Goal: Check status: Check status

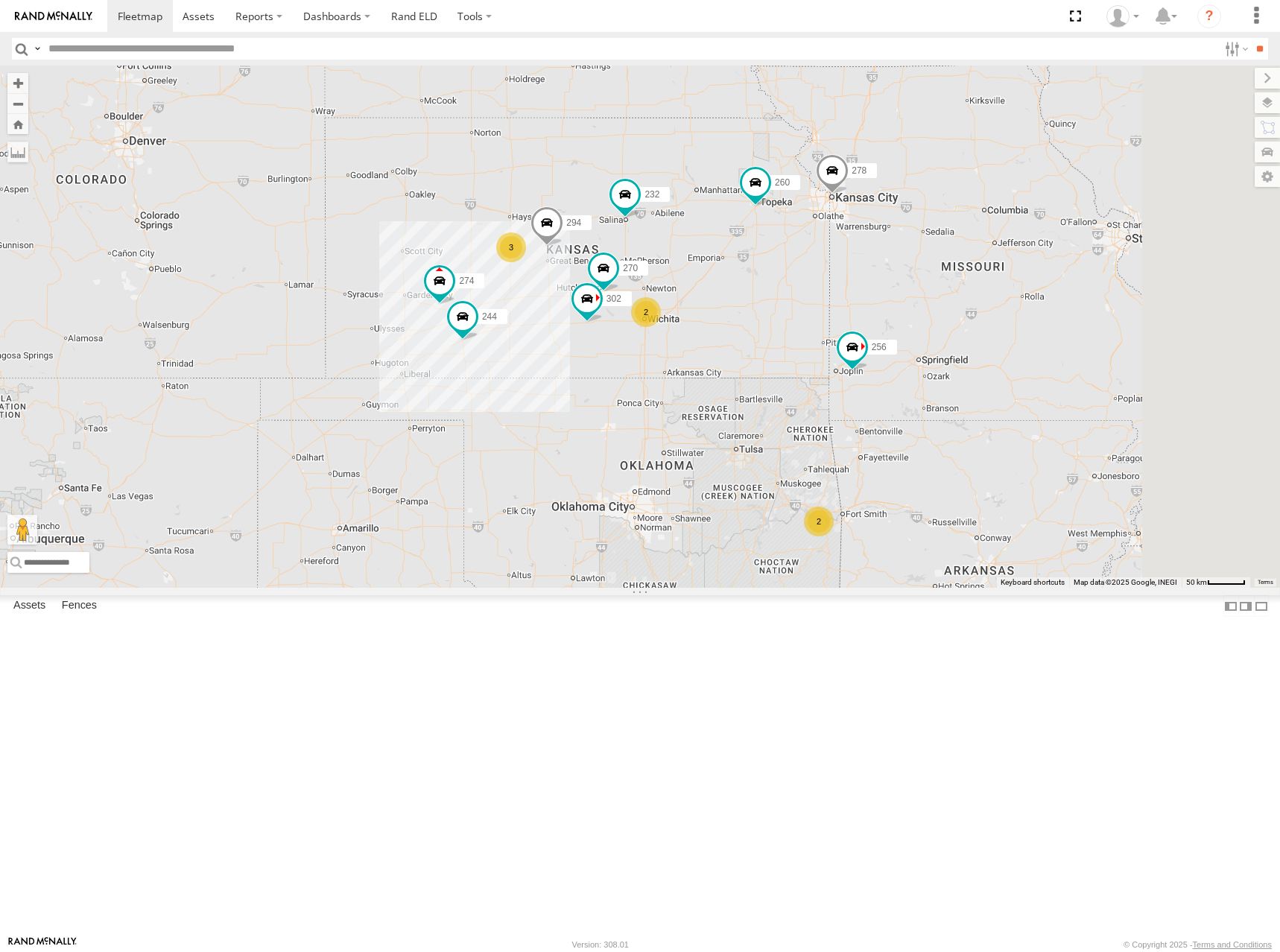
drag, startPoint x: 649, startPoint y: 334, endPoint x: 658, endPoint y: 327, distance: 11.4
click at [658, 327] on div "274 300 244 270 262 256 232 296 304 264 302 282 278 294 260 3 2 3 2" at bounding box center [640, 326] width 1280 height 522
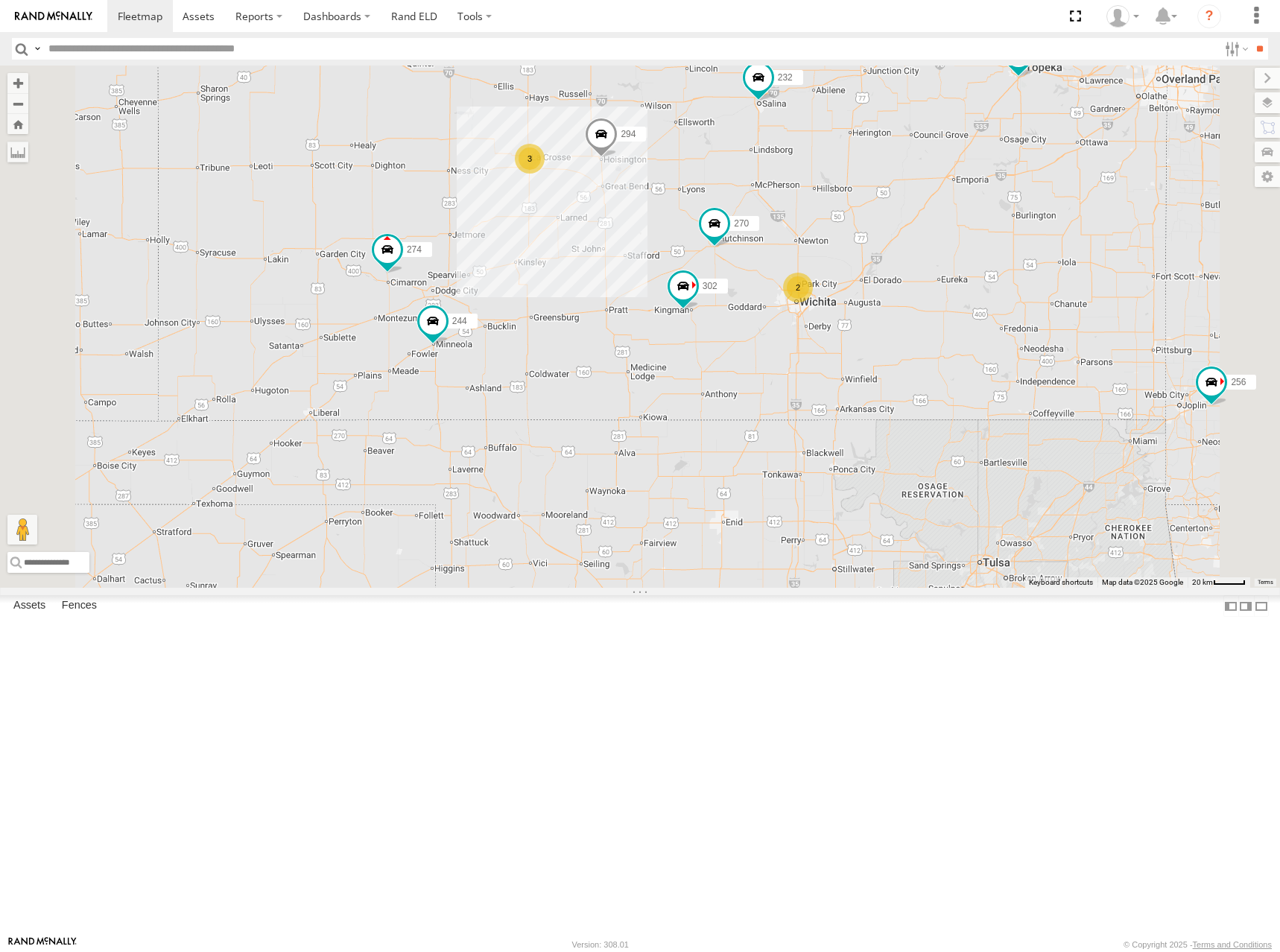
drag, startPoint x: 1020, startPoint y: 340, endPoint x: 957, endPoint y: 360, distance: 66.1
click at [957, 360] on div "274 300 244 270 262 256 232 296 304 264 302 282 278 294 260 3 2" at bounding box center [640, 326] width 1280 height 522
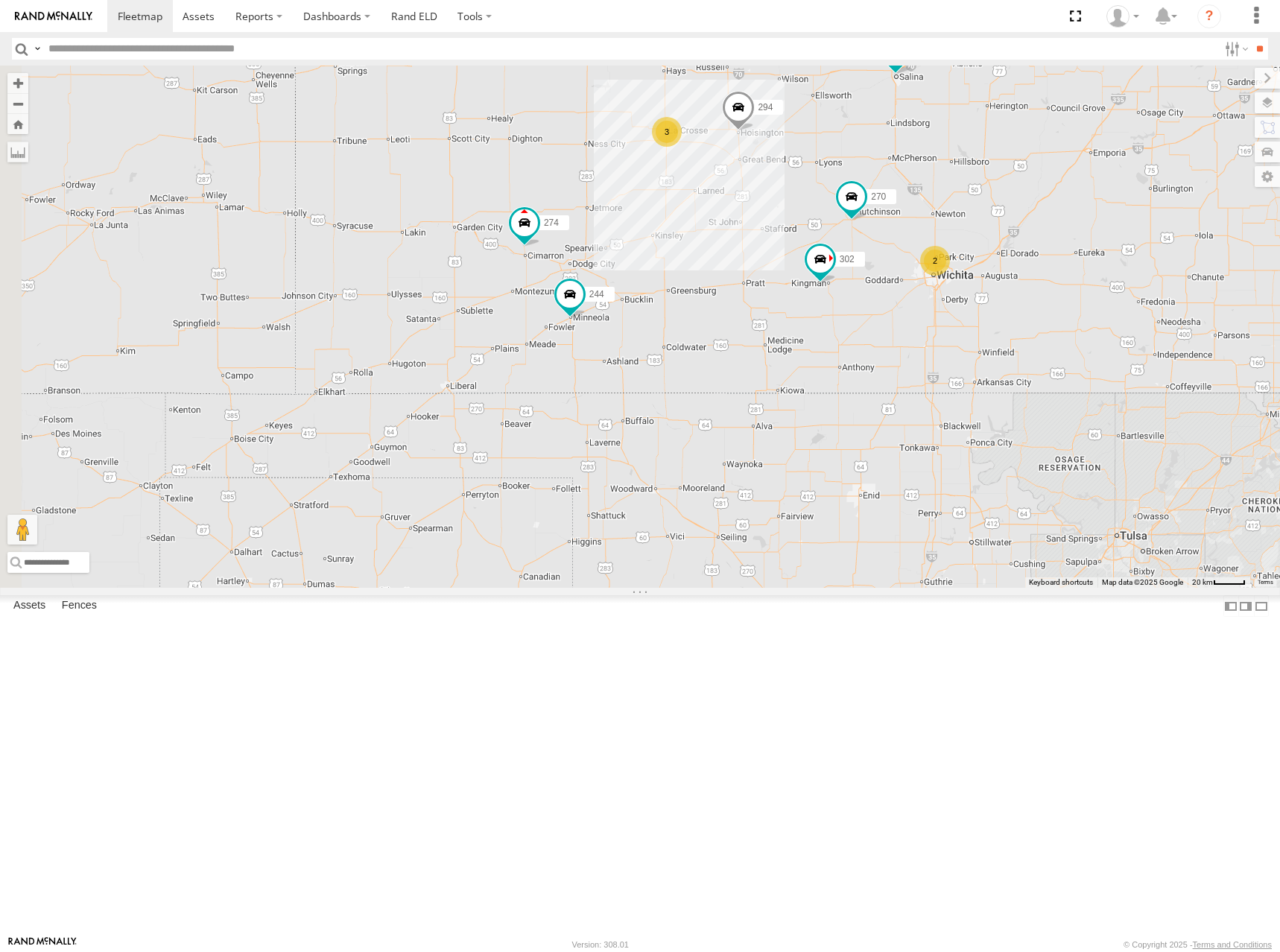
drag, startPoint x: 641, startPoint y: 443, endPoint x: 785, endPoint y: 415, distance: 146.7
click at [785, 415] on div "274 300 244 270 262 256 232 296 304 264 302 282 278 294 260 3 2" at bounding box center [640, 326] width 1280 height 522
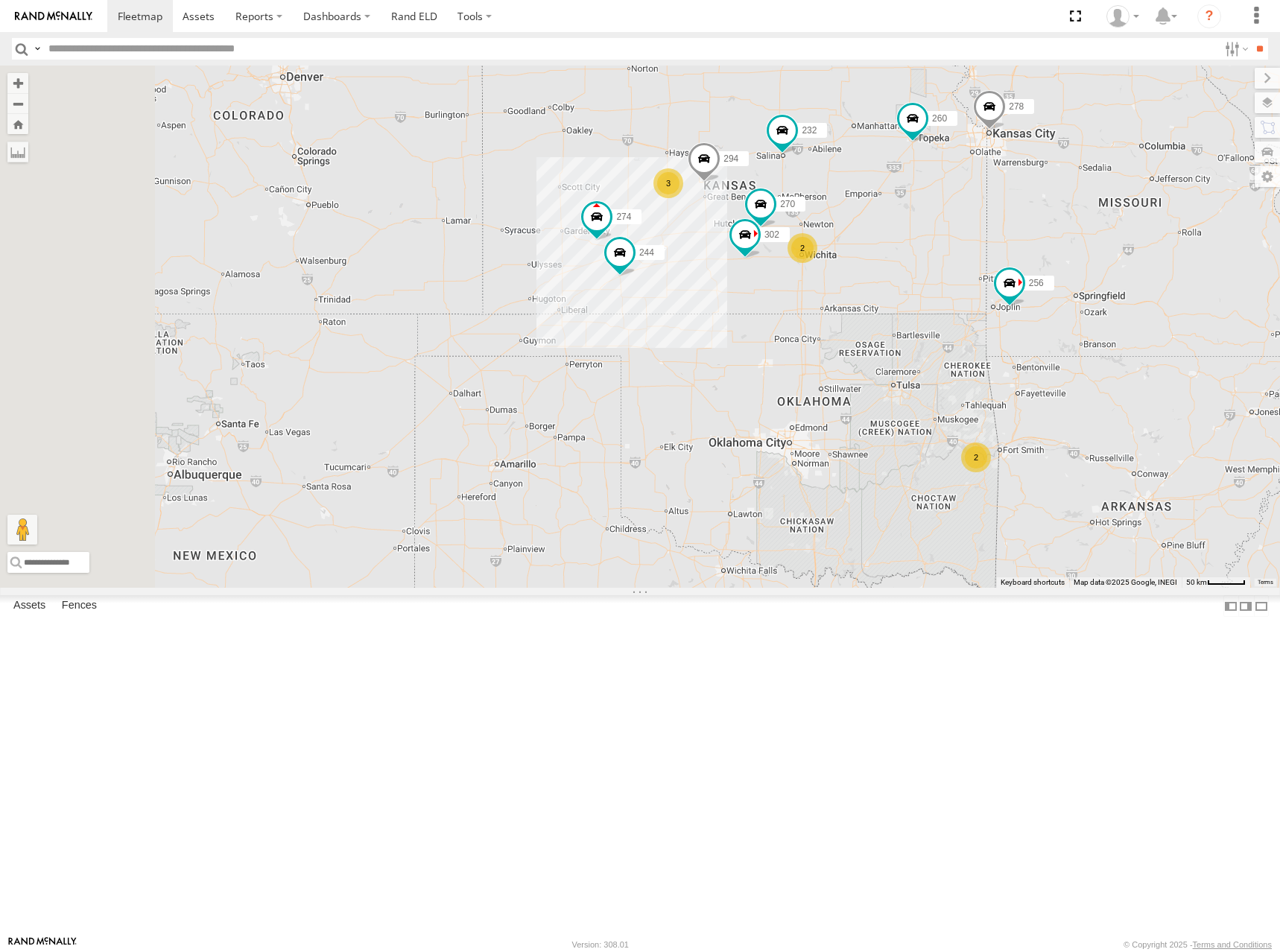
click at [852, 401] on div "274 300 244 270 262 256 232 296 304 264 302 282 278 294 260 3 2 3 2" at bounding box center [640, 326] width 1280 height 522
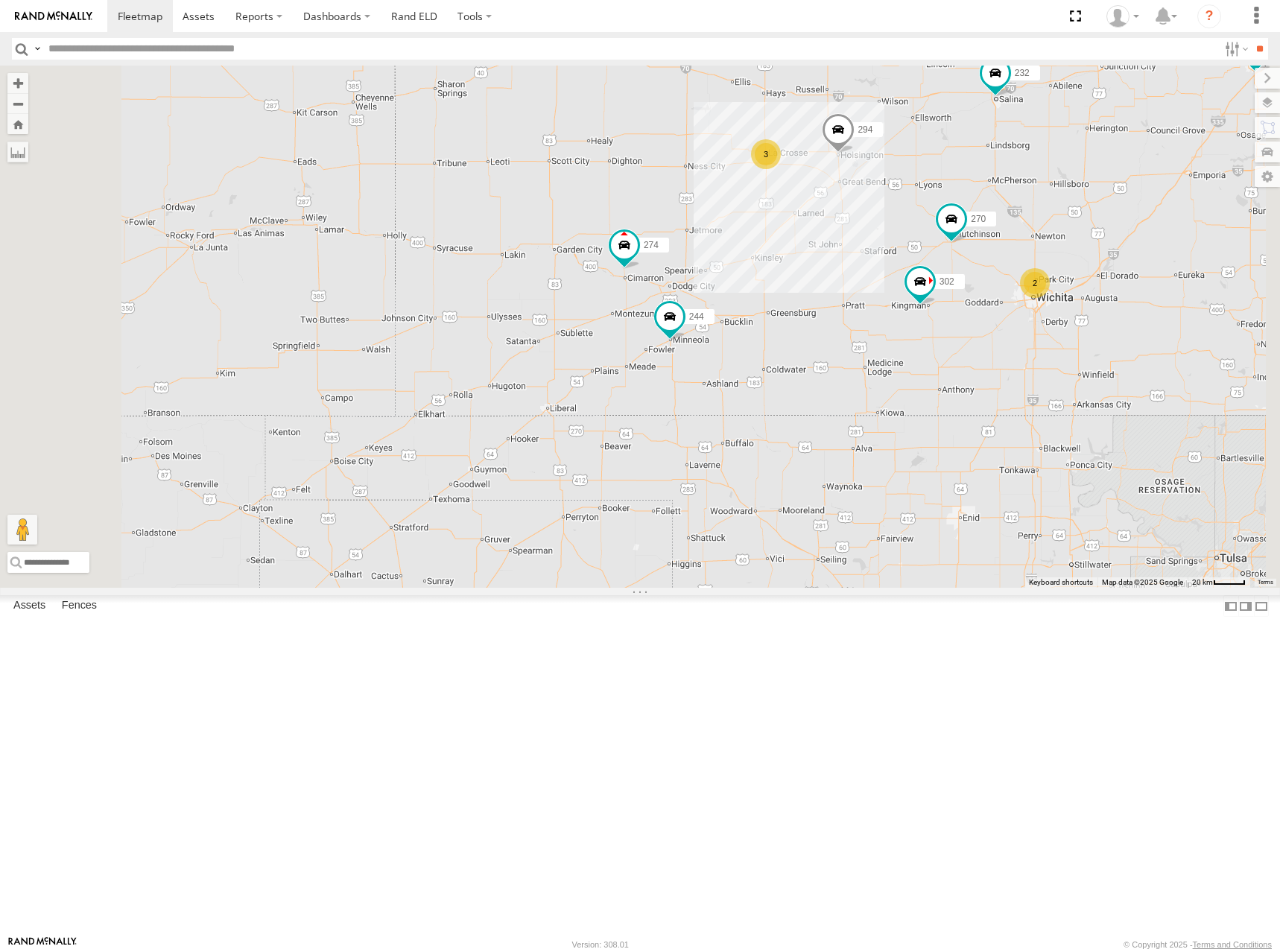
click at [850, 372] on div "274 300 244 270 262 256 232 296 304 264 302 282 278 294 260 3 2" at bounding box center [640, 326] width 1280 height 522
click at [842, 373] on div "274 300 244 270 262 256 232 296 304 264 302 282 278 294 260 3 2" at bounding box center [640, 326] width 1280 height 522
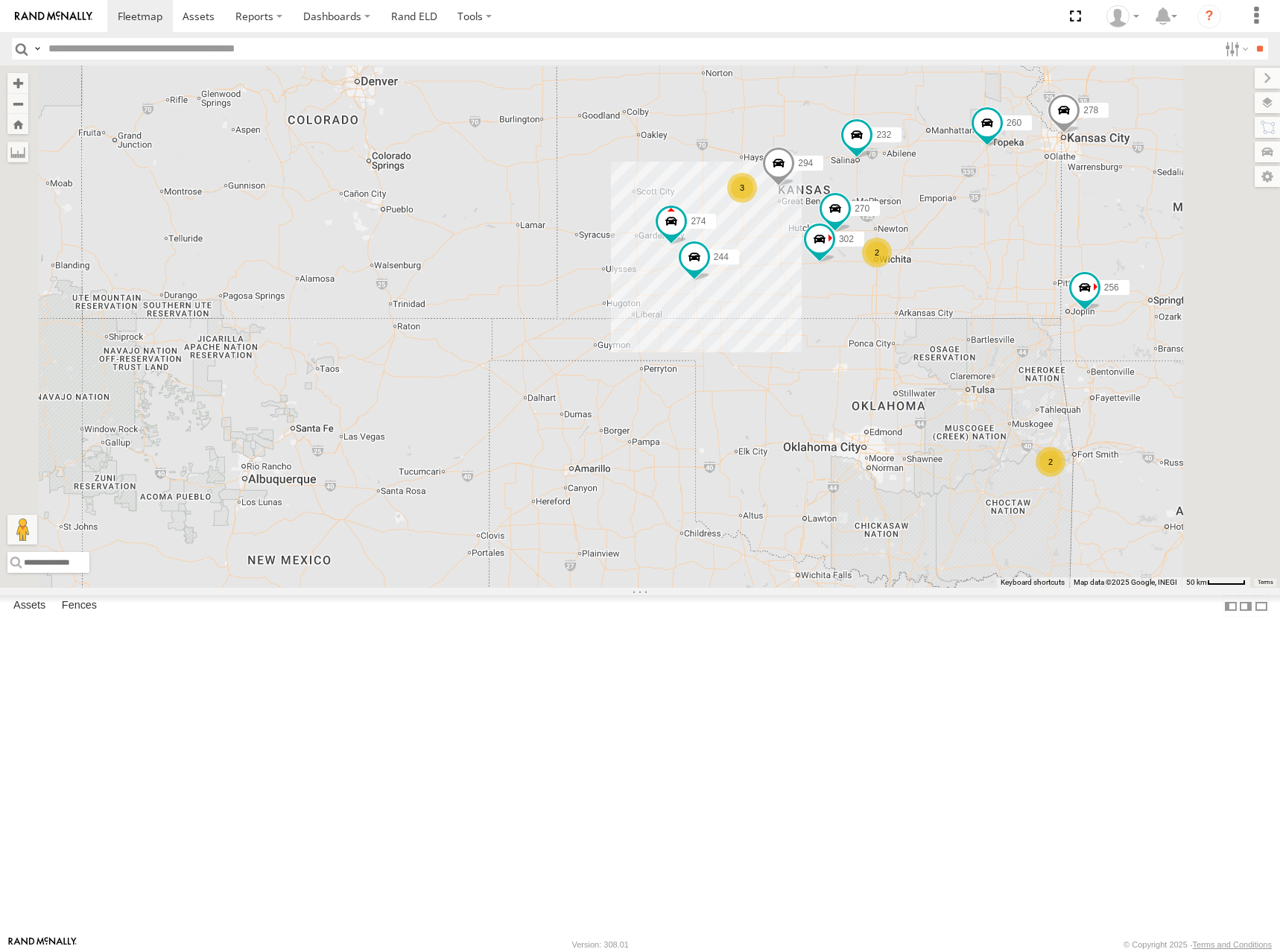
drag, startPoint x: 1133, startPoint y: 385, endPoint x: 1077, endPoint y: 396, distance: 57.1
click at [1077, 396] on div "274 300 244 270 262 256 232 296 304 264 302 282 278 294 260 3 2 2" at bounding box center [640, 326] width 1280 height 522
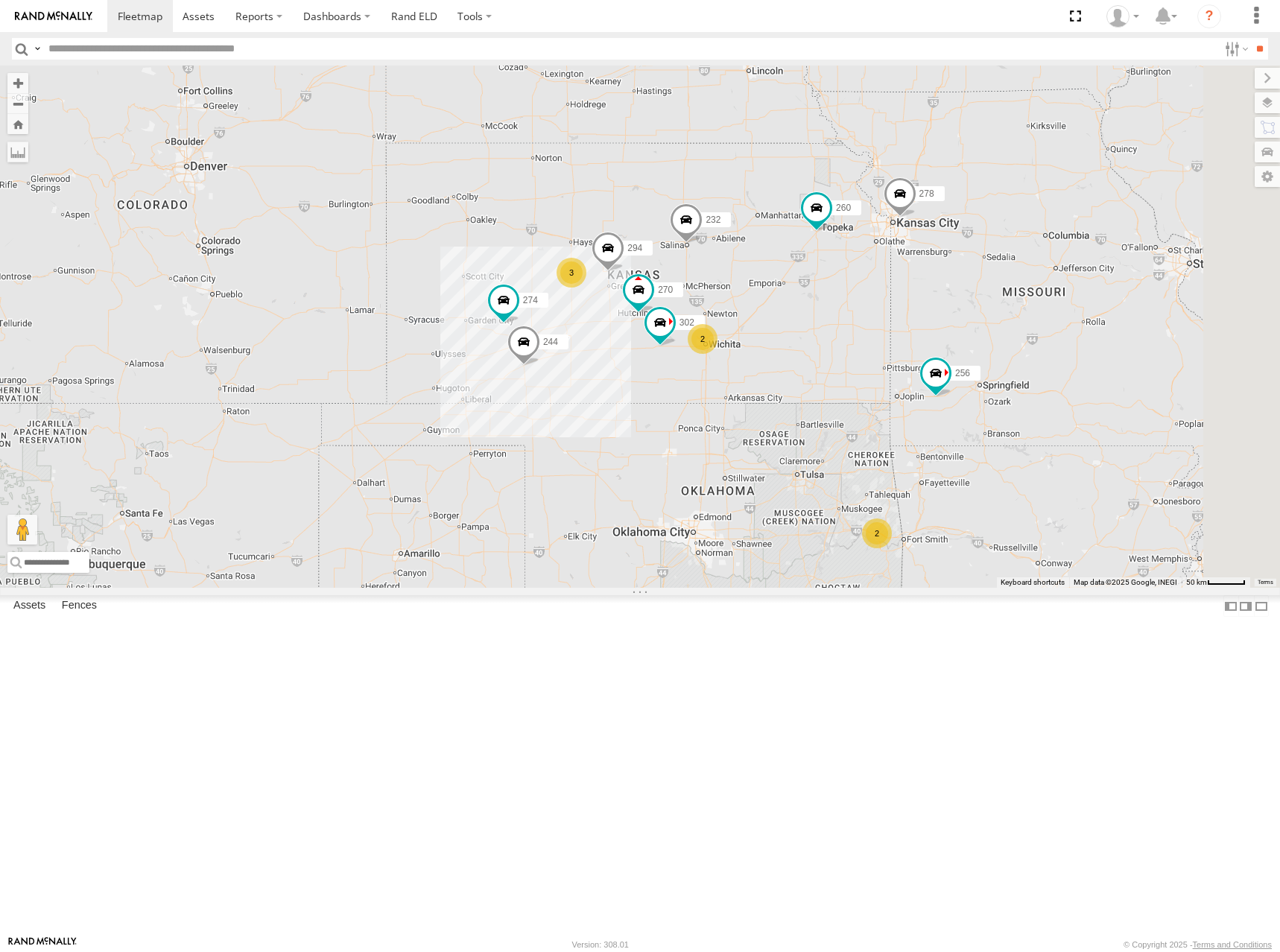
drag, startPoint x: 1100, startPoint y: 252, endPoint x: 970, endPoint y: 327, distance: 150.1
click at [984, 327] on div "274 244 270 262 292 256 232 296 264 302 282 278 294 260 3 2 2 2" at bounding box center [640, 326] width 1280 height 522
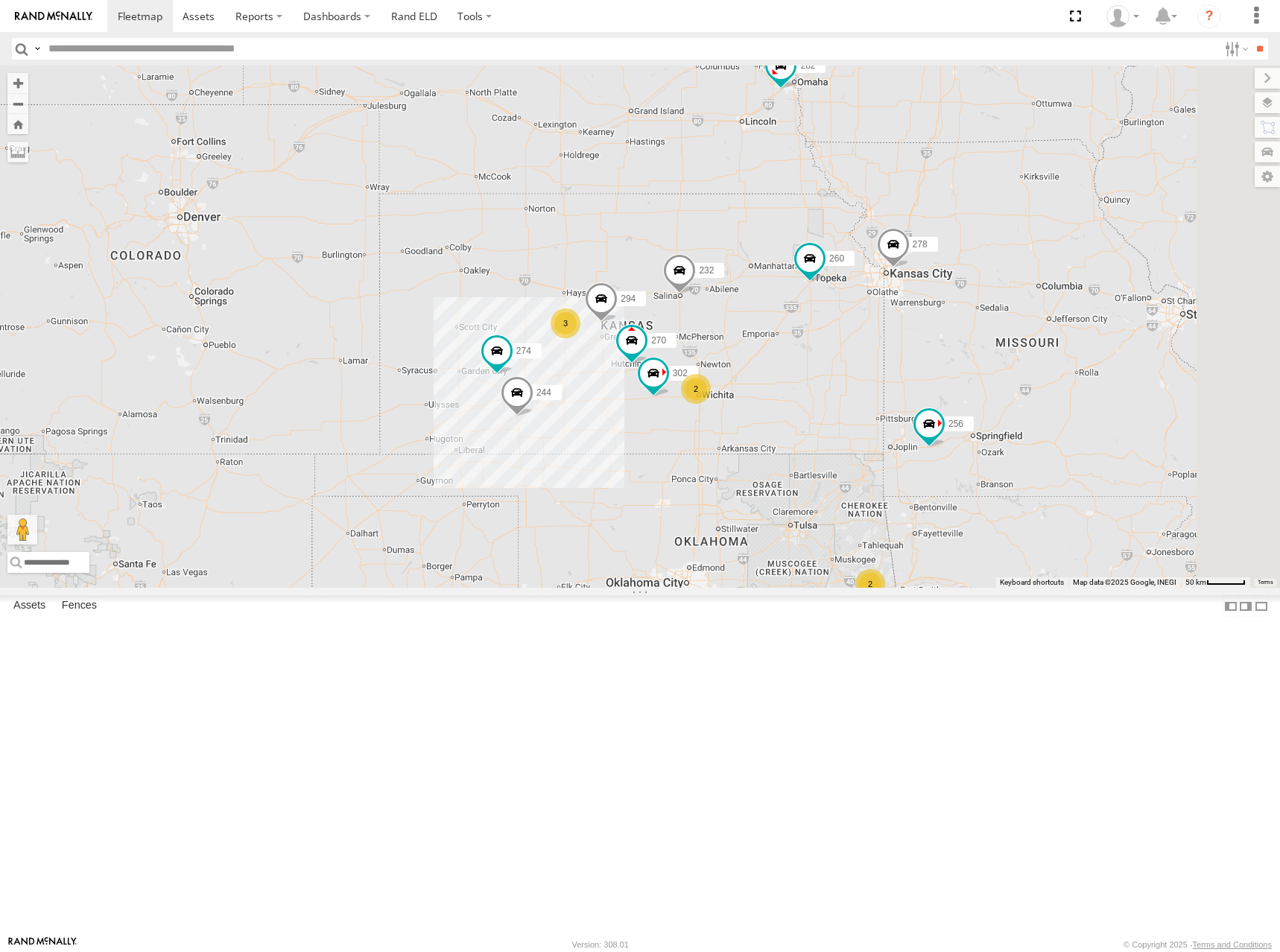
drag, startPoint x: 1062, startPoint y: 258, endPoint x: 1064, endPoint y: 306, distance: 48.0
click at [1064, 306] on div "274 244 270 262 292 256 232 296 264 302 282 278 294 260 3 2 2 2 300 304" at bounding box center [640, 326] width 1280 height 522
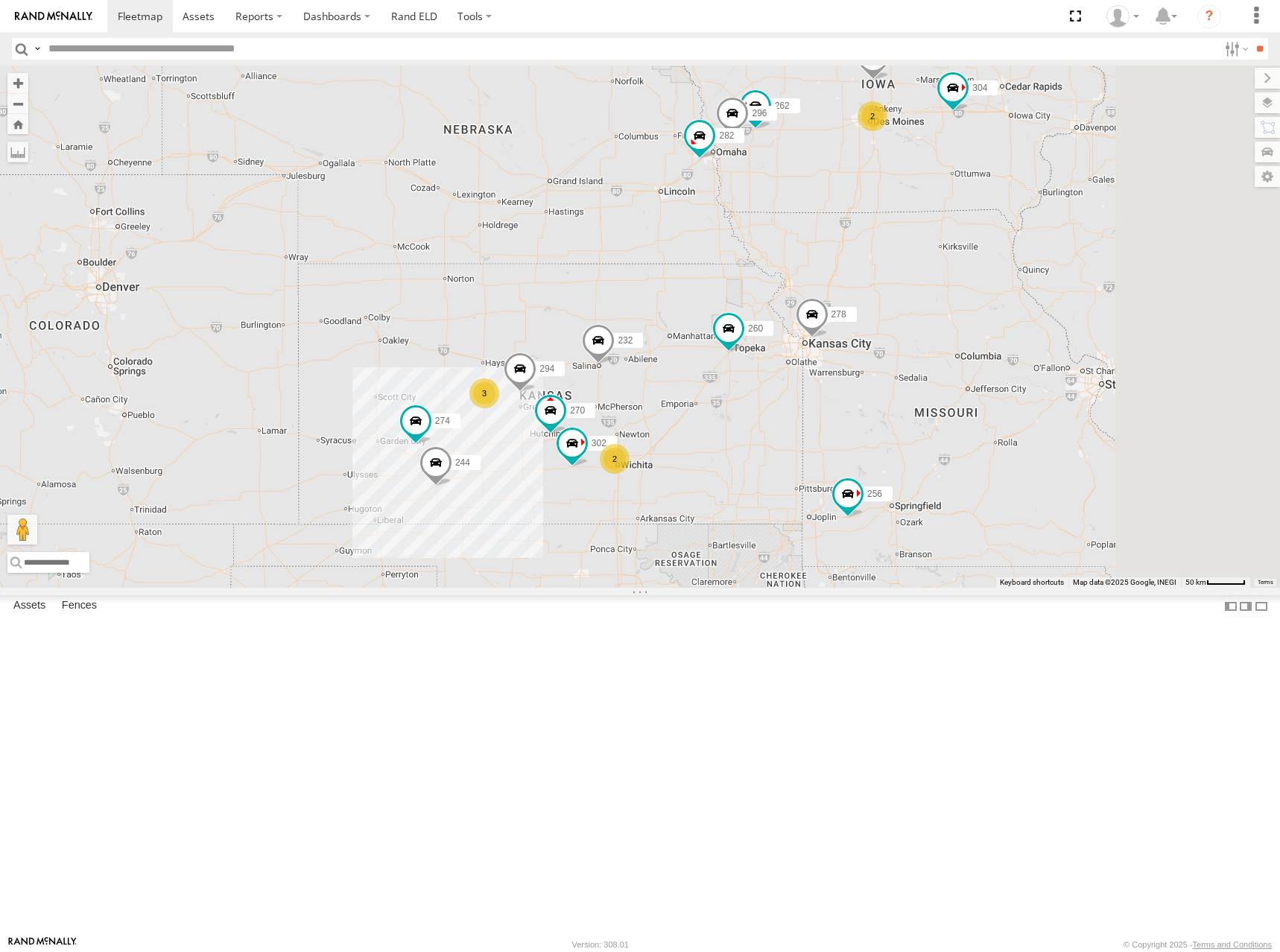
drag, startPoint x: 1127, startPoint y: 292, endPoint x: 1045, endPoint y: 360, distance: 106.5
click at [1045, 360] on div "274 244 270 262 292 256 232 296 264 302 282 278 294 260 3 2 2 2 300 304" at bounding box center [640, 326] width 1280 height 522
drag, startPoint x: 889, startPoint y: 206, endPoint x: 881, endPoint y: 209, distance: 8.5
click at [881, 209] on div "274 244 270 262 292 256 232 296 264 302 282 278 294 260 3 2 2 2 300 304" at bounding box center [640, 326] width 1280 height 522
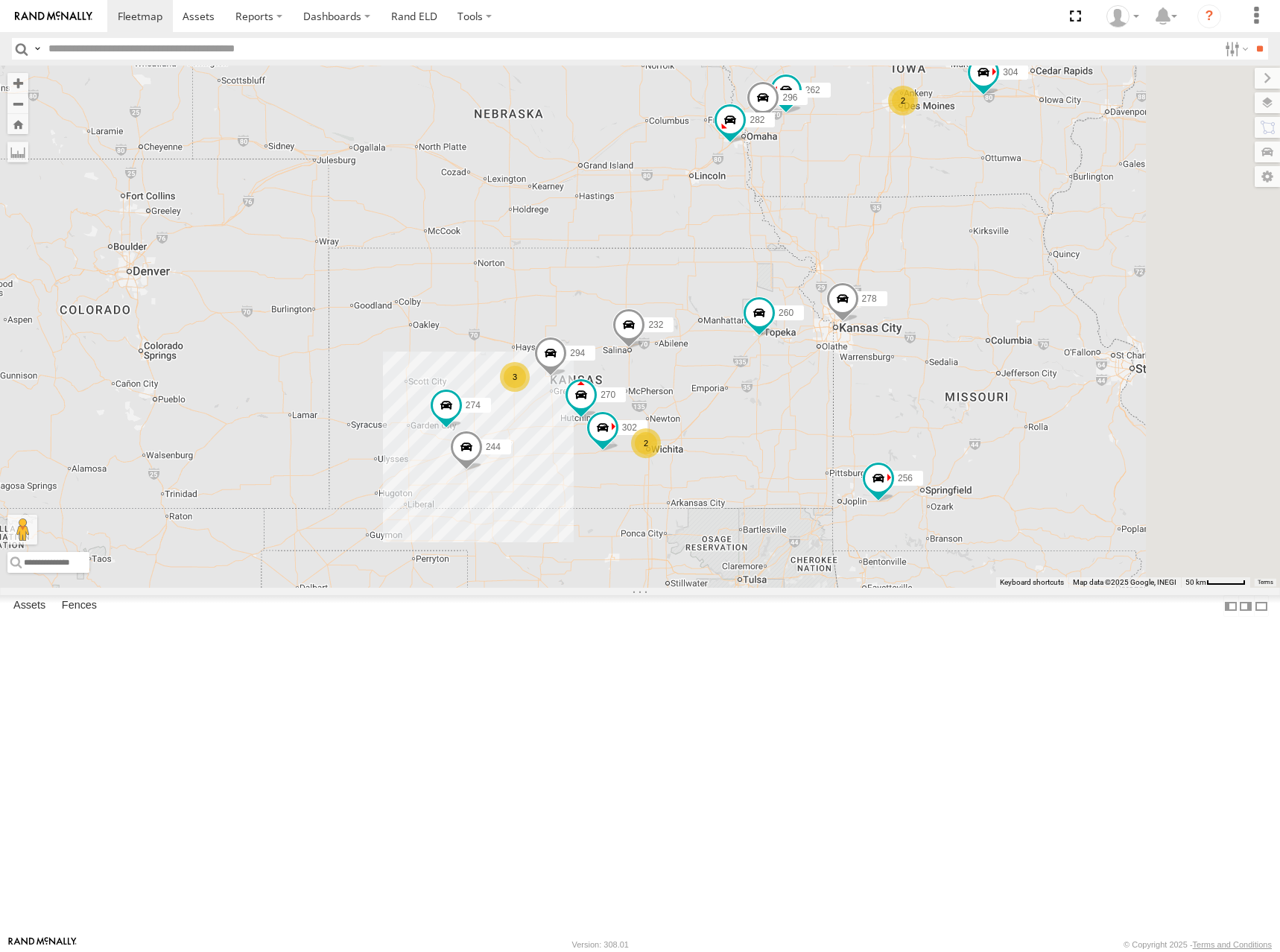
drag, startPoint x: 700, startPoint y: 401, endPoint x: 748, endPoint y: 374, distance: 55.1
click at [748, 374] on div "274 244 270 262 292 256 232 296 264 302 282 278 294 260 3 2 2 2 300 304" at bounding box center [640, 326] width 1280 height 522
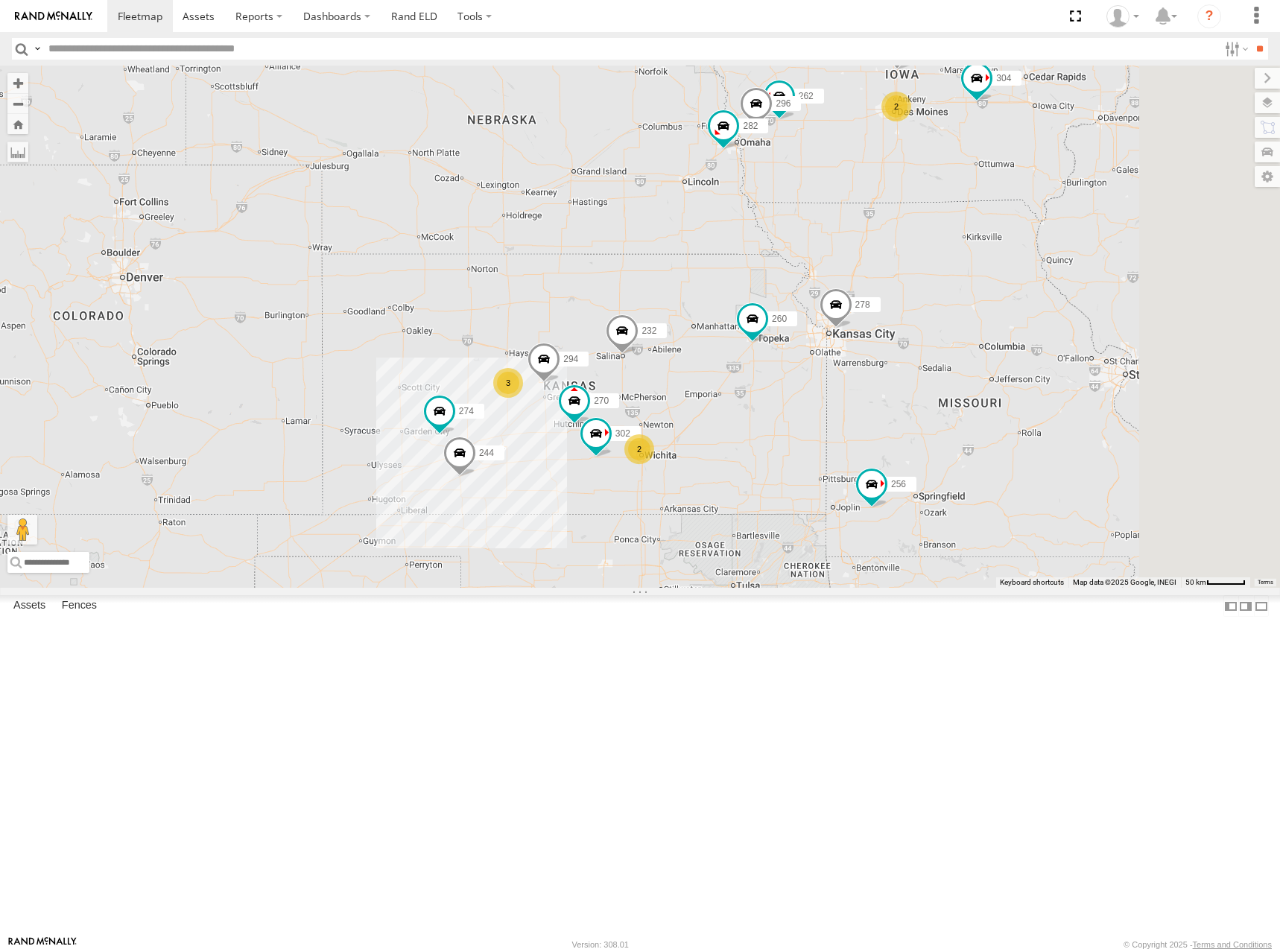
drag, startPoint x: 1192, startPoint y: 353, endPoint x: 1141, endPoint y: 384, distance: 59.7
click at [1146, 388] on div "274 244 270 262 292 256 232 296 264 302 282 278 294 260 3 2 2 2 300 304" at bounding box center [640, 326] width 1280 height 522
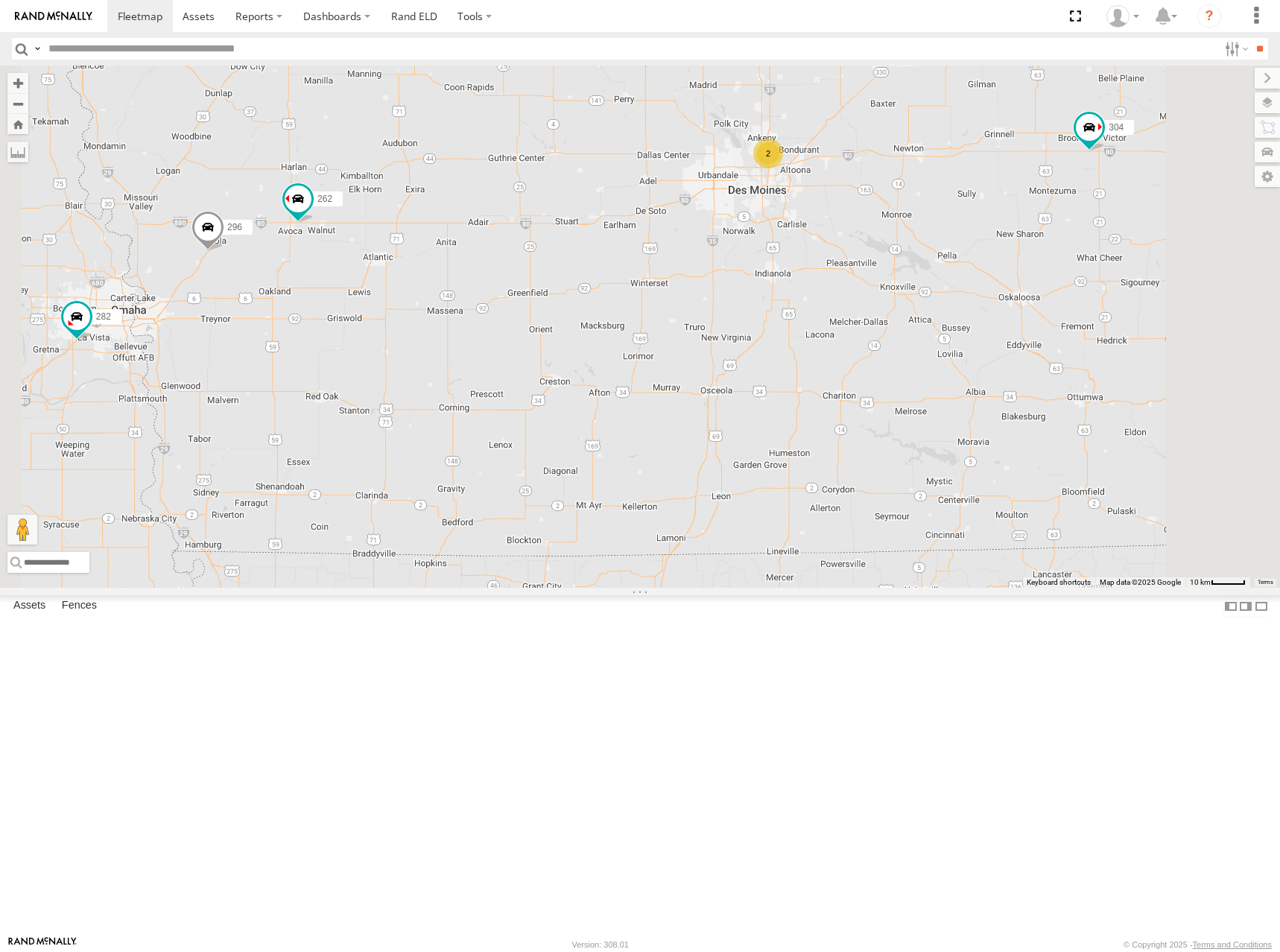
click at [1067, 273] on div "274 244 270 262 292 256 232 296 264 302 282 278 294 260 300 304 2" at bounding box center [640, 326] width 1280 height 522
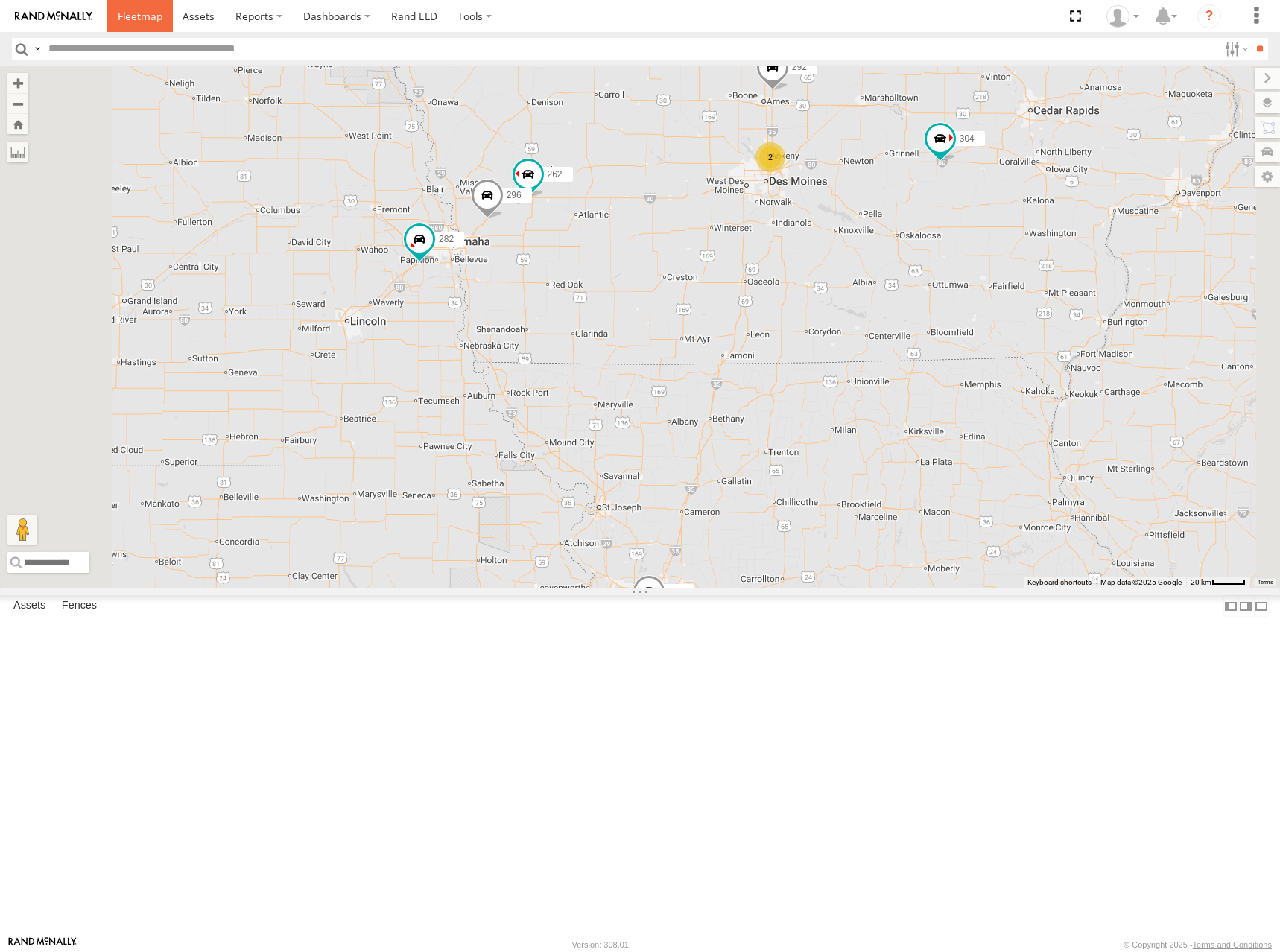
click at [156, 23] on span at bounding box center [139, 15] width 45 height 14
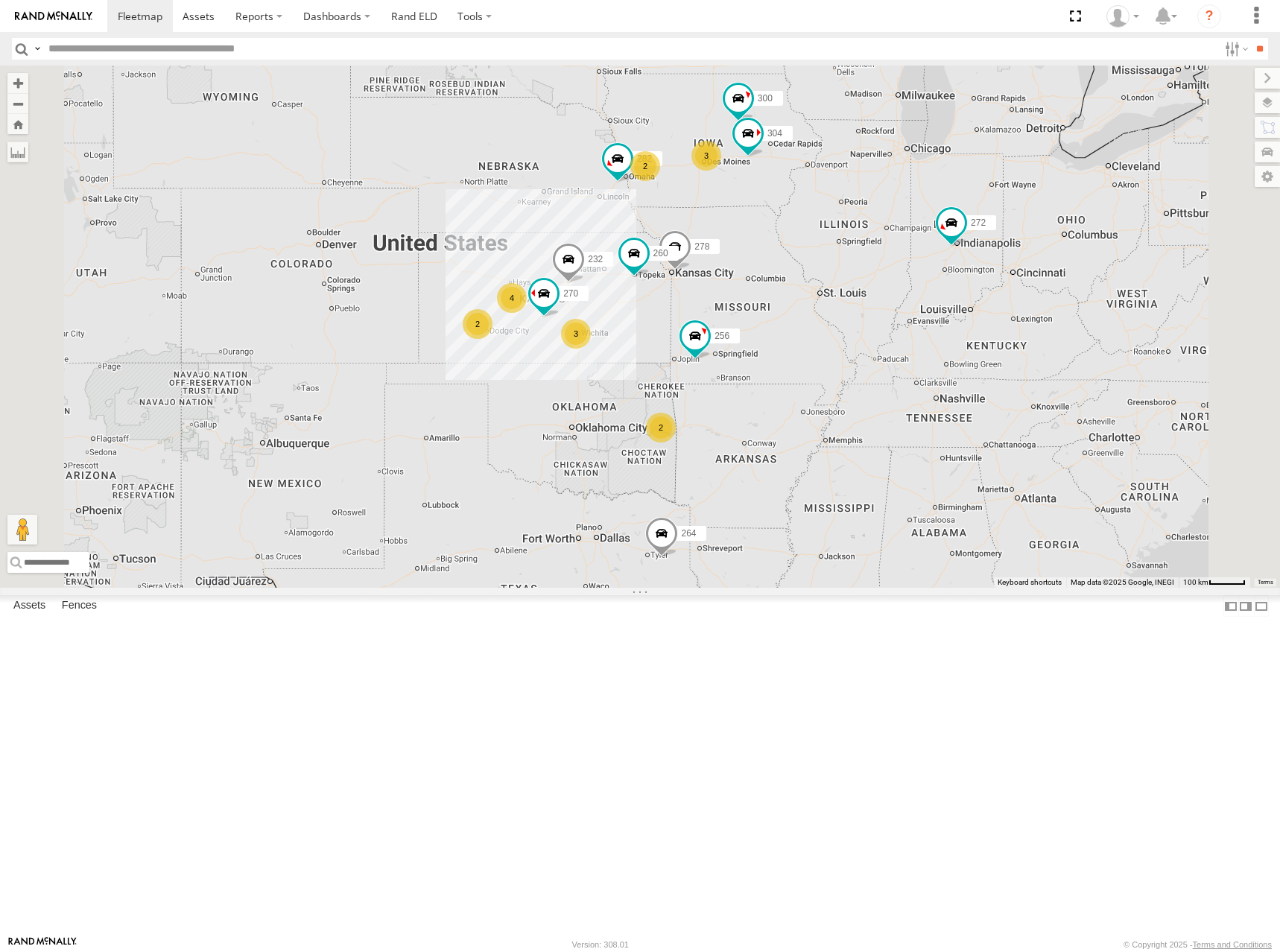
drag, startPoint x: 693, startPoint y: 369, endPoint x: 775, endPoint y: 381, distance: 82.9
click at [775, 381] on div "272 2 300 4 3 270 2 3 2 256 232 304 264 282 278 260" at bounding box center [640, 326] width 1280 height 522
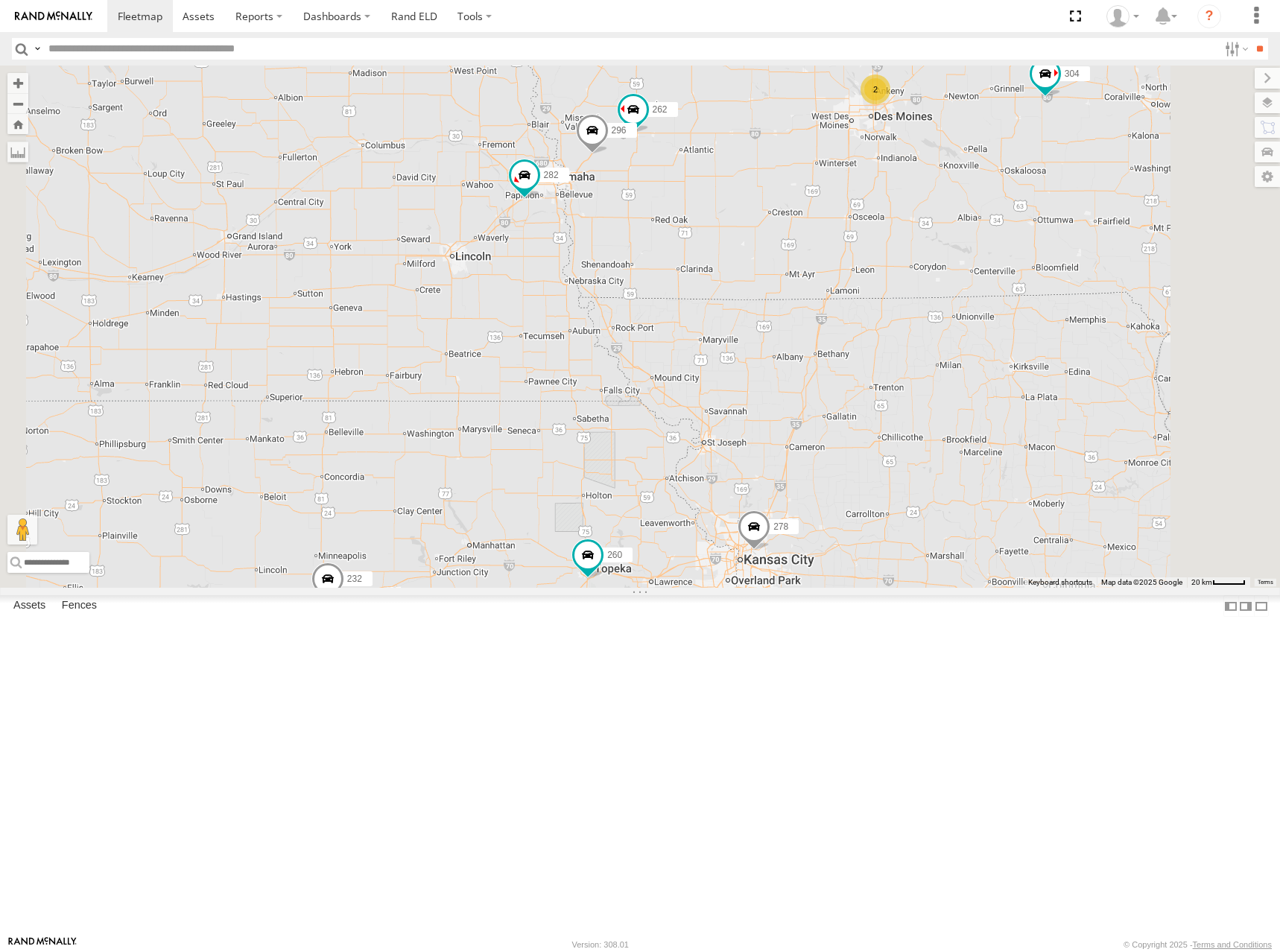
drag, startPoint x: 837, startPoint y: 375, endPoint x: 834, endPoint y: 384, distance: 9.5
click at [834, 384] on div "272 300 270 256 232 304 264 282 278 260 262 2 292 296" at bounding box center [640, 326] width 1280 height 522
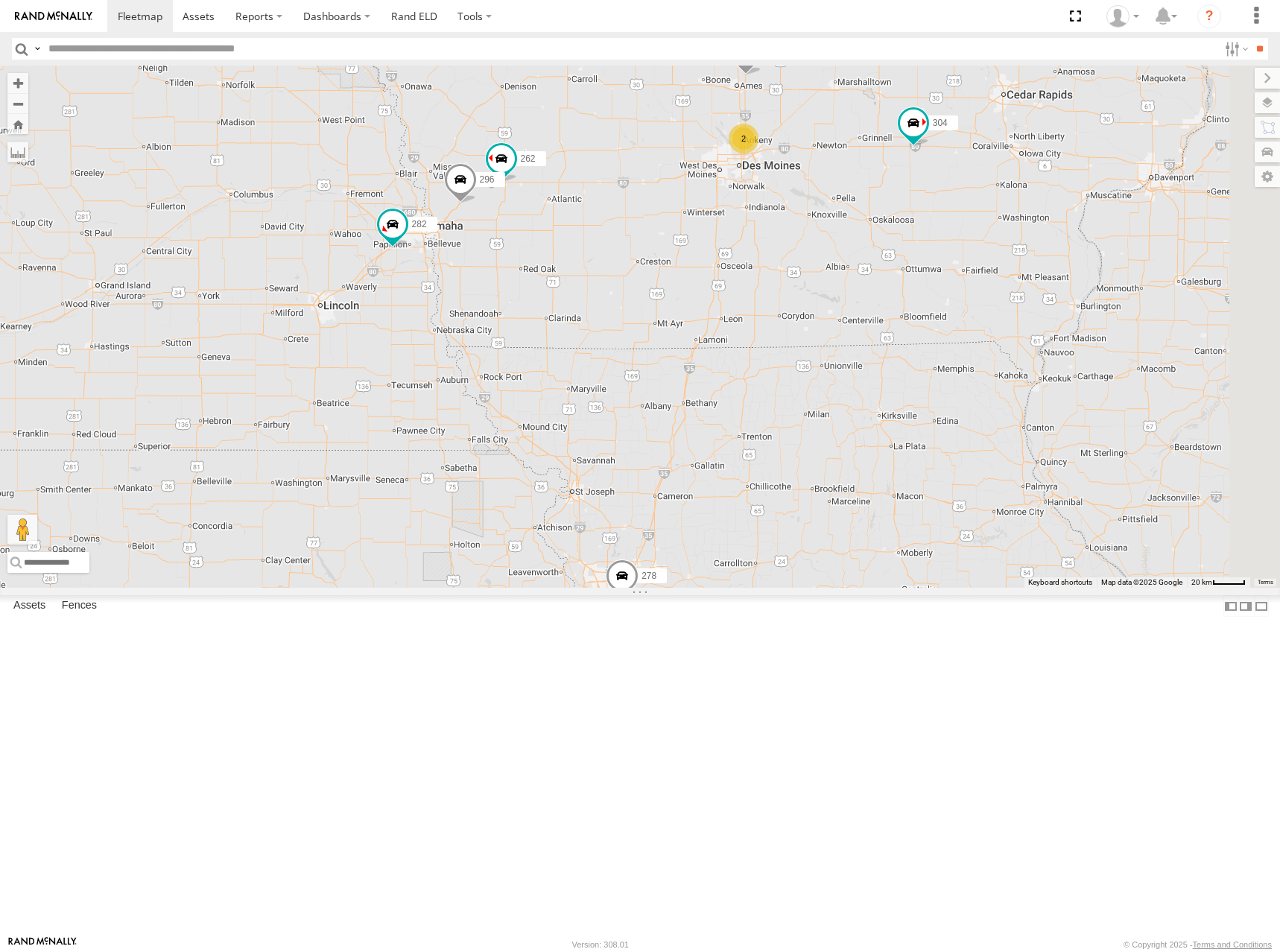
drag, startPoint x: 938, startPoint y: 366, endPoint x: 855, endPoint y: 397, distance: 88.6
click at [855, 397] on div "272 300 270 256 232 304 264 282 278 260 262 2 292 296" at bounding box center [640, 326] width 1280 height 522
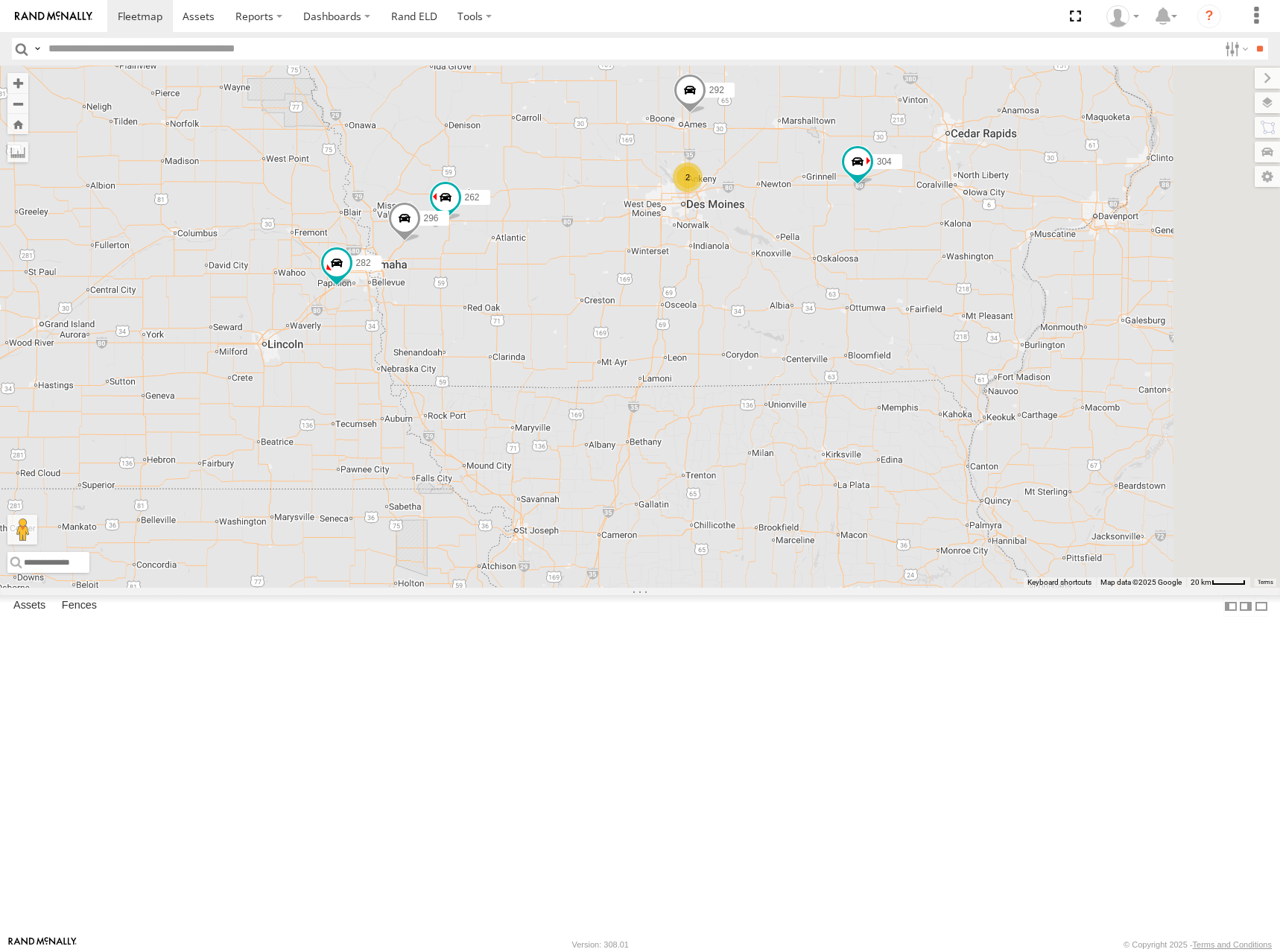
drag, startPoint x: 979, startPoint y: 307, endPoint x: 954, endPoint y: 336, distance: 38.3
click at [954, 336] on div "272 300 270 256 232 304 264 282 278 260 262 2 292 296" at bounding box center [640, 326] width 1280 height 522
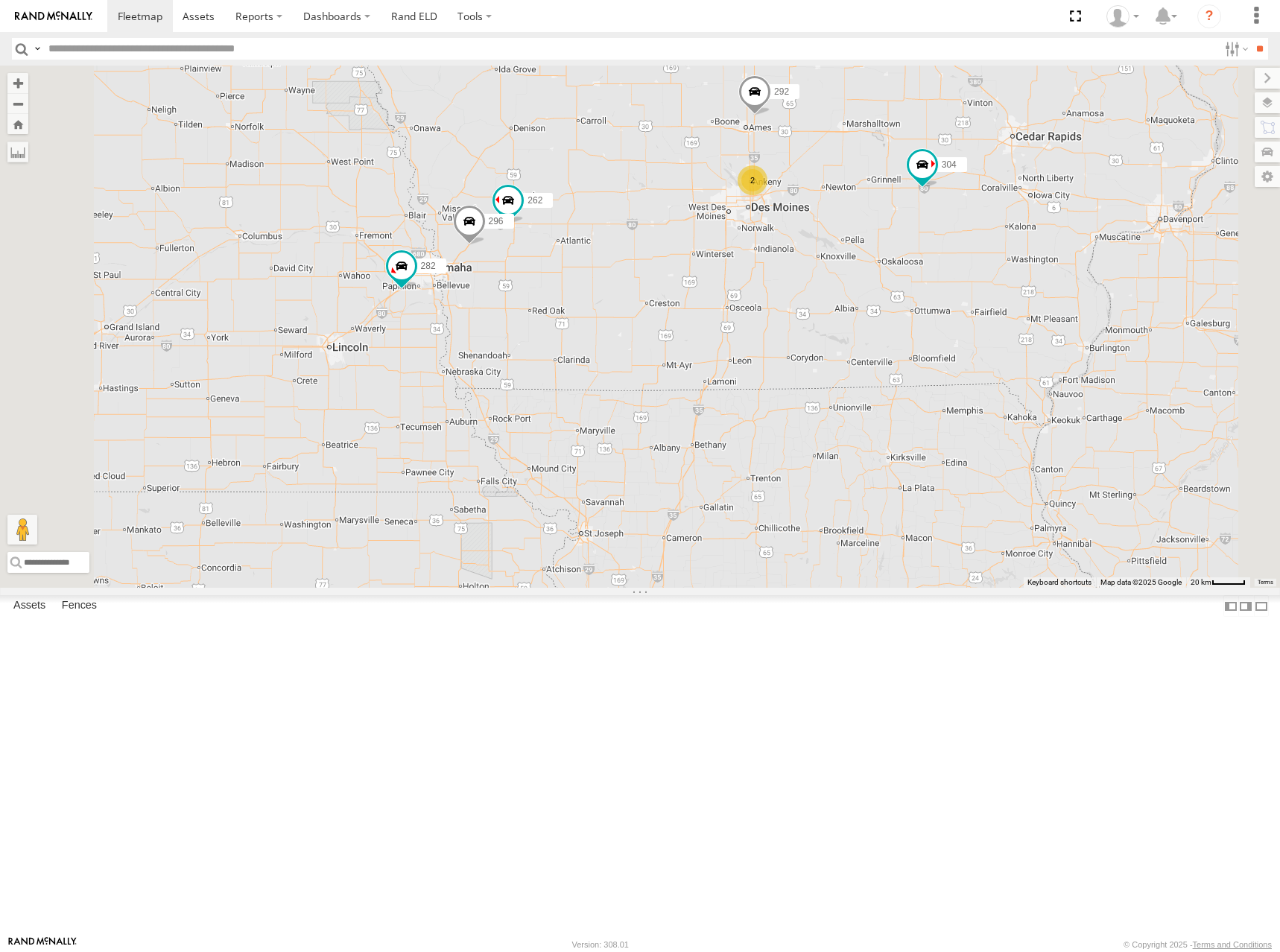
drag, startPoint x: 719, startPoint y: 333, endPoint x: 837, endPoint y: 333, distance: 118.0
click at [837, 333] on div "272 300 270 256 232 304 264 282 278 260 262 292 296 2" at bounding box center [640, 326] width 1280 height 522
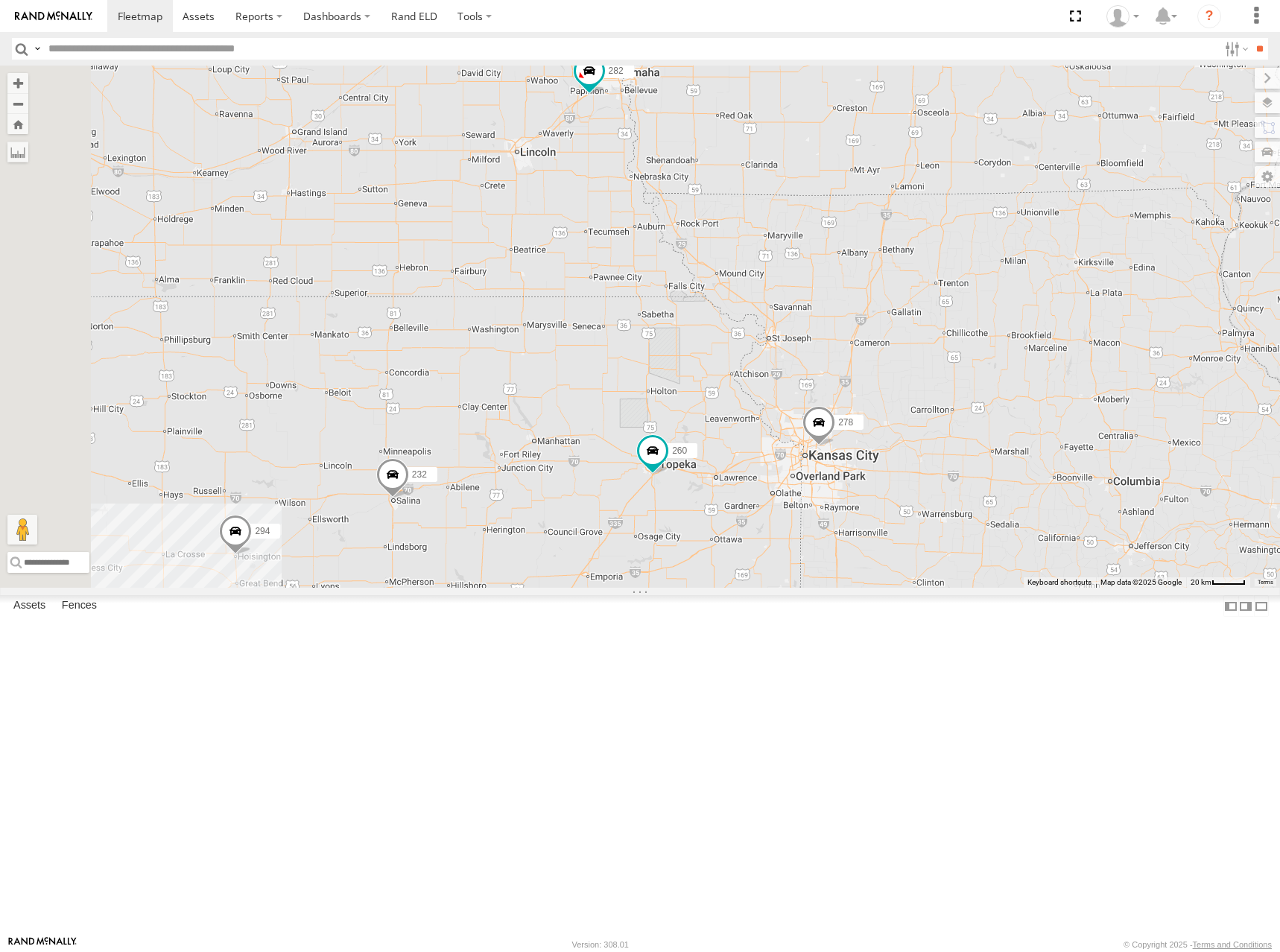
drag, startPoint x: 930, startPoint y: 658, endPoint x: 957, endPoint y: 452, distance: 207.8
click at [956, 454] on div "272 300 270 256 232 304 264 282 278 260 262 292 296 294 286 2" at bounding box center [640, 326] width 1280 height 522
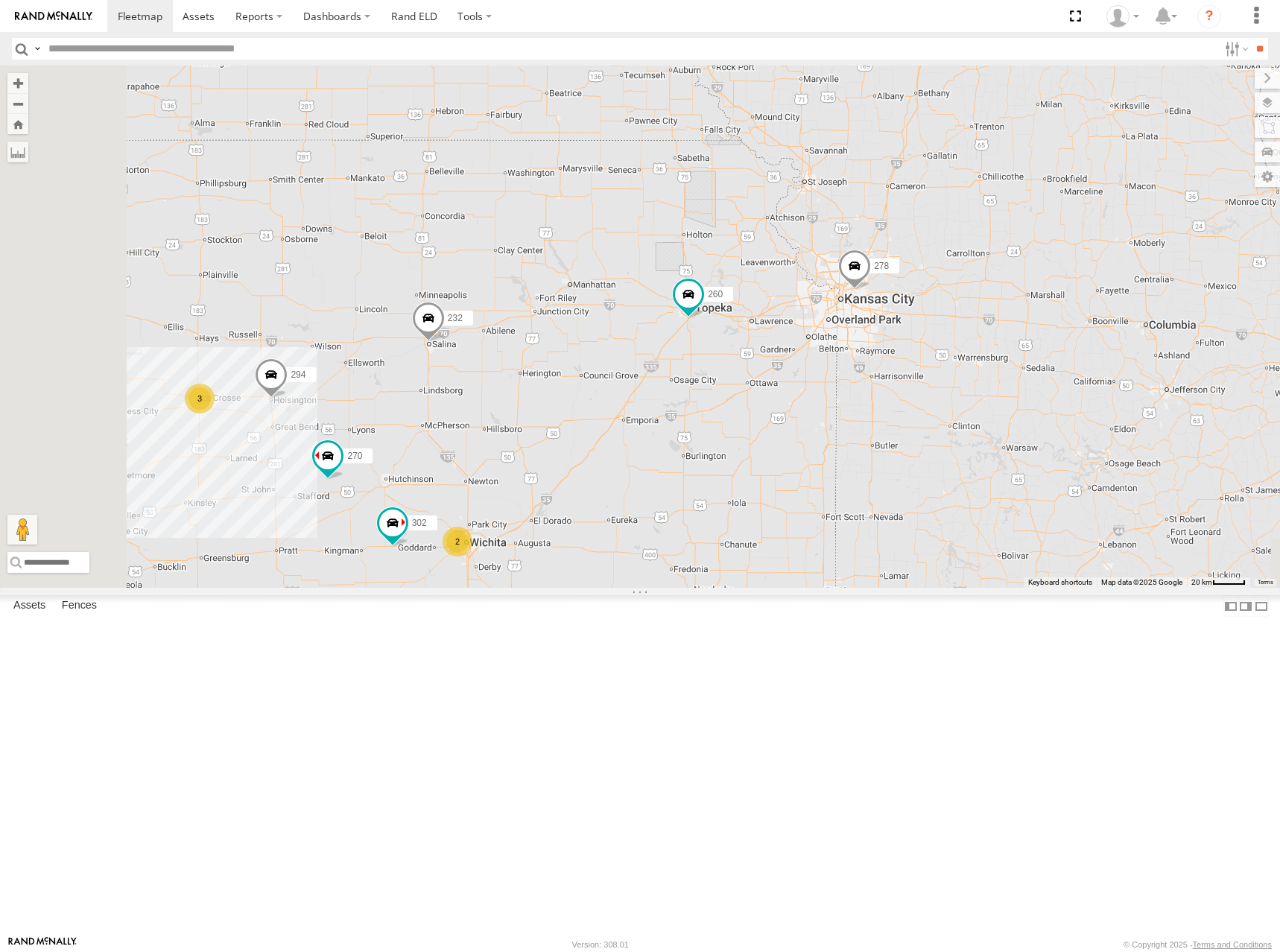
drag, startPoint x: 899, startPoint y: 651, endPoint x: 944, endPoint y: 533, distance: 126.3
click at [944, 533] on div "272 300 270 256 232 304 264 282 278 260 262 292 296 294 2 3 2 302" at bounding box center [640, 326] width 1280 height 522
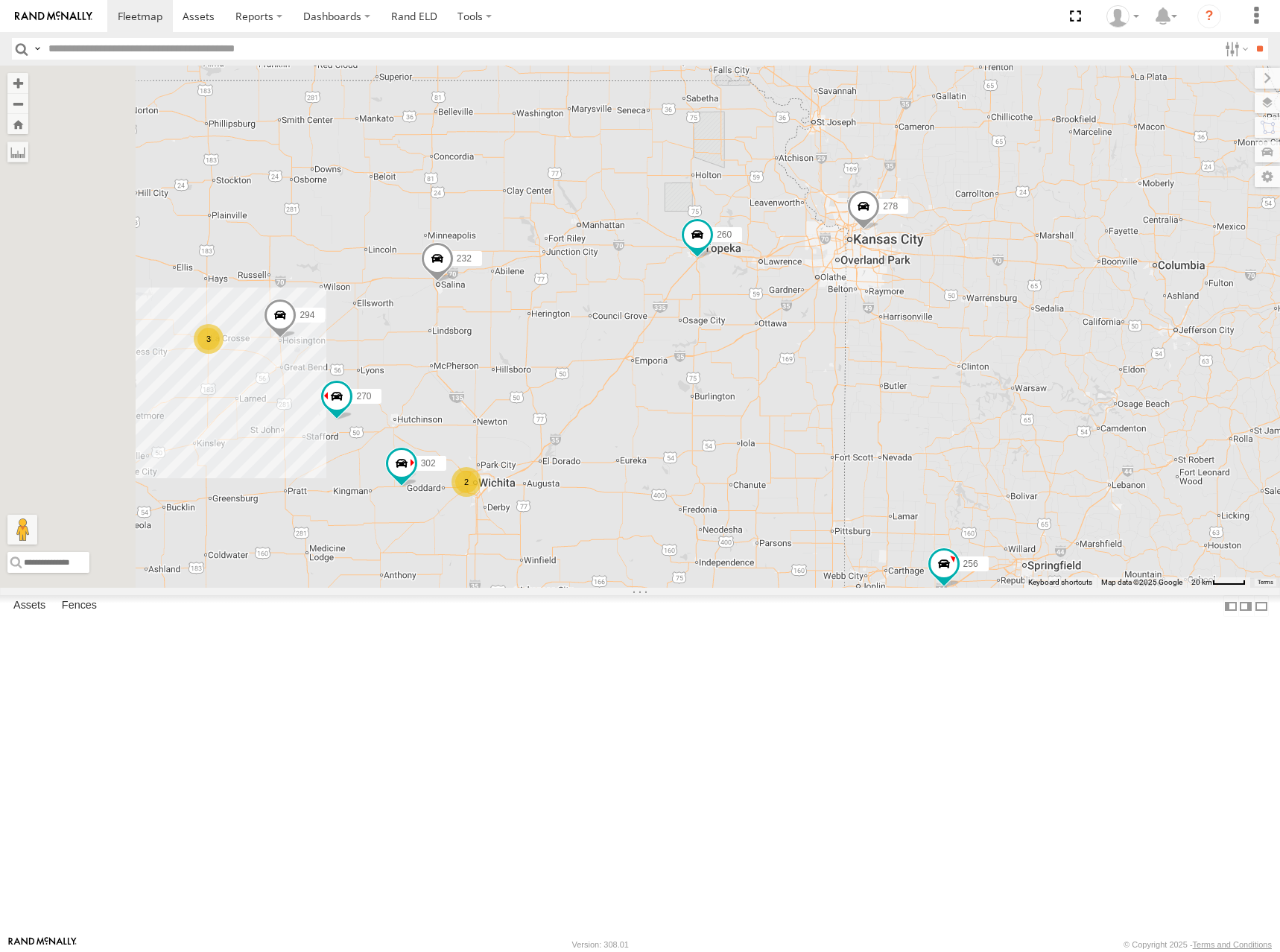
drag, startPoint x: 921, startPoint y: 558, endPoint x: 919, endPoint y: 536, distance: 22.1
click at [919, 536] on div "272 300 270 256 232 304 264 282 278 260 262 292 296 294 2 3 2 302" at bounding box center [640, 326] width 1280 height 522
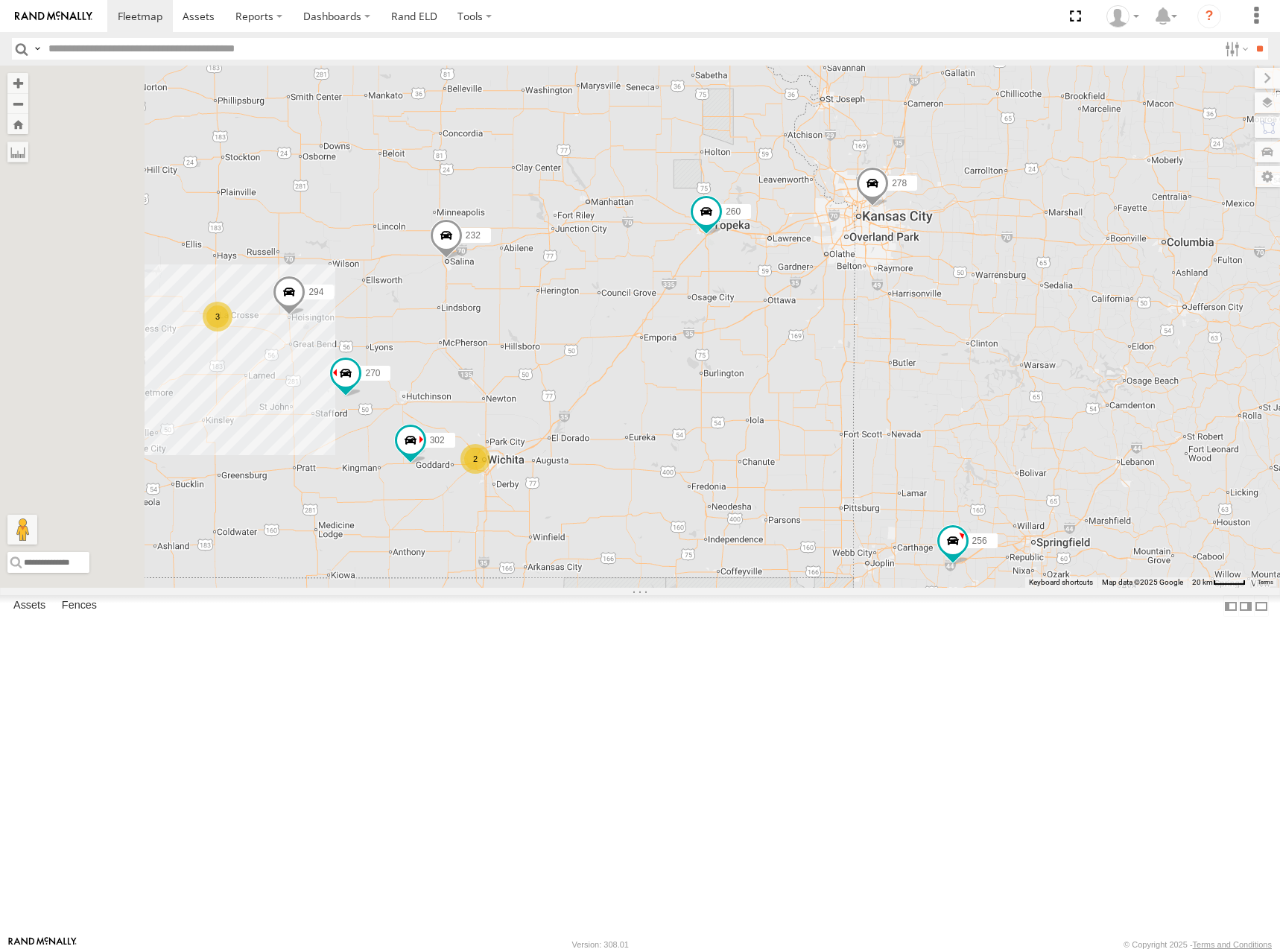
drag, startPoint x: 892, startPoint y: 539, endPoint x: 902, endPoint y: 515, distance: 26.0
click at [902, 515] on div "272 300 270 256 232 304 264 282 278 260 262 292 296 294 2 3 2 302" at bounding box center [640, 326] width 1280 height 522
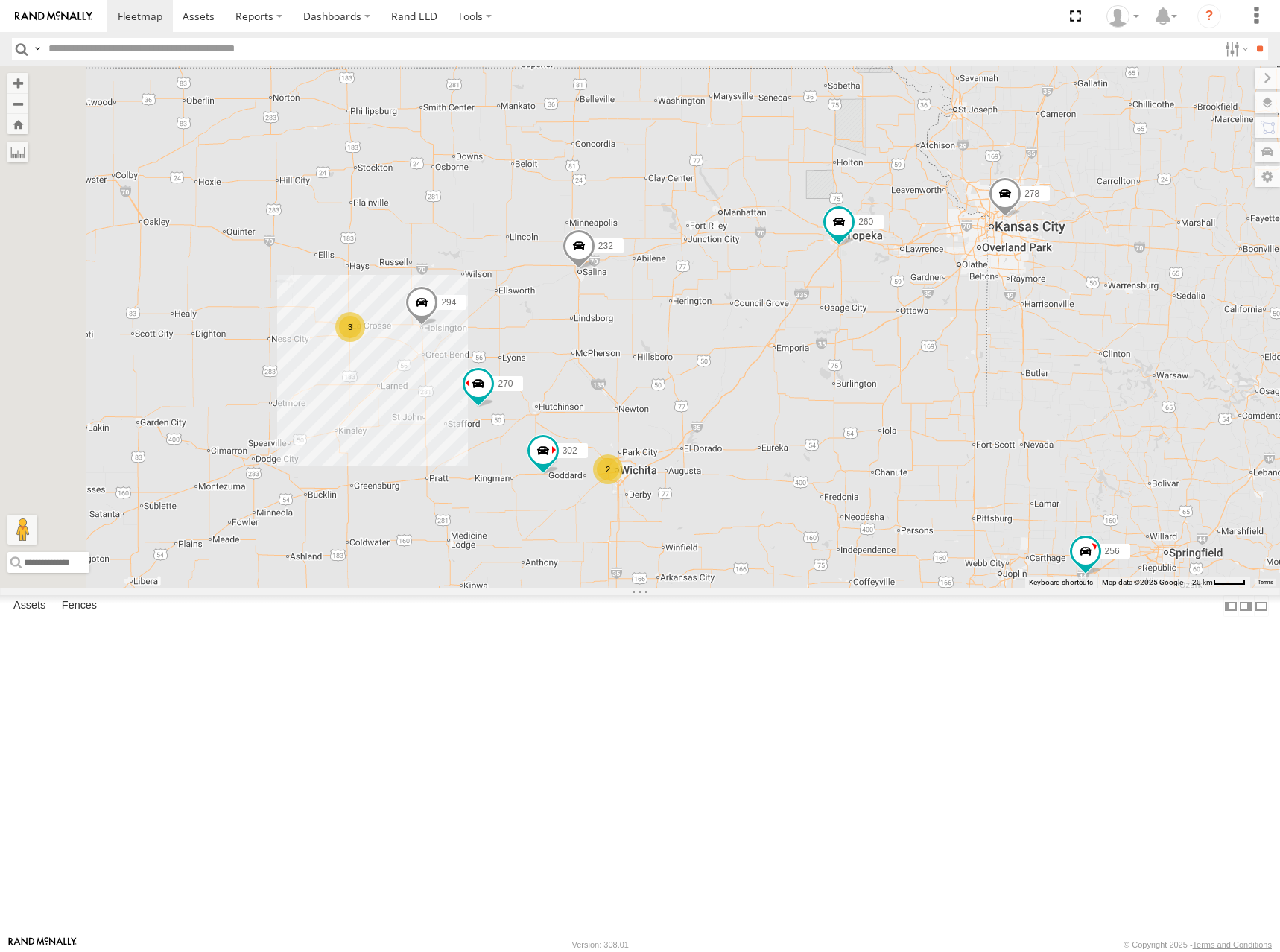
drag, startPoint x: 836, startPoint y: 503, endPoint x: 971, endPoint y: 515, distance: 135.5
click at [971, 515] on div "272 300 270 256 232 304 264 282 278 260 262 292 296 294 2 3 2 302" at bounding box center [640, 326] width 1280 height 522
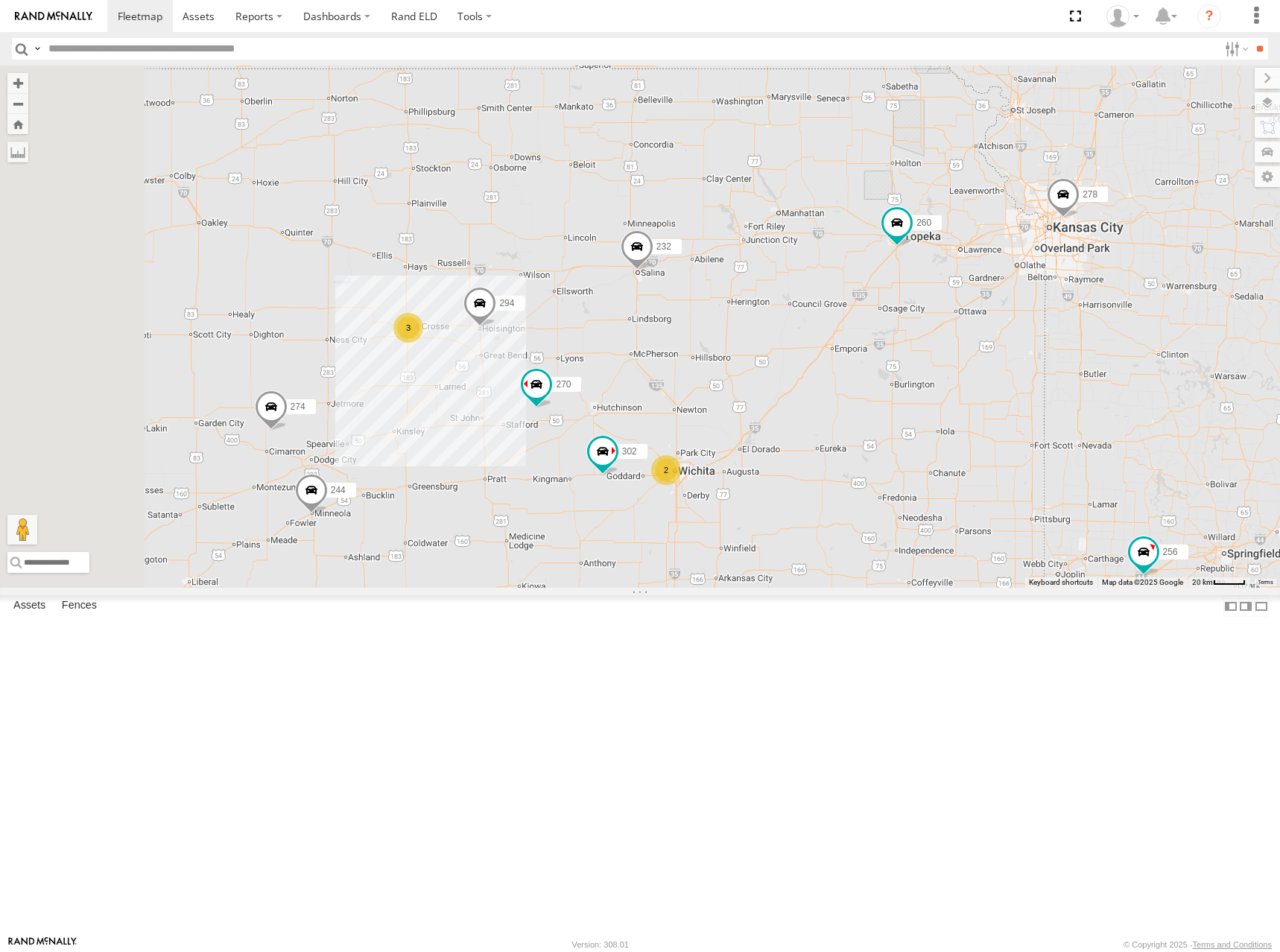
drag, startPoint x: 843, startPoint y: 518, endPoint x: 974, endPoint y: 517, distance: 131.0
click at [974, 517] on div "272 300 270 256 232 304 264 282 278 260 262 292 296 294 2 3 2 302 274 244" at bounding box center [640, 326] width 1280 height 522
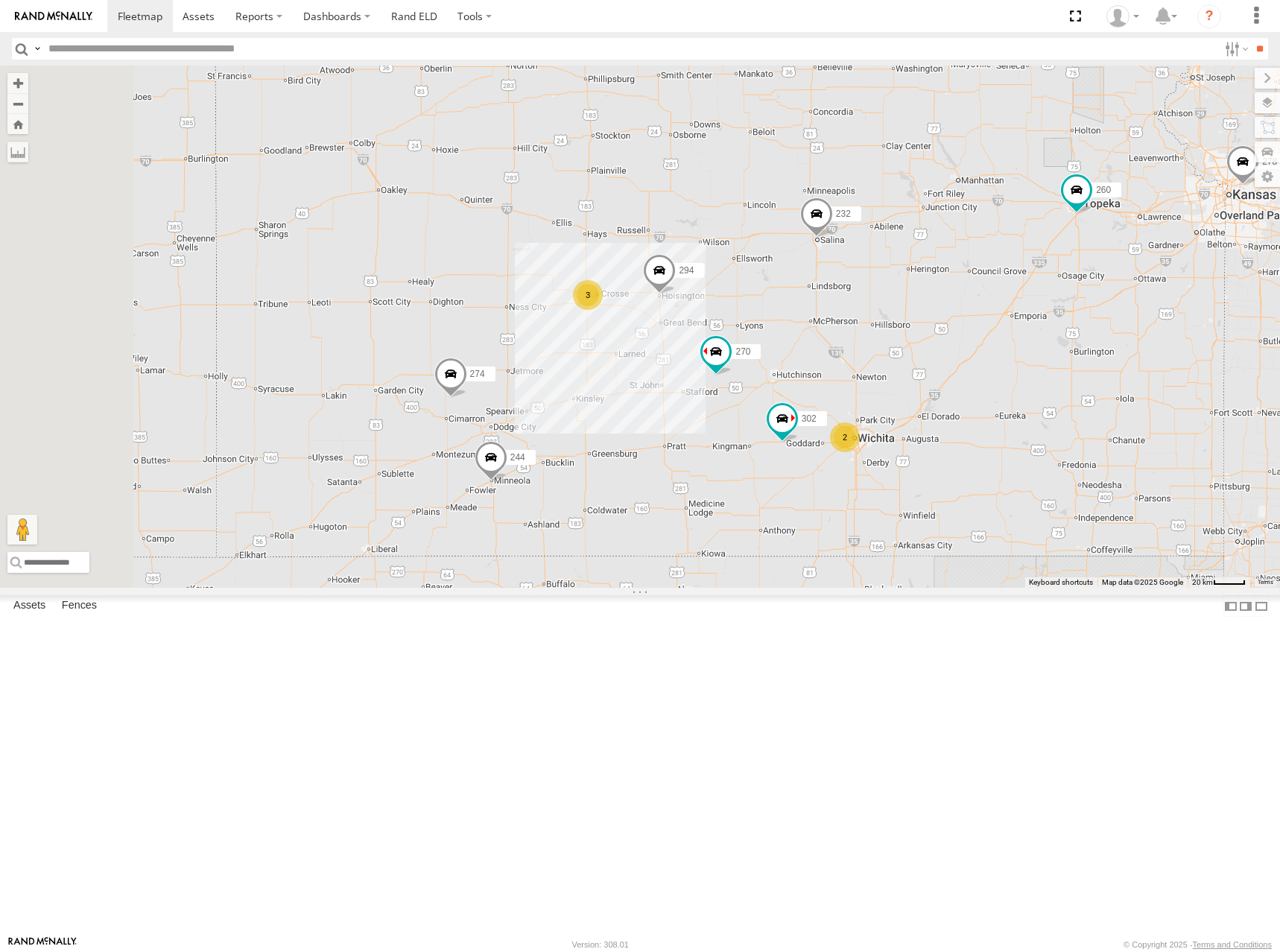
drag, startPoint x: 706, startPoint y: 603, endPoint x: 819, endPoint y: 571, distance: 117.4
click at [819, 571] on div "272 300 270 256 232 304 264 282 278 260 262 292 296 294 2 3 2 302 274 244" at bounding box center [640, 326] width 1280 height 522
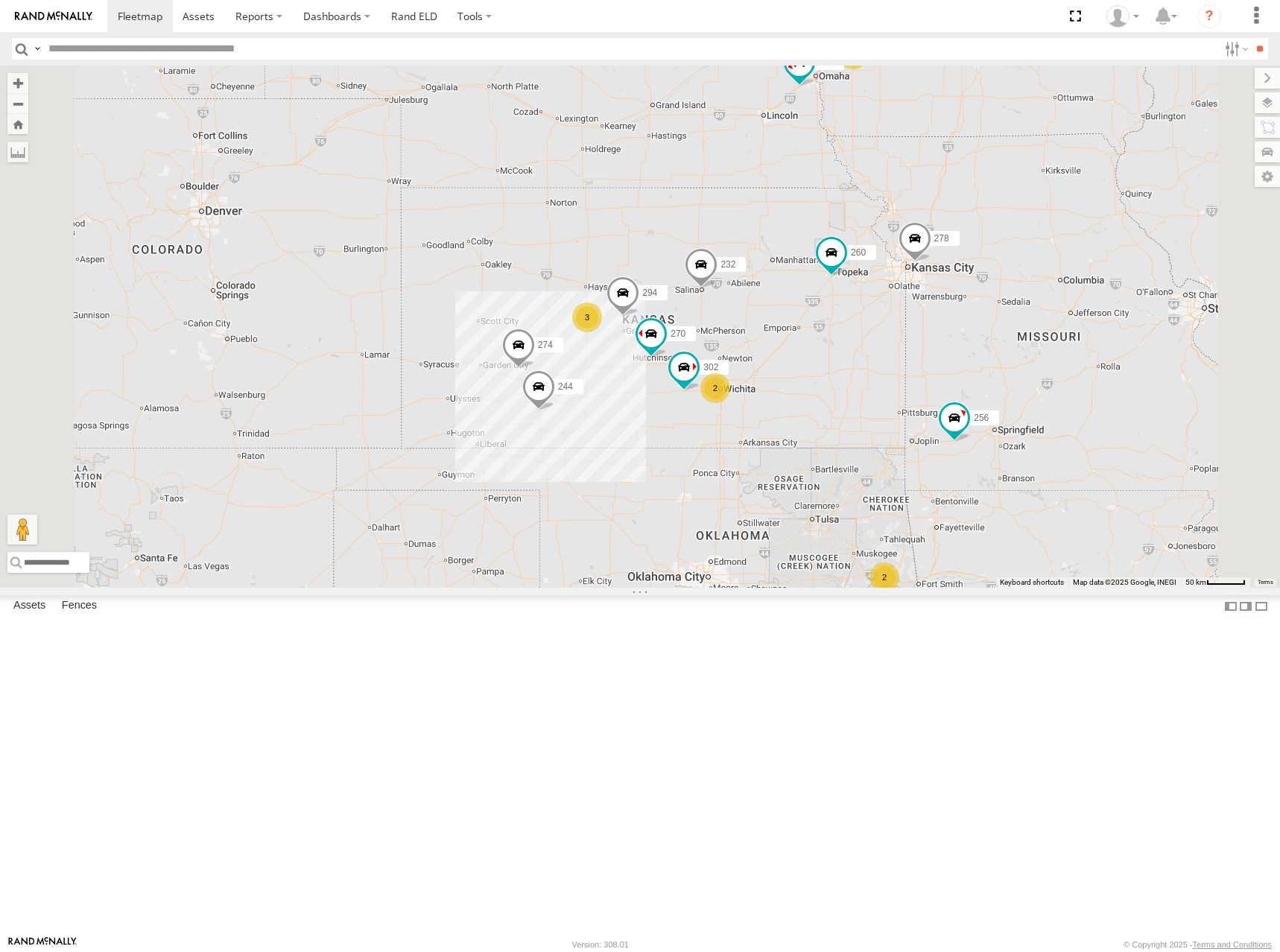
click at [942, 501] on div "272 300 270 256 232 304 264 282 278 260 292 294 302 274 244 3 2 2 2 2" at bounding box center [640, 326] width 1280 height 522
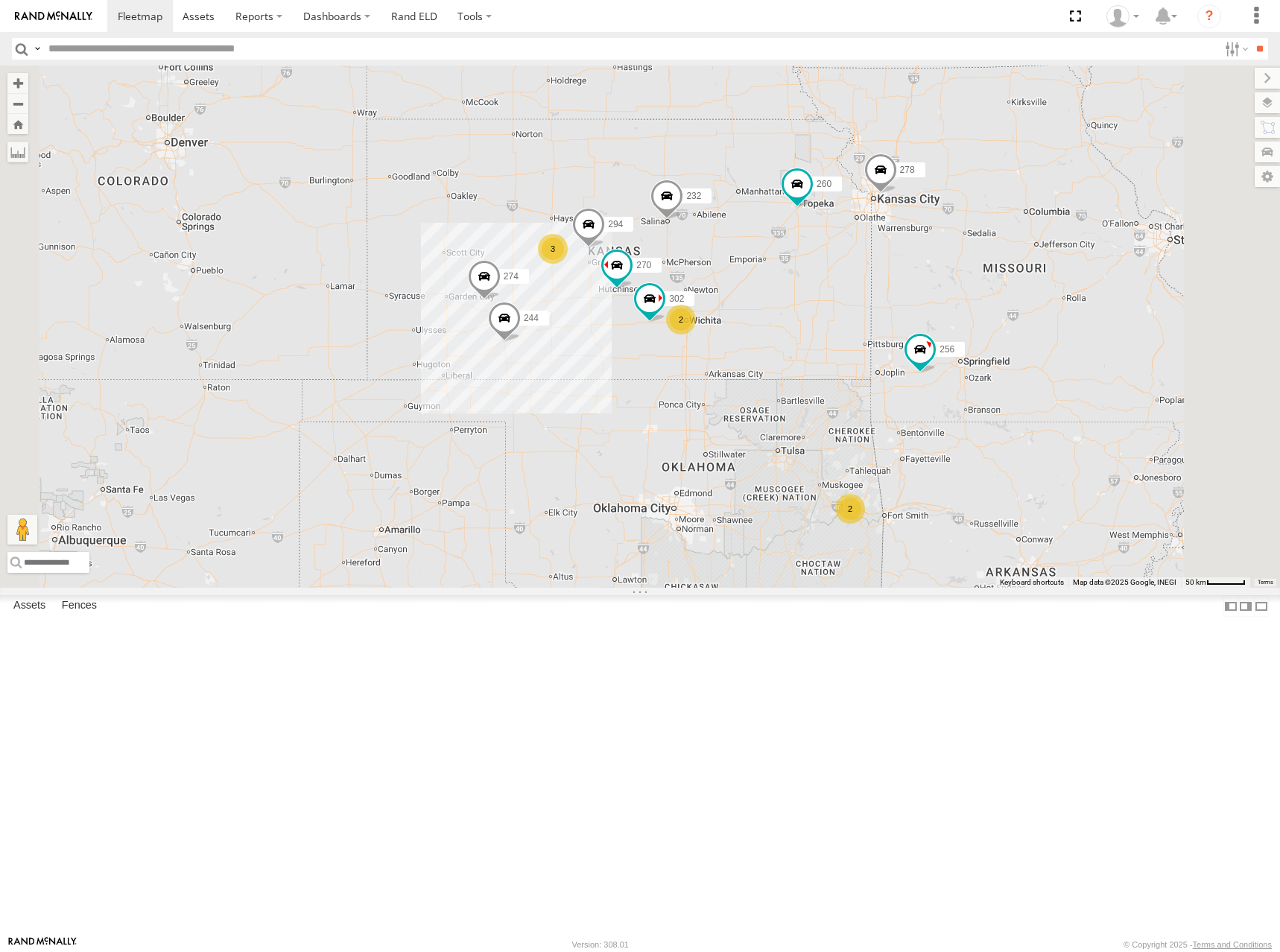
drag, startPoint x: 940, startPoint y: 388, endPoint x: 906, endPoint y: 320, distance: 76.0
click at [906, 320] on div "272 300 270 256 232 304 264 282 278 260 292 294 302 274 244 3 2 2 2 2" at bounding box center [640, 326] width 1280 height 522
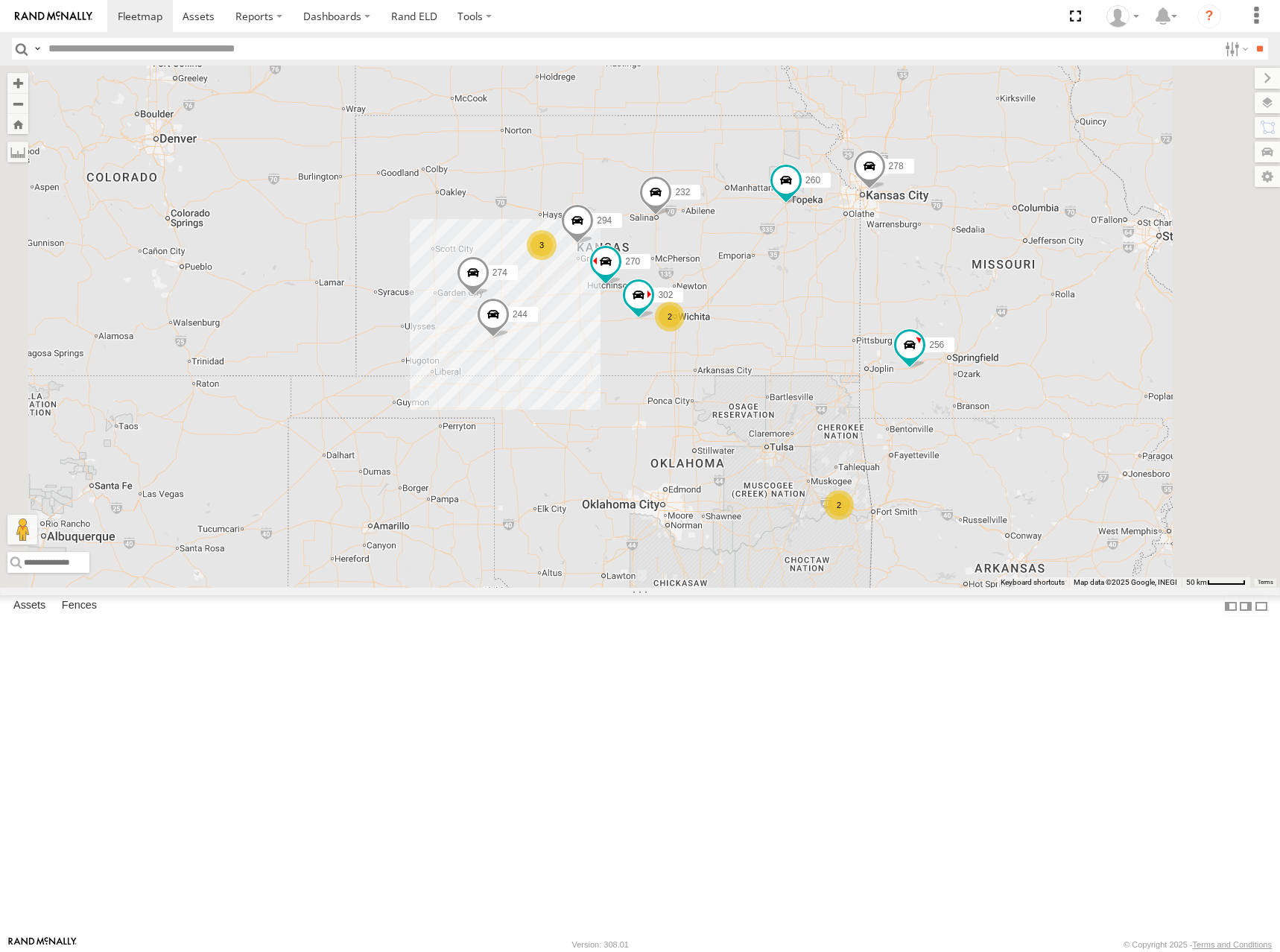
drag, startPoint x: 743, startPoint y: 351, endPoint x: 744, endPoint y: 358, distance: 7.1
click at [744, 358] on div "272 300 270 256 232 304 264 282 278 260 292 294 302 274 244 3 2 2 2 2" at bounding box center [640, 326] width 1280 height 522
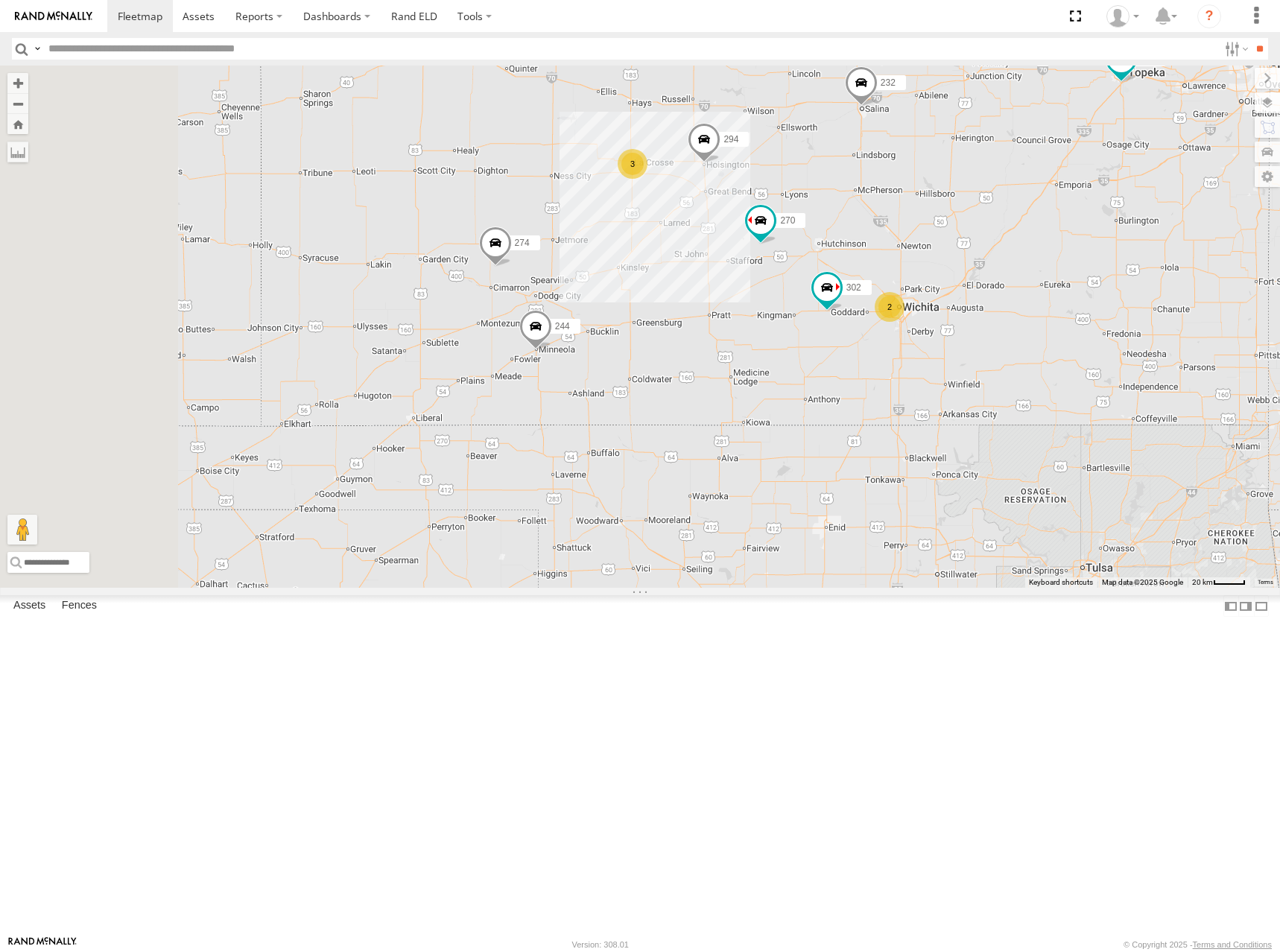
drag, startPoint x: 698, startPoint y: 460, endPoint x: 760, endPoint y: 458, distance: 62.0
click at [760, 458] on div "272 300 270 256 232 304 264 282 278 260 292 294 302 274 244 3 2" at bounding box center [640, 326] width 1280 height 522
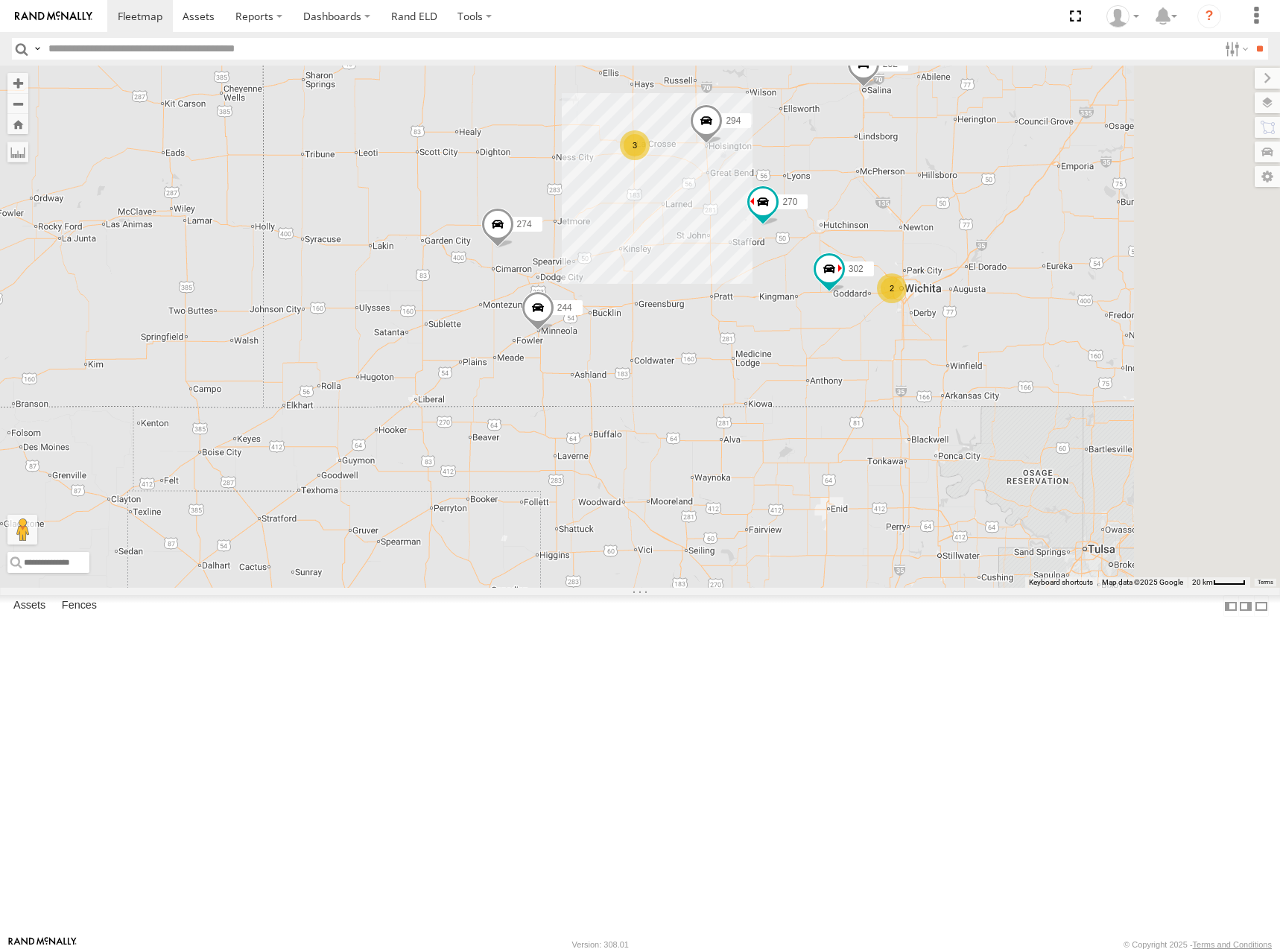
drag, startPoint x: 786, startPoint y: 419, endPoint x: 772, endPoint y: 423, distance: 14.6
click at [772, 423] on div "272 300 270 256 232 304 264 282 278 260 292 294 302 274 244 3 2" at bounding box center [640, 326] width 1280 height 522
drag, startPoint x: 803, startPoint y: 407, endPoint x: 795, endPoint y: 410, distance: 8.5
click at [795, 410] on div "272 300 270 256 232 304 264 282 278 260 292 294 302 274 244 3 2" at bounding box center [640, 326] width 1280 height 522
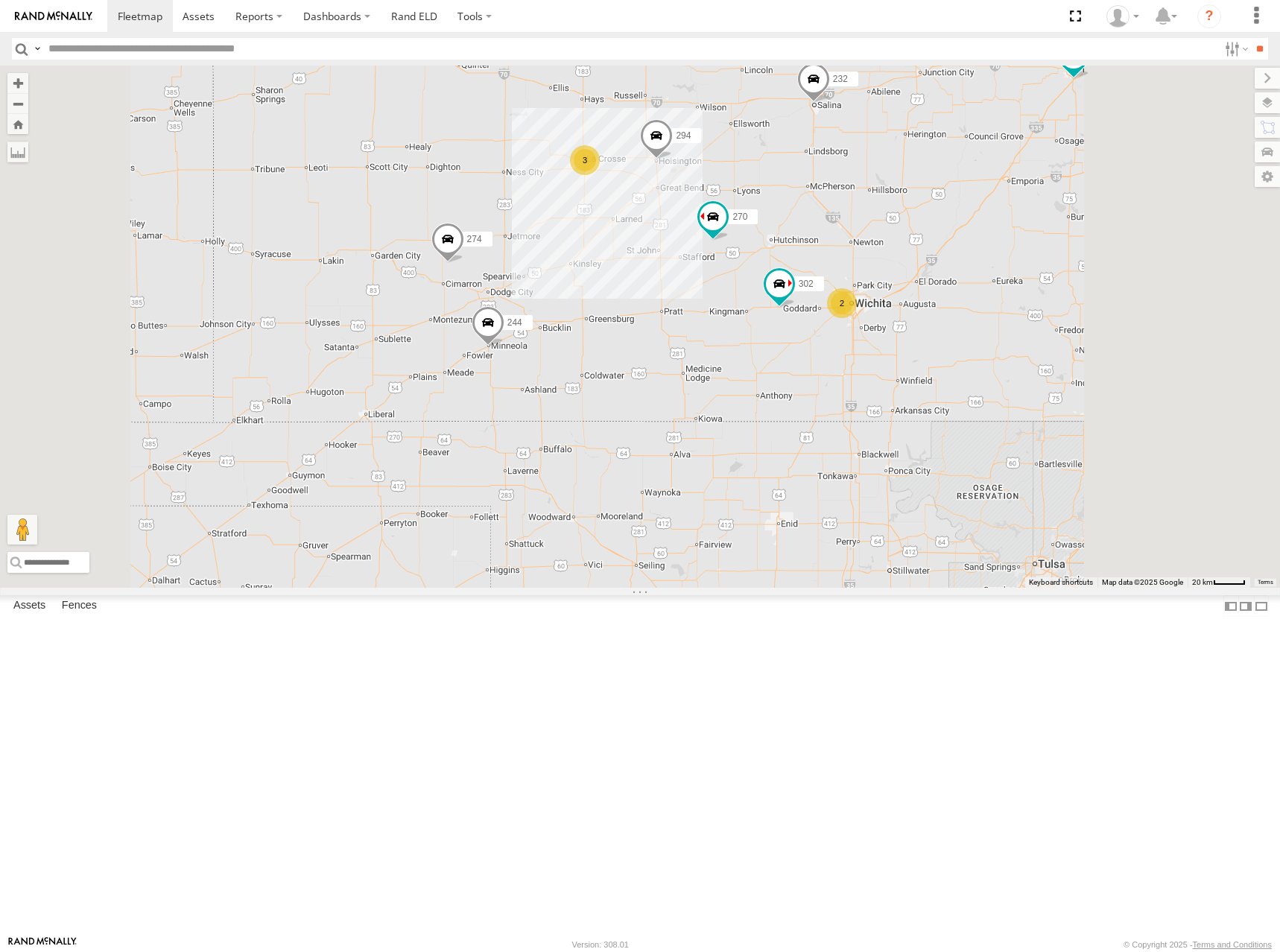
drag, startPoint x: 850, startPoint y: 451, endPoint x: 763, endPoint y: 482, distance: 92.4
click at [763, 482] on div "272 300 270 256 232 304 264 282 278 260 292 294 302 274 244 3 2" at bounding box center [640, 326] width 1280 height 522
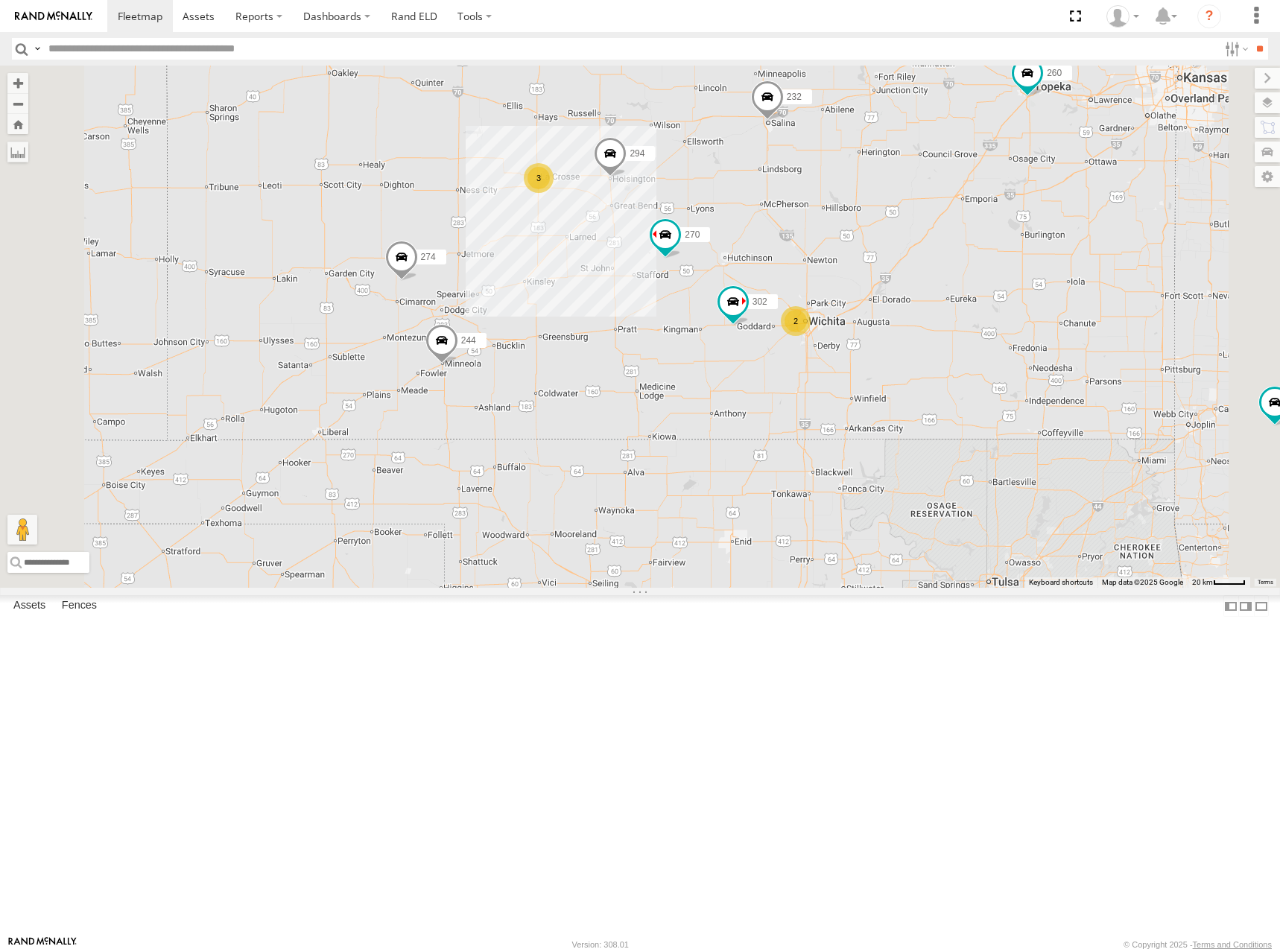
drag, startPoint x: 990, startPoint y: 374, endPoint x: 894, endPoint y: 407, distance: 101.5
click at [894, 407] on div "272 300 270 256 232 304 264 282 278 260 292 294 302 274 244 3 2" at bounding box center [640, 326] width 1280 height 522
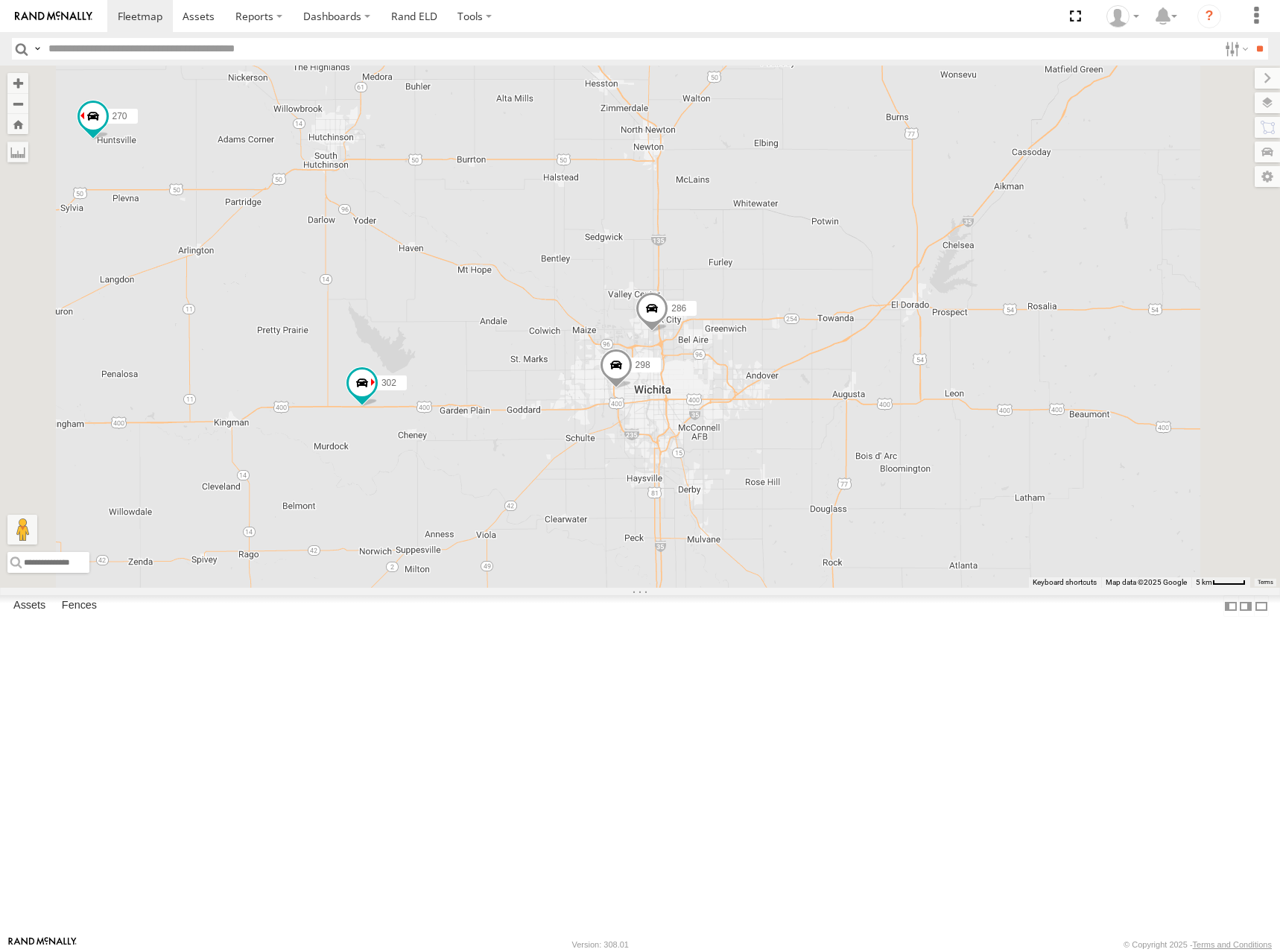
drag, startPoint x: 874, startPoint y: 550, endPoint x: 881, endPoint y: 534, distance: 17.5
click at [881, 534] on div "272 300 270 256 232 304 264 282 278 260 292 294 302 274 244 298 286" at bounding box center [640, 326] width 1280 height 522
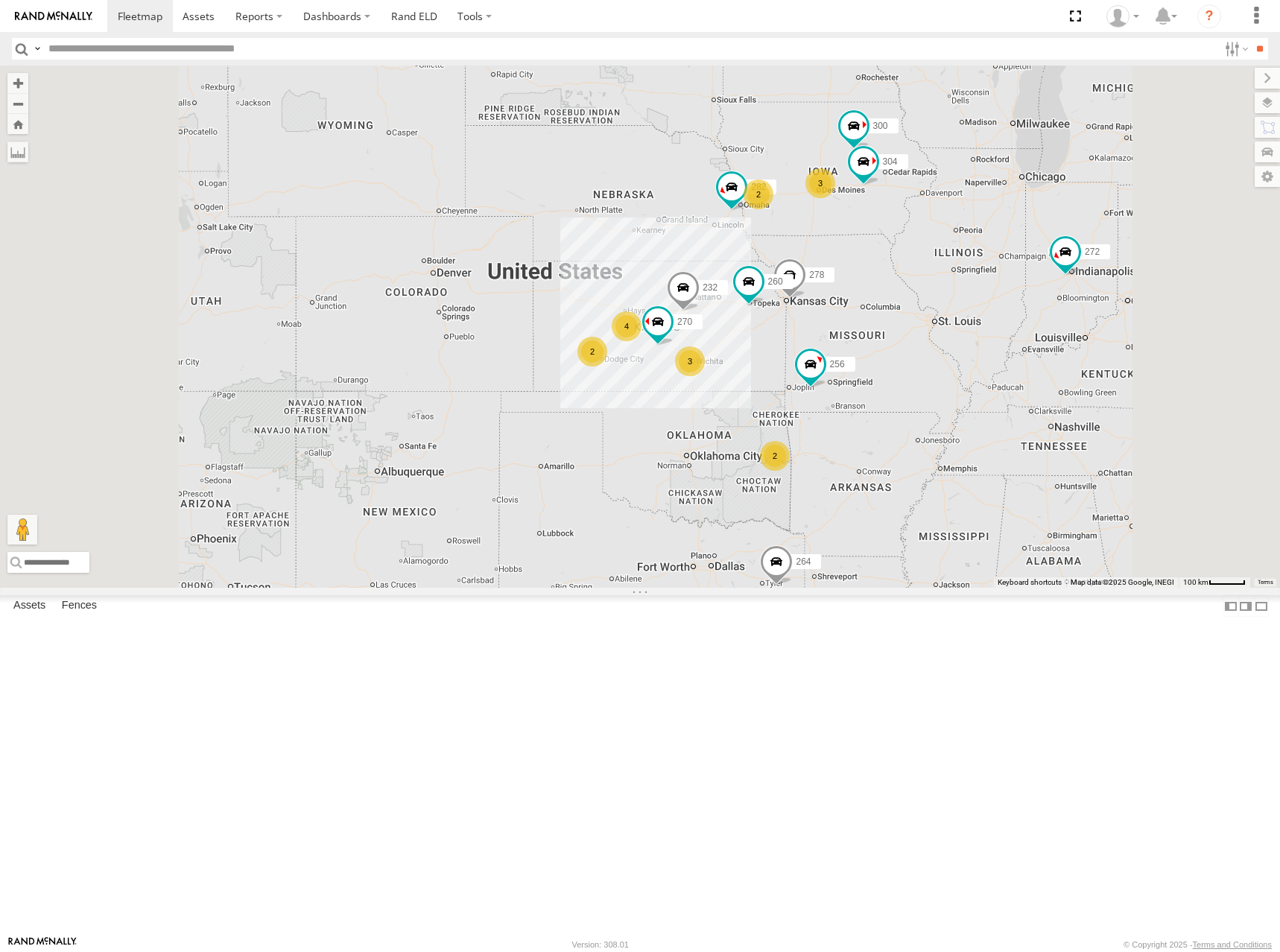
drag, startPoint x: 909, startPoint y: 423, endPoint x: 900, endPoint y: 422, distance: 9.1
click at [901, 423] on div "272 300 270 256 232 304 264 282 278 260 2 4 3 2 3 2" at bounding box center [640, 326] width 1280 height 522
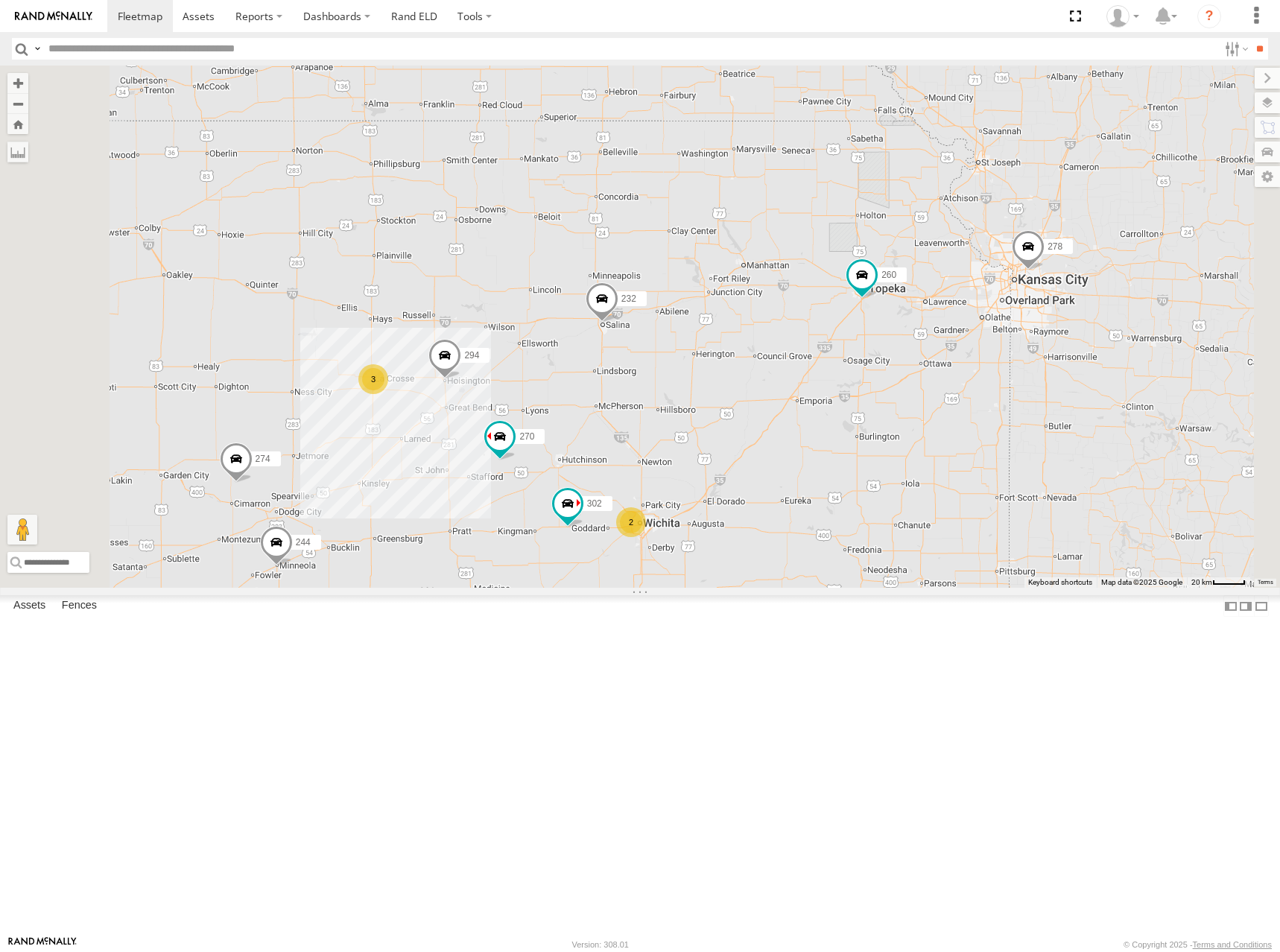
click at [891, 476] on div "272 300 270 256 232 304 264 282 278 260 274 244 3 2 302 294" at bounding box center [640, 326] width 1280 height 522
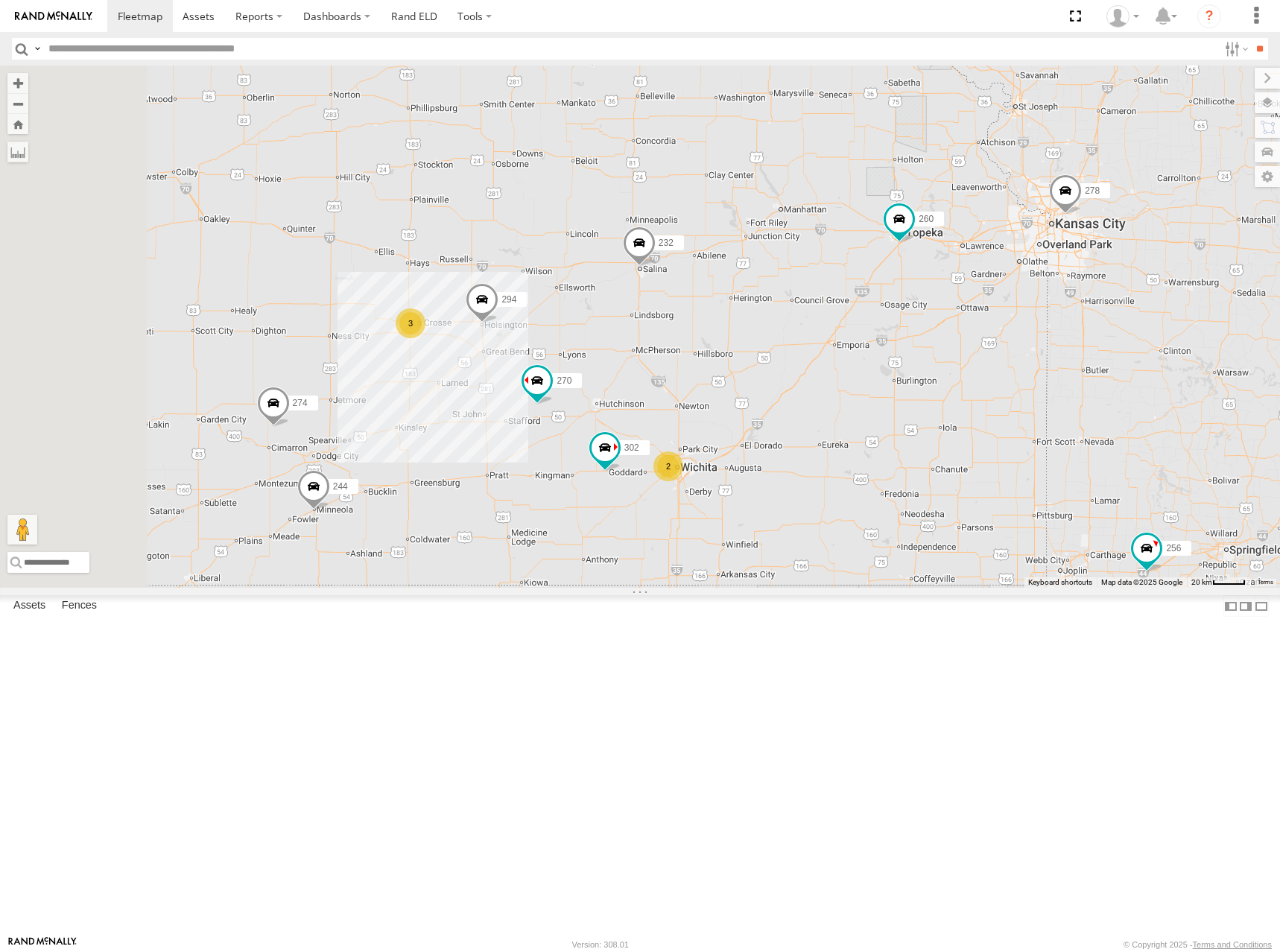
drag, startPoint x: 894, startPoint y: 502, endPoint x: 930, endPoint y: 445, distance: 67.4
click at [930, 445] on div "272 300 270 256 232 304 264 282 278 260 274 244 3 2 302 294" at bounding box center [640, 326] width 1280 height 522
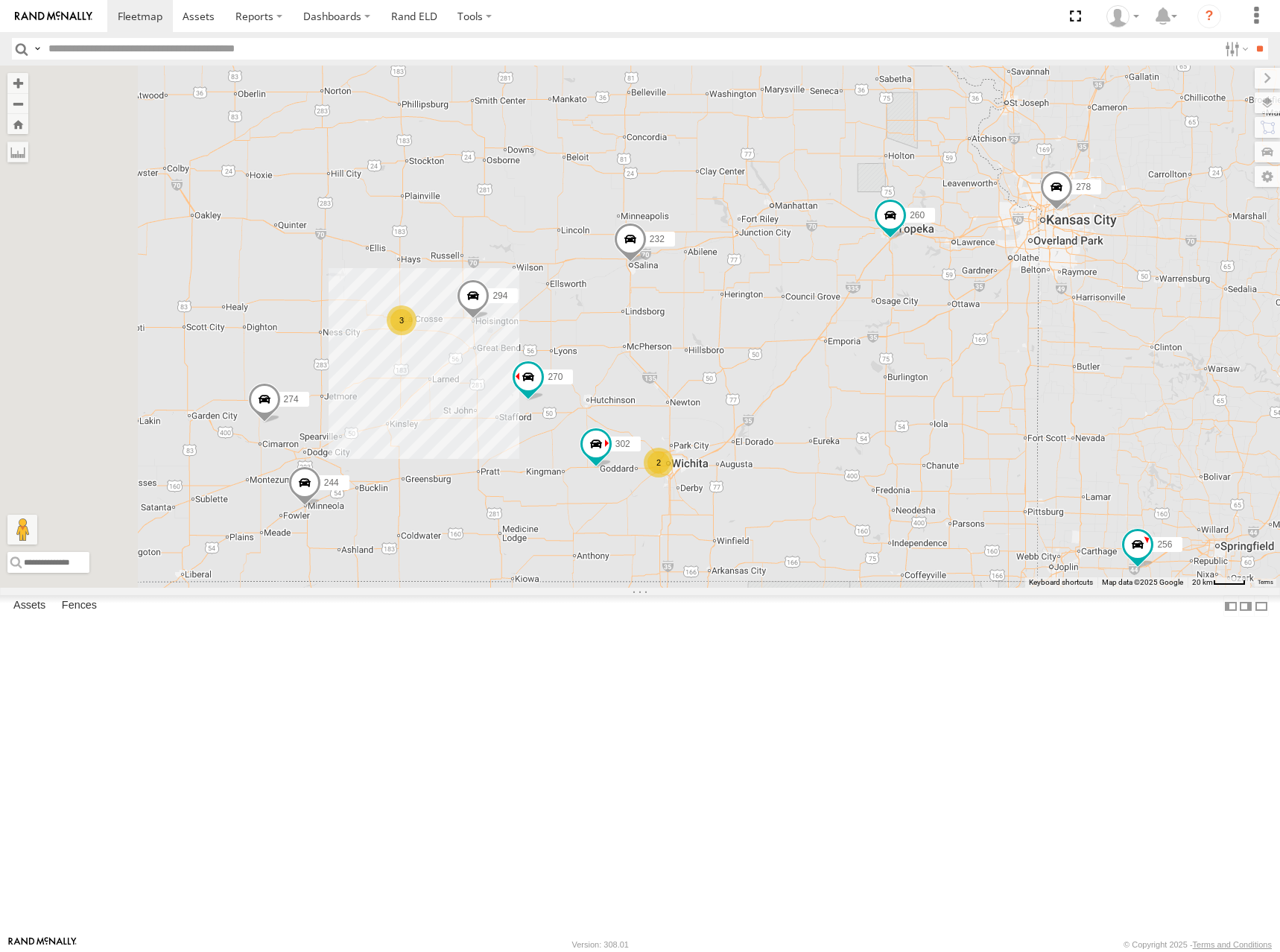
drag, startPoint x: 901, startPoint y: 439, endPoint x: 758, endPoint y: 465, distance: 145.3
click at [758, 465] on div "272 300 270 256 232 304 264 282 278 260 274 244 3 2 302 294" at bounding box center [640, 326] width 1280 height 522
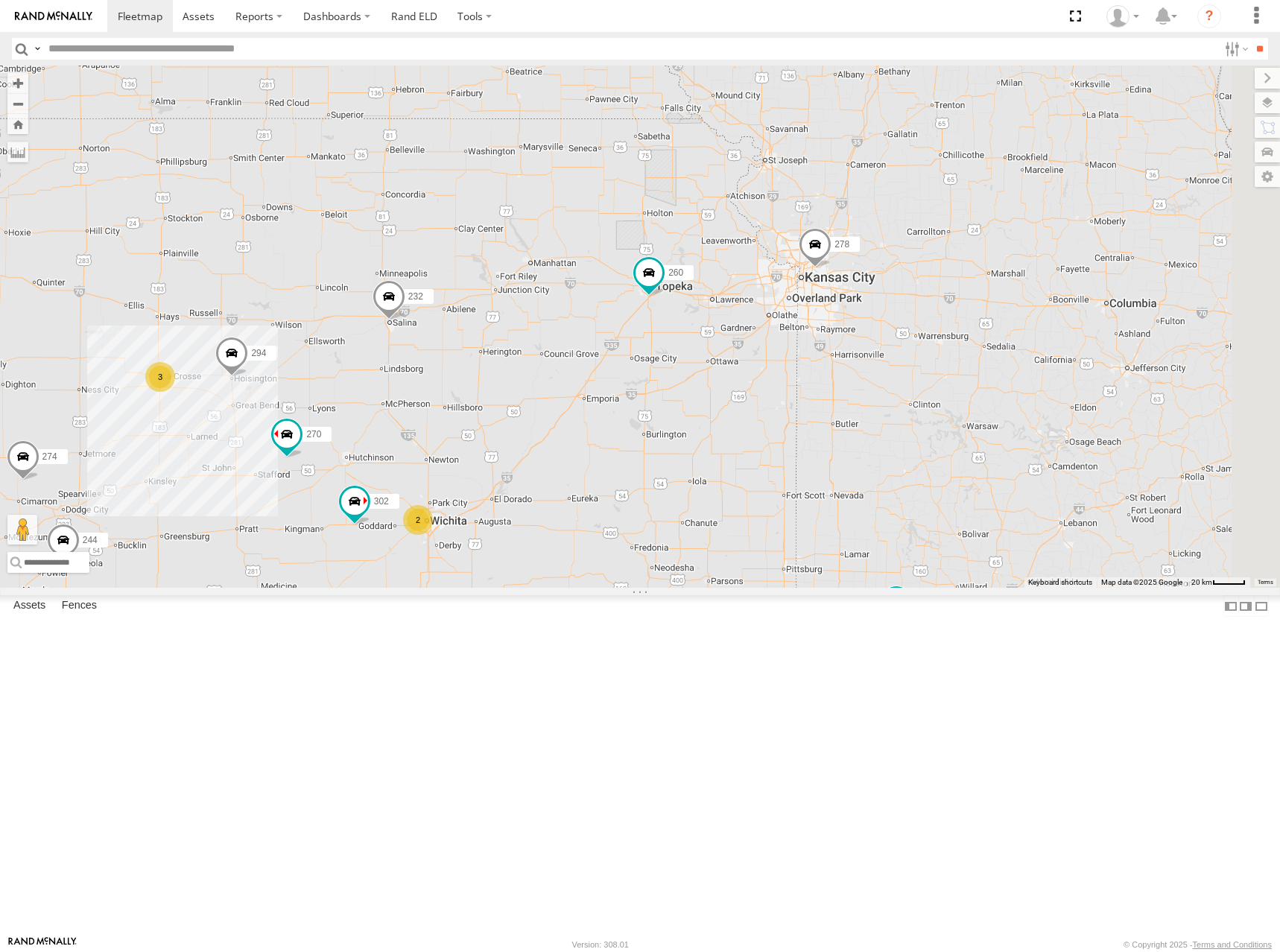
drag, startPoint x: 899, startPoint y: 484, endPoint x: 772, endPoint y: 517, distance: 131.2
click at [772, 517] on div "272 300 270 256 232 304 264 282 278 260 274 244 3 2 302 294" at bounding box center [640, 326] width 1280 height 522
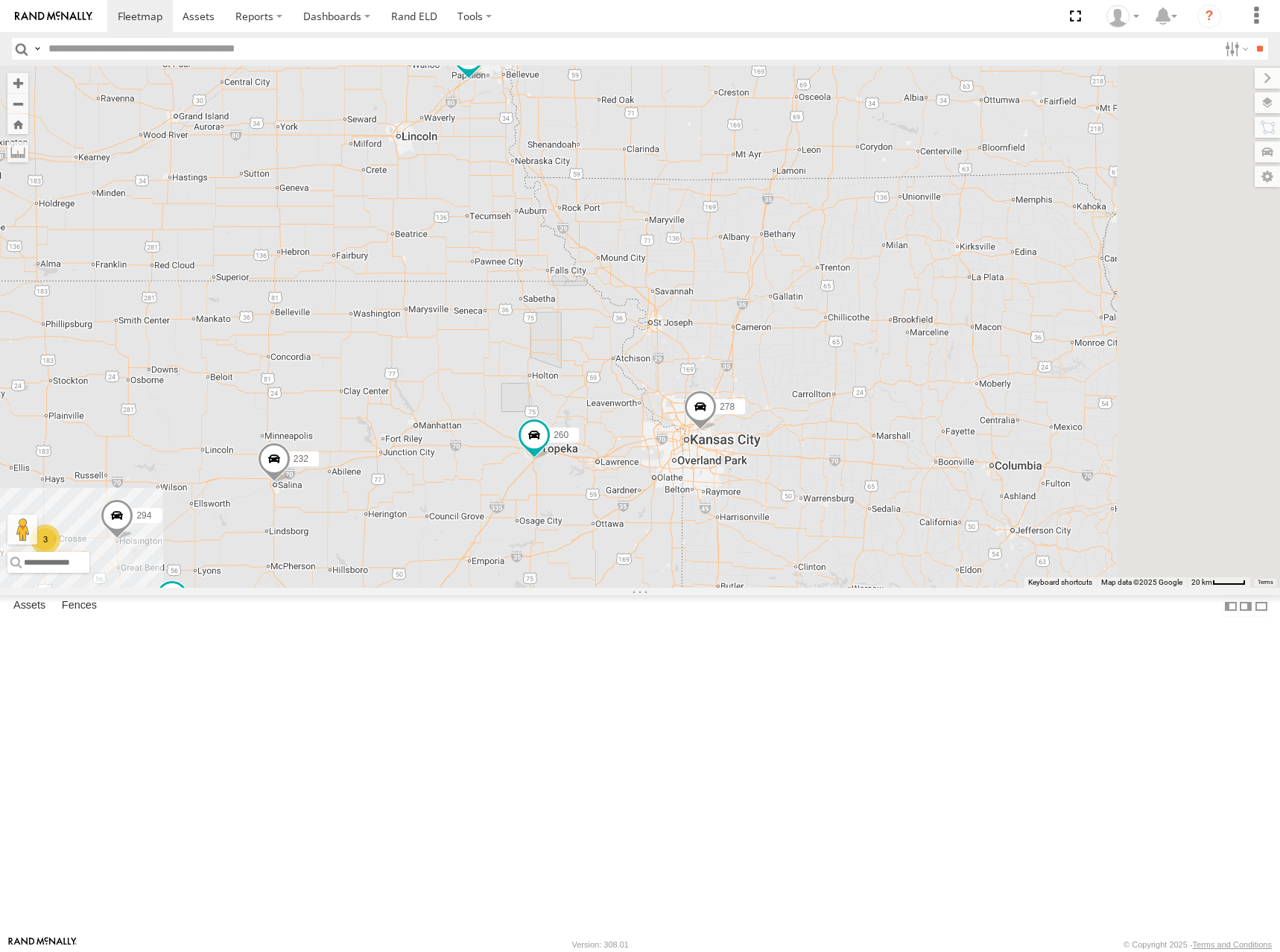
drag, startPoint x: 782, startPoint y: 489, endPoint x: 787, endPoint y: 576, distance: 87.1
click at [787, 576] on div "272 300 270 256 232 304 264 282 278 260 274 244 3 2 296 302 294 262" at bounding box center [640, 326] width 1280 height 522
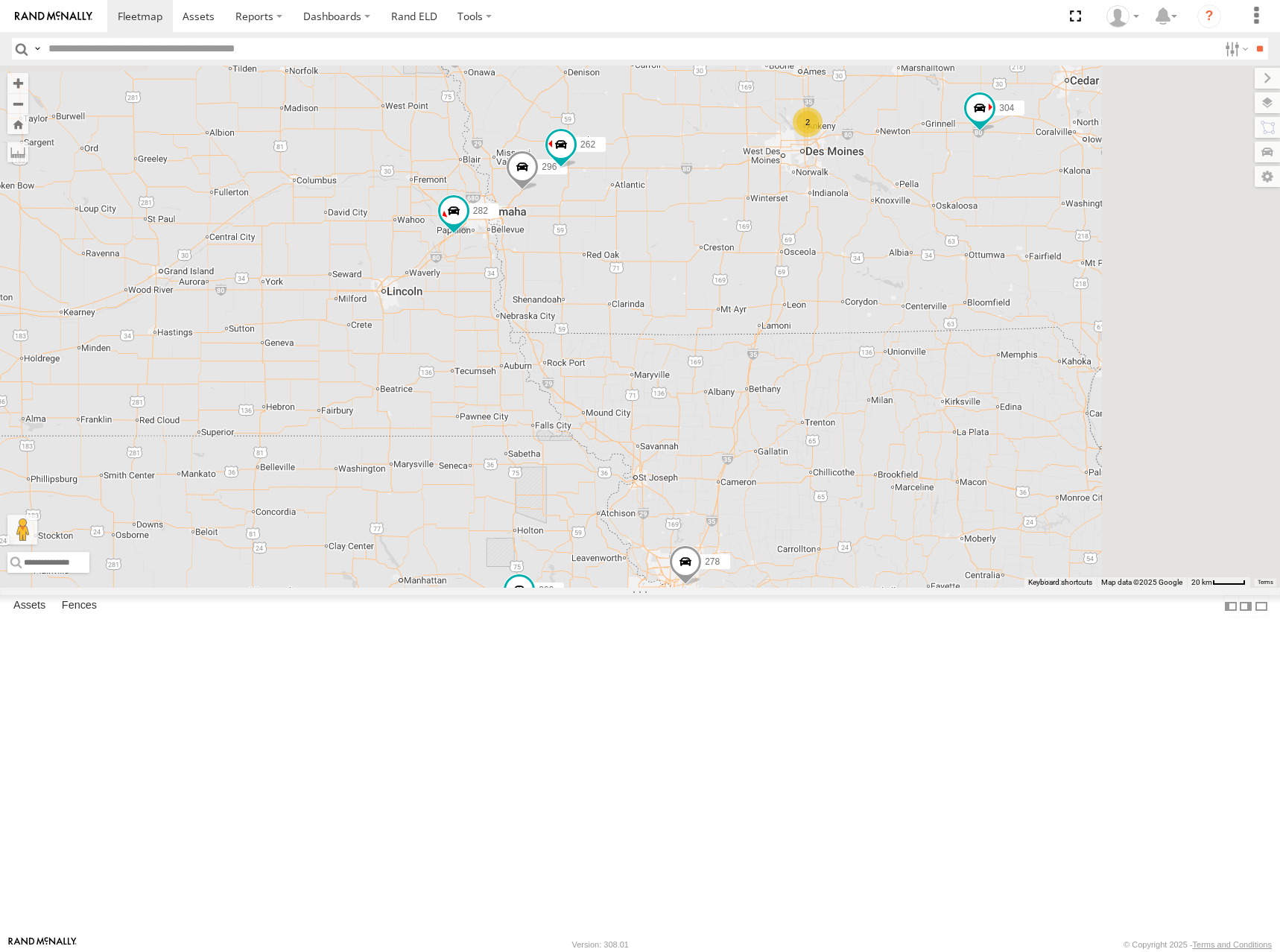
drag, startPoint x: 811, startPoint y: 383, endPoint x: 792, endPoint y: 439, distance: 59.1
click at [792, 439] on div "272 300 270 256 232 304 264 282 278 260 274 244 3 2 296 302 294 262 2 292" at bounding box center [640, 326] width 1280 height 522
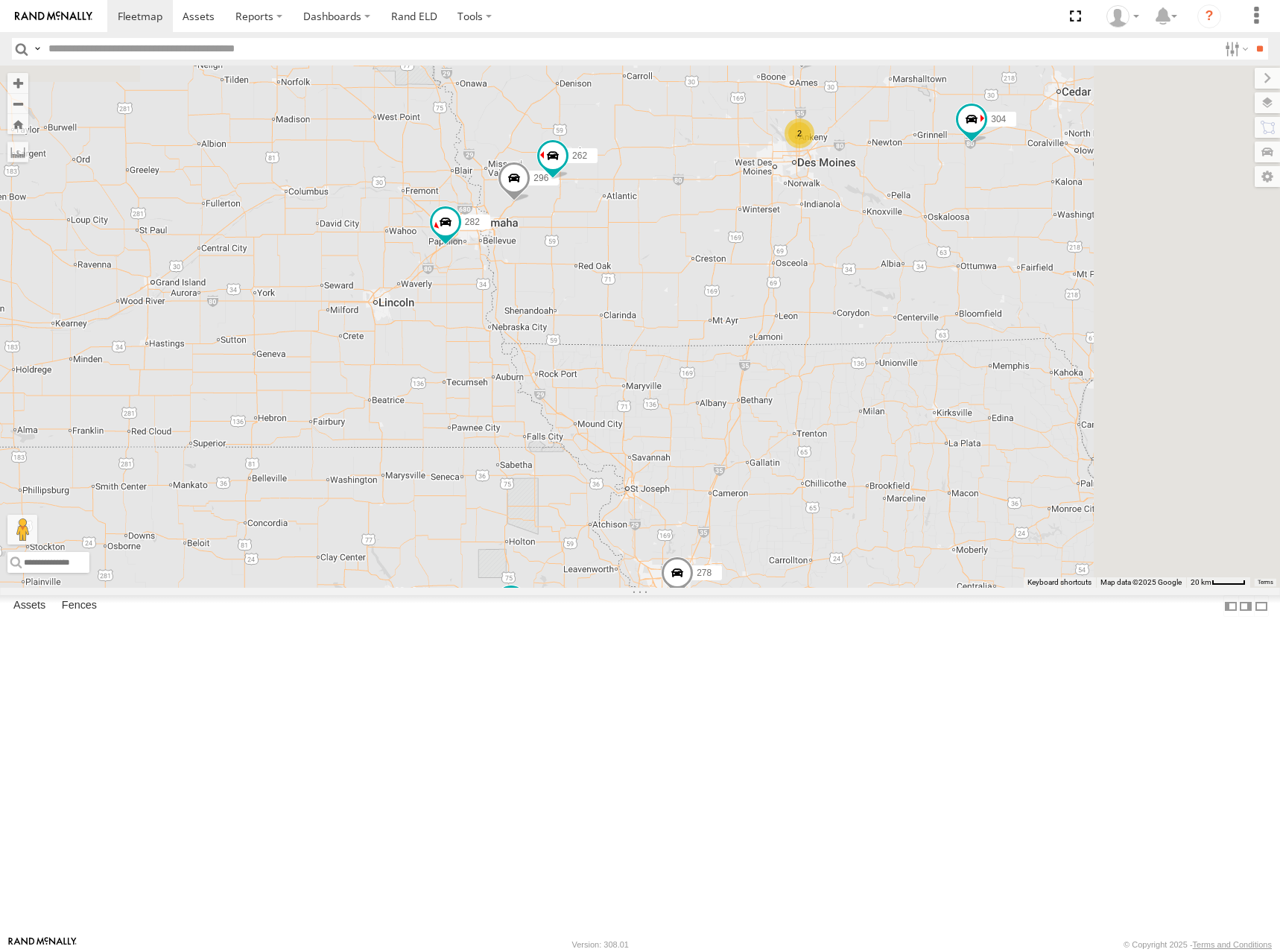
drag, startPoint x: 892, startPoint y: 406, endPoint x: 889, endPoint y: 415, distance: 9.5
click at [889, 415] on div "272 300 270 256 232 304 264 282 278 260 274 244 3 2 296 302 294 262 2 292" at bounding box center [640, 326] width 1280 height 522
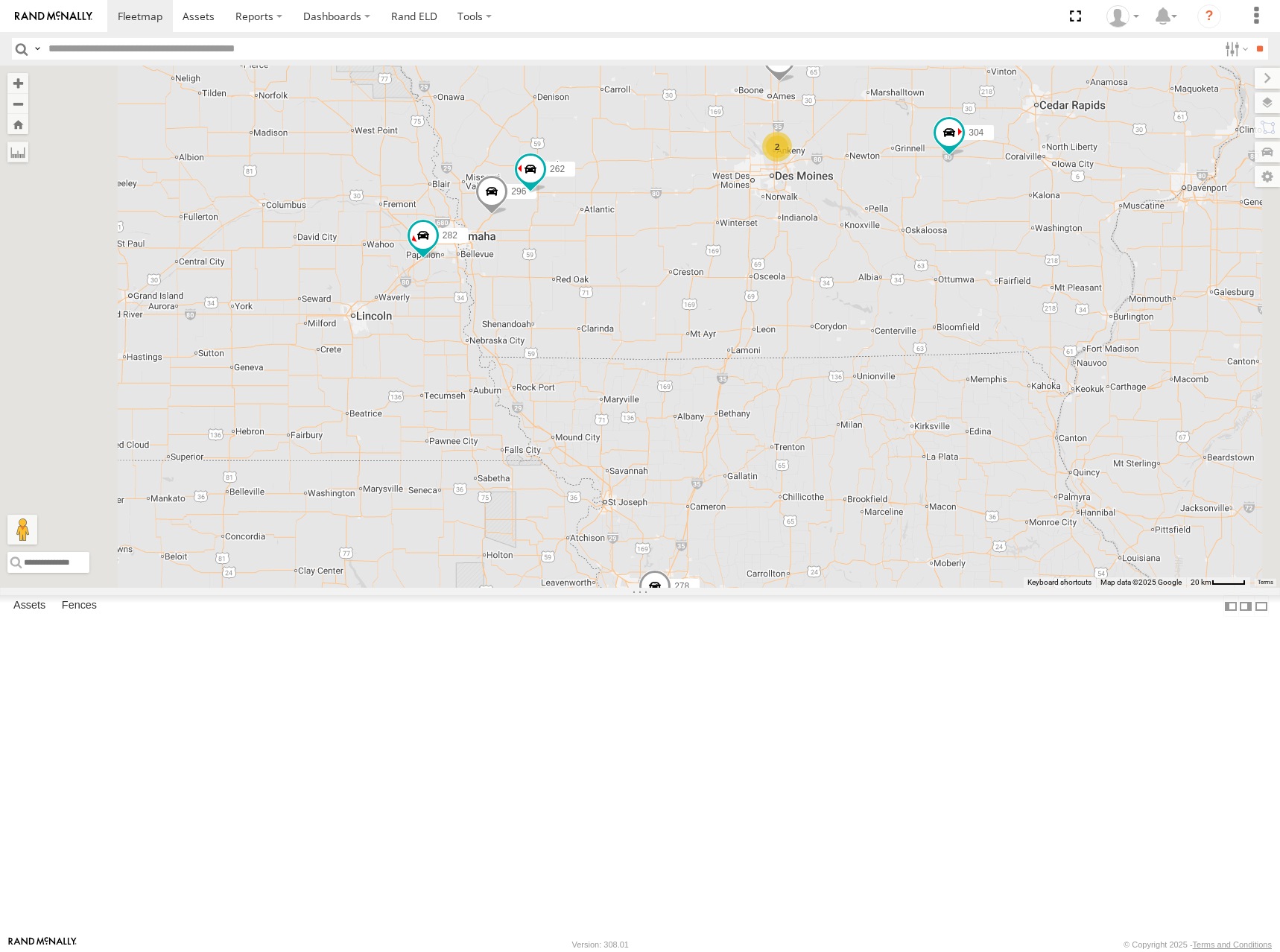
click at [896, 408] on div "272 300 270 256 232 304 264 282 278 260 274 244 296 302 294 262 292 2" at bounding box center [640, 326] width 1280 height 522
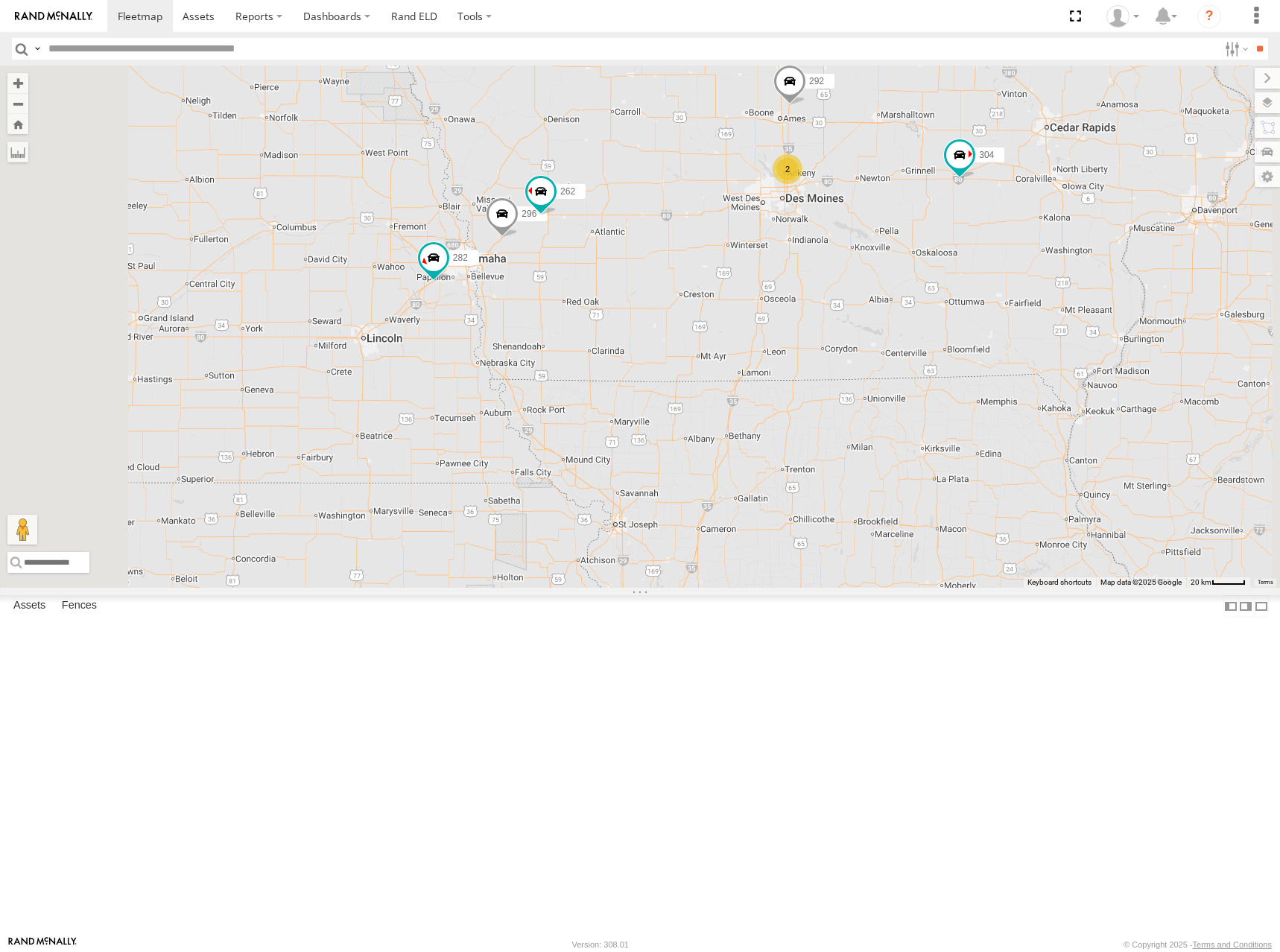
drag, startPoint x: 896, startPoint y: 401, endPoint x: 908, endPoint y: 423, distance: 25.1
click at [908, 423] on div "272 300 270 256 232 304 264 282 278 260 274 244 296 302 294 262 292 2" at bounding box center [640, 326] width 1280 height 522
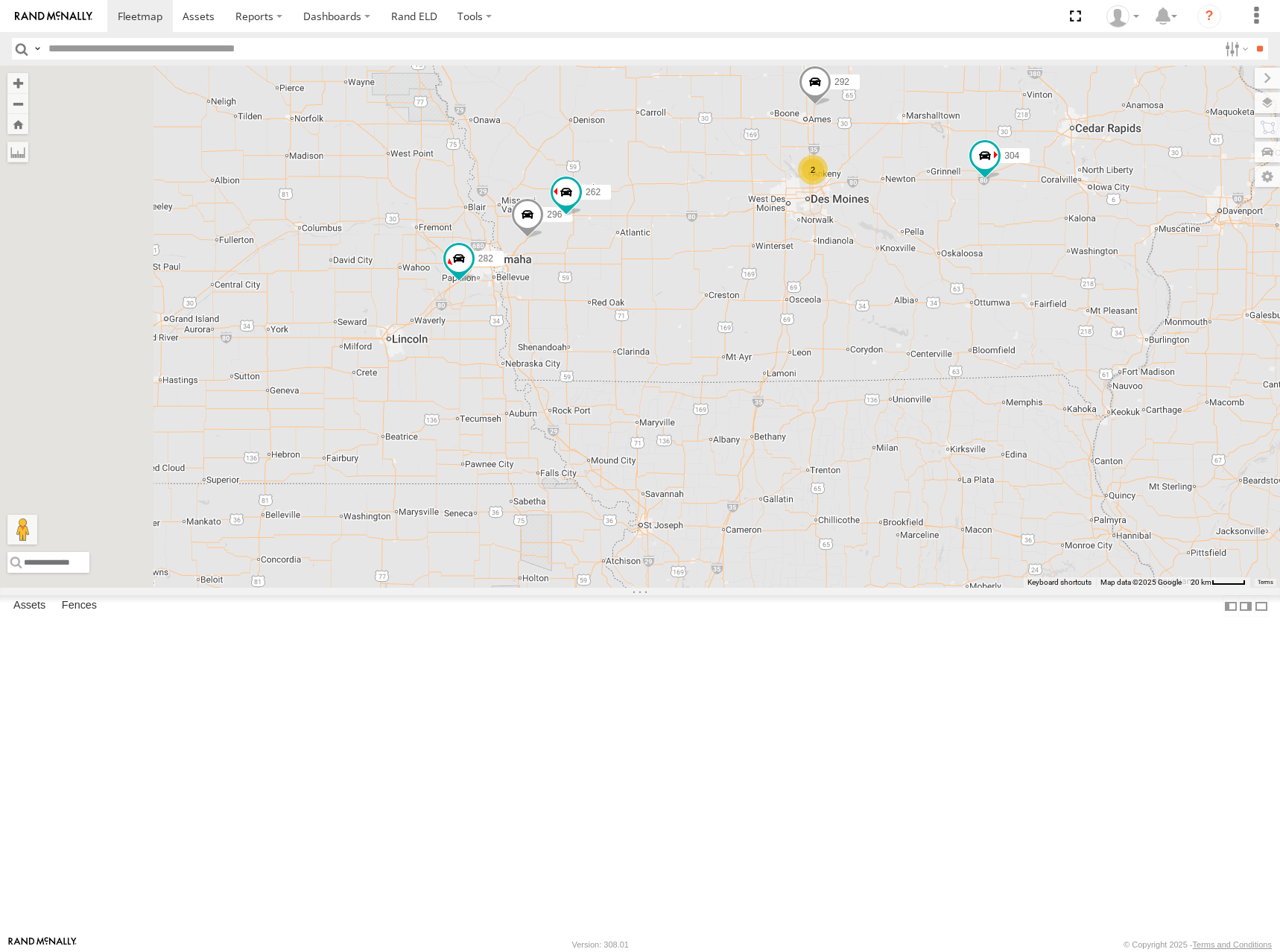
drag, startPoint x: 854, startPoint y: 443, endPoint x: 888, endPoint y: 447, distance: 34.2
click at [888, 447] on div "272 300 270 256 232 304 264 282 278 260 274 244 296 302 294 262 292 2" at bounding box center [640, 326] width 1280 height 522
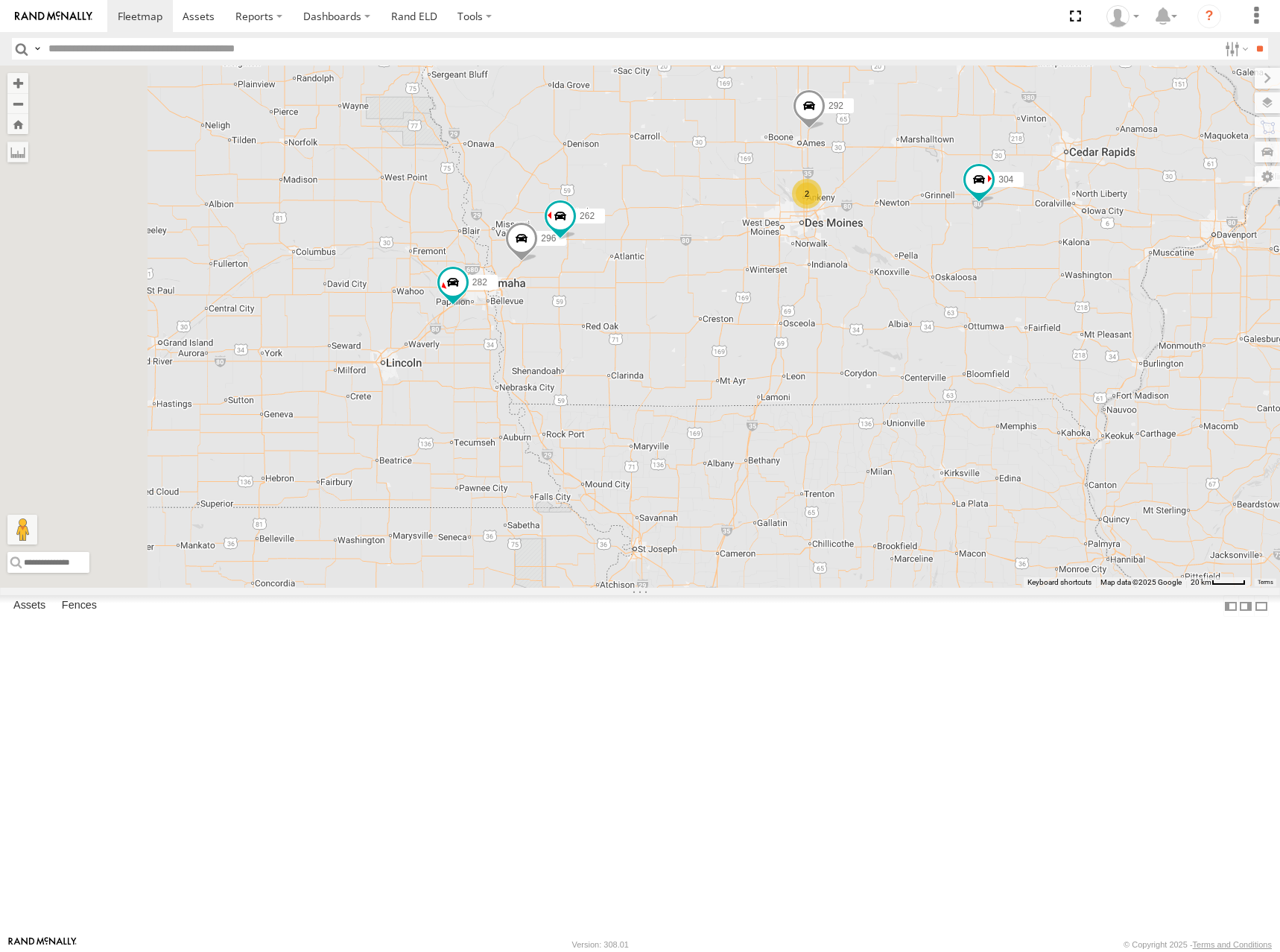
drag, startPoint x: 869, startPoint y: 450, endPoint x: 864, endPoint y: 456, distance: 7.8
click at [864, 456] on div "272 300 270 256 232 304 264 282 278 260 274 244 296 302 294 262 292 2" at bounding box center [640, 326] width 1280 height 522
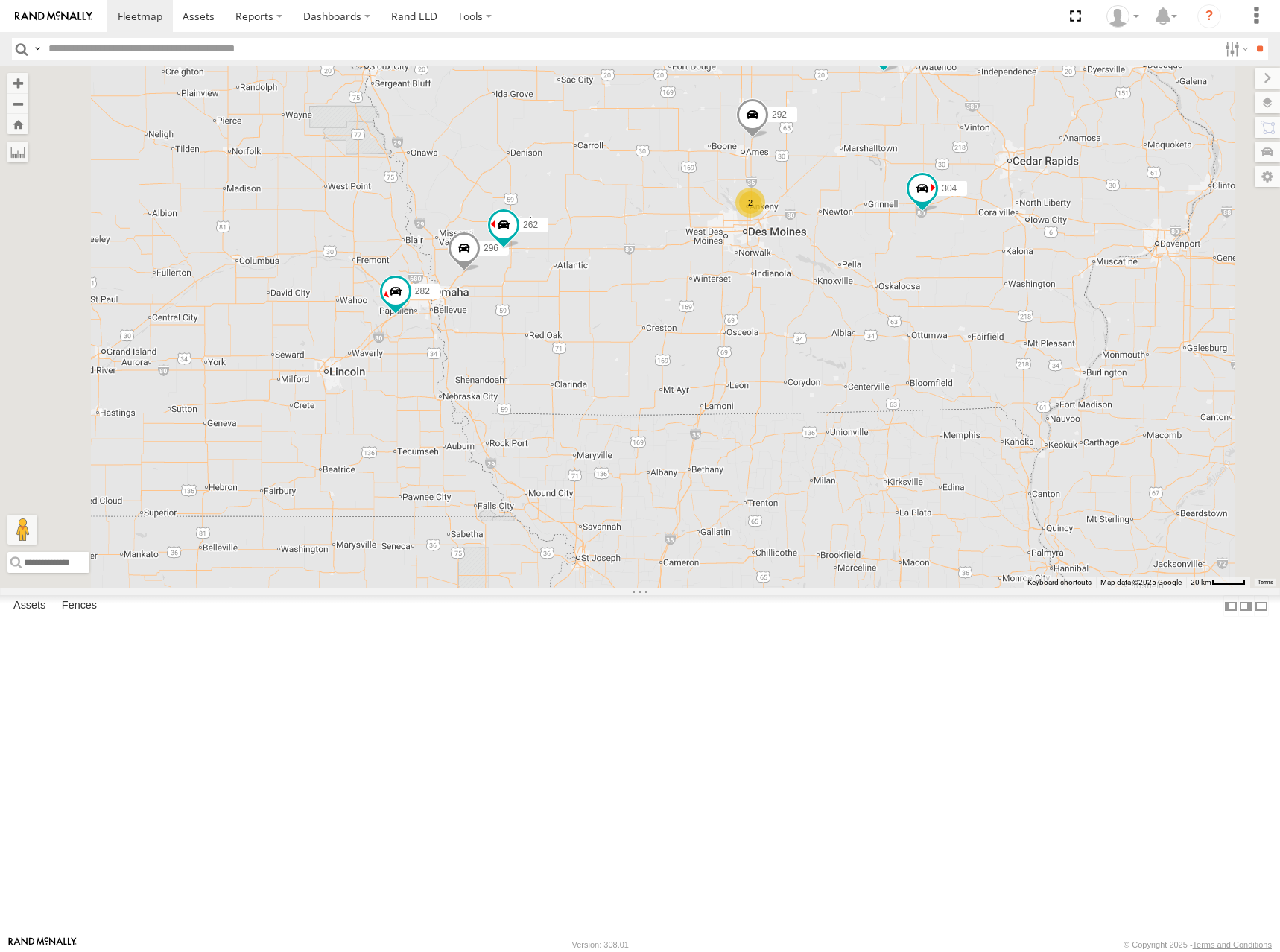
drag
click at [917, 451] on div "272 300 270 256 232 304 264 282 278 260 274 244 296 302 294 262 292 2" at bounding box center [640, 326] width 1280 height 522
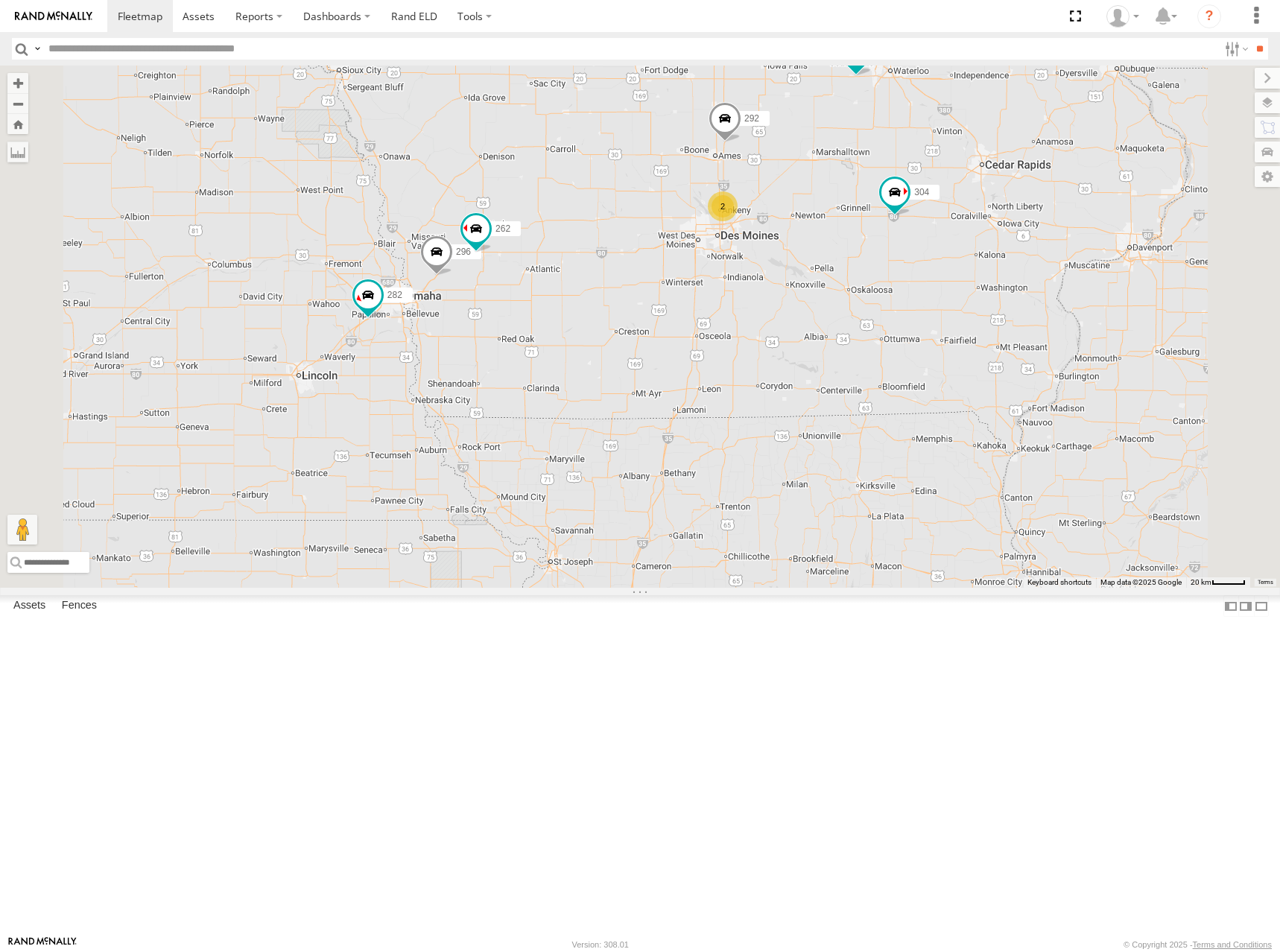
click at [912, 473] on div "272 300 270 256 232 304 264 282 278 260 274 244 296 302 294 262 292 2" at bounding box center [640, 326] width 1280 height 522
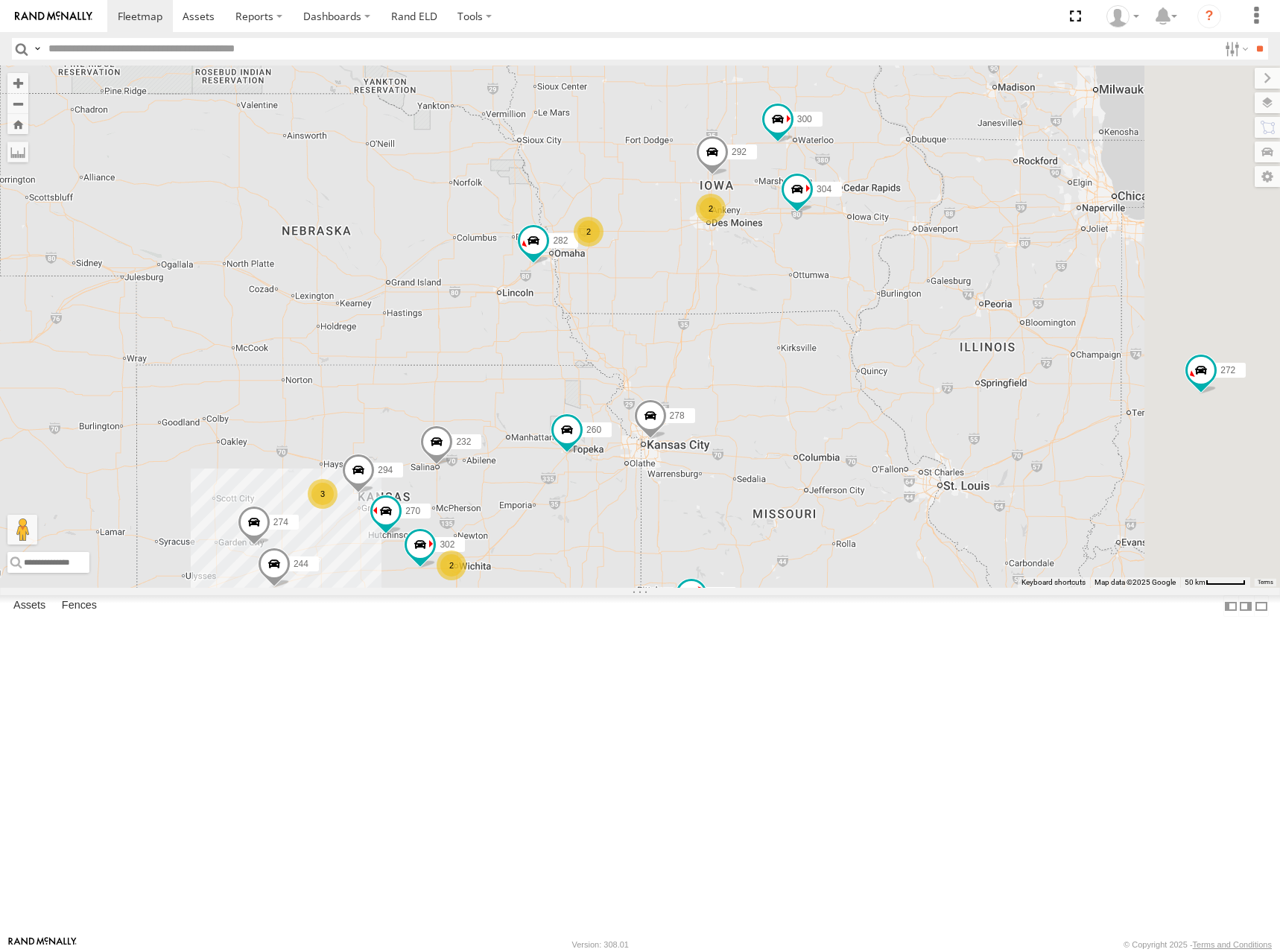
drag, startPoint x: 816, startPoint y: 432, endPoint x: 823, endPoint y: 414, distance: 19.3
click at [823, 414] on div "272 300 270 256 232 304 264 282 278 260 274 244 302 294 292 3 2 2 2 2" at bounding box center [640, 326] width 1280 height 522
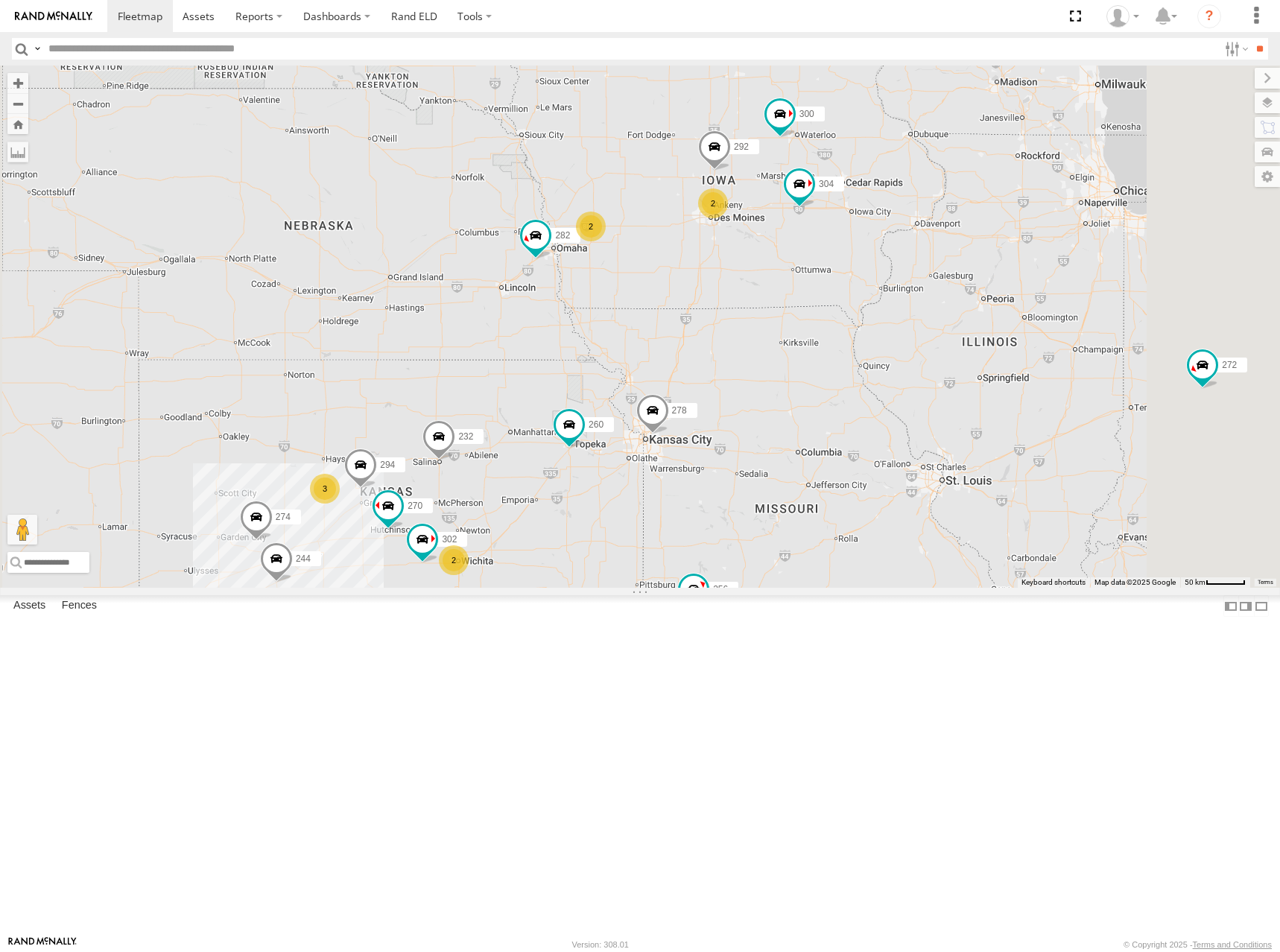
drag, startPoint x: 828, startPoint y: 408, endPoint x: 838, endPoint y: 389, distance: 21.5
click at [838, 389] on div "272 300 270 256 232 304 264 282 278 260 274 244 302 294 292 3 2 2 2 2" at bounding box center [640, 326] width 1280 height 522
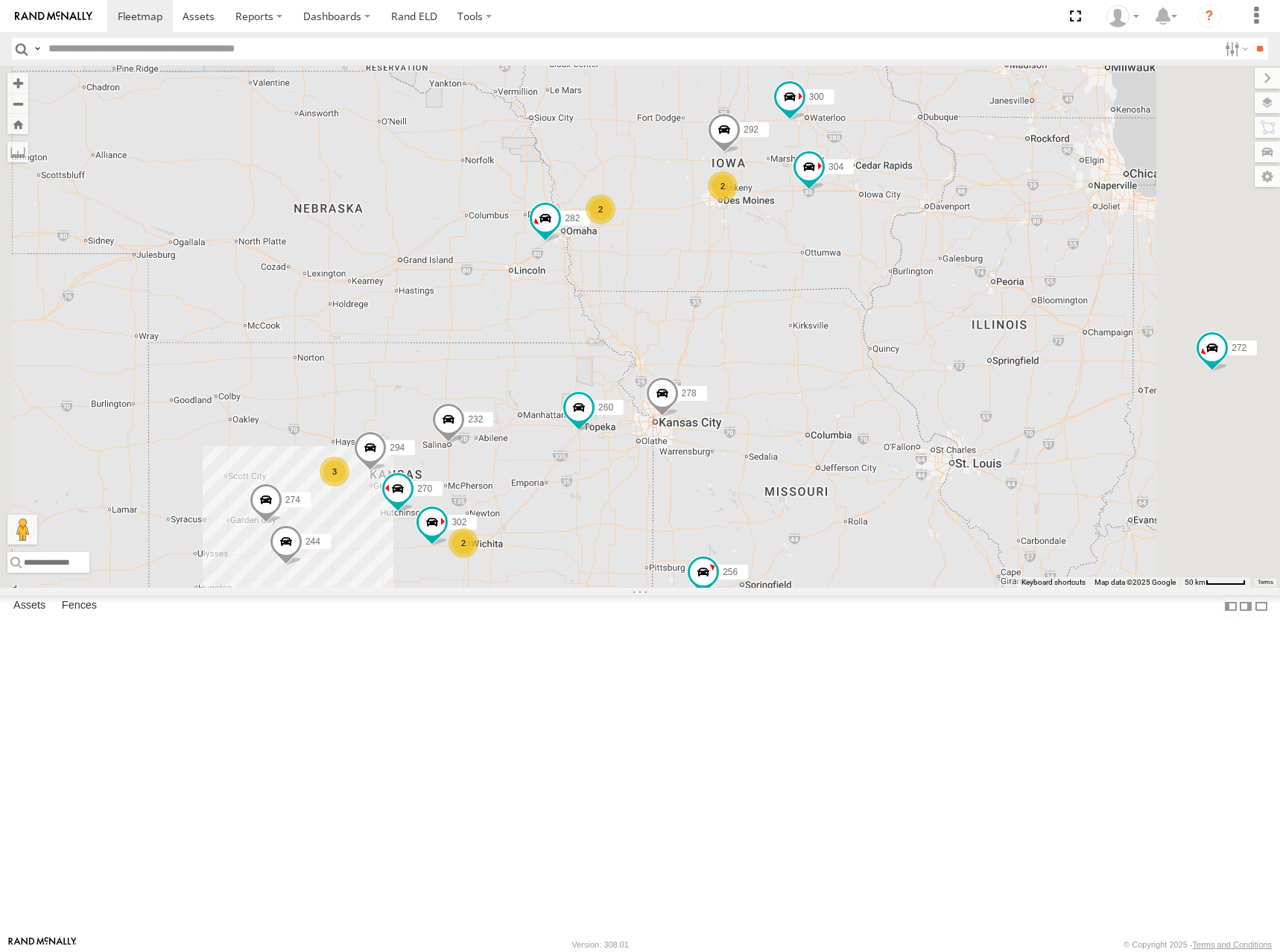
click at [829, 466] on div "272 300 270 256 232 304 264 282 278 260 274 244 302 294 292 3 2 2 2 2" at bounding box center [640, 326] width 1280 height 522
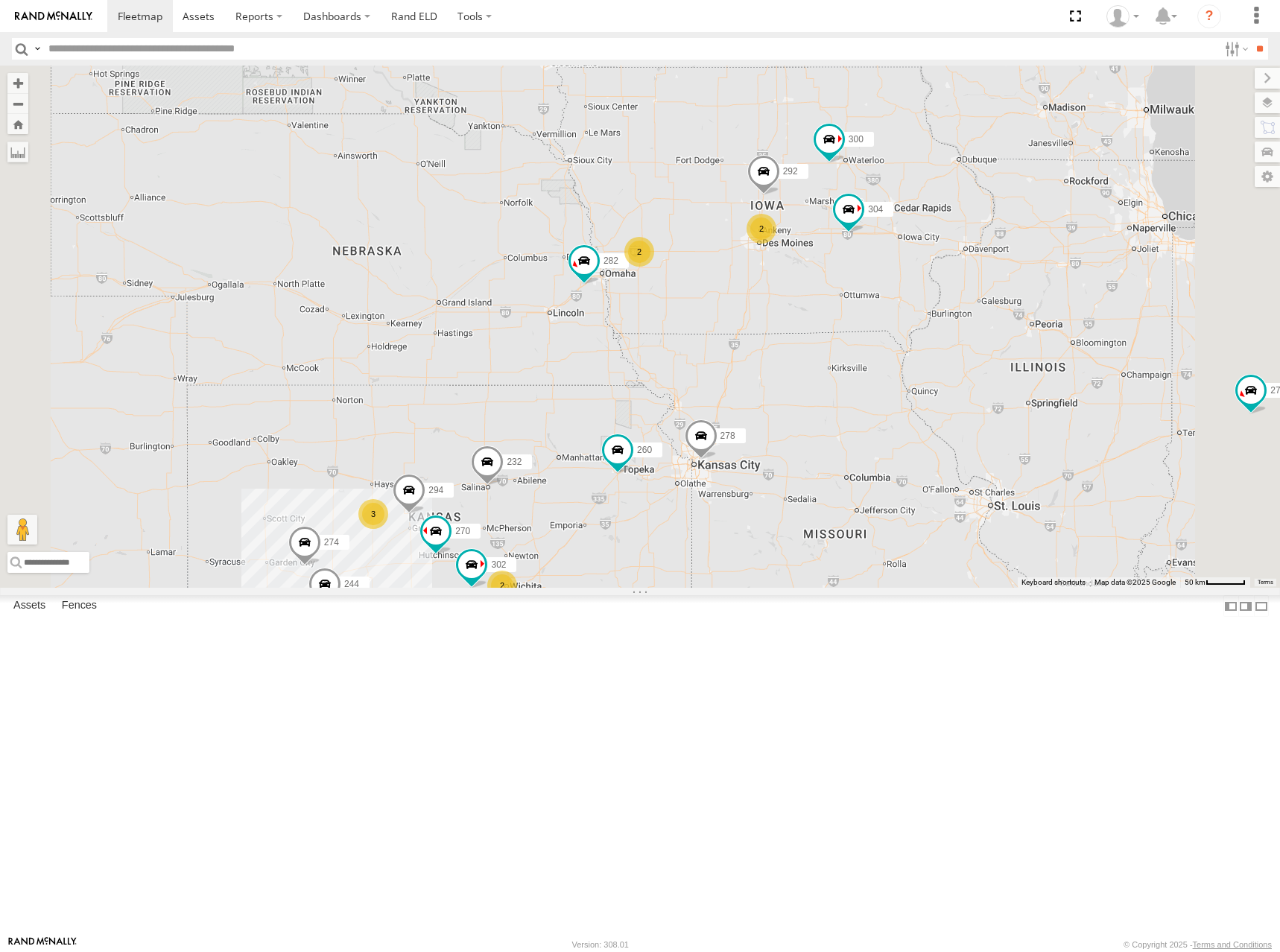
drag, startPoint x: 859, startPoint y: 430, endPoint x: 830, endPoint y: 447, distance: 33.6
click at [886, 460] on div "272 300 270 256 232 304 264 282 278 260 274 244 302 294 292 3 2 2 2 2" at bounding box center [640, 326] width 1280 height 522
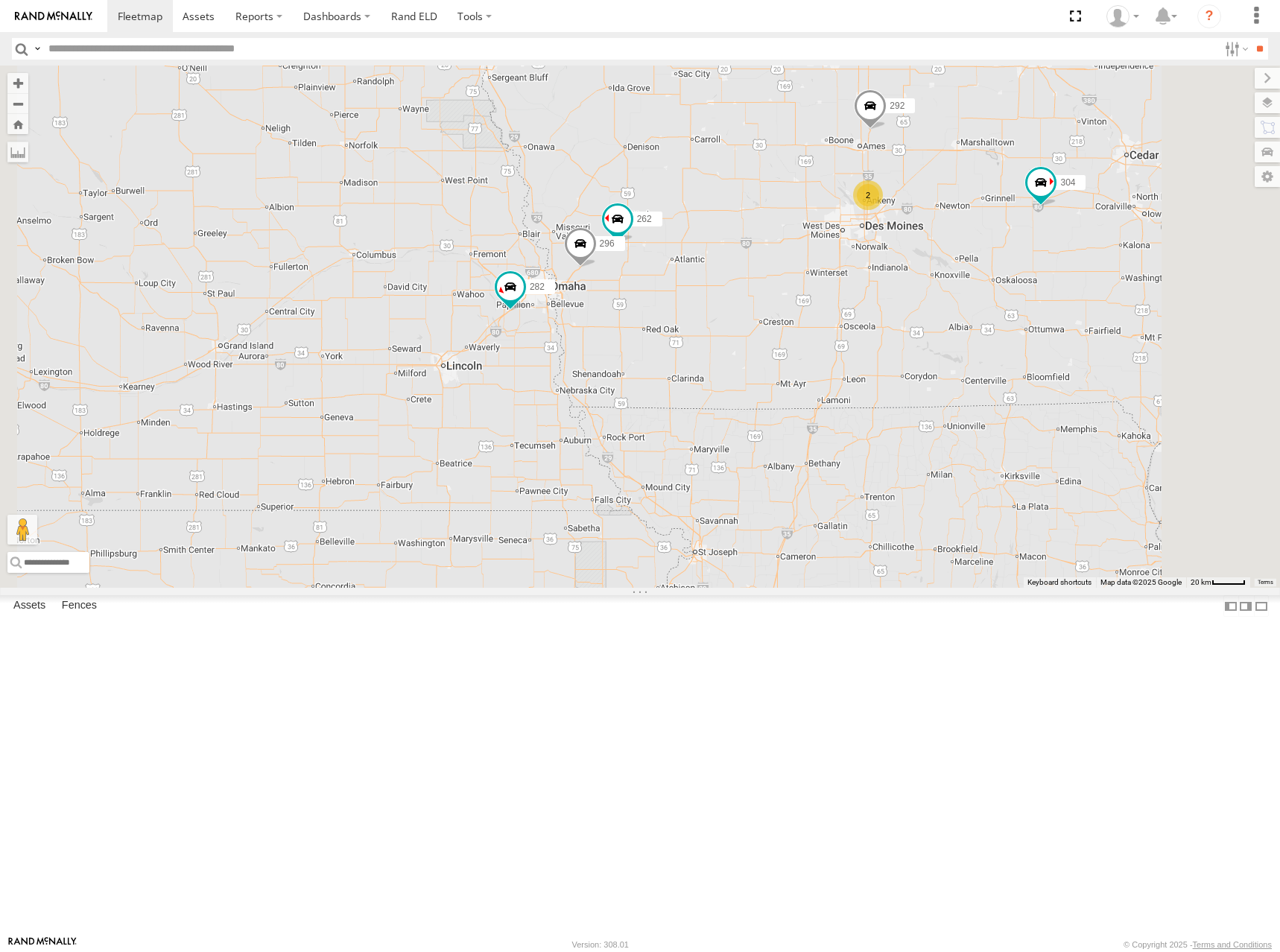
drag, startPoint x: 961, startPoint y: 340, endPoint x: 917, endPoint y: 349, distance: 44.9
click at [917, 349] on div "272 300 270 256 232 304 264 282 278 260 274 244 302 294 292 262 2 296" at bounding box center [640, 326] width 1280 height 522
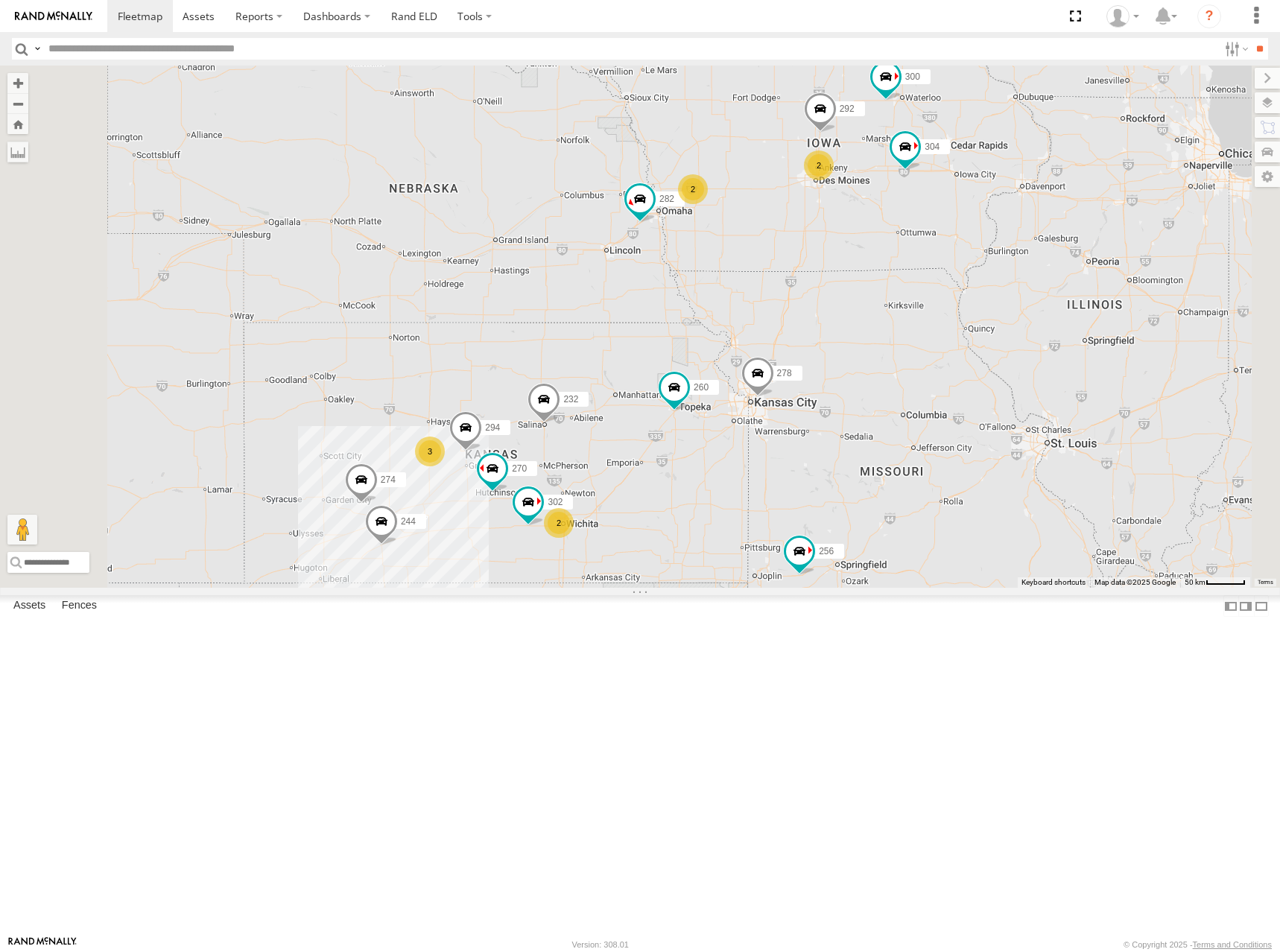
drag, startPoint x: 929, startPoint y: 407, endPoint x: 955, endPoint y: 385, distance: 34.1
click at [955, 385] on div "272 300 270 256 232 304 264 282 278 260 274 244 302 294 292 3 2 2 2 2" at bounding box center [640, 326] width 1280 height 522
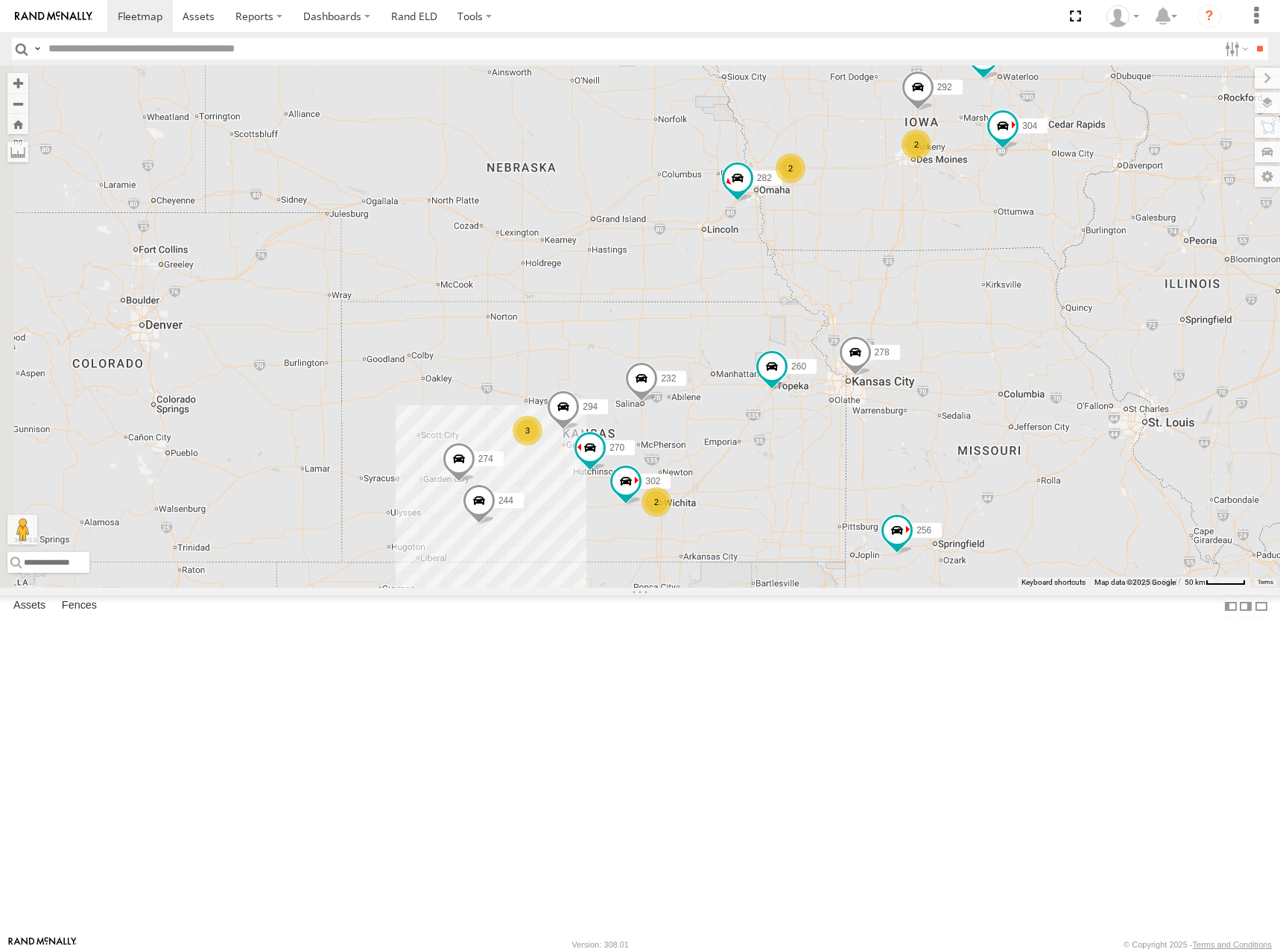
drag, startPoint x: 770, startPoint y: 294, endPoint x: 845, endPoint y: 283, distance: 75.8
click at [845, 283] on div "272 300 270 256 232 304 264 282 278 260 274 244 302 294 292 3 2 2 2 2" at bounding box center [640, 326] width 1280 height 522
drag, startPoint x: 784, startPoint y: 498, endPoint x: 785, endPoint y: 487, distance: 11.0
click at [785, 487] on div "272 300 270 256 232 304 264 282 278 260 274 244 302 294 292 3 2 2 2 2" at bounding box center [640, 326] width 1280 height 522
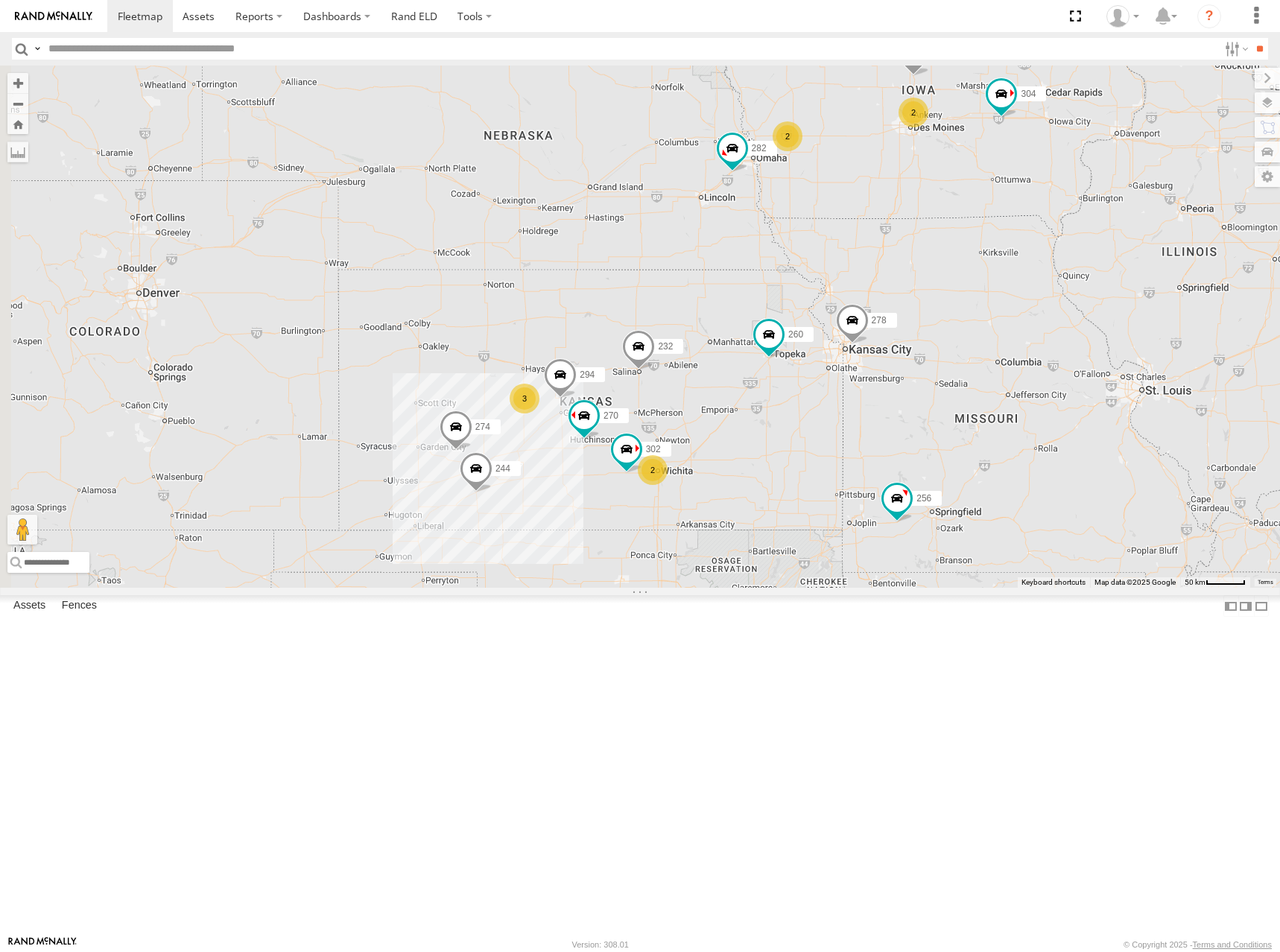
drag, startPoint x: 962, startPoint y: 651, endPoint x: 952, endPoint y: 495, distance: 156.3
click at [952, 495] on div "272 300 270 256 232 304 264 282 278 260 274 244 302 294 292 3 2 2 2 2" at bounding box center [640, 326] width 1280 height 522
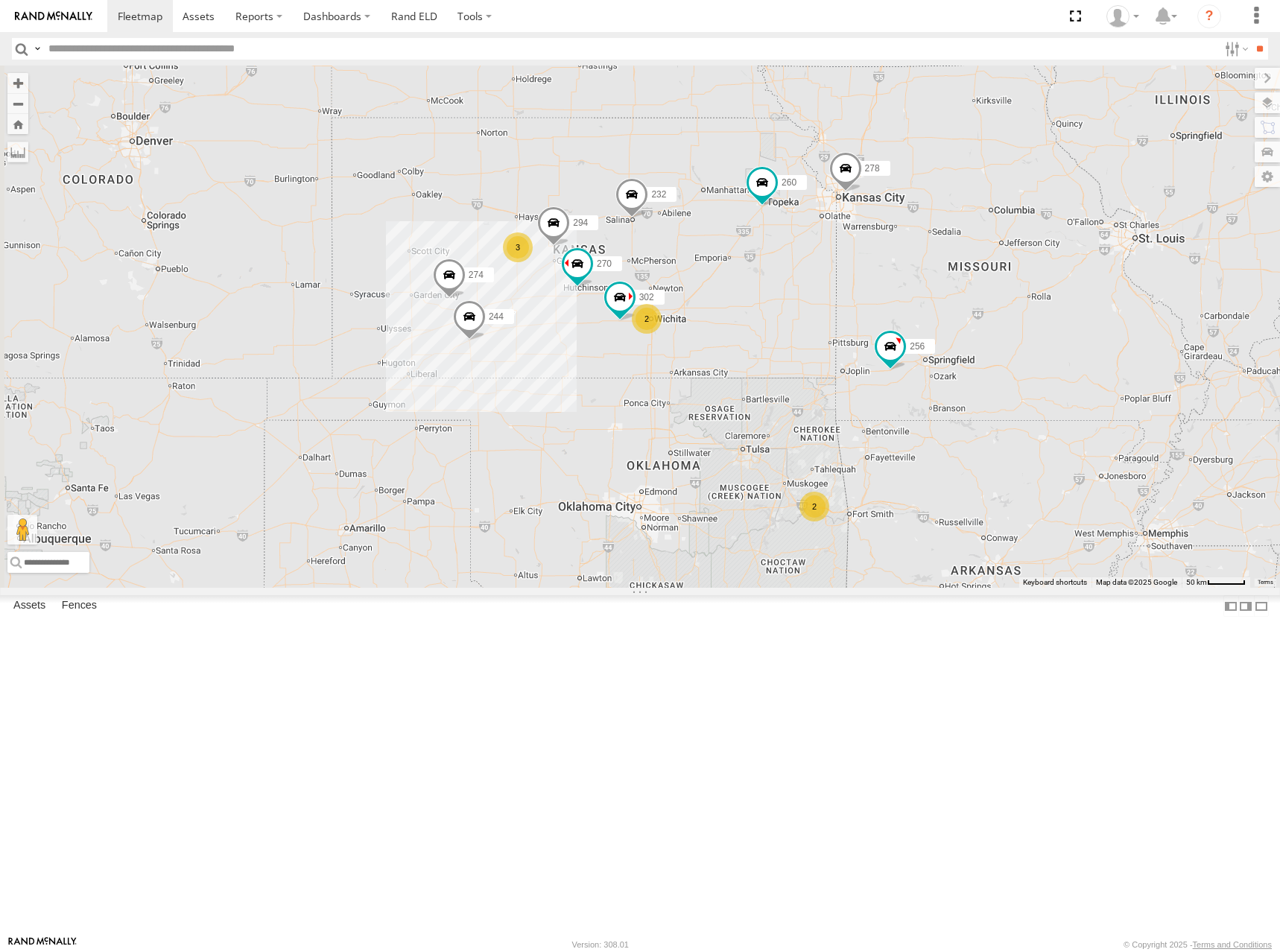
drag, startPoint x: 898, startPoint y: 540, endPoint x: 900, endPoint y: 498, distance: 42.0
click at [900, 498] on div "272 300 270 256 232 304 264 282 278 260 274 244 302 294 292 3 2 2 2 2" at bounding box center [640, 326] width 1280 height 522
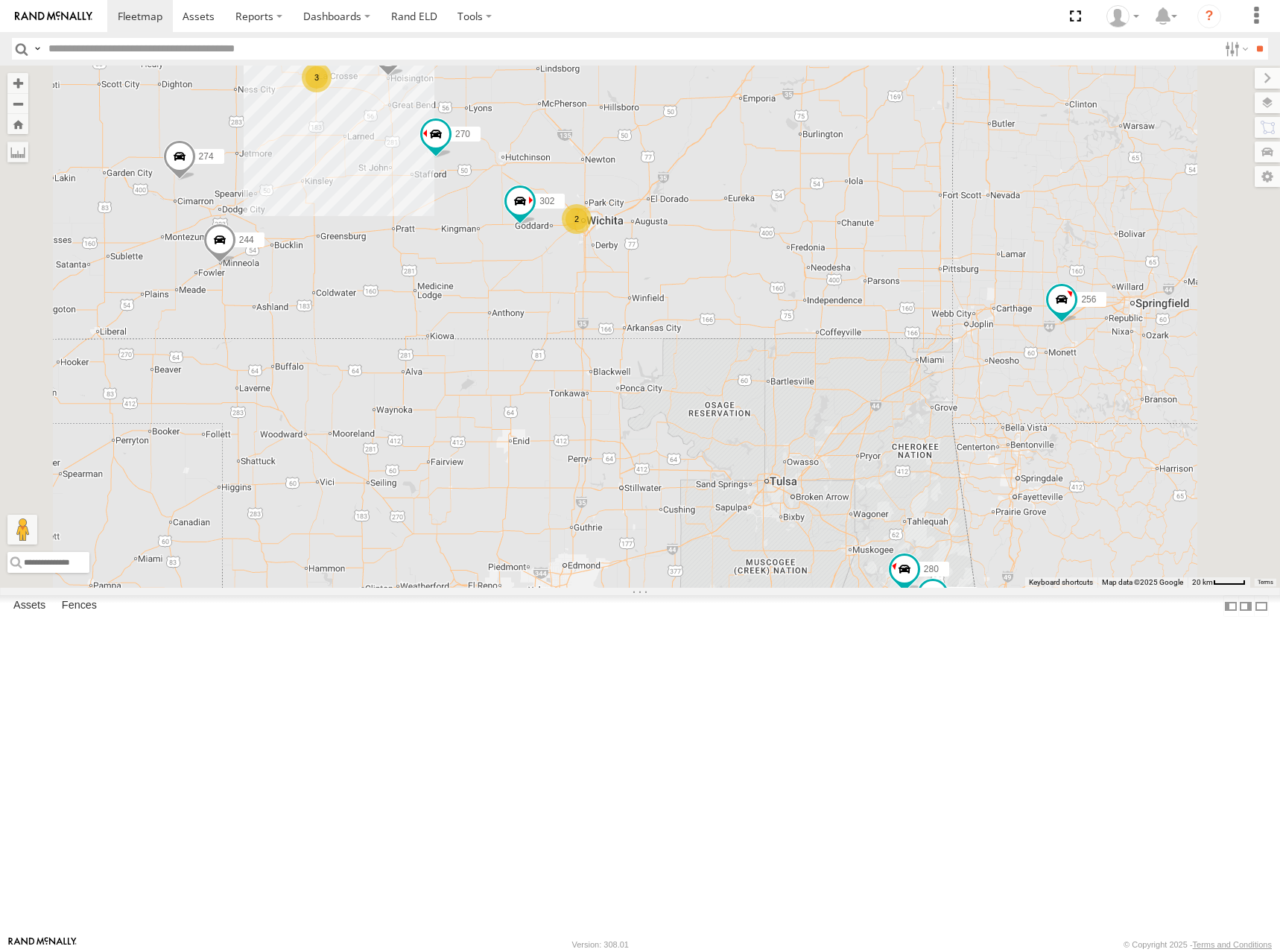
drag, startPoint x: 937, startPoint y: 519, endPoint x: 934, endPoint y: 502, distance: 17.3
click at [934, 502] on div "272 300 270 256 232 304 264 282 278 260 274 244 302 294 292 3 2 280 284" at bounding box center [640, 326] width 1280 height 522
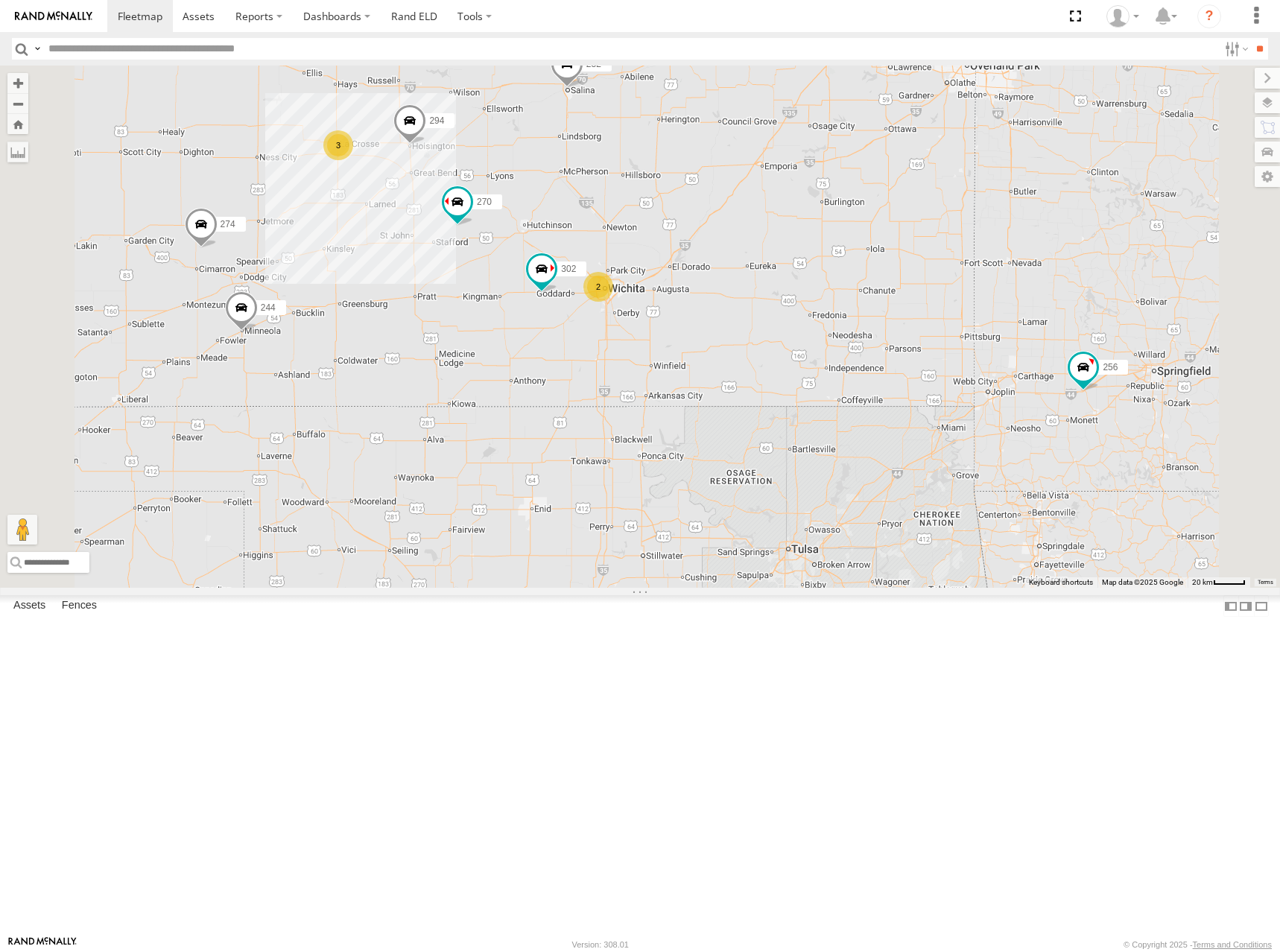
drag, startPoint x: 937, startPoint y: 467, endPoint x: 960, endPoint y: 541, distance: 77.5
click at [960, 541] on div "272 300 270 256 232 304 264 282 278 260 274 244 302 294 292 3 2 280 284" at bounding box center [640, 326] width 1280 height 522
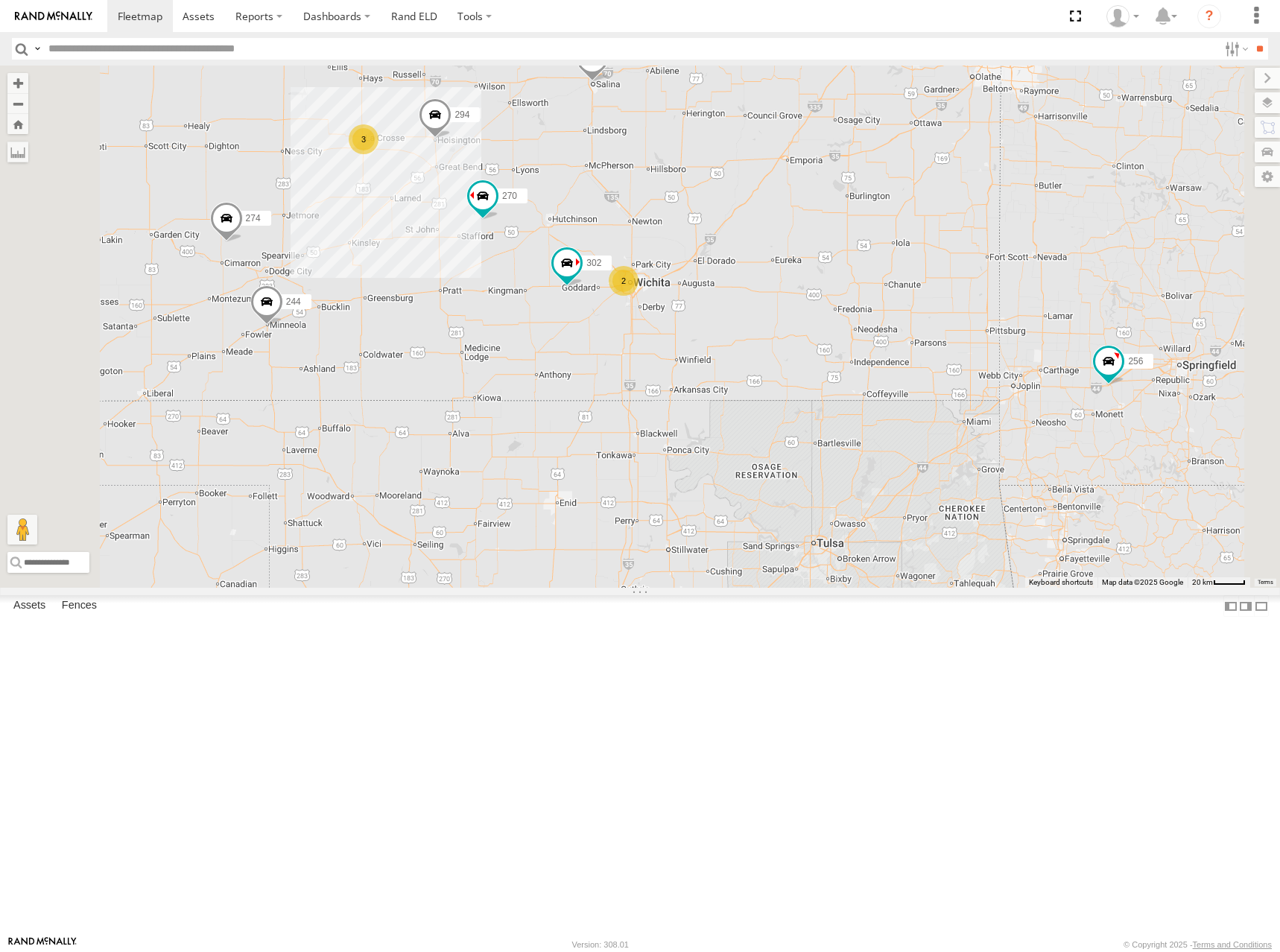
drag, startPoint x: 935, startPoint y: 506, endPoint x: 964, endPoint y: 498, distance: 30.1
click at [964, 498] on div "272 300 270 256 232 304 264 282 278 260 274 244 302 294 292 3 2 280 284" at bounding box center [640, 326] width 1280 height 522
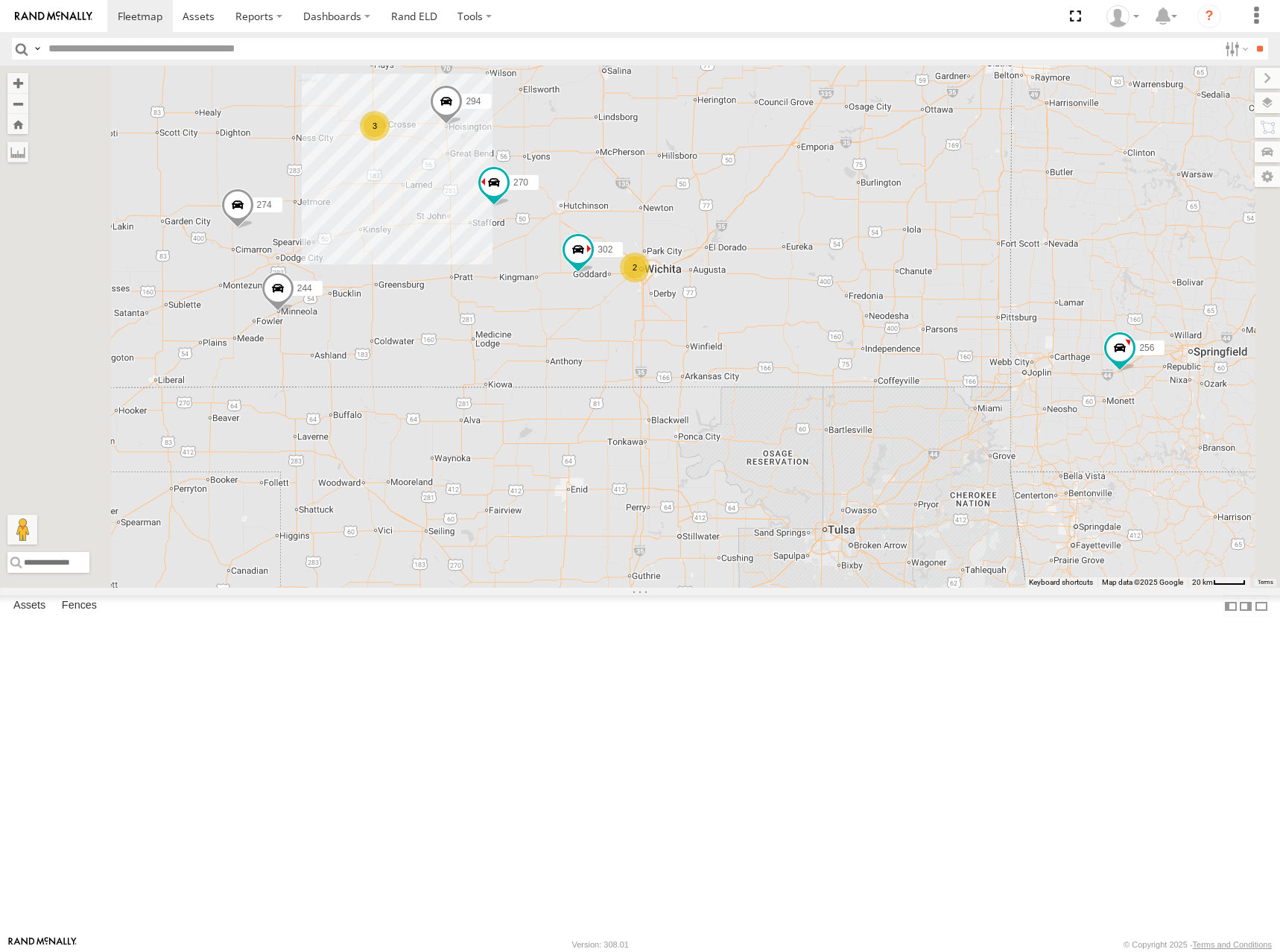
drag, startPoint x: 950, startPoint y: 510, endPoint x: 956, endPoint y: 494, distance: 17.1
click at [956, 494] on div "272 300 270 256 232 304 264 282 278 260 274 244 302 294 292 3 2 280 284" at bounding box center [640, 326] width 1280 height 522
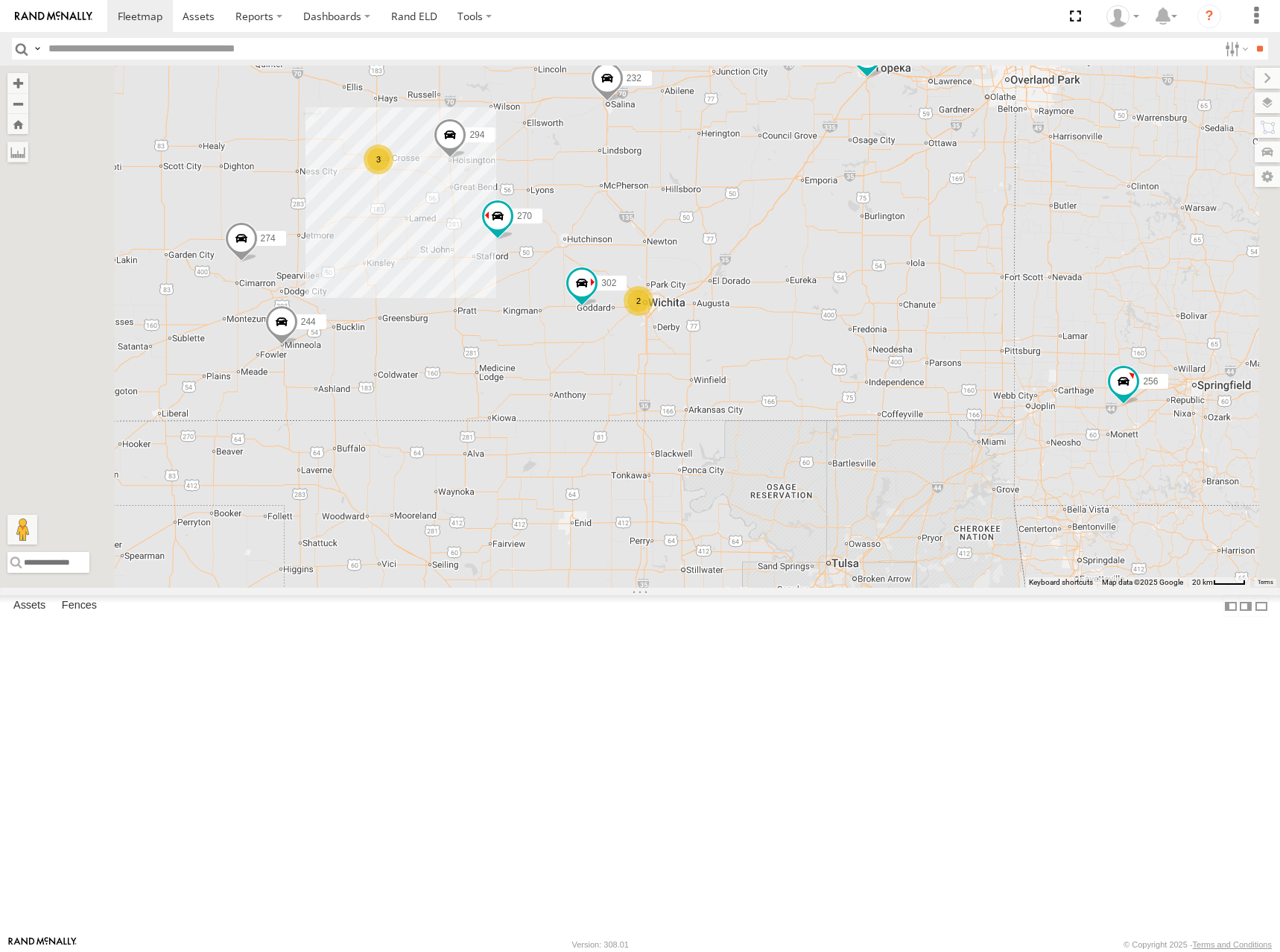
drag, startPoint x: 943, startPoint y: 463, endPoint x: 946, endPoint y: 495, distance: 32.1
click at [946, 495] on div "272 300 270 256 232 304 264 282 278 260 274 244 302 294 292 3 2 280 284" at bounding box center [640, 326] width 1280 height 522
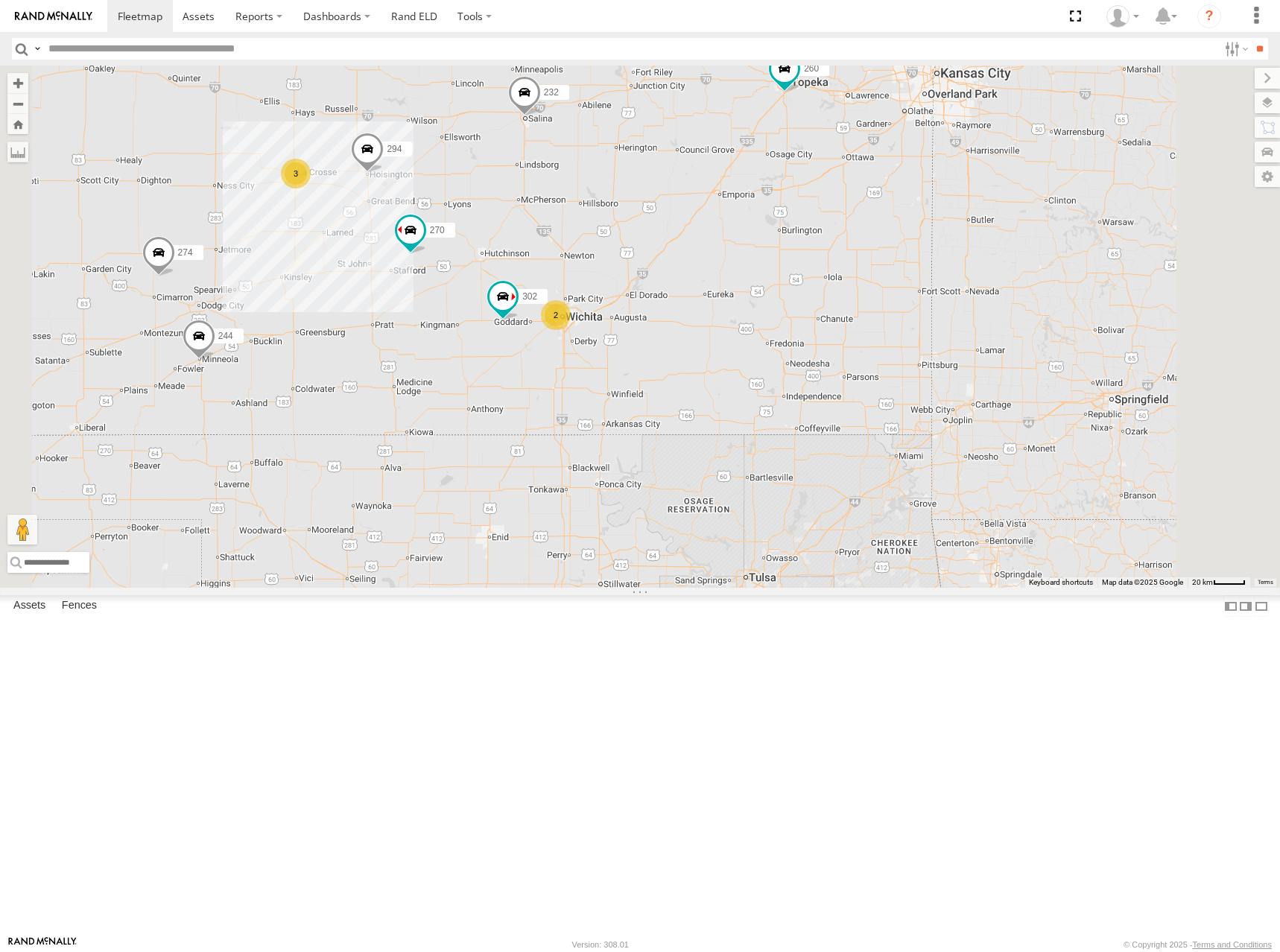
drag, startPoint x: 956, startPoint y: 267, endPoint x: 1019, endPoint y: 389, distance: 137.3
click at [852, 261] on div "274 244 270 280 232 284 302 278 294 260 3 2" at bounding box center [640, 326] width 1280 height 522
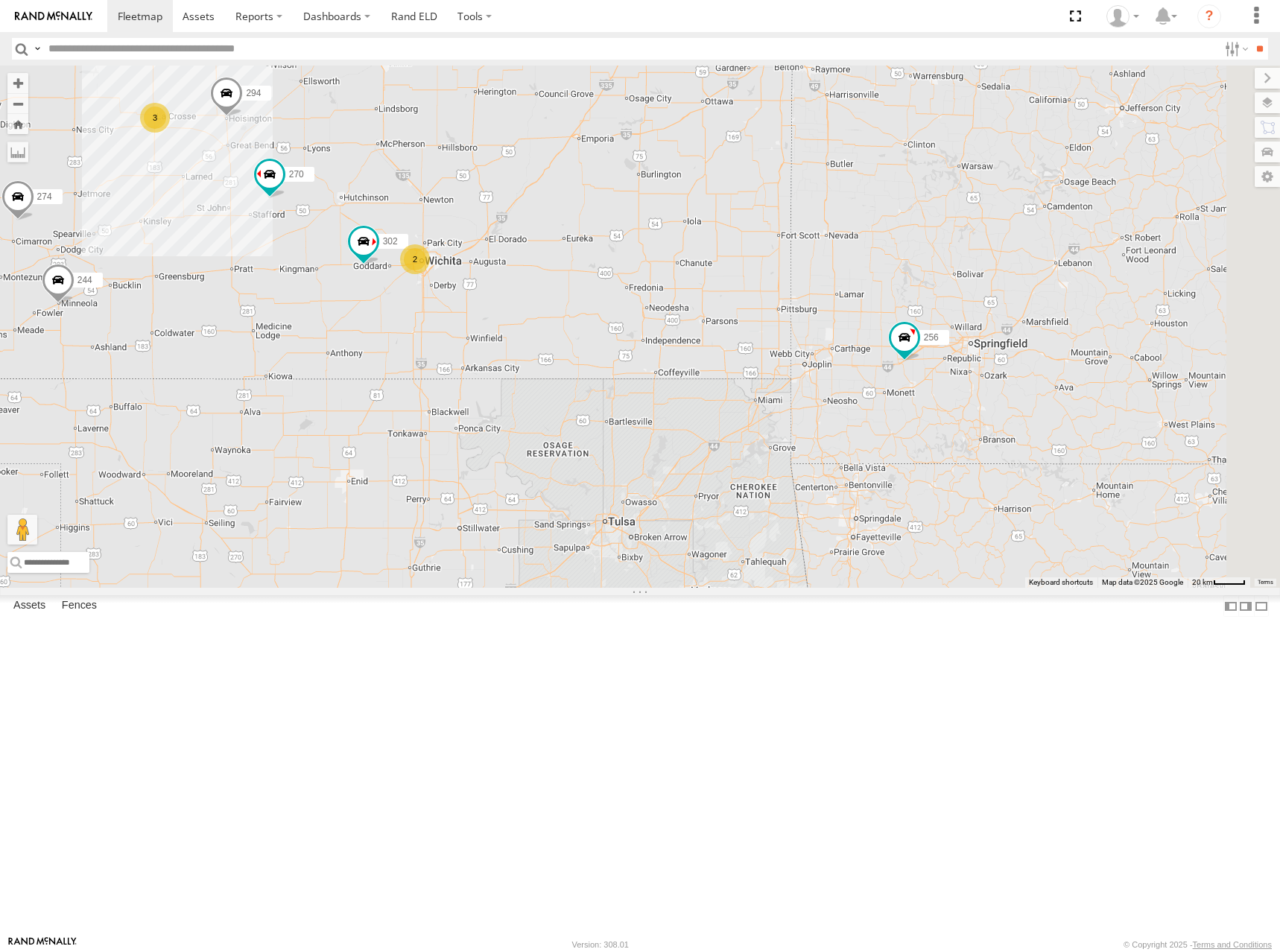
drag, startPoint x: 1208, startPoint y: 479, endPoint x: 994, endPoint y: 383, distance: 234.5
click at [994, 383] on div "274 244 270 280 232 284 302 278 294 260 3 2 256" at bounding box center [640, 326] width 1280 height 522
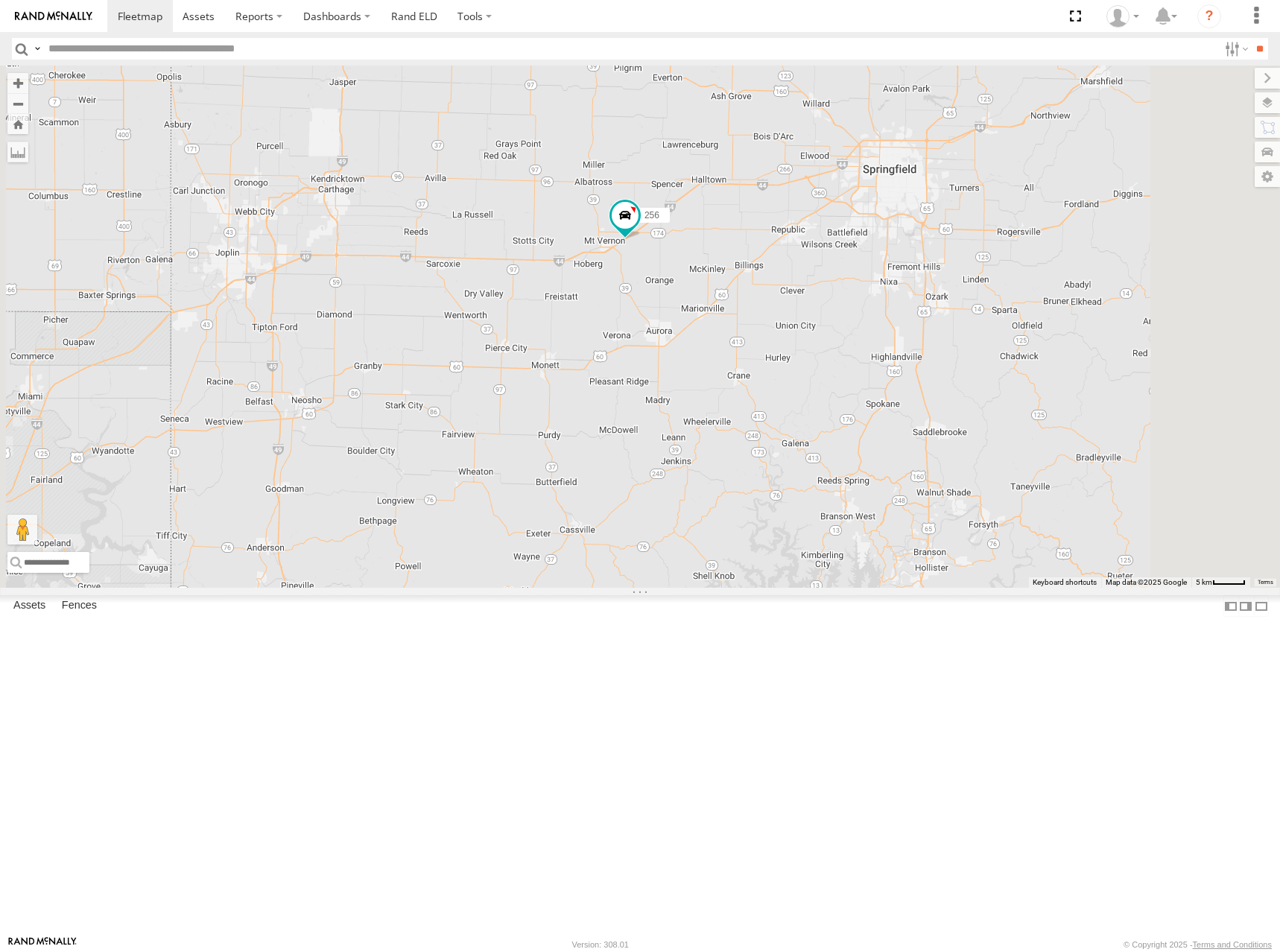
click at [979, 449] on div "274 244 270 280 232 284 302 278 294 260 256" at bounding box center [640, 326] width 1280 height 522
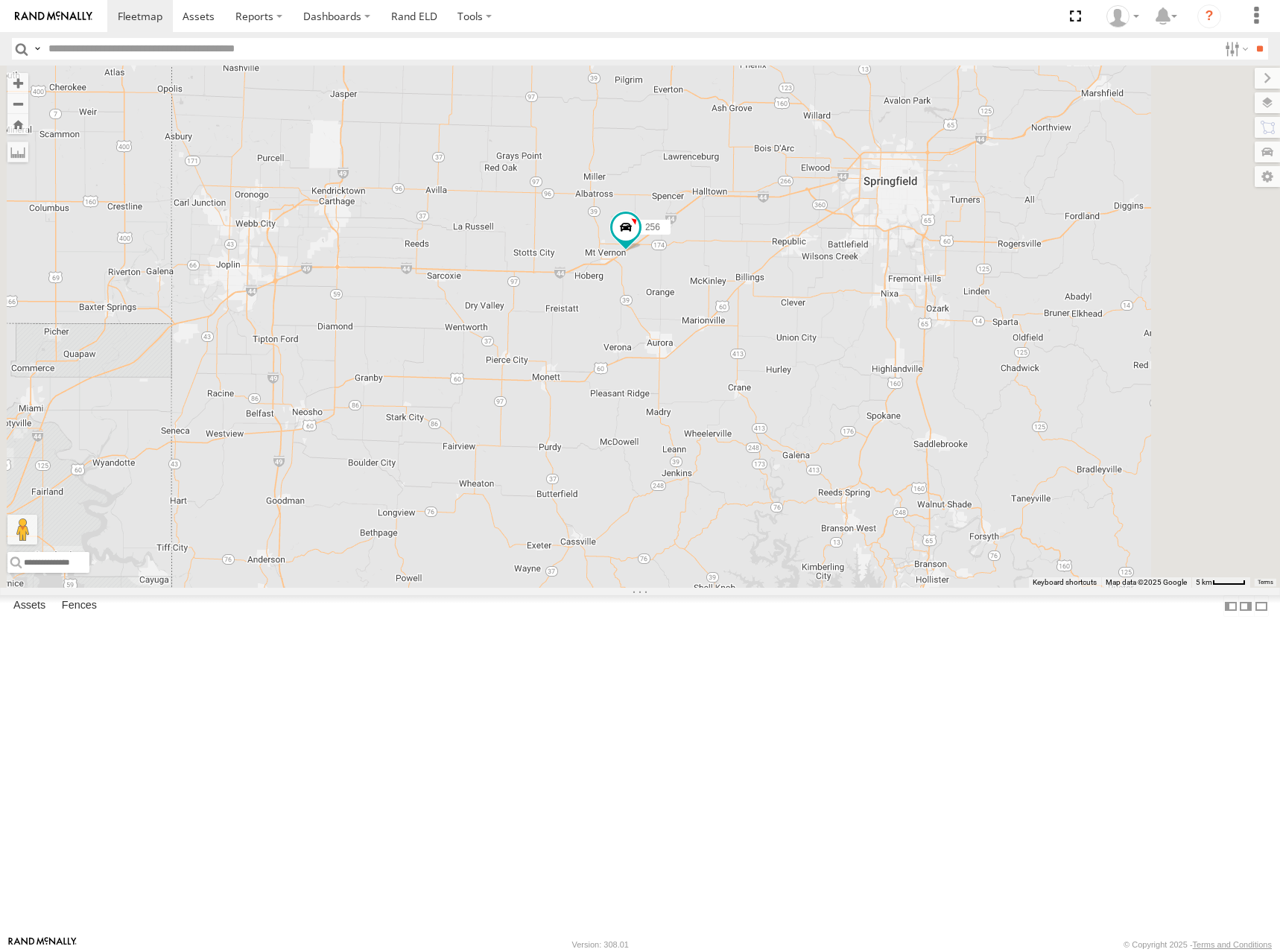
drag, startPoint x: 935, startPoint y: 411, endPoint x: 937, endPoint y: 424, distance: 13.2
click at [937, 424] on div "274 244 270 280 232 284 302 278 294 260 256" at bounding box center [640, 326] width 1280 height 522
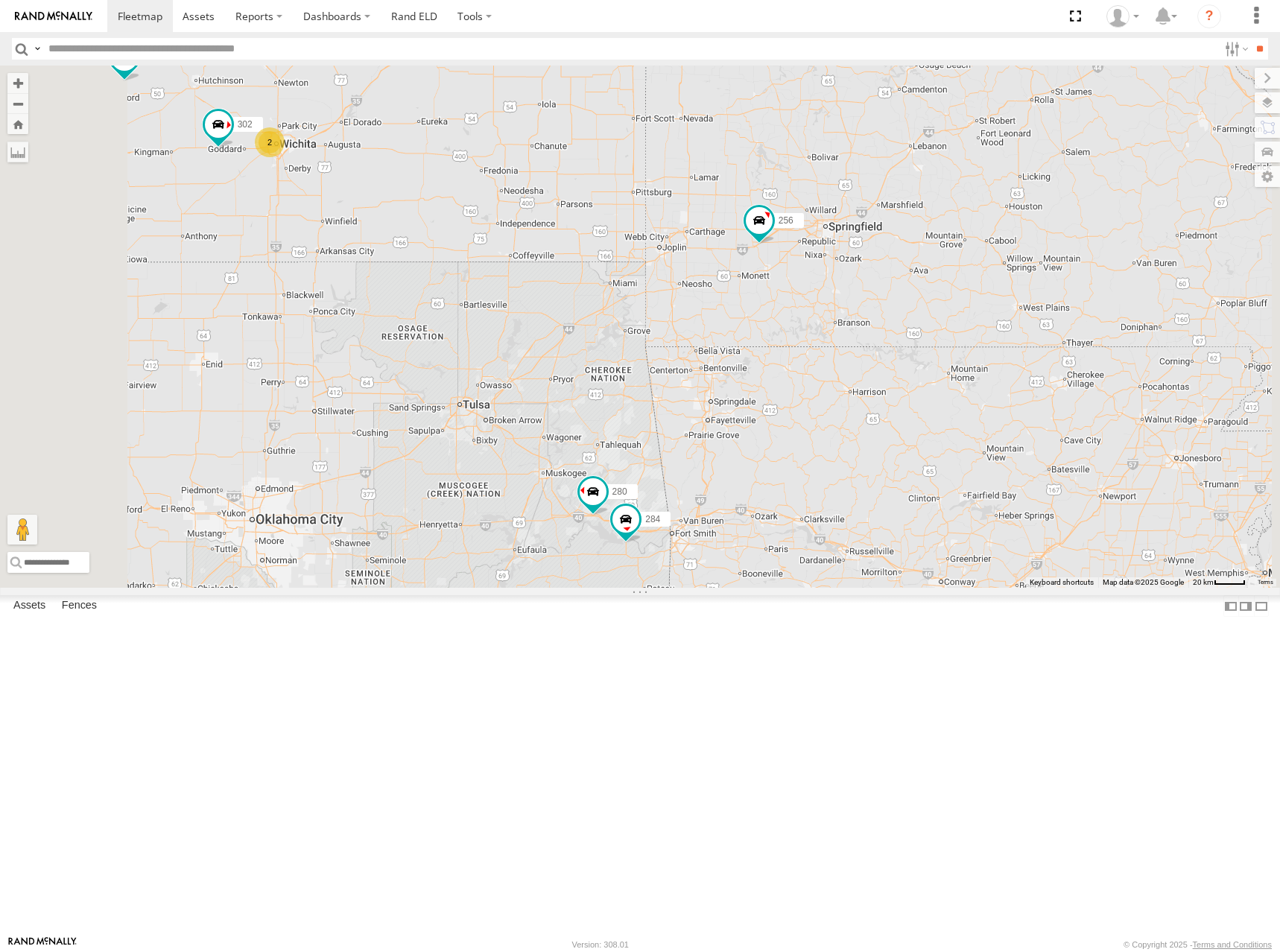
drag, startPoint x: 797, startPoint y: 273, endPoint x: 801, endPoint y: 287, distance: 14.6
click at [801, 287] on div "274 244 270 280 232 284 302 278 294 260 256 2" at bounding box center [640, 326] width 1280 height 522
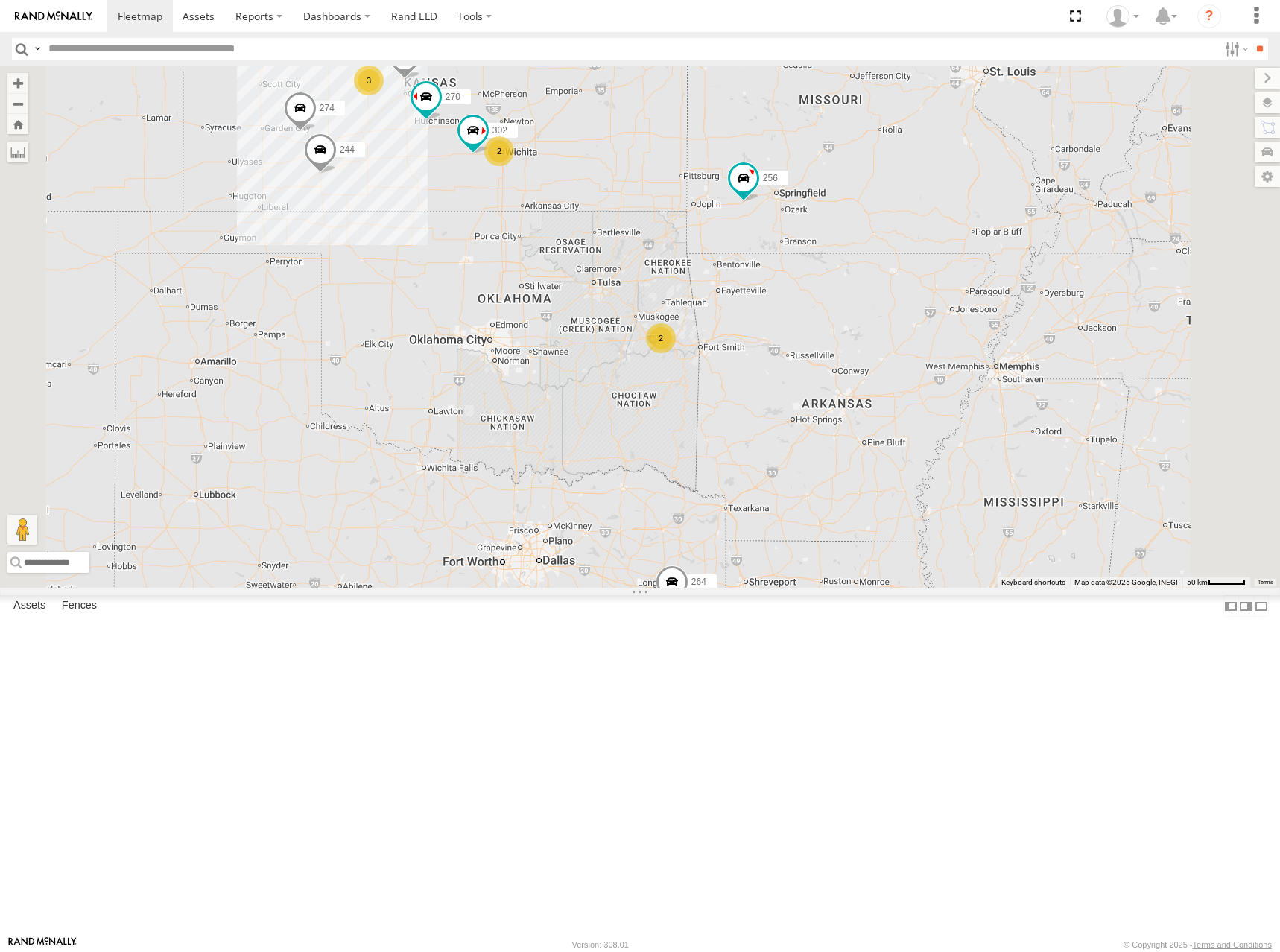
drag, startPoint x: 754, startPoint y: 268, endPoint x: 813, endPoint y: 283, distance: 60.9
click at [814, 292] on div "274 244 270 232 302 278 294 260 256 3 2 2 264" at bounding box center [640, 326] width 1280 height 522
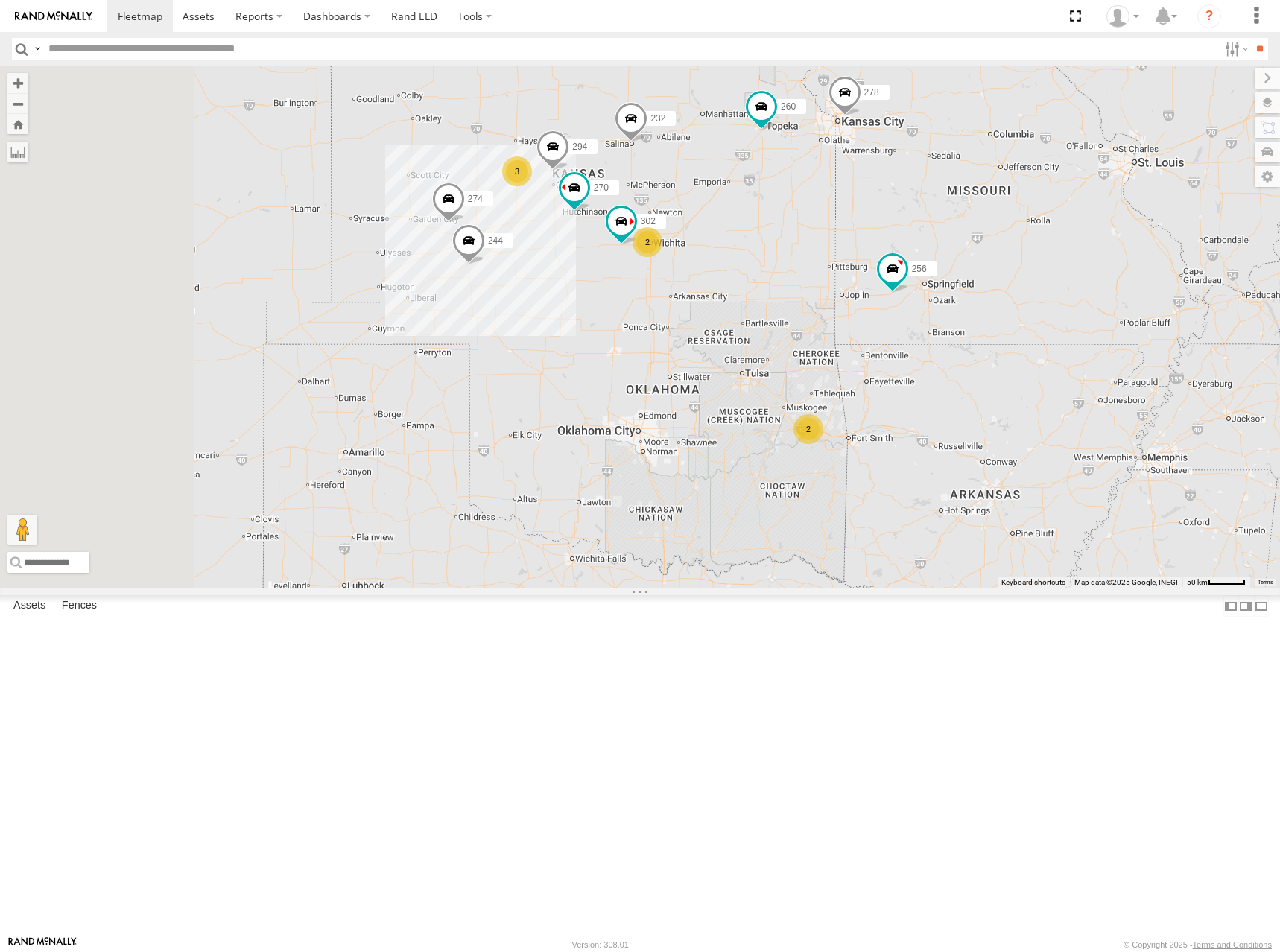
drag, startPoint x: 757, startPoint y: 187, endPoint x: 902, endPoint y: 280, distance: 172.3
click at [902, 280] on div "274 244 270 232 302 278 294 260 256 3 2 2 264" at bounding box center [640, 326] width 1280 height 522
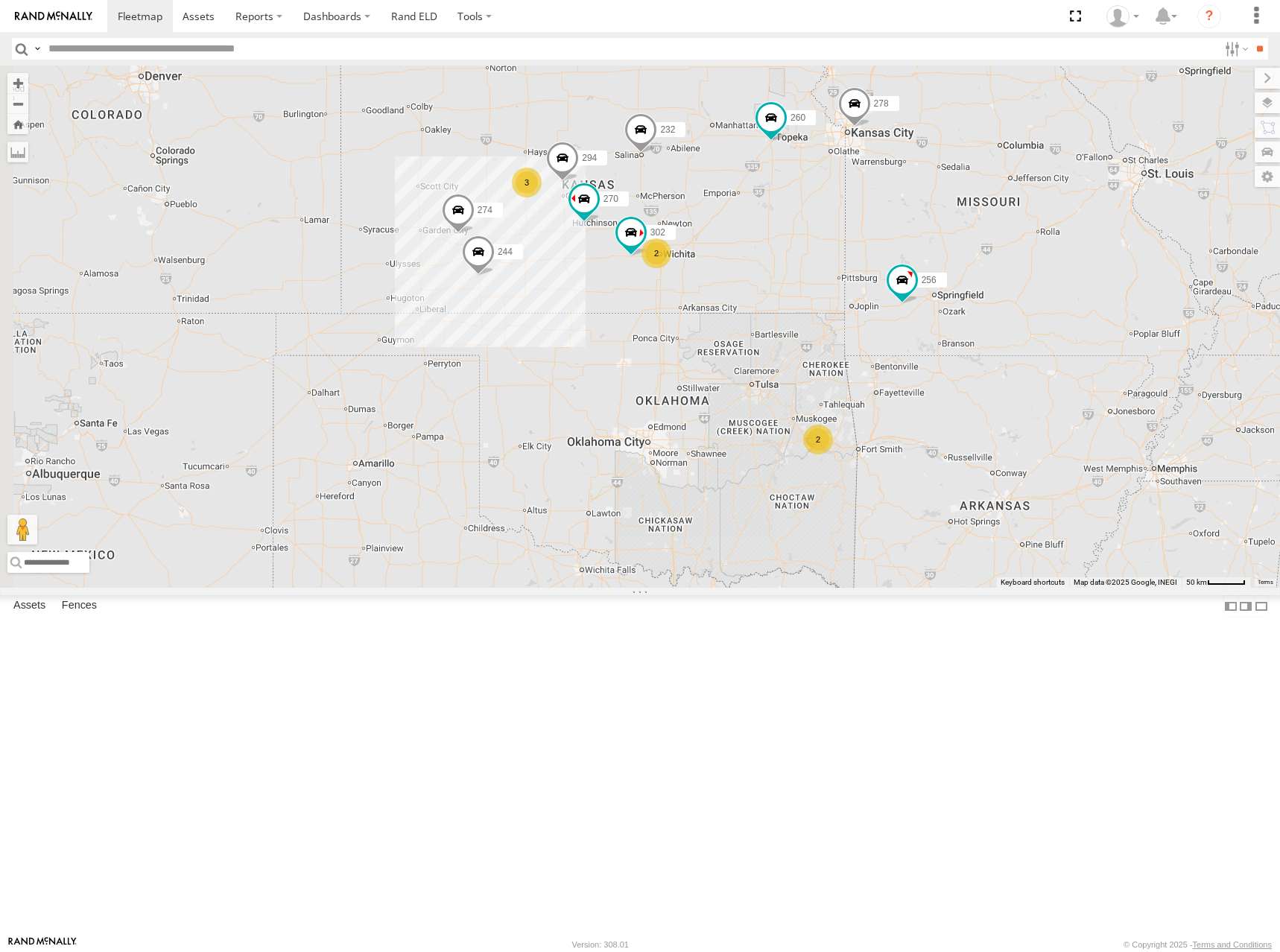
drag, startPoint x: 873, startPoint y: 243, endPoint x: 873, endPoint y: 252, distance: 9.0
click at [873, 252] on div "274 244 270 232 302 278 294 260 256 3 2 2 264 2 2 304 282" at bounding box center [640, 326] width 1280 height 522
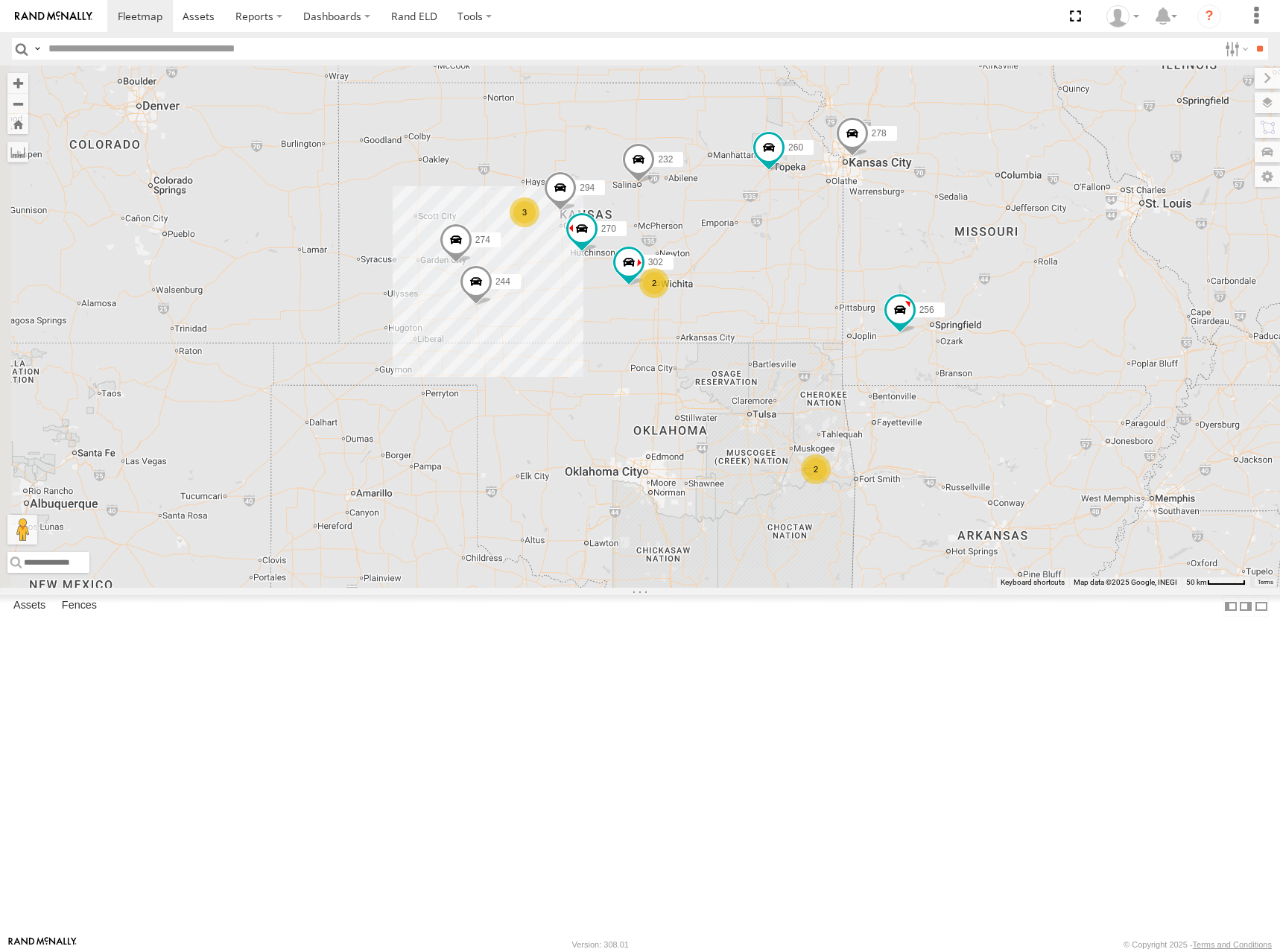
drag, startPoint x: 876, startPoint y: 246, endPoint x: 873, endPoint y: 279, distance: 33.1
click at [873, 279] on div "274 244 270 232 302 278 294 260 256 3 2 2 264 2 2 304 282" at bounding box center [640, 326] width 1280 height 522
drag, startPoint x: 864, startPoint y: 269, endPoint x: 840, endPoint y: 258, distance: 26.4
click at [840, 258] on div "274 244 270 232 302 278 294 260 256 3 2 2 264 2 2 304 282" at bounding box center [640, 326] width 1280 height 522
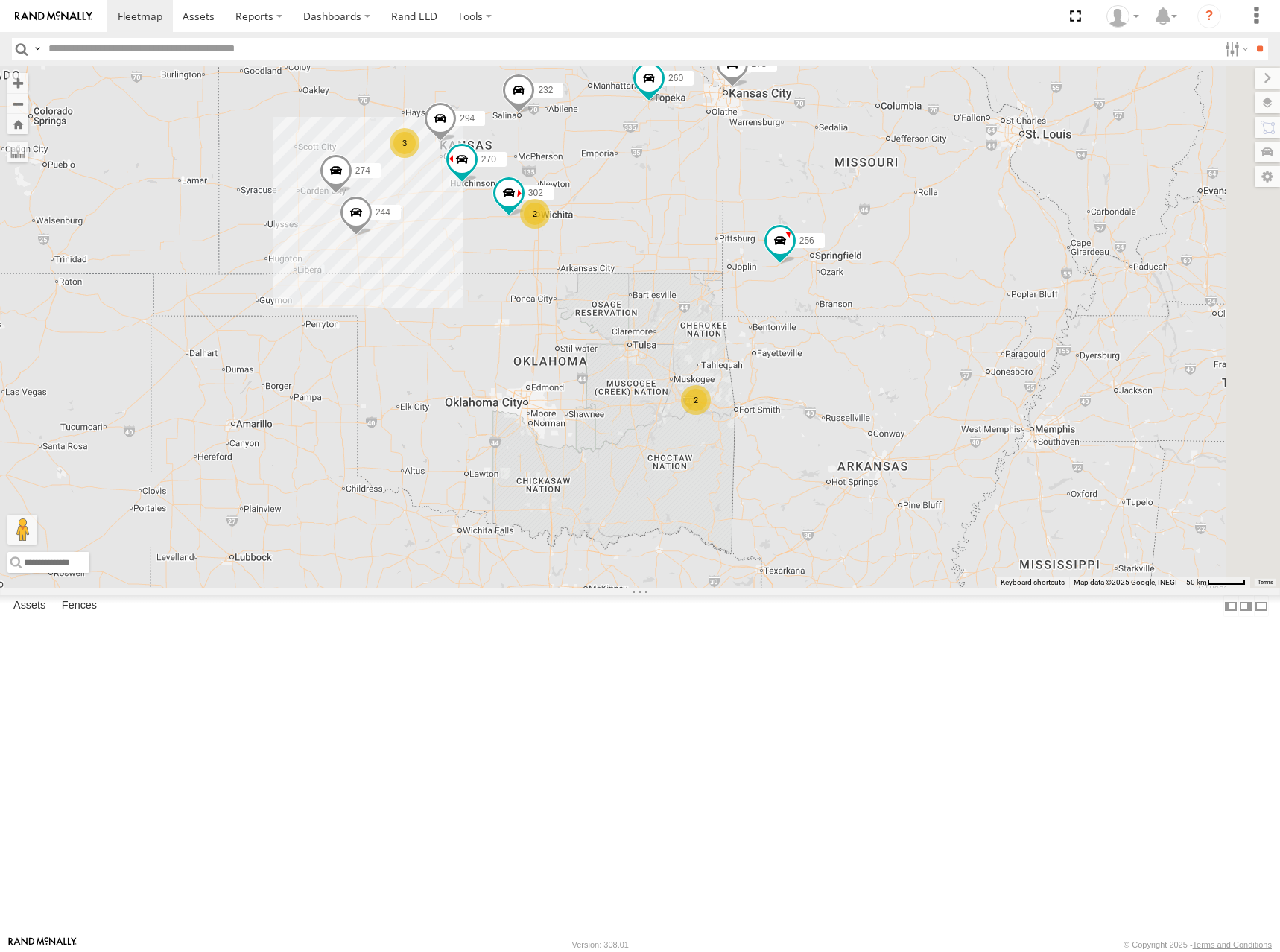
drag, startPoint x: 1058, startPoint y: 436, endPoint x: 966, endPoint y: 379, distance: 108.2
click at [966, 379] on div "274 244 270 232 302 278 294 260 256 3 2 2 264 2 2 304 282" at bounding box center [640, 326] width 1280 height 522
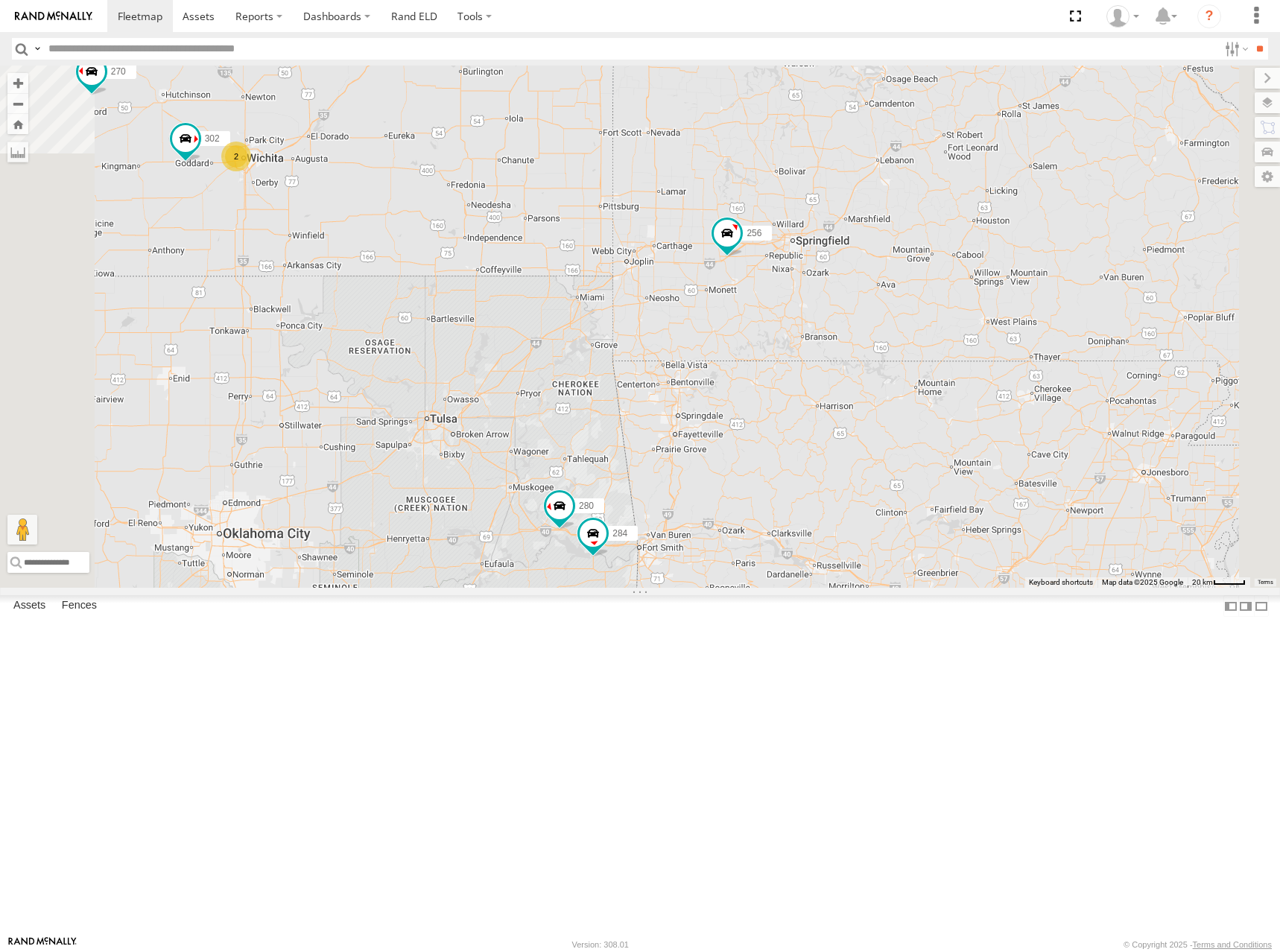
click at [1023, 414] on div "274 244 270 232 302 278 294 260 256 264 304 282 2 280 284" at bounding box center [640, 326] width 1280 height 522
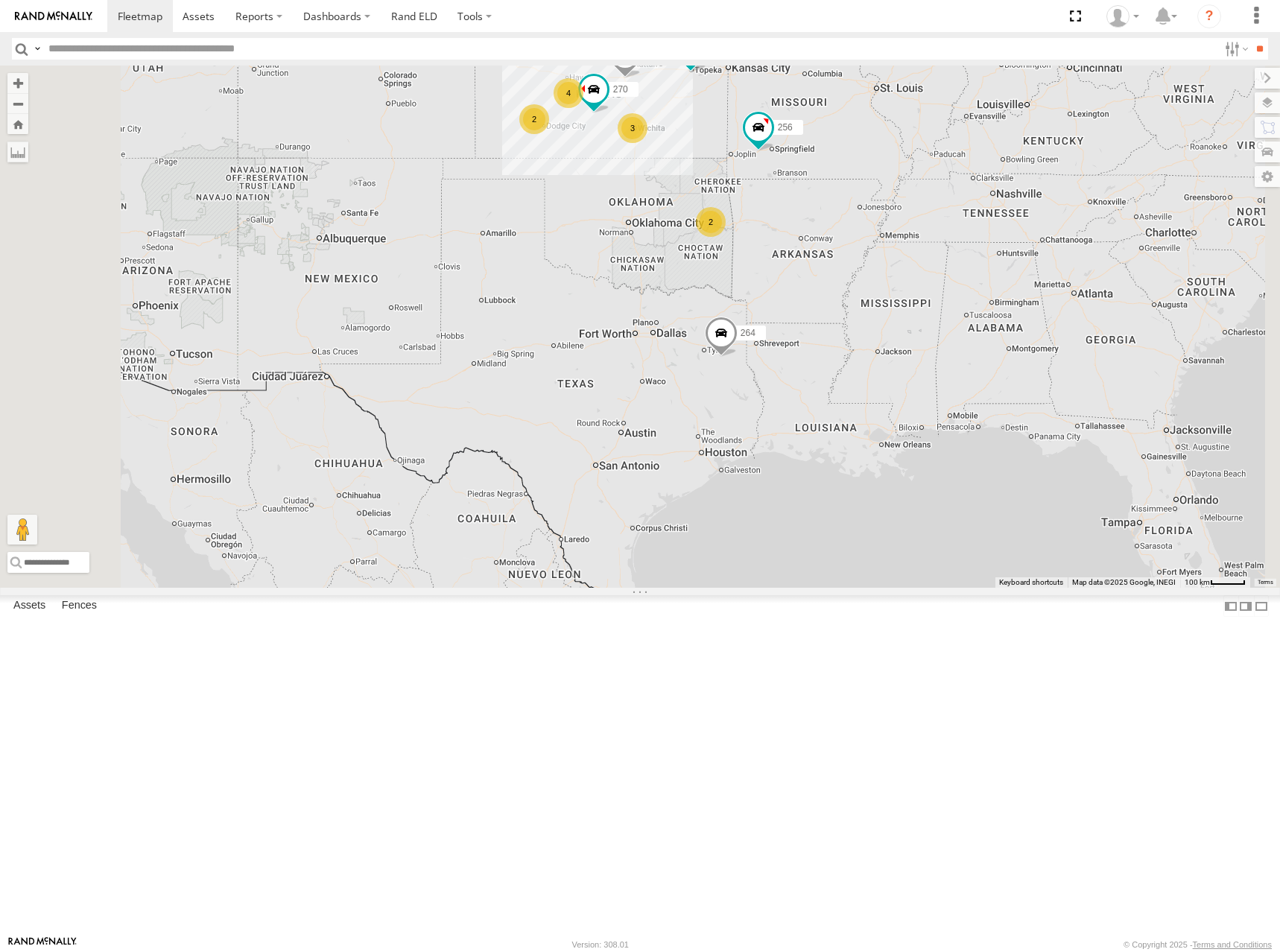
click at [778, 213] on div "300 270 272 256 232 304 264 282 278 260 2 4 3 2 3 2" at bounding box center [640, 326] width 1280 height 522
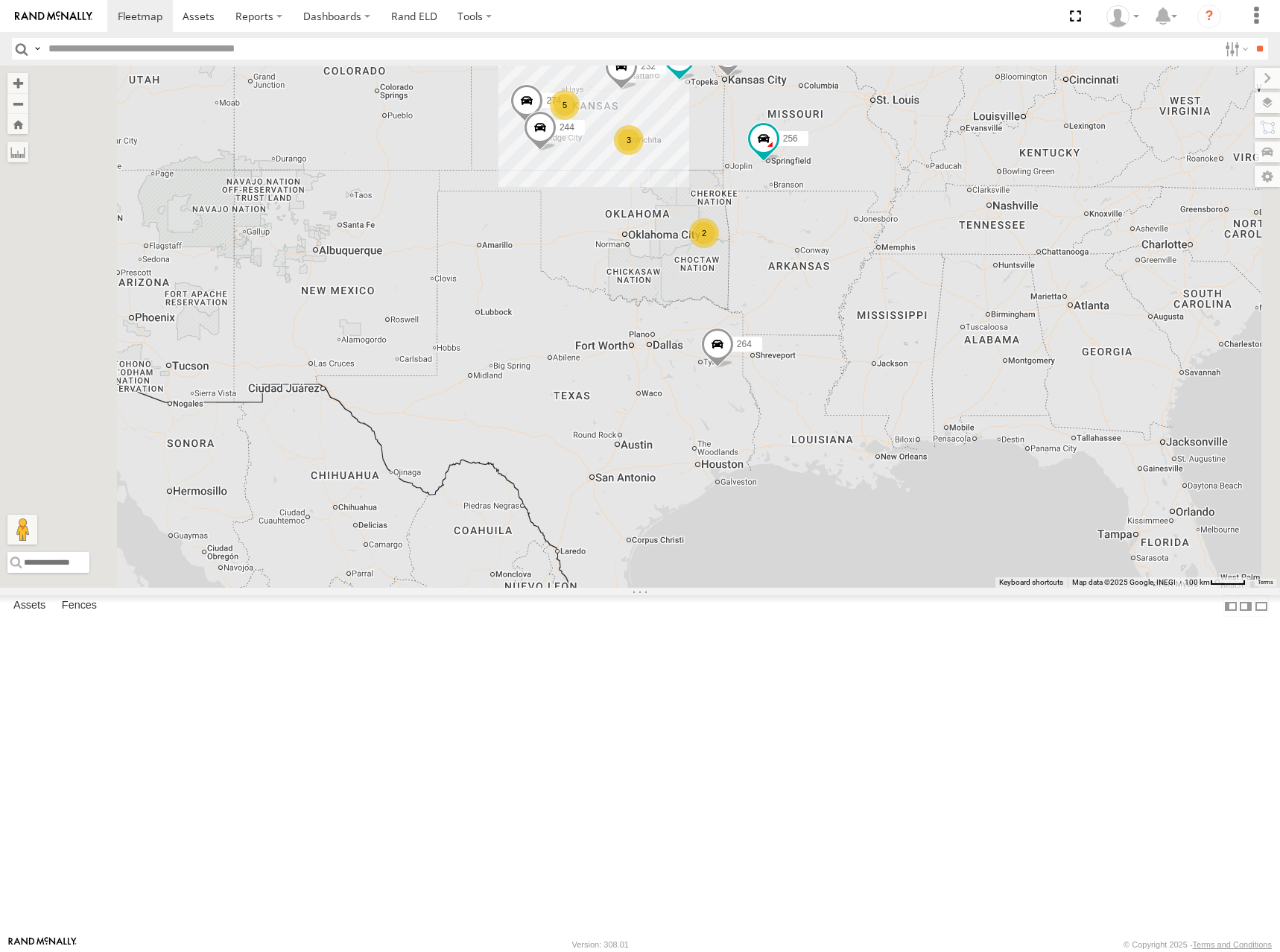
drag, startPoint x: 991, startPoint y: 268, endPoint x: 981, endPoint y: 295, distance: 28.8
click at [981, 295] on div "274 300 244 272 256 232 304 264 282 278 260 5 3 2 3 2" at bounding box center [640, 326] width 1280 height 522
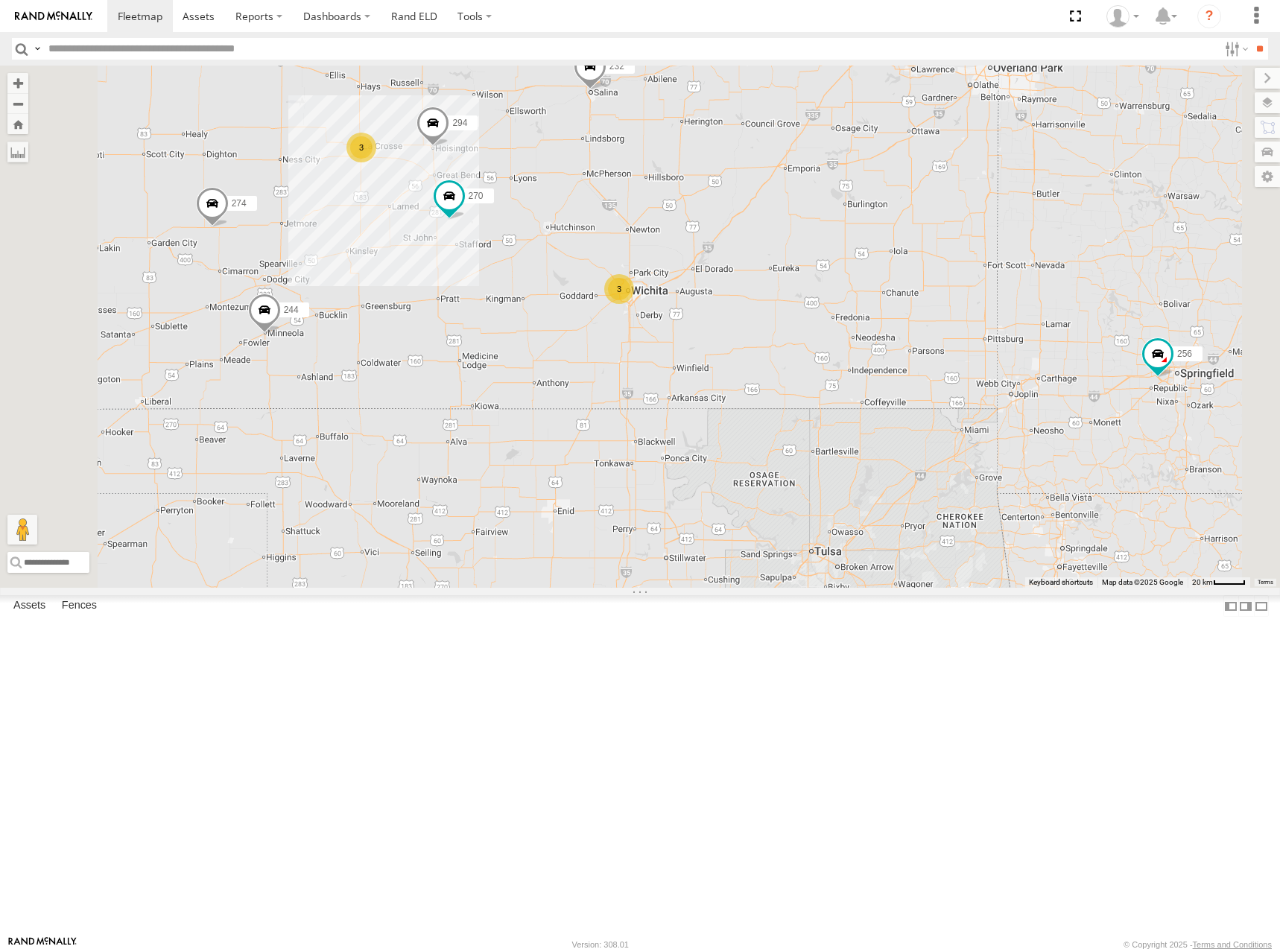
drag, startPoint x: 831, startPoint y: 294, endPoint x: 900, endPoint y: 301, distance: 69.4
click at [900, 301] on div "274 300 244 272 256 232 304 264 282 278 260 3 3 270 280 284 294" at bounding box center [640, 326] width 1280 height 522
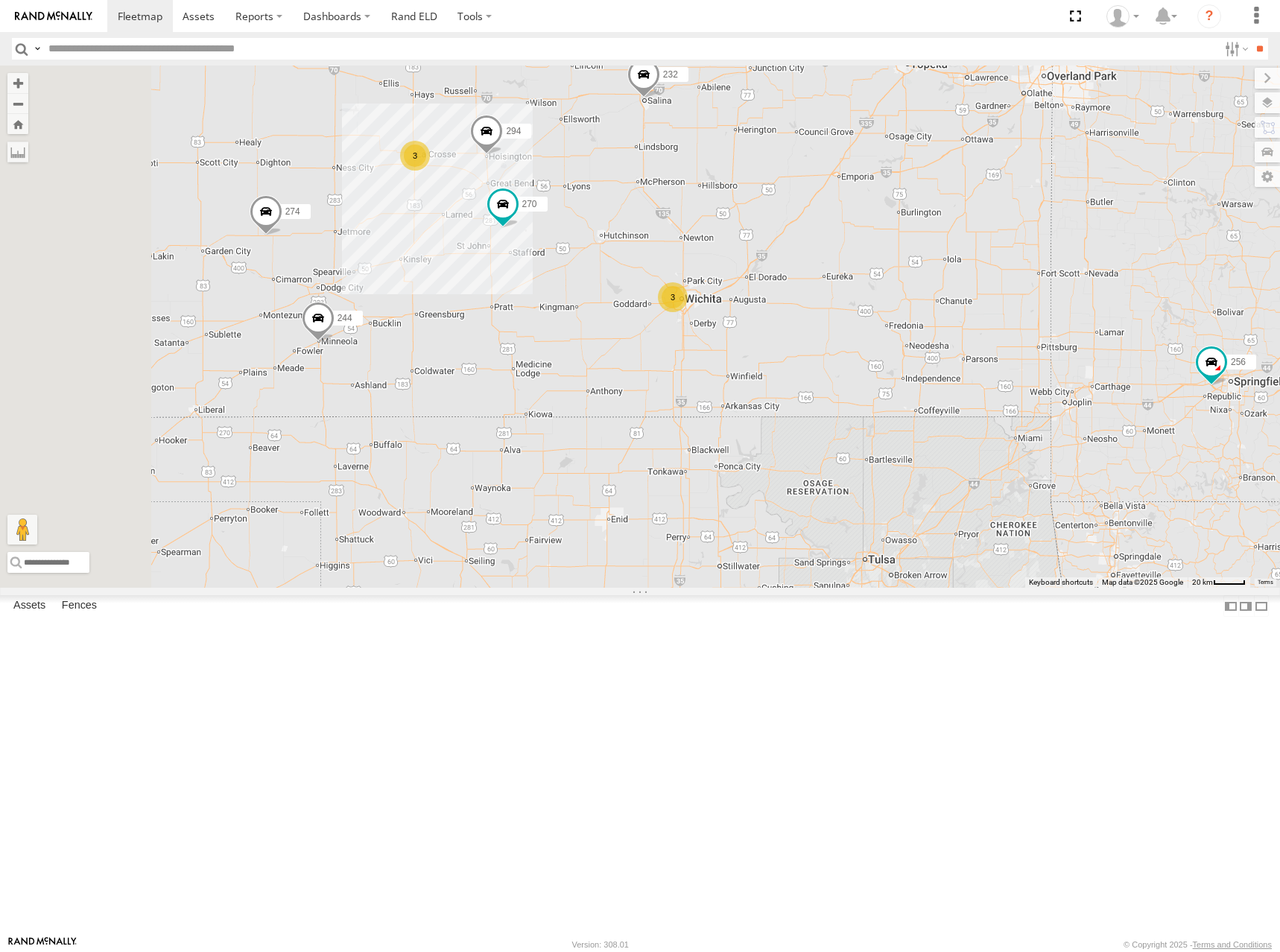
drag, startPoint x: 914, startPoint y: 306, endPoint x: 928, endPoint y: 309, distance: 14.3
click at [928, 309] on div "274 300 244 272 256 232 304 264 282 278 260 3 3 270 280 284 294" at bounding box center [640, 326] width 1280 height 522
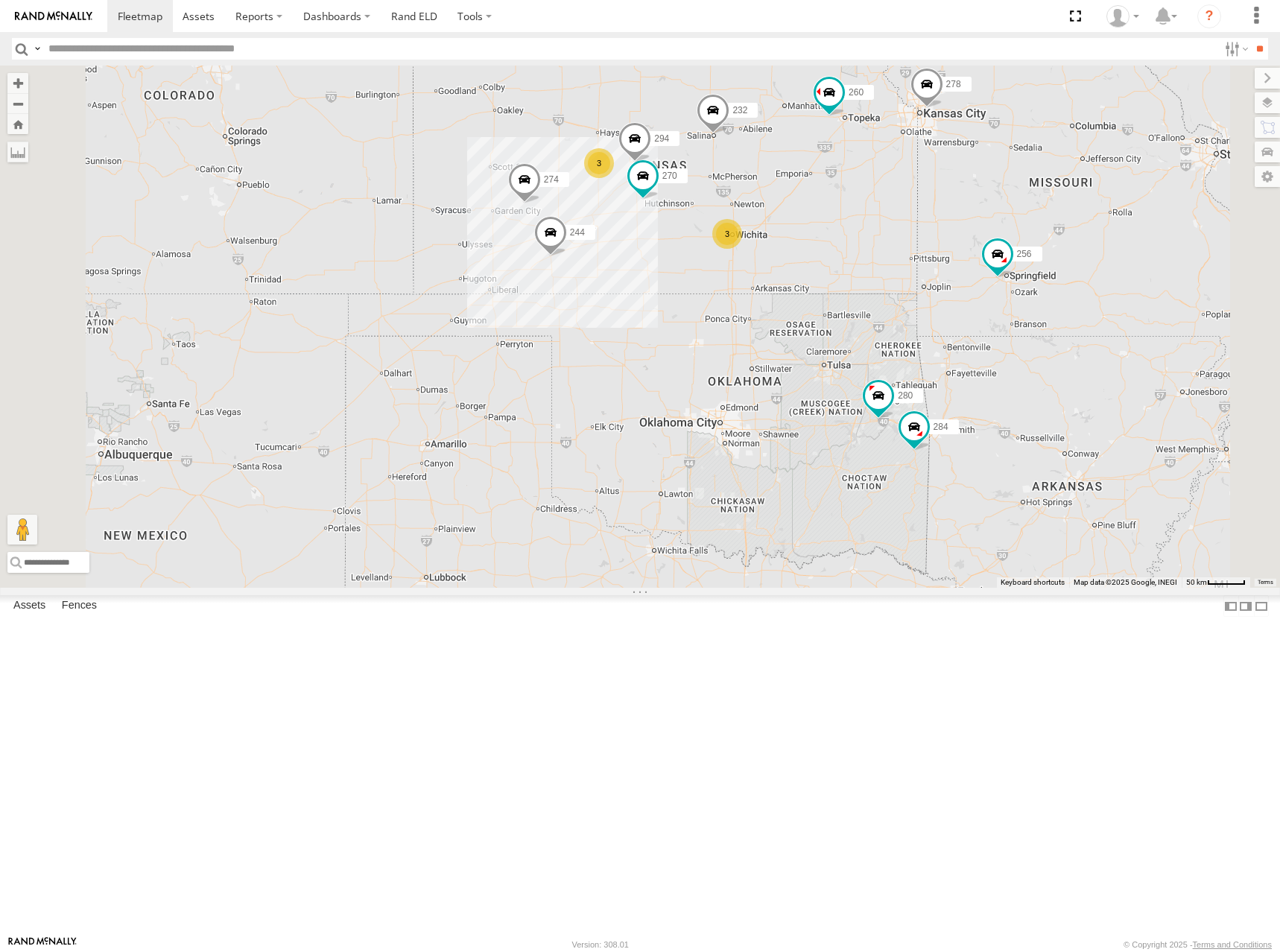
drag, startPoint x: 934, startPoint y: 239, endPoint x: 947, endPoint y: 260, distance: 24.7
click at [947, 260] on div "274 300 244 272 256 232 304 264 282 278 260 270 280 284 294 3 3 2" at bounding box center [640, 326] width 1280 height 522
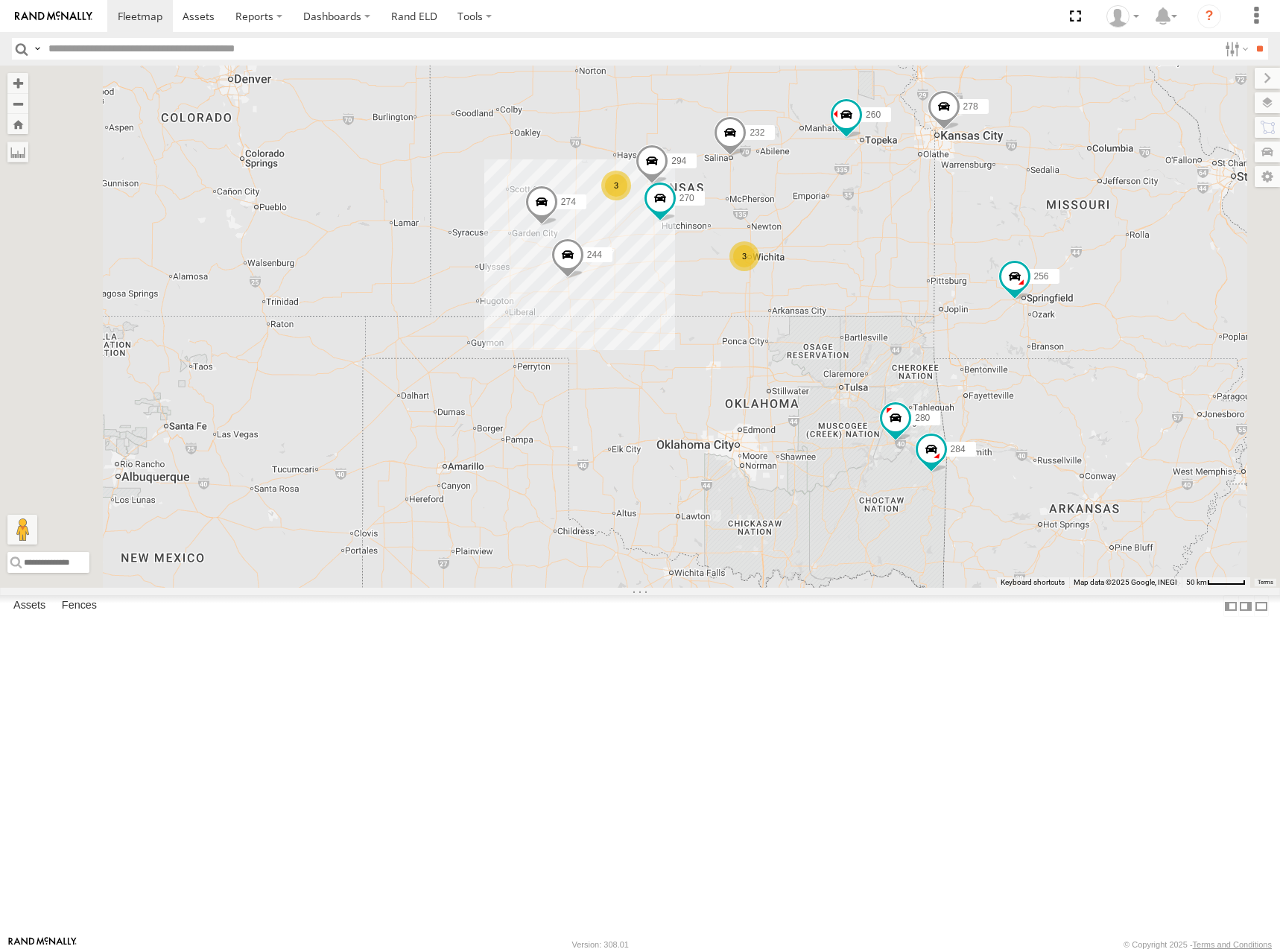
drag, startPoint x: 929, startPoint y: 248, endPoint x: 943, endPoint y: 265, distance: 22.0
click at [943, 265] on div "274 300 244 272 256 232 304 264 282 278 260 270 280 284 294 3 3 2 266" at bounding box center [640, 326] width 1280 height 522
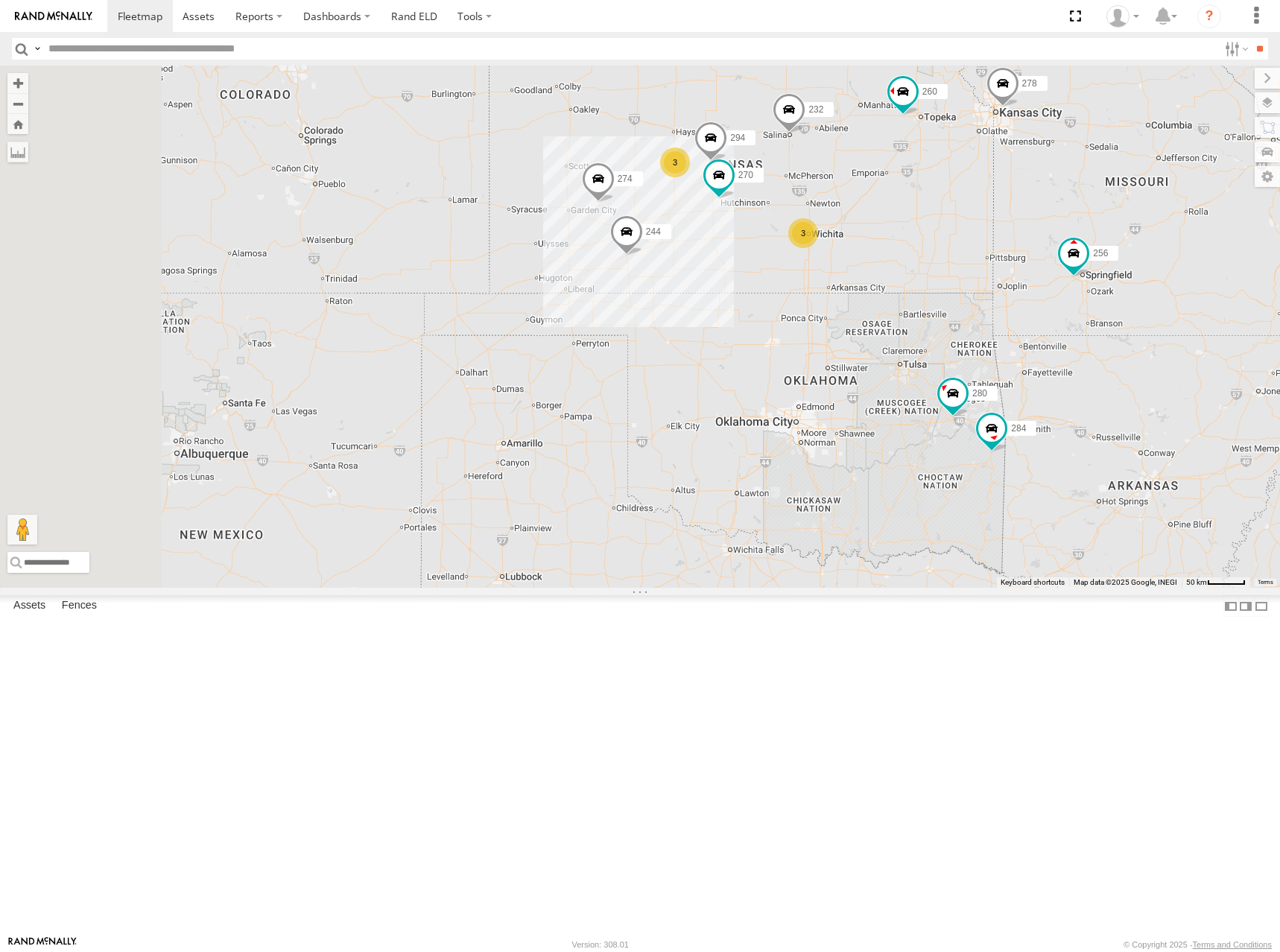
drag, startPoint x: 975, startPoint y: 397, endPoint x: 1034, endPoint y: 373, distance: 63.7
click at [1034, 373] on div "274 300 244 272 256 232 304 264 282 278 260 270 280 284 294 3 3 2 266" at bounding box center [640, 326] width 1280 height 522
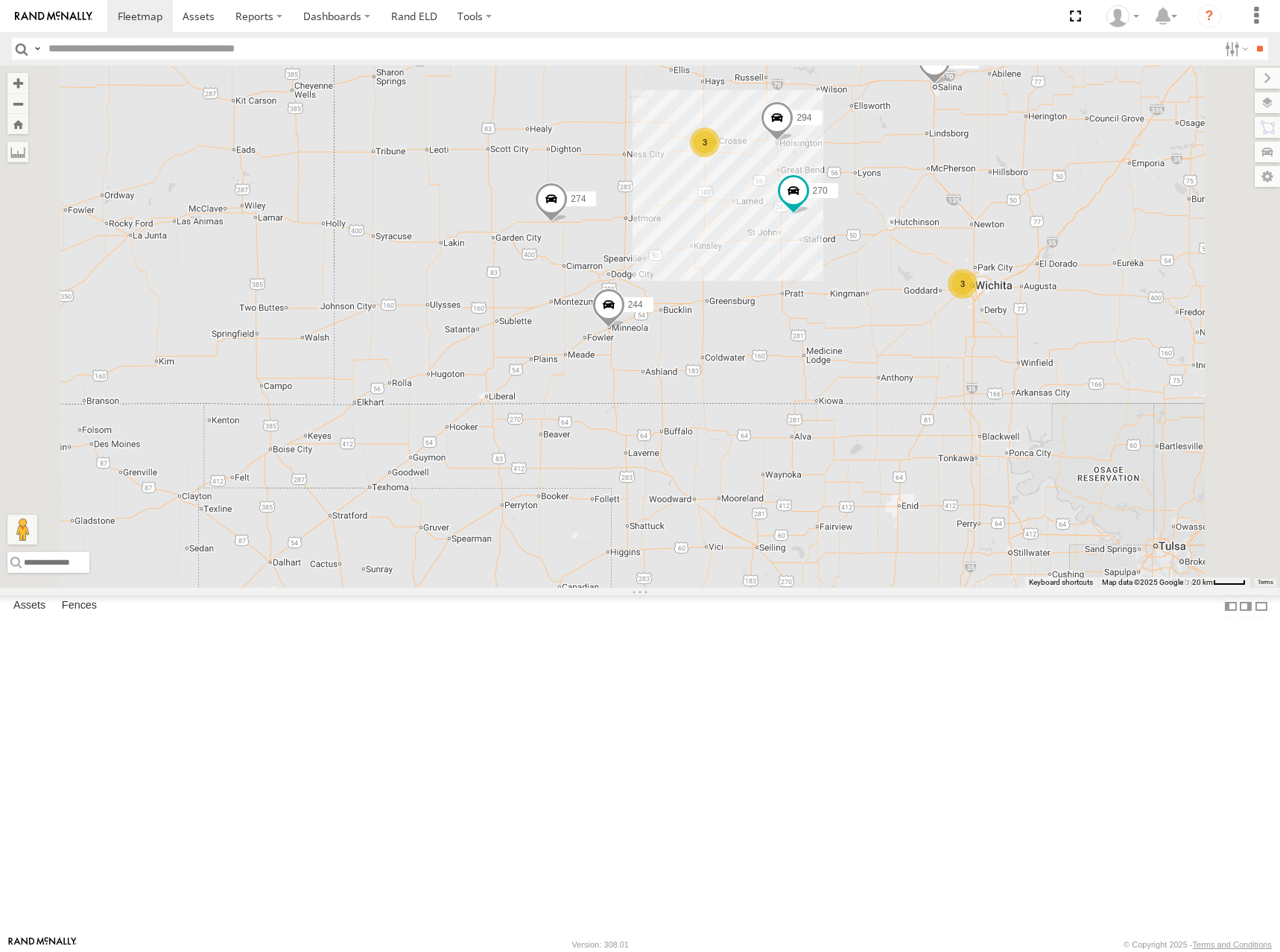
drag, startPoint x: 900, startPoint y: 354, endPoint x: 896, endPoint y: 374, distance: 20.4
click at [896, 374] on div "274 300 244 272 256 232 304 264 282 278 260 270 280 284 294 266 3 3" at bounding box center [640, 326] width 1280 height 522
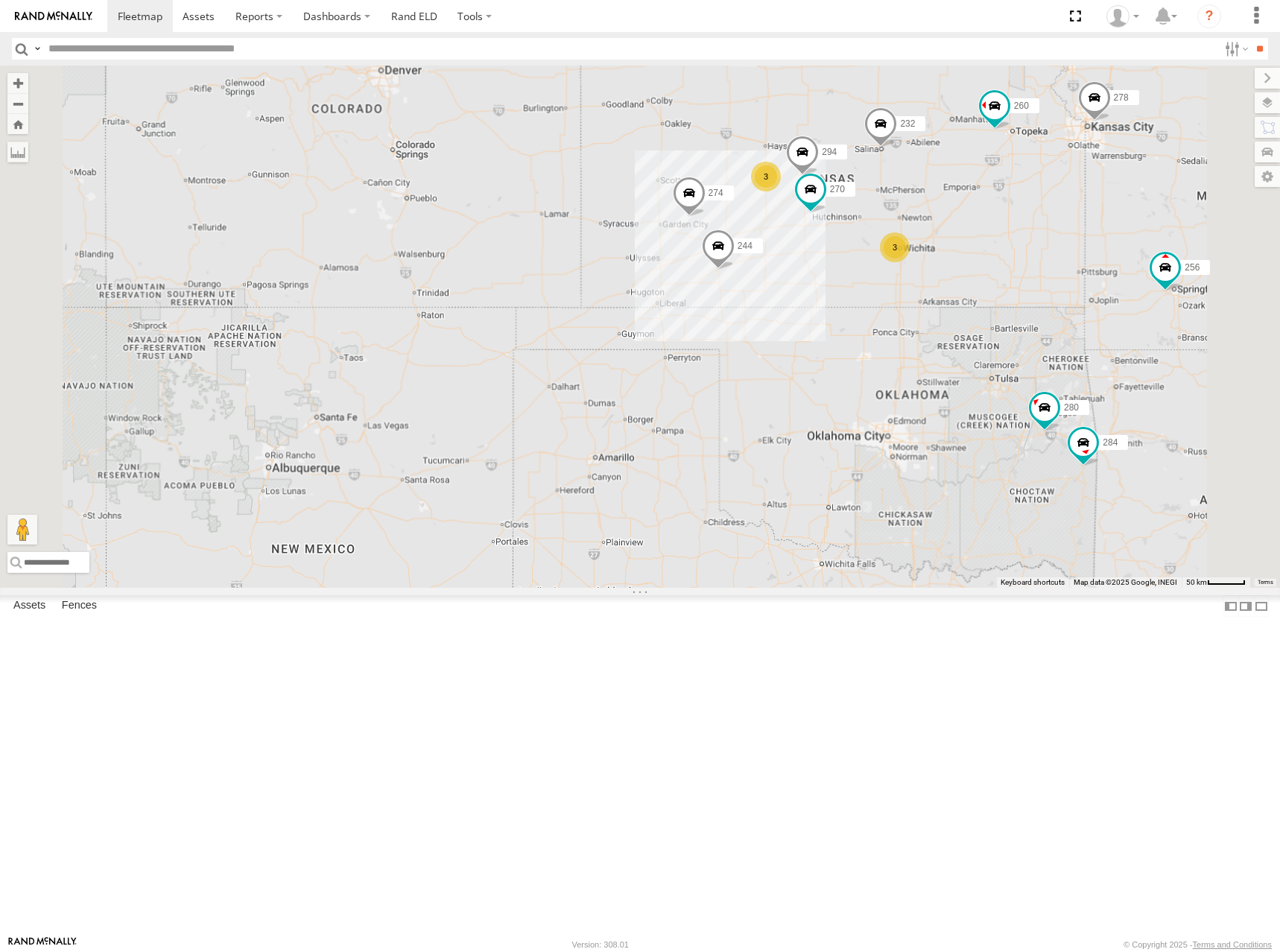
drag, startPoint x: 1159, startPoint y: 350, endPoint x: 1058, endPoint y: 373, distance: 103.6
click at [1058, 373] on div "274 300 244 272 256 232 304 264 282 278 260 270 280 284 294 266 3 3 2" at bounding box center [640, 326] width 1280 height 522
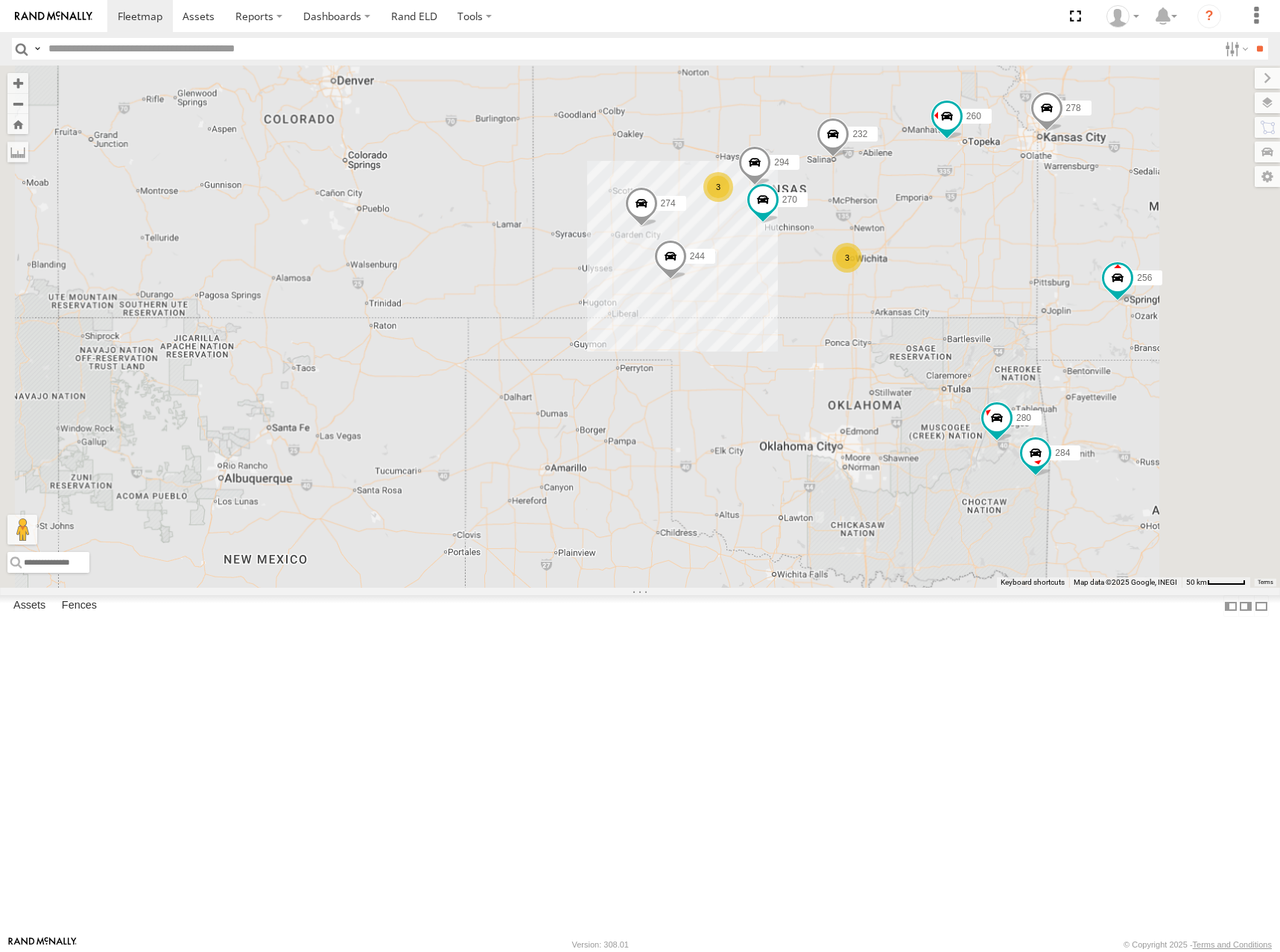
drag, startPoint x: 1073, startPoint y: 256, endPoint x: 1031, endPoint y: 243, distance: 44.0
click at [1031, 243] on div "274 300 244 272 256 232 304 264 282 278 260 270 280 284 294 266 3 3 2" at bounding box center [640, 326] width 1280 height 522
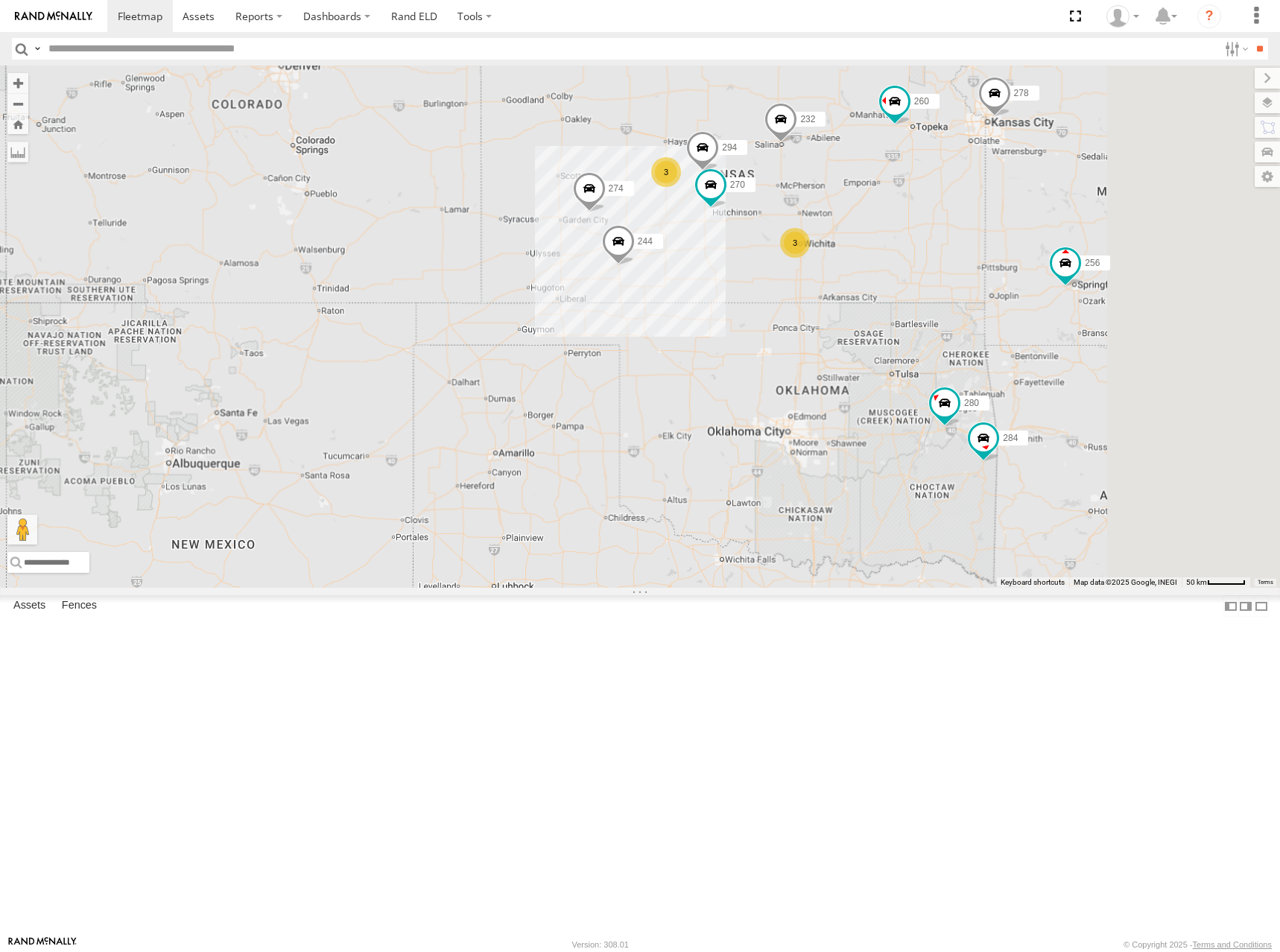
drag, startPoint x: 1005, startPoint y: 230, endPoint x: 990, endPoint y: 225, distance: 15.8
click at [990, 225] on div "274 300 244 272 256 232 304 264 282 278 260 270 280 284 294 266 3 3 2" at bounding box center [640, 326] width 1280 height 522
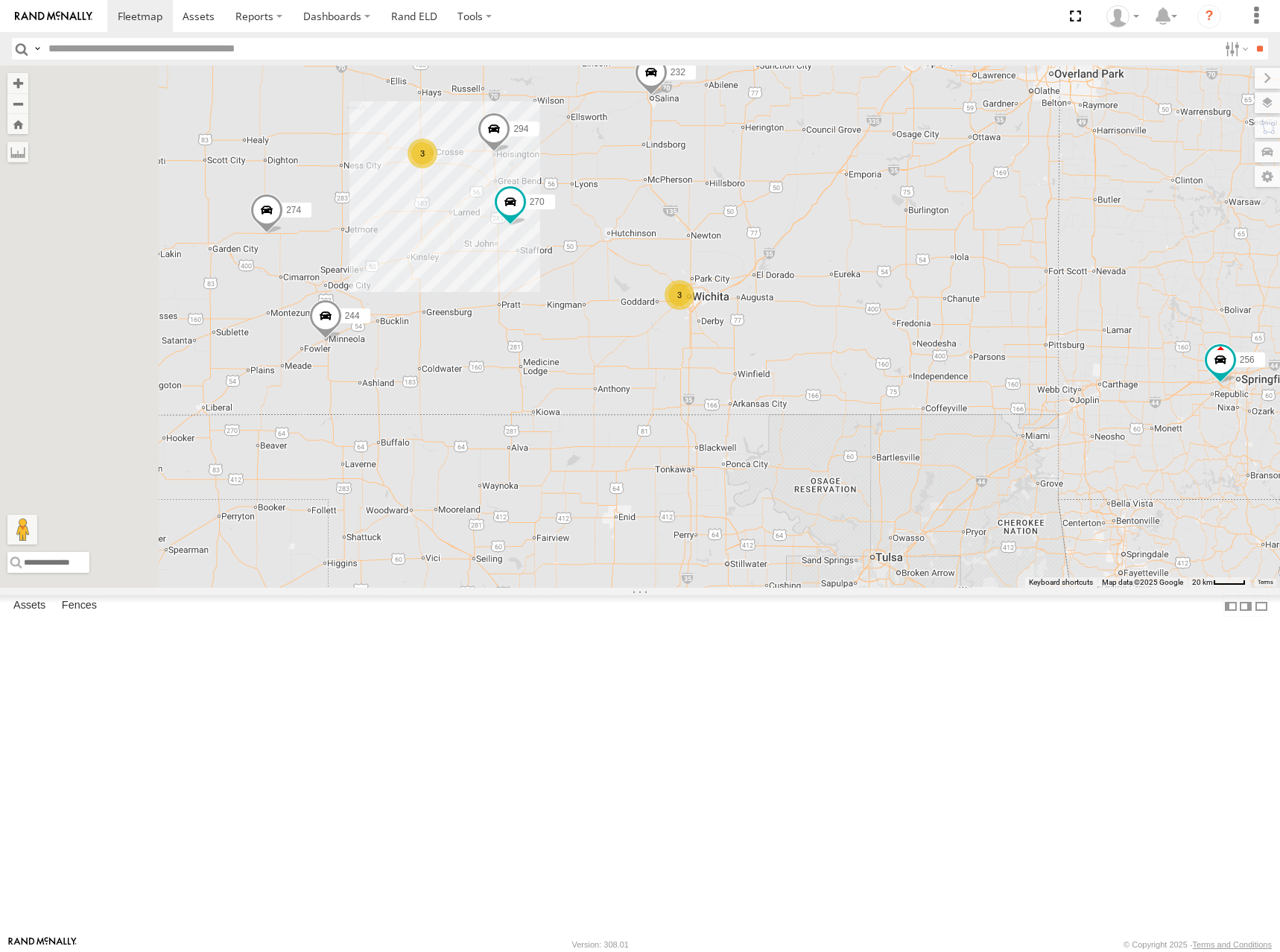
drag, startPoint x: 999, startPoint y: 346, endPoint x: 1026, endPoint y: 342, distance: 27.3
click at [1025, 342] on div "274 300 244 272 256 232 304 264 282 278 260 270 280 284 294 266 3 3" at bounding box center [640, 326] width 1280 height 522
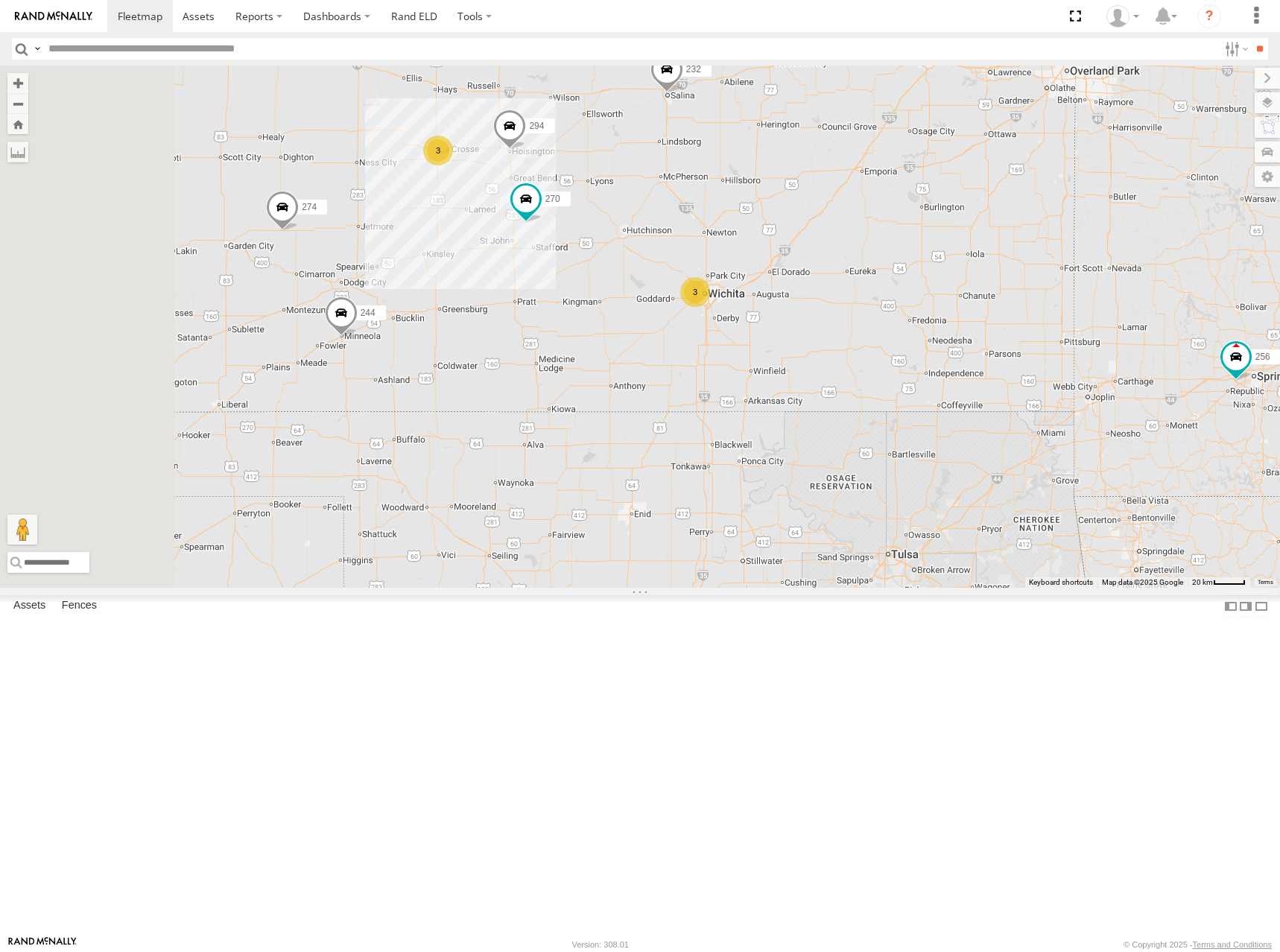
drag, startPoint x: 992, startPoint y: 338, endPoint x: 1026, endPoint y: 332, distance: 34.5
click at [1024, 333] on div "274 300 244 272 256 232 304 264 282 278 260 270 280 284 294 266 3 3" at bounding box center [640, 326] width 1280 height 522
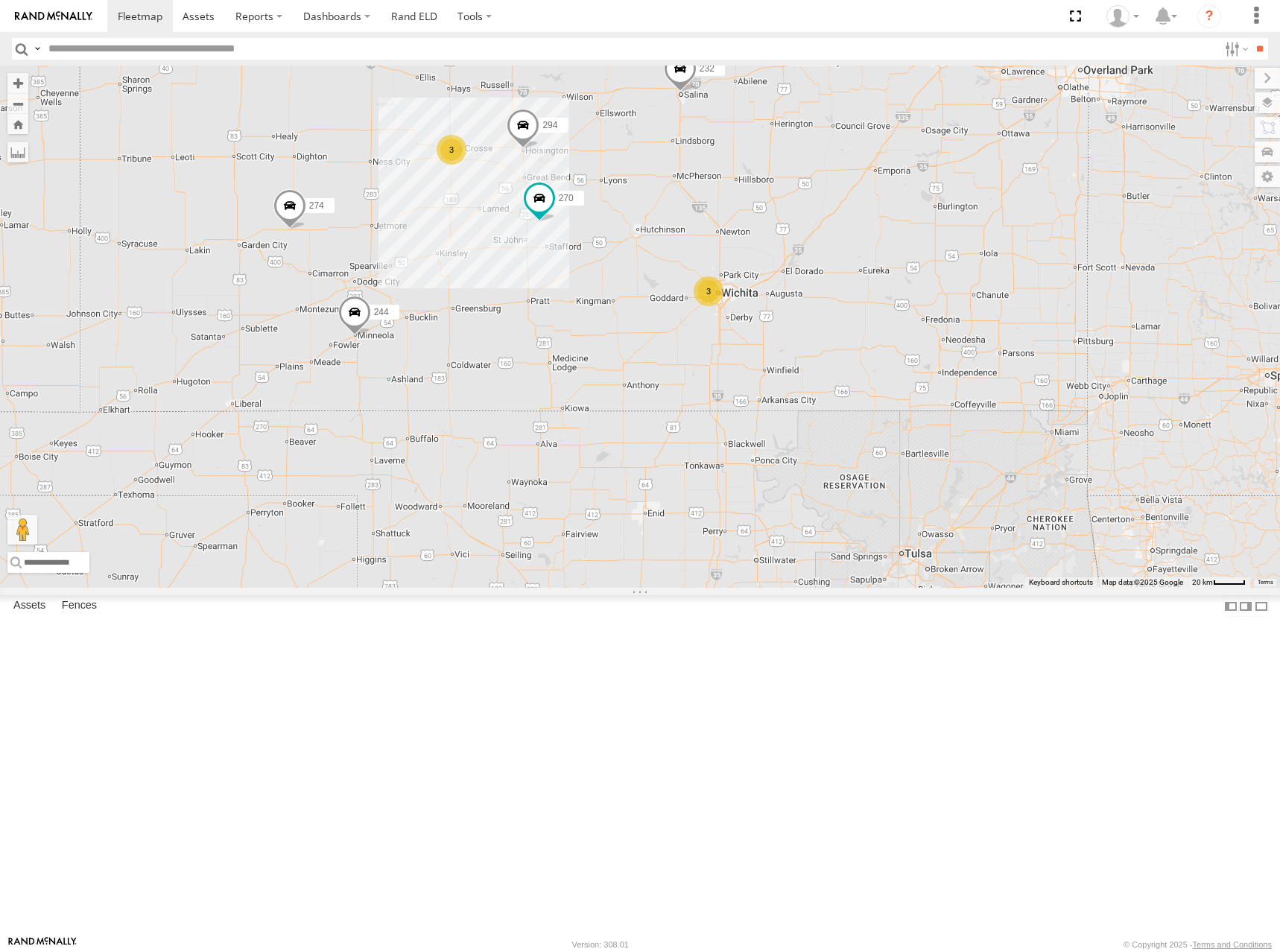
drag, startPoint x: 973, startPoint y: 257, endPoint x: 983, endPoint y: 279, distance: 24.2
click at [982, 279] on div "274 244 270 280 232 284 294 260 3 3" at bounding box center [640, 326] width 1280 height 522
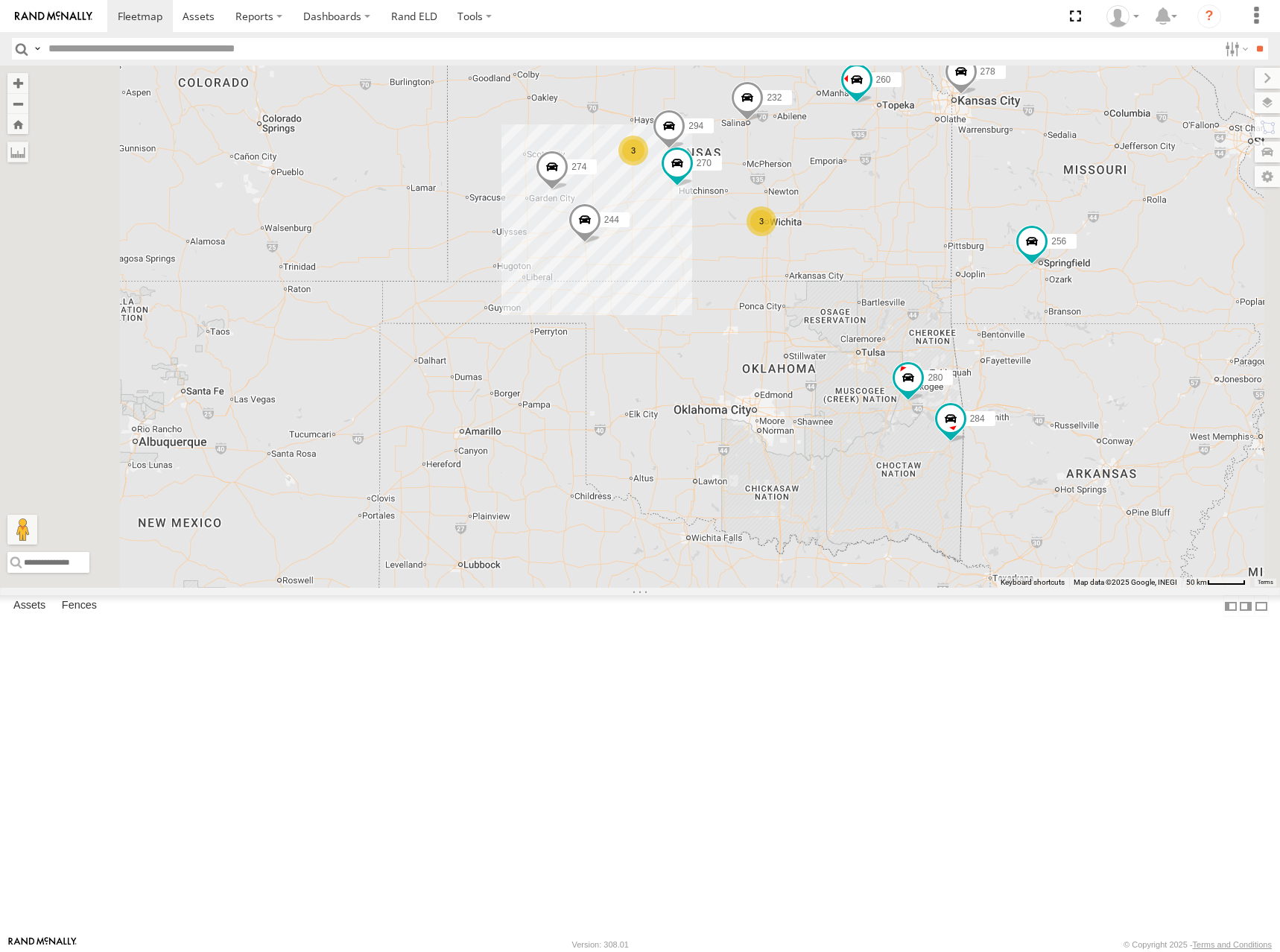
click at [998, 293] on div "274 244 270 280 232 284 278 294 260 3 3 2 256 264 282" at bounding box center [640, 326] width 1280 height 522
click at [987, 227] on div "274 244 270 280 232 284 278 294 260 3 3 2 256 264 282" at bounding box center [640, 326] width 1280 height 522
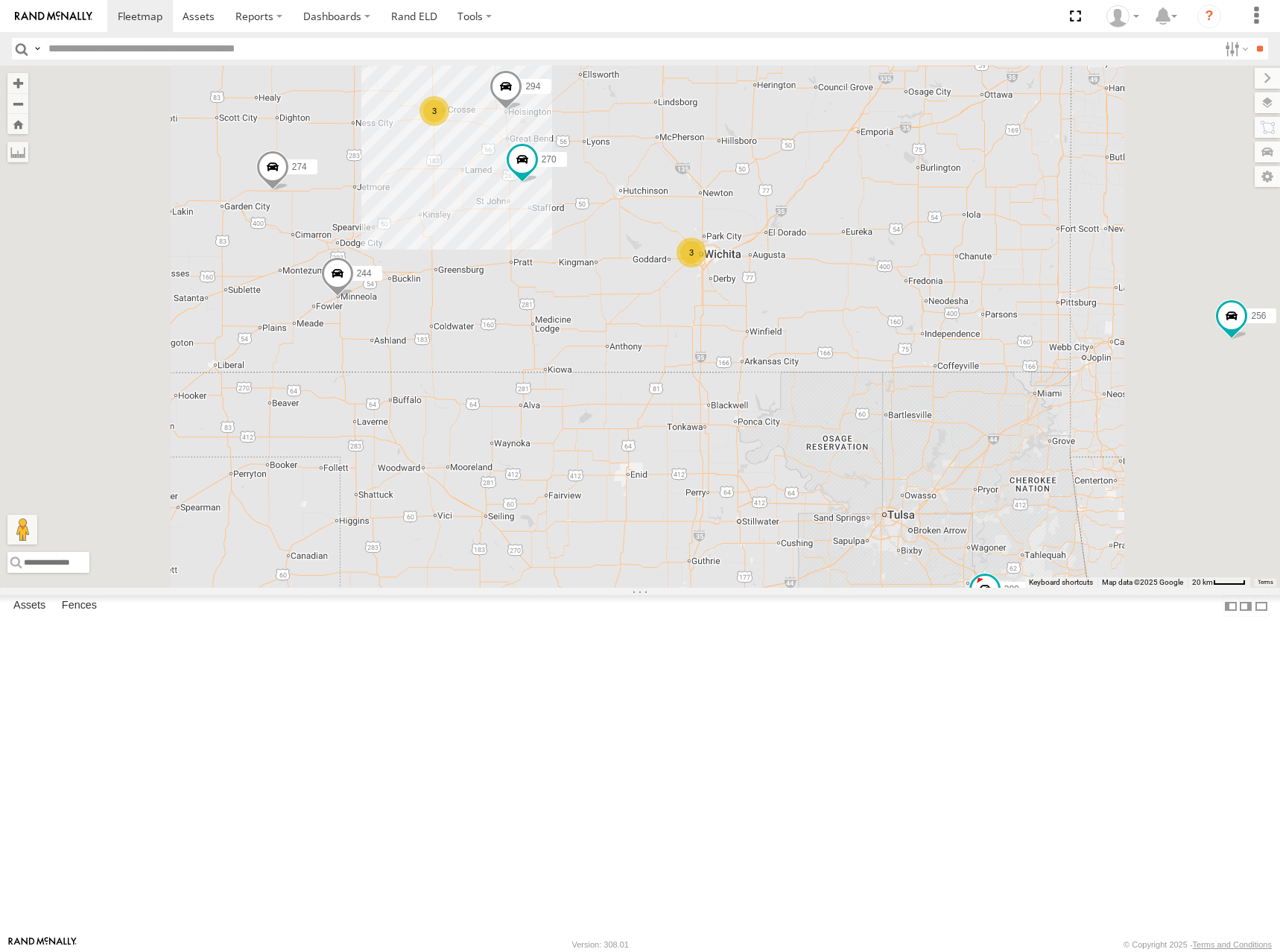
drag, startPoint x: 1010, startPoint y: 353, endPoint x: 1035, endPoint y: 353, distance: 25.0
click at [1035, 353] on div "274 244 270 280 232 284 278 294 260 256 264 282 3 3" at bounding box center [640, 326] width 1280 height 522
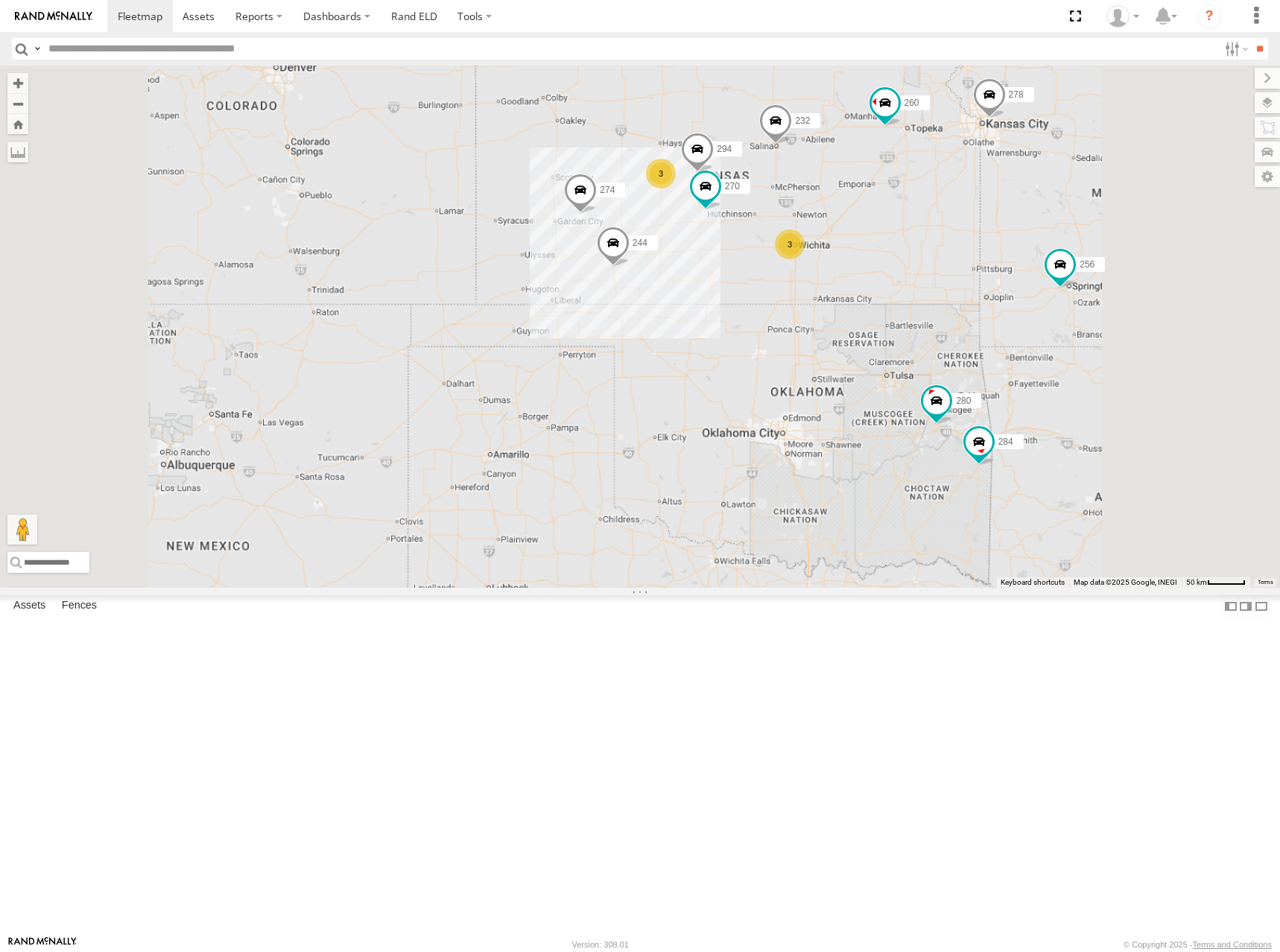
drag, startPoint x: 1033, startPoint y: 310, endPoint x: 1036, endPoint y: 344, distance: 34.1
click at [1036, 344] on div "274 244 270 280 232 284 278 294 260 256 264 282 3 3 2" at bounding box center [640, 326] width 1280 height 522
drag, startPoint x: 1041, startPoint y: 342, endPoint x: 1034, endPoint y: 345, distance: 7.6
click at [1034, 345] on div "274 244 270 280 232 284 278 294 260 256 264 282 3 3 2" at bounding box center [640, 326] width 1280 height 522
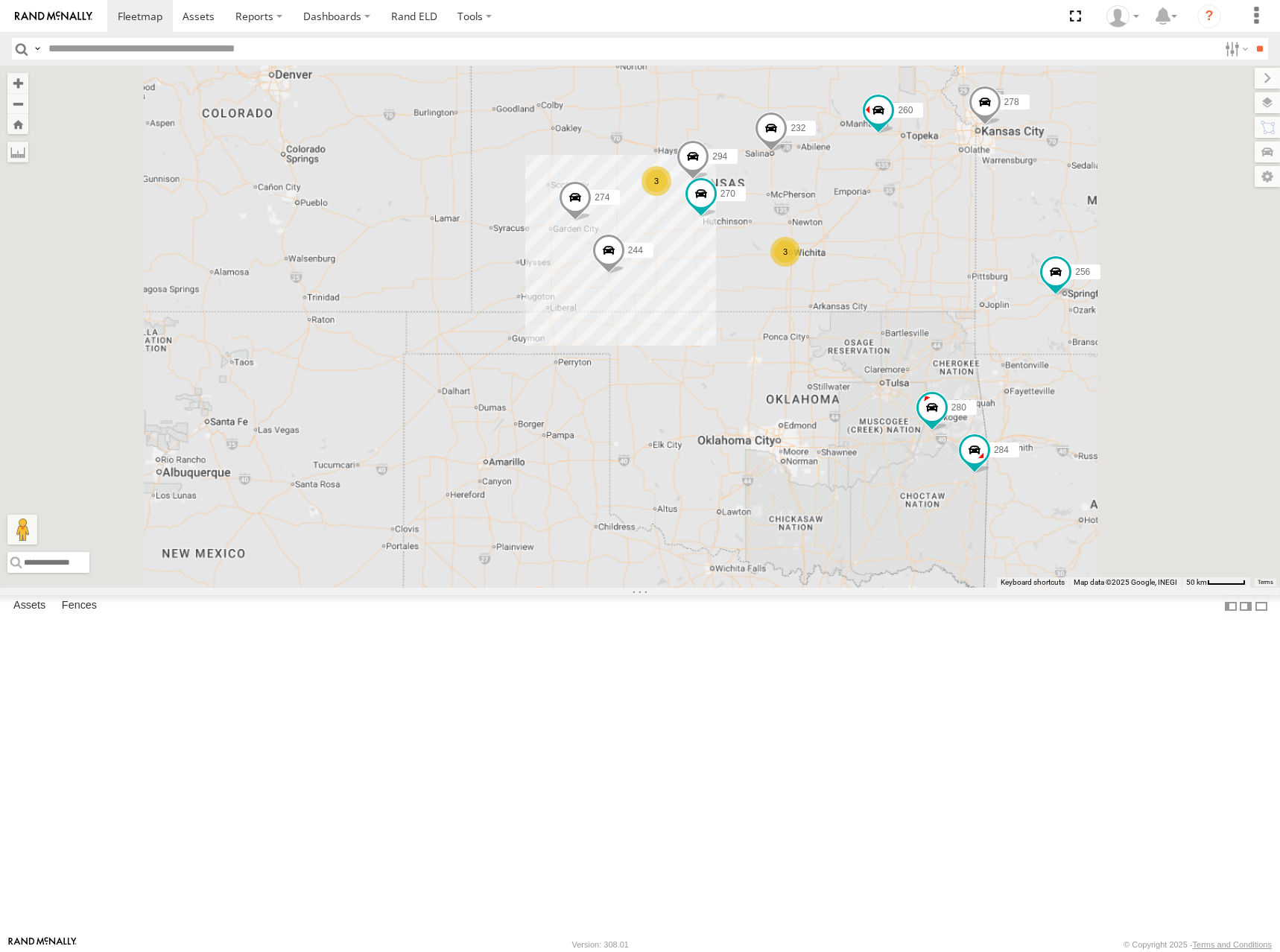
drag, startPoint x: 1042, startPoint y: 384, endPoint x: 1048, endPoint y: 396, distance: 13.4
click at [1048, 396] on div "274 244 270 280 232 284 278 294 260 256 264 282 3 3 2" at bounding box center [640, 326] width 1280 height 522
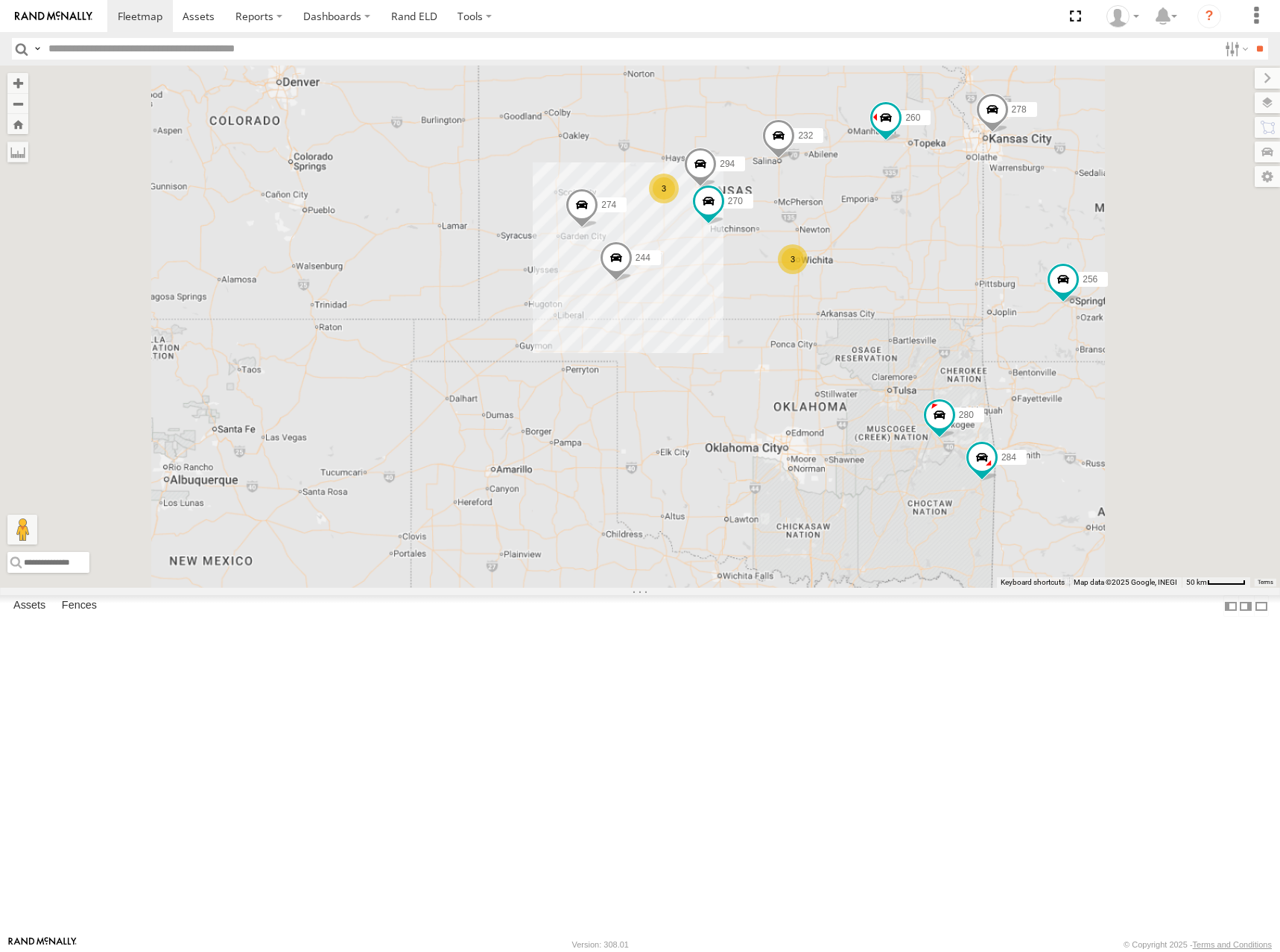
click at [1031, 349] on div "274 244 270 280 232 284 278 294 260 256 264 282 3 3 2" at bounding box center [640, 326] width 1280 height 522
drag, startPoint x: 1046, startPoint y: 354, endPoint x: 1015, endPoint y: 378, distance: 39.2
click at [1015, 378] on div "274 244 270 280 232 284 278 294 260 256 264 282 3 3 2" at bounding box center [640, 326] width 1280 height 522
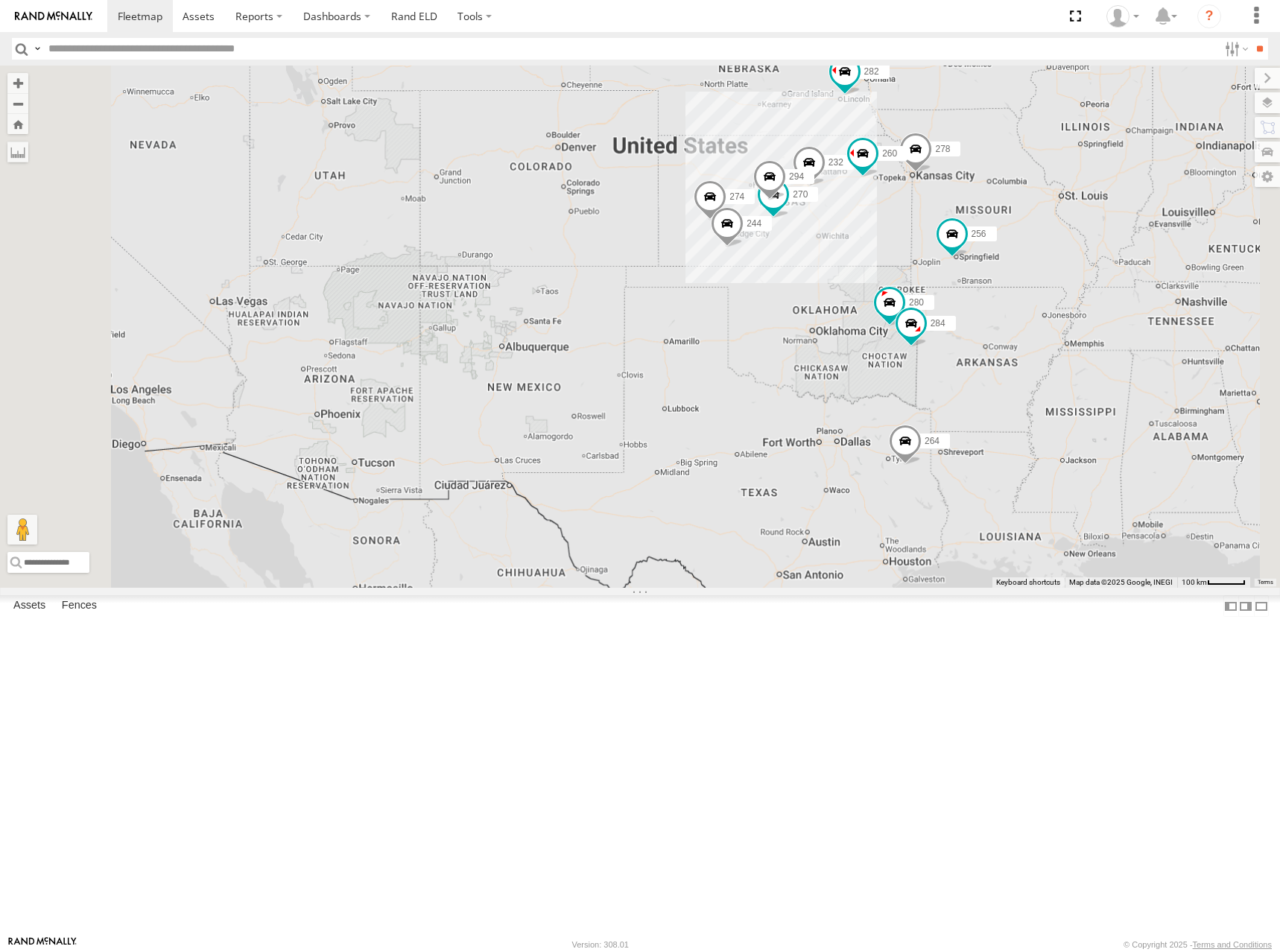
click at [1022, 372] on div "274 244 270 280 232 284 278 294 260 256 264 282 266" at bounding box center [640, 326] width 1280 height 522
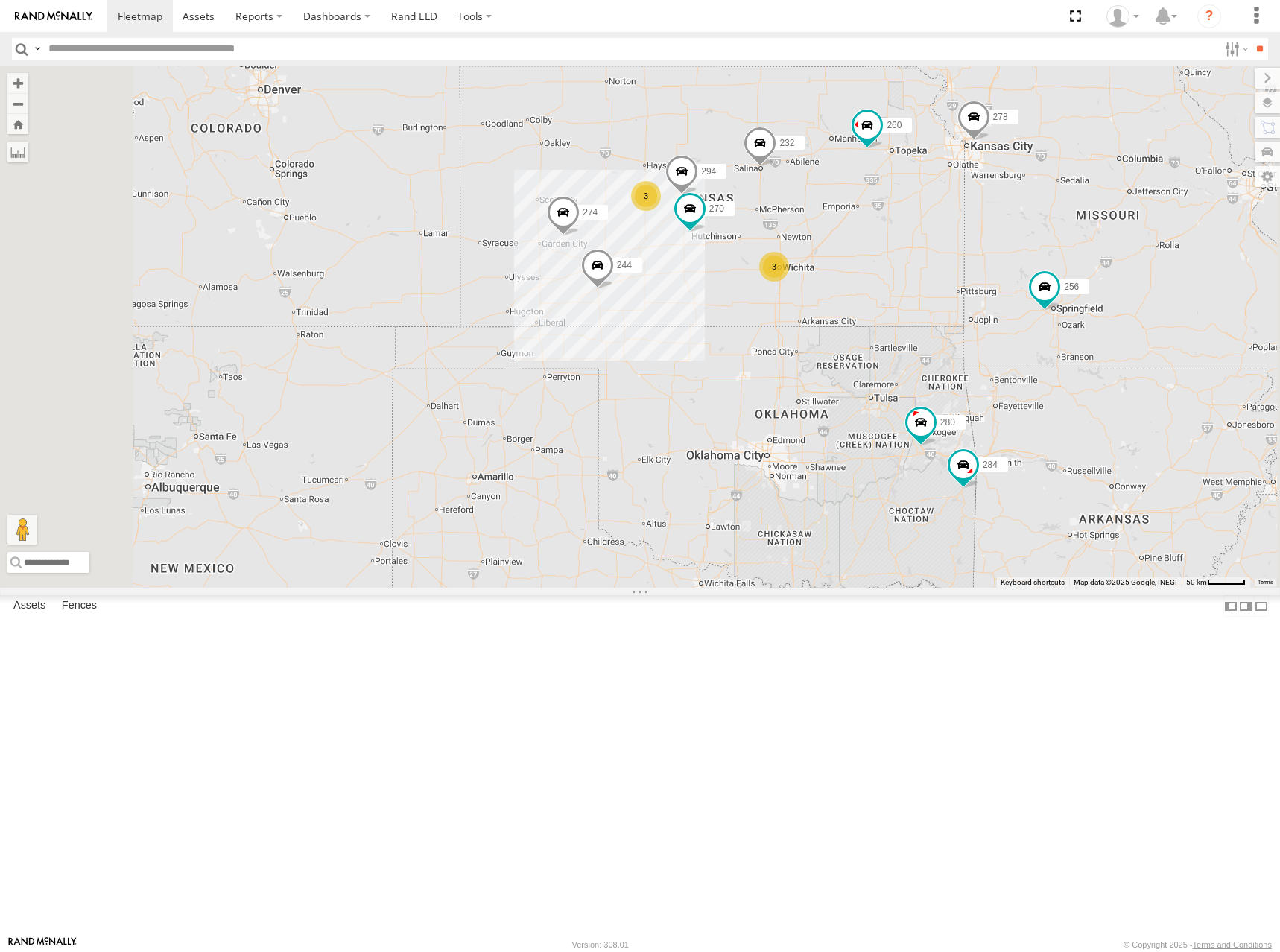
click at [1031, 378] on div "274 244 232 278 260 256 264 282 266 300 304 3 3 270 2 280 284 294" at bounding box center [640, 326] width 1280 height 522
drag, startPoint x: 925, startPoint y: 257, endPoint x: 924, endPoint y: 265, distance: 8.1
click at [924, 265] on div "274 244 232 278 260 256 264 282 266 300 304 3 3 270 2 280 284 294" at bounding box center [640, 326] width 1280 height 522
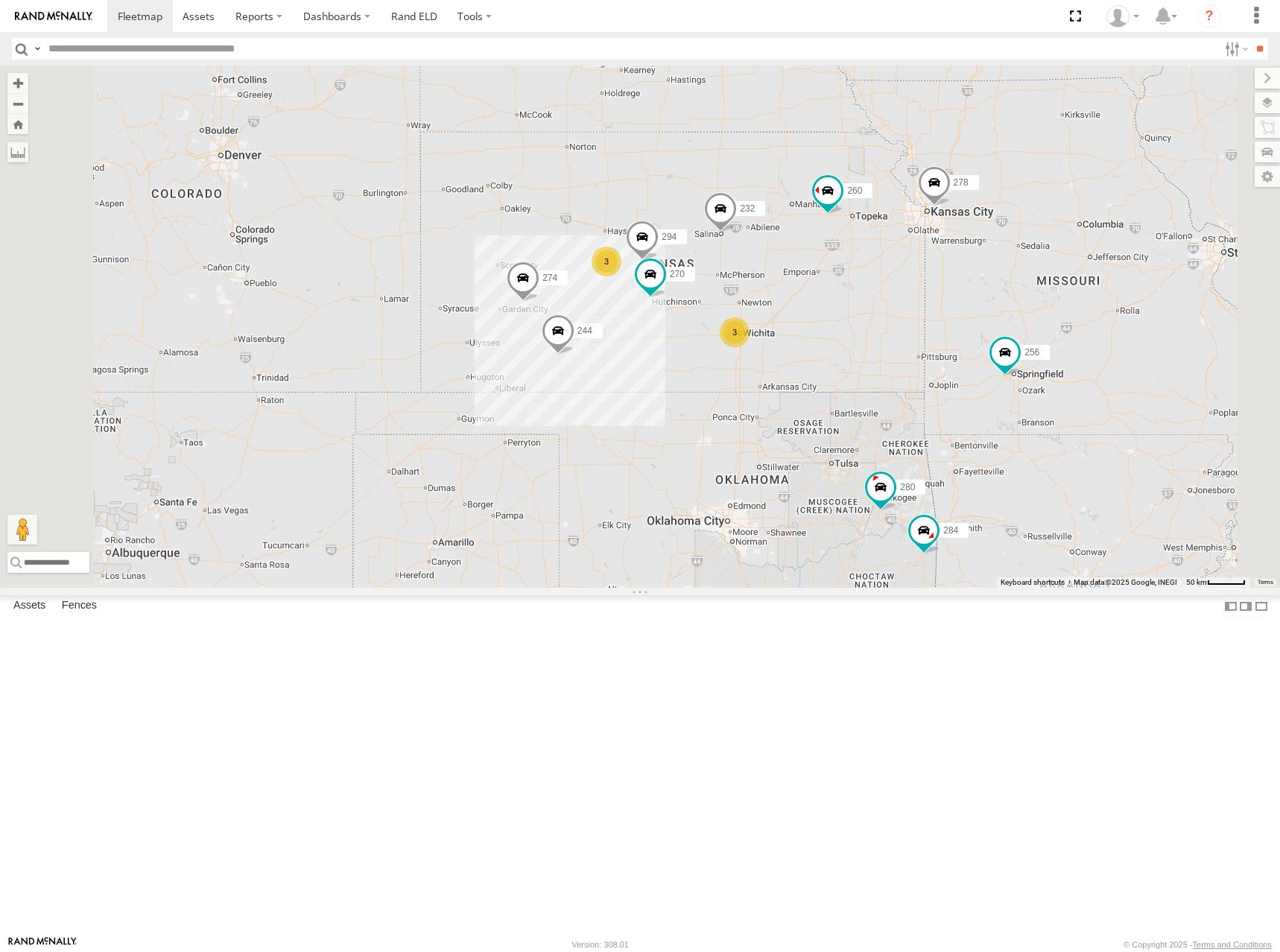
drag, startPoint x: 1070, startPoint y: 208, endPoint x: 1014, endPoint y: 295, distance: 103.5
click at [1014, 295] on div "274 244 232 278 260 256 264 282 266 300 304 3 3 270 2 280 284 294 288" at bounding box center [640, 326] width 1280 height 522
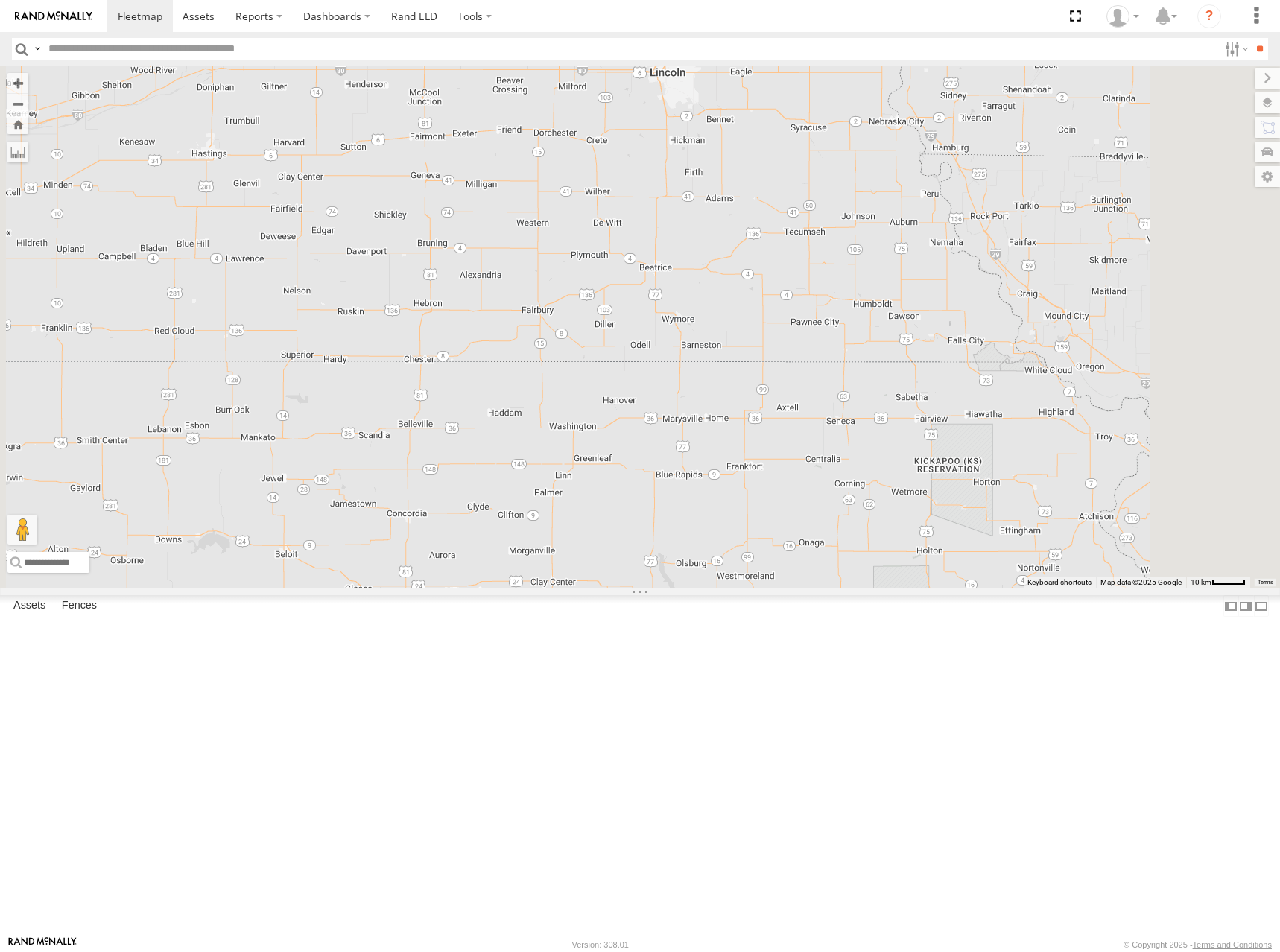
drag, startPoint x: 970, startPoint y: 260, endPoint x: 966, endPoint y: 283, distance: 23.3
click at [966, 283] on div "274 244 232 278 260 256 264 282 266 300 304 270 280 284 294 262 296" at bounding box center [640, 326] width 1280 height 522
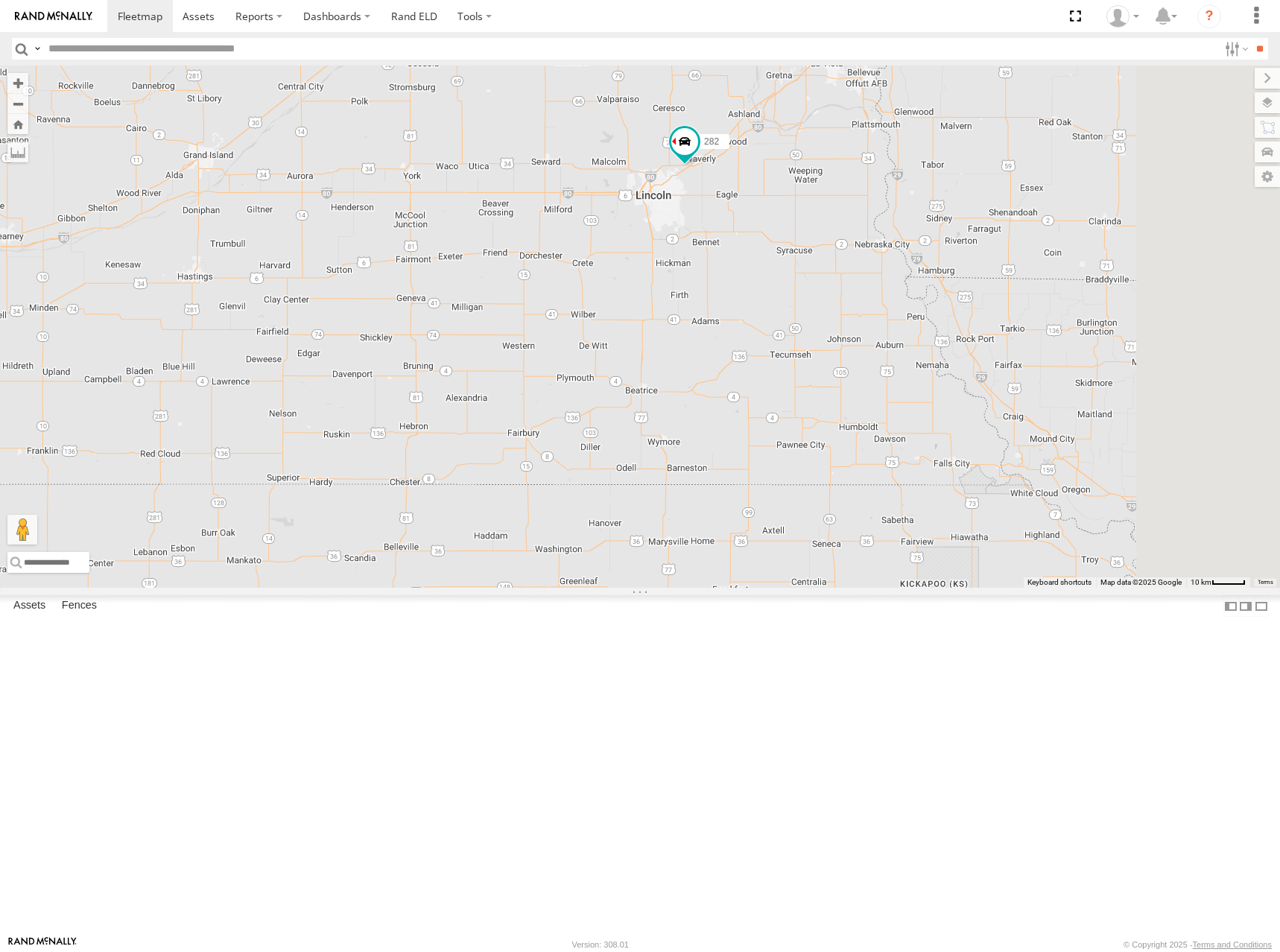
drag, startPoint x: 1028, startPoint y: 230, endPoint x: 1010, endPoint y: 367, distance: 138.2
click at [1010, 367] on div "274 244 232 278 260 256 264 282 266 300 304 270 280 284 294 262 296" at bounding box center [640, 326] width 1280 height 522
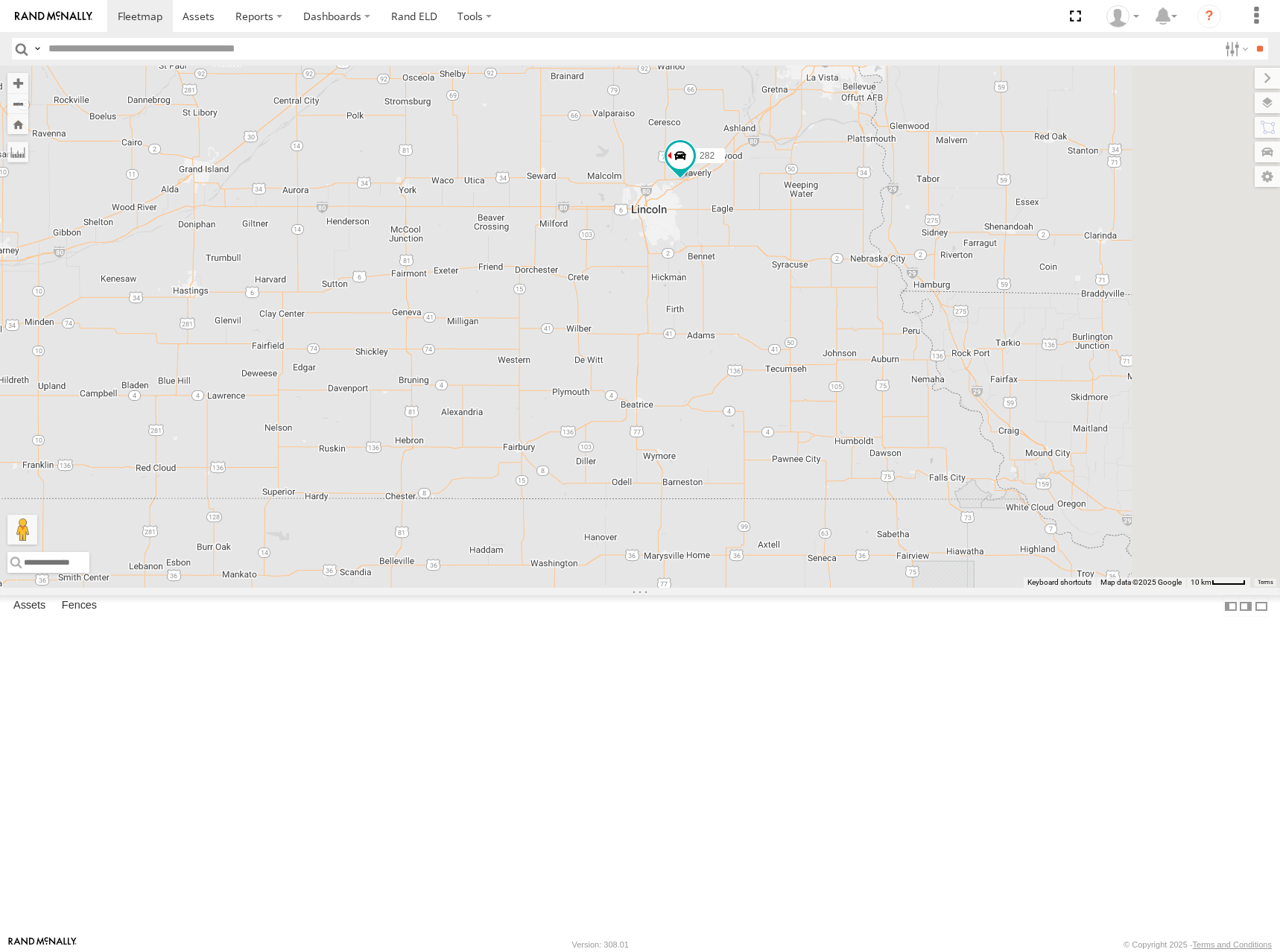
drag, startPoint x: 1027, startPoint y: 307, endPoint x: 1023, endPoint y: 318, distance: 11.7
click at [1023, 318] on div "274 244 232 278 260 256 264 282 266 300 304 270 280 284 294 262 296" at bounding box center [640, 326] width 1280 height 522
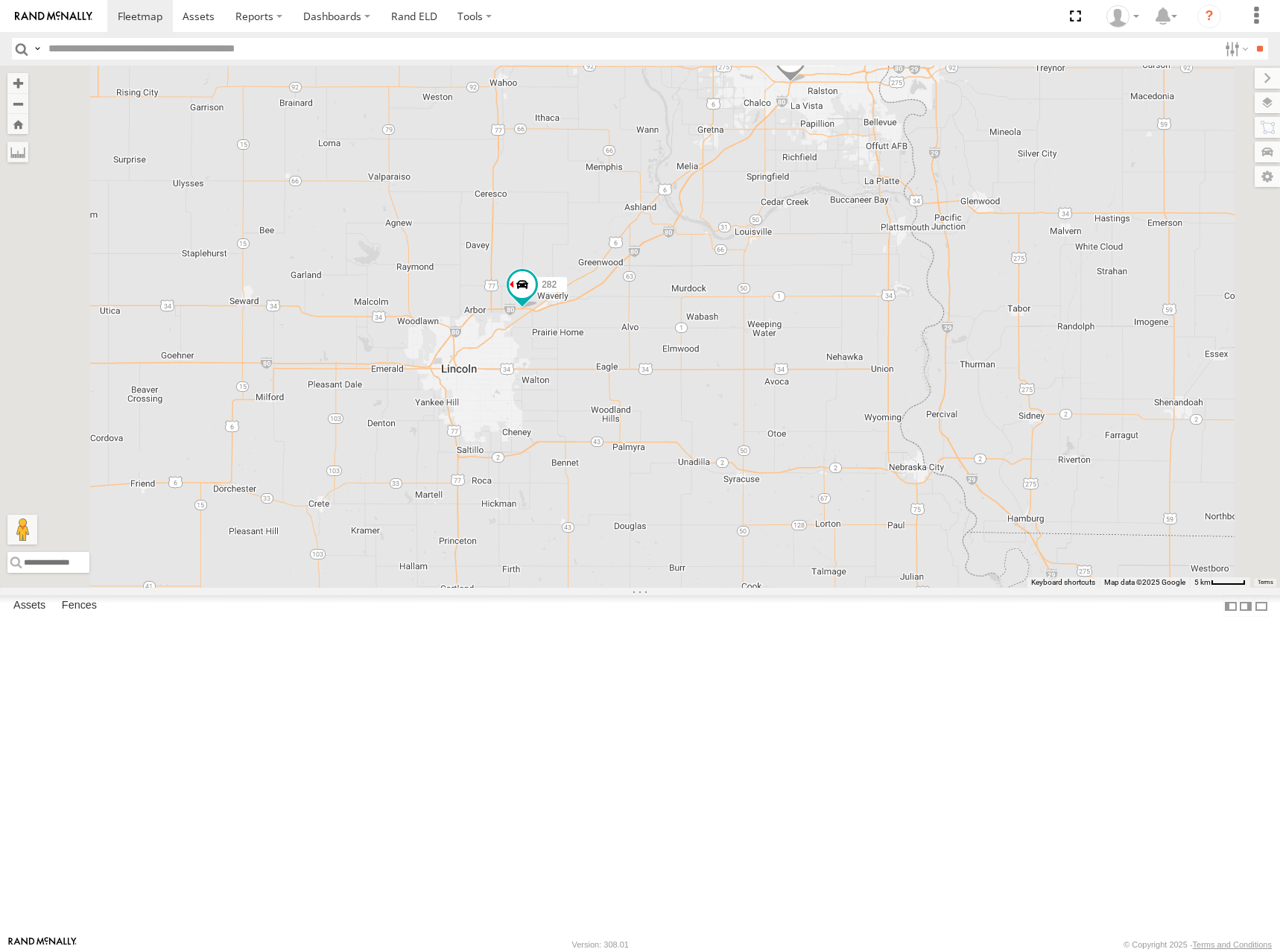
drag, startPoint x: 1019, startPoint y: 275, endPoint x: 1012, endPoint y: 330, distance: 55.4
click at [1012, 330] on div "274 244 232 278 260 256 264 282 266 300 304 270 280 284 294 262 296" at bounding box center [640, 326] width 1280 height 522
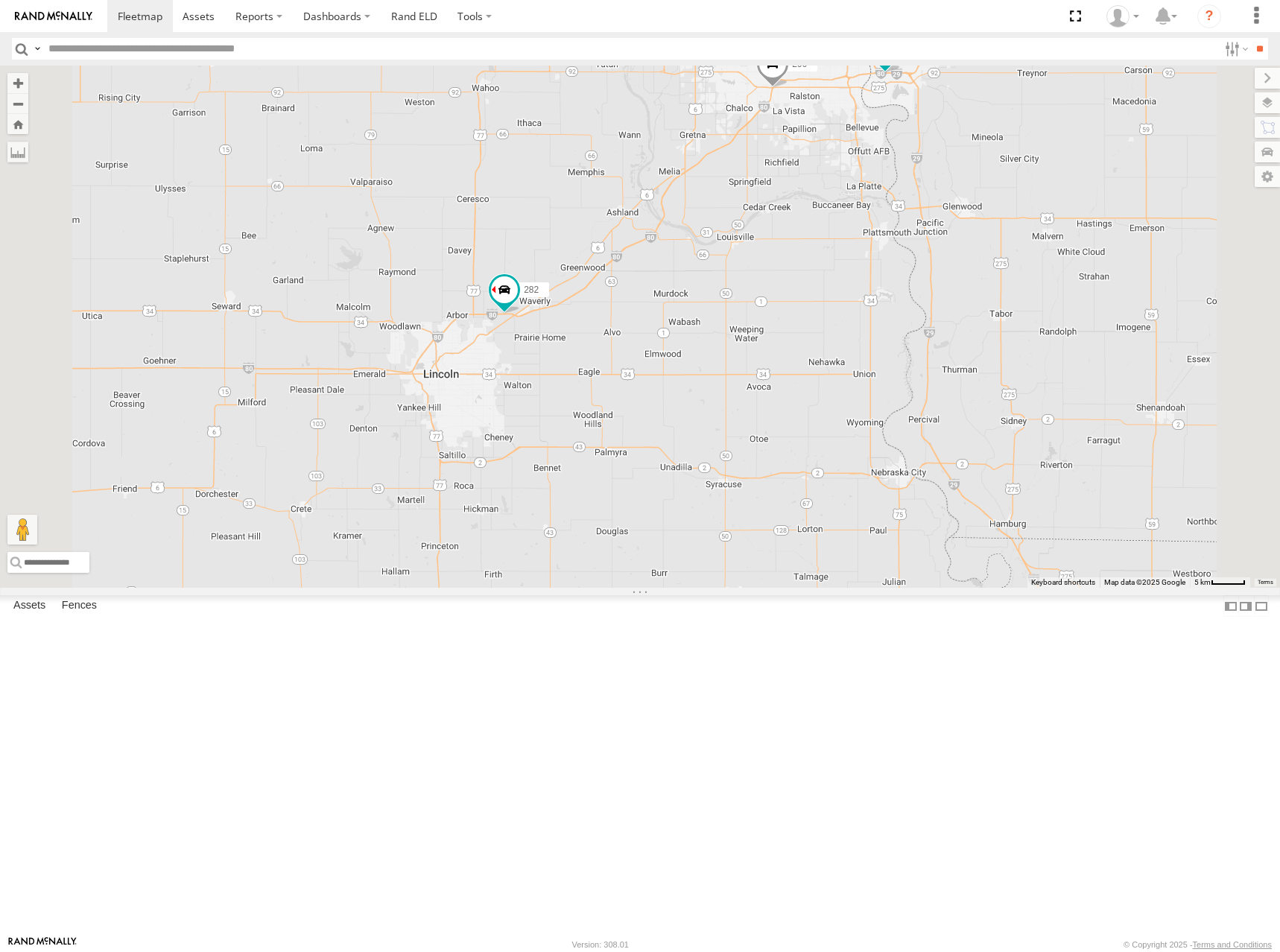
drag, startPoint x: 1051, startPoint y: 302, endPoint x: 1045, endPoint y: 314, distance: 13.4
click at [1045, 314] on div "274 244 232 278 260 256 264 282 266 300 304 270 280 284 294 262 296" at bounding box center [640, 326] width 1280 height 522
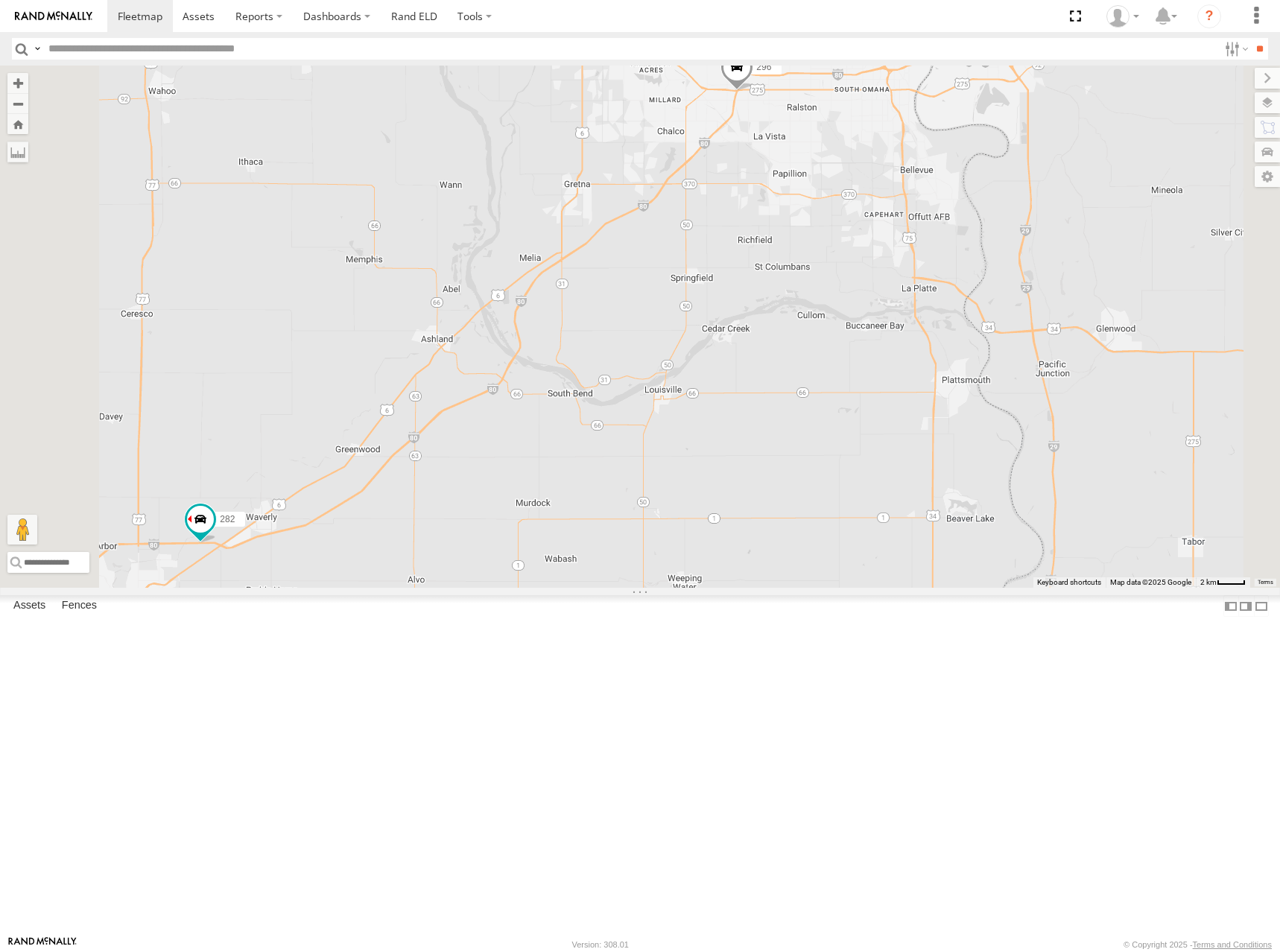
drag, startPoint x: 994, startPoint y: 294, endPoint x: 989, endPoint y: 303, distance: 10.3
click at [989, 303] on div "274 244 232 278 260 256 264 282 266 300 304 270 280 284 294 262 296" at bounding box center [640, 326] width 1280 height 522
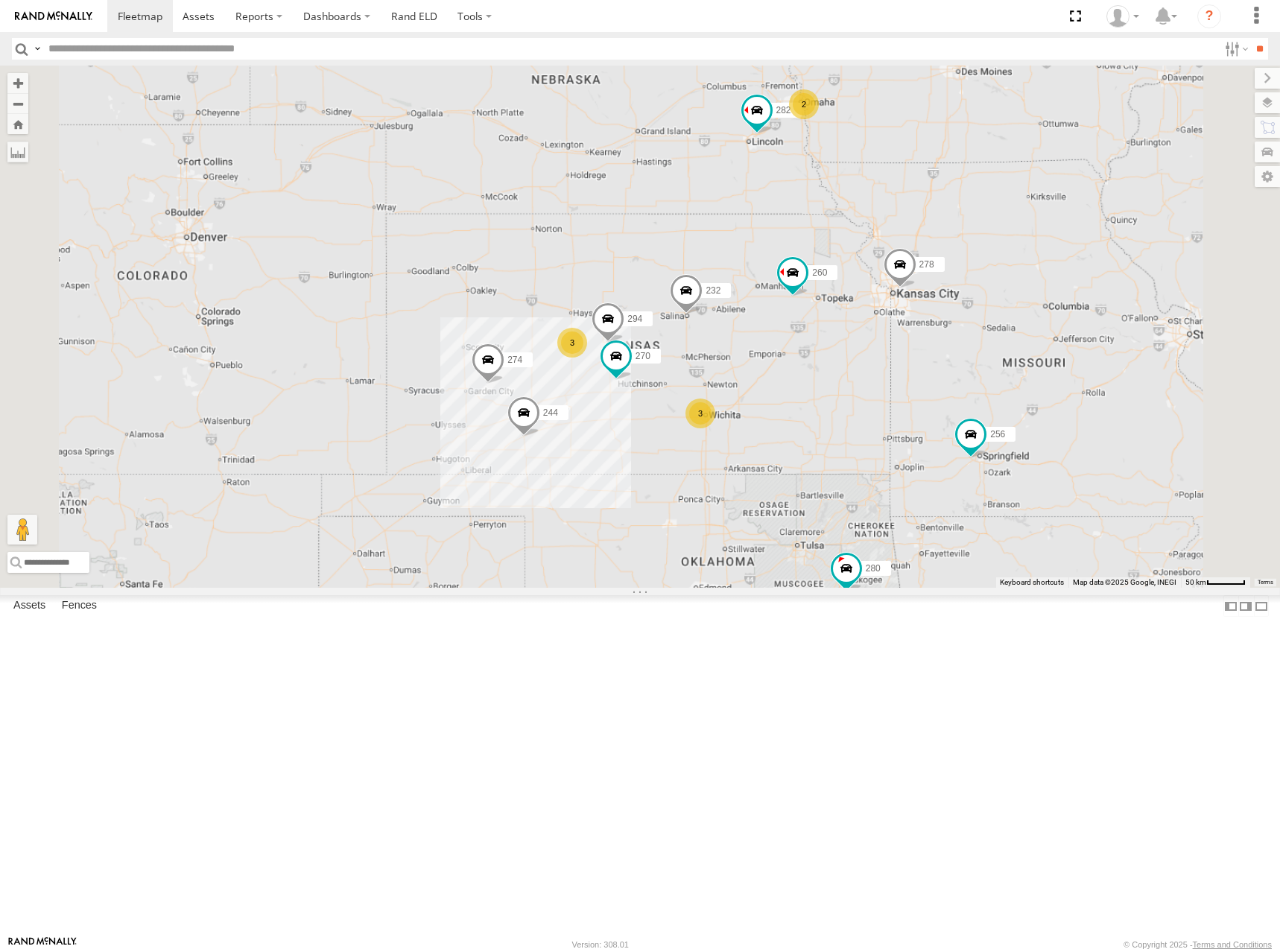
drag, startPoint x: 940, startPoint y: 442, endPoint x: 937, endPoint y: 384, distance: 58.1
click at [937, 386] on div "274 244 232 278 260 256 264 282 266 300 304 270 280 284 294 3 3 2 2" at bounding box center [640, 326] width 1280 height 522
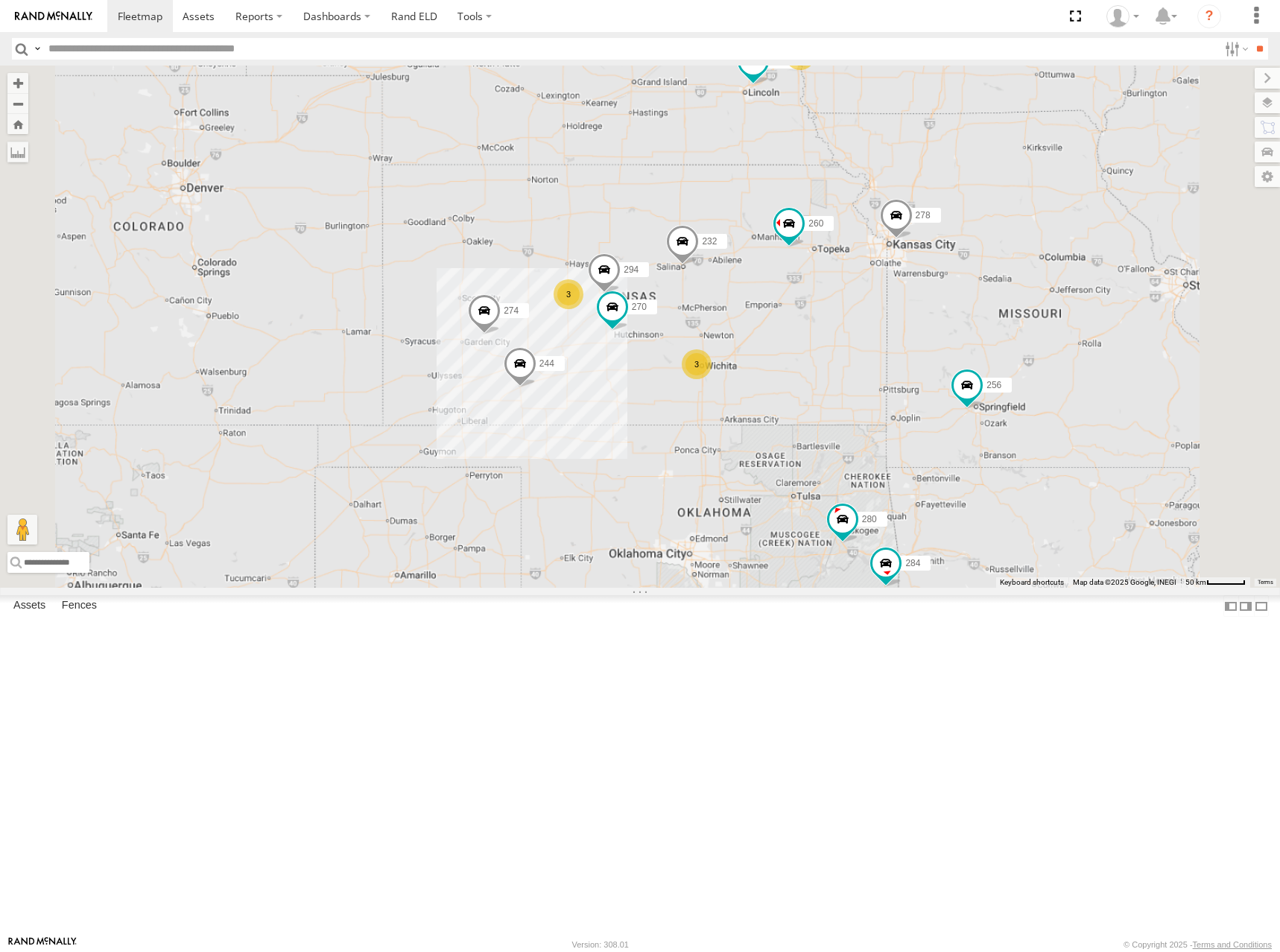
drag, startPoint x: 922, startPoint y: 371, endPoint x: 919, endPoint y: 353, distance: 18.2
click at [919, 353] on div "274 244 232 278 260 256 264 282 266 300 304 270 280 284 294 3 3 2 2" at bounding box center [640, 326] width 1280 height 522
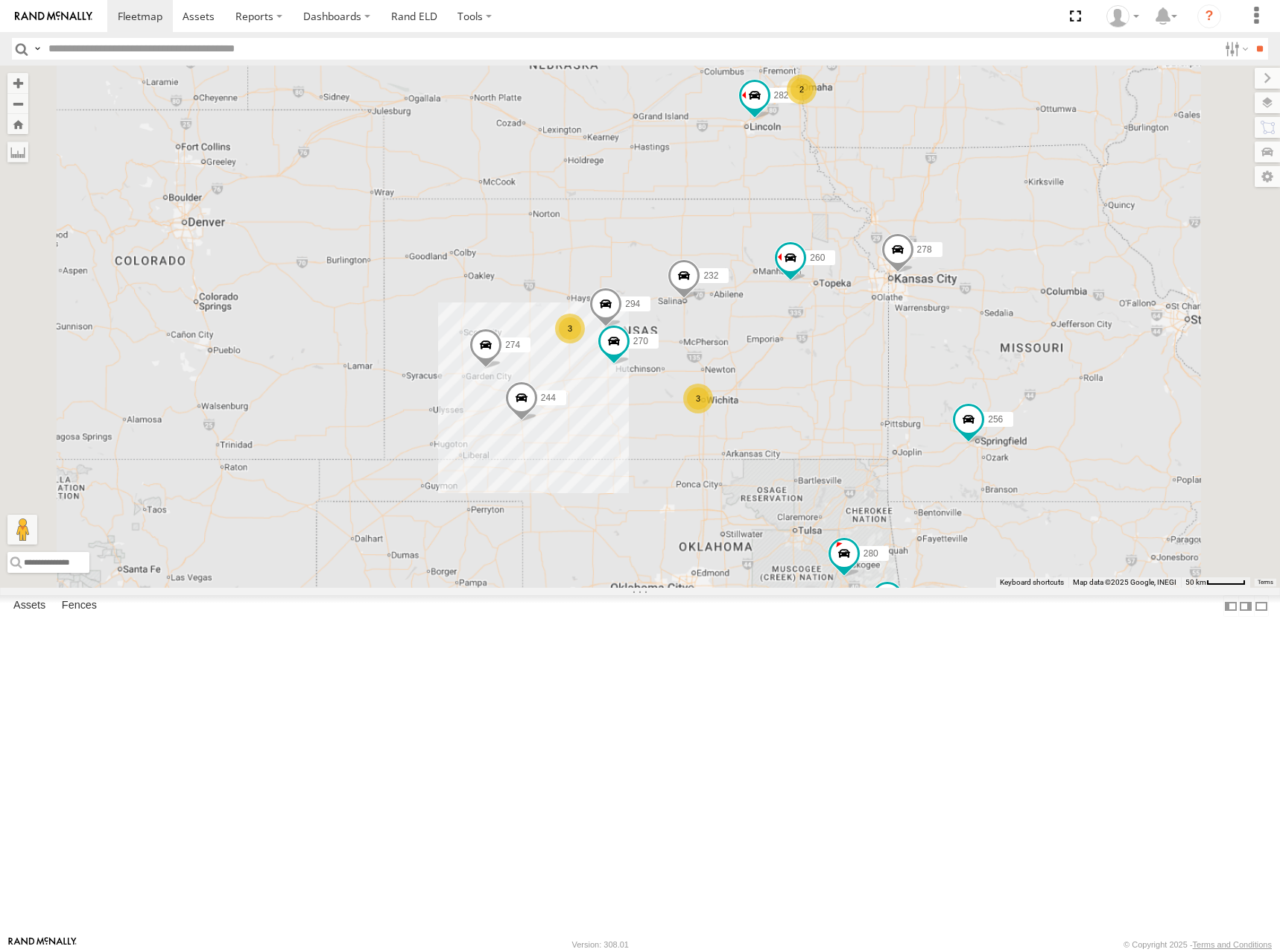
drag, startPoint x: 908, startPoint y: 371, endPoint x: 909, endPoint y: 406, distance: 35.0
click at [909, 406] on div "274 244 232 278 260 256 264 282 266 300 304 270 280 284 294 3 3 2 2" at bounding box center [640, 326] width 1280 height 522
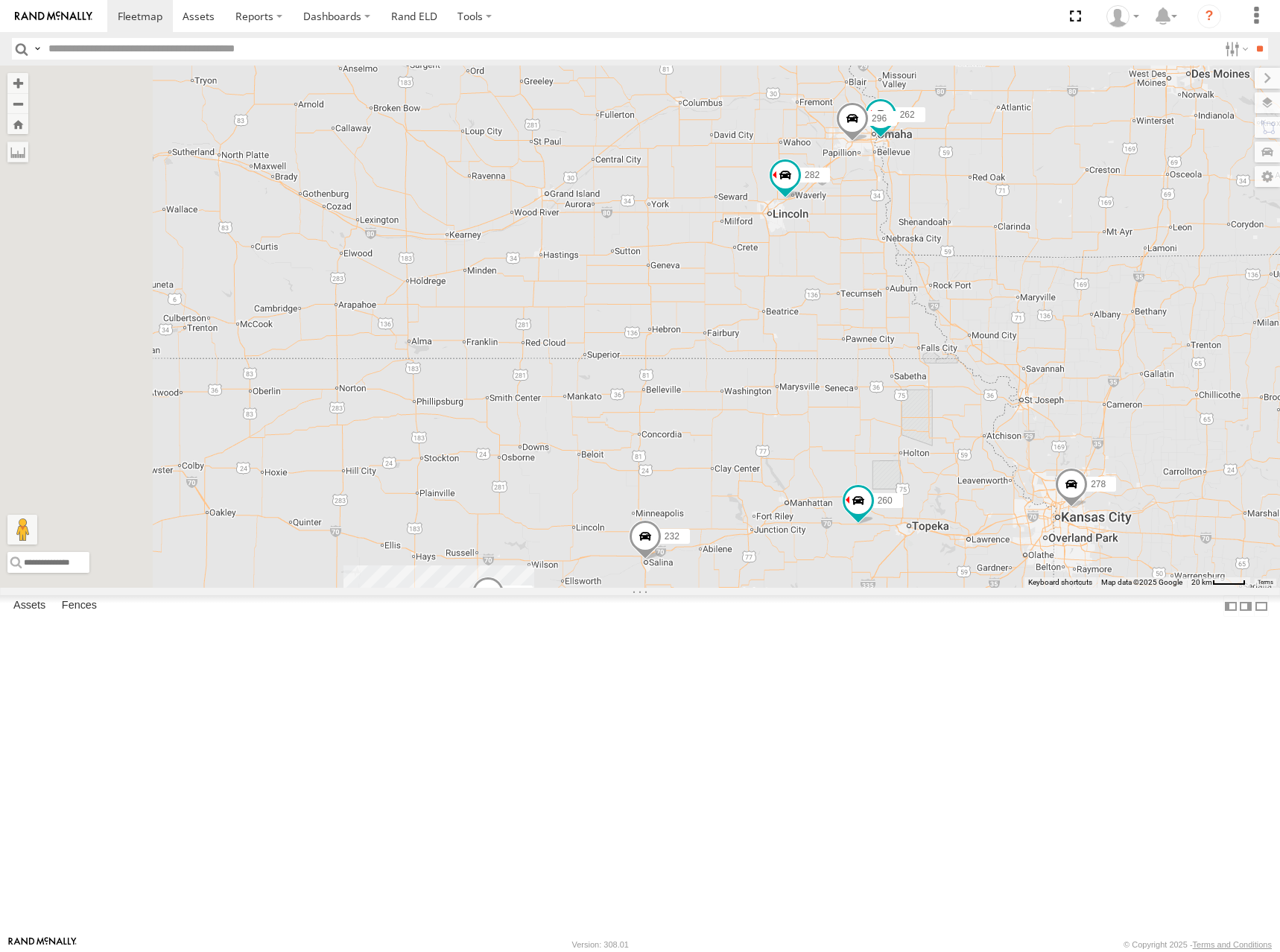
drag, startPoint x: 983, startPoint y: 312, endPoint x: 1016, endPoint y: 419, distance: 112.0
click at [1016, 419] on div "274 244 232 278 260 256 264 282 266 300 304 270 280 284 294 3 3 262 296" at bounding box center [640, 326] width 1280 height 522
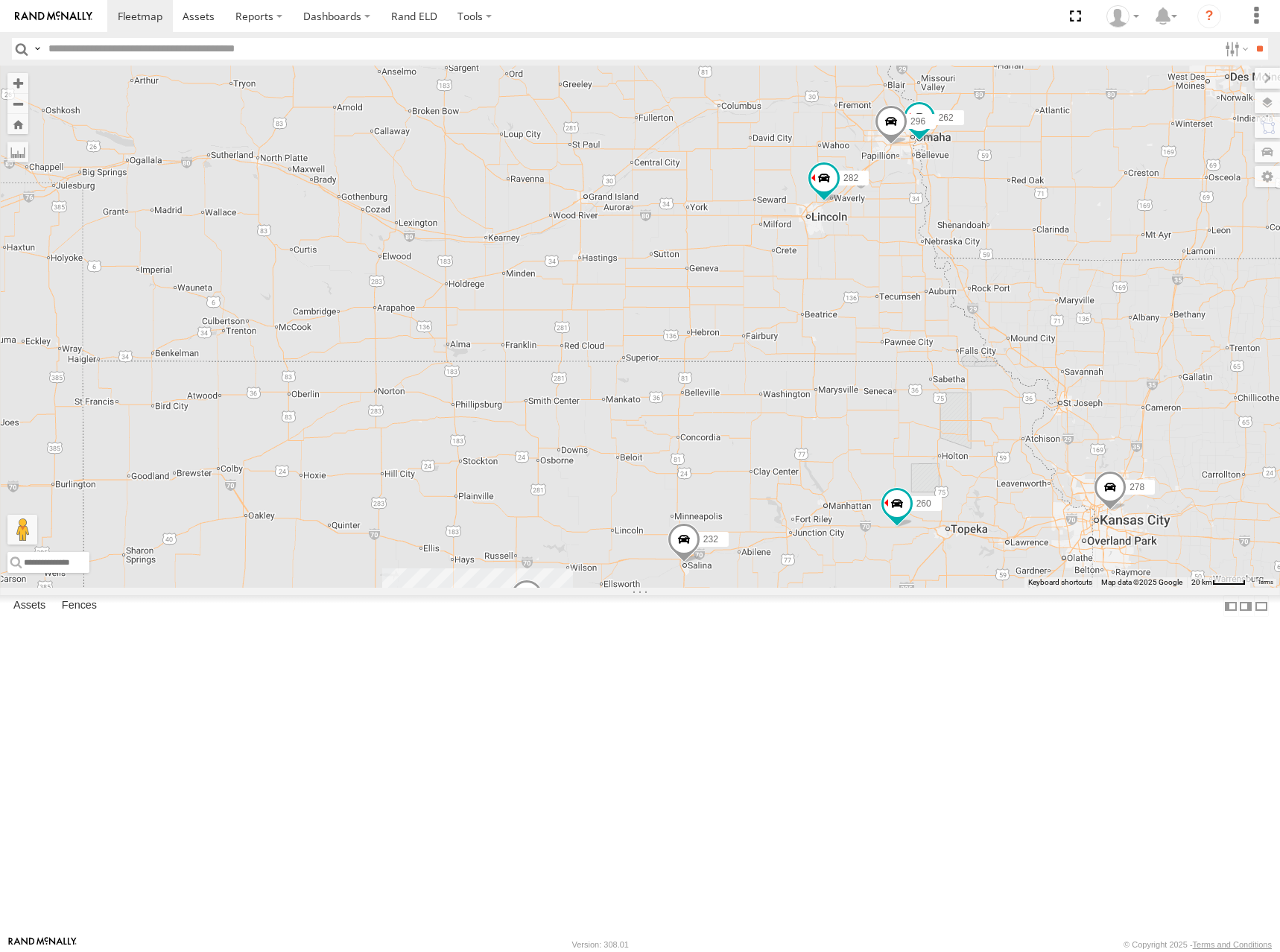
drag, startPoint x: 861, startPoint y: 389, endPoint x: 904, endPoint y: 393, distance: 43.2
click at [904, 393] on div "274 244 232 278 260 256 264 282 266 300 304 270 280 284 294 3 3 262 296" at bounding box center [640, 326] width 1280 height 522
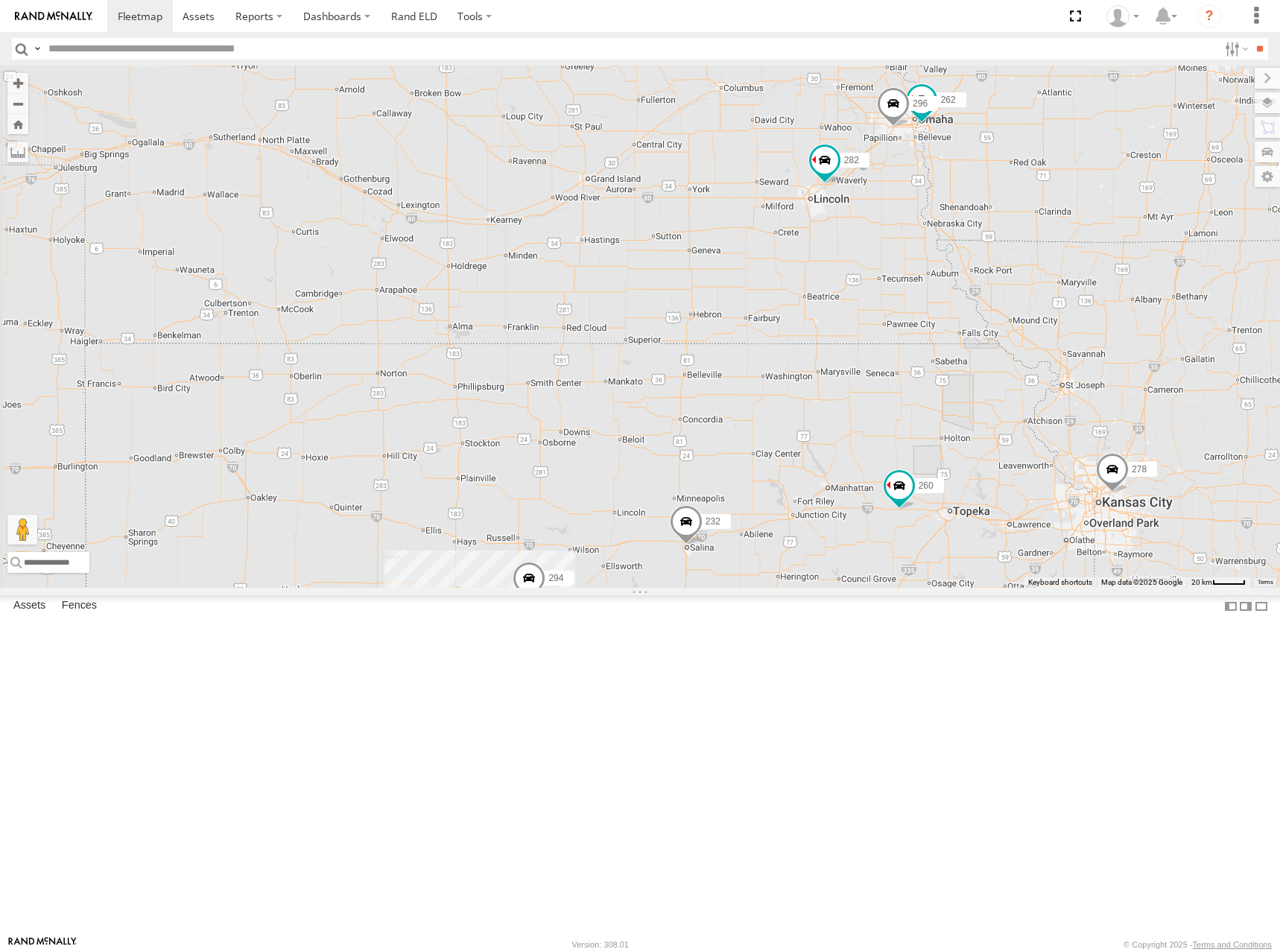
drag, startPoint x: 872, startPoint y: 397, endPoint x: 874, endPoint y: 377, distance: 20.1
click at [874, 377] on div "274 244 232 278 260 256 264 282 266 300 304 270 280 284 294 3 3 262 296" at bounding box center [640, 326] width 1280 height 522
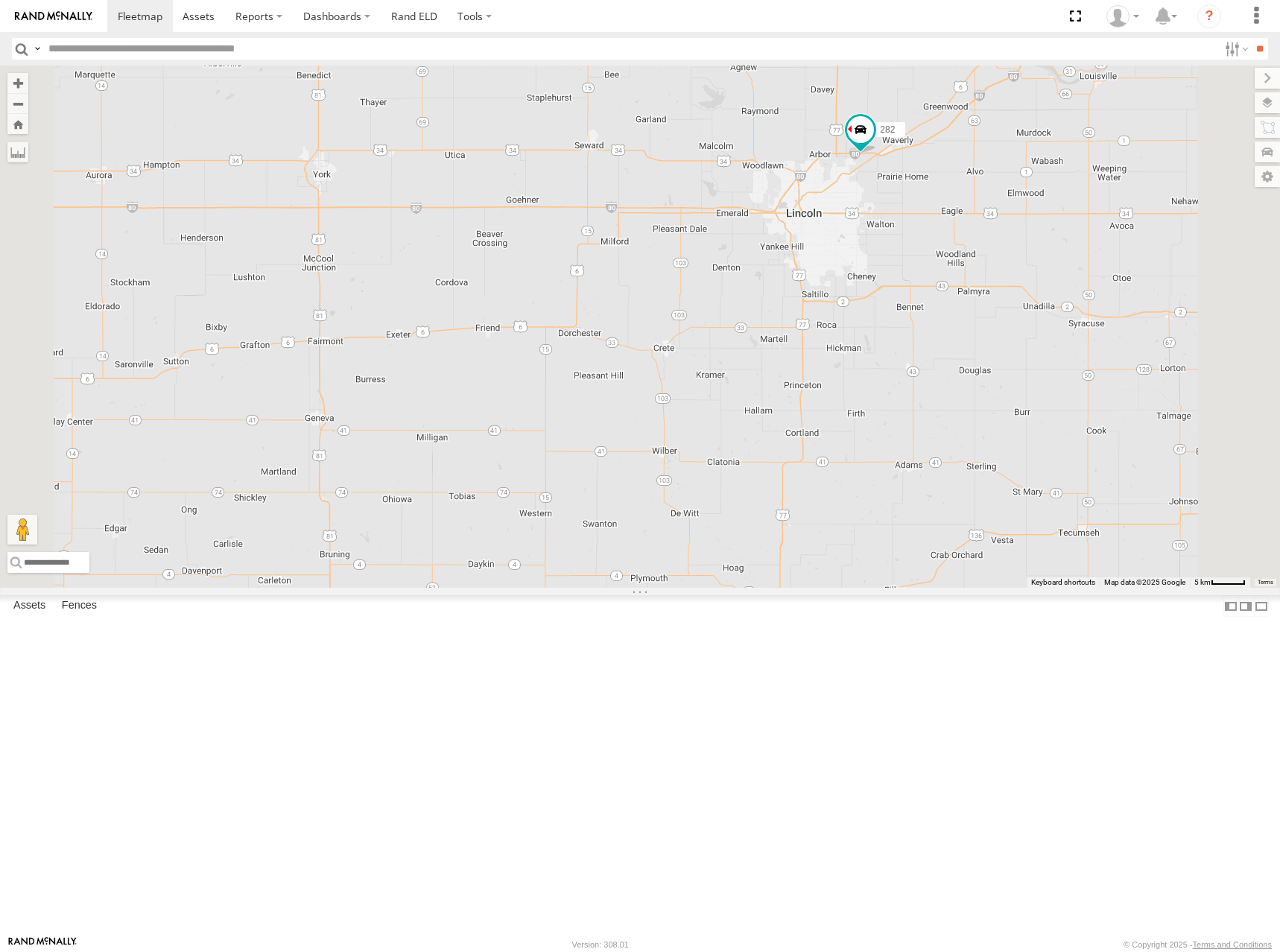
drag, startPoint x: 1075, startPoint y: 345, endPoint x: 1064, endPoint y: 379, distance: 35.7
click at [1064, 379] on div "274 244 232 278 260 256 264 282 266 300 304 270 280 284 294 262 296" at bounding box center [640, 326] width 1280 height 522
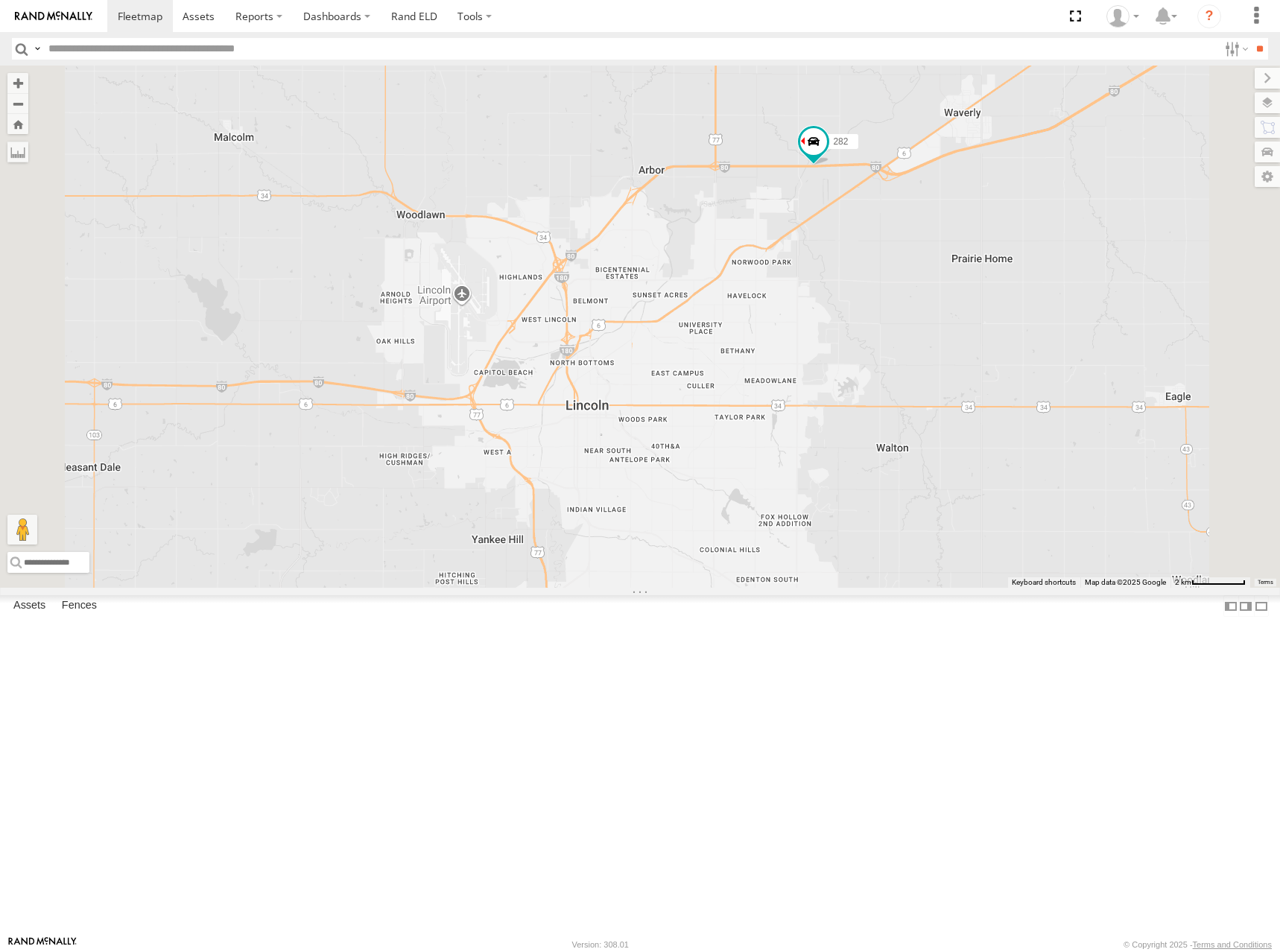
drag, startPoint x: 1018, startPoint y: 337, endPoint x: 1023, endPoint y: 397, distance: 60.2
click at [1023, 397] on div "274 244 232 278 260 256 264 282 266 300 304 270 280 284 294 262 296" at bounding box center [640, 326] width 1280 height 522
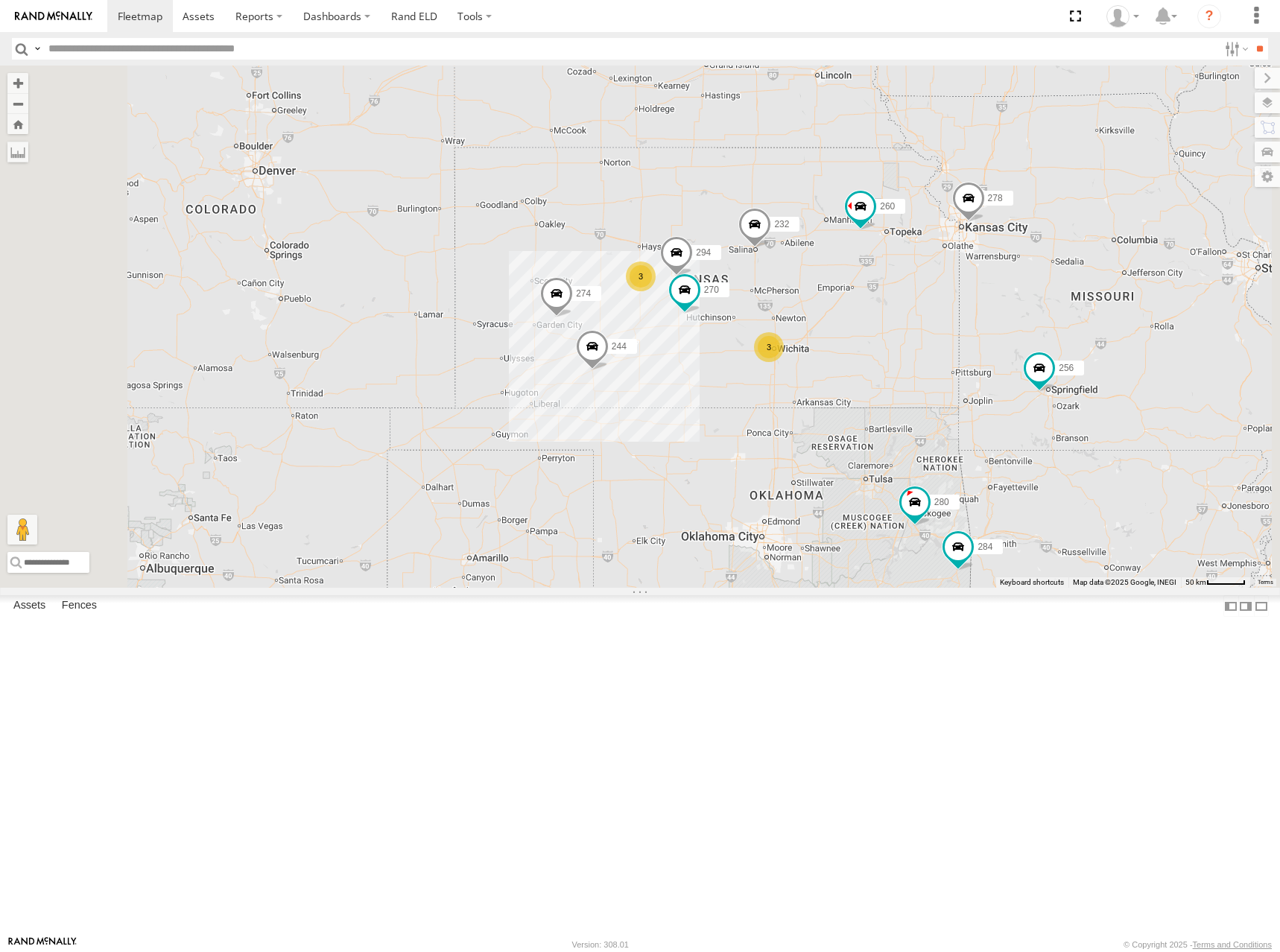
drag, startPoint x: 972, startPoint y: 438, endPoint x: 1004, endPoint y: 299, distance: 142.6
click at [1004, 299] on div "274 244 232 278 260 256 264 282 266 300 304 270 280 284 294 3 3 2 2" at bounding box center [640, 326] width 1280 height 522
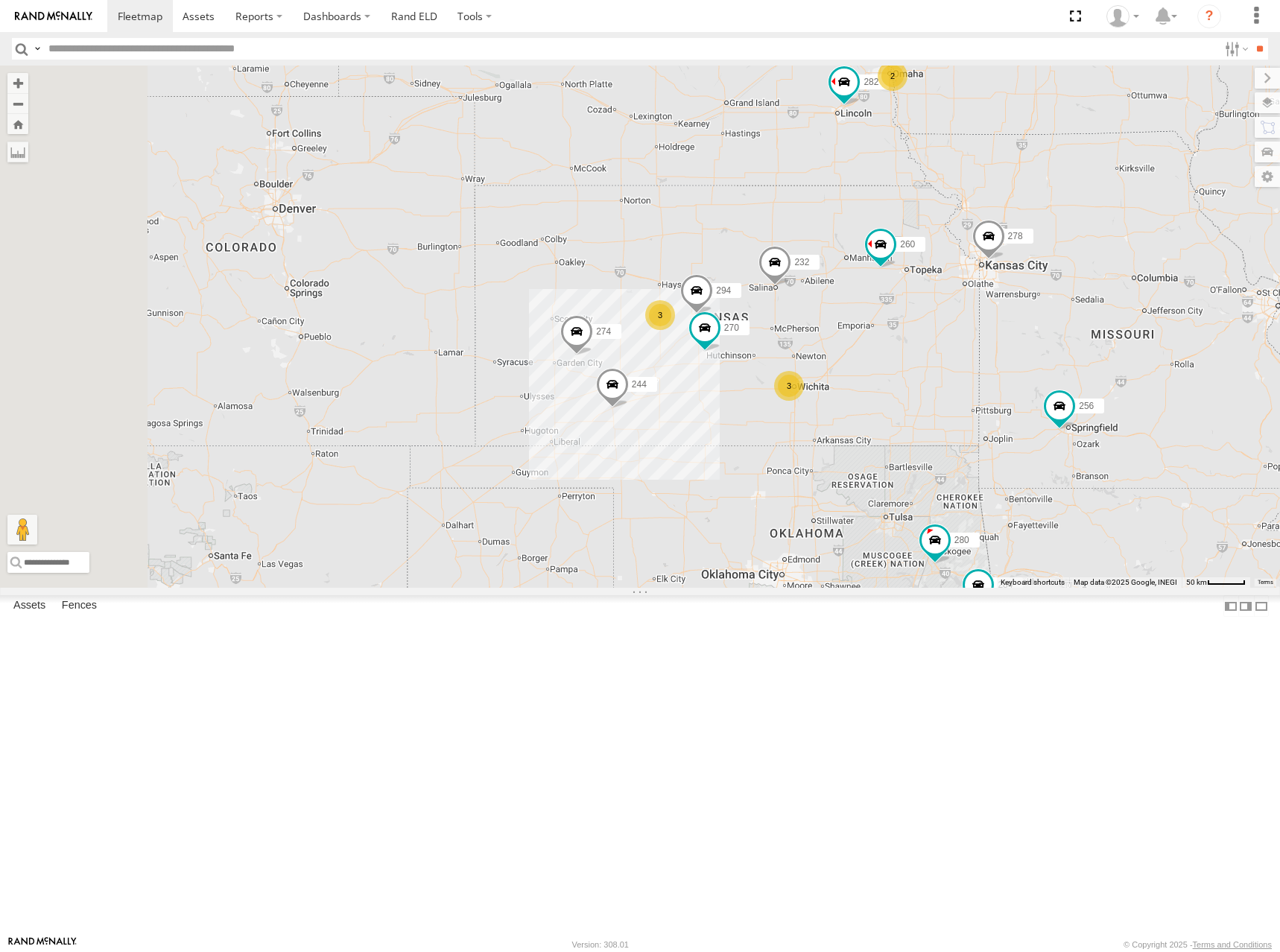
drag, startPoint x: 1007, startPoint y: 311, endPoint x: 983, endPoint y: 373, distance: 66.5
click at [983, 373] on div "274 244 232 278 260 256 264 282 266 300 304 270 280 284 294 3 3 2 2" at bounding box center [640, 326] width 1280 height 522
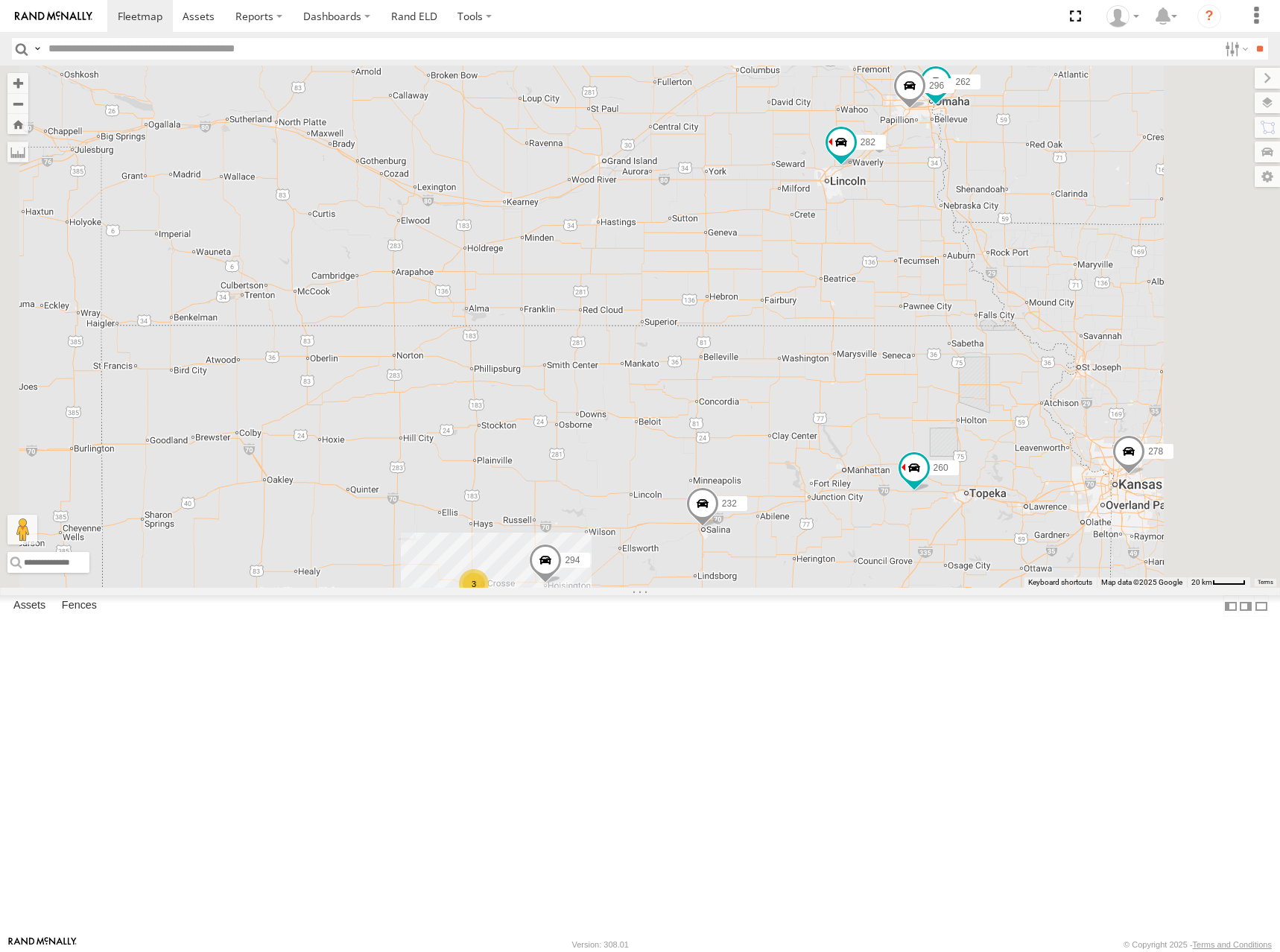
drag, startPoint x: 1029, startPoint y: 310, endPoint x: 1033, endPoint y: 393, distance: 83.1
click at [1033, 393] on div "274 244 232 278 260 256 264 282 266 300 304 270 280 284 294 3 3 262 296" at bounding box center [640, 326] width 1280 height 522
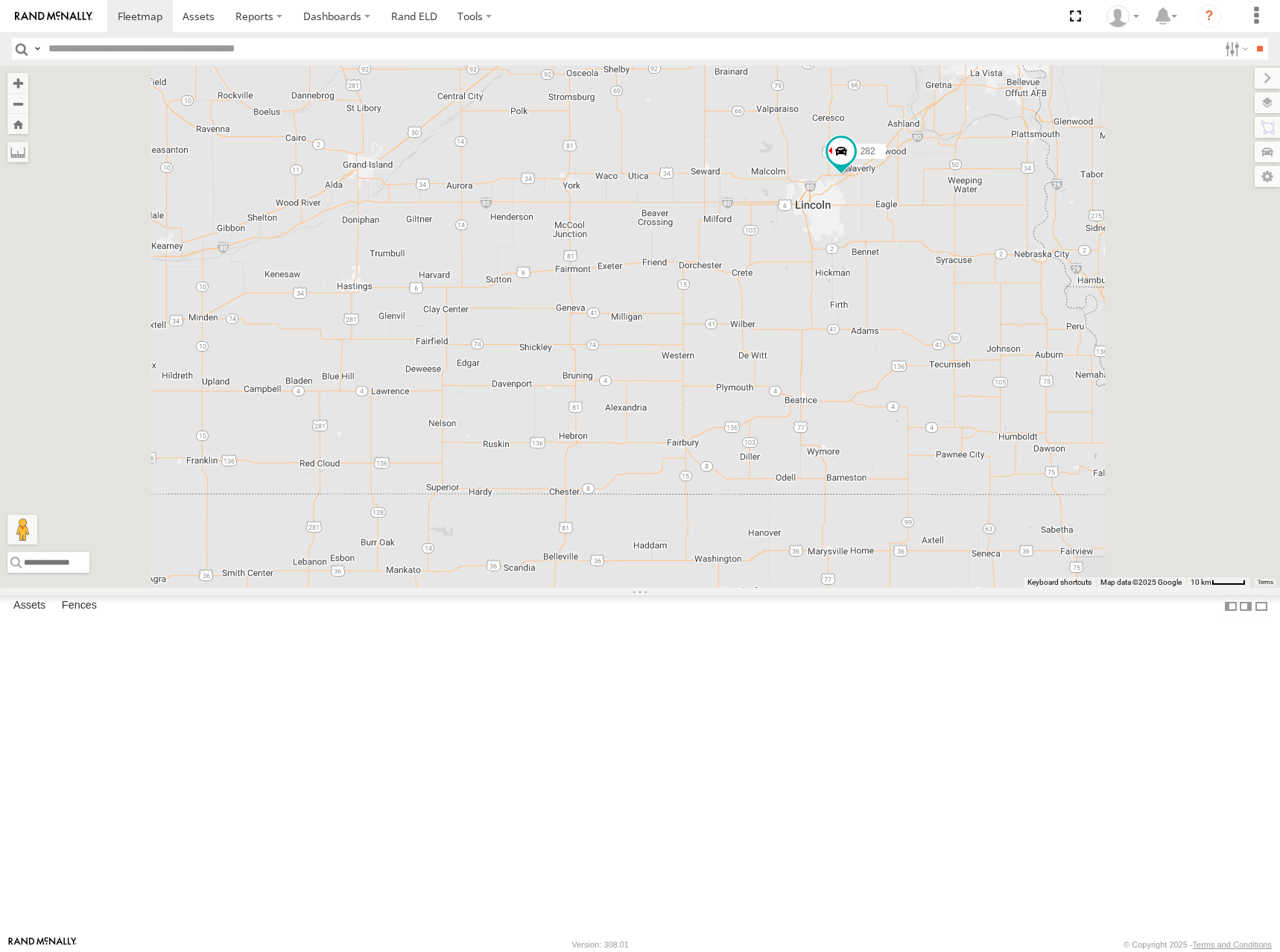
drag, startPoint x: 1025, startPoint y: 353, endPoint x: 1025, endPoint y: 381, distance: 28.0
click at [1025, 381] on div "274 244 232 278 260 256 264 282 266 300 304 270 280 284 294 262 296" at bounding box center [640, 326] width 1280 height 522
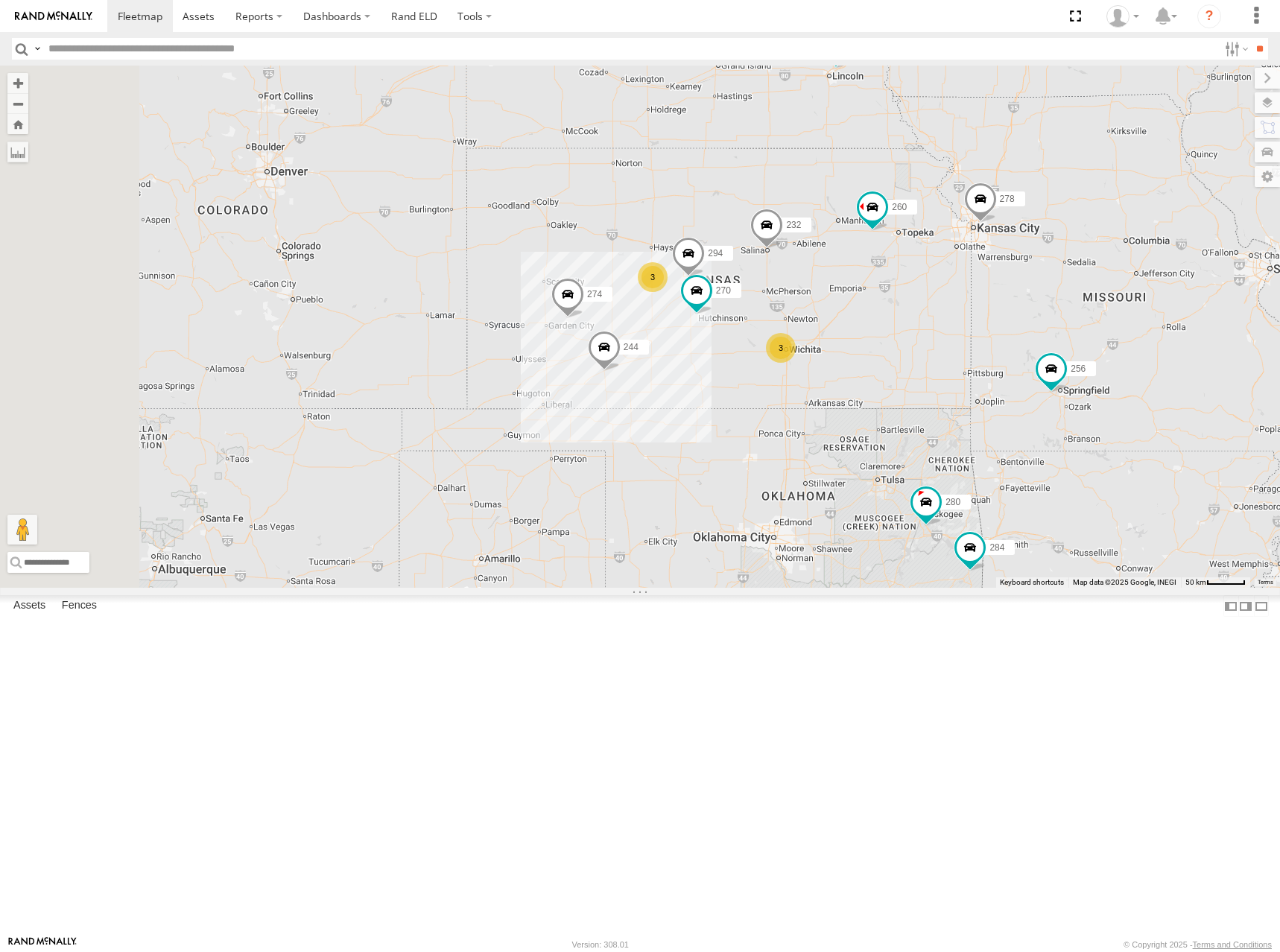
drag, startPoint x: 931, startPoint y: 389, endPoint x: 936, endPoint y: 301, distance: 88.1
click at [936, 301] on div "274 244 232 278 260 256 264 282 266 300 304 270 280 284 294 3 3 2 2" at bounding box center [640, 326] width 1280 height 522
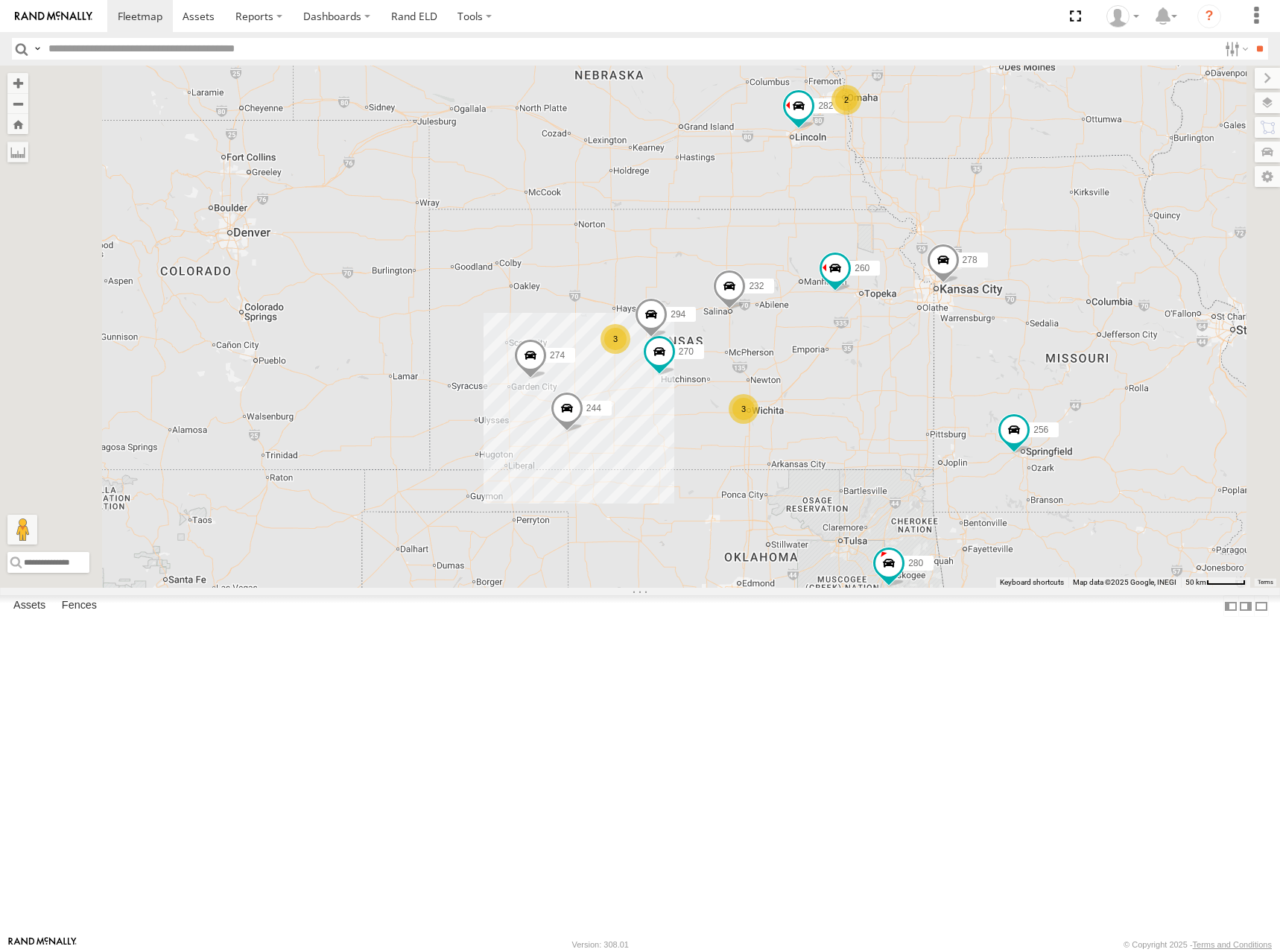
drag, startPoint x: 949, startPoint y: 293, endPoint x: 913, endPoint y: 360, distance: 76.1
click at [913, 360] on div "274 244 232 278 260 256 264 282 266 300 304 270 280 284 294 3 3 2 2" at bounding box center [640, 326] width 1280 height 522
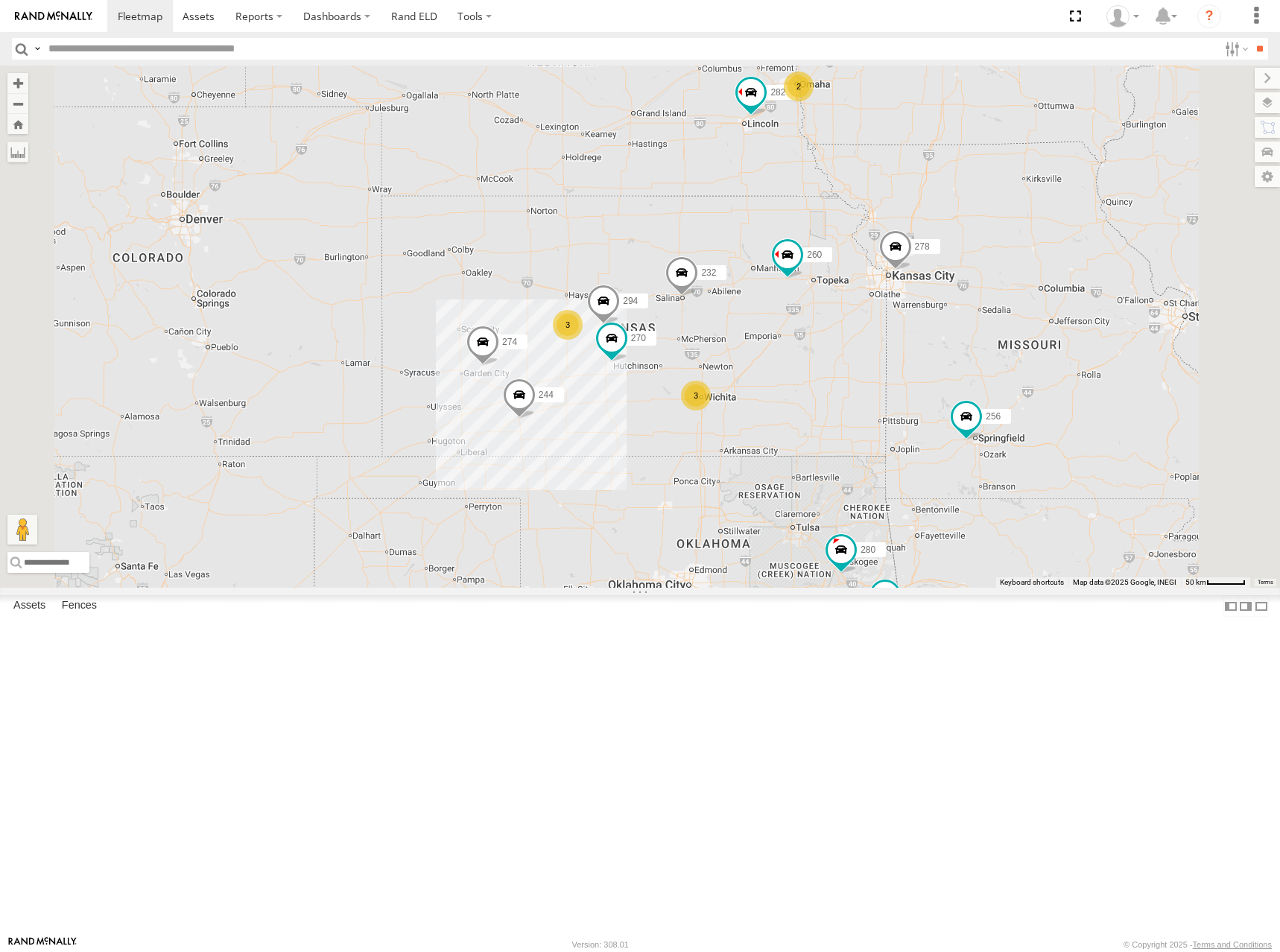
drag, startPoint x: 847, startPoint y: 393, endPoint x: 896, endPoint y: 309, distance: 97.2
click at [896, 309] on div "274 244 232 278 260 256 264 282 266 300 304 270 280 284 294 3 3 2 2" at bounding box center [640, 326] width 1280 height 522
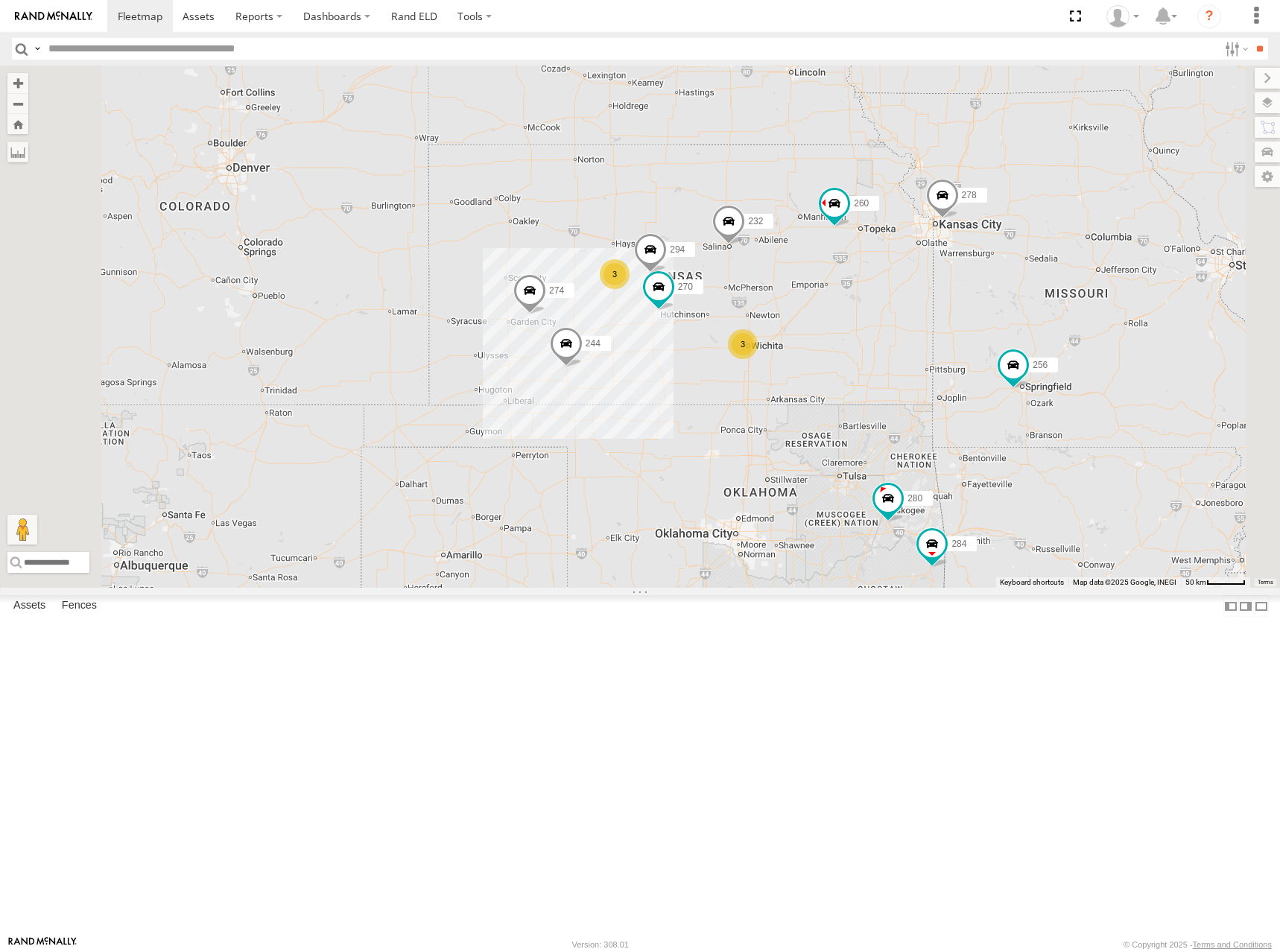
drag, startPoint x: 900, startPoint y: 305, endPoint x: 902, endPoint y: 318, distance: 13.2
click at [902, 318] on div "274 244 232 278 260 256 264 282 266 300 304 270 280 284 294 3 3 2 2" at bounding box center [640, 326] width 1280 height 522
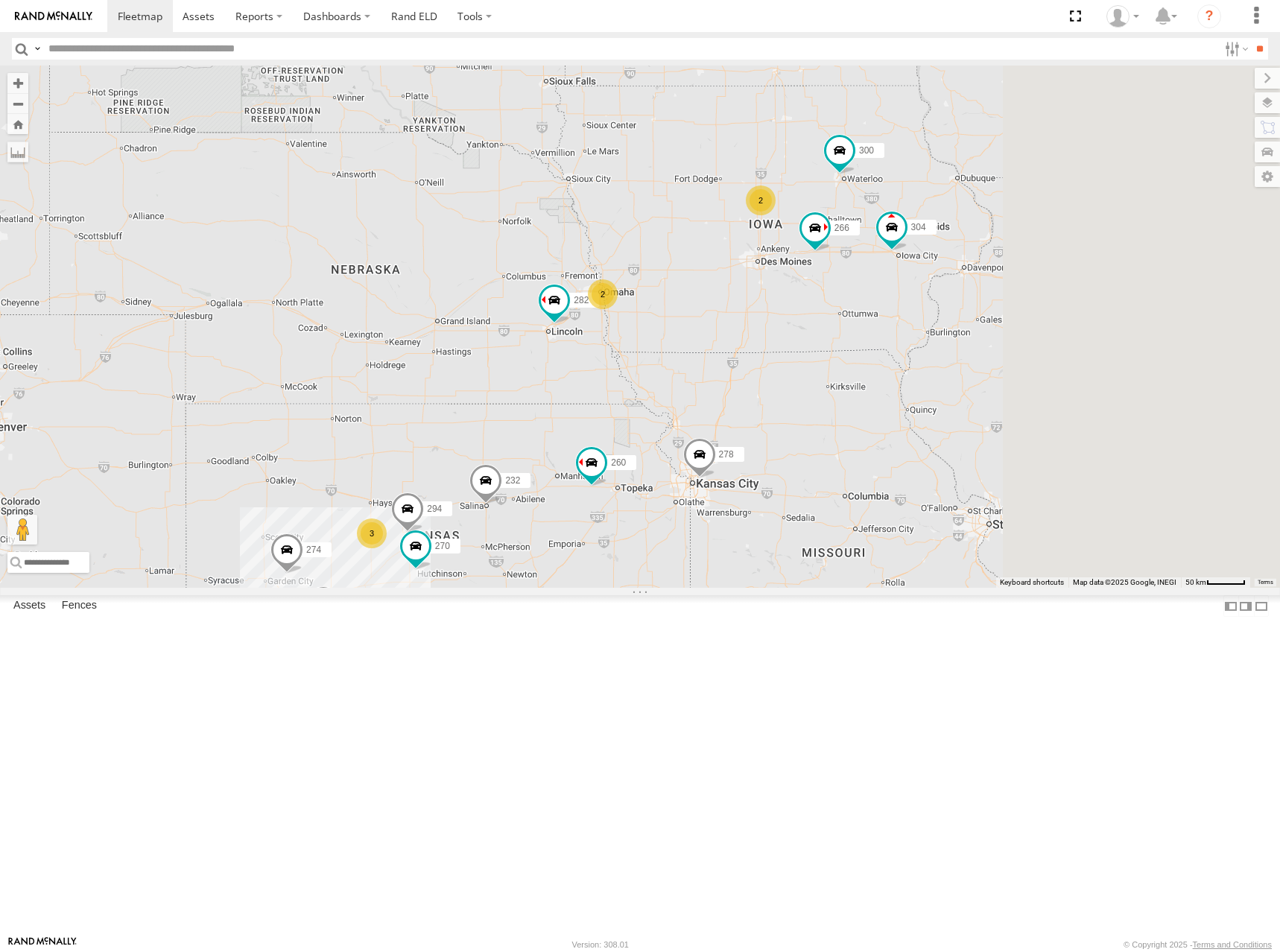
drag, startPoint x: 1159, startPoint y: 227, endPoint x: 901, endPoint y: 490, distance: 368.4
click at [901, 490] on div "274 244 232 278 260 256 264 282 266 300 304 270 280 284 294 3 3 2 2" at bounding box center [640, 326] width 1280 height 522
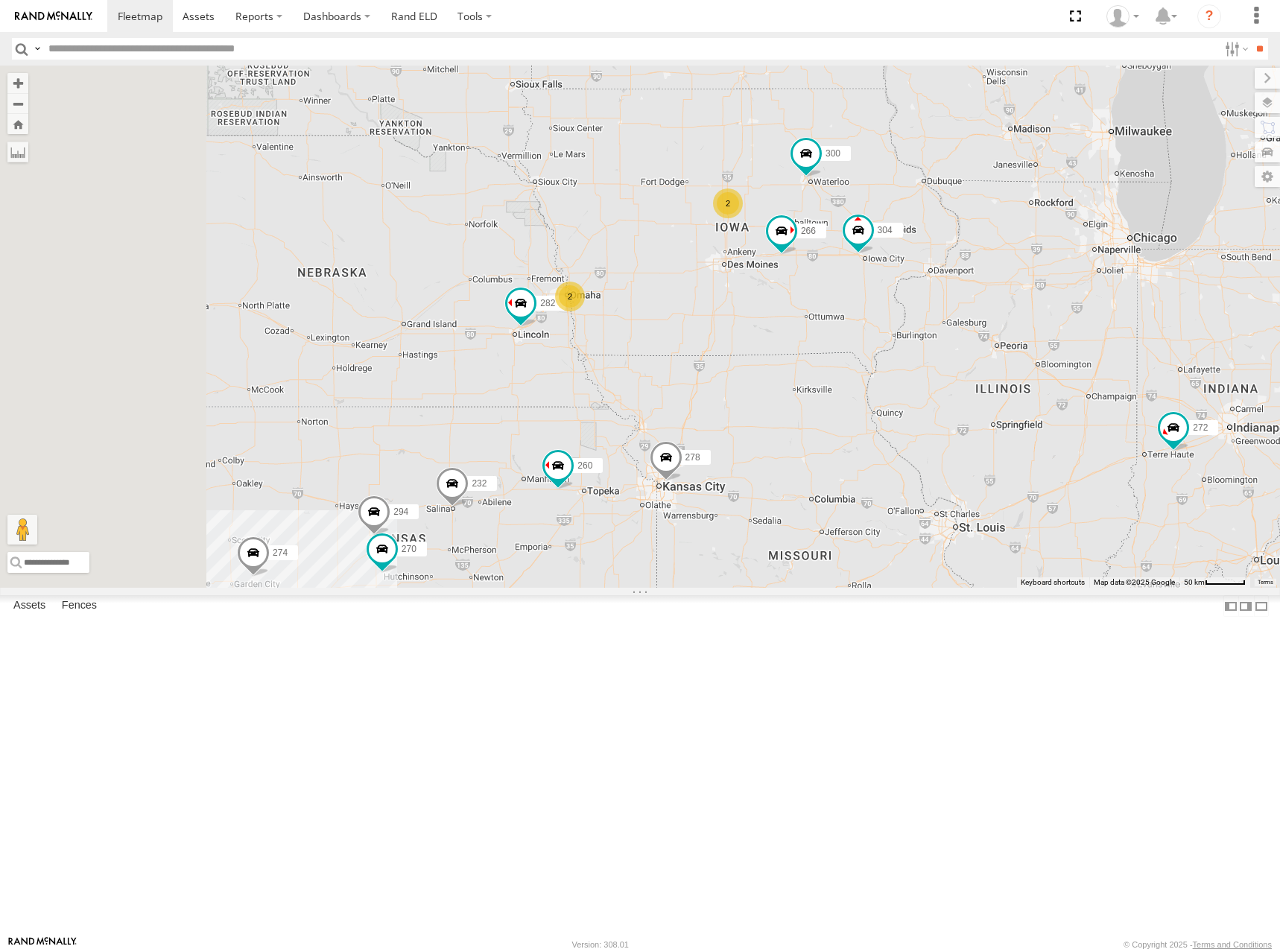
drag, startPoint x: 734, startPoint y: 499, endPoint x: 928, endPoint y: 407, distance: 214.7
click at [928, 407] on div "274 244 232 278 260 256 264 282 266 300 304 270 280 284 294 3 2 2 272" at bounding box center [640, 326] width 1280 height 522
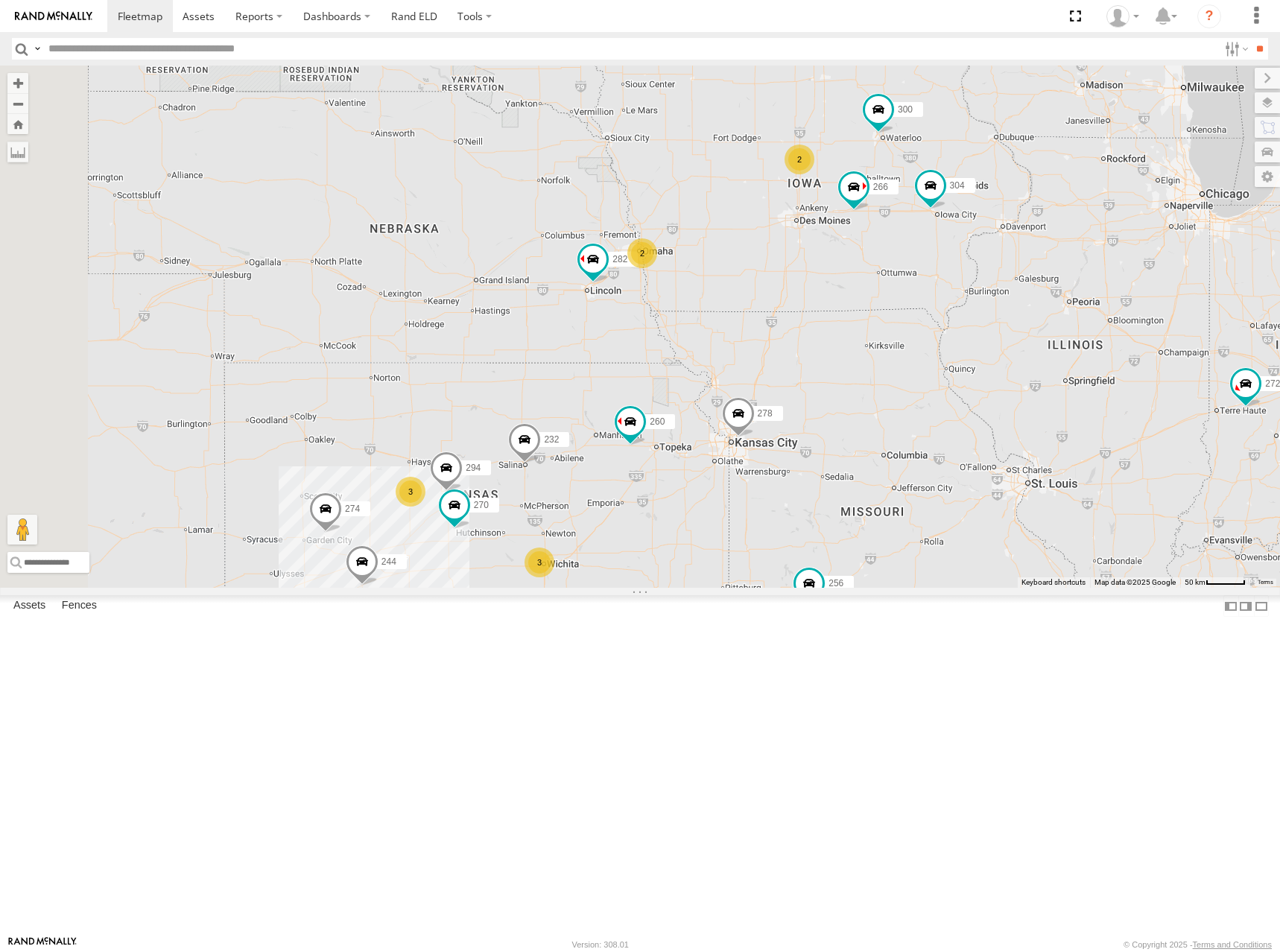
drag, startPoint x: 999, startPoint y: 449, endPoint x: 1009, endPoint y: 446, distance: 10.4
click at [1009, 446] on div "274 244 232 278 260 256 264 282 266 300 304 270 280 284 294 3 2 2 272 3" at bounding box center [640, 326] width 1280 height 522
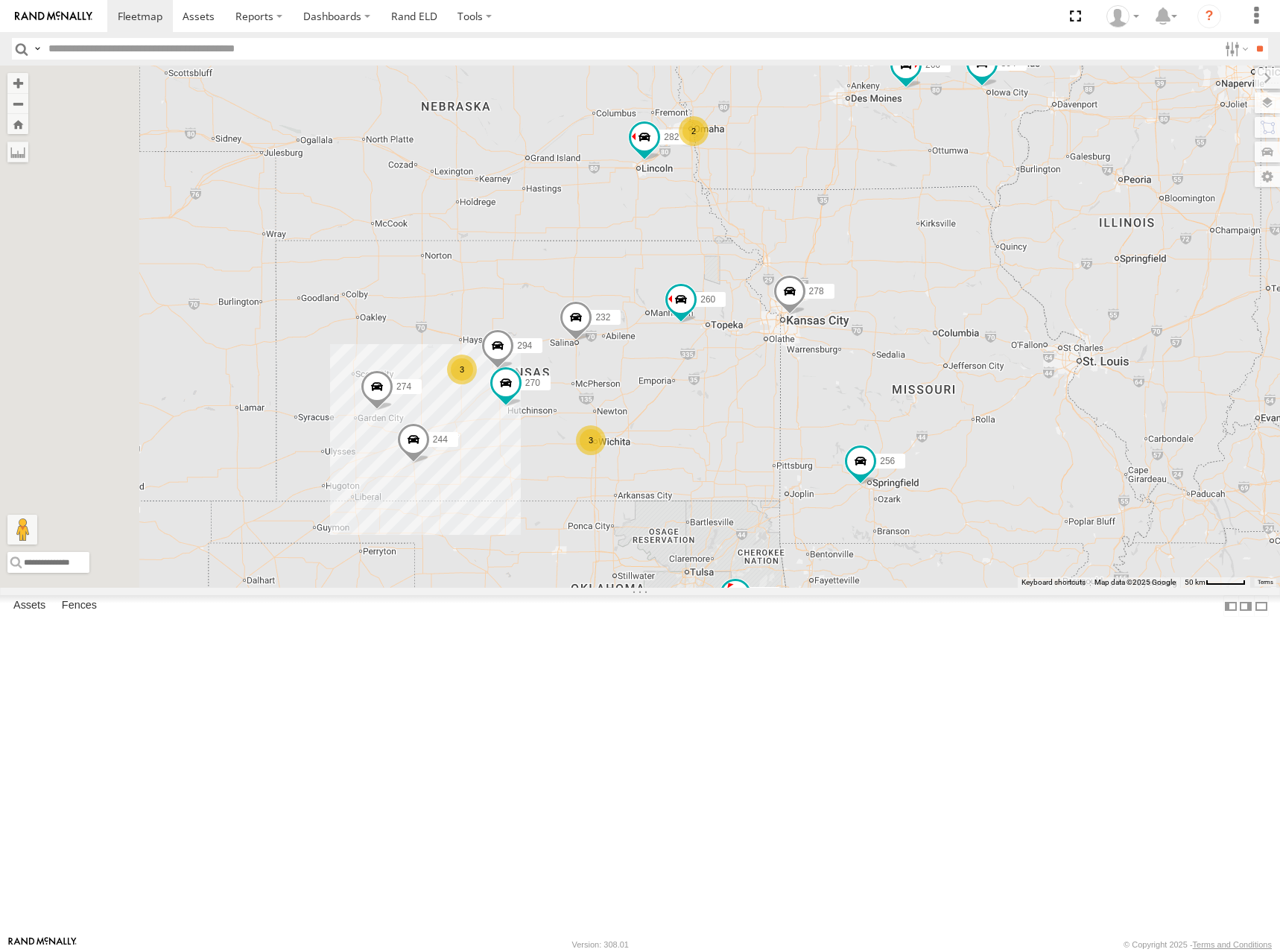
drag, startPoint x: 752, startPoint y: 536, endPoint x: 850, endPoint y: 344, distance: 215.6
click at [850, 344] on div "274 244 232 278 260 256 264 282 266 300 304 270 280 284 294 3 2 2 272 3" at bounding box center [640, 326] width 1280 height 522
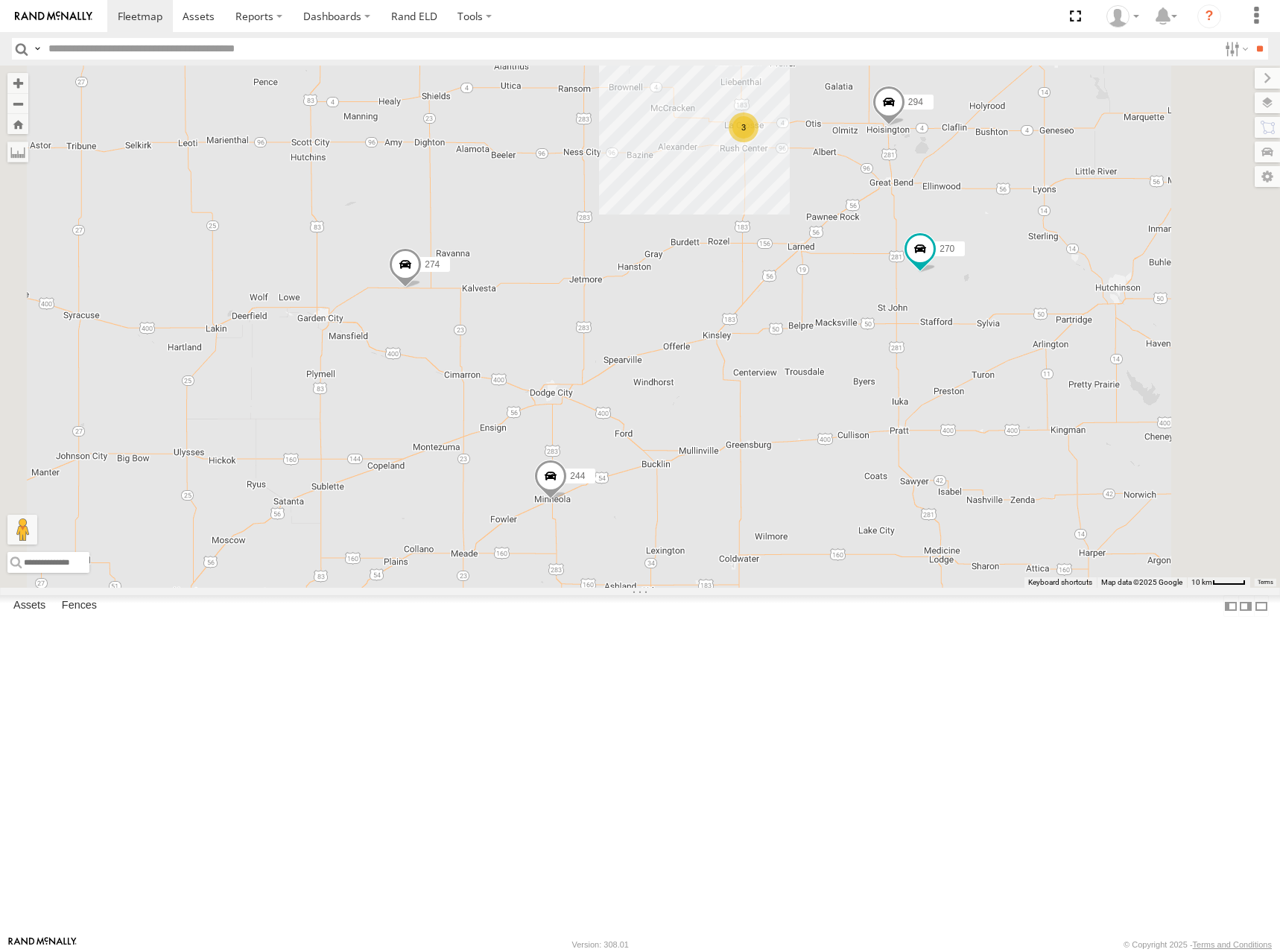
drag, startPoint x: 616, startPoint y: 519, endPoint x: 643, endPoint y: 507, distance: 29.5
click at [643, 507] on div "274 244 232 278 260 256 264 282 266 300 304 270 280 284 294 272 3" at bounding box center [640, 326] width 1280 height 522
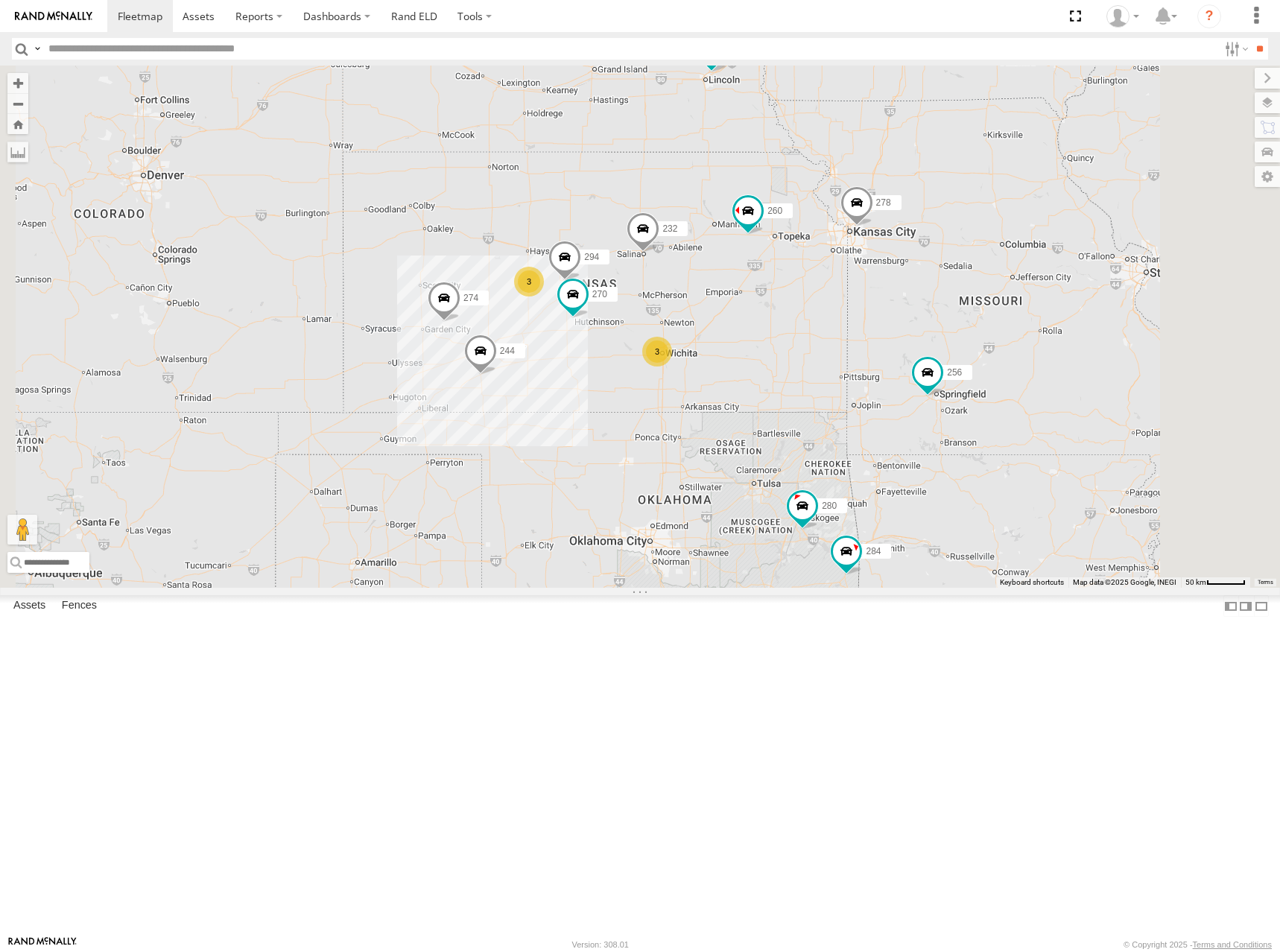
drag, startPoint x: 908, startPoint y: 467, endPoint x: 902, endPoint y: 438, distance: 29.6
click at [902, 438] on div "274 244 232 278 260 256 264 282 266 300 304 270 280 284 294 272 3 3 2 2" at bounding box center [640, 326] width 1280 height 522
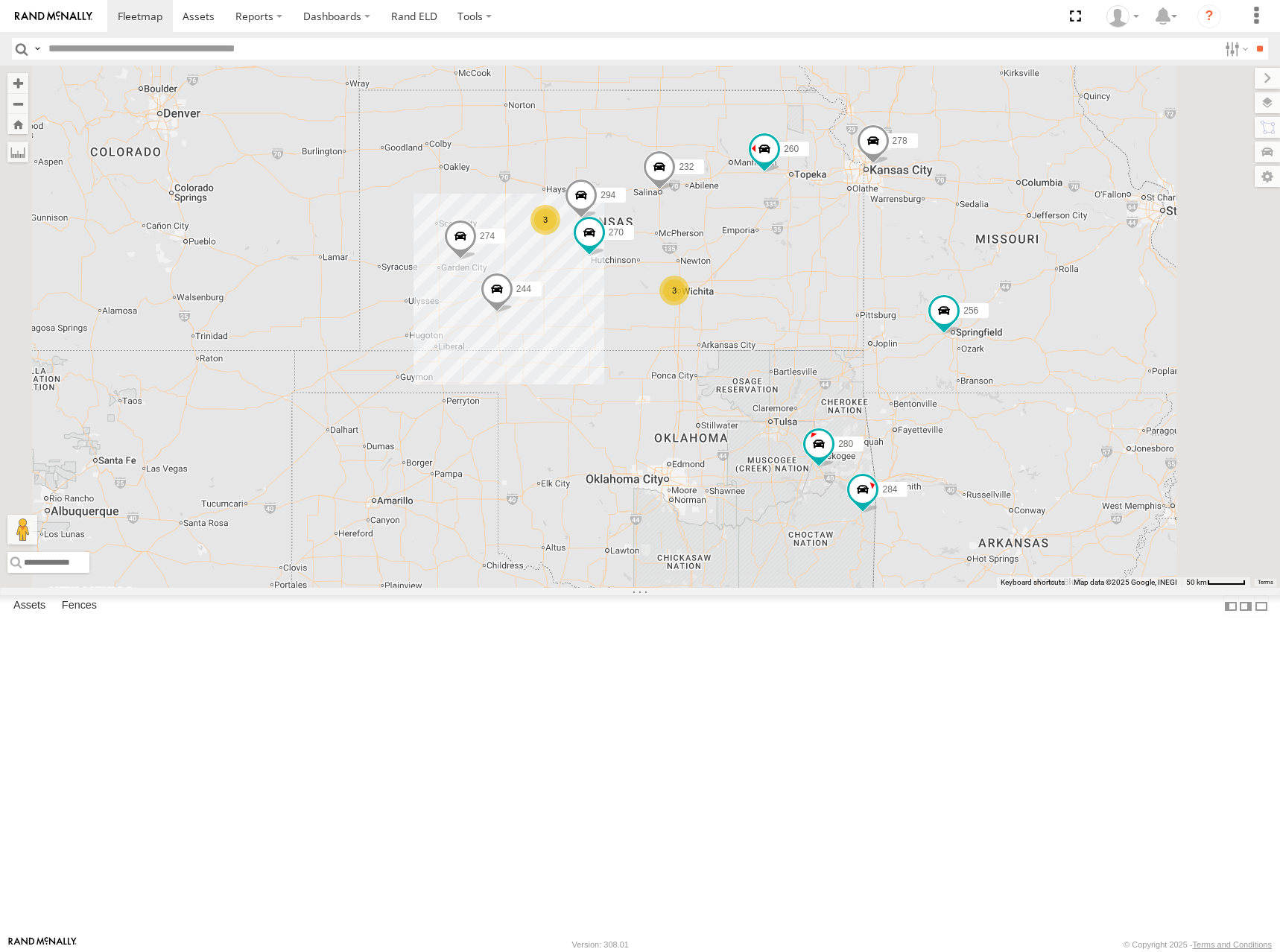
drag, startPoint x: 899, startPoint y: 416, endPoint x: 920, endPoint y: 398, distance: 27.7
click at [920, 398] on div "274 244 232 278 260 256 264 282 266 300 304 270 280 284 294 272 3 3 2 2" at bounding box center [640, 326] width 1280 height 522
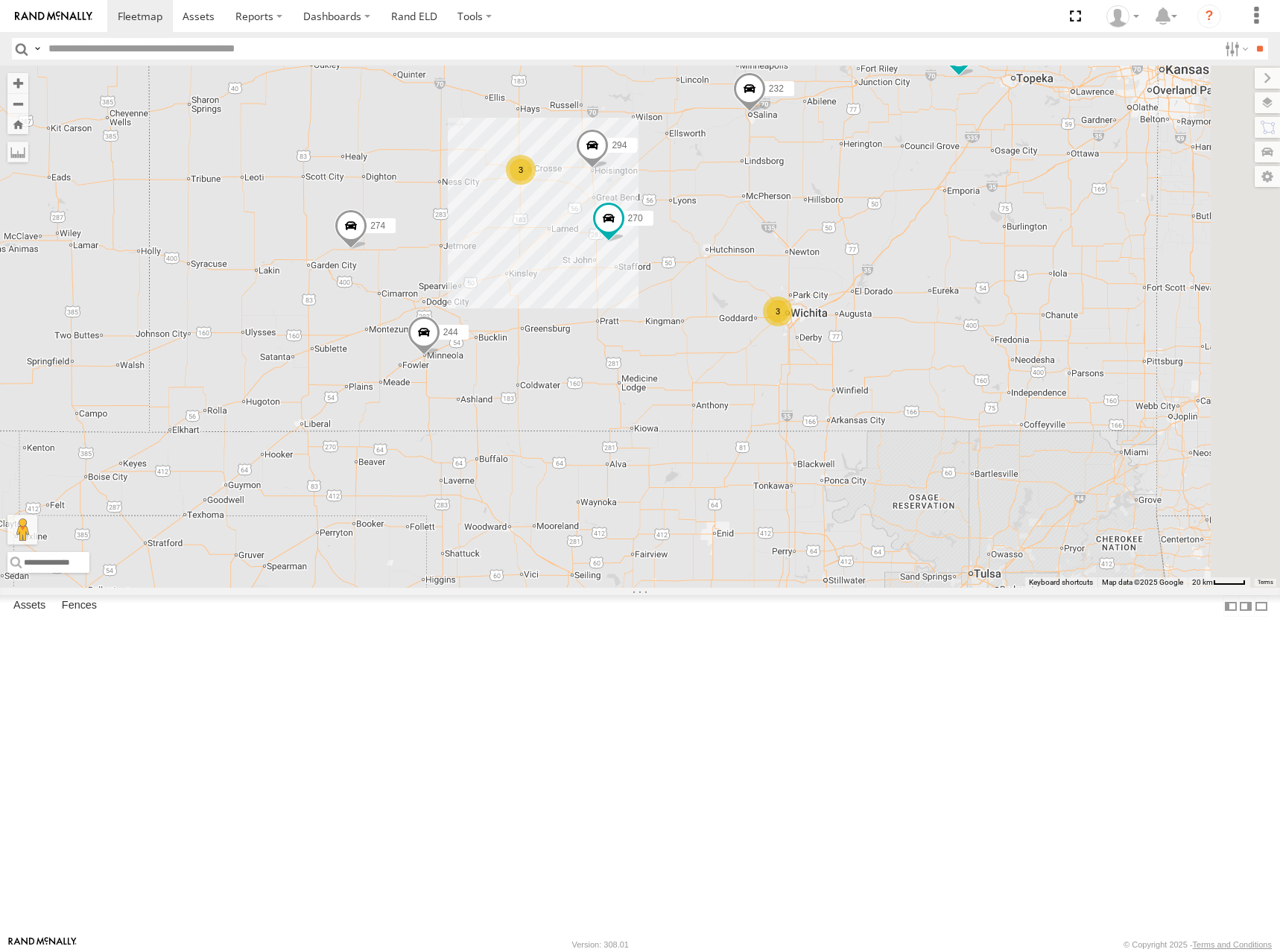
drag, startPoint x: 1040, startPoint y: 318, endPoint x: 900, endPoint y: 362, distance: 146.8
click at [900, 362] on div "274 244 232 278 260 256 264 282 266 300 304 270 280 284 294 272 3 3" at bounding box center [640, 326] width 1280 height 522
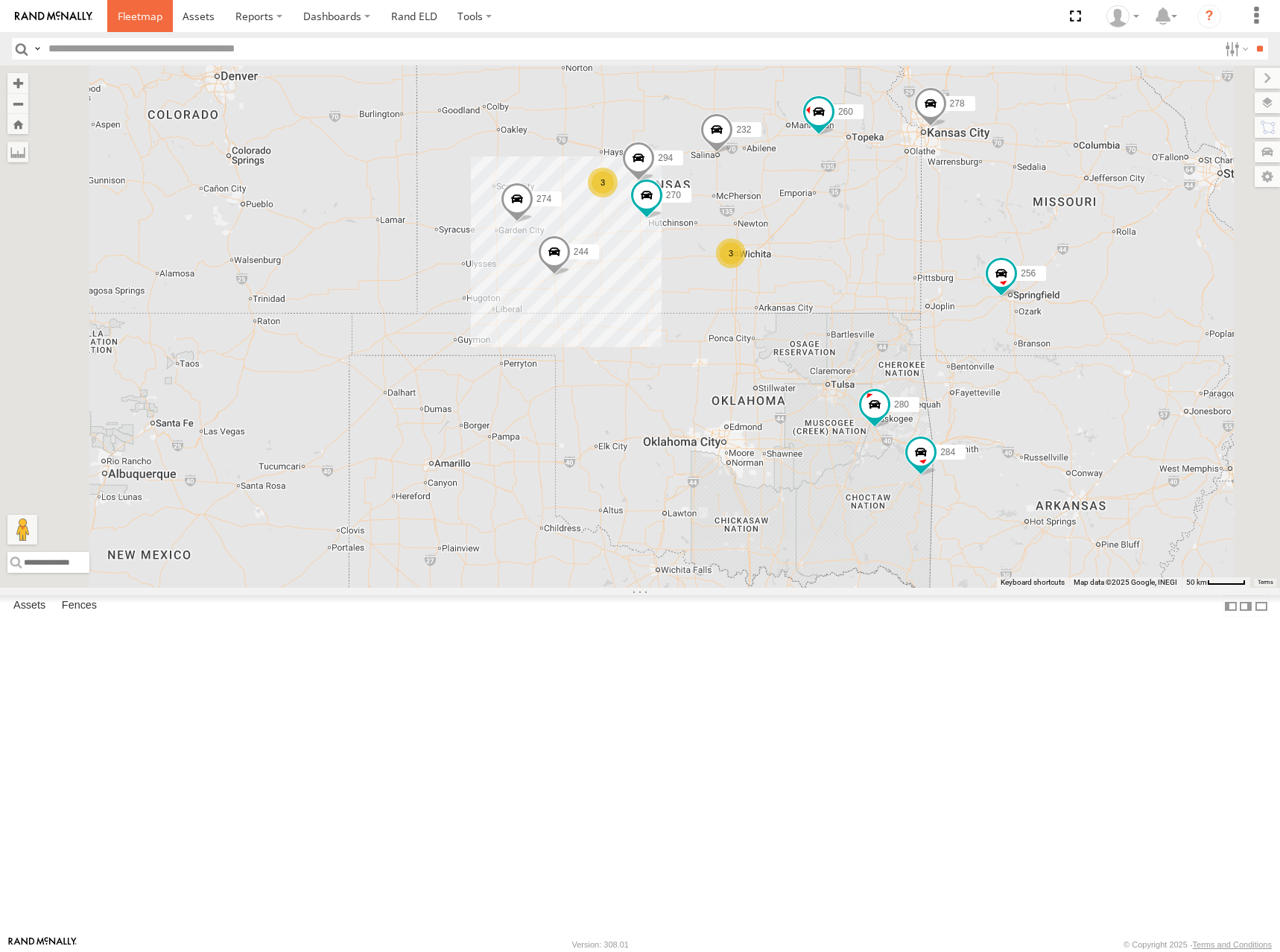
click at [130, 22] on span at bounding box center [139, 15] width 45 height 14
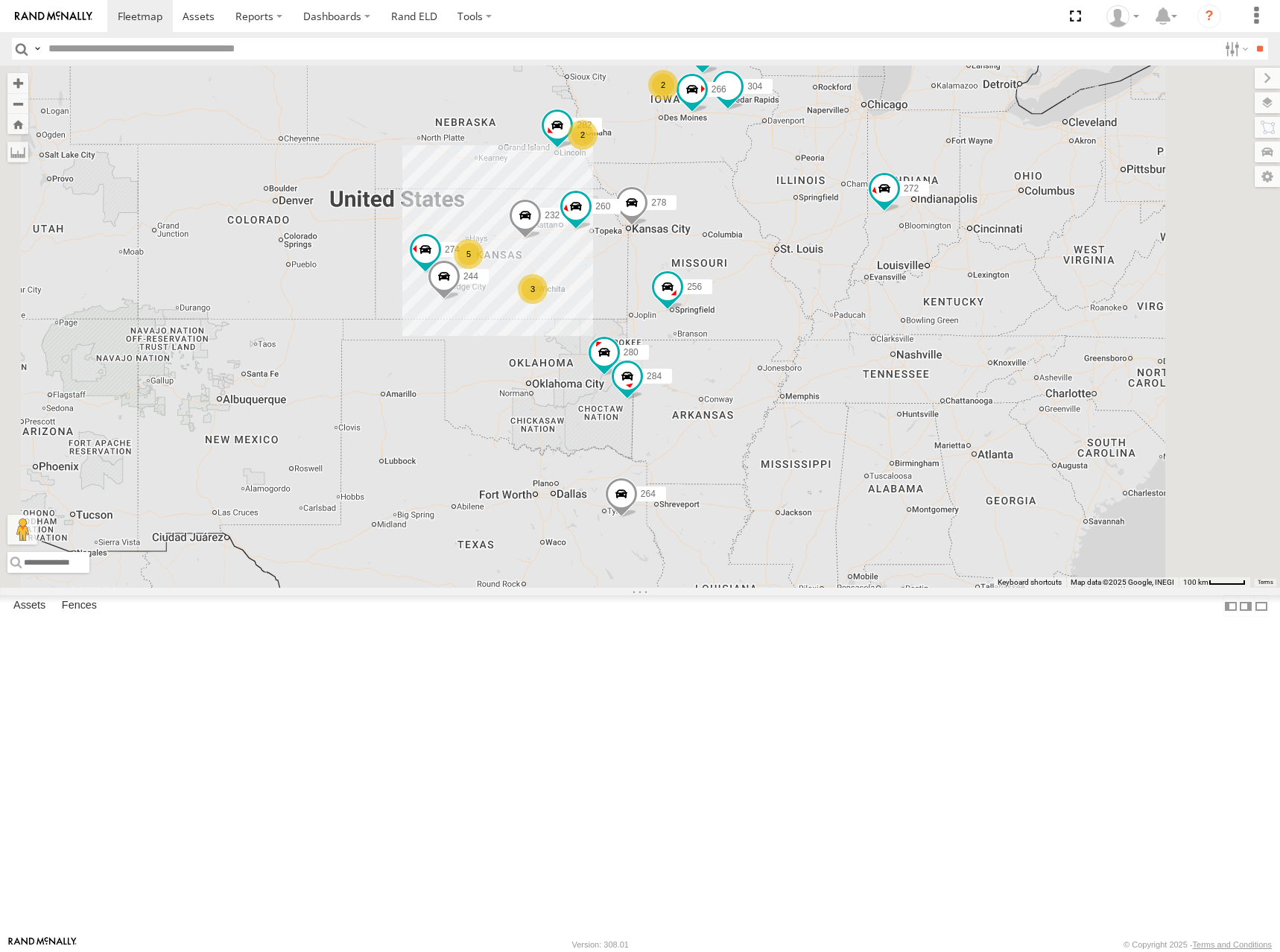
drag, startPoint x: 610, startPoint y: 313, endPoint x: 657, endPoint y: 265, distance: 67.2
click at [657, 265] on div "272 264 274 300 244 5 3 2 2 280 256 232 304 284 282 266 278 260" at bounding box center [640, 326] width 1280 height 522
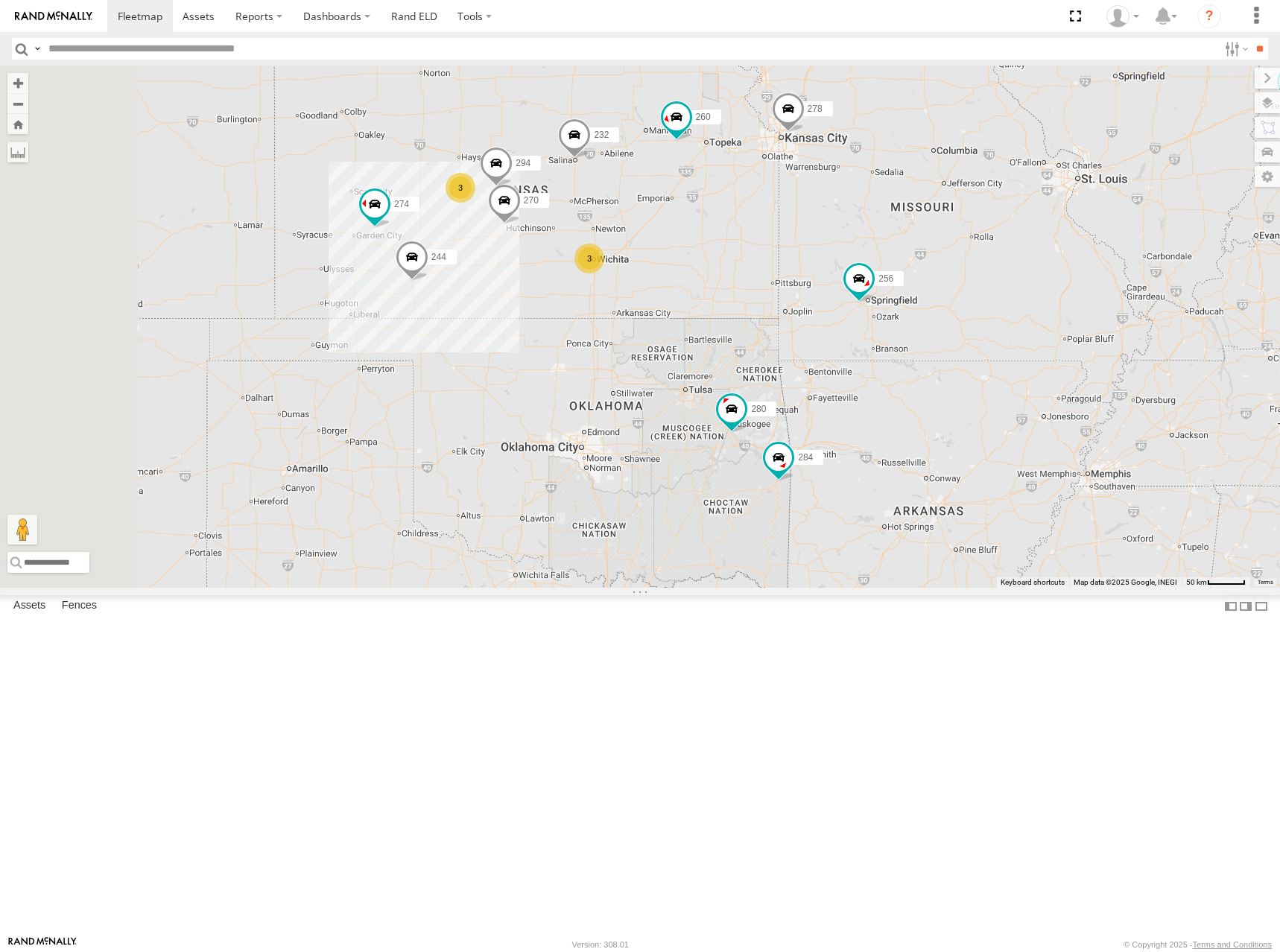
drag, startPoint x: 797, startPoint y: 388, endPoint x: 878, endPoint y: 374, distance: 82.2
click at [878, 374] on div "272 264 274 300 244 280 256 232 304 284 282 266 278 260 3 3 270 2 294" at bounding box center [640, 326] width 1280 height 522
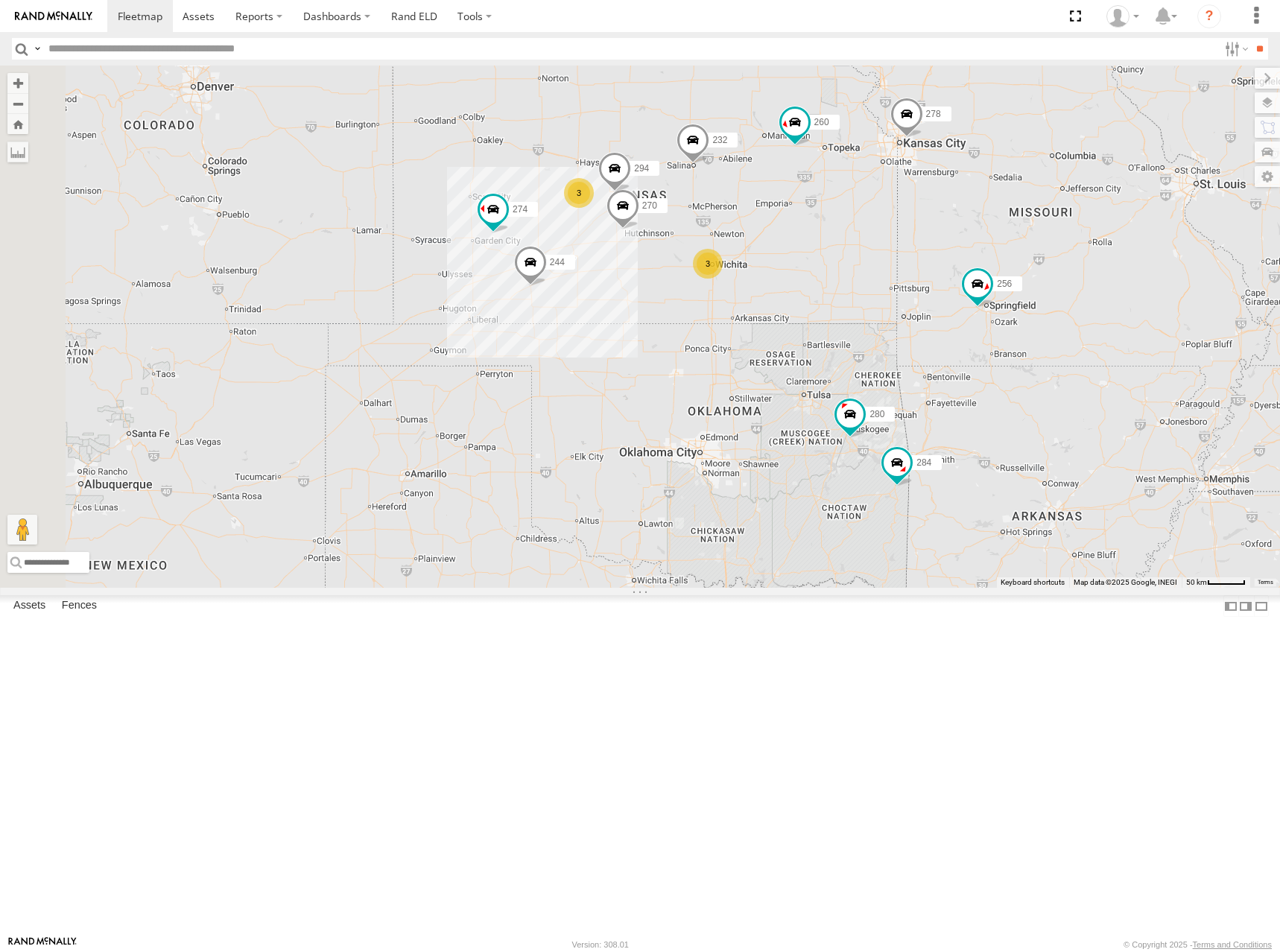
drag, startPoint x: 677, startPoint y: 234, endPoint x: 781, endPoint y: 254, distance: 105.9
click at [781, 254] on div "272 264 274 300 244 280 256 232 304 284 282 266 278 260 3 3 270 2 294" at bounding box center [640, 326] width 1280 height 522
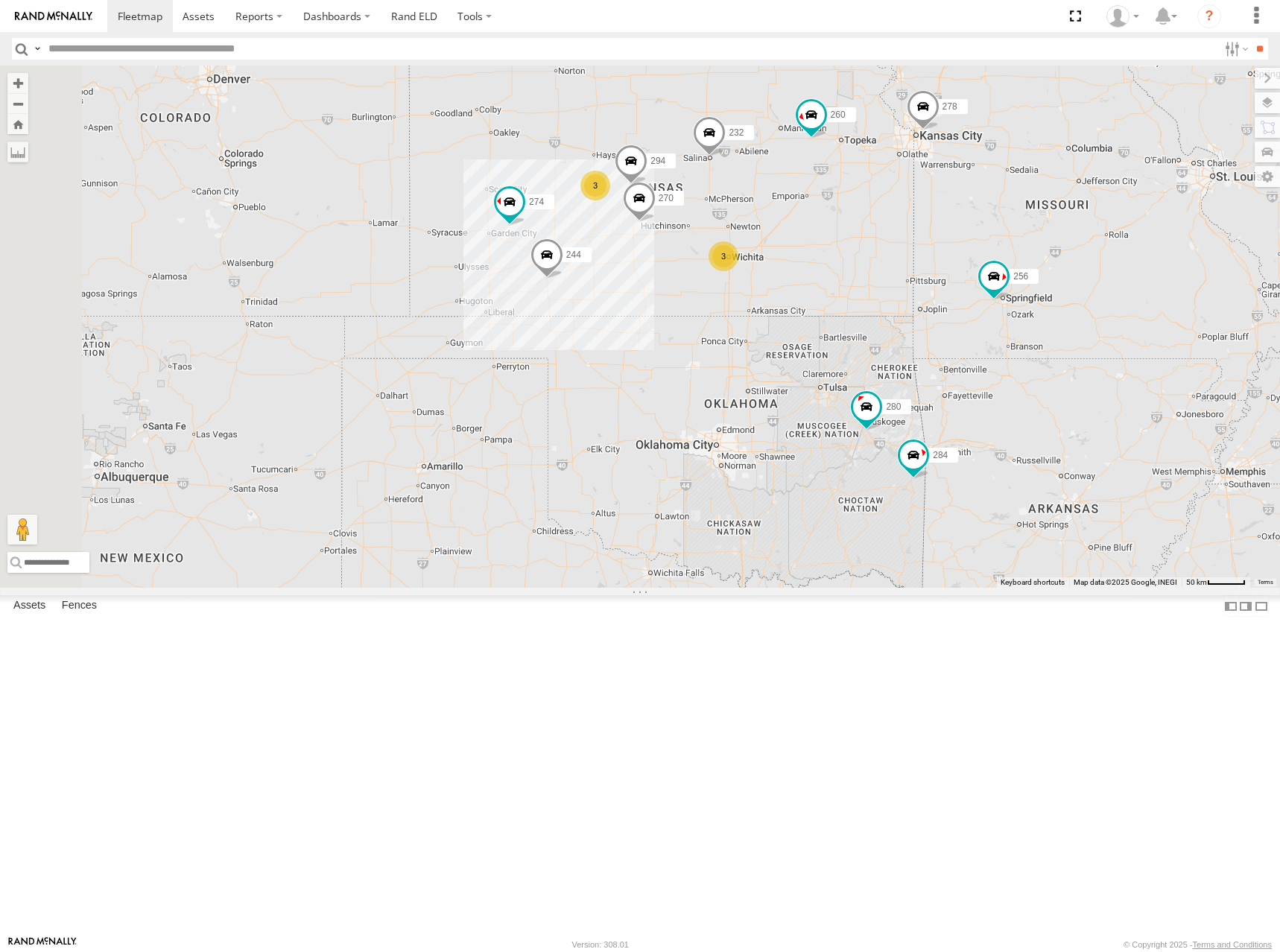
drag, startPoint x: 913, startPoint y: 222, endPoint x: 918, endPoint y: 203, distance: 19.6
click at [918, 203] on div "272 264 274 300 244 280 256 232 304 284 282 266 278 260 3 3 270 2 294" at bounding box center [640, 326] width 1280 height 522
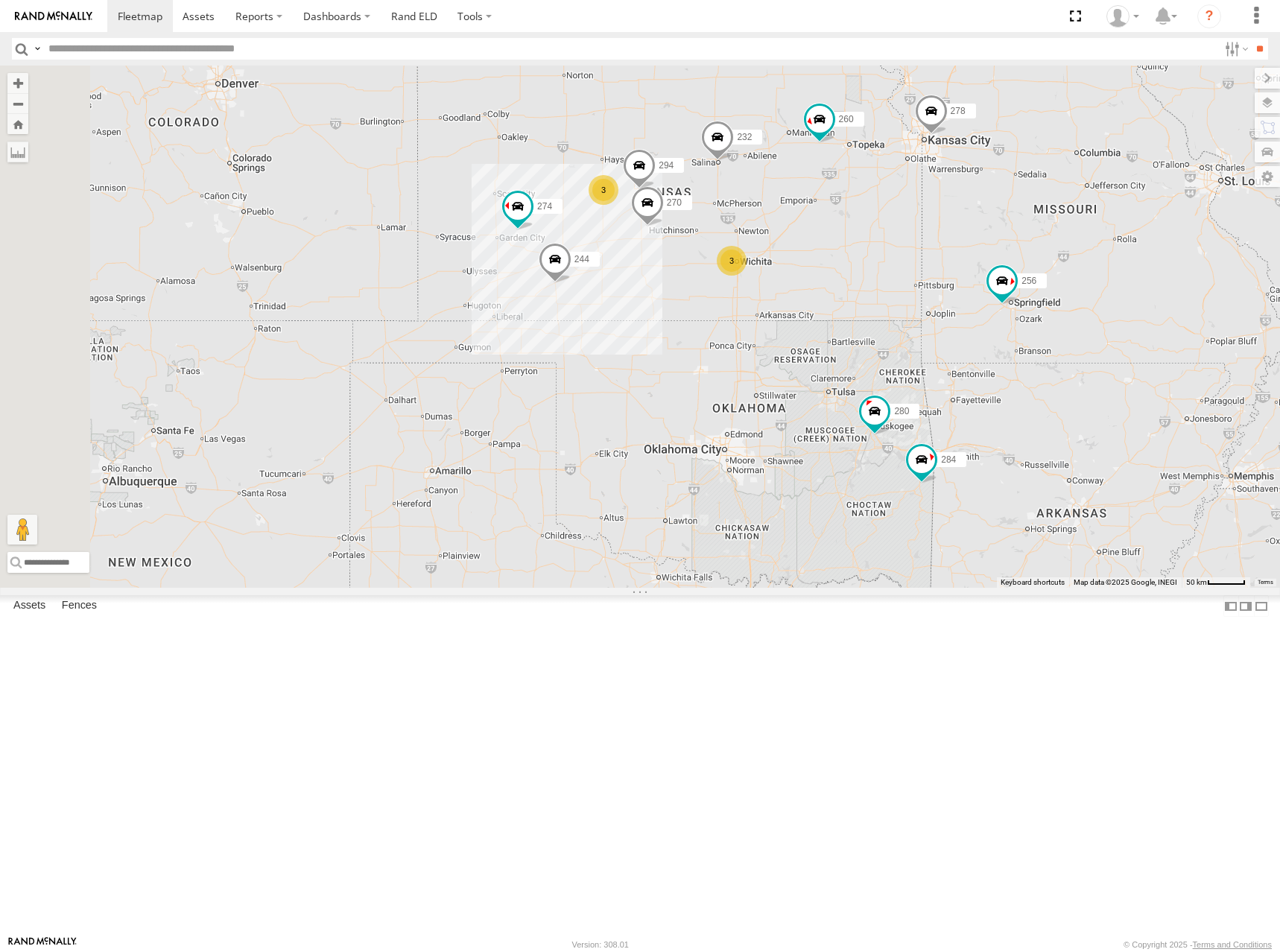
click at [852, 246] on div "272 264 274 300 244 280 256 232 304 284 282 266 278 260 3 3 270 2 294" at bounding box center [640, 326] width 1280 height 522
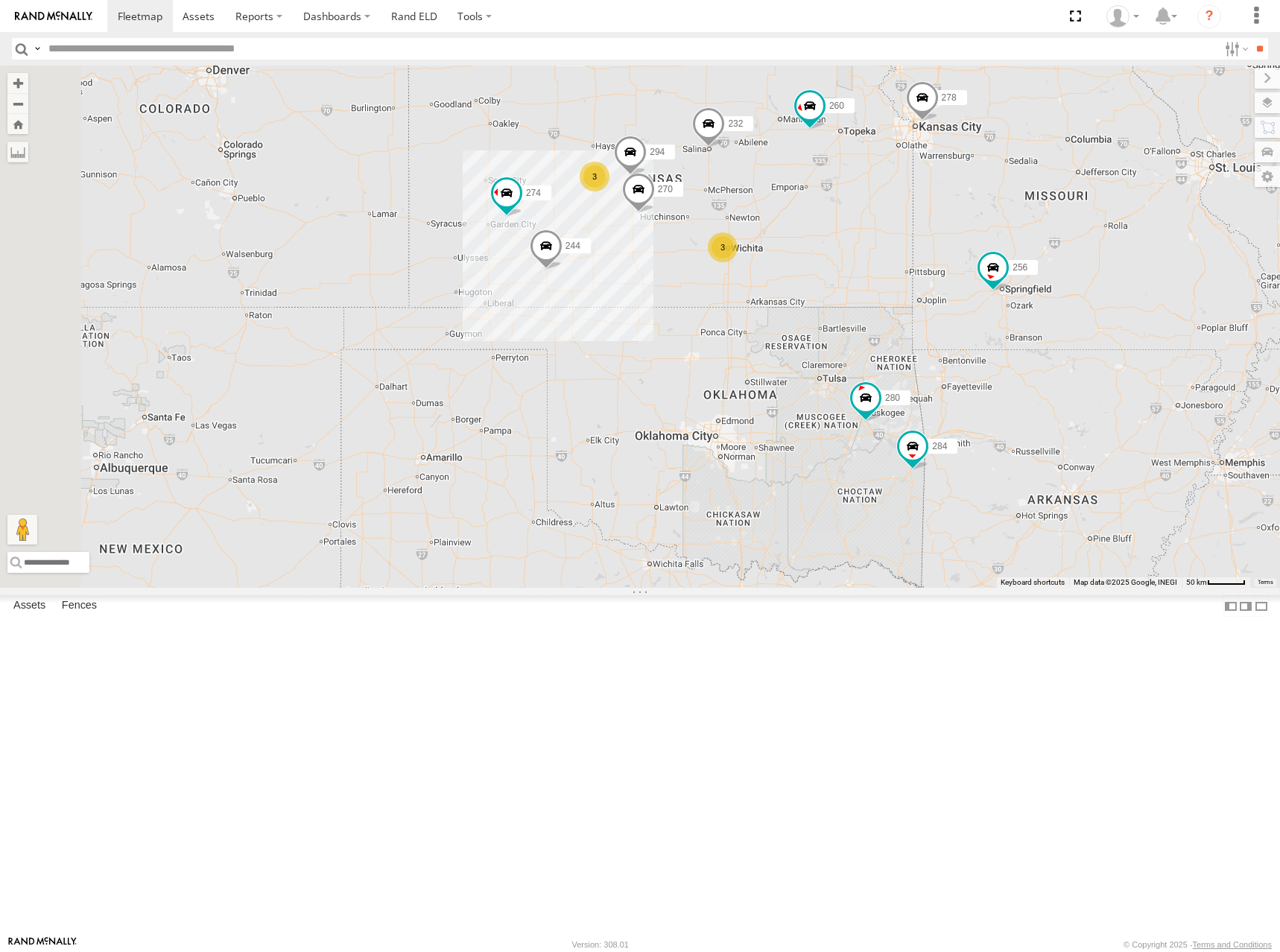
click at [781, 261] on div "272 264 274 300 244 280 256 232 304 284 282 266 278 260 3 3 270 2 294" at bounding box center [640, 326] width 1280 height 522
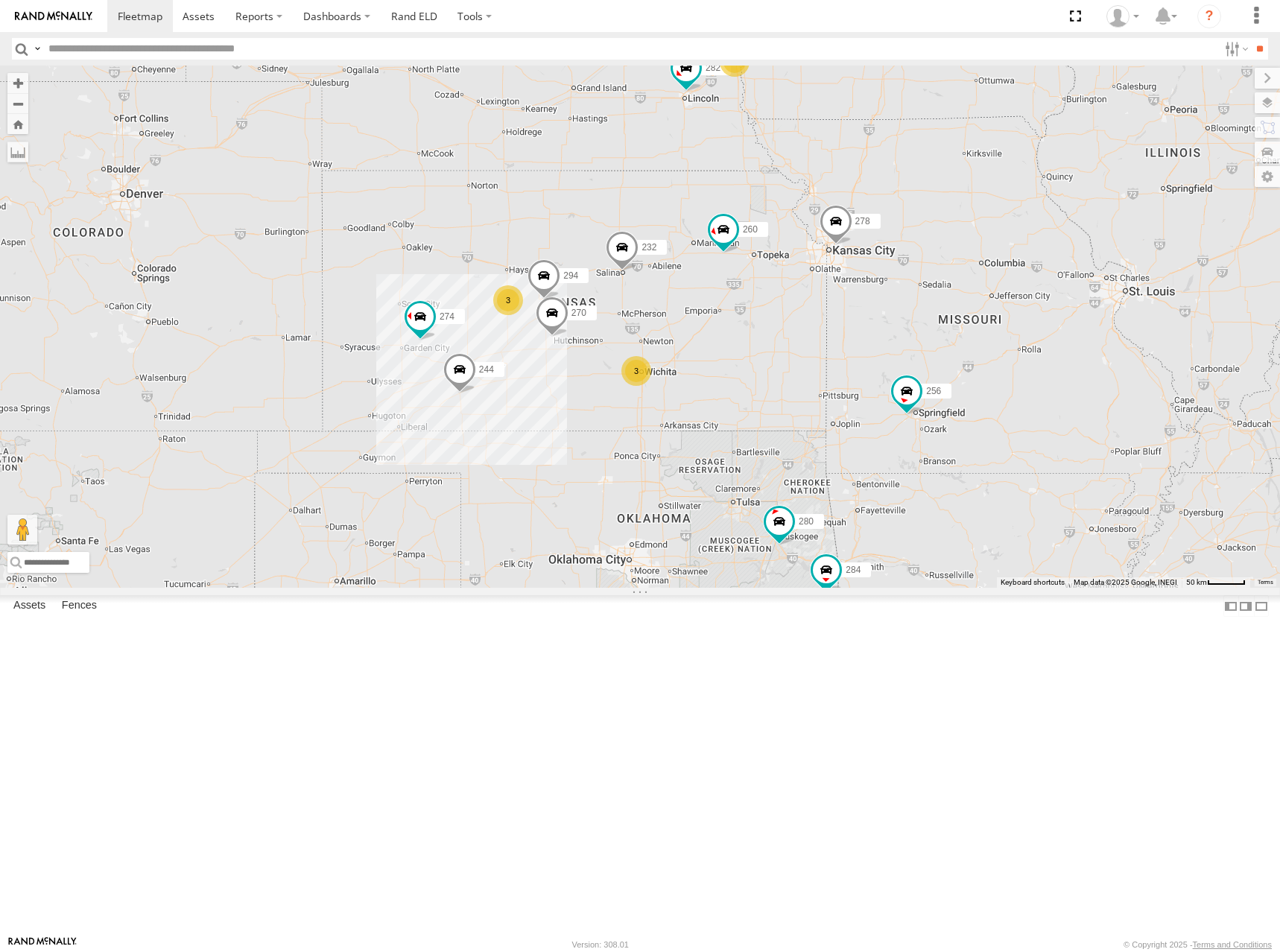
drag, startPoint x: 1101, startPoint y: 200, endPoint x: 1023, endPoint y: 318, distance: 141.4
click at [1023, 318] on div "272 264 274 300 244 280 256 232 304 284 282 266 278 260 3 3 270 2 294" at bounding box center [640, 326] width 1280 height 522
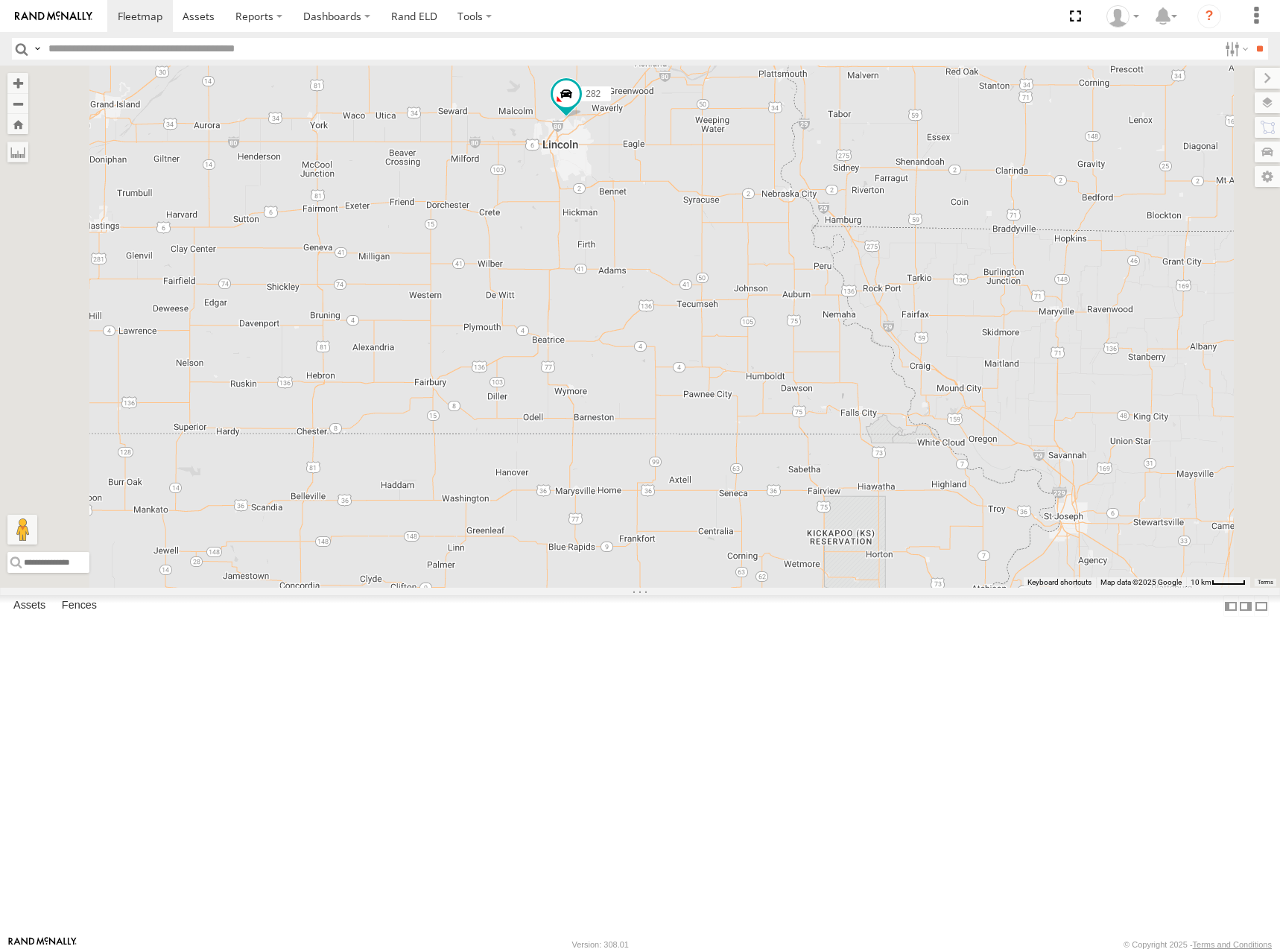
drag, startPoint x: 969, startPoint y: 211, endPoint x: 969, endPoint y: 261, distance: 50.0
click at [969, 261] on div "272 264 274 300 244 280 256 232 304 284 282 266 278 260 270 294 262 296" at bounding box center [640, 326] width 1280 height 522
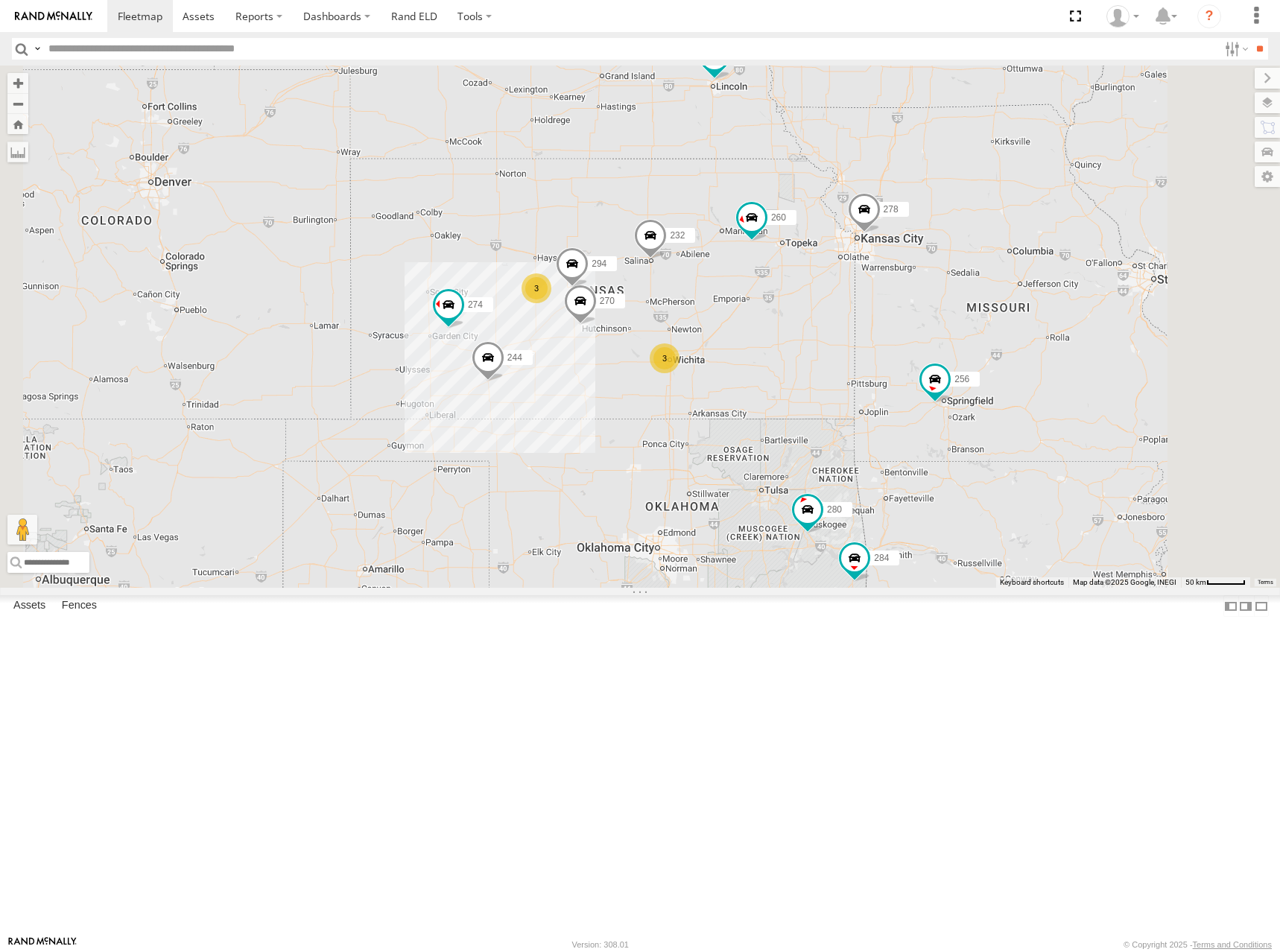
drag, startPoint x: 965, startPoint y: 300, endPoint x: 959, endPoint y: 292, distance: 10.0
click at [959, 292] on div "272 264 274 300 244 280 256 232 304 284 282 266 278 260 270 294 3 3 2 2" at bounding box center [640, 326] width 1280 height 522
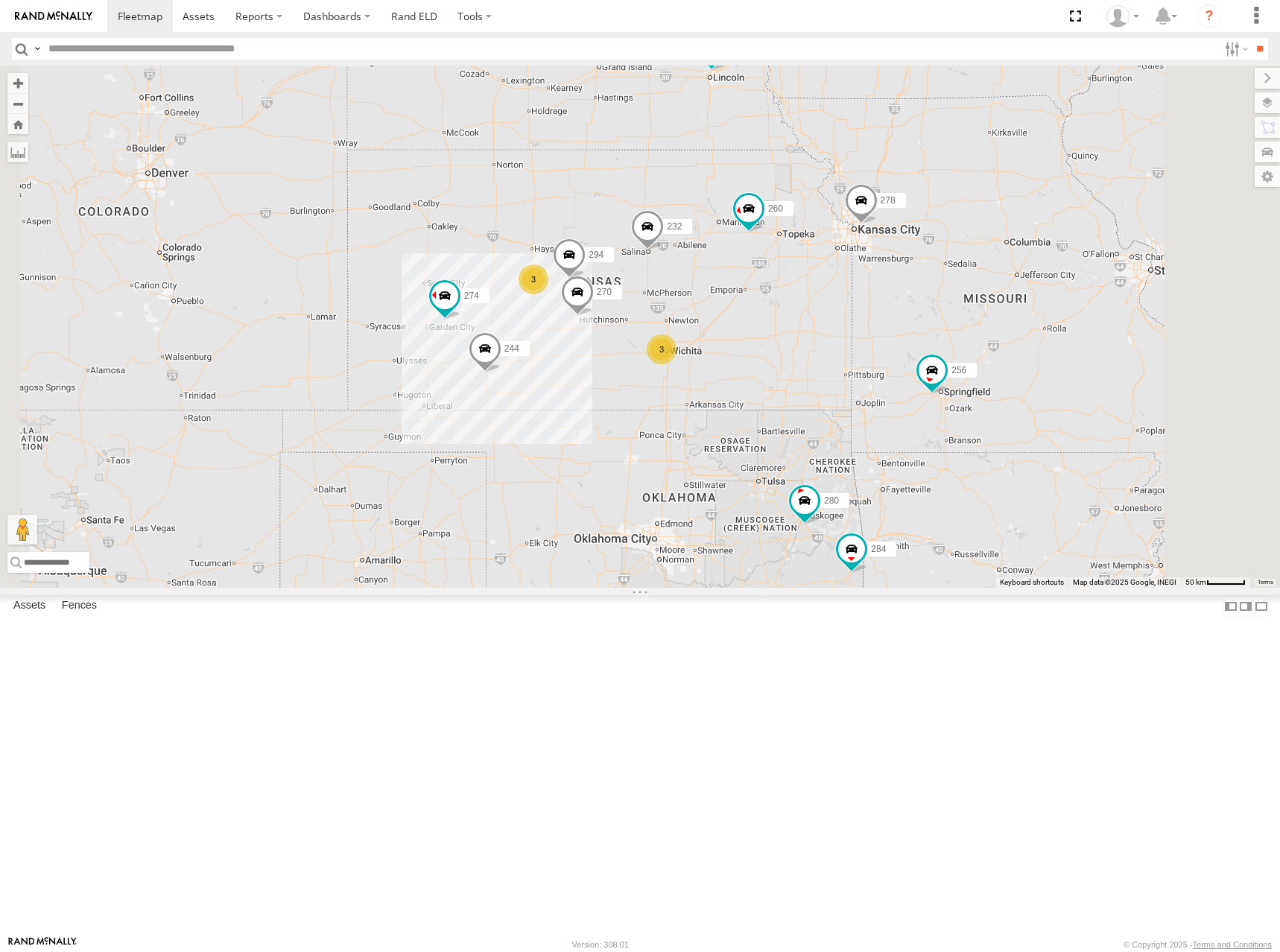
click at [955, 280] on div "272 264 274 300 244 280 256 232 304 284 282 266 278 260 270 294 3 3 2 2" at bounding box center [640, 326] width 1280 height 522
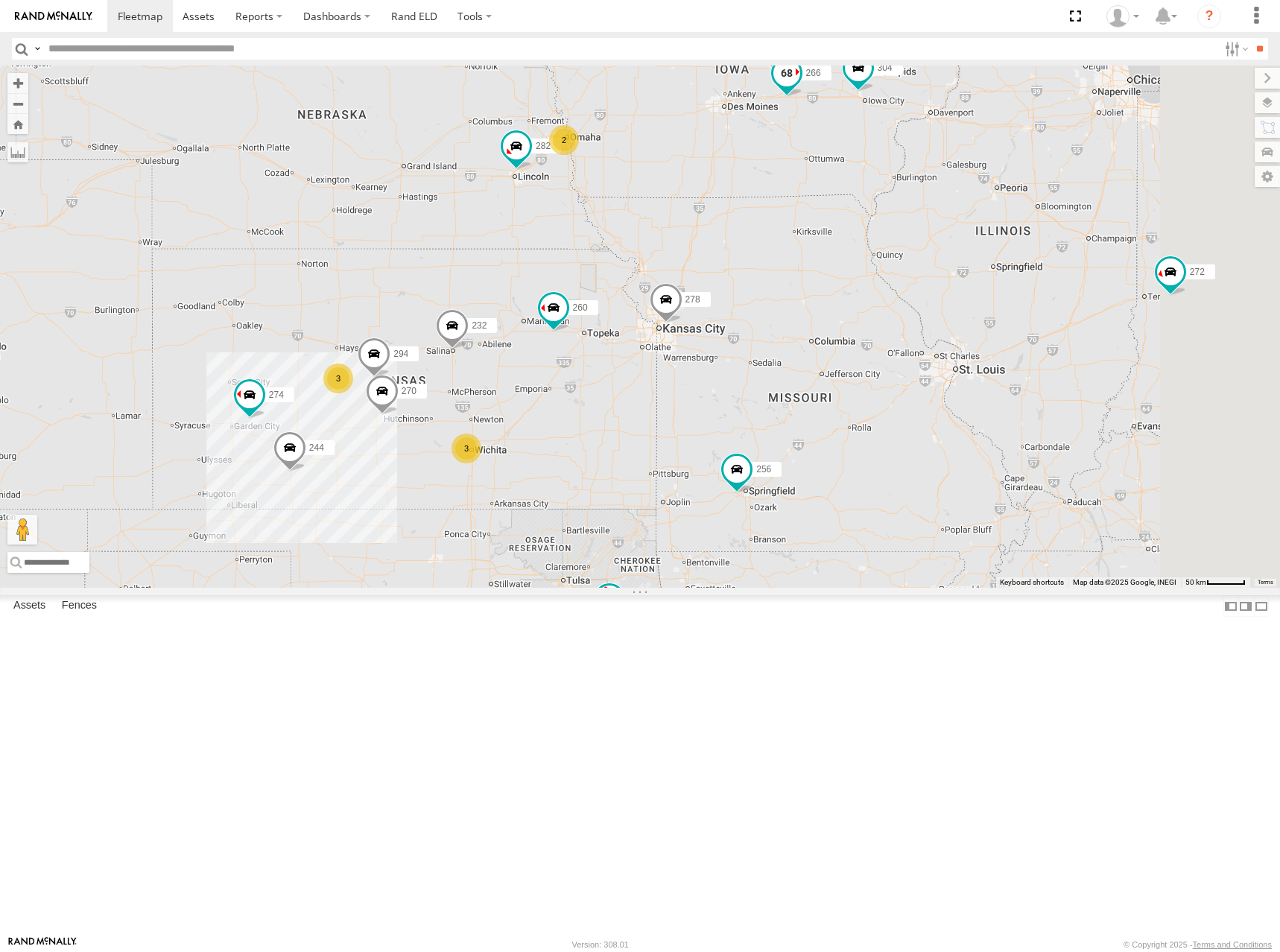
drag, startPoint x: 1166, startPoint y: 144, endPoint x: 965, endPoint y: 246, distance: 225.4
click at [800, 86] on span at bounding box center [786, 72] width 27 height 27
click at [808, 210] on div "272 264 274 300 244 280 256 232 304 284 282 266 278 260 270 294 3 3 2 2 266 All…" at bounding box center [640, 326] width 1280 height 522
drag, startPoint x: 1042, startPoint y: 179, endPoint x: 1033, endPoint y: 192, distance: 15.8
click at [1033, 191] on div "272 264 274 300 244 280 256 232 304 284 282 266 278 260 270 294 3 3 2 2" at bounding box center [640, 326] width 1280 height 522
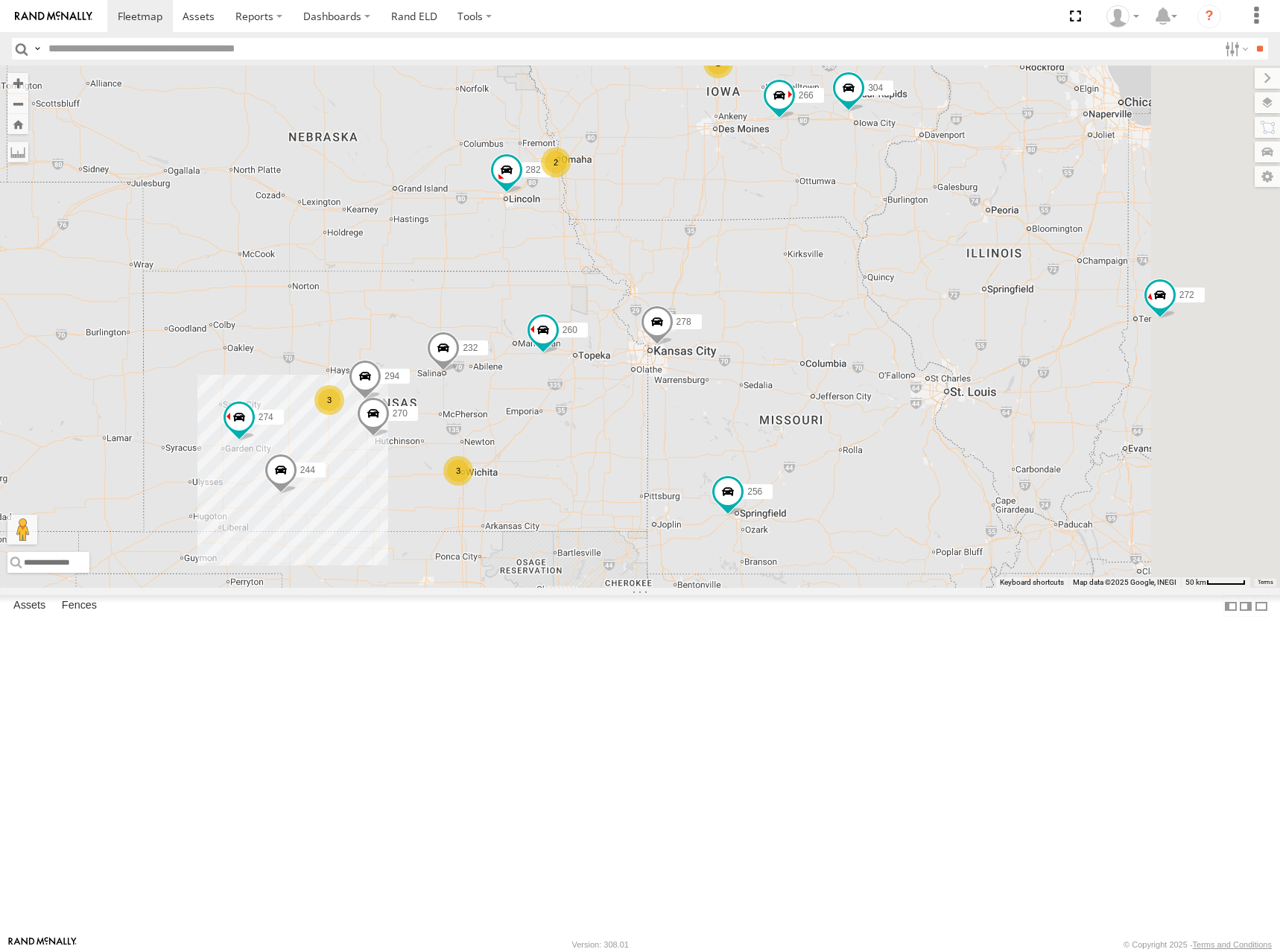
drag, startPoint x: 1065, startPoint y: 203, endPoint x: 1062, endPoint y: 213, distance: 10.4
click at [1062, 213] on div "272 264 274 300 244 280 256 232 304 284 282 266 278 260 270 294 3 3 2 2" at bounding box center [640, 326] width 1280 height 522
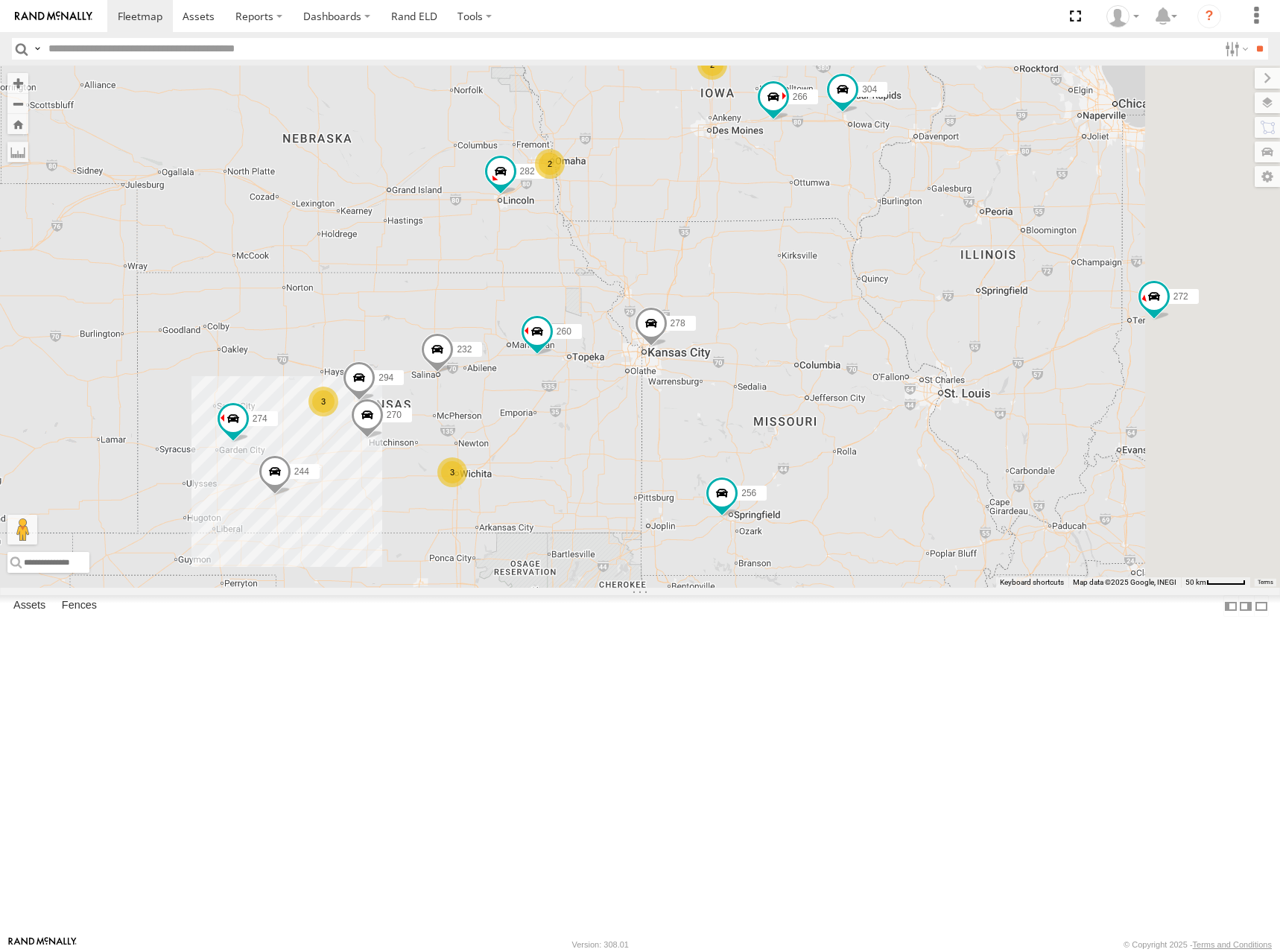
drag, startPoint x: 1091, startPoint y: 234, endPoint x: 1079, endPoint y: 236, distance: 12.2
click at [1079, 236] on div "272 264 274 300 244 280 256 232 304 284 282 266 278 260 270 294 3 3 2 2" at bounding box center [640, 326] width 1280 height 522
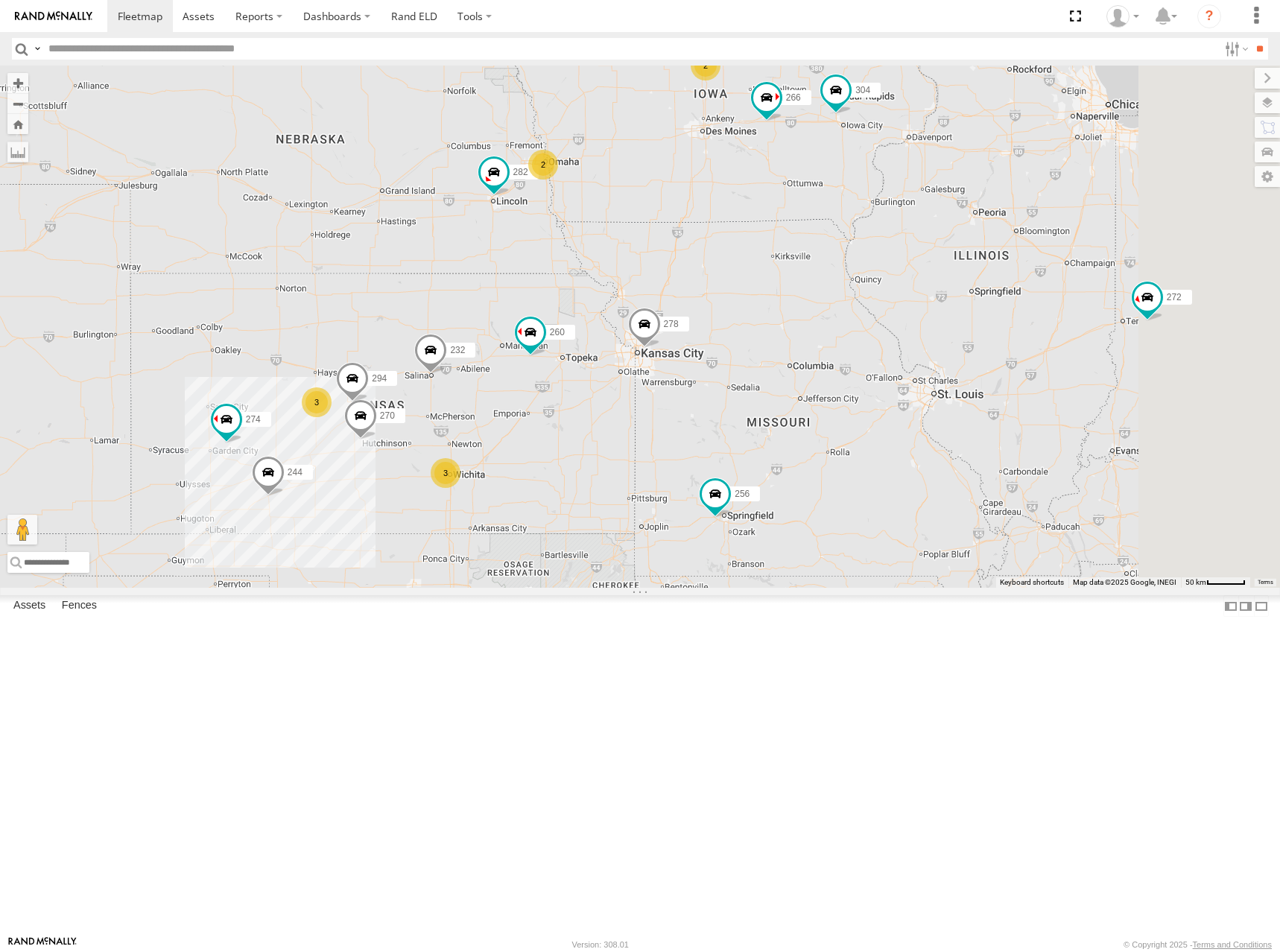
drag, startPoint x: 1075, startPoint y: 224, endPoint x: 1075, endPoint y: 212, distance: 12.0
click at [1075, 212] on div "272 264 274 300 244 280 256 232 304 284 282 266 278 260 270 294 3 3 2 2" at bounding box center [640, 326] width 1280 height 522
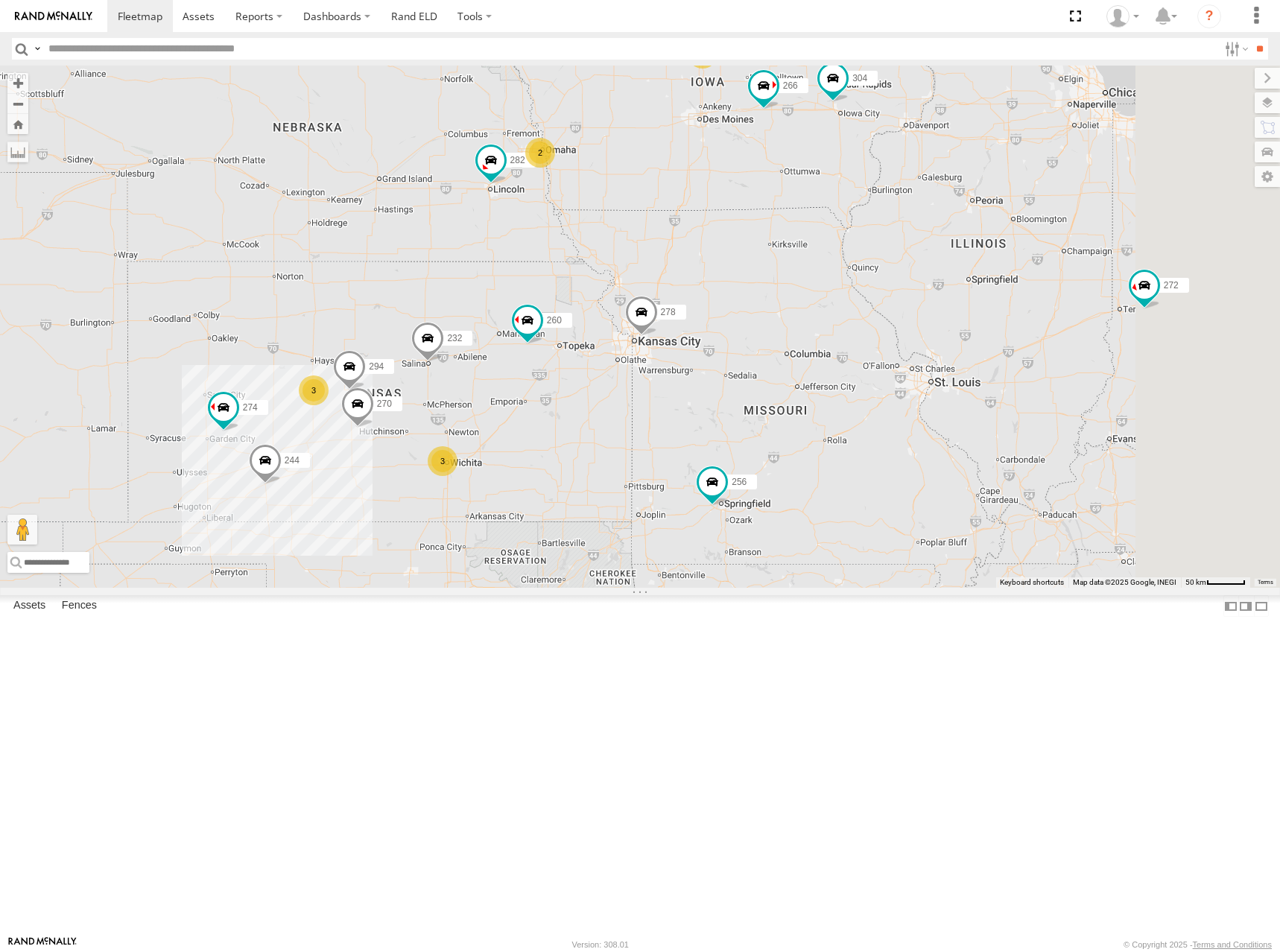
click at [1063, 209] on div "272 264 274 300 244 280 256 232 304 284 282 266 278 260 270 294 3 3 2 2" at bounding box center [640, 326] width 1280 height 522
click at [937, 344] on div "272 264 274 300 244 280 256 232 304 284 282 266 278 260 270 294 3 3 2 2" at bounding box center [640, 326] width 1280 height 522
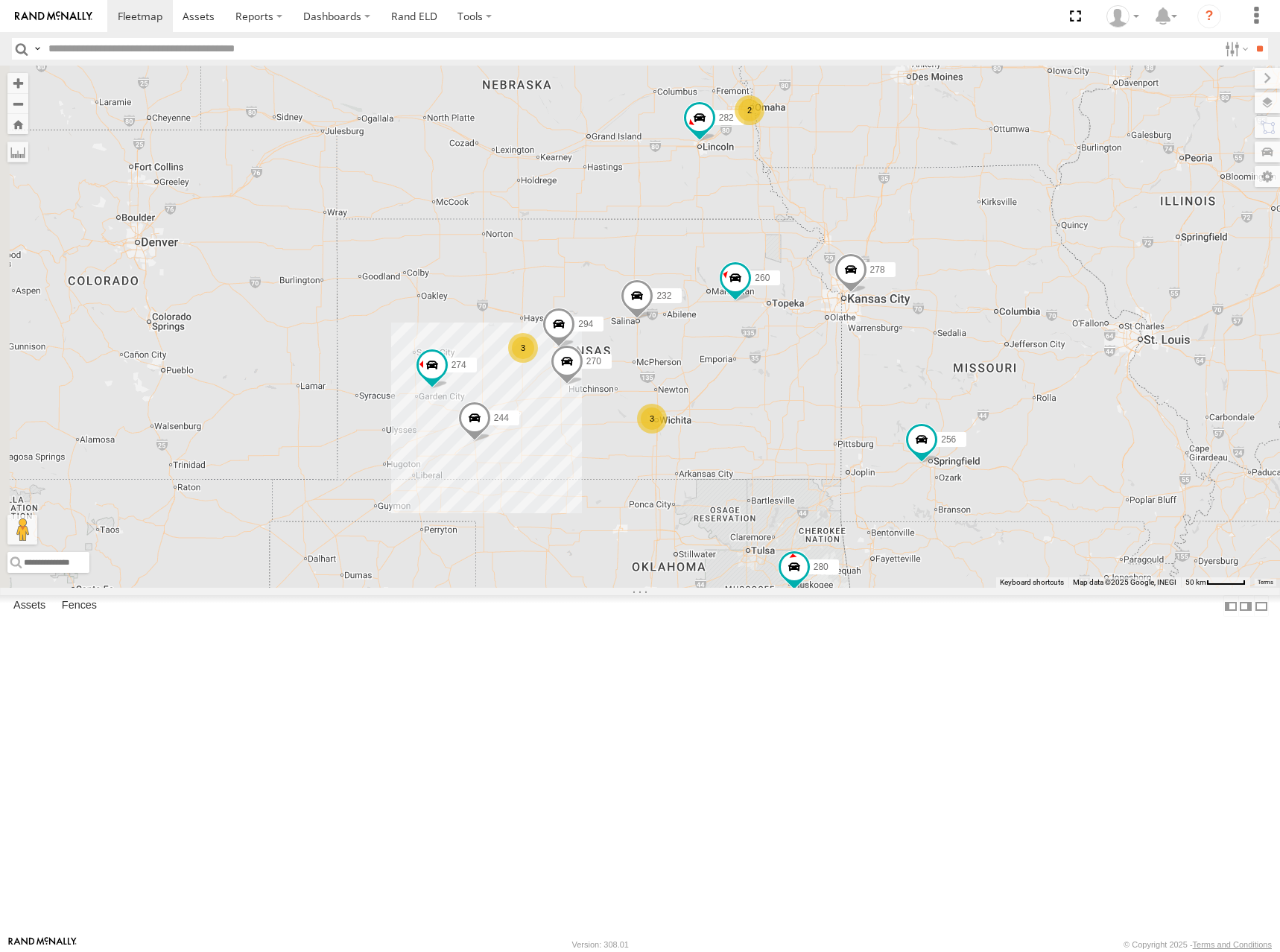
drag, startPoint x: 521, startPoint y: 480, endPoint x: 746, endPoint y: 408, distance: 236.2
click at [746, 427] on div "272 264 274 300 244 280 256 232 304 284 282 266 278 260 270 294 3 3 2 2" at bounding box center [640, 326] width 1280 height 522
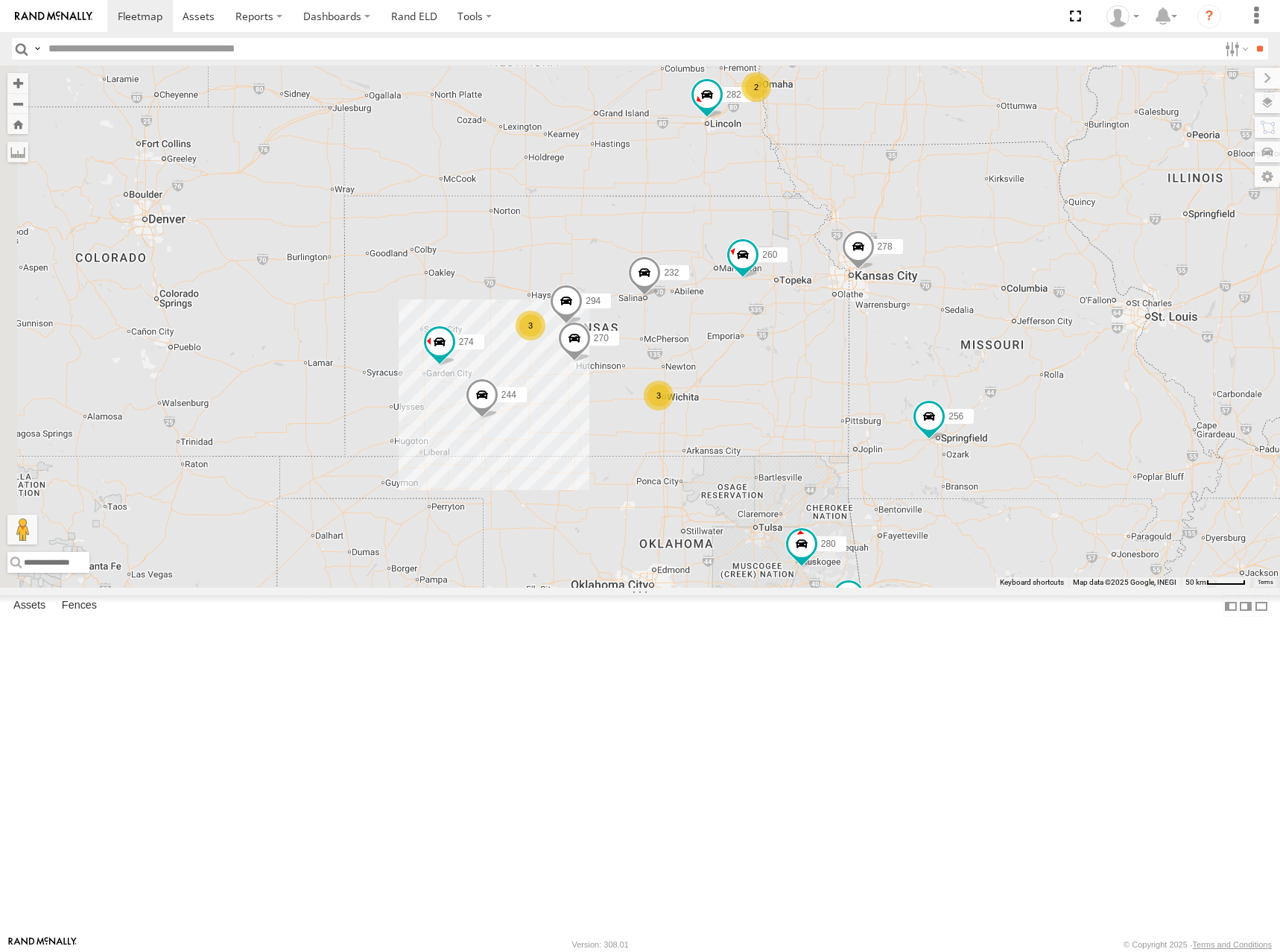
drag, startPoint x: 763, startPoint y: 402, endPoint x: 764, endPoint y: 388, distance: 14.0
click at [765, 388] on div "272 264 274 300 244 280 256 232 304 284 282 266 278 260 270 294 3 3 2 2" at bounding box center [640, 326] width 1280 height 522
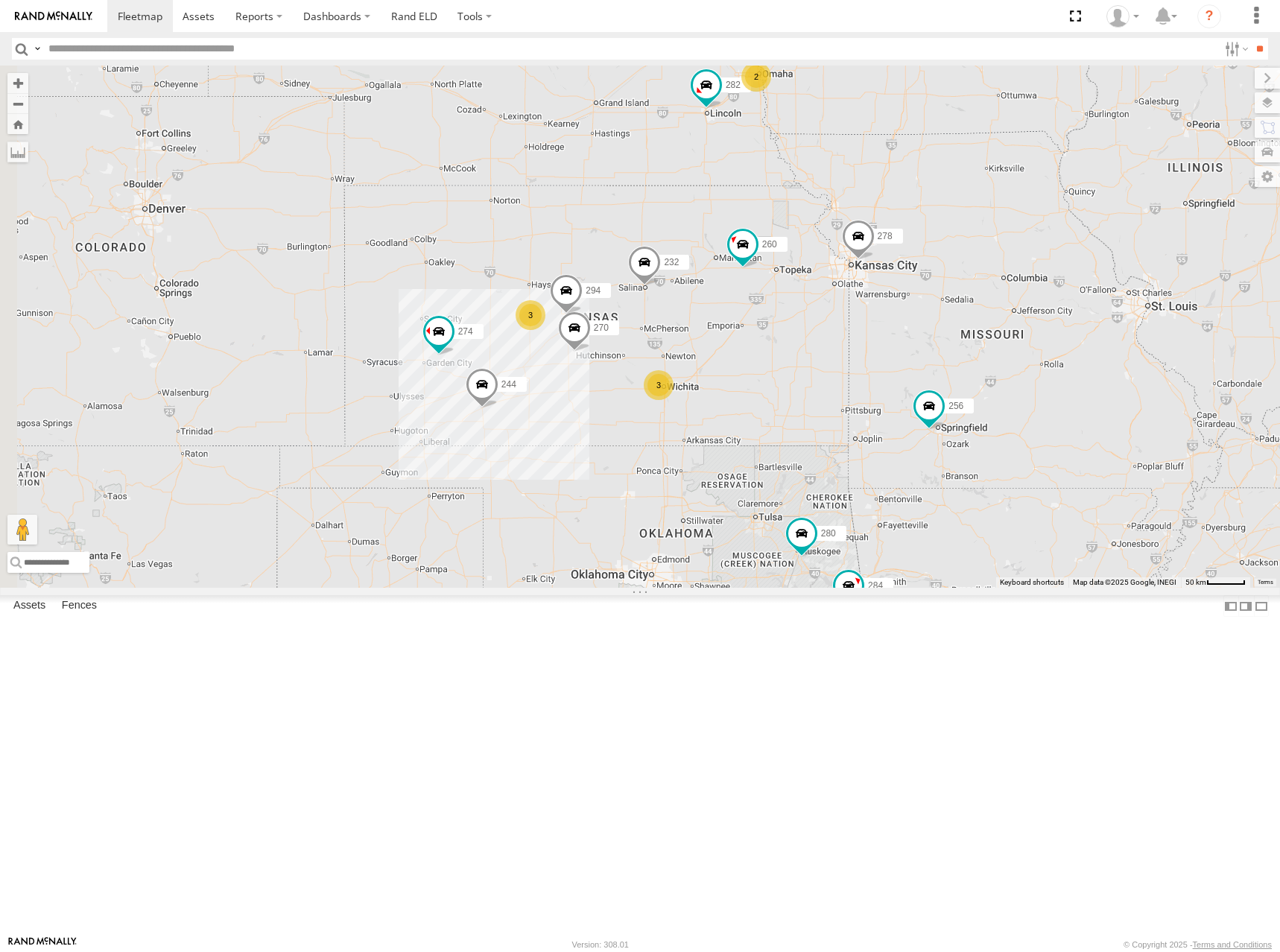
drag, startPoint x: 787, startPoint y: 406, endPoint x: 822, endPoint y: 375, distance: 46.8
click at [822, 375] on div "272 264 274 300 244 280 256 232 304 284 282 266 278 260 270 294 3 3 2 2" at bounding box center [640, 326] width 1280 height 522
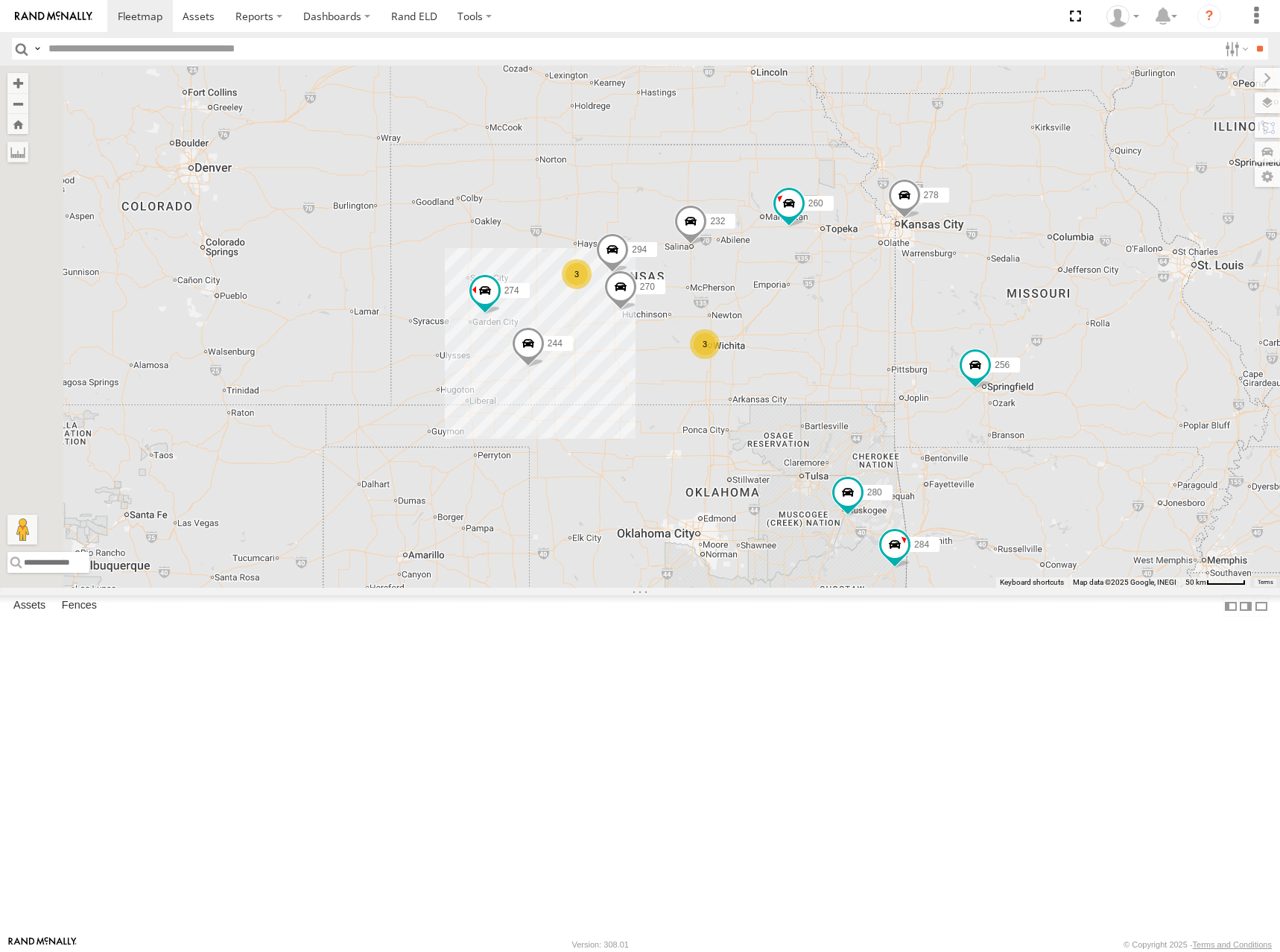
click at [846, 349] on div "272 264 274 300 244 280 256 232 304 284 282 266 278 260 270 294 3 3 2 2" at bounding box center [640, 326] width 1280 height 522
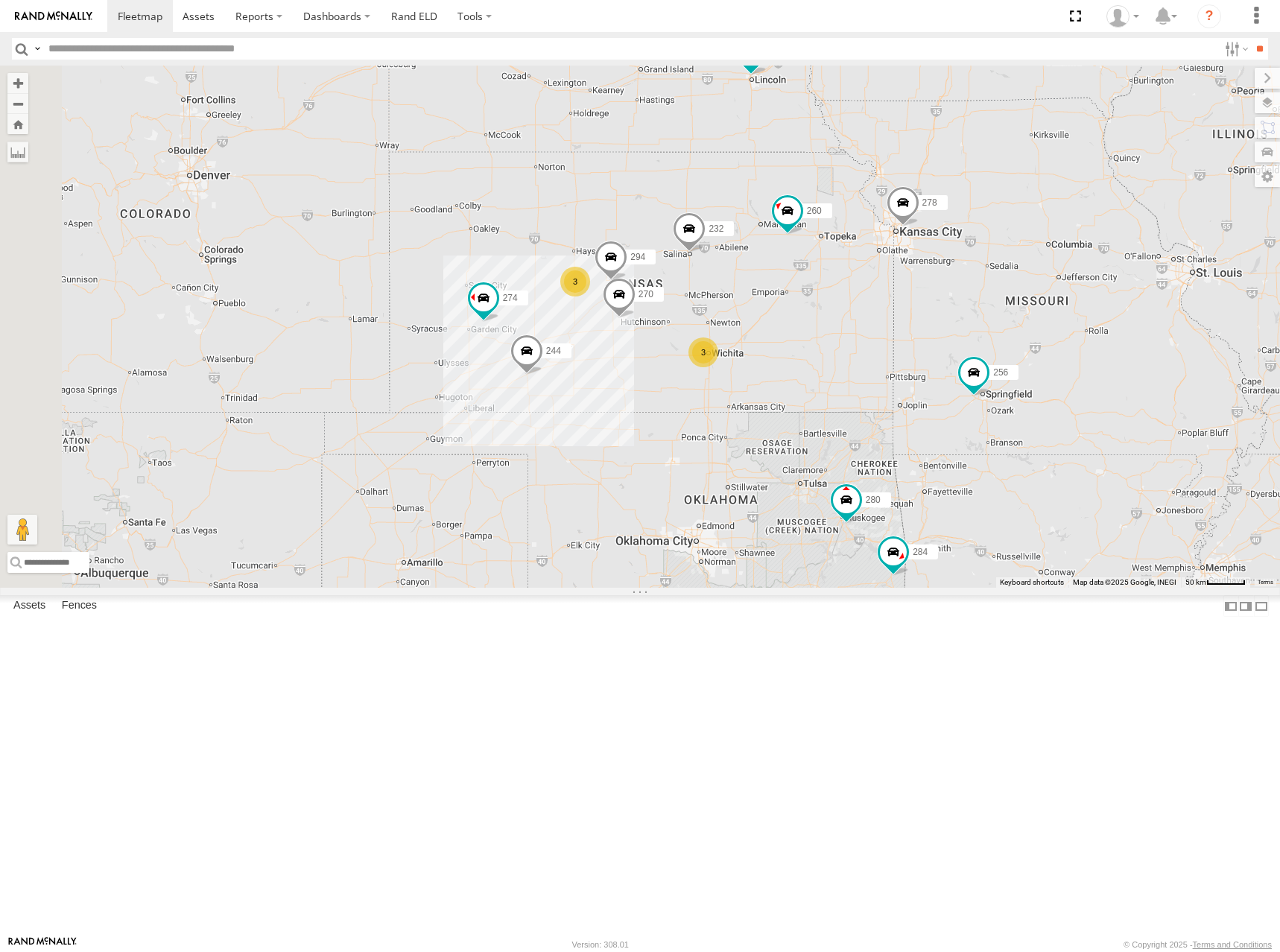
drag, startPoint x: 868, startPoint y: 309, endPoint x: 864, endPoint y: 325, distance: 16.5
click at [864, 325] on div "272 264 274 300 244 280 256 232 304 284 282 266 278 260 270 294 3 3 2 2" at bounding box center [640, 326] width 1280 height 522
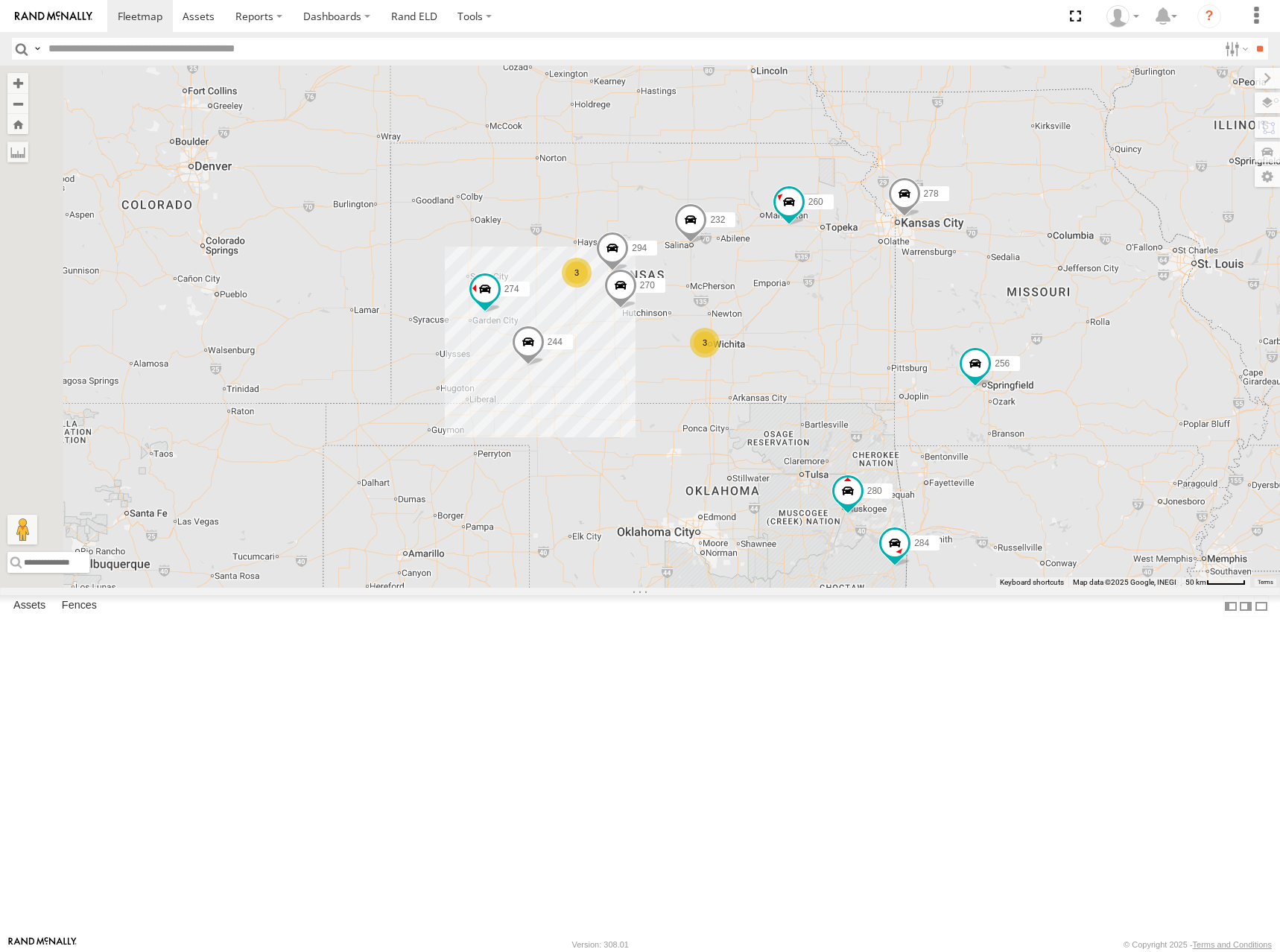
drag, startPoint x: 853, startPoint y: 330, endPoint x: 855, endPoint y: 318, distance: 12.2
click at [855, 318] on div "272 264 274 300 244 280 256 232 304 284 282 266 278 260 270 294 3 3 2 2" at bounding box center [640, 326] width 1280 height 522
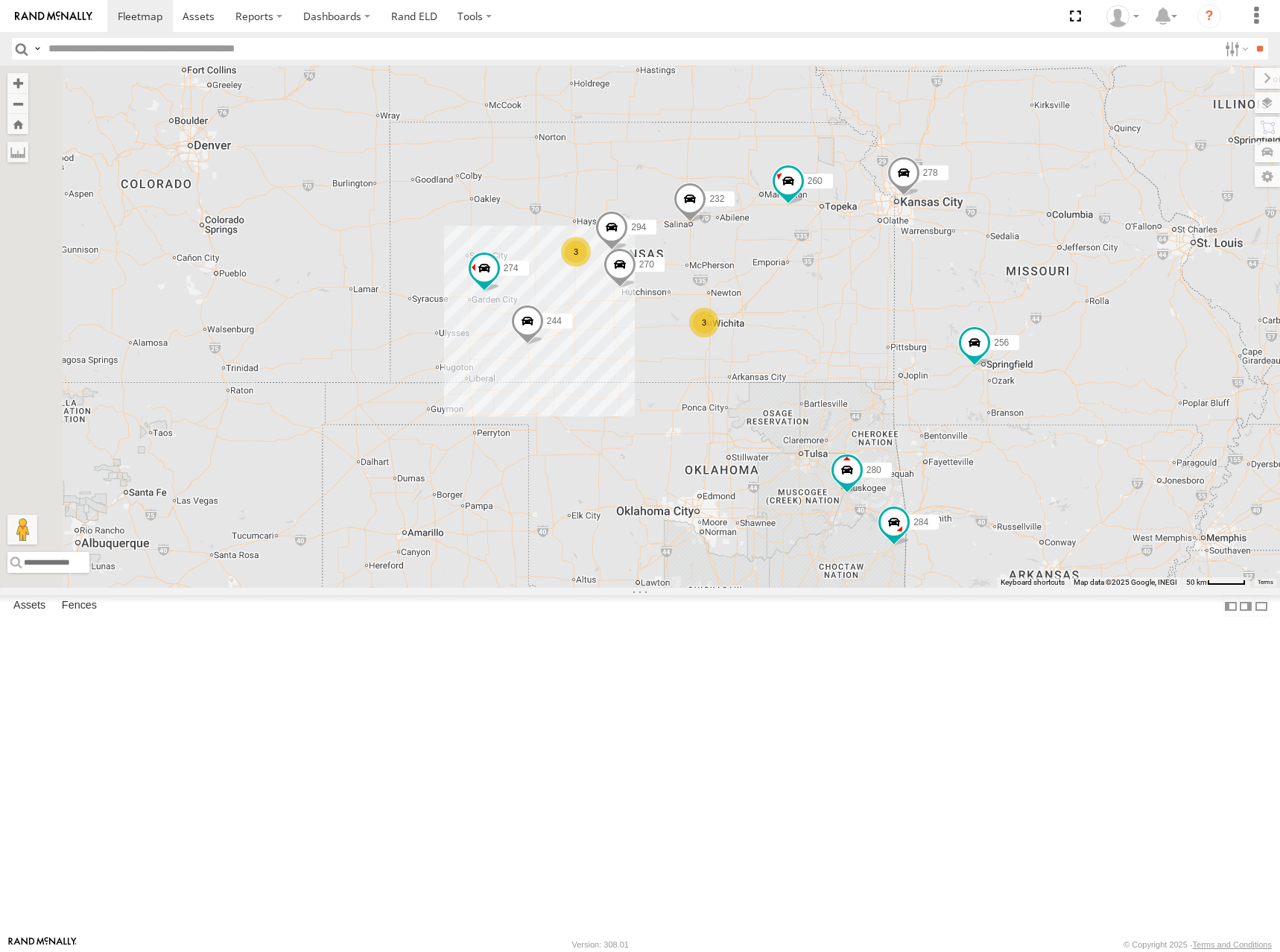
drag, startPoint x: 1055, startPoint y: 518, endPoint x: 1053, endPoint y: 510, distance: 8.2
click at [1053, 510] on div "272 264 274 300 244 280 256 232 304 284 282 266 278 260 270 294 3 3 2 2" at bounding box center [640, 326] width 1280 height 522
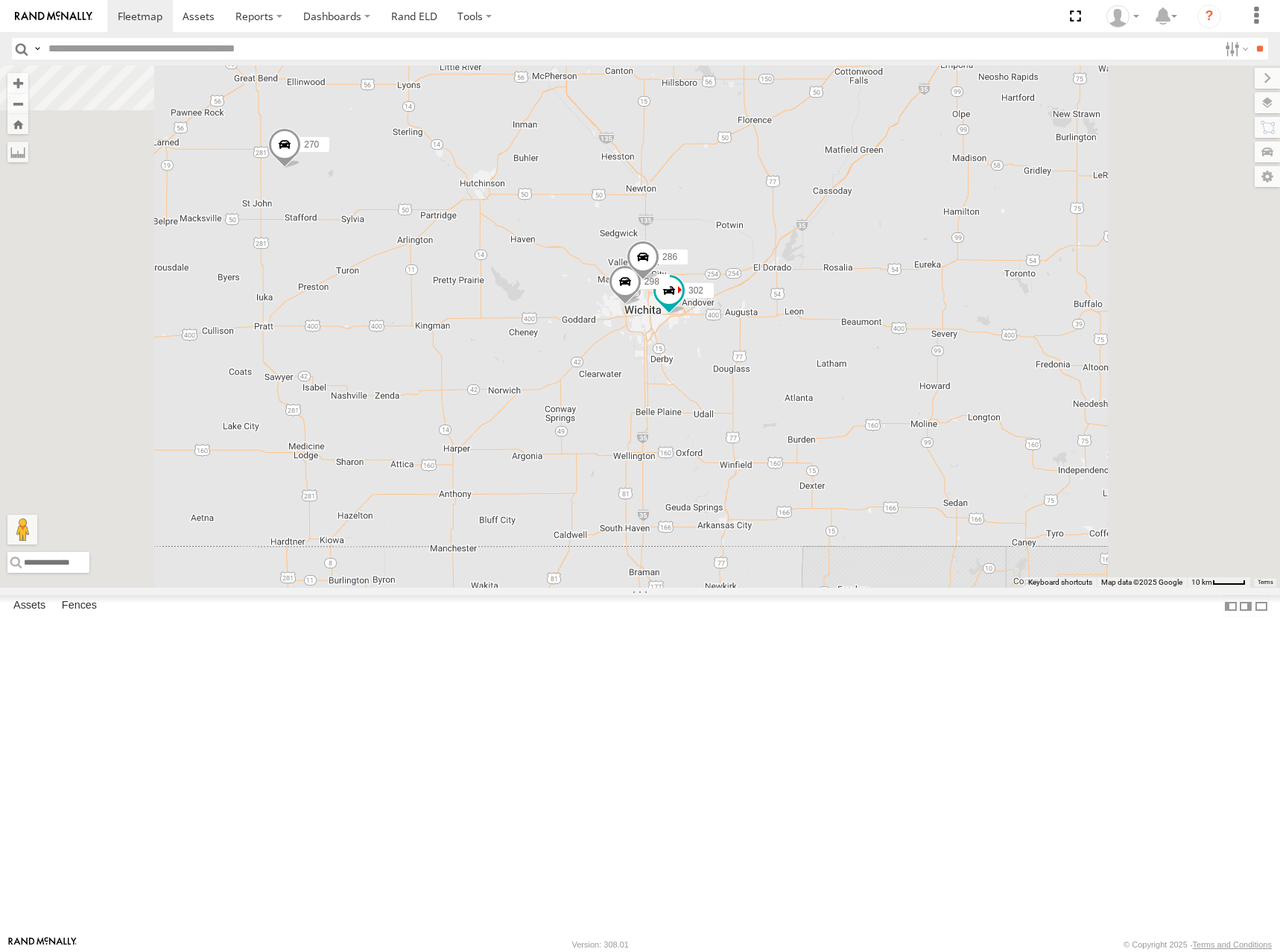
click at [746, 467] on div "272 264 274 300 244 280 256 232 304 284 282 266 278 260 270 294 298 302 286" at bounding box center [640, 326] width 1280 height 522
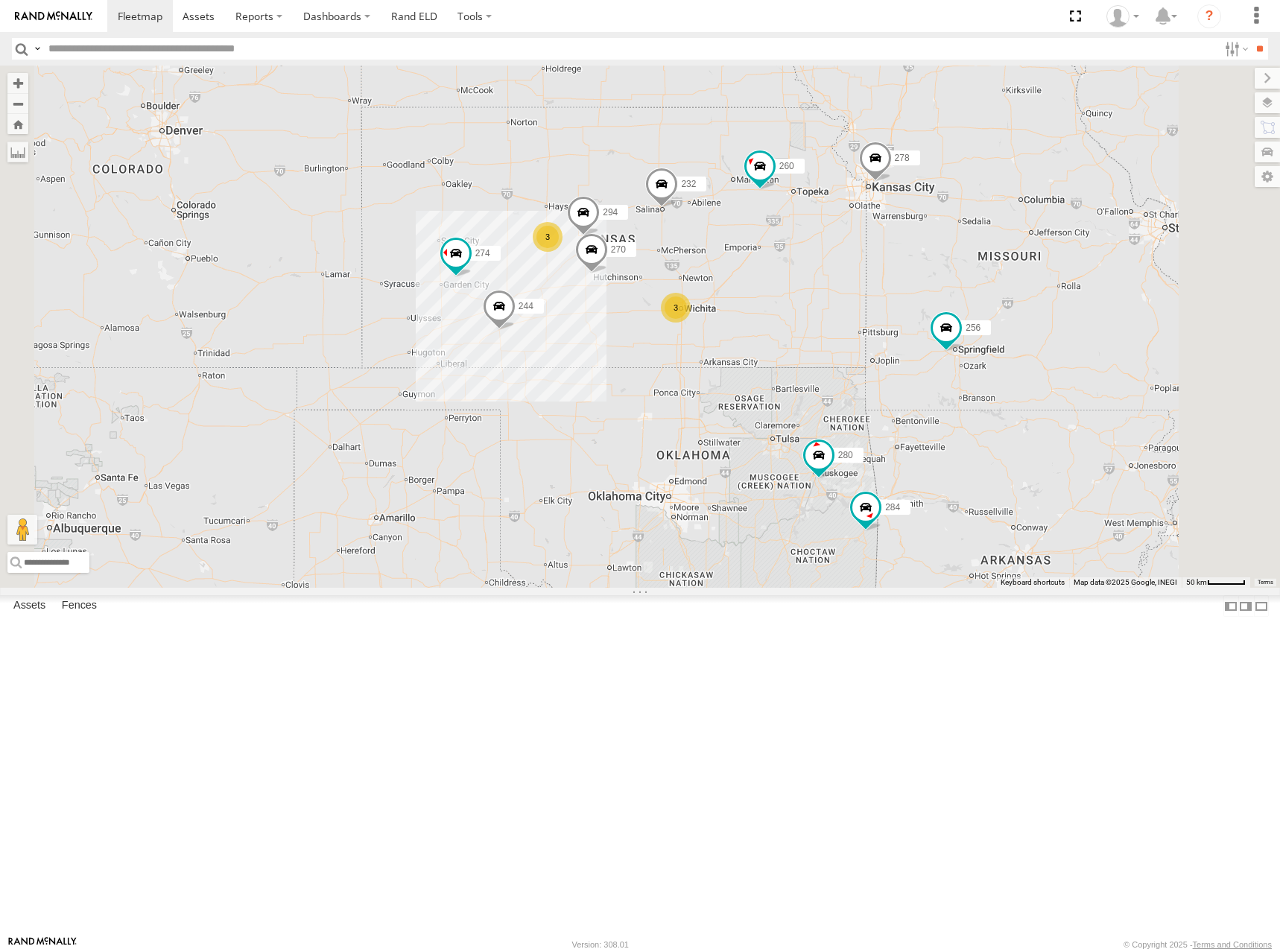
drag, startPoint x: 763, startPoint y: 297, endPoint x: 795, endPoint y: 293, distance: 32.2
click at [795, 293] on div "272 264 274 300 244 280 256 232 304 284 282 266 278 260 270 294 3 3 2 288" at bounding box center [640, 326] width 1280 height 522
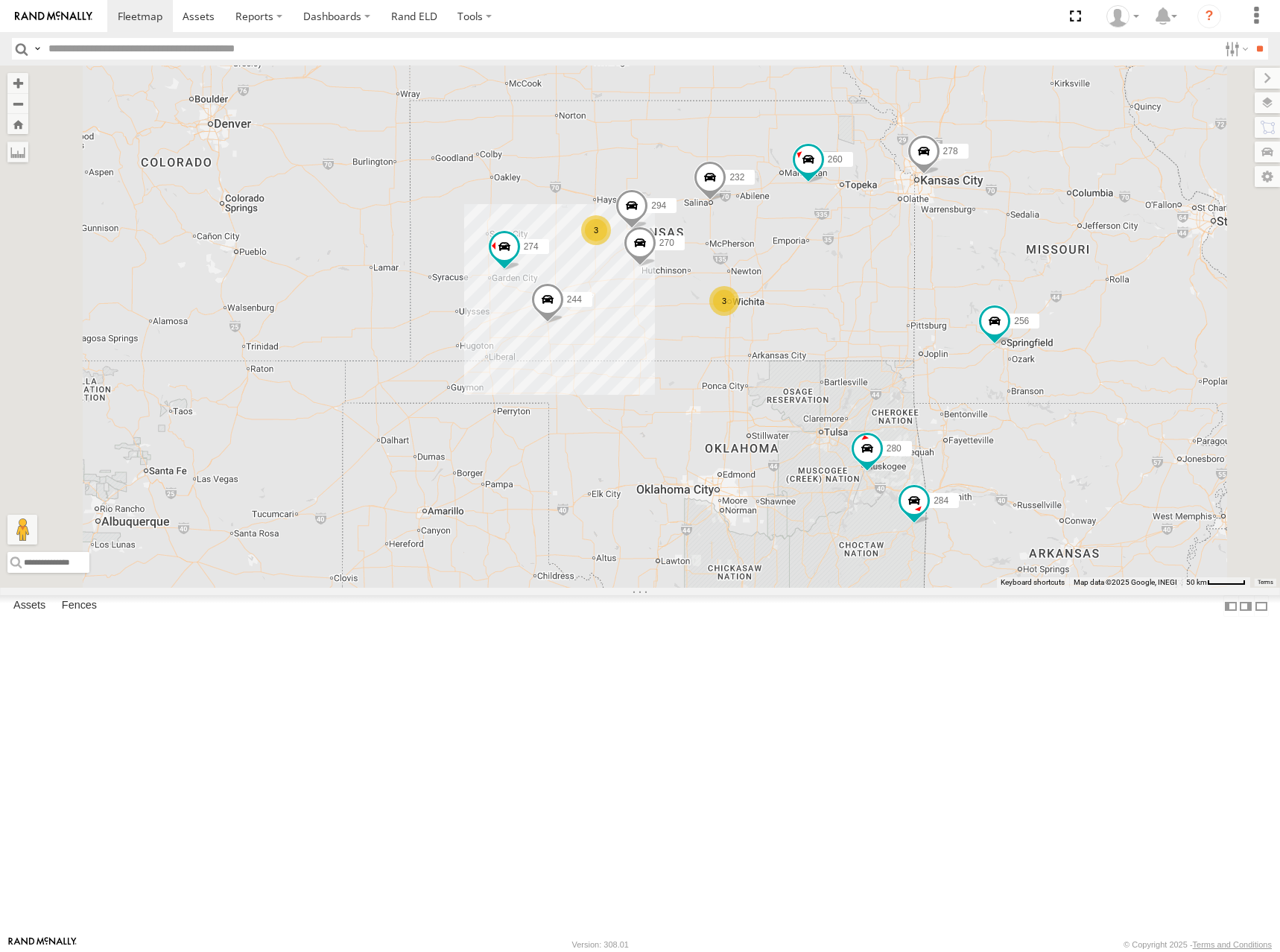
drag, startPoint x: 876, startPoint y: 286, endPoint x: 888, endPoint y: 286, distance: 12.0
click at [888, 286] on div "272 264 274 300 244 280 256 232 304 284 282 266 278 260 270 294 3 3 2 288" at bounding box center [640, 326] width 1280 height 522
click at [941, 303] on div "272 264 274 300 244 280 256 232 304 284 282 266 278 260 270 294 3 3 2 288" at bounding box center [640, 326] width 1280 height 522
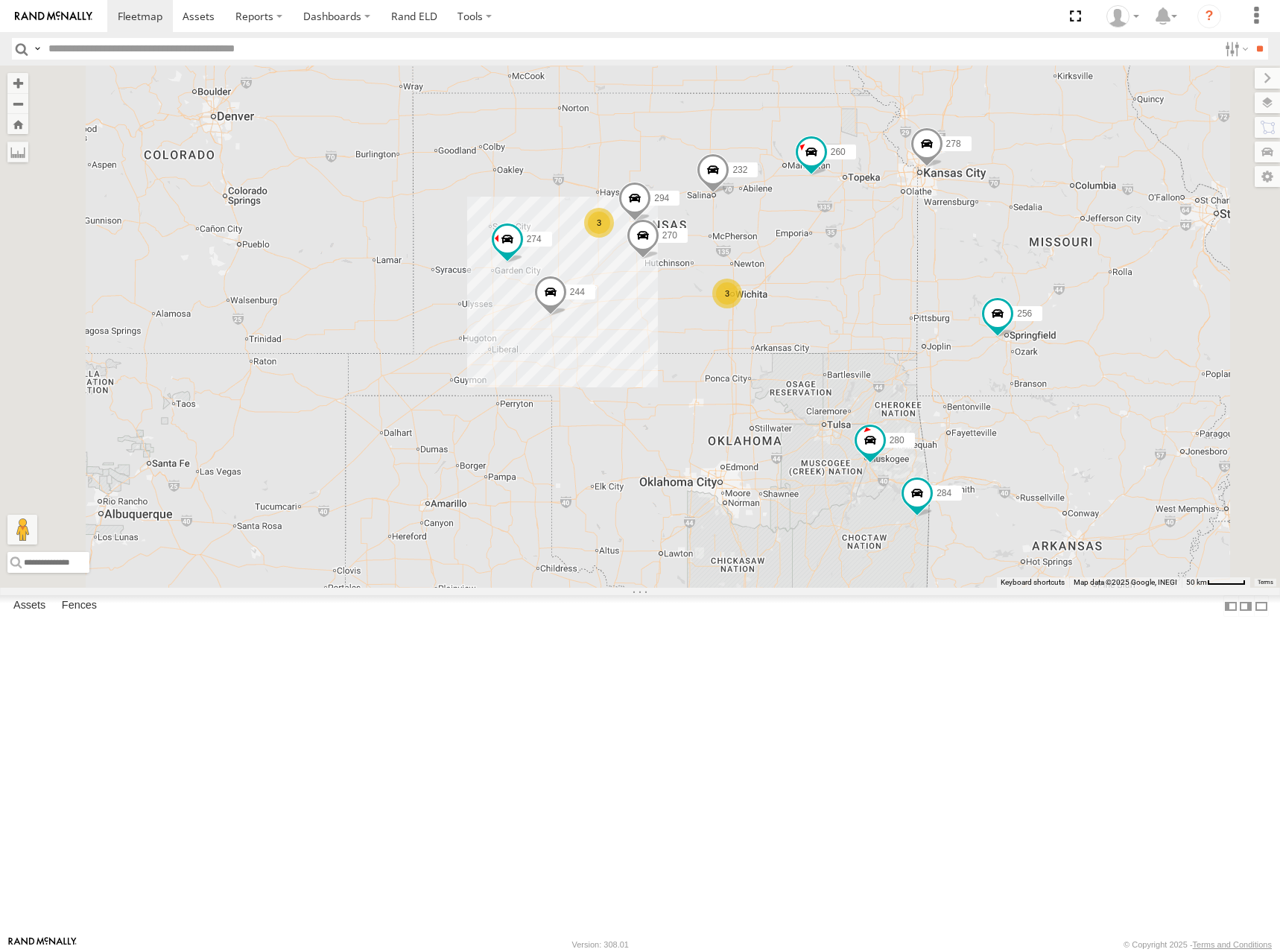
drag, startPoint x: 834, startPoint y: 309, endPoint x: 834, endPoint y: 298, distance: 11.0
click at [834, 298] on div "272 264 274 300 244 280 256 232 304 284 282 266 278 260 270 294 3 3 2 288" at bounding box center [640, 326] width 1280 height 522
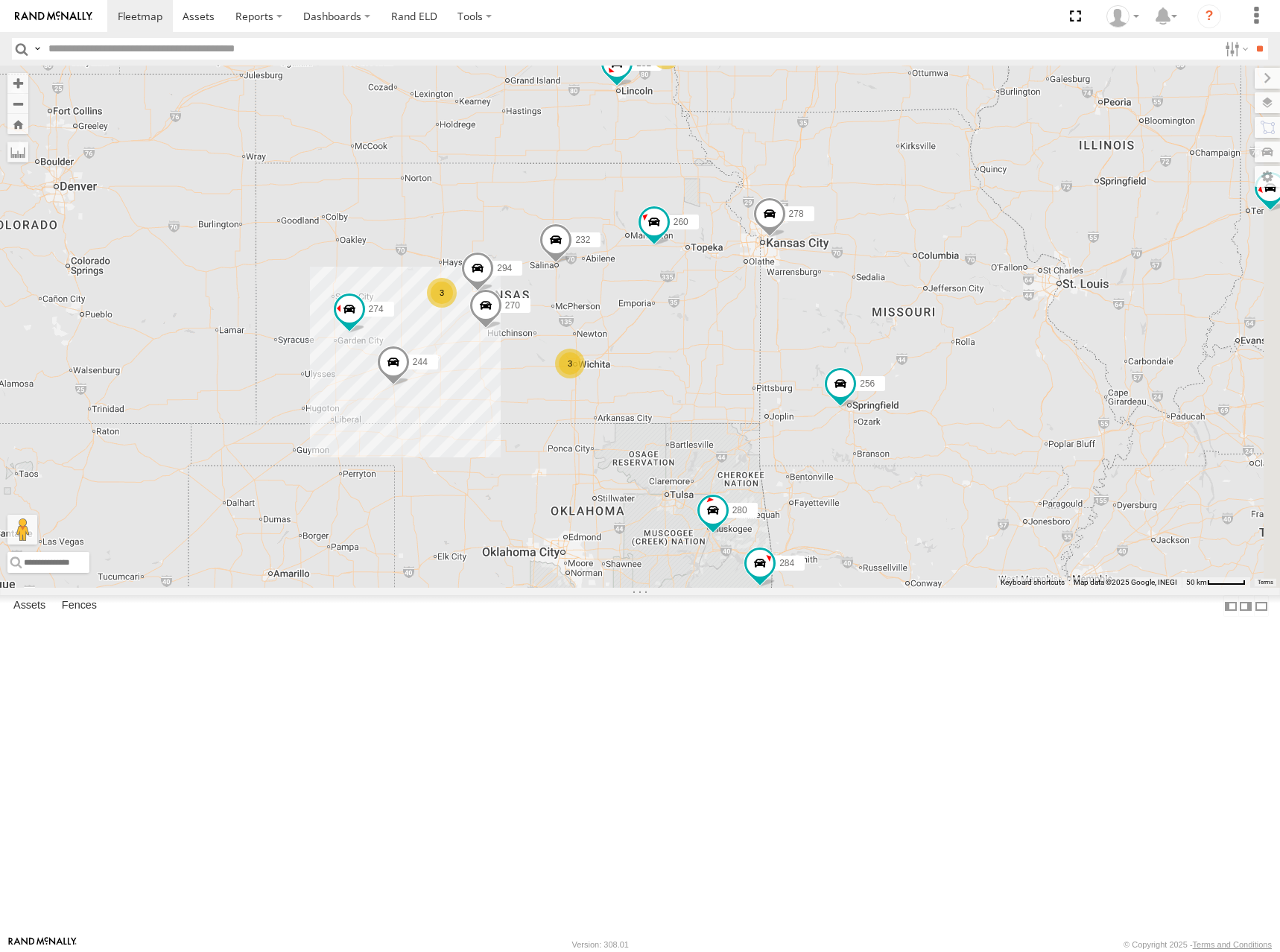
drag, startPoint x: 907, startPoint y: 274, endPoint x: 724, endPoint y: 356, distance: 200.5
click at [724, 356] on div "272 264 274 300 244 280 256 232 304 284 282 266 278 260 270 294 3 3 2 288 292" at bounding box center [640, 326] width 1280 height 522
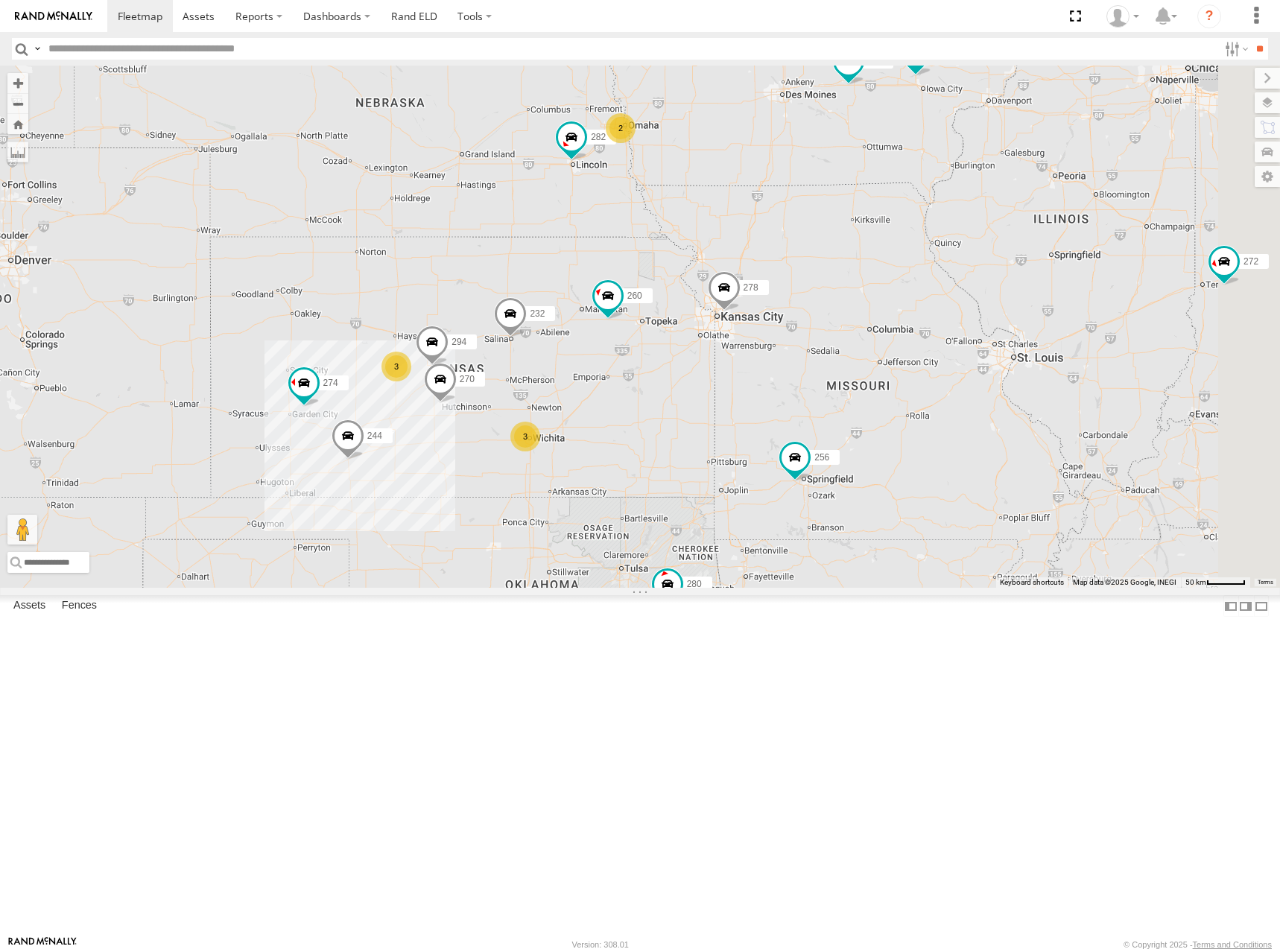
drag, startPoint x: 1002, startPoint y: 308, endPoint x: 961, endPoint y: 379, distance: 82.0
click at [961, 379] on div "272 264 274 300 244 280 256 232 304 284 282 266 278 260 270 294 3 3 2 288 292" at bounding box center [640, 326] width 1280 height 522
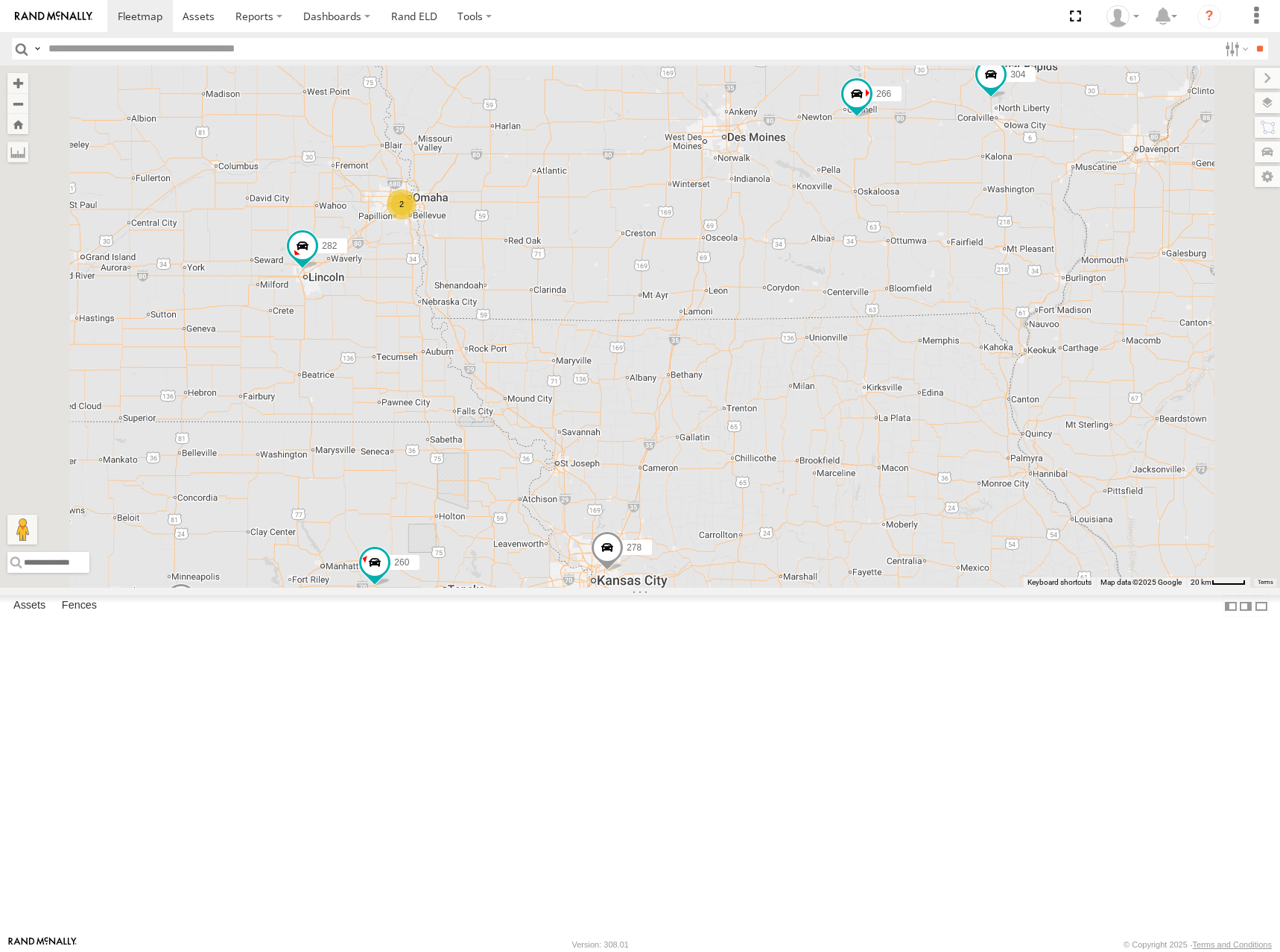
drag, startPoint x: 1017, startPoint y: 204, endPoint x: 1024, endPoint y: 196, distance: 10.6
click at [1024, 196] on div "272 264 274 300 244 280 256 232 304 284 282 266 278 260 270 294 288 292 2" at bounding box center [640, 326] width 1280 height 522
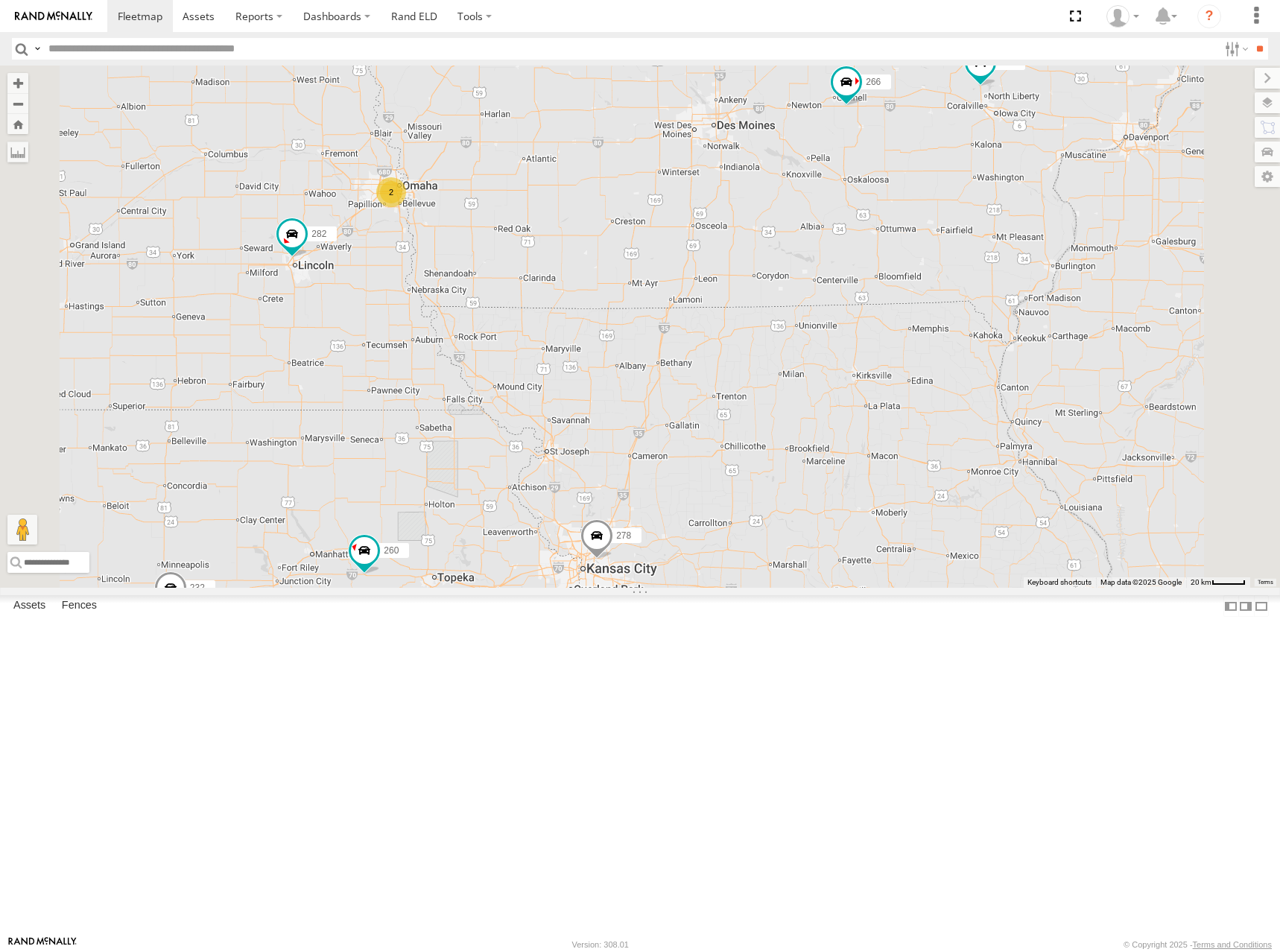
drag, startPoint x: 990, startPoint y: 245, endPoint x: 978, endPoint y: 231, distance: 18.4
click at [978, 231] on div "272 264 274 300 244 280 256 232 304 284 282 266 278 260 270 294 288 292 2" at bounding box center [640, 326] width 1280 height 522
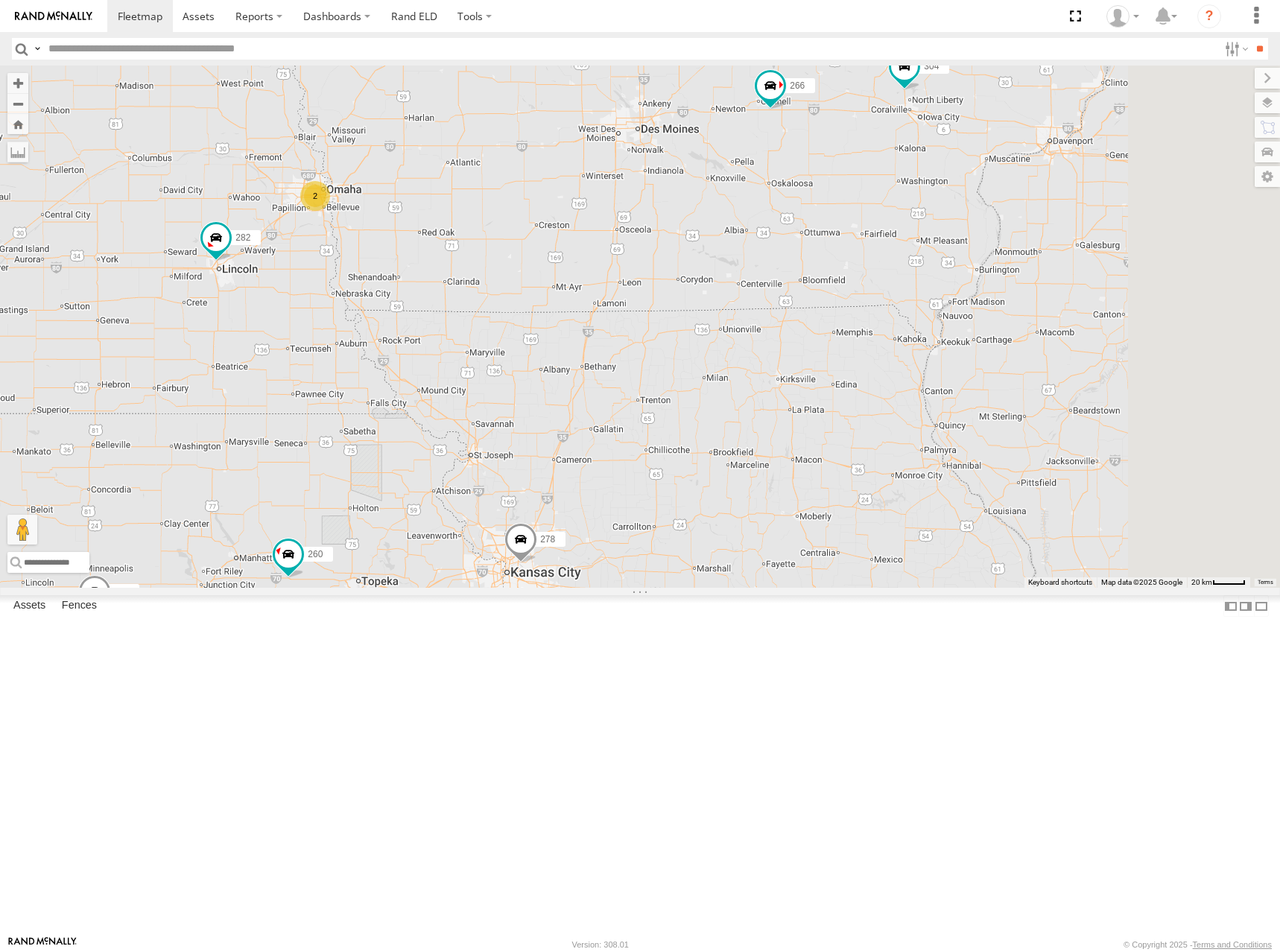
drag, startPoint x: 1080, startPoint y: 329, endPoint x: 1017, endPoint y: 337, distance: 63.5
click at [1017, 337] on div "272 264 274 300 244 280 256 232 304 284 282 266 278 260 270 294 288 292 2" at bounding box center [640, 326] width 1280 height 522
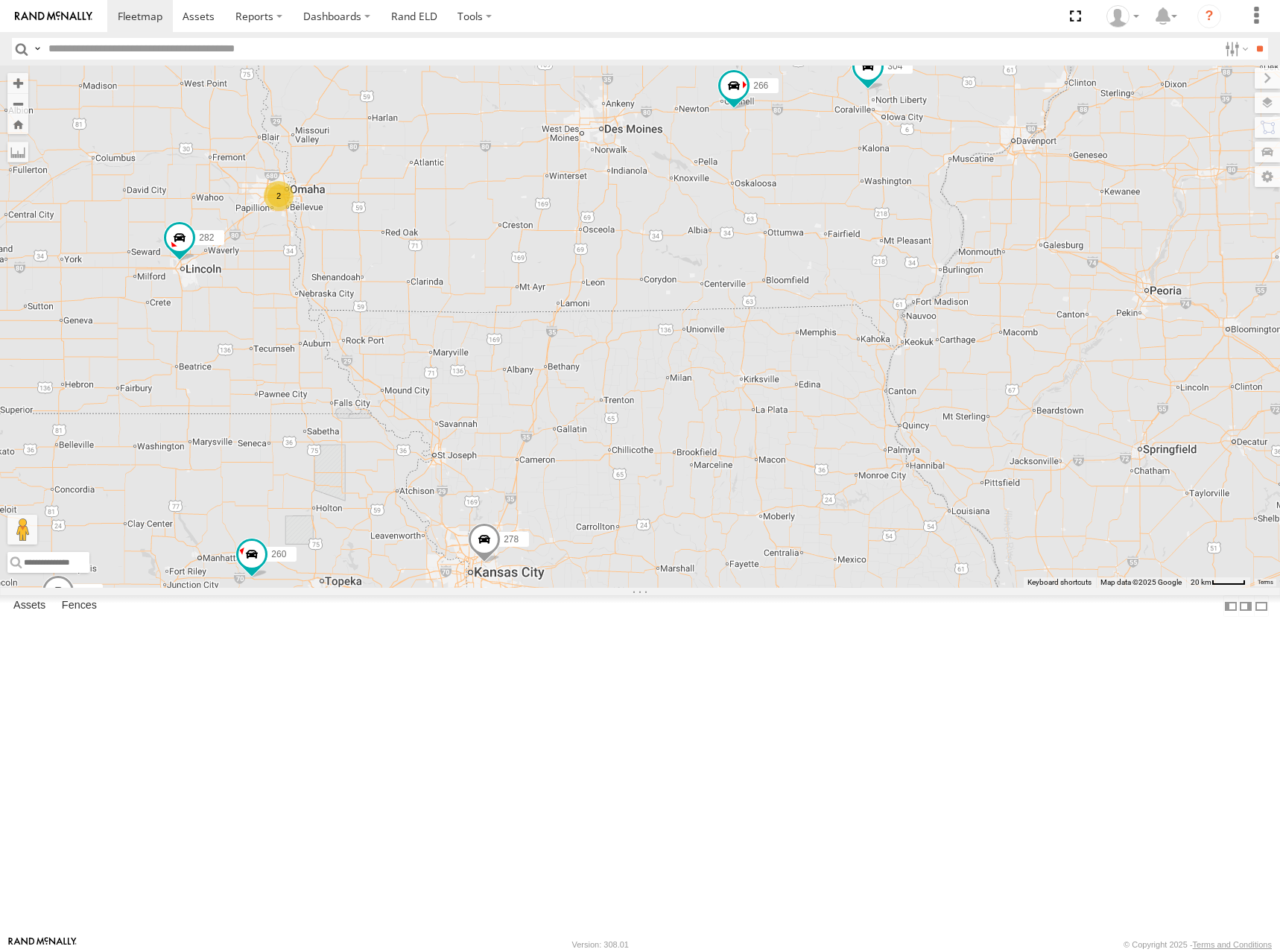
drag, startPoint x: 1001, startPoint y: 336, endPoint x: 965, endPoint y: 336, distance: 36.0
click at [965, 336] on div "272 264 274 300 244 280 256 232 304 284 282 266 278 260 270 294 288 292 2" at bounding box center [640, 326] width 1280 height 522
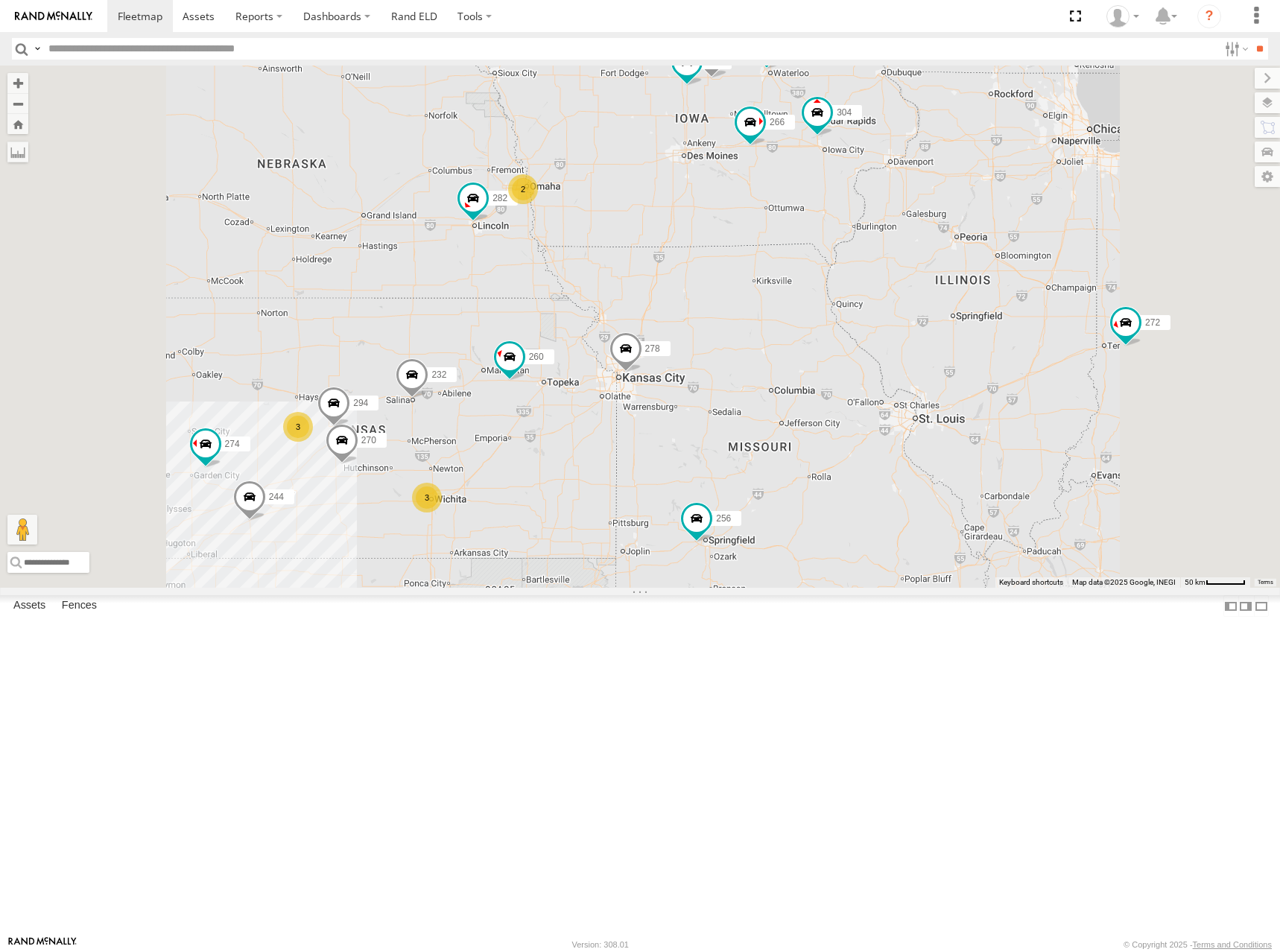
drag, startPoint x: 876, startPoint y: 297, endPoint x: 877, endPoint y: 308, distance: 11.0
click at [877, 308] on div "272 264 274 300 244 280 256 232 304 284 282 266 278 260 270 294 288 292 3 3 2" at bounding box center [640, 326] width 1280 height 522
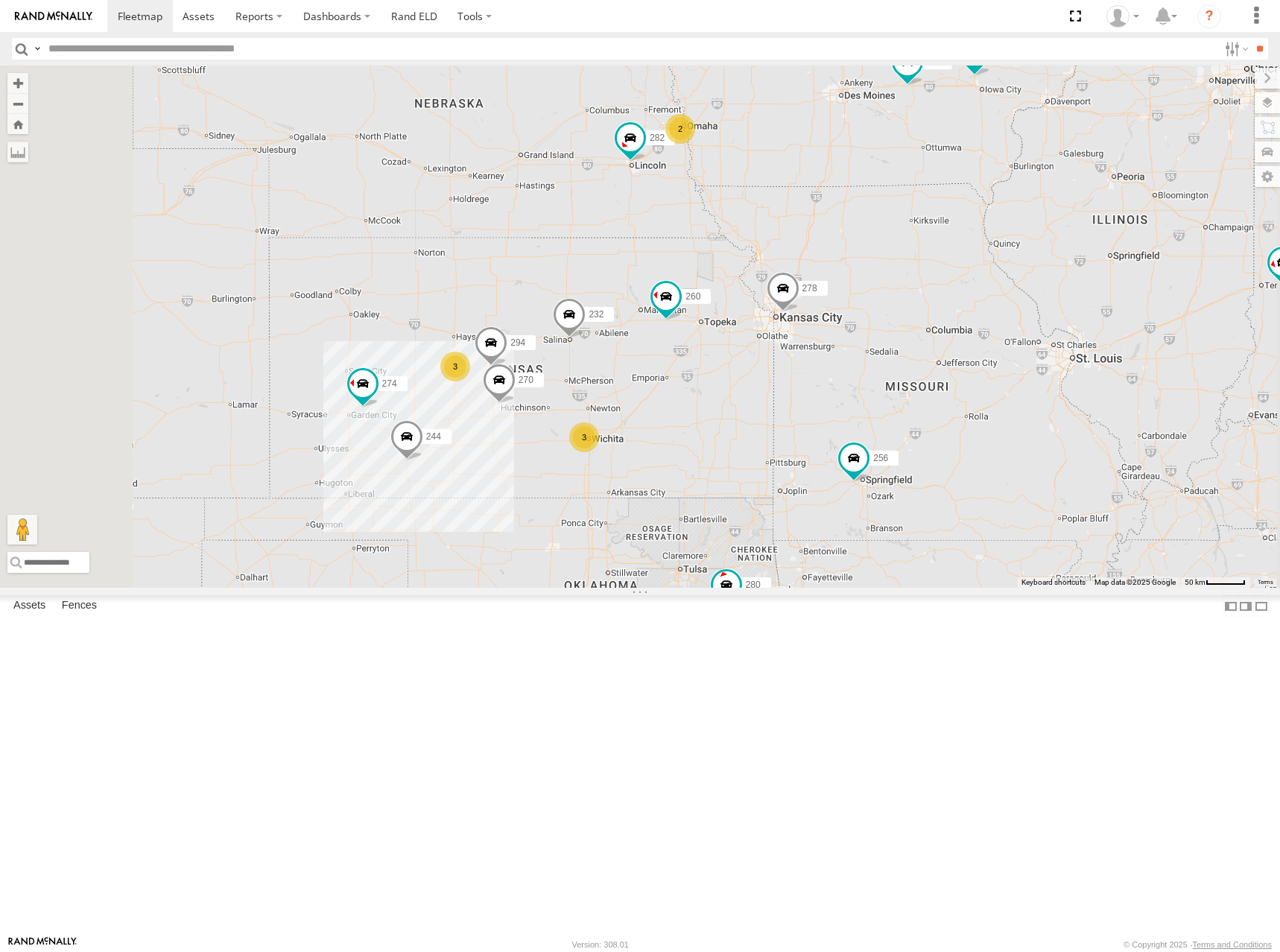
drag, startPoint x: 827, startPoint y: 322, endPoint x: 987, endPoint y: 246, distance: 177.1
click at [987, 246] on div "272 264 274 300 244 280 256 232 304 284 282 266 278 260 270 294 288 292 3 3 2" at bounding box center [640, 326] width 1280 height 522
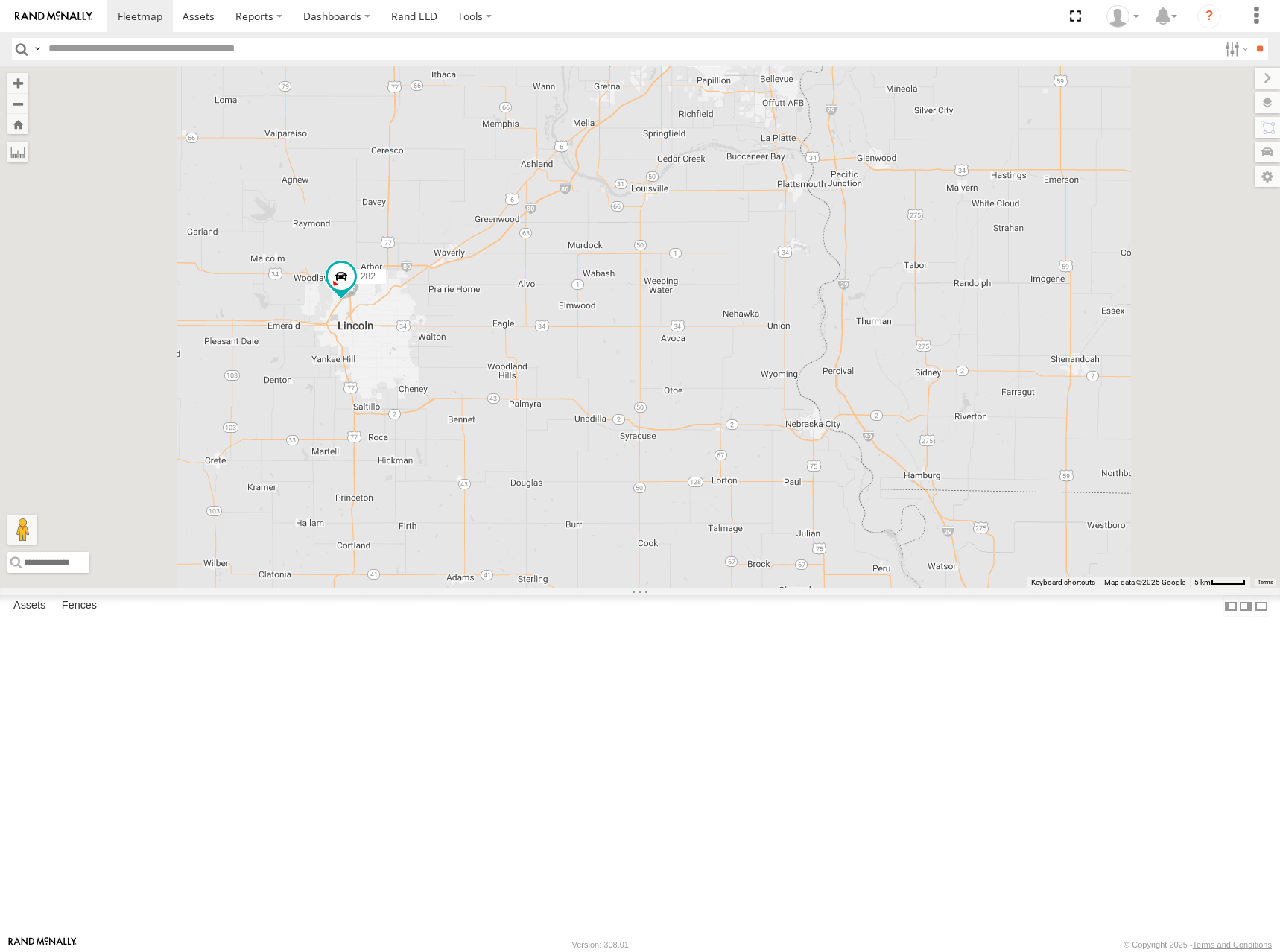
drag, startPoint x: 878, startPoint y: 283, endPoint x: 891, endPoint y: 300, distance: 21.4
click at [891, 300] on div "272 264 274 300 244 280 256 232 304 284 282 266 278 260 270 294 288 292 262 296" at bounding box center [640, 326] width 1280 height 522
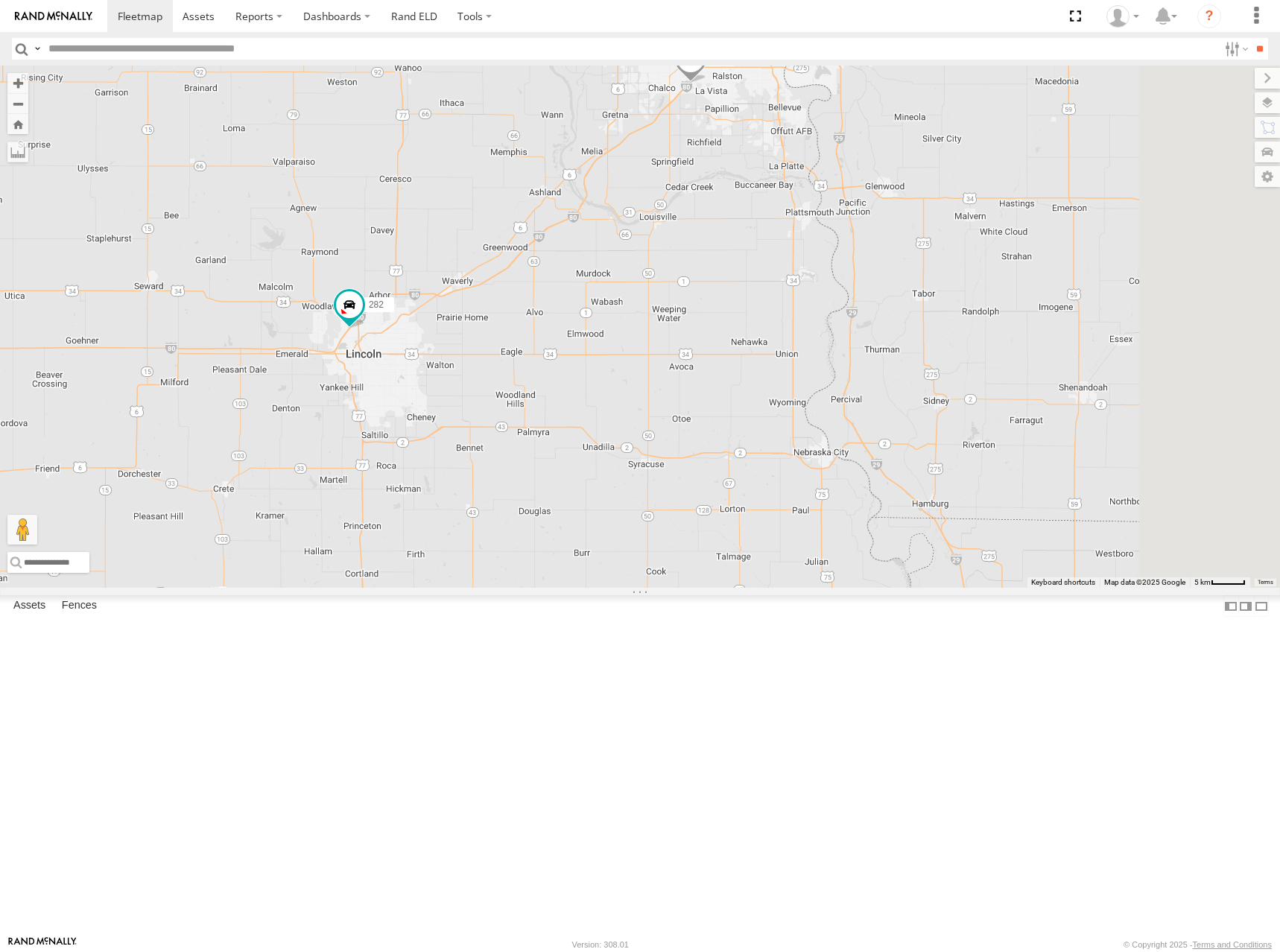
drag, startPoint x: 1059, startPoint y: 261, endPoint x: 1050, endPoint y: 268, distance: 11.4
click at [1050, 268] on div "272 264 274 300 244 280 256 232 304 284 282 266 278 260 270 294 288 292 262 296" at bounding box center [640, 326] width 1280 height 522
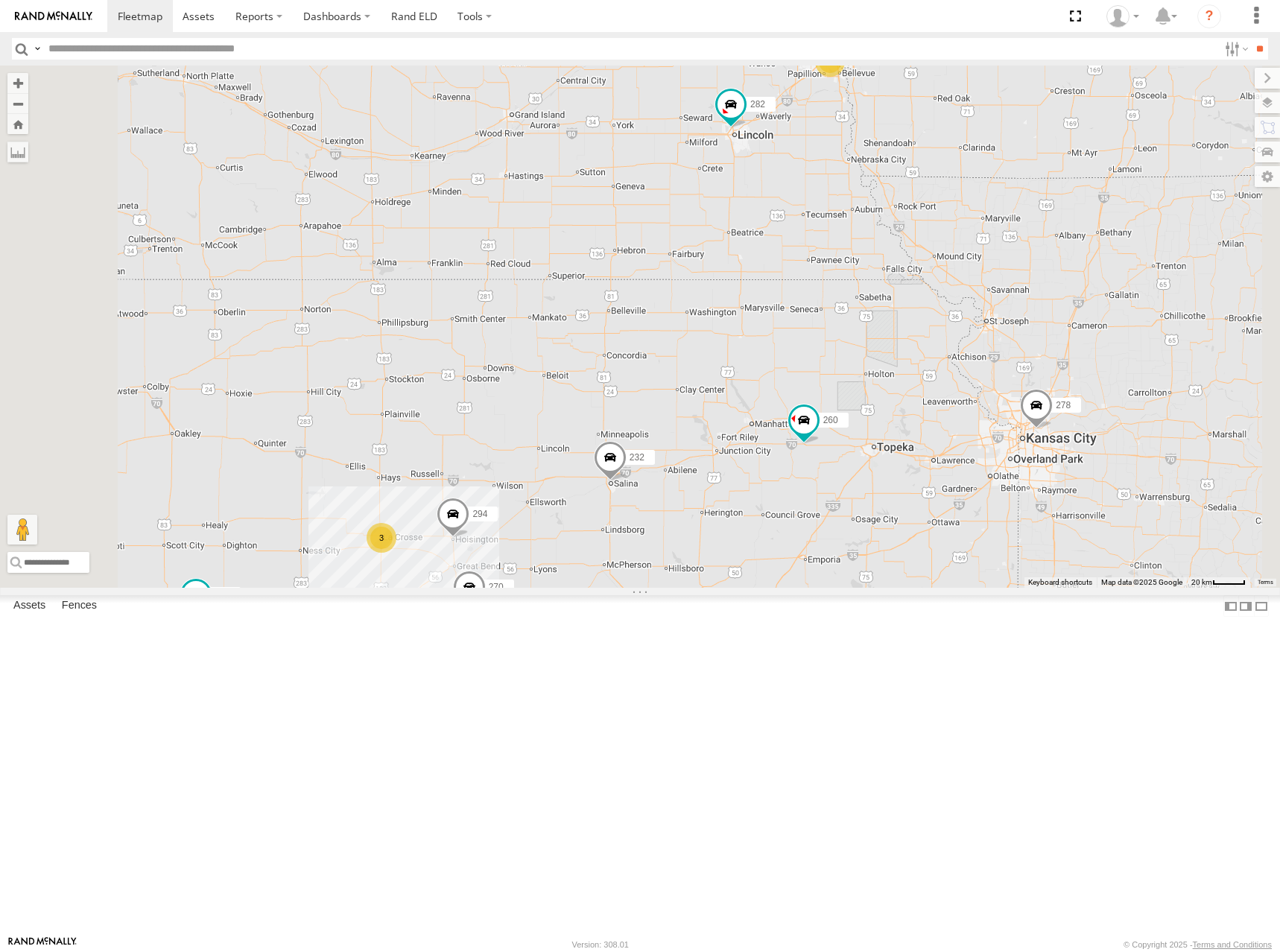
drag, startPoint x: 1020, startPoint y: 309, endPoint x: 1019, endPoint y: 301, distance: 8.1
click at [1019, 301] on div "272 264 274 300 244 280 256 232 304 284 282 266 278 260 270 294 288 292 3 2 2 3…" at bounding box center [640, 326] width 1280 height 522
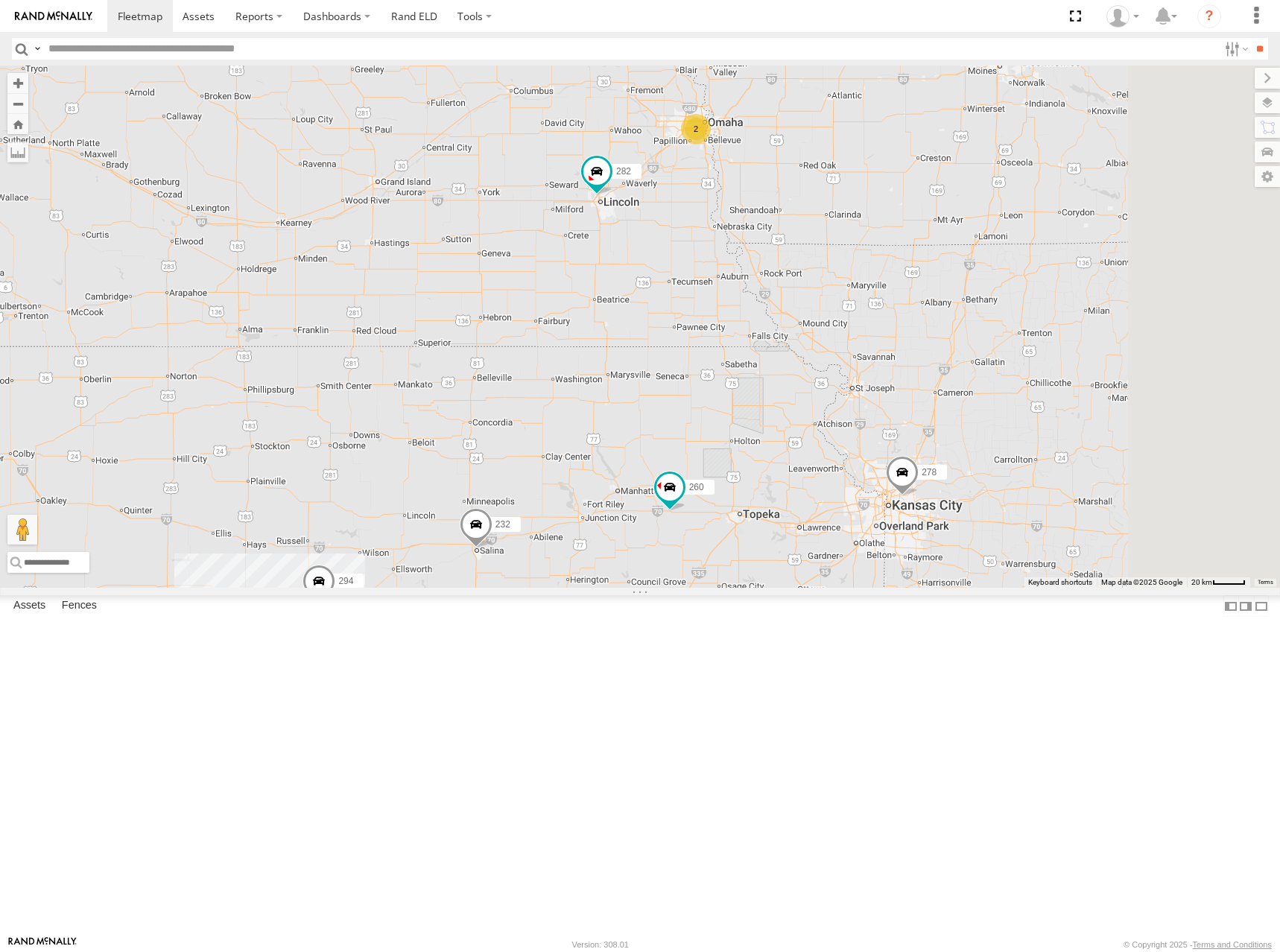
drag, startPoint x: 1067, startPoint y: 288, endPoint x: 945, endPoint y: 352, distance: 137.8
click at [945, 352] on div "272 264 274 300 244 280 256 232 304 284 282 266 278 260 270 294 288 292 3 2 2 3…" at bounding box center [640, 326] width 1280 height 522
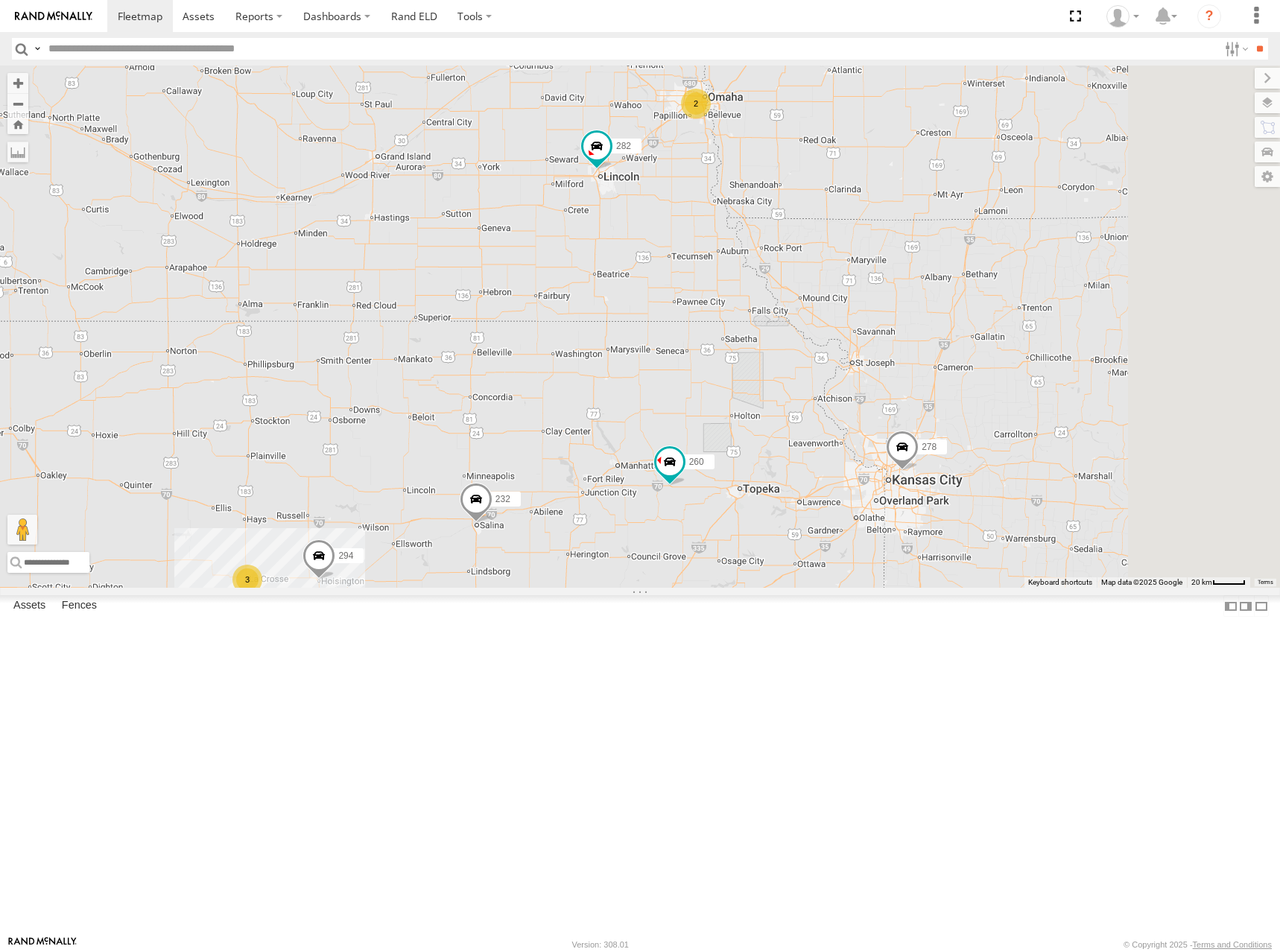
drag, startPoint x: 930, startPoint y: 382, endPoint x: 948, endPoint y: 342, distance: 43.9
click at [948, 342] on div "272 264 274 300 244 280 256 232 304 284 282 266 278 260 270 294 288 292 3 2 2 3…" at bounding box center [640, 326] width 1280 height 522
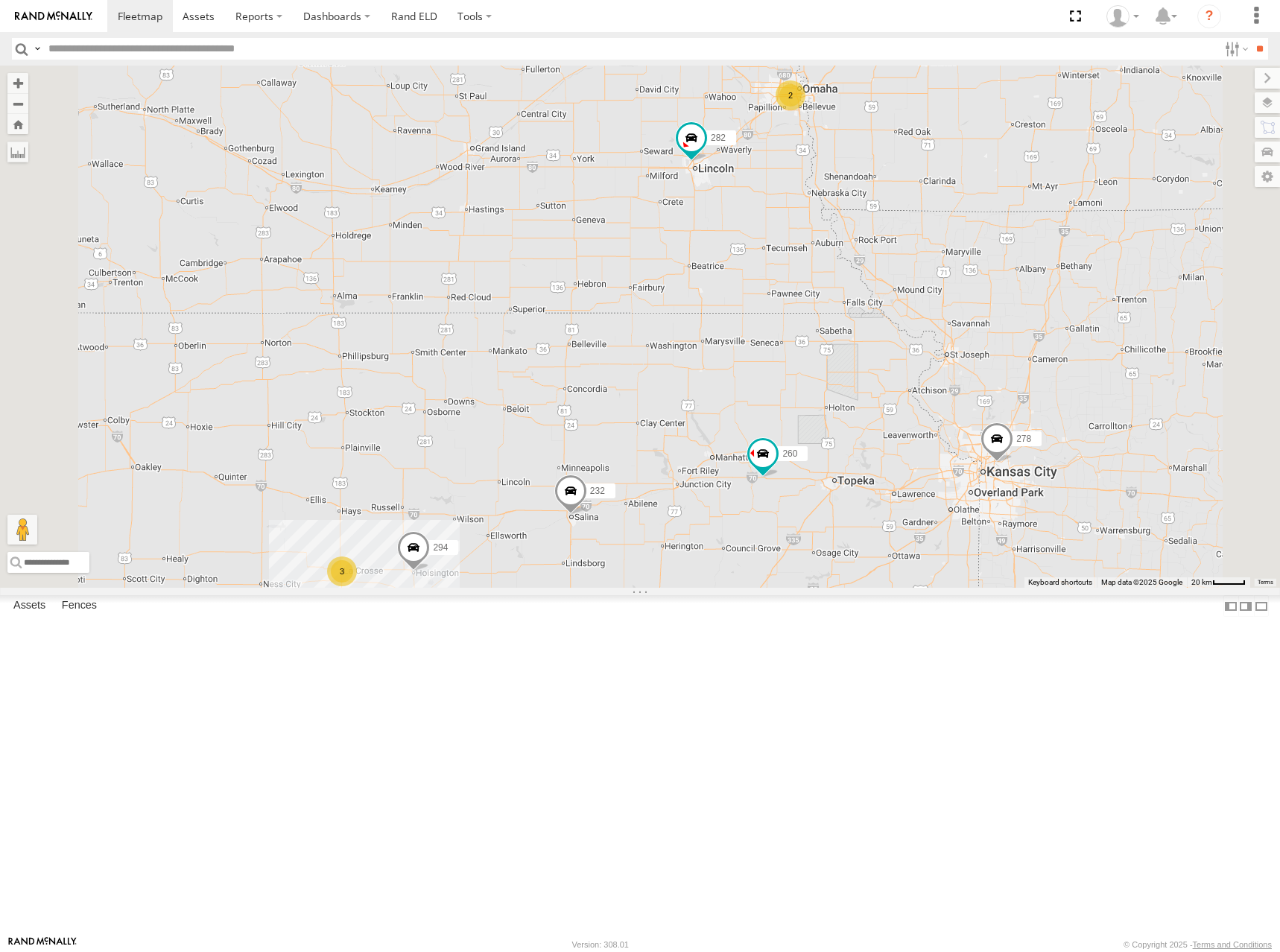
drag, startPoint x: 802, startPoint y: 246, endPoint x: 869, endPoint y: 245, distance: 67.0
click at [869, 245] on div "272 264 274 300 244 280 256 232 304 284 282 266 278 260 270 294 288 292 3 2 2 3…" at bounding box center [640, 326] width 1280 height 522
drag, startPoint x: 911, startPoint y: 279, endPoint x: 904, endPoint y: 284, distance: 8.6
click at [904, 284] on div "272 264 274 300 244 280 256 232 304 284 282 266 278 260 270 294 288 292 3 2 2 3…" at bounding box center [640, 326] width 1280 height 522
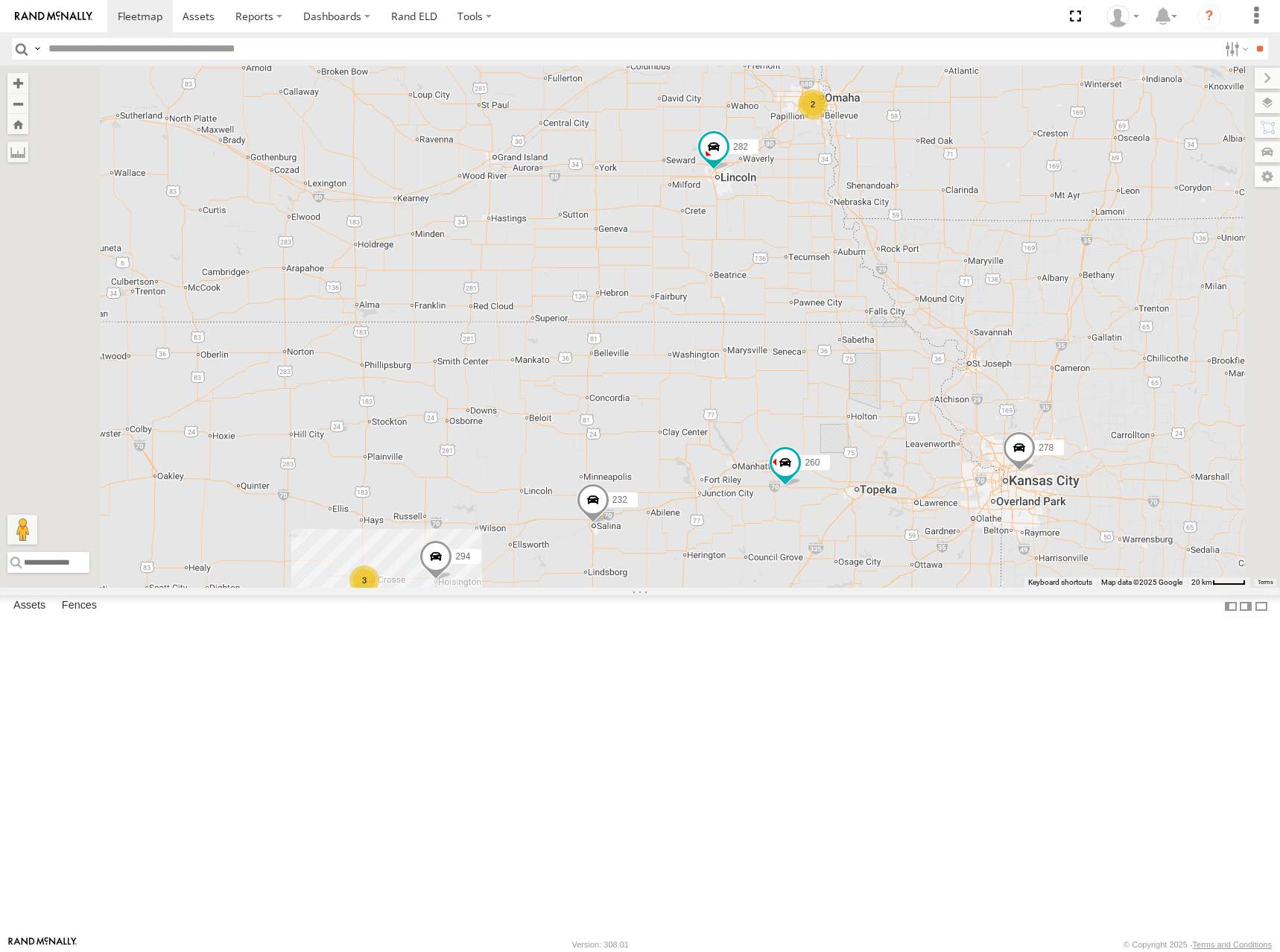
drag, startPoint x: 897, startPoint y: 261, endPoint x: 922, endPoint y: 261, distance: 25.0
click at [922, 261] on div "272 264 274 300 244 280 256 232 304 284 282 266 278 260 270 294 288 292 3 2 2 3…" at bounding box center [640, 326] width 1280 height 522
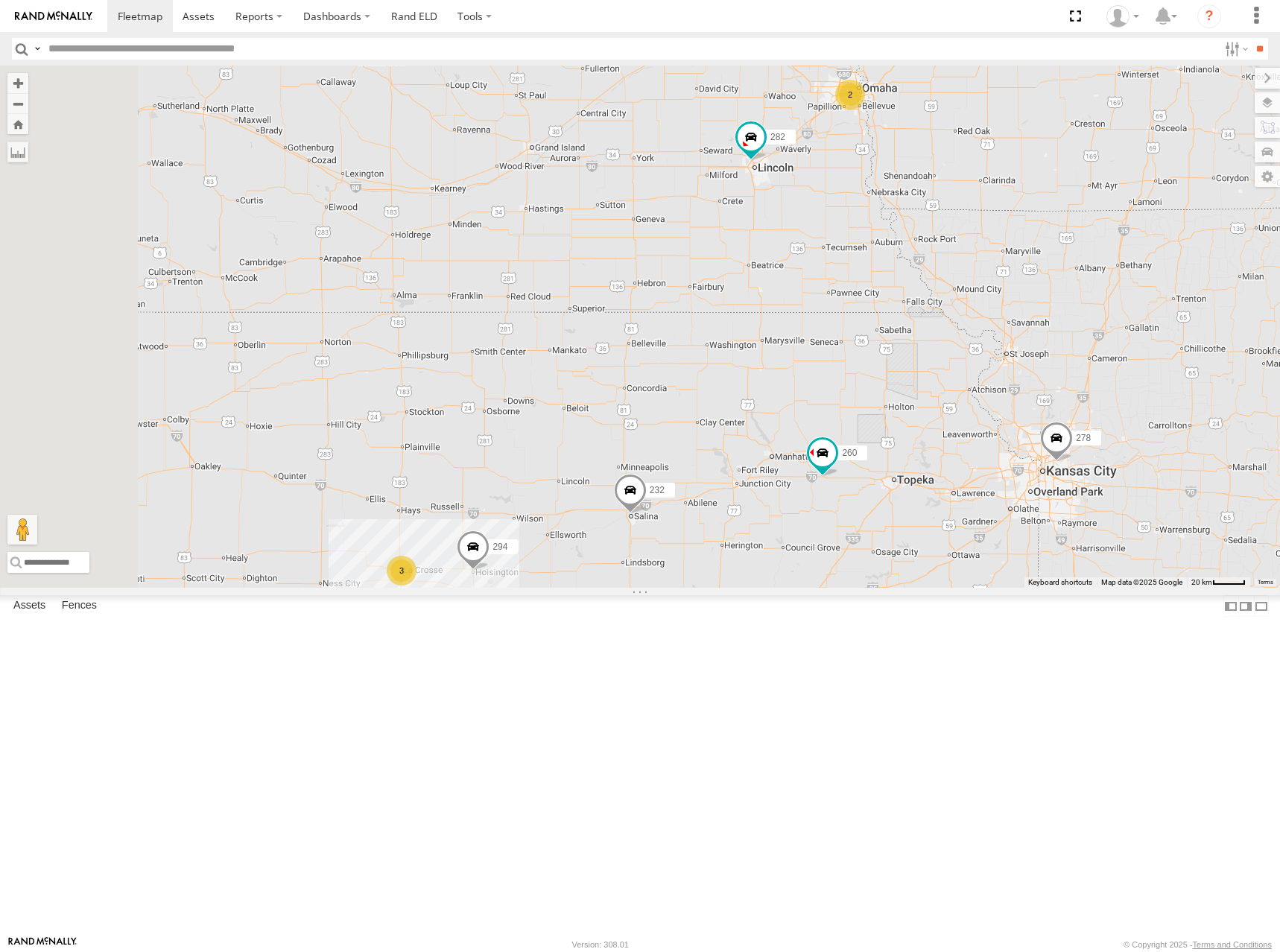
drag, startPoint x: 920, startPoint y: 257, endPoint x: 1238, endPoint y: 163, distance: 331.6
click at [932, 252] on div "272 264 274 300 244 280 256 232 304 284 282 266 278 260 270 294 288 292 3 2 2 3…" at bounding box center [640, 326] width 1280 height 522
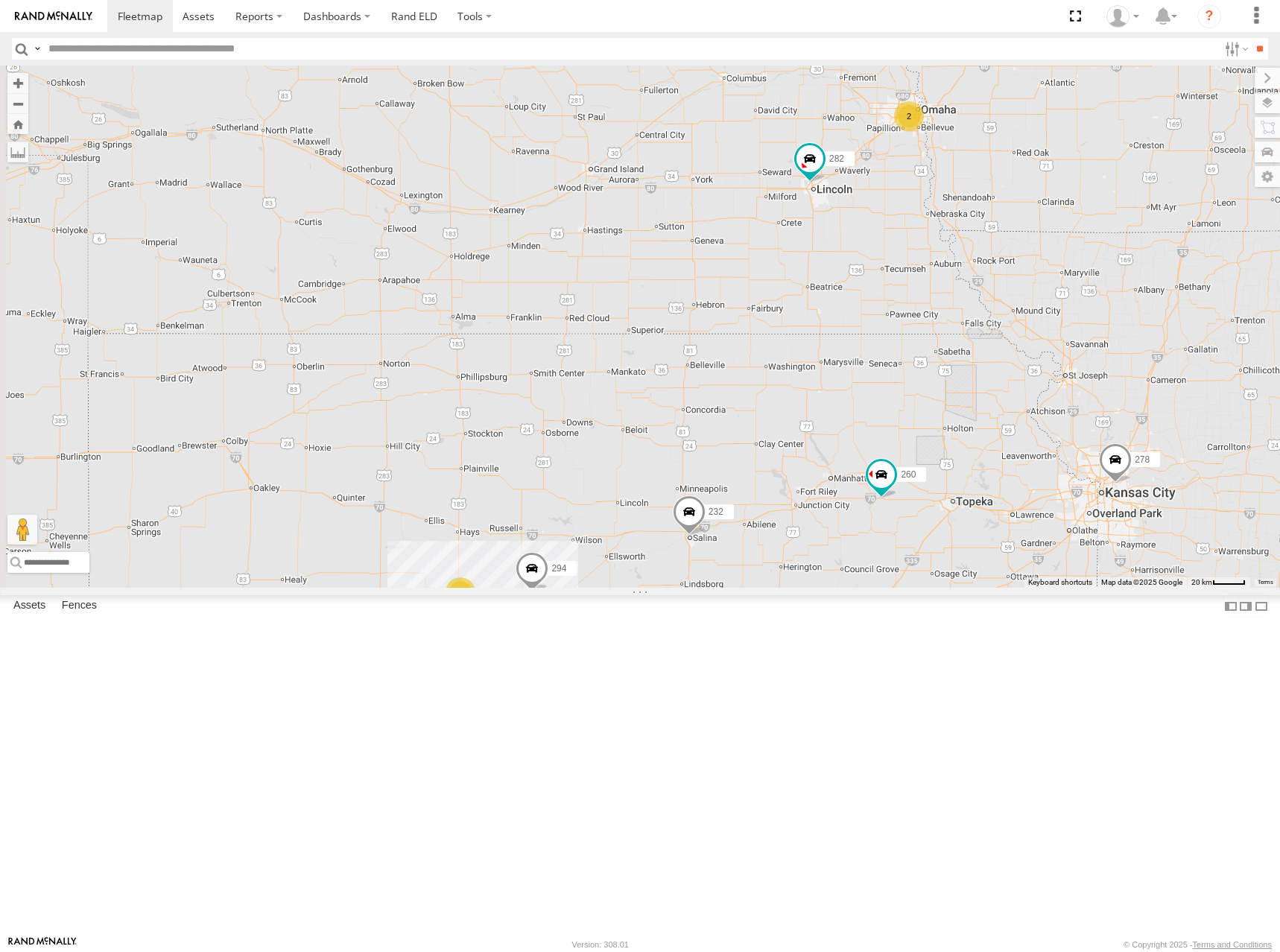
drag, startPoint x: 836, startPoint y: 307, endPoint x: 860, endPoint y: 322, distance: 28.3
click at [860, 322] on div "272 264 274 300 244 280 256 232 304 284 282 266 278 260 270 294 288 292 3 2 2 3…" at bounding box center [640, 326] width 1280 height 522
drag, startPoint x: 876, startPoint y: 347, endPoint x: 873, endPoint y: 354, distance: 7.6
click at [869, 356] on div "272 264 274 300 244 280 256 232 304 284 282 266 278 260 270 294 288 292 3 2 2 3…" at bounding box center [640, 326] width 1280 height 522
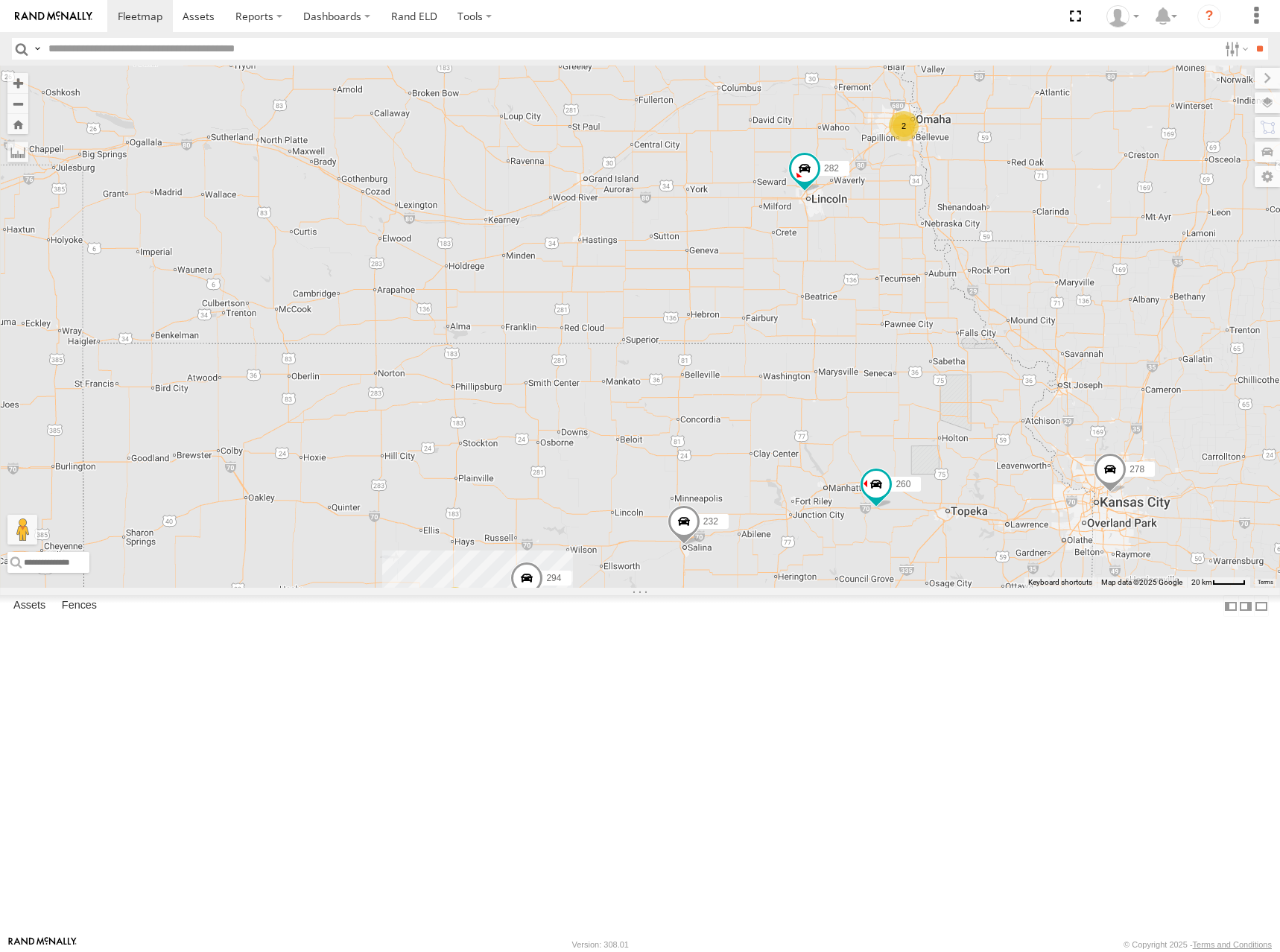
drag, startPoint x: 1005, startPoint y: 269, endPoint x: 990, endPoint y: 283, distance: 20.5
click at [990, 283] on div "272 264 274 300 244 280 256 232 304 284 282 266 278 260 270 294 288 292 3 2 2 3…" at bounding box center [640, 326] width 1280 height 522
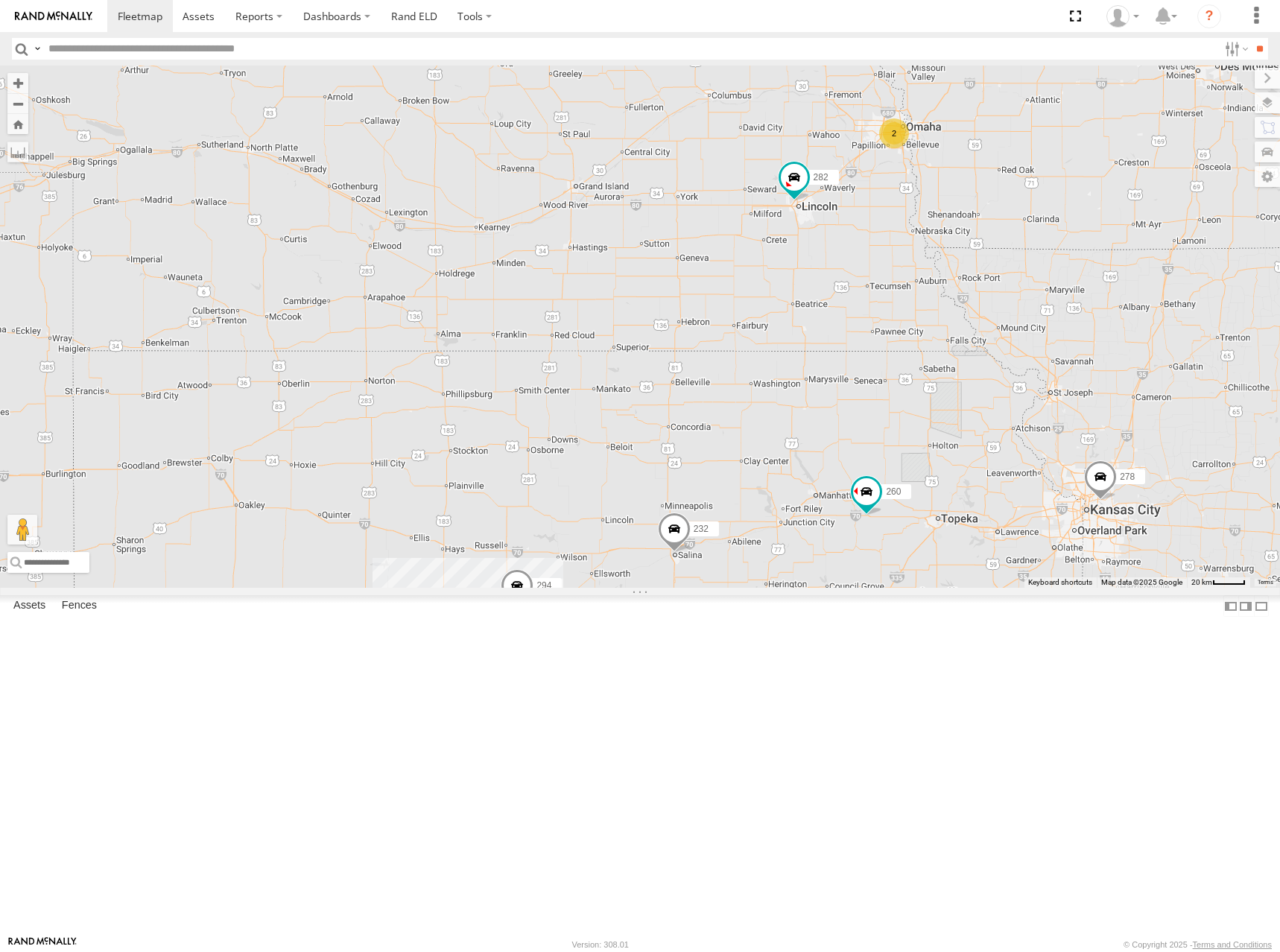
drag, startPoint x: 918, startPoint y: 286, endPoint x: 926, endPoint y: 270, distance: 17.9
click at [926, 270] on div "272 264 274 300 244 280 256 232 304 284 282 266 278 260 270 294 288 292 3 2 2 3…" at bounding box center [640, 326] width 1280 height 522
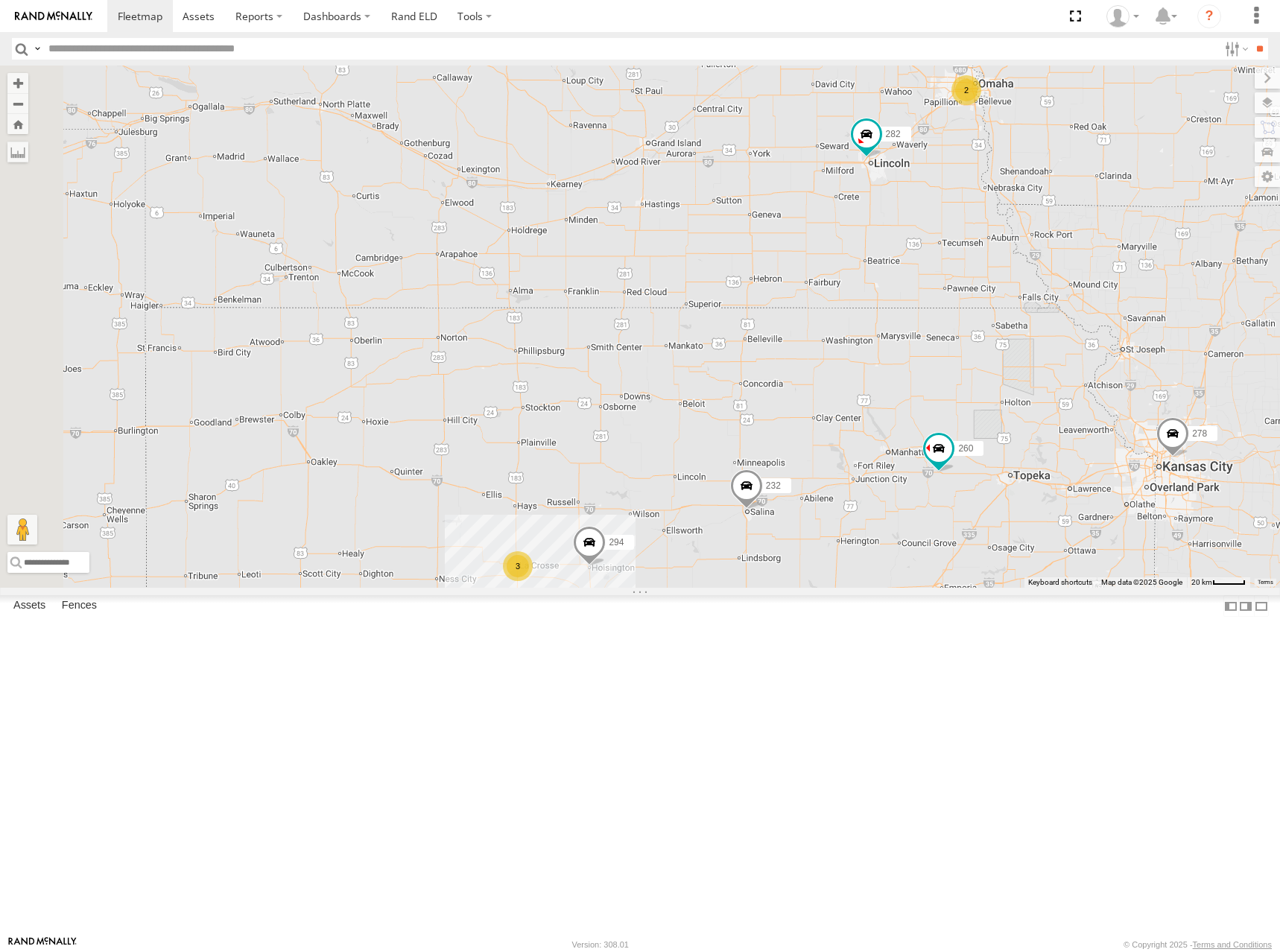
drag, startPoint x: 844, startPoint y: 333, endPoint x: 920, endPoint y: 283, distance: 91.0
click at [920, 283] on div "272 264 274 300 244 280 256 232 304 284 282 266 278 260 270 294 288 292 3 2 2 3…" at bounding box center [640, 326] width 1280 height 522
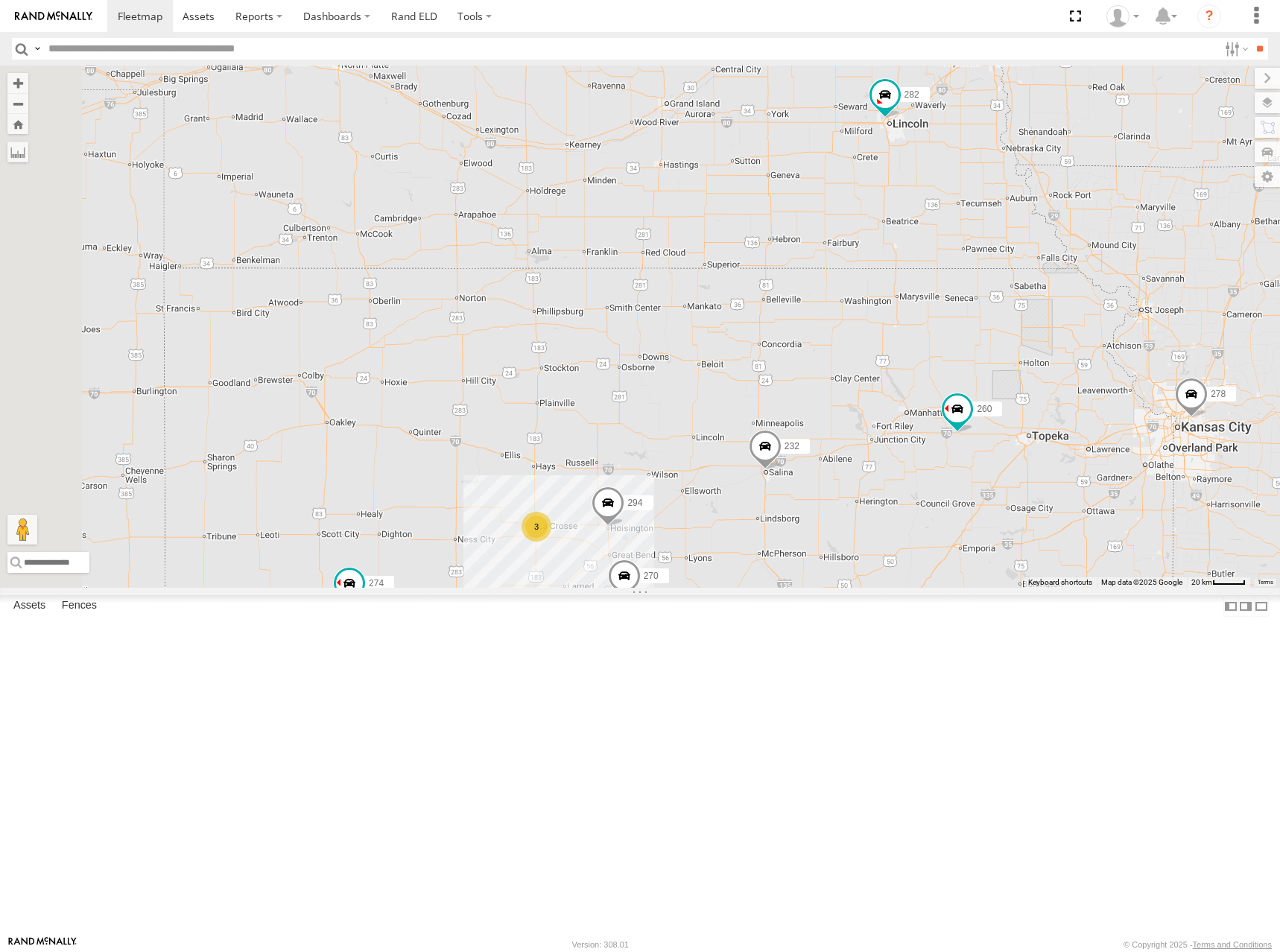
drag, startPoint x: 895, startPoint y: 295, endPoint x: 894, endPoint y: 261, distance: 34.0
click at [894, 261] on div "272 264 274 300 244 280 256 232 304 284 282 266 278 260 270 294 288 292 3 2 2 3…" at bounding box center [640, 326] width 1280 height 522
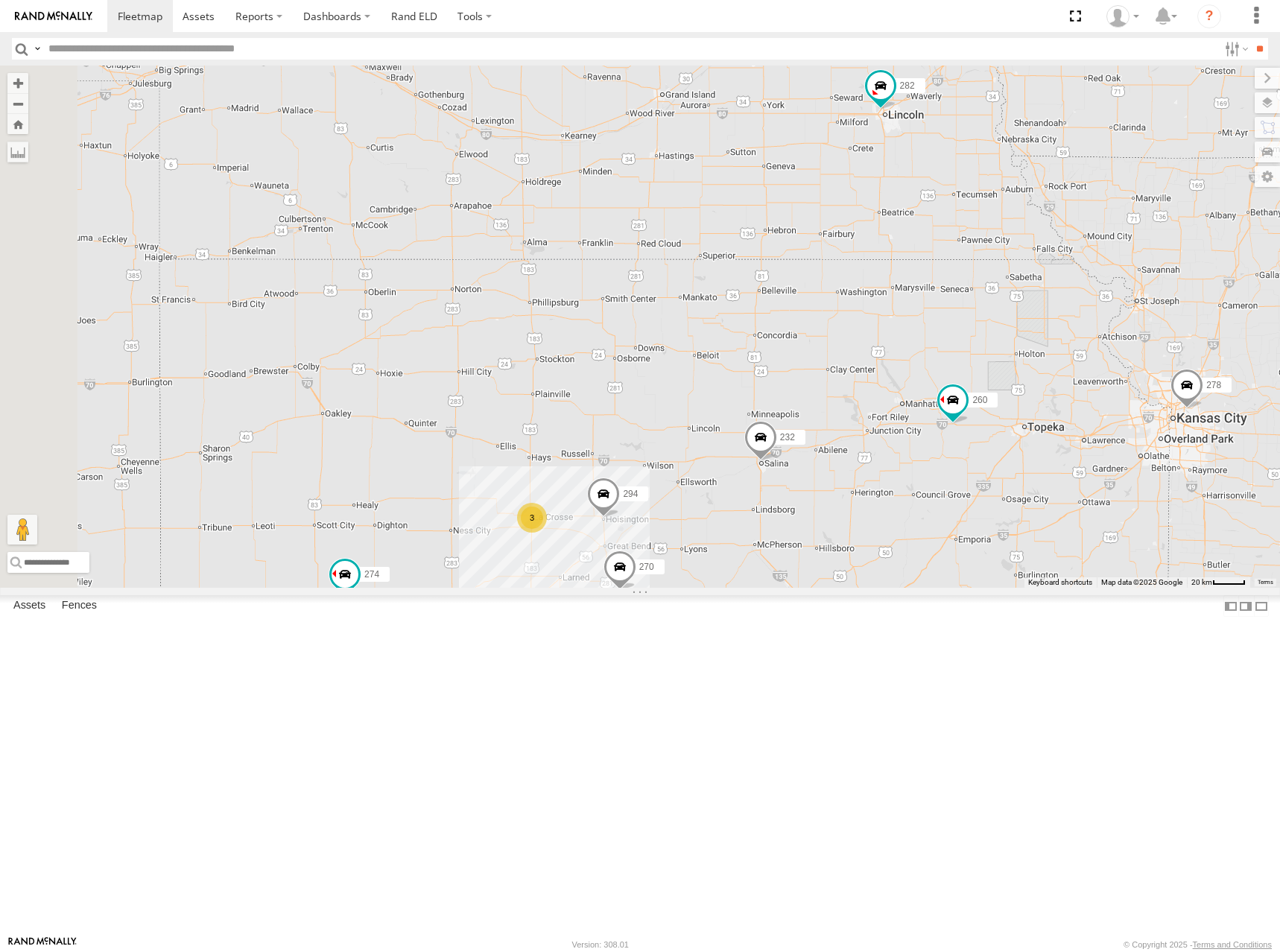
drag, startPoint x: 1016, startPoint y: 213, endPoint x: 1094, endPoint y: 188, distance: 81.9
click at [983, 239] on div "272 264 274 300 244 280 256 232 304 284 282 266 278 260 270 294 288 292 3 2 2 3…" at bounding box center [640, 326] width 1280 height 522
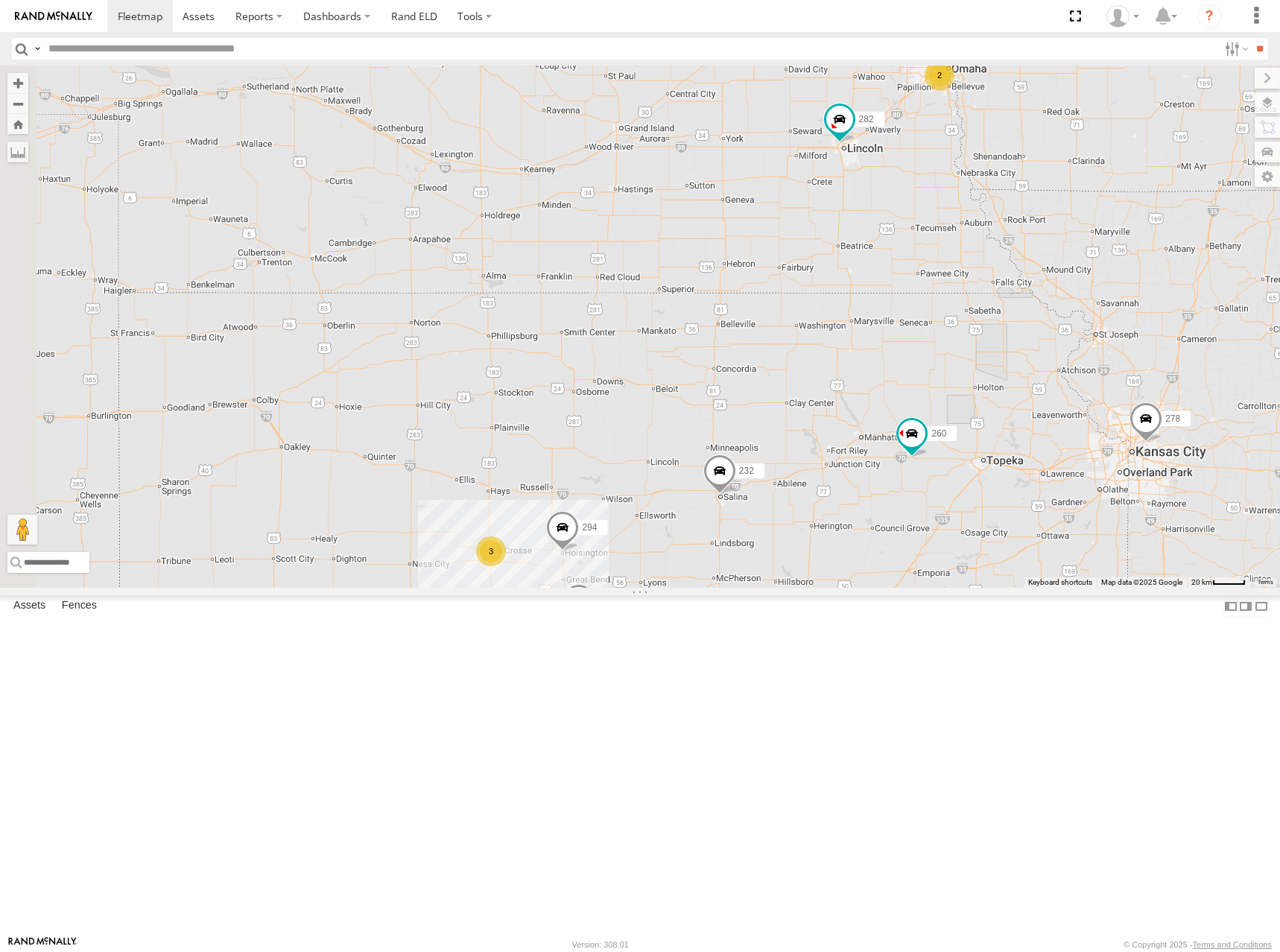
click at [999, 233] on div "272 264 274 300 244 280 256 232 304 284 282 266 278 260 270 294 288 292 3 2 2 3…" at bounding box center [640, 326] width 1280 height 522
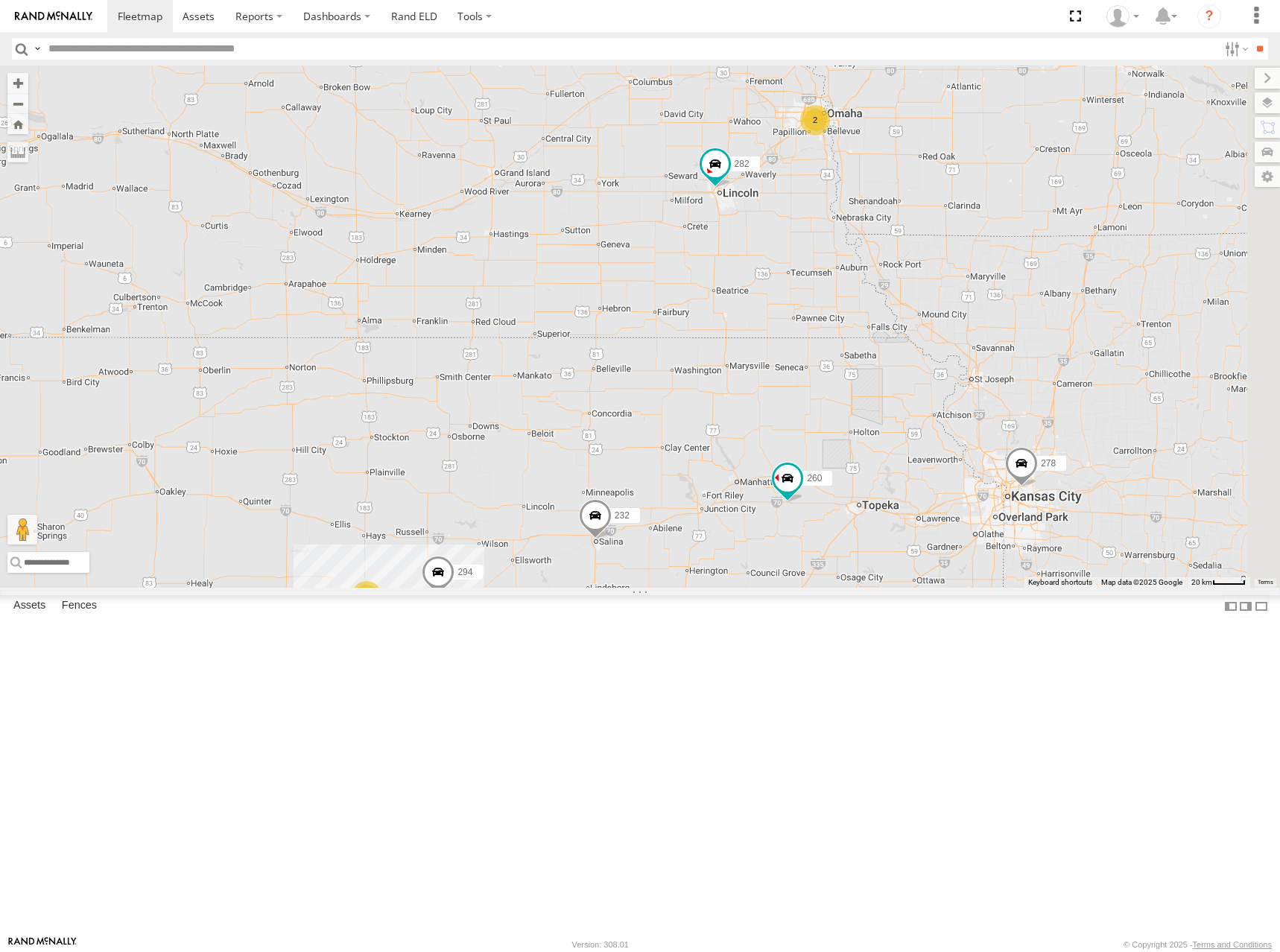
drag, startPoint x: 991, startPoint y: 227, endPoint x: 865, endPoint y: 265, distance: 131.6
click at [865, 265] on div "272 264 274 300 244 280 256 232 304 284 282 266 278 260 270 294 288 292 3 2 2 3…" at bounding box center [640, 326] width 1280 height 522
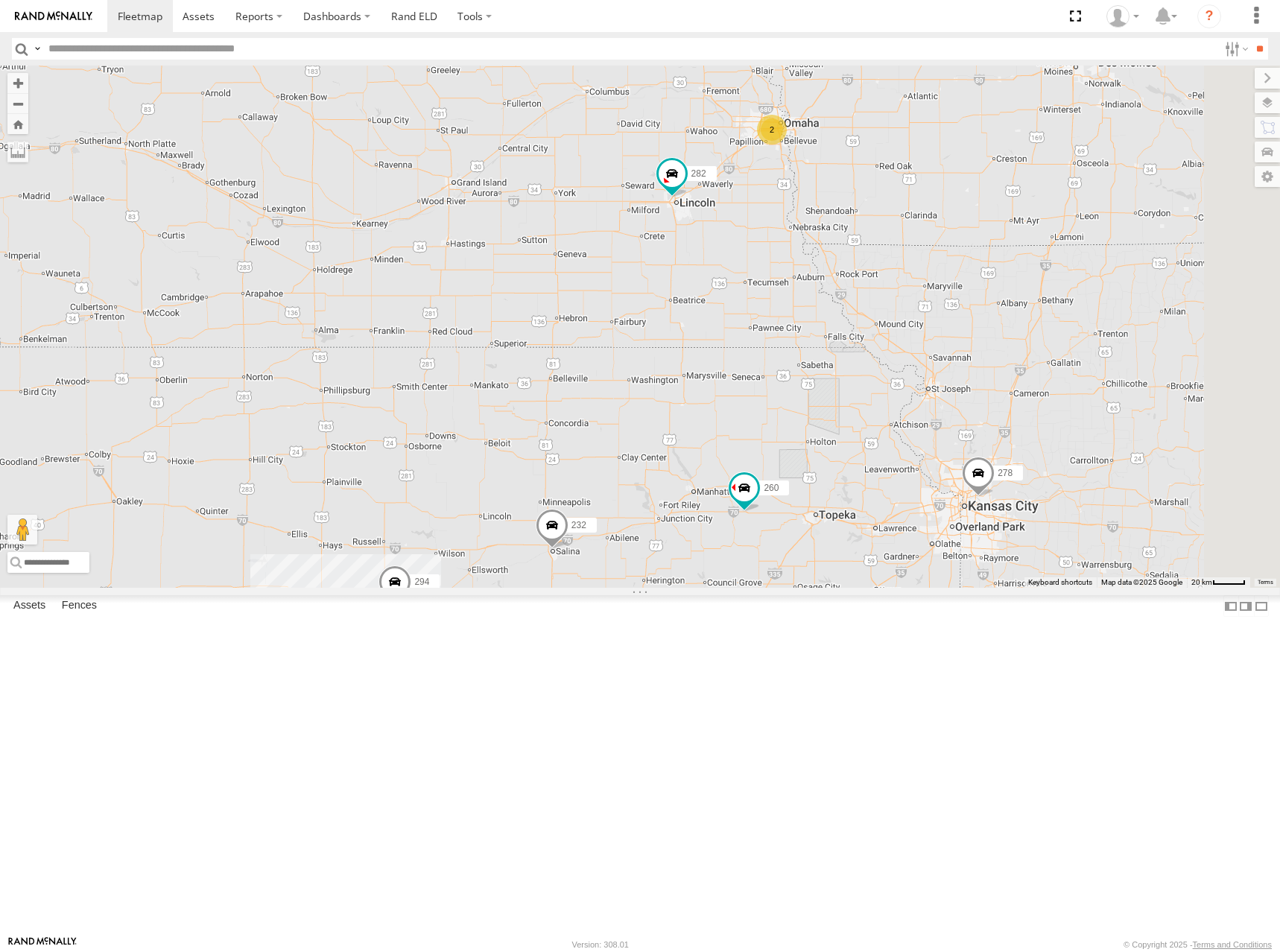
drag, startPoint x: 833, startPoint y: 295, endPoint x: 812, endPoint y: 301, distance: 21.8
click at [812, 301] on div "272 264 274 300 244 280 256 232 304 284 282 266 278 260 270 294 288 292 3 2 2 3…" at bounding box center [640, 326] width 1280 height 522
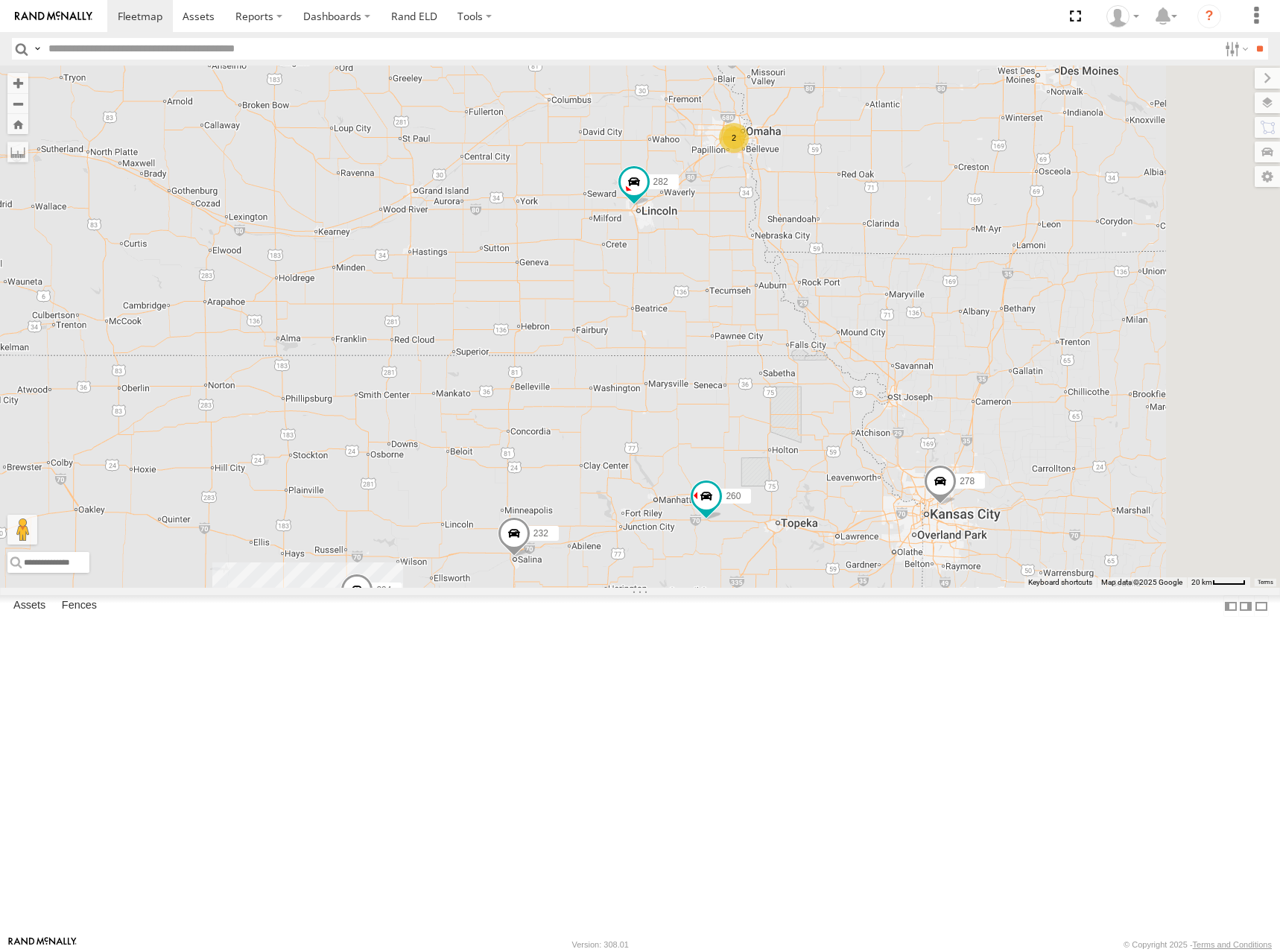
drag, startPoint x: 807, startPoint y: 294, endPoint x: 710, endPoint y: 314, distance: 99.0
click at [710, 314] on div "272 264 274 300 244 280 256 232 304 284 282 266 278 260 270 294 288 292 3 2 2 3…" at bounding box center [640, 326] width 1280 height 522
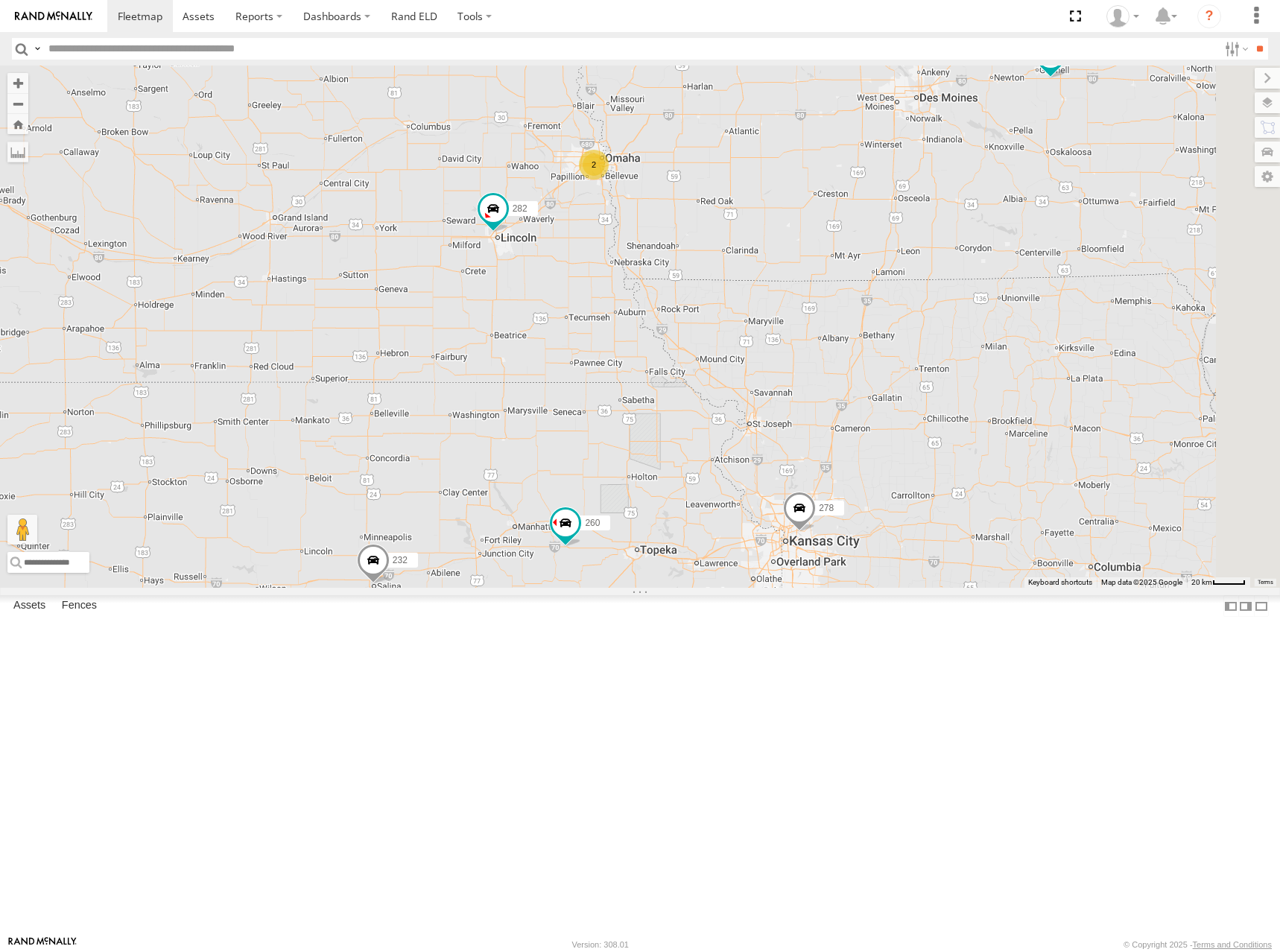
drag, startPoint x: 1039, startPoint y: 335, endPoint x: 983, endPoint y: 341, distance: 56.3
click at [983, 341] on div "272 264 274 300 244 280 256 232 304 284 282 266 278 260 270 294 288 292 3 2 2 3…" at bounding box center [640, 326] width 1280 height 522
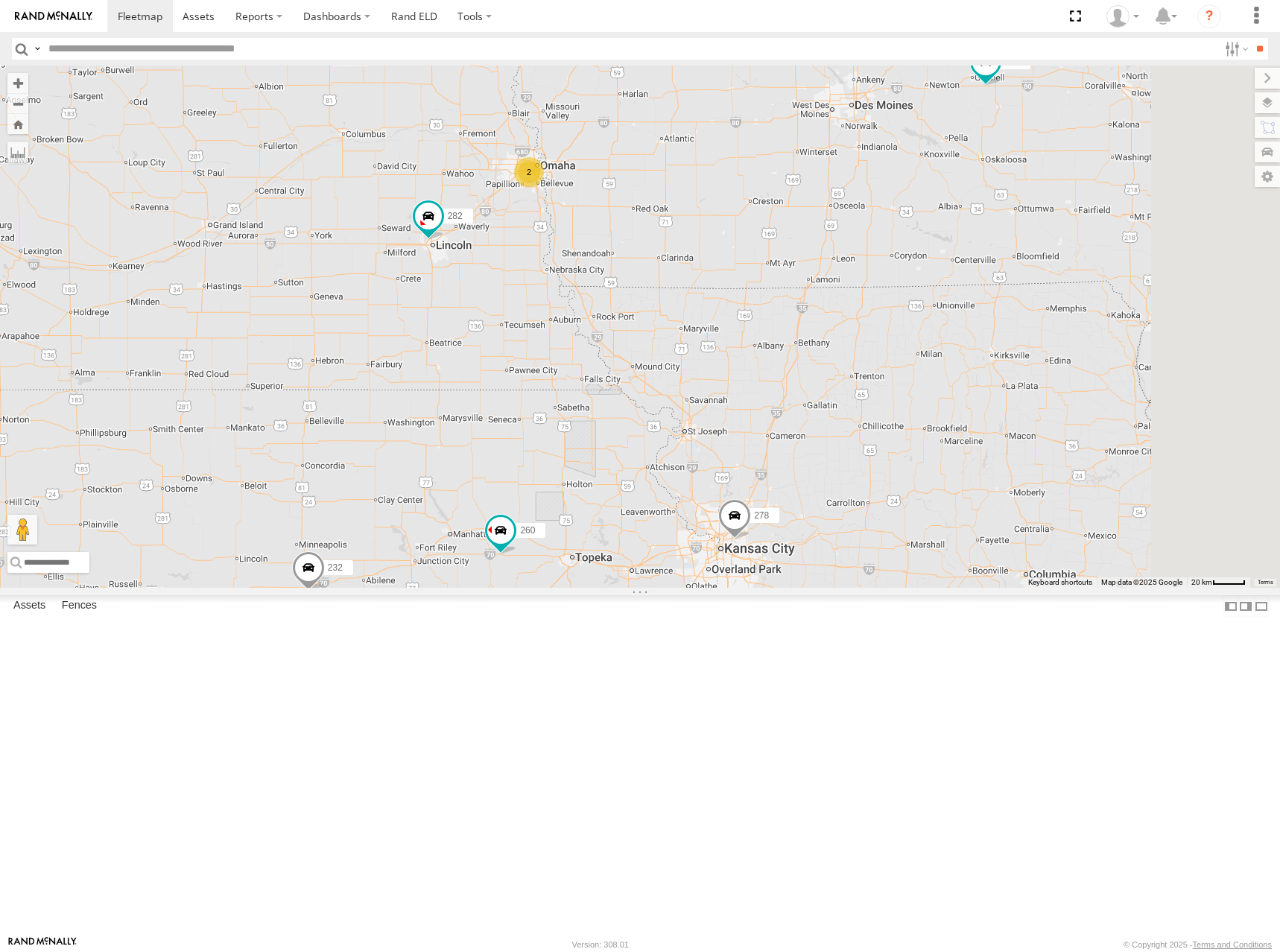
drag, startPoint x: 991, startPoint y: 341, endPoint x: 887, endPoint y: 344, distance: 104.0
click at [894, 345] on div "272 264 274 300 244 280 256 232 304 284 282 266 278 260 270 294 288 292 3 2 2 3…" at bounding box center [640, 326] width 1280 height 522
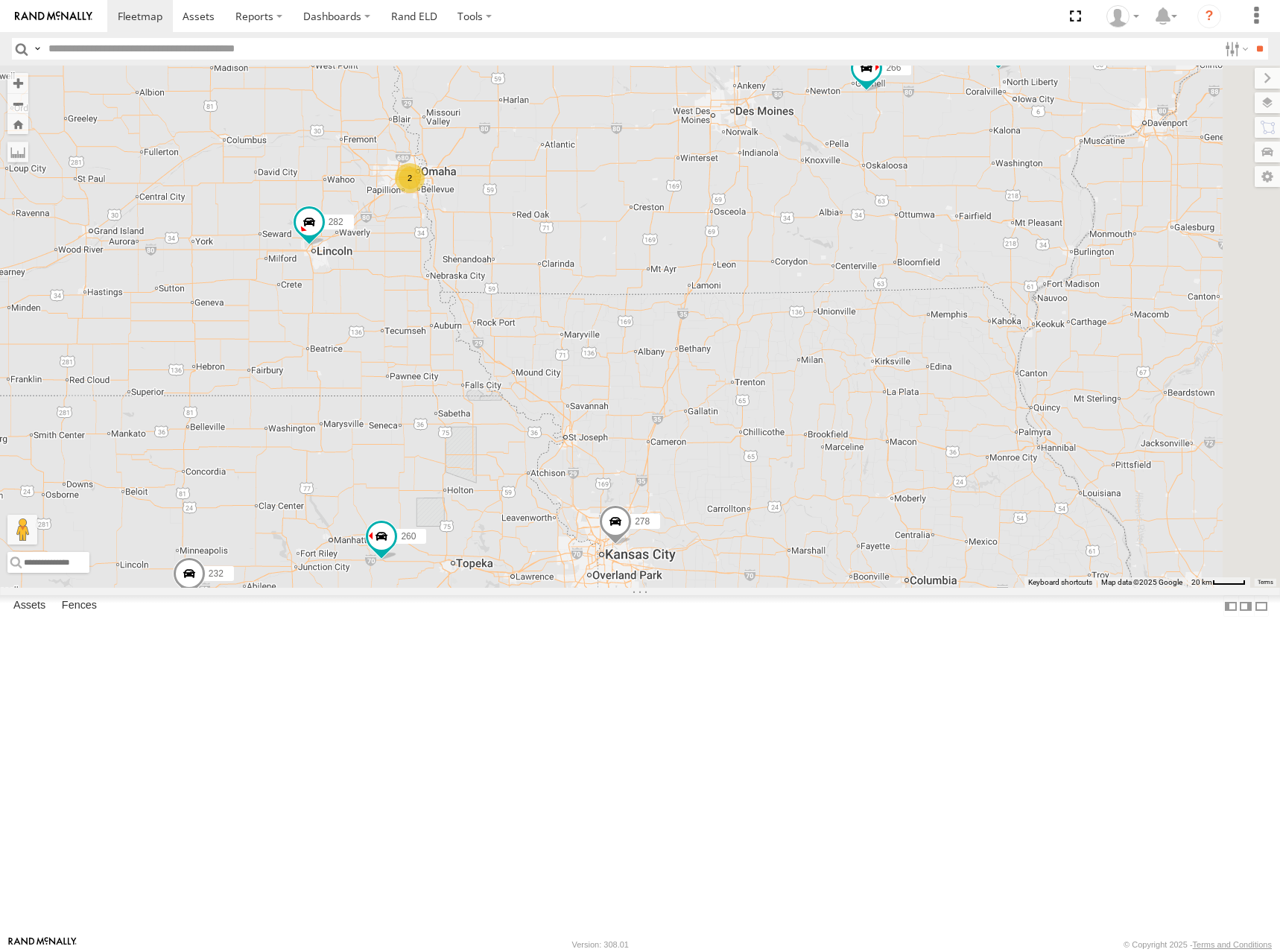
click at [844, 339] on div "272 264 274 300 244 280 256 232 304 284 282 266 278 260 270 294 288 292 3 2 2 3…" at bounding box center [640, 326] width 1280 height 522
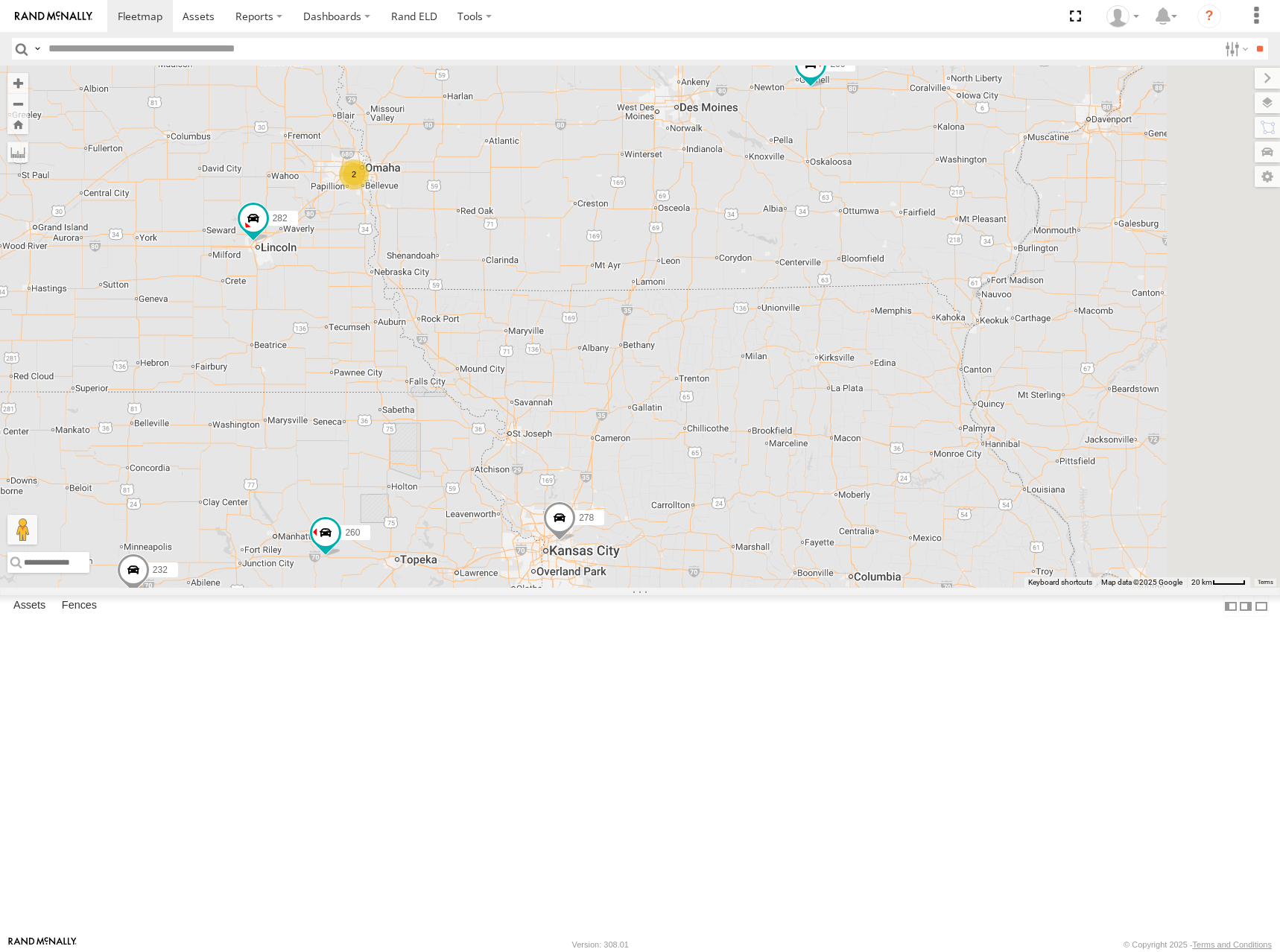
drag, startPoint x: 821, startPoint y: 338, endPoint x: 754, endPoint y: 335, distance: 67.1
click at [754, 335] on div "272 264 274 300 244 280 256 232 304 284 282 266 278 260 270 294 288 292 3 2 2 3…" at bounding box center [640, 326] width 1280 height 522
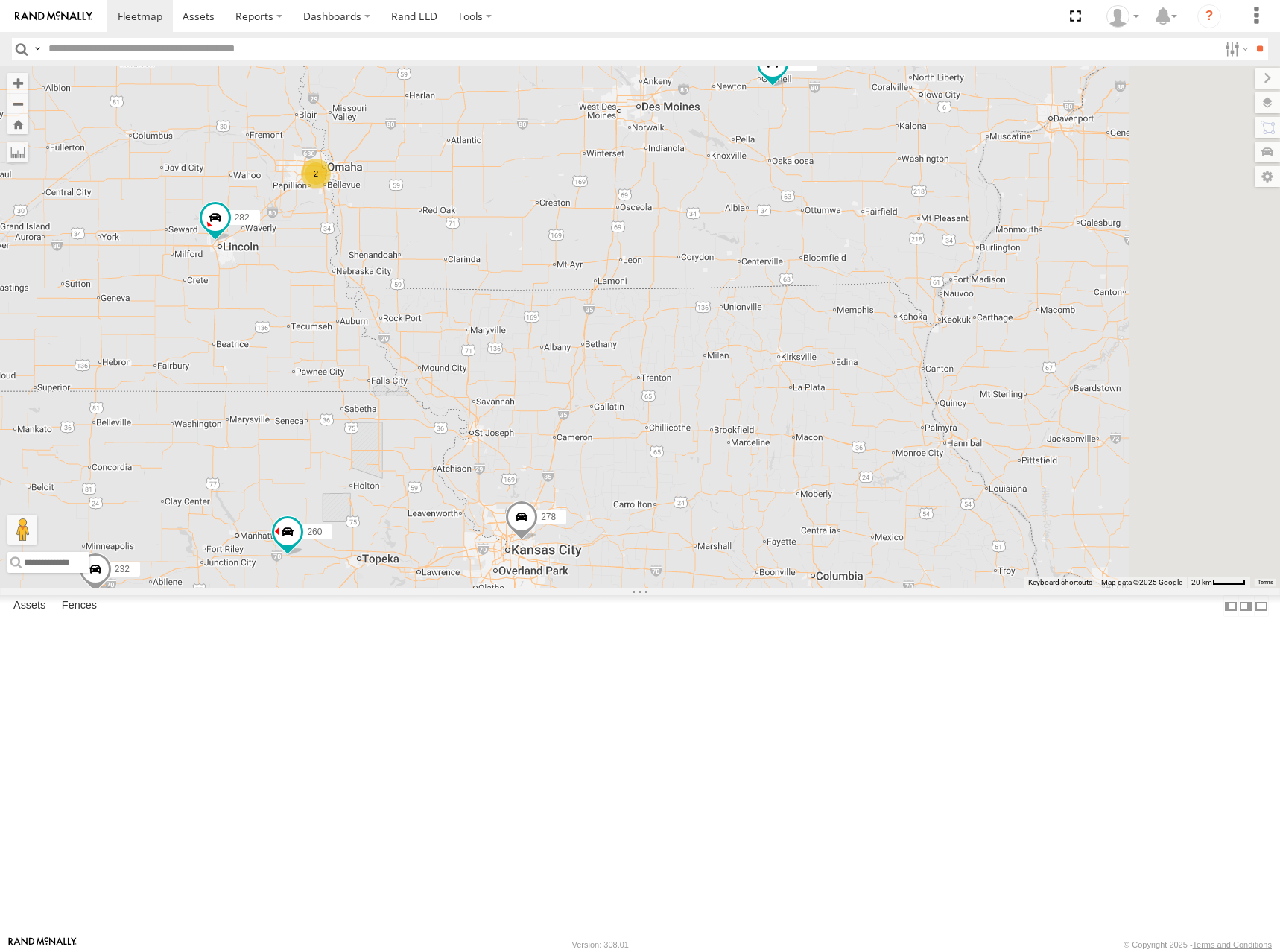
drag, startPoint x: 746, startPoint y: 327, endPoint x: 734, endPoint y: 327, distance: 12.0
click at [734, 327] on div "272 264 274 300 244 280 256 232 304 284 282 266 278 260 270 294 288 292 3 2 2 3…" at bounding box center [640, 326] width 1280 height 522
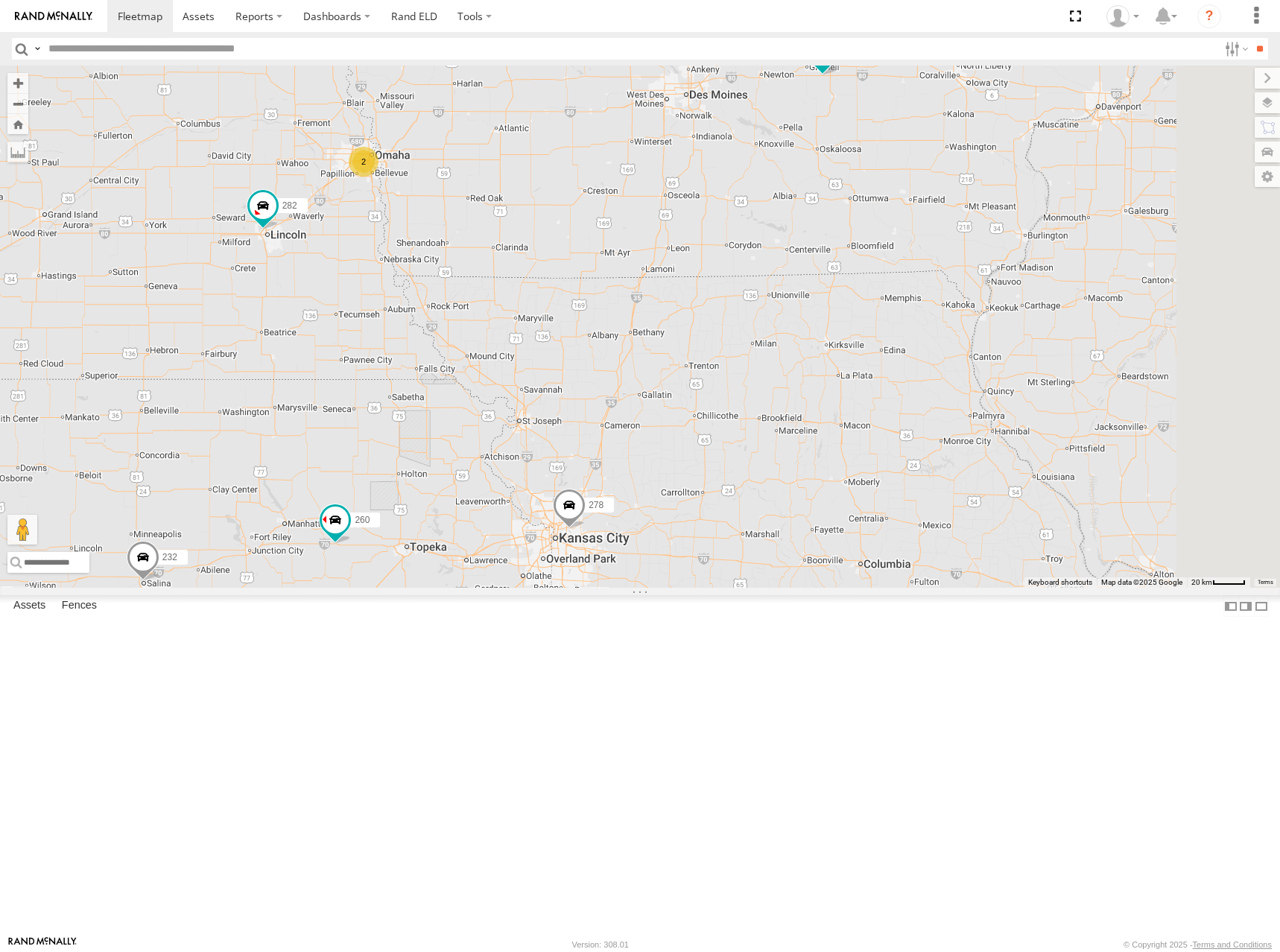
drag, startPoint x: 777, startPoint y: 323, endPoint x: 804, endPoint y: 321, distance: 27.1
click at [804, 321] on div "272 264 274 300 244 280 256 232 304 284 282 266 278 260 270 294 288 292 3 2 2 3…" at bounding box center [640, 326] width 1280 height 522
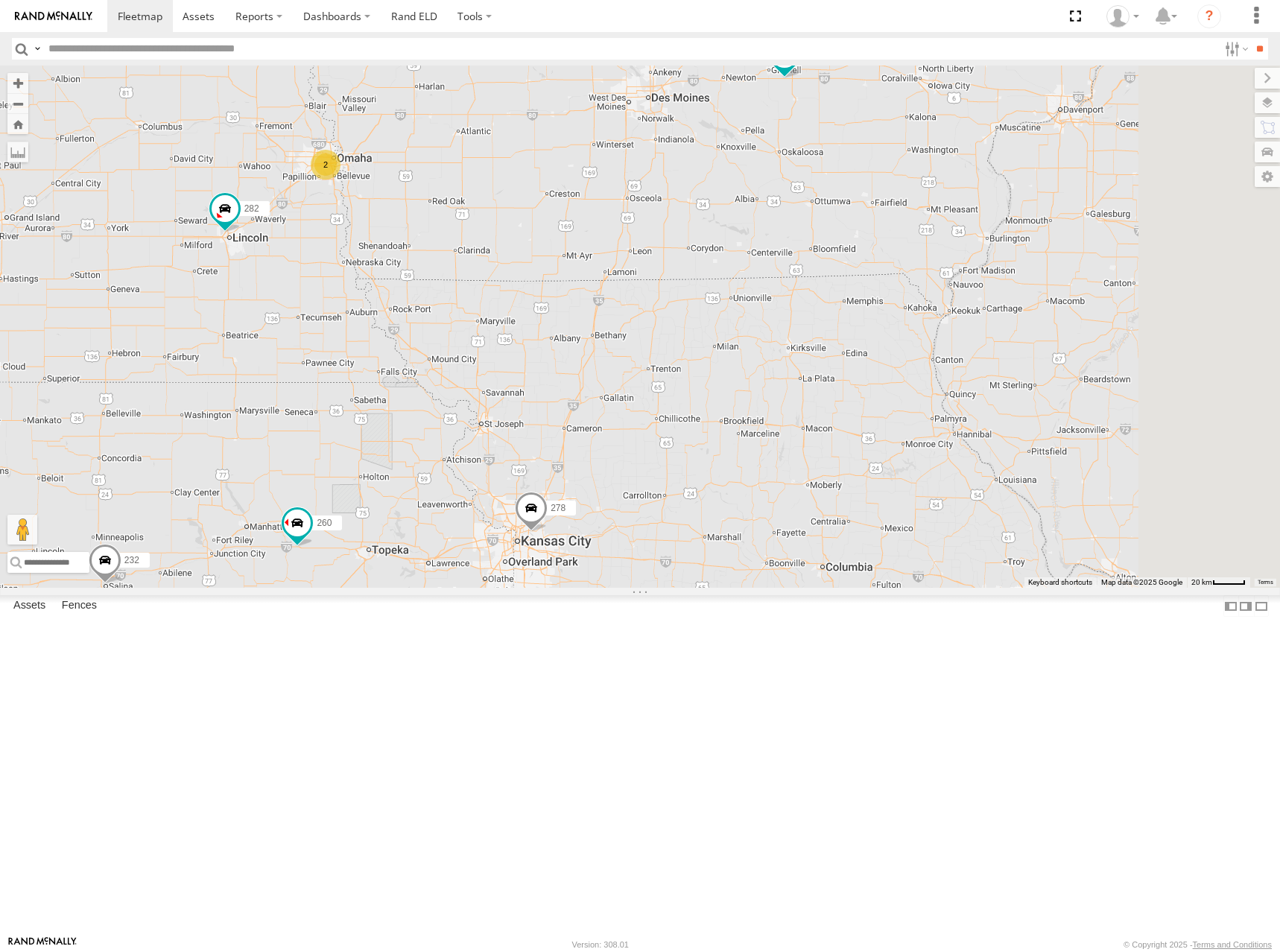
drag, startPoint x: 858, startPoint y: 325, endPoint x: 805, endPoint y: 318, distance: 53.5
click at [812, 327] on div "272 264 274 300 244 280 256 232 304 284 282 266 278 260 270 294 288 292 3 2 2 3…" at bounding box center [640, 326] width 1280 height 522
drag, startPoint x: 787, startPoint y: 327, endPoint x: 834, endPoint y: 323, distance: 47.2
click at [834, 323] on div "272 264 274 300 244 280 256 232 304 284 282 266 278 260 270 294 288 292 3 2 2 3…" at bounding box center [640, 326] width 1280 height 522
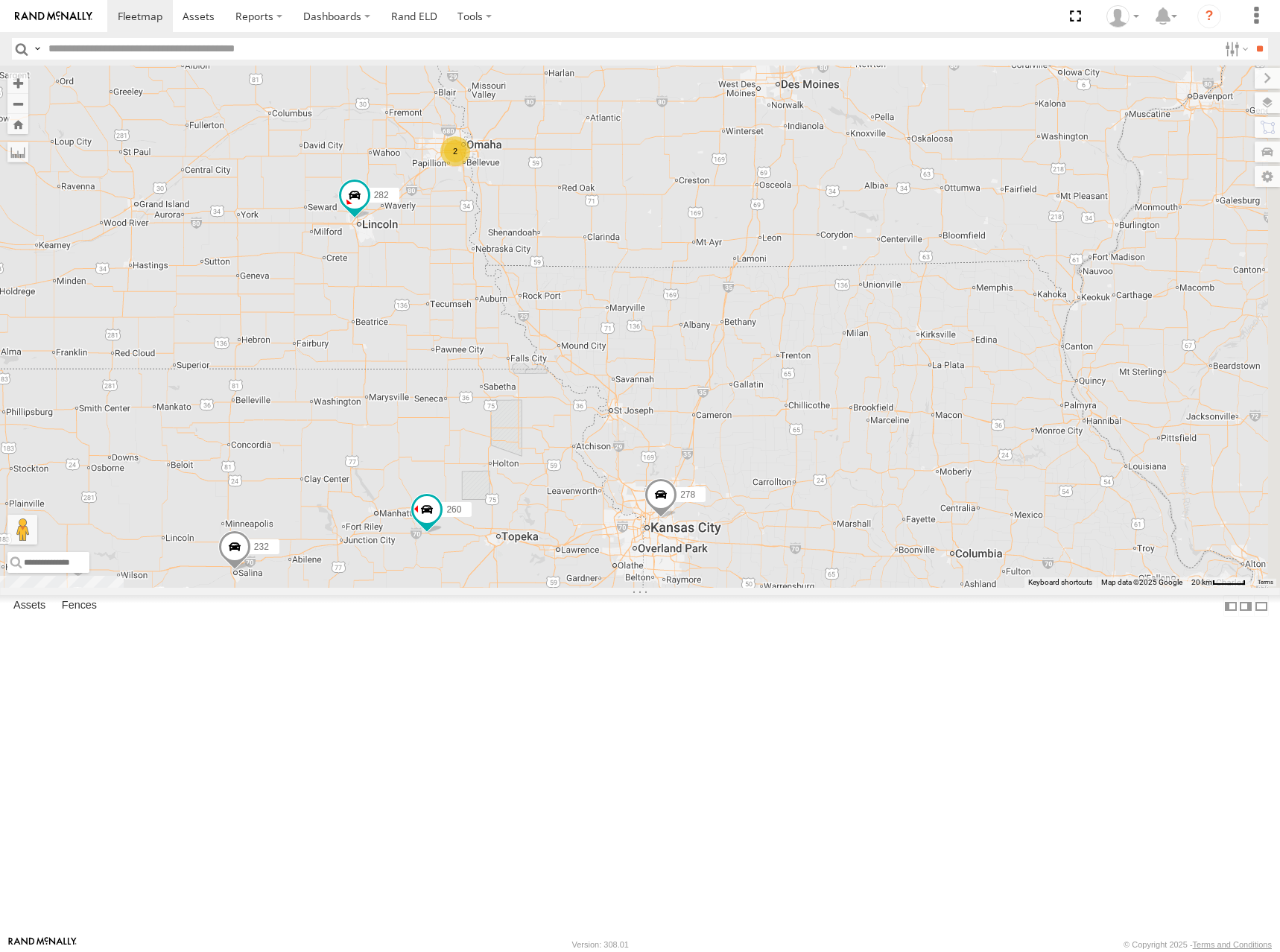
drag
click at [856, 318] on div "272 264 274 300 244 280 256 232 304 284 282 266 278 260 270 294 288 292 3 2 2 3…" at bounding box center [640, 326] width 1280 height 522
click at [843, 317] on div "272 264 274 300 244 280 256 232 304 284 282 266 278 260 270 294 288 292 3 2 2 3…" at bounding box center [640, 326] width 1280 height 522
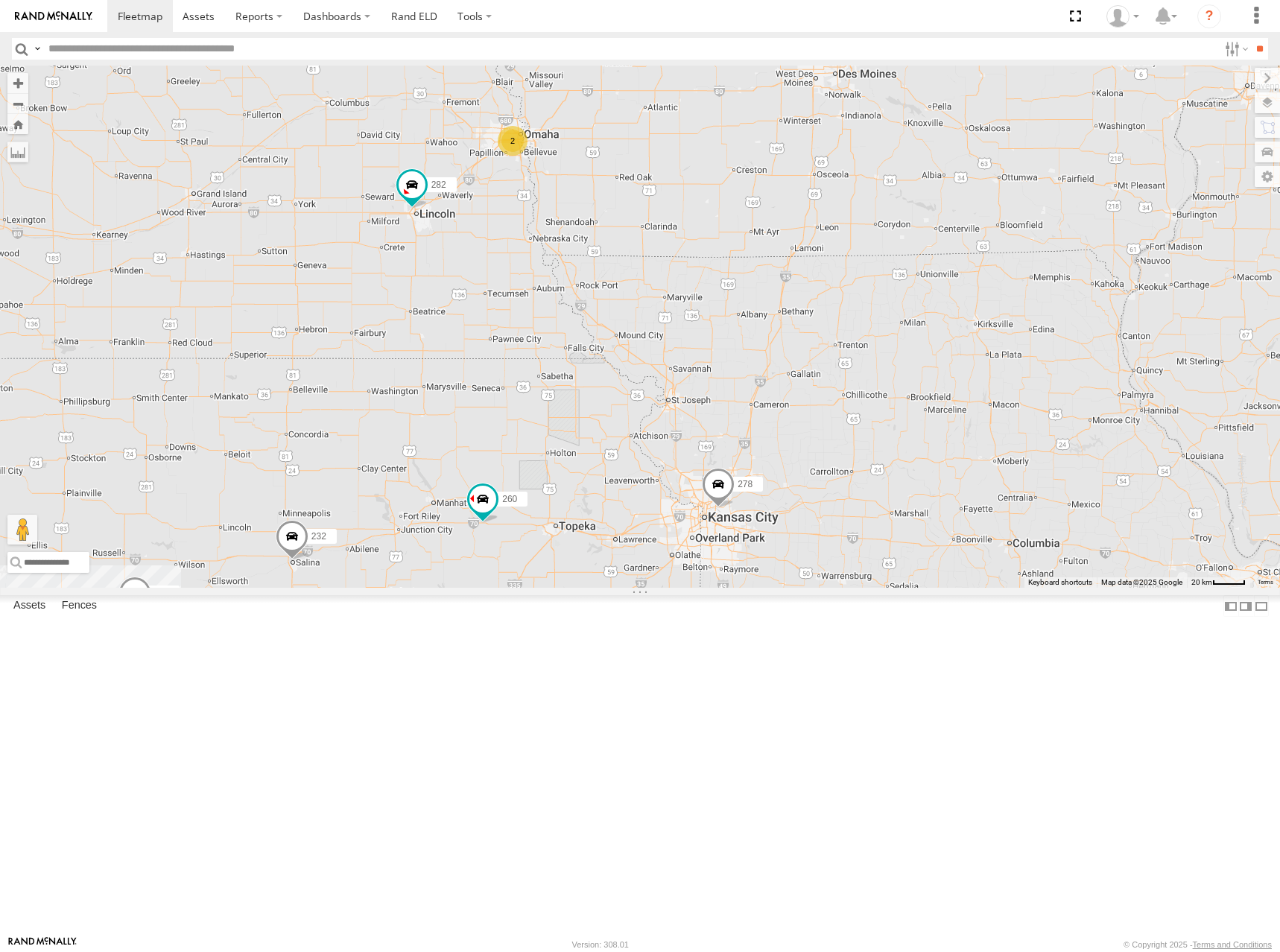
click at [875, 327] on div "272 264 274 300 244 280 256 232 304 284 282 266 278 260 270 294 288 292 3 2 2 3…" at bounding box center [640, 326] width 1280 height 522
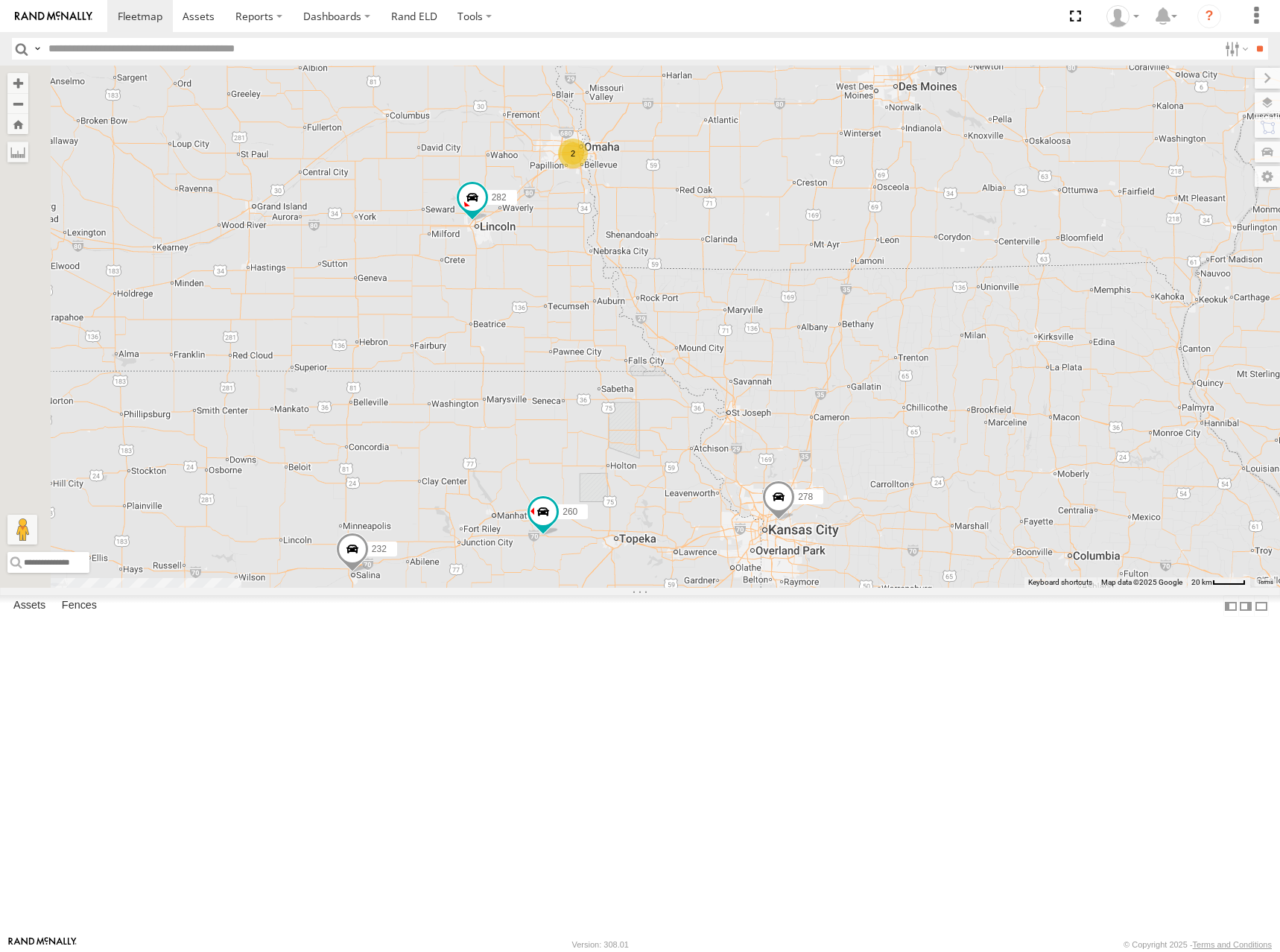
click at [922, 310] on div "272 264 274 300 244 280 256 232 304 284 282 266 278 260 270 294 288 292 3 2 2 3…" at bounding box center [640, 326] width 1280 height 522
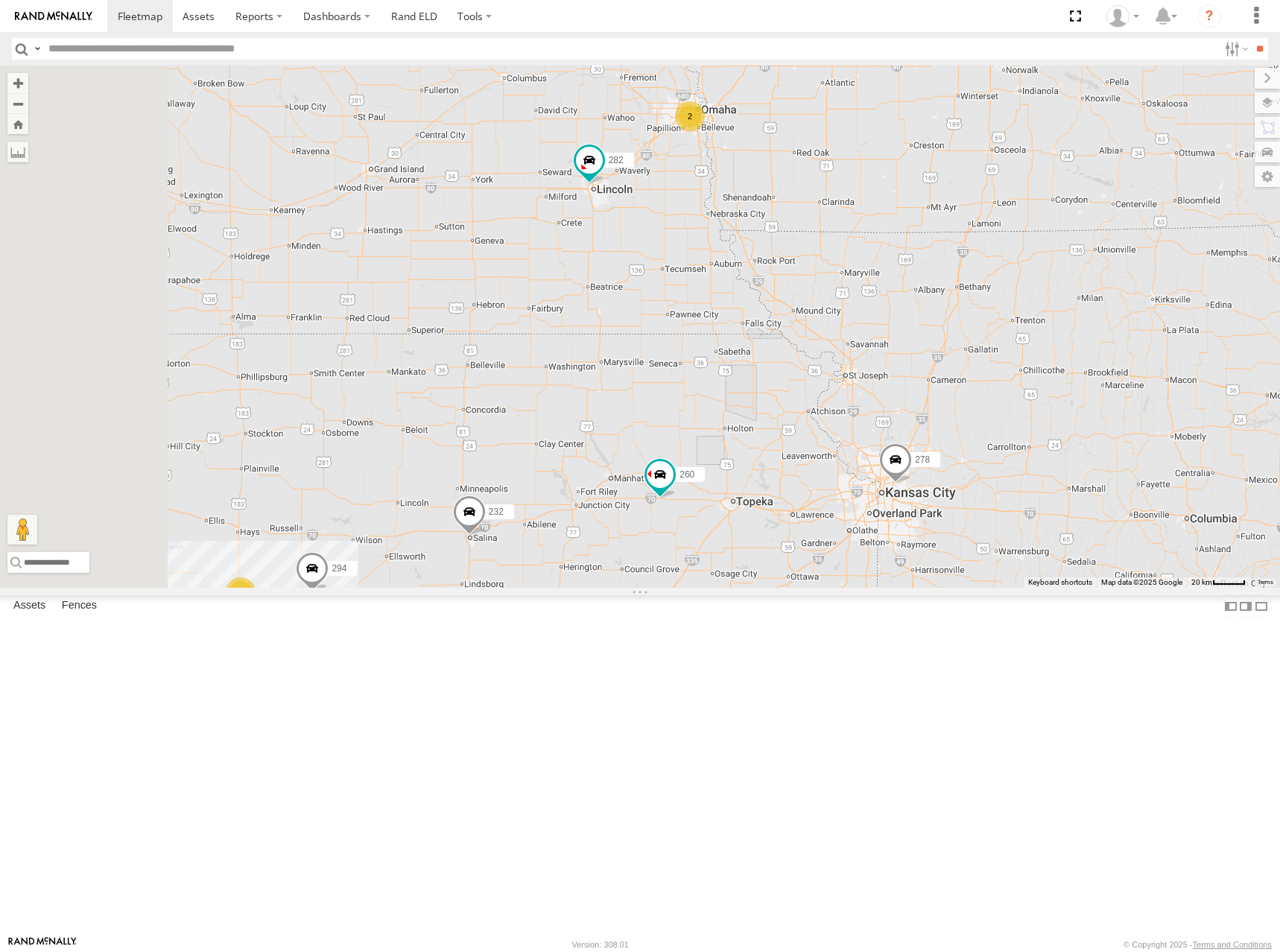
click at [900, 366] on div "272 264 274 300 244 280 256 232 304 284 282 266 278 260 270 294 288 292 3 2 2 3…" at bounding box center [640, 326] width 1280 height 522
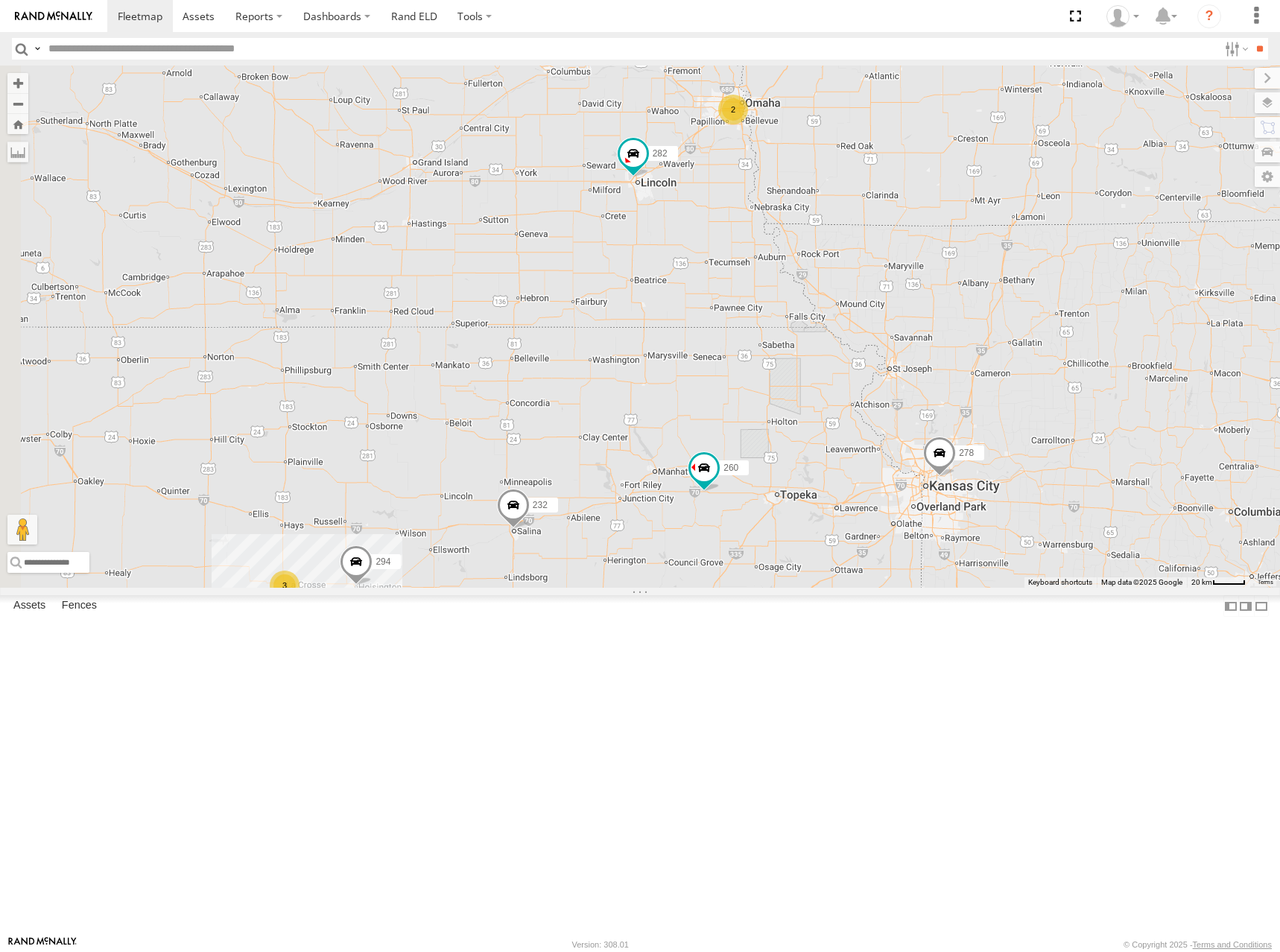
click at [779, 278] on div "272 264 274 300 244 280 256 232 304 284 282 266 278 260 270 294 288 292 3 2 2 3…" at bounding box center [640, 326] width 1280 height 522
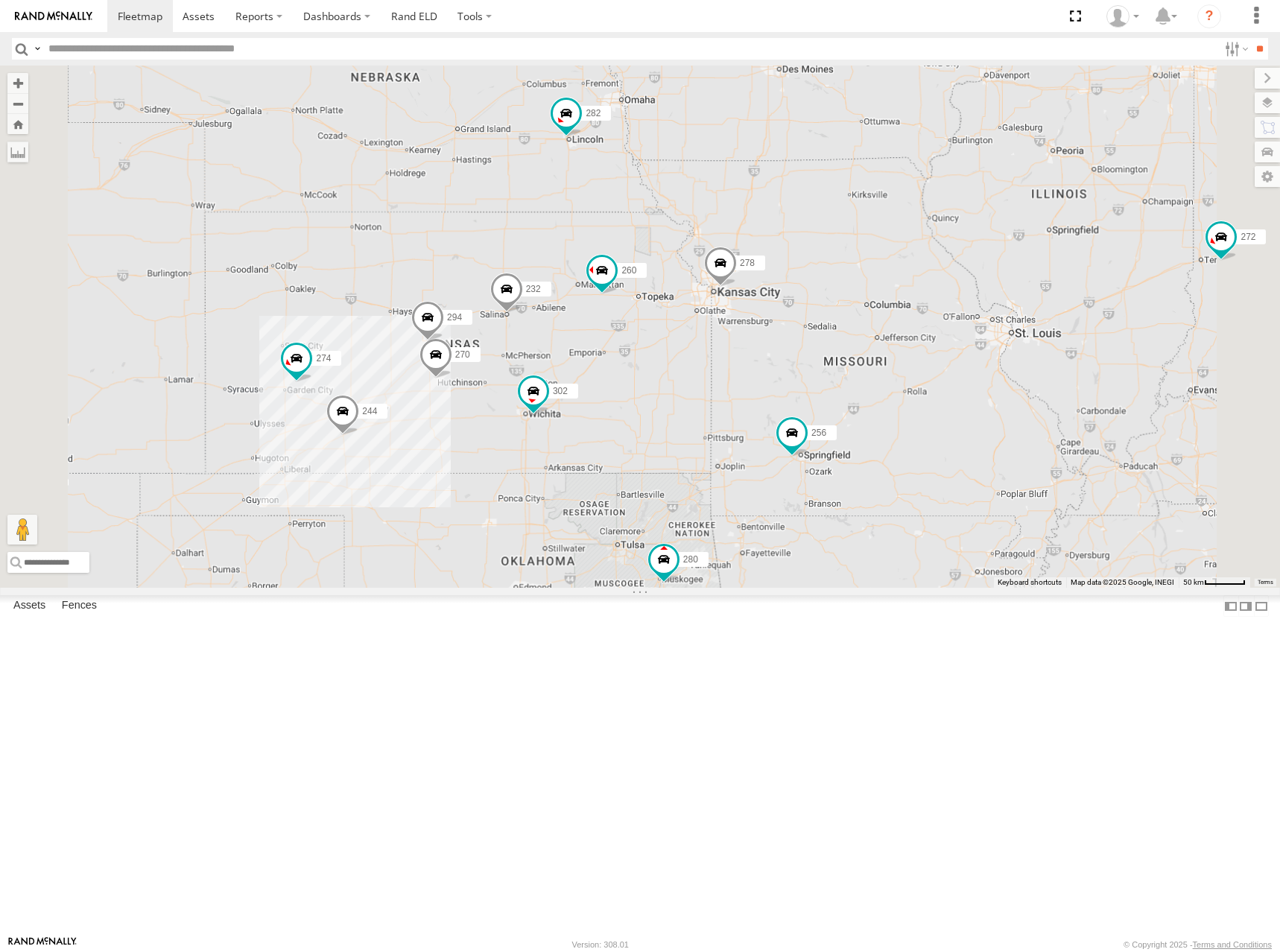
click at [846, 370] on div "272 264 274 300 244 280 256 232 304 284 282 266 278 260 270 294 288 292 302" at bounding box center [640, 326] width 1280 height 522
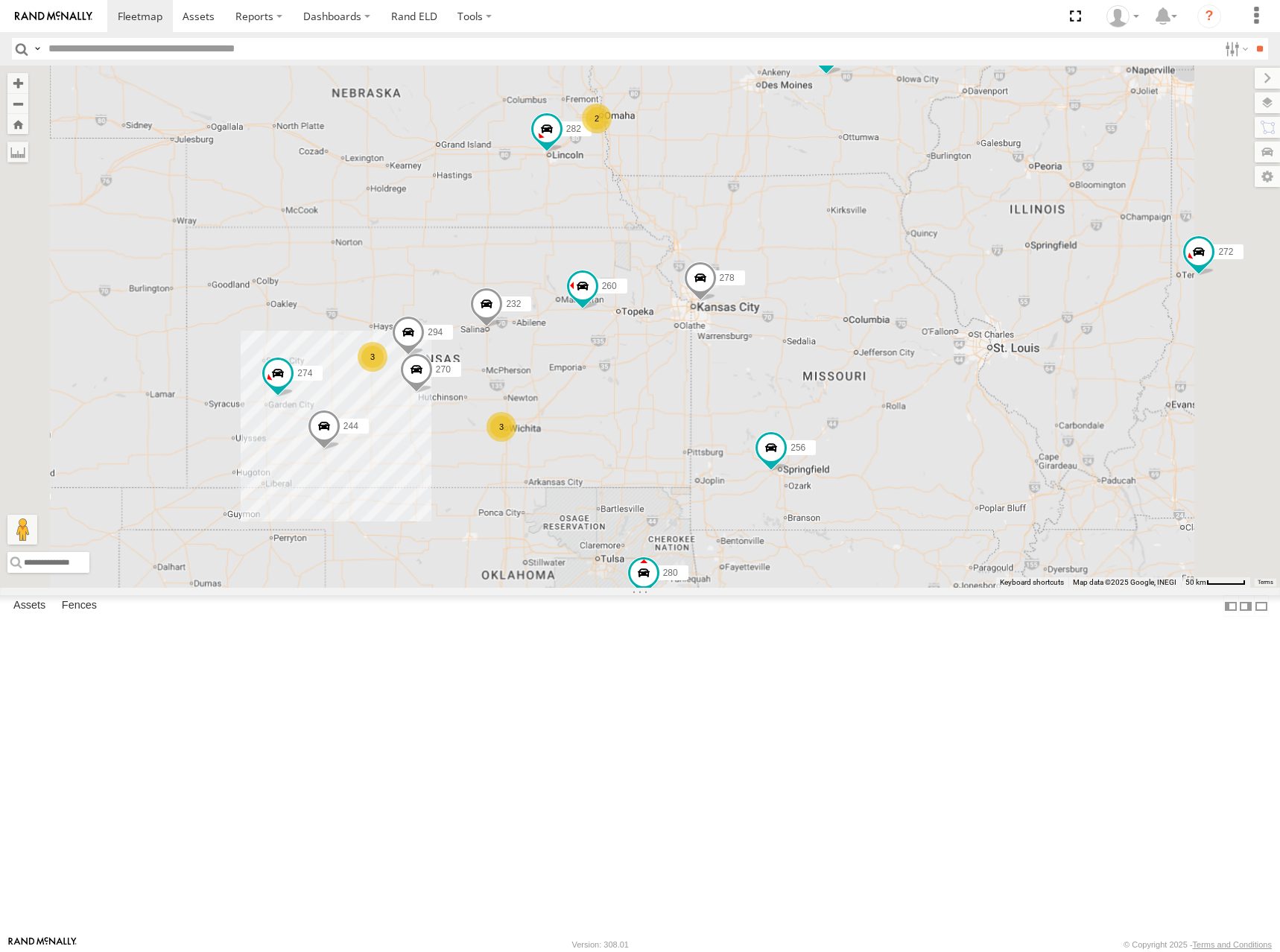
click at [1036, 329] on div "272 264 274 300 244 280 256 232 304 284 282 266 278 260 270 294 288 292 3 3 2" at bounding box center [640, 326] width 1280 height 522
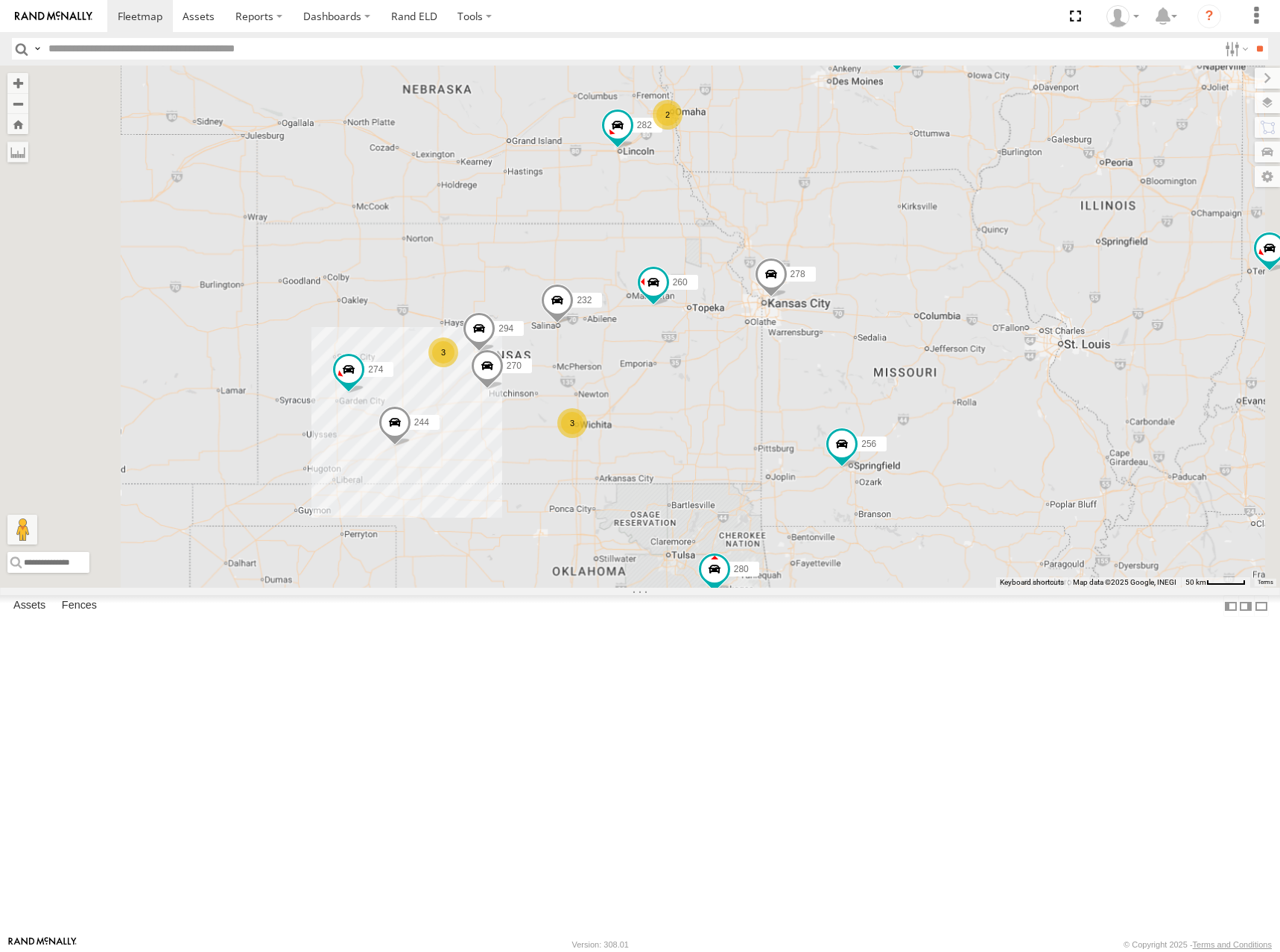
click at [963, 318] on div "272 264 274 300 244 280 256 232 304 284 282 266 278 260 270 294 288 292 3 3 2" at bounding box center [640, 326] width 1280 height 522
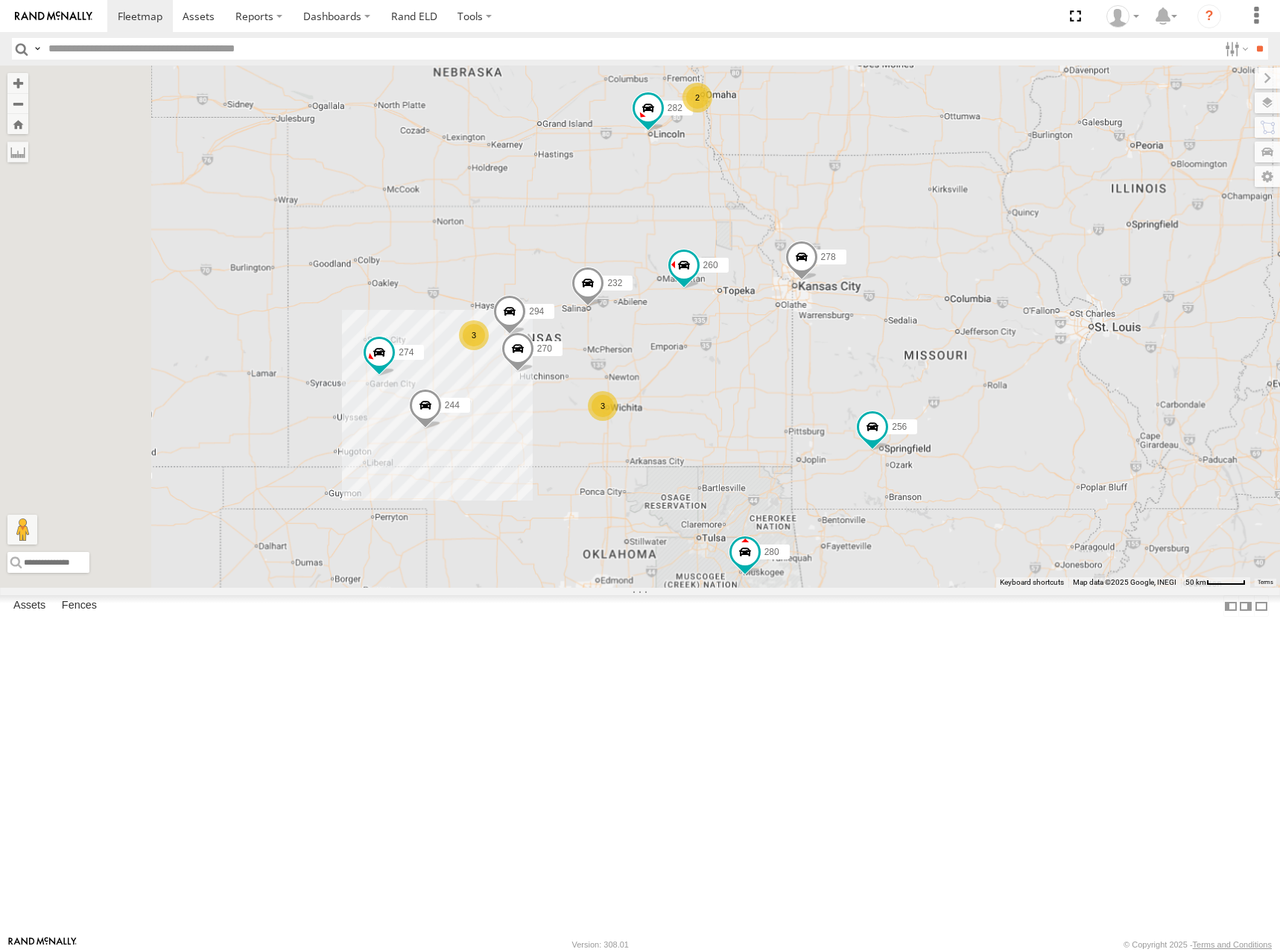
click at [809, 363] on div "272 264 274 300 244 280 256 232 304 284 282 266 278 260 270 294 288 292 3 3 2" at bounding box center [640, 326] width 1280 height 522
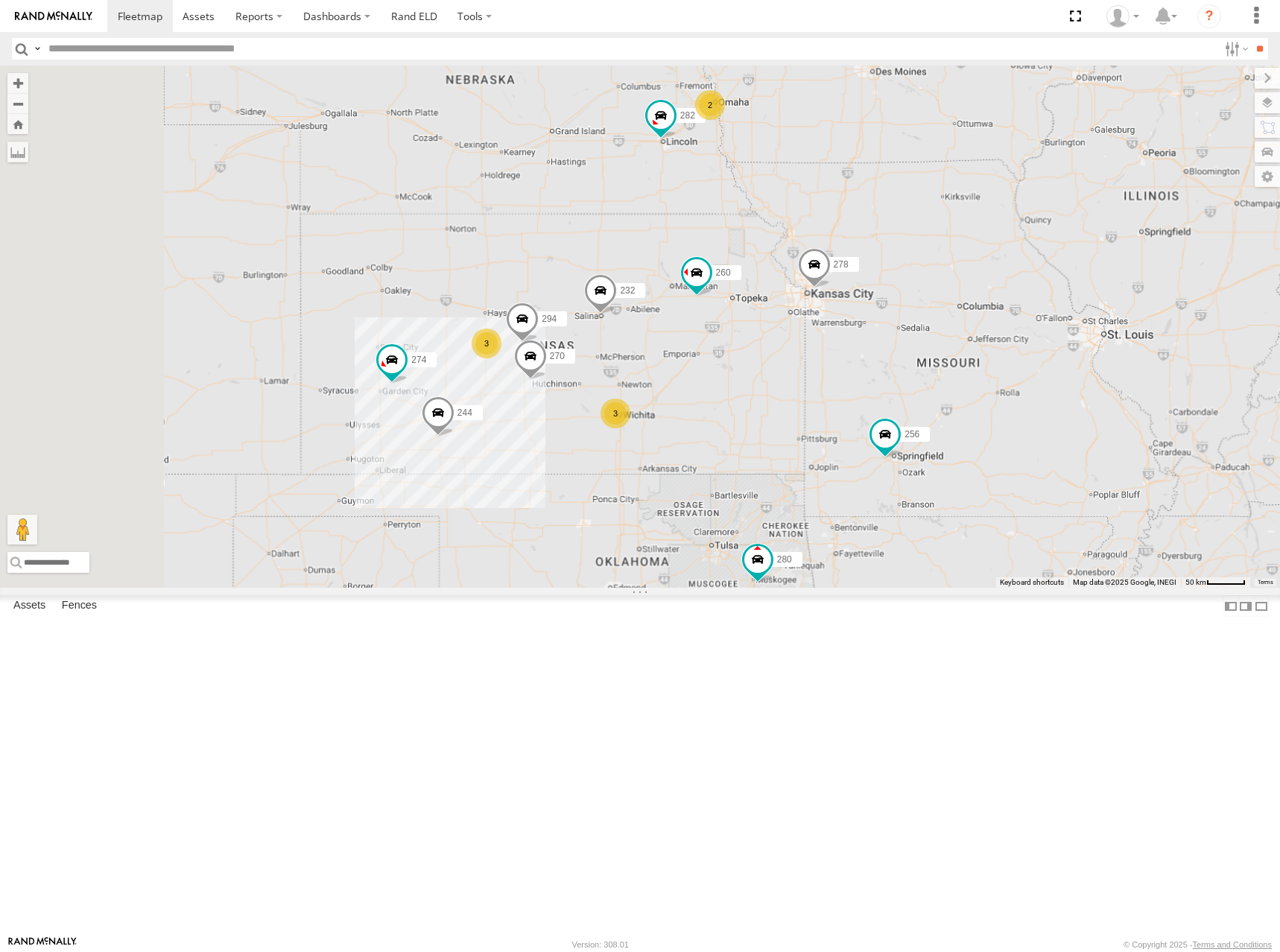
click at [776, 350] on div "272 264 274 300 244 280 256 232 304 284 282 266 278 260 270 294 288 292 3 3 2" at bounding box center [640, 326] width 1280 height 522
click at [776, 345] on div "272 264 274 300 244 280 256 232 304 284 282 266 278 260 270 294 288 292 3 3 2" at bounding box center [640, 326] width 1280 height 522
click at [1049, 348] on div "272 264 274 300 244 280 256 232 304 284 282 266 278 260 270 294 288 292 3 3 2" at bounding box center [640, 326] width 1280 height 522
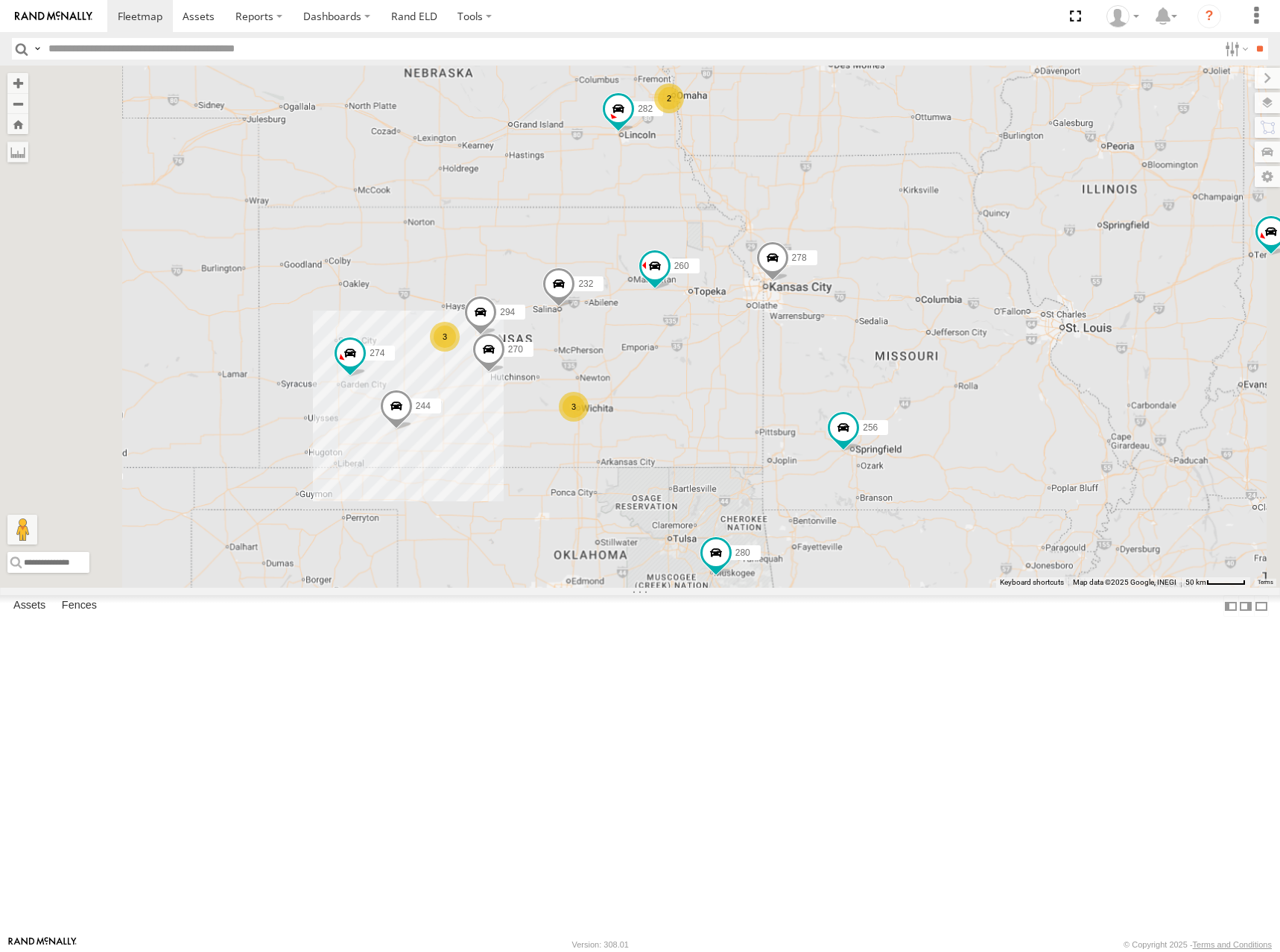
click at [1050, 356] on div "272 264 274 300 244 280 256 232 304 284 282 266 278 260 270 294 288 292 3 3 2" at bounding box center [640, 326] width 1280 height 522
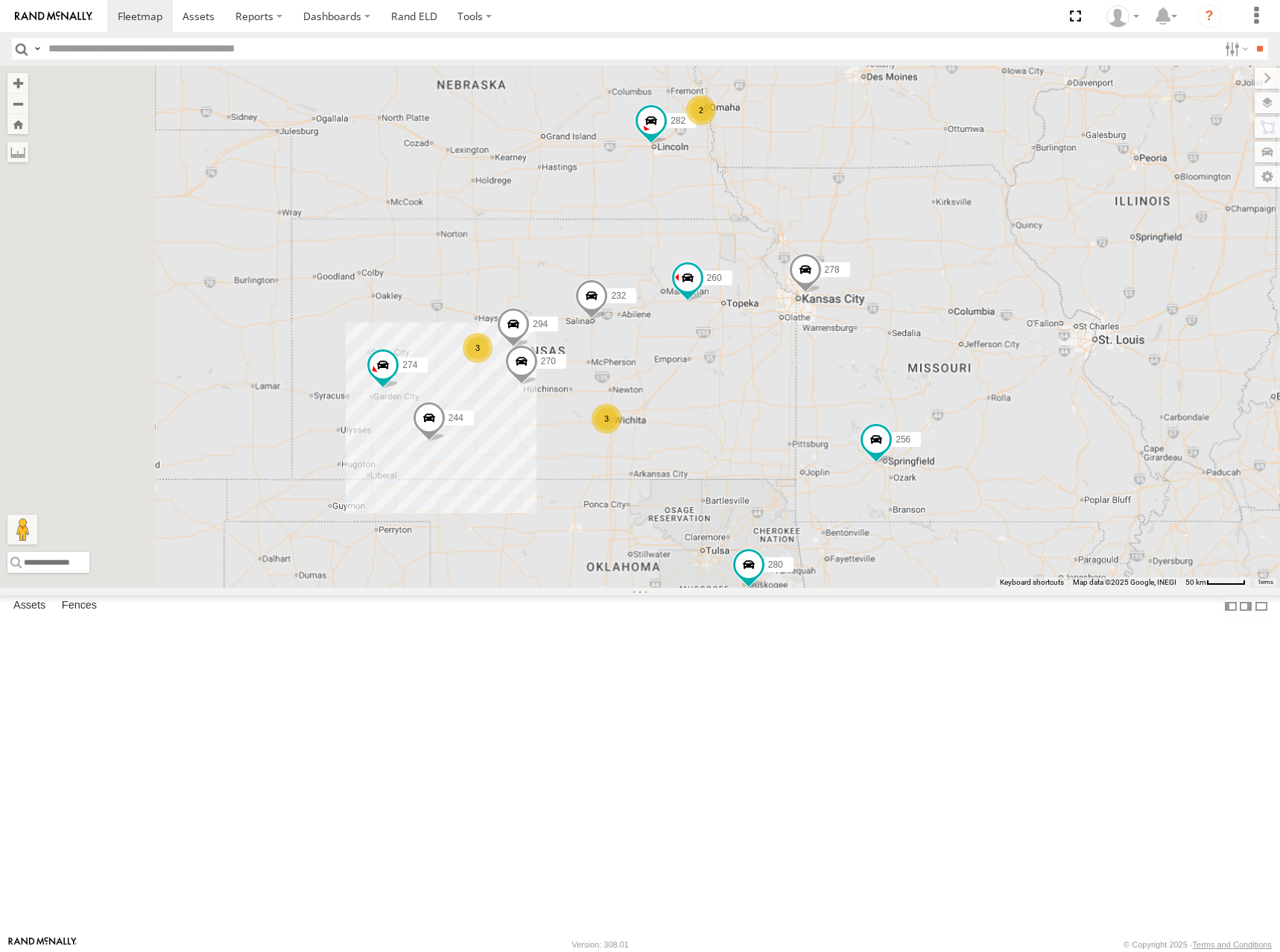
click at [1056, 326] on div "272 264 274 300 244 280 256 232 304 284 282 266 278 260 270 294 288 292 3 3 2" at bounding box center [640, 326] width 1280 height 522
click at [960, 336] on div "272 264 274 300 244 280 256 232 304 284 282 266 278 260 270 294 288 292 3 3 2" at bounding box center [640, 326] width 1280 height 522
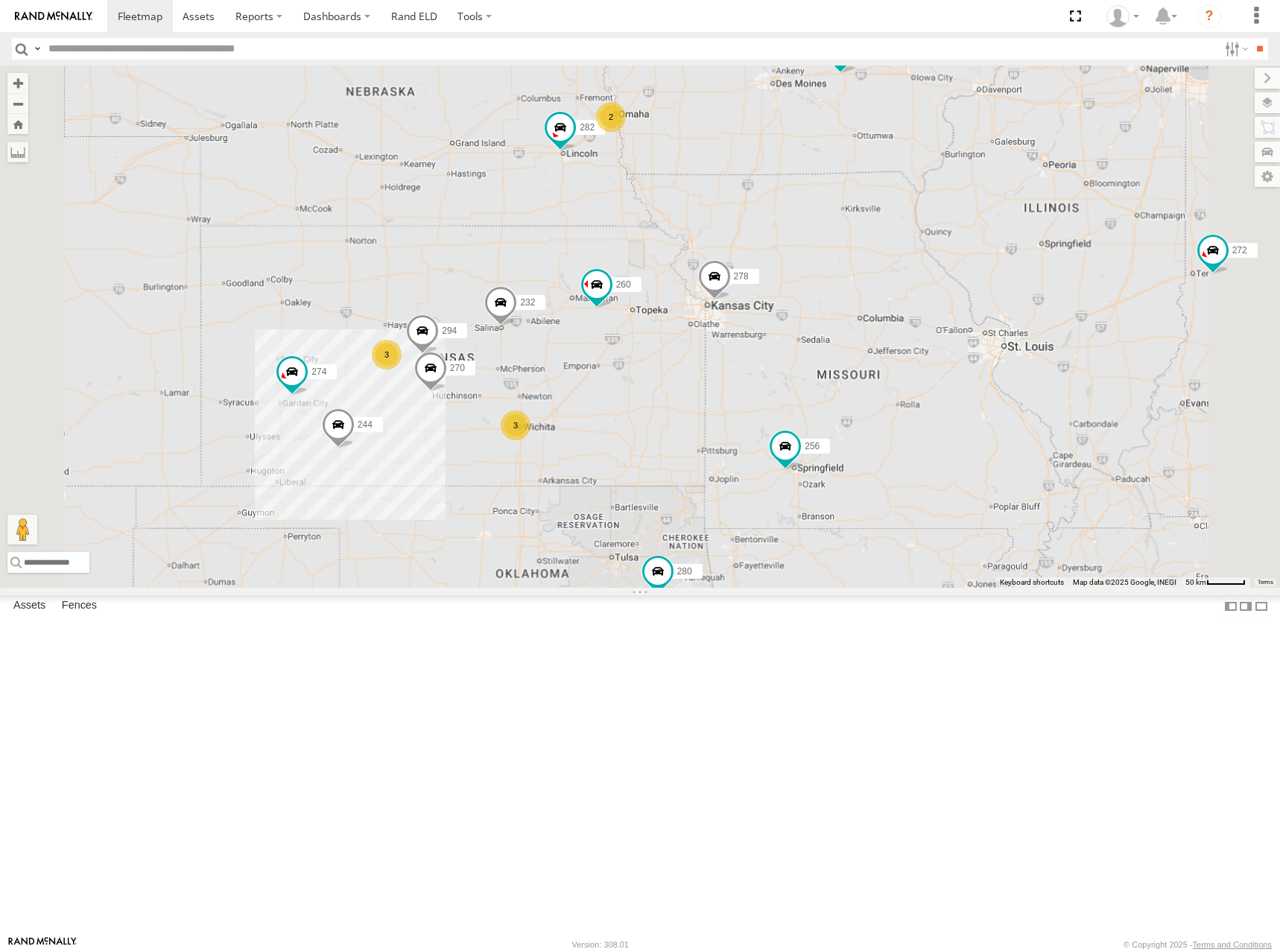
click at [911, 334] on div "272 264 274 300 244 280 256 232 304 284 282 266 278 260 270 294 288 292 3 3 2" at bounding box center [640, 326] width 1280 height 522
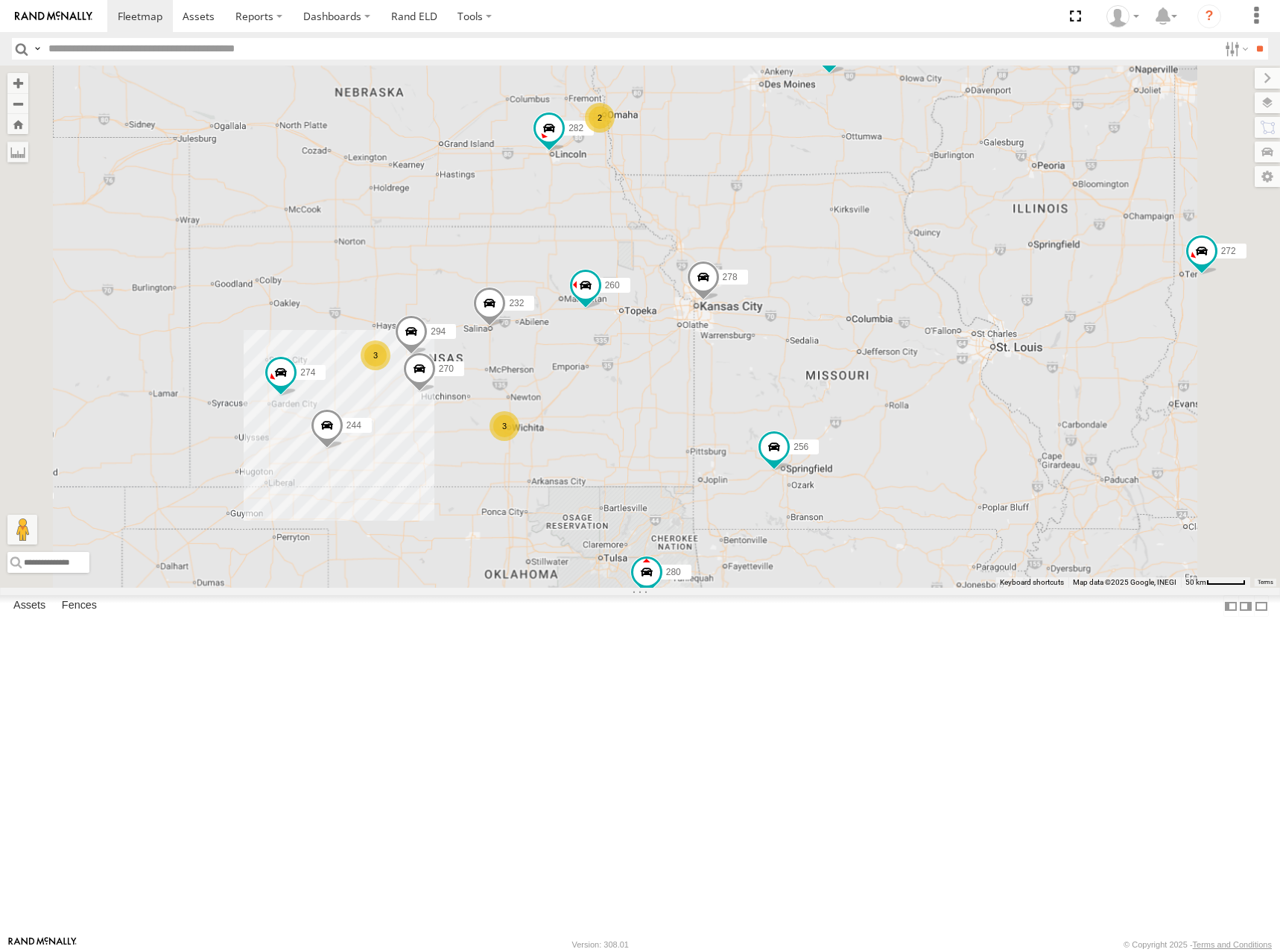
click at [876, 327] on div "272 264 274 300 244 280 256 232 304 284 282 266 278 260 270 294 288 292 3 3 2" at bounding box center [640, 326] width 1280 height 522
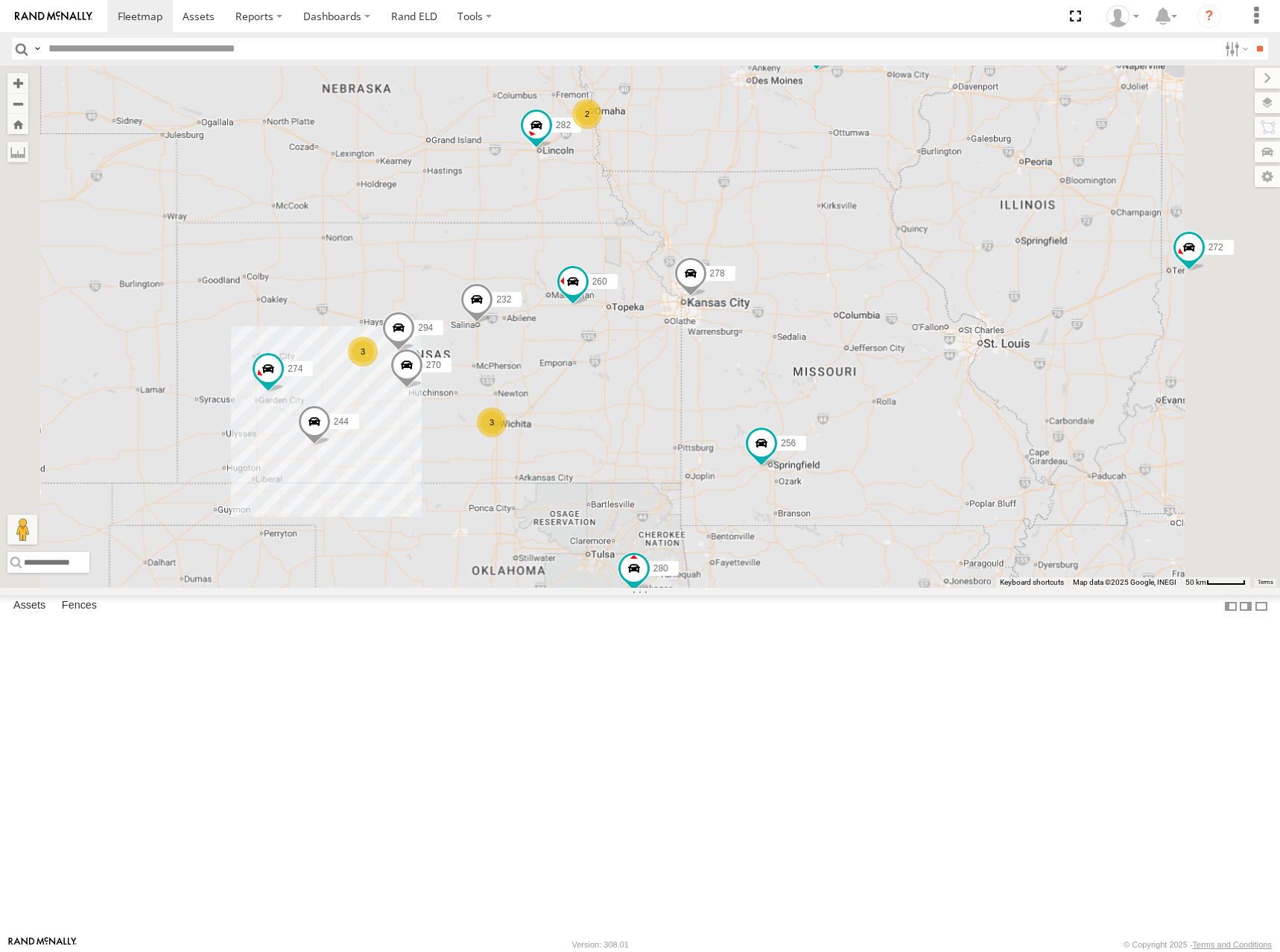
click at [880, 328] on div "272 264 274 300 244 280 256 232 304 284 282 266 278 260 270 294 288 292 3 3 2" at bounding box center [640, 326] width 1280 height 522
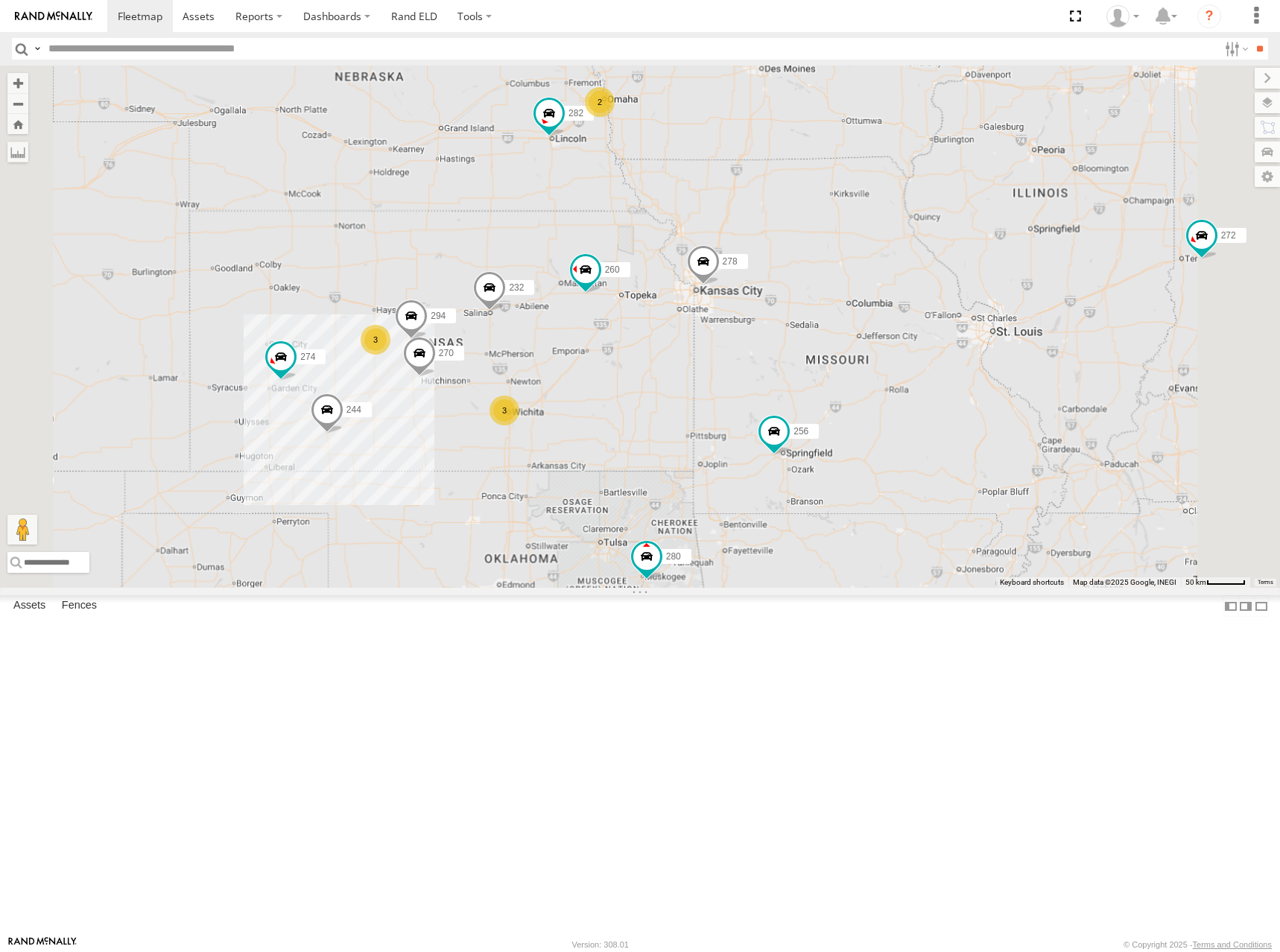
click at [878, 324] on div "272 264 274 300 244 280 256 232 304 284 282 266 278 260 270 294 288 292 3 3 2" at bounding box center [640, 326] width 1280 height 522
click at [920, 288] on div "272 264 274 300 244 280 256 232 304 284 282 266 278 260 270 294 288 292 3 3 2" at bounding box center [640, 326] width 1280 height 522
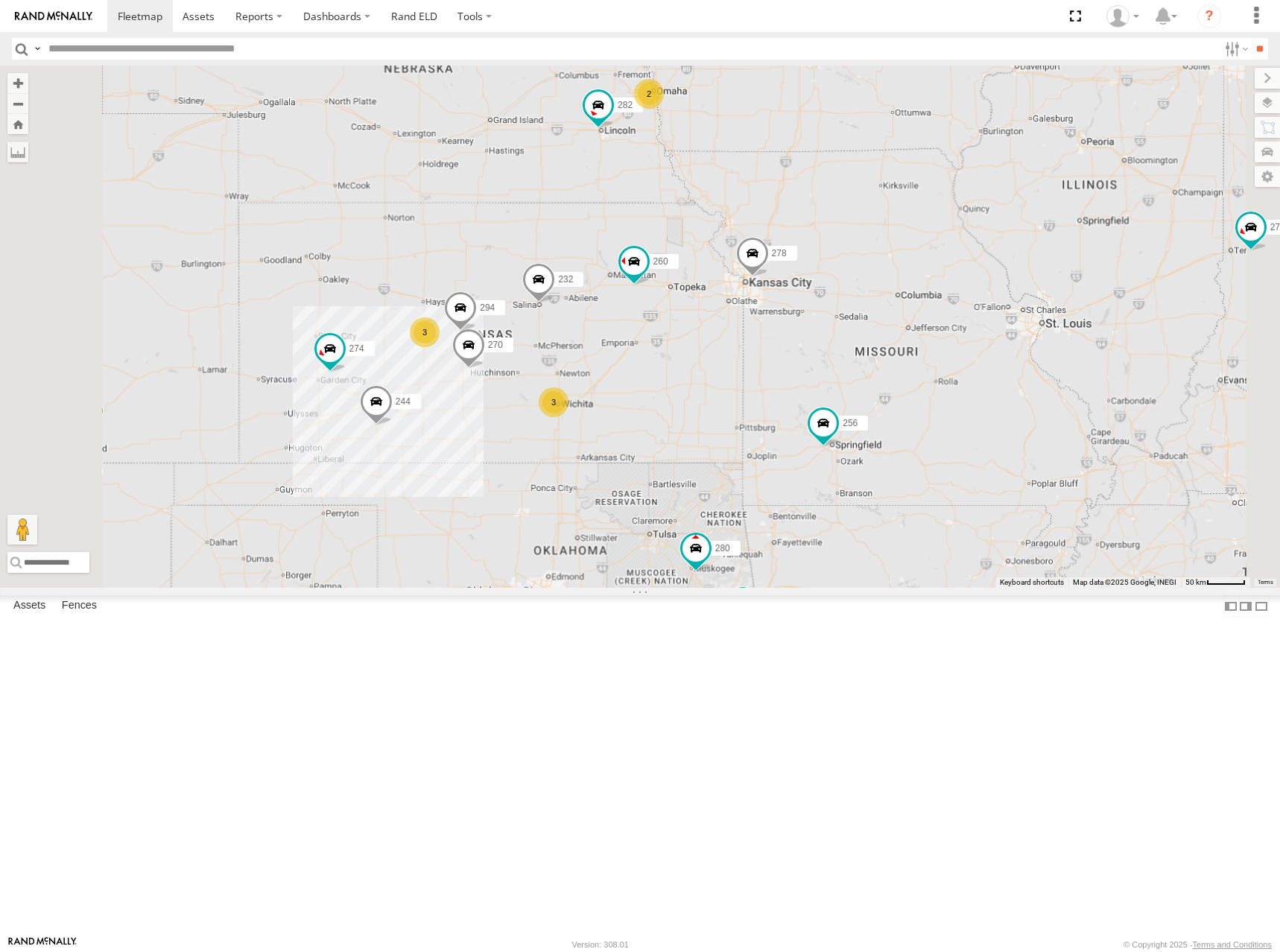
click at [881, 367] on div "272 264 274 300 244 280 256 232 304 284 282 266 278 260 270 294 288 292 3 3 2" at bounding box center [640, 326] width 1280 height 522
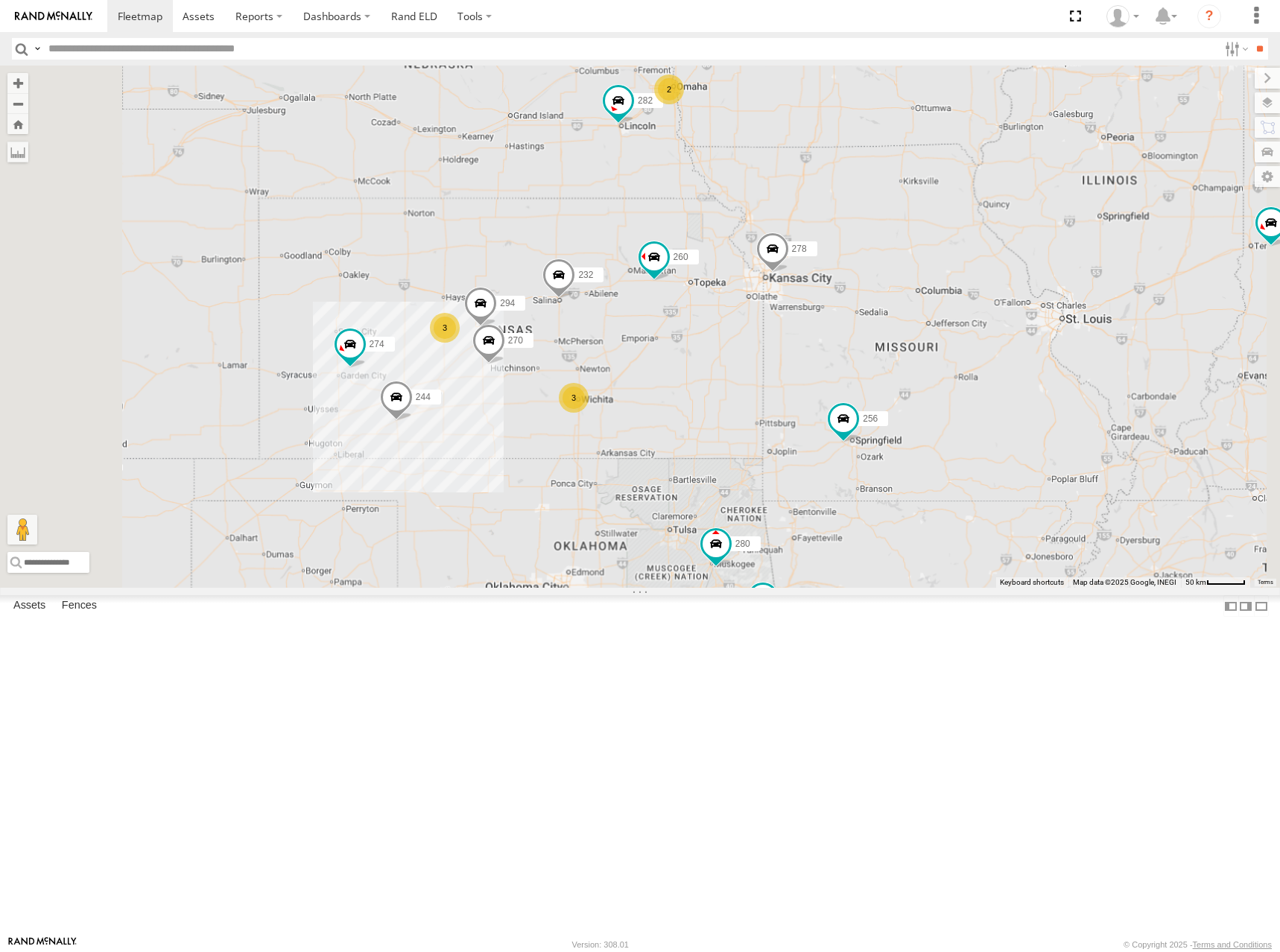
click at [895, 340] on div "272 264 274 300 244 280 256 232 304 284 282 266 278 260 270 294 288 292 3 3 2" at bounding box center [640, 326] width 1280 height 522
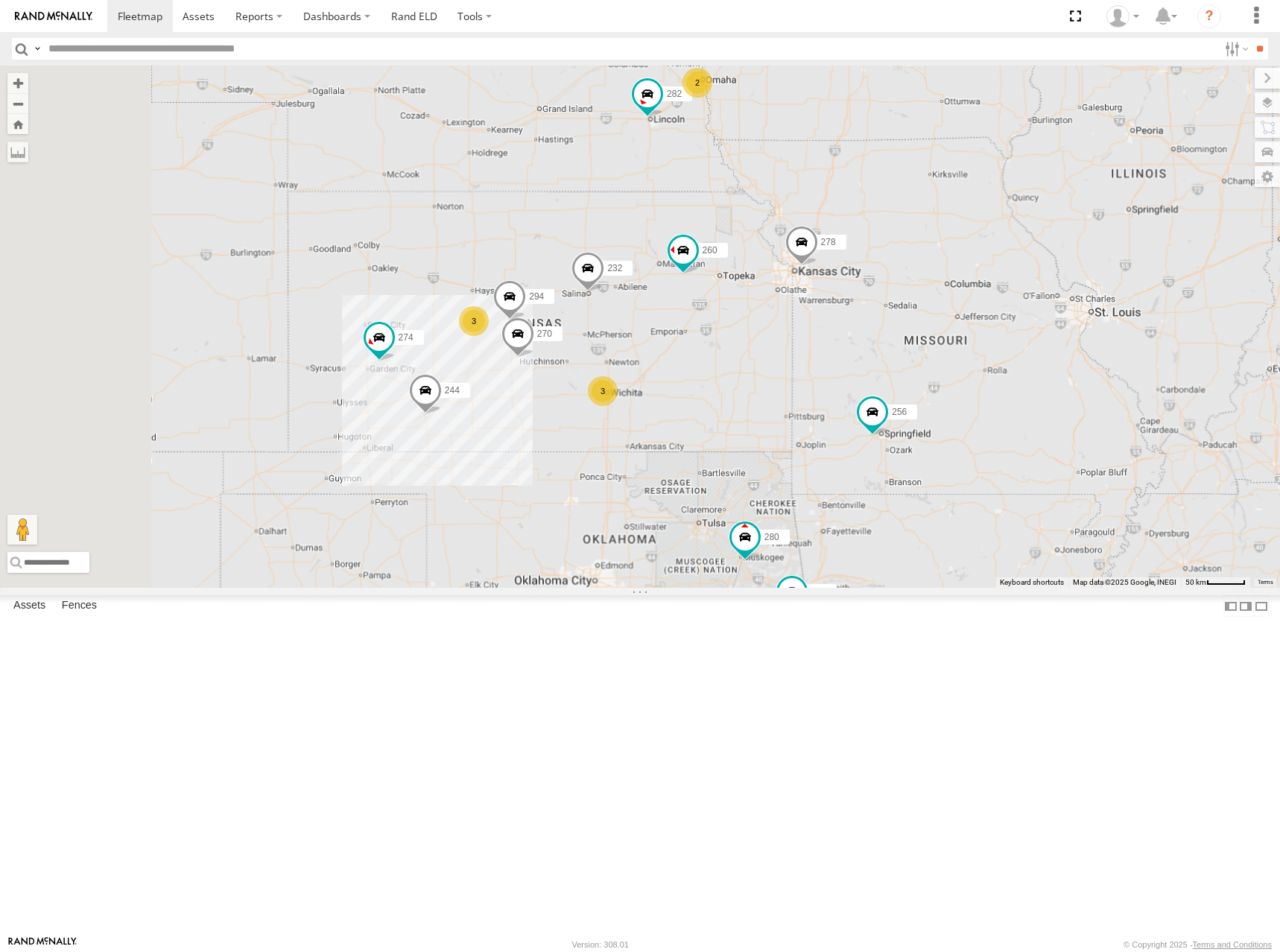
click at [924, 328] on div "272 264 274 300 244 280 256 232 304 284 282 266 278 260 270 294 288 292 3 3 2" at bounding box center [640, 326] width 1280 height 522
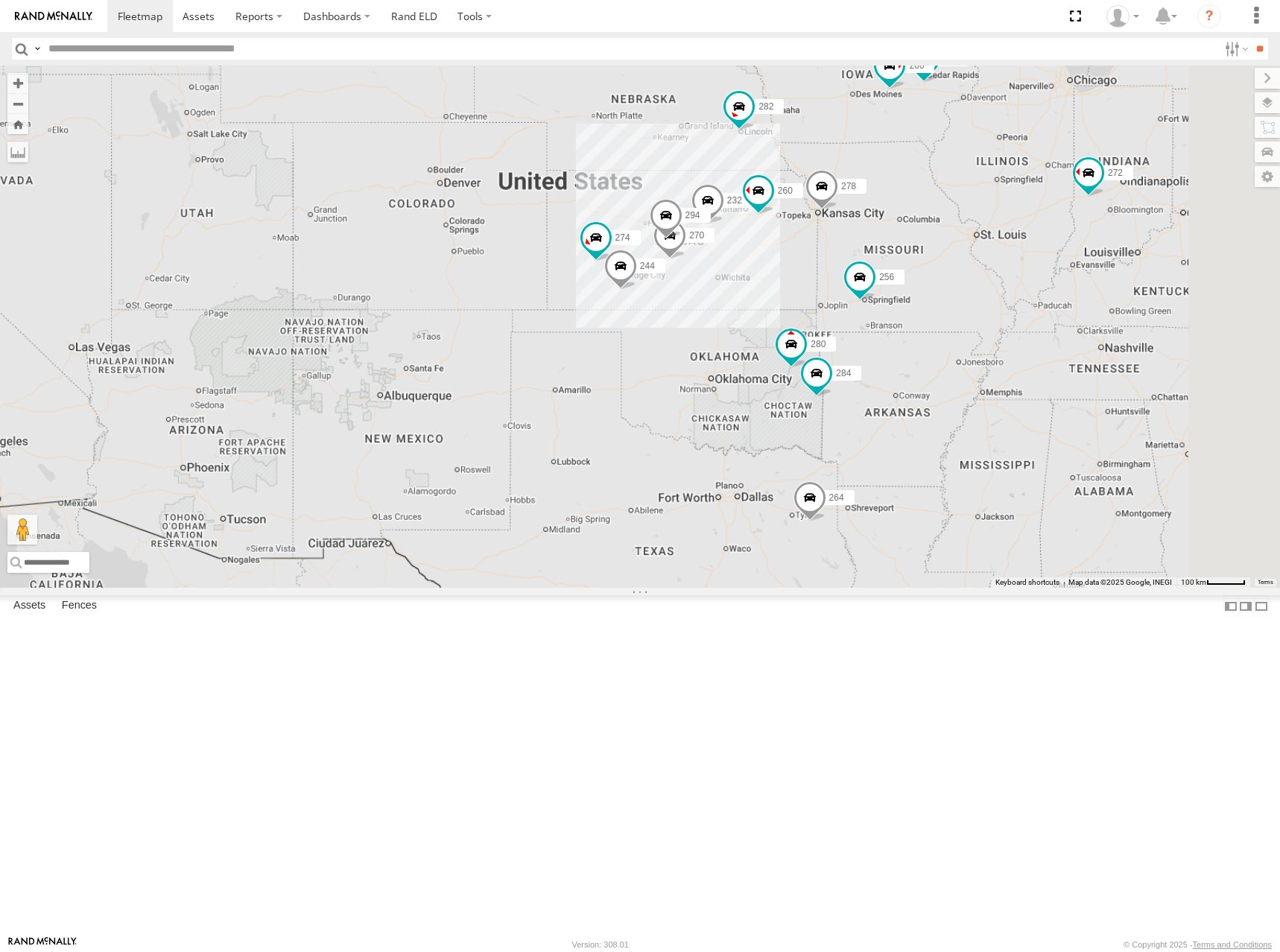
click at [1032, 296] on div "272 264 274 300 244 280 256 232 304 284 282 266 278 260 270 294 288 292" at bounding box center [640, 326] width 1280 height 522
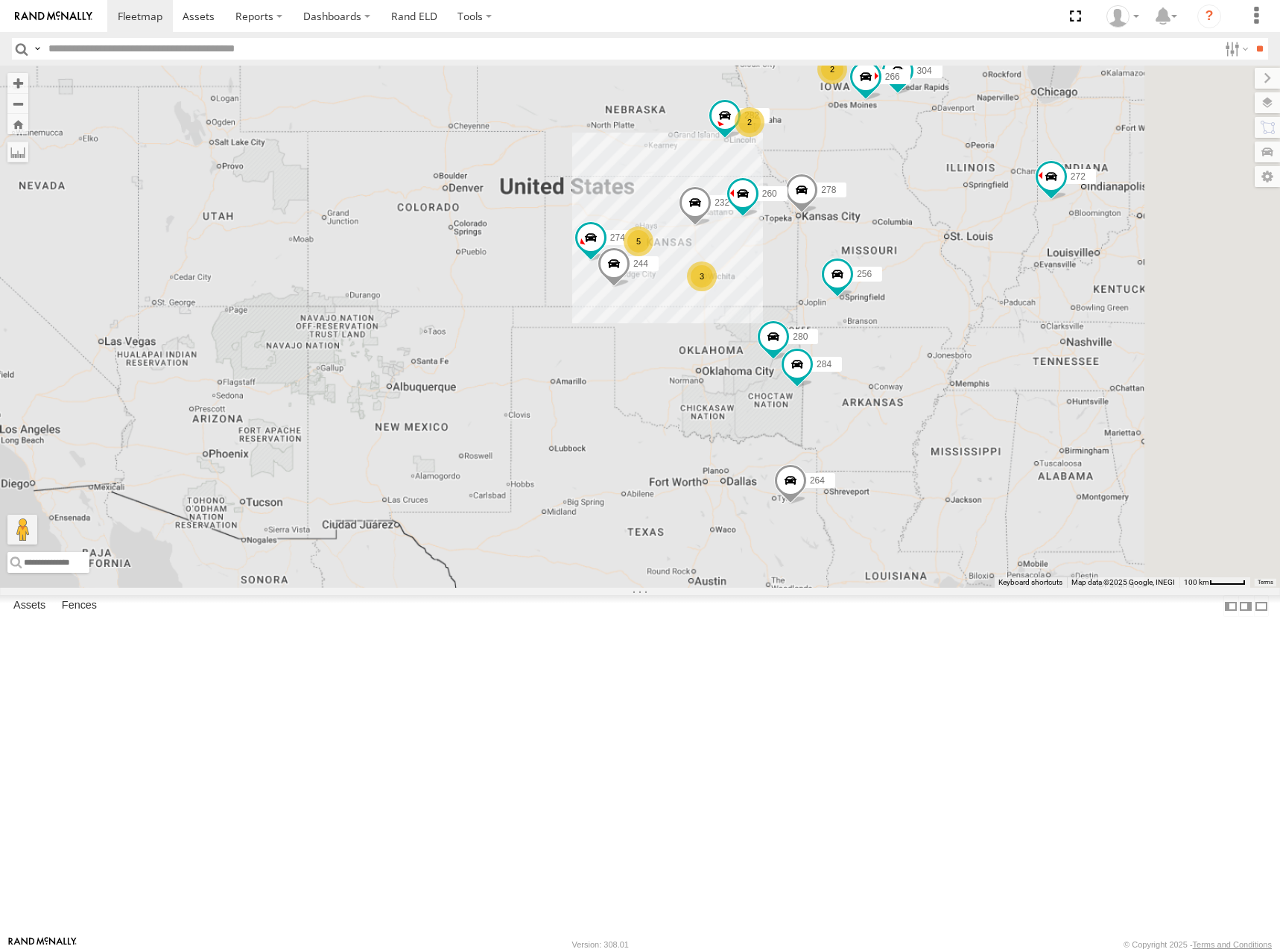
click at [1018, 301] on div "274 300 244 272 280 256 232 304 284 264 282 266 278 260 5 3 2 2" at bounding box center [640, 326] width 1280 height 522
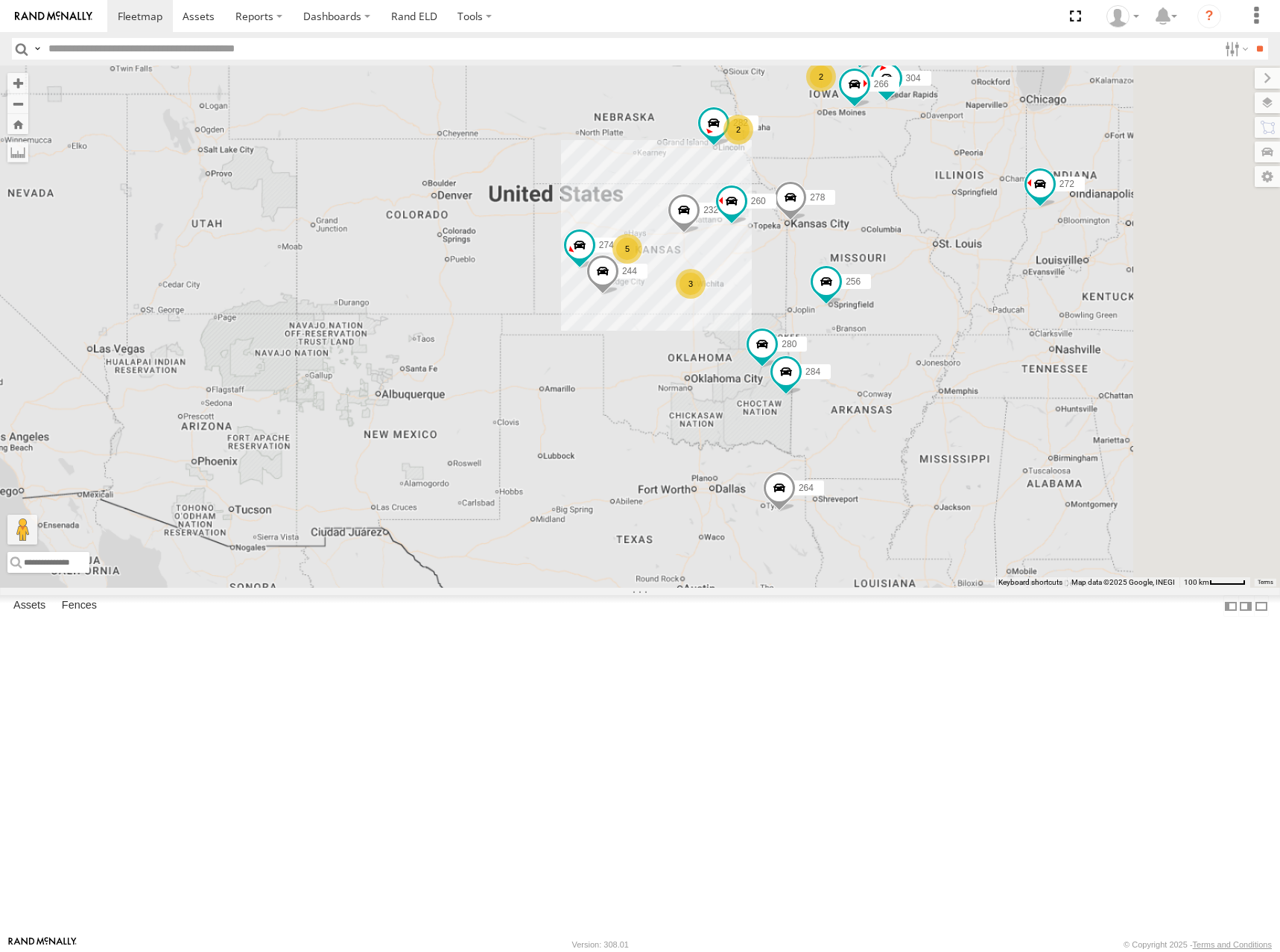
click at [1020, 306] on div "274 300 244 272 280 256 232 304 284 264 282 266 278 260 5 3 2 2" at bounding box center [640, 326] width 1280 height 522
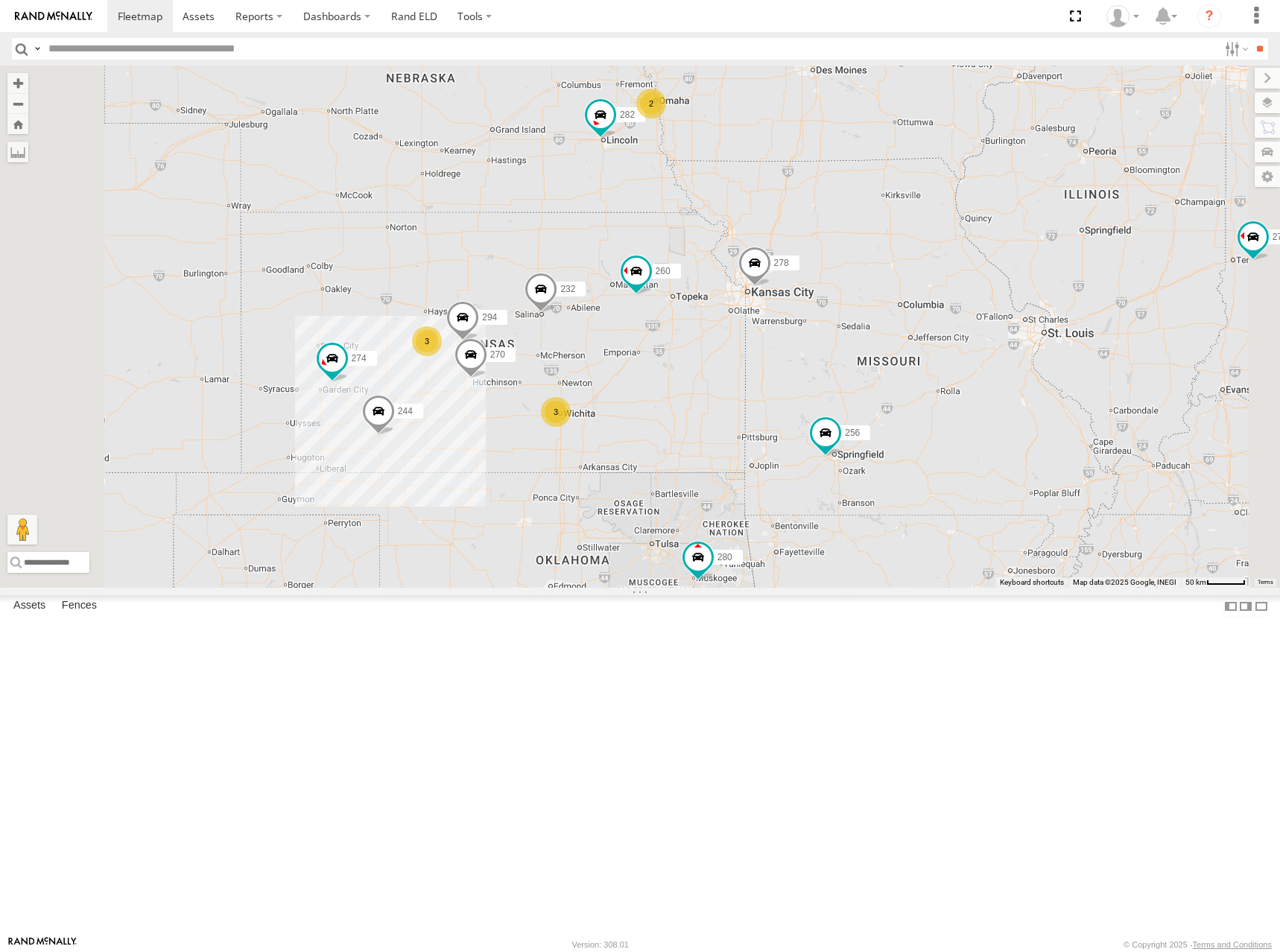
click at [1068, 306] on div "274 300 244 272 280 256 232 304 284 264 282 266 278 260 3 3 270 2 288 292 294" at bounding box center [640, 326] width 1280 height 522
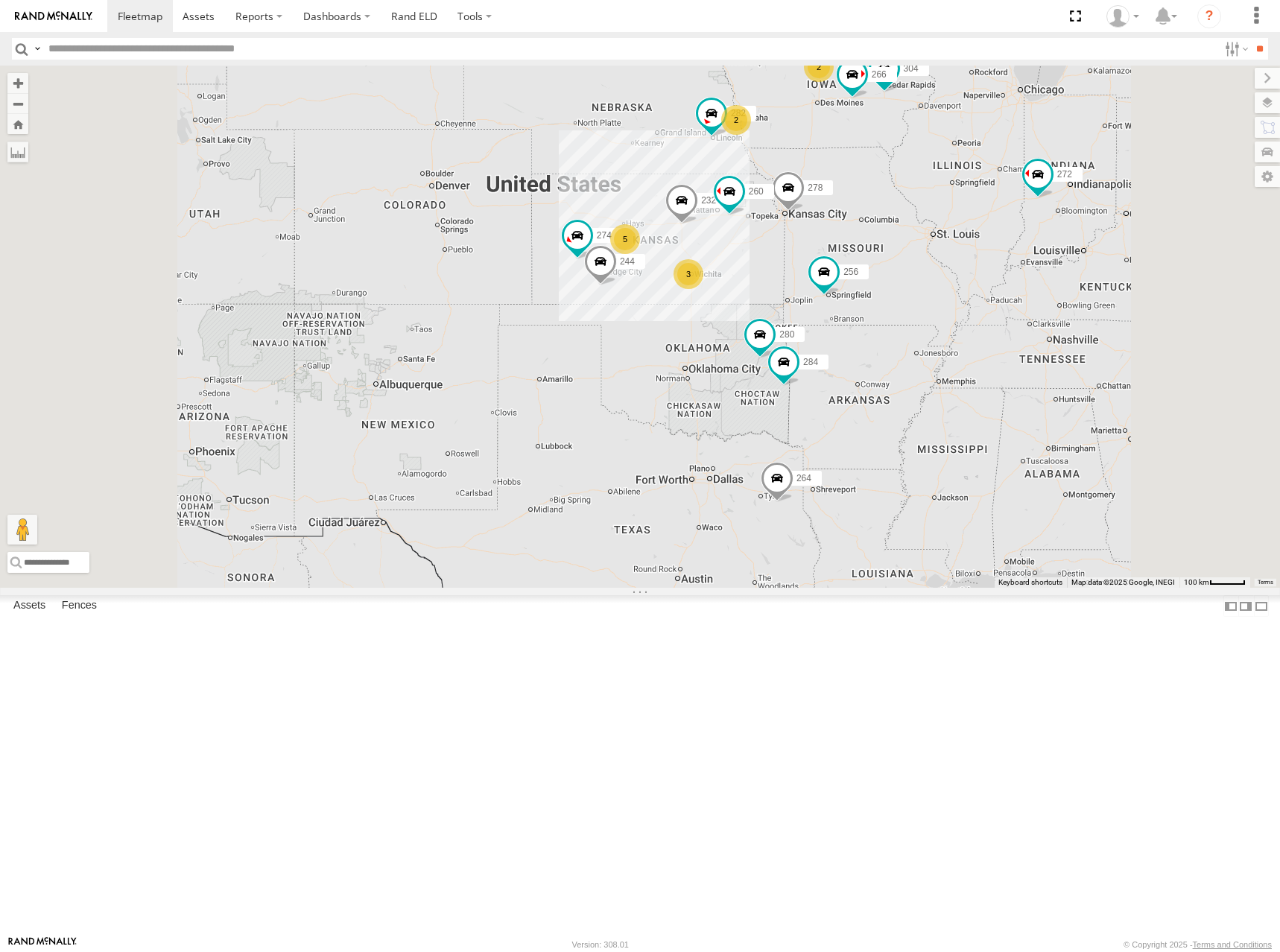
click at [834, 305] on div "274 300 244 272 280 256 232 304 284 264 282 266 278 260 5 3 2 2" at bounding box center [640, 326] width 1280 height 522
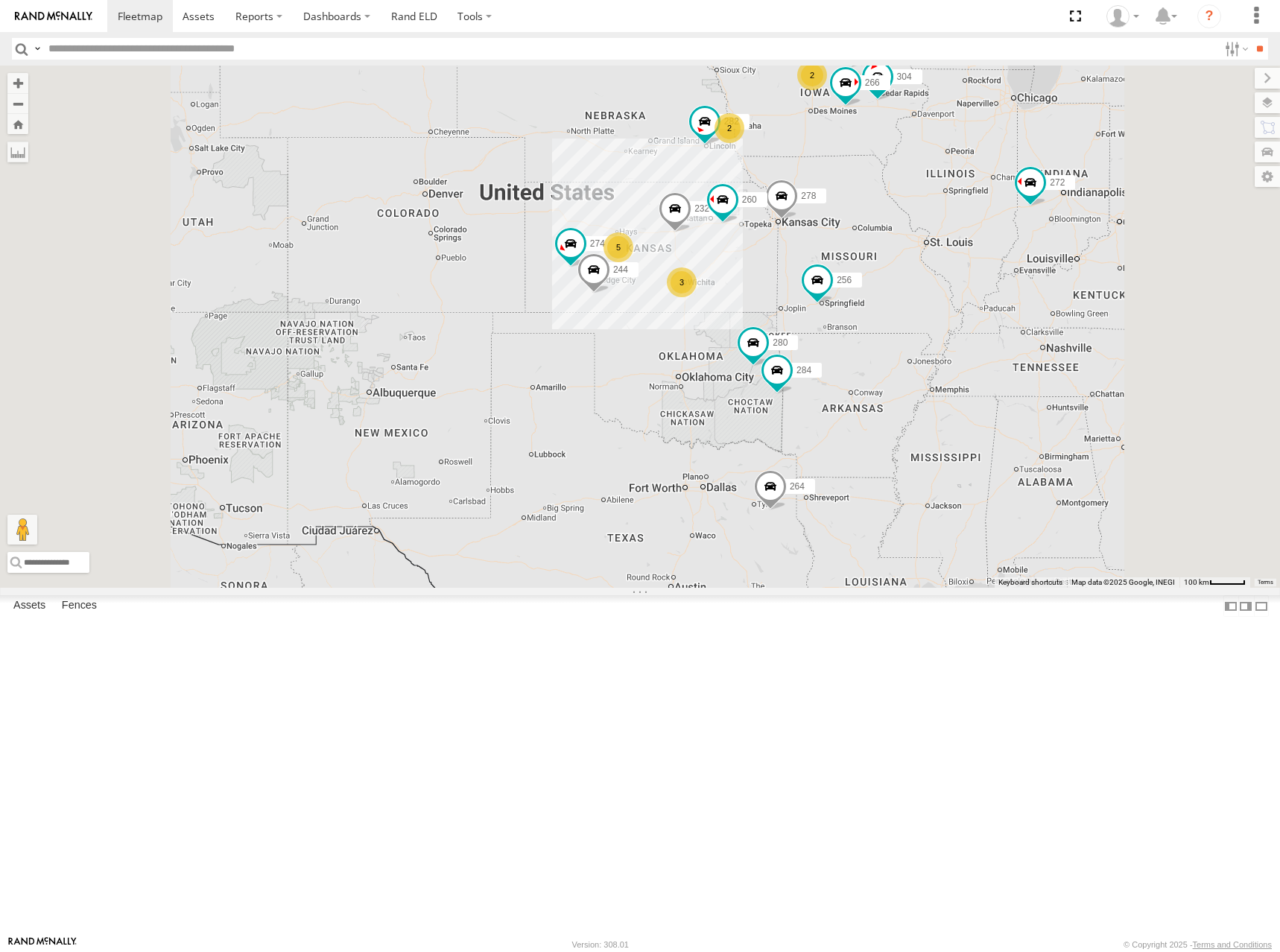
click at [911, 246] on div "274 300 244 272 280 256 232 304 284 264 282 266 278 260 5 3 2 2" at bounding box center [640, 326] width 1280 height 522
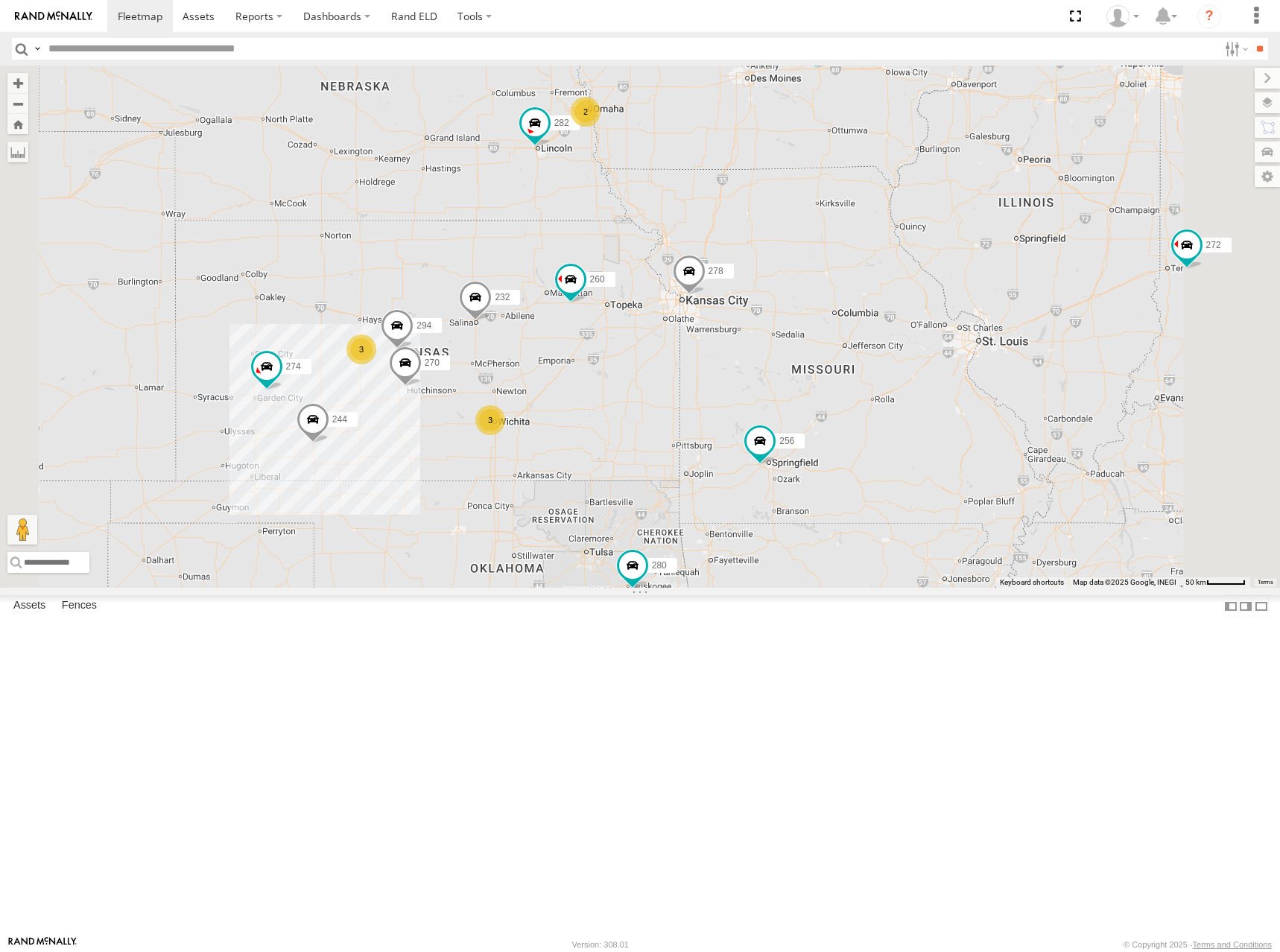
click at [1035, 311] on div "274 300 244 272 280 256 232 304 284 264 282 266 278 260 3 3 270 2 288 292 294" at bounding box center [640, 326] width 1280 height 522
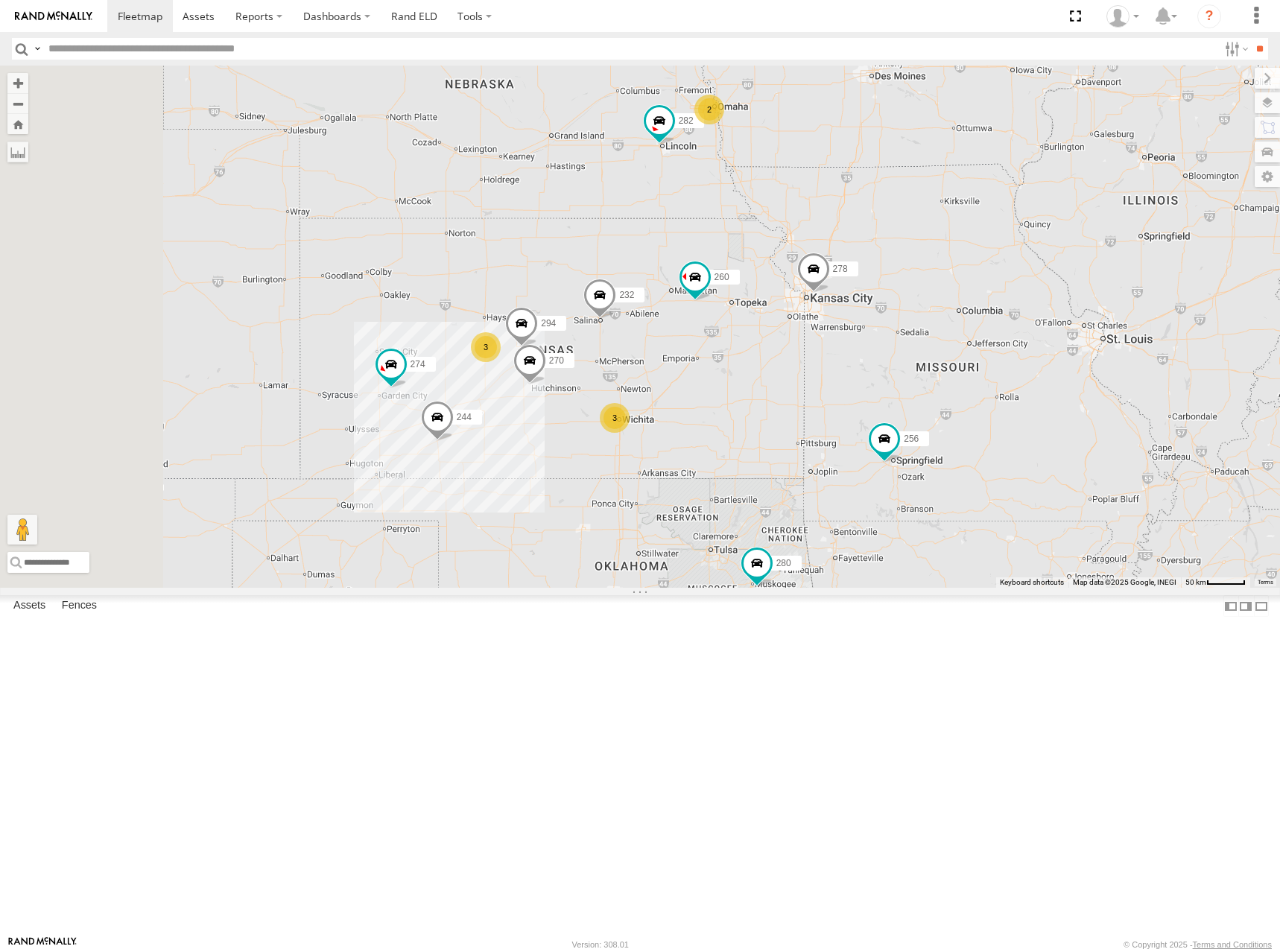
click at [792, 255] on div "274 300 244 272 280 256 232 304 284 264 282 266 278 260 3 3 270 2 288 292 294" at bounding box center [640, 326] width 1280 height 522
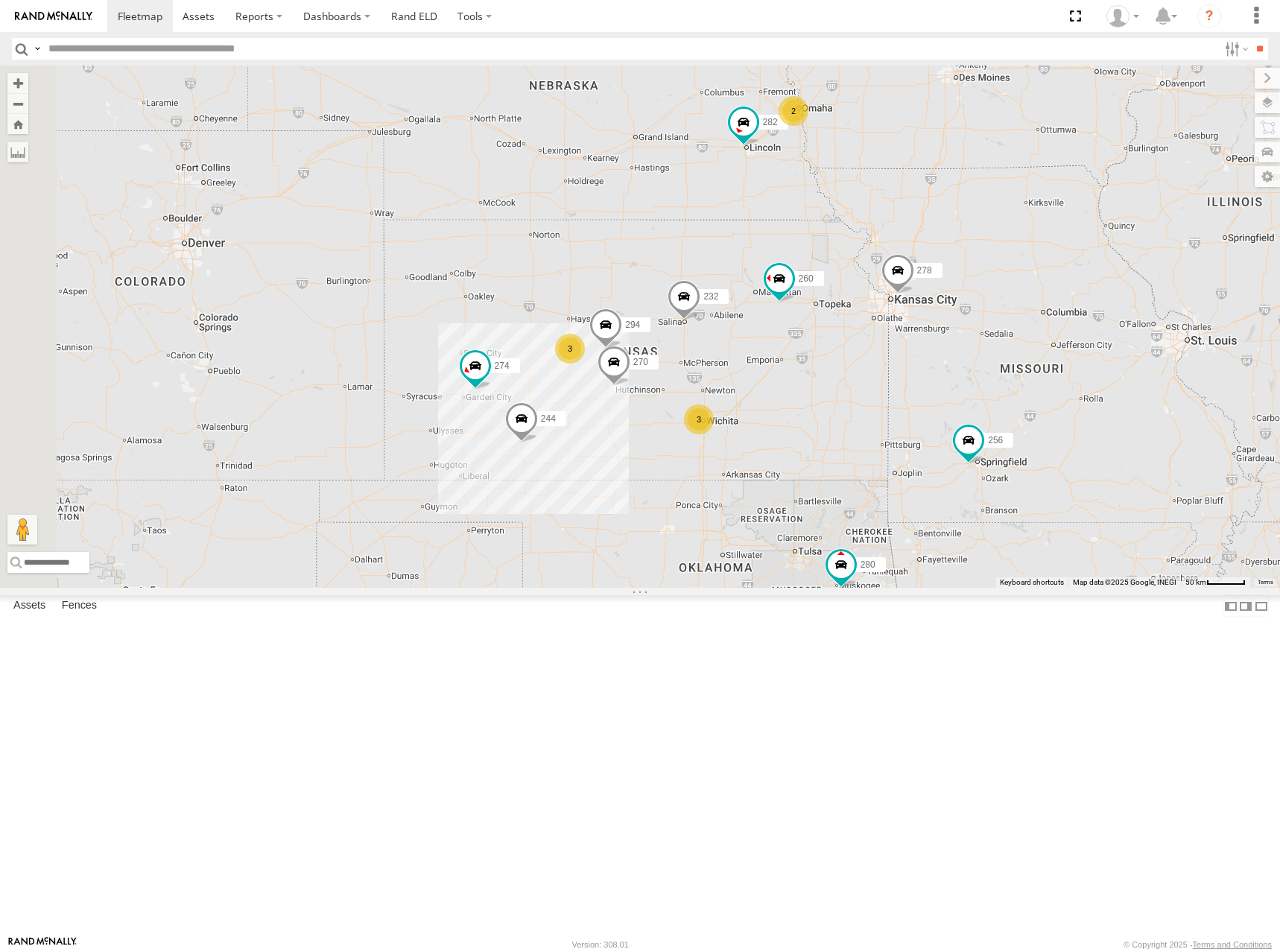
click at [805, 235] on div "274 300 244 272 280 256 232 304 284 264 282 266 278 260 3 3 270 2 288 292 294" at bounding box center [640, 326] width 1280 height 522
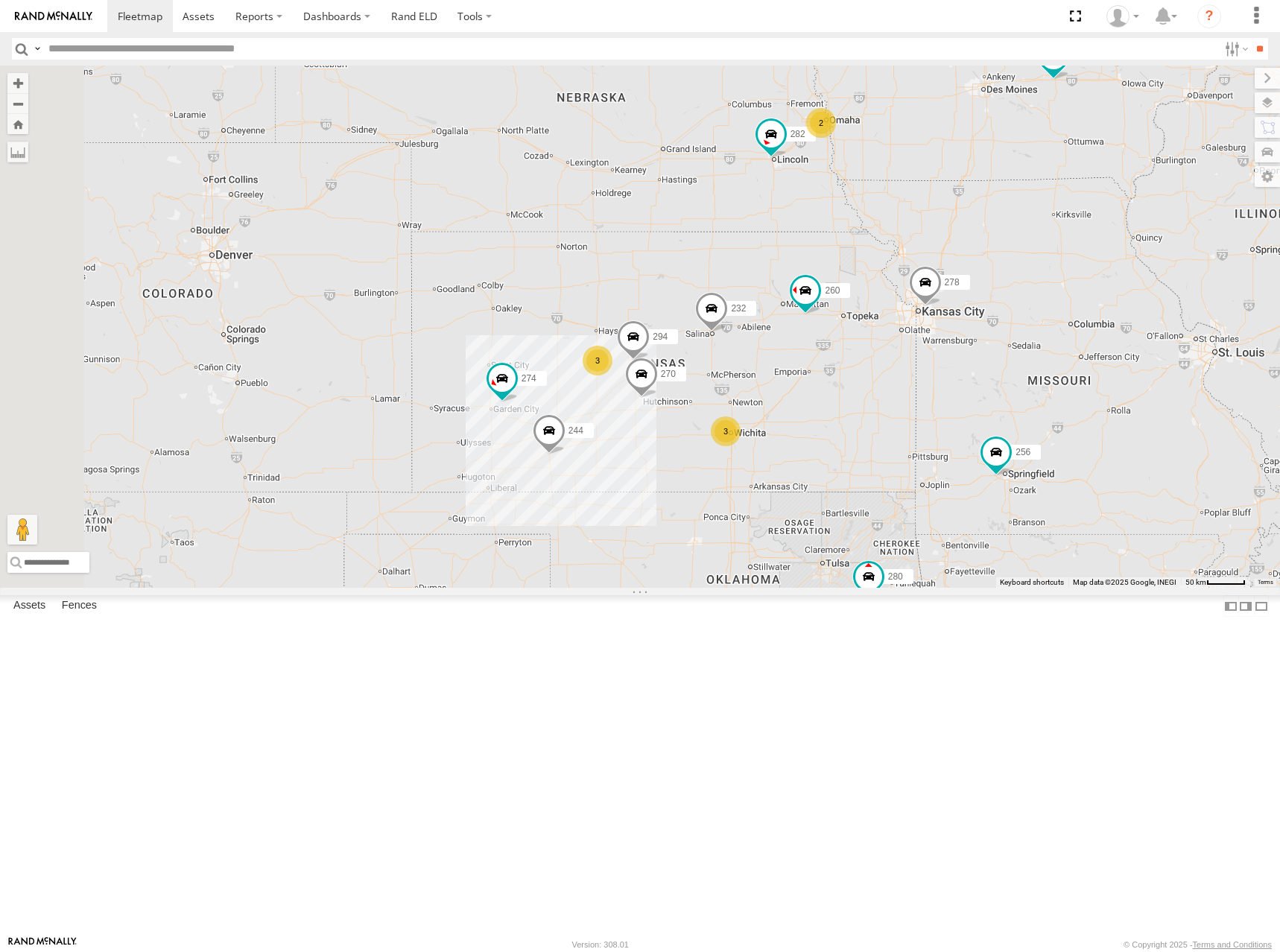
drag, startPoint x: 864, startPoint y: 346, endPoint x: 896, endPoint y: 362, distance: 35.8
click at [896, 362] on div "274 300 244 272 280 256 232 304 284 264 282 266 278 260 3 3 270 2 288 292 294" at bounding box center [640, 326] width 1280 height 522
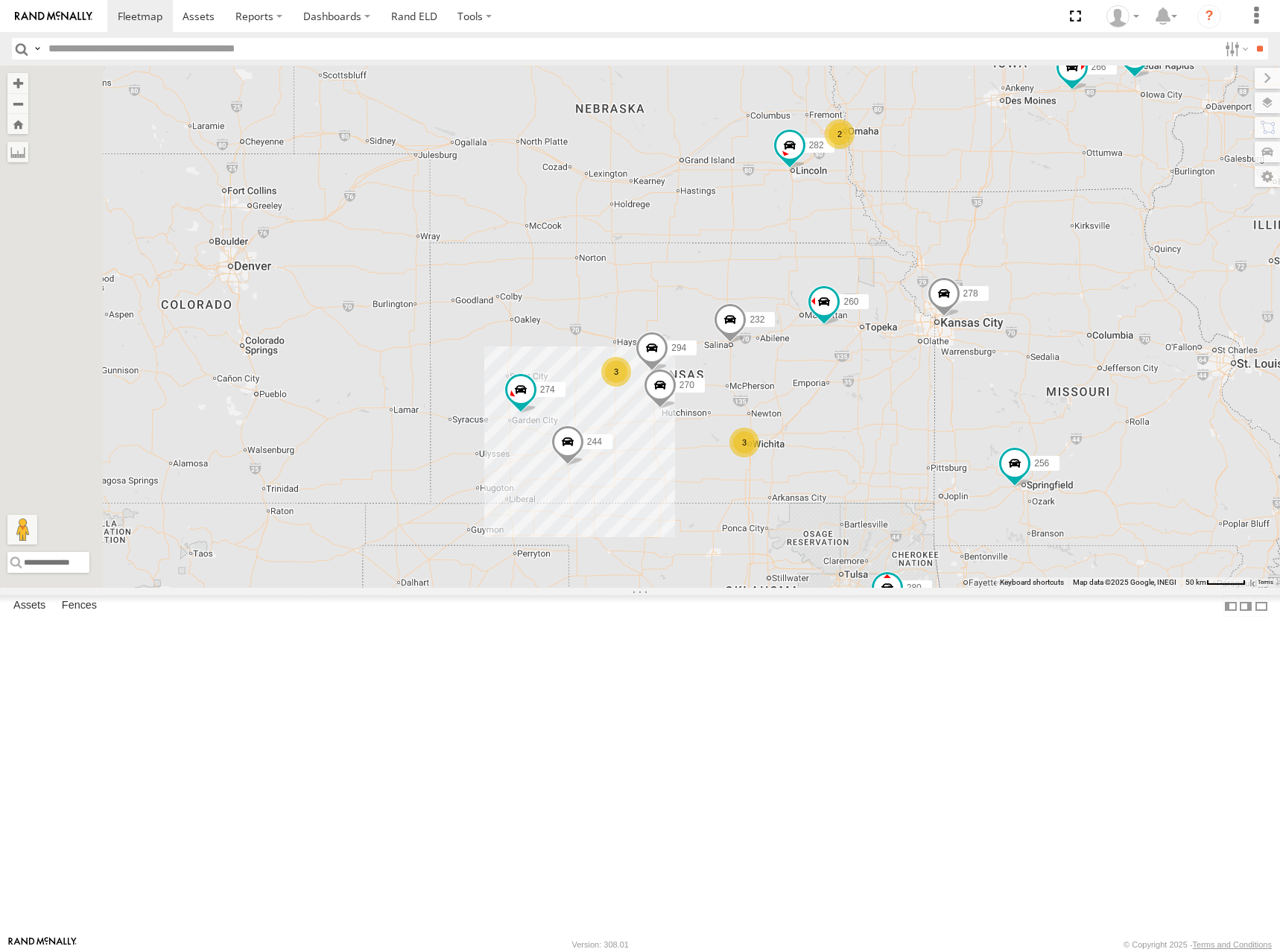
drag, startPoint x: 804, startPoint y: 274, endPoint x: 820, endPoint y: 284, distance: 18.9
click at [820, 284] on div "274 300 244 272 280 256 232 304 284 264 282 266 278 260 3 3 270 2 288 292 294" at bounding box center [640, 326] width 1280 height 522
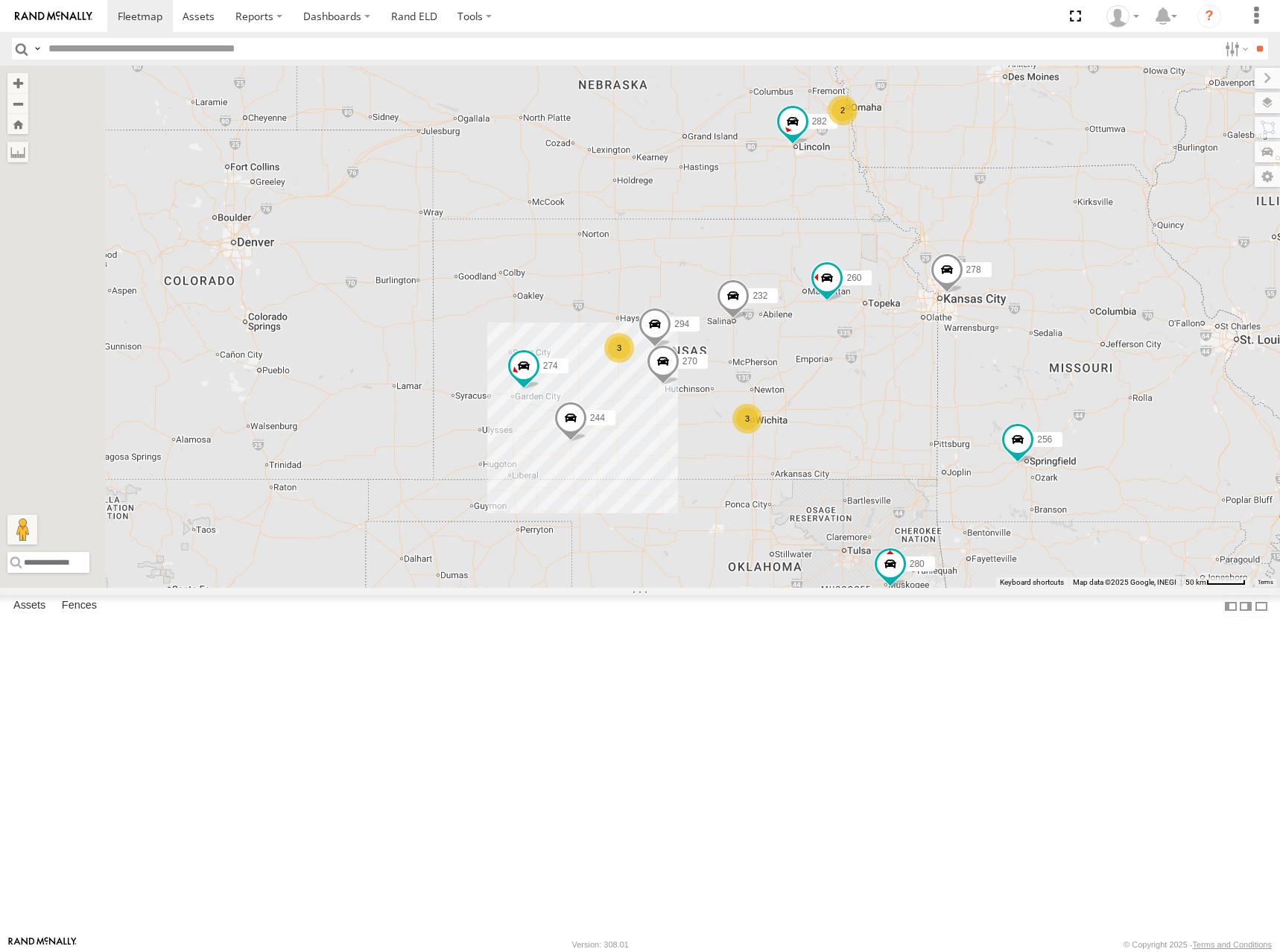
drag, startPoint x: 803, startPoint y: 253, endPoint x: 825, endPoint y: 225, distance: 35.6
click at [806, 223] on div "274 300 244 272 280 256 232 304 284 264 282 266 278 260 3 3 270 2 288 292 294" at bounding box center [640, 326] width 1280 height 522
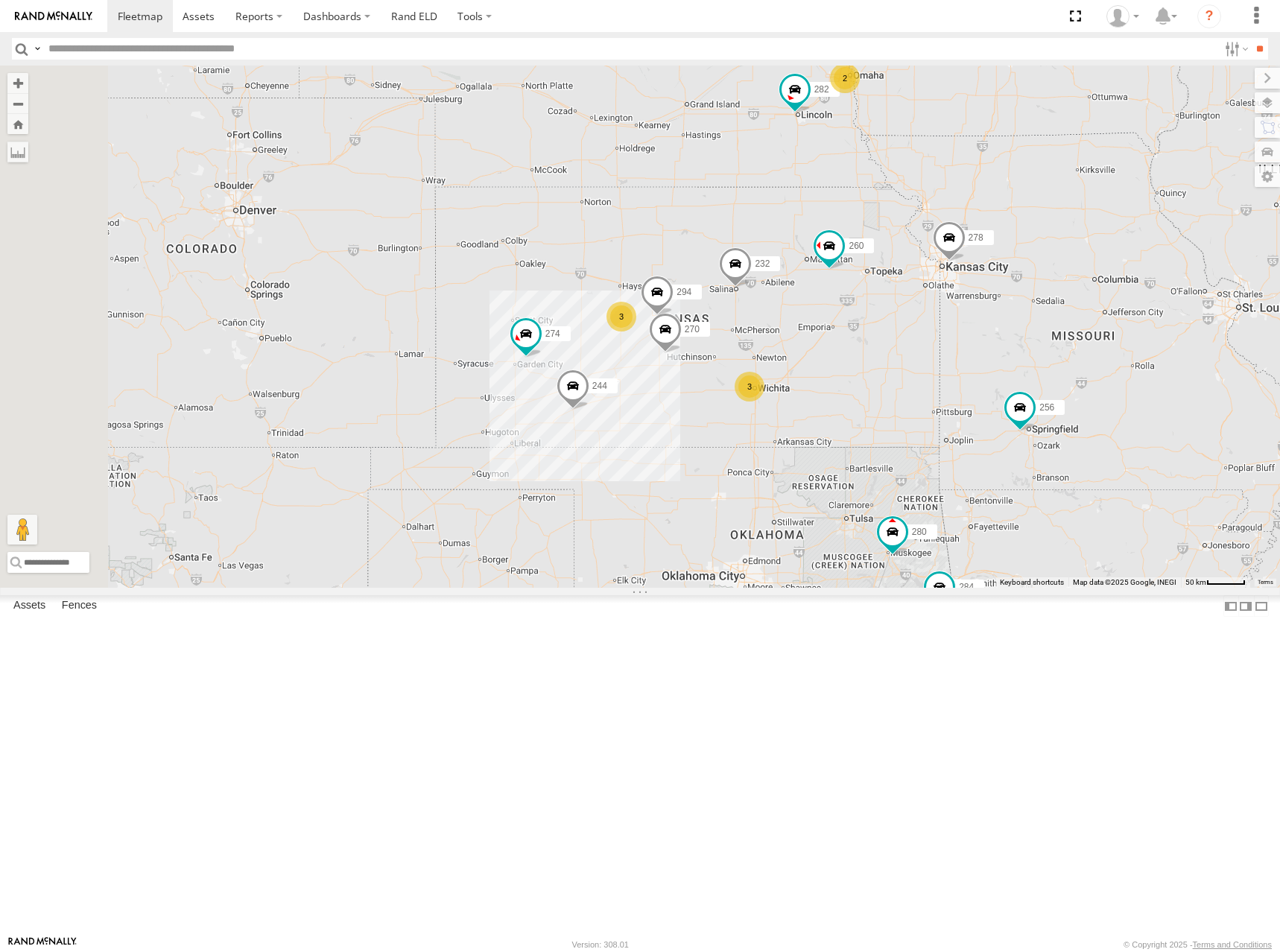
drag, startPoint x: 875, startPoint y: 353, endPoint x: 877, endPoint y: 324, distance: 29.1
click at [877, 324] on div "274 300 244 272 280 256 232 304 284 264 282 266 278 260 3 3 270 2 288 292 294" at bounding box center [640, 326] width 1280 height 522
drag, startPoint x: 883, startPoint y: 314, endPoint x: 883, endPoint y: 329, distance: 15.0
click at [883, 329] on div "274 300 244 272 280 256 232 304 284 264 282 266 278 260 3 3 270 2 288 292 294" at bounding box center [640, 326] width 1280 height 522
drag, startPoint x: 1077, startPoint y: 211, endPoint x: 1075, endPoint y: 226, distance: 15.1
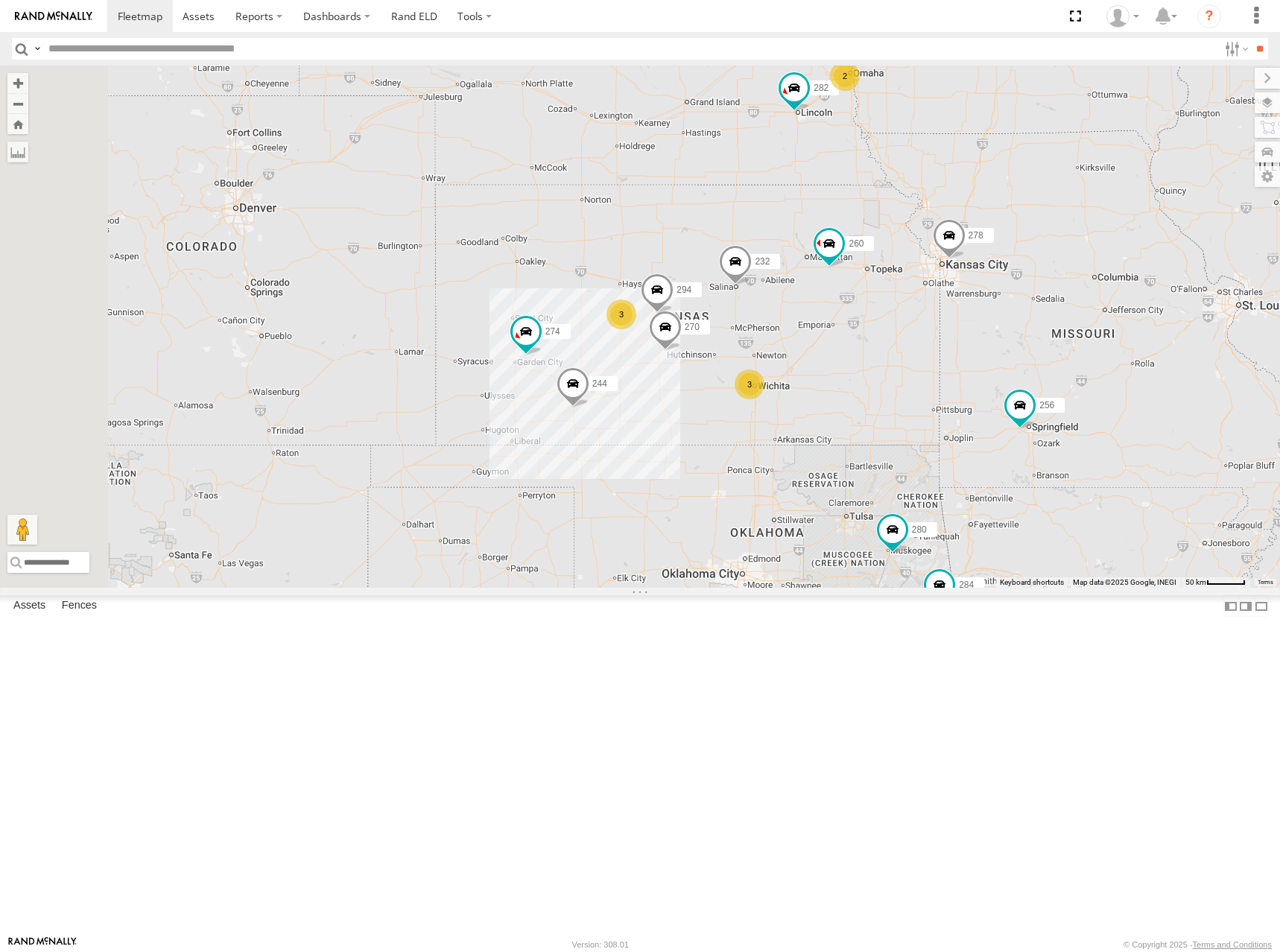
click at [1075, 226] on div "274 300 244 272 280 256 232 304 284 264 282 266 278 260 3 3 270 2 288 292 294" at bounding box center [640, 326] width 1280 height 522
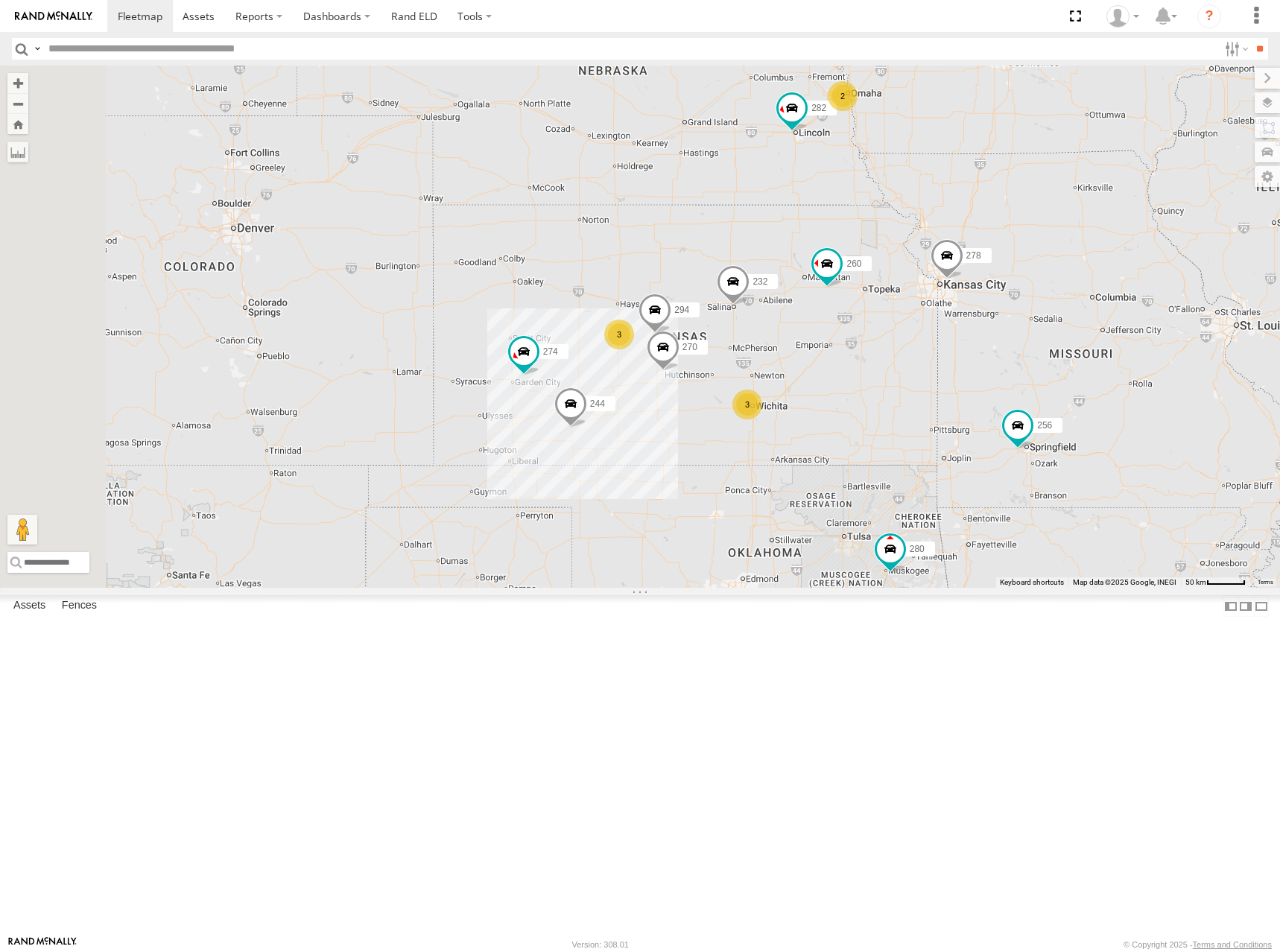
drag, startPoint x: 848, startPoint y: 140, endPoint x: 857, endPoint y: 165, distance: 26.6
click at [857, 165] on div "274 300 244 272 280 256 232 304 284 264 282 266 278 260 3 3 270 2 288 292 294" at bounding box center [640, 326] width 1280 height 522
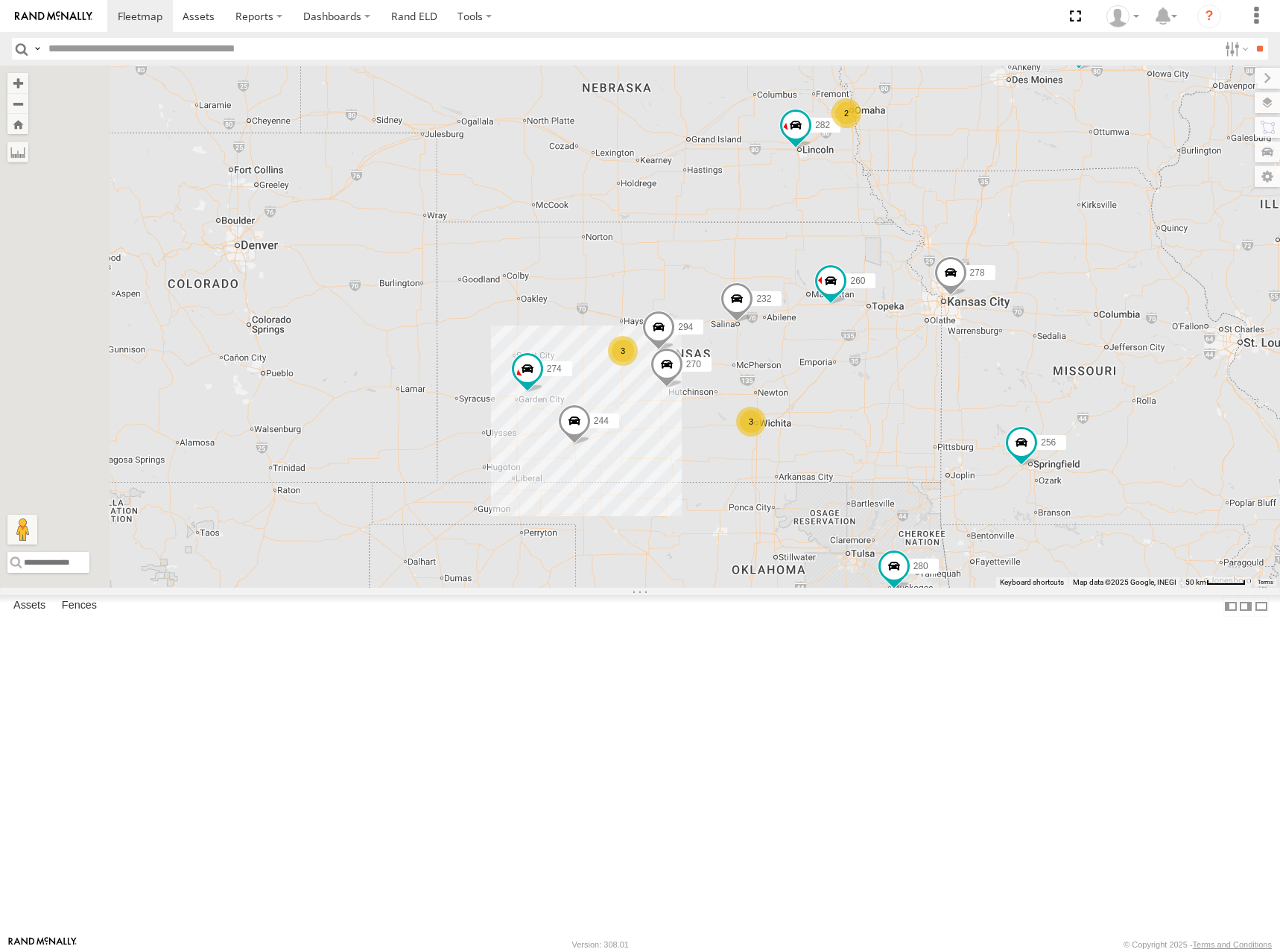
drag, startPoint x: 973, startPoint y: 187, endPoint x: 970, endPoint y: 197, distance: 10.4
click at [970, 197] on div "274 300 244 272 280 256 232 304 284 264 282 266 278 260 3 3 270 2 288 292 294" at bounding box center [640, 326] width 1280 height 522
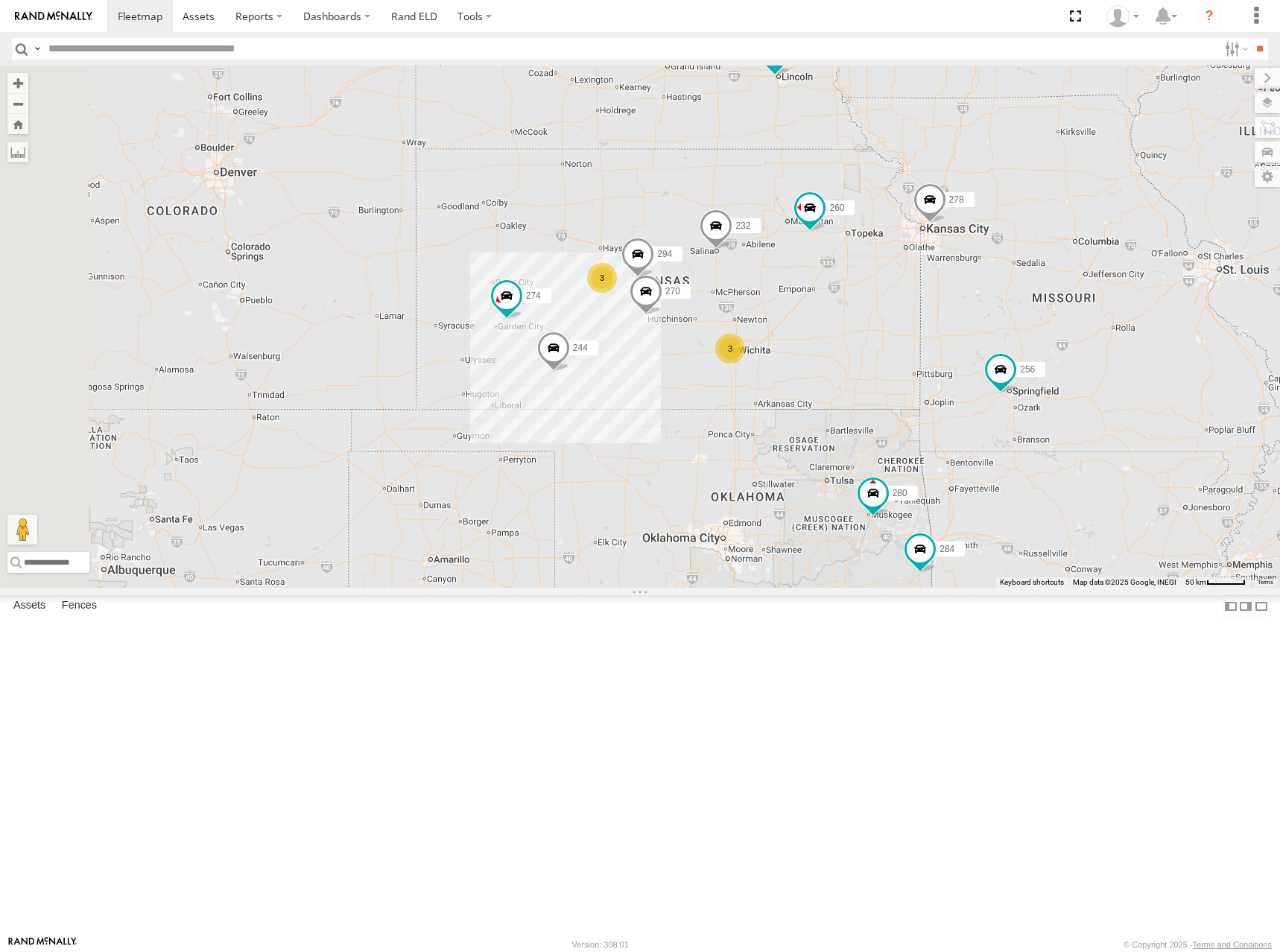
drag, startPoint x: 886, startPoint y: 346, endPoint x: 876, endPoint y: 257, distance: 89.6
click at [865, 270] on div "274 300 244 272 280 256 232 304 284 264 282 266 278 260 3 3 270 2 288 292 294" at bounding box center [640, 326] width 1280 height 522
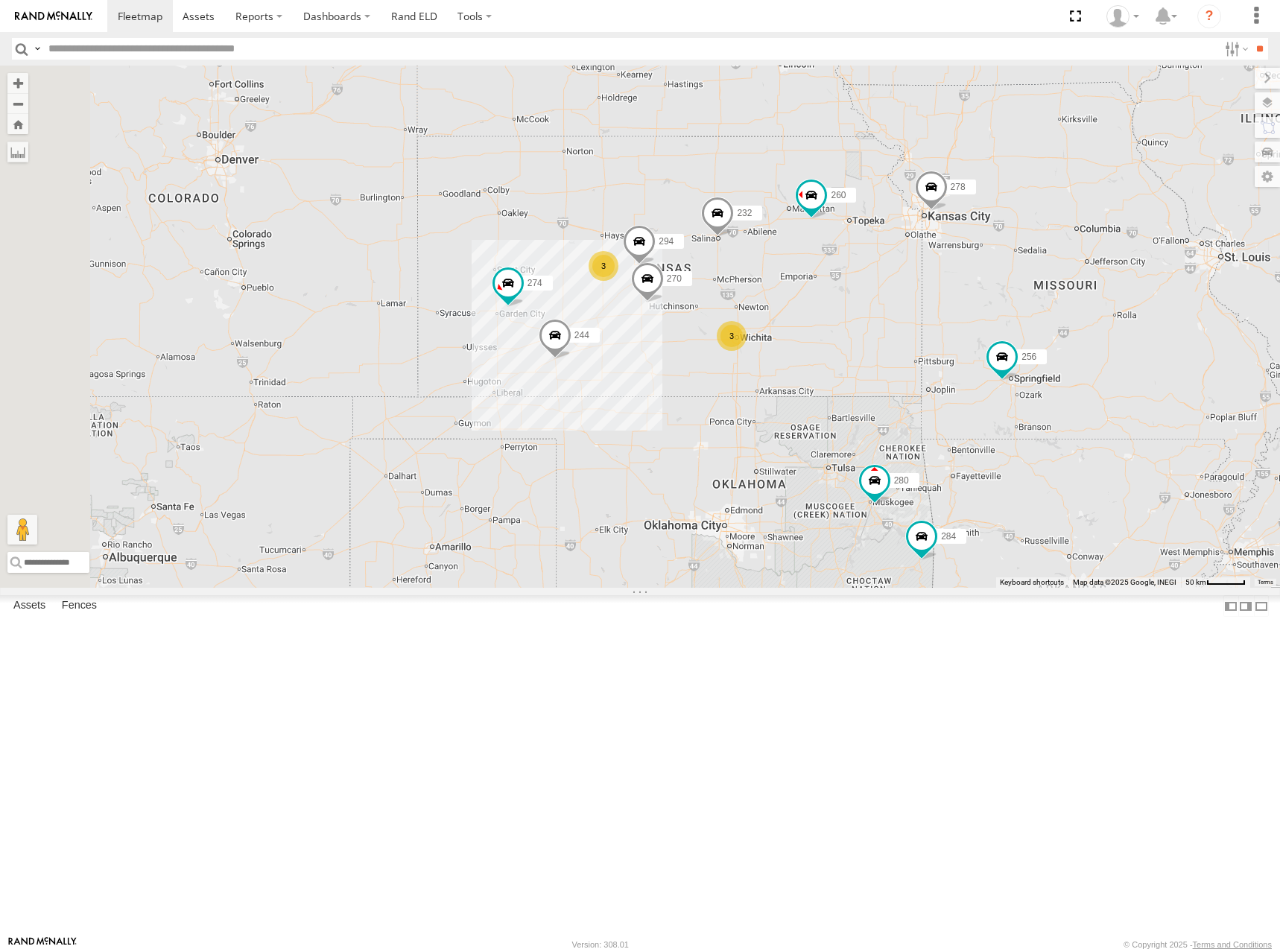
drag, startPoint x: 828, startPoint y: 336, endPoint x: 831, endPoint y: 324, distance: 12.4
click at [831, 324] on div "274 300 244 272 280 256 232 304 284 264 282 266 278 260 3 3 270 2 288 292 294" at bounding box center [640, 326] width 1280 height 522
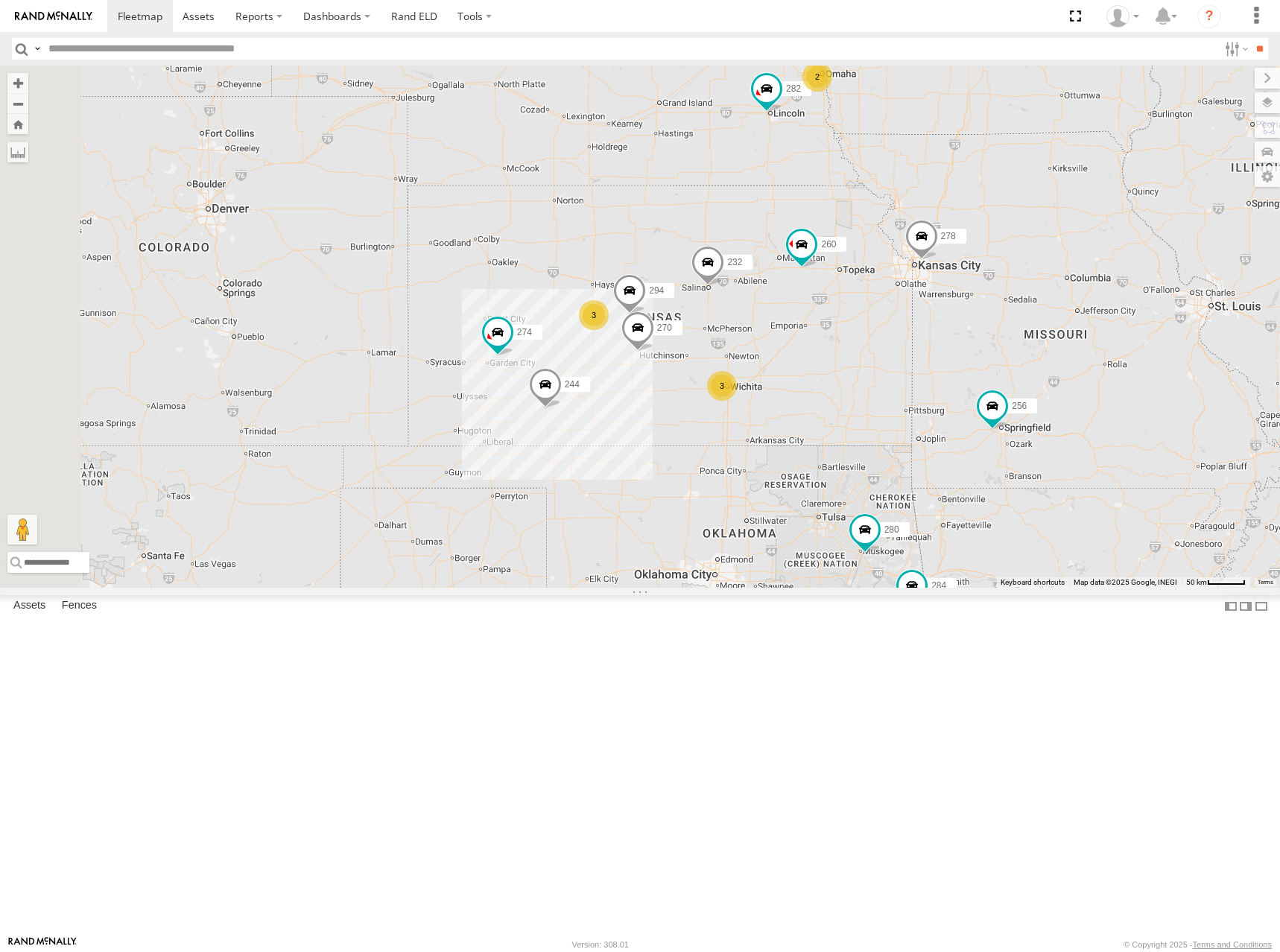
drag, startPoint x: 903, startPoint y: 341, endPoint x: 891, endPoint y: 394, distance: 54.3
click at [891, 394] on div "274 300 244 272 280 256 232 304 284 264 282 266 278 260 3 3 270 2 288 292 294" at bounding box center [640, 326] width 1280 height 522
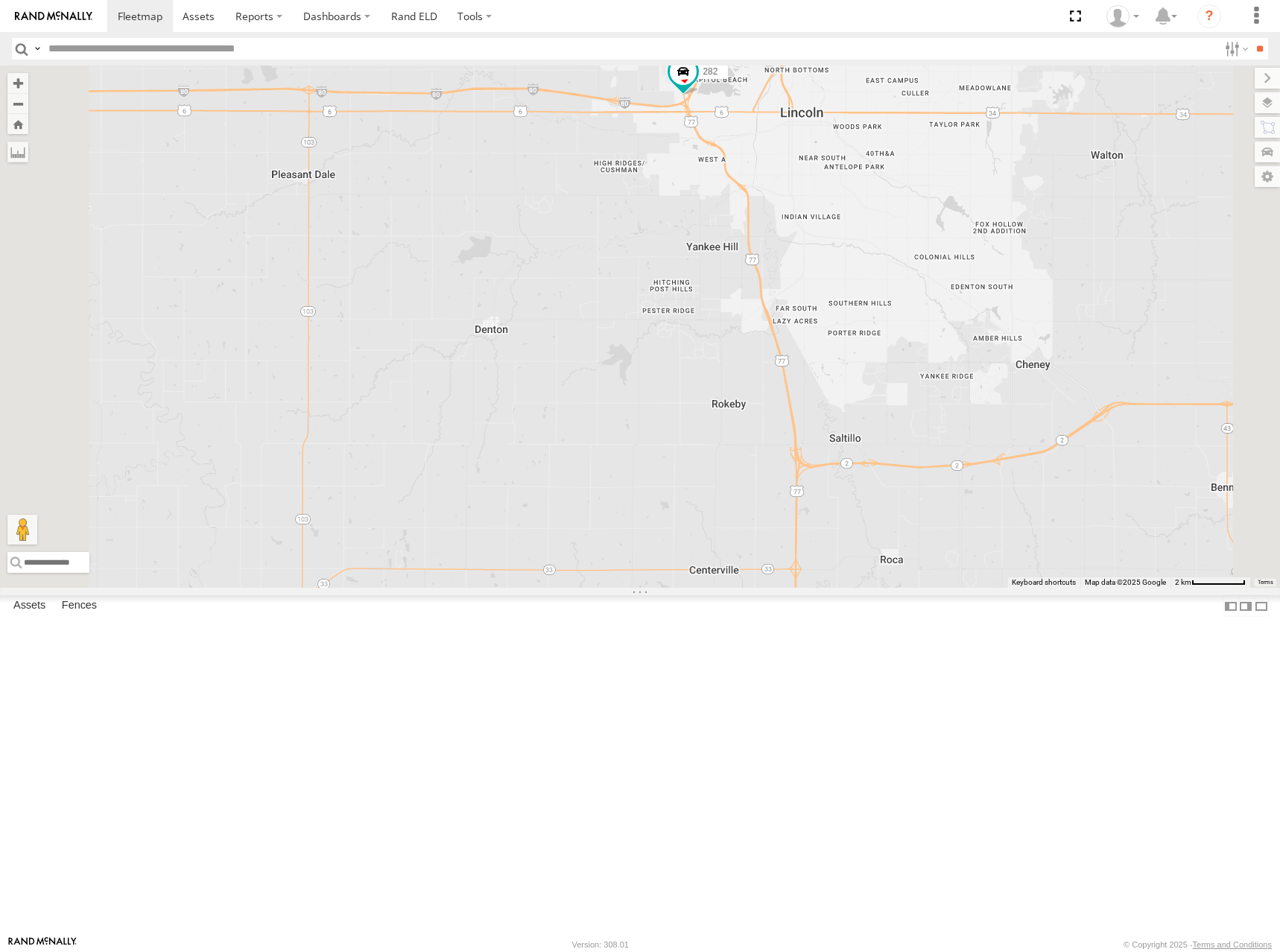
drag, startPoint x: 985, startPoint y: 273, endPoint x: 992, endPoint y: 344, distance: 71.3
click at [992, 344] on div "274 300 244 272 280 256 232 304 284 264 282 266 278 260 270 288 292 294 262 296" at bounding box center [640, 326] width 1280 height 522
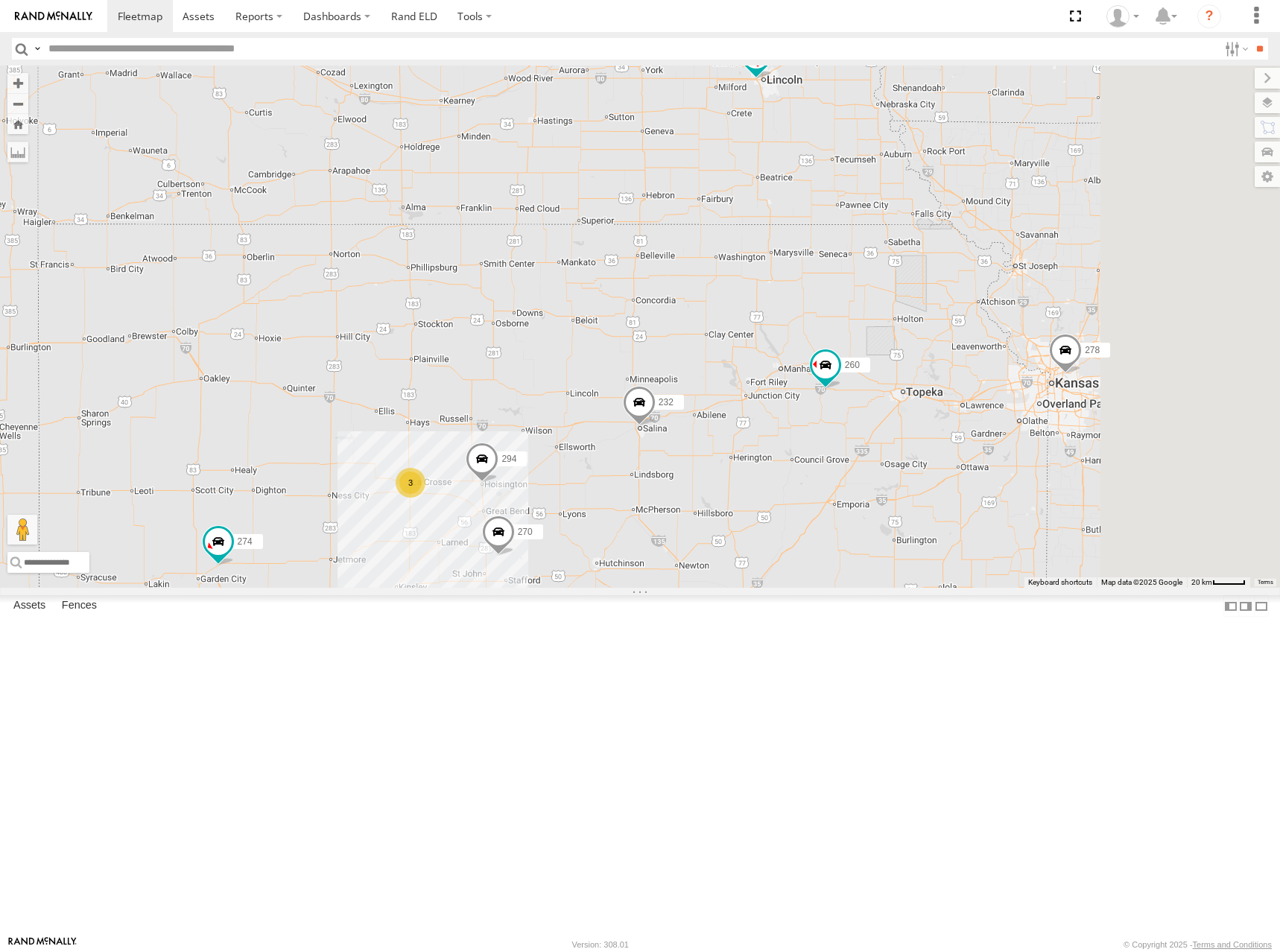
drag, startPoint x: 958, startPoint y: 451, endPoint x: 903, endPoint y: 336, distance: 127.5
click at [903, 336] on div "274 300 244 272 280 256 232 304 284 264 282 266 278 260 270 288 292 294 3 2 2 3…" at bounding box center [640, 326] width 1280 height 522
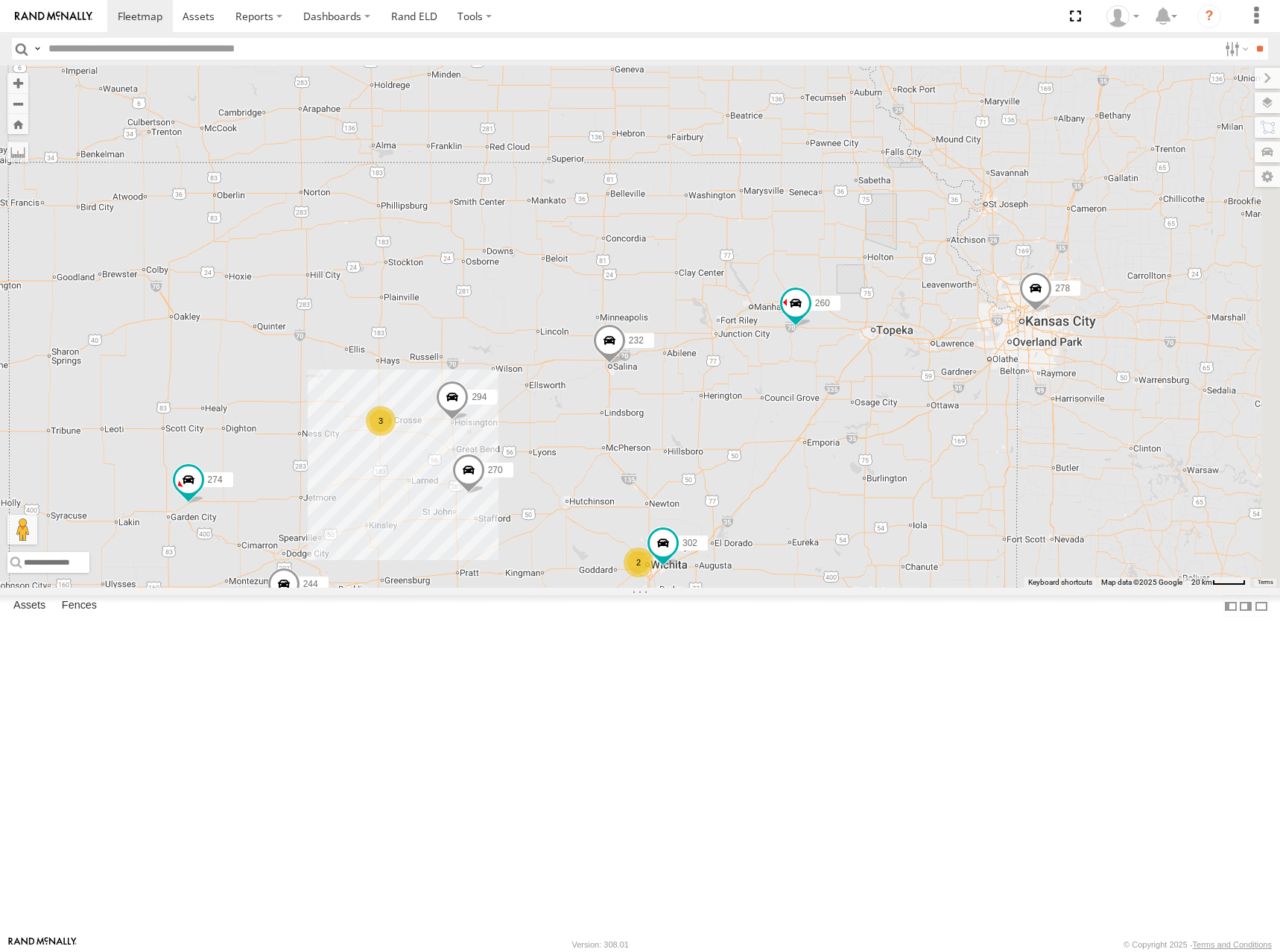
drag, startPoint x: 826, startPoint y: 449, endPoint x: 824, endPoint y: 406, distance: 43.0
click at [824, 406] on div "274 300 244 272 280 256 232 304 284 264 282 266 278 260 270 288 292 294 3 2 2 3…" at bounding box center [640, 326] width 1280 height 522
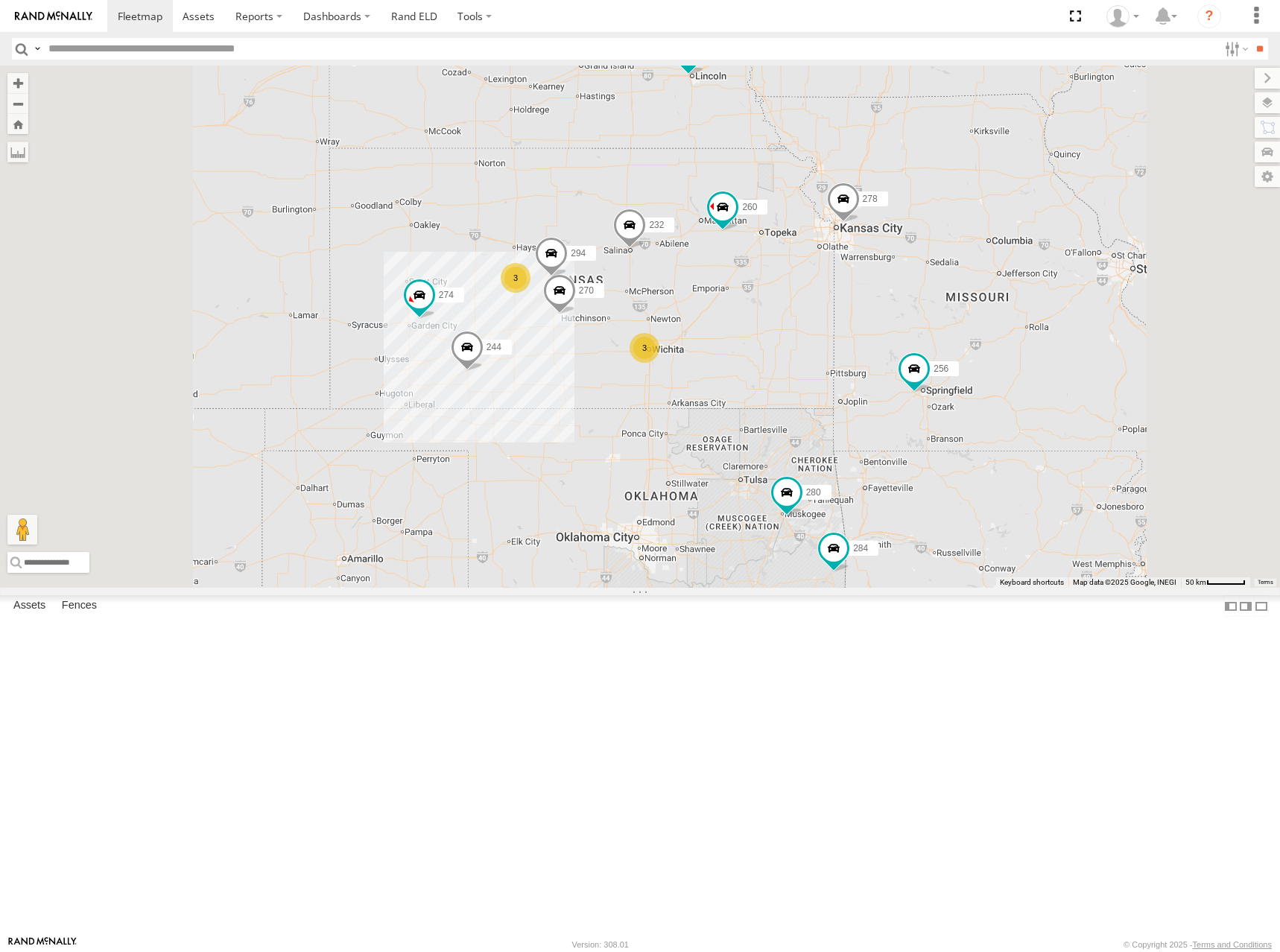
drag, startPoint x: 802, startPoint y: 393, endPoint x: 825, endPoint y: 349, distance: 49.6
click at [825, 349] on div "274 300 244 272 280 256 232 304 284 264 282 266 278 260 270 288 292 294 3 3 2" at bounding box center [640, 326] width 1280 height 522
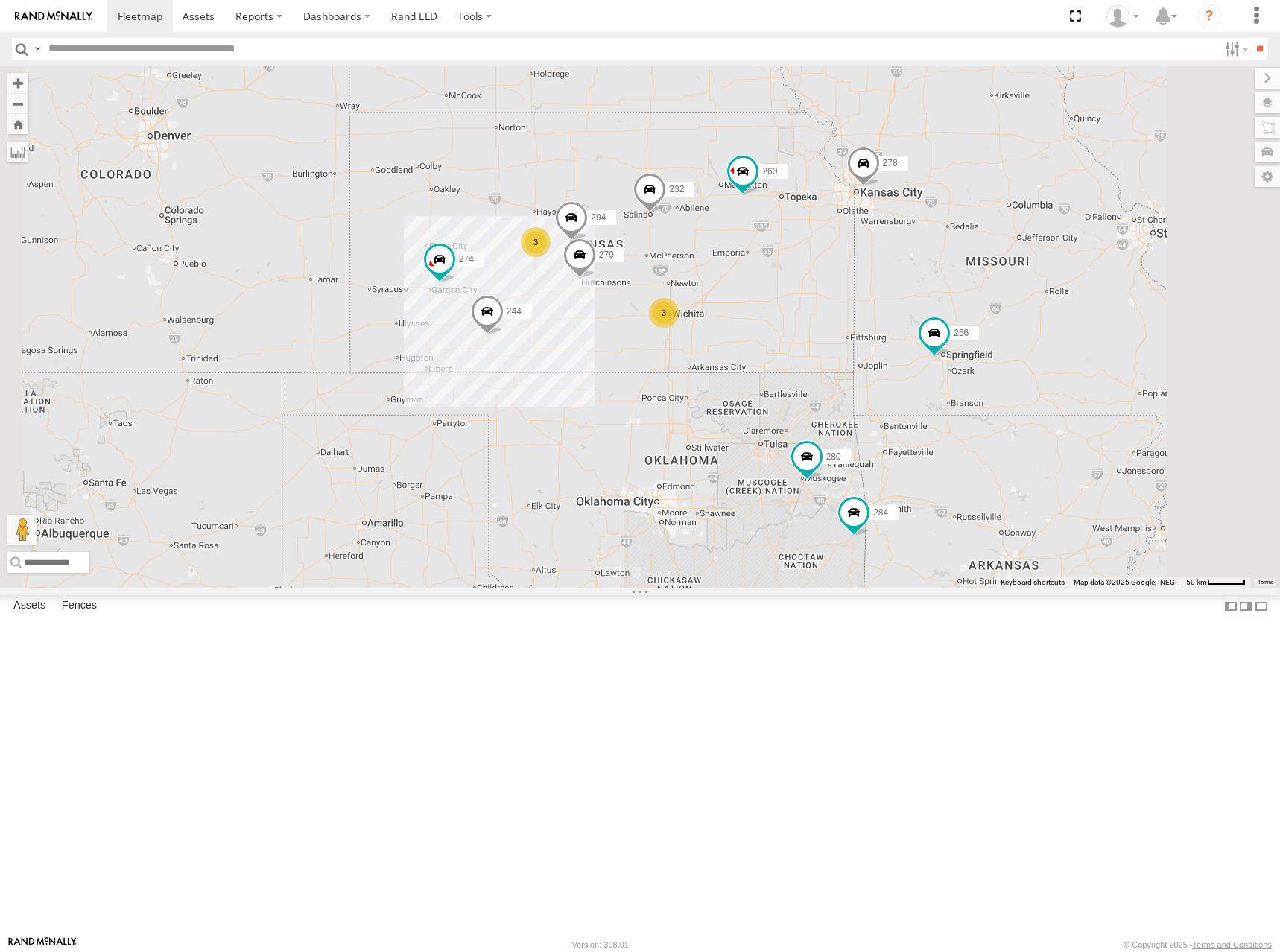
drag, startPoint x: 941, startPoint y: 478, endPoint x: 954, endPoint y: 437, distance: 43.0
click at [955, 441] on div "274 300 244 272 280 256 232 304 284 264 282 266 278 260 270 288 292 294 3 3 2" at bounding box center [640, 326] width 1280 height 522
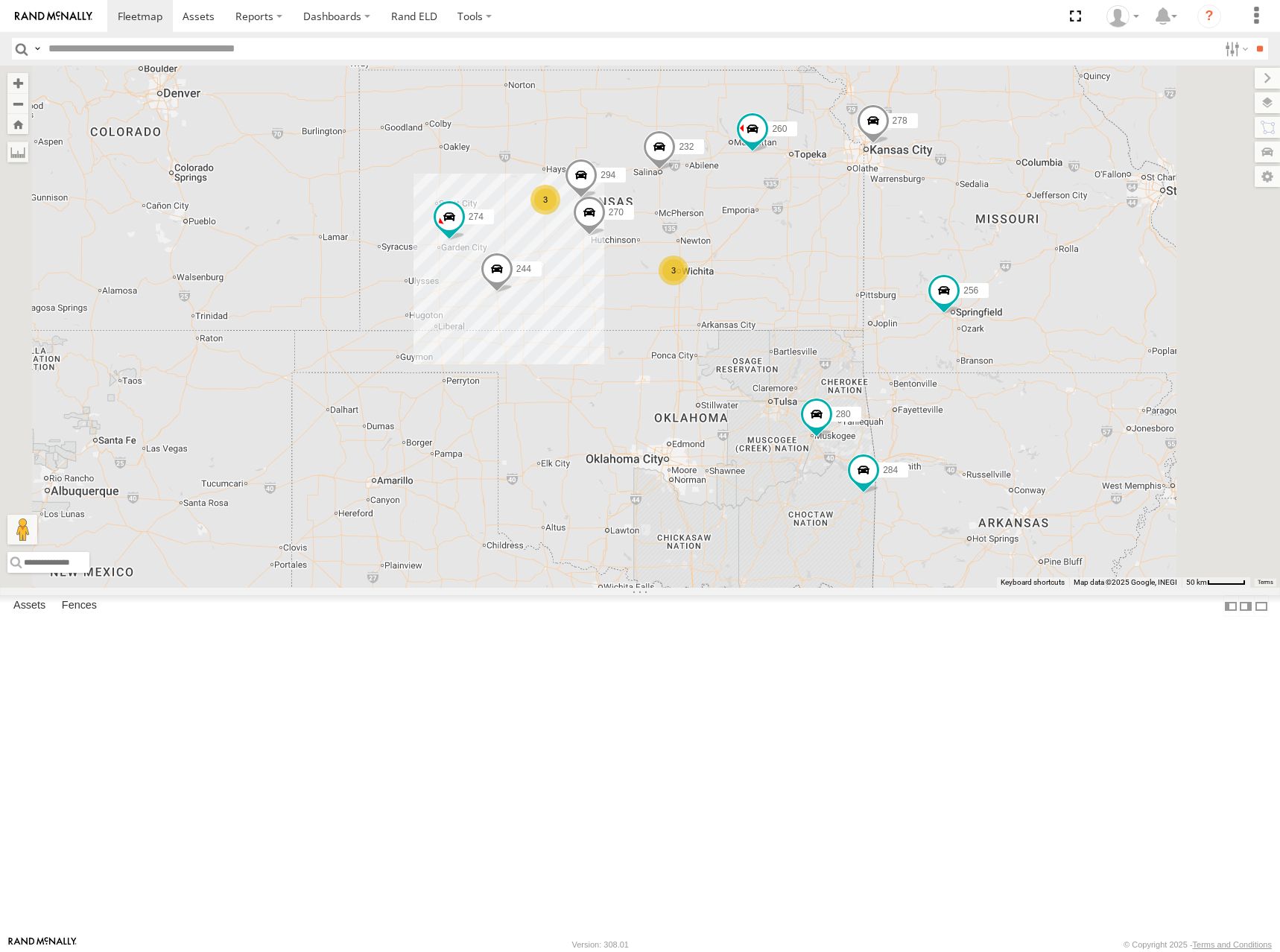
drag, startPoint x: 1033, startPoint y: 428, endPoint x: 1033, endPoint y: 414, distance: 14.0
click at [1033, 414] on div "274 300 244 272 280 256 232 304 284 264 282 266 278 260 270 288 292 294 3 3 2" at bounding box center [640, 326] width 1280 height 522
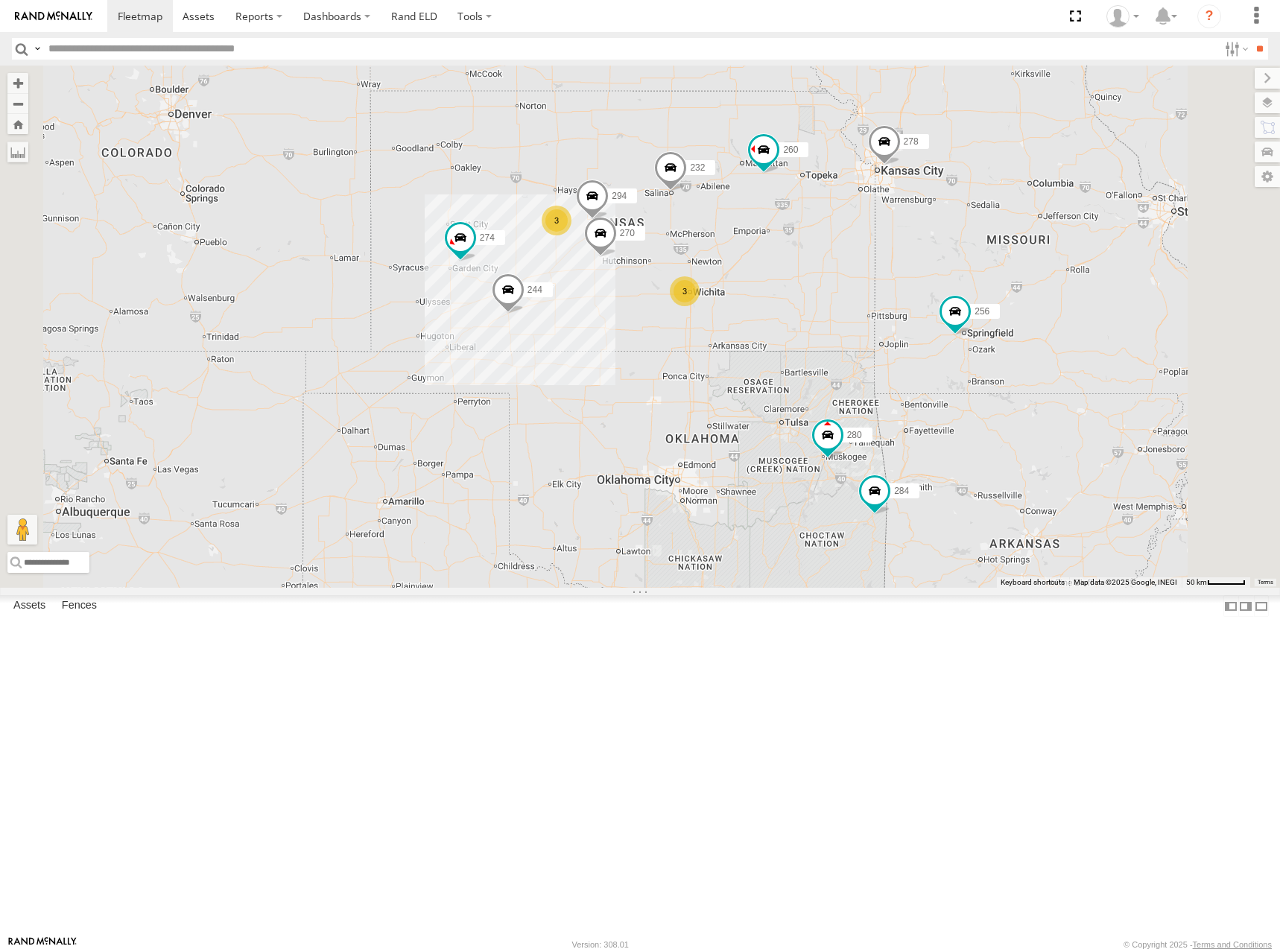
drag, startPoint x: 992, startPoint y: 418, endPoint x: 1009, endPoint y: 450, distance: 36.2
click at [1009, 450] on div "274 300 244 272 280 256 232 304 284 264 282 266 278 260 270 288 292 294 3 3 2" at bounding box center [640, 326] width 1280 height 522
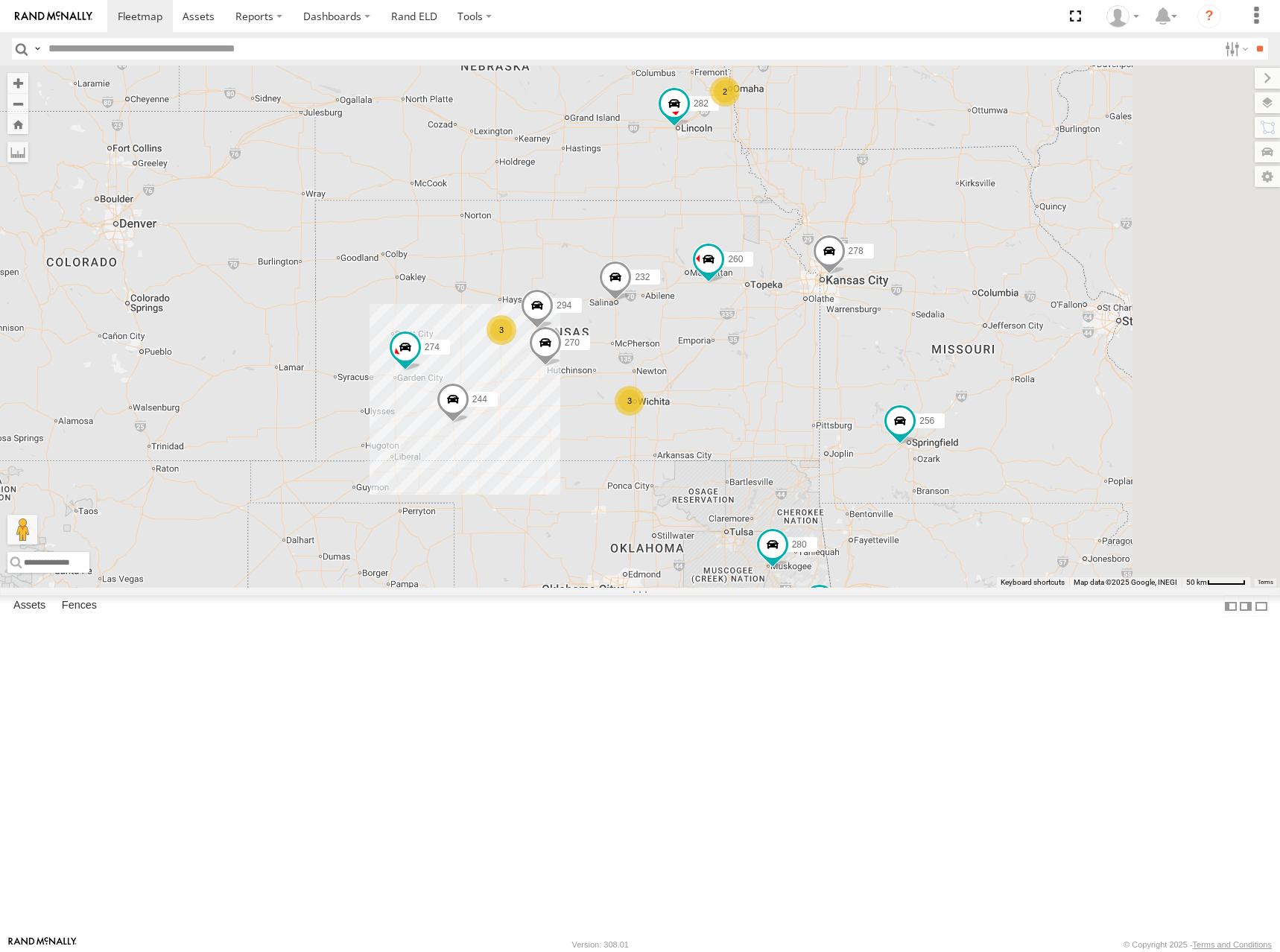
drag, startPoint x: 1049, startPoint y: 219, endPoint x: 987, endPoint y: 328, distance: 125.4
click at [987, 328] on div "274 300 244 272 280 256 232 304 284 264 282 266 278 260 270 288 292 294 3 3 2" at bounding box center [640, 326] width 1280 height 522
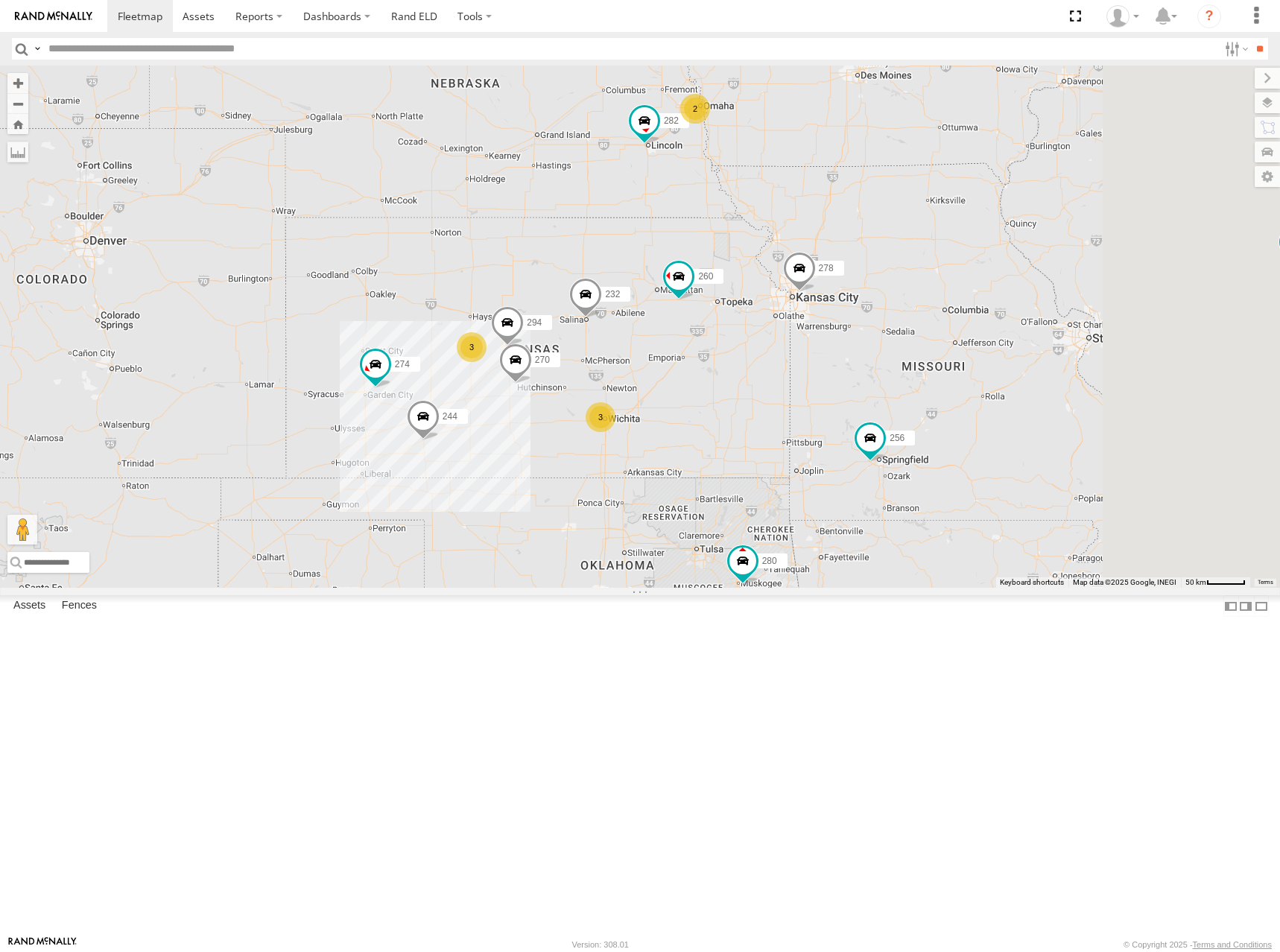
drag, startPoint x: 1032, startPoint y: 298, endPoint x: 1002, endPoint y: 312, distance: 33.1
click at [1002, 312] on div "274 300 244 272 280 256 232 304 284 264 282 266 278 260 270 288 292 294 3 3 2" at bounding box center [640, 326] width 1280 height 522
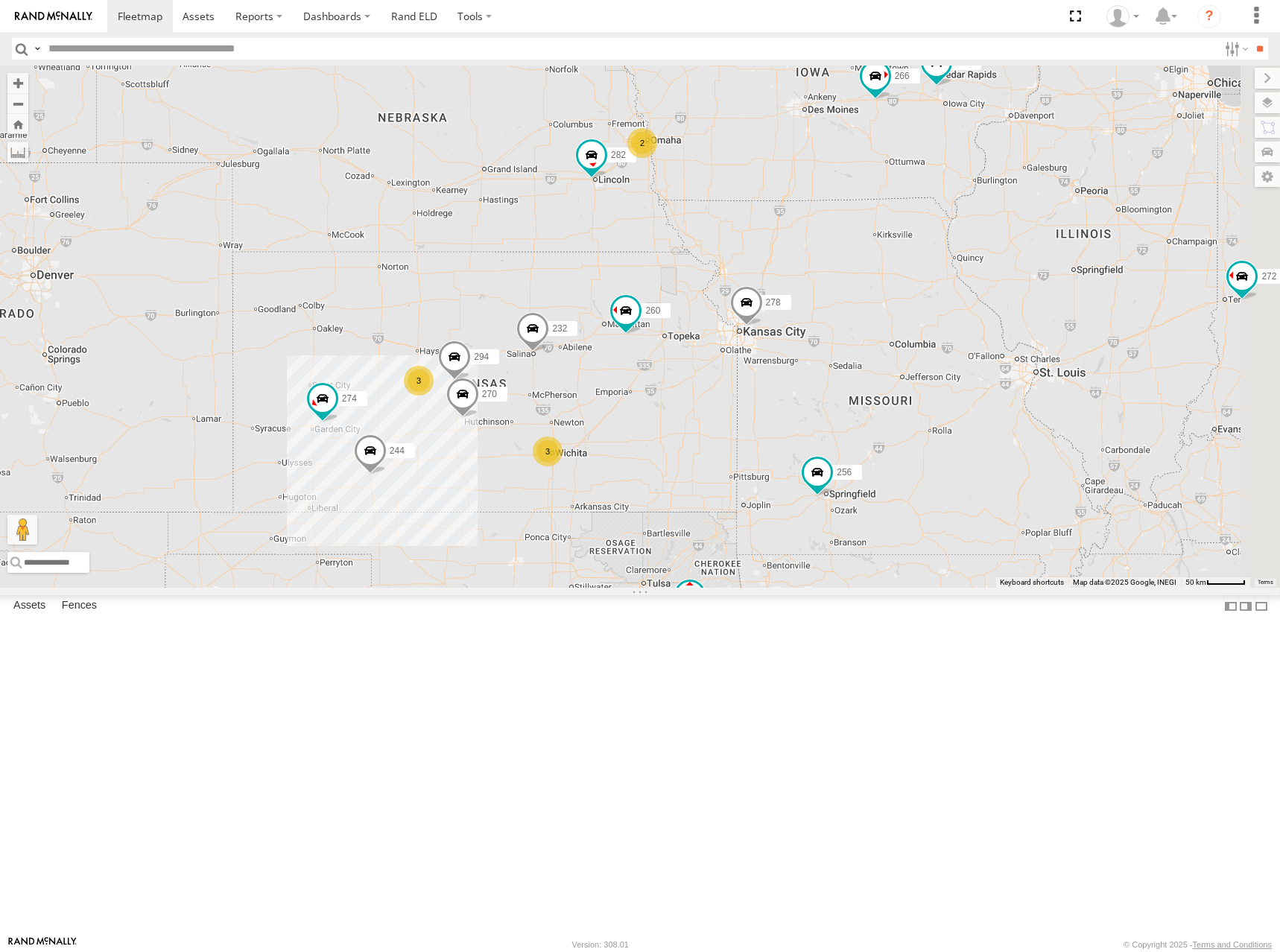
drag, startPoint x: 1193, startPoint y: 147, endPoint x: 1147, endPoint y: 178, distance: 55.5
click at [1147, 178] on div "274 300 244 272 280 256 232 304 284 264 282 266 278 260 270 288 292 294 3 3 2" at bounding box center [640, 326] width 1280 height 522
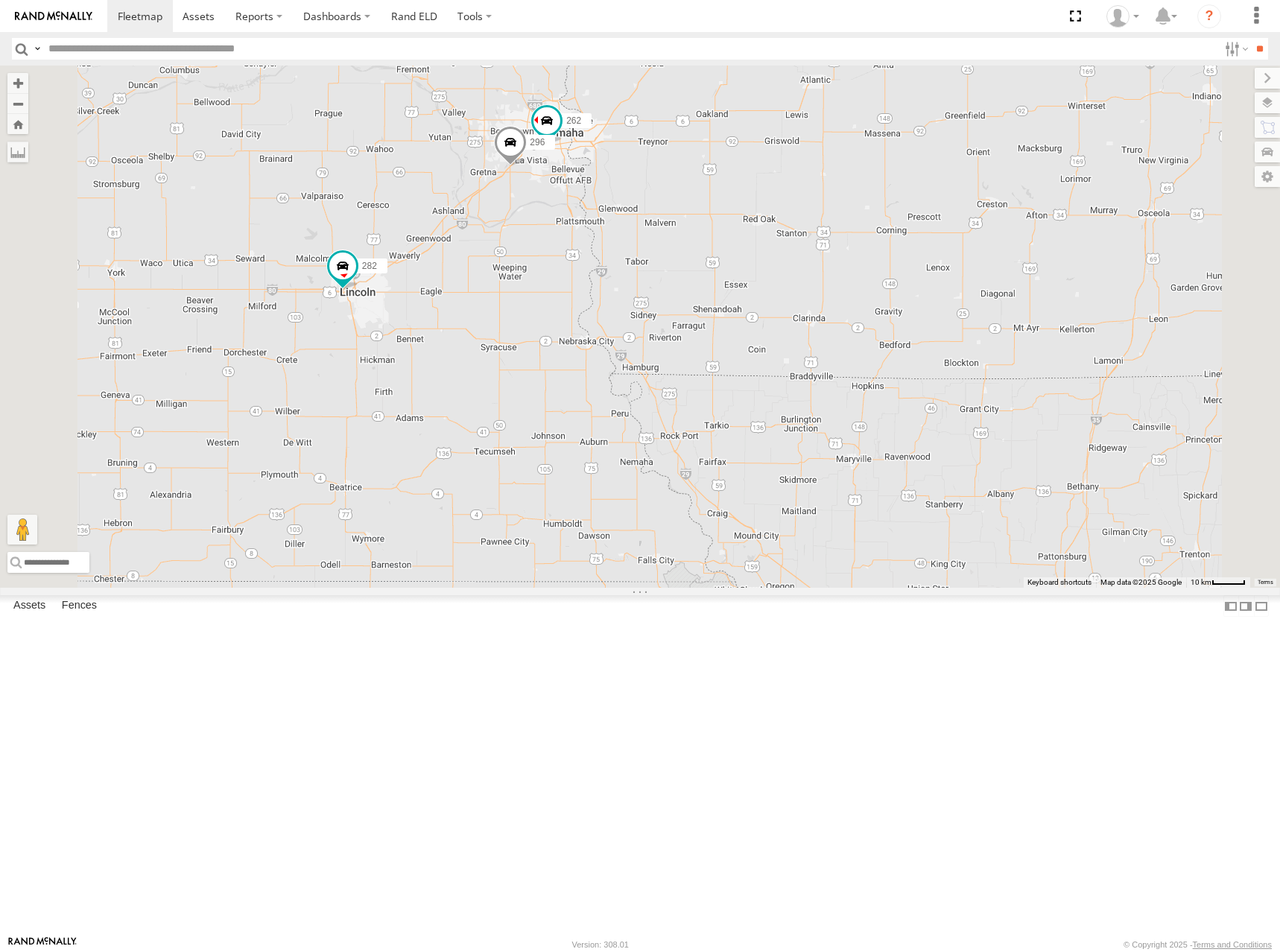
drag, startPoint x: 745, startPoint y: 338, endPoint x: 851, endPoint y: 356, distance: 107.5
click at [851, 356] on div "274 300 244 272 280 256 232 304 284 264 282 266 278 260 270 288 292 294 262 296" at bounding box center [640, 326] width 1280 height 522
drag, startPoint x: 856, startPoint y: 337, endPoint x: 868, endPoint y: 360, distance: 25.9
click at [868, 360] on div "274 300 244 272 280 256 232 304 284 264 282 266 278 260 270 288 292 294 262 296" at bounding box center [640, 326] width 1280 height 522
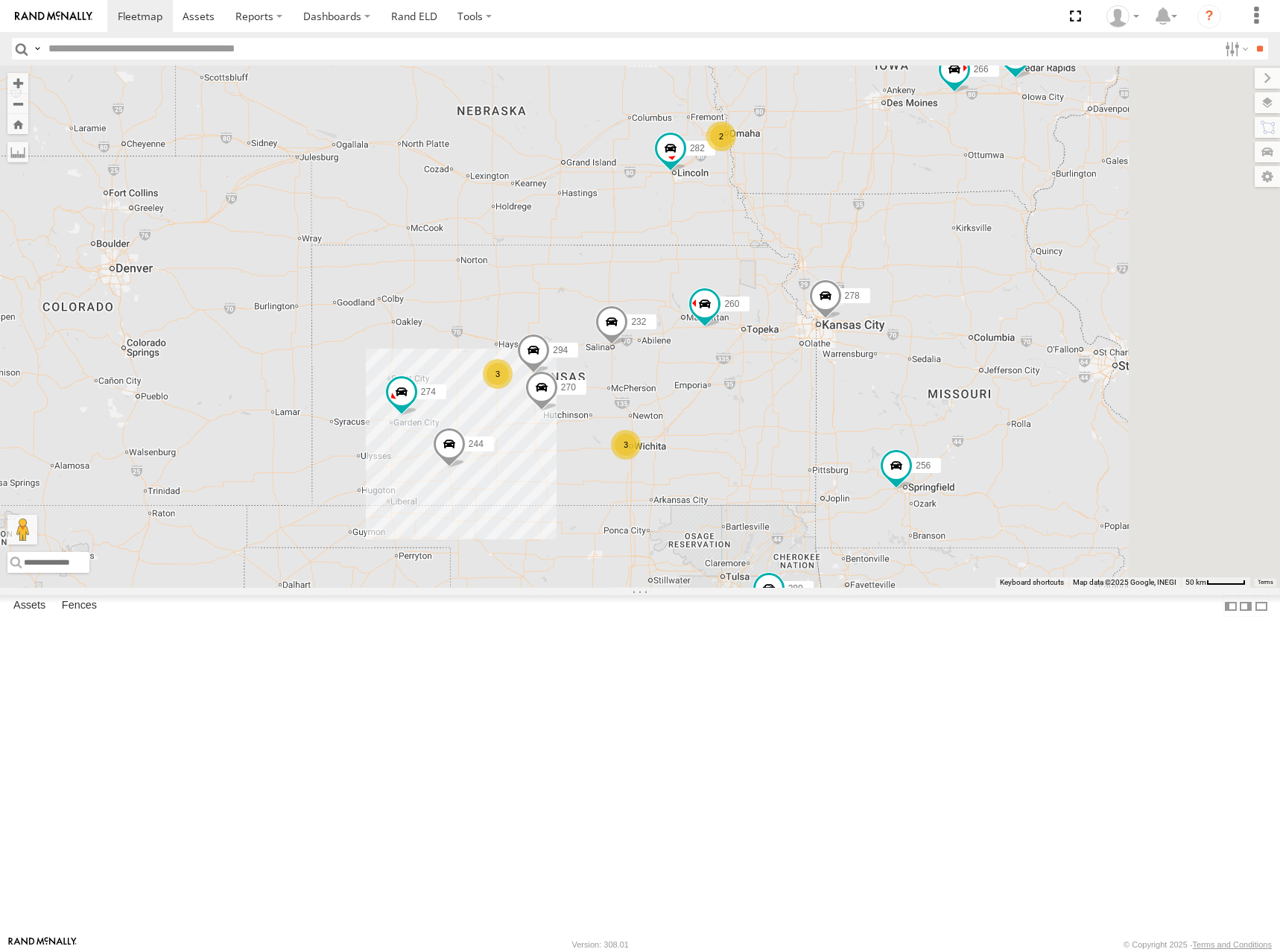
click at [986, 297] on div "274 300 244 272 280 256 232 304 284 264 282 266 278 260 270 288 292 294 3 3 2" at bounding box center [640, 326] width 1280 height 522
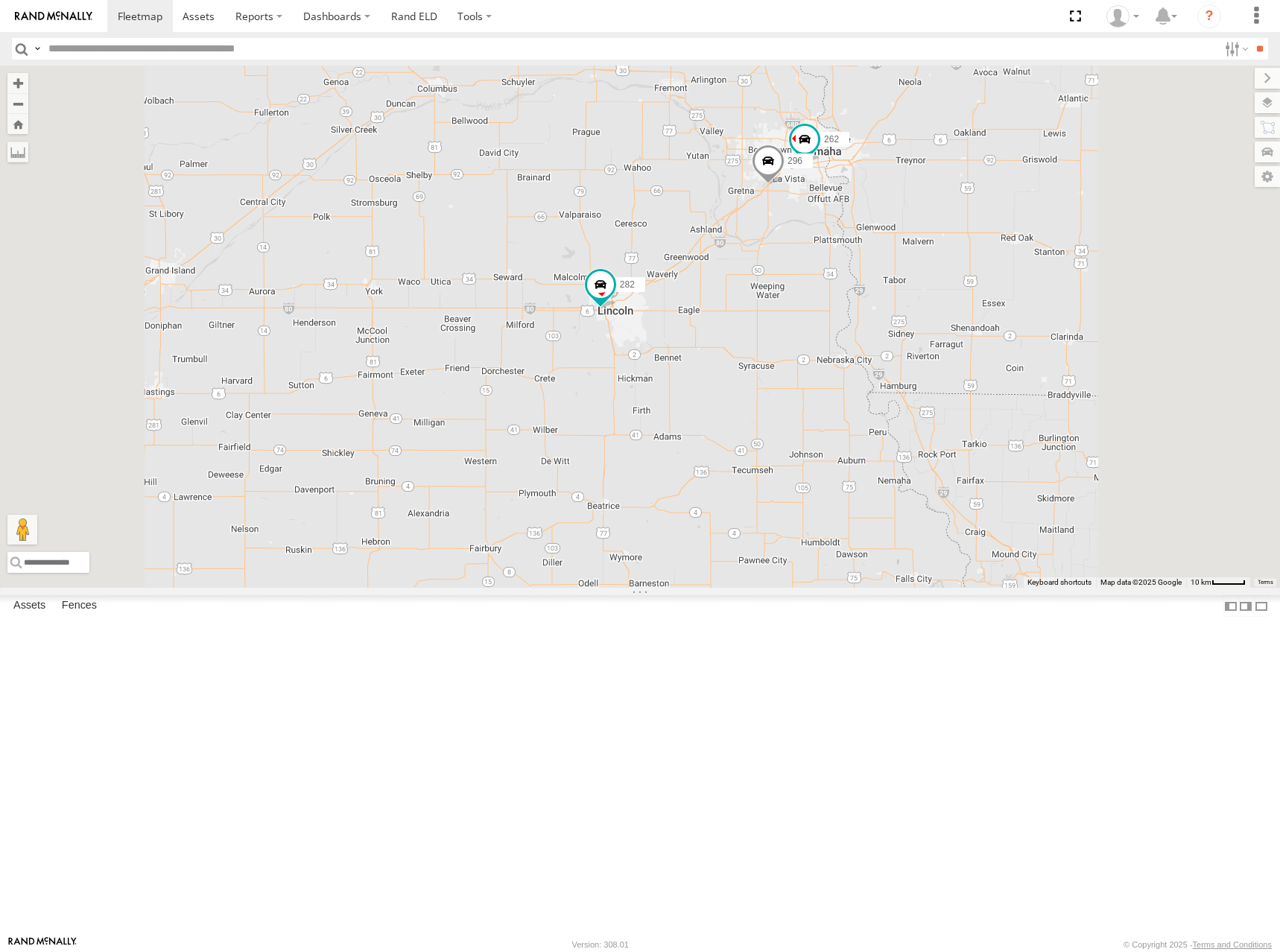
drag, startPoint x: 1009, startPoint y: 406, endPoint x: 1027, endPoint y: 387, distance: 26.2
click at [1027, 387] on div "274 300 244 272 280 256 232 304 284 264 282 266 278 260 270 288 292 294 262 296" at bounding box center [640, 326] width 1280 height 522
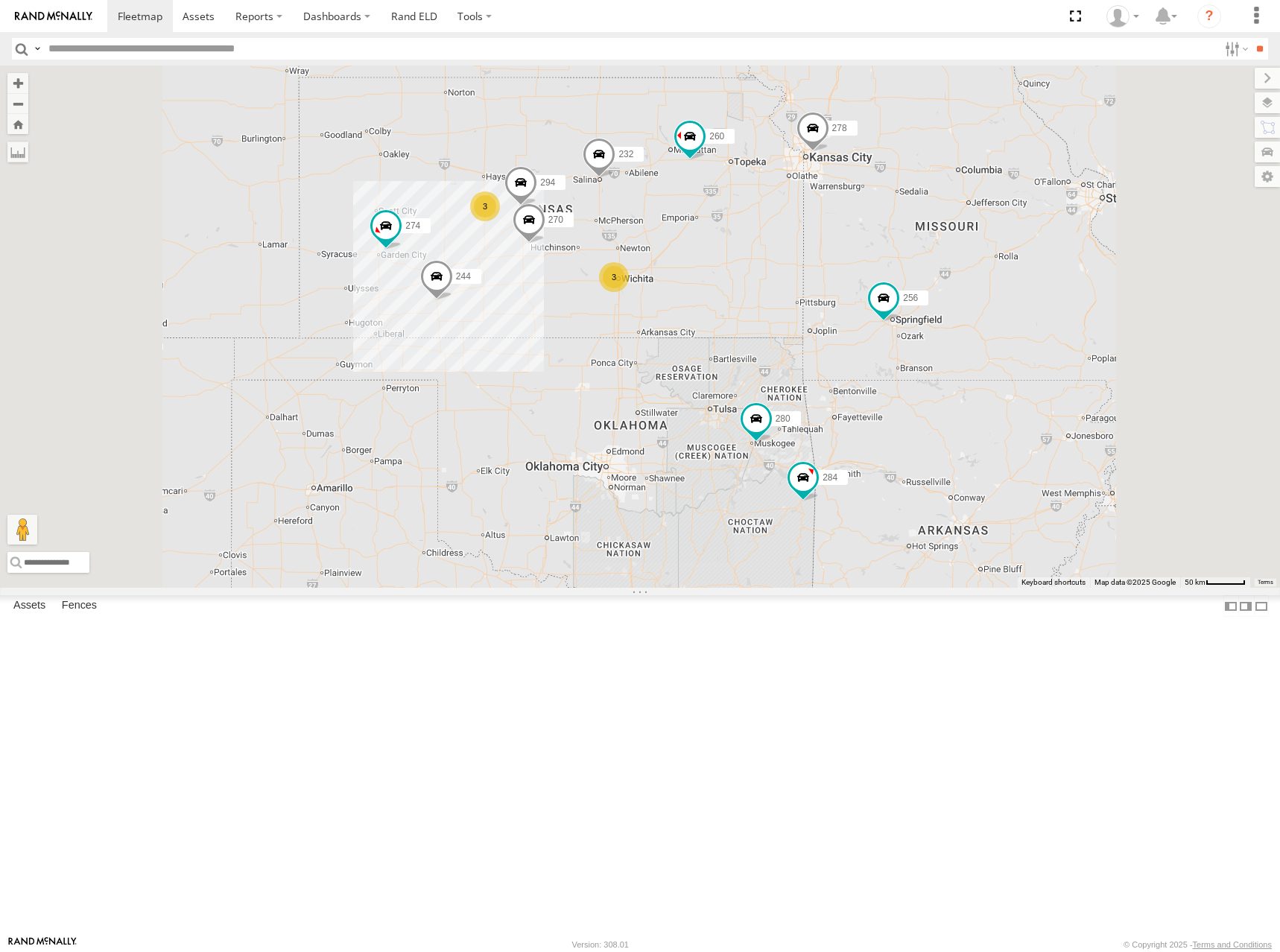
drag, startPoint x: 749, startPoint y: 531, endPoint x: 747, endPoint y: 263, distance: 268.0
click at [747, 263] on div "274 300 244 272 280 256 232 304 284 264 282 266 278 260 270 288 292 294 3 3 2" at bounding box center [640, 326] width 1280 height 522
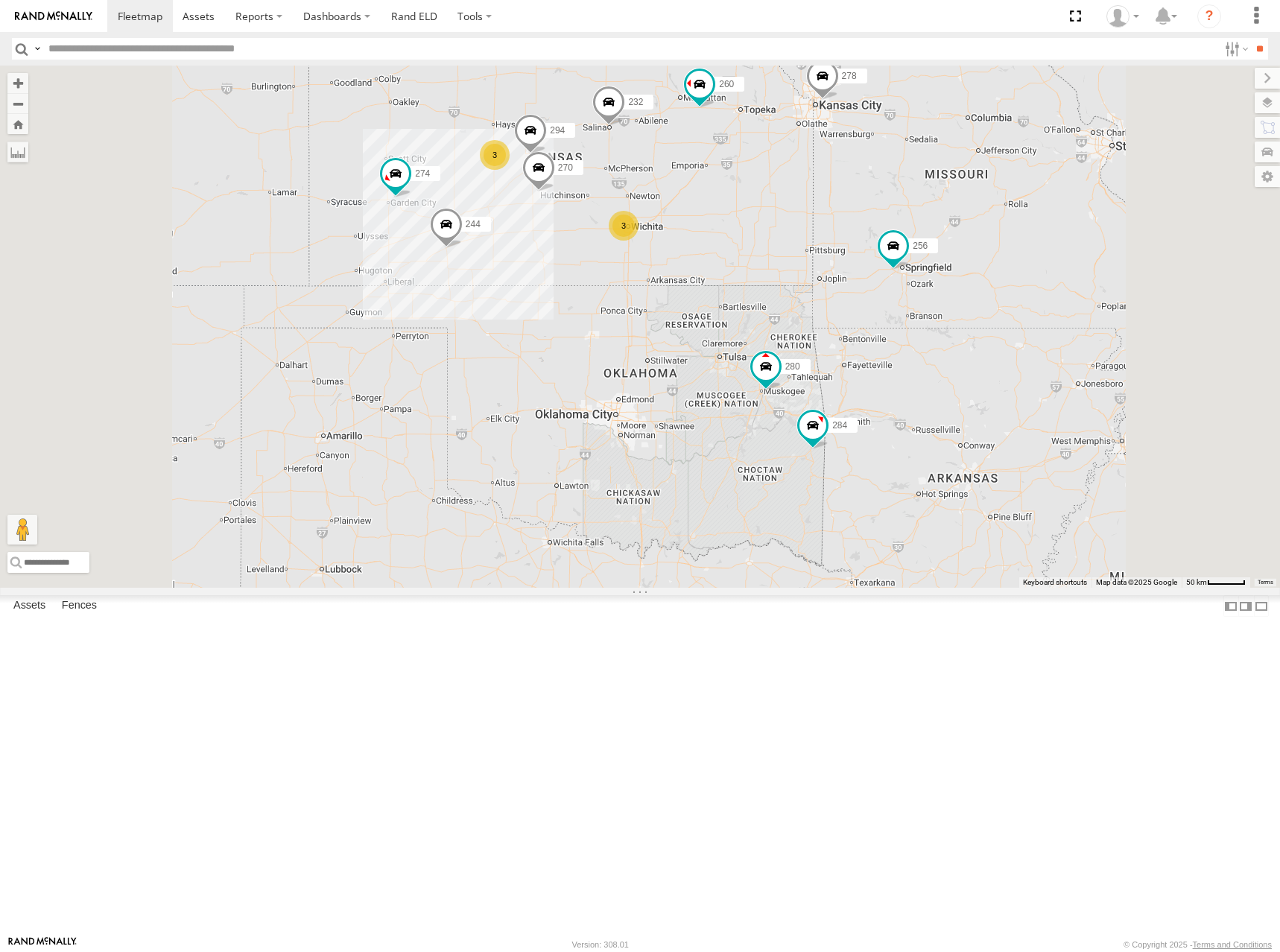
drag, startPoint x: 900, startPoint y: 401, endPoint x: 913, endPoint y: 373, distance: 30.9
click at [913, 373] on div "274 300 244 272 280 256 232 304 284 264 282 266 278 260 270 288 292 294 3 3 2" at bounding box center [640, 326] width 1280 height 522
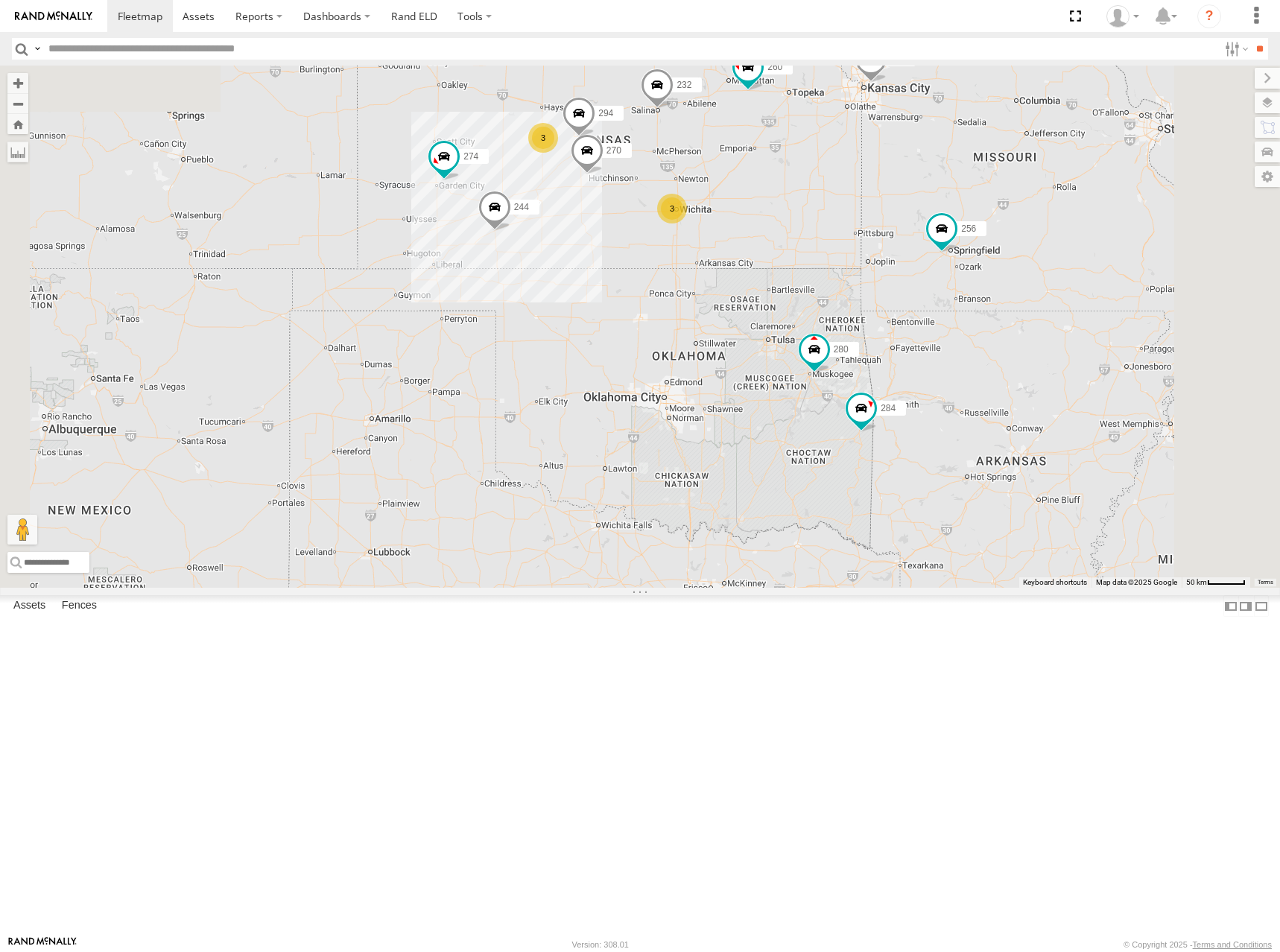
drag, startPoint x: 926, startPoint y: 358, endPoint x: 979, endPoint y: 333, distance: 58.6
click at [978, 361] on div "274 300 244 272 280 256 232 304 284 264 282 266 278 260 270 288 292 294 3 3 2" at bounding box center [640, 326] width 1280 height 522
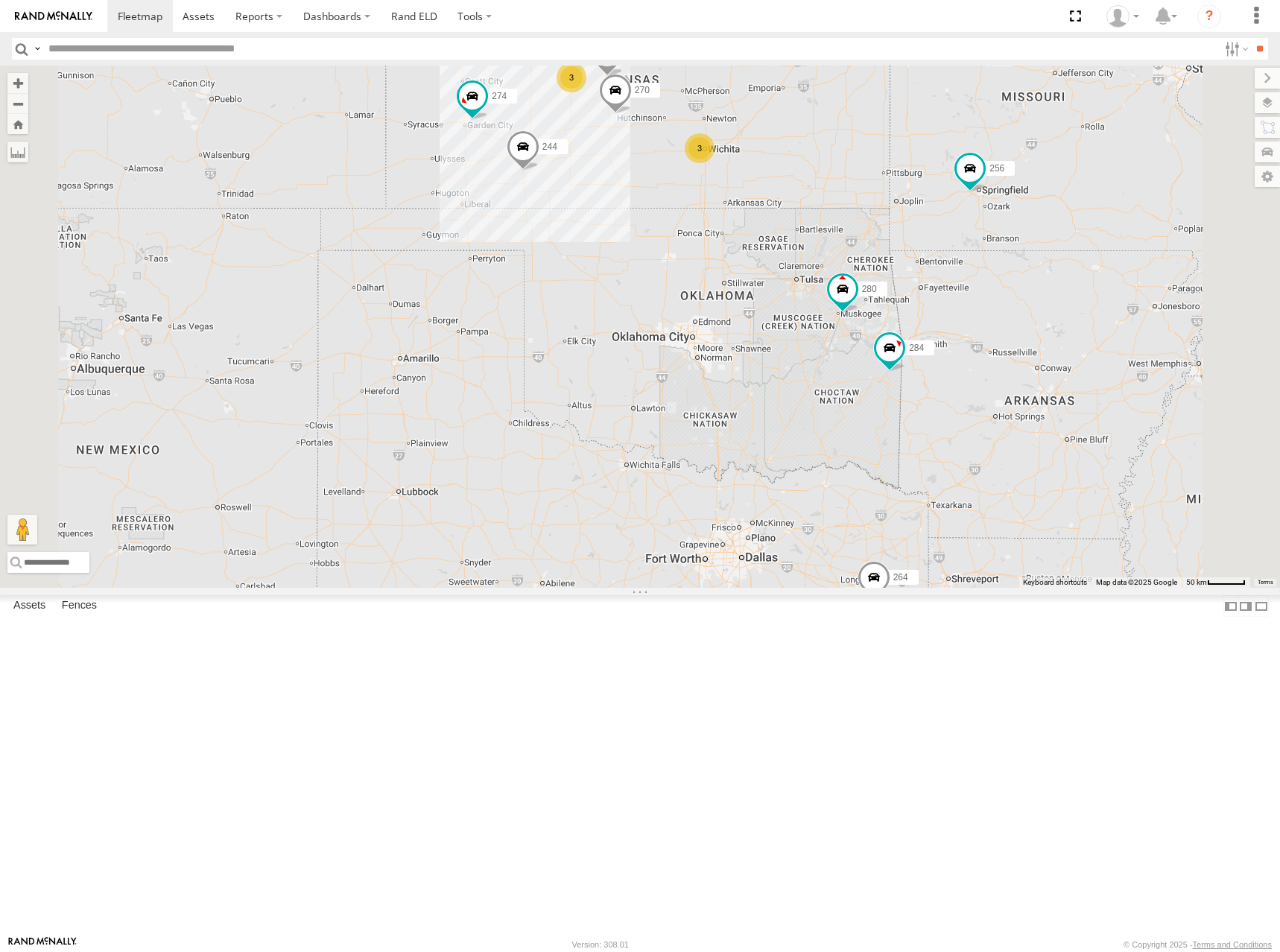
drag, startPoint x: 990, startPoint y: 438, endPoint x: 1003, endPoint y: 383, distance: 56.5
click at [1003, 383] on div "274 300 244 272 280 256 232 304 284 264 282 266 278 260 270 288 292 294 3 3 2" at bounding box center [640, 326] width 1280 height 522
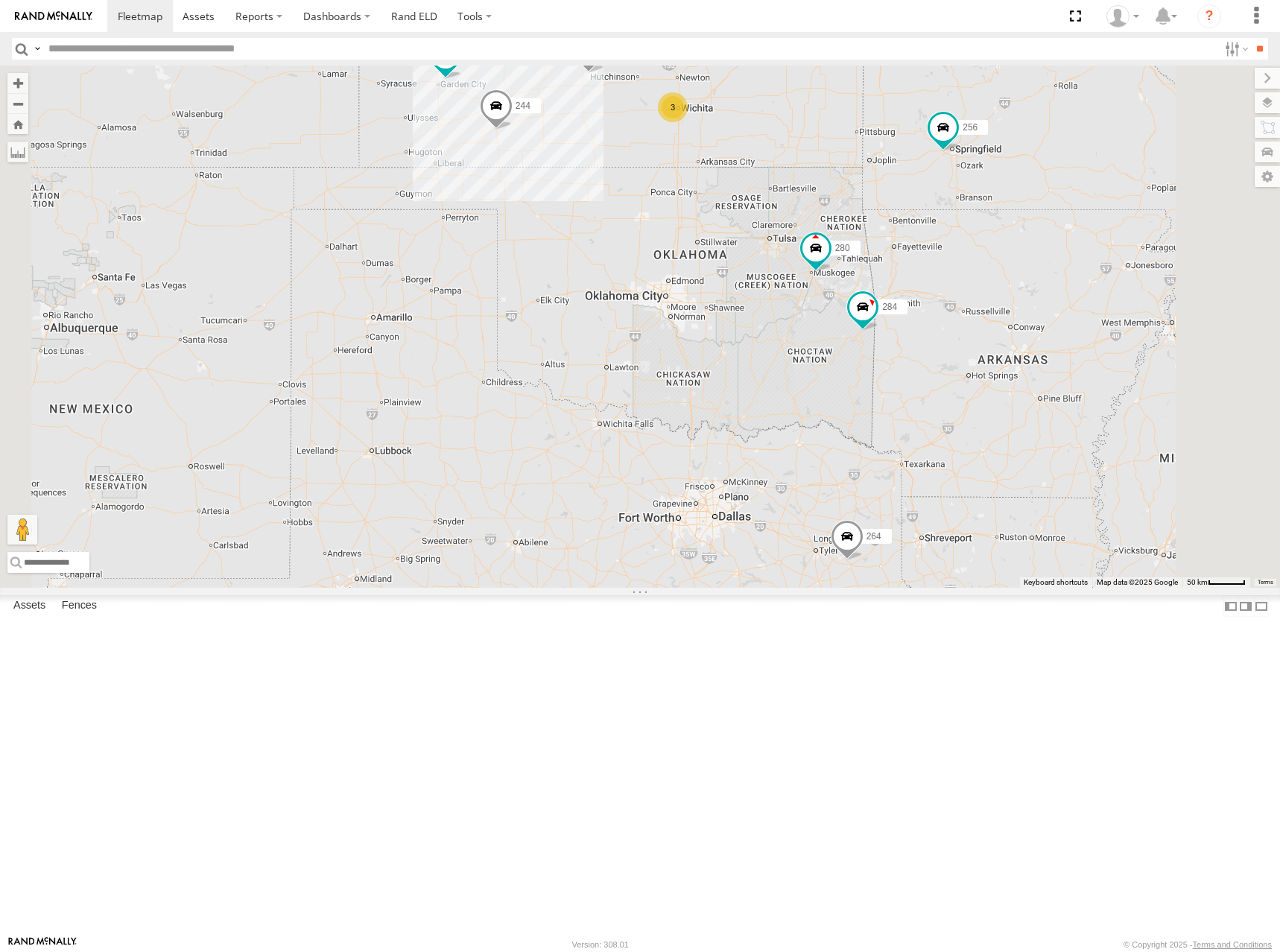
drag, startPoint x: 983, startPoint y: 558, endPoint x: 955, endPoint y: 527, distance: 41.8
click at [955, 527] on div "274 300 244 272 280 256 232 304 284 264 282 266 278 260 270 288 292 294 3 3 2" at bounding box center [640, 326] width 1280 height 522
click at [953, 588] on div "274 300 244 272 280 256 232 304 284 264 282 266 278 260 270 288 292 294 3 3 2" at bounding box center [640, 326] width 1280 height 522
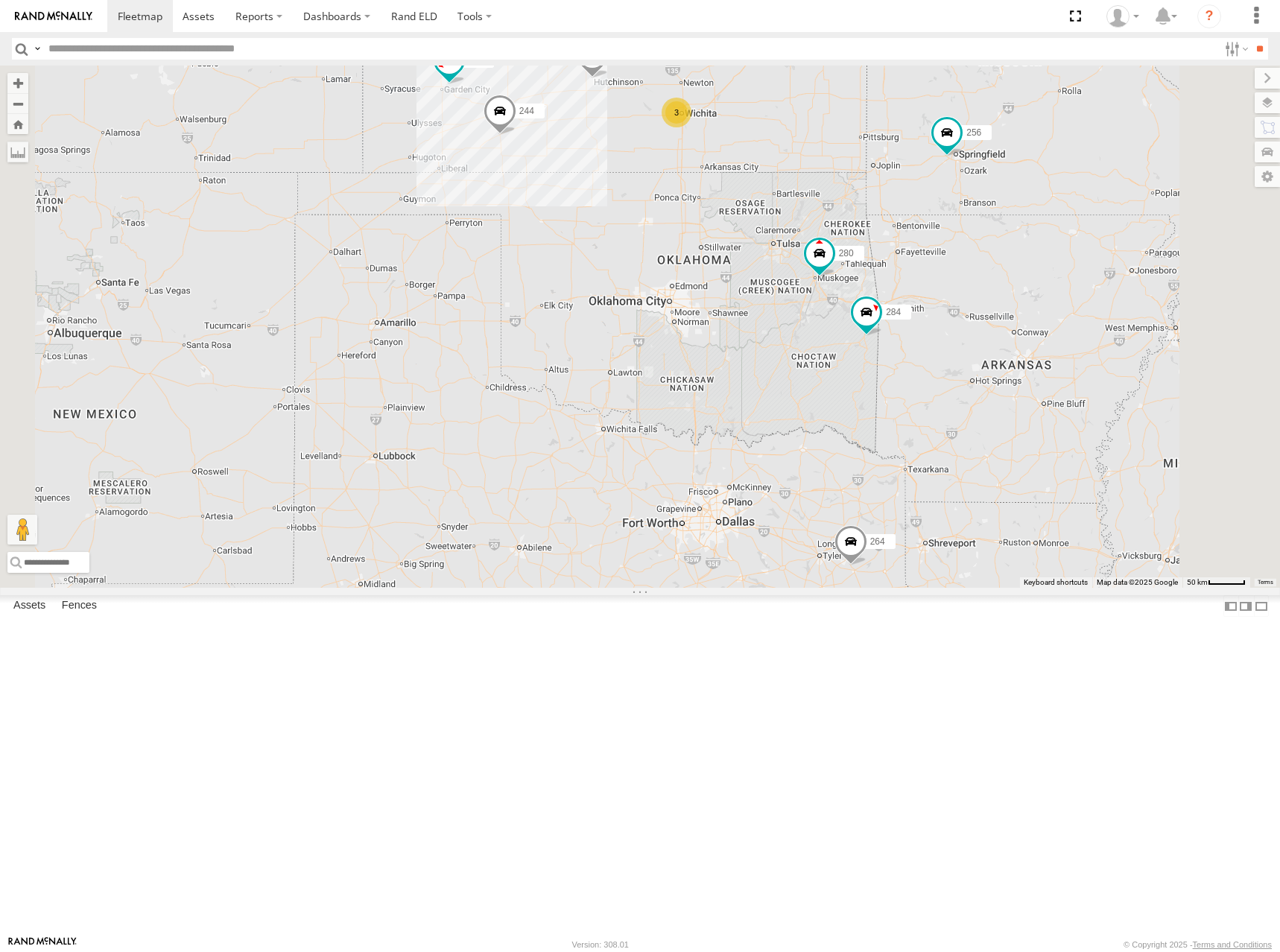
drag, startPoint x: 949, startPoint y: 585, endPoint x: 952, endPoint y: 597, distance: 12.4
click at [952, 588] on div "274 300 244 272 280 256 232 304 284 264 282 266 278 260 270 288 292 294 3 3 2" at bounding box center [640, 326] width 1280 height 522
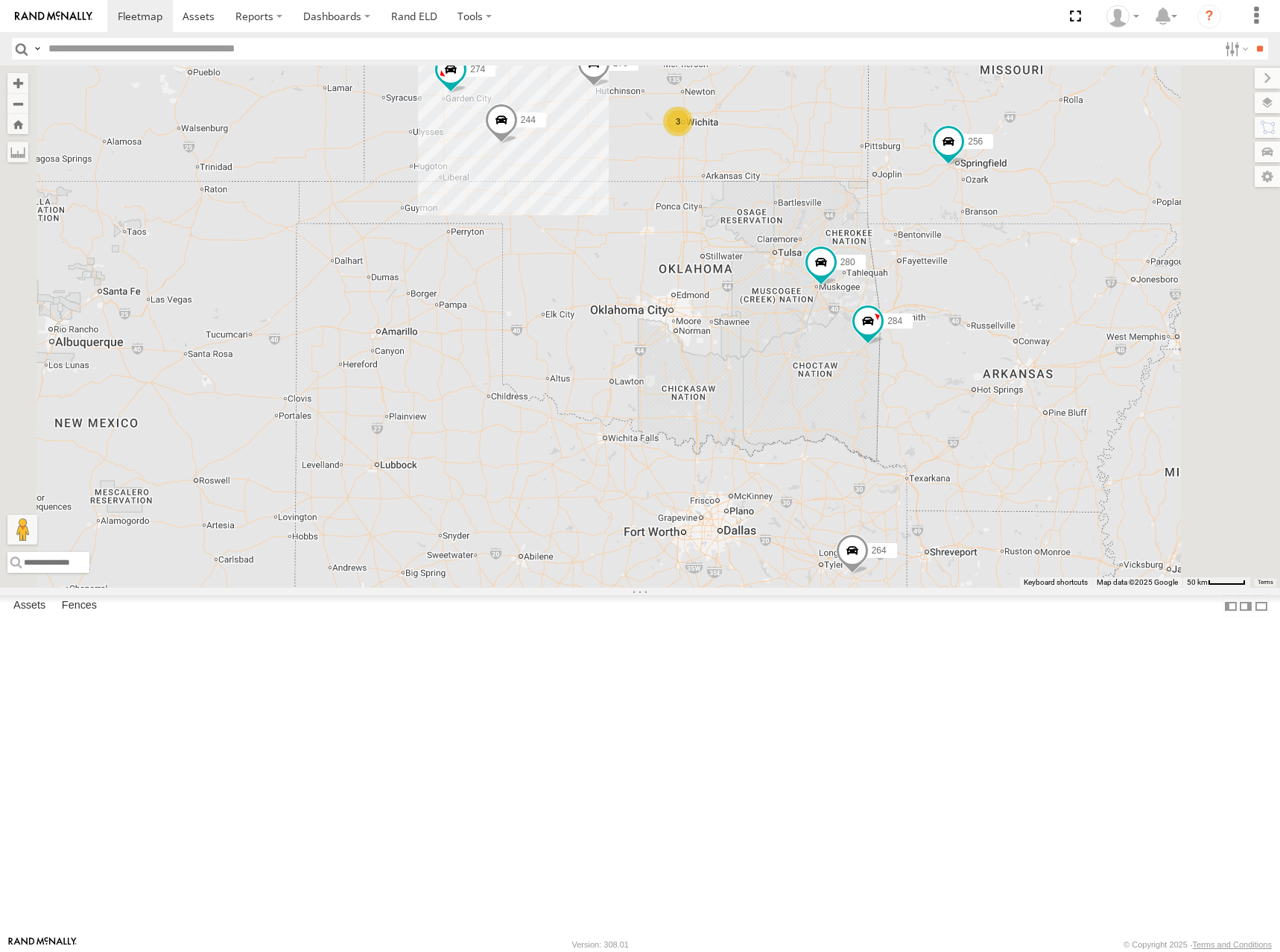
drag, startPoint x: 938, startPoint y: 595, endPoint x: 935, endPoint y: 573, distance: 22.2
click at [935, 573] on div "274 300 244 272 280 256 232 304 284 264 282 266 278 260 270 288 292 294 3 3 2" at bounding box center [640, 326] width 1280 height 522
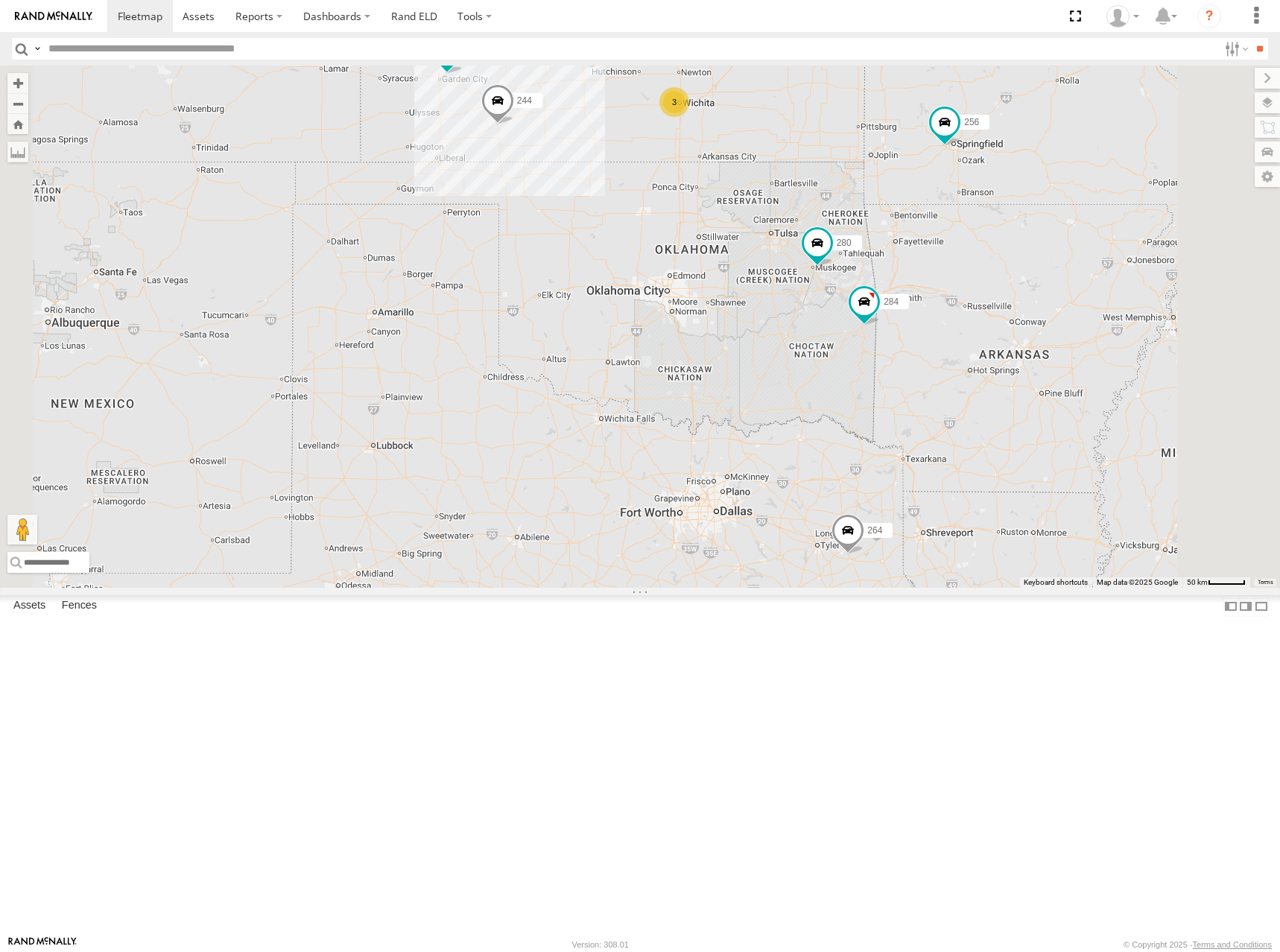
click at [926, 557] on div "274 300 244 272 280 256 232 304 284 264 282 266 278 260 270 288 292 294 3 3 2" at bounding box center [640, 326] width 1280 height 522
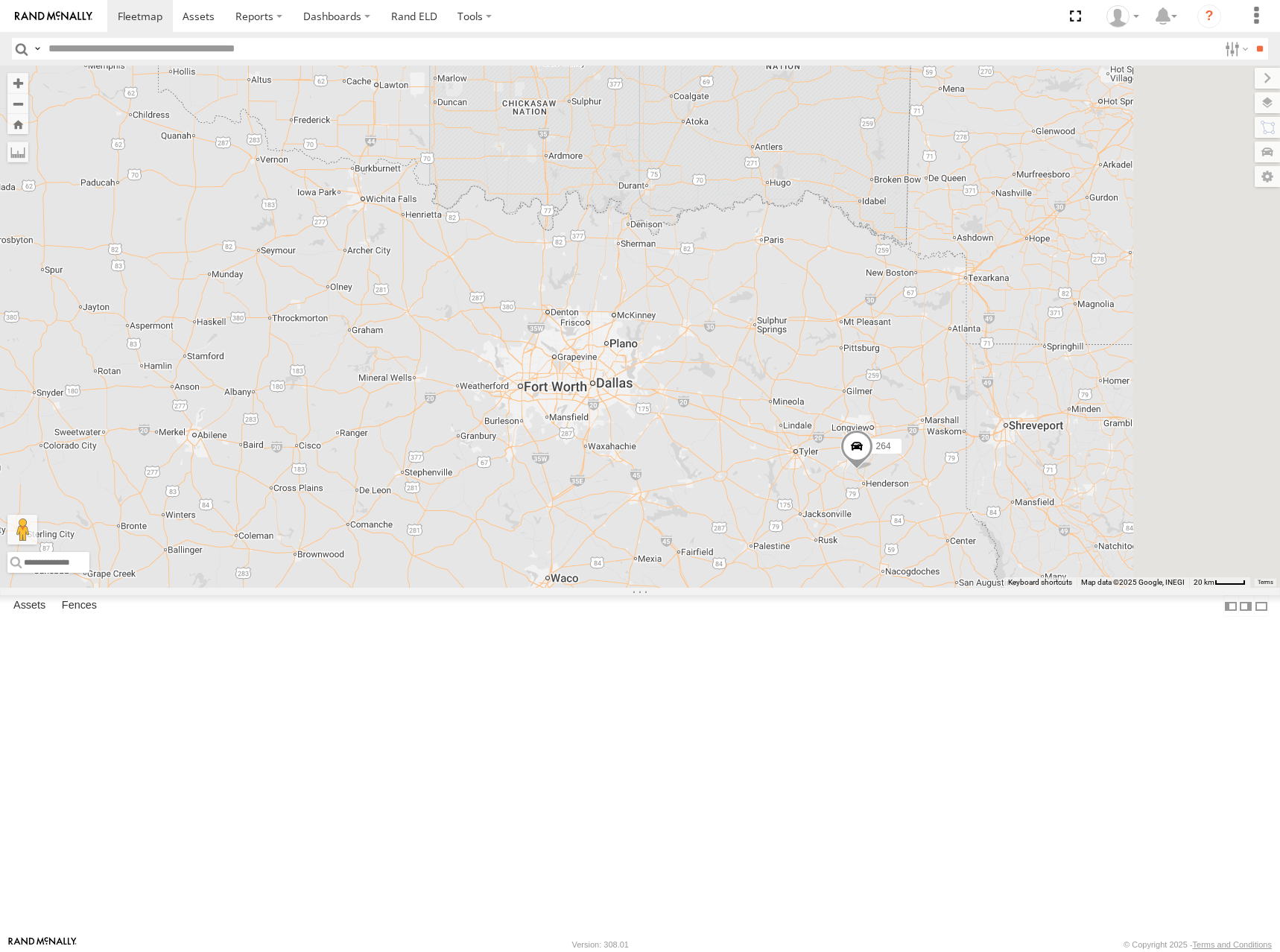
drag, startPoint x: 1009, startPoint y: 581, endPoint x: 979, endPoint y: 540, distance: 50.8
click at [979, 540] on div "274 300 244 272 280 256 232 304 284 264 282 266 278 260 270 288 292 294" at bounding box center [640, 326] width 1280 height 522
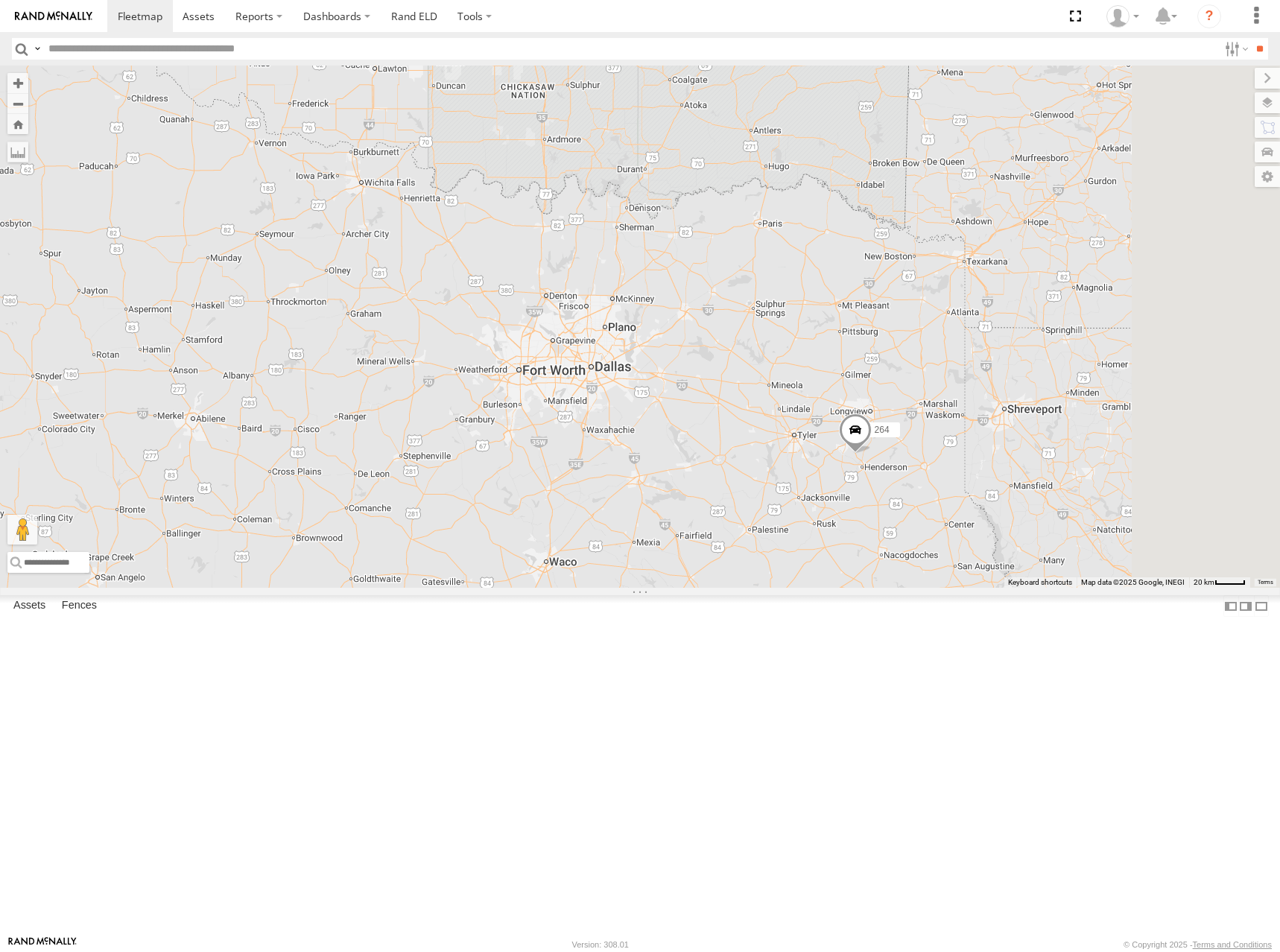
drag, startPoint x: 917, startPoint y: 409, endPoint x: 920, endPoint y: 400, distance: 9.5
click at [920, 400] on div "274 300 244 272 280 256 232 304 284 264 282 266 278 260 270 288 292 294" at bounding box center [640, 326] width 1280 height 522
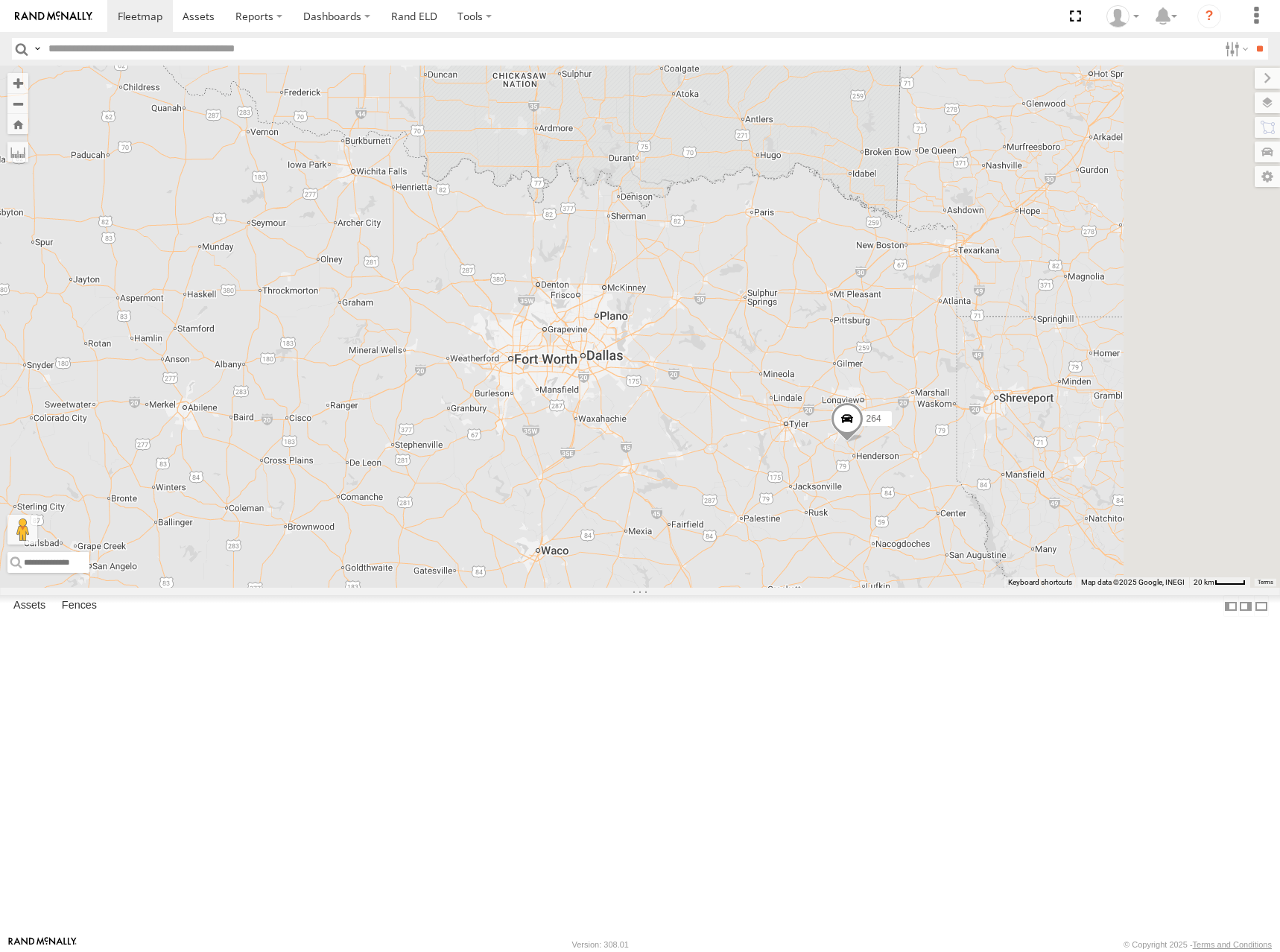
drag, startPoint x: 931, startPoint y: 452, endPoint x: 922, endPoint y: 440, distance: 15.0
click at [922, 440] on div "274 300 244 272 280 256 232 304 284 264 282 266 278 260 270 288 292 294" at bounding box center [640, 326] width 1280 height 522
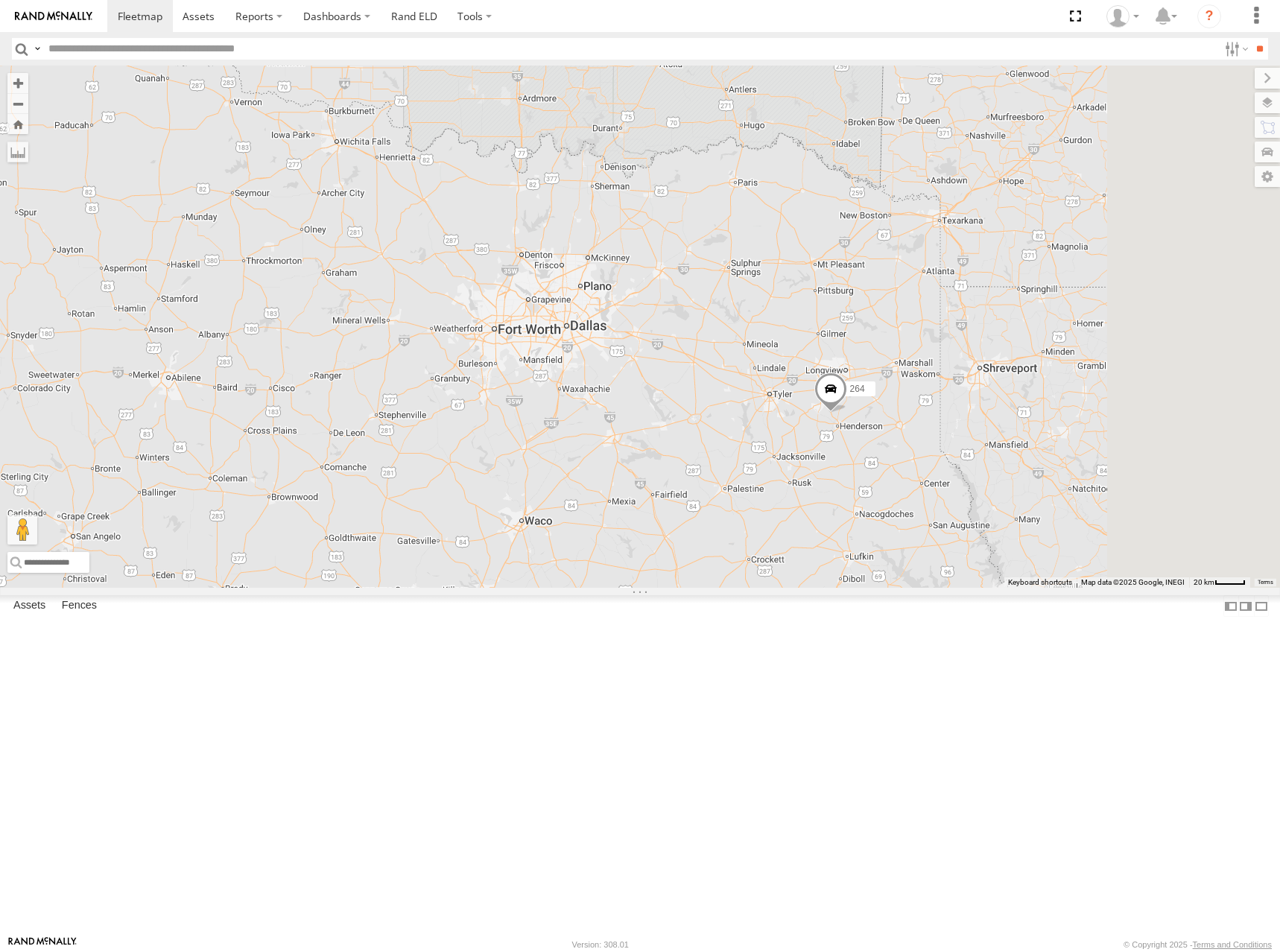
drag, startPoint x: 974, startPoint y: 503, endPoint x: 956, endPoint y: 471, distance: 36.7
click at [956, 471] on div "274 300 244 272 280 256 232 304 284 264 282 266 278 260 270 288 292 294" at bounding box center [640, 326] width 1280 height 522
drag, startPoint x: 982, startPoint y: 494, endPoint x: 968, endPoint y: 472, distance: 26.1
click at [968, 472] on div "274 300 244 272 280 256 232 304 284 264 282 266 278 260 270 288 292 294" at bounding box center [640, 326] width 1280 height 522
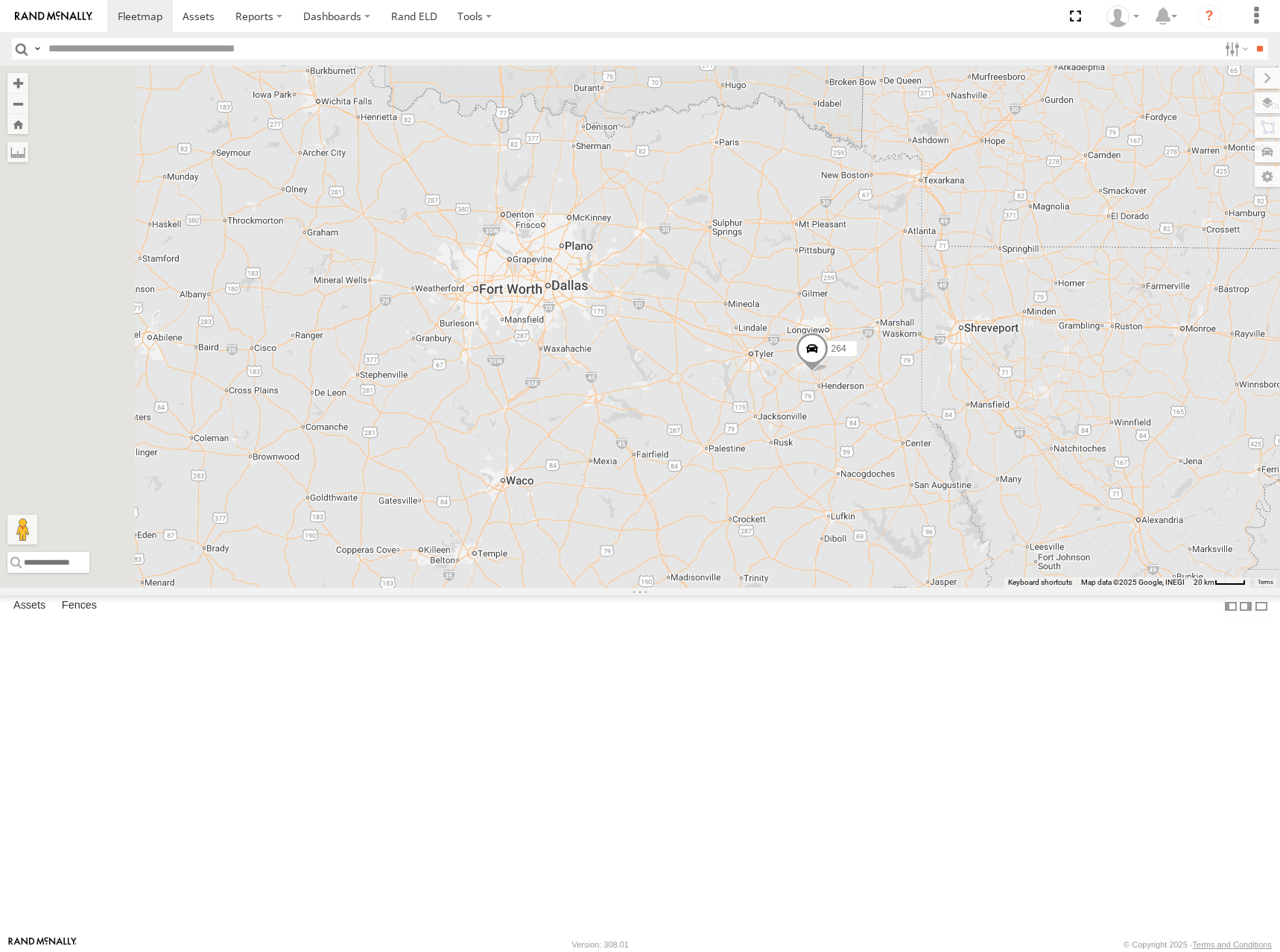
drag, startPoint x: 891, startPoint y: 423, endPoint x: 920, endPoint y: 424, distance: 29.0
click at [920, 424] on div "274 300 244 272 280 256 232 304 284 264 282 266 278 260 270 288 292 294" at bounding box center [640, 326] width 1280 height 522
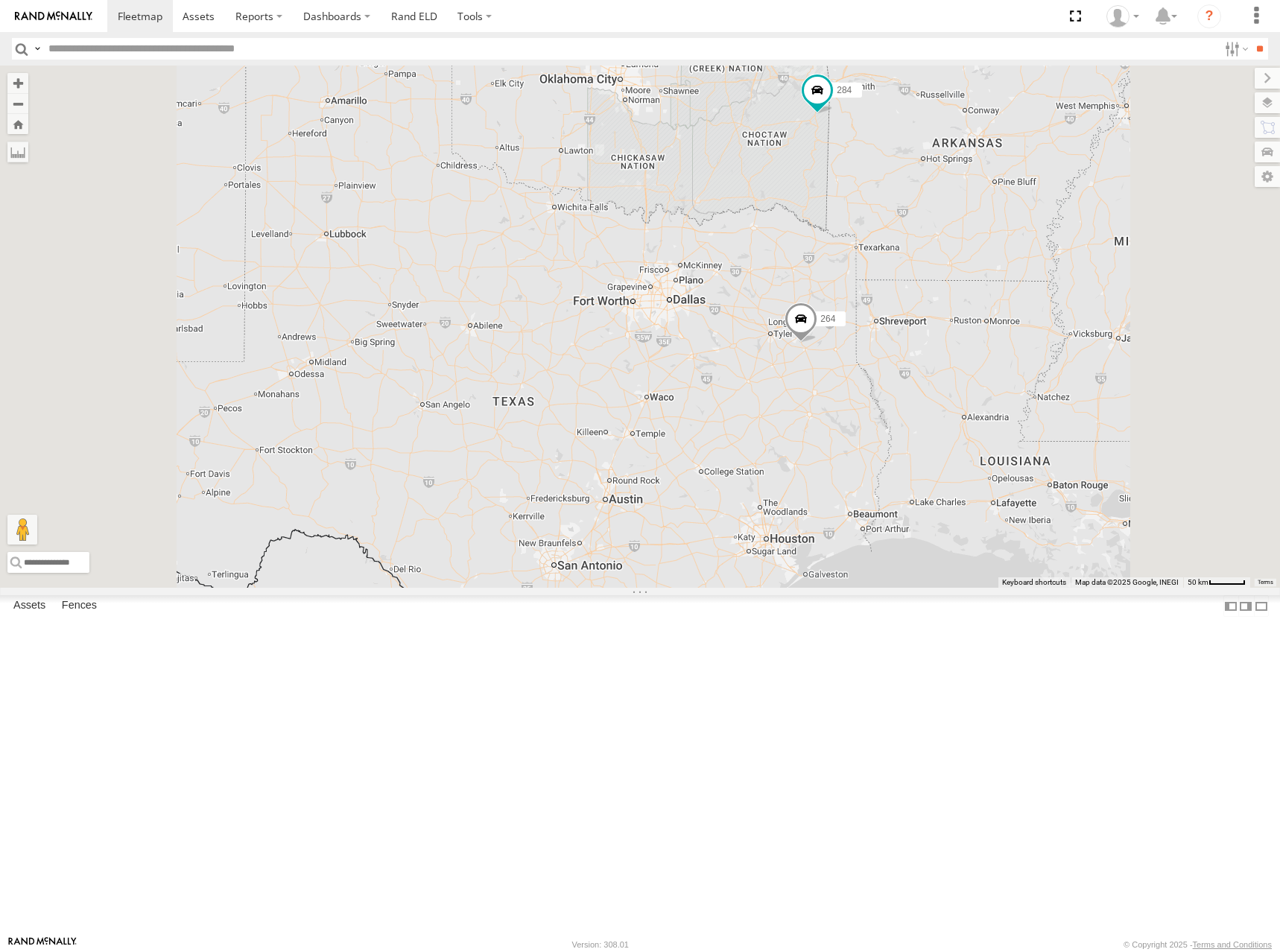
drag, startPoint x: 874, startPoint y: 382, endPoint x: 903, endPoint y: 416, distance: 44.7
click at [903, 416] on div "274 300 244 272 280 256 232 304 284 264 282 266 278 260 270 288 292 294" at bounding box center [640, 326] width 1280 height 522
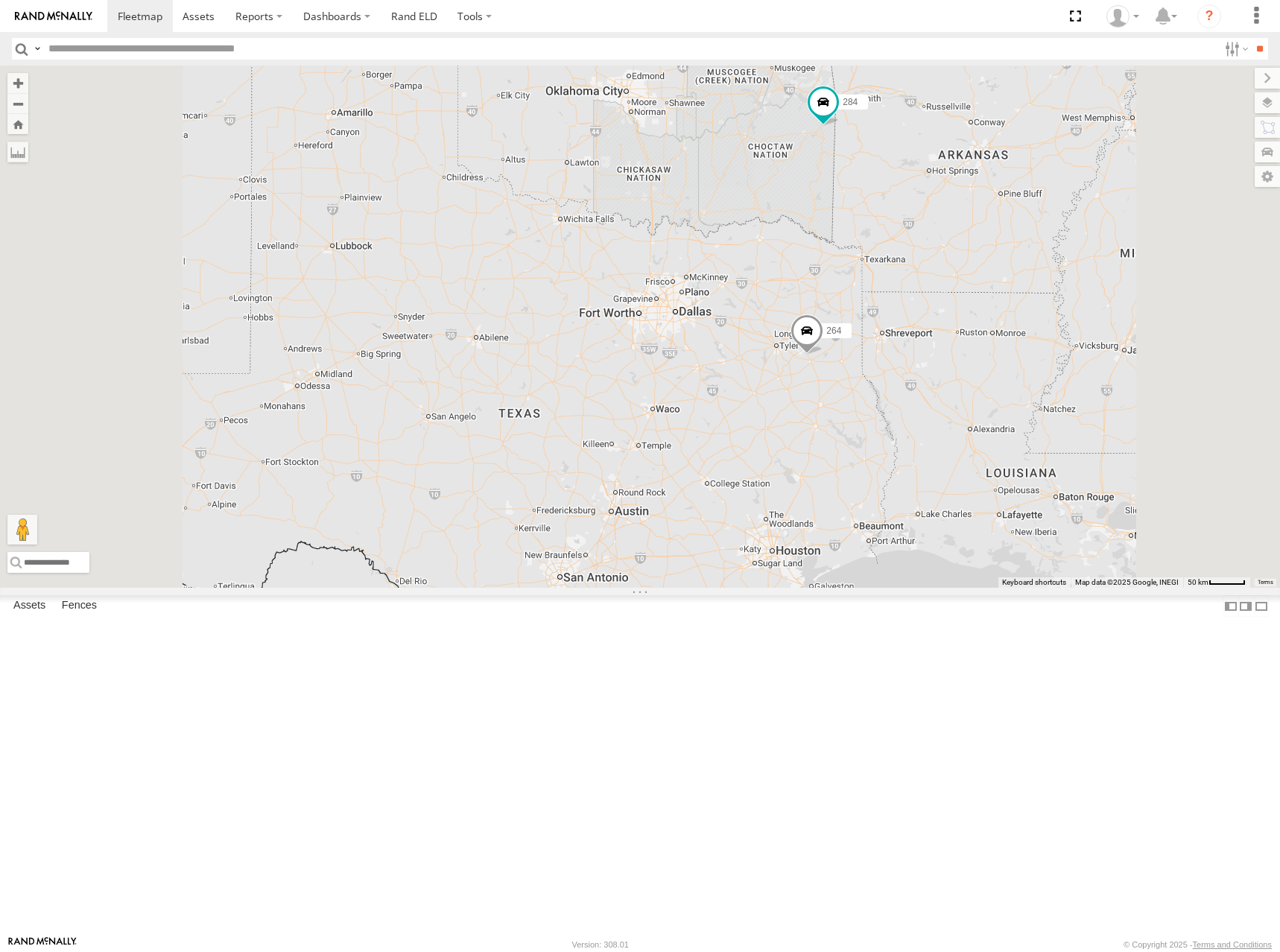
drag, startPoint x: 856, startPoint y: 144, endPoint x: 891, endPoint y: 205, distance: 70.3
click at [891, 205] on div "274 300 244 272 280 256 232 304 284 264 282 266 278 260 270 288 292 294 3" at bounding box center [640, 326] width 1280 height 522
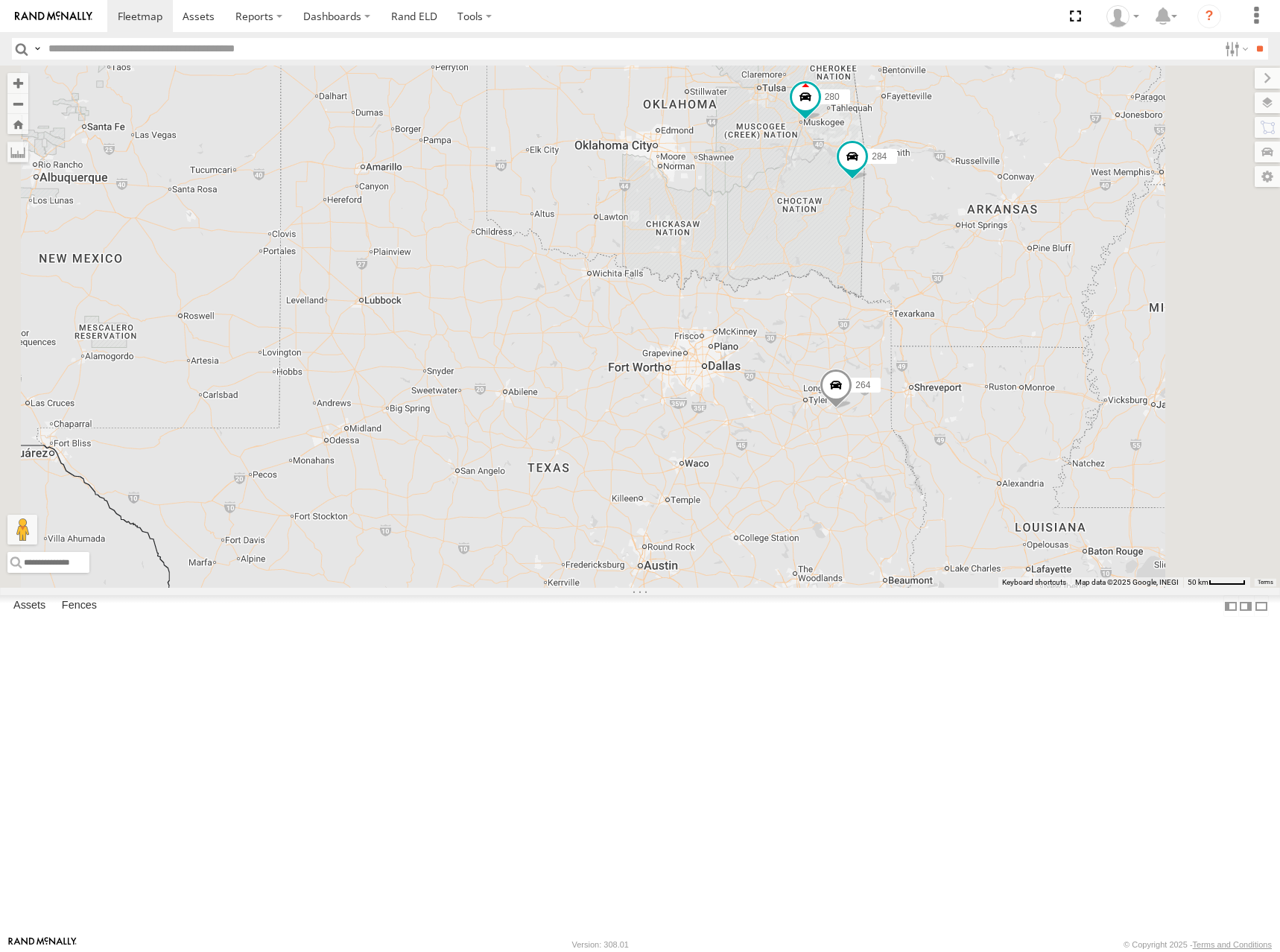
drag, startPoint x: 930, startPoint y: 155, endPoint x: 933, endPoint y: 178, distance: 23.2
click at [933, 178] on div "274 300 244 272 280 256 232 304 284 264 282 266 278 260 270 288 292 294 3 3" at bounding box center [640, 326] width 1280 height 522
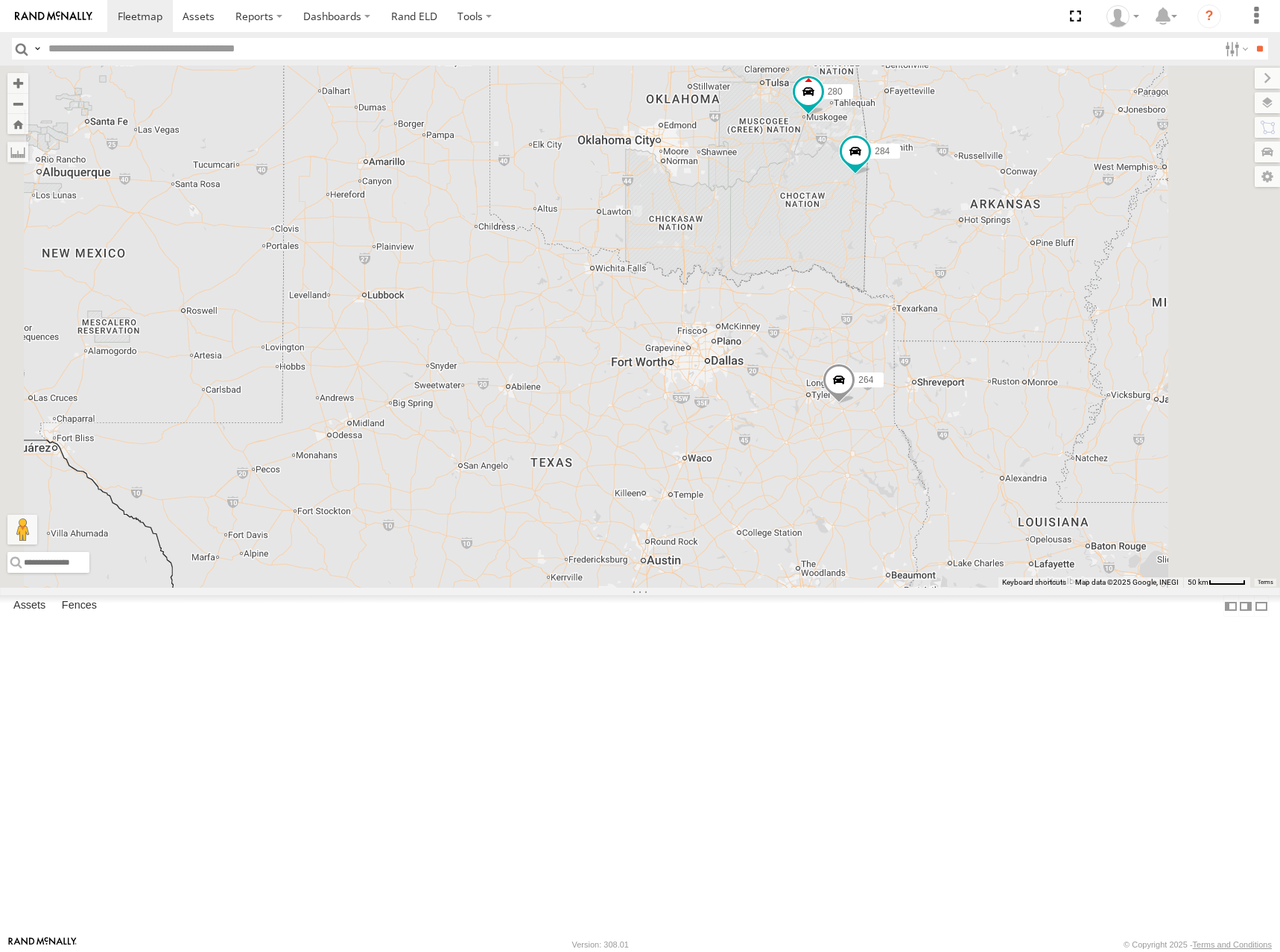
drag, startPoint x: 914, startPoint y: 185, endPoint x: 914, endPoint y: 153, distance: 32.0
click at [914, 153] on div "274 300 244 272 280 256 232 304 284 264 282 266 278 260 270 288 292 294 3 3" at bounding box center [640, 326] width 1280 height 522
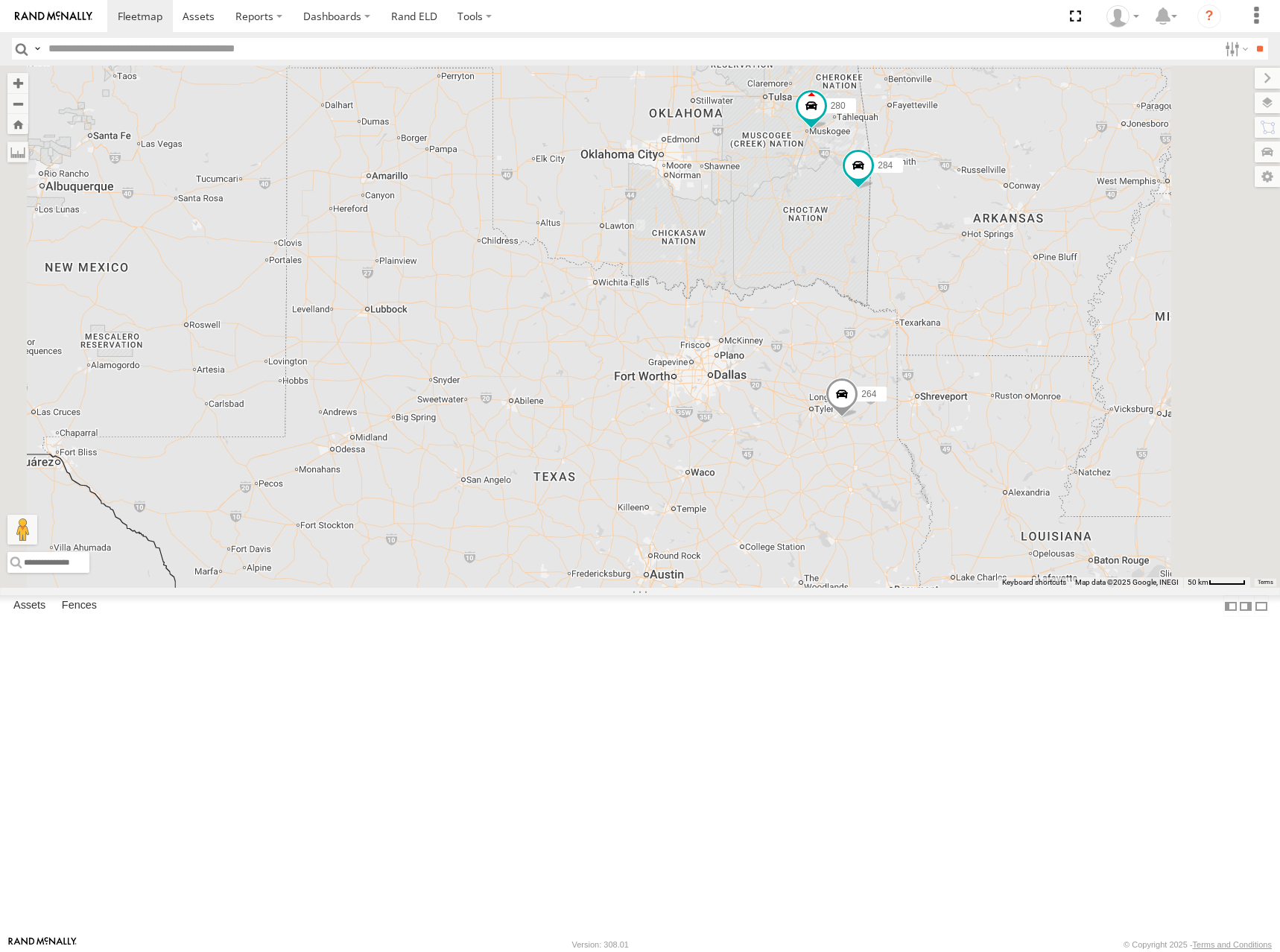
drag, startPoint x: 917, startPoint y: 150, endPoint x: 920, endPoint y: 165, distance: 15.3
click at [920, 165] on div "274 300 244 272 280 256 232 304 284 264 282 266 278 260 270 288 292 294 3 3" at bounding box center [640, 326] width 1280 height 522
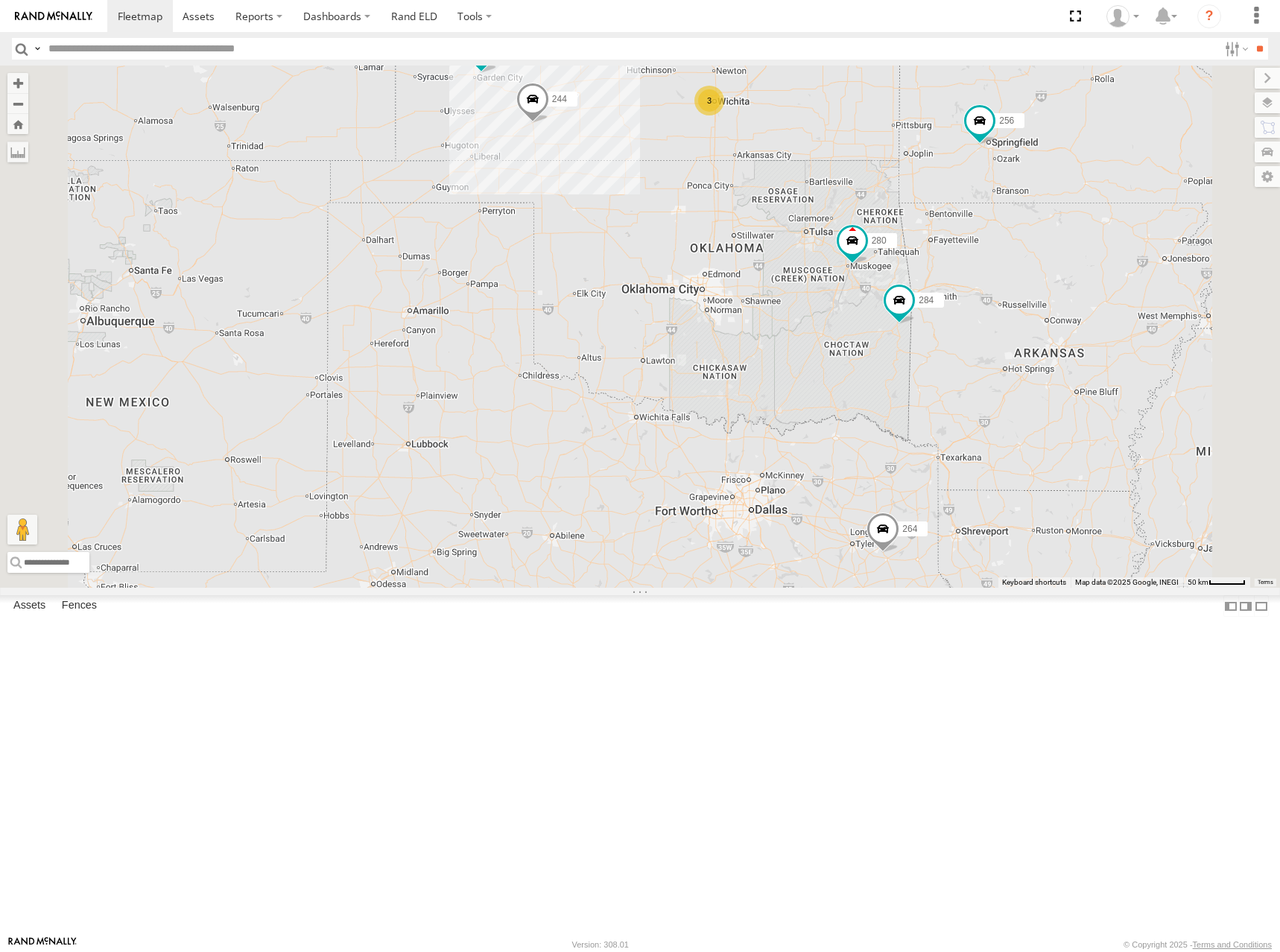
drag, startPoint x: 926, startPoint y: 152, endPoint x: 967, endPoint y: 288, distance: 142.0
click at [967, 288] on div "274 300 244 272 280 256 232 304 284 264 282 266 278 260 270 288 292 294 3 3" at bounding box center [640, 326] width 1280 height 522
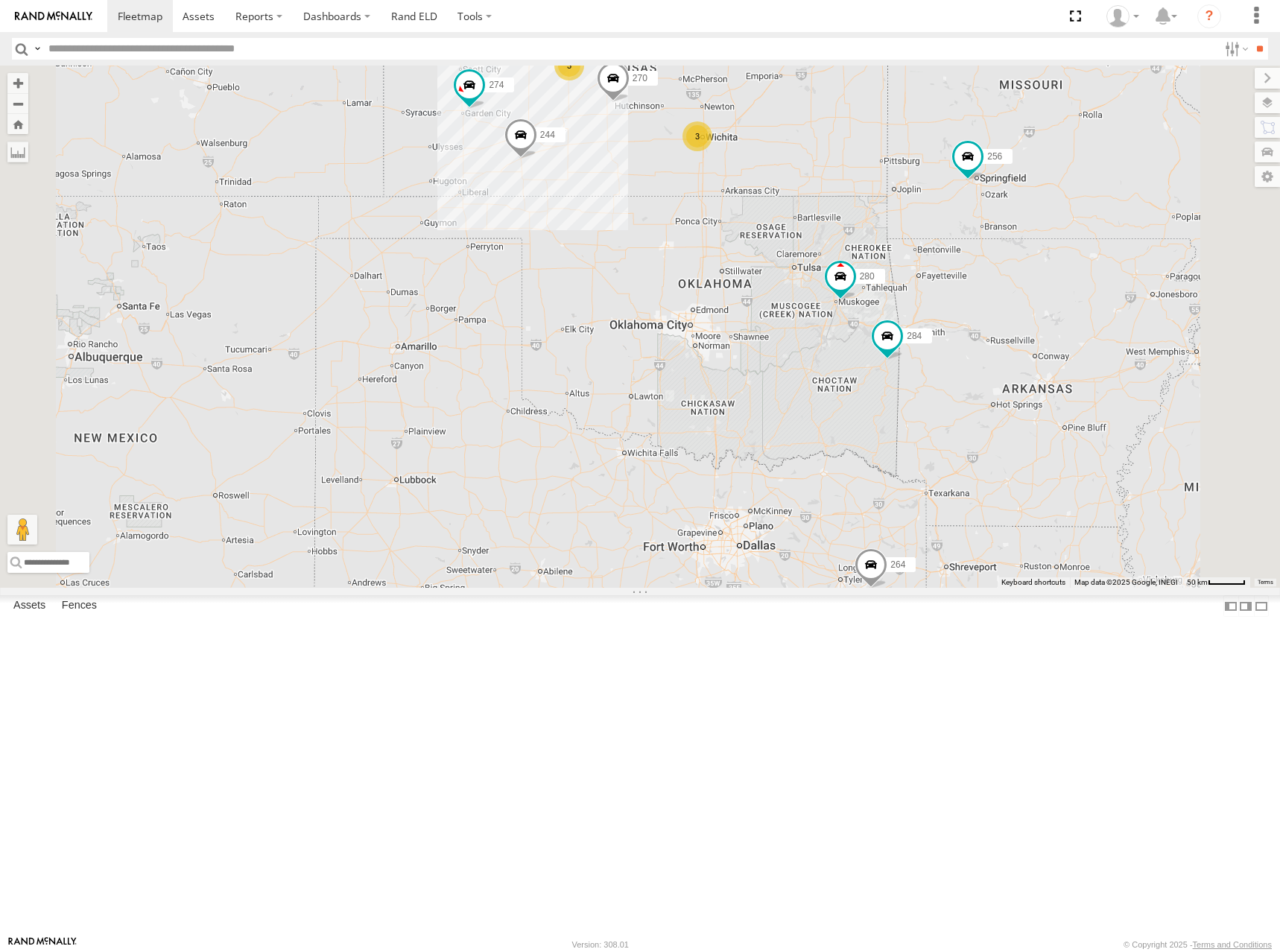
drag, startPoint x: 1000, startPoint y: 250, endPoint x: 987, endPoint y: 287, distance: 39.2
click at [987, 287] on div "274 300 244 272 280 256 232 304 284 264 282 266 278 260 270 288 292 294 3 3" at bounding box center [640, 326] width 1280 height 522
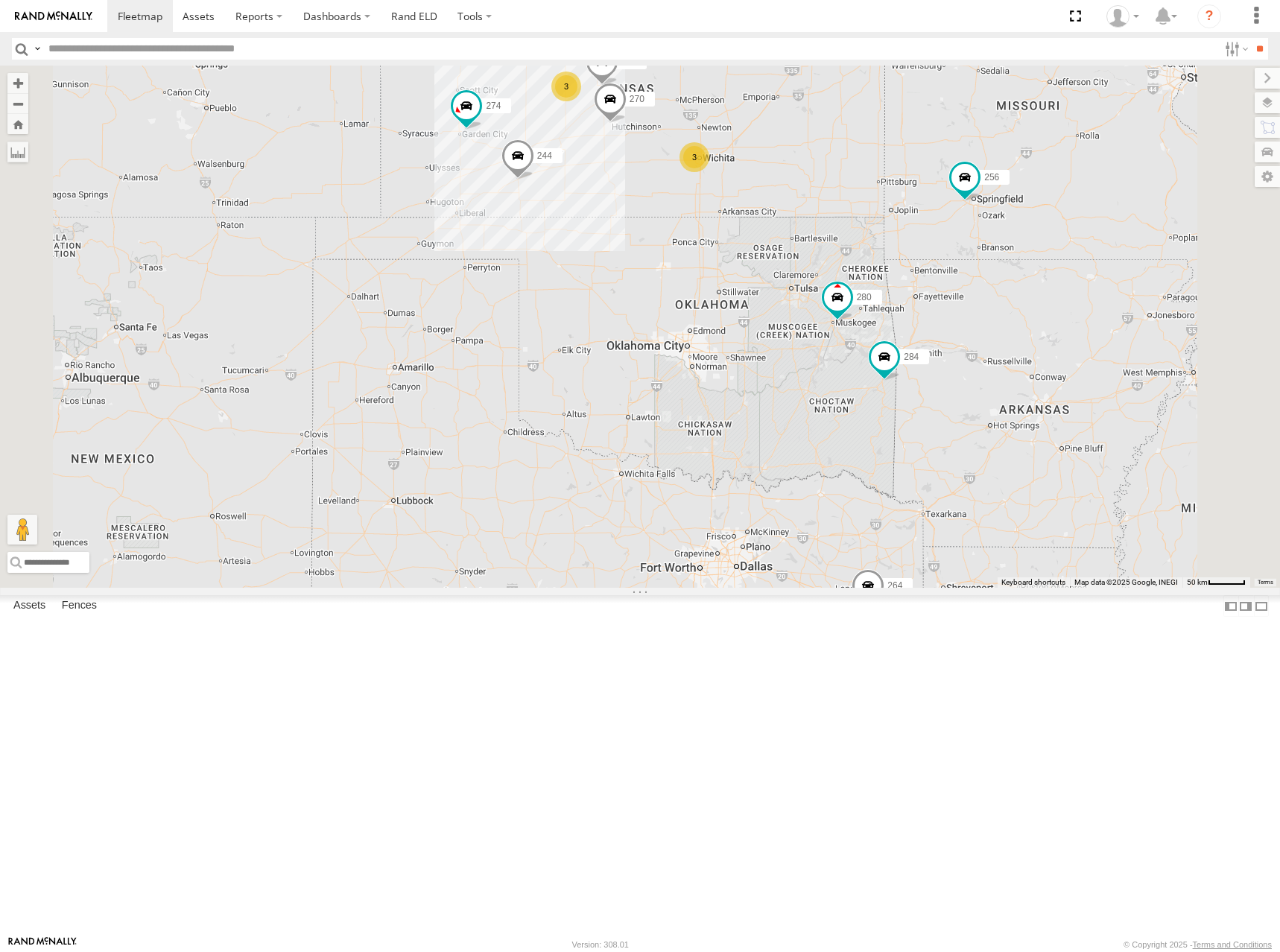
drag, startPoint x: 1005, startPoint y: 272, endPoint x: 1001, endPoint y: 293, distance: 21.4
click at [1001, 293] on div "274 300 244 272 280 256 232 304 284 264 282 266 278 260 270 288 292 294 3 3" at bounding box center [640, 326] width 1280 height 522
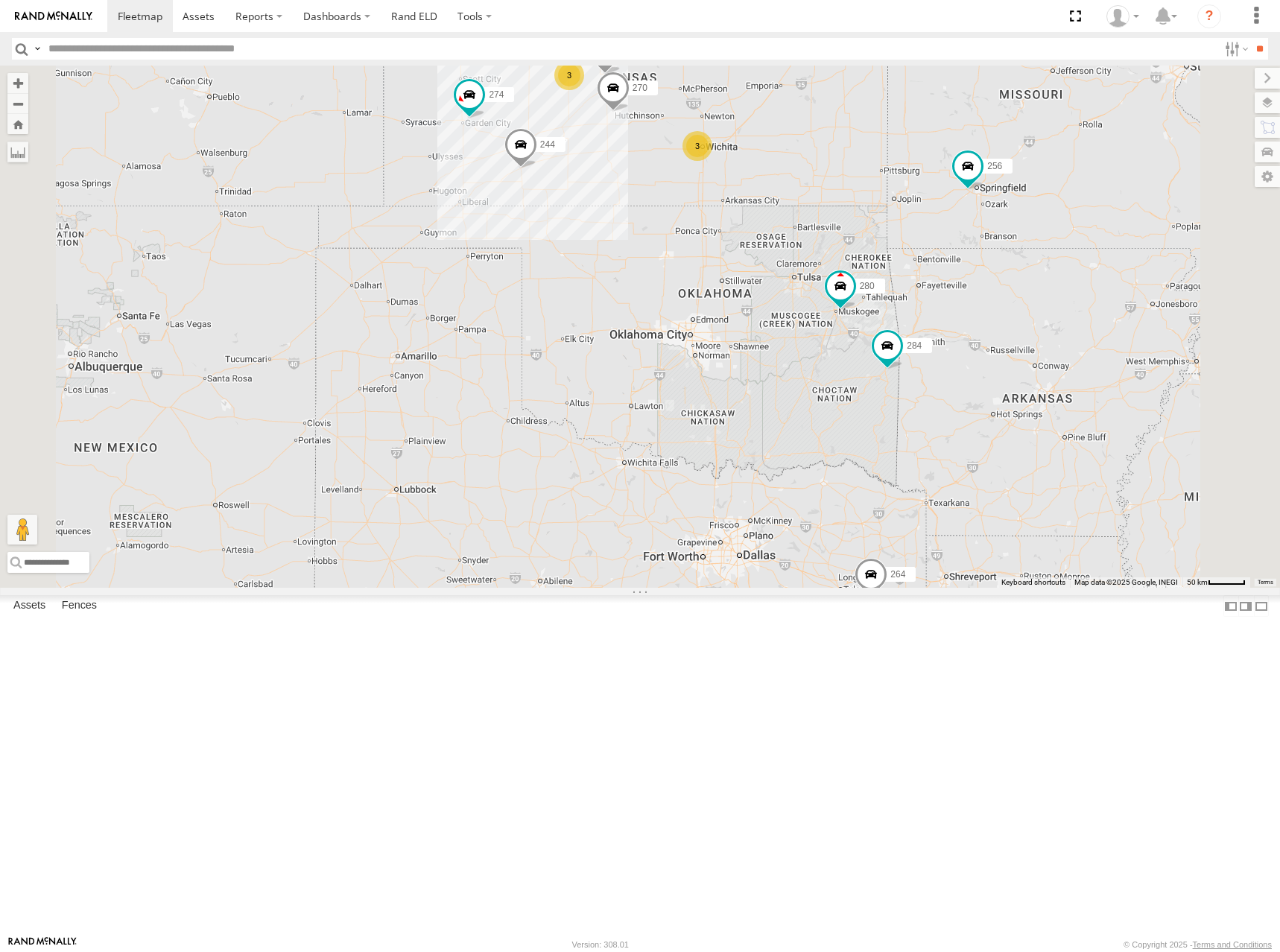
drag, startPoint x: 979, startPoint y: 336, endPoint x: 982, endPoint y: 324, distance: 12.4
click at [982, 324] on div "274 300 244 272 280 256 232 304 284 264 282 266 278 260 270 288 292 294 3 3" at bounding box center [640, 326] width 1280 height 522
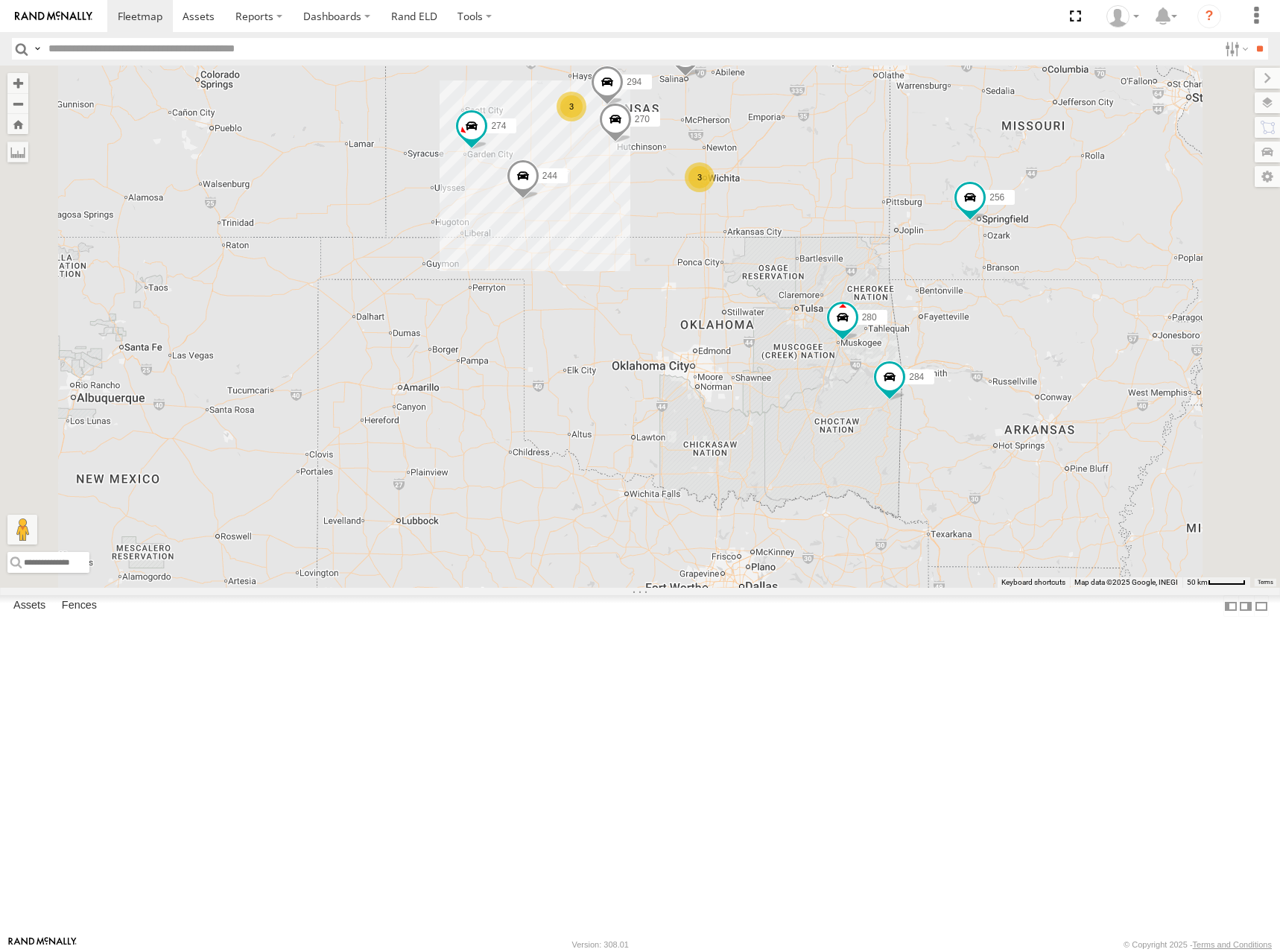
drag, startPoint x: 993, startPoint y: 332, endPoint x: 996, endPoint y: 367, distance: 35.1
click at [996, 367] on div "274 300 244 272 280 256 232 304 284 264 282 266 278 260 270 288 292 294 3 3" at bounding box center [640, 326] width 1280 height 522
drag, startPoint x: 997, startPoint y: 362, endPoint x: 997, endPoint y: 371, distance: 9.0
click at [997, 371] on div "274 300 244 272 280 256 232 304 284 264 282 266 278 260 270 288 292 294 3 3" at bounding box center [640, 326] width 1280 height 522
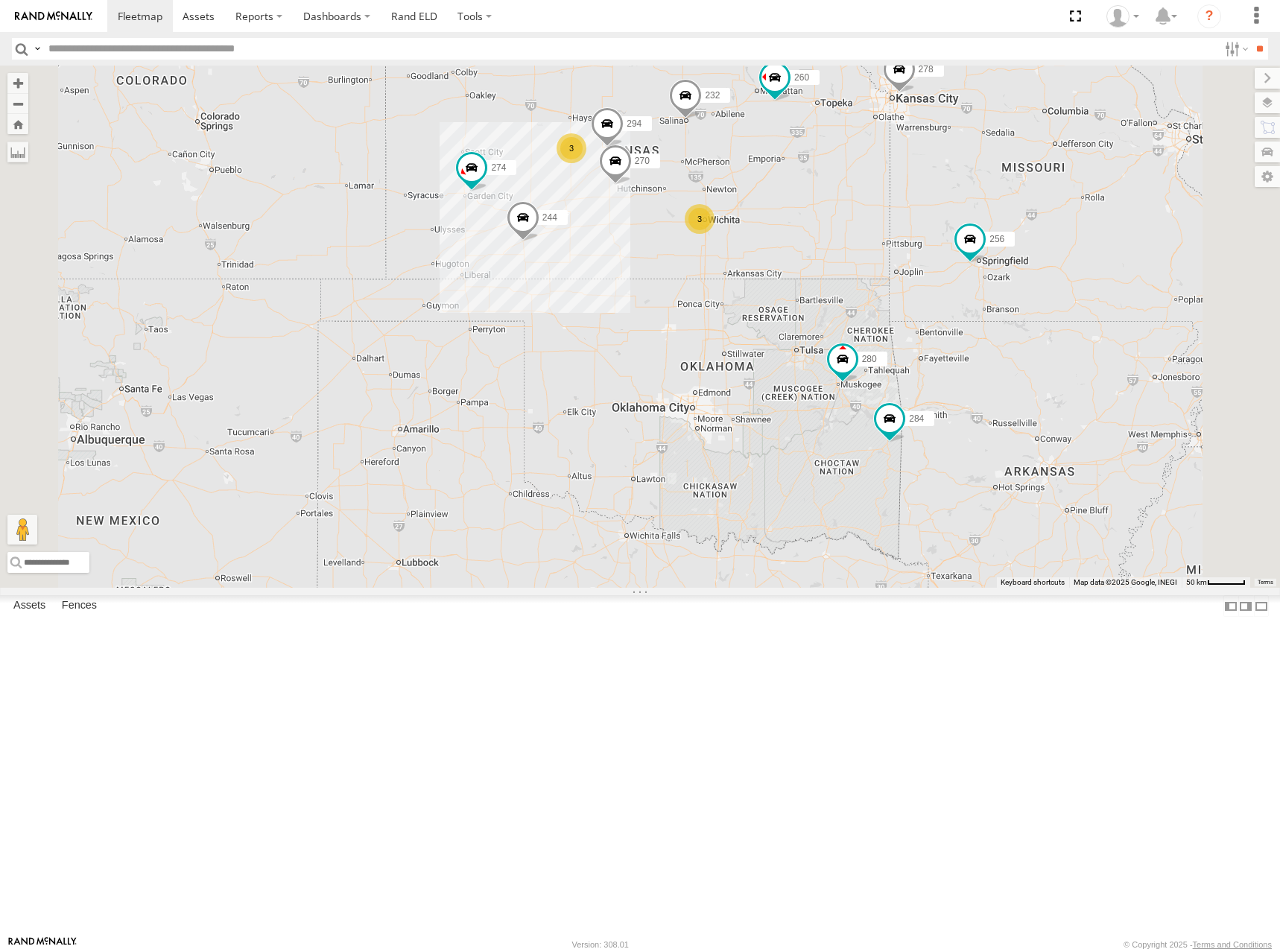
drag, startPoint x: 986, startPoint y: 494, endPoint x: 985, endPoint y: 515, distance: 21.0
click at [985, 515] on div "274 300 244 272 280 256 232 304 284 264 282 266 278 260 270 288 292 294 3 3 2" at bounding box center [640, 326] width 1280 height 522
drag, startPoint x: 972, startPoint y: 555, endPoint x: 971, endPoint y: 543, distance: 12.0
click at [971, 543] on div "274 300 244 272 280 256 232 304 284 264 282 266 278 260 270 288 292 294 3 3 2" at bounding box center [640, 326] width 1280 height 522
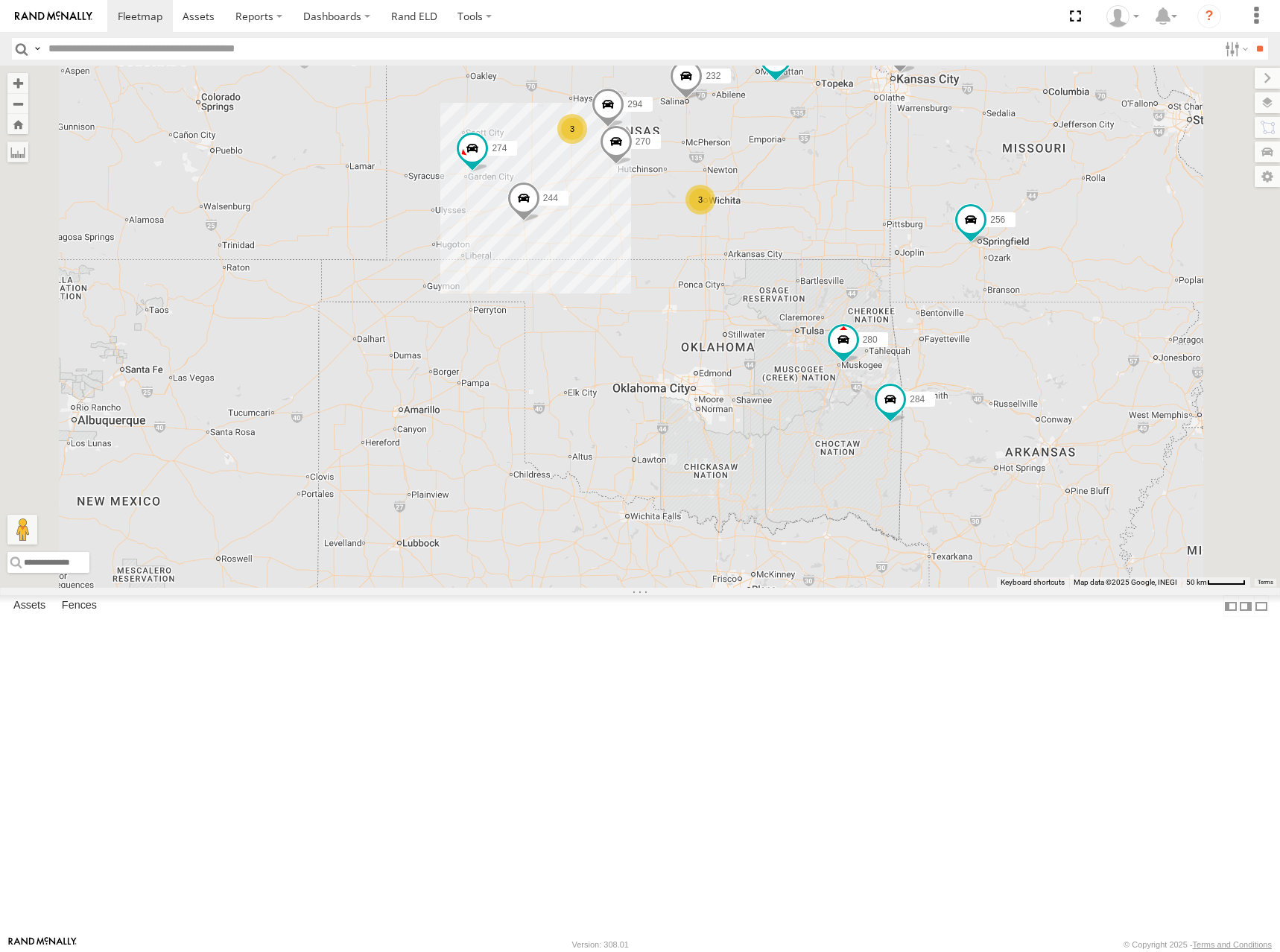
drag, startPoint x: 968, startPoint y: 549, endPoint x: 969, endPoint y: 537, distance: 12.0
click at [969, 537] on div "274 300 244 272 280 256 232 304 284 264 282 266 278 260 270 288 292 294 3 3 2" at bounding box center [640, 326] width 1280 height 522
drag, startPoint x: 1042, startPoint y: 344, endPoint x: 1044, endPoint y: 356, distance: 12.2
click at [1044, 356] on div "274 300 244 272 280 256 232 304 284 264 282 266 278 260 270 288 292 294 3 3 2" at bounding box center [640, 326] width 1280 height 522
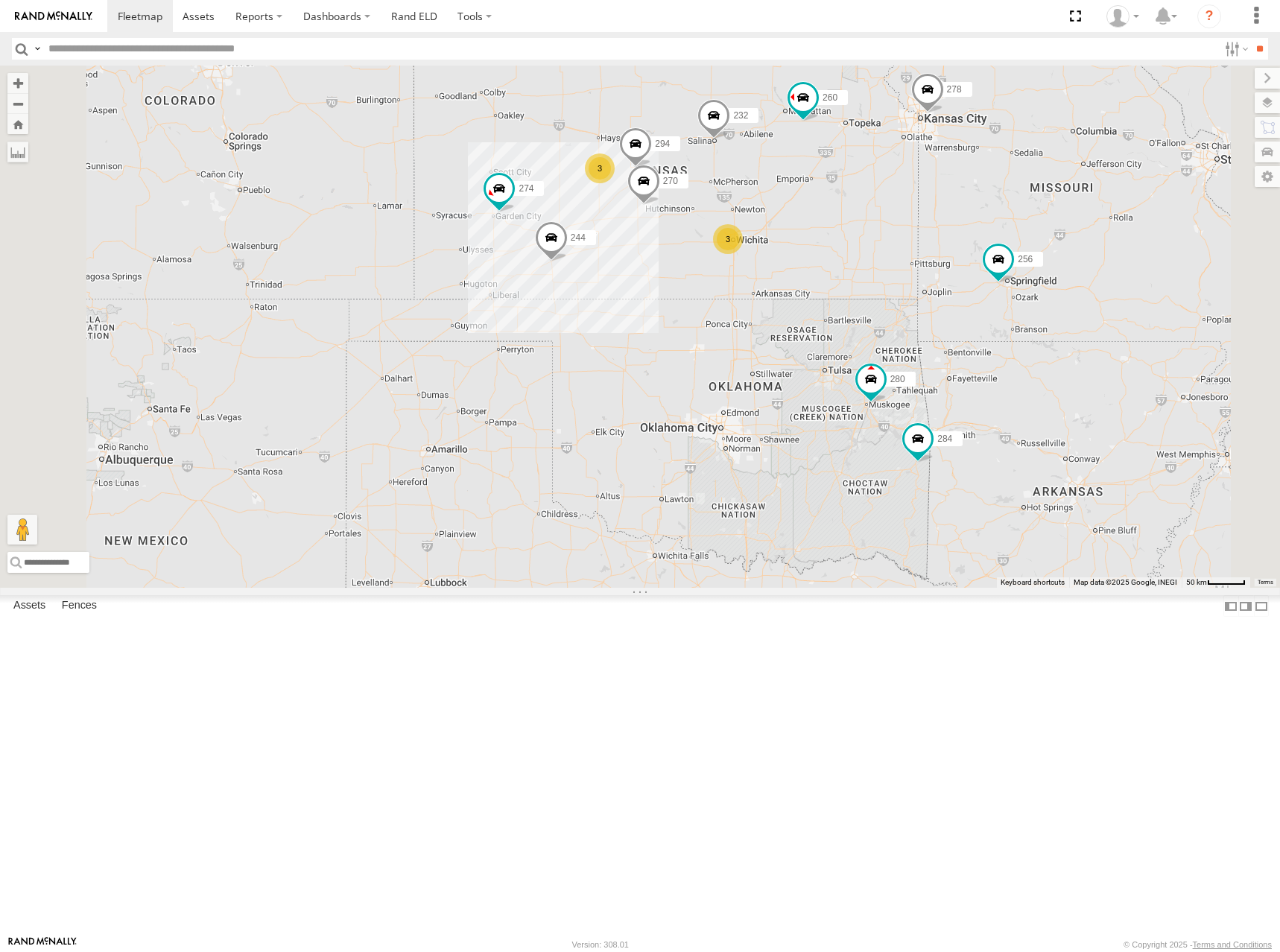
drag, startPoint x: 966, startPoint y: 360, endPoint x: 998, endPoint y: 394, distance: 46.7
click at [998, 394] on div "274 300 244 272 280 256 232 304 284 264 282 266 278 260 270 288 292 294 3 3 2" at bounding box center [640, 326] width 1280 height 522
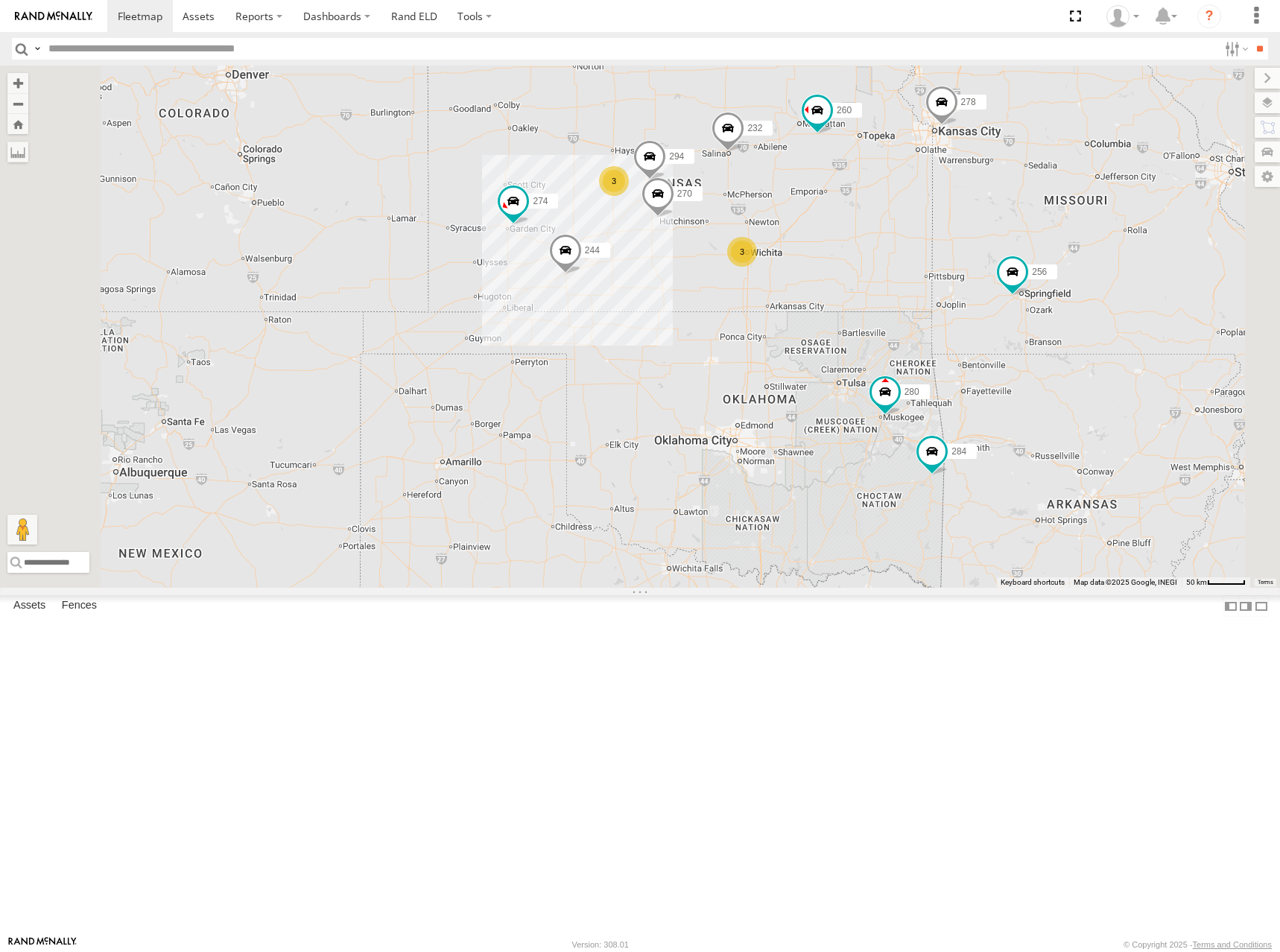
drag, startPoint x: 994, startPoint y: 399, endPoint x: 1009, endPoint y: 414, distance: 21.2
click at [1009, 414] on div "274 300 244 272 280 256 232 304 284 264 282 266 278 260 270 288 292 294 3 3 2" at bounding box center [640, 326] width 1280 height 522
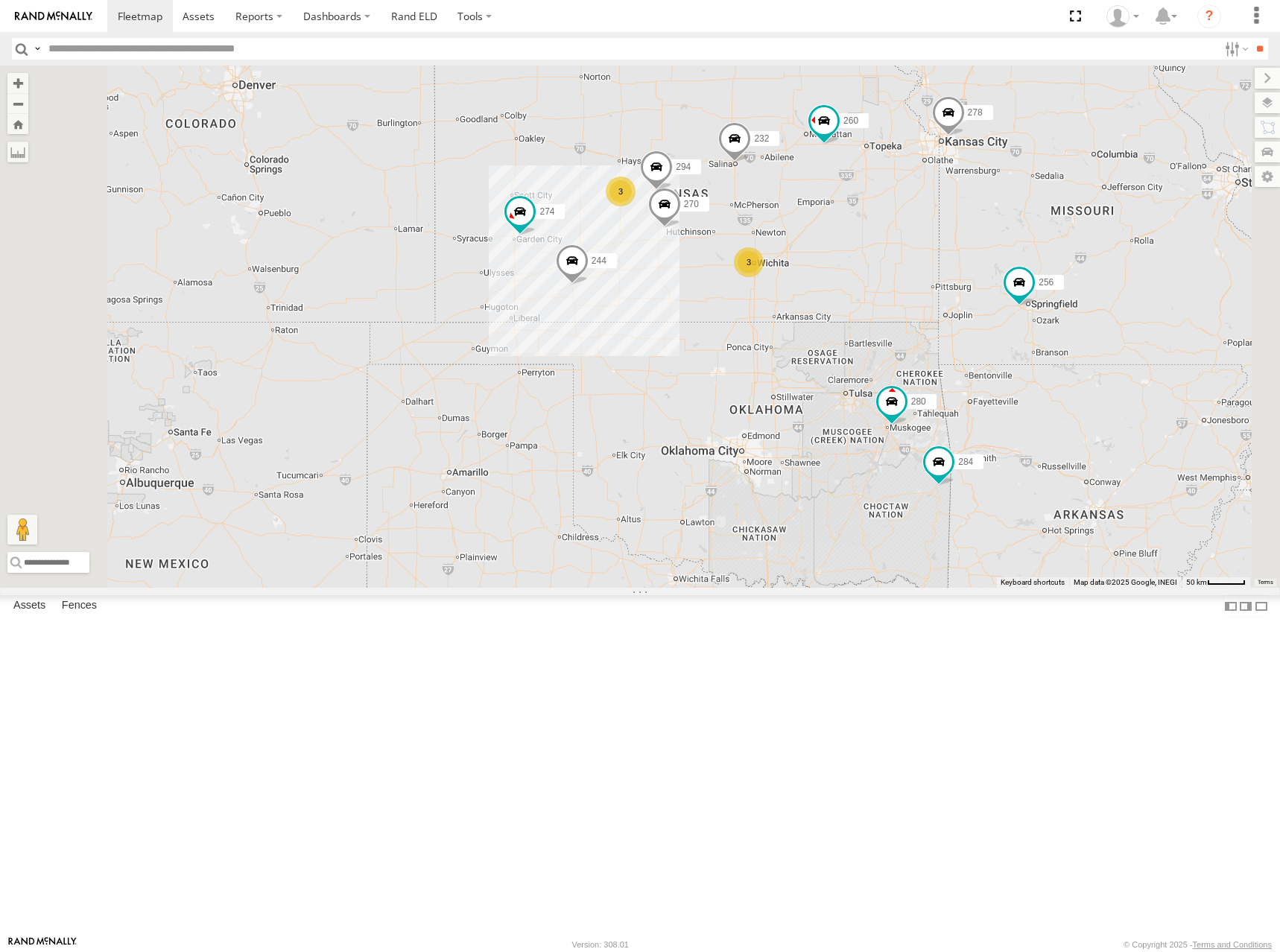
click at [979, 366] on div "274 300 244 272 280 256 232 304 284 264 282 266 278 260 270 288 292 294 3 3 2" at bounding box center [640, 326] width 1280 height 522
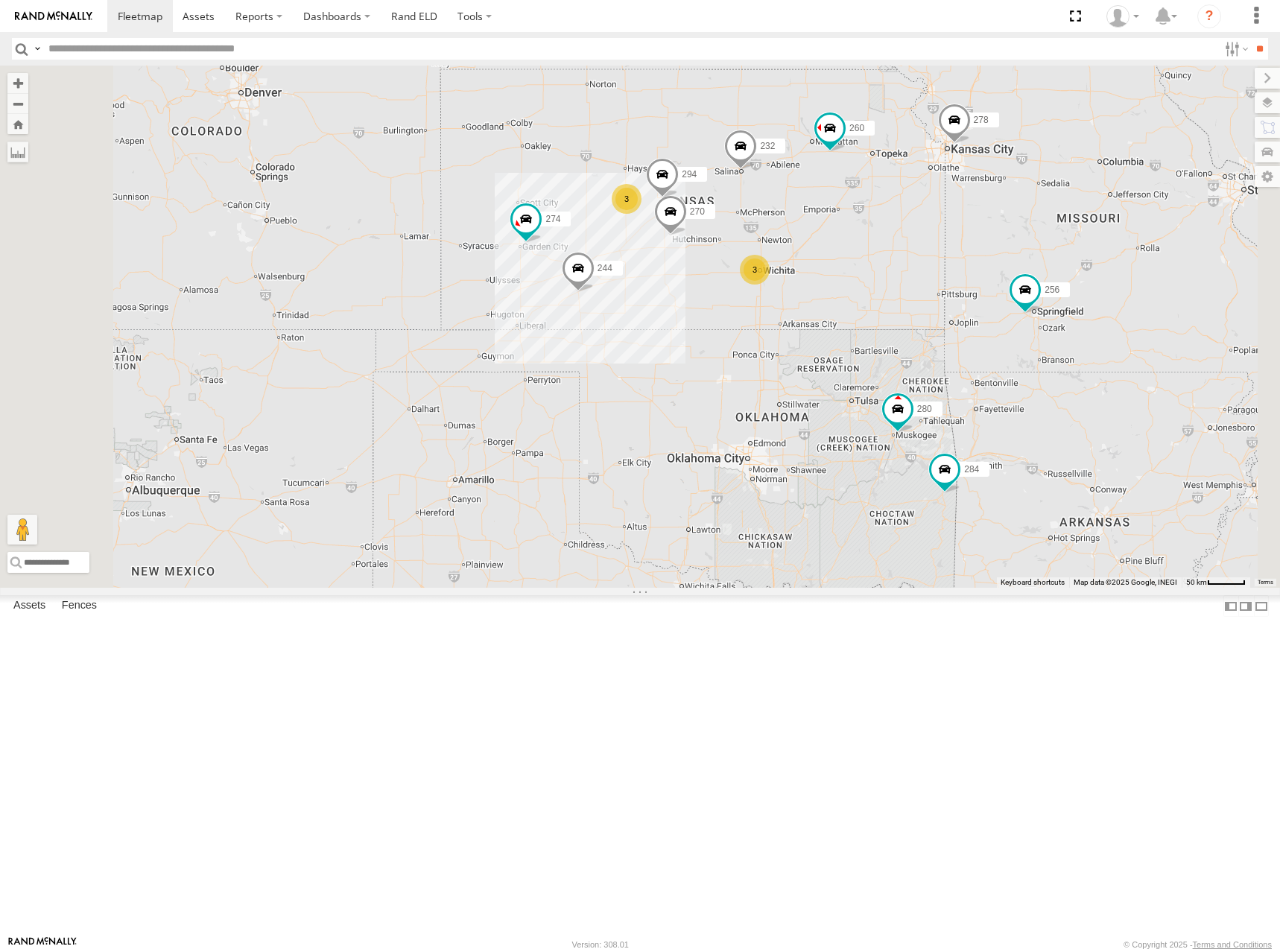
drag, startPoint x: 862, startPoint y: 280, endPoint x: 864, endPoint y: 288, distance: 8.2
click at [864, 288] on div "274 300 244 272 280 256 232 304 284 264 282 266 278 260 270 288 292 294 3 3 2" at bounding box center [640, 326] width 1280 height 522
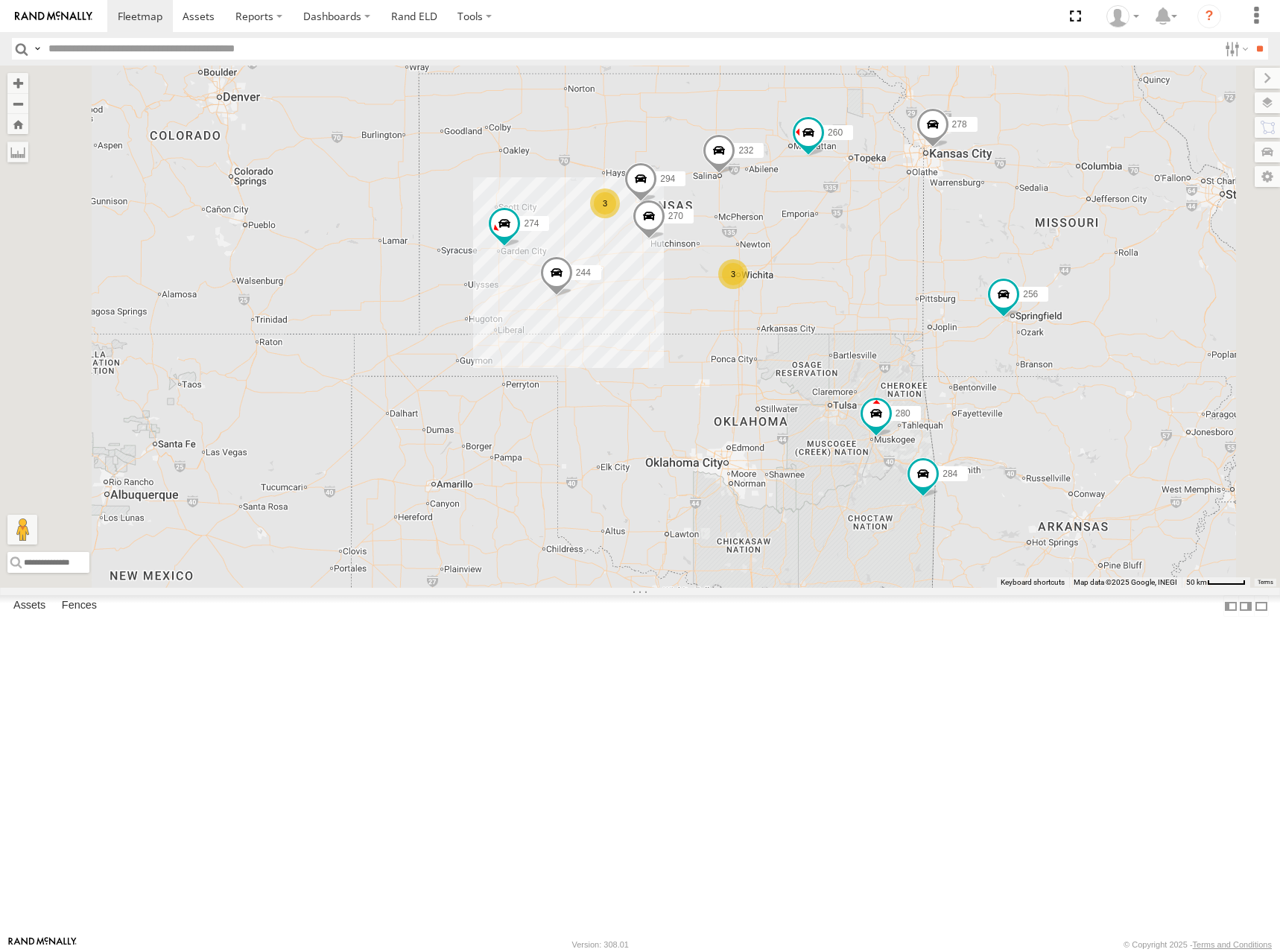
drag, startPoint x: 961, startPoint y: 251, endPoint x: 921, endPoint y: 252, distance: 40.0
click at [921, 252] on div "274 300 244 272 280 256 232 304 284 264 282 266 278 260 270 288 292 294 3 3 2" at bounding box center [640, 326] width 1280 height 522
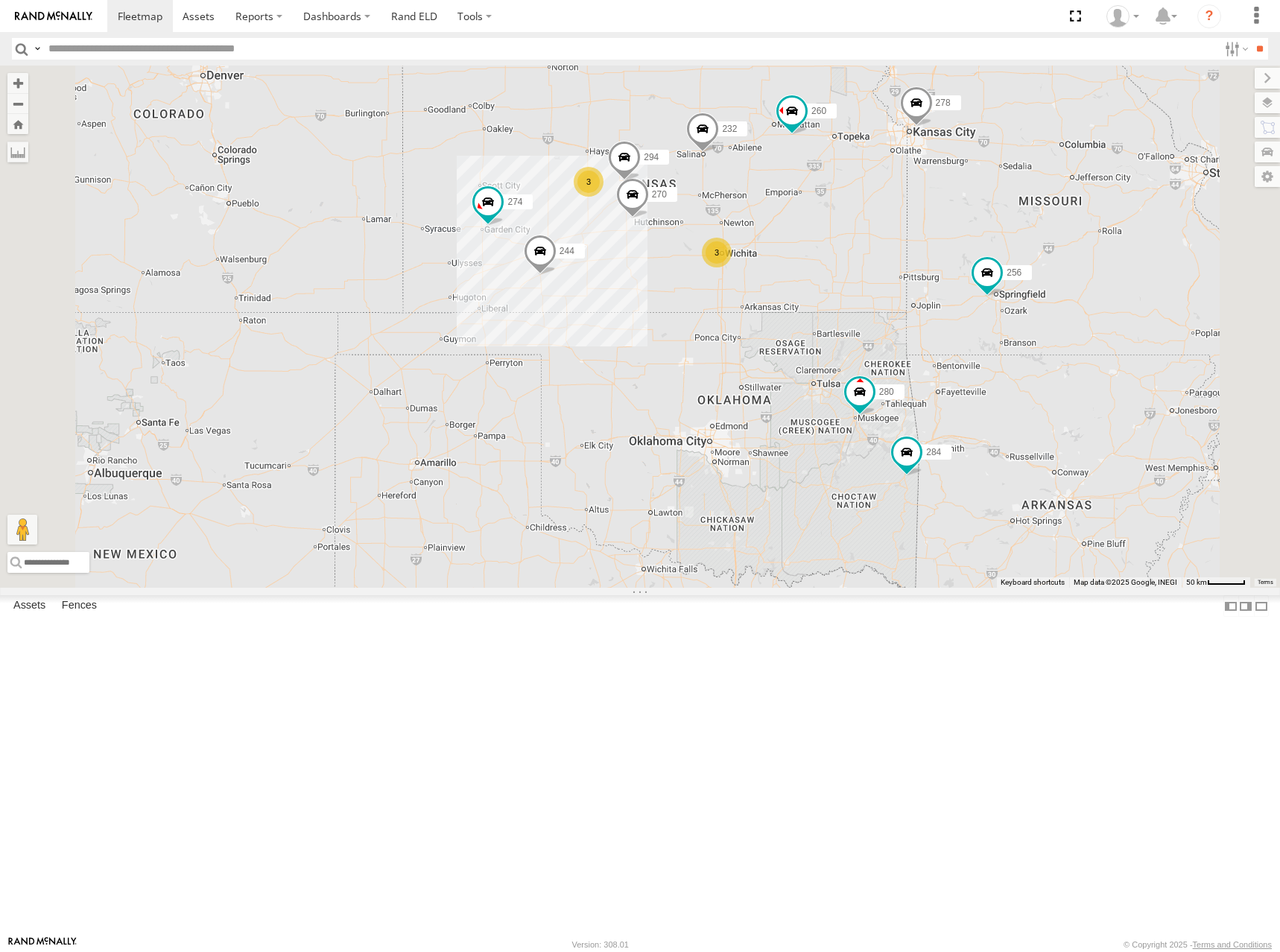
drag, startPoint x: 992, startPoint y: 393, endPoint x: 983, endPoint y: 381, distance: 15.0
click at [983, 381] on div "274 300 244 272 280 256 232 304 284 264 282 266 278 260 270 288 292 294 3 3 2" at bounding box center [640, 326] width 1280 height 522
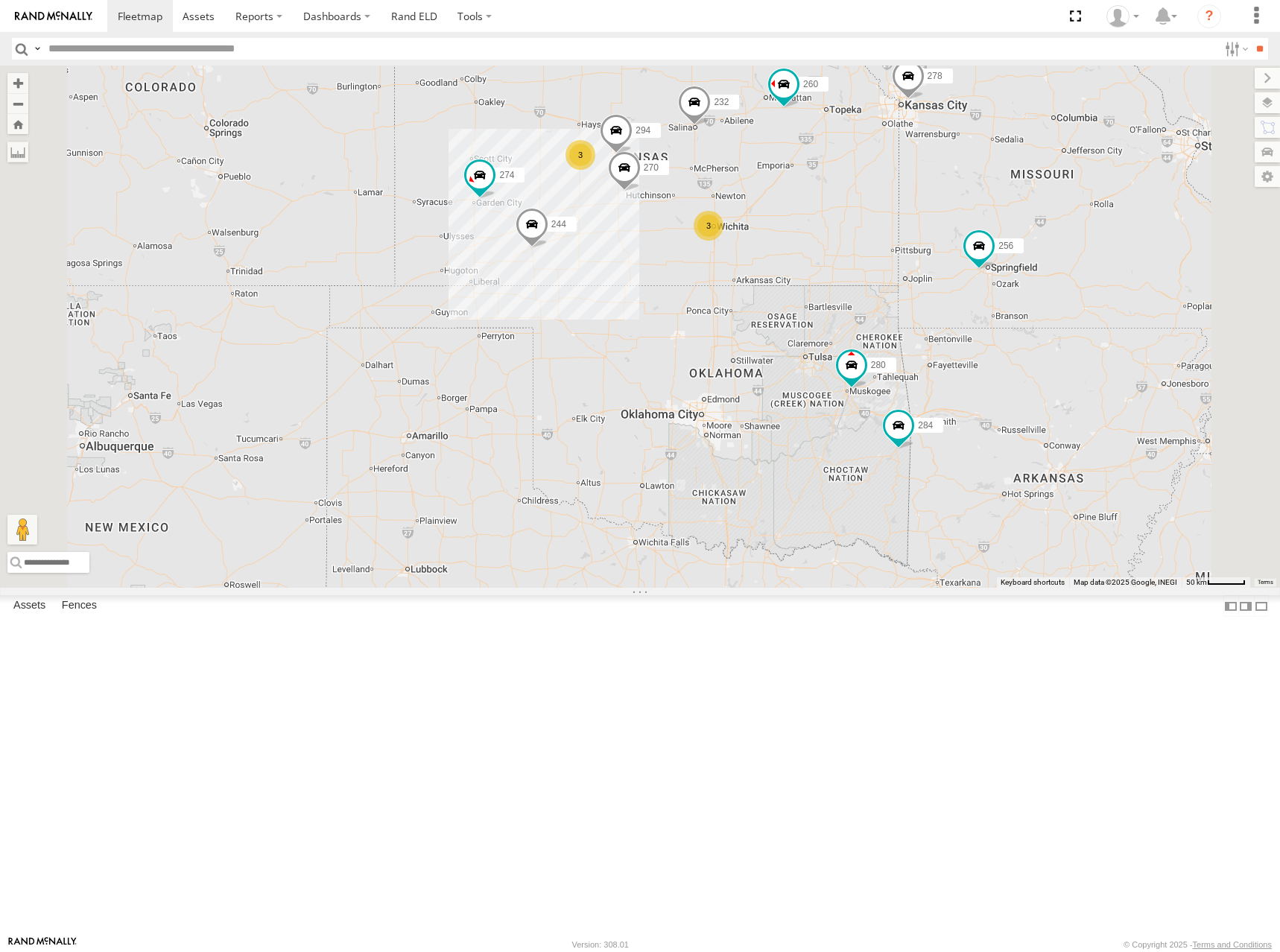
drag, startPoint x: 1059, startPoint y: 451, endPoint x: 1040, endPoint y: 377, distance: 76.4
click at [1040, 377] on div "274 300 244 272 280 256 232 304 284 264 282 266 278 260 270 288 292 294 3 3 2" at bounding box center [640, 326] width 1280 height 522
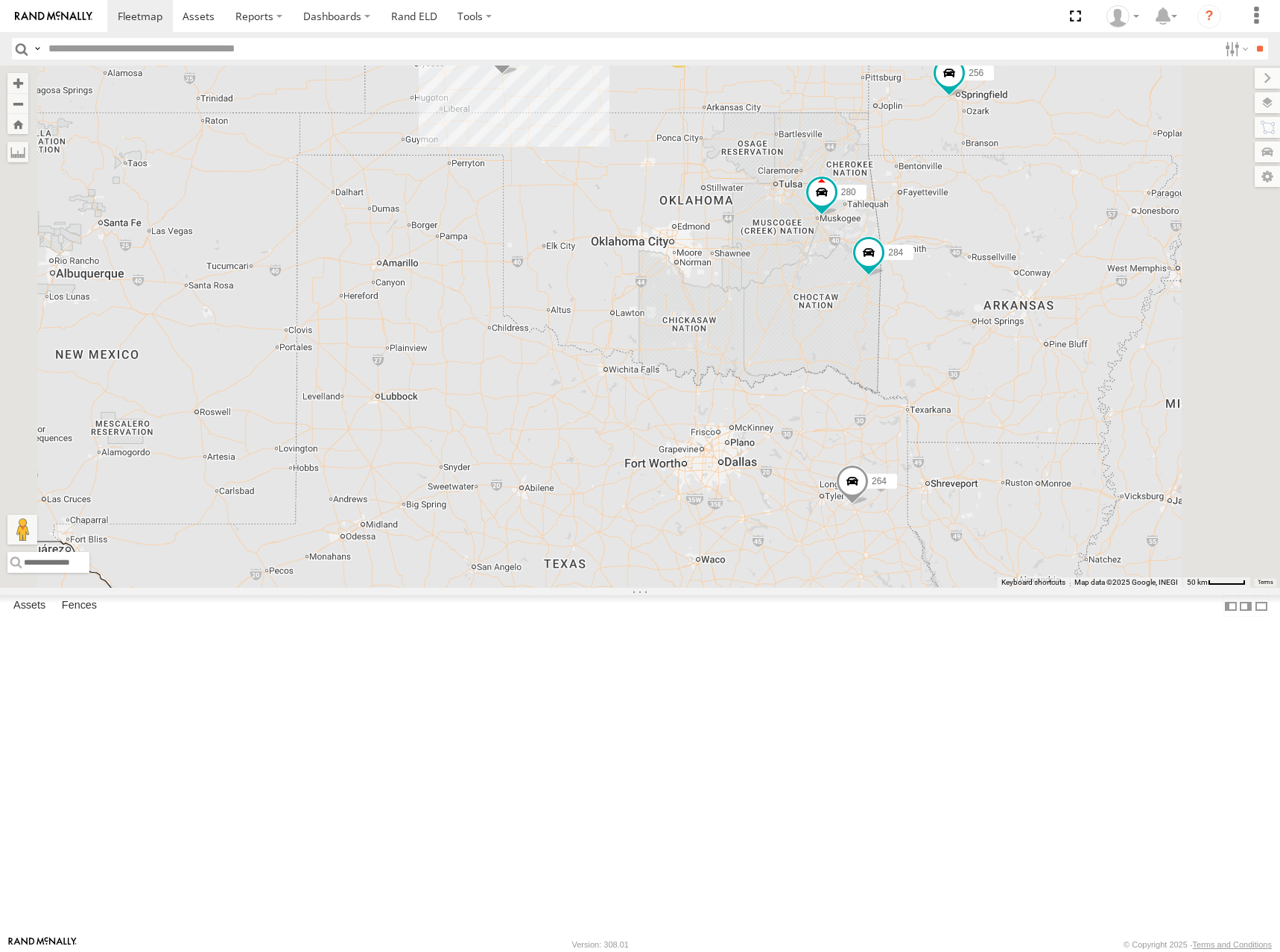
drag, startPoint x: 966, startPoint y: 626, endPoint x: 948, endPoint y: 515, distance: 112.4
click at [948, 515] on div "274 300 244 272 280 256 232 304 284 264 282 266 278 260 270 288 292 294 3 3 2" at bounding box center [640, 326] width 1280 height 522
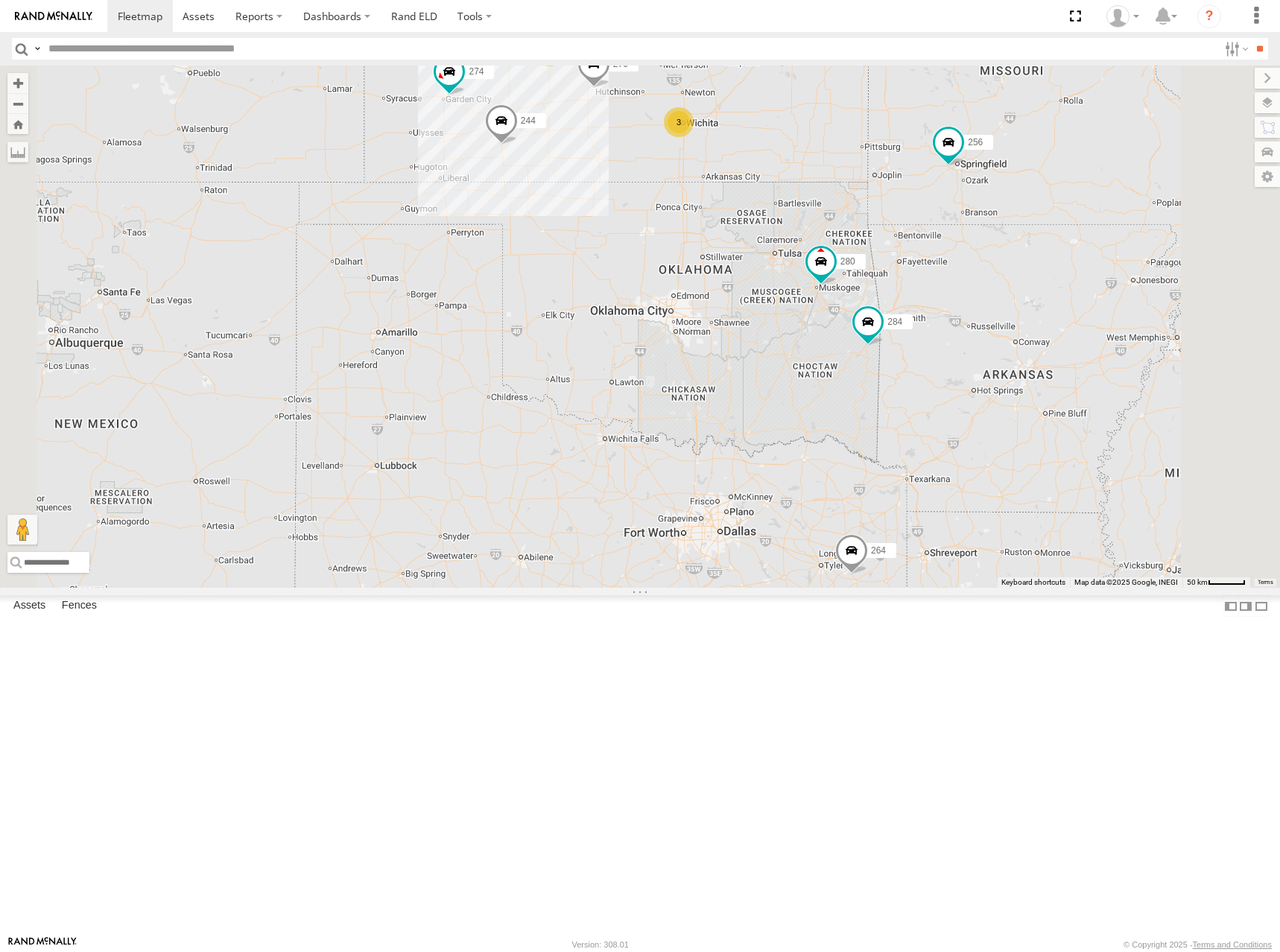
drag, startPoint x: 987, startPoint y: 531, endPoint x: 1024, endPoint y: 620, distance: 96.4
click at [1024, 588] on div "274 300 244 272 280 256 232 304 284 264 282 266 278 260 270 288 292 294 3 3" at bounding box center [640, 326] width 1280 height 522
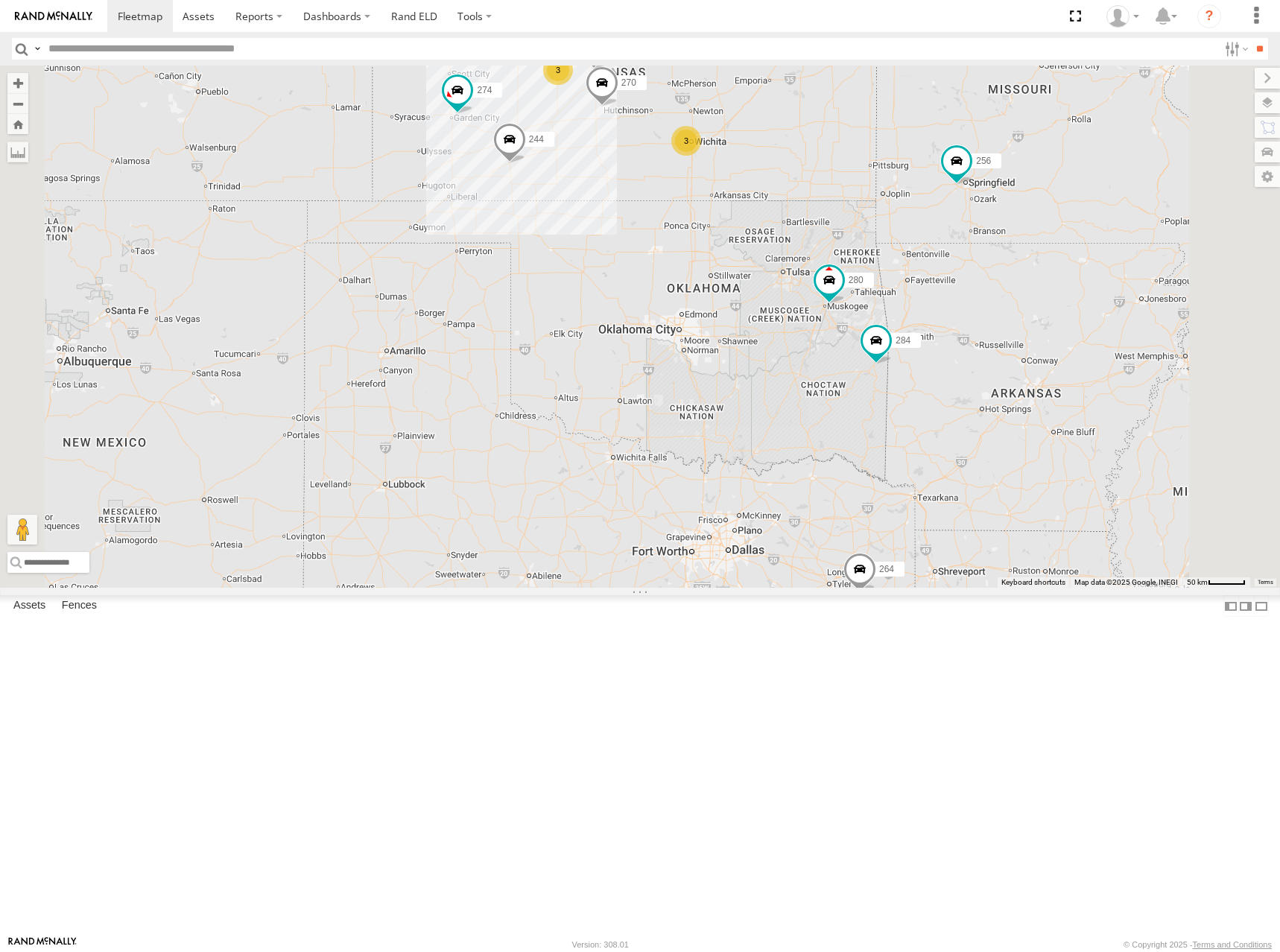
drag, startPoint x: 930, startPoint y: 327, endPoint x: 956, endPoint y: 358, distance: 40.5
click at [956, 358] on div "274 300 244 272 280 256 232 304 284 264 282 266 278 260 270 288 292 294 3 3" at bounding box center [640, 326] width 1280 height 522
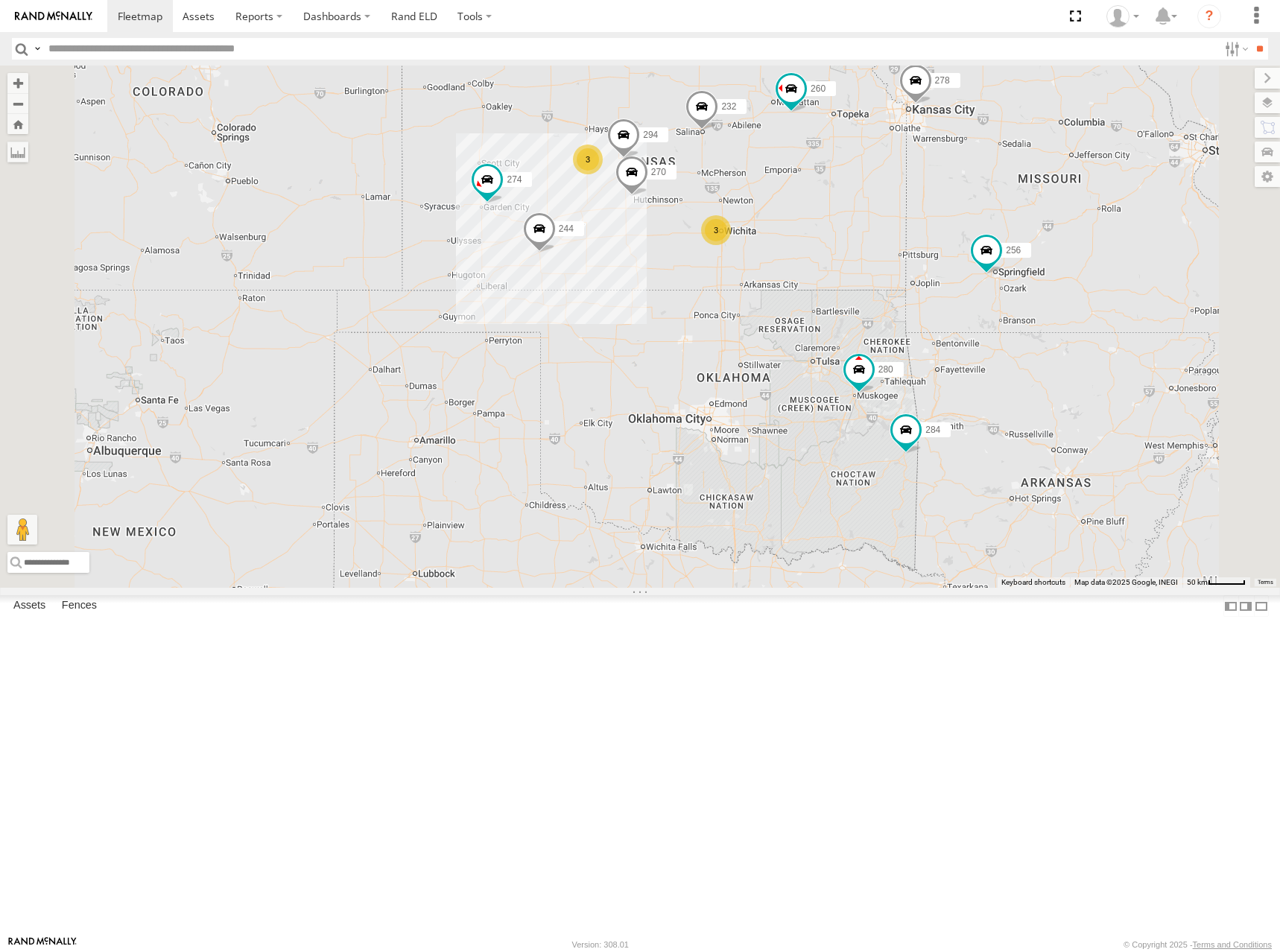
click at [1002, 395] on div "274 300 244 272 280 256 232 304 284 264 282 266 278 260 270 288 292 294 3 3" at bounding box center [640, 326] width 1280 height 522
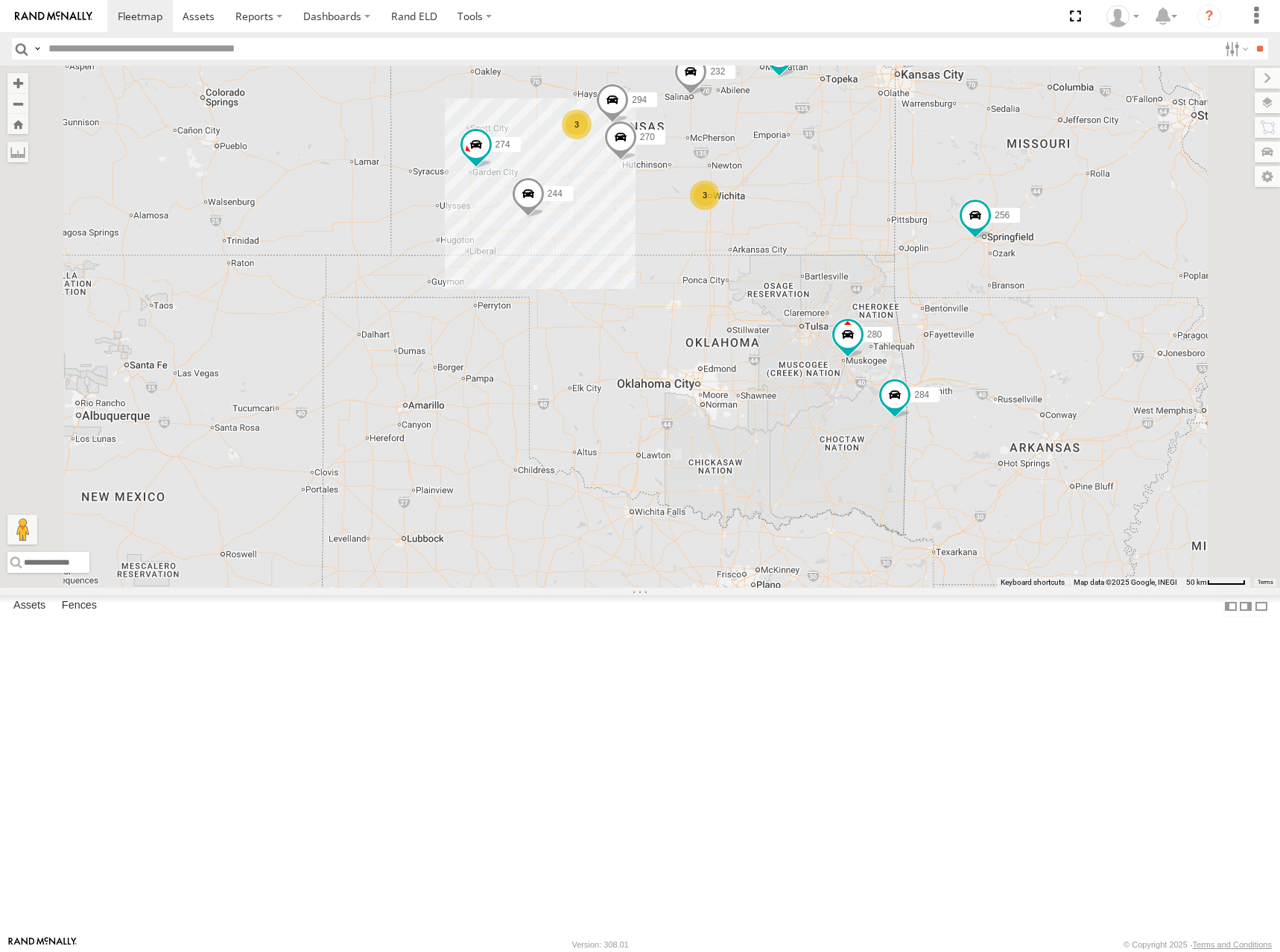
drag, startPoint x: 992, startPoint y: 416, endPoint x: 981, endPoint y: 381, distance: 36.7
click at [981, 381] on div "274 300 244 272 280 256 232 304 284 264 282 266 278 260 270 288 292 294 3 3 2" at bounding box center [640, 326] width 1280 height 522
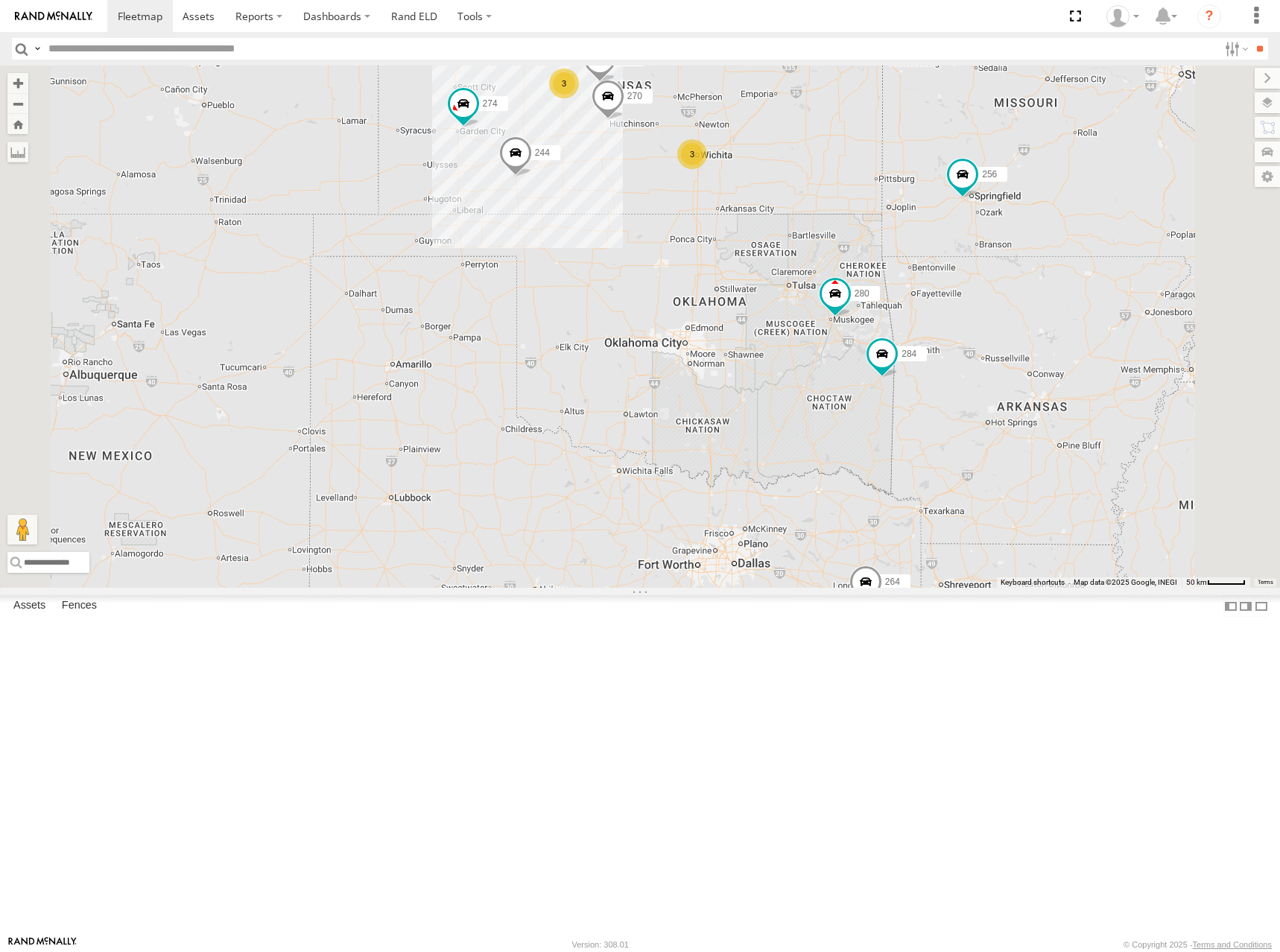
drag, startPoint x: 984, startPoint y: 379, endPoint x: 976, endPoint y: 364, distance: 17.0
click at [972, 340] on div "274 300 244 272 280 256 232 304 284 264 282 266 278 260 270 288 292 294 3 3 2" at bounding box center [640, 326] width 1280 height 522
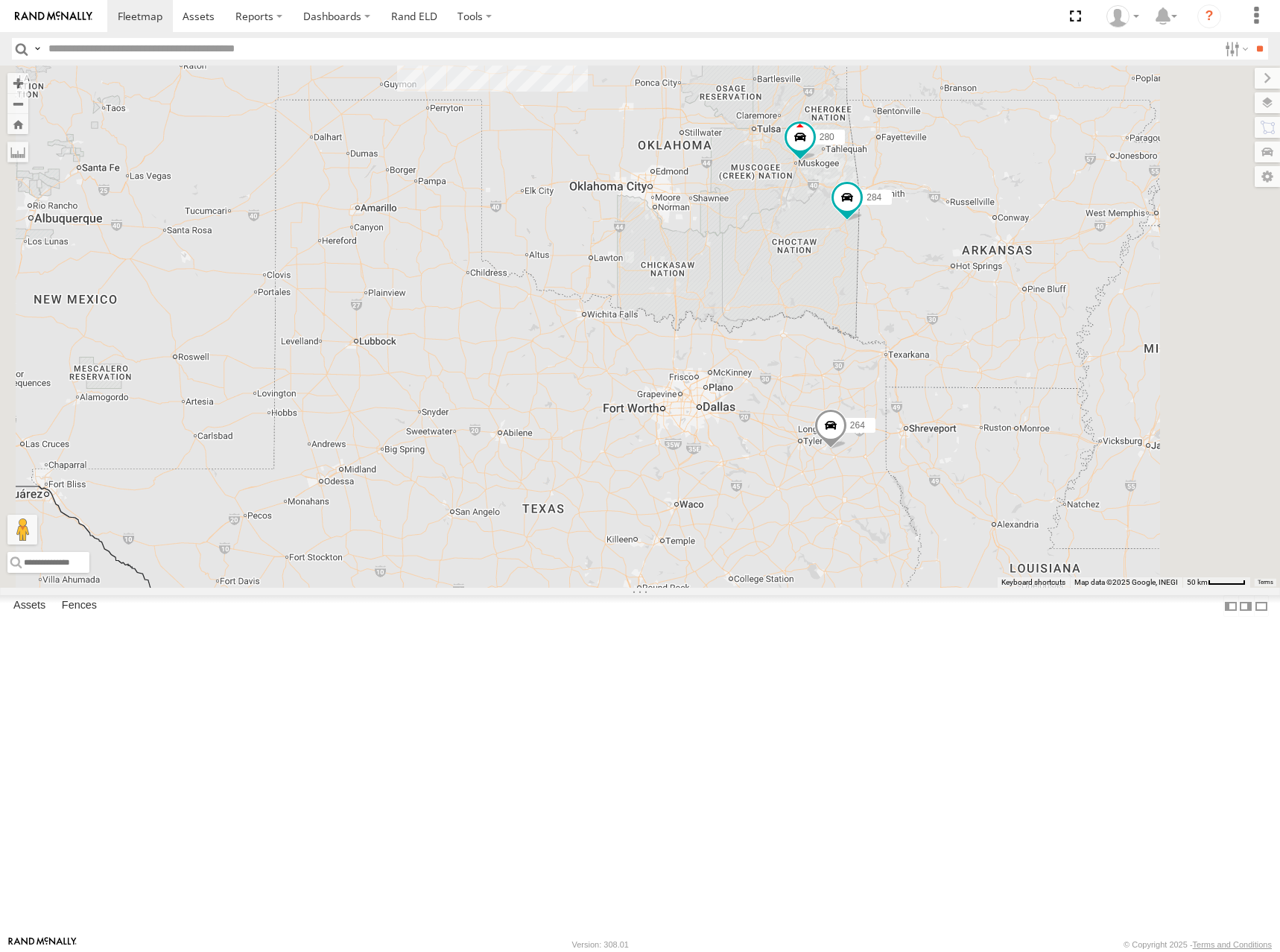
drag, startPoint x: 1027, startPoint y: 678, endPoint x: 1001, endPoint y: 569, distance: 112.1
click at [1001, 569] on div "274 300 244 272 280 256 232 304 284 264 282 266 278 260 270 288 292 294 3 3 2" at bounding box center [640, 326] width 1280 height 522
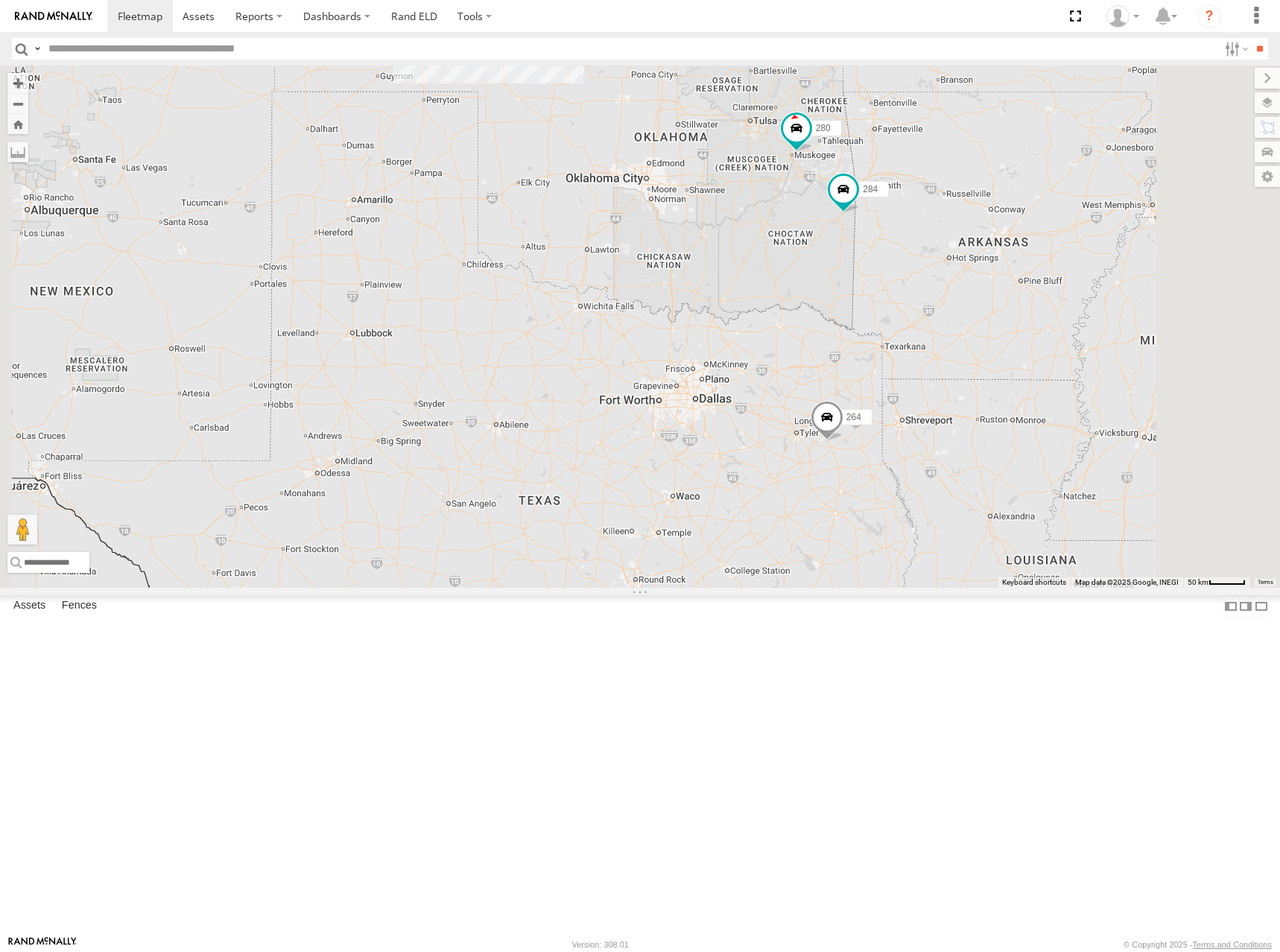
drag, startPoint x: 938, startPoint y: 484, endPoint x: 944, endPoint y: 513, distance: 29.6
click at [944, 513] on div "274 300 244 272 280 256 232 304 284 264 282 266 278 260 270 288 292 294 3 3" at bounding box center [640, 326] width 1280 height 522
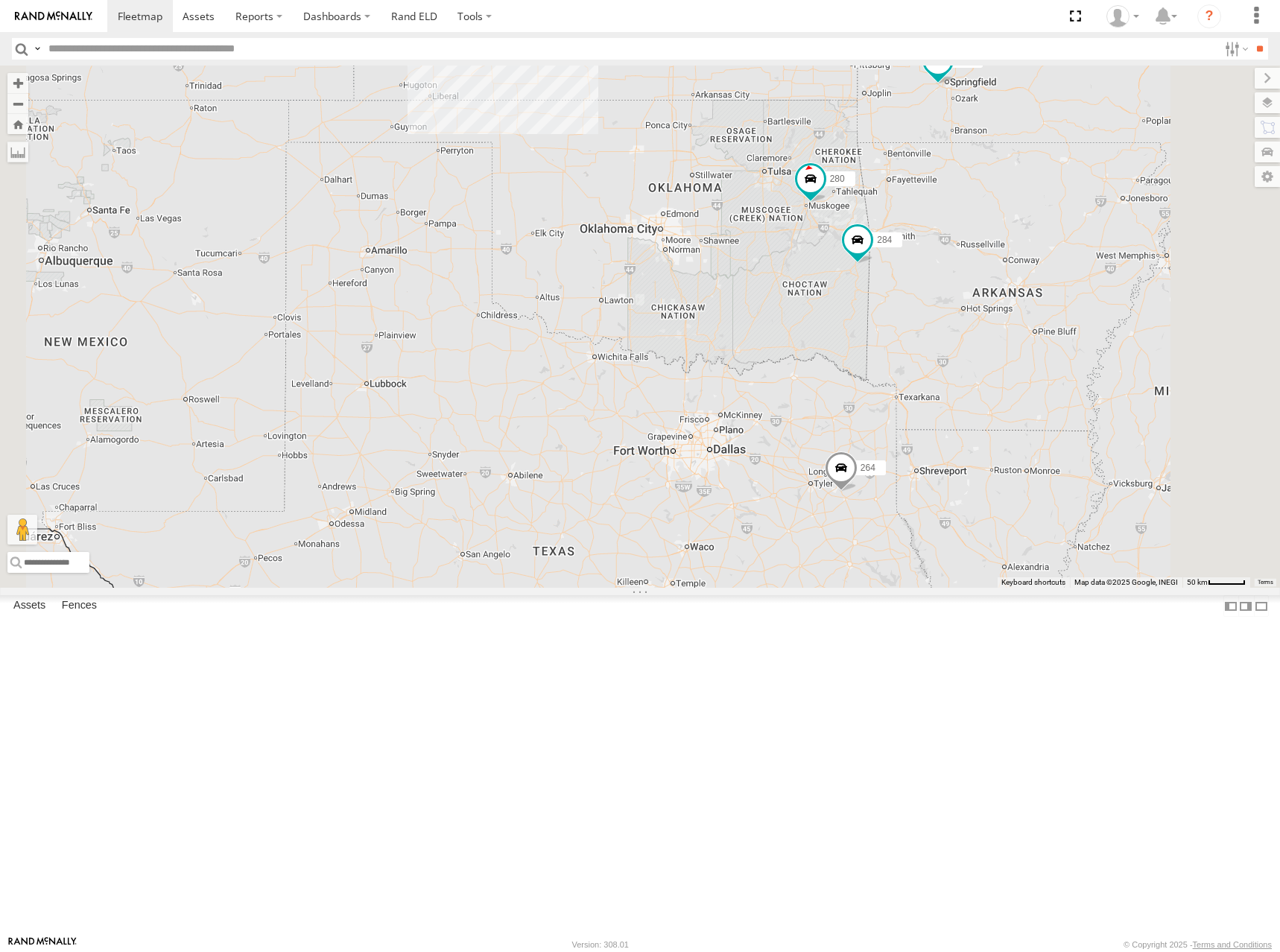
drag, startPoint x: 916, startPoint y: 458, endPoint x: 927, endPoint y: 484, distance: 28.2
click at [927, 484] on div "274 300 244 272 280 256 232 304 284 264 282 266 278 260 270 288 292 294 3 3" at bounding box center [640, 326] width 1280 height 522
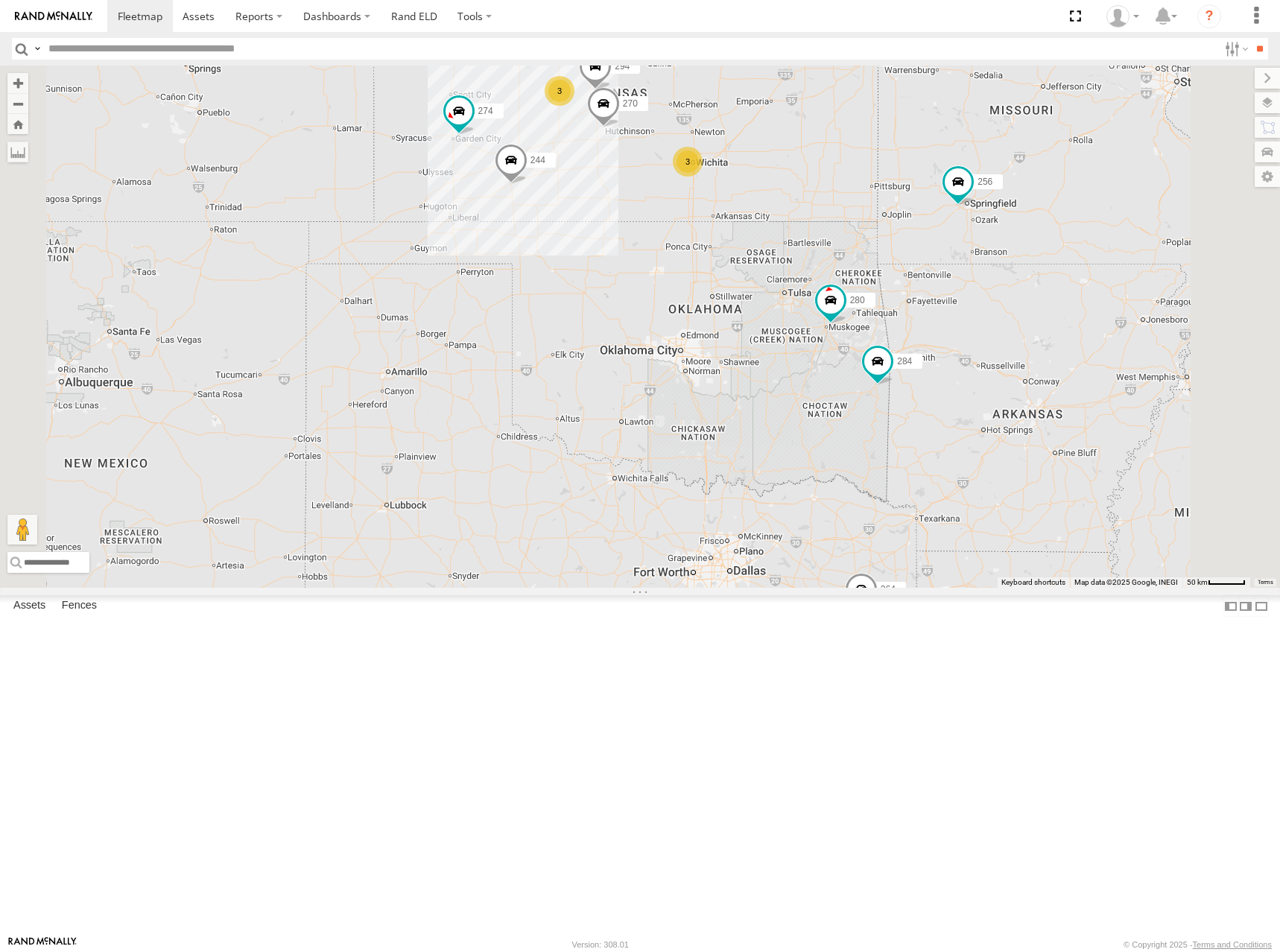
drag, startPoint x: 927, startPoint y: 432, endPoint x: 951, endPoint y: 571, distance: 141.1
click at [951, 571] on div "274 300 244 272 280 256 232 304 284 264 282 266 278 260 270 288 292 294 3 3" at bounding box center [640, 326] width 1280 height 522
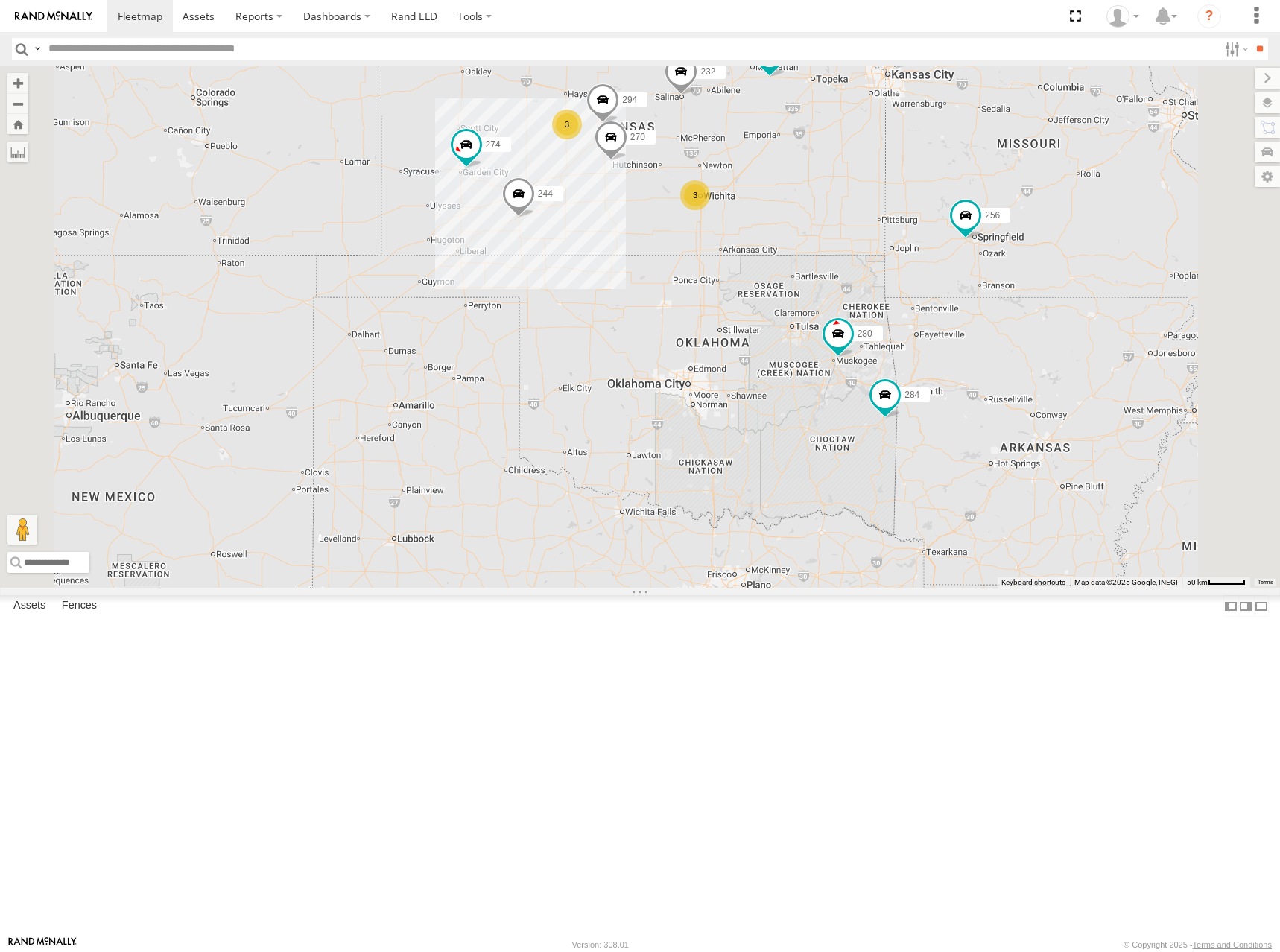
drag, startPoint x: 938, startPoint y: 463, endPoint x: 947, endPoint y: 533, distance: 70.6
click at [947, 533] on div "274 300 244 272 280 256 232 304 284 264 282 266 278 260 270 288 292 294 3 3" at bounding box center [640, 326] width 1280 height 522
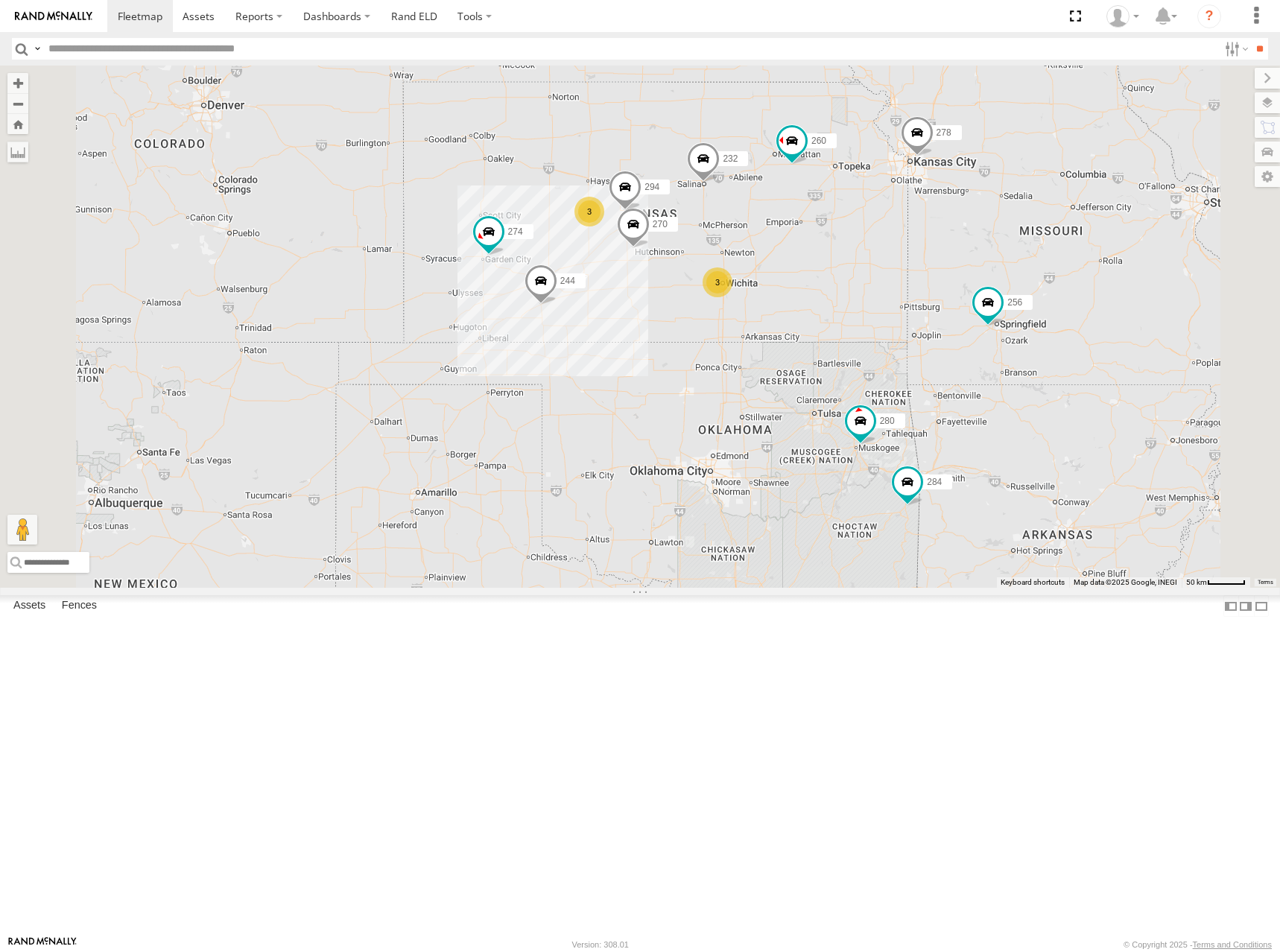
drag, startPoint x: 940, startPoint y: 455, endPoint x: 951, endPoint y: 480, distance: 27.3
click at [951, 480] on div "274 300 244 272 280 256 232 304 284 264 282 266 278 260 270 288 292 294 3 3 2" at bounding box center [640, 326] width 1280 height 522
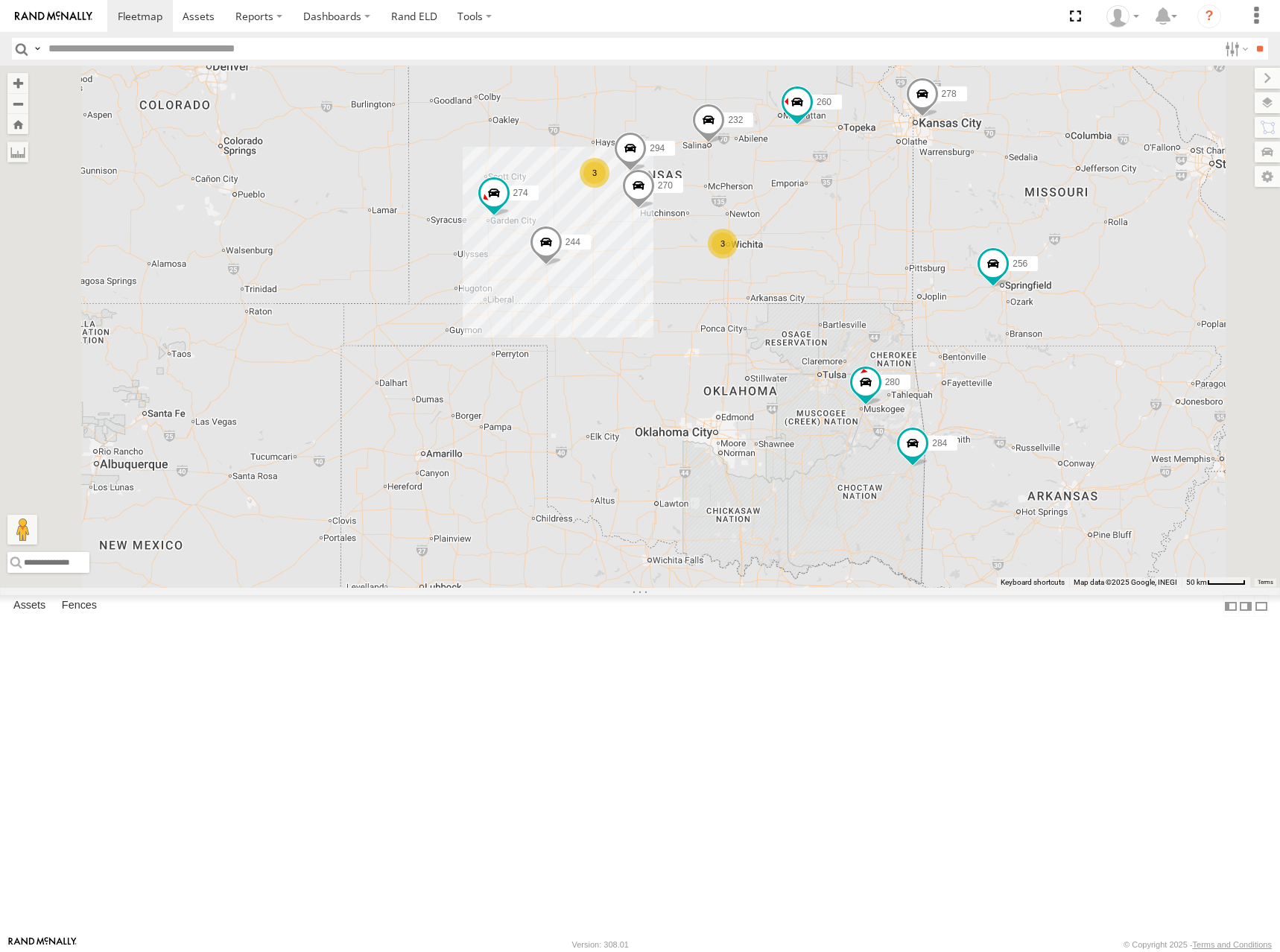
drag, startPoint x: 947, startPoint y: 460, endPoint x: 952, endPoint y: 422, distance: 38.3
click at [952, 422] on div "274 300 244 272 280 256 232 304 284 264 282 266 278 260 270 288 292 294 3 3 2" at bounding box center [640, 326] width 1280 height 522
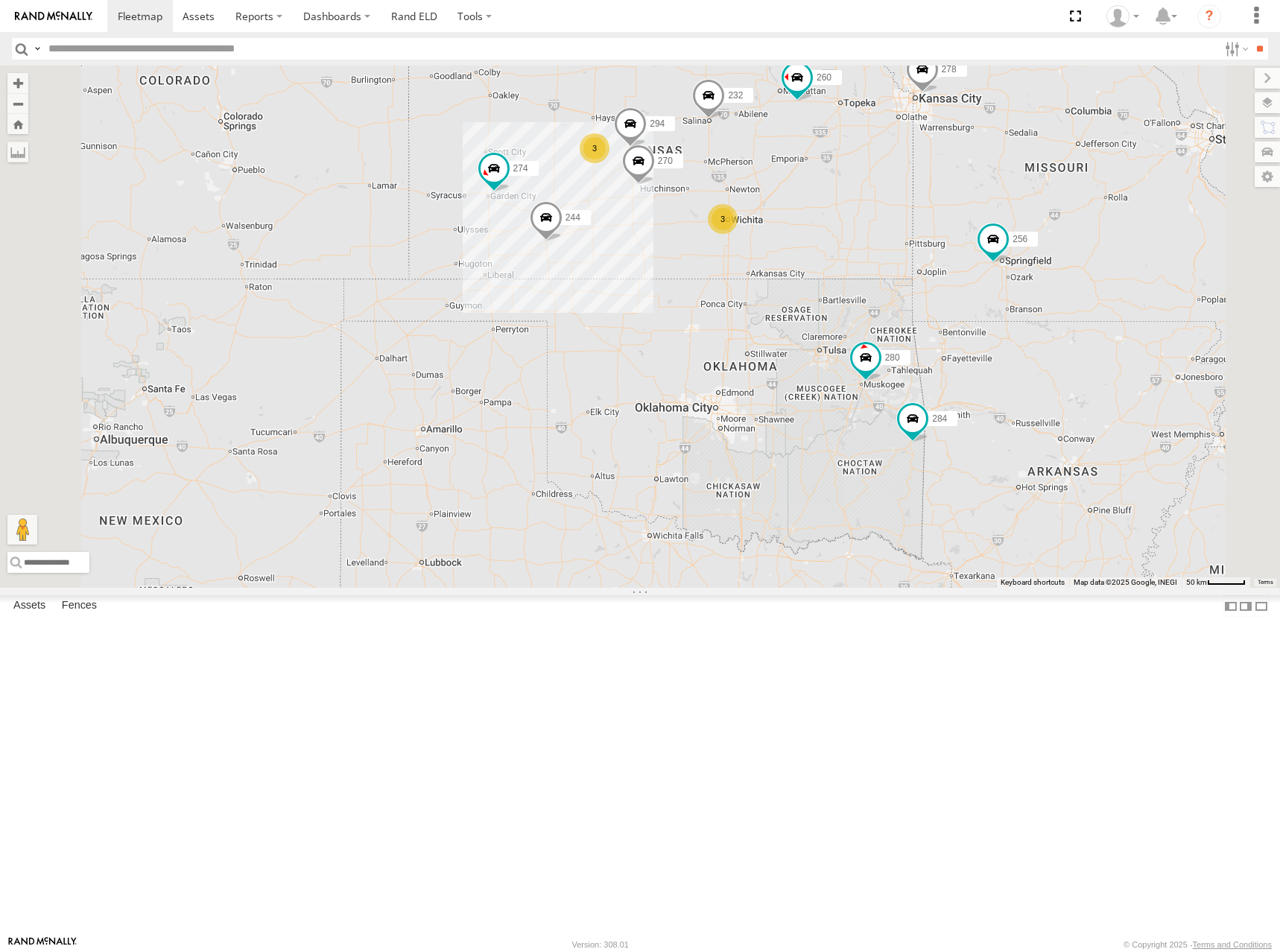
drag, startPoint x: 961, startPoint y: 406, endPoint x: 961, endPoint y: 380, distance: 26.0
click at [961, 380] on div "274 300 244 272 280 256 232 304 284 264 282 266 278 260 270 288 292 294 3 3 2" at bounding box center [640, 326] width 1280 height 522
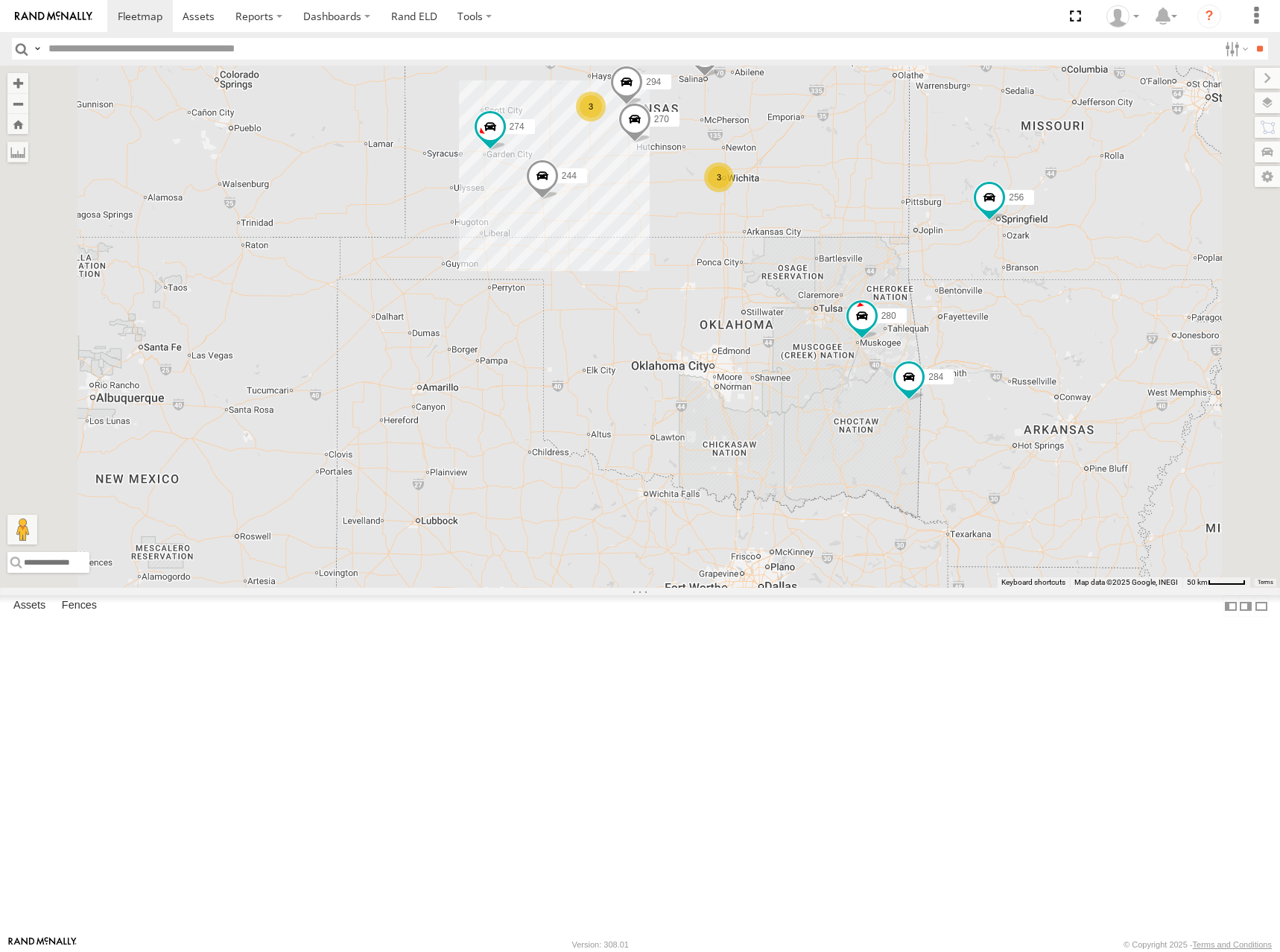
drag, startPoint x: 992, startPoint y: 494, endPoint x: 985, endPoint y: 477, distance: 18.4
click at [985, 477] on div "274 244 270 280 256 232 284 264 282 278 294 260 3 3" at bounding box center [640, 326] width 1280 height 522
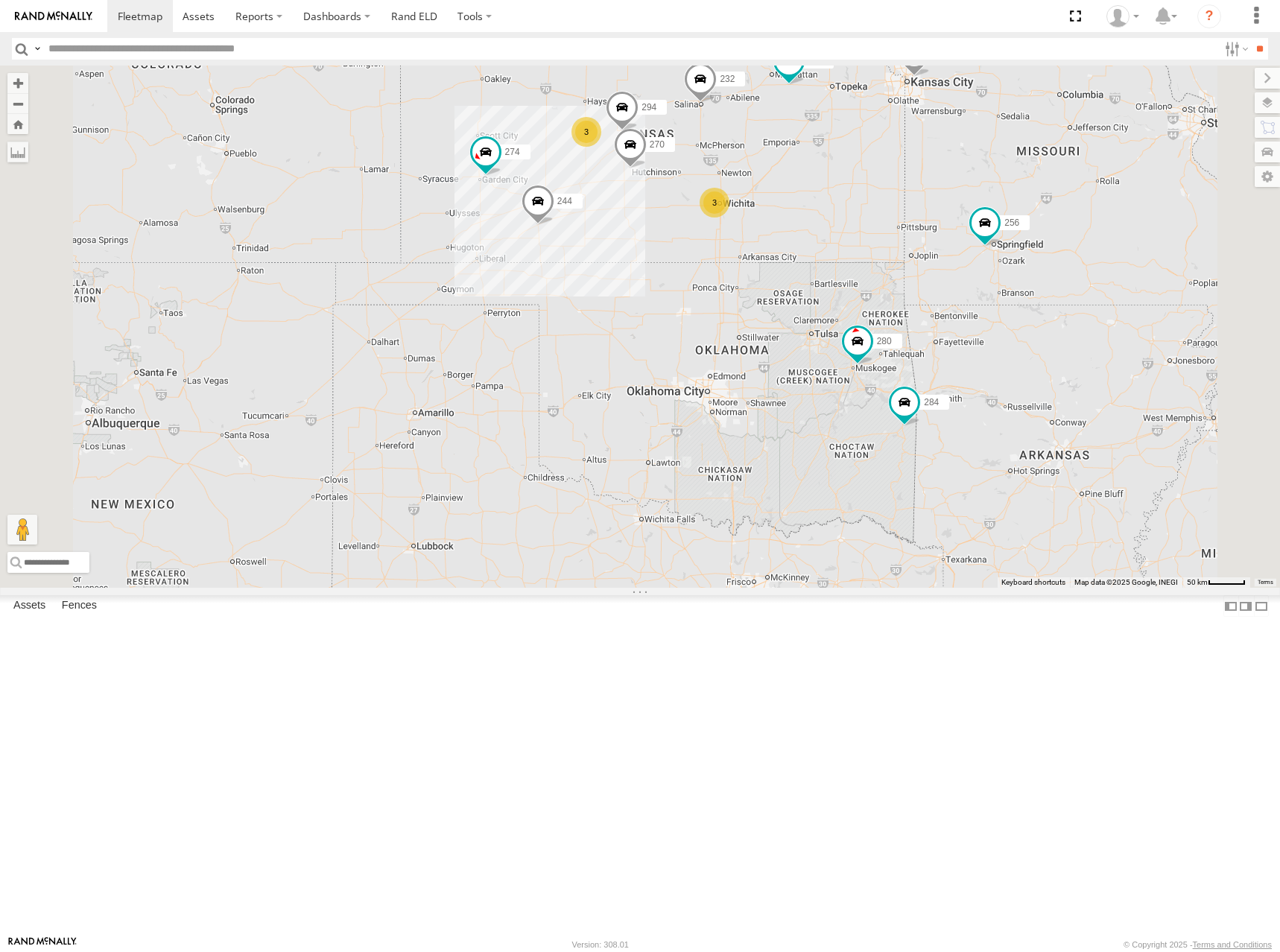
drag, startPoint x: 1014, startPoint y: 372, endPoint x: 1009, endPoint y: 401, distance: 29.4
click at [1009, 401] on div "274 244 270 280 256 232 296 284 264 282 278 294 260 3 3" at bounding box center [640, 326] width 1280 height 522
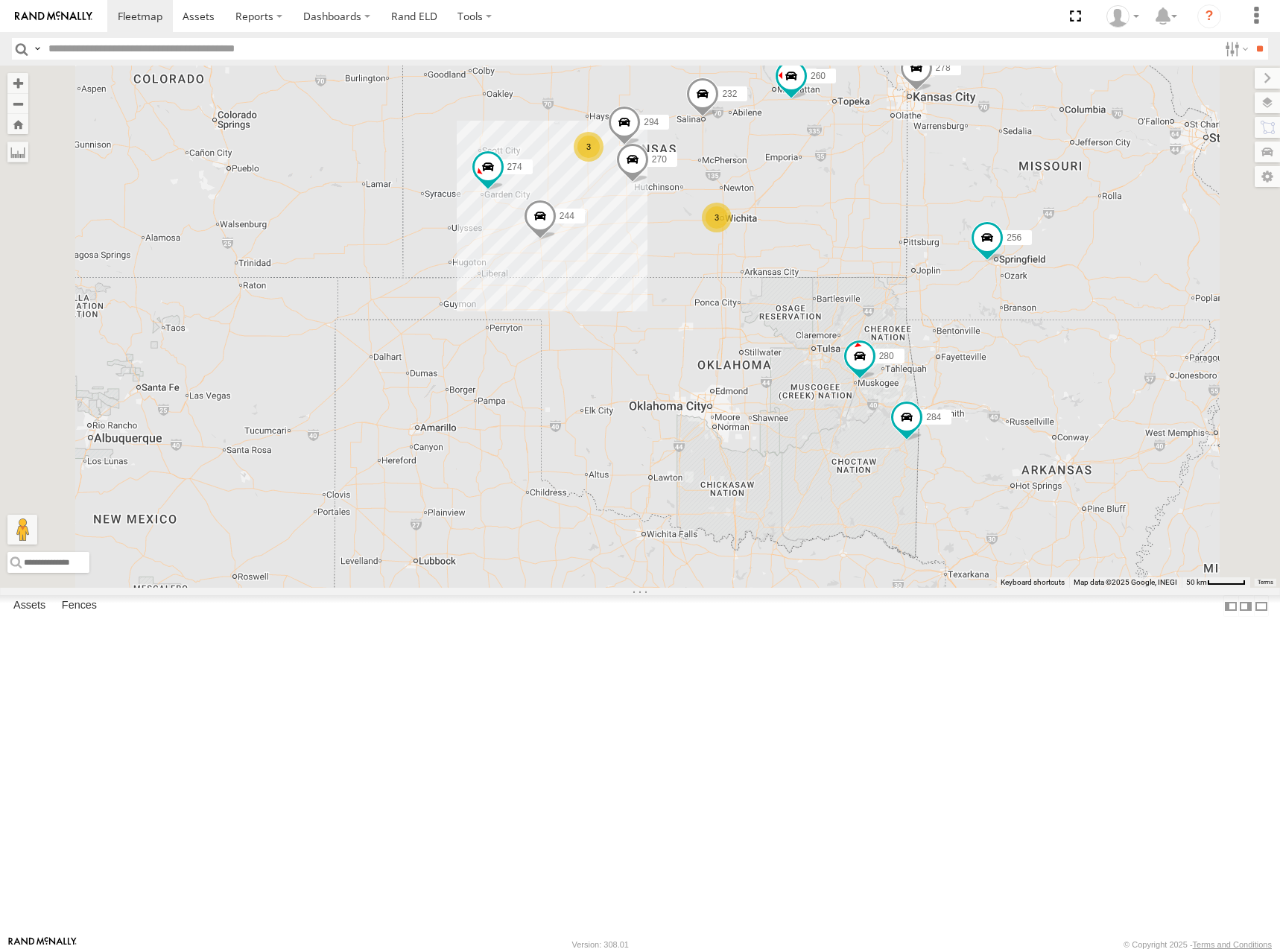
drag, startPoint x: 985, startPoint y: 362, endPoint x: 992, endPoint y: 388, distance: 26.9
click at [992, 388] on div "274 244 270 280 256 232 284 264 282 278 294 260 3 3 2" at bounding box center [640, 326] width 1280 height 522
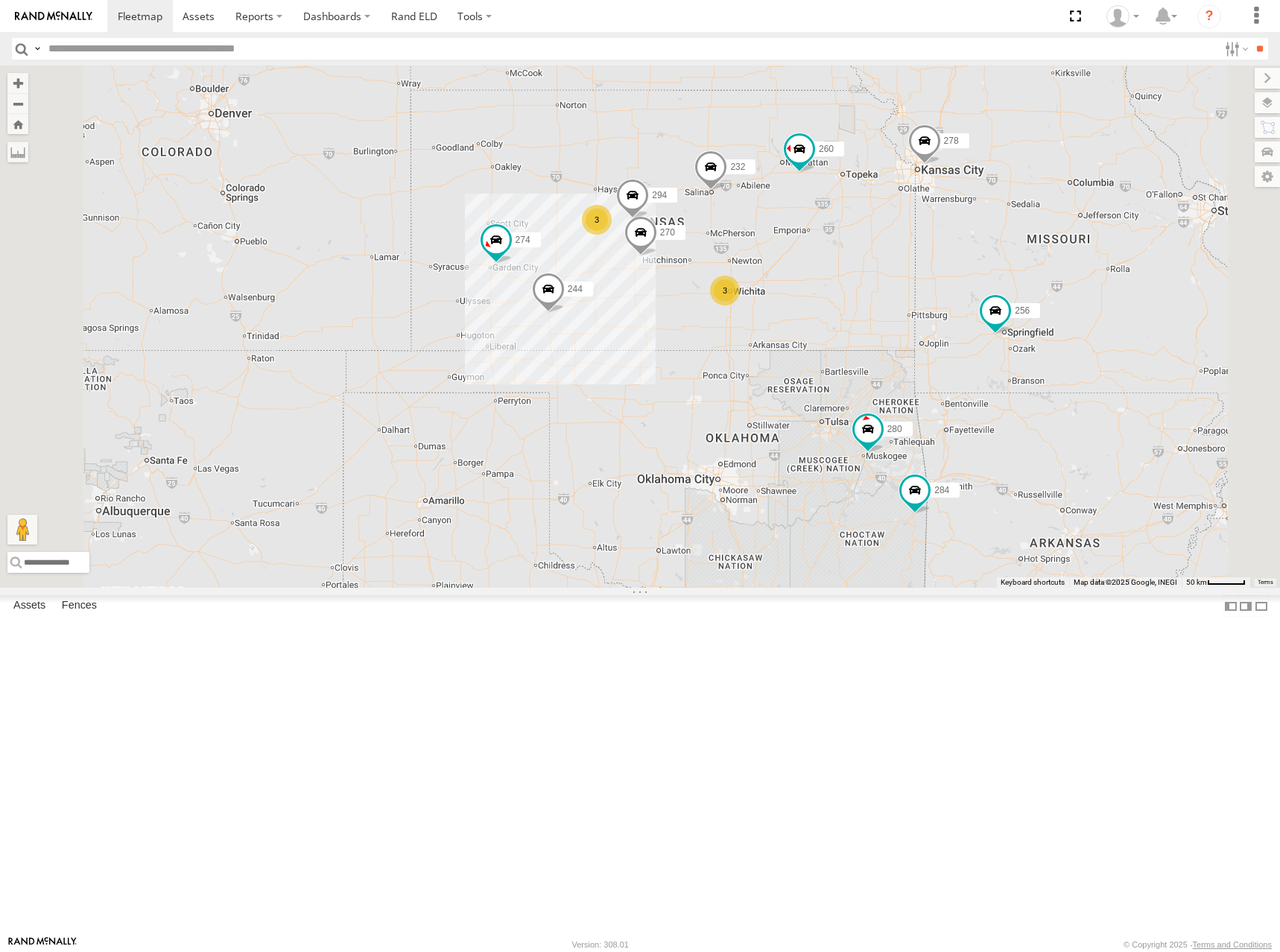
drag, startPoint x: 1042, startPoint y: 300, endPoint x: 986, endPoint y: 366, distance: 86.6
click at [1046, 371] on div "274 244 270 280 256 232 284 264 282 278 294 260 3 3 2 266" at bounding box center [640, 326] width 1280 height 522
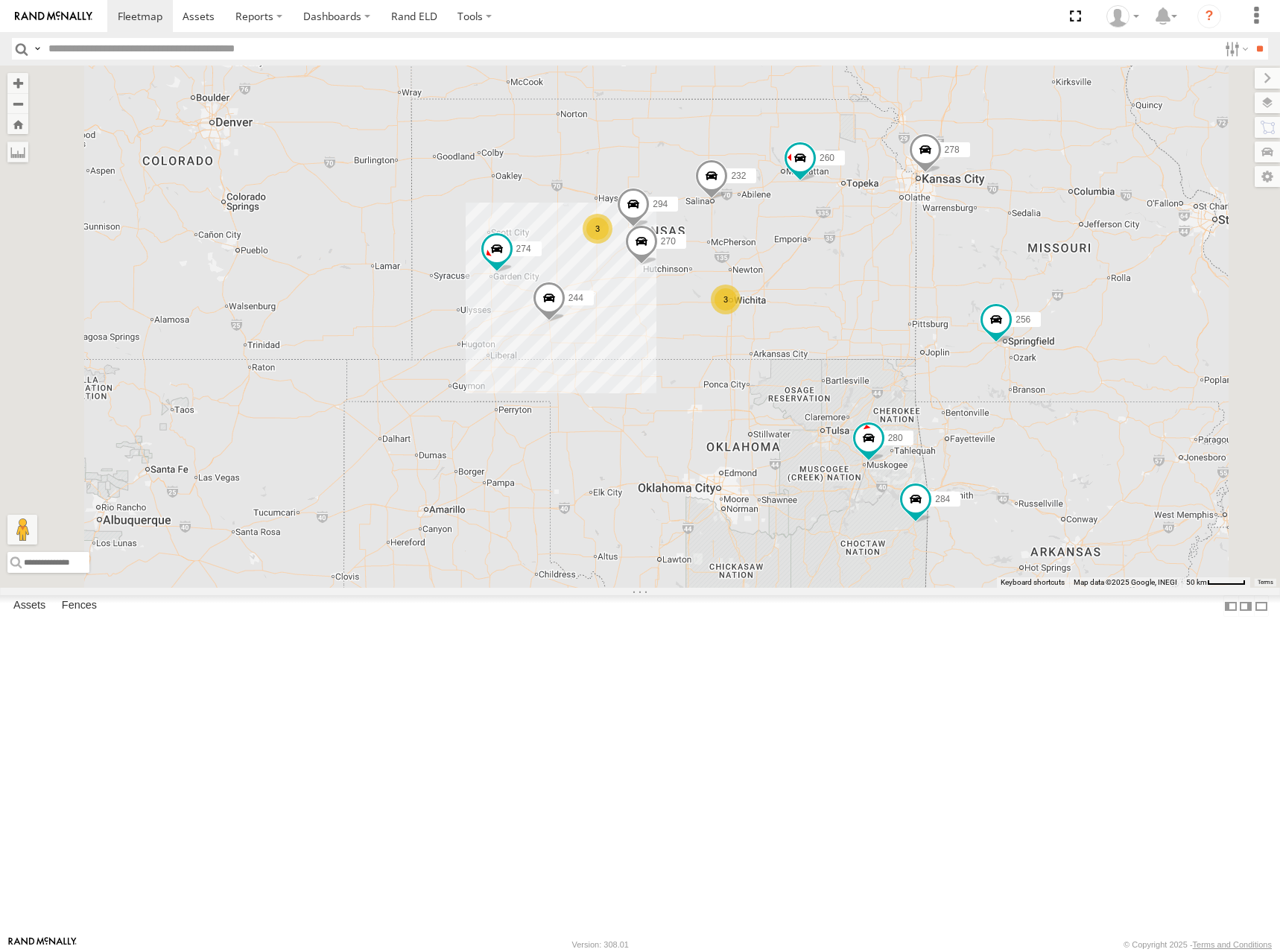
click at [898, 287] on div "274 244 270 280 256 232 284 264 282 278 294 260 3 3 2 266" at bounding box center [640, 326] width 1280 height 522
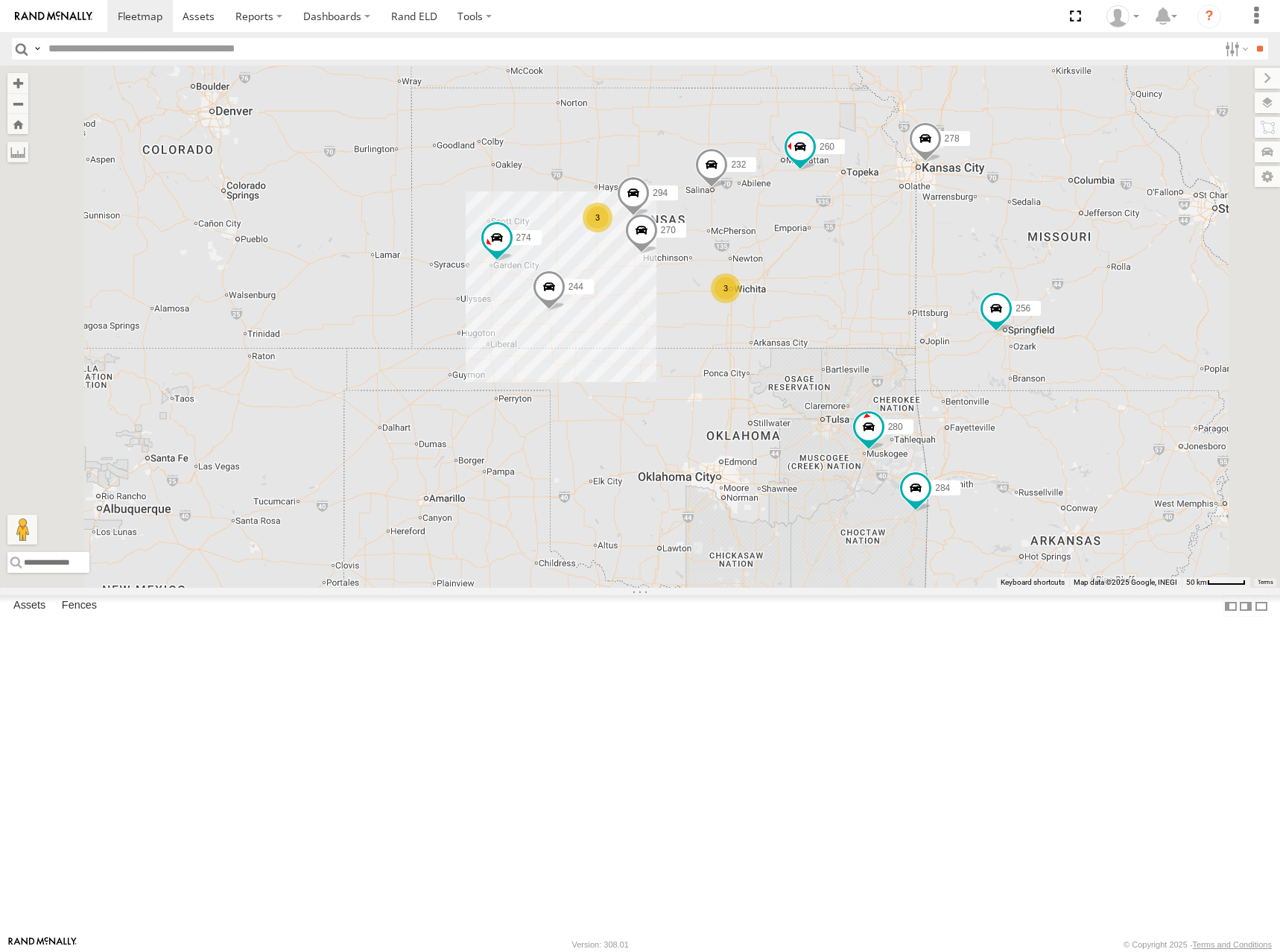
drag, startPoint x: 894, startPoint y: 296, endPoint x: 895, endPoint y: 283, distance: 13.0
click at [895, 283] on div "274 244 270 280 256 232 284 264 282 278 294 260 3 3 2 266" at bounding box center [640, 326] width 1280 height 522
drag, startPoint x: 922, startPoint y: 295, endPoint x: 927, endPoint y: 302, distance: 8.6
click at [927, 302] on div "274 244 270 280 256 232 284 264 282 278 294 260 3 3 2 266" at bounding box center [640, 326] width 1280 height 522
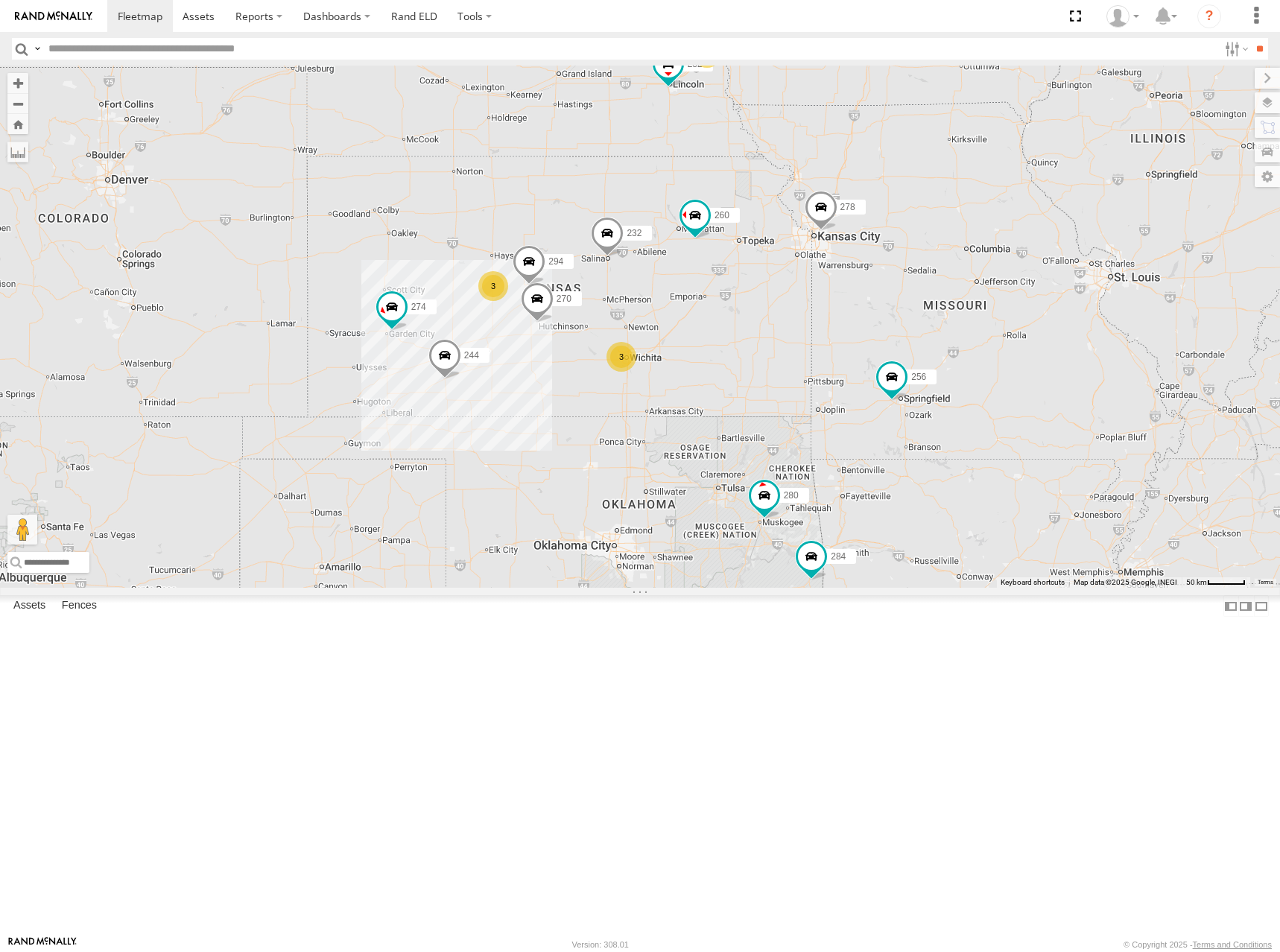
drag, startPoint x: 1014, startPoint y: 217, endPoint x: 904, endPoint y: 283, distance: 128.3
click at [904, 283] on div "274 244 270 280 256 232 284 264 282 278 294 260 3 3 2 266 300 288 292 304" at bounding box center [640, 326] width 1280 height 522
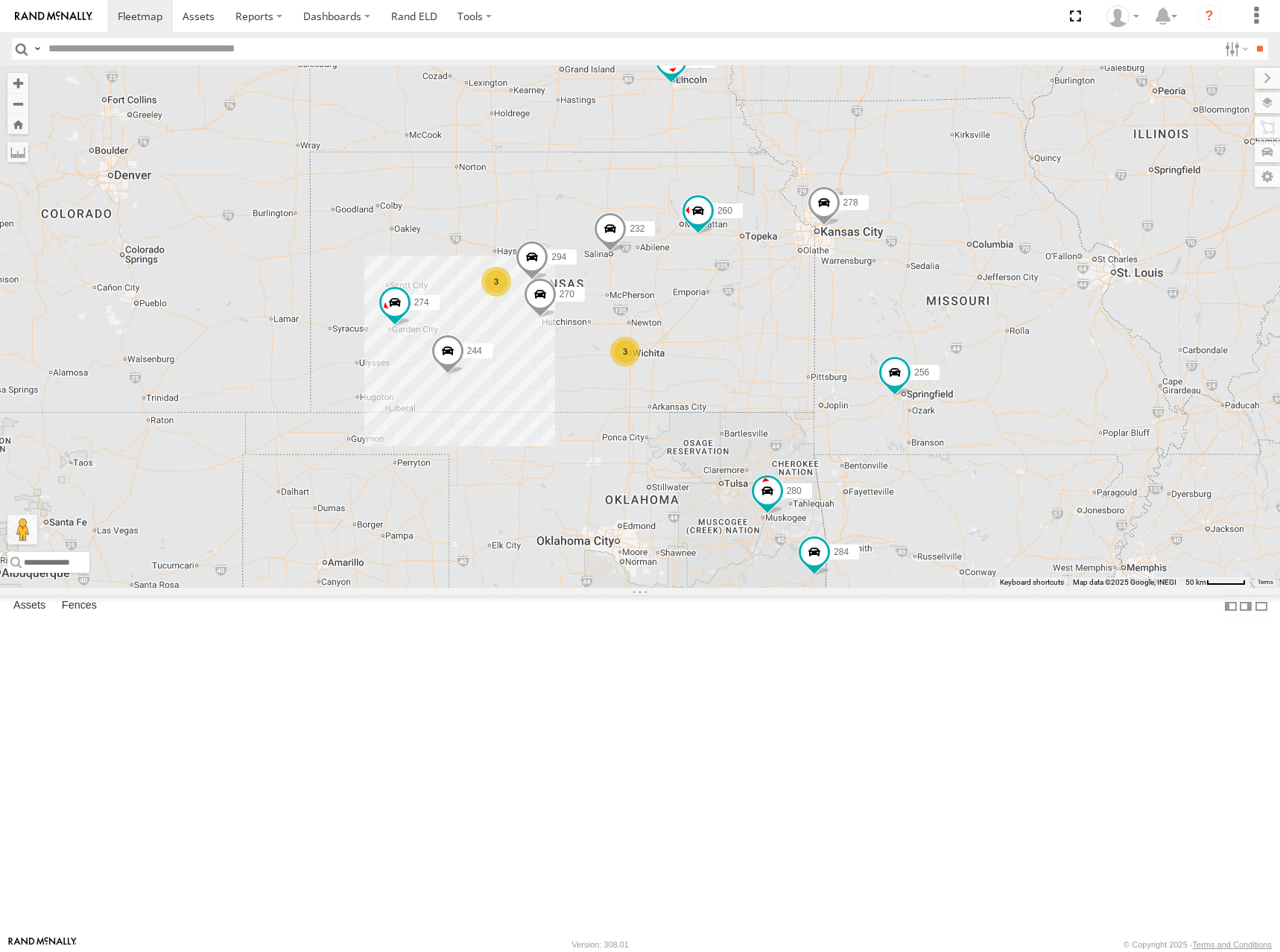
drag, startPoint x: 894, startPoint y: 327, endPoint x: 914, endPoint y: 314, distance: 23.9
click at [914, 314] on div "274 244 270 280 256 232 284 264 282 278 294 260 3 3 2 266 300 288 292 304" at bounding box center [640, 326] width 1280 height 522
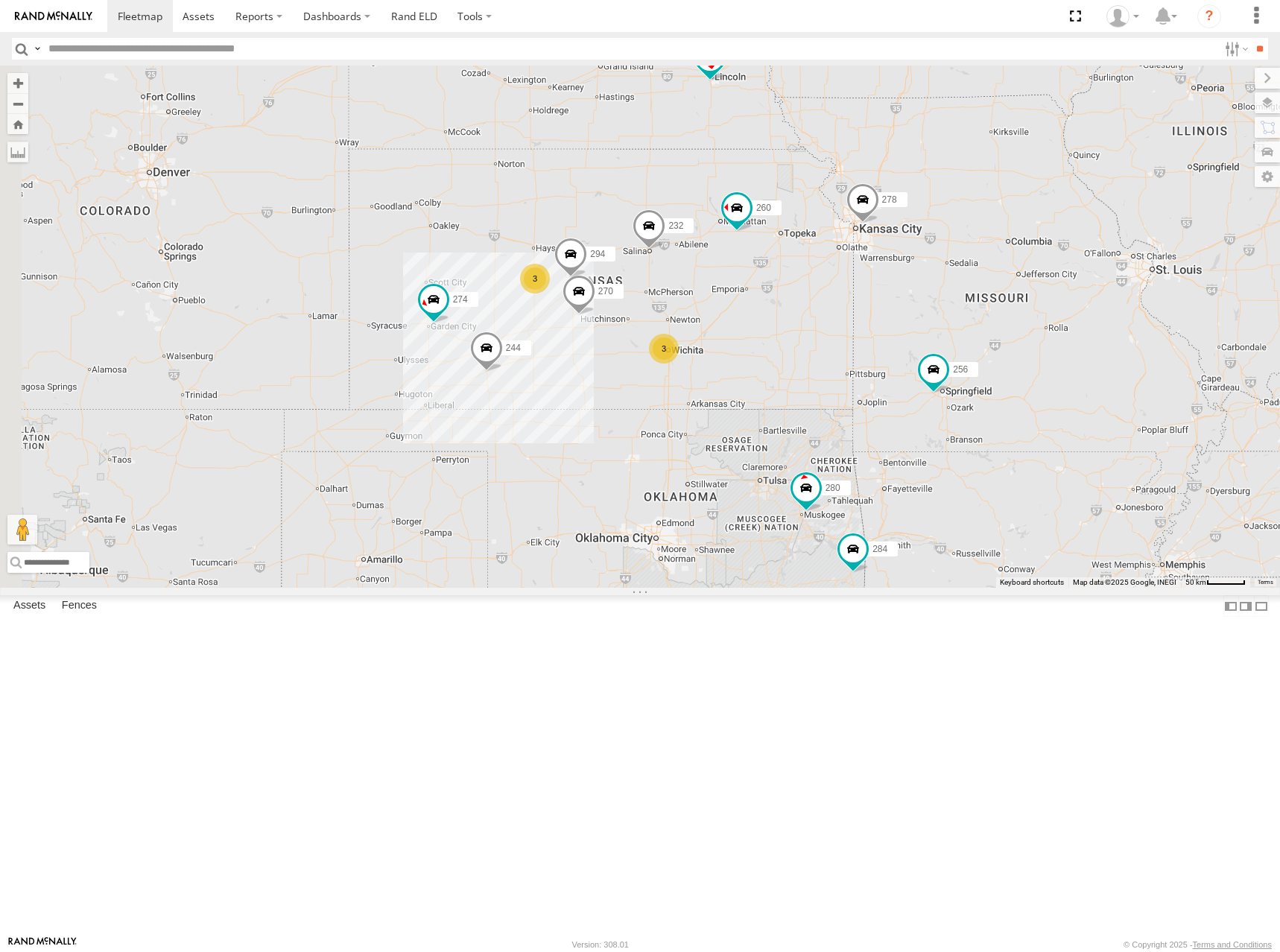
drag, startPoint x: 861, startPoint y: 334, endPoint x: 869, endPoint y: 340, distance: 10.0
click at [869, 340] on div "274 244 270 280 256 232 284 264 282 278 294 260 3 3 2 266 300 288 292 304" at bounding box center [640, 326] width 1280 height 522
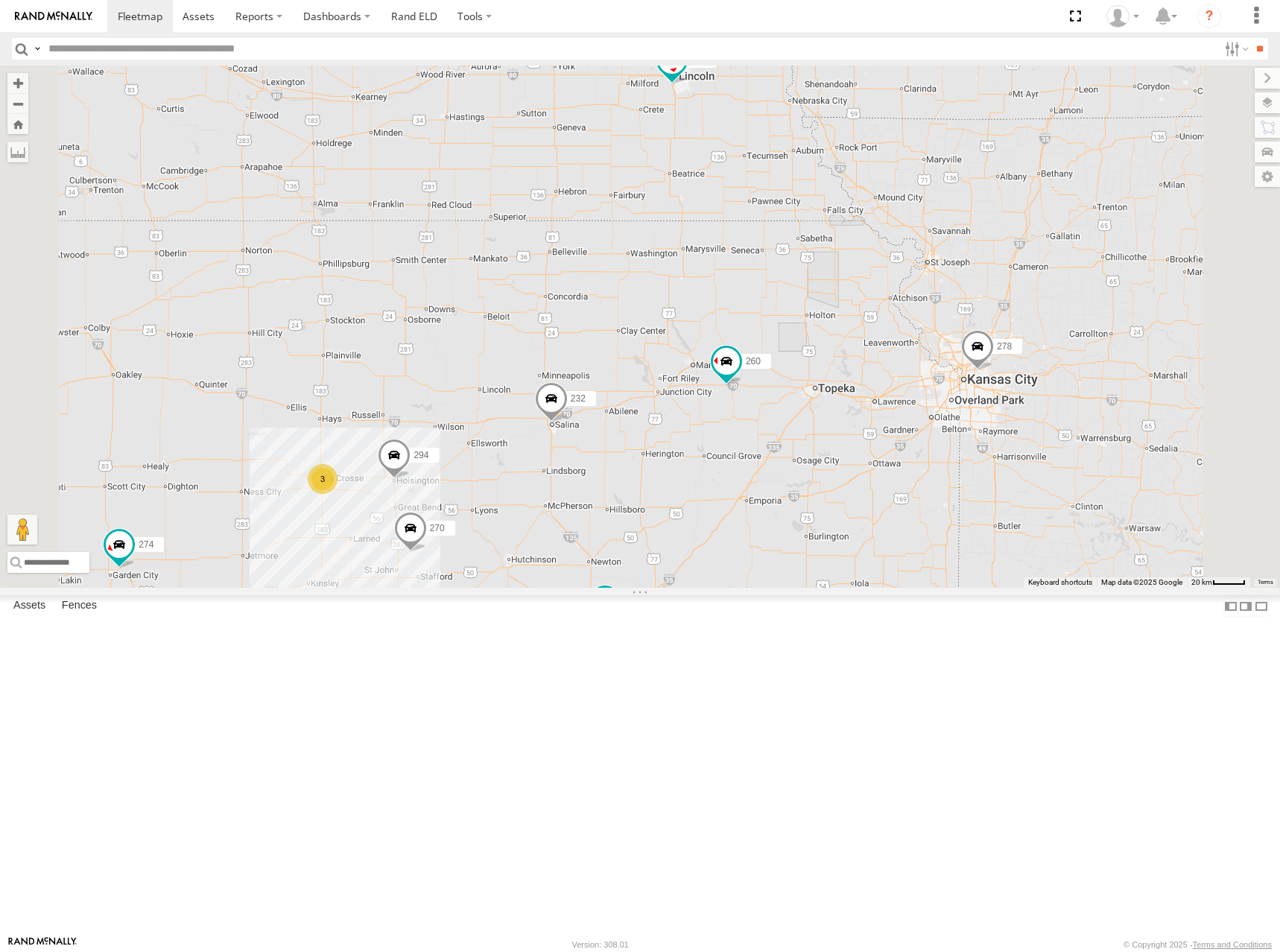
drag, startPoint x: 942, startPoint y: 257, endPoint x: 944, endPoint y: 290, distance: 33.1
click at [944, 290] on div "274 244 270 280 256 232 284 264 282 278 294 260 266 300 288 292 304 3 2 2 302" at bounding box center [640, 326] width 1280 height 522
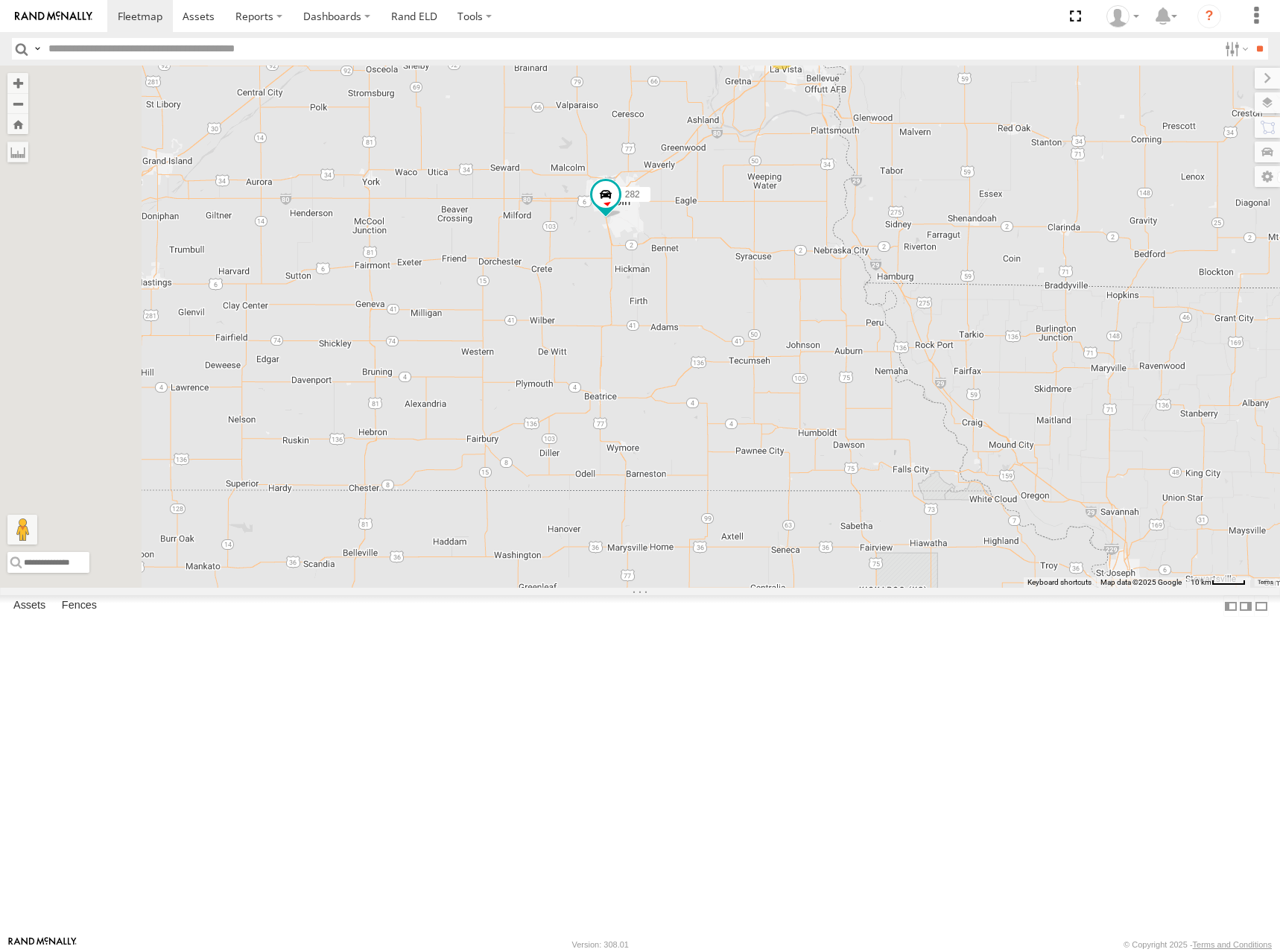
click at [785, 274] on div "274 244 270 280 256 232 284 264 282 278 294 260 266 300 288 292 304 302 2" at bounding box center [640, 326] width 1280 height 522
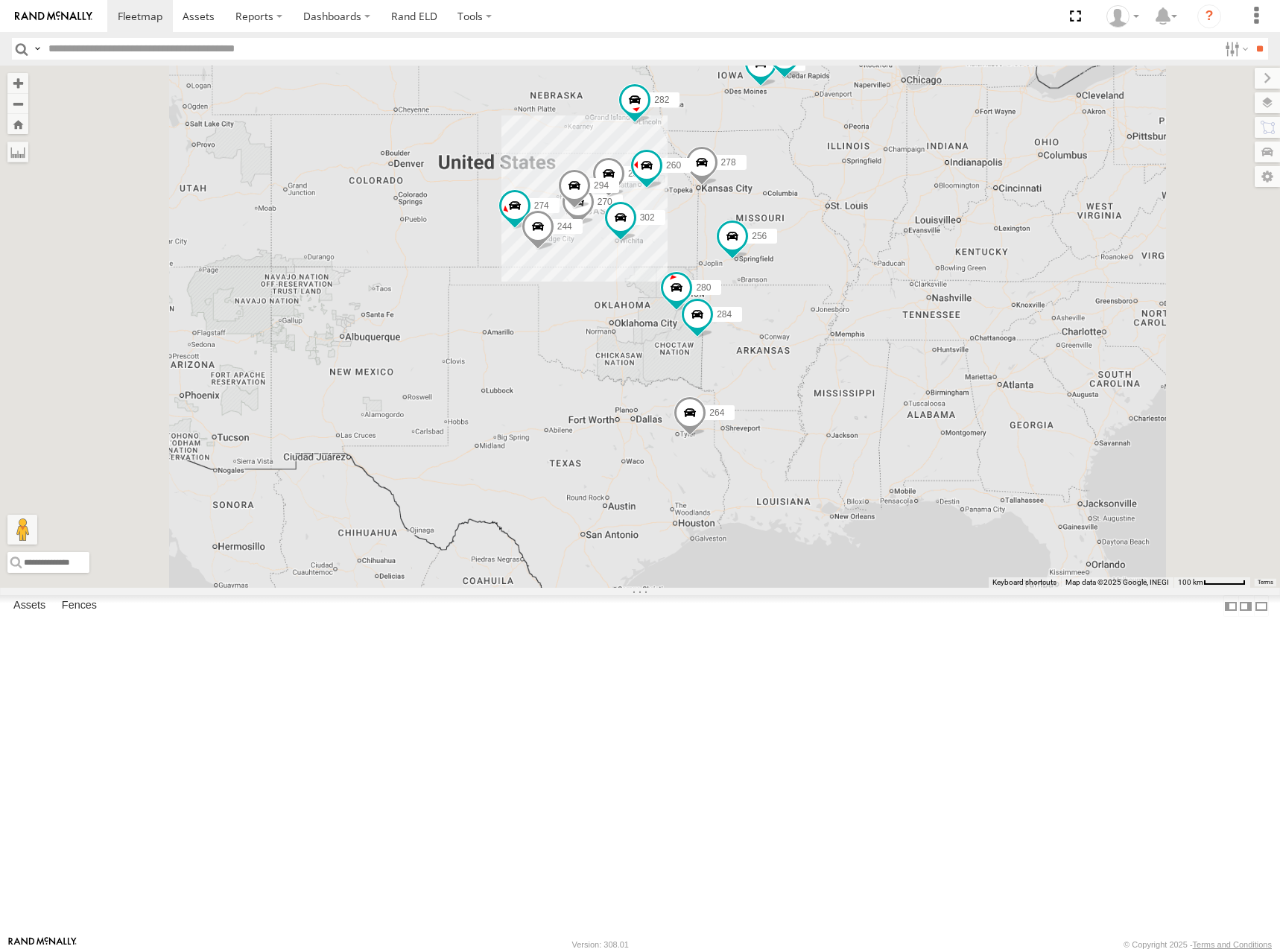
drag, startPoint x: 710, startPoint y: 427, endPoint x: 763, endPoint y: 392, distance: 63.5
click at [583, 234] on label "244" at bounding box center [564, 226] width 37 height 15
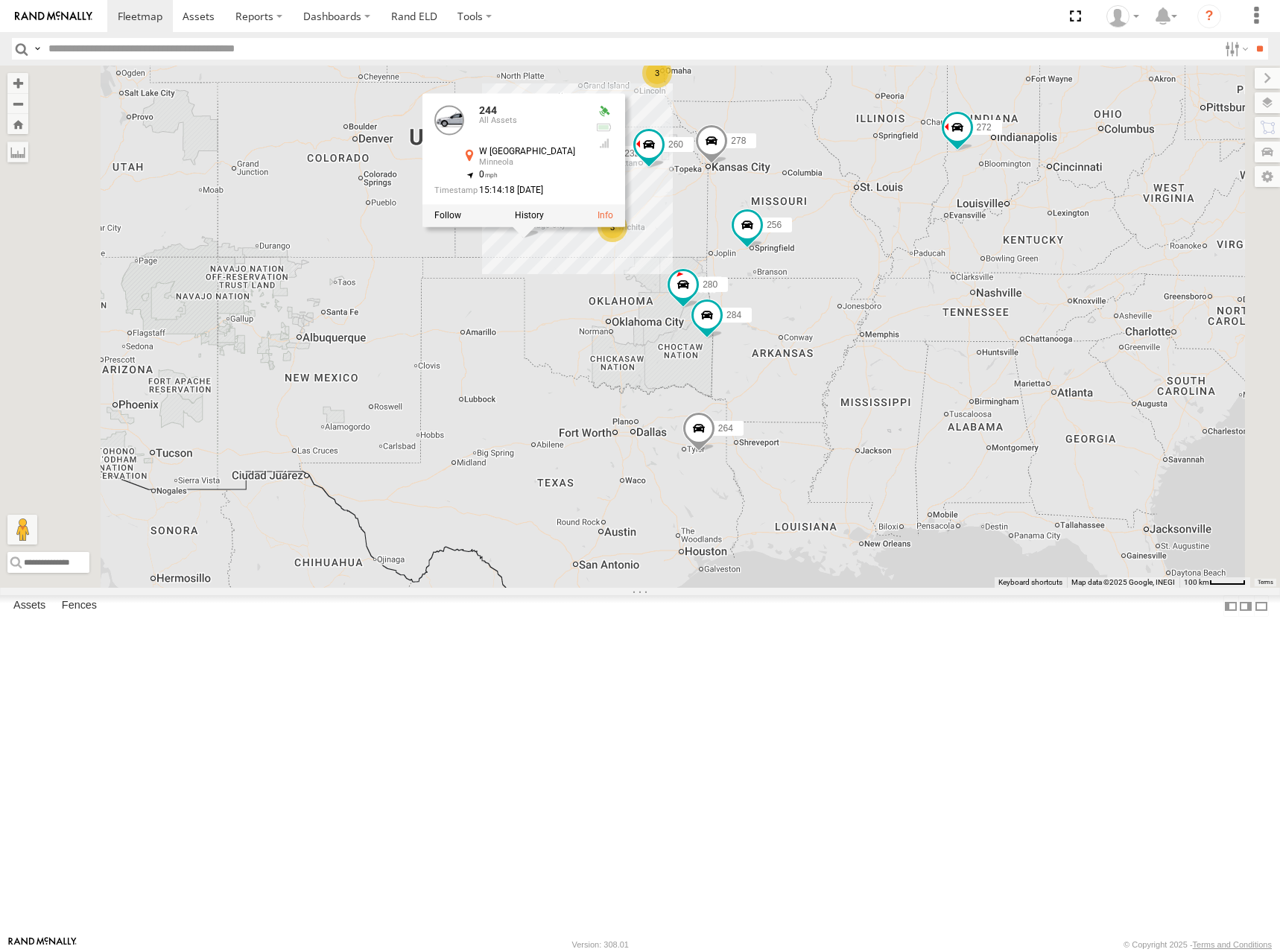
click at [724, 234] on div "274 244 280 256 232 284 264 278 260 266 300 304 244 All Assets W Elm St Minneol…" at bounding box center [640, 326] width 1280 height 522
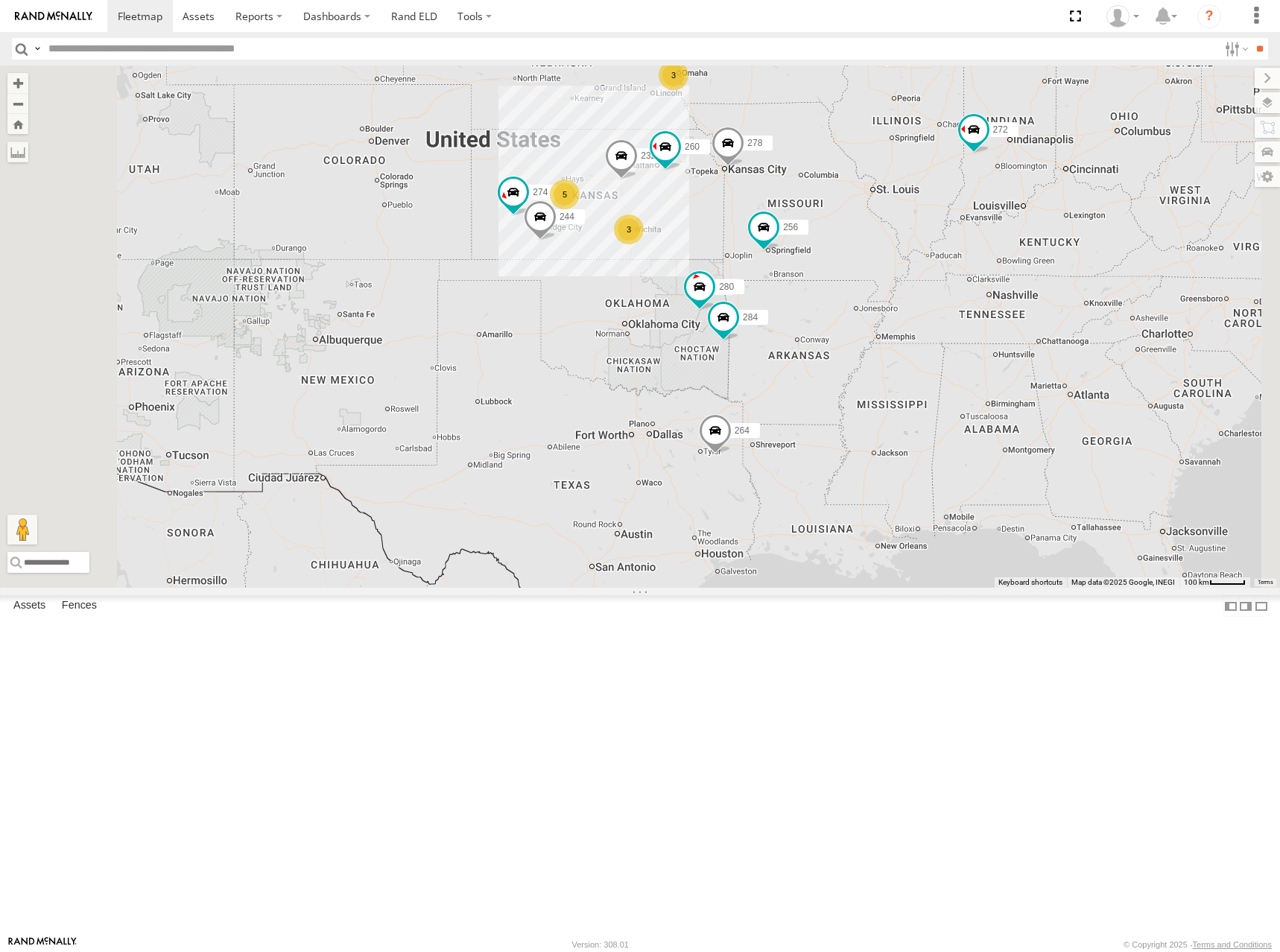
drag, startPoint x: 732, startPoint y: 283, endPoint x: 754, endPoint y: 285, distance: 22.1
click at [754, 285] on div "274 244 280 256 232 284 264 278 260 266 300 304 5 3 3 2 272" at bounding box center [640, 326] width 1280 height 522
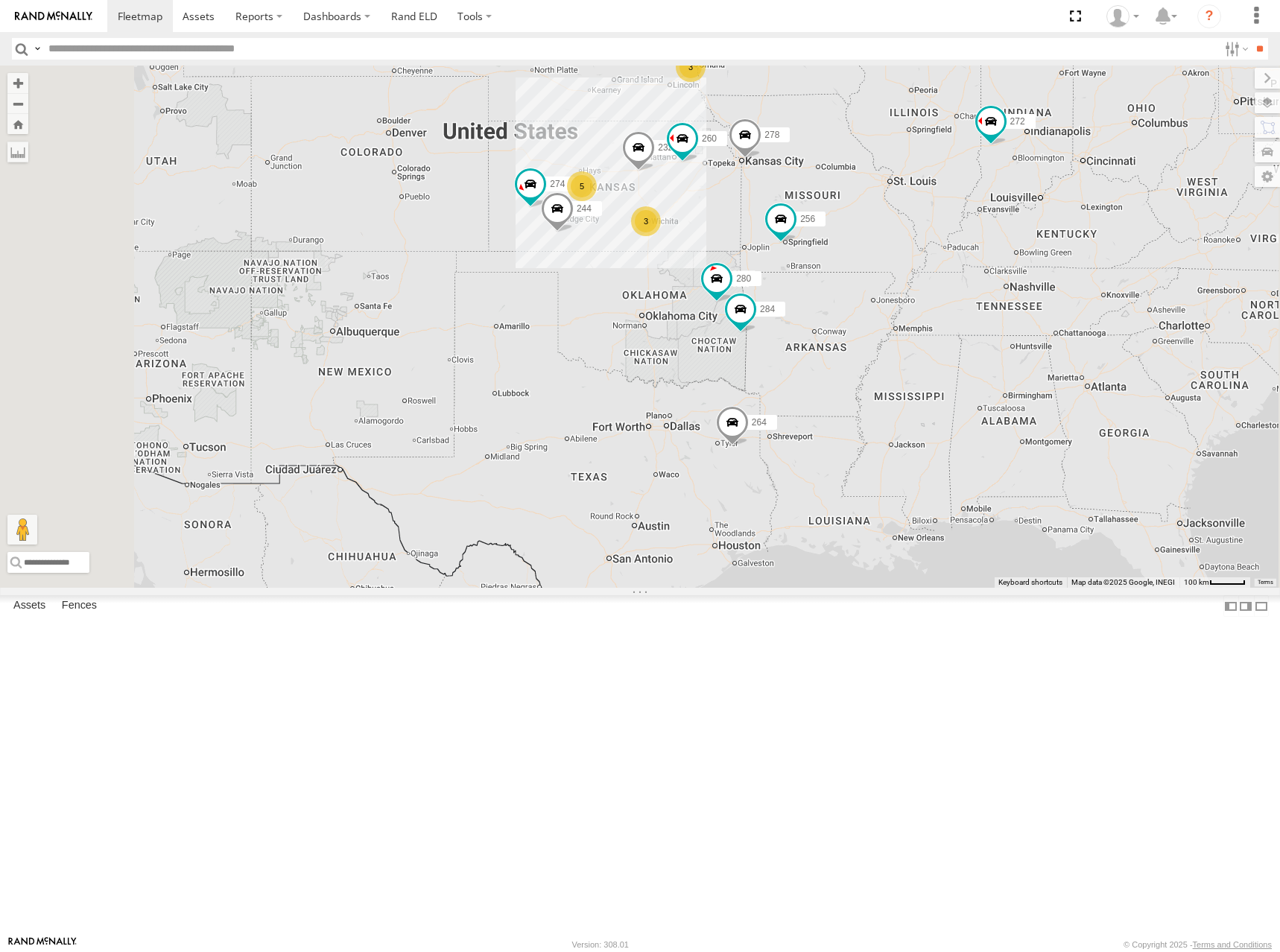
drag, startPoint x: 781, startPoint y: 295, endPoint x: 803, endPoint y: 281, distance: 26.1
click at [803, 281] on div "274 244 280 256 232 284 264 278 260 266 300 304 5 3 3 2 272" at bounding box center [640, 326] width 1280 height 522
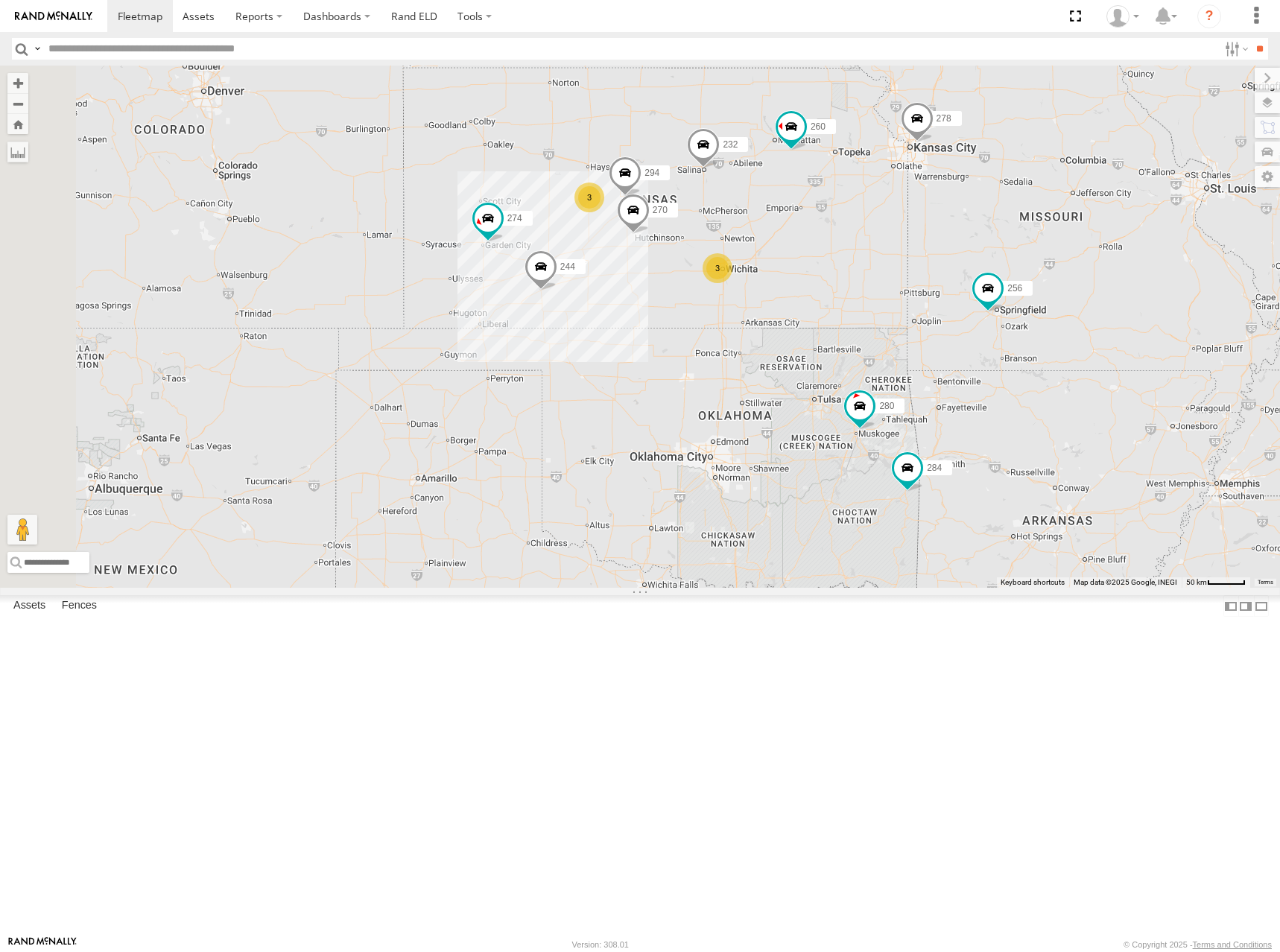
drag, startPoint x: 804, startPoint y: 283, endPoint x: 789, endPoint y: 286, distance: 15.3
click at [789, 286] on div "274 244 280 256 232 284 264 278 260 266 300 304 272 3 3 270 2 282 294" at bounding box center [640, 326] width 1280 height 522
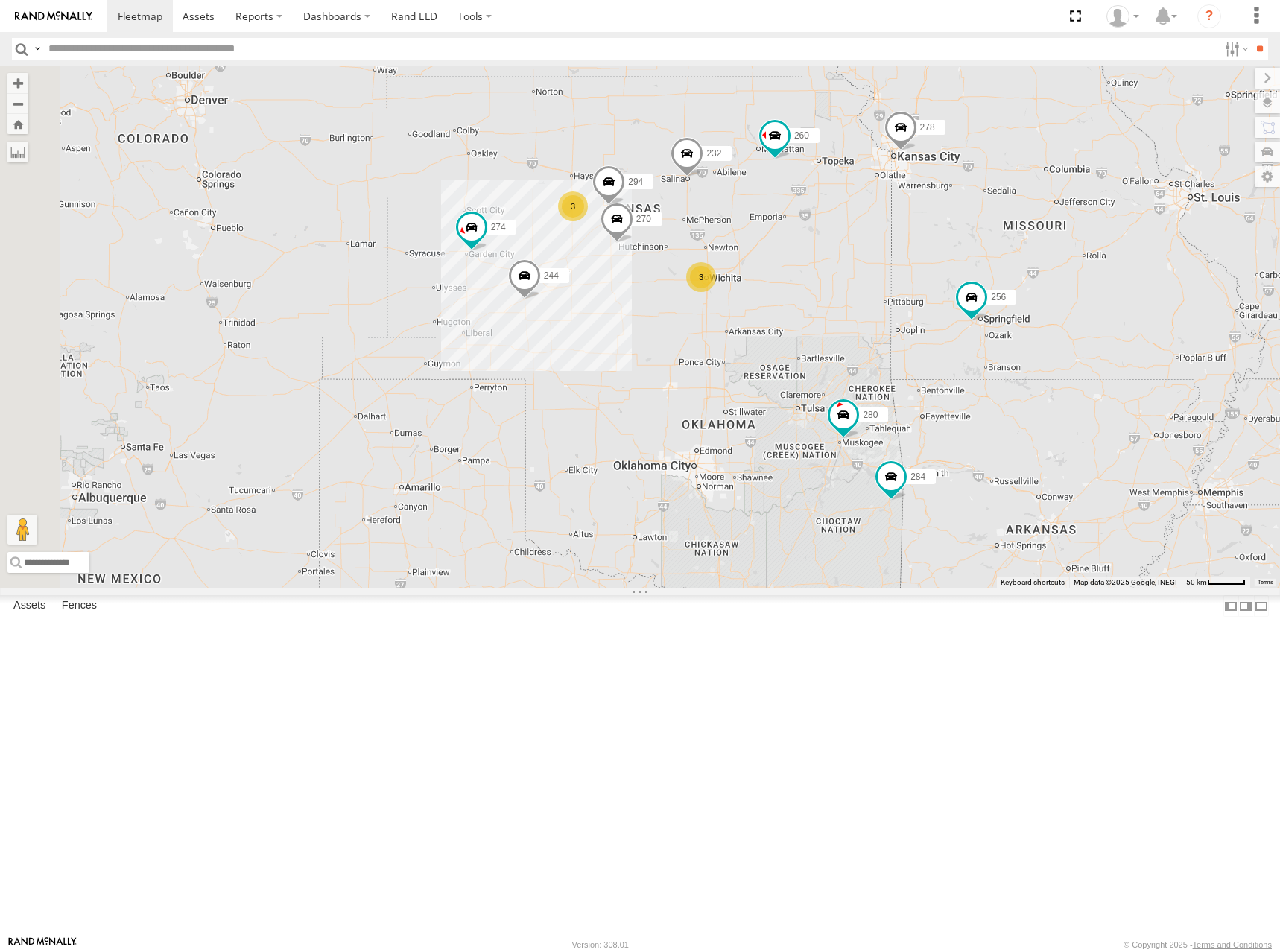
click at [745, 264] on div "274 244 280 256 232 284 264 278 260 266 300 304 272 3 3 270 2 282 294" at bounding box center [640, 326] width 1280 height 522
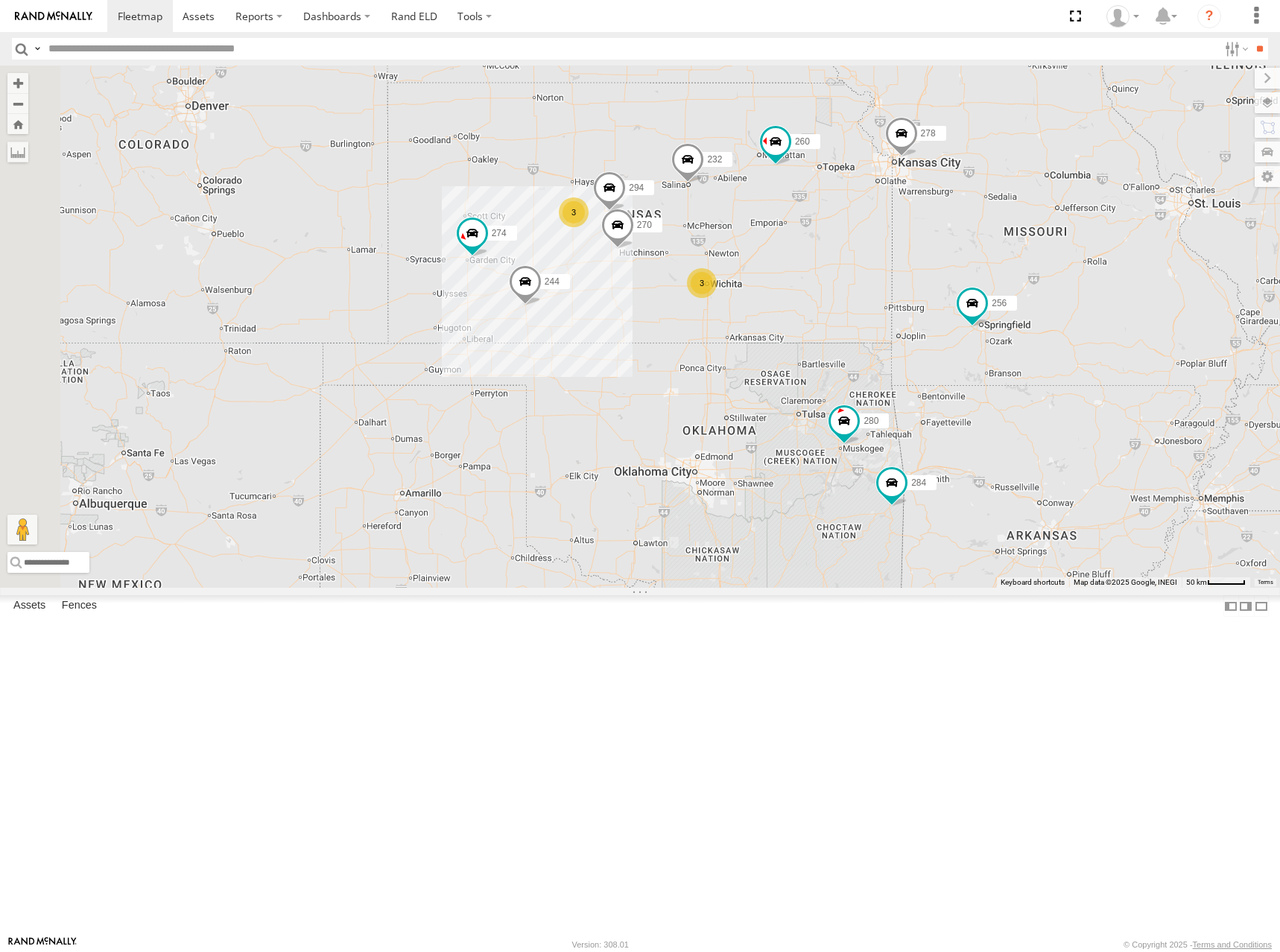
drag, startPoint x: 860, startPoint y: 253, endPoint x: 862, endPoint y: 261, distance: 8.2
click at [862, 261] on div "274 244 280 256 232 284 264 278 260 266 300 304 272 3 3 270 2 282 294" at bounding box center [640, 326] width 1280 height 522
click at [848, 251] on div "274 244 280 256 232 284 264 278 260 266 300 304 272 3 3 270 2 282 294" at bounding box center [640, 326] width 1280 height 522
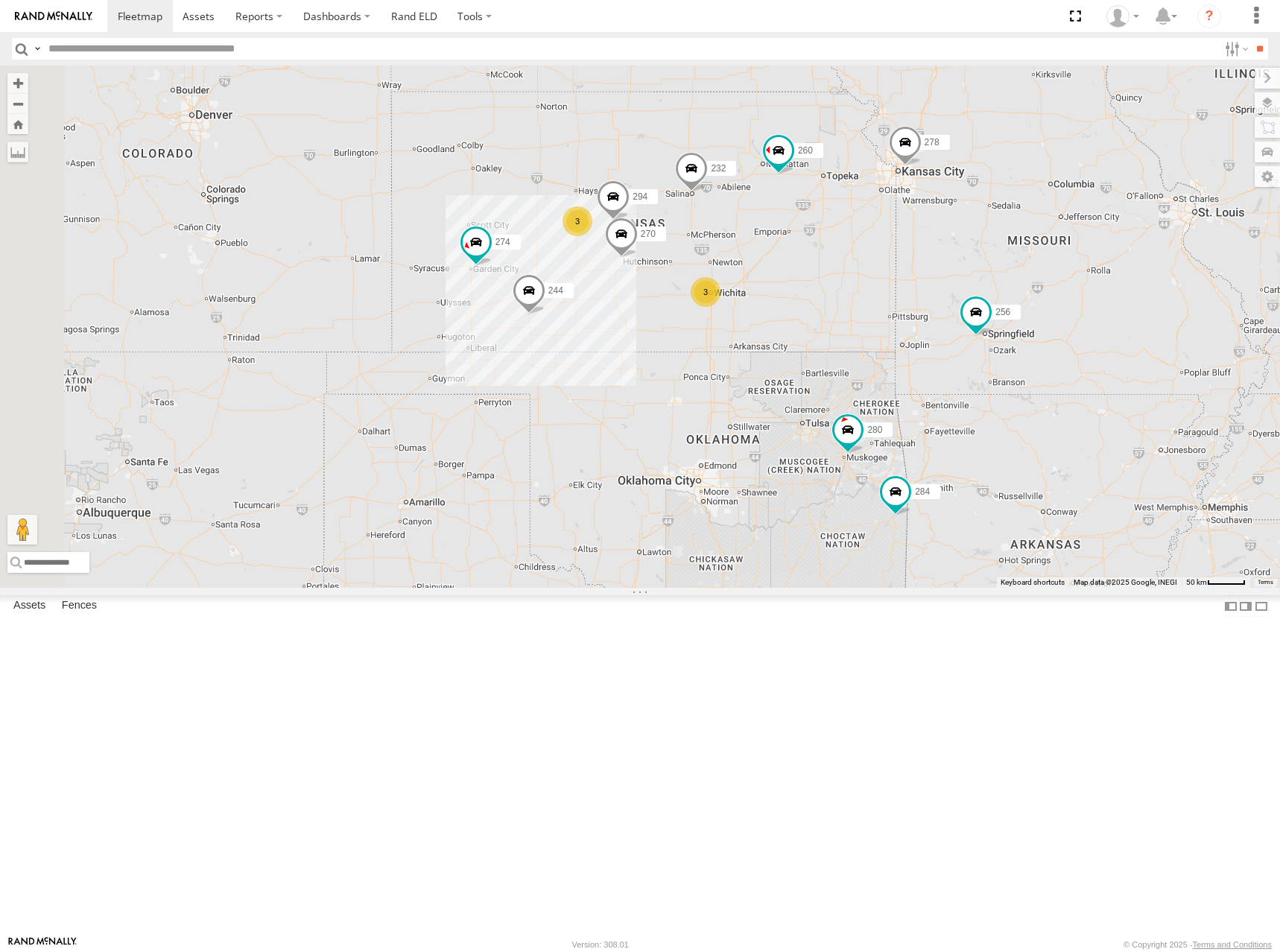
drag, startPoint x: 942, startPoint y: 242, endPoint x: 944, endPoint y: 250, distance: 8.2
click at [944, 250] on div "274 244 280 256 232 284 264 278 260 266 300 304 272 3 3 270 2 282 294" at bounding box center [640, 326] width 1280 height 522
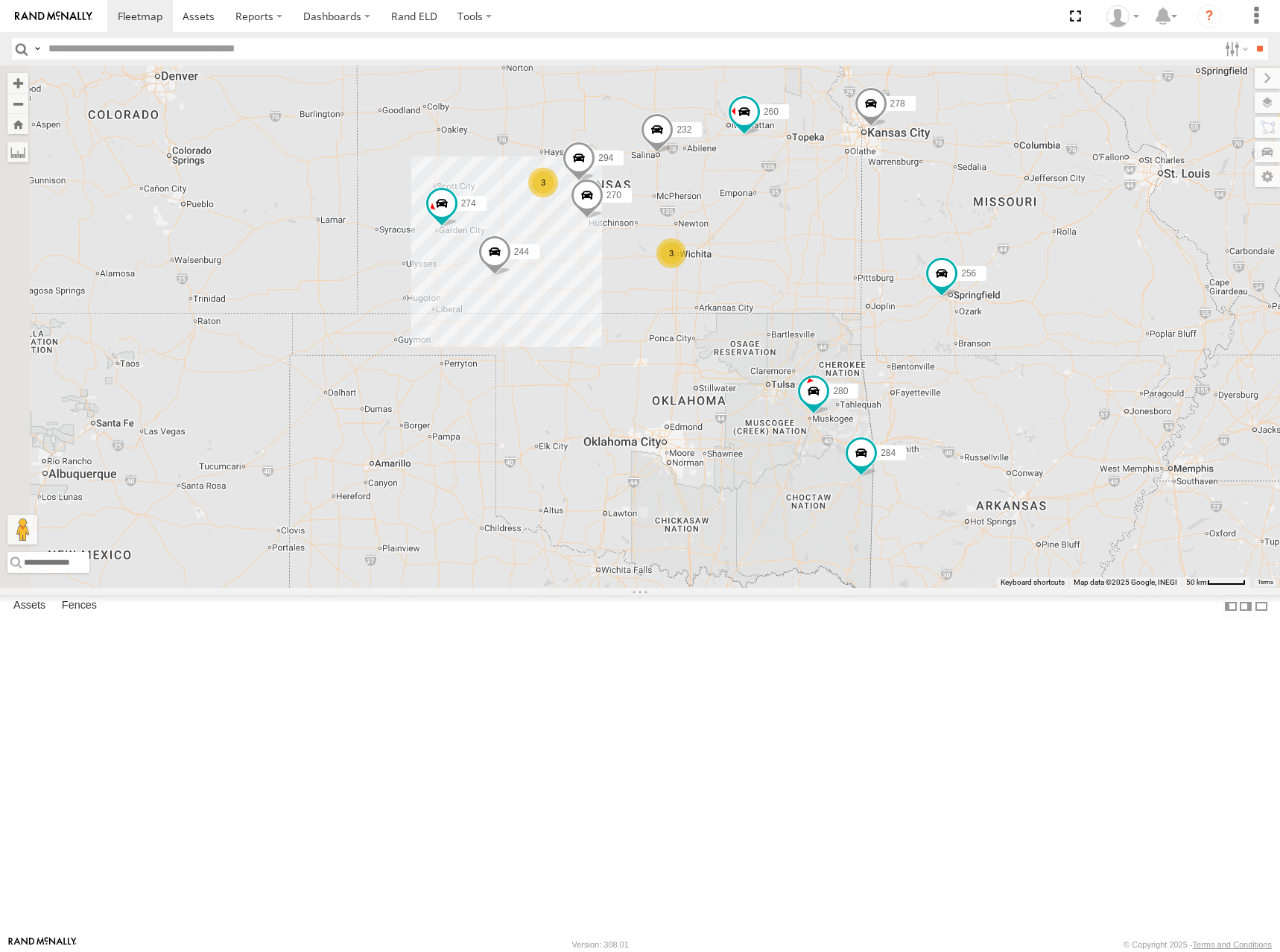
drag, startPoint x: 929, startPoint y: 249, endPoint x: 900, endPoint y: 213, distance: 46.2
click at [900, 213] on div "274 244 280 256 232 284 264 278 260 266 300 304 272 3 3 270 2 282 294" at bounding box center [640, 326] width 1280 height 522
drag, startPoint x: 870, startPoint y: 260, endPoint x: 881, endPoint y: 261, distance: 11.0
click at [881, 261] on div "274 244 280 256 232 284 264 278 260 266 300 304 272 3 3 270 2 282 294" at bounding box center [640, 326] width 1280 height 522
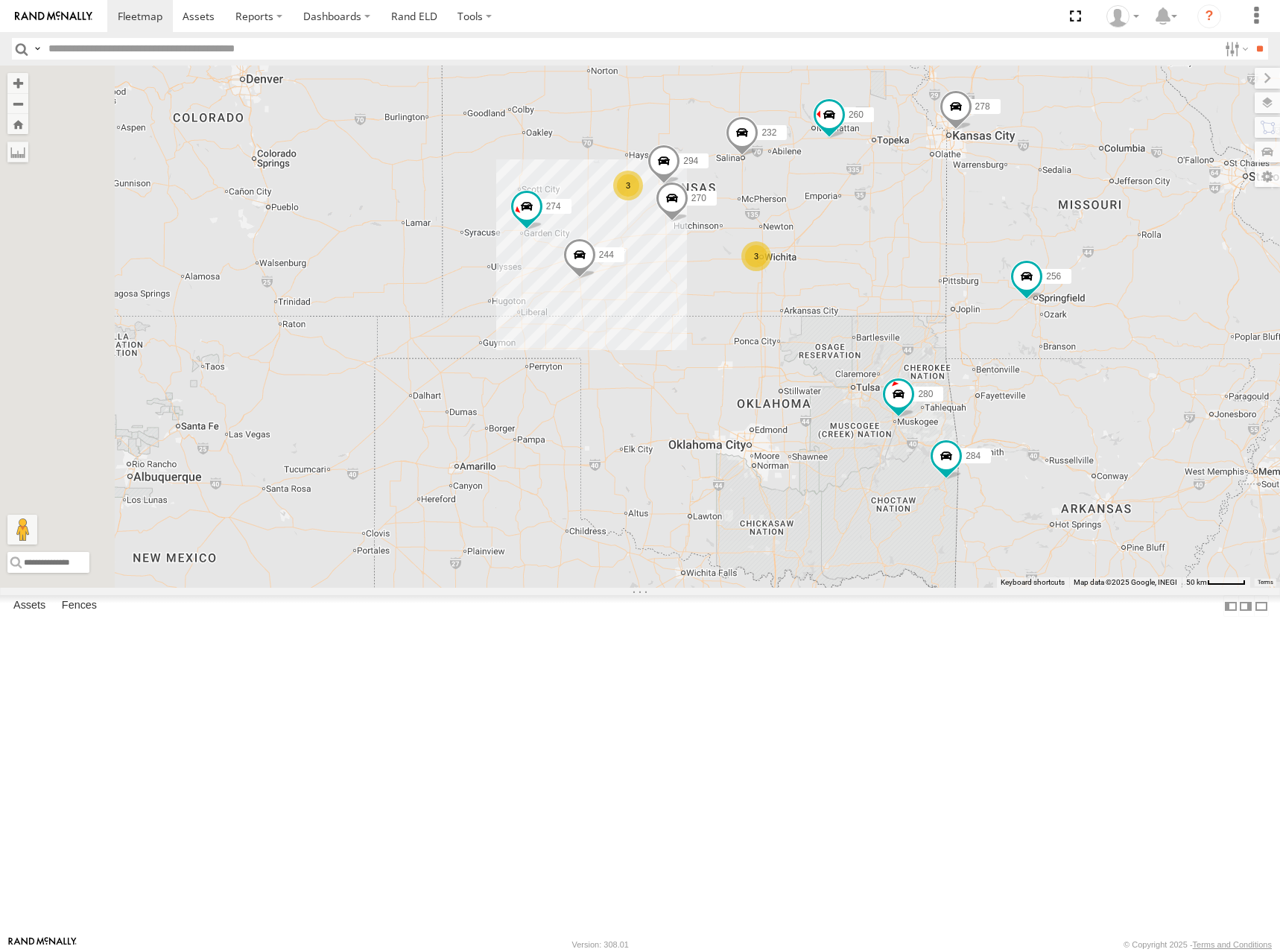
drag, startPoint x: 811, startPoint y: 215, endPoint x: 891, endPoint y: 218, distance: 80.1
click at [891, 218] on div "274 244 280 256 232 284 264 278 260 266 300 304 272 3 3 270 2 282 294" at bounding box center [640, 326] width 1280 height 522
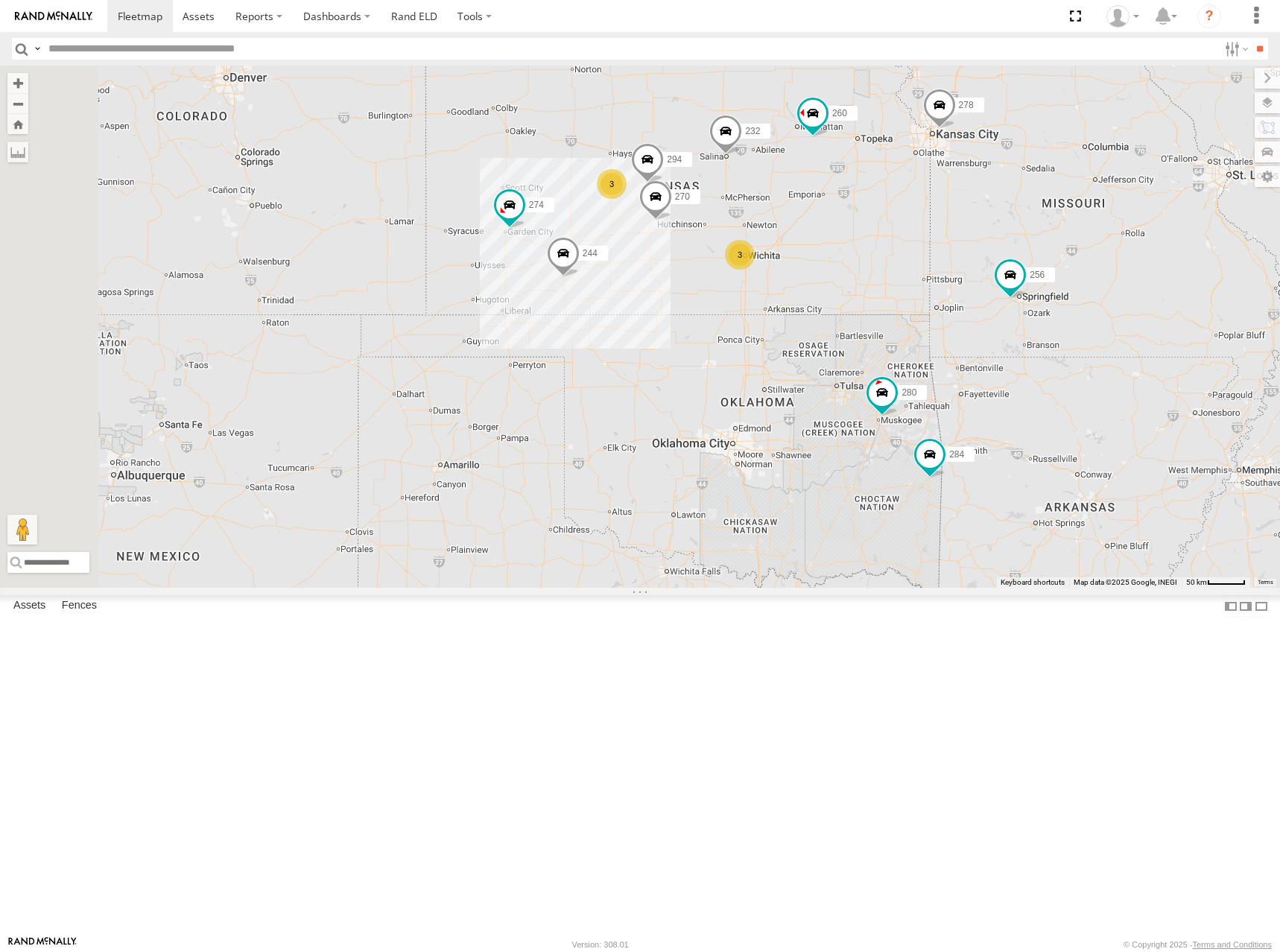
drag, startPoint x: 891, startPoint y: 221, endPoint x: 854, endPoint y: 221, distance: 37.0
click at [854, 221] on div "274 244 280 256 232 284 264 278 260 266 300 304 272 3 3 270 2 282 294" at bounding box center [640, 326] width 1280 height 522
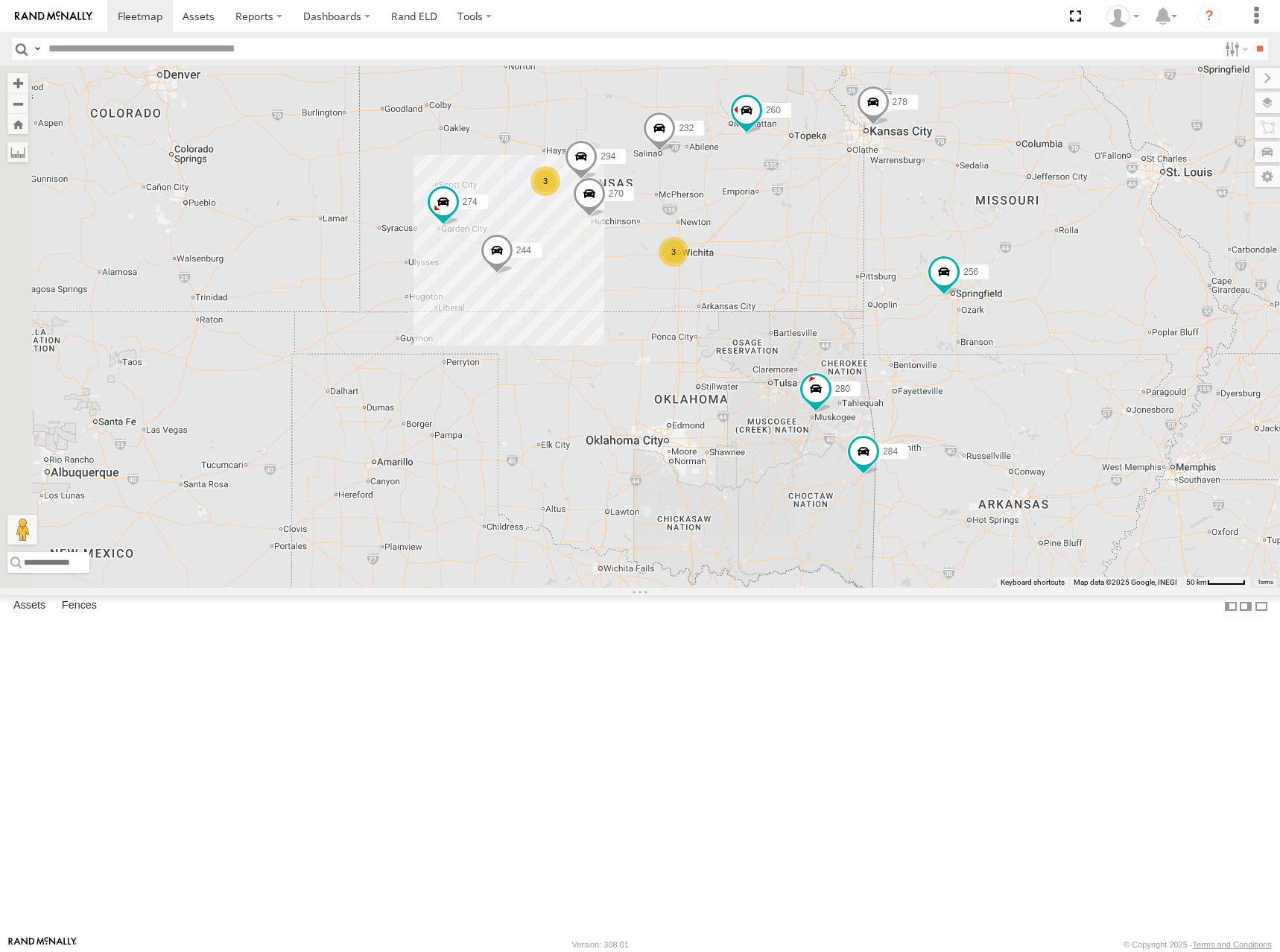
drag, startPoint x: 895, startPoint y: 226, endPoint x: 846, endPoint y: 222, distance: 49.2
click at [846, 222] on div "274 244 280 256 232 284 264 278 260 266 300 304 272 3 3 270 2 282 294" at bounding box center [640, 326] width 1280 height 522
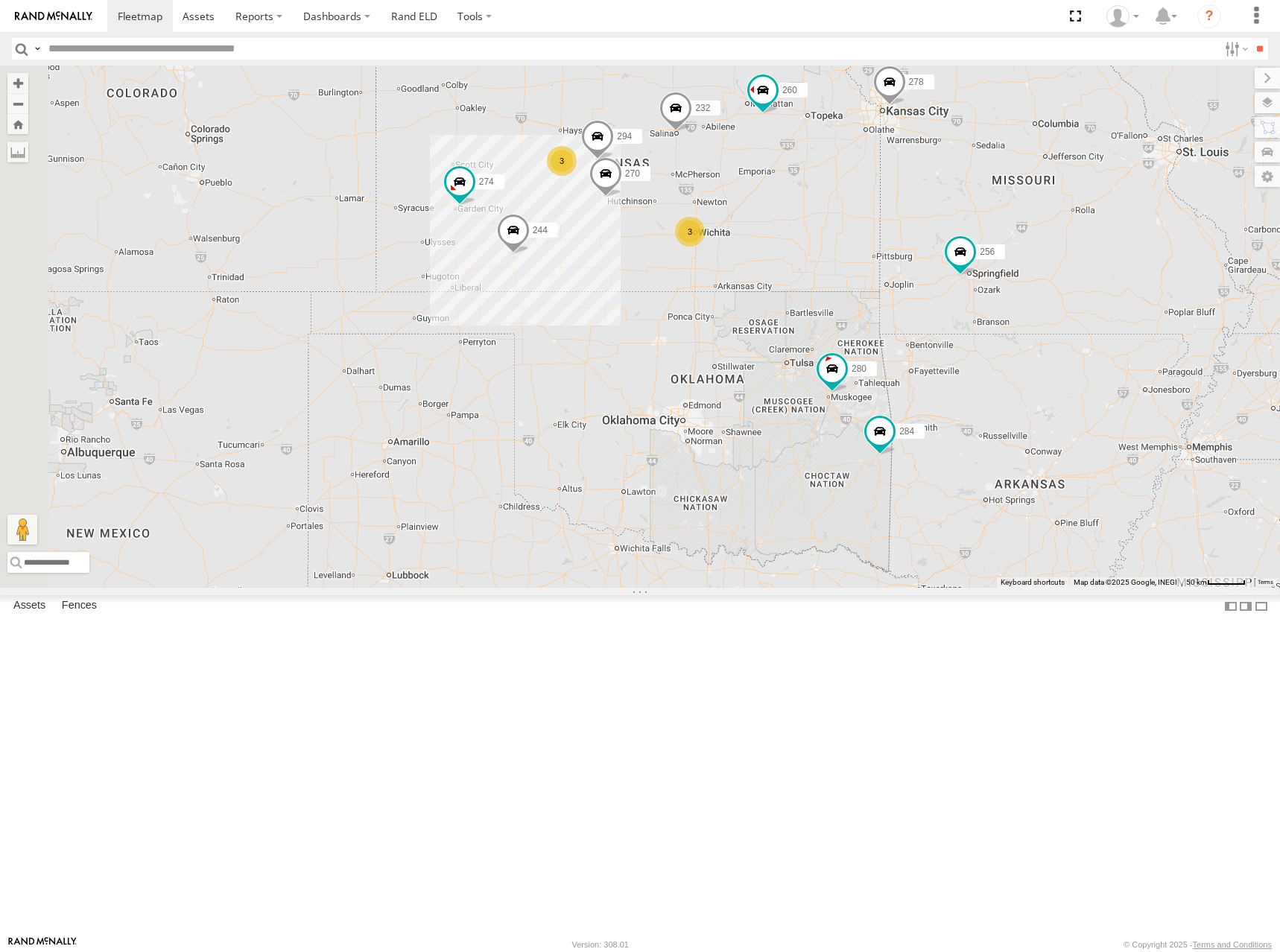
drag, startPoint x: 834, startPoint y: 524, endPoint x: 853, endPoint y: 503, distance: 28.3
click at [853, 503] on div "274 244 280 256 232 284 264 278 260 266 300 304 272 3 3 270 2 282 294" at bounding box center [640, 326] width 1280 height 522
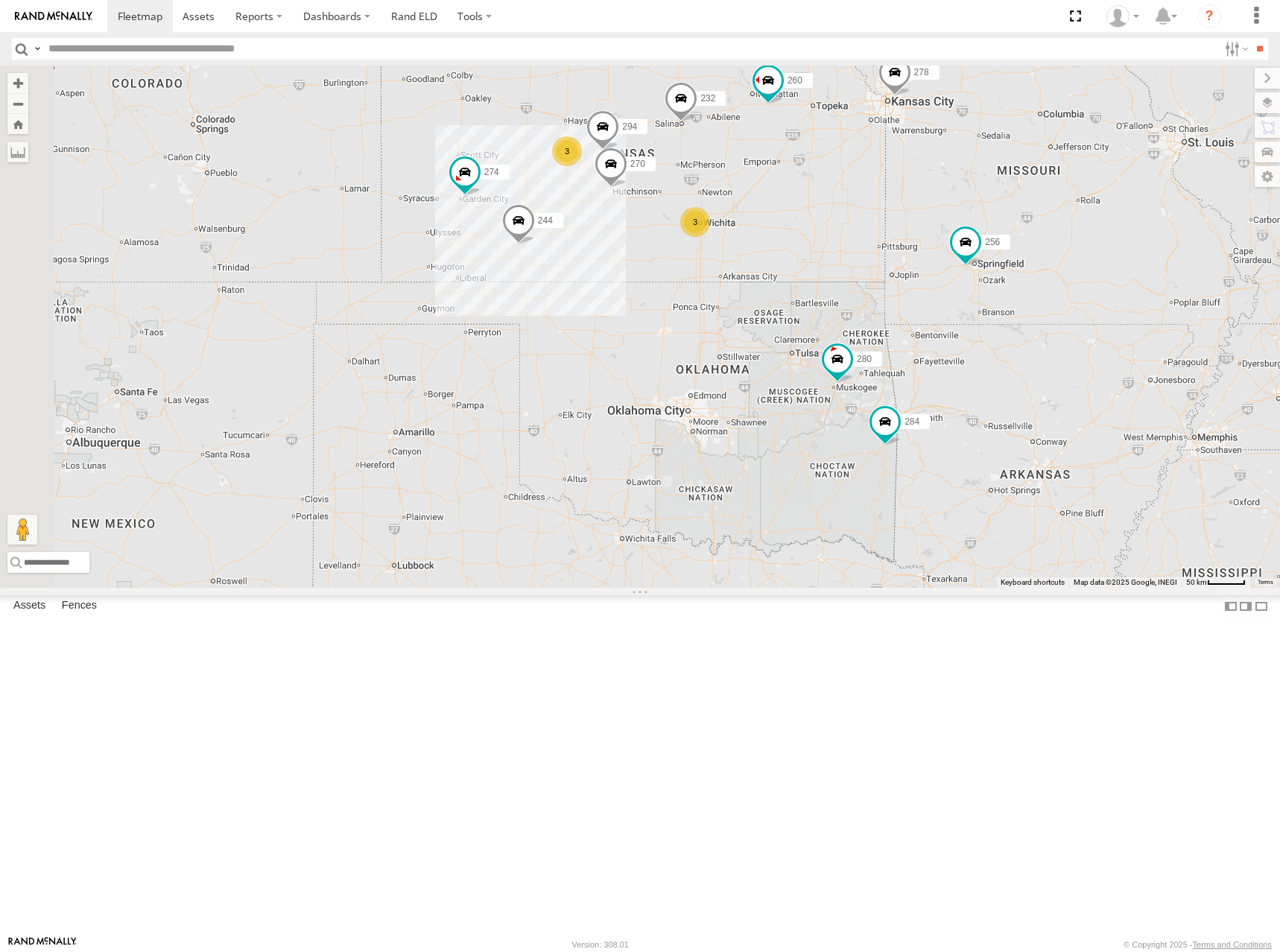
drag, startPoint x: 851, startPoint y: 489, endPoint x: 857, endPoint y: 475, distance: 15.2
click at [856, 478] on div "274 244 280 256 232 284 264 278 260 266 300 304 272 3 3 270 2 282 294" at bounding box center [640, 326] width 1280 height 522
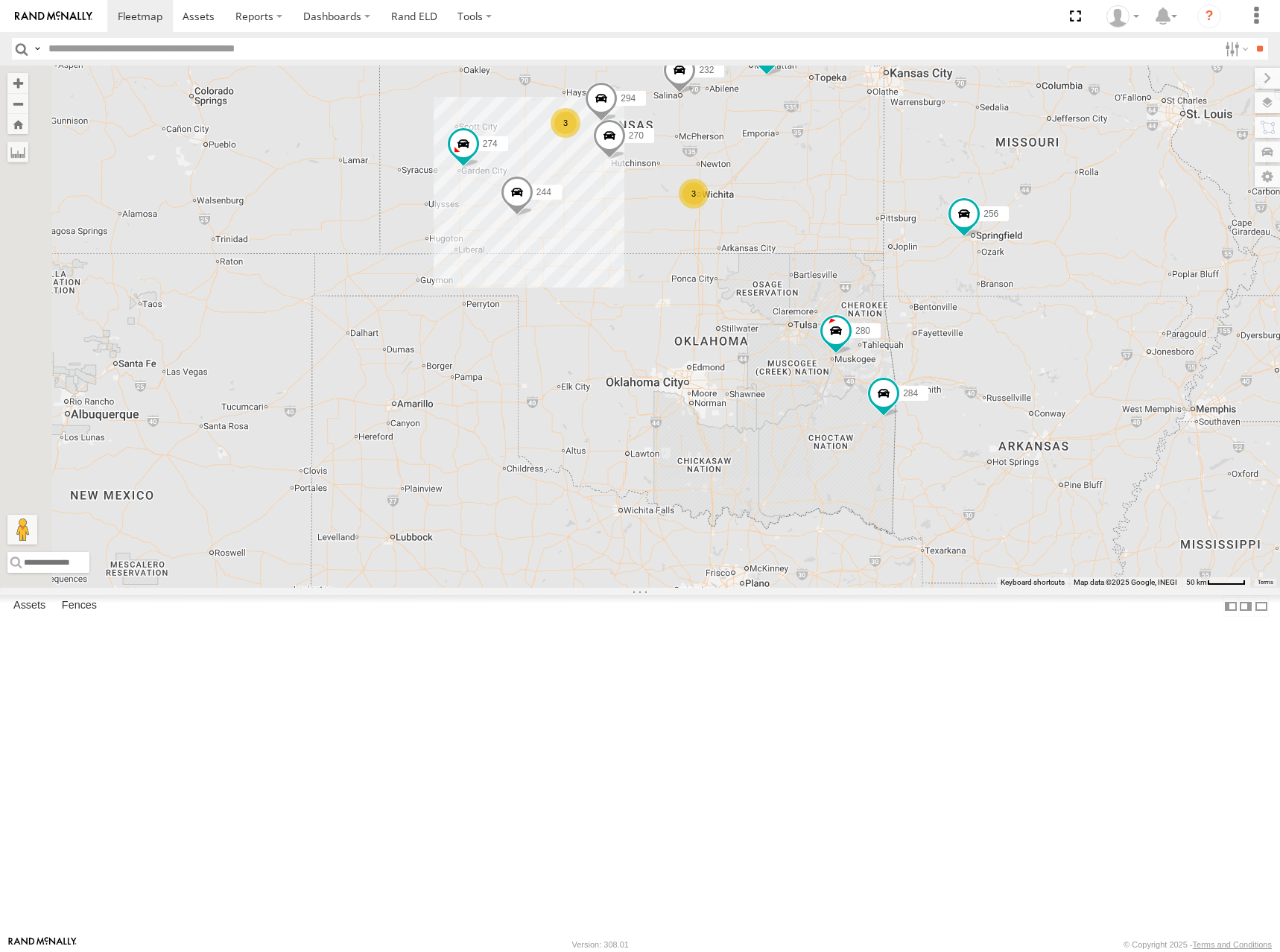
drag, startPoint x: 853, startPoint y: 482, endPoint x: 851, endPoint y: 450, distance: 32.1
click at [850, 450] on div "274 244 280 256 232 284 264 278 260 266 300 304 272 3 3 270 2 282 294" at bounding box center [640, 326] width 1280 height 522
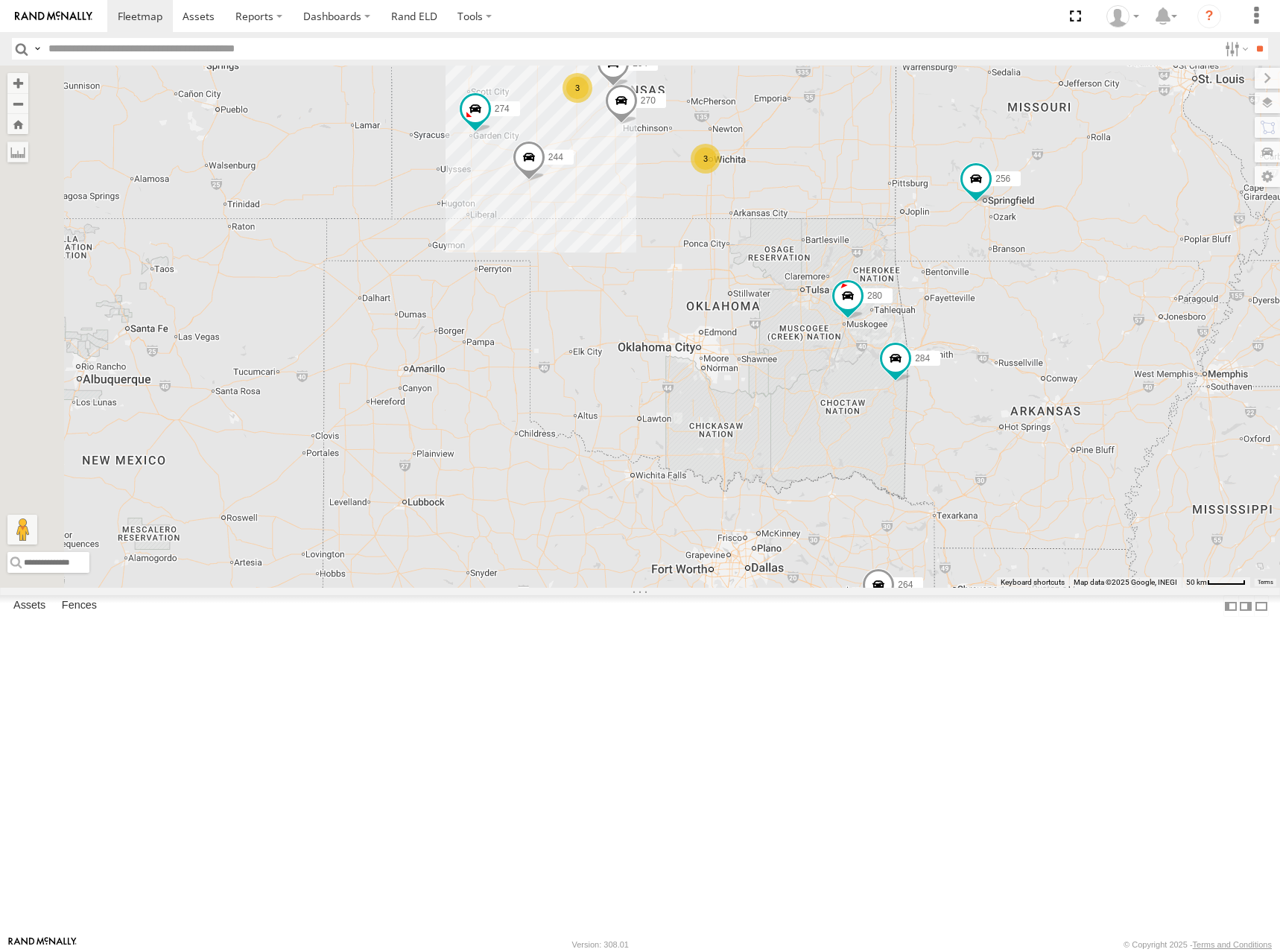
drag, startPoint x: 944, startPoint y: 407, endPoint x: 948, endPoint y: 388, distance: 19.4
click at [948, 388] on div "274 244 280 256 232 284 264 278 260 266 300 304 272 3 3 270 2 282 294" at bounding box center [640, 326] width 1280 height 522
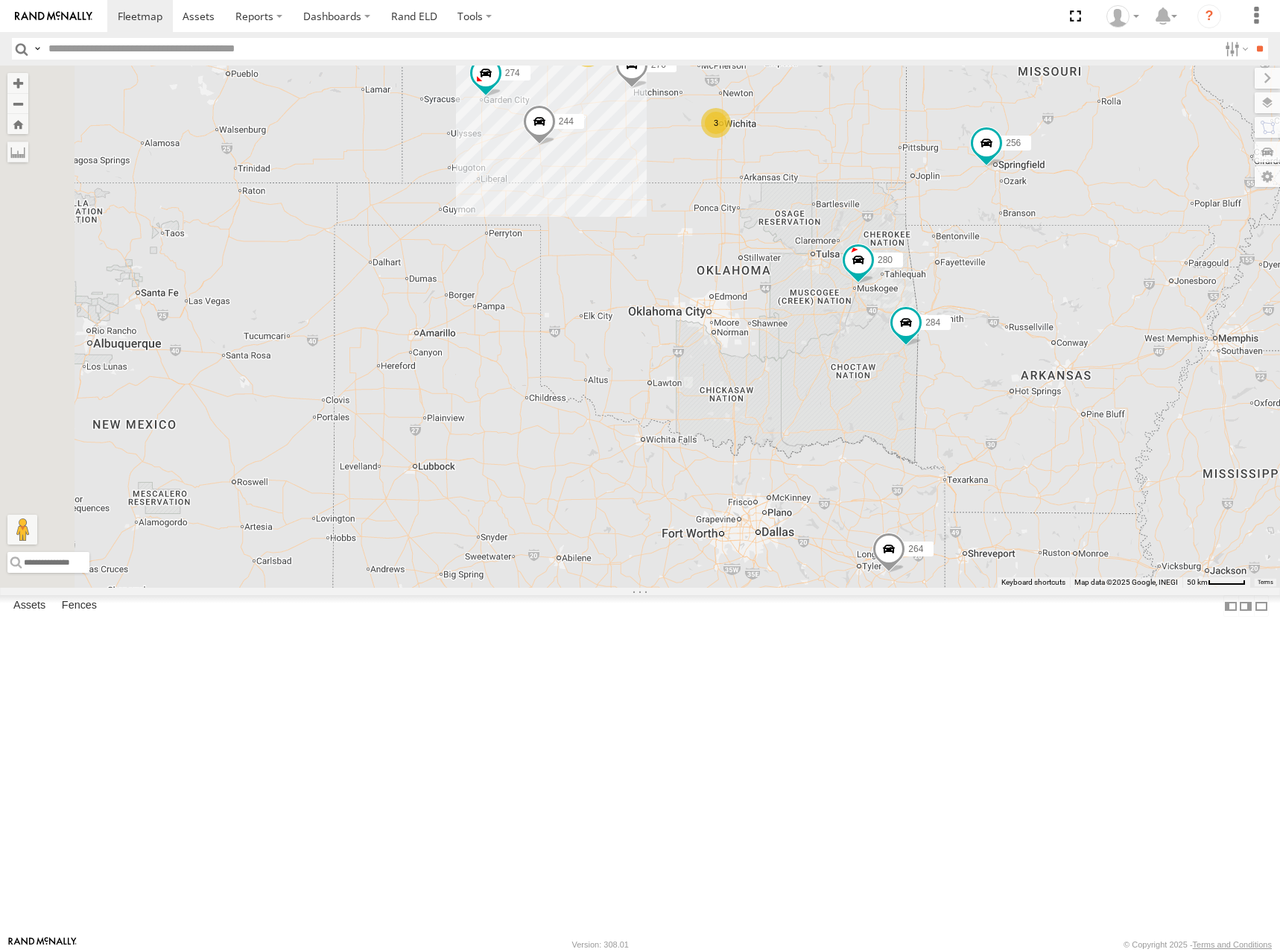
drag, startPoint x: 945, startPoint y: 318, endPoint x: 955, endPoint y: 301, distance: 19.7
click at [955, 301] on div "274 244 280 256 232 284 264 278 260 266 300 304 272 3 3 270 2 282 294" at bounding box center [640, 326] width 1280 height 522
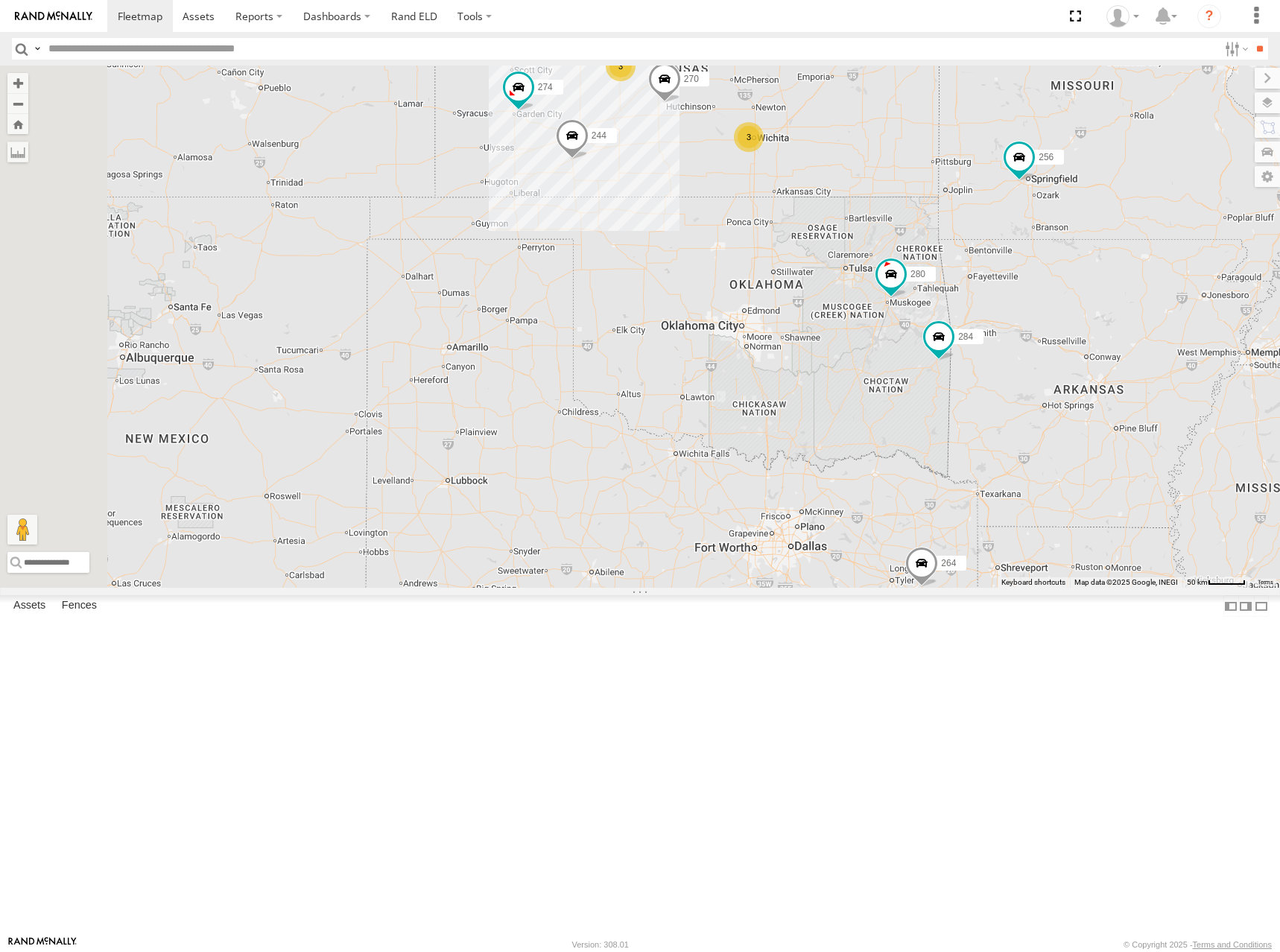
drag, startPoint x: 970, startPoint y: 300, endPoint x: 1003, endPoint y: 314, distance: 35.8
click at [1003, 314] on div "274 244 280 256 232 284 264 278 260 266 300 304 272 3 3 270 2 282 294" at bounding box center [640, 326] width 1280 height 522
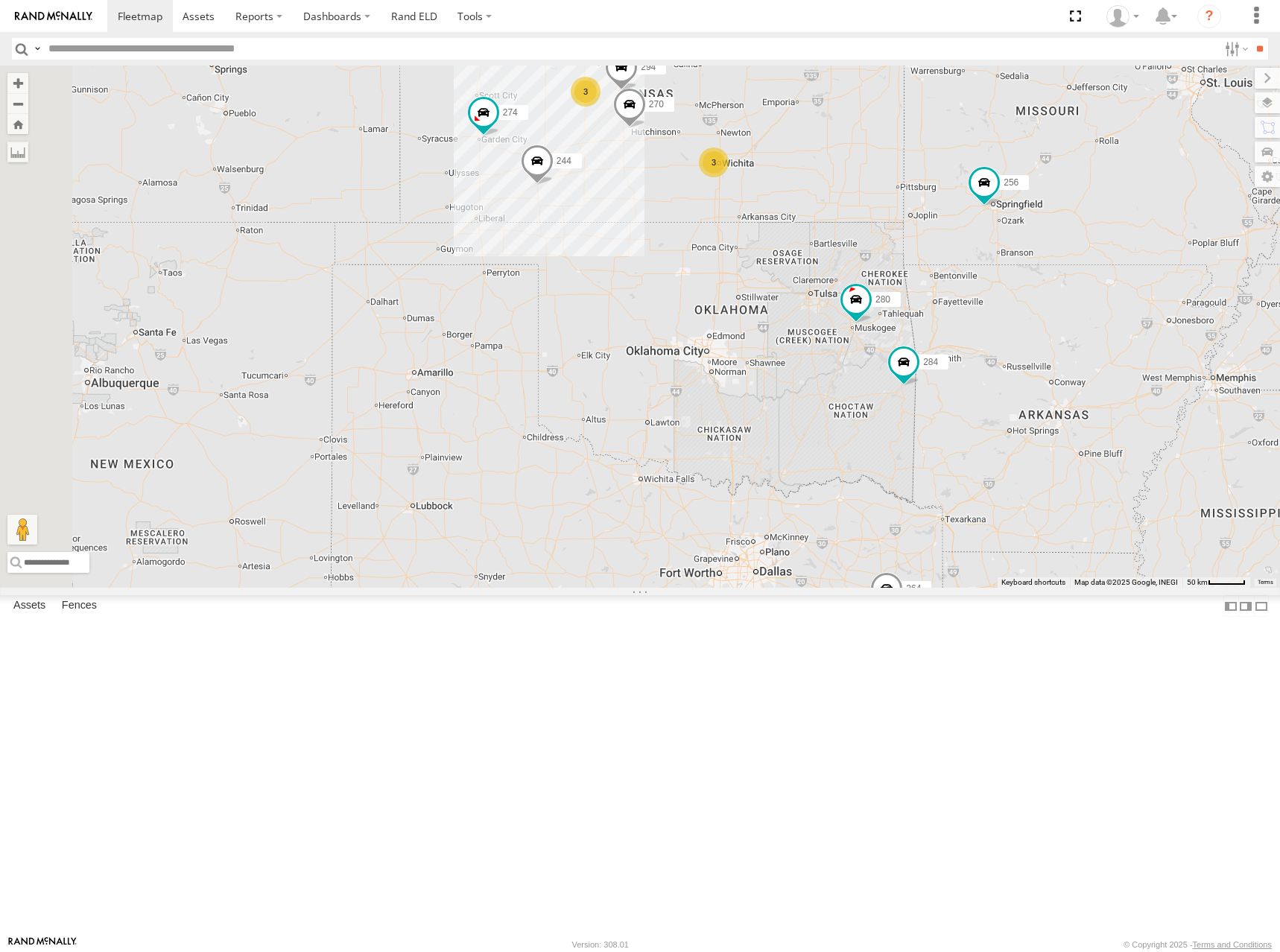
drag, startPoint x: 1043, startPoint y: 284, endPoint x: 1007, endPoint y: 309, distance: 43.8
click at [1007, 309] on div "274 244 280 256 232 284 264 278 260 266 300 304 272 3 3 270 2 282 294" at bounding box center [640, 326] width 1280 height 522
click at [1008, 299] on div "274 244 280 256 232 284 264 278 260 266 300 304 272 3 3 270 2 282 294" at bounding box center [640, 326] width 1280 height 522
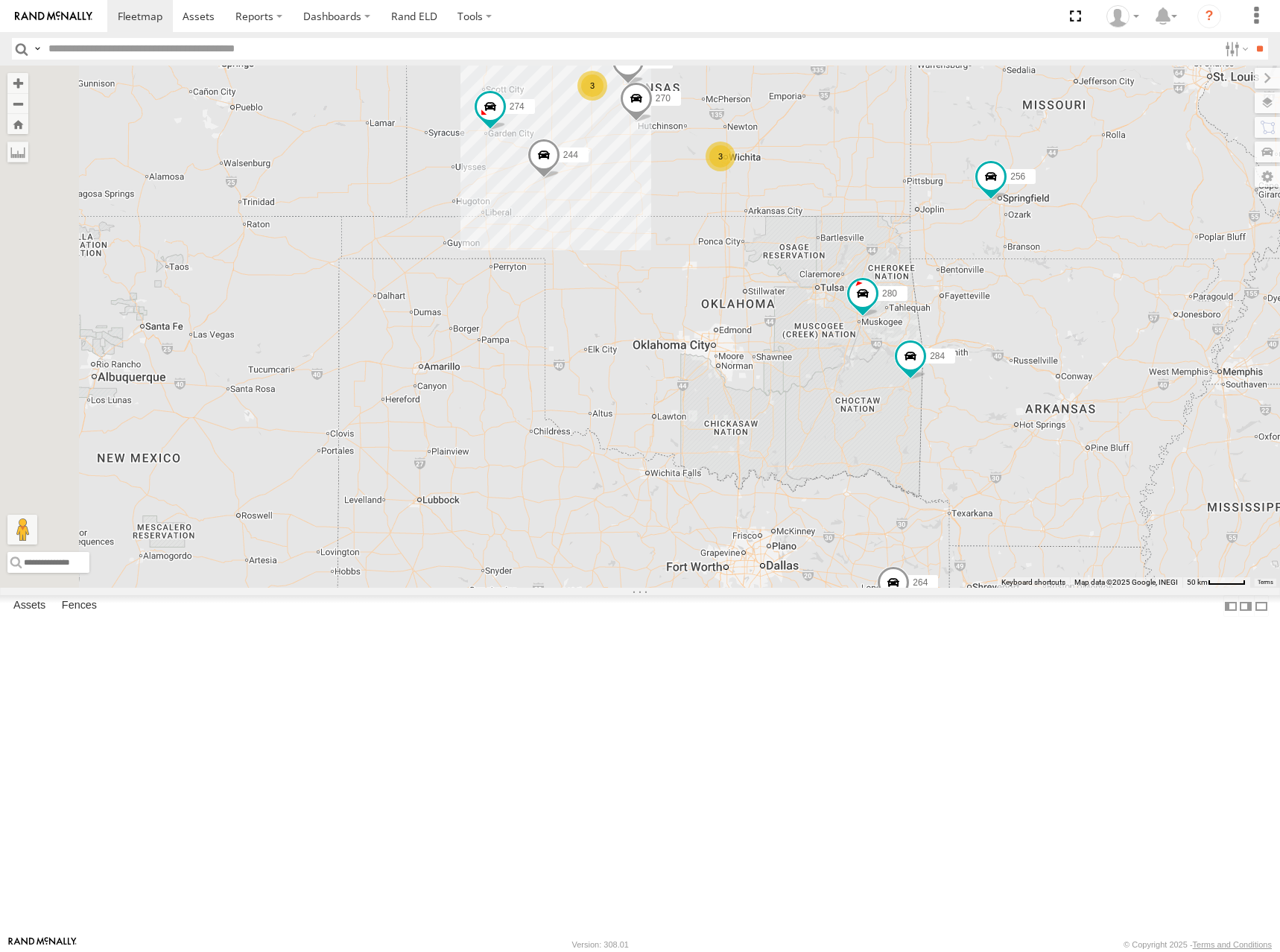
drag, startPoint x: 978, startPoint y: 353, endPoint x: 981, endPoint y: 344, distance: 9.5
click at [981, 344] on div "274 244 280 256 232 284 264 278 260 266 300 304 272 3 3 270 2 282 294" at bounding box center [640, 326] width 1280 height 522
click at [981, 345] on div "274 244 280 256 232 284 264 278 260 266 300 304 272 3 3 270 2 282 294" at bounding box center [640, 326] width 1280 height 522
click at [1028, 296] on div "274 244 280 256 232 284 264 278 260 266 300 304 272 3 3 270 2 282 294" at bounding box center [640, 326] width 1280 height 522
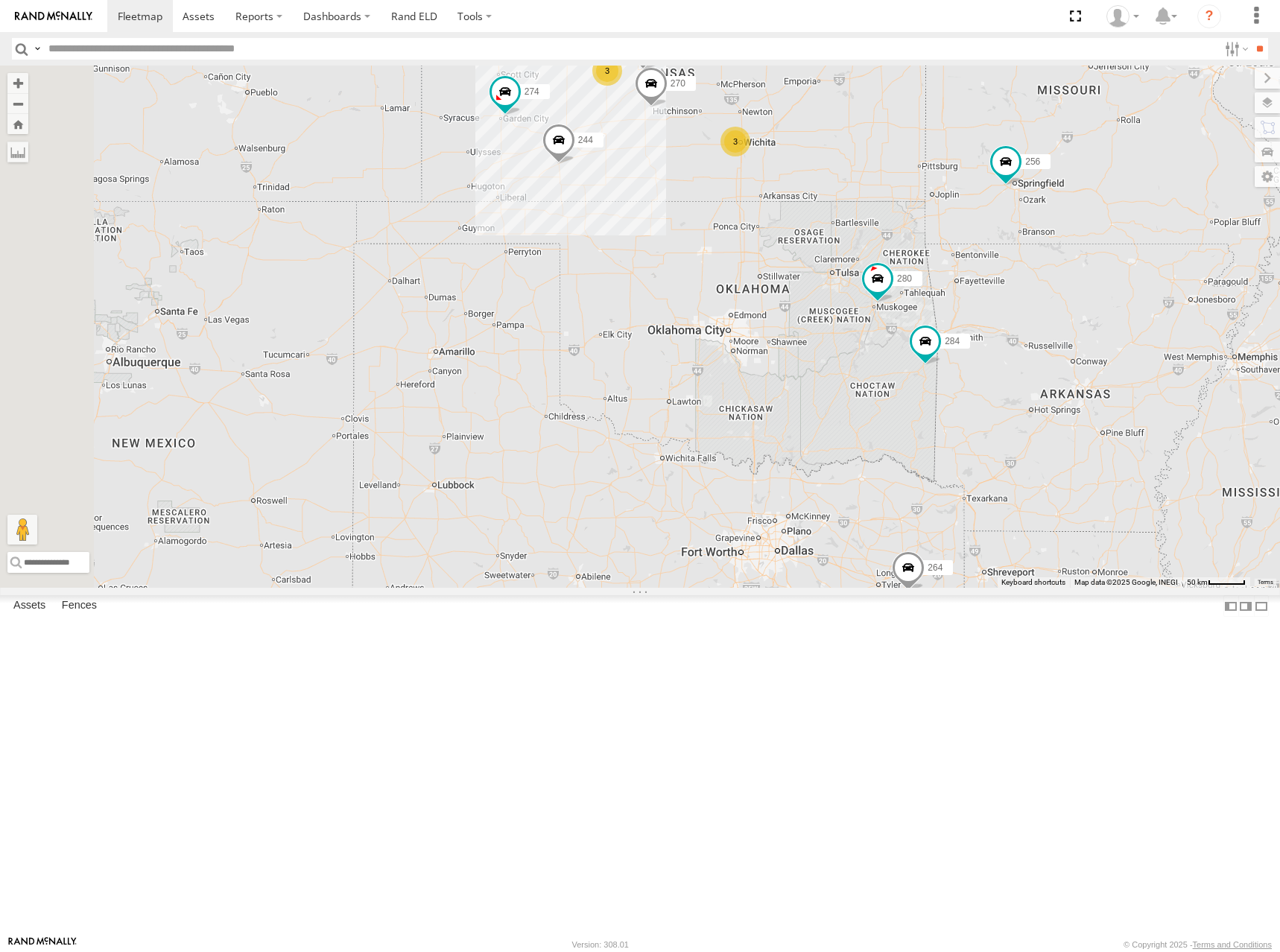
drag, startPoint x: 1001, startPoint y: 311, endPoint x: 1007, endPoint y: 306, distance: 7.8
click at [1007, 306] on div "274 244 280 256 232 284 264 278 260 266 300 304 272 3 3 270 2 282 294" at bounding box center [640, 326] width 1280 height 522
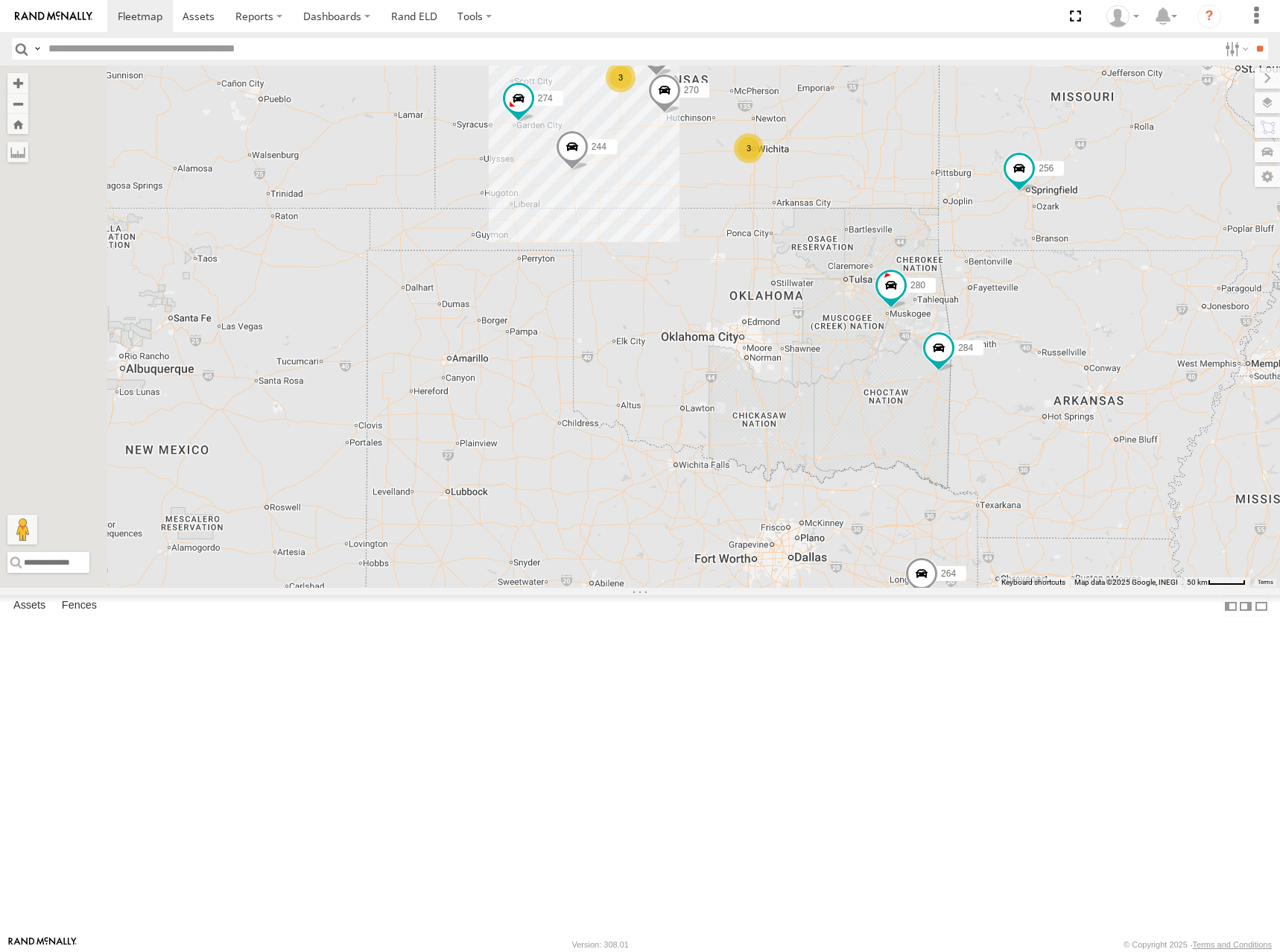
drag, startPoint x: 981, startPoint y: 309, endPoint x: 997, endPoint y: 316, distance: 17.5
click at [997, 316] on div "274 244 280 256 232 284 264 278 260 266 300 304 272 3 3 270 2 282 294" at bounding box center [640, 326] width 1280 height 522
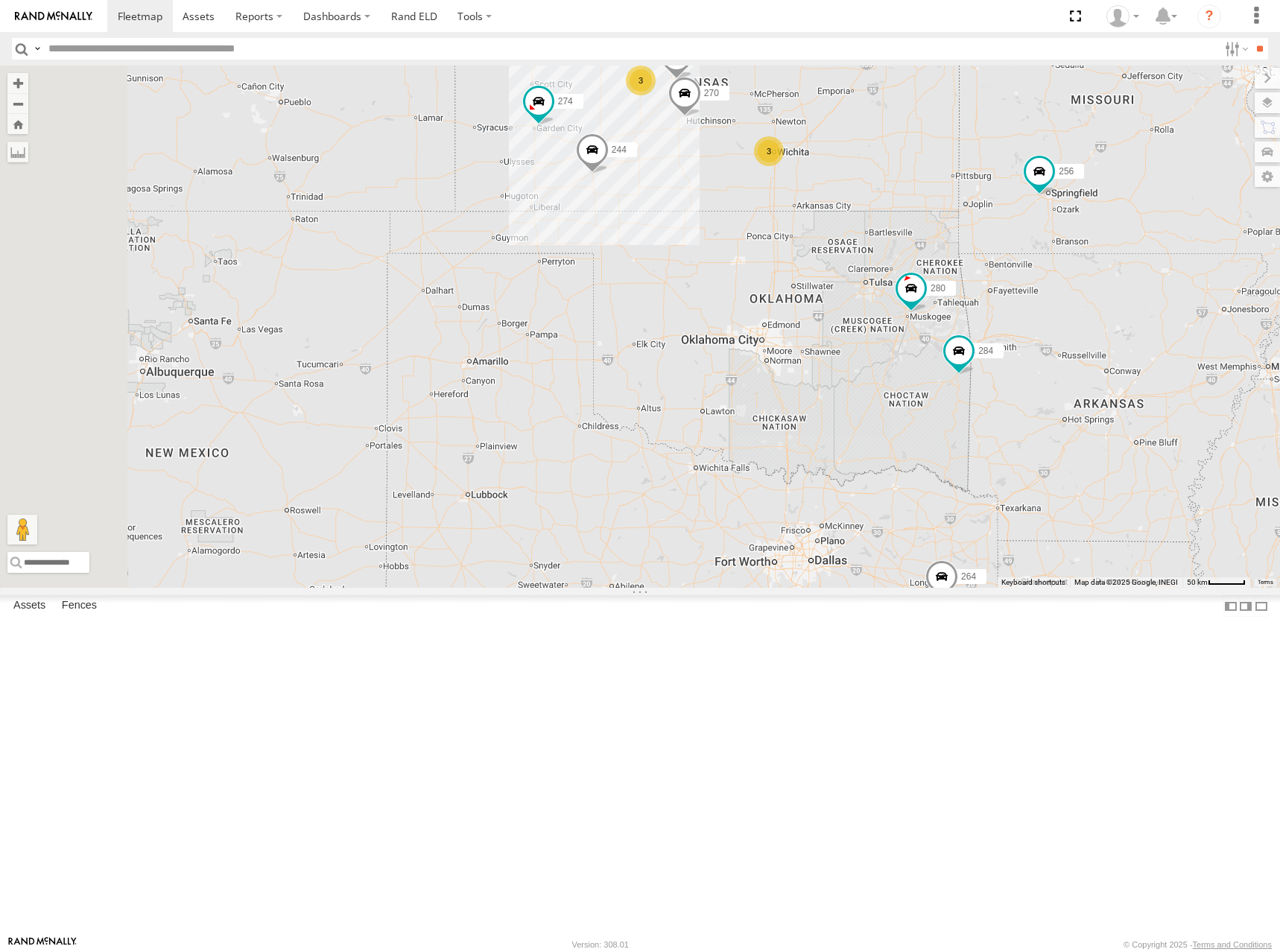
drag, startPoint x: 1019, startPoint y: 318, endPoint x: 1041, endPoint y: 322, distance: 22.4
click at [1041, 322] on div "274 244 280 256 232 284 264 278 260 266 300 304 272 3 3 270 2 282 294" at bounding box center [640, 326] width 1280 height 522
click at [1045, 324] on div "274 244 280 256 232 284 264 278 260 266 300 304 272 3 3 270 2 282 294" at bounding box center [640, 326] width 1280 height 522
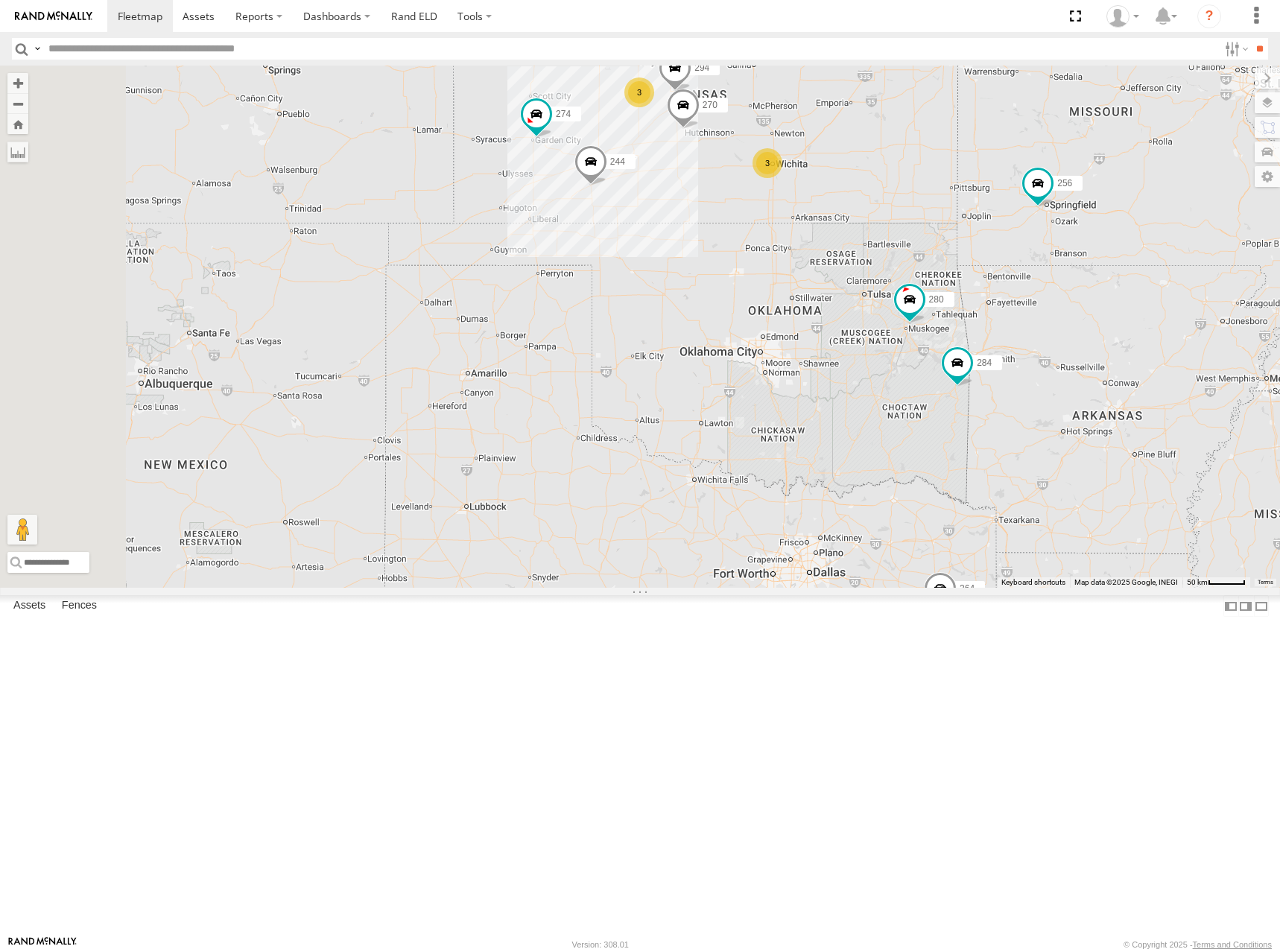
drag, startPoint x: 1046, startPoint y: 331, endPoint x: 1045, endPoint y: 339, distance: 8.1
click at [1045, 339] on div "274 244 280 256 232 284 264 278 260 266 300 304 272 3 3 270 2 282 294" at bounding box center [640, 326] width 1280 height 522
click at [1018, 326] on div "274 244 280 256 232 284 264 278 260 266 300 304 272 3 3 270 2 282 294" at bounding box center [640, 326] width 1280 height 522
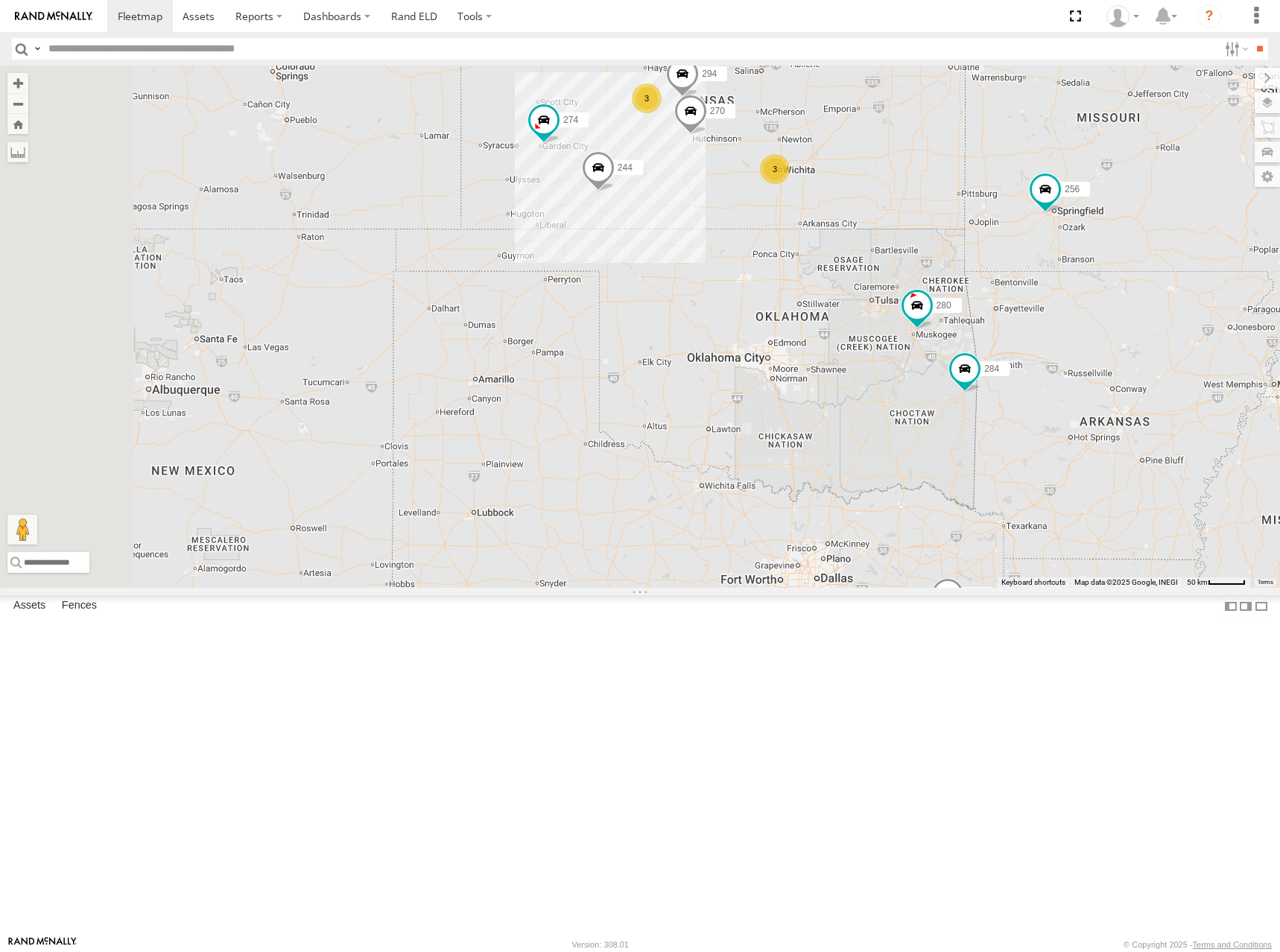
drag, startPoint x: 1047, startPoint y: 285, endPoint x: 1053, endPoint y: 293, distance: 10.0
click at [1053, 293] on div "274 244 280 256 232 284 264 278 260 266 300 304 272 3 3 270 2 282 294" at bounding box center [640, 326] width 1280 height 522
click at [1080, 336] on div "274 244 280 256 232 284 264 278 260 266 300 304 272 3 3 270 2 282 294" at bounding box center [640, 326] width 1280 height 522
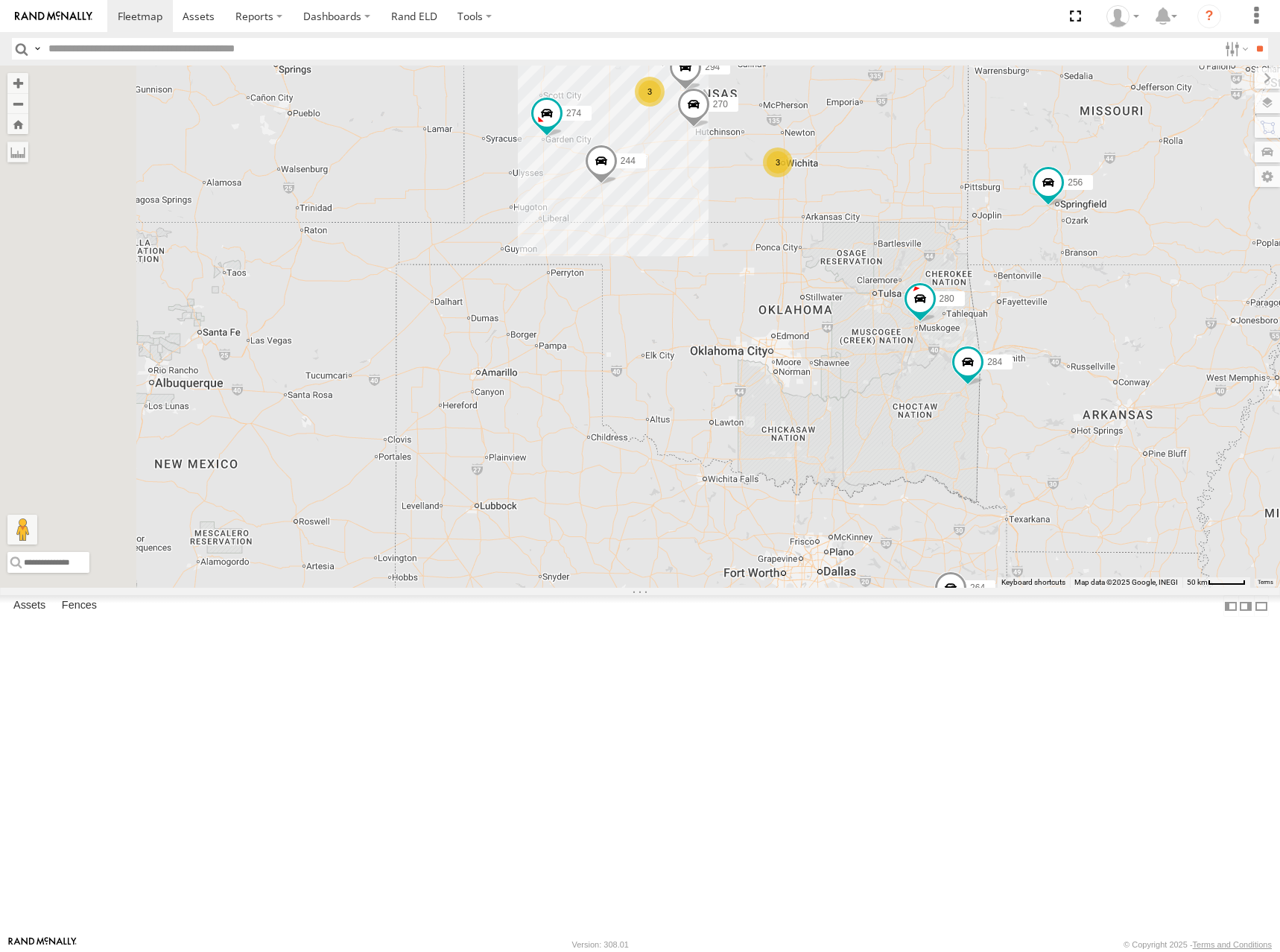
click at [1074, 340] on div "274 244 280 256 232 284 264 278 260 266 300 304 272 3 3 270 2 282 294" at bounding box center [640, 326] width 1280 height 522
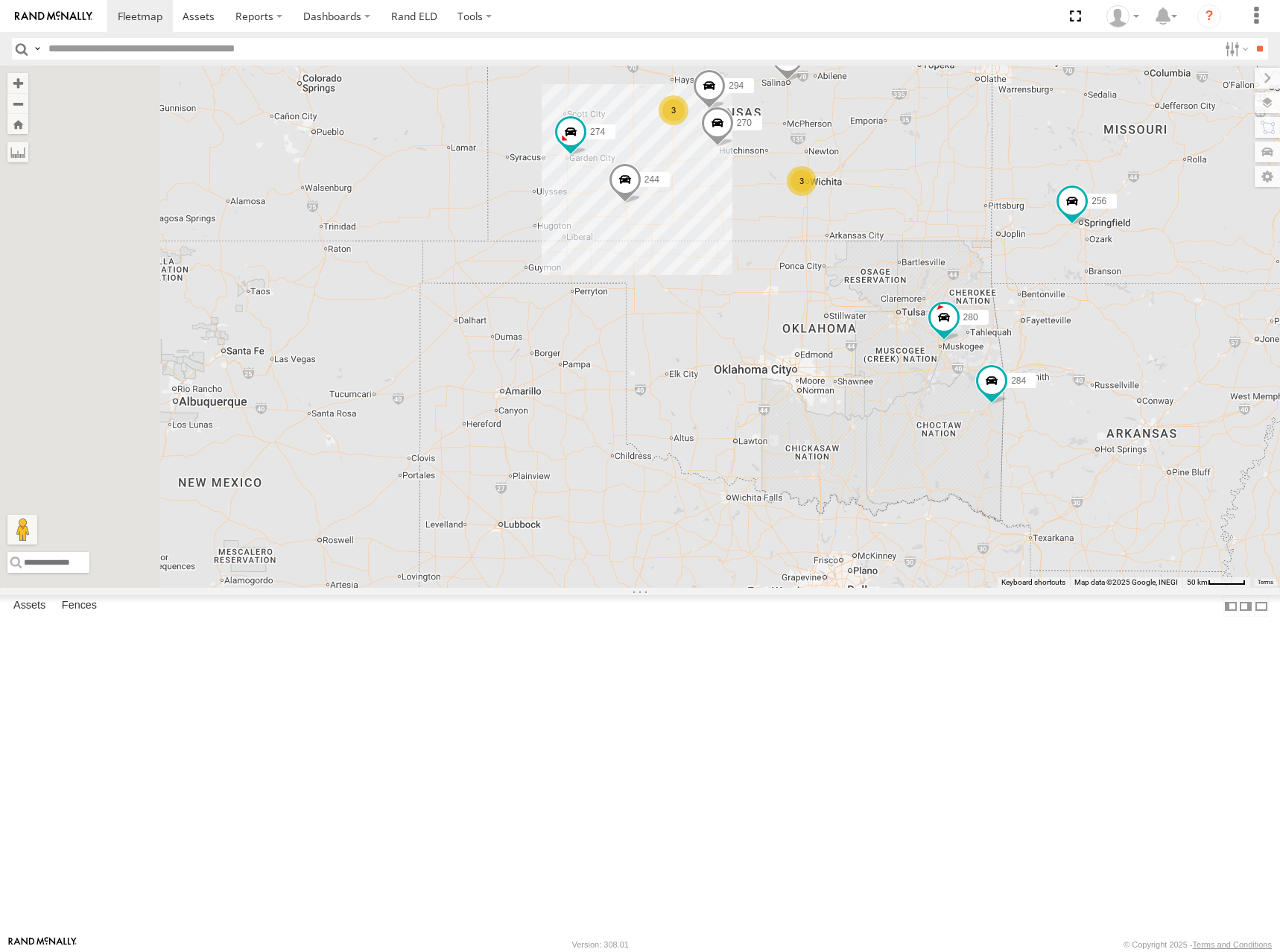
drag, startPoint x: 1078, startPoint y: 344, endPoint x: 1090, endPoint y: 361, distance: 20.8
click at [1090, 361] on div "274 244 280 256 232 284 264 278 260 266 300 304 272 3 3 270 2 282 294" at bounding box center [640, 326] width 1280 height 522
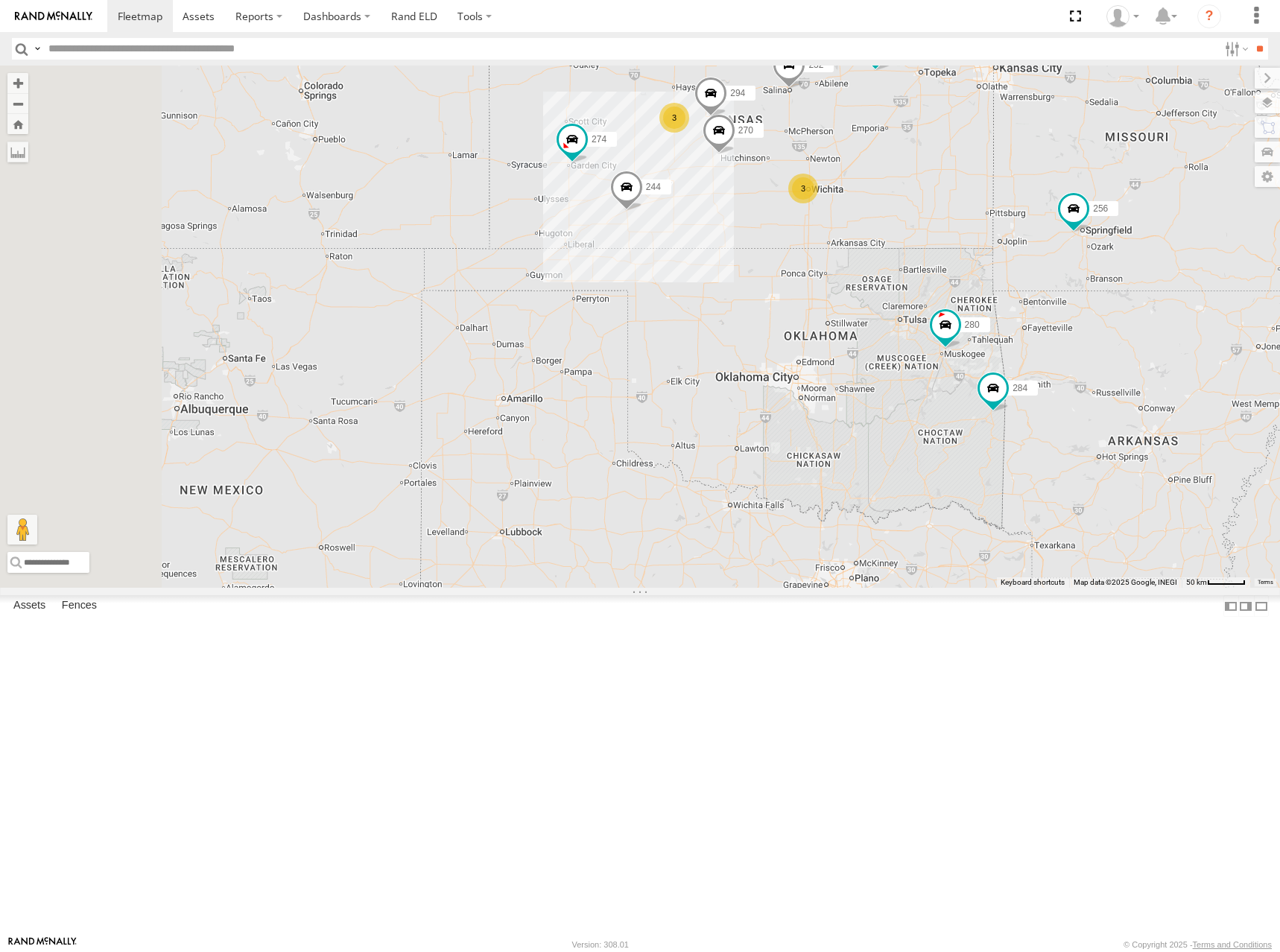
drag, startPoint x: 1085, startPoint y: 344, endPoint x: 1088, endPoint y: 354, distance: 10.4
click at [1088, 354] on div "274 244 280 256 232 284 264 278 260 266 300 304 272 3 3 270 2 282 294" at bounding box center [640, 326] width 1280 height 522
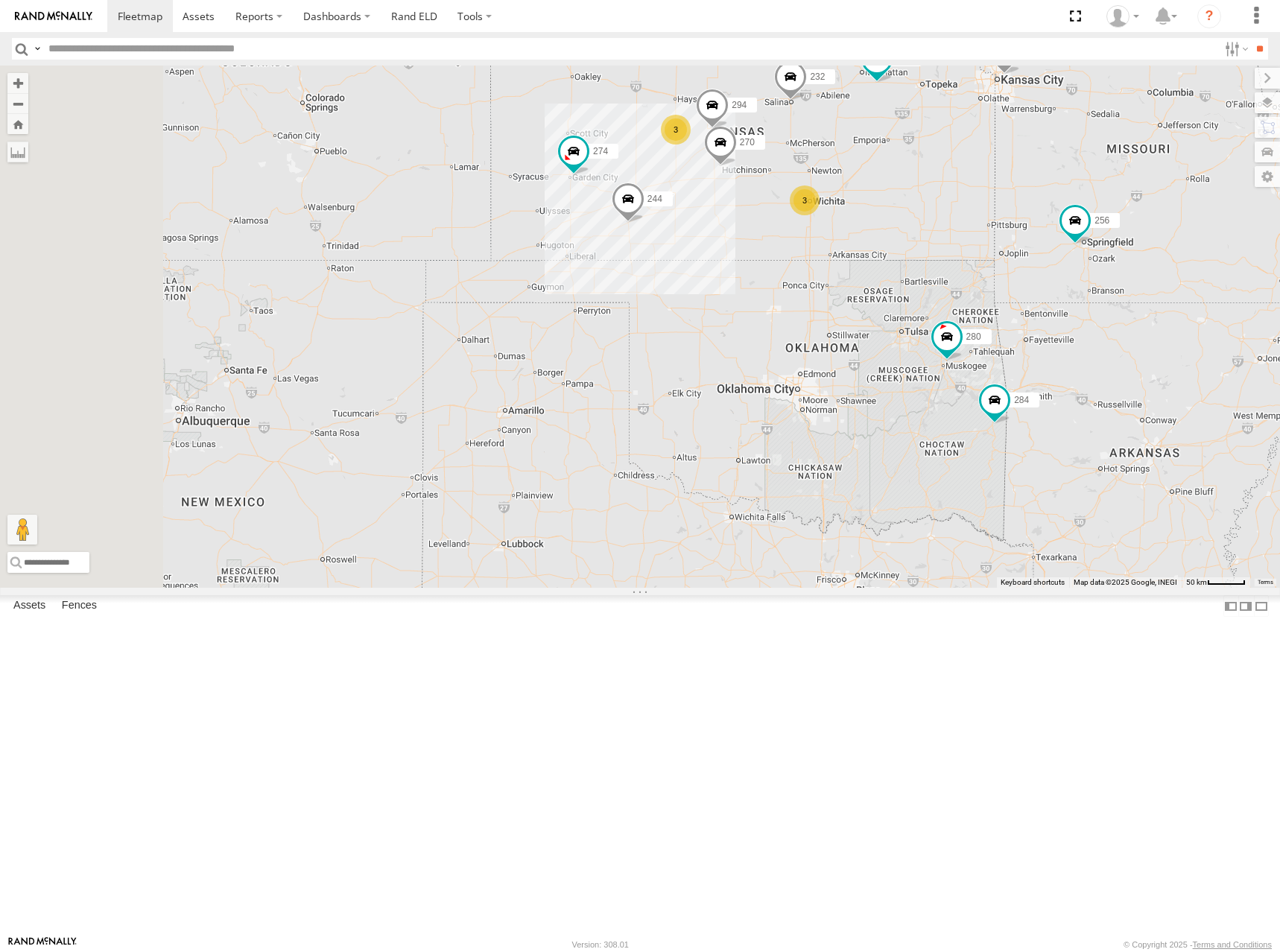
drag, startPoint x: 1072, startPoint y: 336, endPoint x: 1074, endPoint y: 350, distance: 14.1
click at [1074, 350] on div "274 244 280 256 232 284 264 278 260 266 300 304 272 3 3 270 2 282 294" at bounding box center [640, 326] width 1280 height 522
click at [911, 202] on div "274 244 280 256 232 284 264 278 260 266 300 304 272 3 3 270 2 282 294" at bounding box center [640, 326] width 1280 height 522
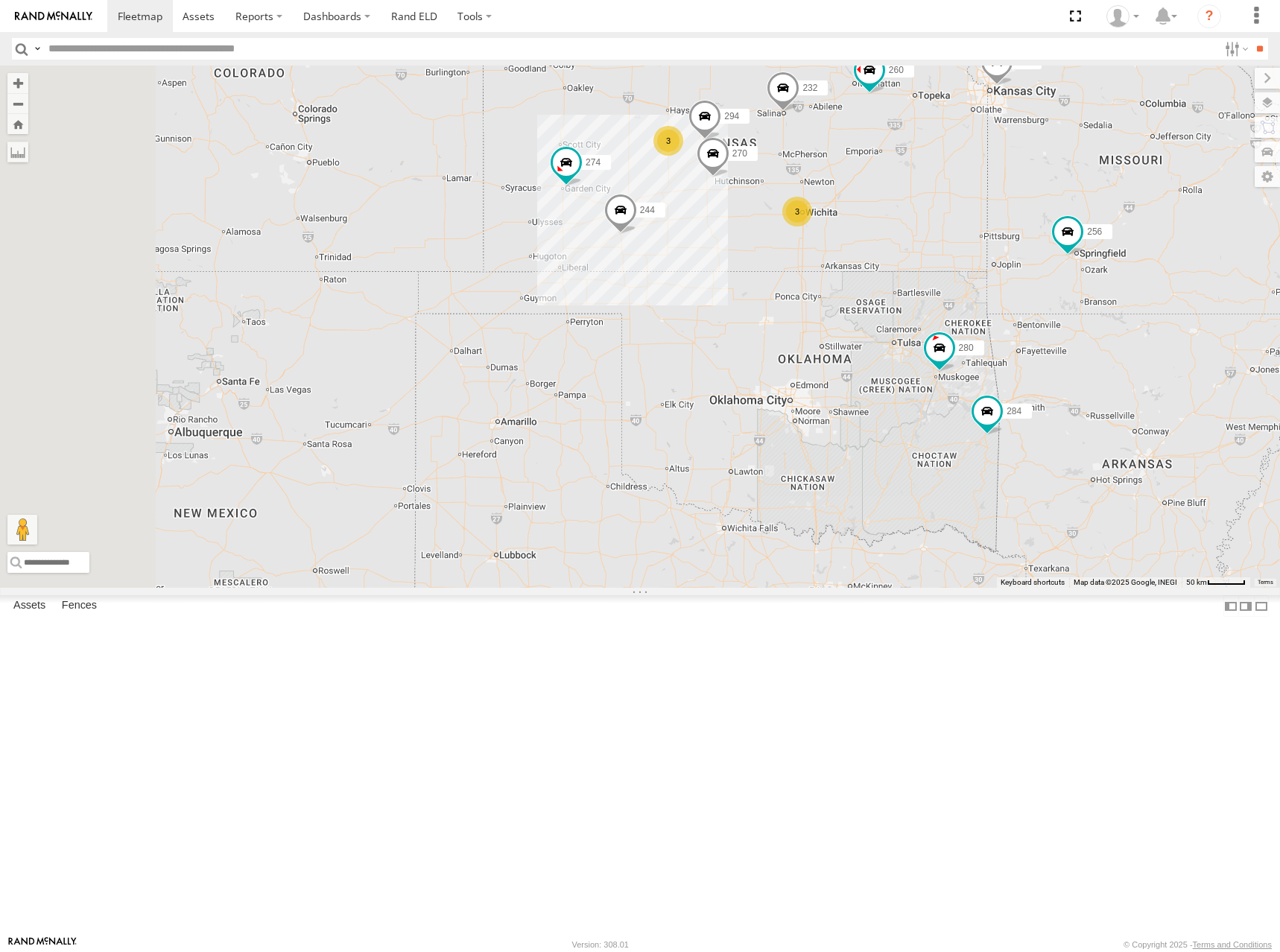
drag, startPoint x: 920, startPoint y: 202, endPoint x: 913, endPoint y: 212, distance: 12.2
click at [913, 212] on div "274 244 280 256 232 284 264 278 260 266 300 304 272 3 3 270 2 282 294" at bounding box center [640, 326] width 1280 height 522
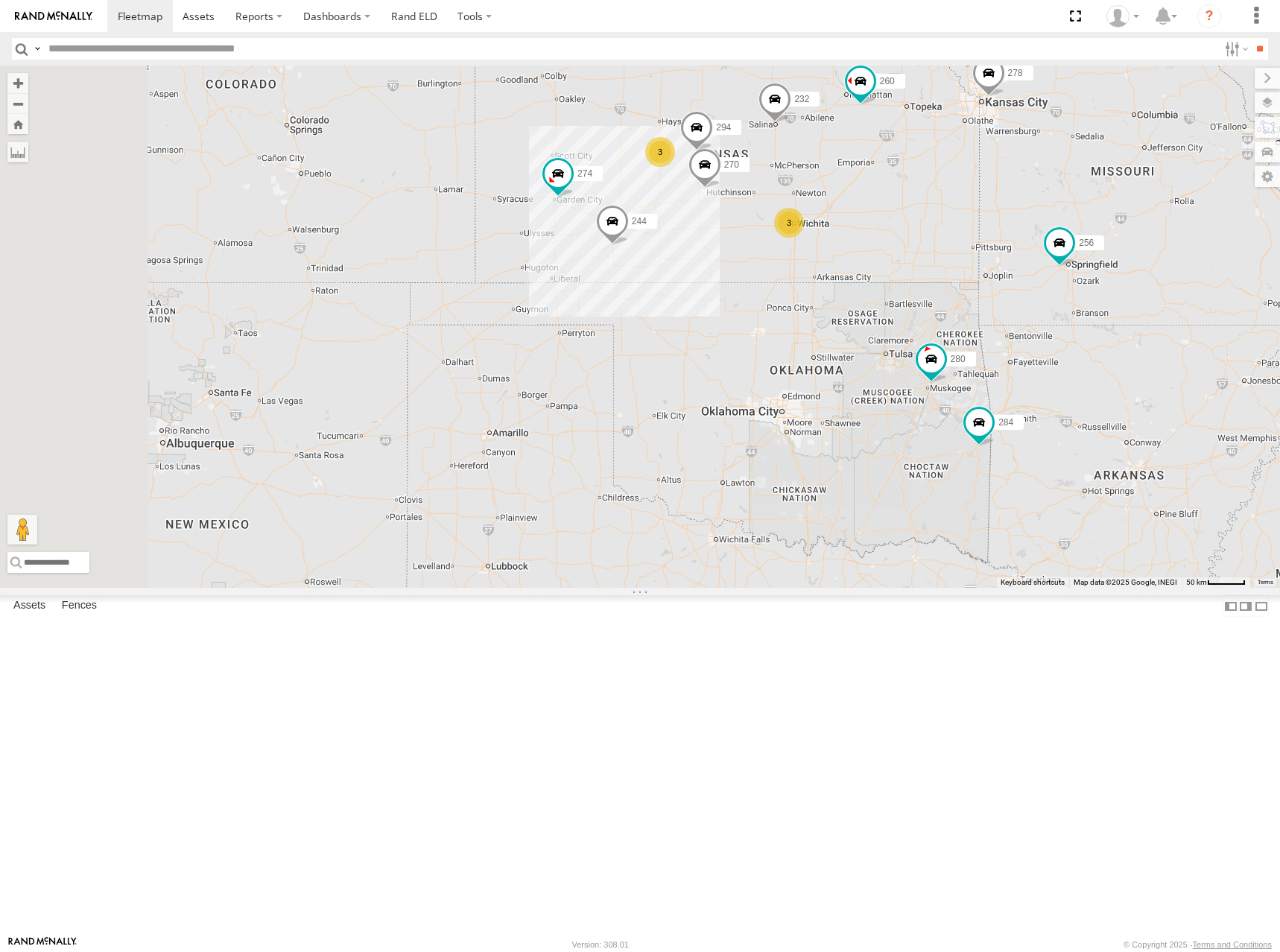
click at [933, 238] on div "274 244 280 256 232 284 264 278 260 266 300 304 272 3 3 270 2 282 294" at bounding box center [640, 326] width 1280 height 522
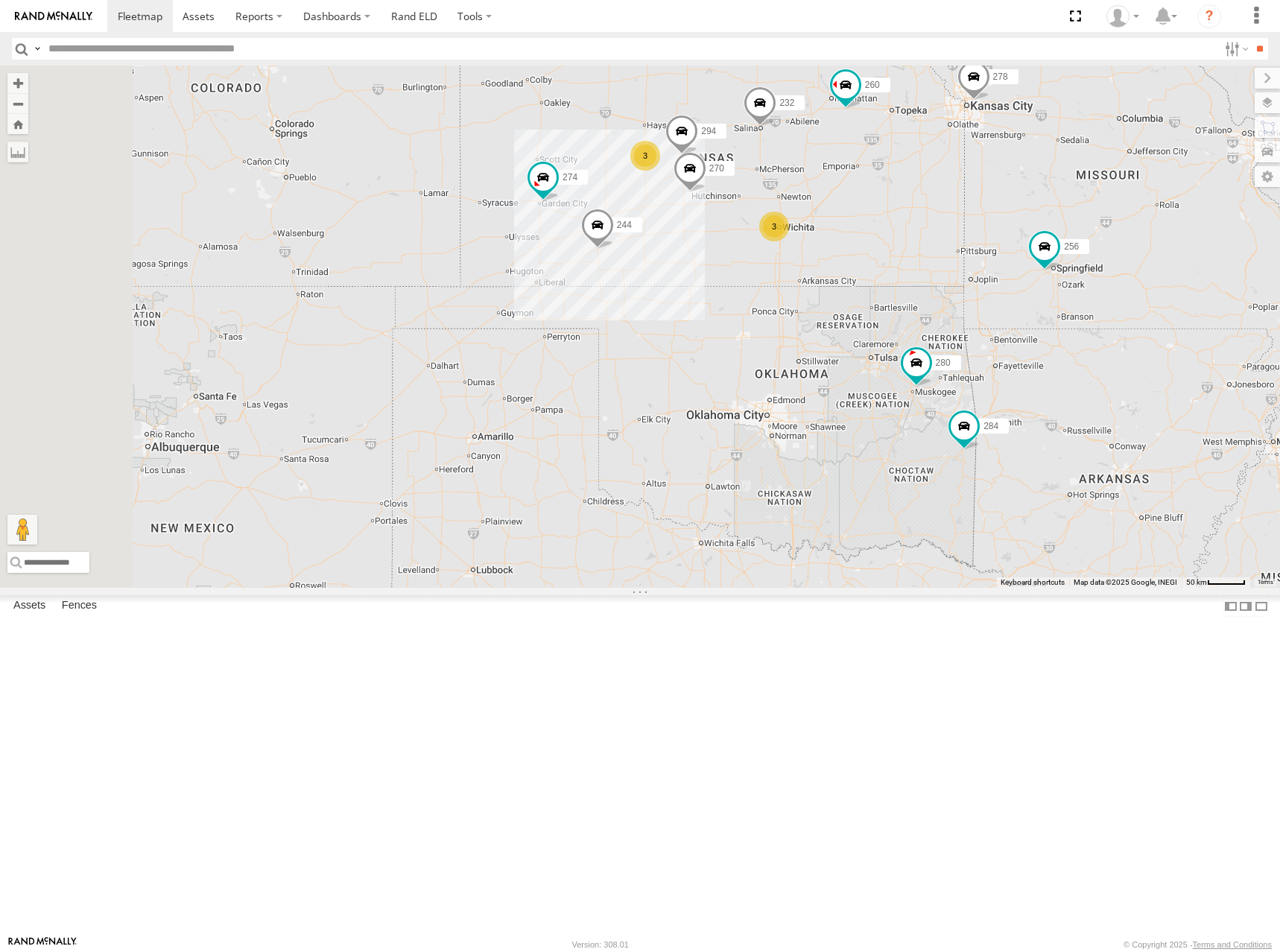
drag, startPoint x: 977, startPoint y: 213, endPoint x: 963, endPoint y: 213, distance: 14.0
click at [963, 213] on div "274 244 280 256 232 284 264 278 260 266 300 304 272 3 3 270 2 282 294" at bounding box center [640, 326] width 1280 height 522
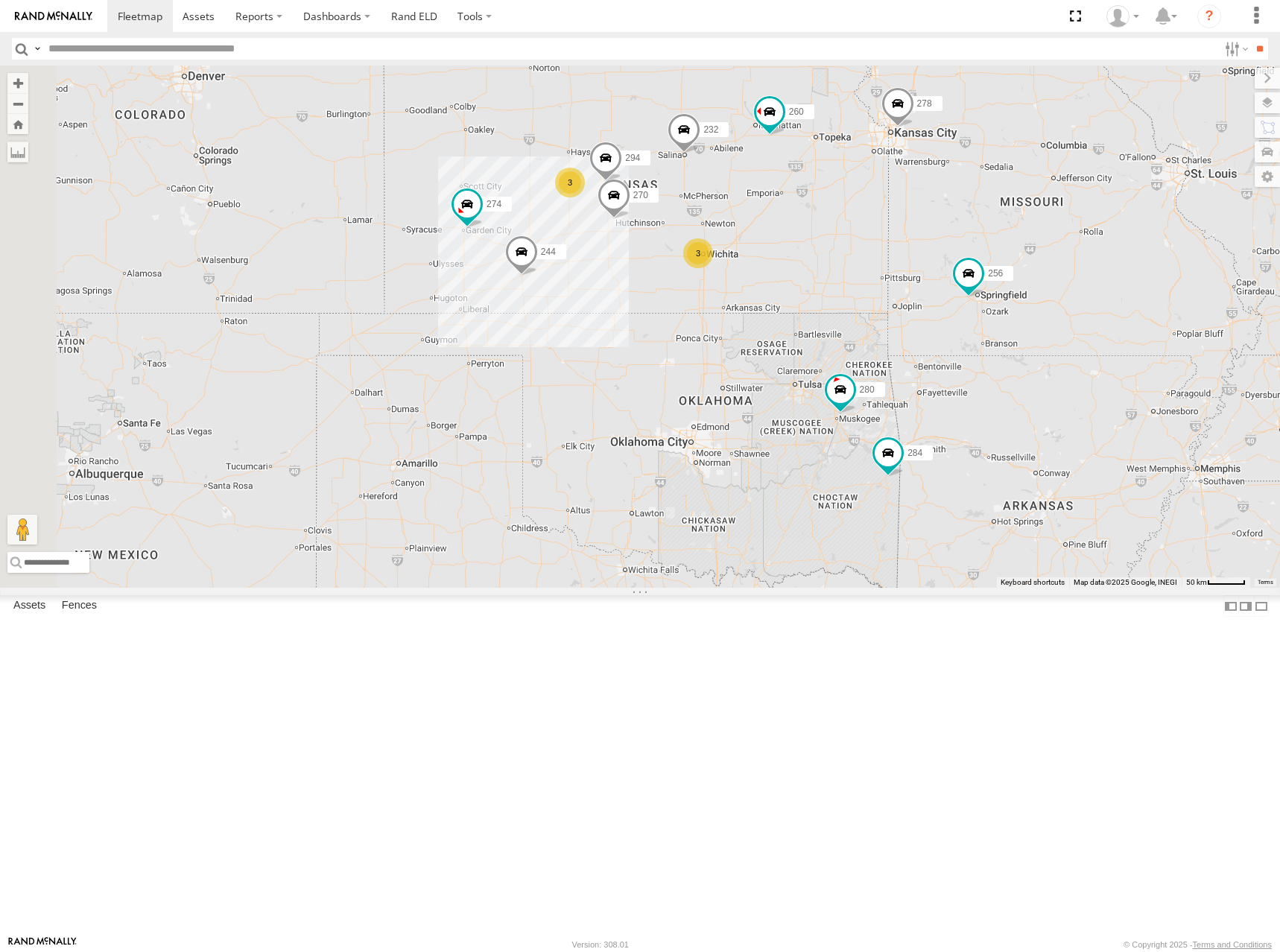
drag, startPoint x: 1012, startPoint y: 226, endPoint x: 932, endPoint y: 252, distance: 84.1
click at [932, 252] on div "274 244 280 256 232 284 264 278 260 266 300 304 272 3 3 270 2 282 294" at bounding box center [640, 326] width 1280 height 522
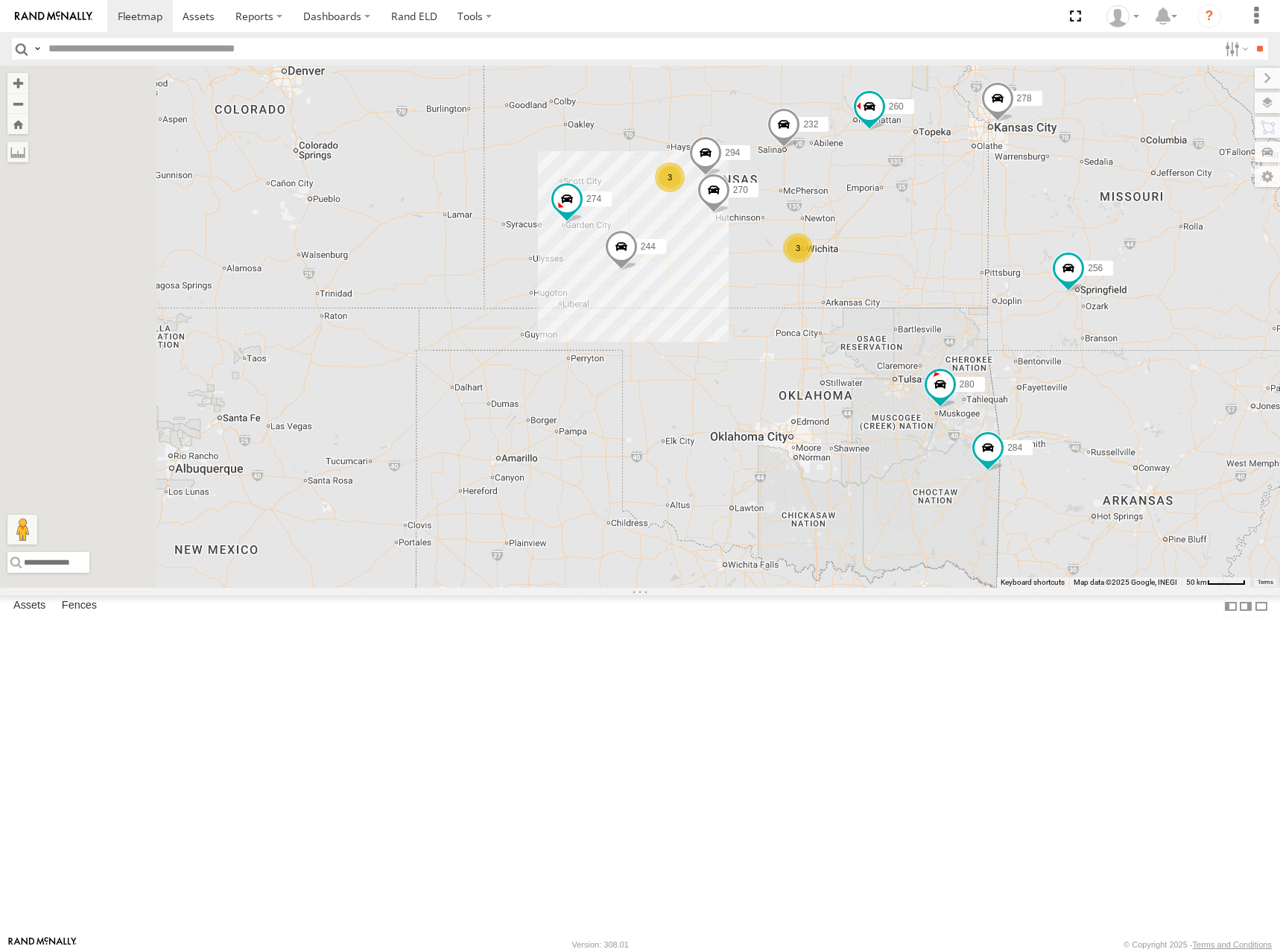
drag, startPoint x: 784, startPoint y: 252, endPoint x: 886, endPoint y: 247, distance: 102.1
click at [886, 247] on div "274 244 280 256 232 284 264 278 260 266 300 304 272 3 3 270 2 282 294" at bounding box center [640, 326] width 1280 height 522
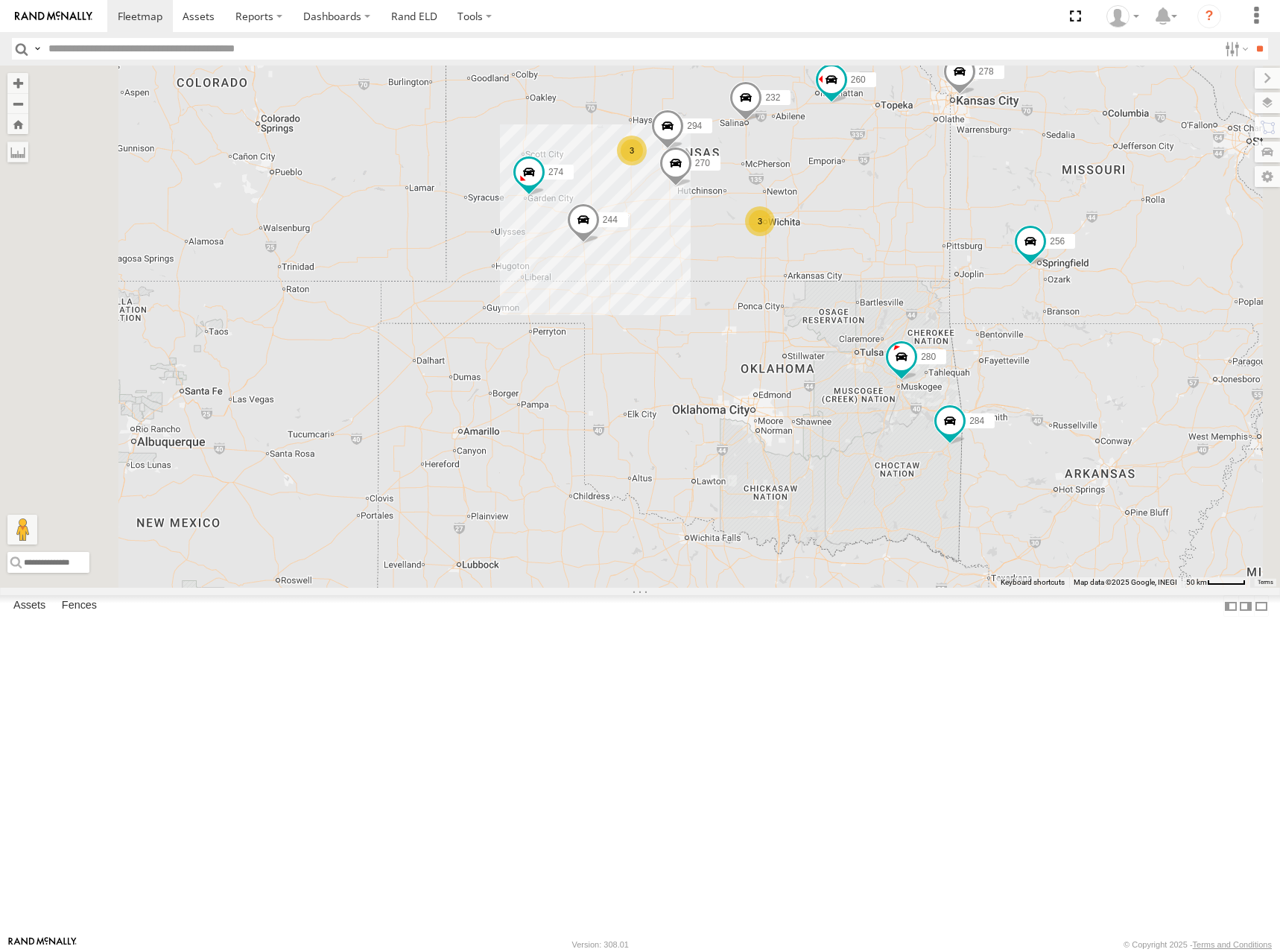
drag, startPoint x: 944, startPoint y: 221, endPoint x: 939, endPoint y: 231, distance: 11.2
click at [939, 231] on div "274 244 280 256 232 284 264 278 260 266 300 304 272 270 282 294 3 3 2" at bounding box center [640, 326] width 1280 height 522
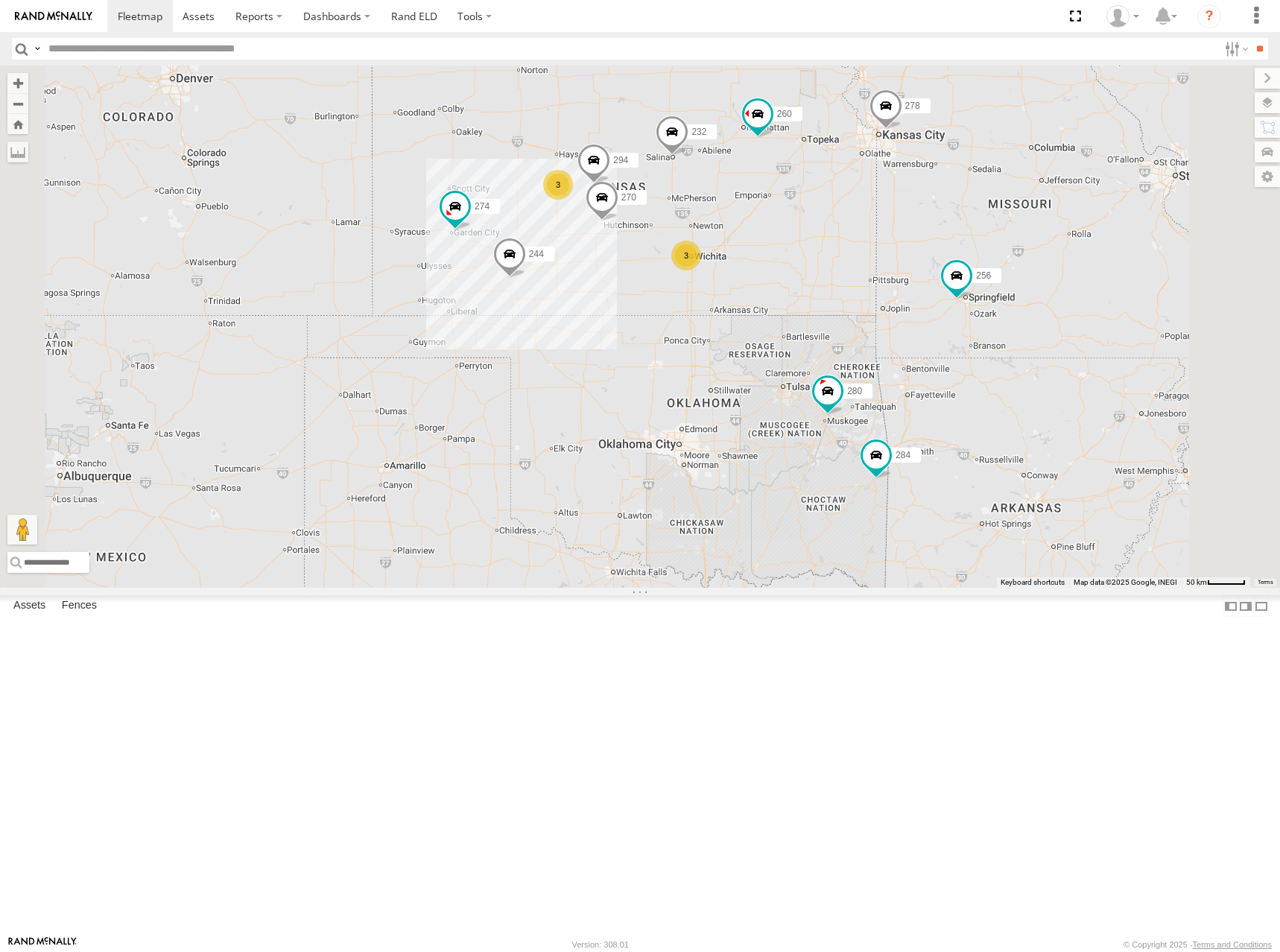
drag, startPoint x: 962, startPoint y: 222, endPoint x: 894, endPoint y: 246, distance: 72.1
click at [894, 246] on div "274 244 280 256 232 284 264 278 260 266 300 304 272 270 282 294 3 3 2" at bounding box center [640, 326] width 1280 height 522
drag, startPoint x: 842, startPoint y: 262, endPoint x: 850, endPoint y: 261, distance: 8.1
click at [850, 261] on div "274 244 280 256 232 284 264 278 260 266 300 304 272 270 282 294 3 3 2" at bounding box center [640, 326] width 1280 height 522
click at [834, 258] on div "274 244 280 256 232 284 264 278 260 266 300 304 272 270 282 294 3 3 2" at bounding box center [640, 326] width 1280 height 522
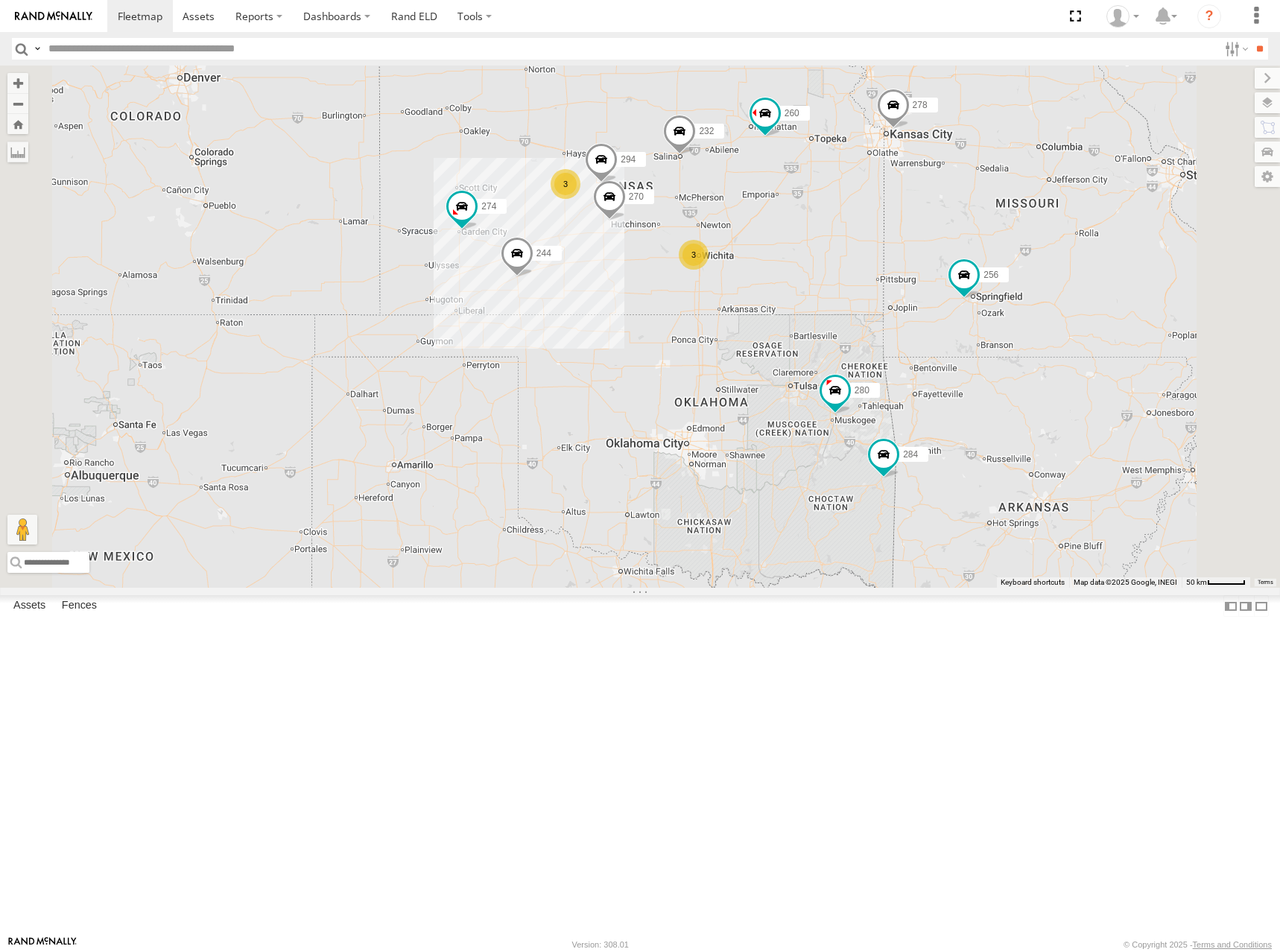
click at [907, 247] on div "274 244 280 256 232 284 264 278 260 266 300 304 272 270 282 294 3 3 2" at bounding box center [640, 326] width 1280 height 522
click at [954, 338] on div "274 244 280 256 232 284 264 278 260 266 300 304 272 270 282 294 3 3 2" at bounding box center [640, 326] width 1280 height 522
click at [926, 356] on div "274 244 280 256 232 284 264 278 260 266 300 304 272 270 282 294 3 3 2" at bounding box center [640, 326] width 1280 height 522
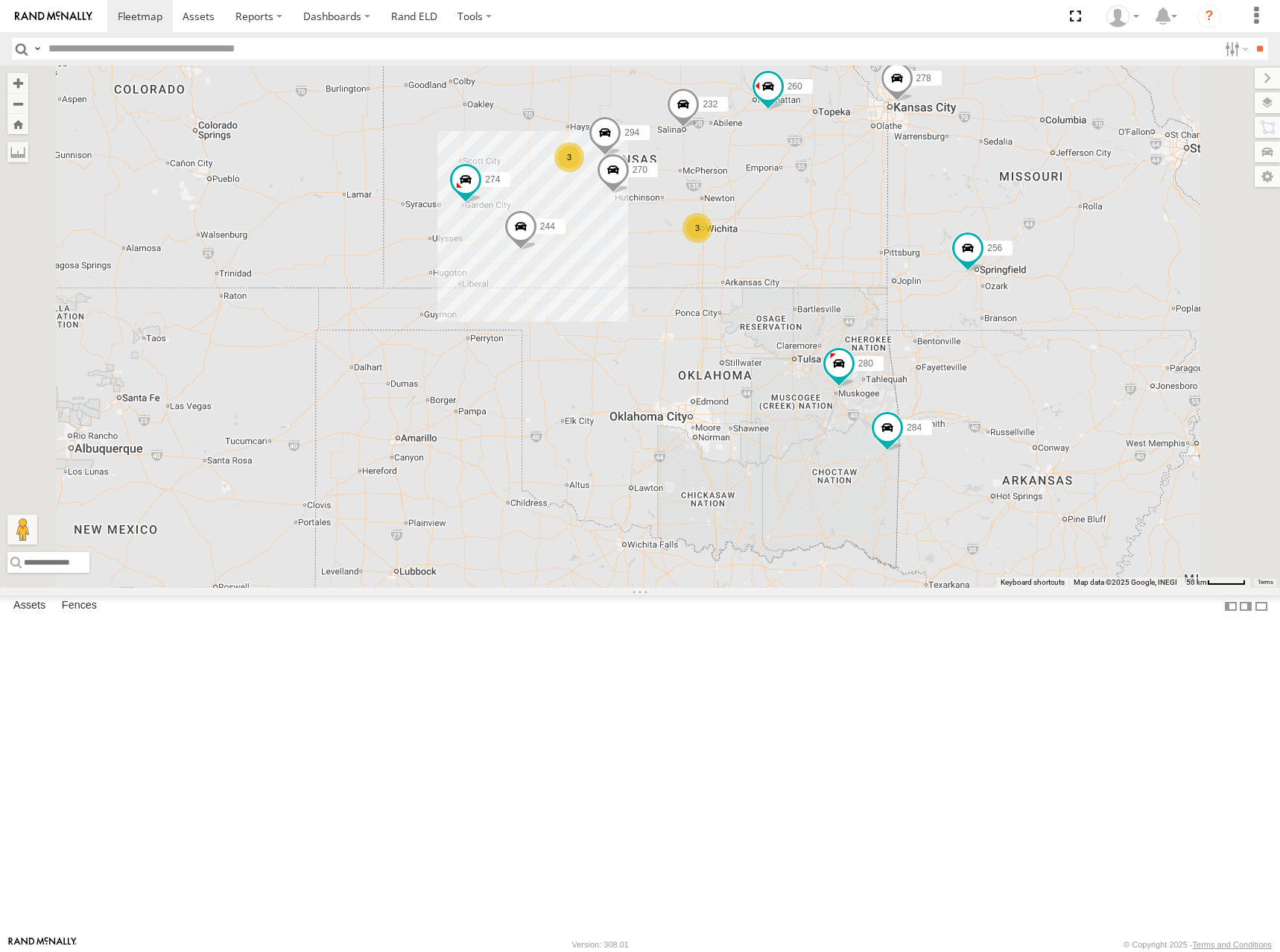
drag, startPoint x: 896, startPoint y: 254, endPoint x: 895, endPoint y: 225, distance: 29.0
click at [895, 225] on div "274 244 280 256 232 284 264 278 260 266 300 304 272 270 282 294 3 3 2" at bounding box center [640, 326] width 1280 height 522
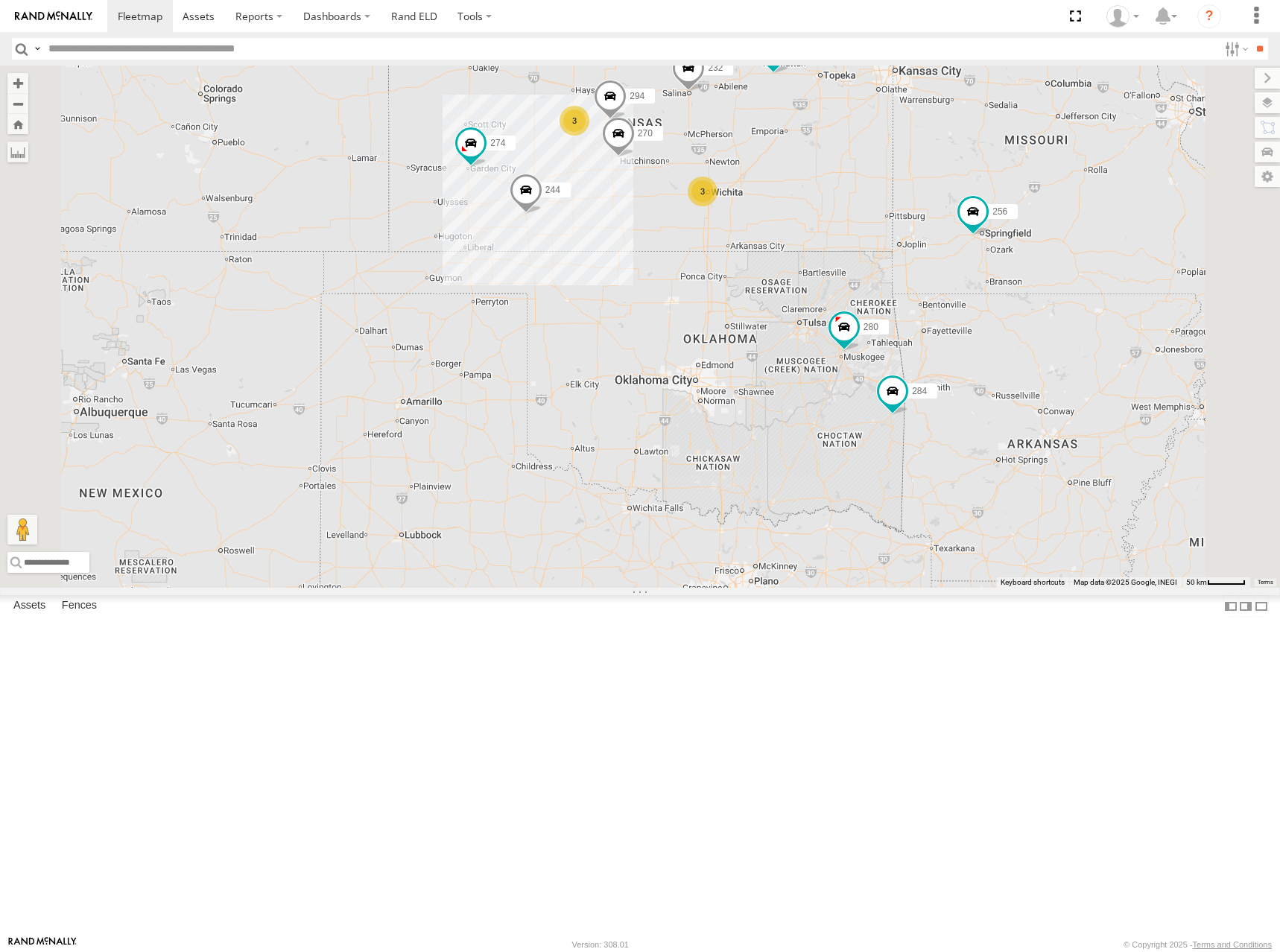
drag, startPoint x: 977, startPoint y: 400, endPoint x: 984, endPoint y: 374, distance: 26.9
click at [984, 374] on div "274 244 280 256 232 284 264 278 260 266 300 304 272 270 282 294 3 3 2" at bounding box center [640, 326] width 1280 height 522
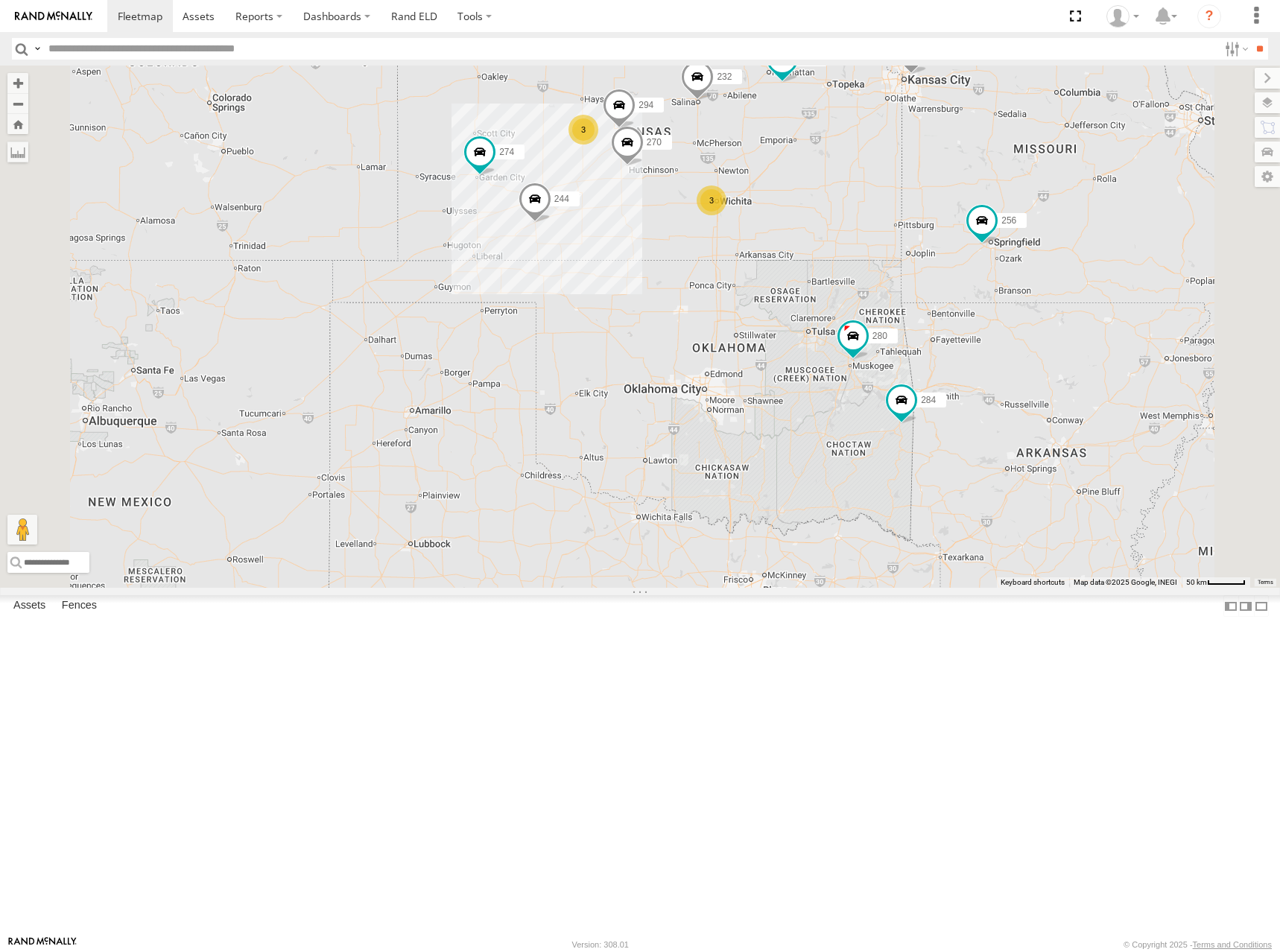
drag, startPoint x: 1009, startPoint y: 305, endPoint x: 1019, endPoint y: 313, distance: 12.8
click at [1019, 313] on div "274 244 280 256 232 284 264 278 260 266 300 304 272 270 282 294 3 3 2" at bounding box center [640, 326] width 1280 height 522
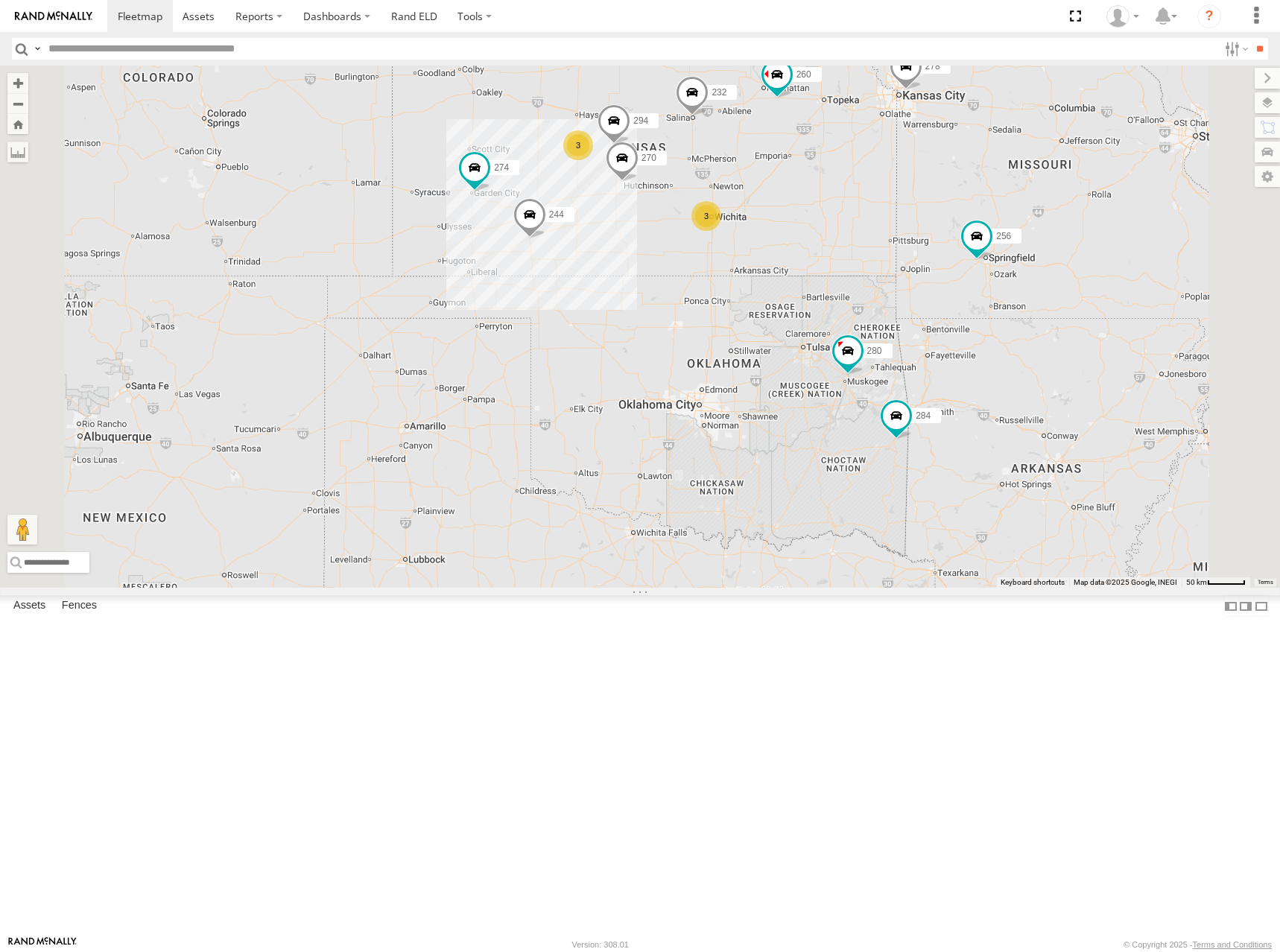
drag, startPoint x: 1017, startPoint y: 186, endPoint x: 1009, endPoint y: 202, distance: 17.9
click at [1009, 202] on div "274 244 280 256 232 284 264 278 260 266 300 304 272 270 282 294 3 3 2" at bounding box center [640, 326] width 1280 height 522
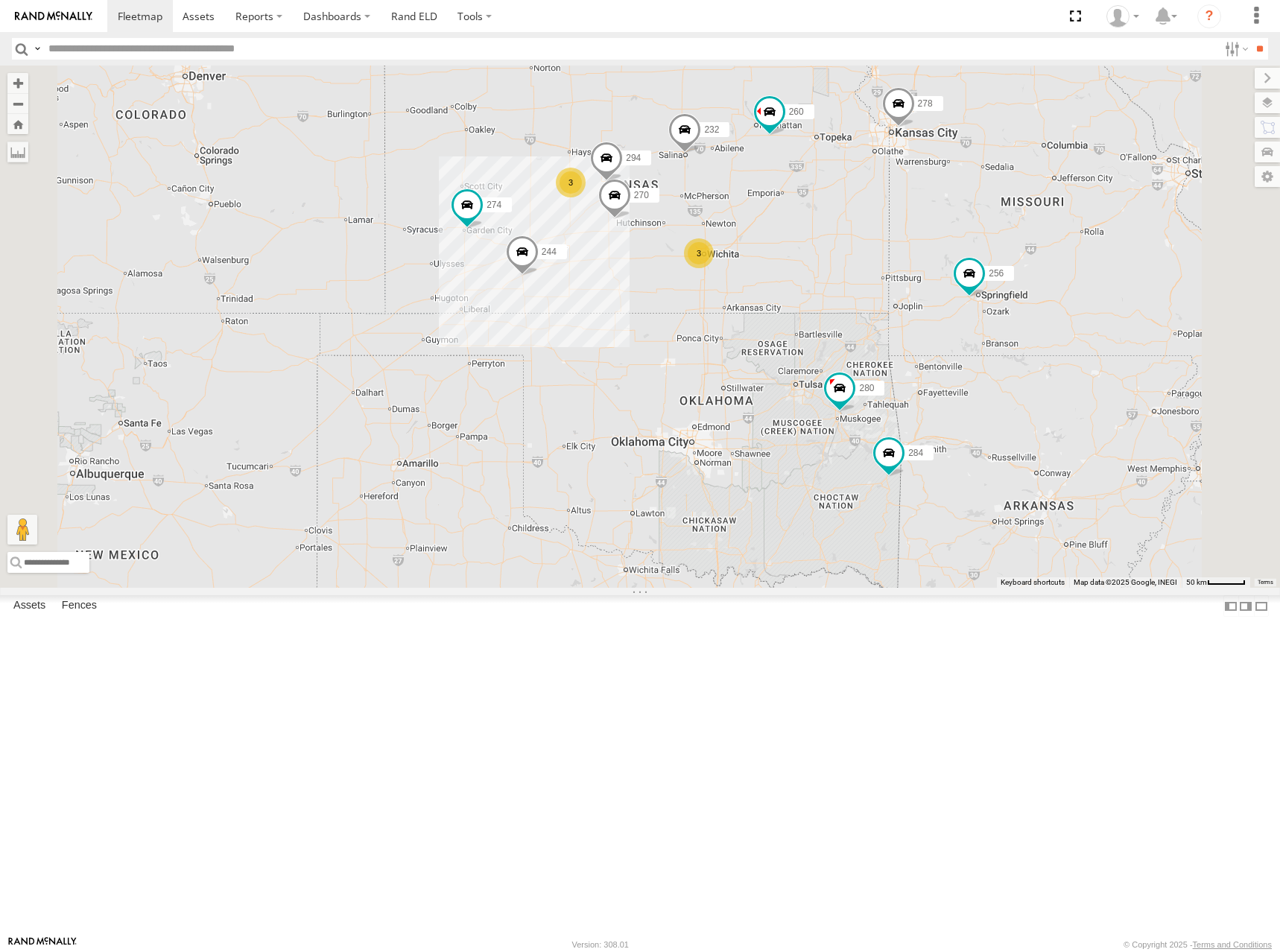
drag, startPoint x: 998, startPoint y: 163, endPoint x: 990, endPoint y: 201, distance: 38.8
click at [990, 201] on div "274 244 280 256 232 284 264 278 260 266 300 304 272 270 282 294 3 3 2" at bounding box center [640, 326] width 1280 height 522
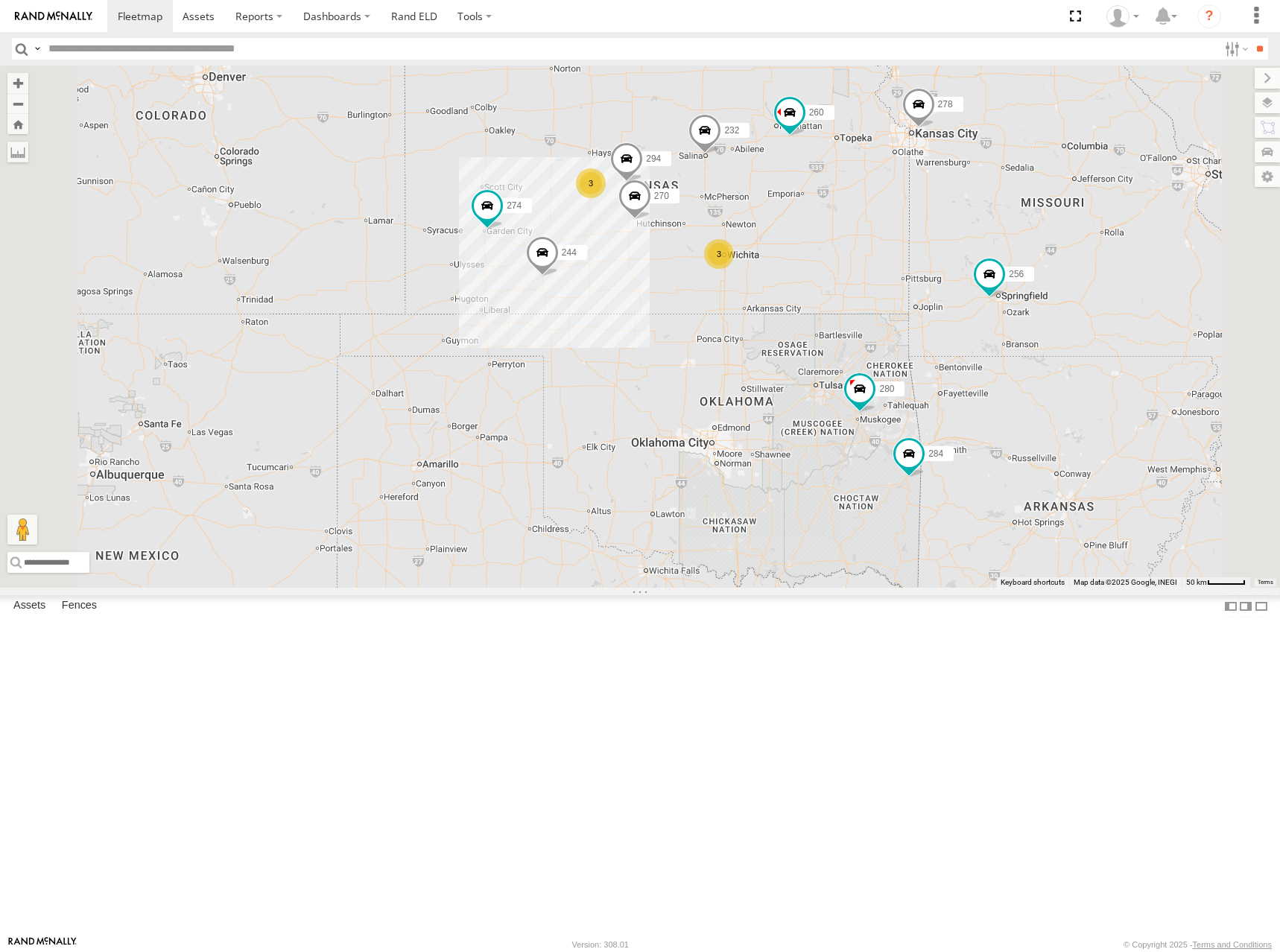
drag, startPoint x: 842, startPoint y: 257, endPoint x: 865, endPoint y: 258, distance: 23.0
click at [865, 258] on div "274 244 280 256 232 284 264 278 260 266 300 304 272 270 282 294 3 3 2" at bounding box center [640, 326] width 1280 height 522
click at [904, 247] on div "274 244 280 256 232 284 264 278 260 266 300 304 272 270 282 294 3 3 2" at bounding box center [640, 326] width 1280 height 522
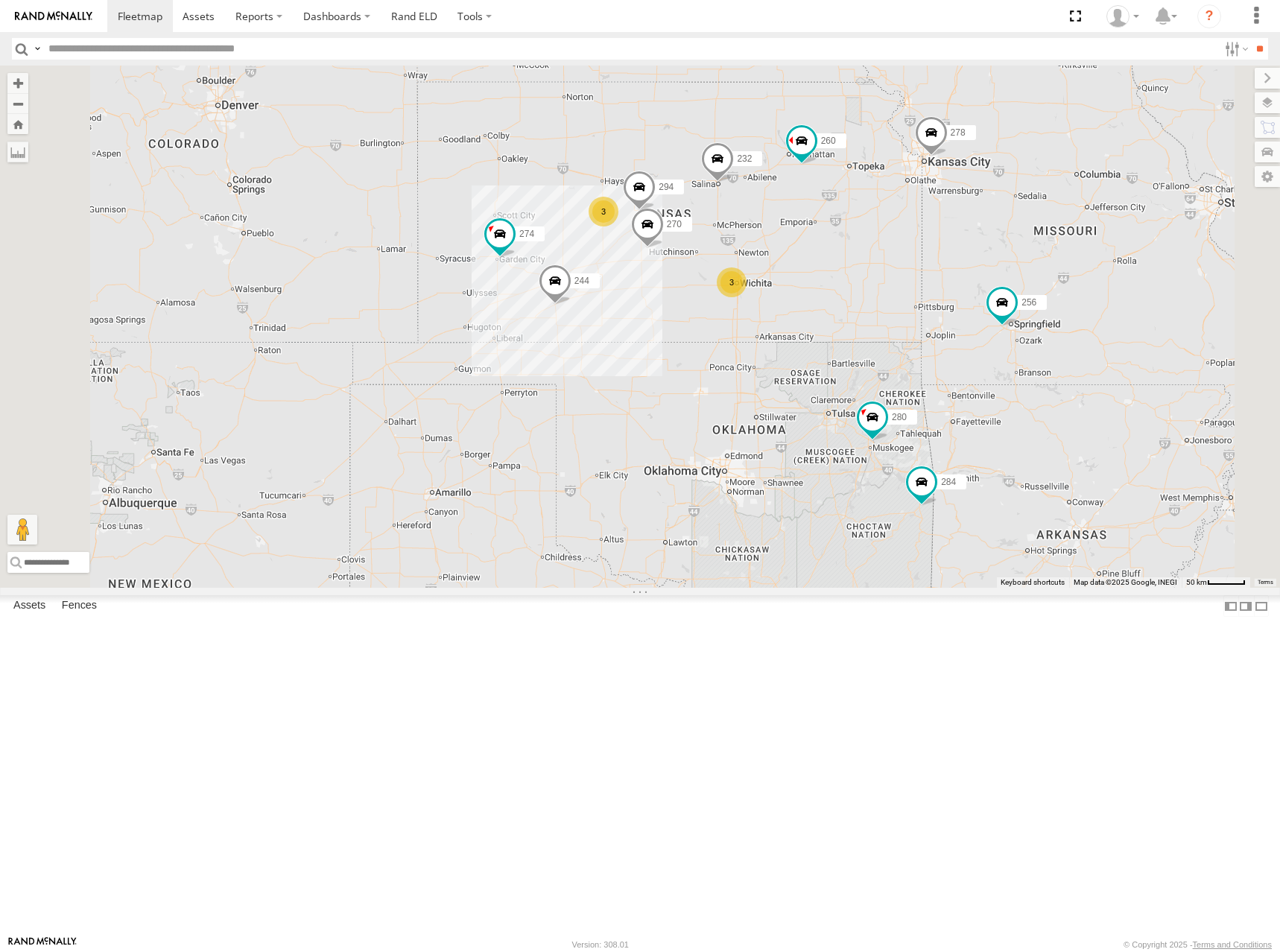
click at [1007, 414] on div "274 244 280 256 232 284 264 278 260 266 300 304 272 270 282 294 3 3 2" at bounding box center [640, 326] width 1280 height 522
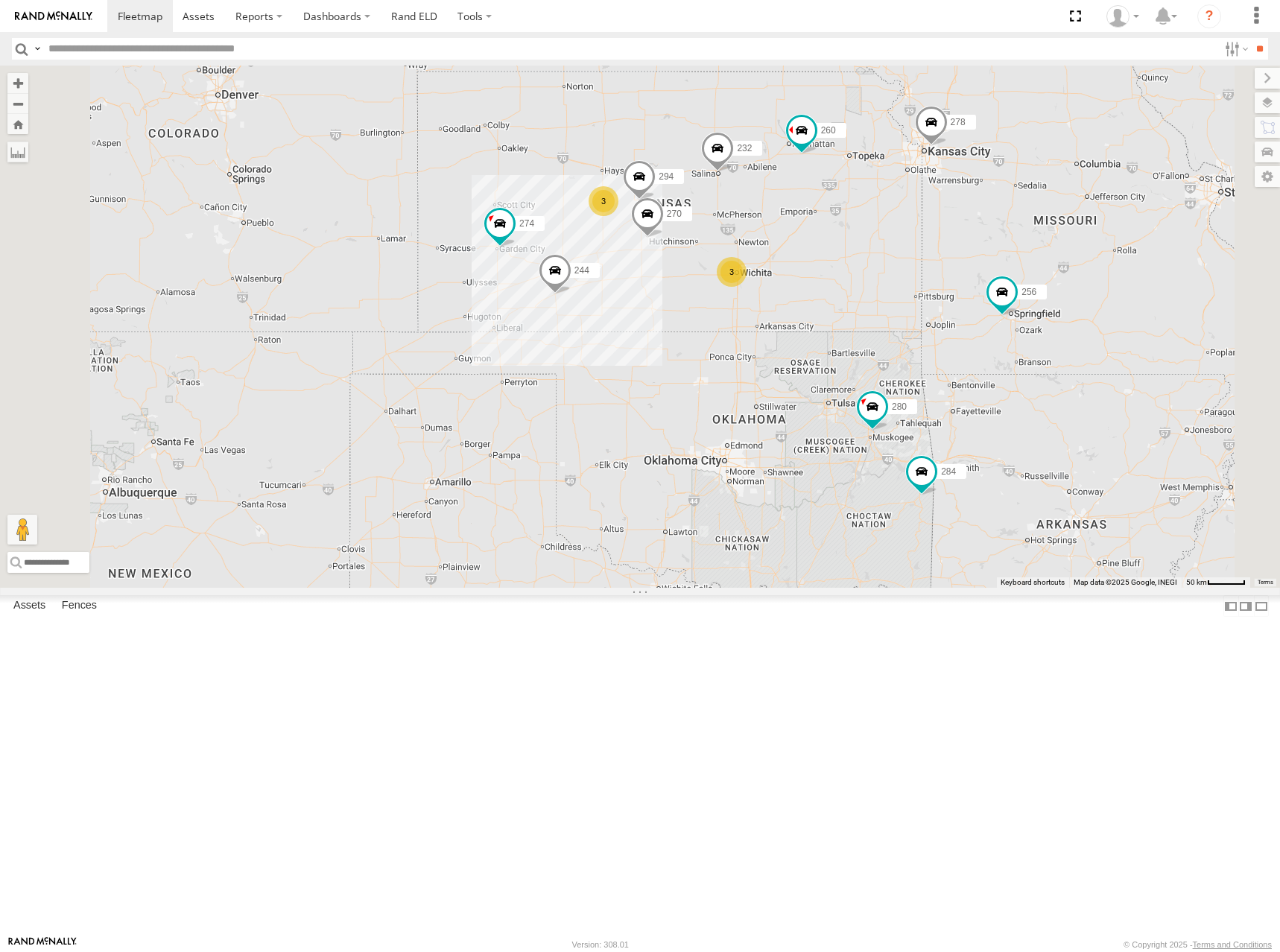
drag, startPoint x: 984, startPoint y: 407, endPoint x: 984, endPoint y: 393, distance: 14.0
click at [984, 393] on div "274 244 280 256 232 284 264 278 260 266 300 304 272 270 282 294 3 3 2" at bounding box center [640, 326] width 1280 height 522
click at [971, 368] on div "274 244 280 256 232 284 264 278 260 266 300 304 272 270 282 294 3 3 2" at bounding box center [640, 326] width 1280 height 522
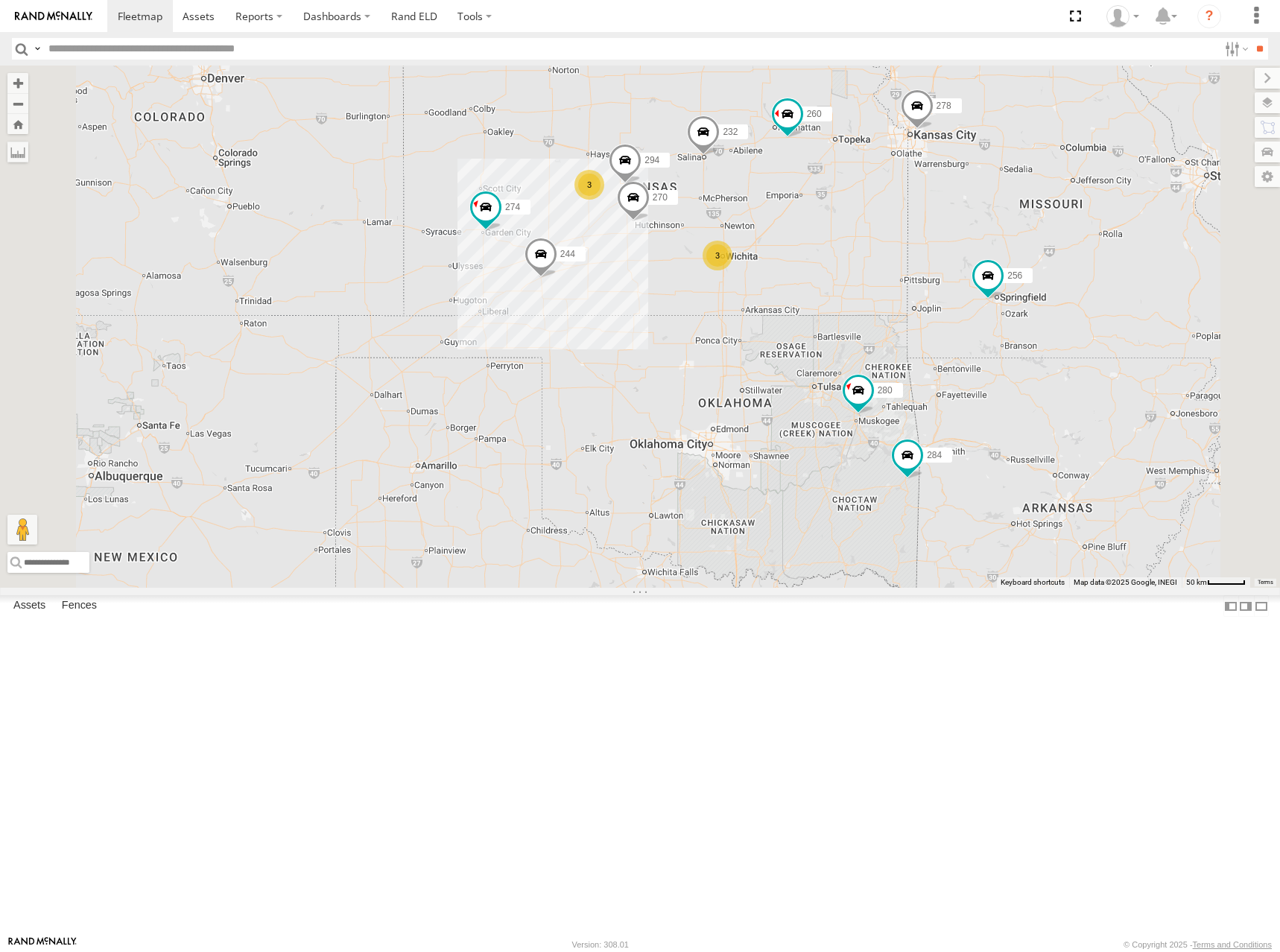
drag, startPoint x: 1064, startPoint y: 384, endPoint x: 1053, endPoint y: 366, distance: 21.1
click at [1053, 366] on div "274 244 280 256 232 284 264 278 260 266 300 304 272 270 282 294 3 3 2" at bounding box center [640, 326] width 1280 height 522
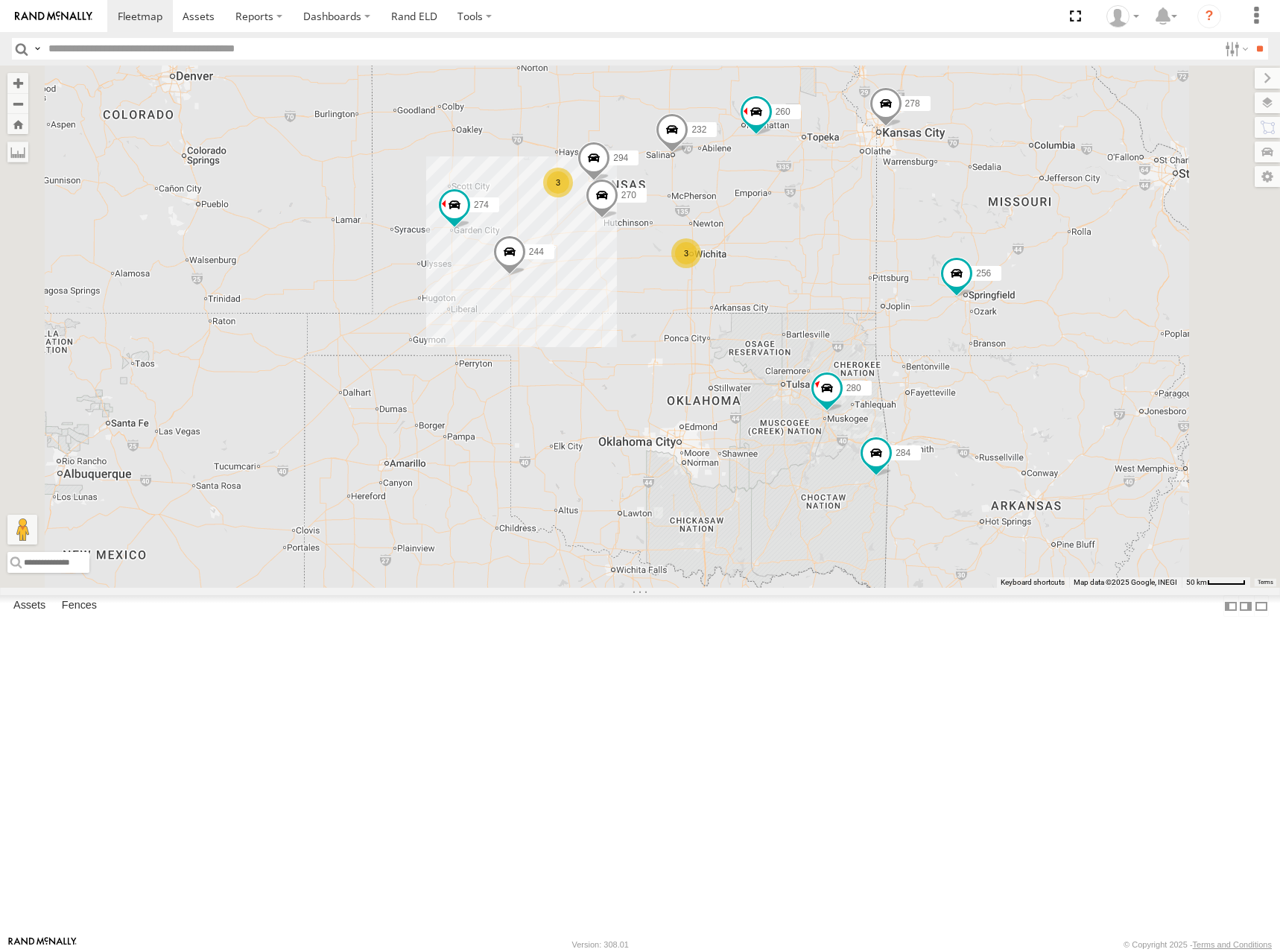
drag, startPoint x: 1001, startPoint y: 366, endPoint x: 969, endPoint y: 367, distance: 32.0
click at [969, 367] on div "274 244 280 256 232 284 264 278 260 266 300 304 272 270 282 294 3 3 2" at bounding box center [640, 326] width 1280 height 522
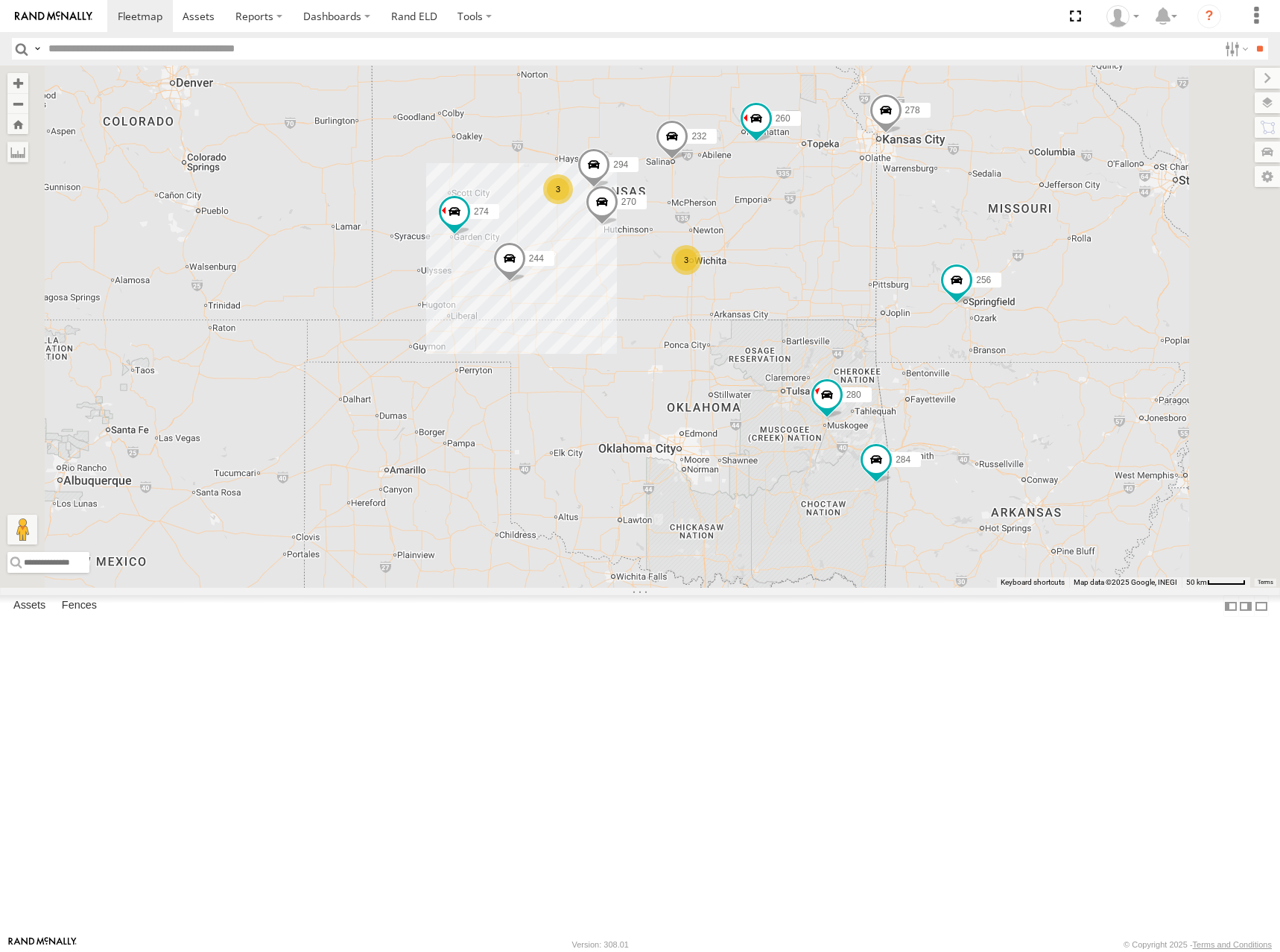
drag, startPoint x: 851, startPoint y: 240, endPoint x: 851, endPoint y: 248, distance: 8.0
click at [851, 248] on div "274 244 280 256 232 284 264 278 260 266 300 304 272 270 282 294 3 3 2" at bounding box center [640, 326] width 1280 height 522
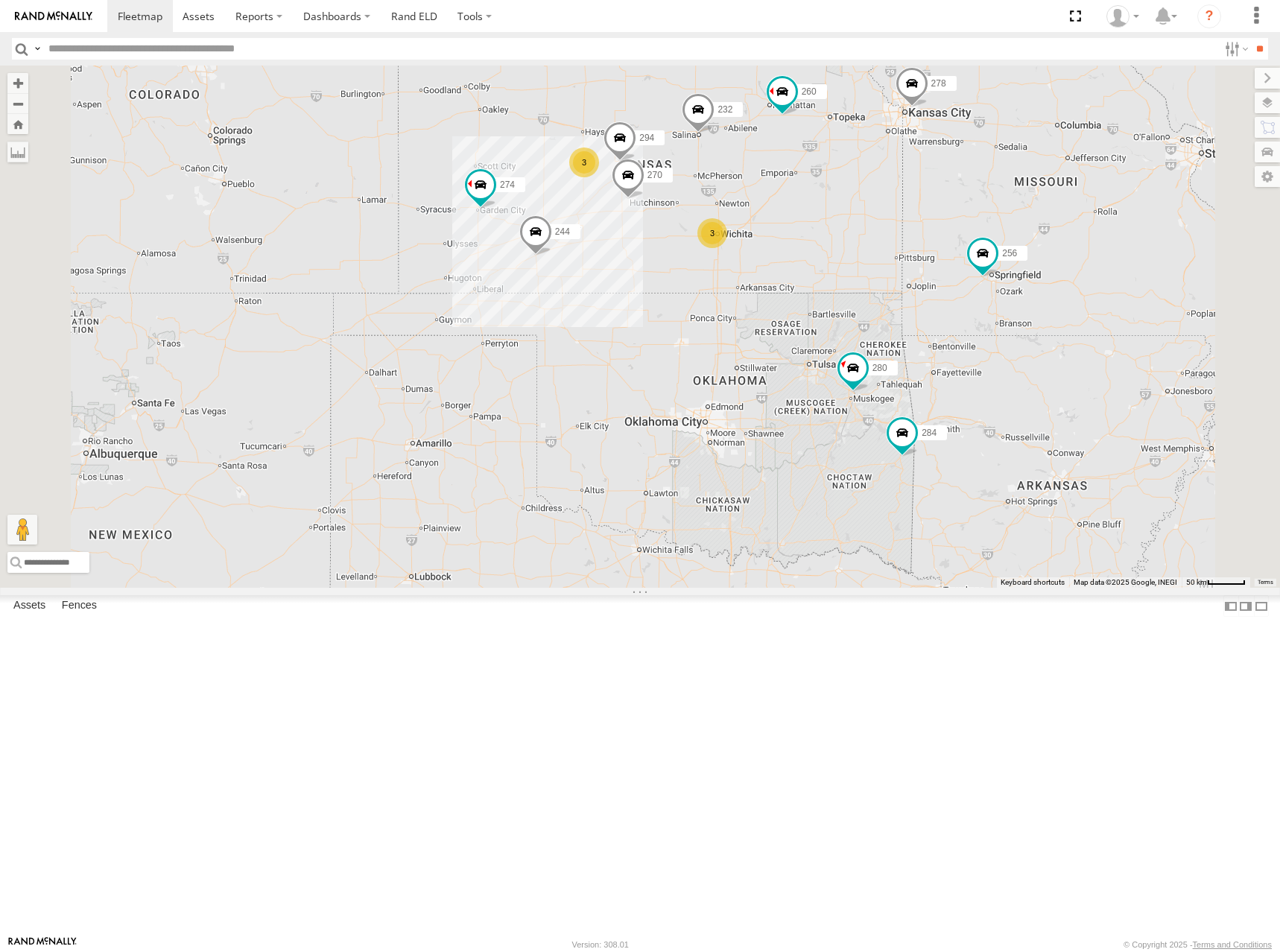
drag, startPoint x: 948, startPoint y: 353, endPoint x: 977, endPoint y: 322, distance: 42.4
click at [977, 322] on div "274 244 280 256 232 284 264 278 260 266 300 304 272 270 282 294 3 3 2" at bounding box center [640, 326] width 1280 height 522
drag, startPoint x: 937, startPoint y: 343, endPoint x: 946, endPoint y: 349, distance: 10.8
click at [946, 349] on div "274 244 280 256 232 284 264 278 260 266 300 304 272 270 282 294 3 3 2" at bounding box center [640, 326] width 1280 height 522
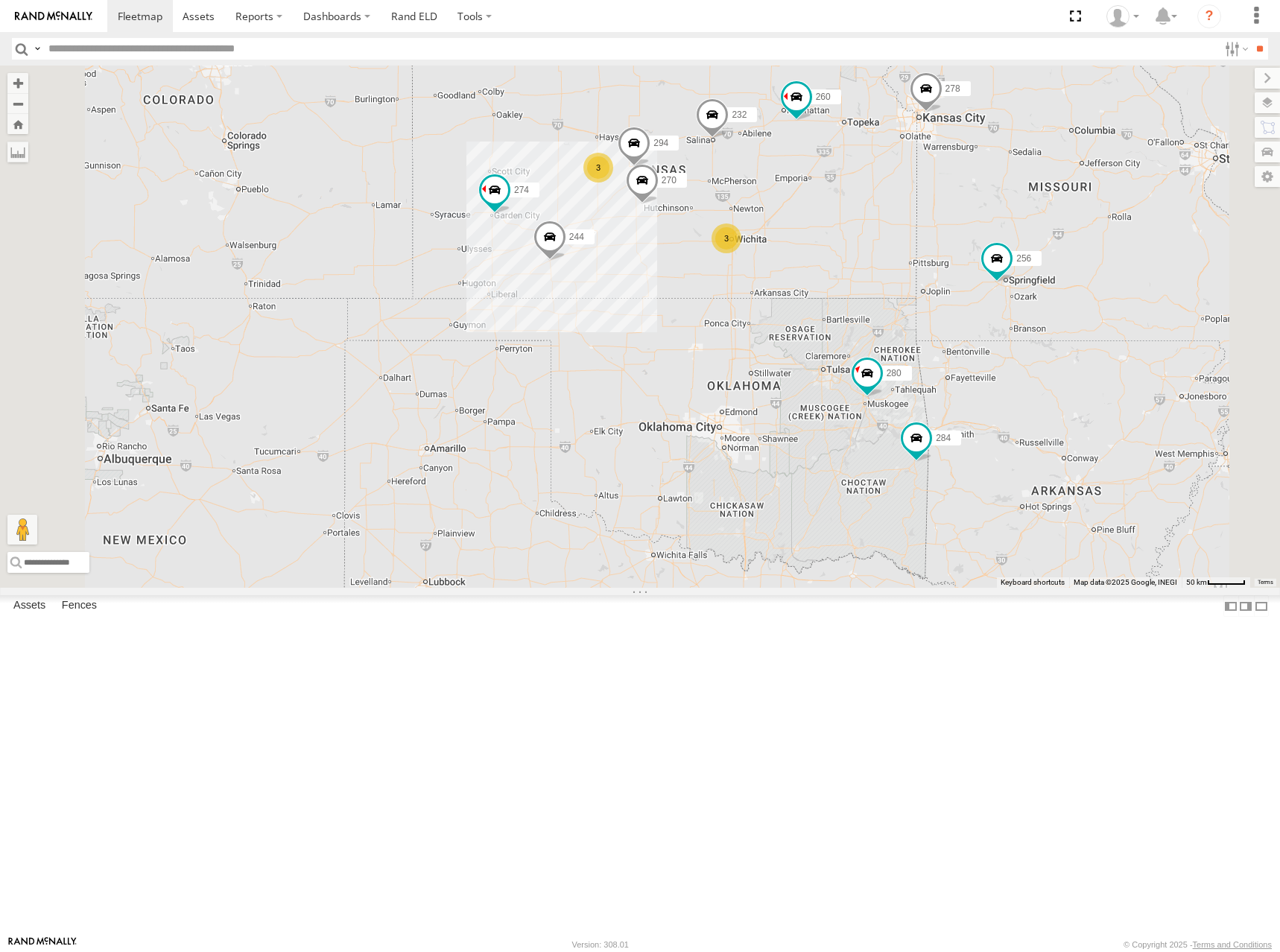
drag, startPoint x: 955, startPoint y: 322, endPoint x: 963, endPoint y: 323, distance: 8.1
click at [963, 323] on div "274 244 280 256 232 284 264 278 260 266 300 304 272 270 282 294 3 3 2" at bounding box center [640, 326] width 1280 height 522
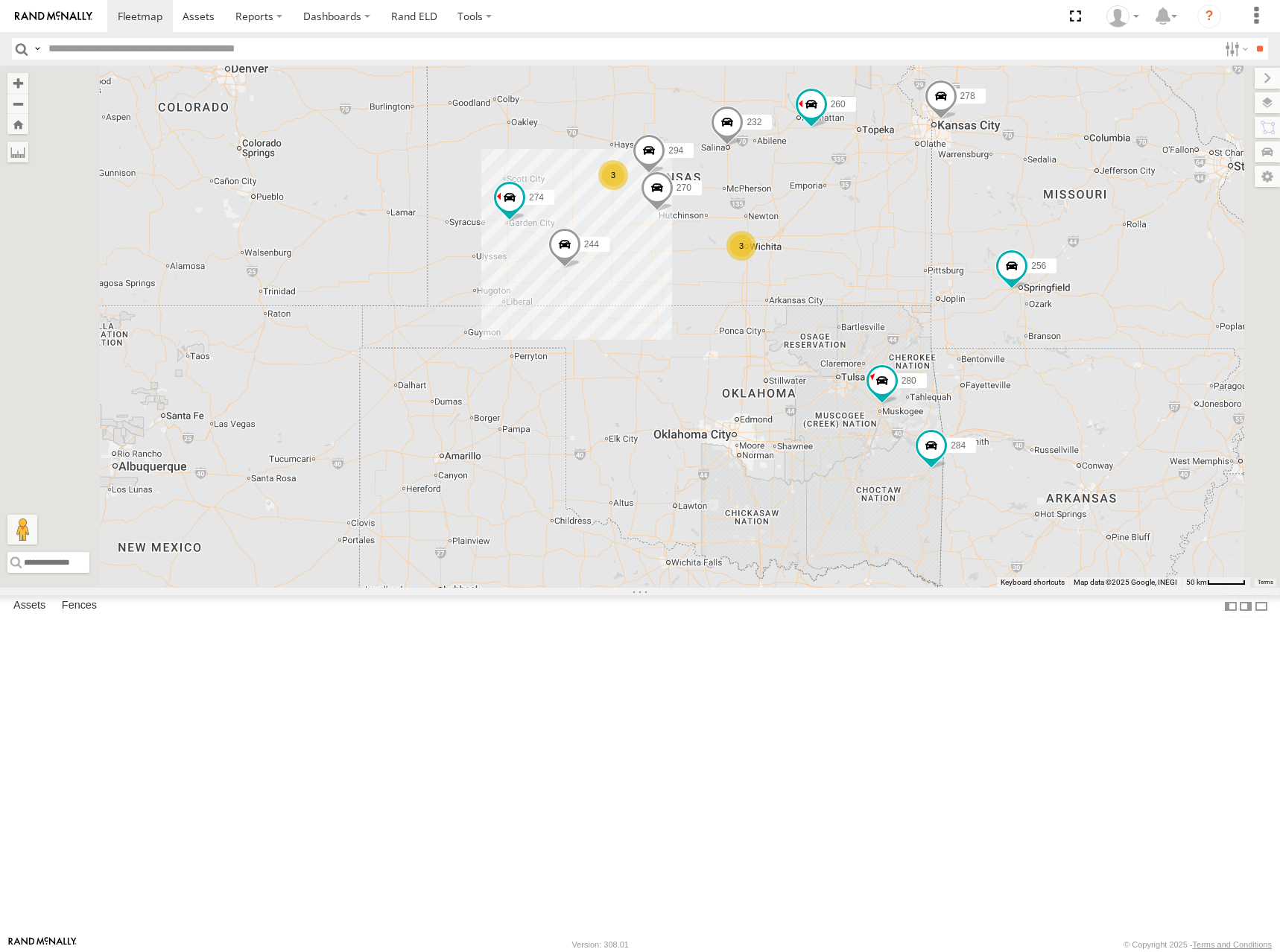
drag, startPoint x: 968, startPoint y: 341, endPoint x: 985, endPoint y: 349, distance: 18.8
click at [985, 349] on div "274 244 280 256 232 284 264 278 260 266 300 304 272 270 282 294 3 3 2" at bounding box center [640, 326] width 1280 height 522
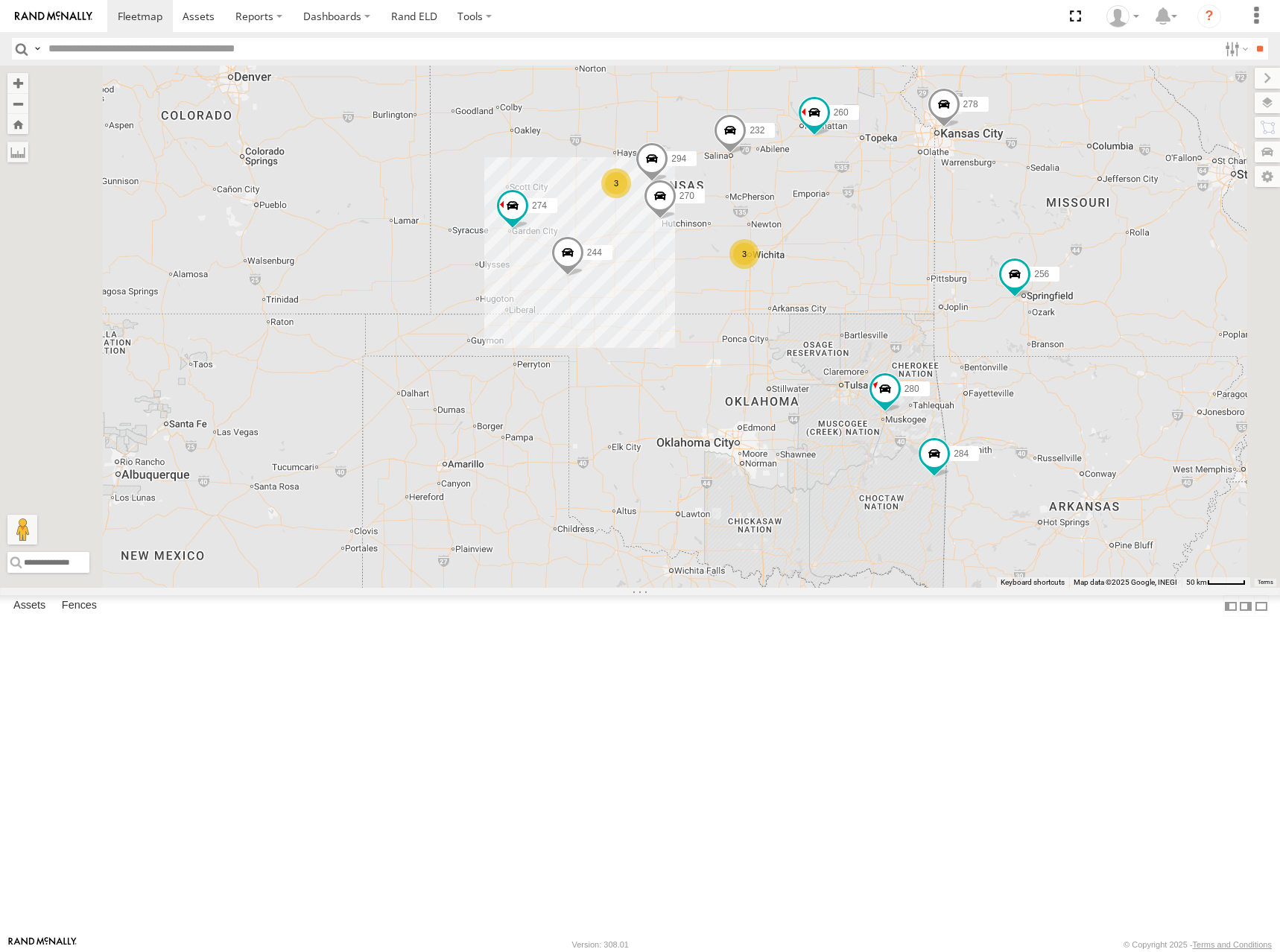
drag, startPoint x: 995, startPoint y: 326, endPoint x: 998, endPoint y: 335, distance: 9.5
click at [998, 335] on div "274 244 280 256 232 284 264 278 260 266 300 304 272 270 282 294 3 3 2" at bounding box center [640, 326] width 1280 height 522
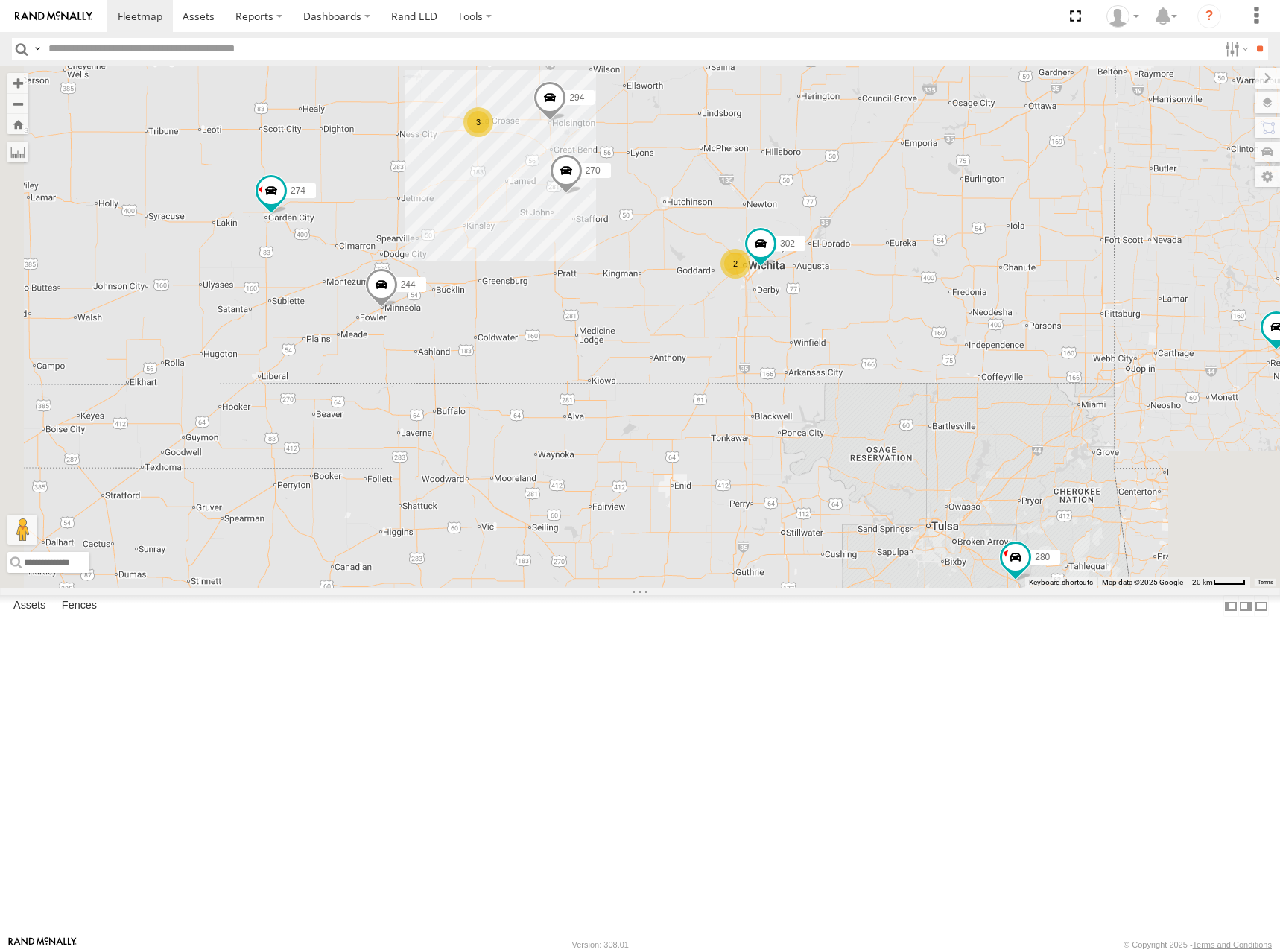
drag, startPoint x: 926, startPoint y: 384, endPoint x: 926, endPoint y: 404, distance: 20.0
click at [926, 404] on div "274 244 280 256 232 284 264 278 260 266 300 304 272 270 282 294 3 2 302" at bounding box center [640, 326] width 1280 height 522
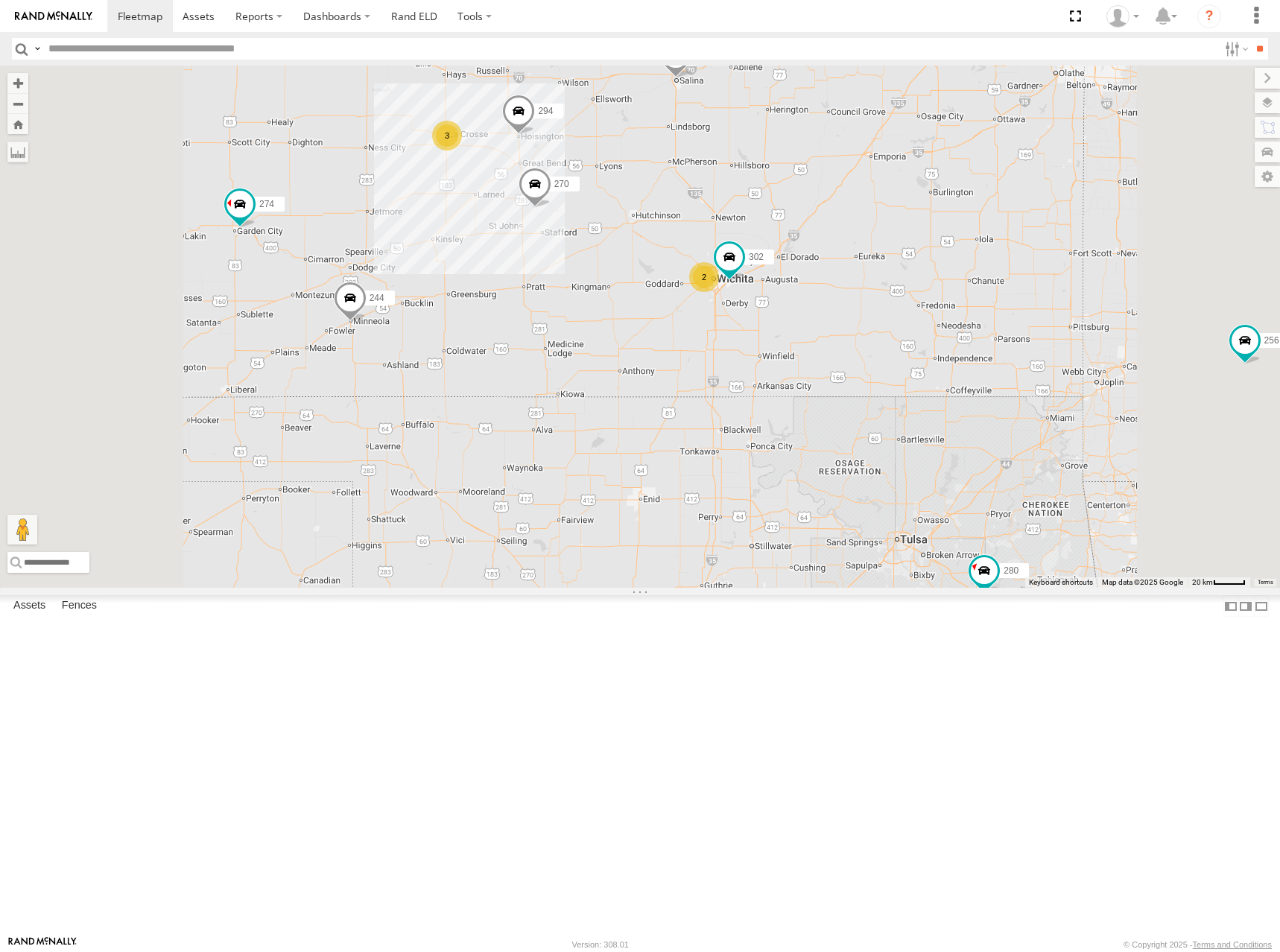
drag, startPoint x: 974, startPoint y: 326, endPoint x: 984, endPoint y: 352, distance: 27.9
click at [984, 352] on div "274 244 280 256 232 284 264 278 260 266 300 304 272 270 282 294 302 3 2" at bounding box center [640, 326] width 1280 height 522
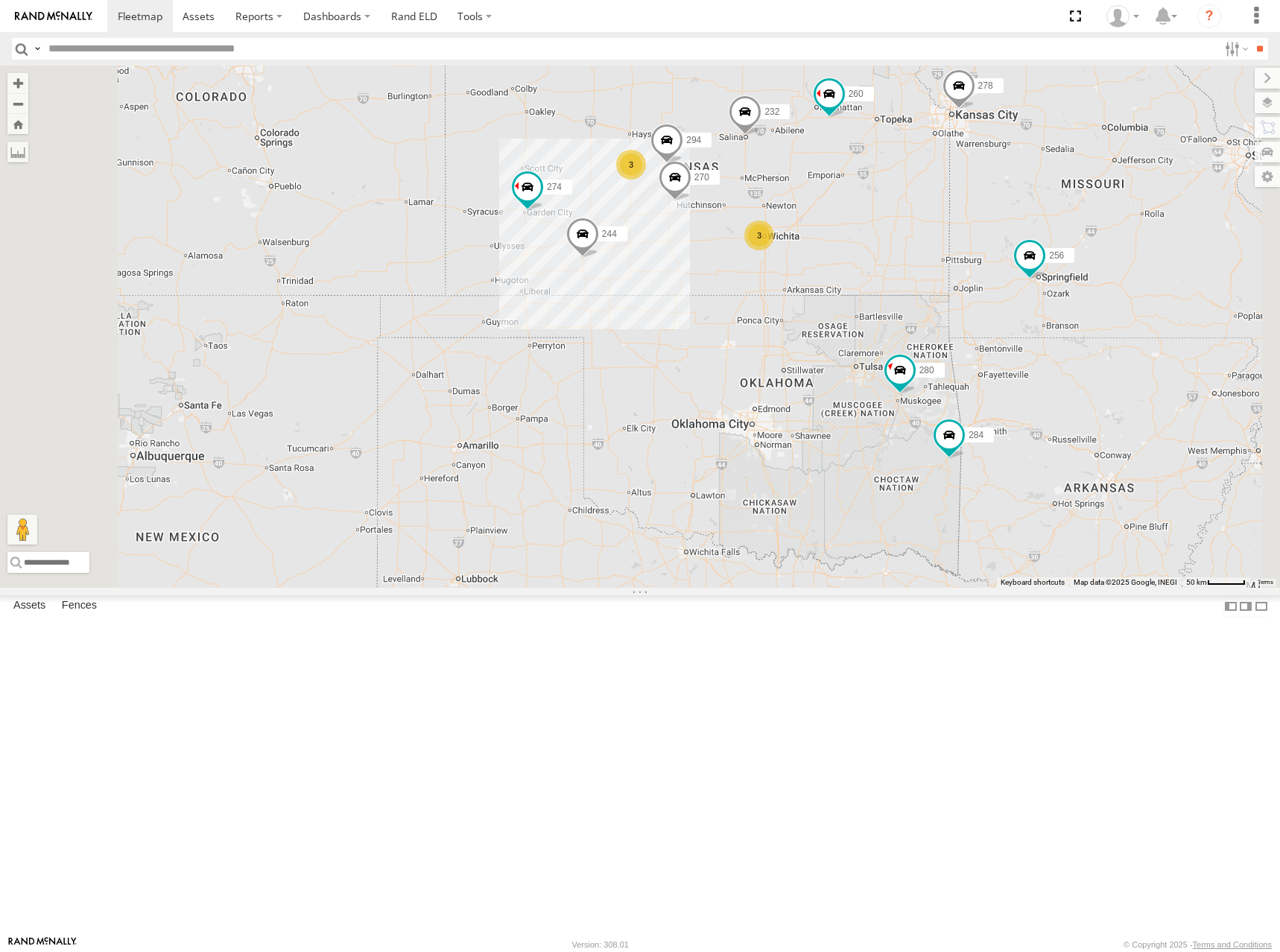
drag, startPoint x: 976, startPoint y: 349, endPoint x: 984, endPoint y: 341, distance: 11.3
click at [984, 341] on div "274 244 280 256 232 284 264 278 260 266 300 304 272 270 282 294 3 3 2" at bounding box center [640, 326] width 1280 height 522
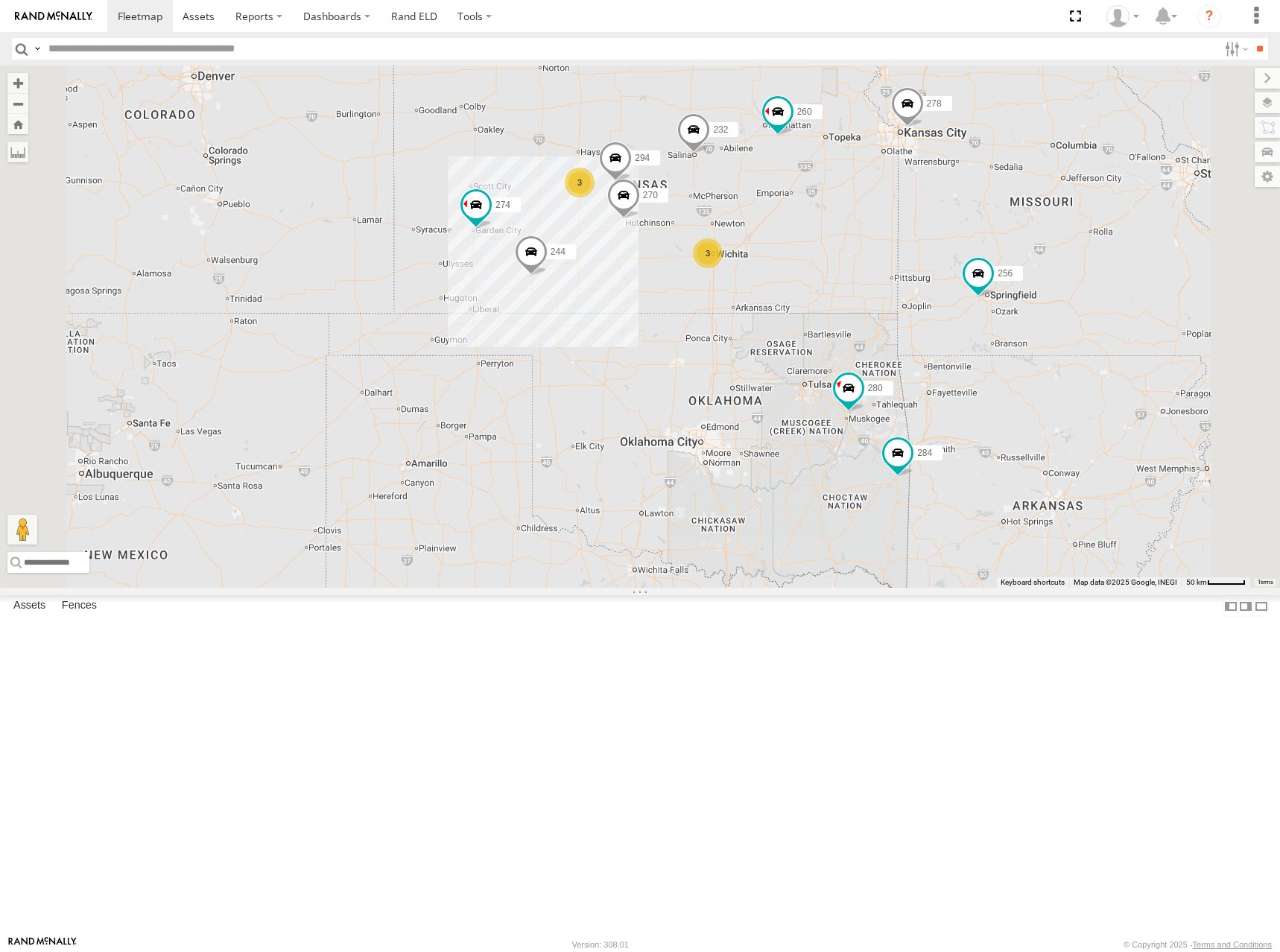
drag, startPoint x: 984, startPoint y: 231, endPoint x: 927, endPoint y: 259, distance: 63.5
click at [927, 259] on div "274 244 280 256 232 284 264 278 260 266 300 304 272 270 282 294 3 3 2" at bounding box center [640, 326] width 1280 height 522
drag, startPoint x: 858, startPoint y: 254, endPoint x: 860, endPoint y: 247, distance: 7.3
click at [860, 247] on div "274 244 280 256 232 284 264 278 260 266 300 304 272 270 282 294 3 3 2" at bounding box center [640, 326] width 1280 height 522
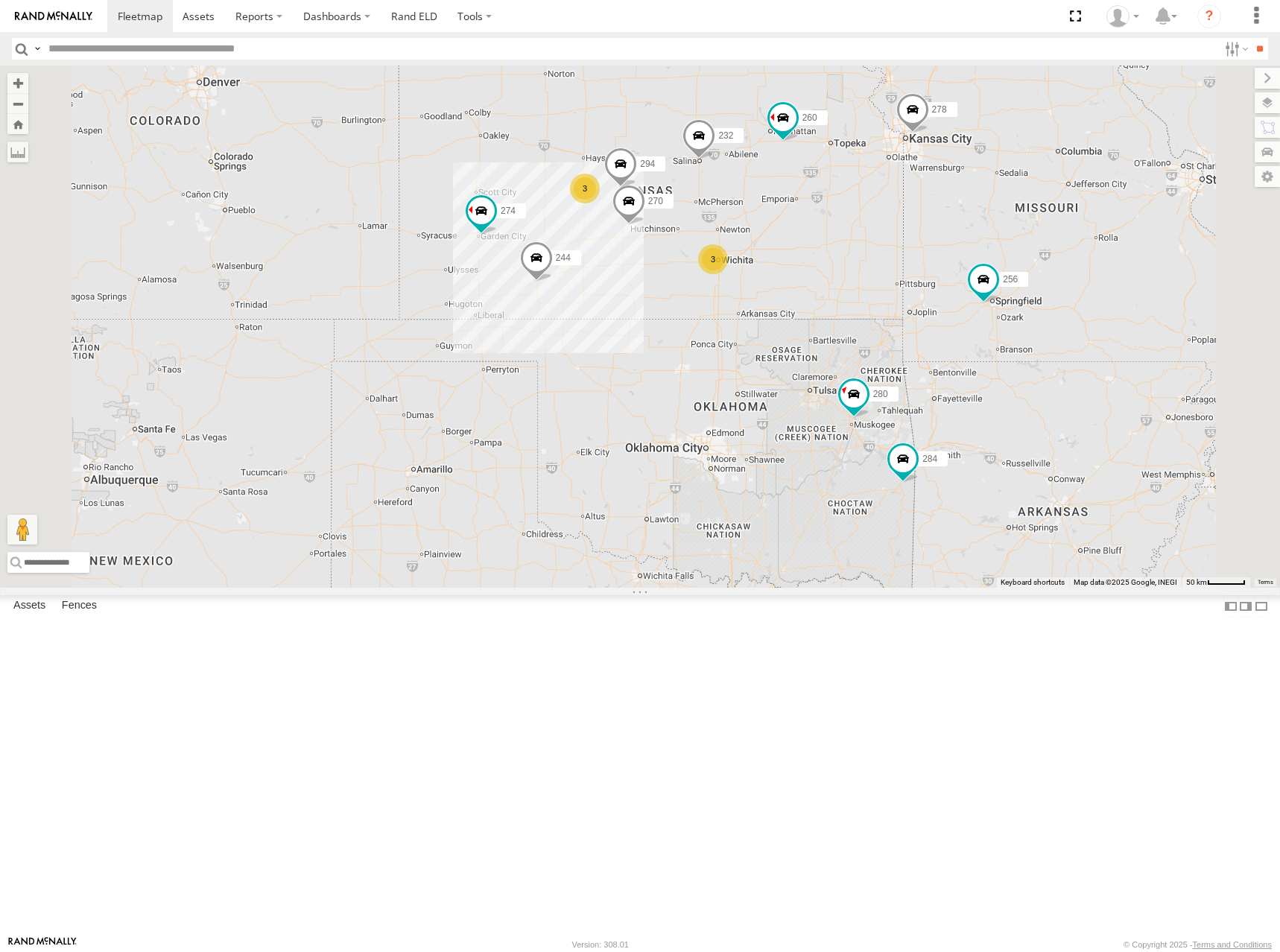
drag, startPoint x: 820, startPoint y: 242, endPoint x: 845, endPoint y: 249, distance: 26.0
click at [825, 249] on div "274 244 280 256 232 284 264 278 260 266 300 304 272 270 282 294 3 3 2" at bounding box center [640, 326] width 1280 height 522
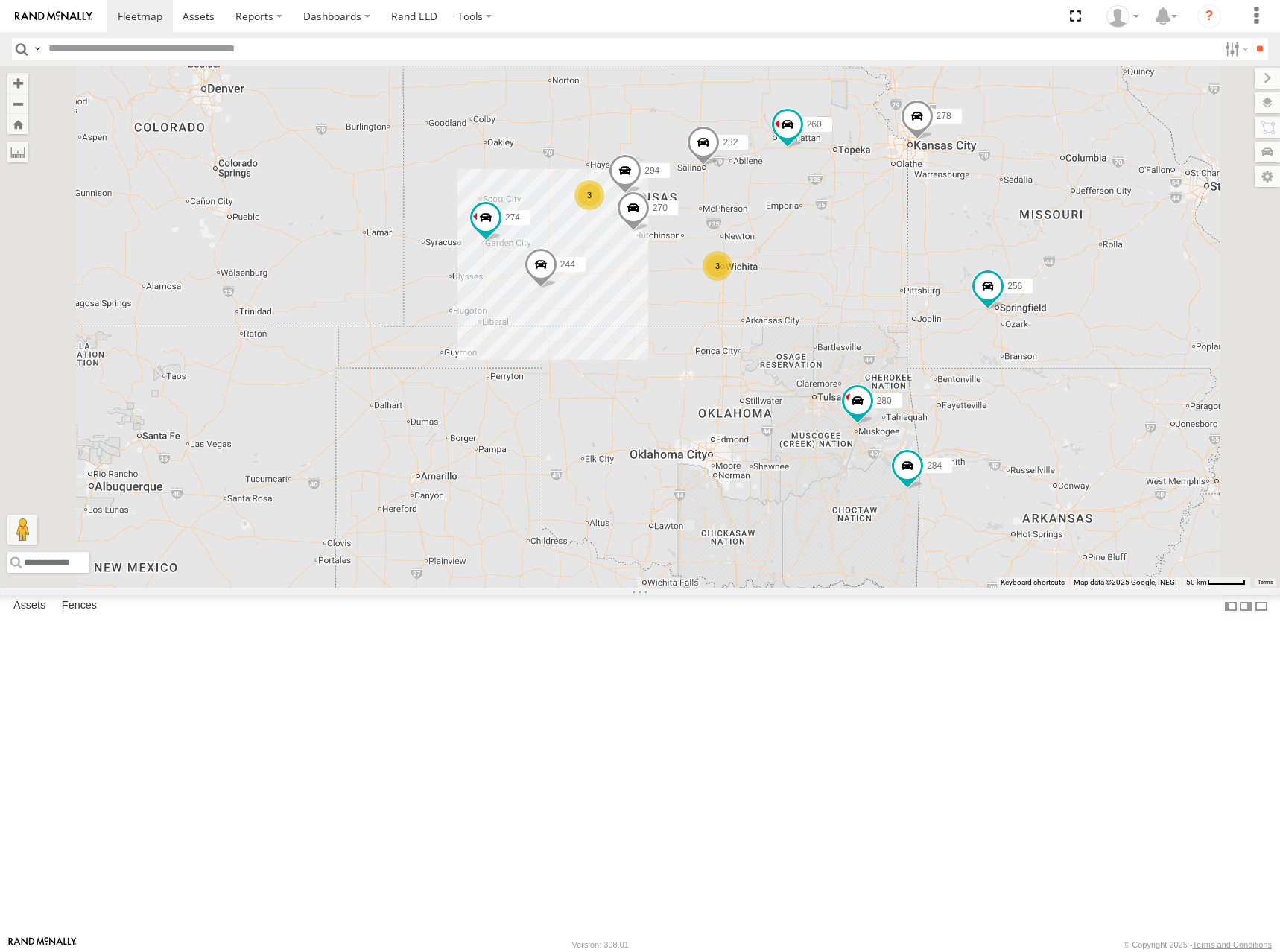
drag, startPoint x: 907, startPoint y: 255, endPoint x: 911, endPoint y: 265, distance: 10.8
click at [911, 265] on div "274 244 280 256 232 284 264 278 260 266 300 304 272 270 282 294 3 3 2" at bounding box center [640, 326] width 1280 height 522
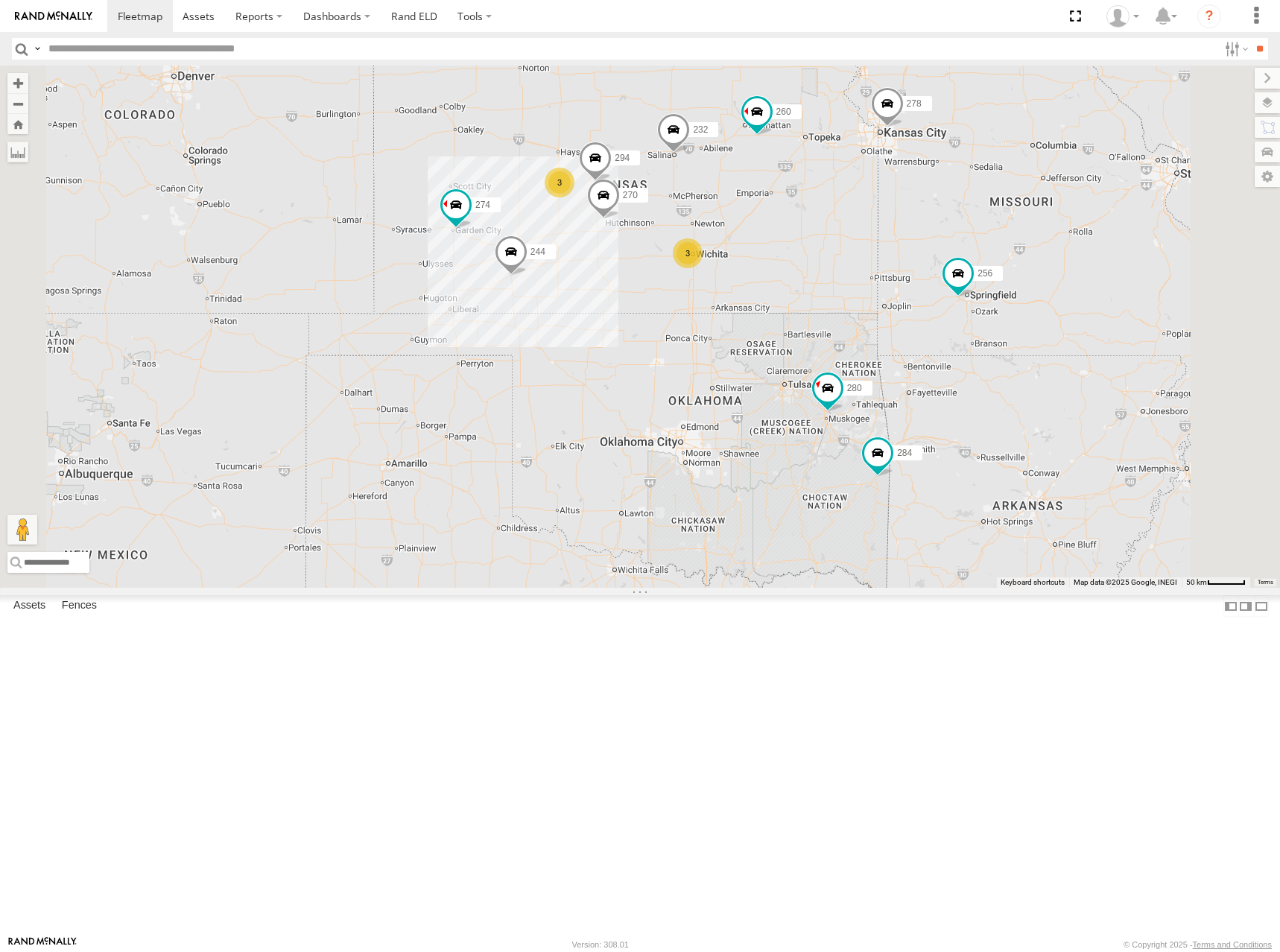
drag, startPoint x: 873, startPoint y: 284, endPoint x: 842, endPoint y: 267, distance: 35.4
click at [842, 267] on div "274 244 280 256 232 284 264 278 260 266 300 304 272 270 282 294 3 3 2" at bounding box center [640, 326] width 1280 height 522
click at [852, 236] on div "274 244 280 256 232 284 264 278 260 266 300 304 272 270 282 294 3 3 2" at bounding box center [640, 326] width 1280 height 522
click at [875, 278] on div "274 244 280 256 232 284 264 278 260 266 300 304 272 270 282 294 3 3 2" at bounding box center [640, 326] width 1280 height 522
click at [893, 236] on div "274 244 280 256 232 284 264 278 260 266 300 304 272 270 282 294 3 3 2" at bounding box center [640, 326] width 1280 height 522
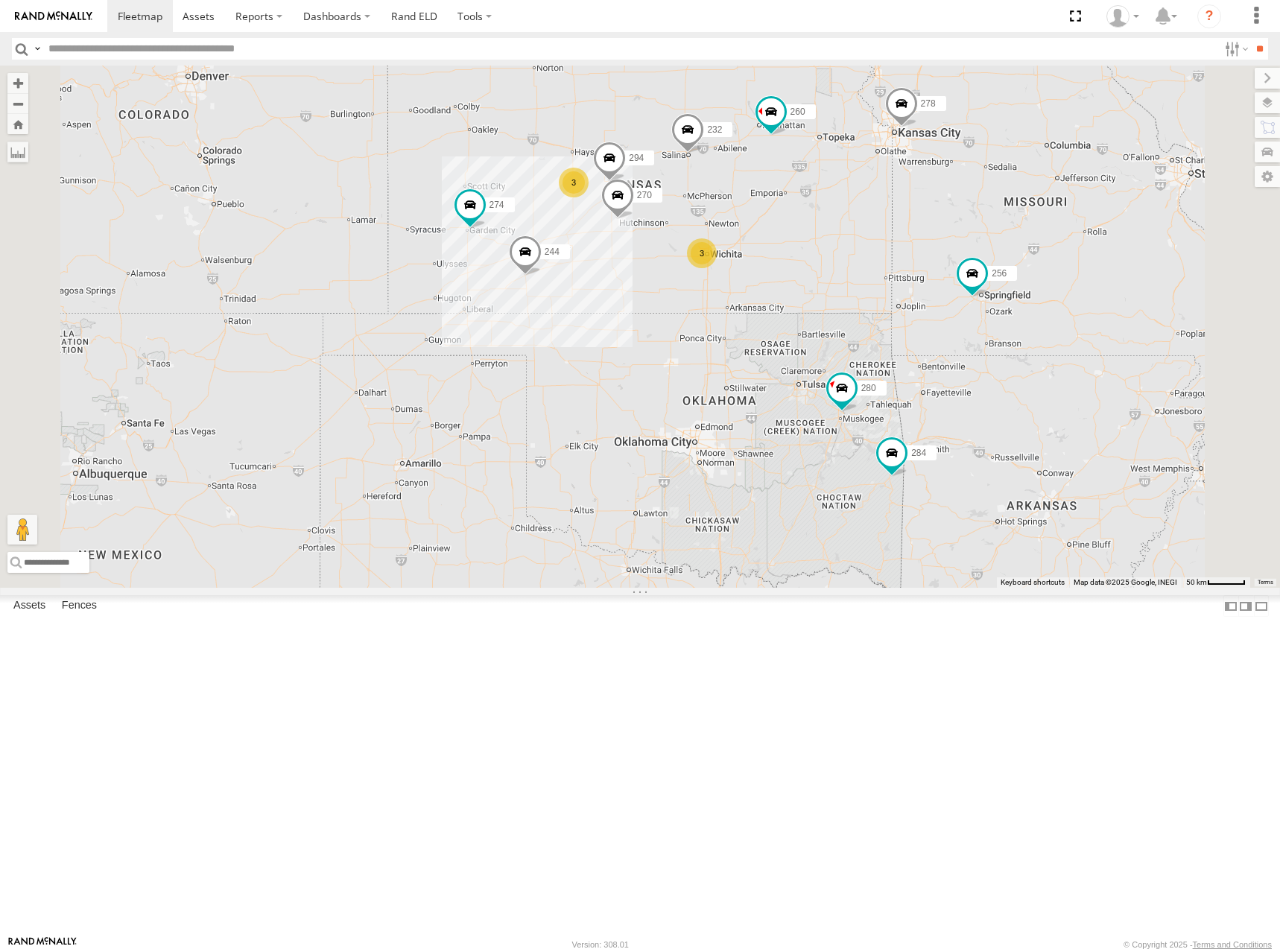
drag, startPoint x: 787, startPoint y: 257, endPoint x: 799, endPoint y: 257, distance: 12.0
click at [799, 257] on div "274 244 280 256 232 284 264 278 260 266 300 304 272 270 282 294 3 3 2" at bounding box center [640, 326] width 1280 height 522
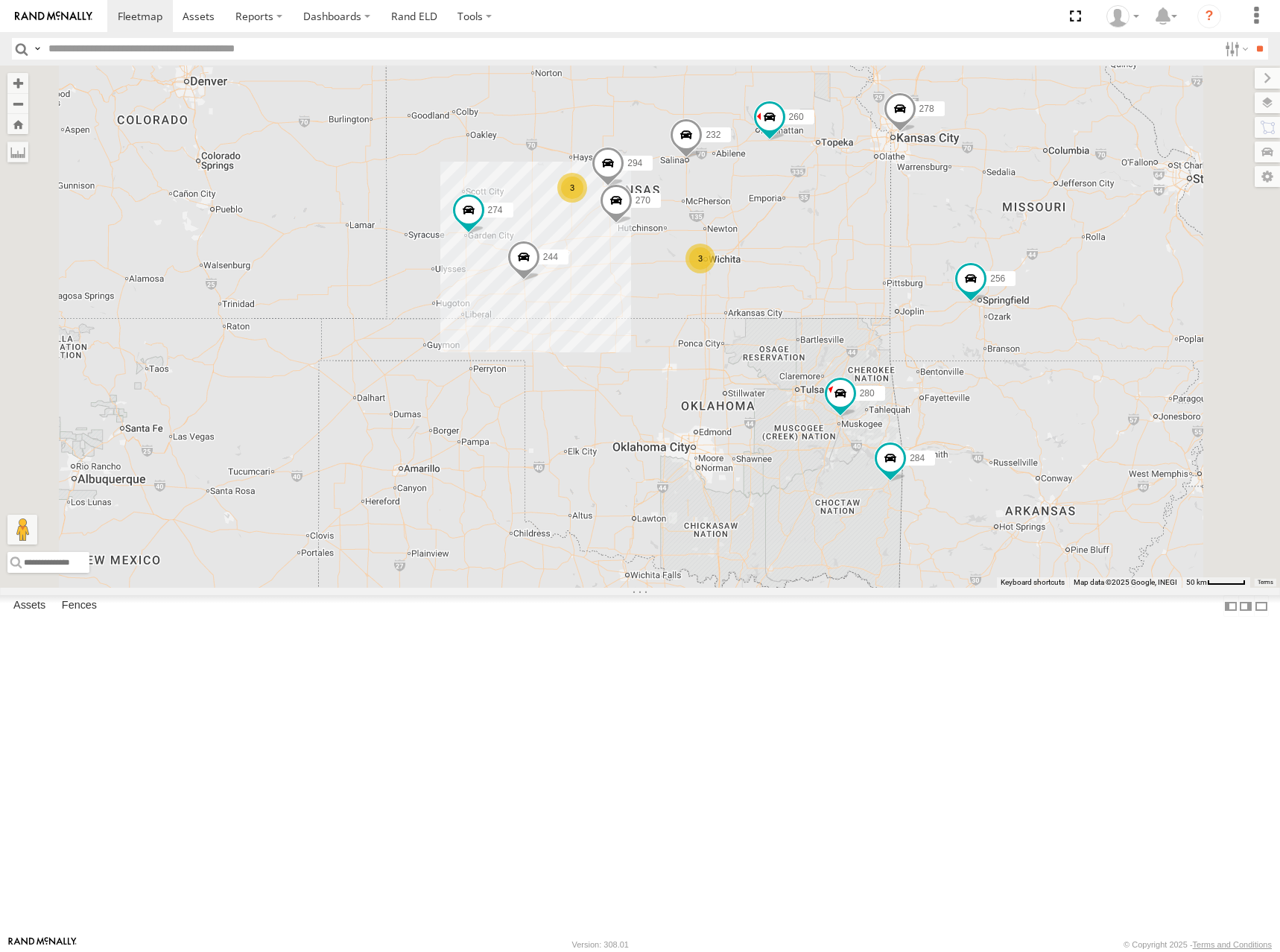
click at [863, 227] on div "274 244 280 256 232 284 264 278 260 266 300 304 272 270 282 294 3 3 2" at bounding box center [640, 326] width 1280 height 522
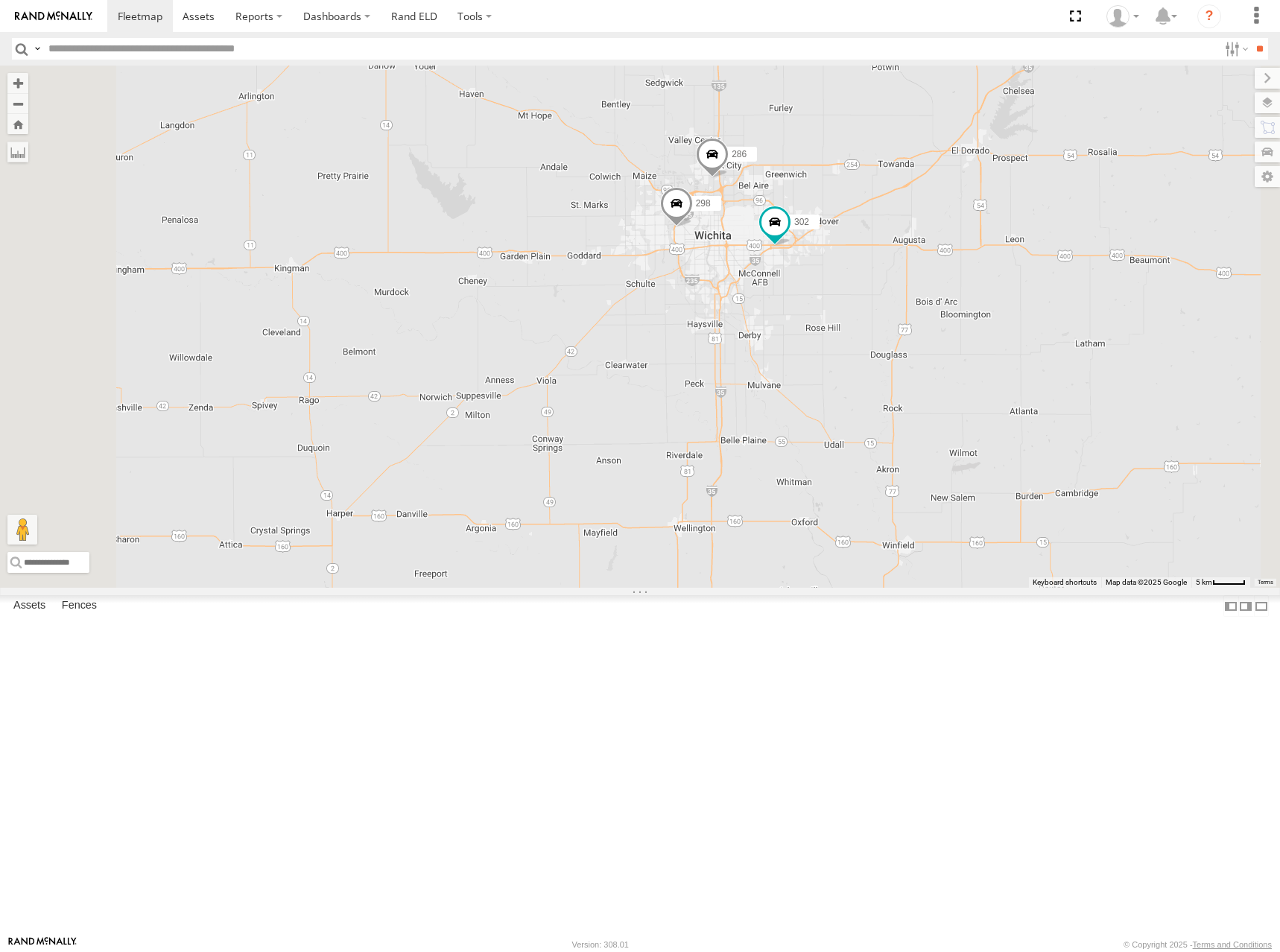
drag, startPoint x: 815, startPoint y: 301, endPoint x: 808, endPoint y: 318, distance: 18.4
click at [808, 318] on div "274 244 280 256 232 284 264 278 260 266 300 304 272 270 282 294 298 302 286" at bounding box center [640, 326] width 1280 height 522
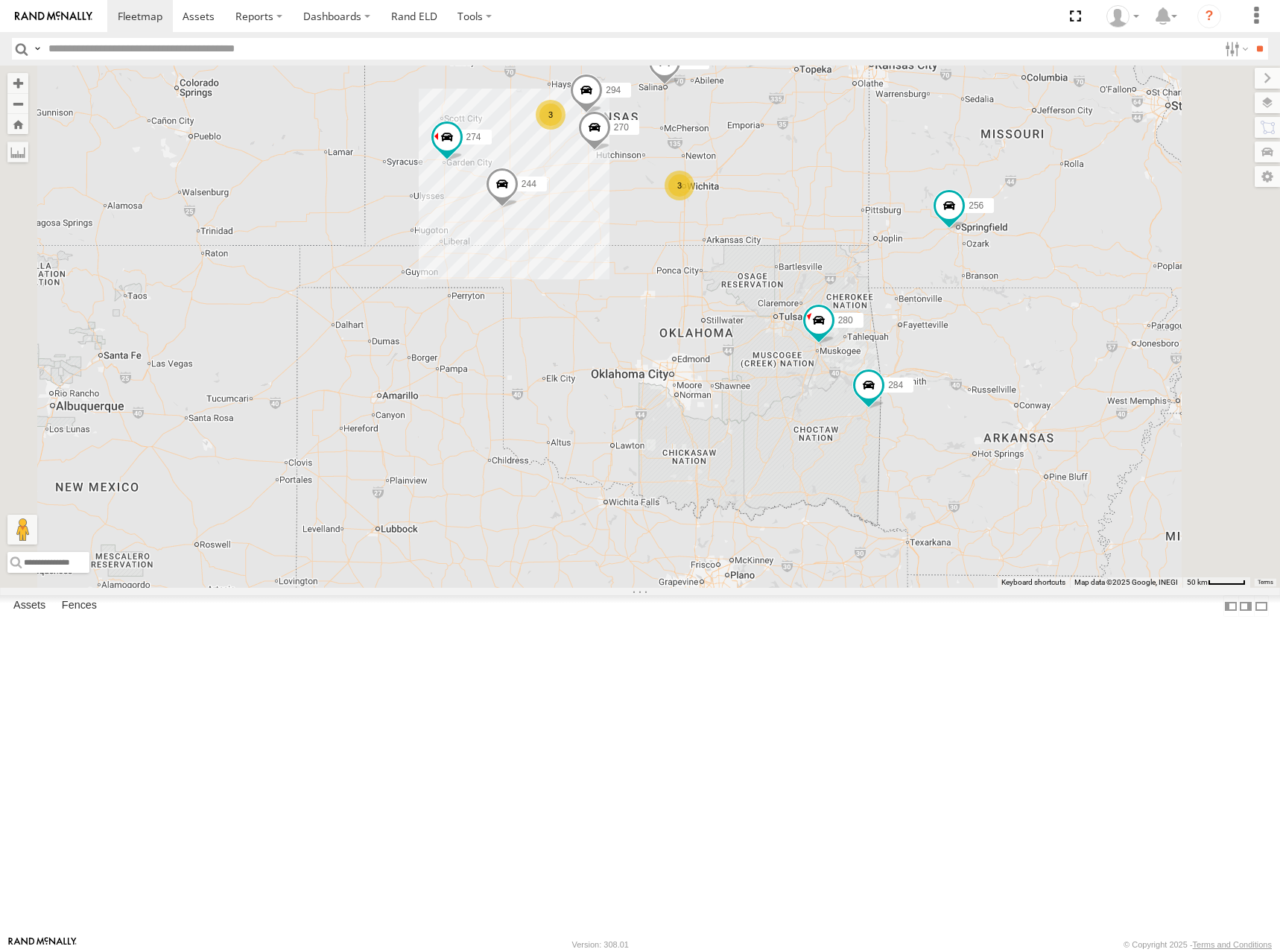
drag, startPoint x: 864, startPoint y: 255, endPoint x: 920, endPoint y: 286, distance: 64.0
click at [920, 286] on div "274 244 280 256 232 284 264 278 260 266 300 304 272 270 282 294 3 3" at bounding box center [640, 326] width 1280 height 522
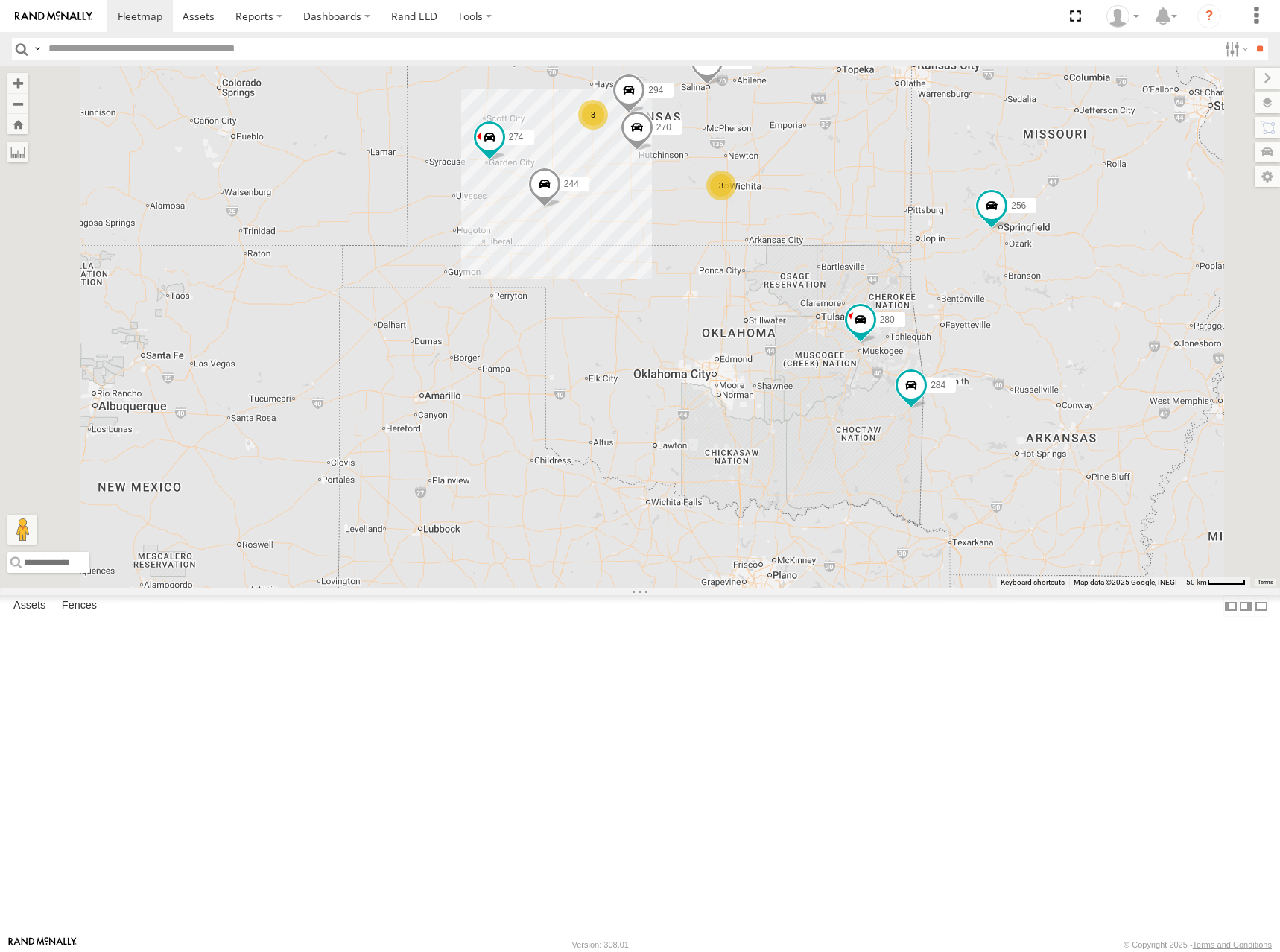
drag, startPoint x: 758, startPoint y: 214, endPoint x: 781, endPoint y: 214, distance: 23.0
click at [781, 214] on div "274 244 280 256 232 284 264 278 260 266 300 304 272 270 282 294 3 3 2" at bounding box center [640, 326] width 1280 height 522
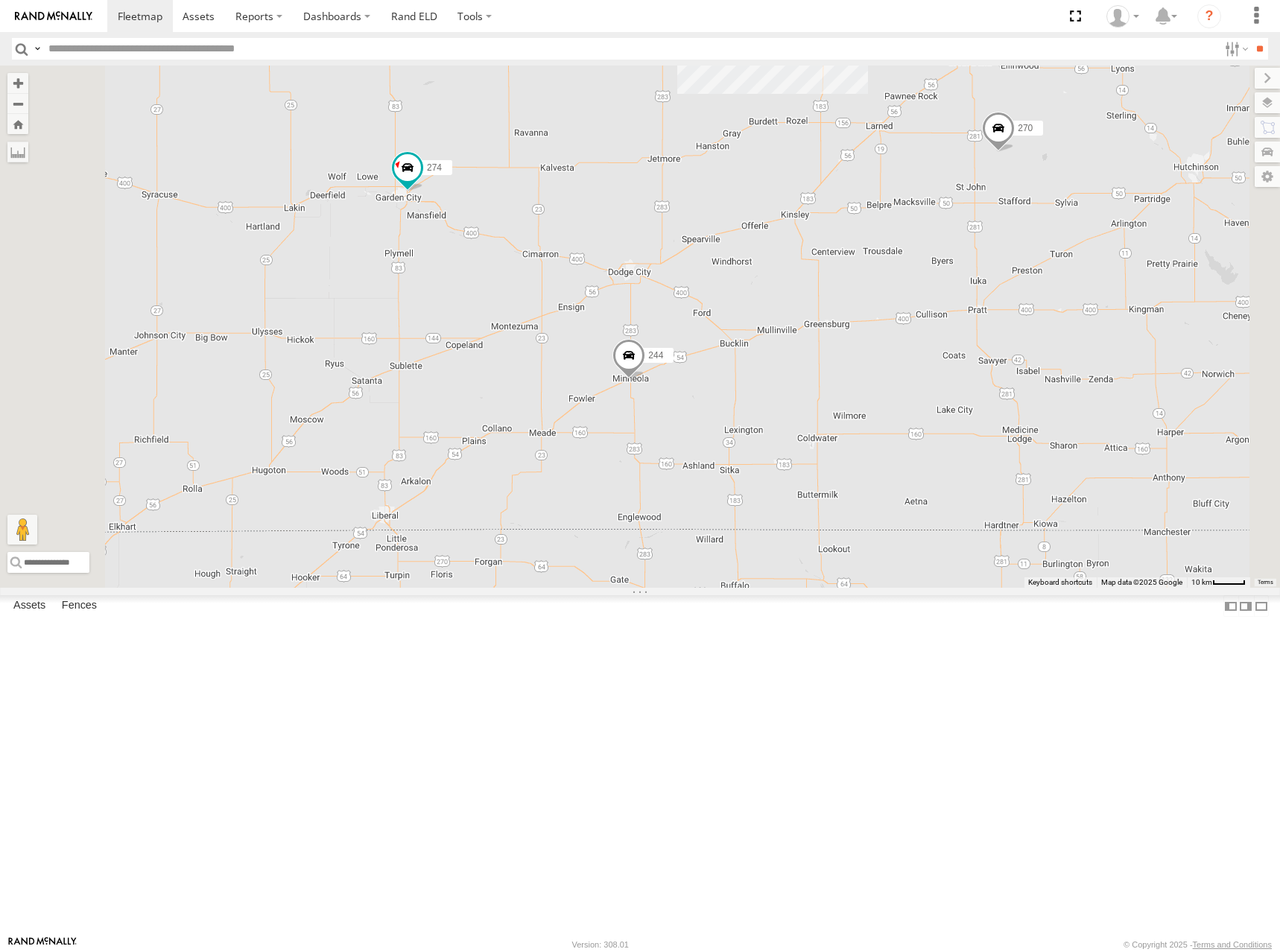
drag, startPoint x: 733, startPoint y: 331, endPoint x: 825, endPoint y: 321, distance: 92.5
click at [825, 321] on div "274 244 280 256 232 284 264 278 260 266 300 304 272 270 282 294 3" at bounding box center [640, 326] width 1280 height 522
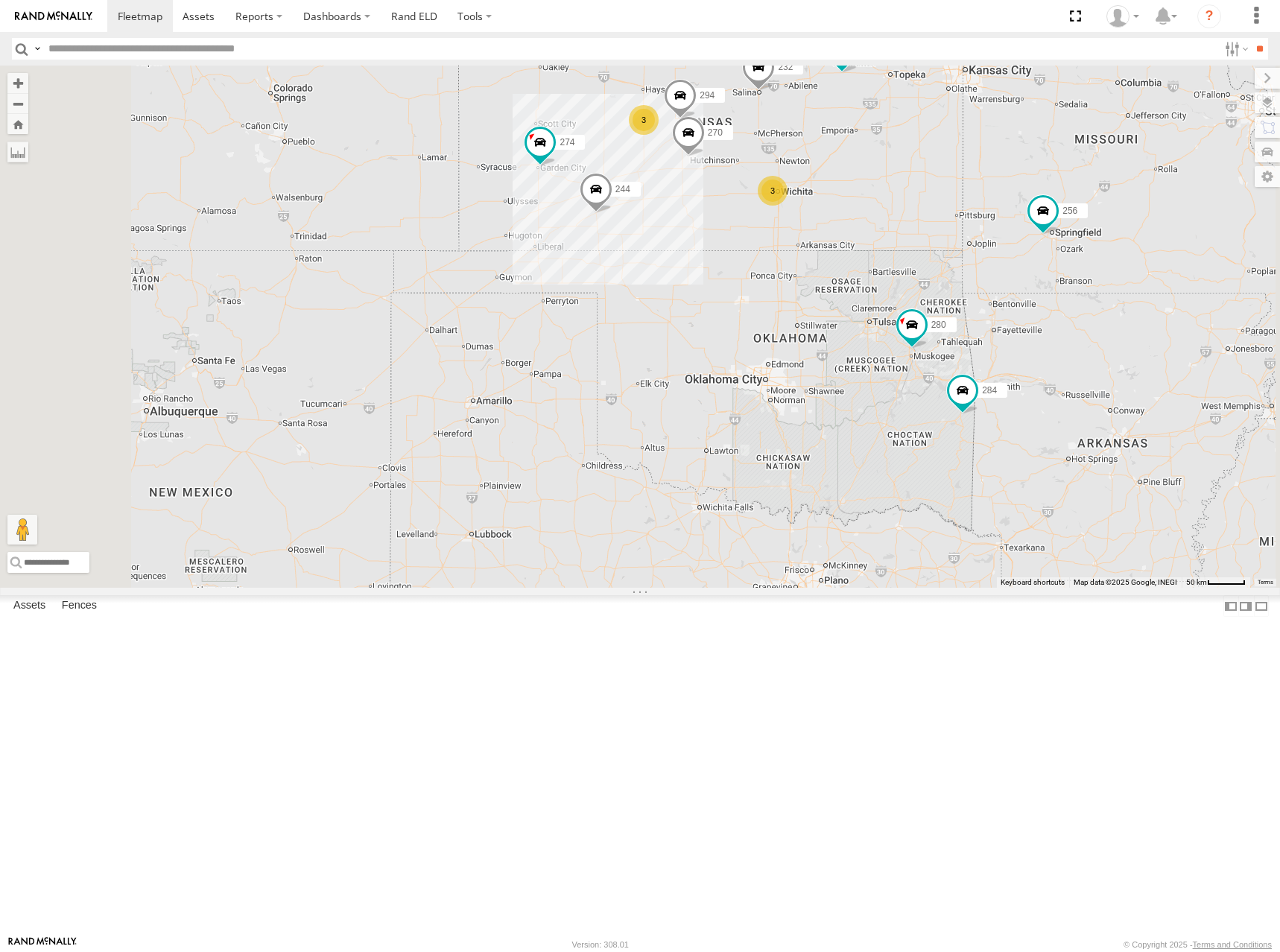
drag, startPoint x: 1040, startPoint y: 296, endPoint x: 998, endPoint y: 303, distance: 42.6
click at [998, 303] on div "274 244 280 256 232 284 264 278 260 266 300 304 272 270 282 294 3 3 2" at bounding box center [640, 326] width 1280 height 522
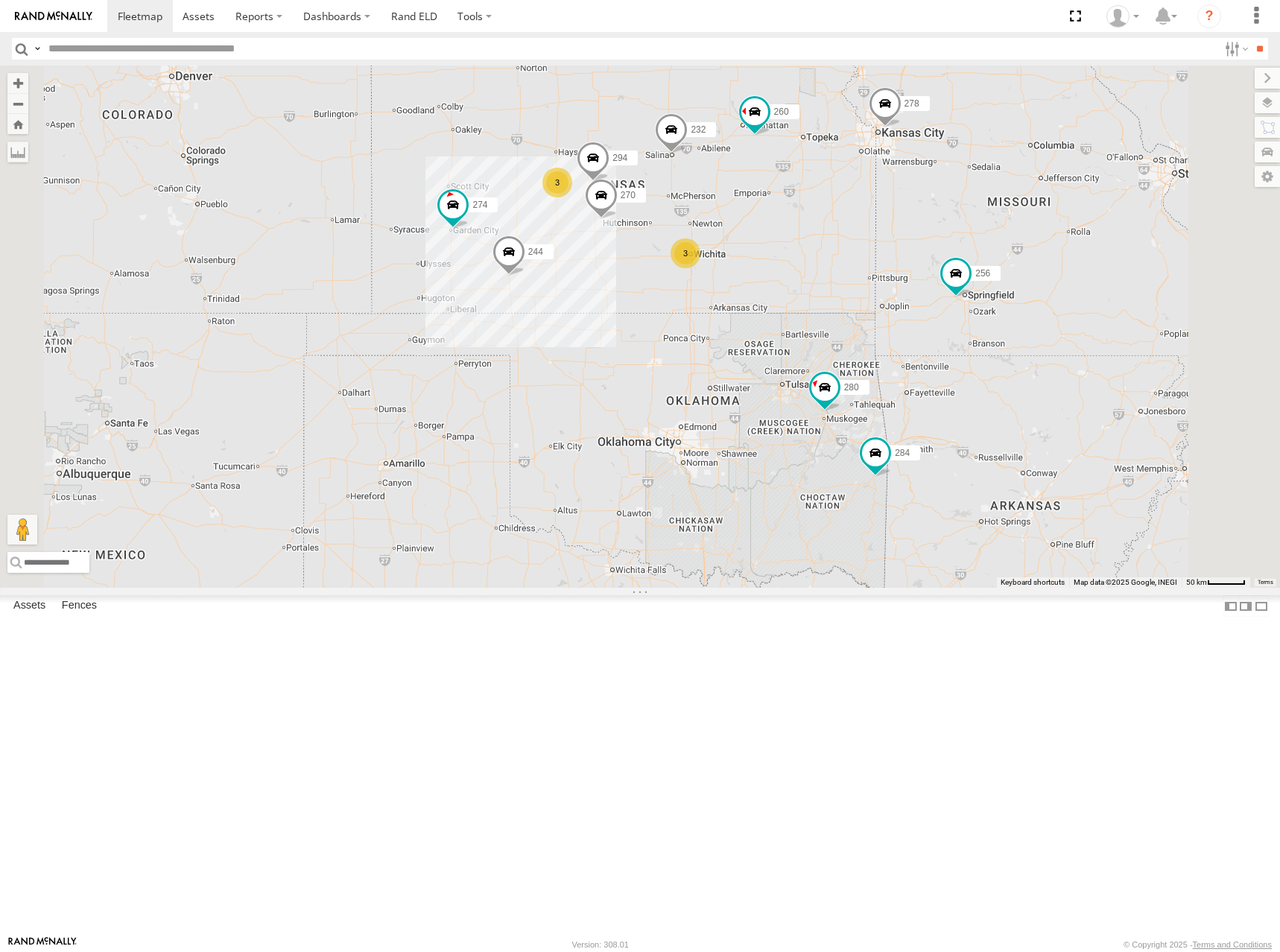
drag, startPoint x: 954, startPoint y: 202, endPoint x: 868, endPoint y: 264, distance: 106.0
click at [868, 264] on div "274 244 280 256 232 284 264 278 260 266 300 304 272 270 282 294 3 3 2" at bounding box center [640, 326] width 1280 height 522
drag, startPoint x: 827, startPoint y: 207, endPoint x: 824, endPoint y: 247, distance: 40.1
click at [824, 247] on div "274 244 270 280 256 232 284 264 282 266 278 294 260 3 3 2" at bounding box center [640, 326] width 1280 height 522
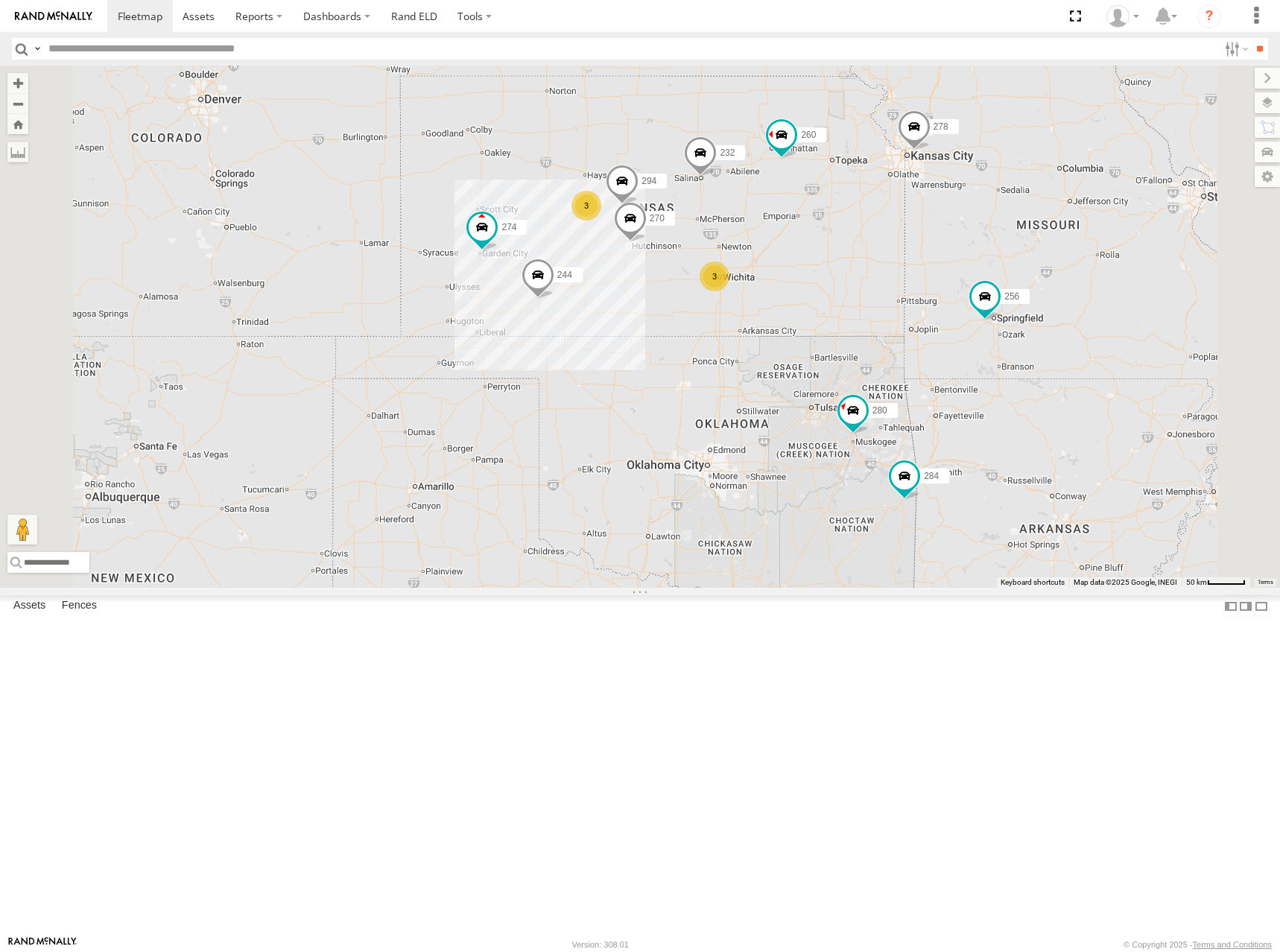
click at [973, 479] on div "274 244 270 280 256 232 304 284 264 282 266 278 294 260 3 3 2" at bounding box center [640, 326] width 1280 height 522
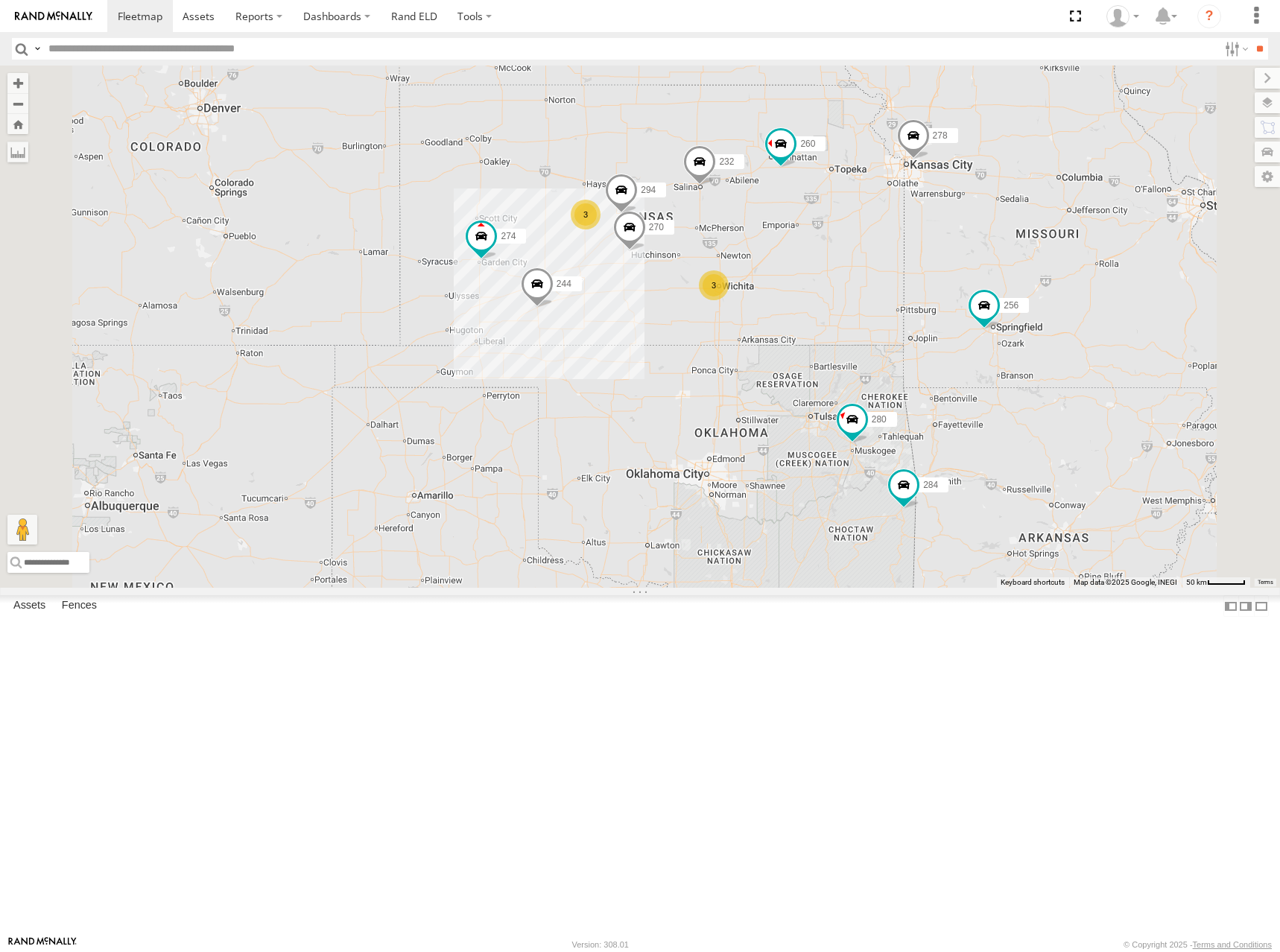
drag, startPoint x: 1037, startPoint y: 368, endPoint x: 1036, endPoint y: 386, distance: 18.0
click at [1036, 386] on div "274 244 270 280 256 232 304 284 264 282 266 278 294 260 3 3 2" at bounding box center [640, 326] width 1280 height 522
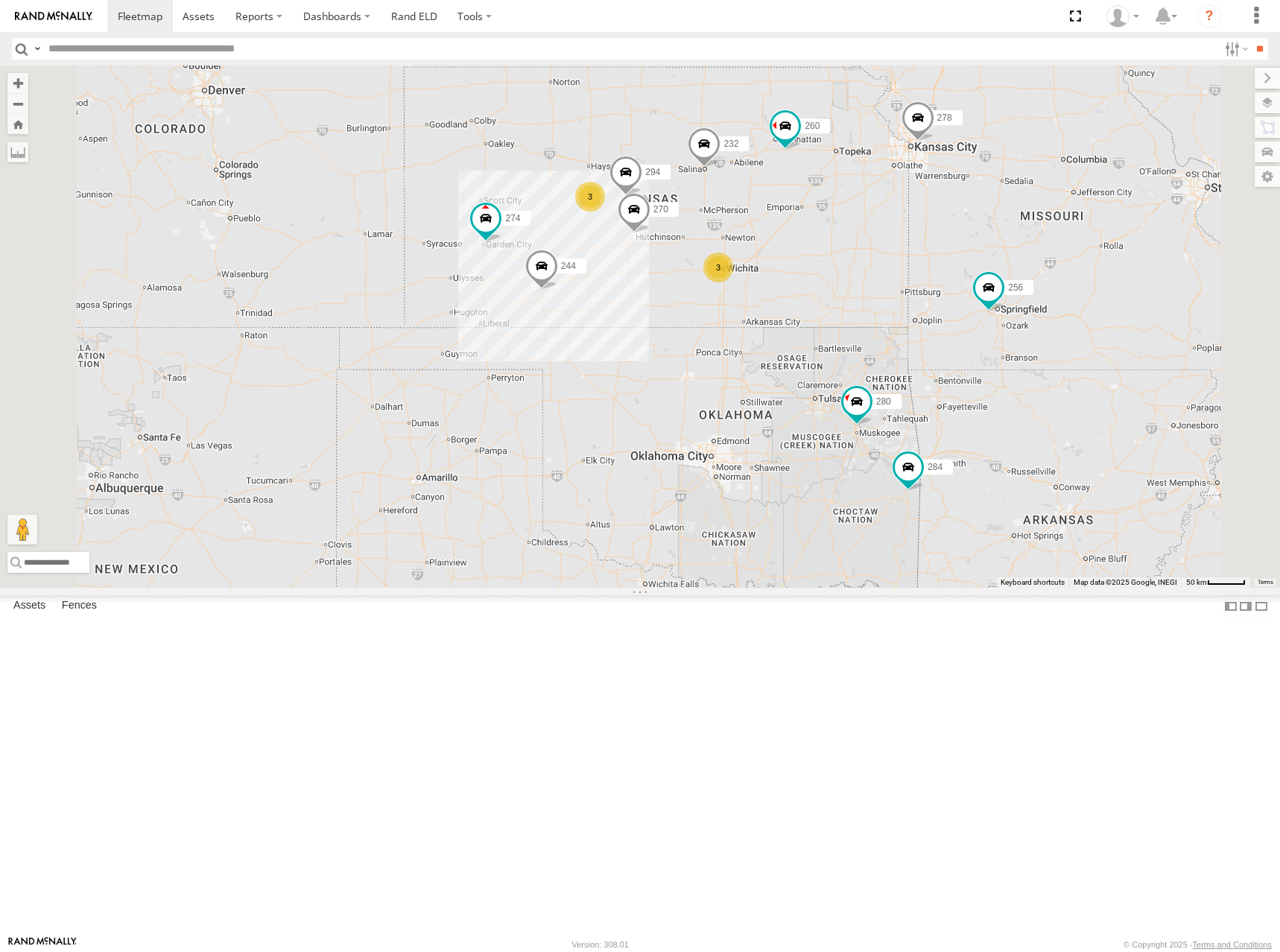
drag, startPoint x: 1031, startPoint y: 399, endPoint x: 1036, endPoint y: 371, distance: 28.4
click at [1036, 371] on div "274 244 270 280 256 232 304 284 264 282 266 278 294 260 3 3 2" at bounding box center [640, 326] width 1280 height 522
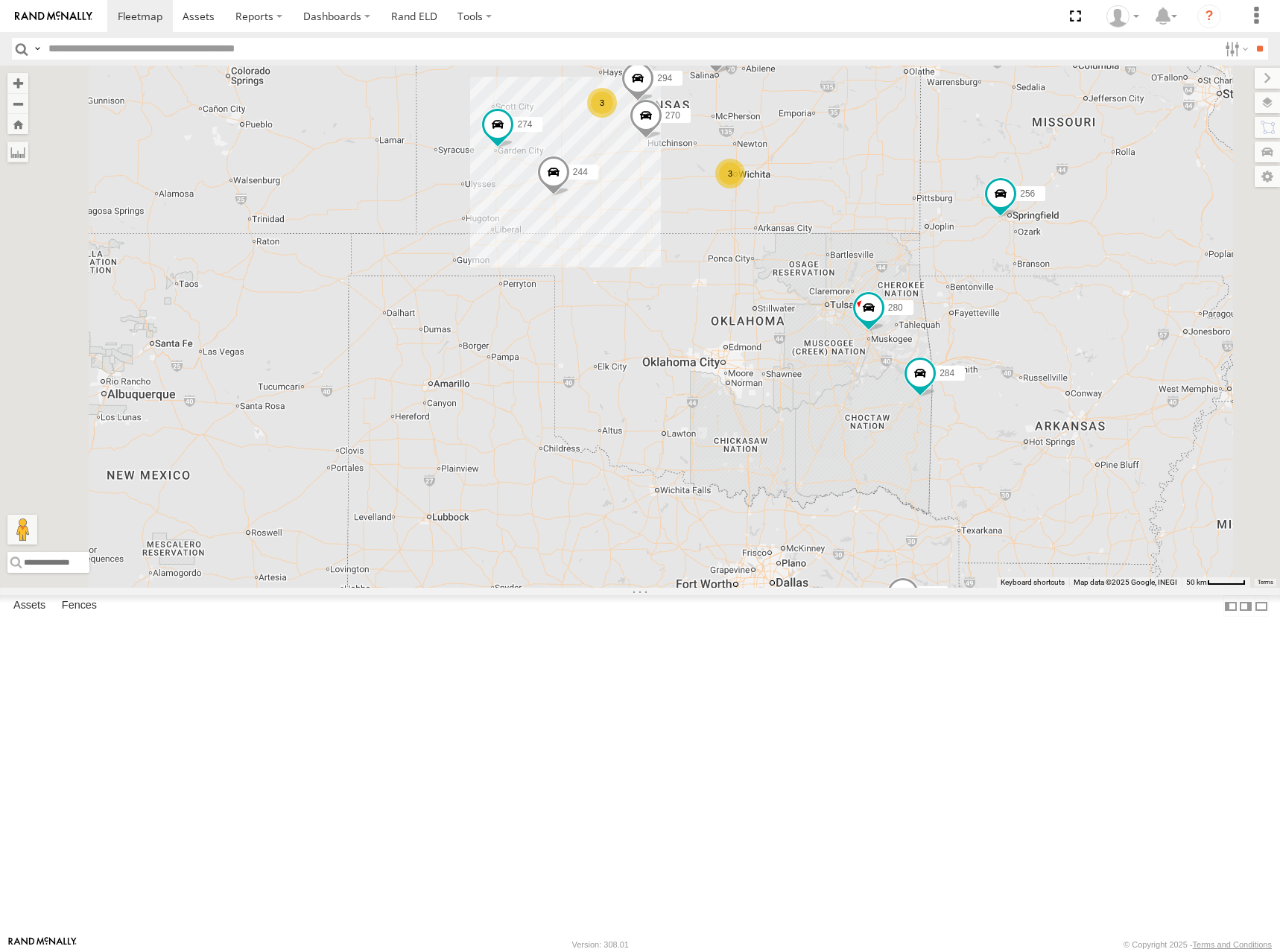
drag, startPoint x: 992, startPoint y: 366, endPoint x: 1001, endPoint y: 301, distance: 65.6
click at [1001, 301] on div "274 244 270 280 256 232 304 284 264 282 266 278 294 260 3 3 2" at bounding box center [640, 326] width 1280 height 522
click at [1029, 305] on div "274 244 270 280 256 232 304 284 264 282 266 278 294 260 3 3 2" at bounding box center [640, 326] width 1280 height 522
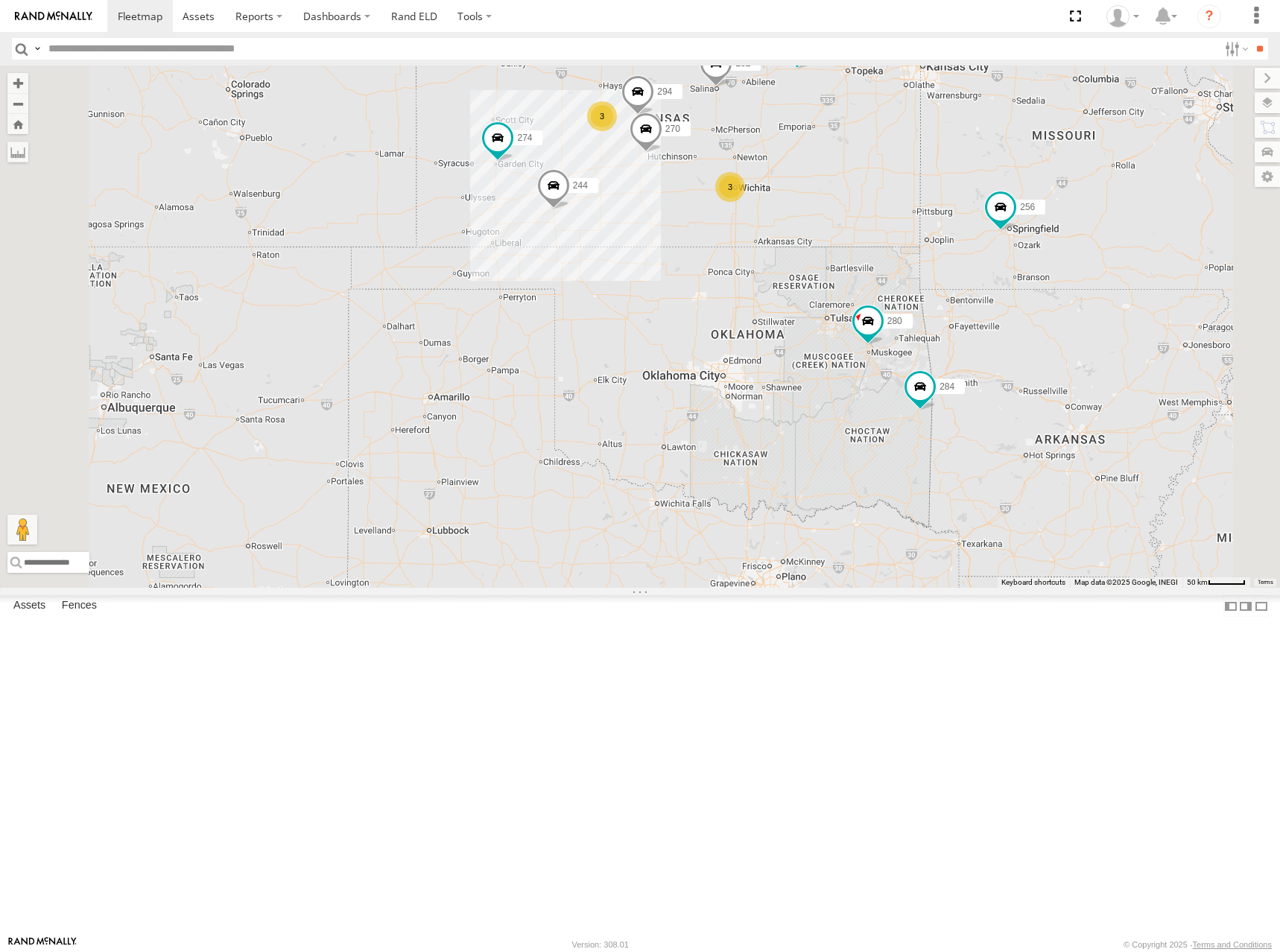
drag, startPoint x: 1036, startPoint y: 295, endPoint x: 1032, endPoint y: 311, distance: 16.5
click at [1032, 311] on div "274 244 270 280 256 232 304 284 264 282 266 278 294 260 3 3 2" at bounding box center [640, 326] width 1280 height 522
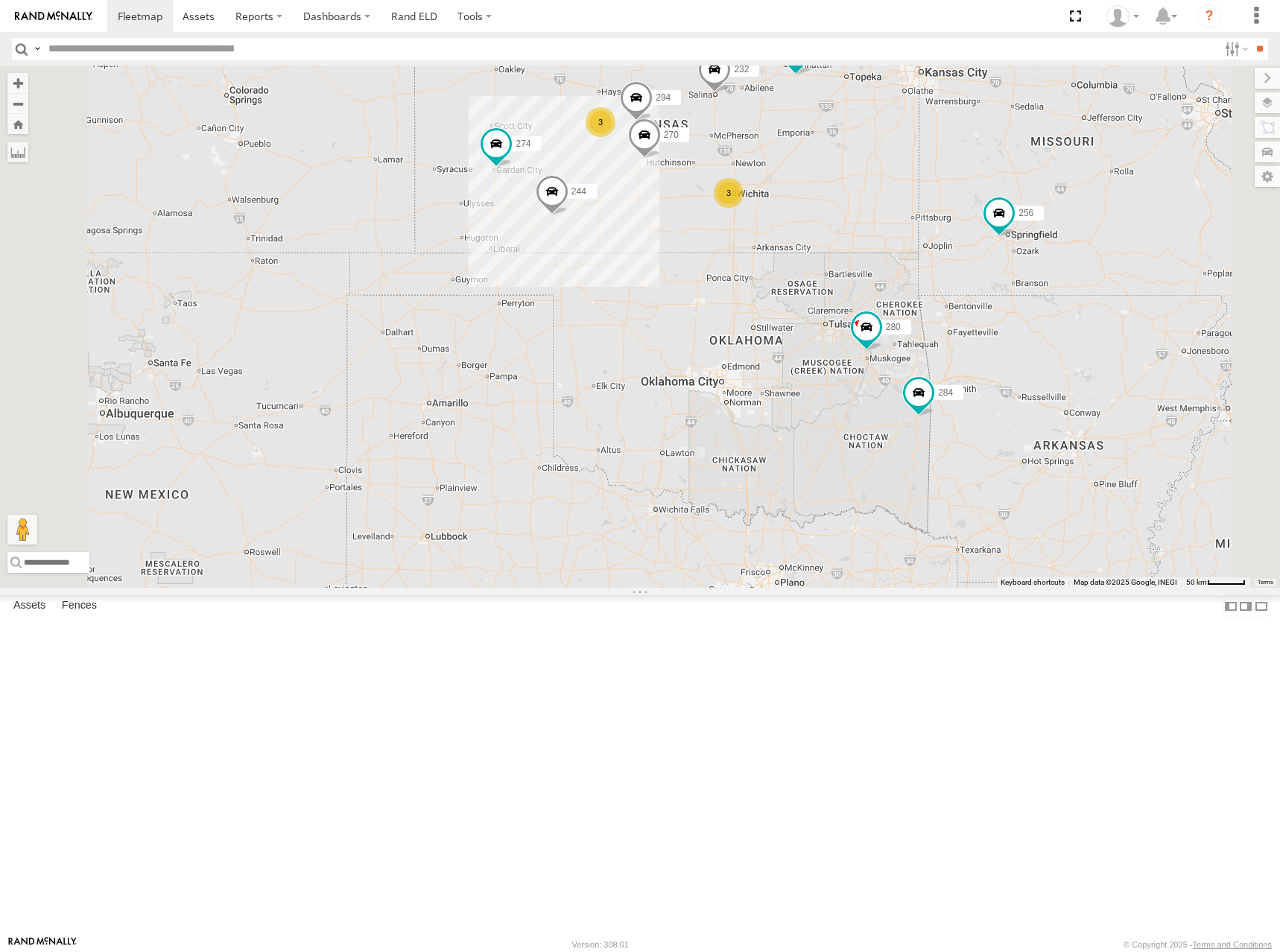
click at [981, 355] on div "274 244 270 280 256 232 304 284 264 282 266 278 294 260 3 3 2" at bounding box center [640, 326] width 1280 height 522
drag, startPoint x: 1090, startPoint y: 340, endPoint x: 1084, endPoint y: 362, distance: 22.8
click at [1084, 362] on div "274 244 270 280 256 232 304 284 264 282 266 278 294 260 3 3 2" at bounding box center [640, 326] width 1280 height 522
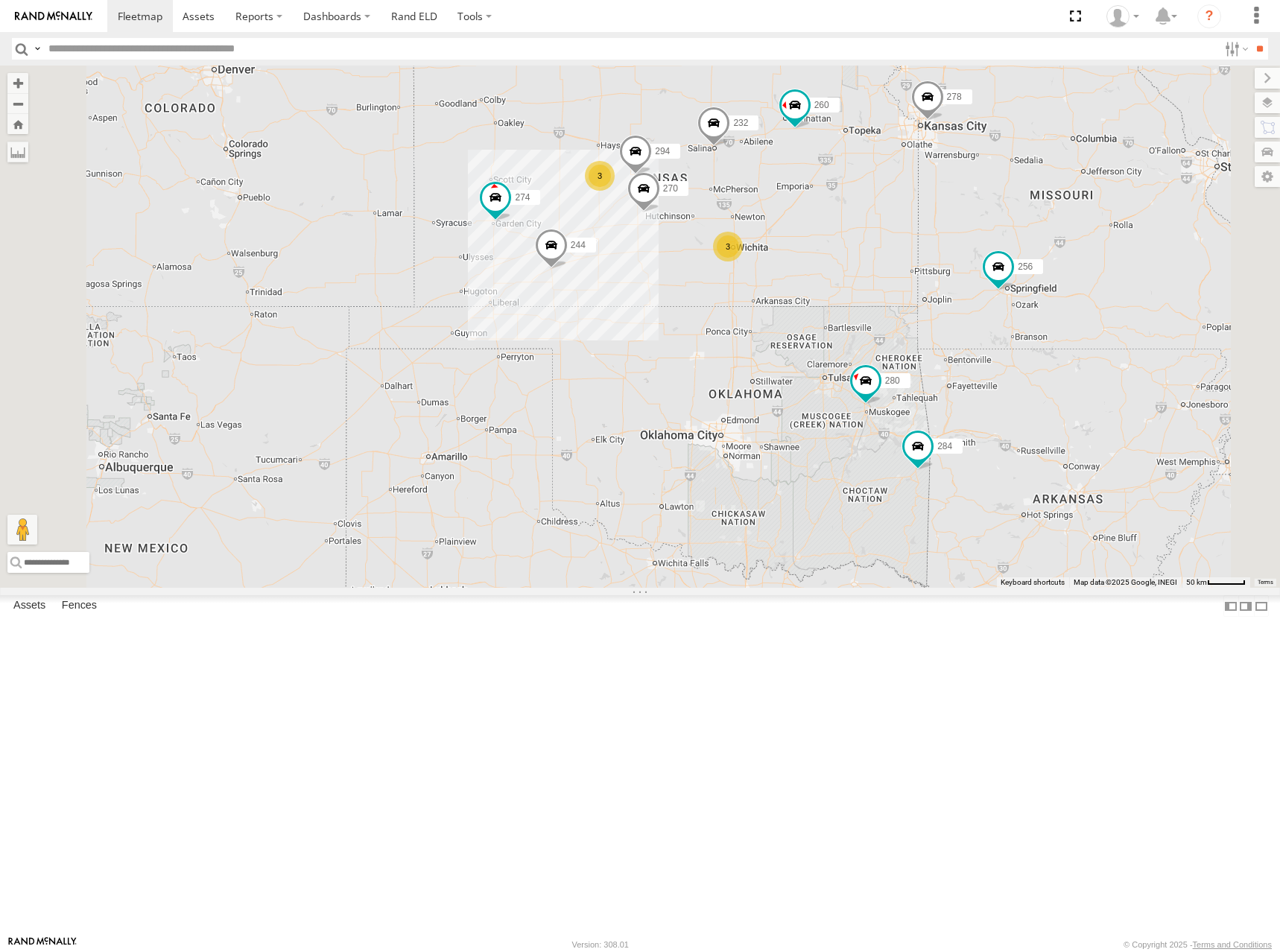
click at [1025, 454] on div "274 244 270 280 256 232 304 284 264 282 266 278 294 260 3 3 2" at bounding box center [640, 326] width 1280 height 522
drag, startPoint x: 1023, startPoint y: 386, endPoint x: 1031, endPoint y: 385, distance: 8.1
click at [1031, 385] on div "274 244 270 280 256 232 304 284 264 282 266 278 294 260 3 3 2" at bounding box center [640, 326] width 1280 height 522
drag, startPoint x: 1000, startPoint y: 375, endPoint x: 1007, endPoint y: 362, distance: 14.8
click at [1007, 362] on div "274 244 270 280 256 232 284 264 282 266 278 294 260 3 3 2" at bounding box center [640, 326] width 1280 height 522
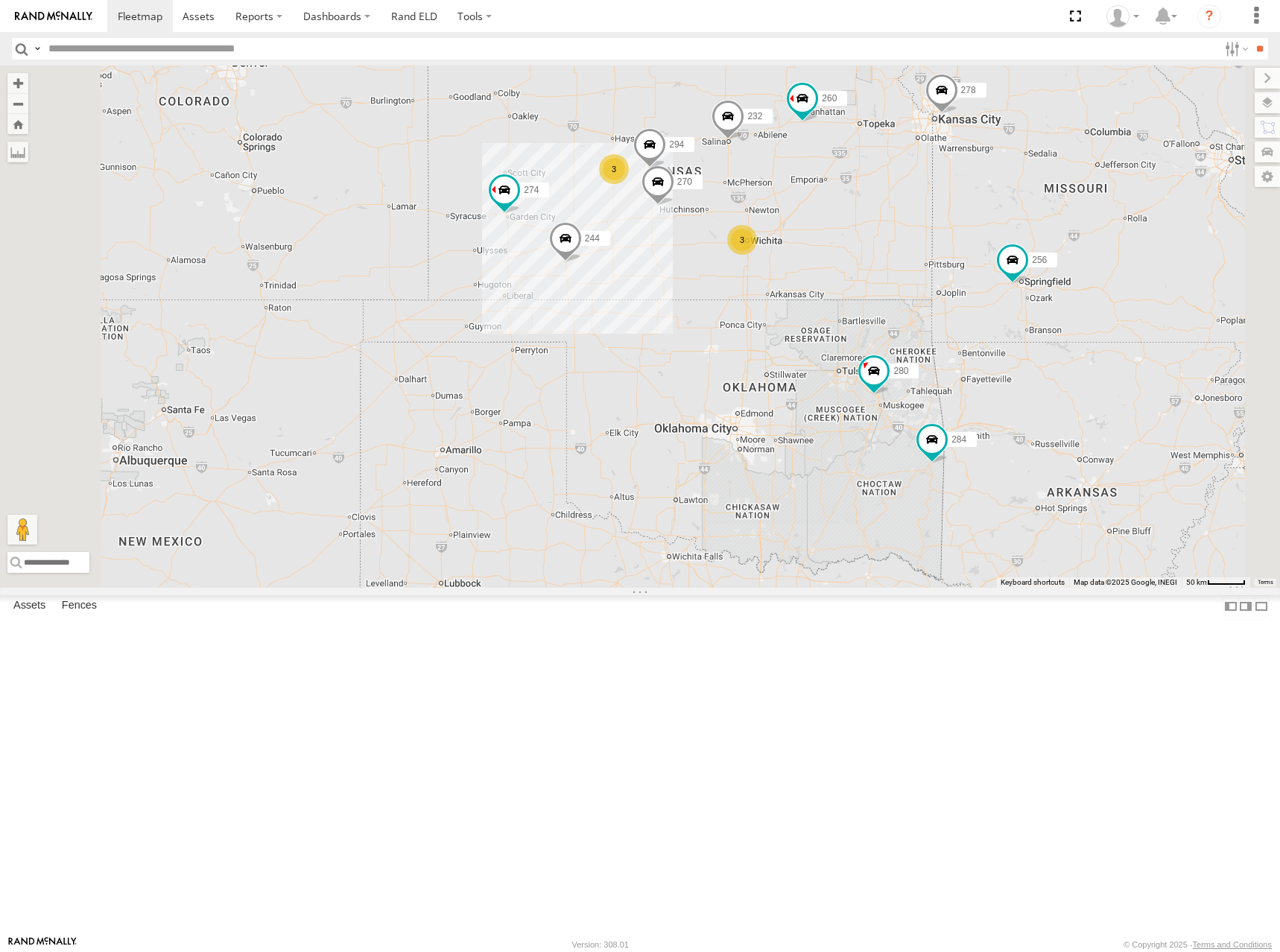
drag, startPoint x: 1013, startPoint y: 349, endPoint x: 1009, endPoint y: 357, distance: 8.9
click at [1009, 357] on div "274 244 270 280 256 232 284 264 282 266 278 294 260 3 3 2" at bounding box center [640, 326] width 1280 height 522
drag, startPoint x: 997, startPoint y: 350, endPoint x: 1007, endPoint y: 371, distance: 23.3
click at [1007, 371] on div "274 244 270 280 256 232 284 264 282 266 278 294 260 3 3 2" at bounding box center [640, 326] width 1280 height 522
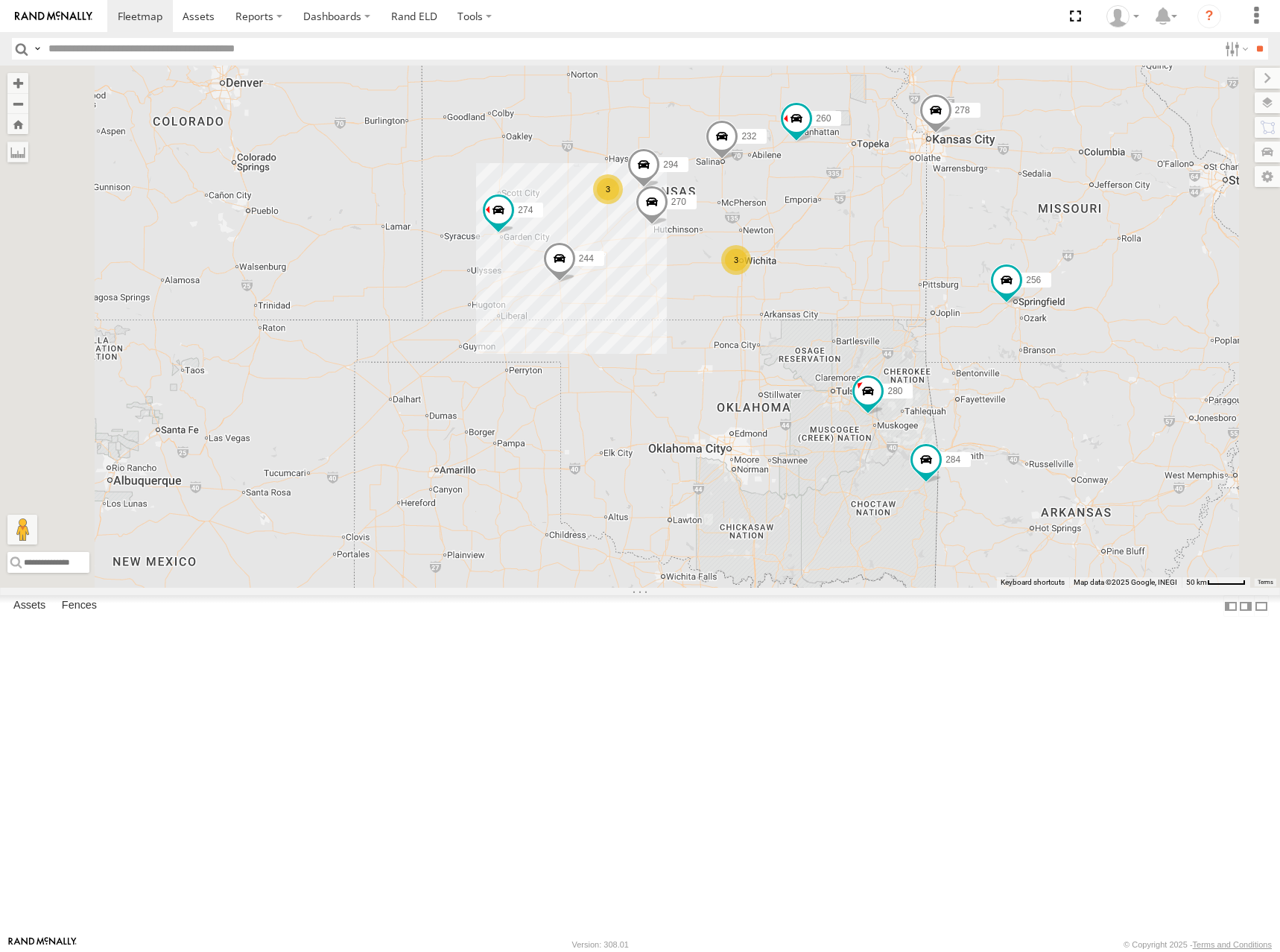
drag, startPoint x: 976, startPoint y: 372, endPoint x: 968, endPoint y: 372, distance: 8.0
click at [968, 372] on div "274 244 270 280 256 232 284 264 282 266 278 294 260 3 3 2" at bounding box center [640, 326] width 1280 height 522
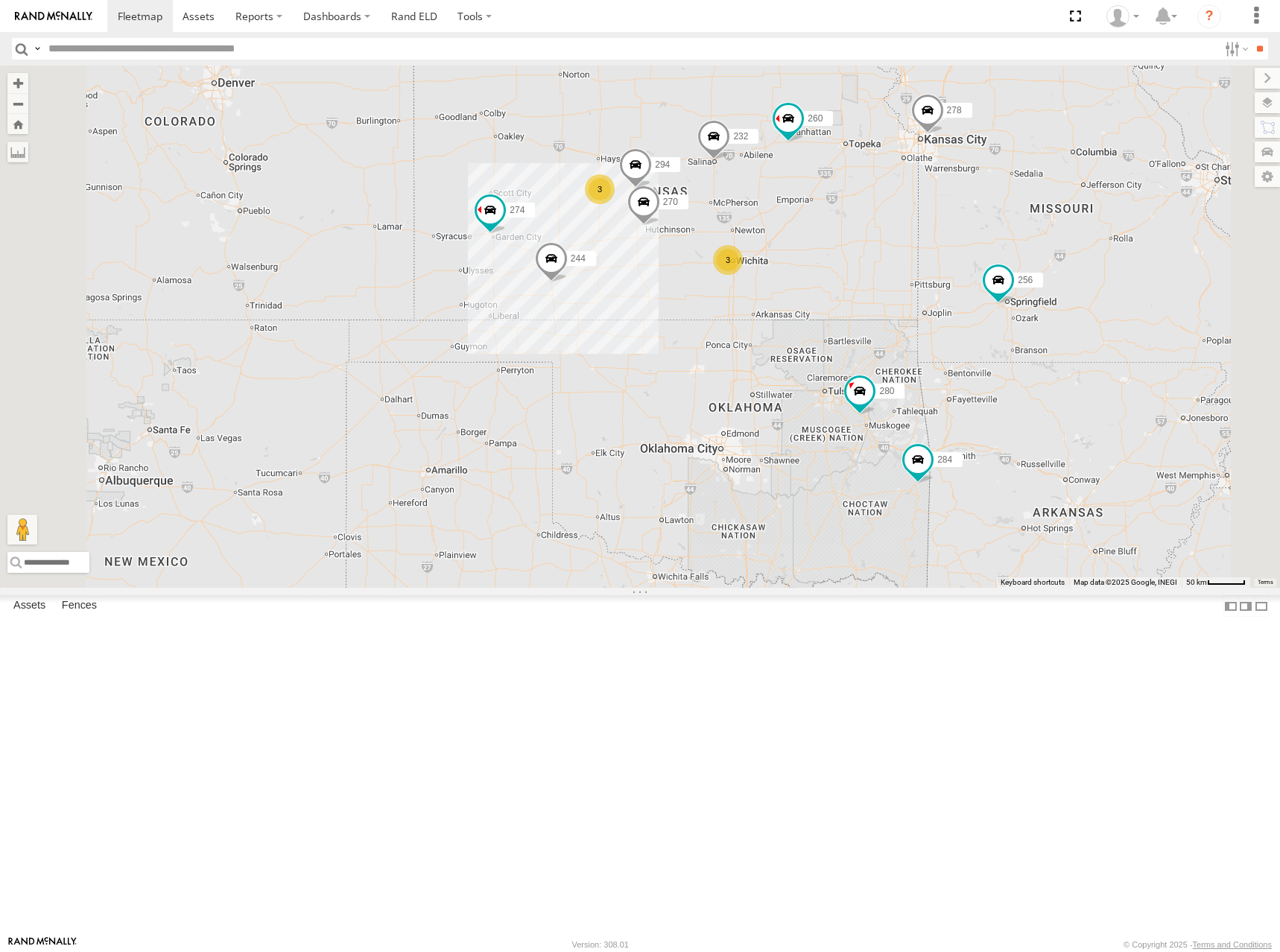
click at [952, 355] on div "274 244 270 280 256 232 284 264 282 266 278 294 260 3 3 2" at bounding box center [640, 326] width 1280 height 522
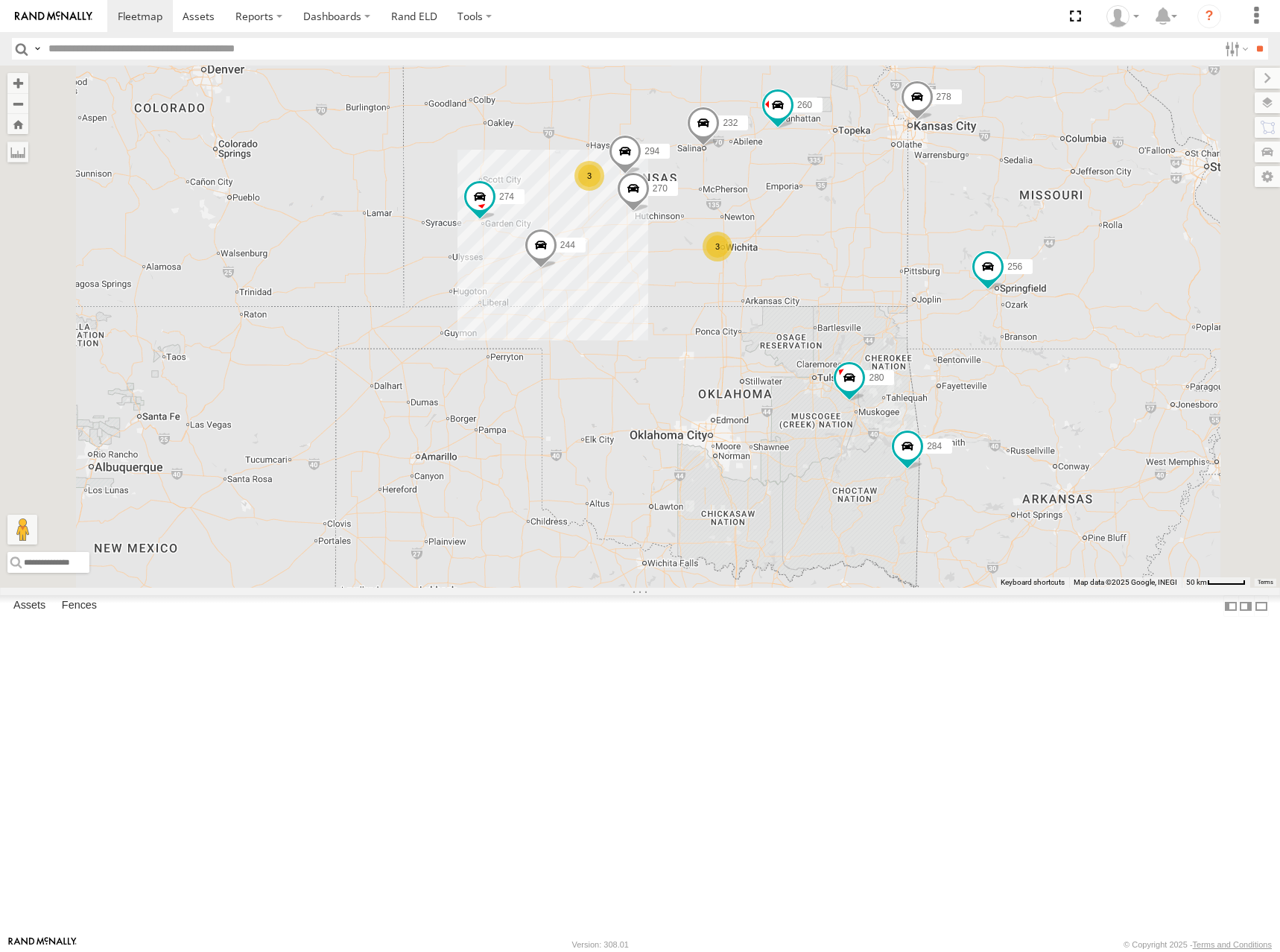
click at [851, 229] on div "274 244 270 280 256 232 284 264 282 266 278 294 260 3 3 2" at bounding box center [640, 326] width 1280 height 522
click at [855, 227] on div "274 244 270 280 256 232 284 264 282 266 278 294 260 3 3 2" at bounding box center [640, 326] width 1280 height 522
click at [987, 353] on div "274 244 270 280 256 232 284 264 282 266 278 294 260 3 3 2" at bounding box center [640, 326] width 1280 height 522
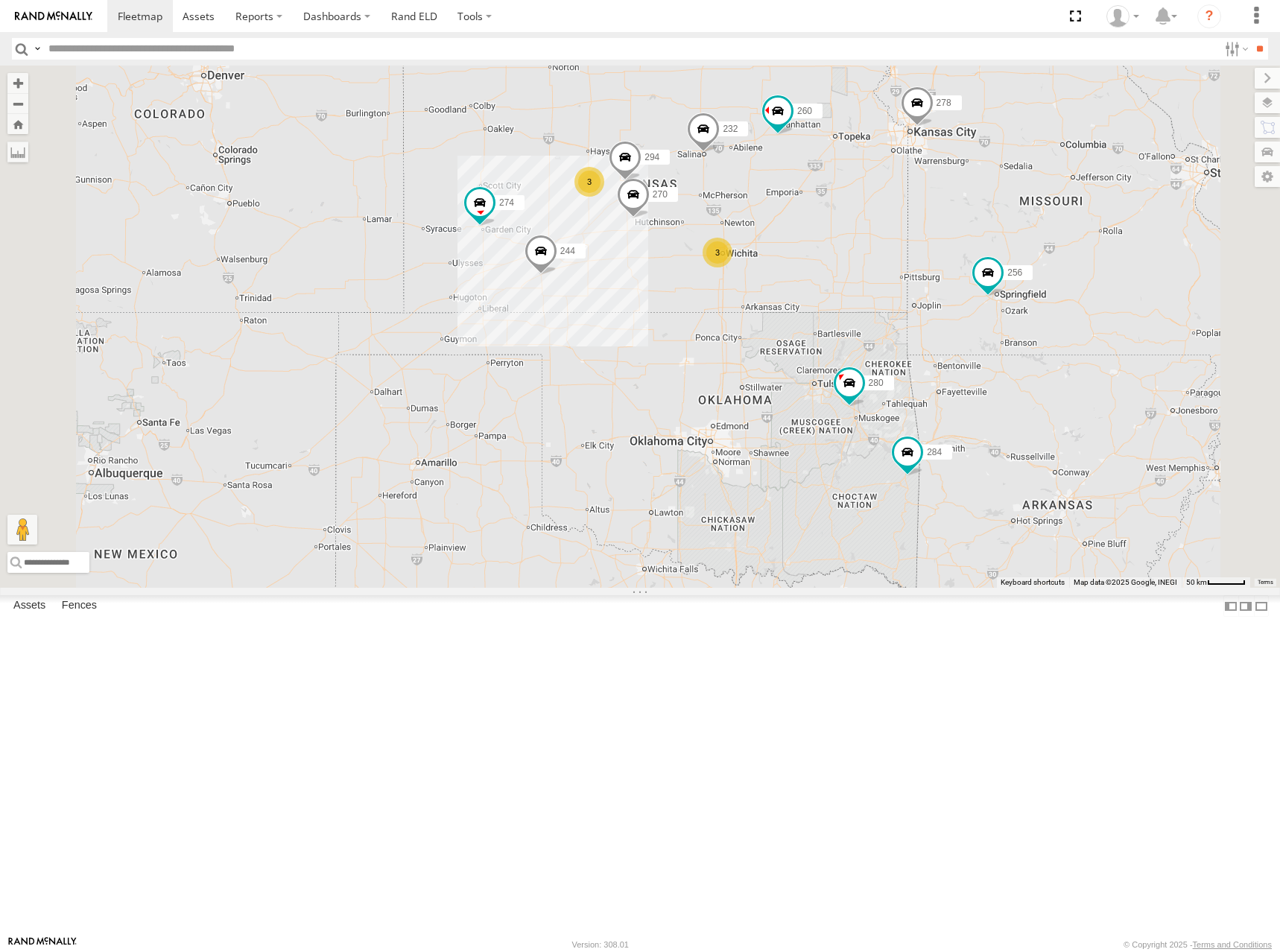
drag, startPoint x: 987, startPoint y: 345, endPoint x: 991, endPoint y: 330, distance: 15.5
click at [991, 330] on div "274 244 270 280 256 232 284 264 282 266 278 294 260 3 3 2" at bounding box center [640, 326] width 1280 height 522
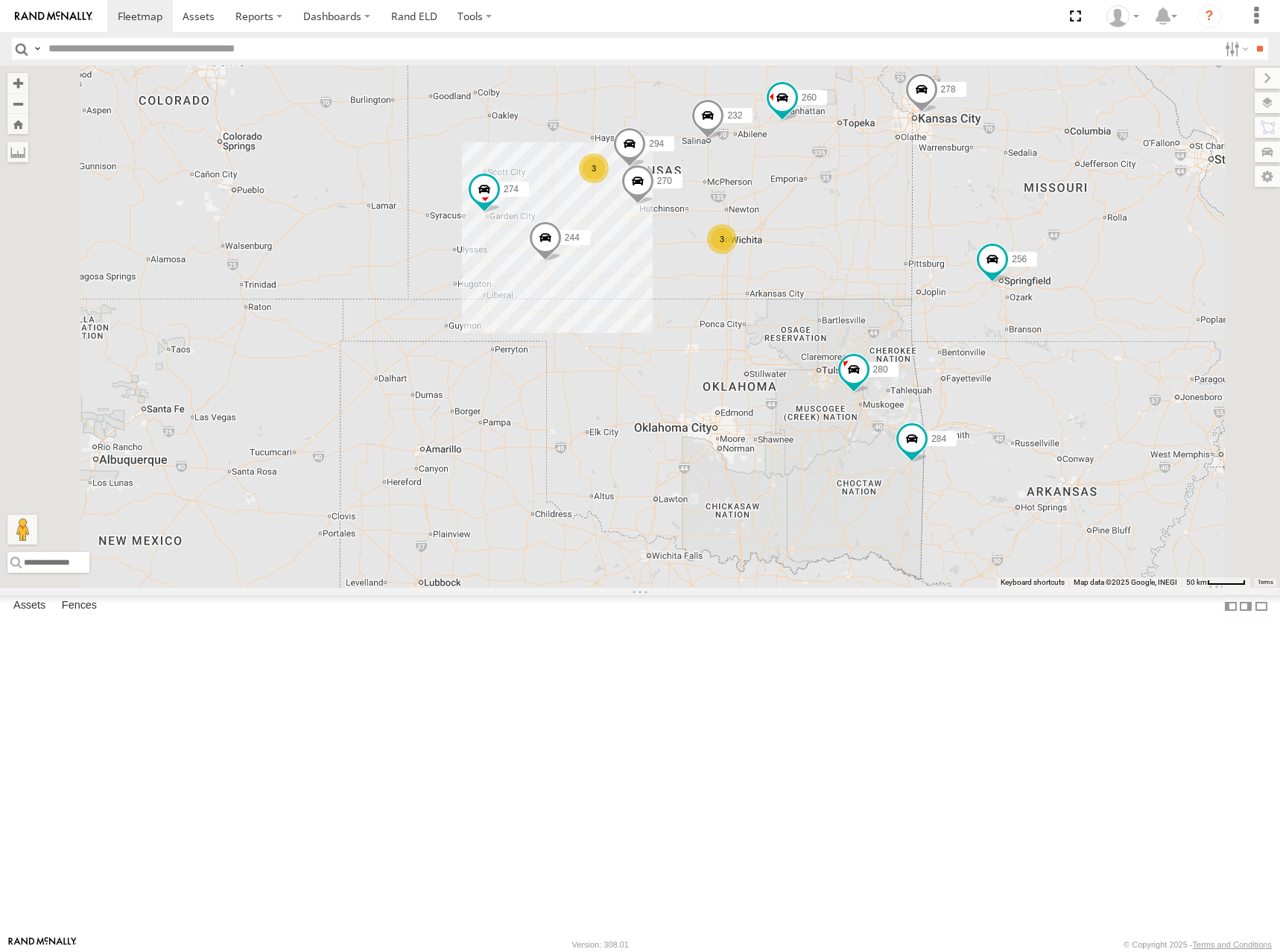
click at [1019, 403] on div "274 244 270 280 256 232 284 264 282 266 278 294 260 3 3 2" at bounding box center [640, 326] width 1280 height 522
drag, startPoint x: 1039, startPoint y: 403, endPoint x: 1036, endPoint y: 388, distance: 15.3
click at [1036, 388] on div "274 244 270 280 256 232 284 264 282 266 278 294 260 3 3 2" at bounding box center [640, 326] width 1280 height 522
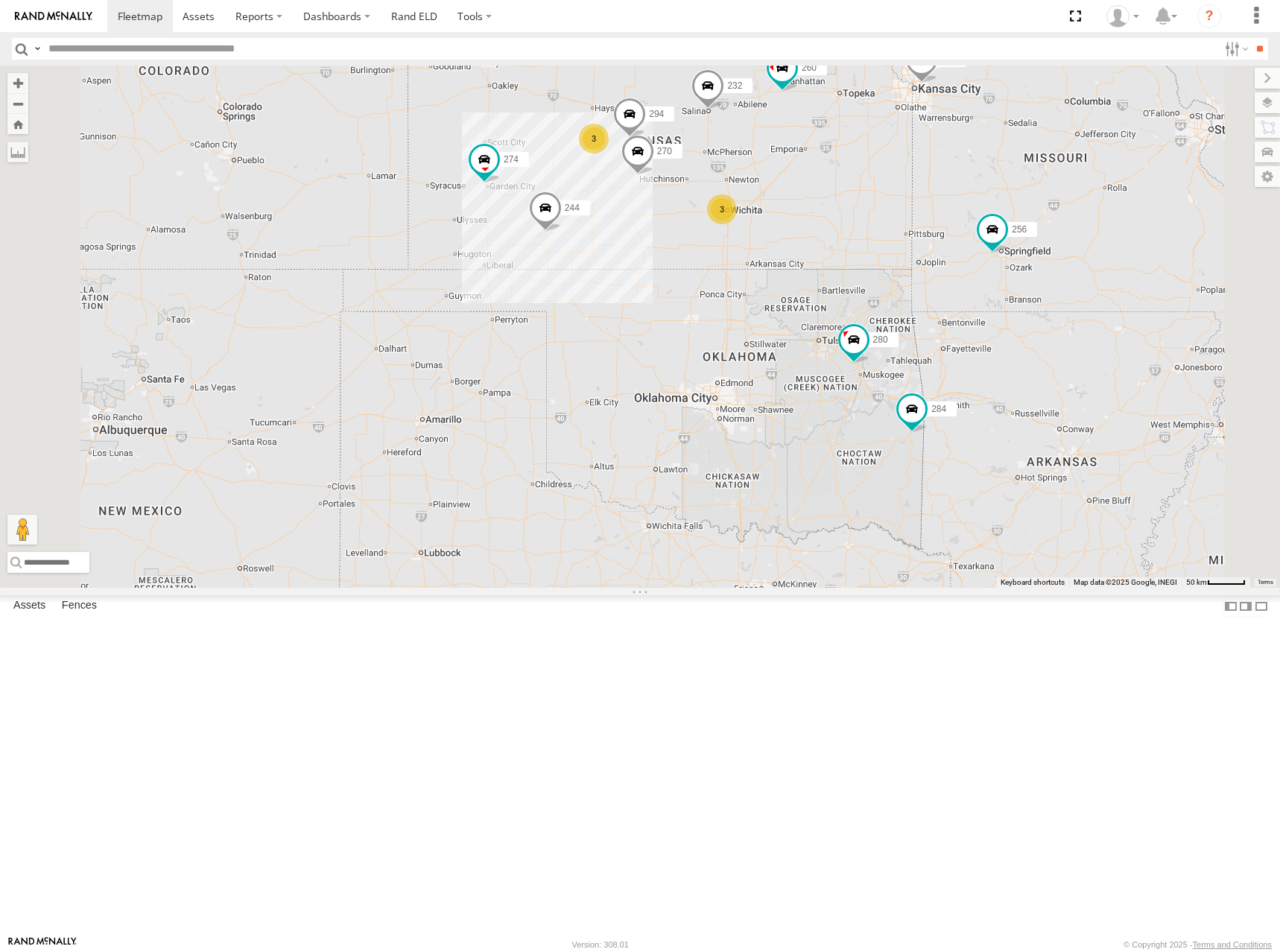
drag, startPoint x: 1024, startPoint y: 397, endPoint x: 1024, endPoint y: 376, distance: 21.0
click at [1024, 376] on div "274 244 270 280 256 232 284 264 282 266 278 294 260 3 3 2" at bounding box center [640, 326] width 1280 height 522
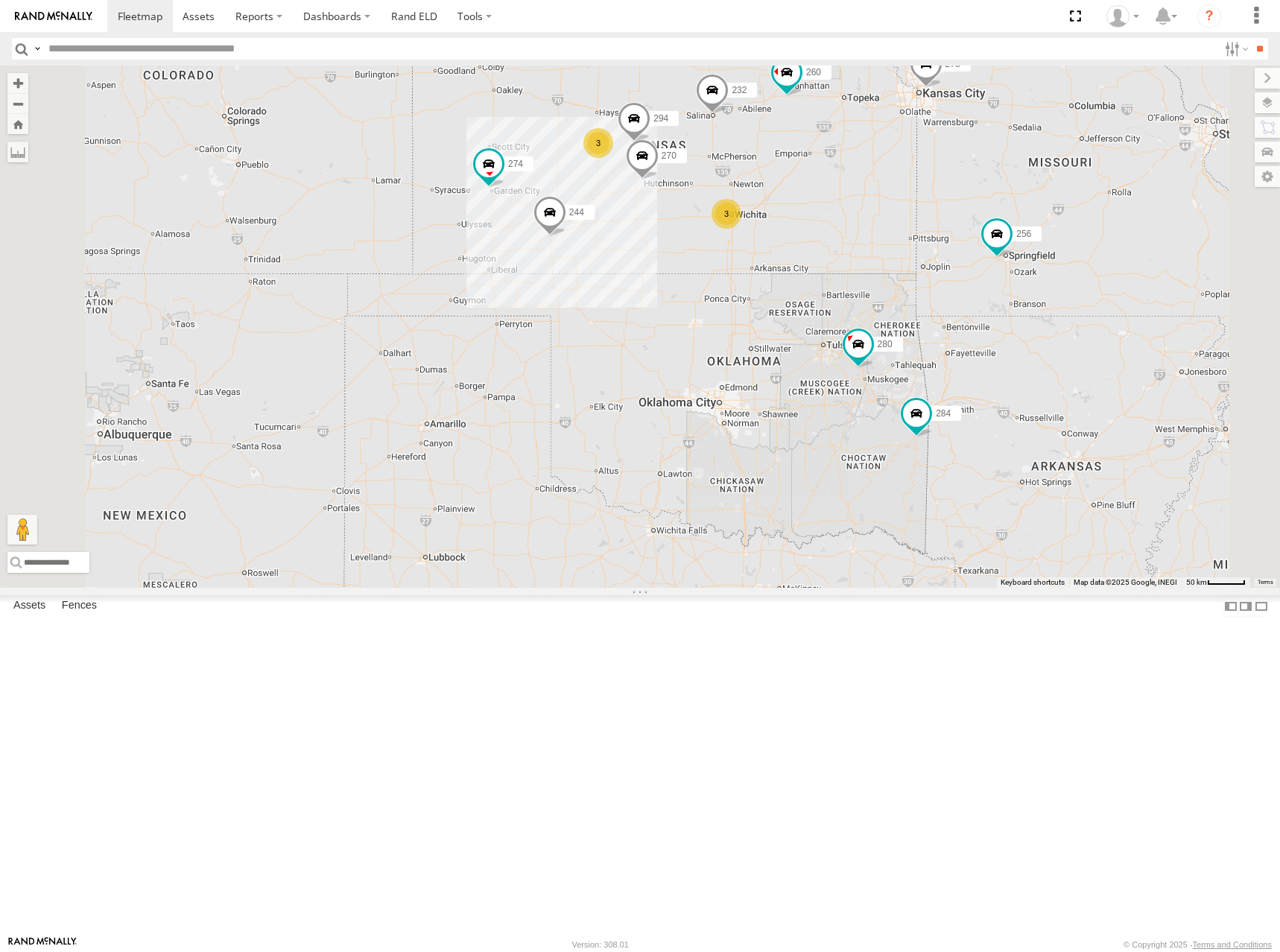
drag, startPoint x: 1024, startPoint y: 381, endPoint x: 1030, endPoint y: 388, distance: 9.2
click at [1030, 388] on div "274 244 270 280 256 232 284 264 282 266 278 294 260 3 3 2" at bounding box center [640, 326] width 1280 height 522
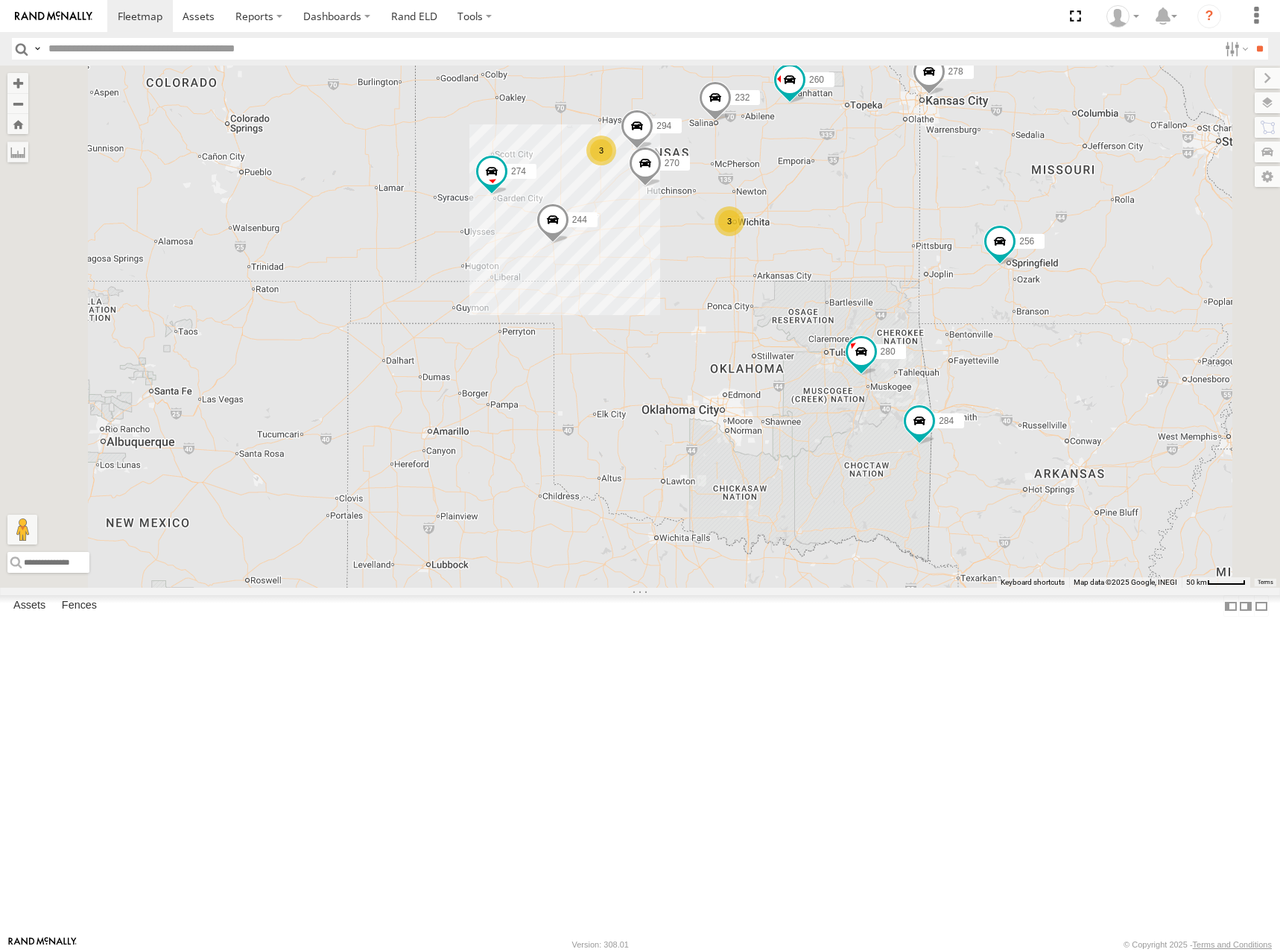
click at [1034, 383] on div "274 244 270 280 256 232 284 264 282 266 278 294 260 3 3 2" at bounding box center [640, 326] width 1280 height 522
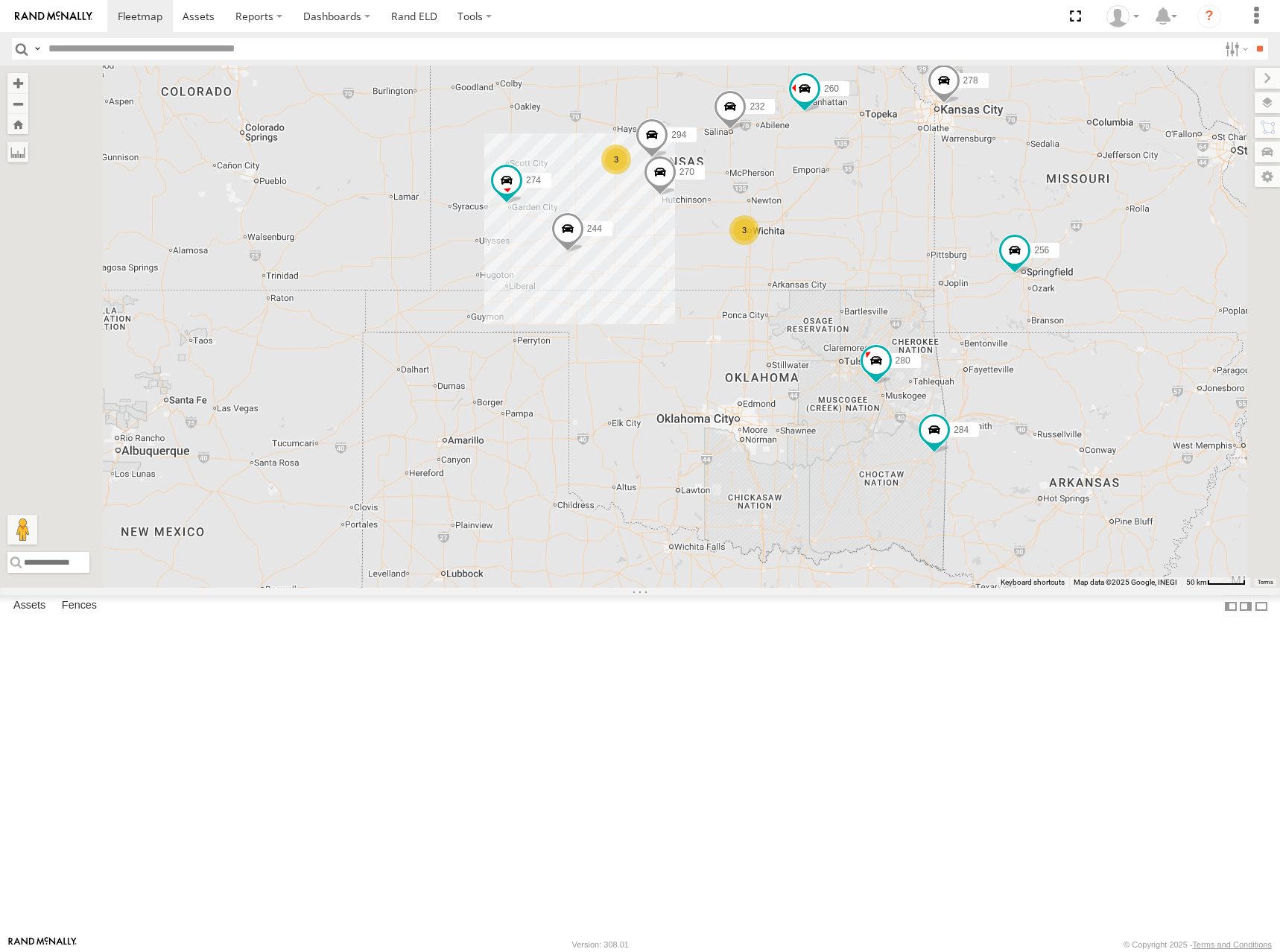
drag, startPoint x: 1032, startPoint y: 406, endPoint x: 1046, endPoint y: 419, distance: 19.1
click at [1046, 419] on div "274 244 270 280 256 232 284 264 282 266 278 294 260 3 3 2" at bounding box center [640, 326] width 1280 height 522
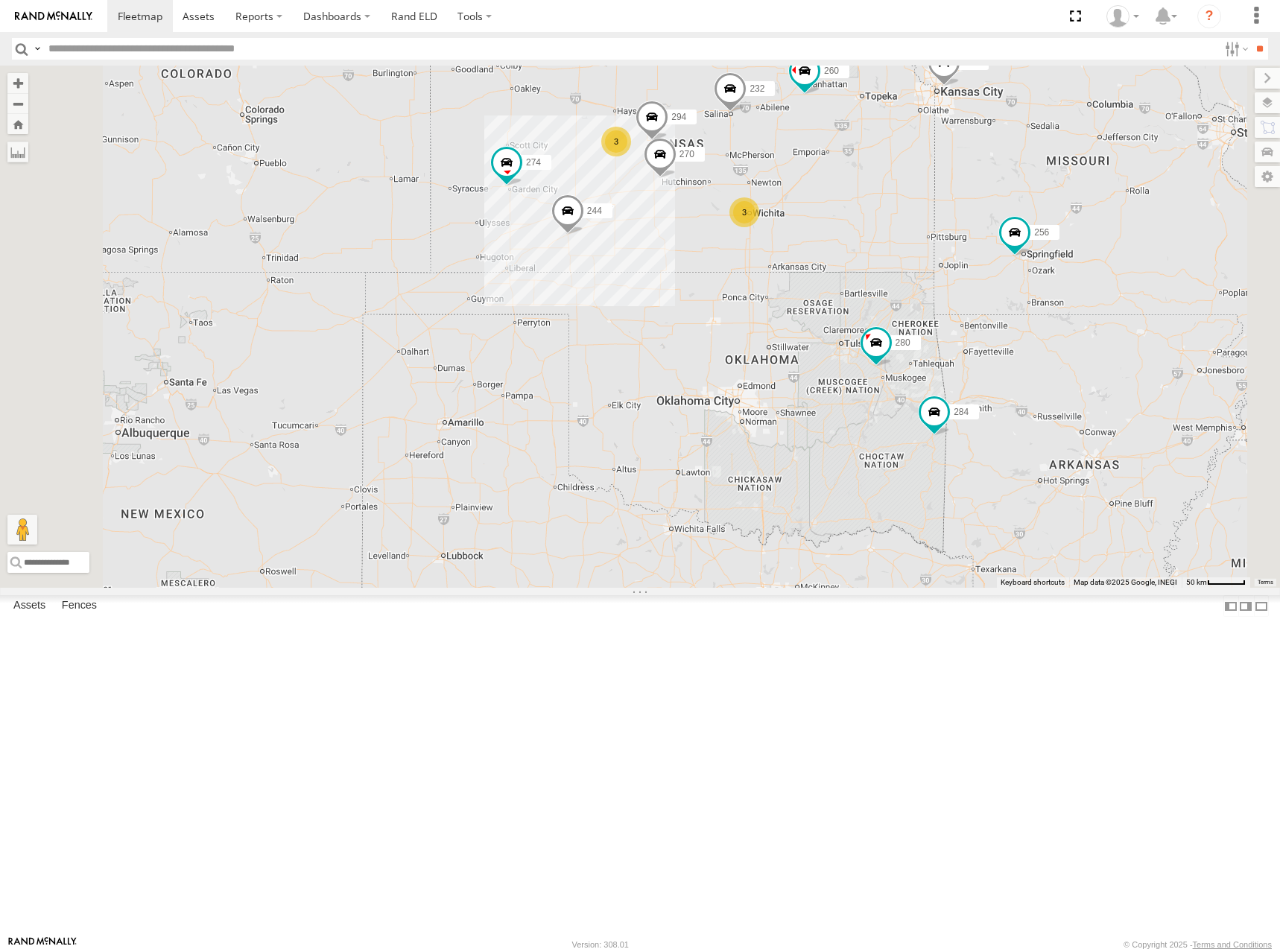
drag, startPoint x: 1046, startPoint y: 400, endPoint x: 1046, endPoint y: 382, distance: 18.0
click at [1046, 382] on div "274 244 270 280 256 232 284 264 282 266 278 294 260 3 3 2" at bounding box center [640, 326] width 1280 height 522
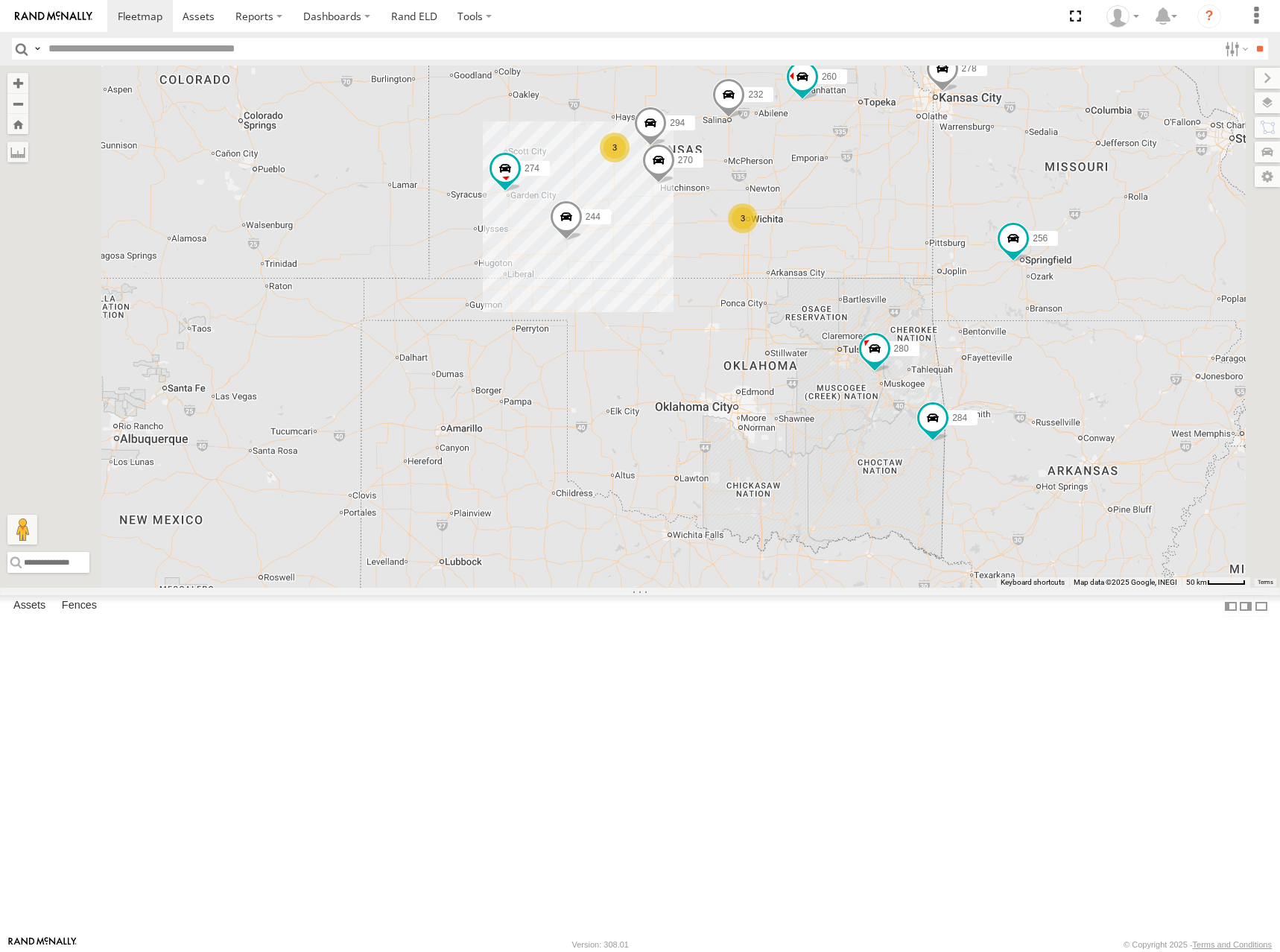
click at [1047, 390] on div "274 244 270 280 256 232 284 264 282 266 278 294 260 3 3 2" at bounding box center [640, 326] width 1280 height 522
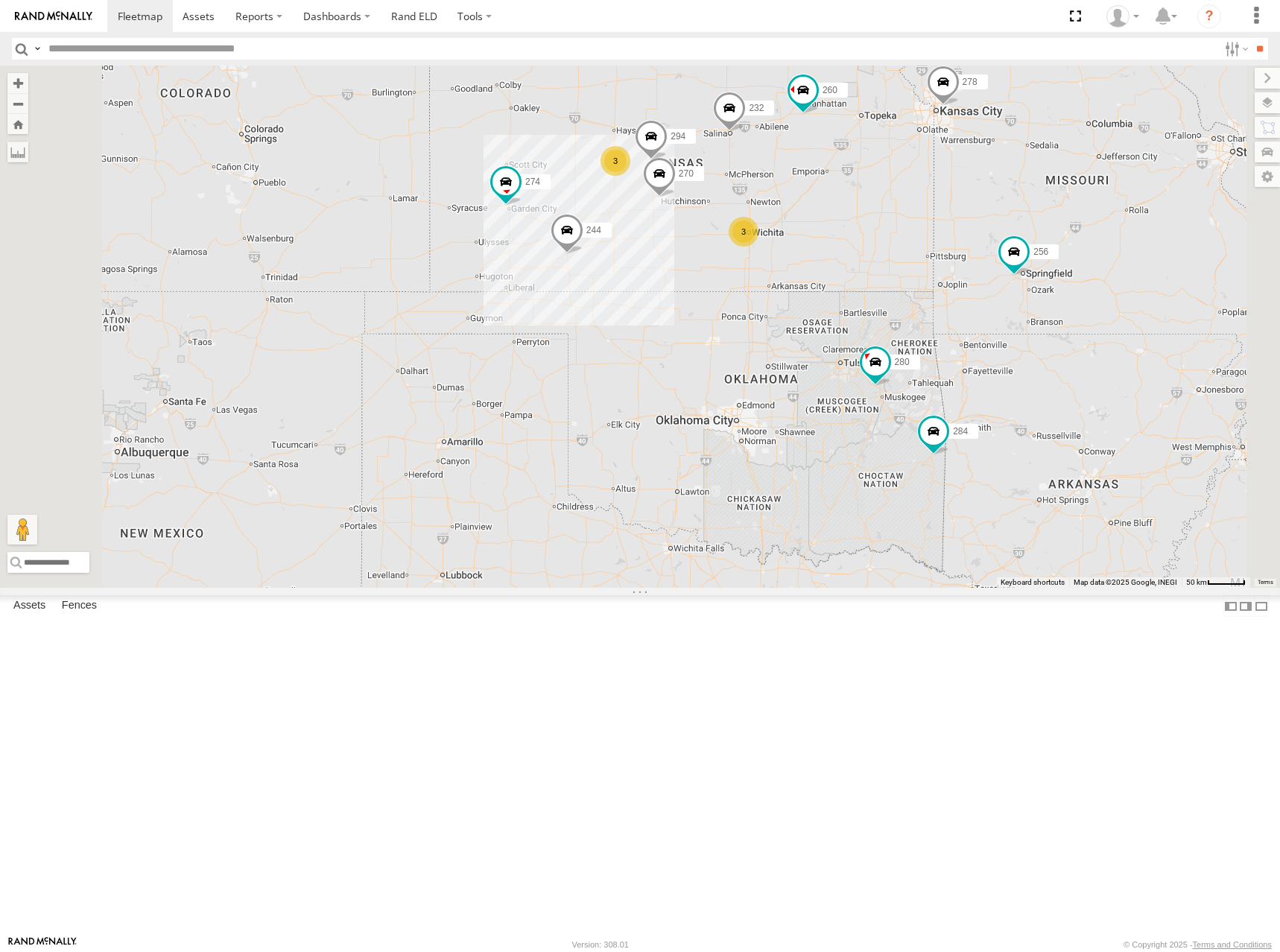
drag, startPoint x: 1049, startPoint y: 383, endPoint x: 1050, endPoint y: 397, distance: 14.0
click at [1050, 397] on div "274 244 270 280 256 232 284 264 282 266 278 294 260 3 3 2" at bounding box center [640, 326] width 1280 height 522
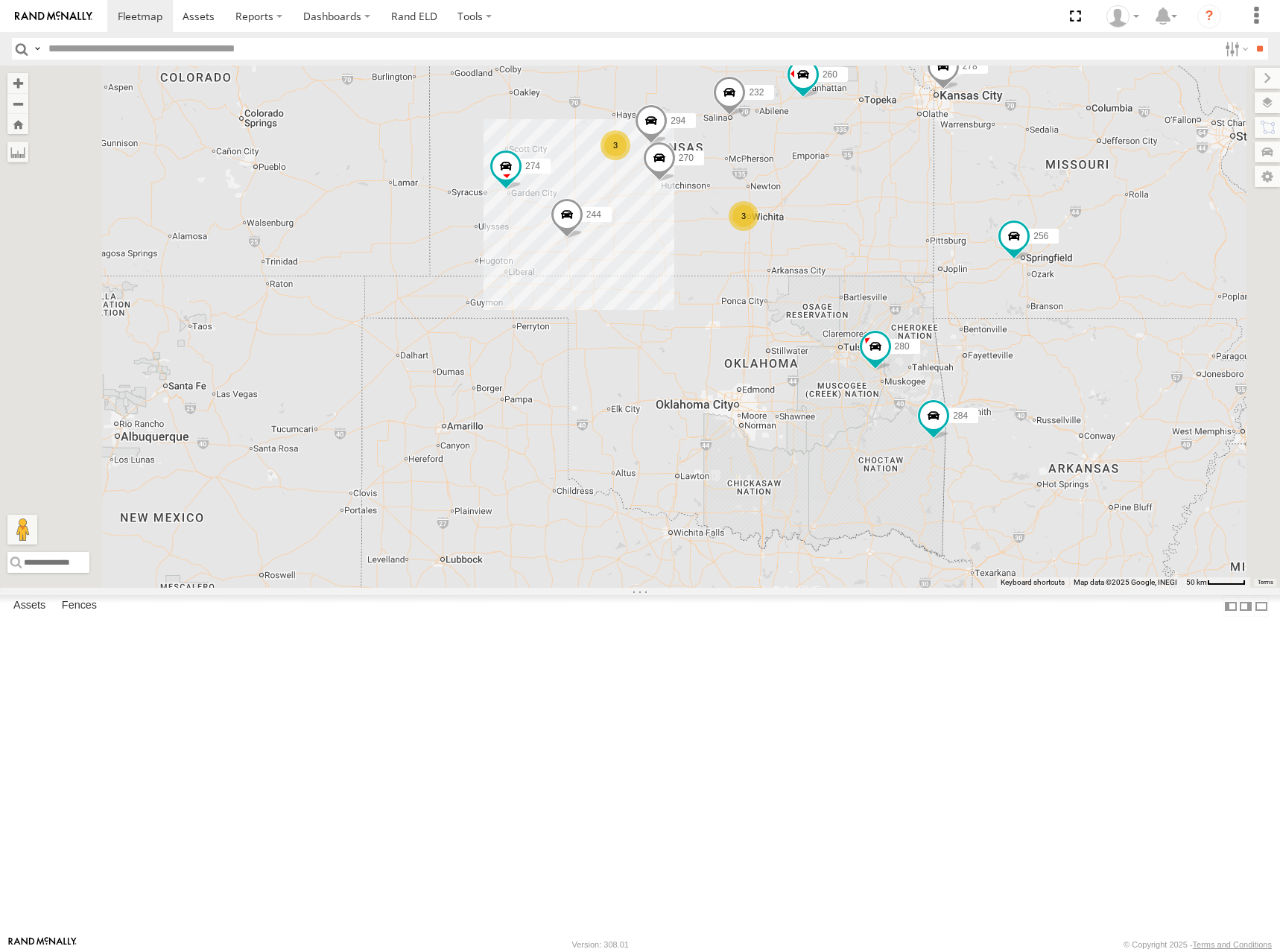
drag, startPoint x: 1046, startPoint y: 402, endPoint x: 1046, endPoint y: 383, distance: 19.0
click at [1046, 383] on div "274 244 270 280 256 232 284 264 282 266 278 294 260 3 3 2" at bounding box center [640, 326] width 1280 height 522
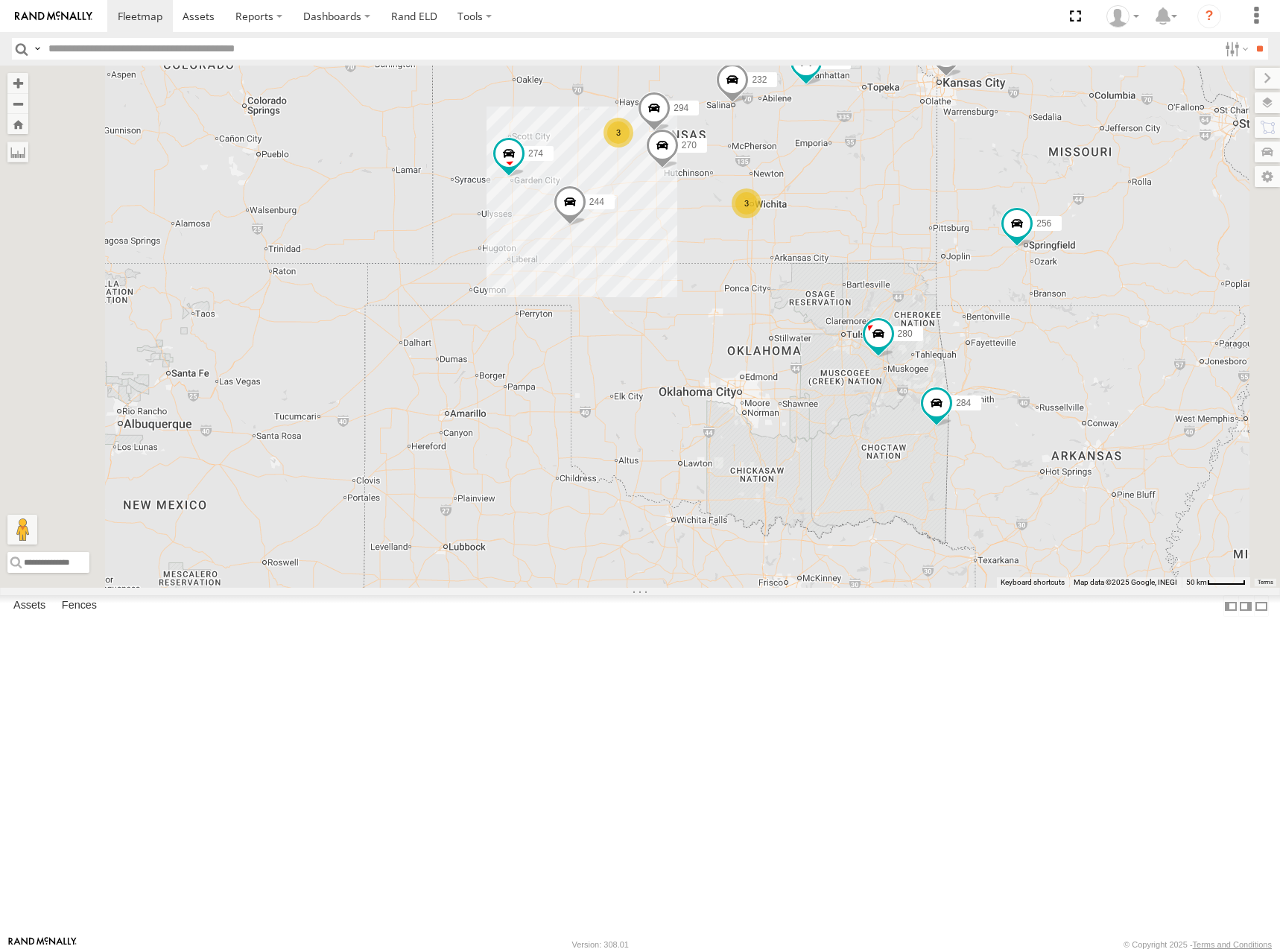
drag, startPoint x: 1043, startPoint y: 372, endPoint x: 1046, endPoint y: 360, distance: 12.4
click at [1046, 360] on div "274 244 270 280 256 232 284 264 282 266 278 294 260 3 3 2" at bounding box center [640, 326] width 1280 height 522
click at [1048, 365] on div "274 244 270 280 256 232 284 264 282 266 278 294 260 3 3 2" at bounding box center [640, 326] width 1280 height 522
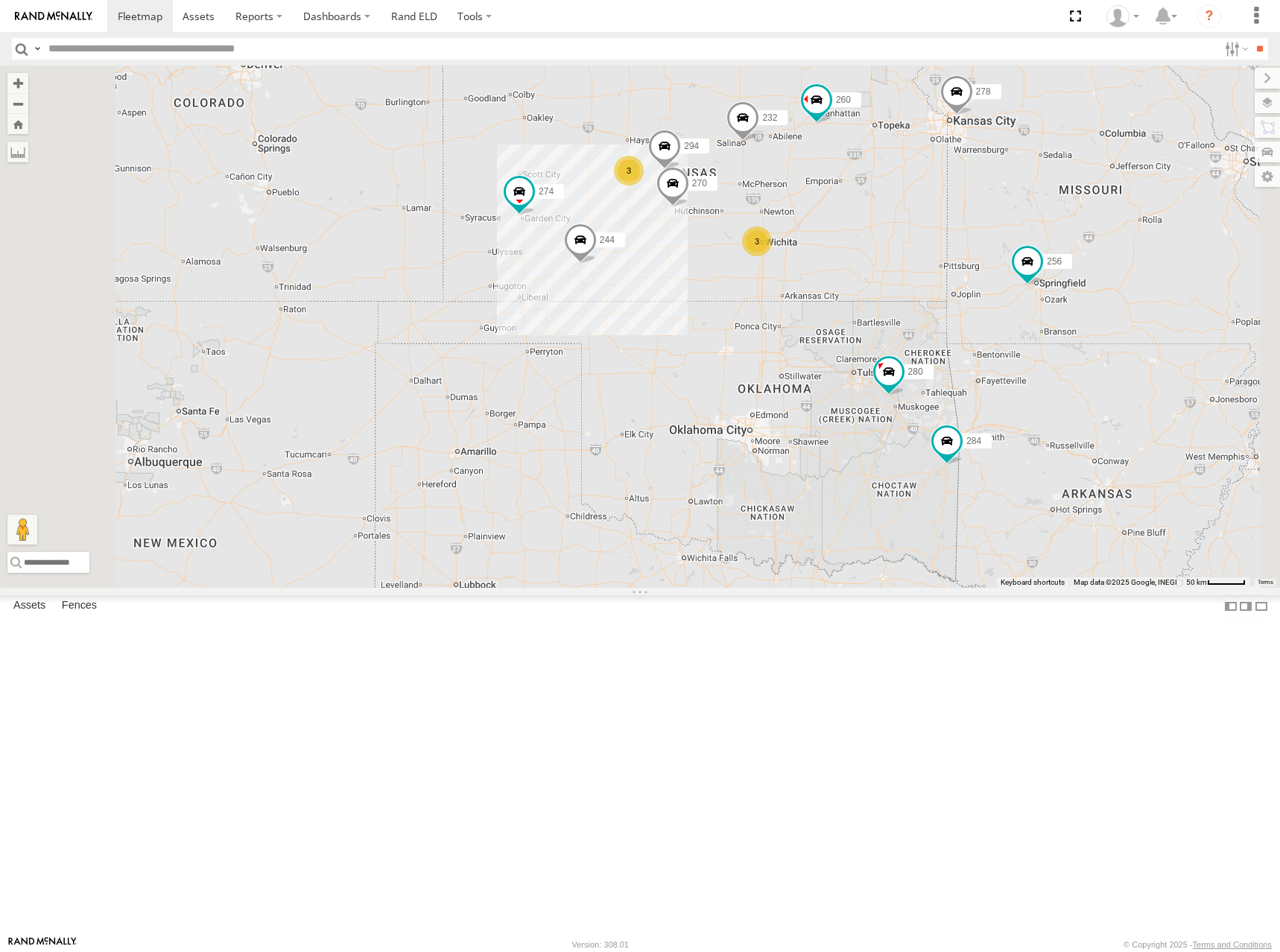
drag, startPoint x: 1077, startPoint y: 314, endPoint x: 1088, endPoint y: 353, distance: 40.5
click at [1088, 353] on div "274 244 270 280 256 232 284 264 282 266 278 294 260 3 3 2" at bounding box center [640, 326] width 1280 height 522
click at [1097, 356] on div "274 244 270 280 256 232 284 264 282 266 278 294 260 3 3 2" at bounding box center [640, 326] width 1280 height 522
click at [1107, 375] on div "274 244 270 280 256 232 284 264 282 266 278 294 260 3 3 2" at bounding box center [640, 326] width 1280 height 522
click at [1114, 362] on div "274 244 270 280 256 232 284 264 282 266 278 294 260 3 3 2" at bounding box center [640, 326] width 1280 height 522
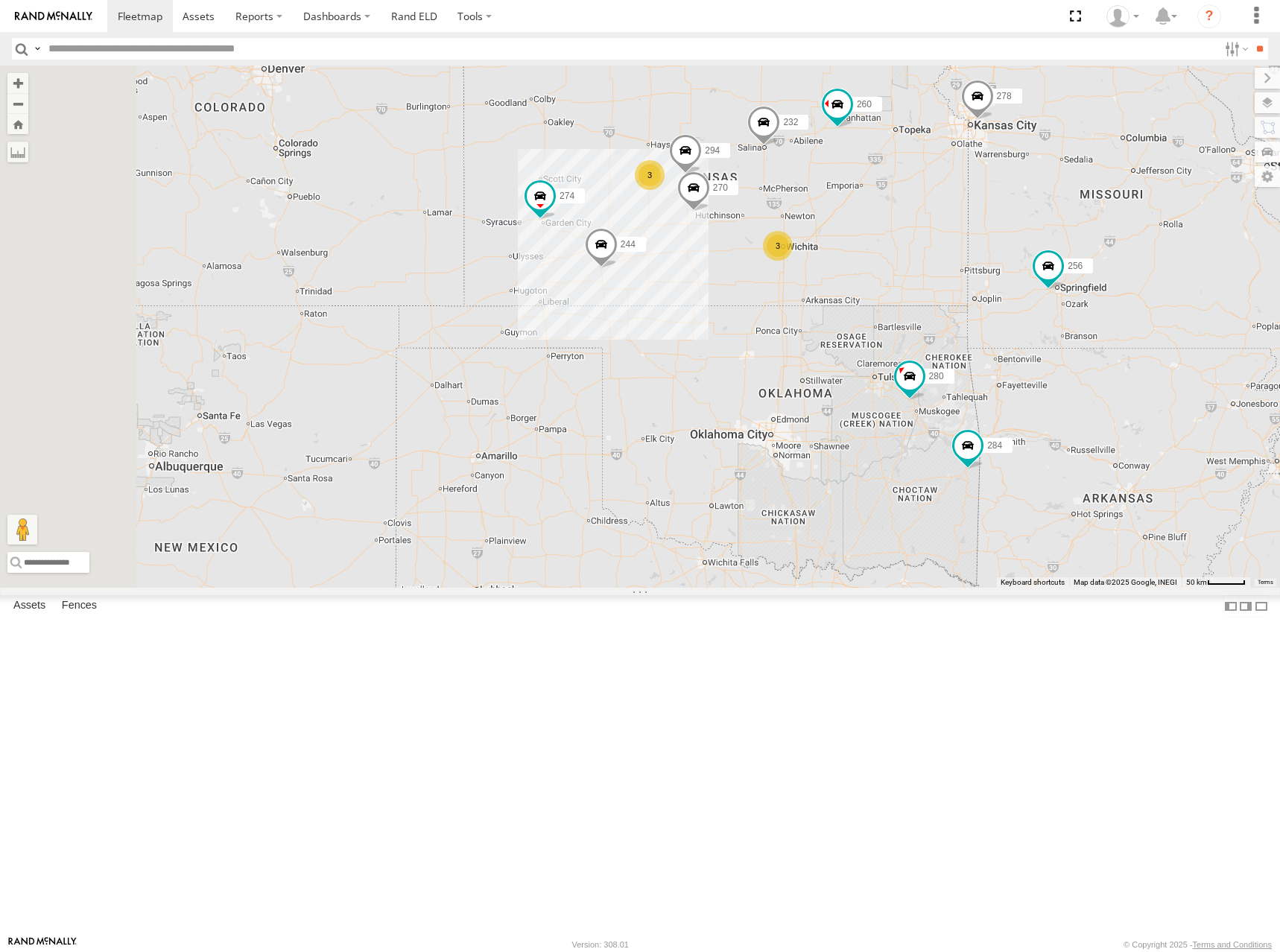
drag, startPoint x: 1102, startPoint y: 379, endPoint x: 1113, endPoint y: 384, distance: 12.1
click at [1113, 384] on div "274 244 270 280 256 232 284 264 282 266 278 294 260 3 3 2" at bounding box center [640, 326] width 1280 height 522
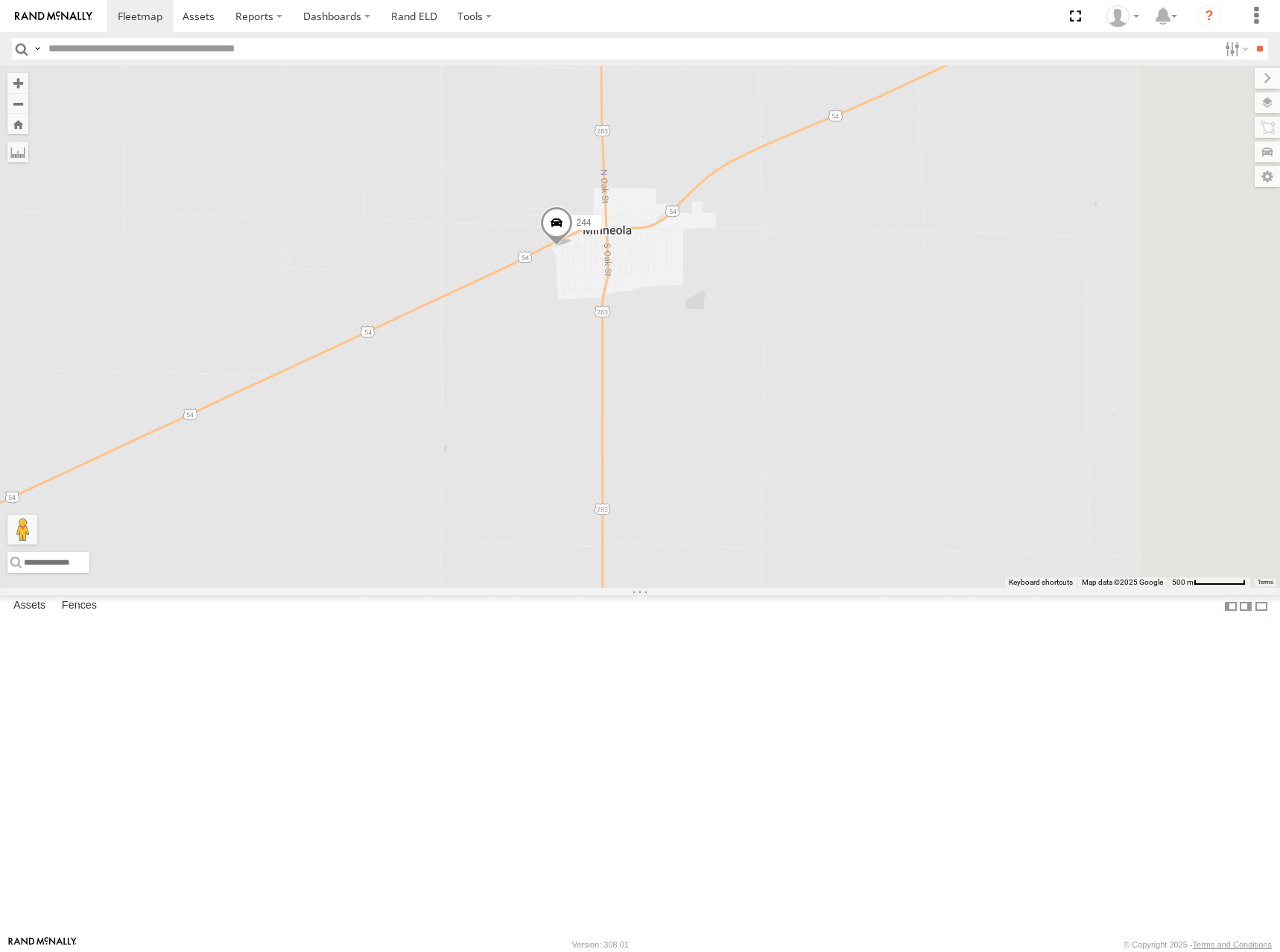
click at [573, 246] on span at bounding box center [556, 225] width 33 height 40
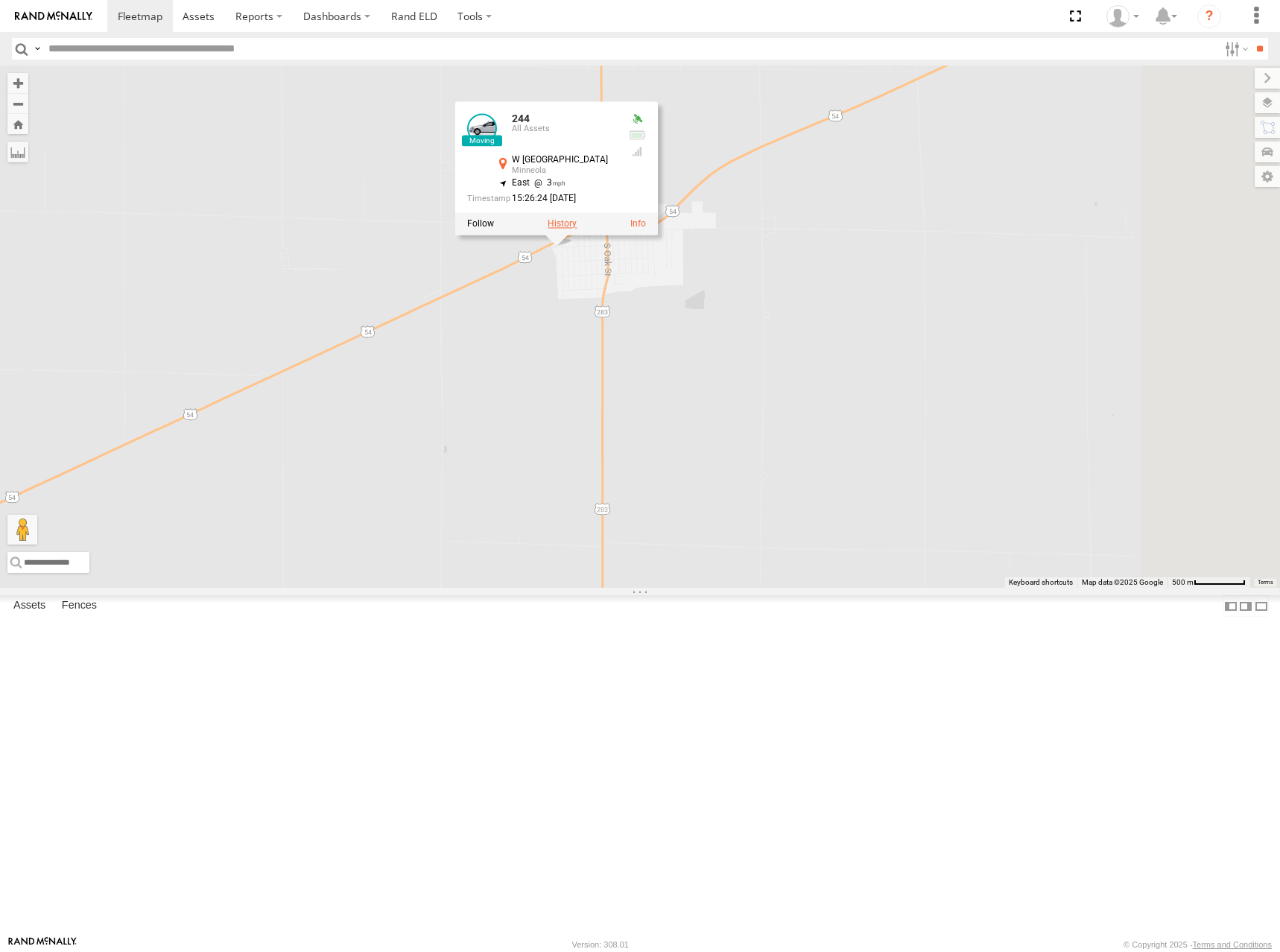
click at [577, 229] on label at bounding box center [562, 223] width 29 height 11
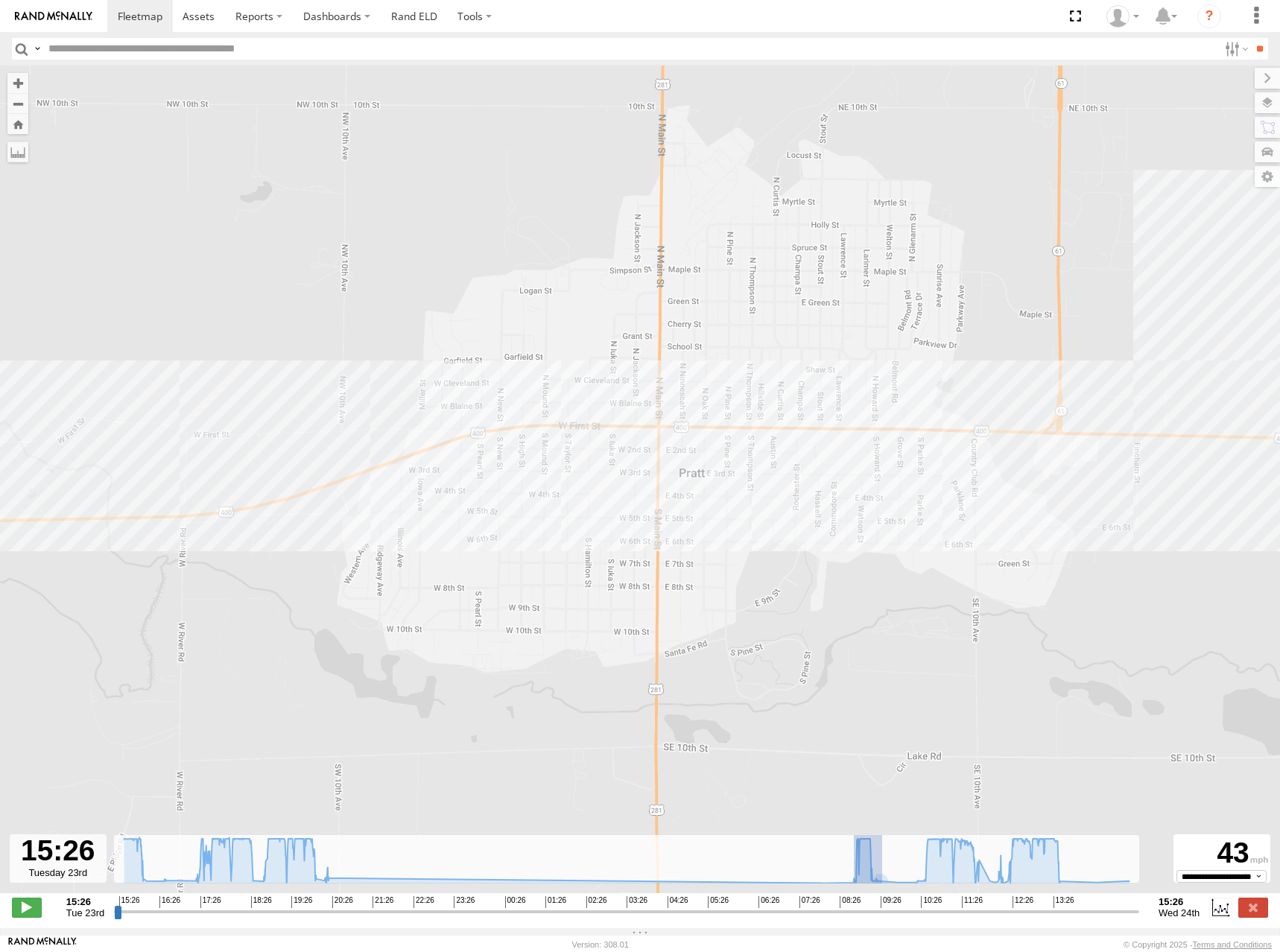
drag, startPoint x: 854, startPoint y: 885, endPoint x: 847, endPoint y: 900, distance: 16.6
click at [847, 902] on div "**********" at bounding box center [640, 909] width 1280 height 31
type input "**********"
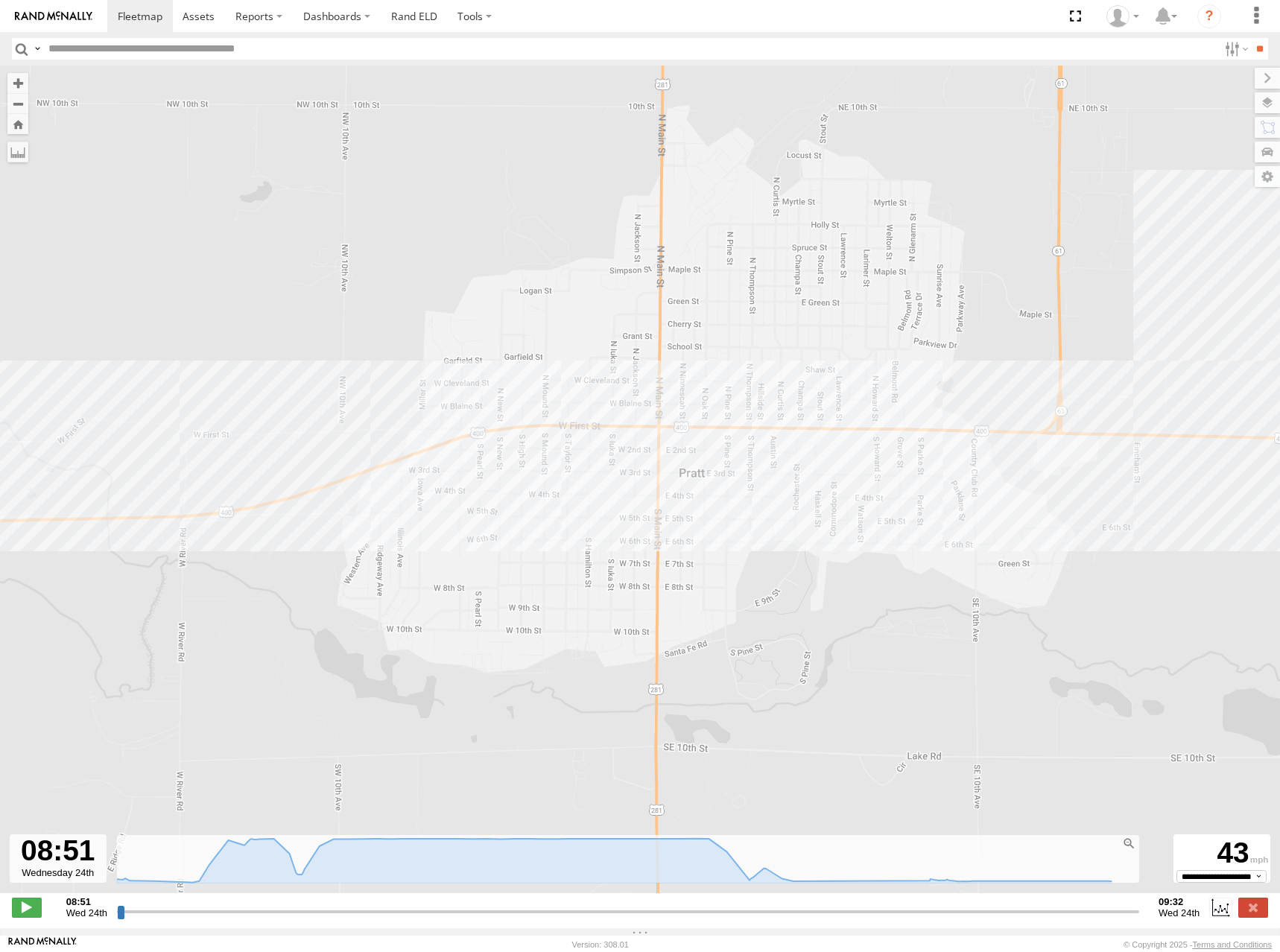
click at [757, 564] on div "244 20:27 Tue" at bounding box center [640, 486] width 1280 height 843
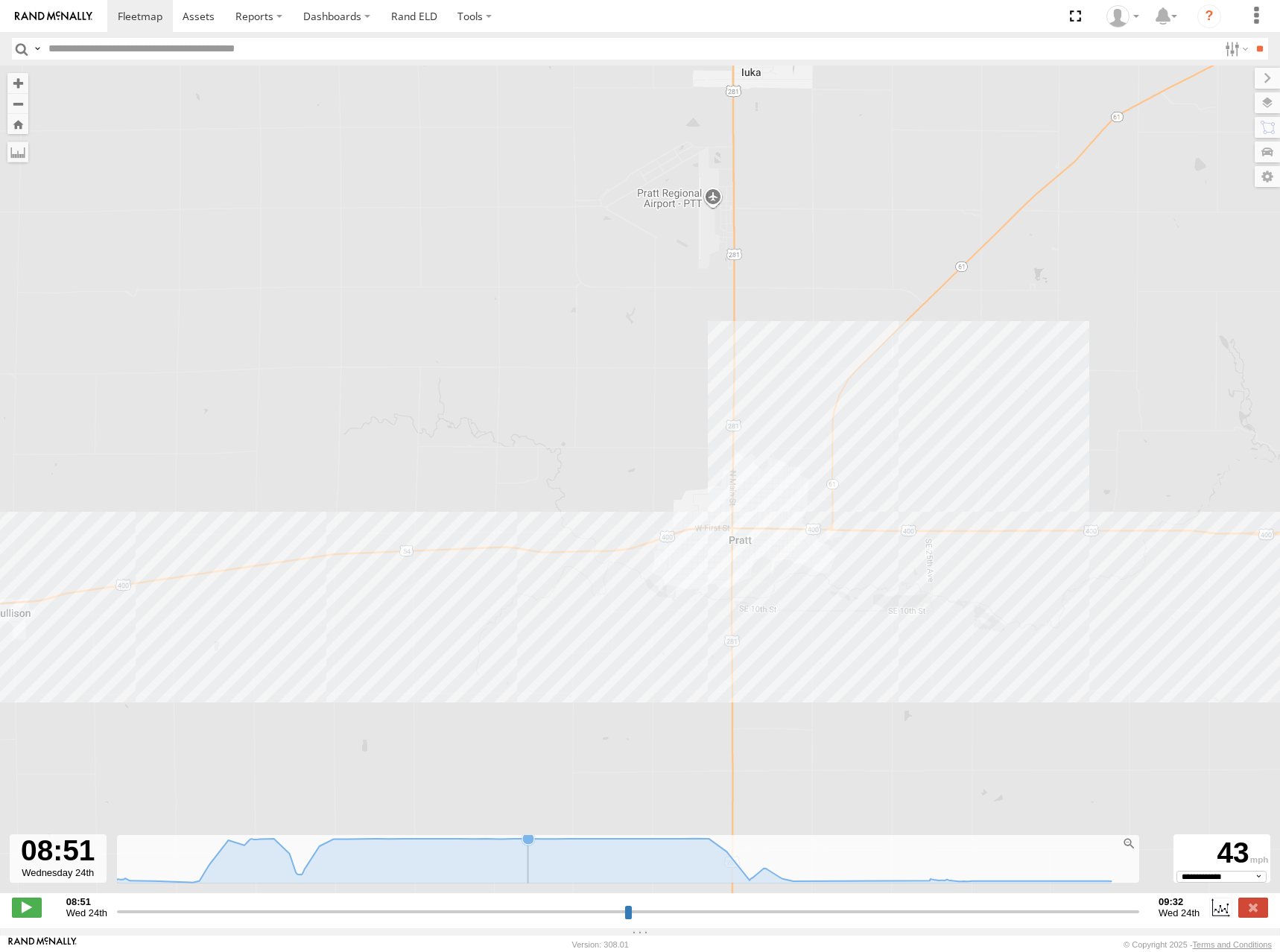
select select "**********"
click at [1129, 849] on div at bounding box center [1128, 843] width 14 height 14
type input "**********"
click at [174, 31] on link at bounding box center [199, 15] width 53 height 32
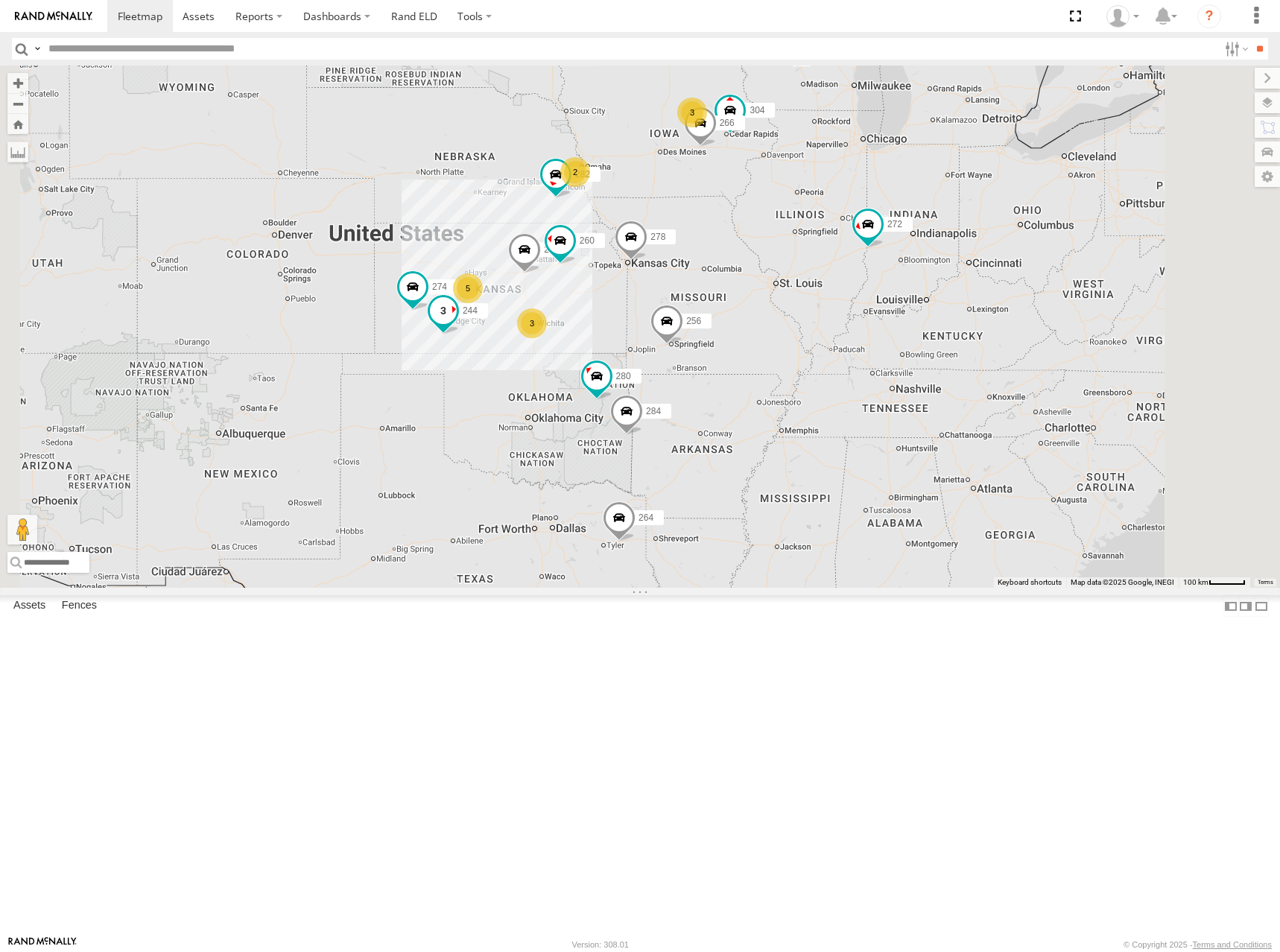
click at [457, 323] on span at bounding box center [443, 309] width 27 height 27
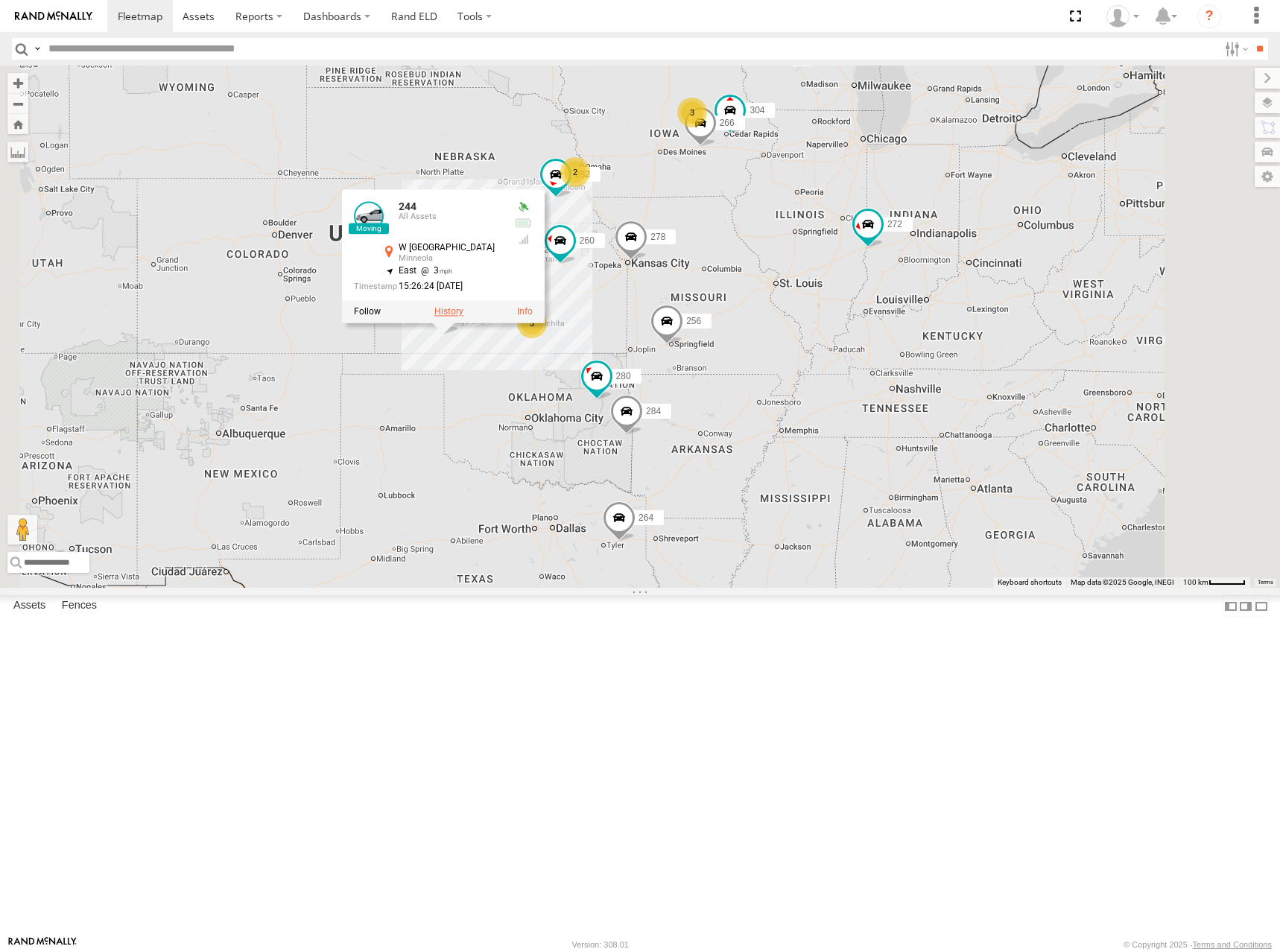
click at [464, 317] on label at bounding box center [449, 311] width 29 height 11
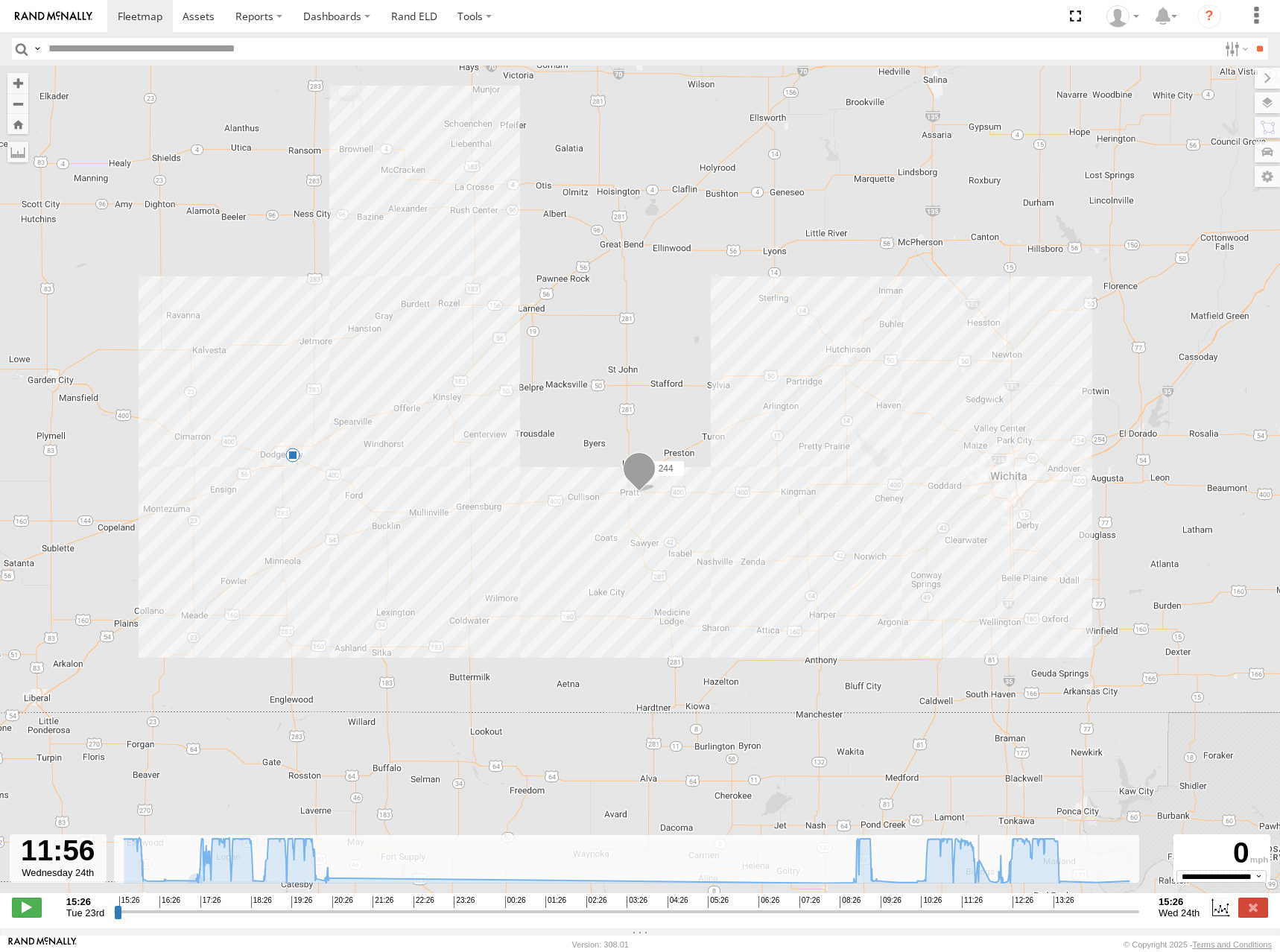
drag, startPoint x: 115, startPoint y: 917, endPoint x: 987, endPoint y: 914, distance: 872.0
type input "**********"
click at [987, 914] on input "range" at bounding box center [627, 910] width 1025 height 14
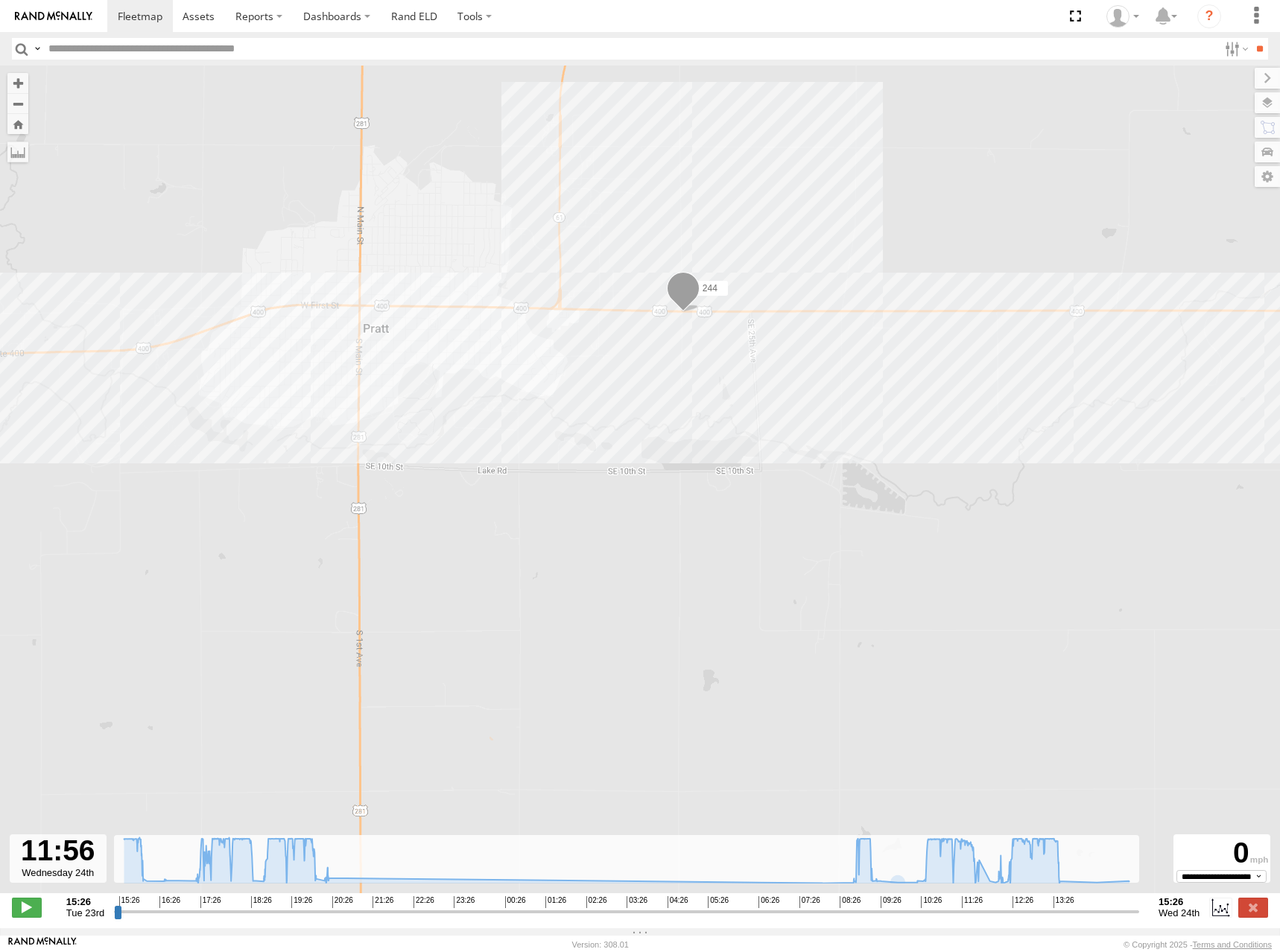
drag, startPoint x: 614, startPoint y: 458, endPoint x: 671, endPoint y: 594, distance: 147.5
click at [671, 594] on div "244 20:27 Tue" at bounding box center [640, 486] width 1280 height 843
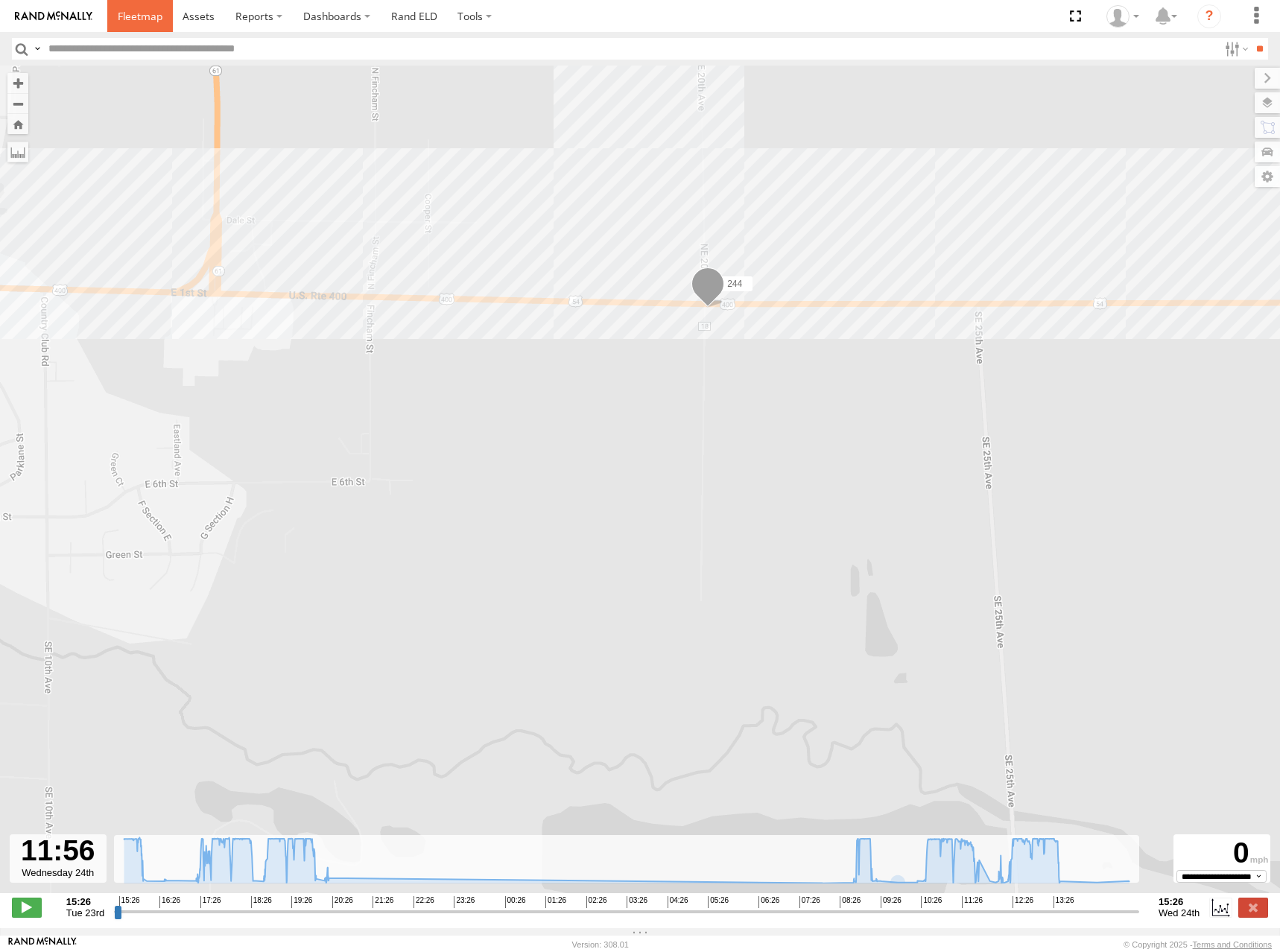
click at [146, 15] on span at bounding box center [139, 15] width 45 height 14
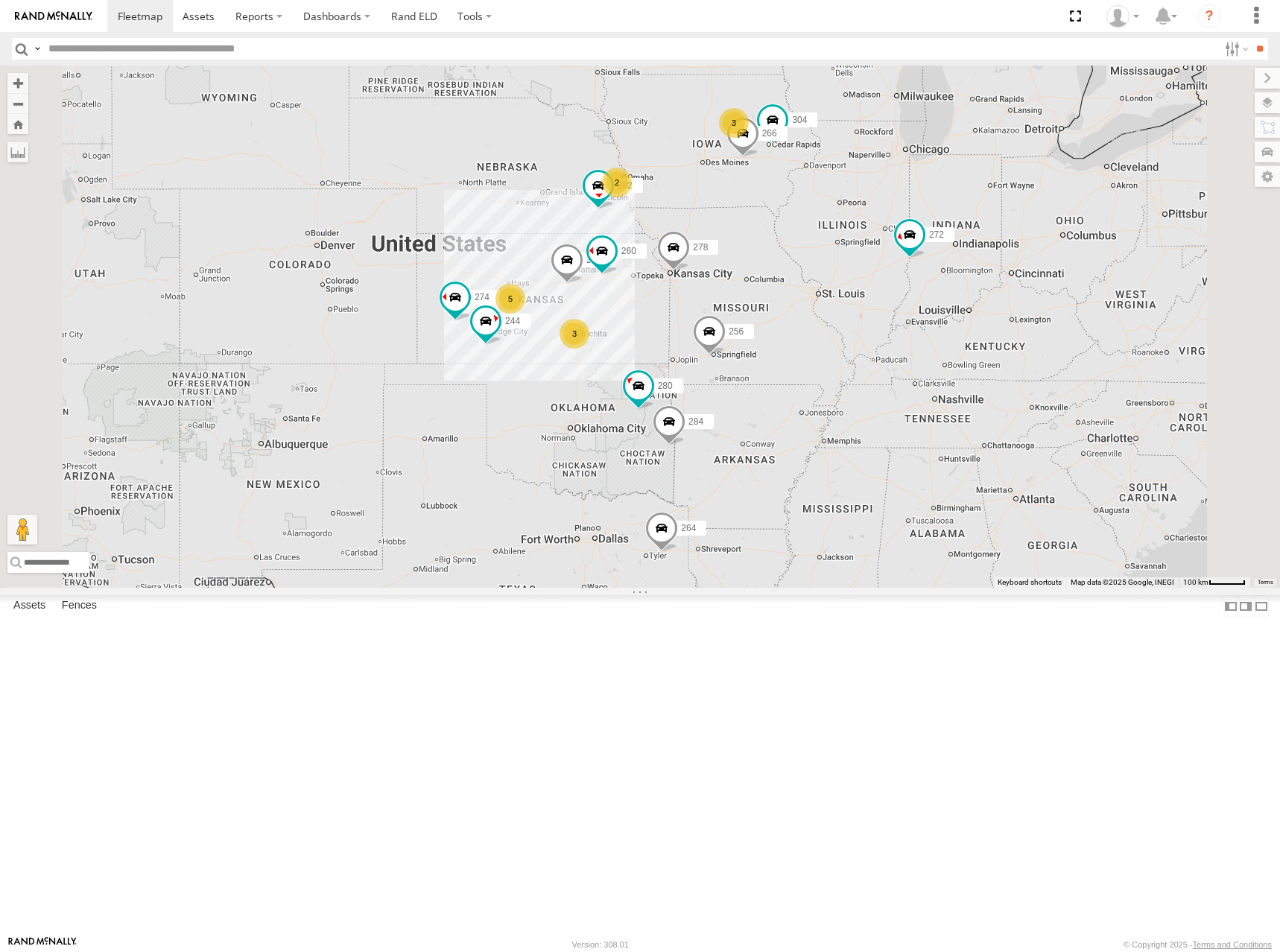
drag, startPoint x: 727, startPoint y: 562, endPoint x: 750, endPoint y: 569, distance: 24.0
click at [750, 569] on div "274 3 244 5 3 2 272 280 256 232 304 284 264 282 266 278 260" at bounding box center [640, 326] width 1280 height 522
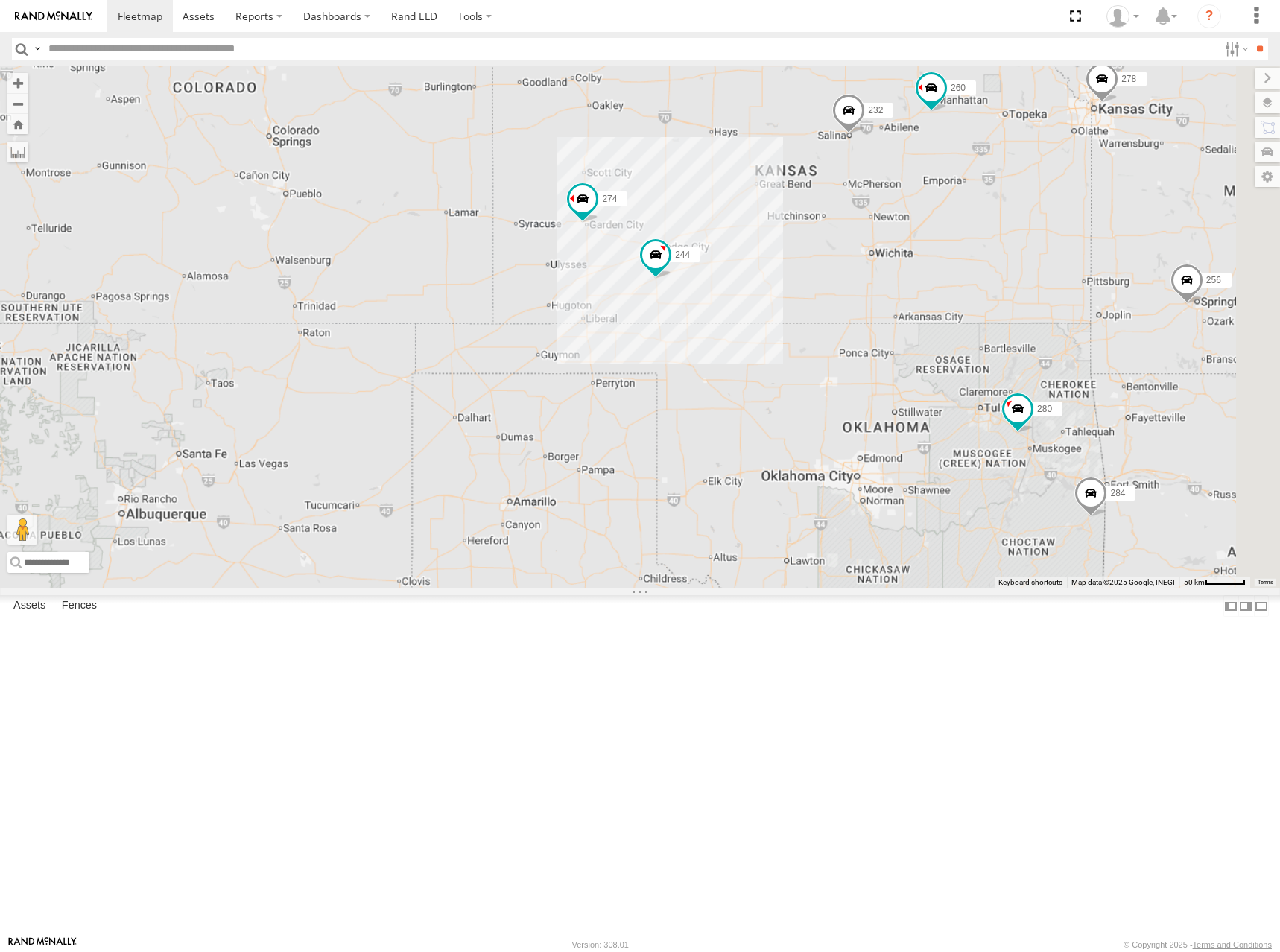
drag, startPoint x: 1102, startPoint y: 163, endPoint x: 944, endPoint y: 389, distance: 275.8
click at [944, 389] on div "274 244 272 280 256 232 304 284 264 282 266 278 260" at bounding box center [640, 326] width 1280 height 522
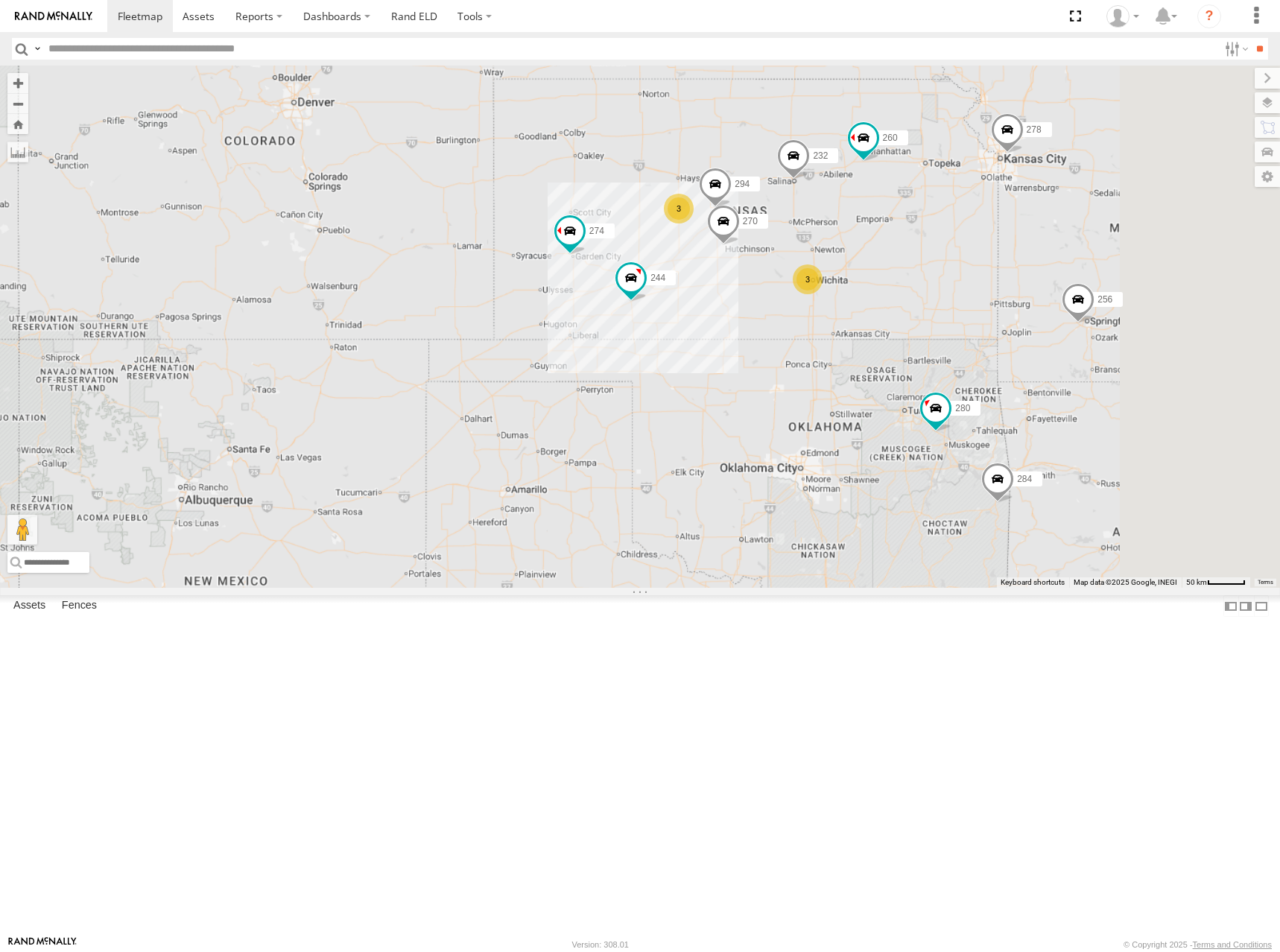
drag, startPoint x: 1063, startPoint y: 376, endPoint x: 1037, endPoint y: 395, distance: 32.2
click at [1037, 395] on div "274 244 272 280 256 232 304 284 264 282 266 278 260 3 3 270 2 294" at bounding box center [640, 326] width 1280 height 522
click at [1023, 379] on div "274 244 272 280 256 232 304 284 264 282 266 278 260 3 3 270 2 294" at bounding box center [640, 326] width 1280 height 522
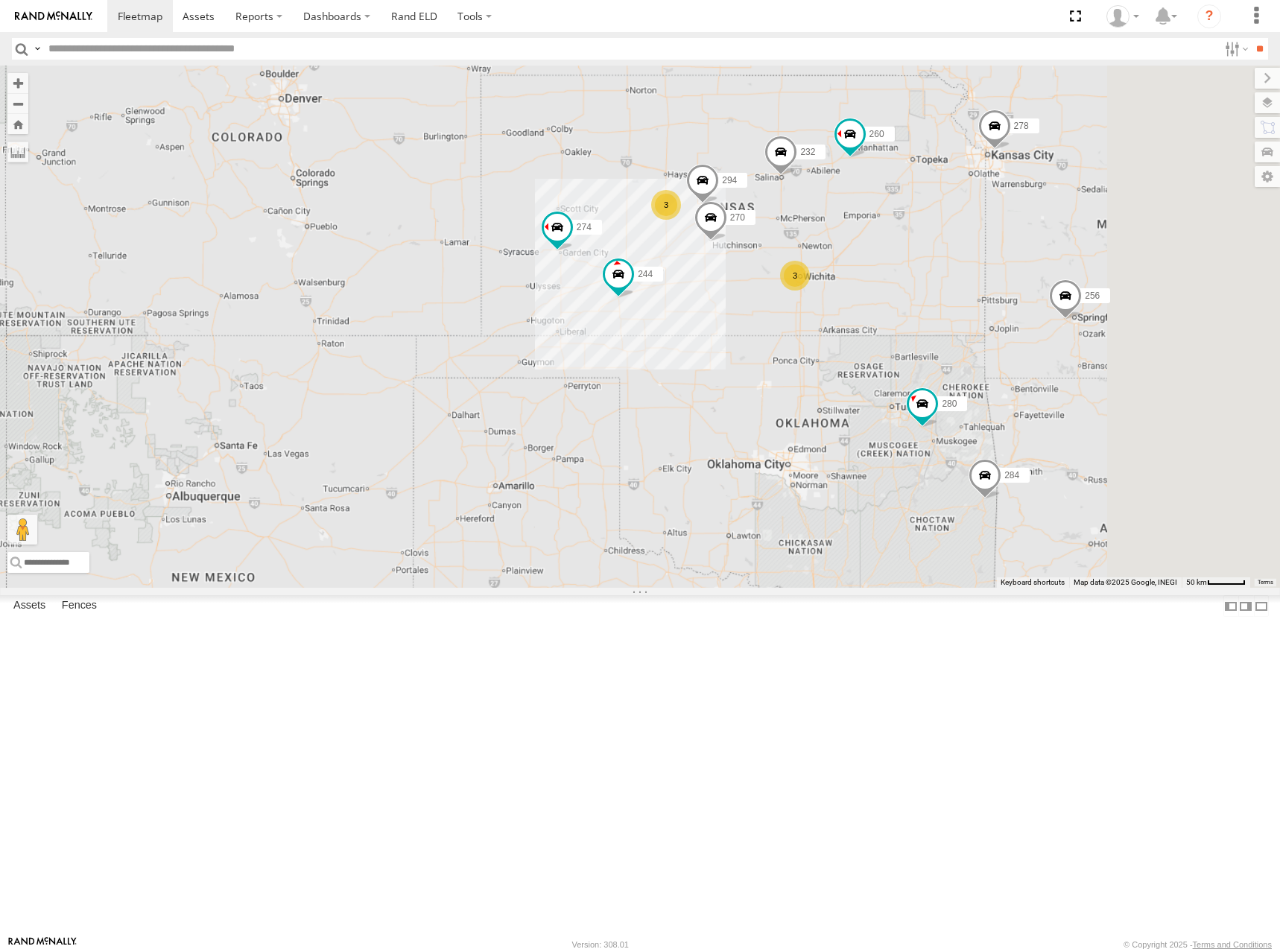
drag, startPoint x: 1046, startPoint y: 393, endPoint x: 1071, endPoint y: 441, distance: 54.1
click at [1071, 441] on div "274 244 272 280 256 232 304 284 264 282 266 278 260 3 3 270 2 294" at bounding box center [640, 326] width 1280 height 522
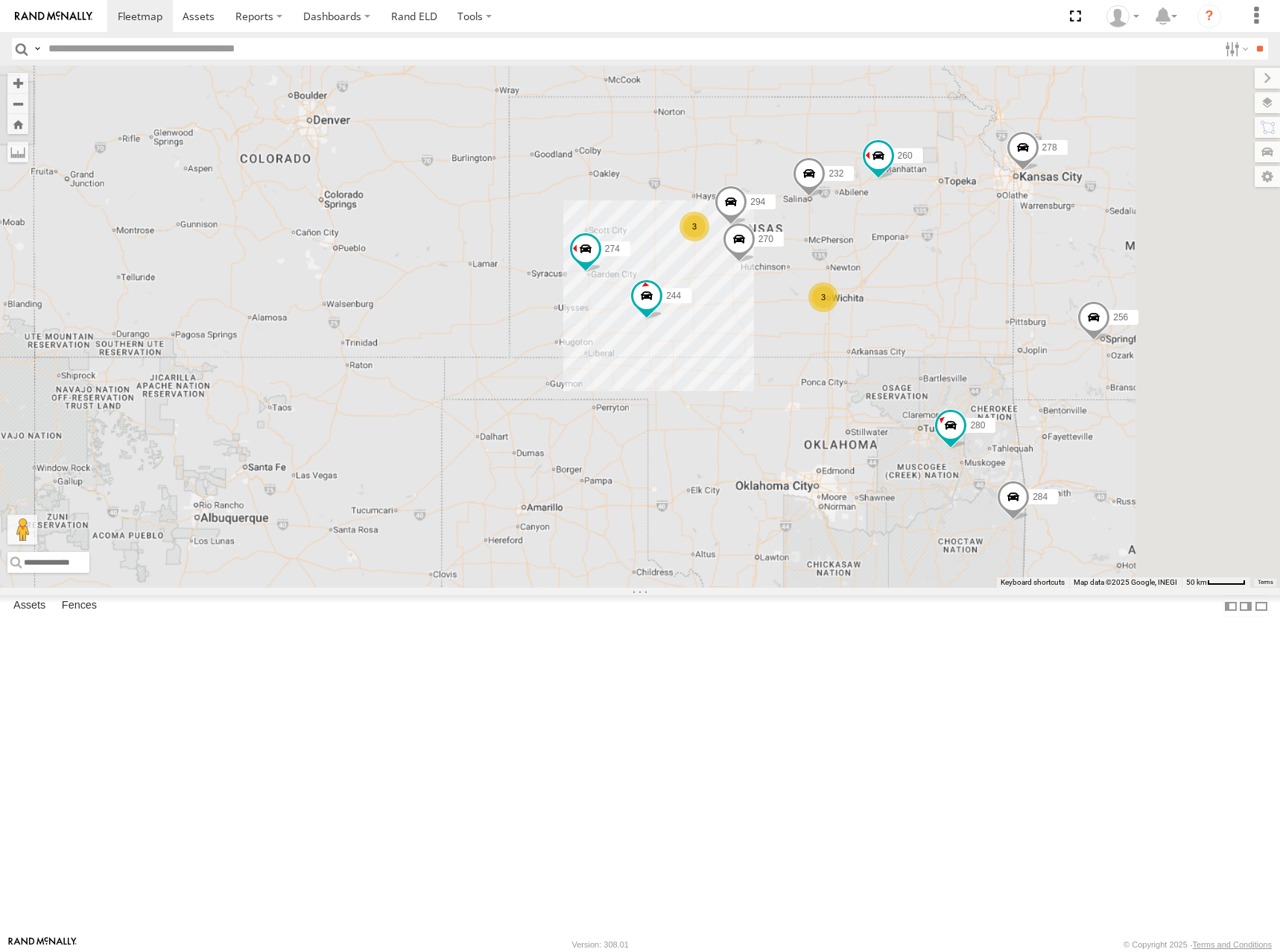
drag, startPoint x: 1069, startPoint y: 459, endPoint x: 1081, endPoint y: 440, distance: 22.5
click at [1080, 440] on div "274 244 272 280 256 232 304 284 264 282 266 278 260 3 3 270 2 294 2" at bounding box center [640, 326] width 1280 height 522
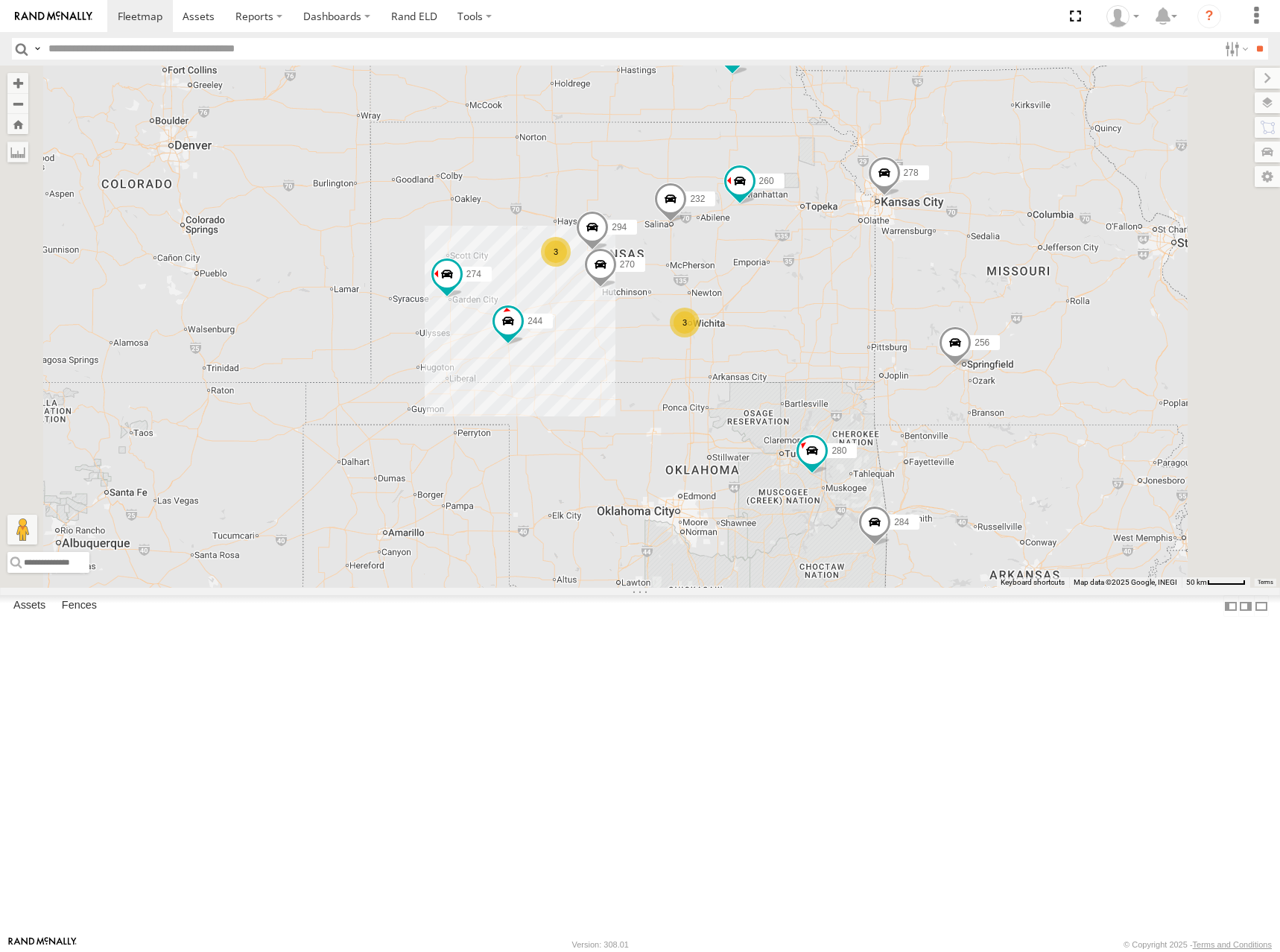
drag, startPoint x: 1136, startPoint y: 474, endPoint x: 990, endPoint y: 504, distance: 149.1
click at [990, 504] on div "274 244 272 280 256 232 304 284 264 282 266 278 260 270 294 3 3 2 288" at bounding box center [640, 326] width 1280 height 522
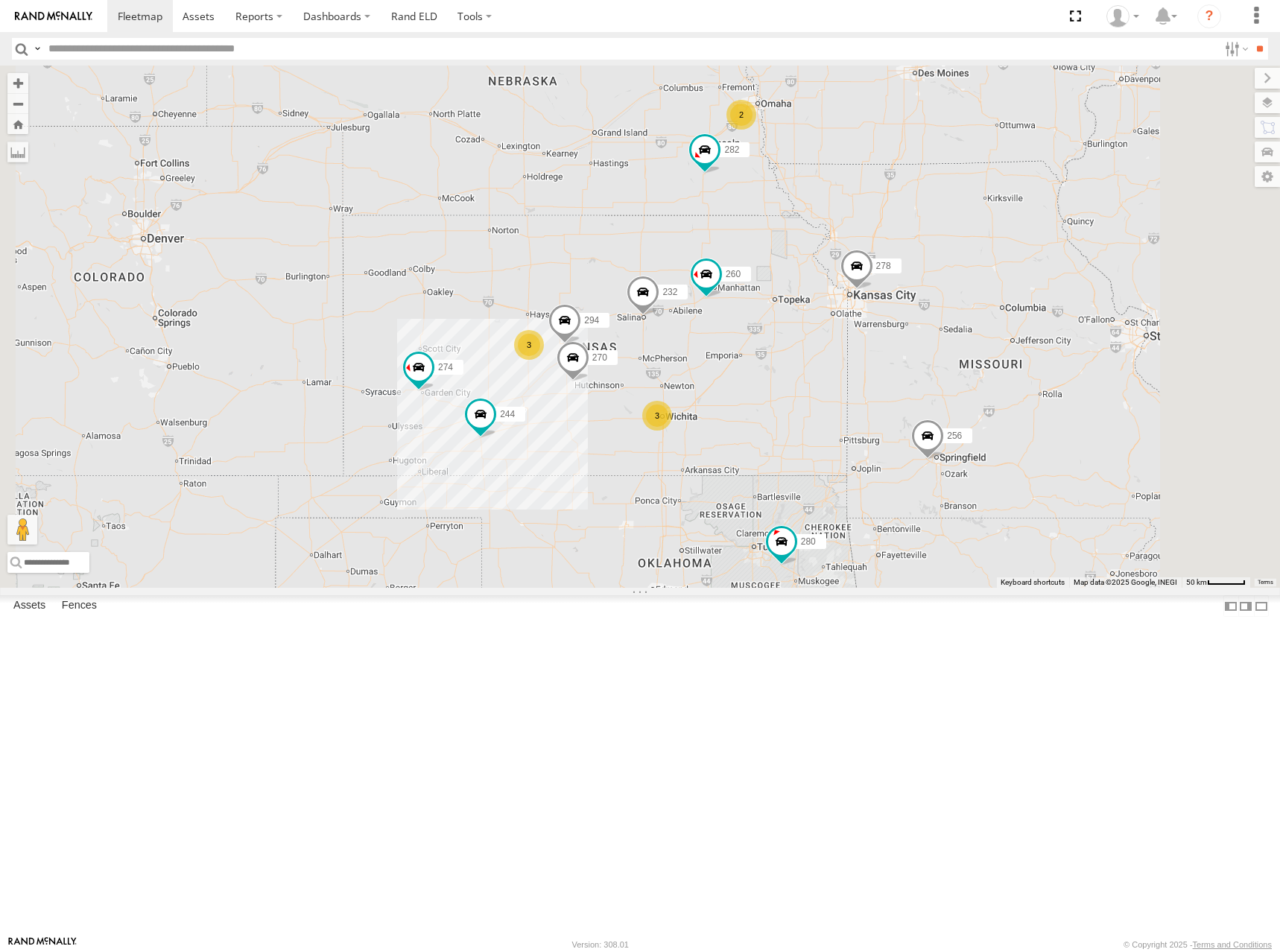
drag, startPoint x: 1027, startPoint y: 239, endPoint x: 1001, endPoint y: 331, distance: 95.6
click at [1001, 331] on div "274 244 272 280 256 232 304 284 264 282 266 278 260 270 294 3 3 2 2 300" at bounding box center [640, 326] width 1280 height 522
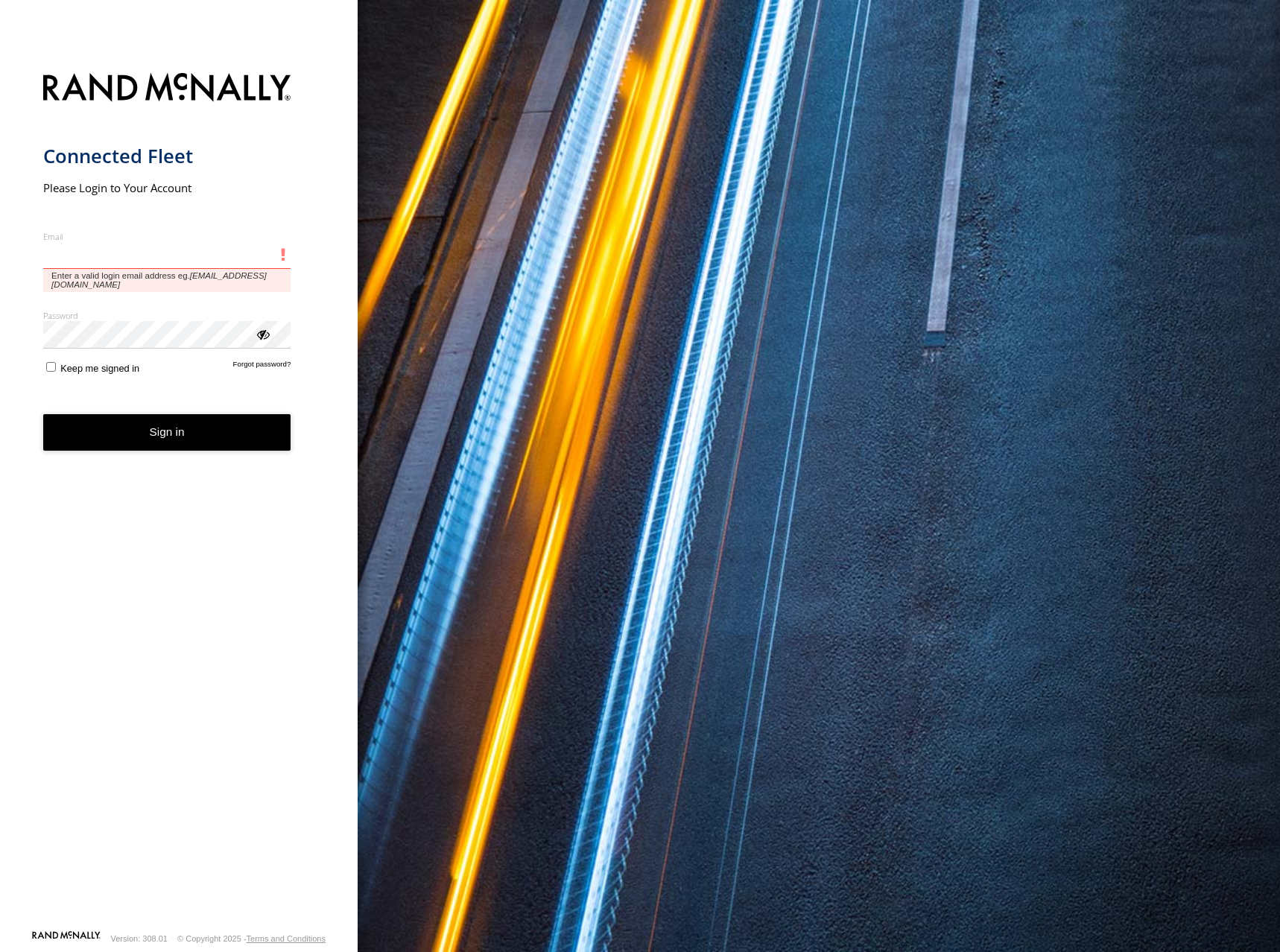
type input "**********"
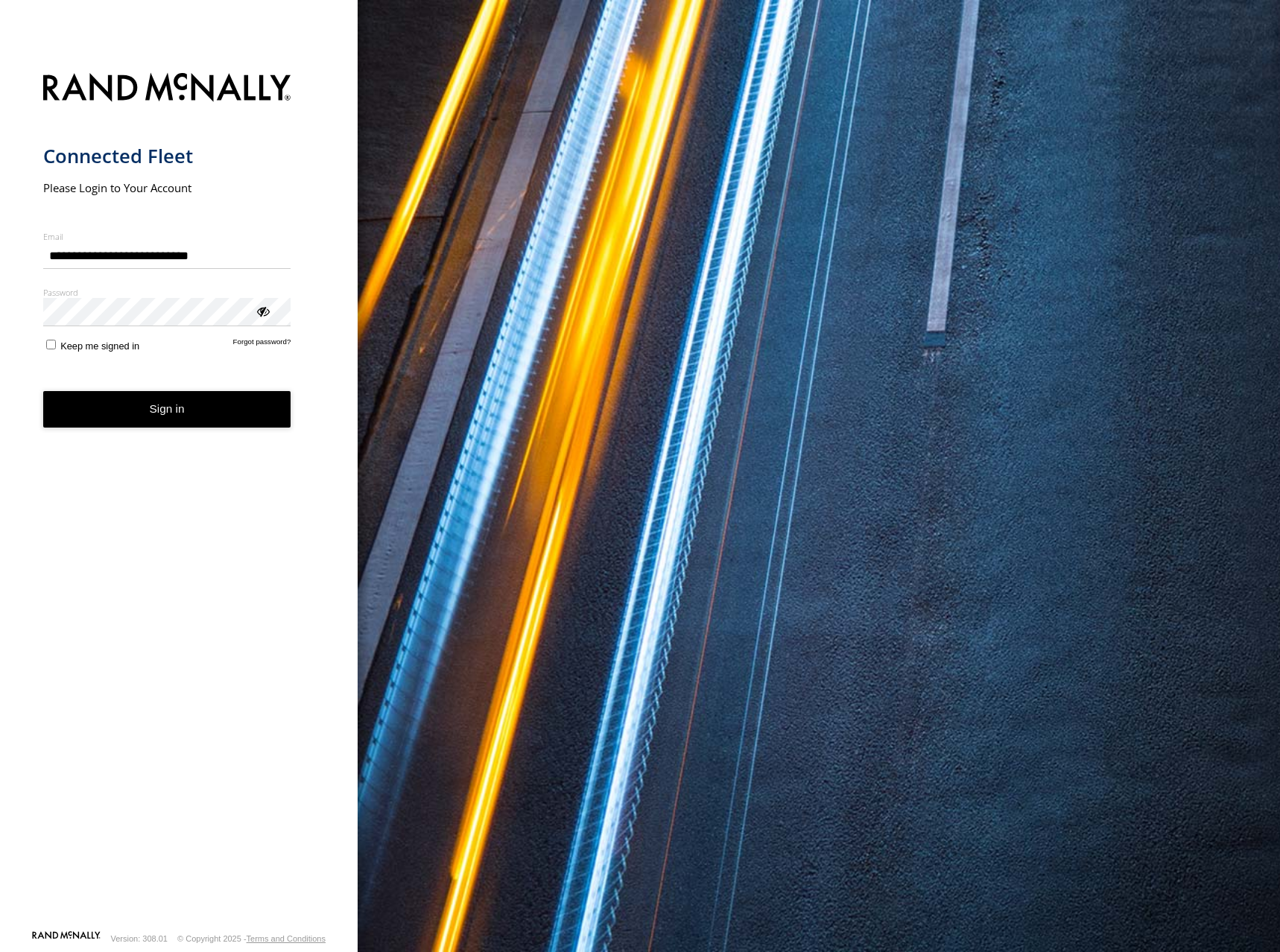
click at [193, 399] on form "**********" at bounding box center [179, 497] width 272 height 866
click at [152, 424] on button "Sign in" at bounding box center [167, 409] width 249 height 37
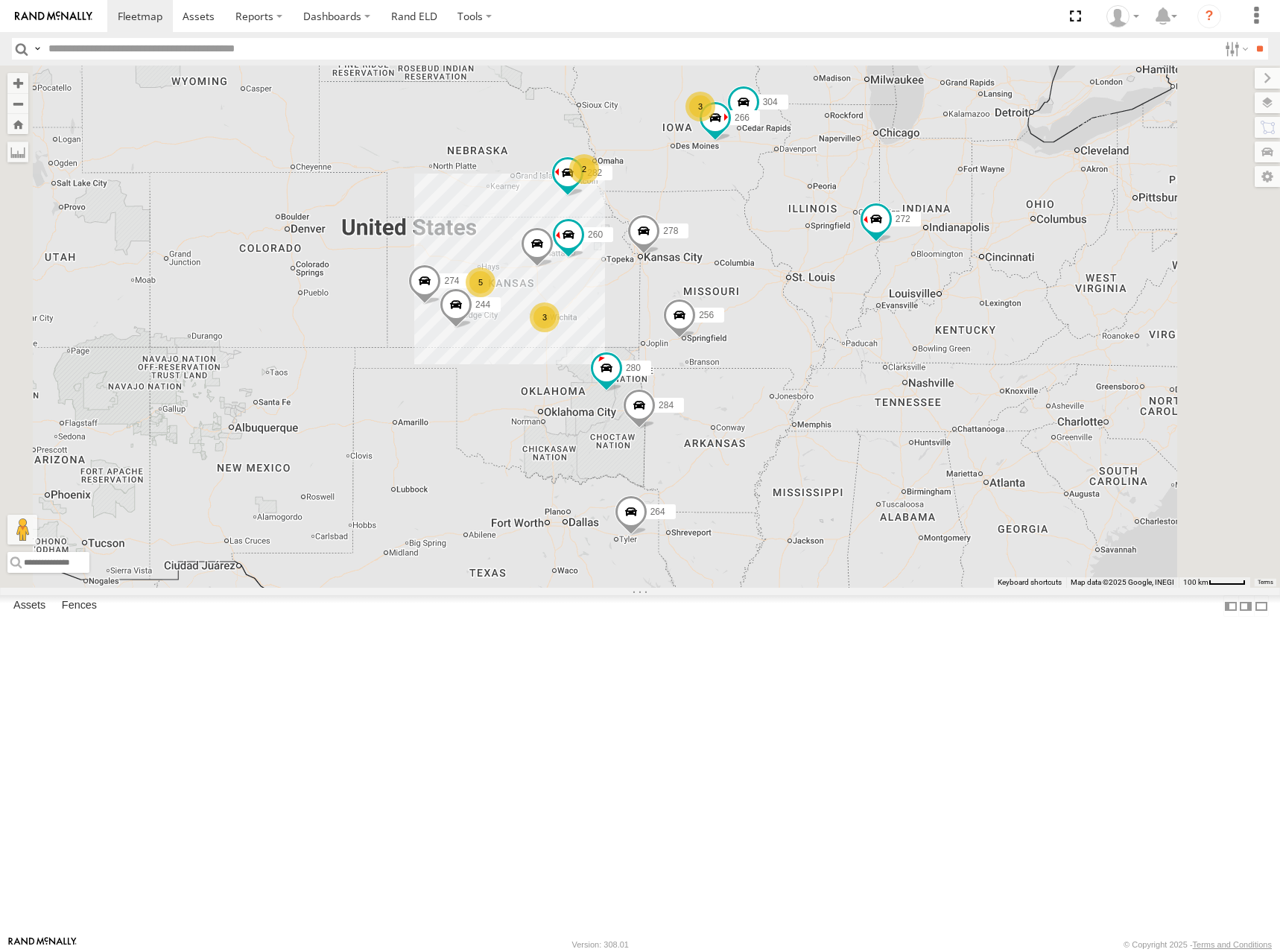
drag, startPoint x: 658, startPoint y: 388, endPoint x: 722, endPoint y: 371, distance: 66.2
click at [722, 371] on div "274 3 244 5 3 2 272 280 256 232 304 284 264 282 266 278 260" at bounding box center [640, 326] width 1280 height 522
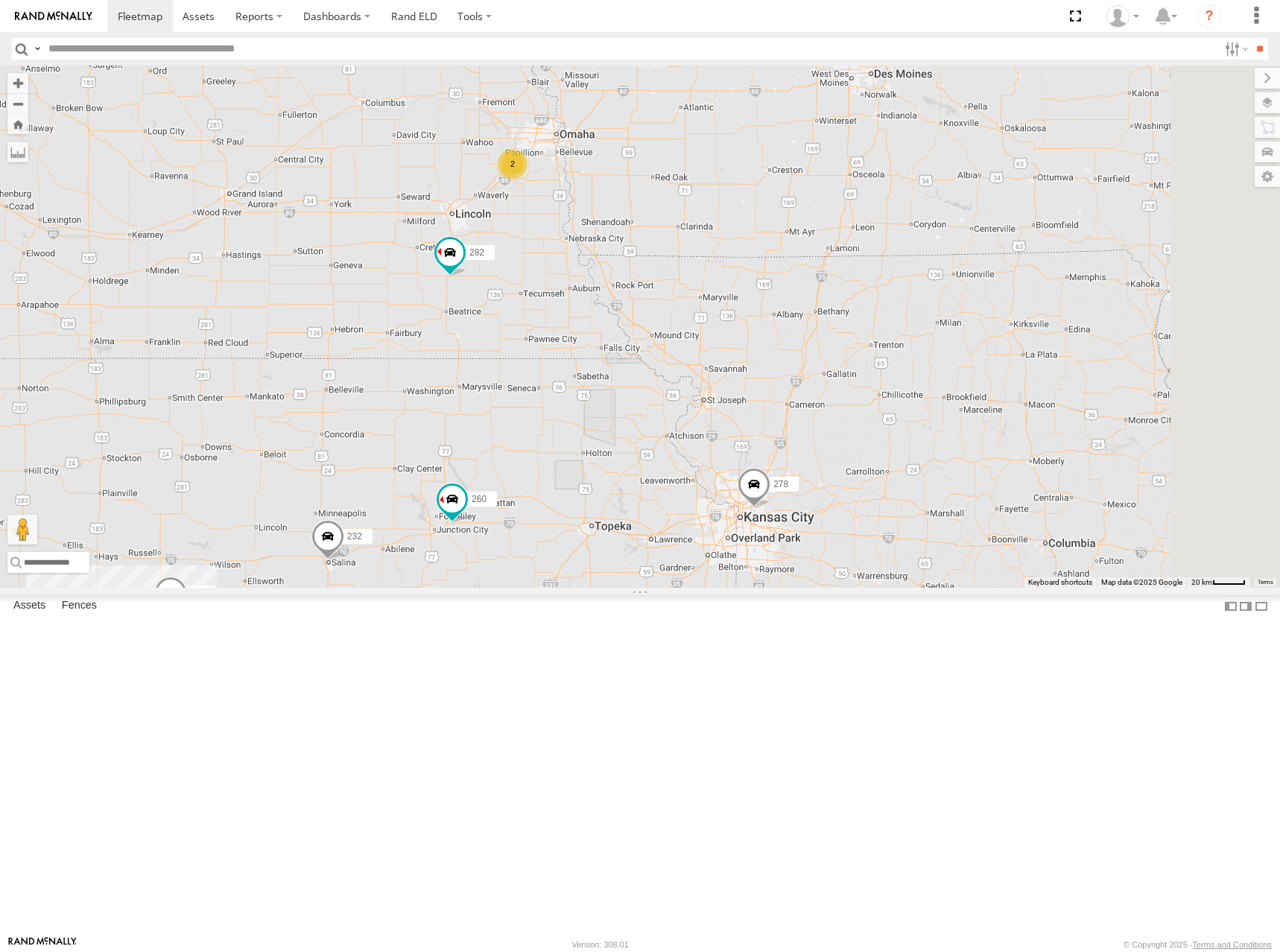
drag, startPoint x: 990, startPoint y: 252, endPoint x: 823, endPoint y: 287, distance: 170.6
click at [823, 287] on div "274 244 272 280 256 232 304 284 264 282 266 278 260 3 2 270 2 302 294" at bounding box center [640, 326] width 1280 height 522
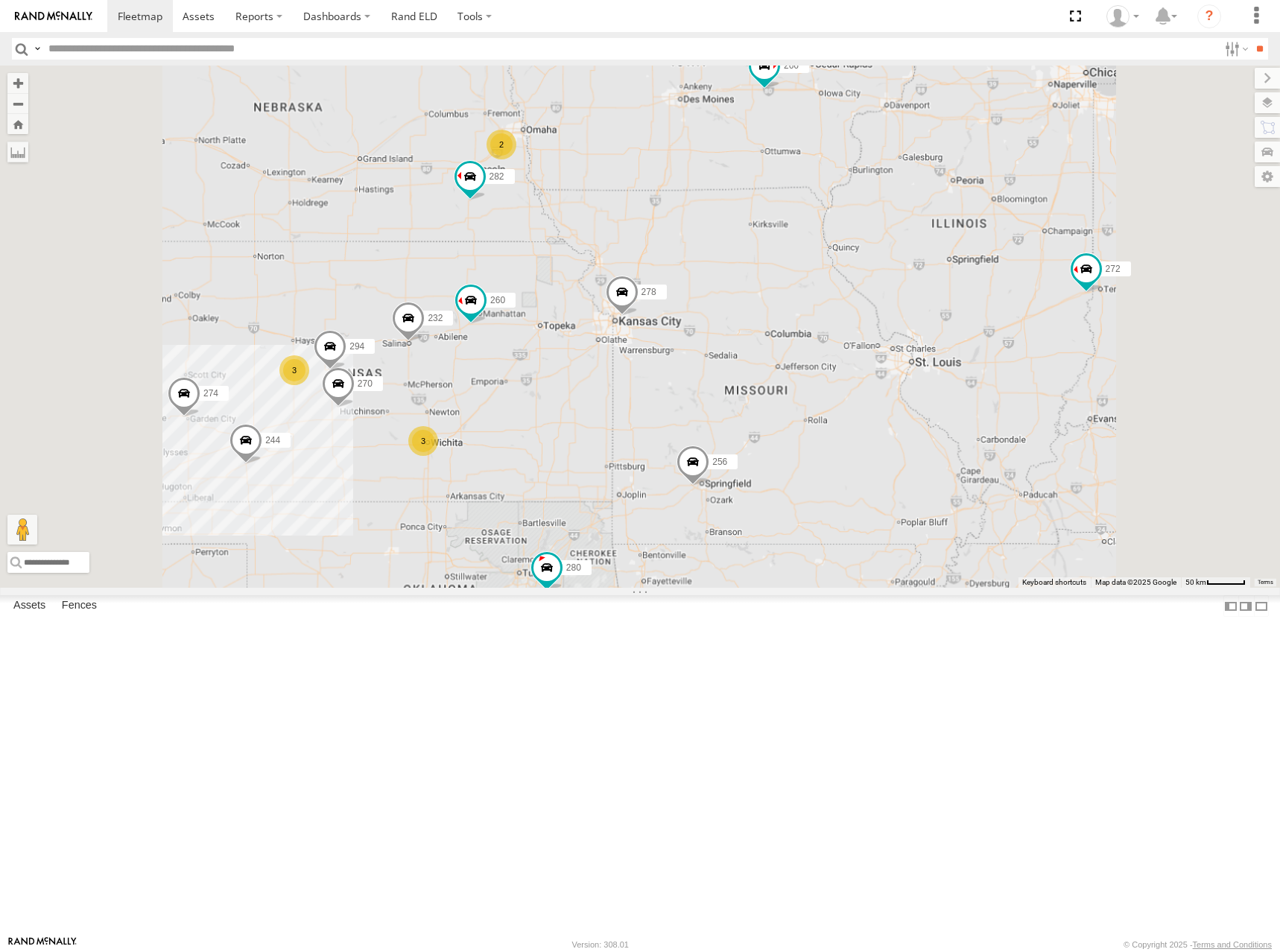
drag, startPoint x: 738, startPoint y: 429, endPoint x: 803, endPoint y: 410, distance: 67.7
click at [803, 410] on div "274 244 272 280 256 232 304 284 264 282 266 278 260 270 294 3 3 3 2" at bounding box center [640, 326] width 1280 height 522
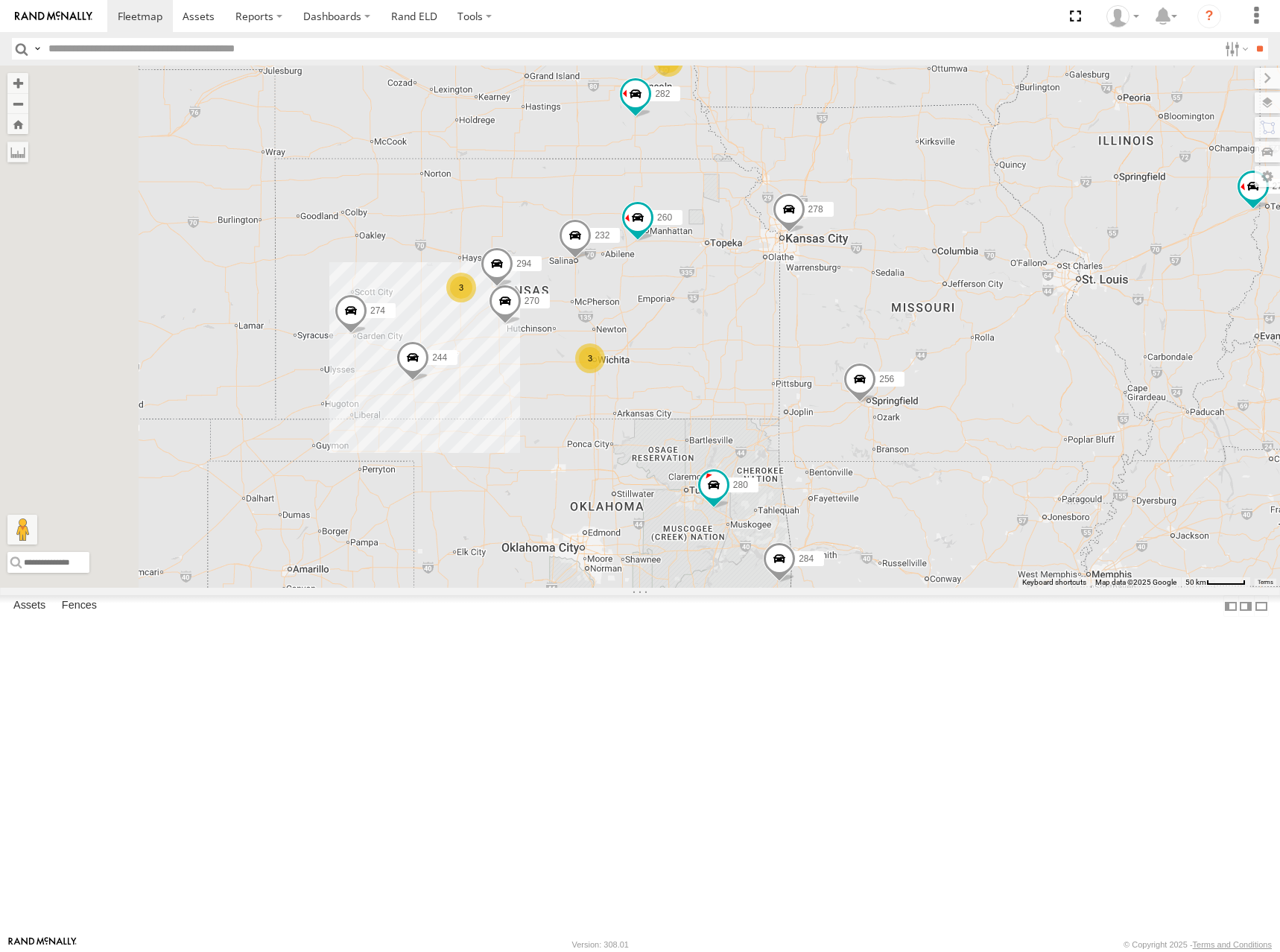
drag, startPoint x: 675, startPoint y: 393, endPoint x: 756, endPoint y: 336, distance: 99.0
click at [756, 336] on div "274 244 272 280 256 232 304 284 264 282 266 278 260 270 294 3 3 3 2" at bounding box center [640, 326] width 1280 height 522
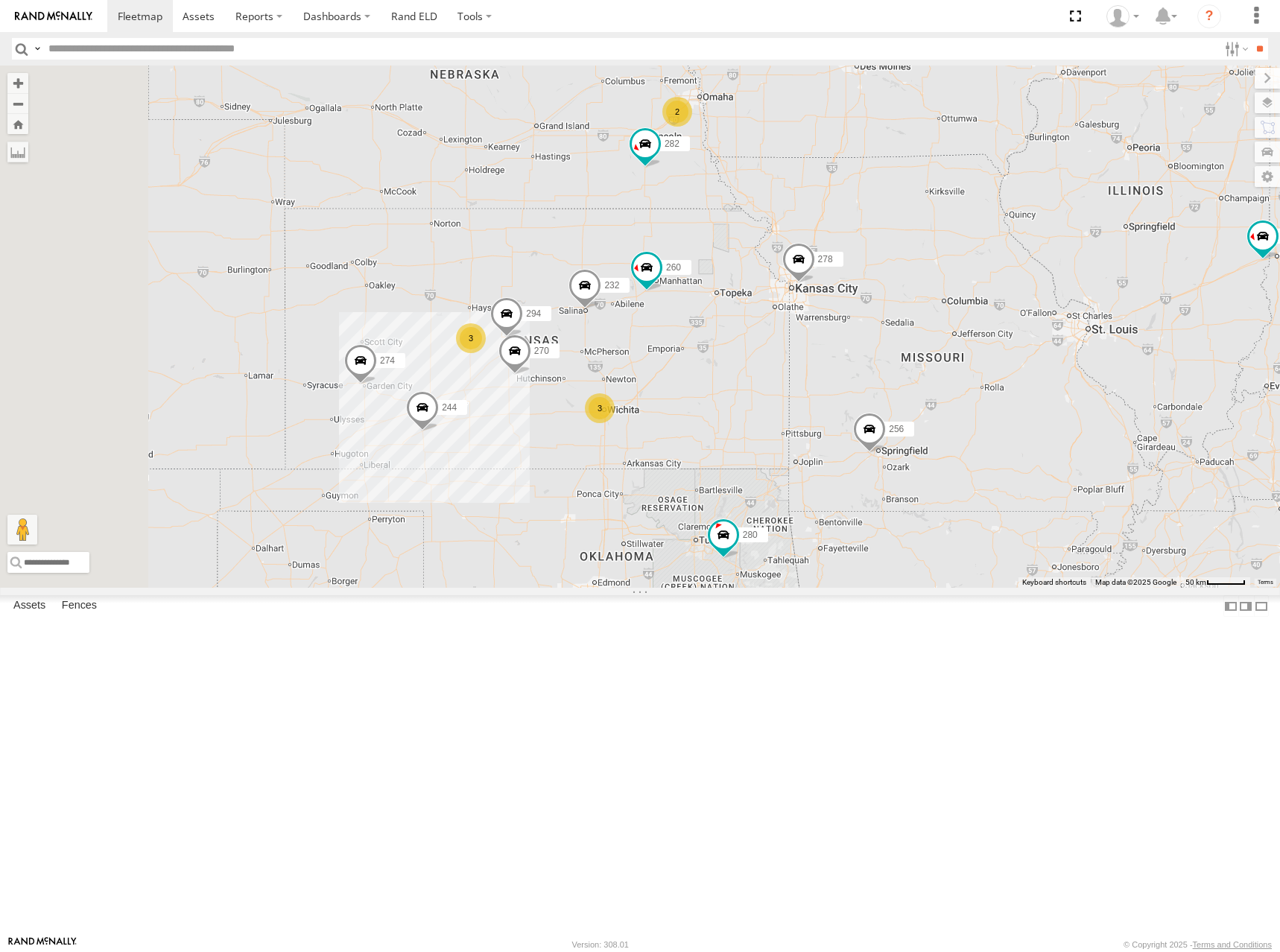
drag, startPoint x: 1015, startPoint y: 251, endPoint x: 1024, endPoint y: 291, distance: 41.0
click at [1024, 291] on div "274 244 272 280 256 232 304 284 264 282 266 278 260 270 294 3 3 3 2" at bounding box center [640, 326] width 1280 height 522
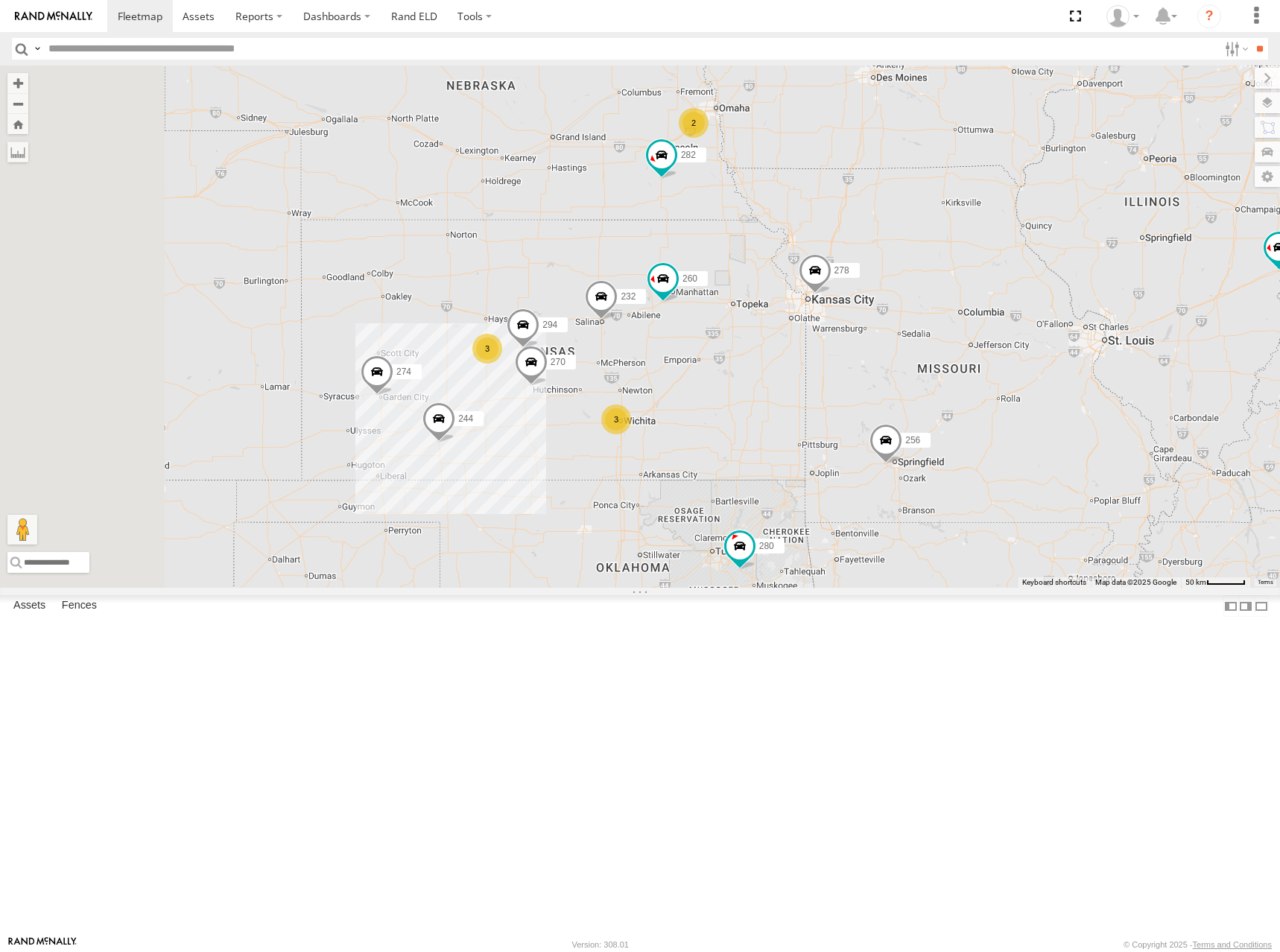
drag, startPoint x: 863, startPoint y: 407, endPoint x: 949, endPoint y: 392, distance: 87.3
click at [949, 392] on div "274 244 272 280 256 232 304 284 264 282 266 278 260 270 294 3 3 3 2" at bounding box center [640, 326] width 1280 height 522
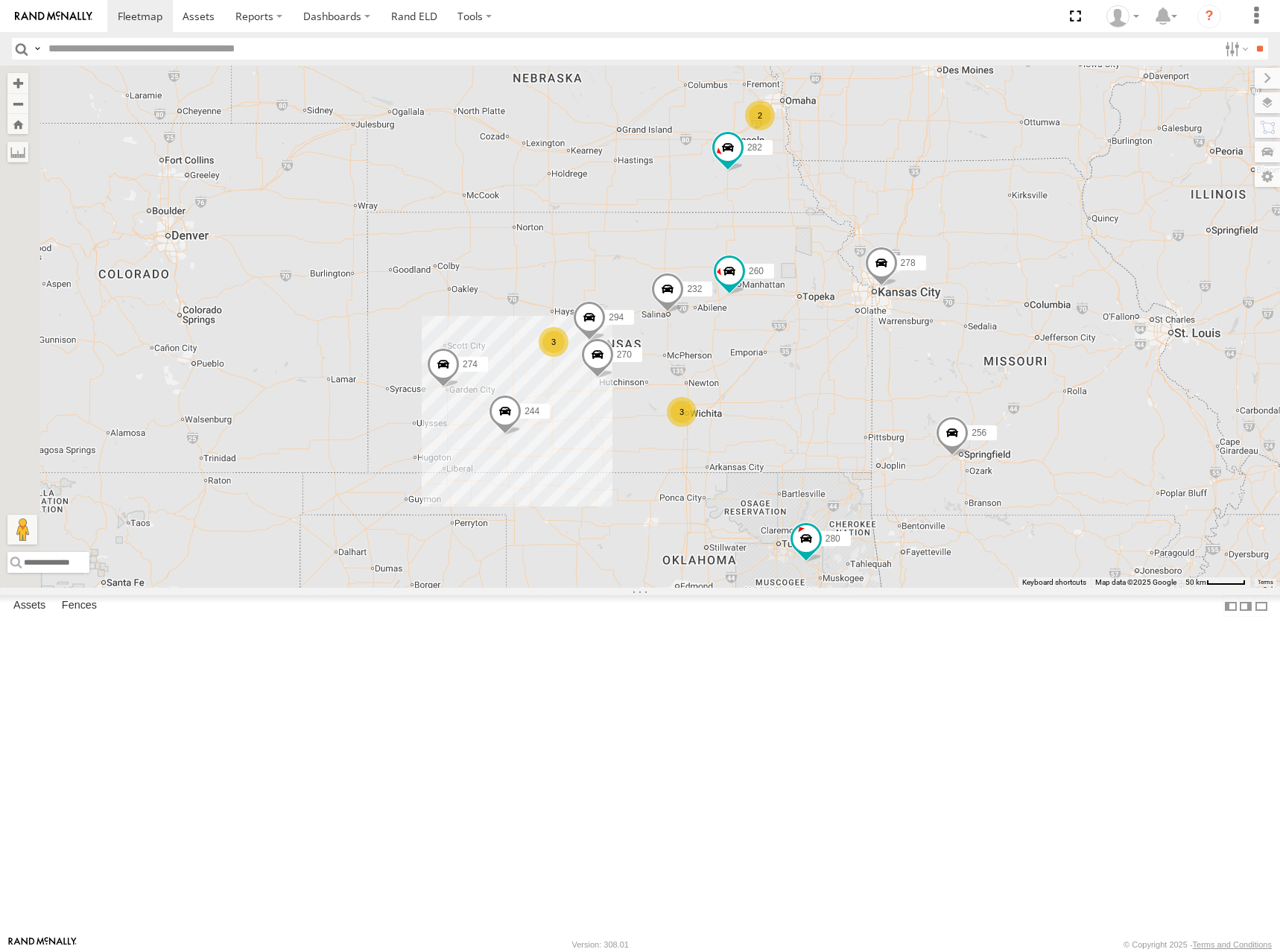
click at [998, 397] on div "274 244 272 280 256 232 304 284 264 282 266 278 260 270 294 3 3 3 2" at bounding box center [640, 326] width 1280 height 522
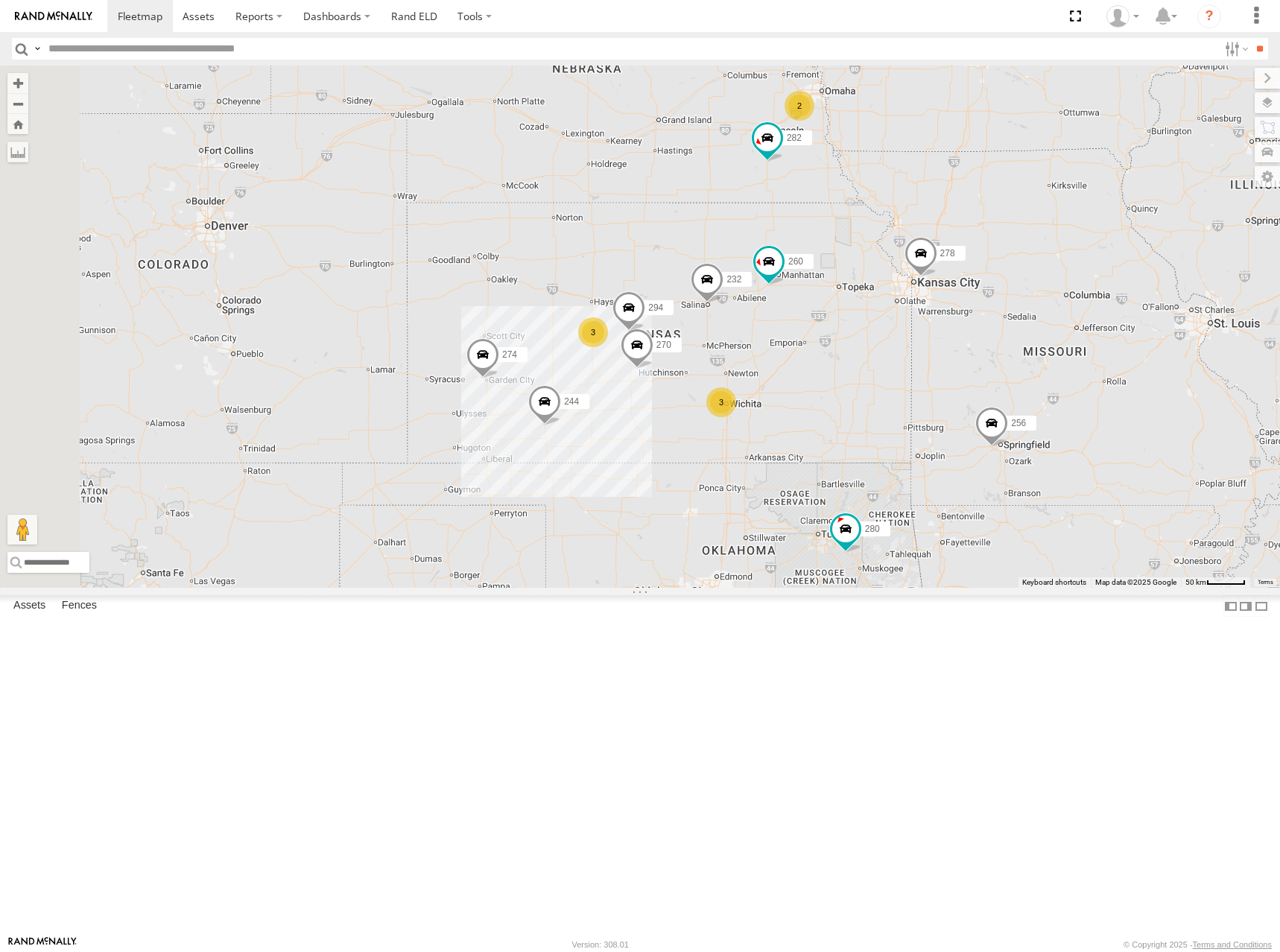
drag, startPoint x: 1000, startPoint y: 383, endPoint x: 1040, endPoint y: 379, distance: 40.2
click at [1040, 379] on div "274 244 272 280 256 232 304 284 264 282 266 278 260 270 294 3 3 3 2" at bounding box center [640, 326] width 1280 height 522
drag, startPoint x: 1050, startPoint y: 394, endPoint x: 1046, endPoint y: 382, distance: 12.6
click at [1046, 382] on div "274 244 272 280 256 232 304 284 264 282 266 278 260 270 294 3 3 3 2" at bounding box center [640, 326] width 1280 height 522
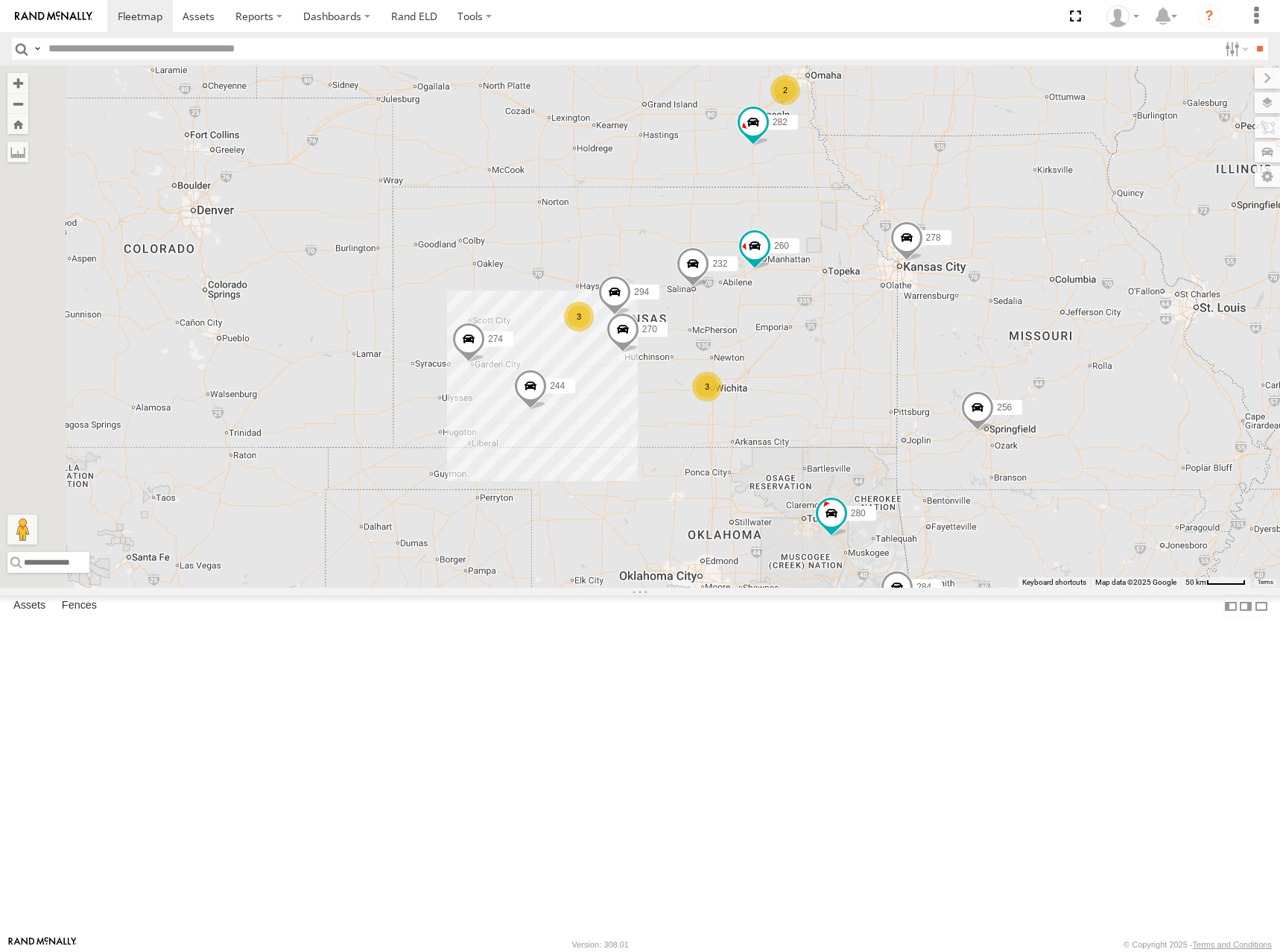
drag, startPoint x: 1075, startPoint y: 370, endPoint x: 1062, endPoint y: 375, distance: 13.9
click at [1063, 375] on div "274 244 272 280 256 232 304 284 264 282 266 278 260 270 294 3 3 3 2" at bounding box center [640, 326] width 1280 height 522
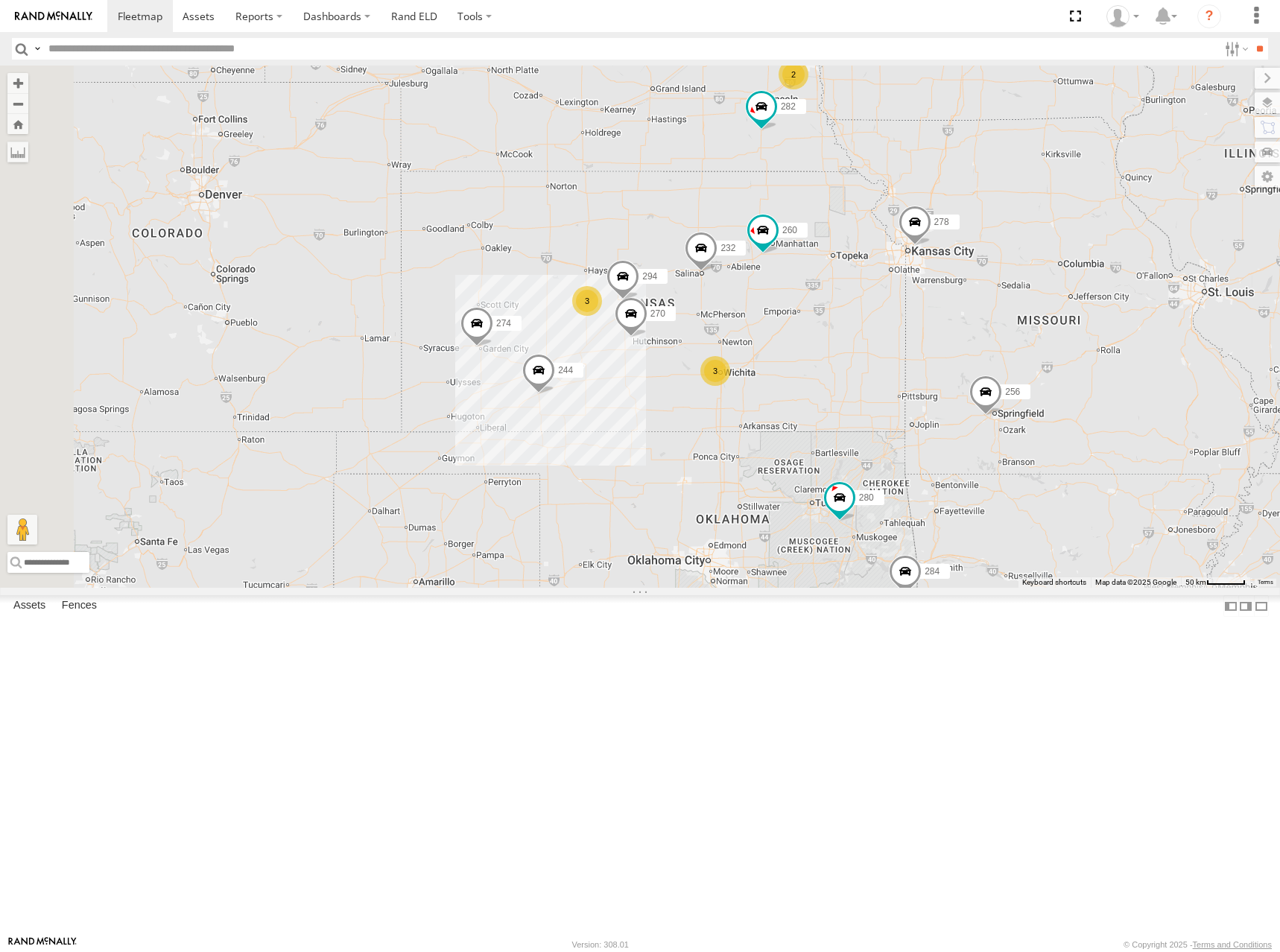
drag, startPoint x: 1079, startPoint y: 358, endPoint x: 1088, endPoint y: 338, distance: 21.9
click at [1088, 338] on div "274 244 272 280 256 232 304 284 264 282 266 278 260 270 294 3 3 3 2" at bounding box center [640, 326] width 1280 height 522
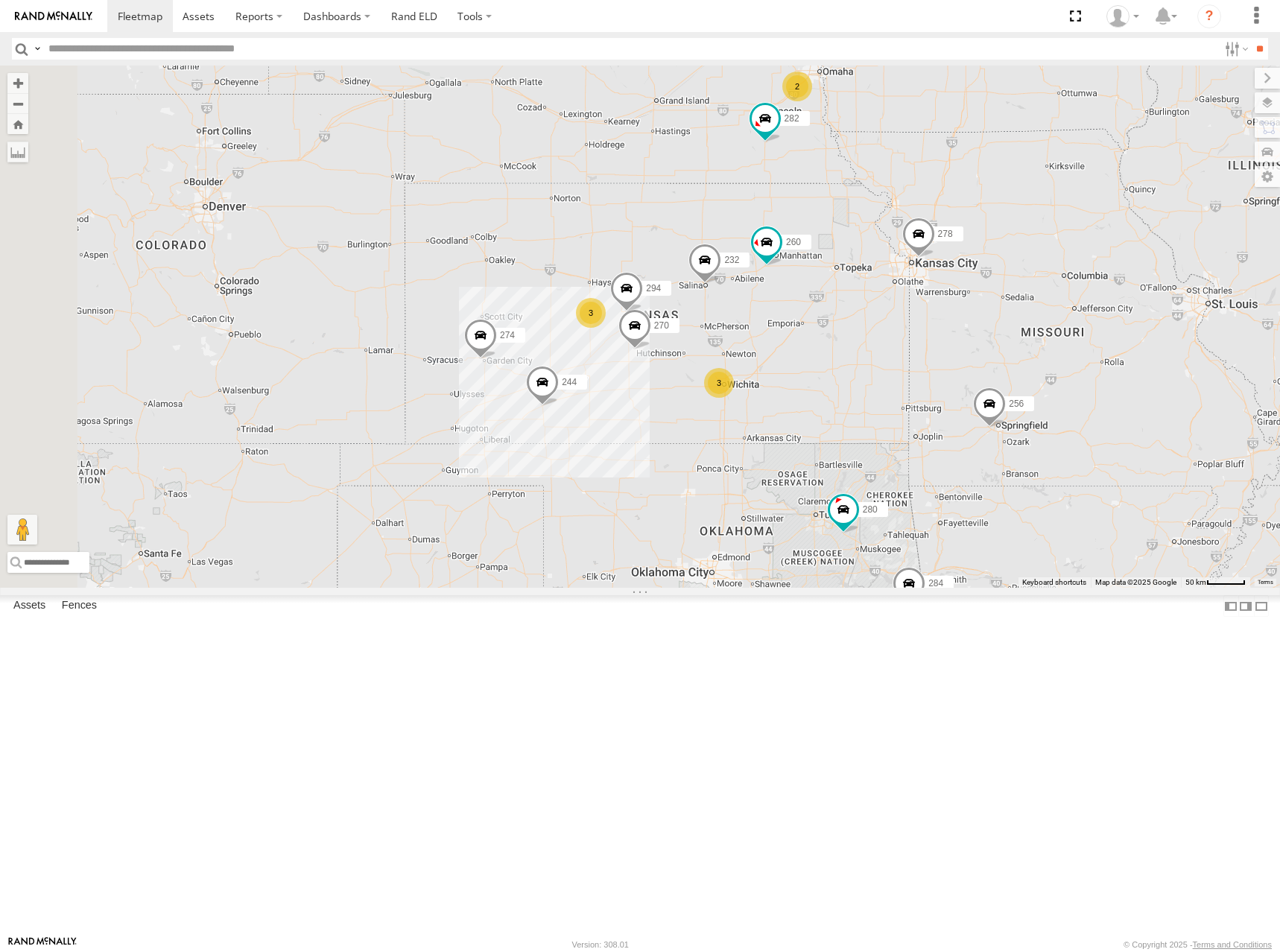
drag, startPoint x: 1024, startPoint y: 343, endPoint x: 1028, endPoint y: 361, distance: 18.4
click at [1028, 361] on div "274 244 272 280 256 232 304 284 264 282 266 278 260 270 294 3 3 3 2" at bounding box center [640, 326] width 1280 height 522
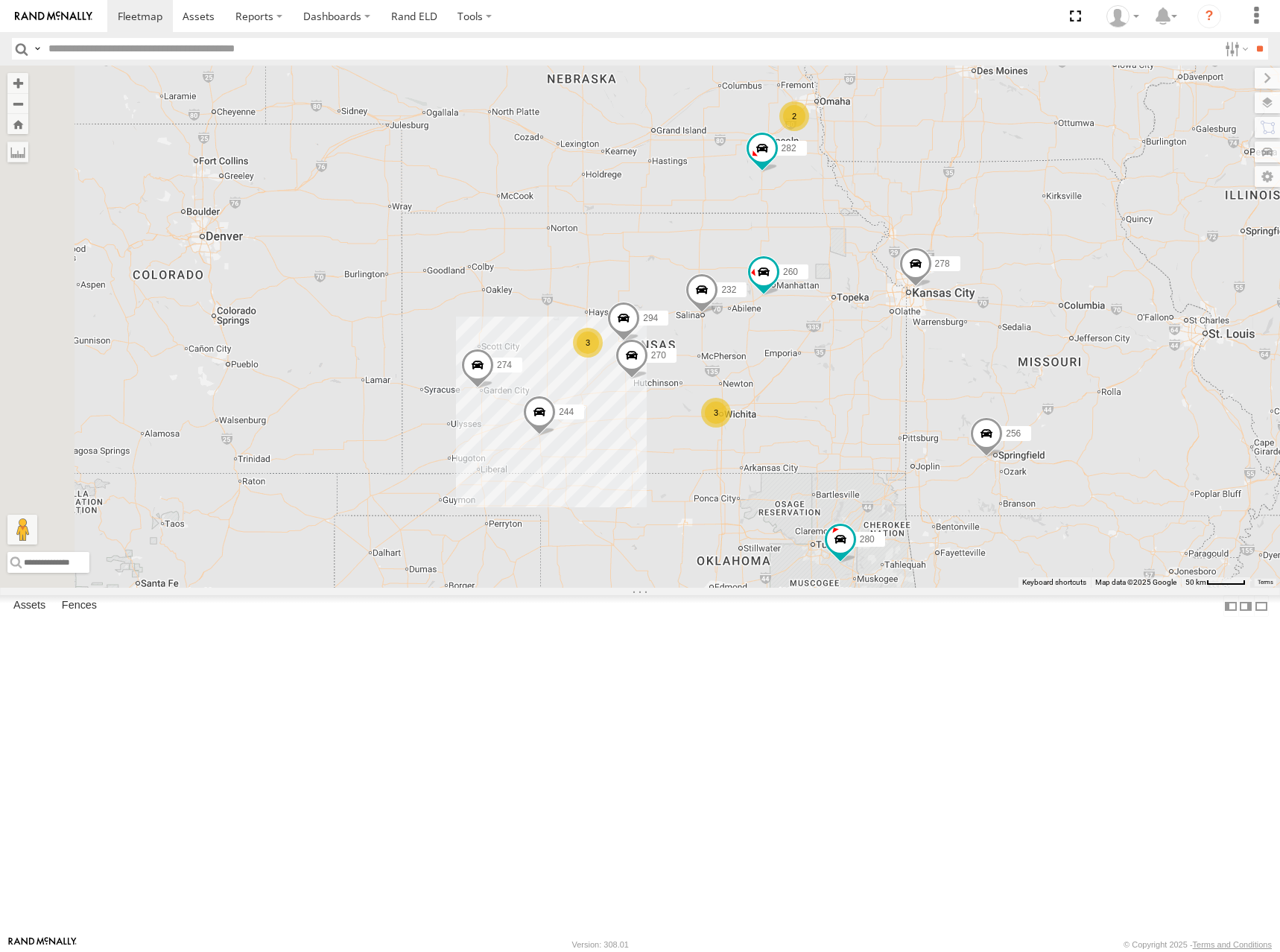
drag, startPoint x: 1071, startPoint y: 265, endPoint x: 1068, endPoint y: 296, distance: 31.1
click at [1068, 296] on div "274 244 272 280 256 232 304 284 264 282 266 278 260 270 294 3 3 3 2" at bounding box center [640, 326] width 1280 height 522
drag, startPoint x: 1072, startPoint y: 318, endPoint x: 1070, endPoint y: 298, distance: 20.1
click at [1070, 298] on div "274 244 272 280 256 232 304 284 264 282 266 278 260 270 294 3 3 3 2" at bounding box center [640, 326] width 1280 height 522
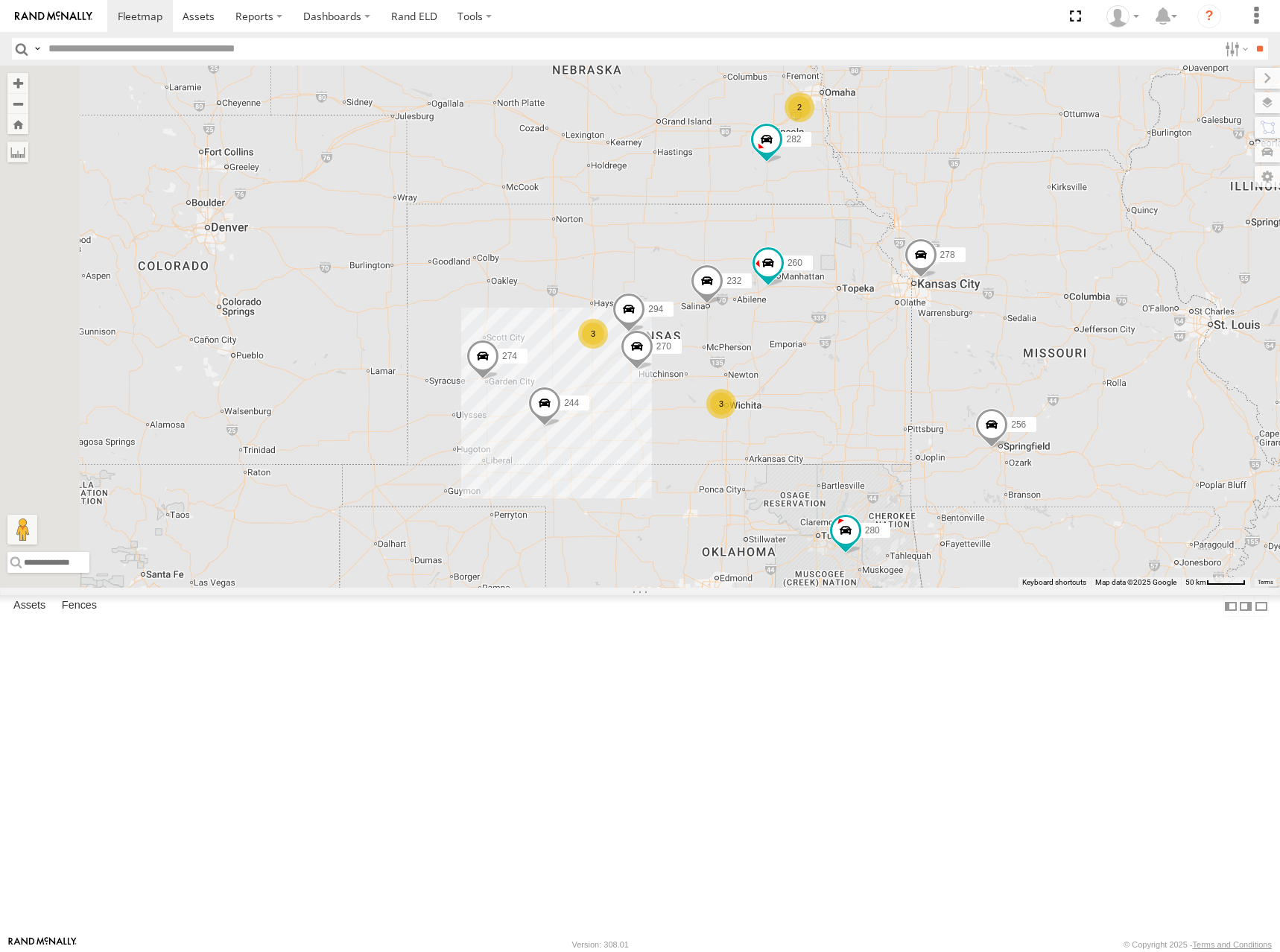
drag, startPoint x: 1067, startPoint y: 296, endPoint x: 1078, endPoint y: 304, distance: 13.6
click at [1078, 304] on div "274 244 272 280 256 232 304 284 264 282 266 278 260 270 294 3 3 3 2" at bounding box center [640, 326] width 1280 height 522
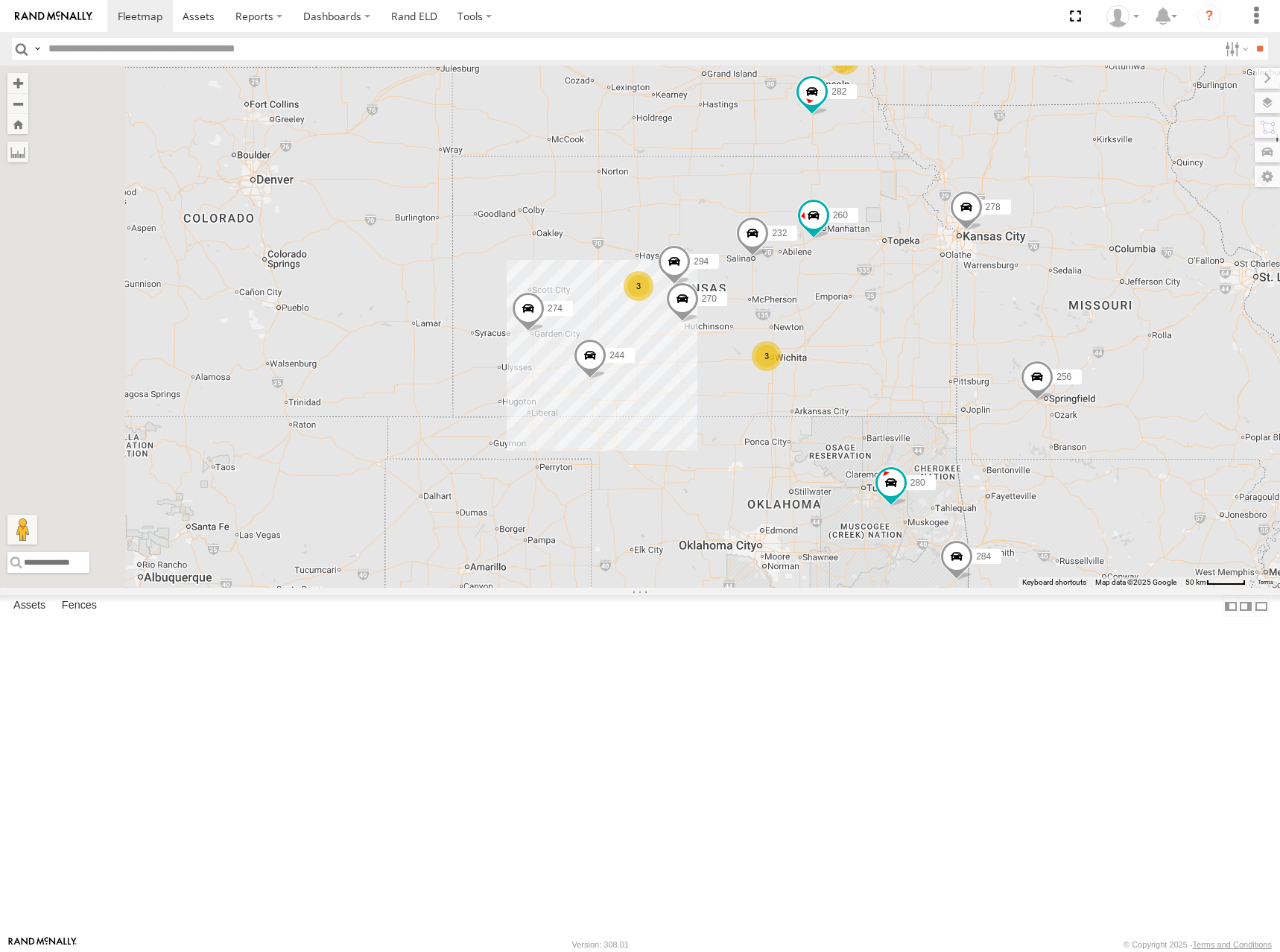
drag, startPoint x: 1033, startPoint y: 418, endPoint x: 1085, endPoint y: 358, distance: 79.4
click at [1085, 358] on div "274 244 272 280 256 232 304 284 264 282 266 278 260 270 294 3 3 3 2" at bounding box center [640, 326] width 1280 height 522
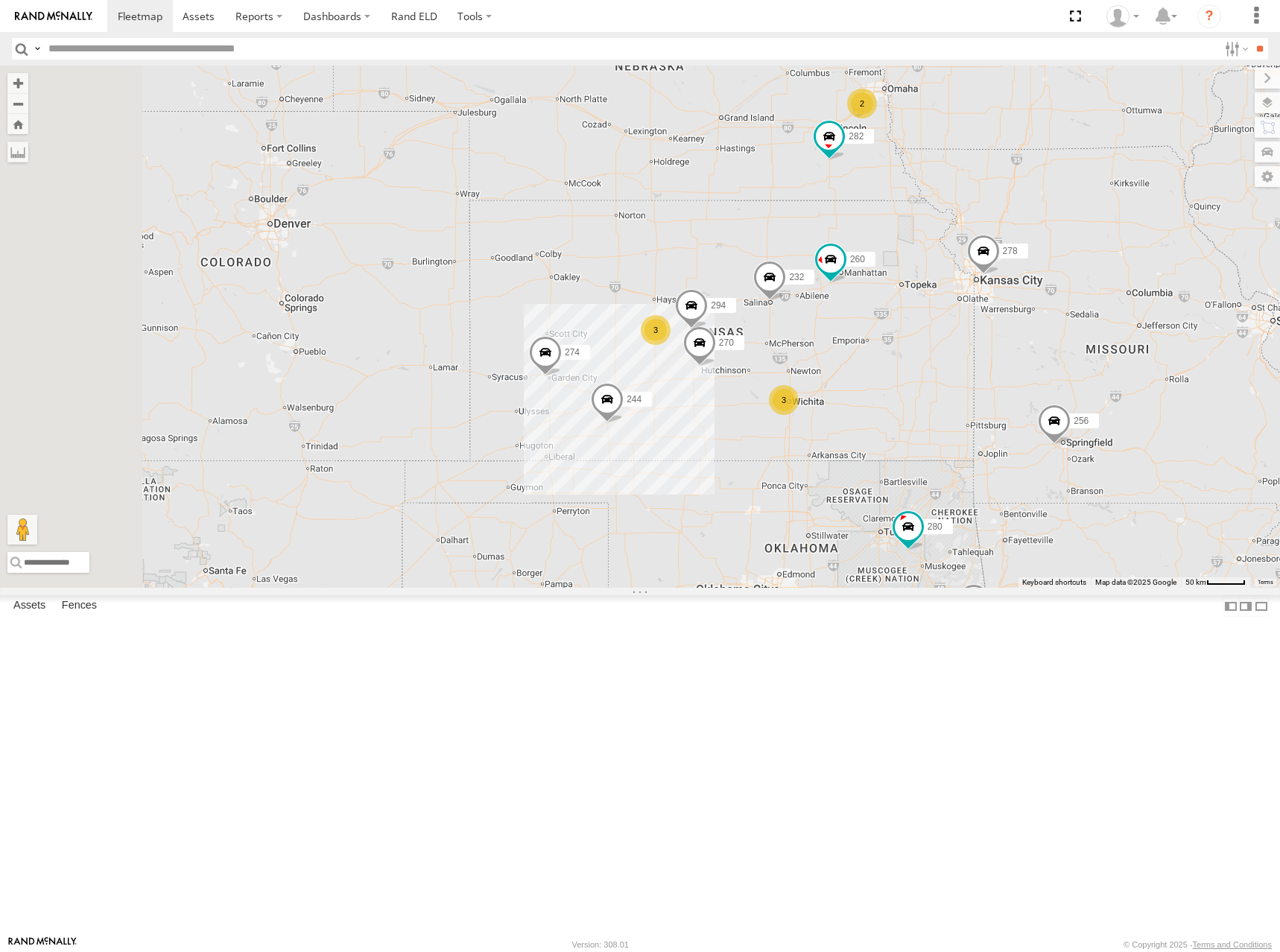
drag, startPoint x: 1122, startPoint y: 298, endPoint x: 1141, endPoint y: 340, distance: 46.1
click at [1141, 340] on div "274 244 272 280 256 232 304 284 264 282 266 278 260 270 294 3 3 3 2" at bounding box center [640, 326] width 1280 height 522
drag, startPoint x: 1018, startPoint y: 382, endPoint x: 1033, endPoint y: 371, distance: 18.6
click at [1033, 371] on div "274 244 272 280 256 232 304 284 264 282 266 278 260 270 294 3 3 3 2" at bounding box center [640, 326] width 1280 height 522
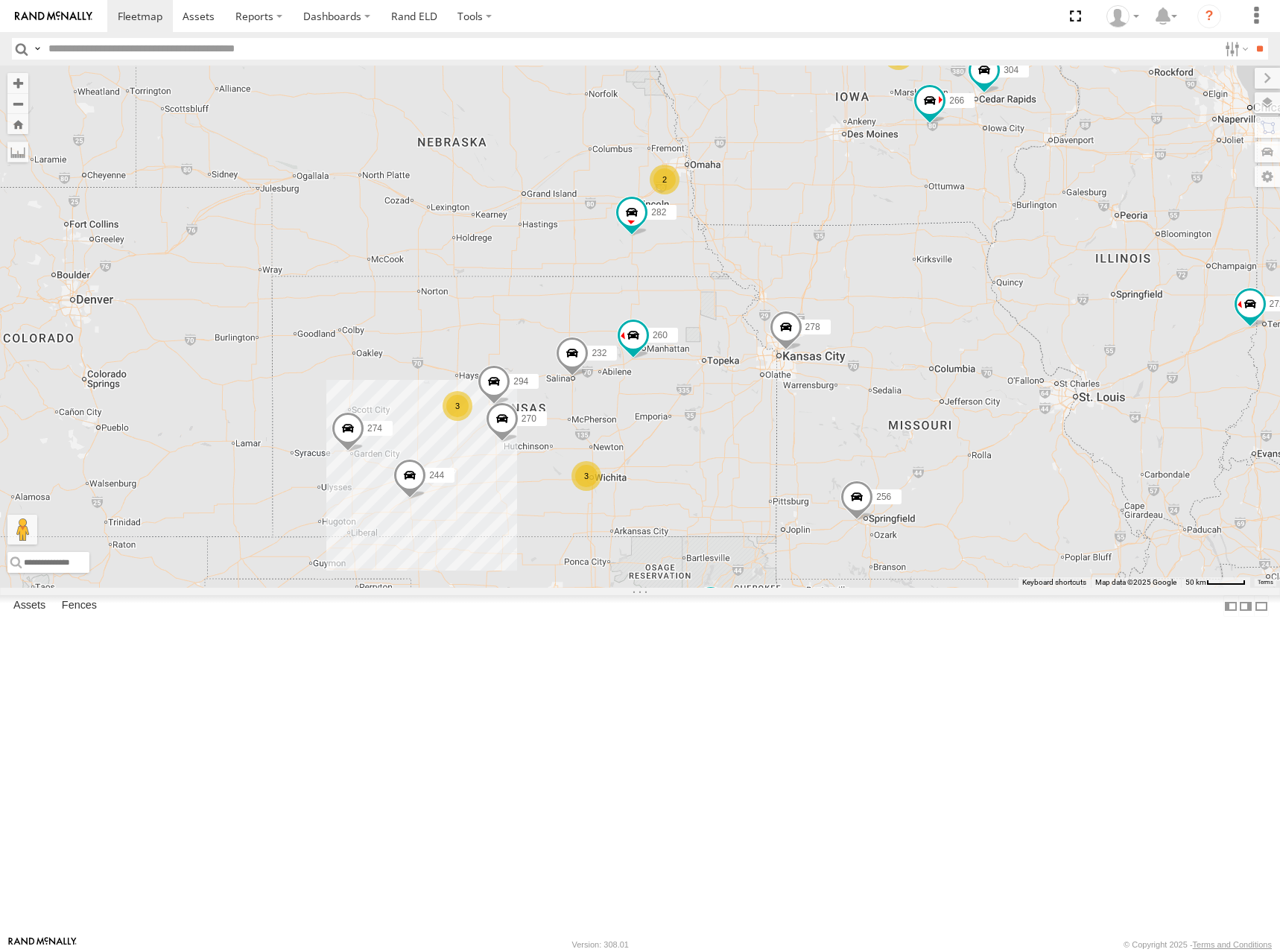
drag, startPoint x: 984, startPoint y: 428, endPoint x: 928, endPoint y: 466, distance: 67.7
click at [928, 466] on div "274 244 272 280 256 232 304 284 264 282 266 278 260 270 294 3 3 3 2" at bounding box center [640, 326] width 1280 height 522
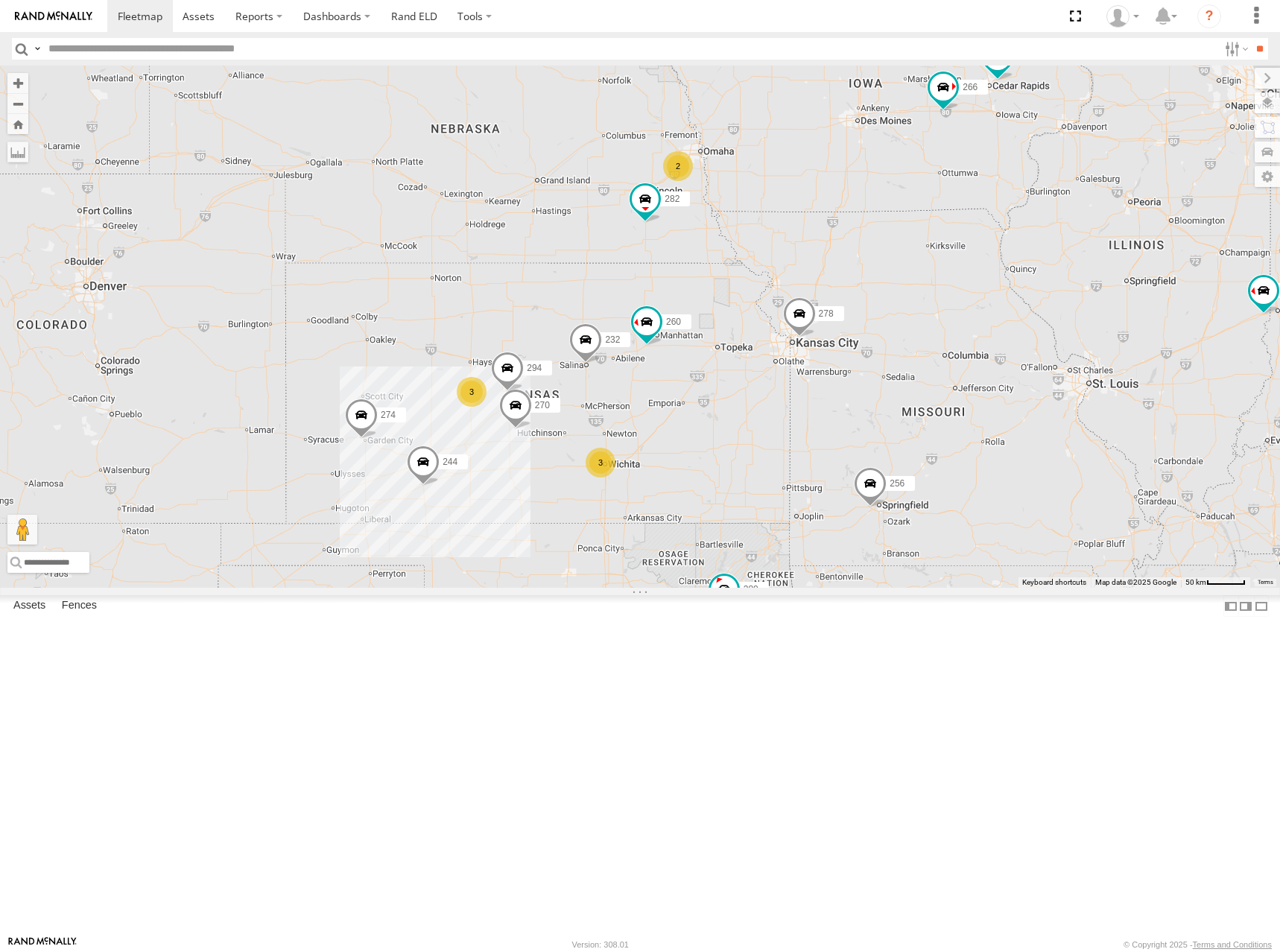
drag, startPoint x: 807, startPoint y: 467, endPoint x: 922, endPoint y: 407, distance: 129.7
click at [922, 407] on div "274 244 272 280 256 232 304 284 264 282 266 278 260 270 294 3 3 3 2" at bounding box center [640, 326] width 1280 height 522
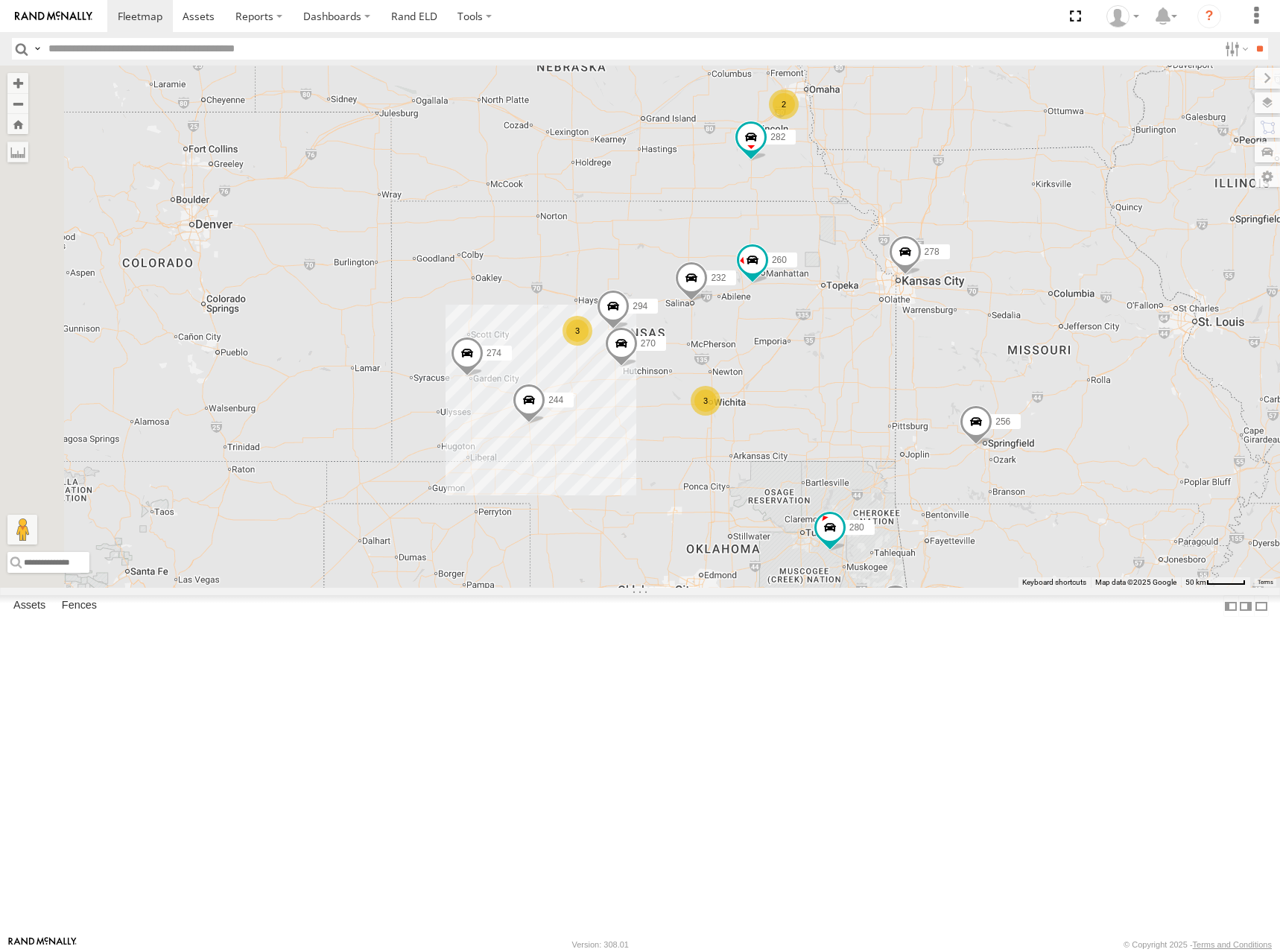
drag, startPoint x: 911, startPoint y: 401, endPoint x: 912, endPoint y: 393, distance: 8.1
click at [912, 393] on div "274 244 272 280 256 232 304 284 264 282 266 278 260 270 294 3 3 3 2" at bounding box center [640, 326] width 1280 height 522
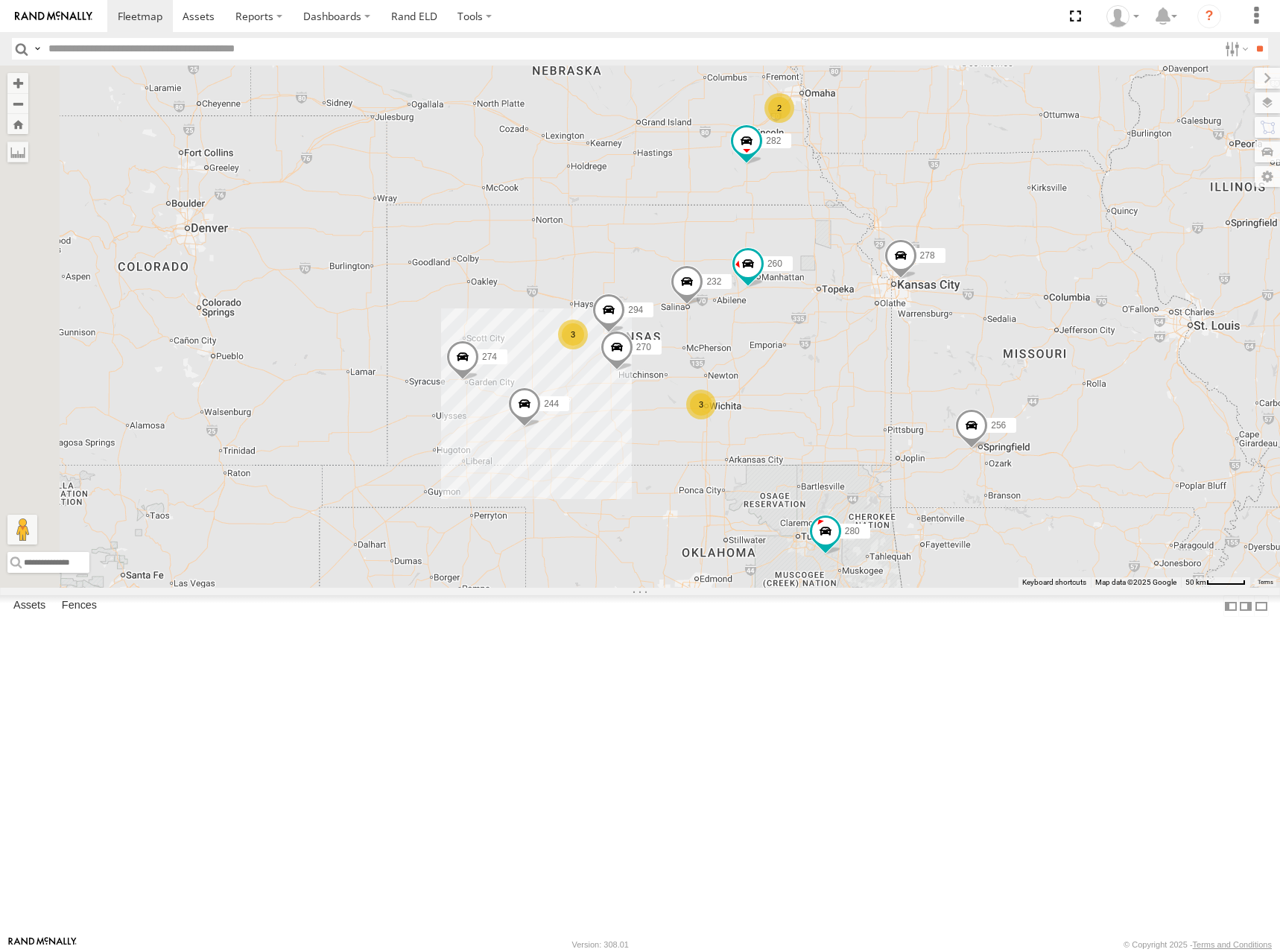
drag, startPoint x: 983, startPoint y: 507, endPoint x: 977, endPoint y: 516, distance: 10.8
click at [977, 516] on div "274 244 272 280 256 232 304 284 264 282 266 278 260 270 294 3 3 3 2" at bounding box center [640, 326] width 1280 height 522
click at [1023, 436] on div "274 244 272 280 256 232 304 284 264 282 266 278 260 270 294 3 3 3 2" at bounding box center [640, 326] width 1280 height 522
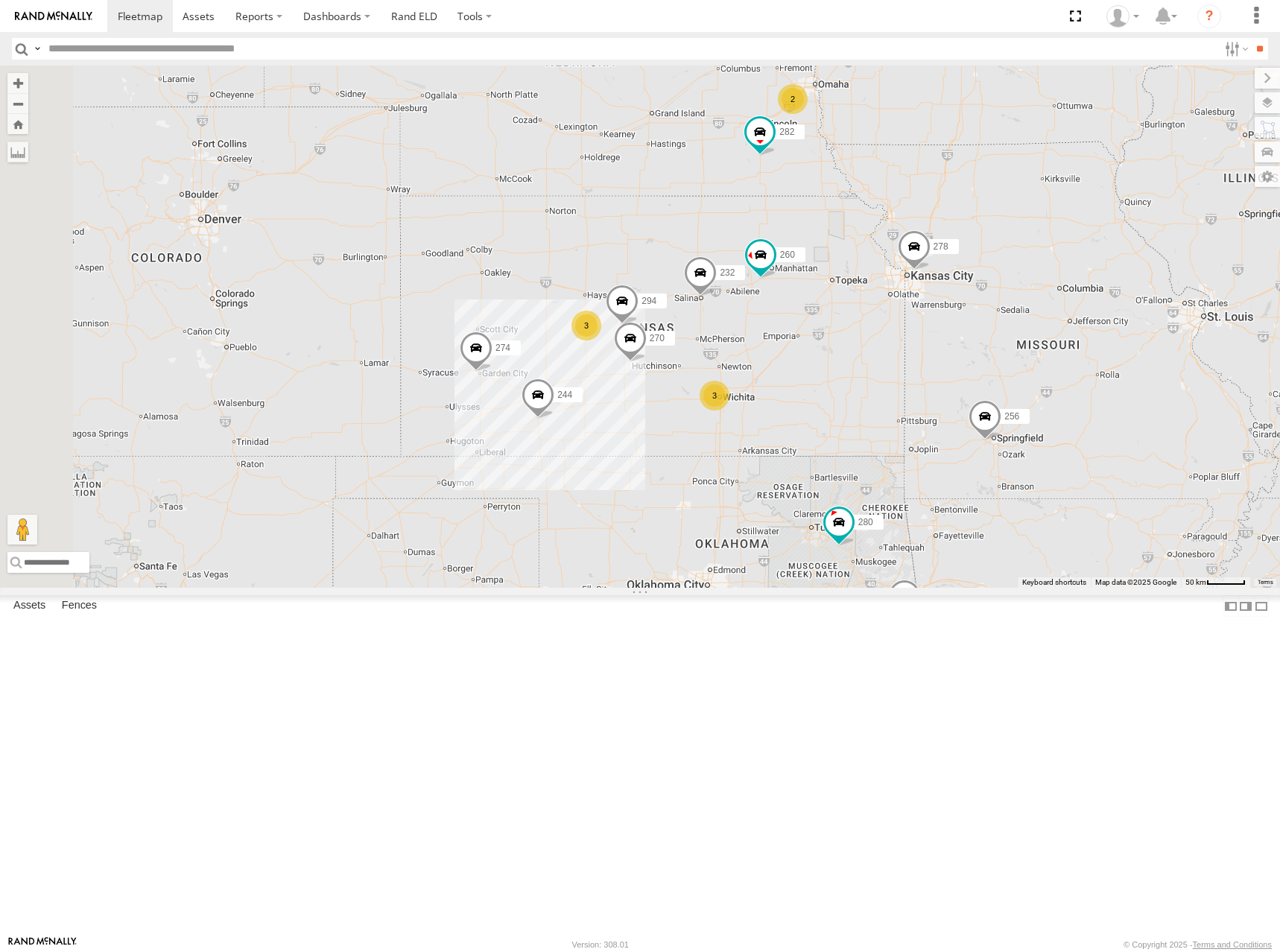
click at [981, 372] on div "274 244 272 280 256 232 304 284 264 282 266 278 260 270 294 3 3 3 2" at bounding box center [640, 326] width 1280 height 522
click at [997, 372] on div "274 244 272 280 256 232 304 284 264 282 266 278 260 270 294 3 3 3 2" at bounding box center [640, 326] width 1280 height 522
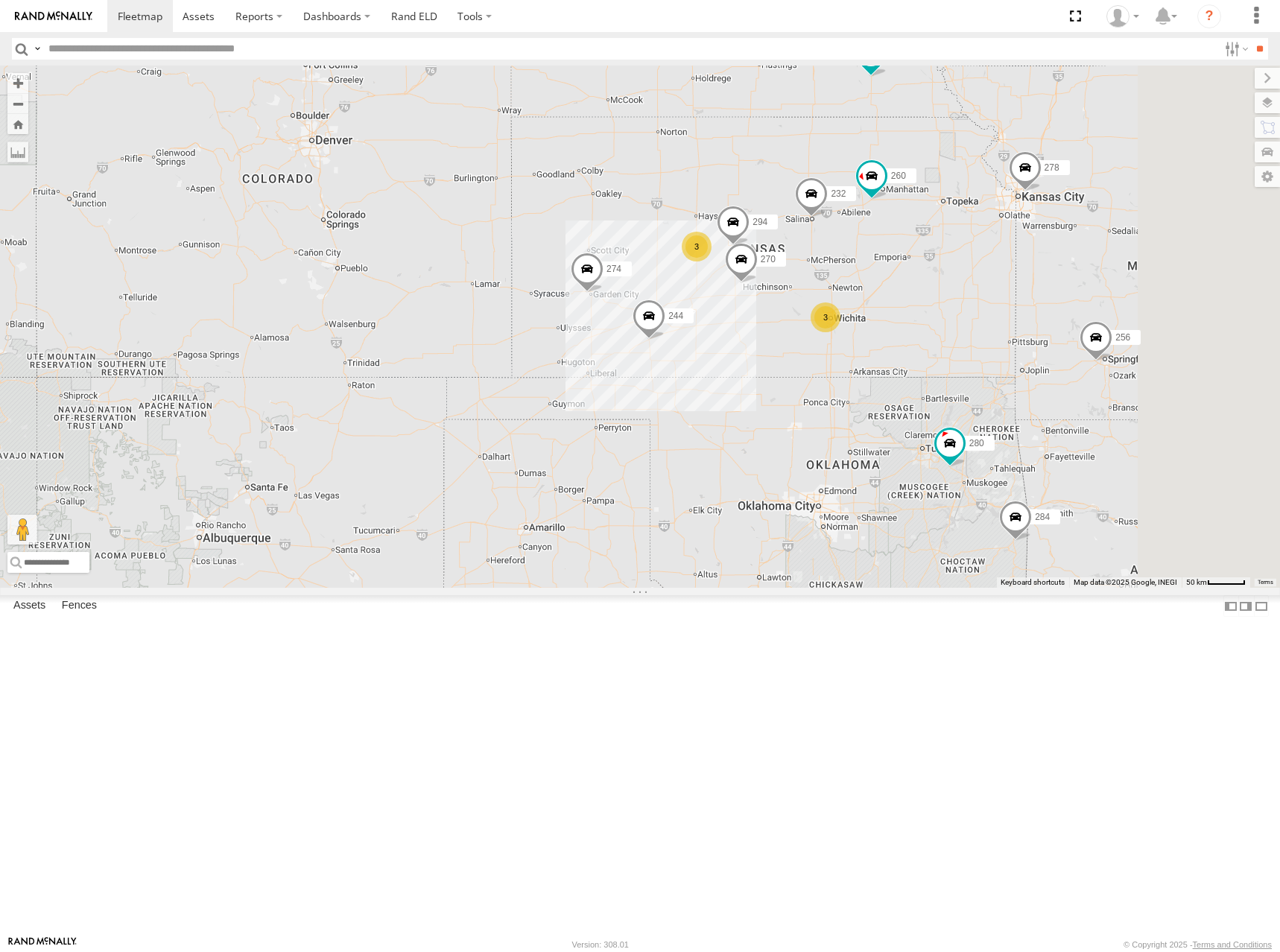
drag, startPoint x: 1019, startPoint y: 441, endPoint x: 999, endPoint y: 433, distance: 21.5
click at [999, 433] on div "274 244 272 280 256 232 304 284 264 282 266 278 260 270 294 3 3 2" at bounding box center [640, 326] width 1280 height 522
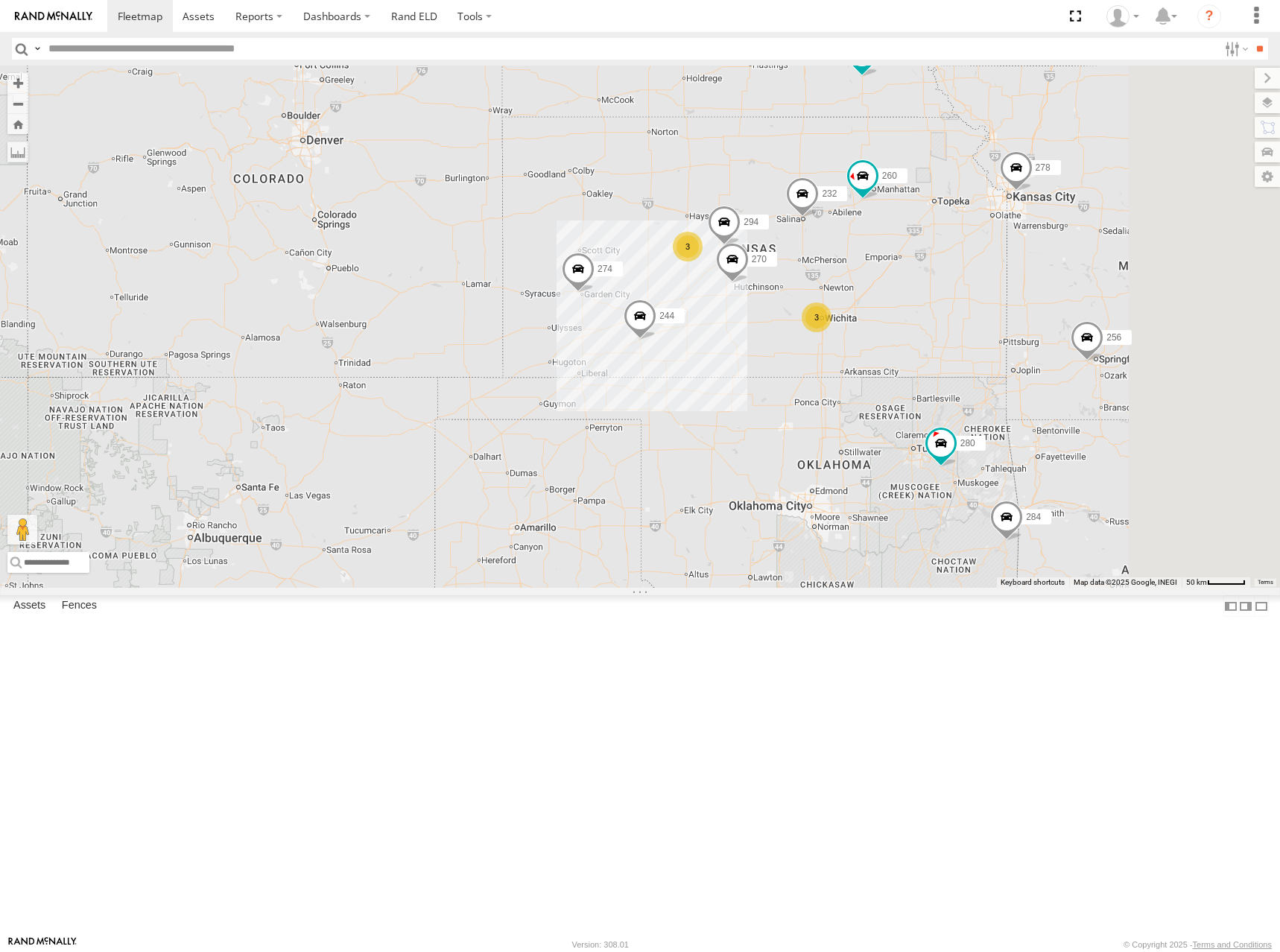
drag, startPoint x: 1023, startPoint y: 430, endPoint x: 1013, endPoint y: 430, distance: 10.0
click at [1013, 430] on div "274 244 272 280 256 232 304 284 264 282 266 278 260 270 294 3 3 2" at bounding box center [640, 326] width 1280 height 522
drag, startPoint x: 1036, startPoint y: 428, endPoint x: 1023, endPoint y: 434, distance: 14.3
click at [1023, 434] on div "274 244 272 280 256 232 304 284 264 282 266 278 260 270 294 3 3 2 2" at bounding box center [640, 326] width 1280 height 522
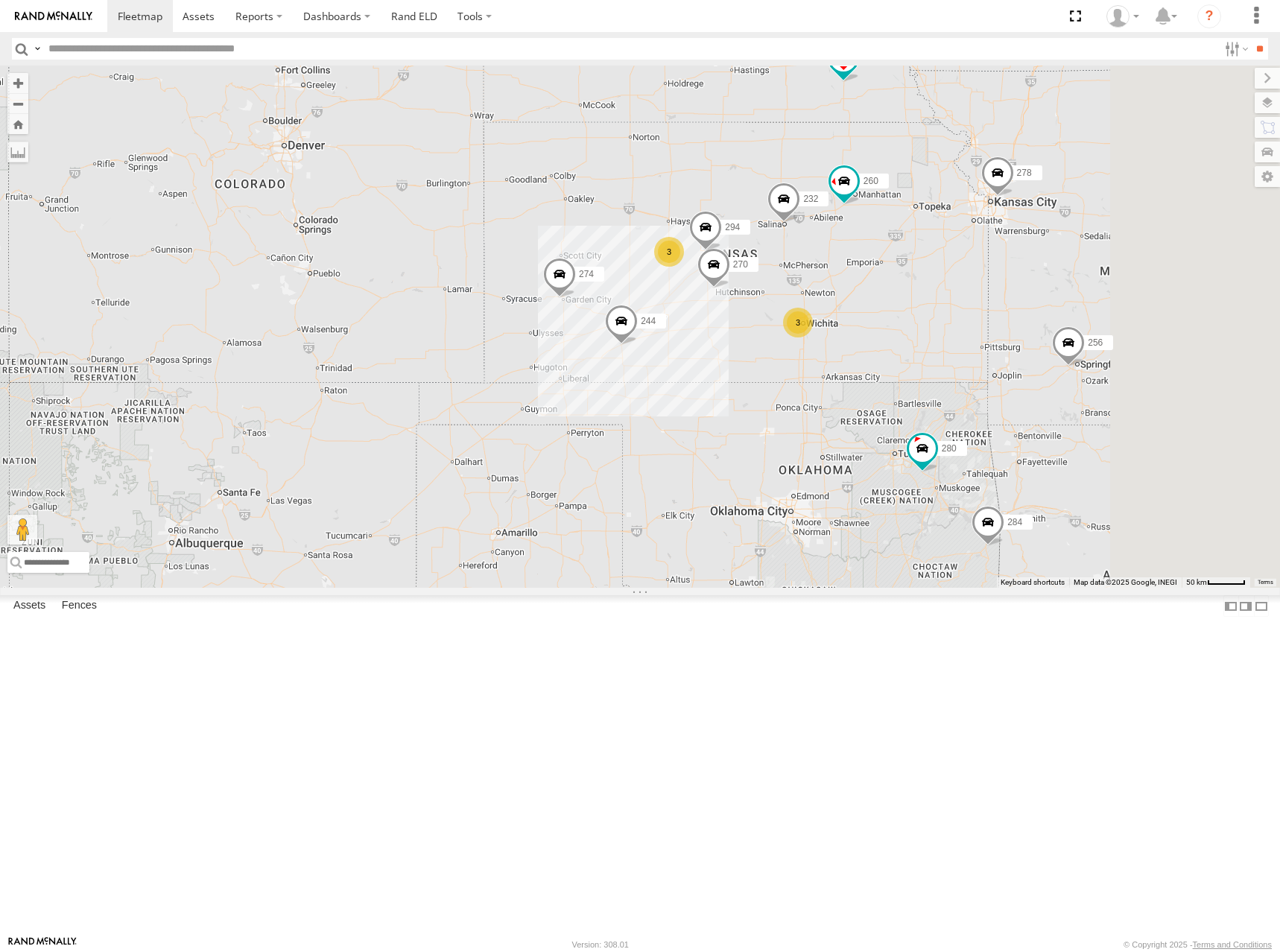
click at [1029, 441] on div "274 244 272 280 256 232 304 284 264 282 266 278 260 270 294 3 3 2 3" at bounding box center [640, 326] width 1280 height 522
click at [131, 15] on span at bounding box center [139, 15] width 45 height 14
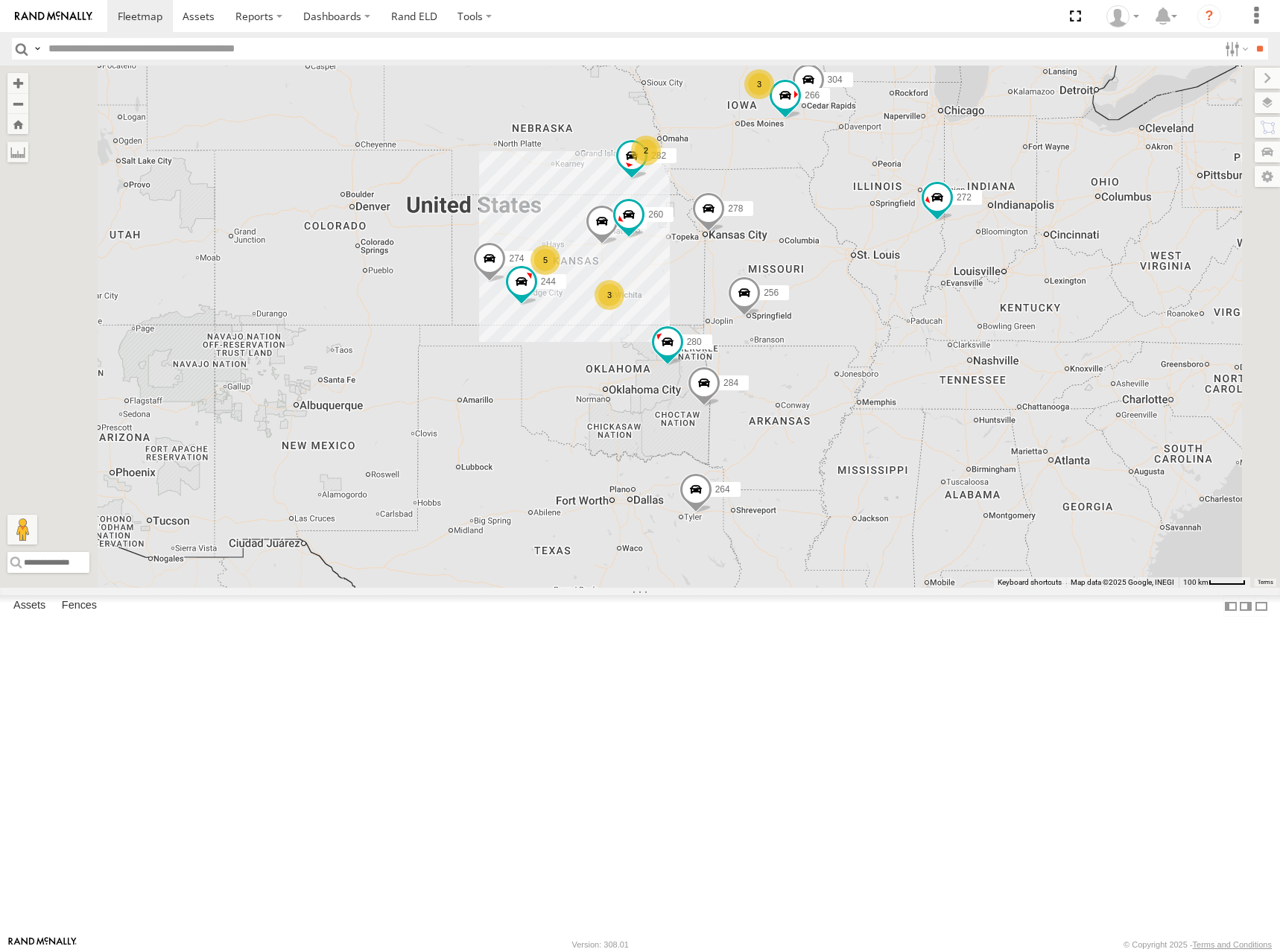
click at [1004, 381] on div "264 274 3 244 5 3 2 272 280 256 232 304 284 282 266 278 260" at bounding box center [640, 326] width 1280 height 522
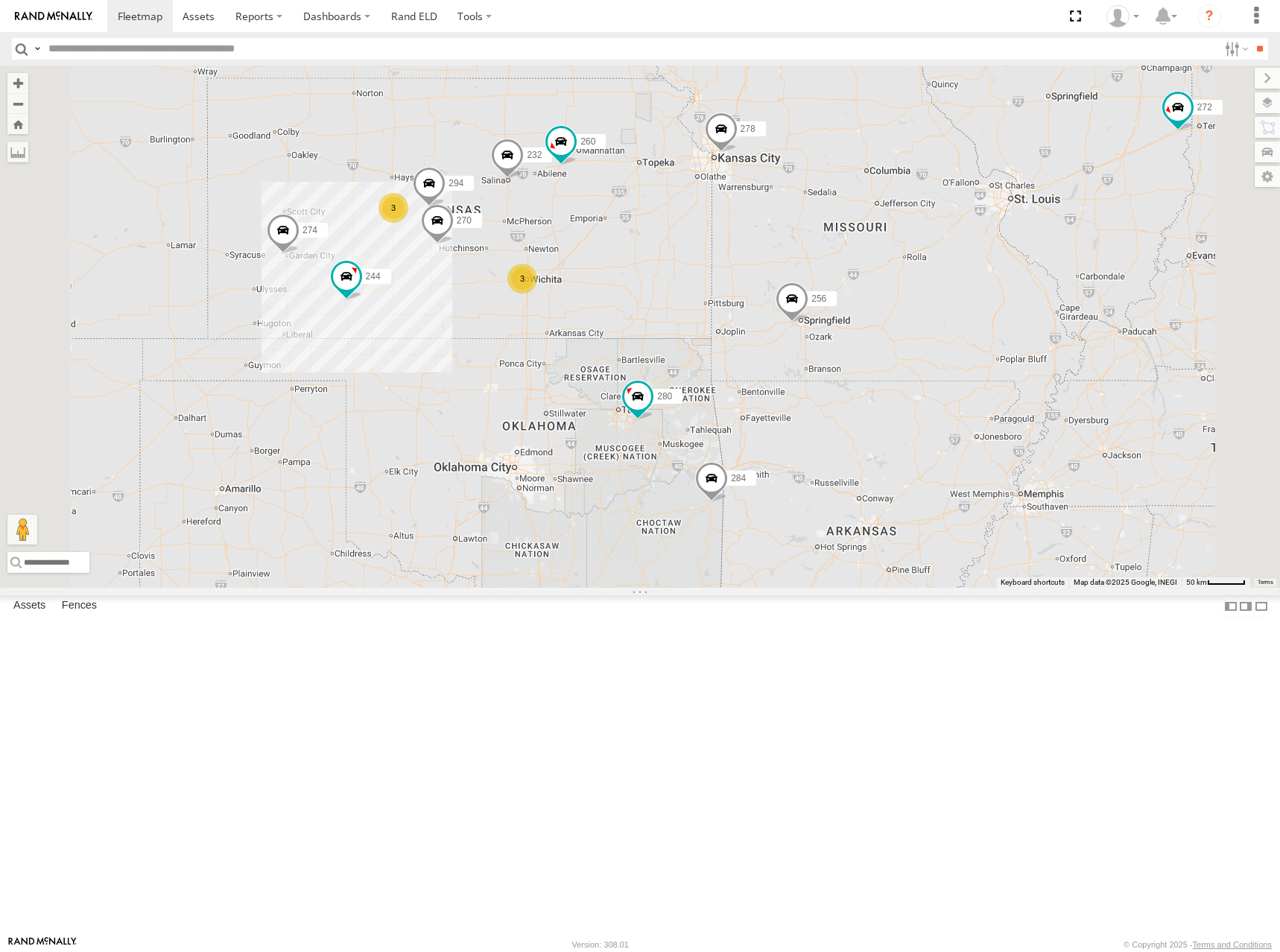
drag, startPoint x: 953, startPoint y: 401, endPoint x: 972, endPoint y: 394, distance: 20.2
click at [972, 394] on div "264 274 244 272 280 256 232 304 284 282 266 278 260 3 3 270 2 294" at bounding box center [640, 326] width 1280 height 522
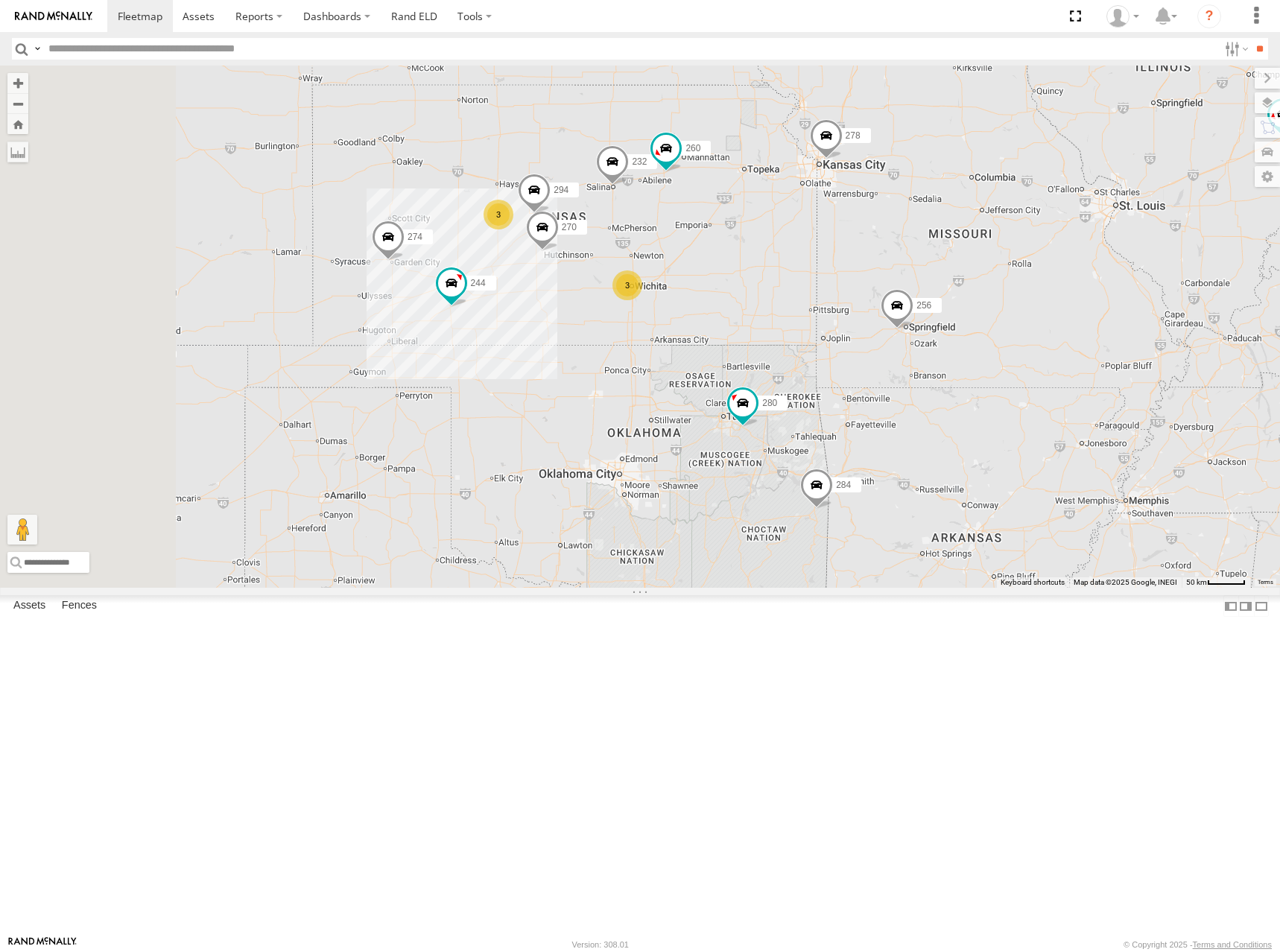
drag, startPoint x: 887, startPoint y: 379, endPoint x: 977, endPoint y: 397, distance: 91.8
click at [977, 397] on div "264 274 244 272 280 256 232 304 284 282 266 278 260 270 294 3 3 2" at bounding box center [640, 326] width 1280 height 522
drag, startPoint x: 938, startPoint y: 304, endPoint x: 947, endPoint y: 324, distance: 21.9
click at [947, 324] on div "264 274 244 272 280 256 232 304 284 282 266 278 260 270 294 3 3 2" at bounding box center [640, 326] width 1280 height 522
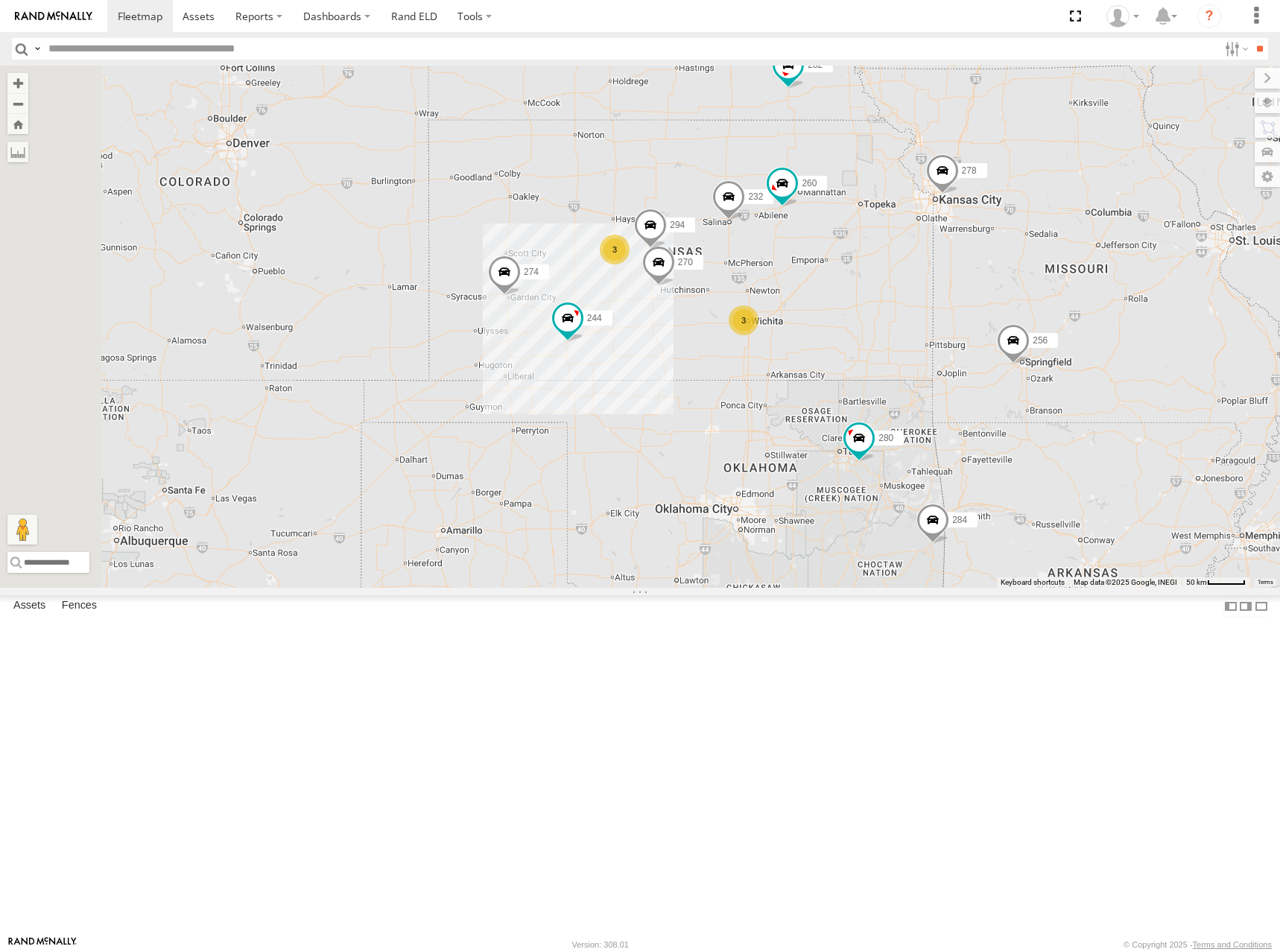
drag, startPoint x: 968, startPoint y: 410, endPoint x: 1059, endPoint y: 423, distance: 91.9
click at [1059, 423] on div "264 274 244 272 280 256 232 304 284 282 266 278 260 270 294 3 3 2 3" at bounding box center [640, 326] width 1280 height 522
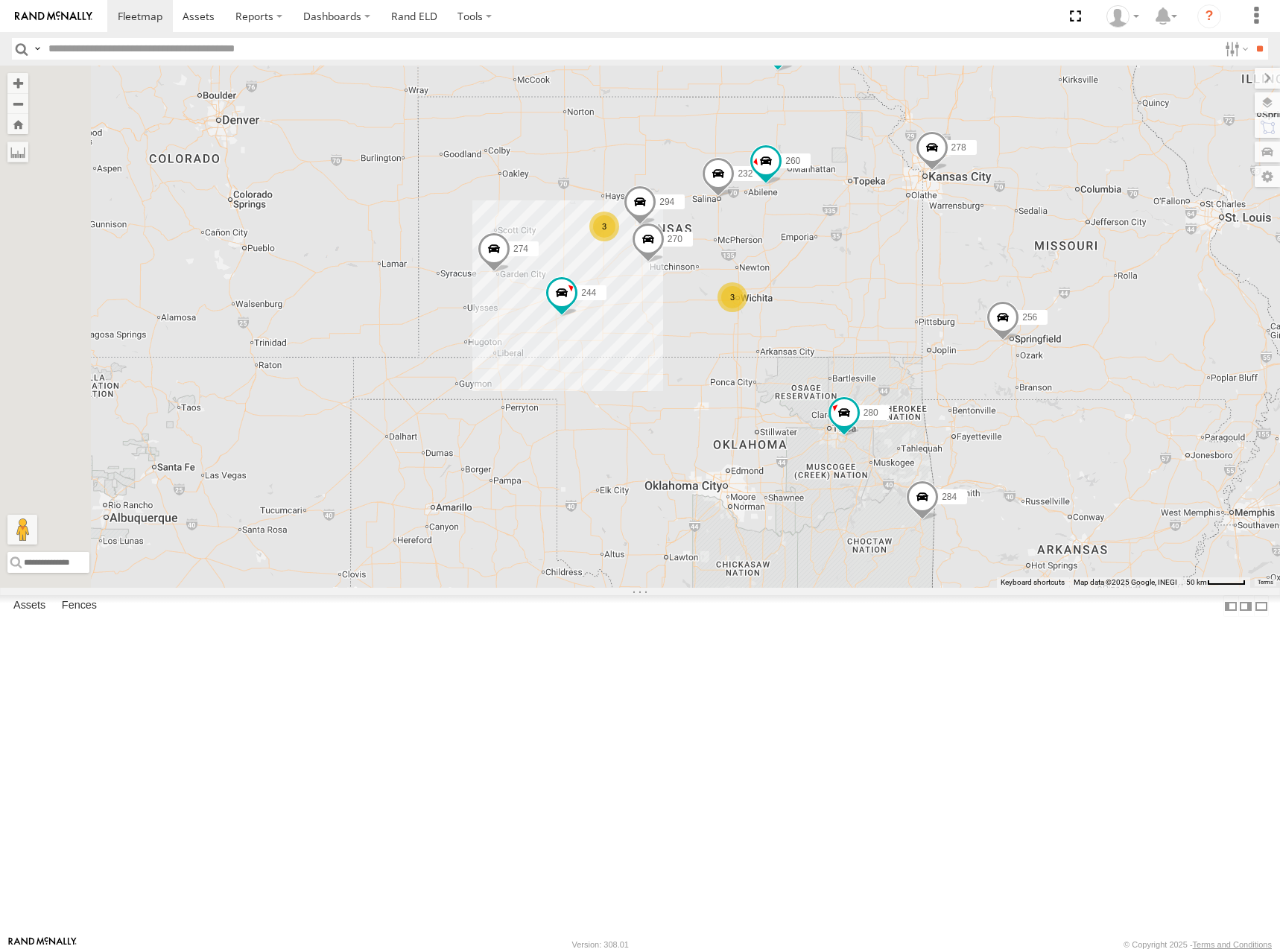
drag, startPoint x: 847, startPoint y: 318, endPoint x: 839, endPoint y: 340, distance: 23.4
click at [834, 285] on div "264 274 244 272 280 256 232 304 284 282 266 278 260 270 294 3 3 2 3" at bounding box center [640, 326] width 1280 height 522
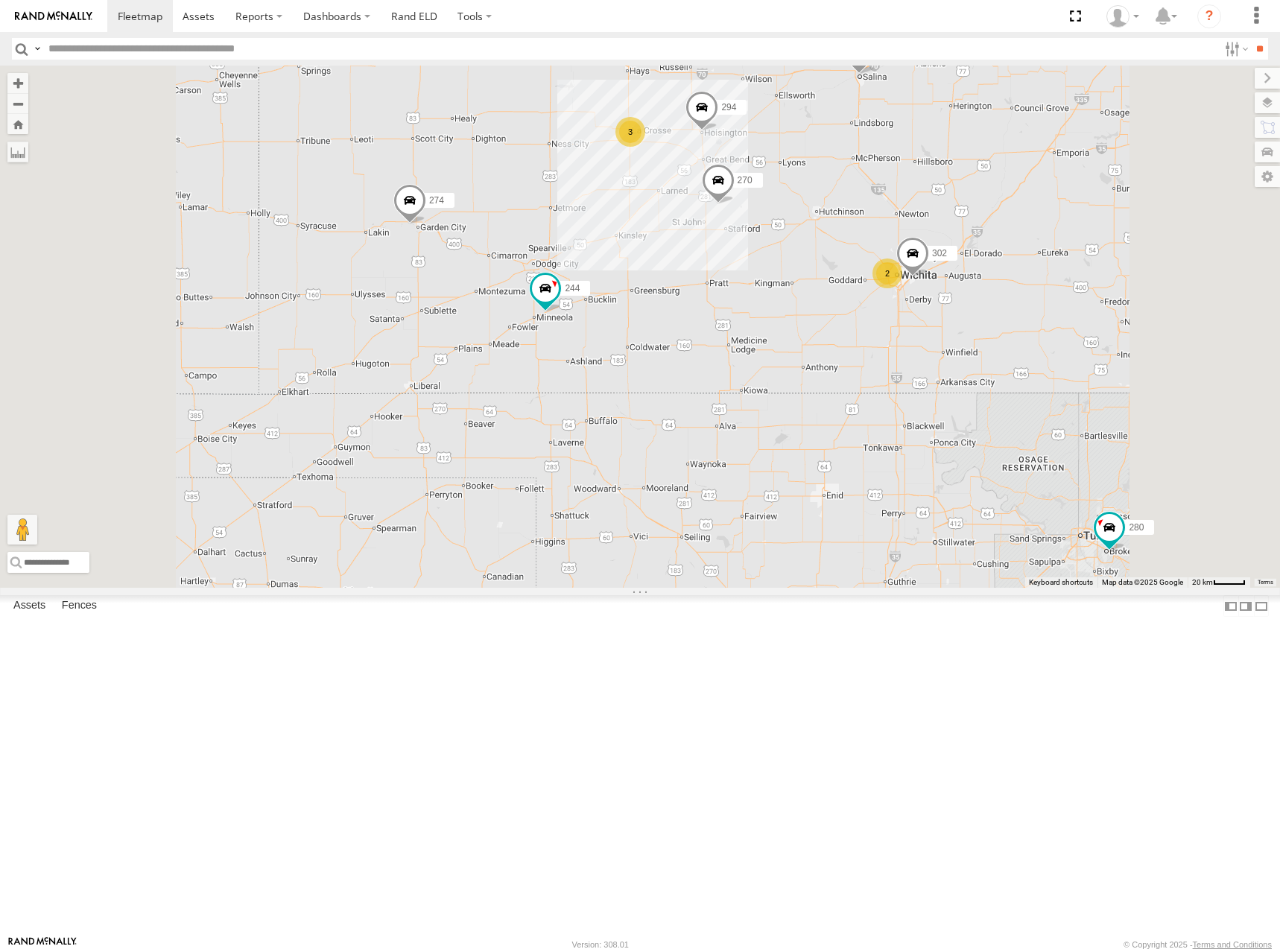
click at [942, 397] on div "264 274 244 272 280 256 232 304 284 282 266 278 260 270 294 3 2 302" at bounding box center [640, 326] width 1280 height 522
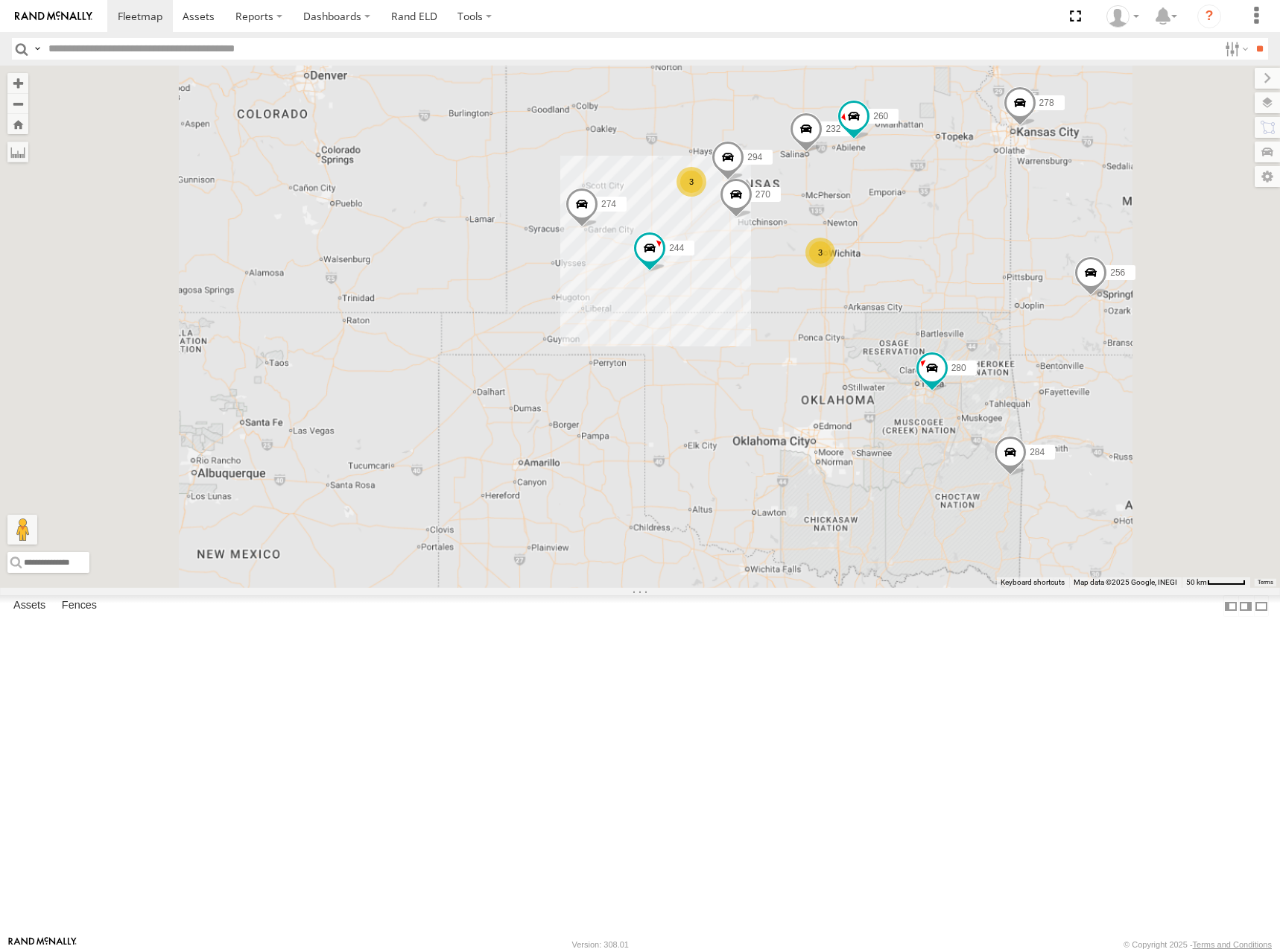
drag, startPoint x: 1019, startPoint y: 371, endPoint x: 1008, endPoint y: 380, distance: 14.2
click at [1008, 380] on div "264 274 244 272 280 256 232 304 284 282 266 278 260 270 294 3 3 2" at bounding box center [640, 326] width 1280 height 522
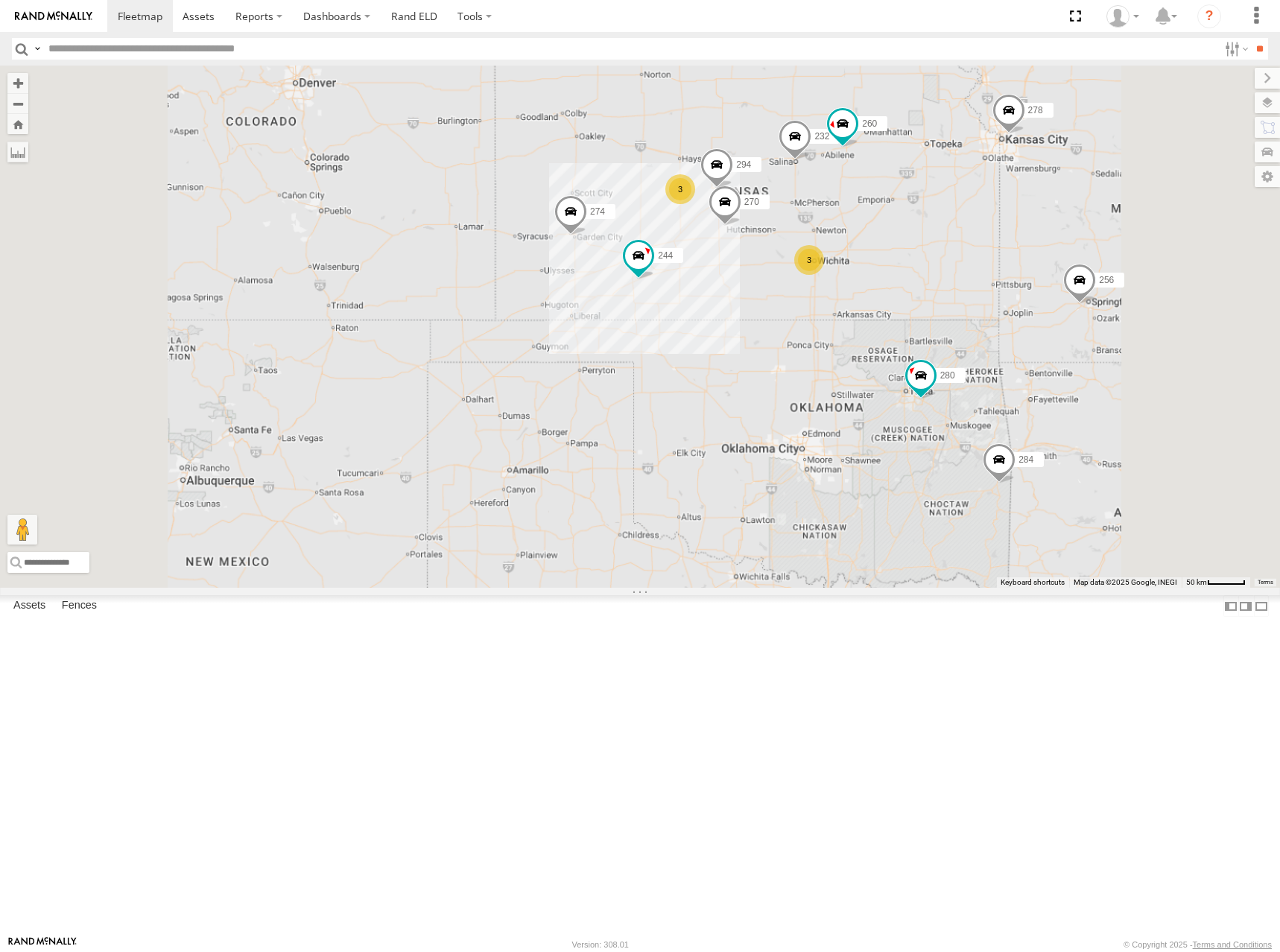
drag, startPoint x: 997, startPoint y: 353, endPoint x: 994, endPoint y: 342, distance: 11.4
click at [995, 342] on div "264 274 244 272 280 256 232 304 284 282 266 278 260 270 294 3 3 2" at bounding box center [640, 326] width 1280 height 522
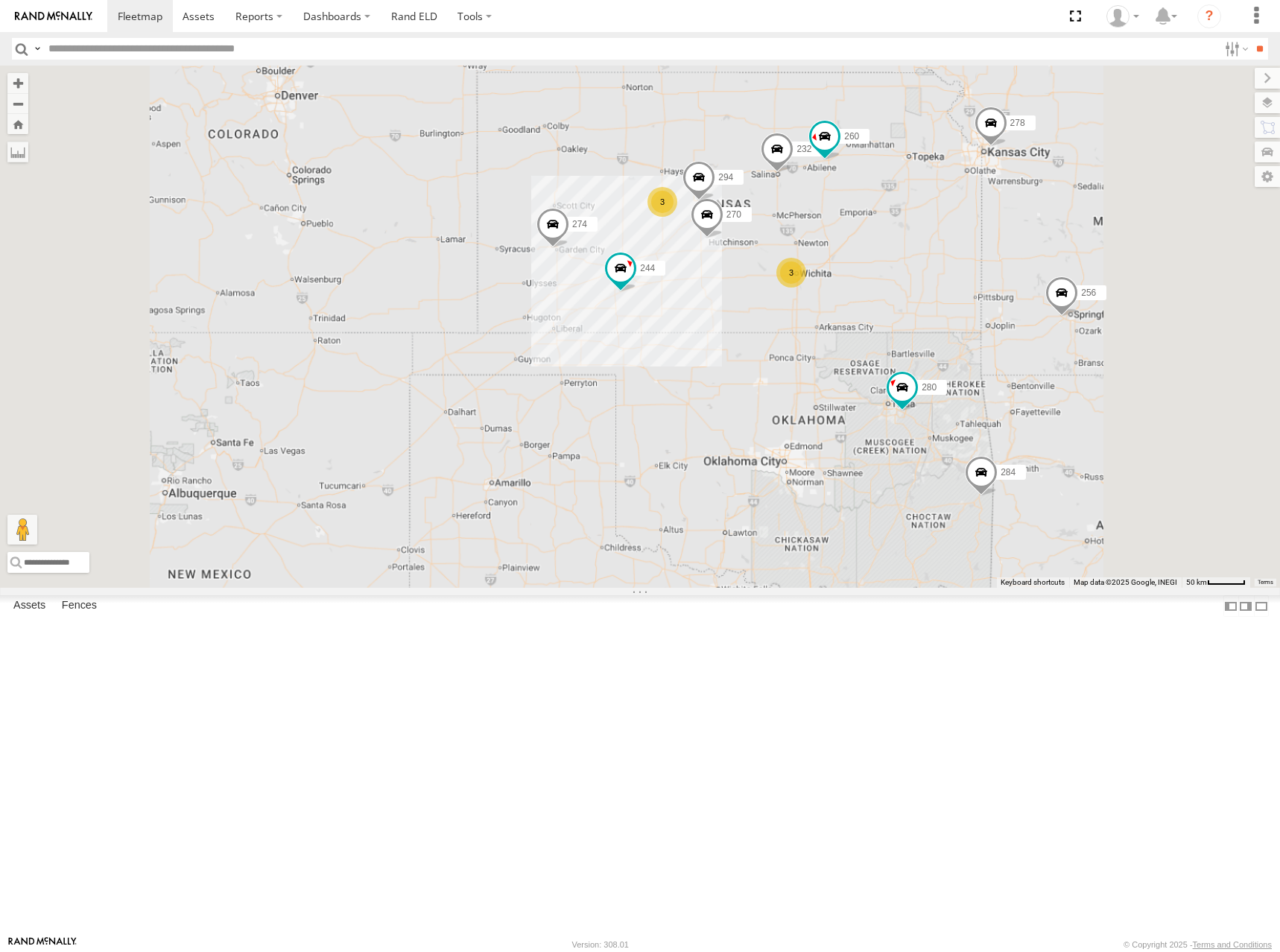
drag, startPoint x: 940, startPoint y: 244, endPoint x: 918, endPoint y: 264, distance: 29.7
click at [918, 264] on div "264 274 244 272 280 256 232 304 284 282 266 278 260 270 294 3 3 2" at bounding box center [640, 326] width 1280 height 522
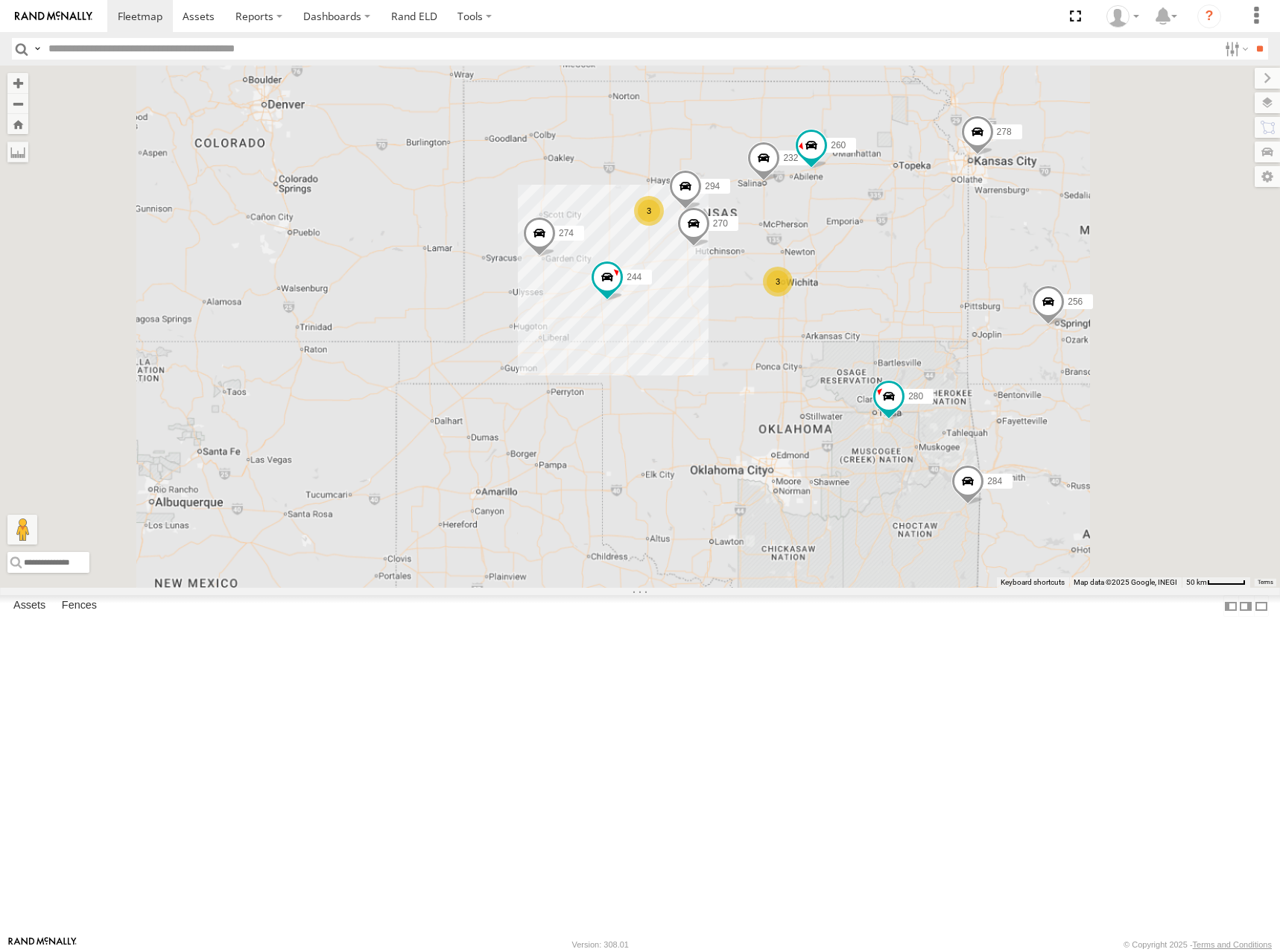
drag, startPoint x: 1098, startPoint y: 265, endPoint x: 1085, endPoint y: 273, distance: 15.3
click at [1085, 273] on div "264 274 244 272 280 256 232 304 284 282 266 278 260 270 294 3 3 2" at bounding box center [640, 326] width 1280 height 522
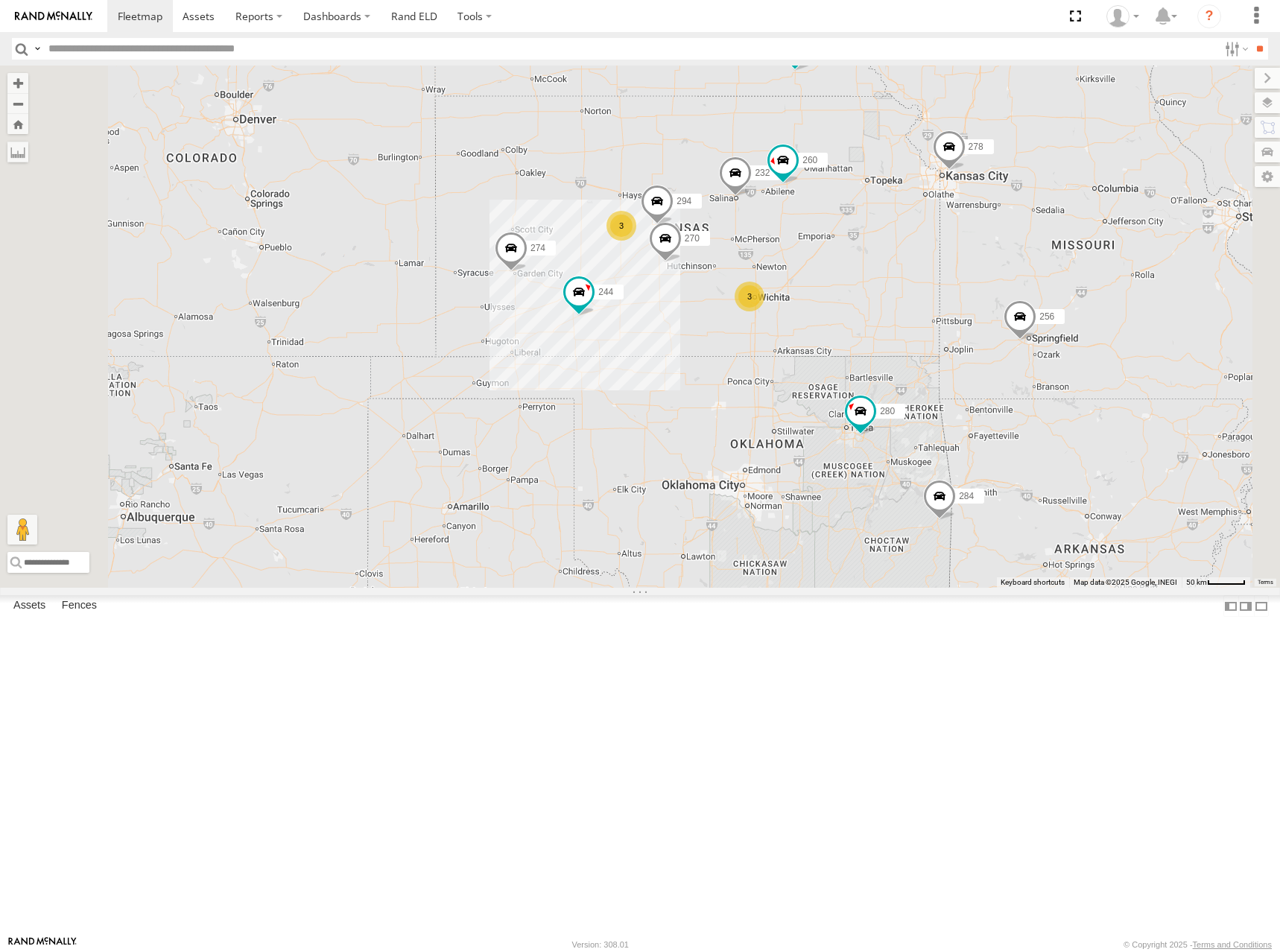
drag, startPoint x: 1054, startPoint y: 262, endPoint x: 1033, endPoint y: 284, distance: 30.4
click at [1033, 284] on div "264 274 244 272 280 256 232 304 284 282 266 278 260 270 294 3 3 2 3" at bounding box center [640, 326] width 1280 height 522
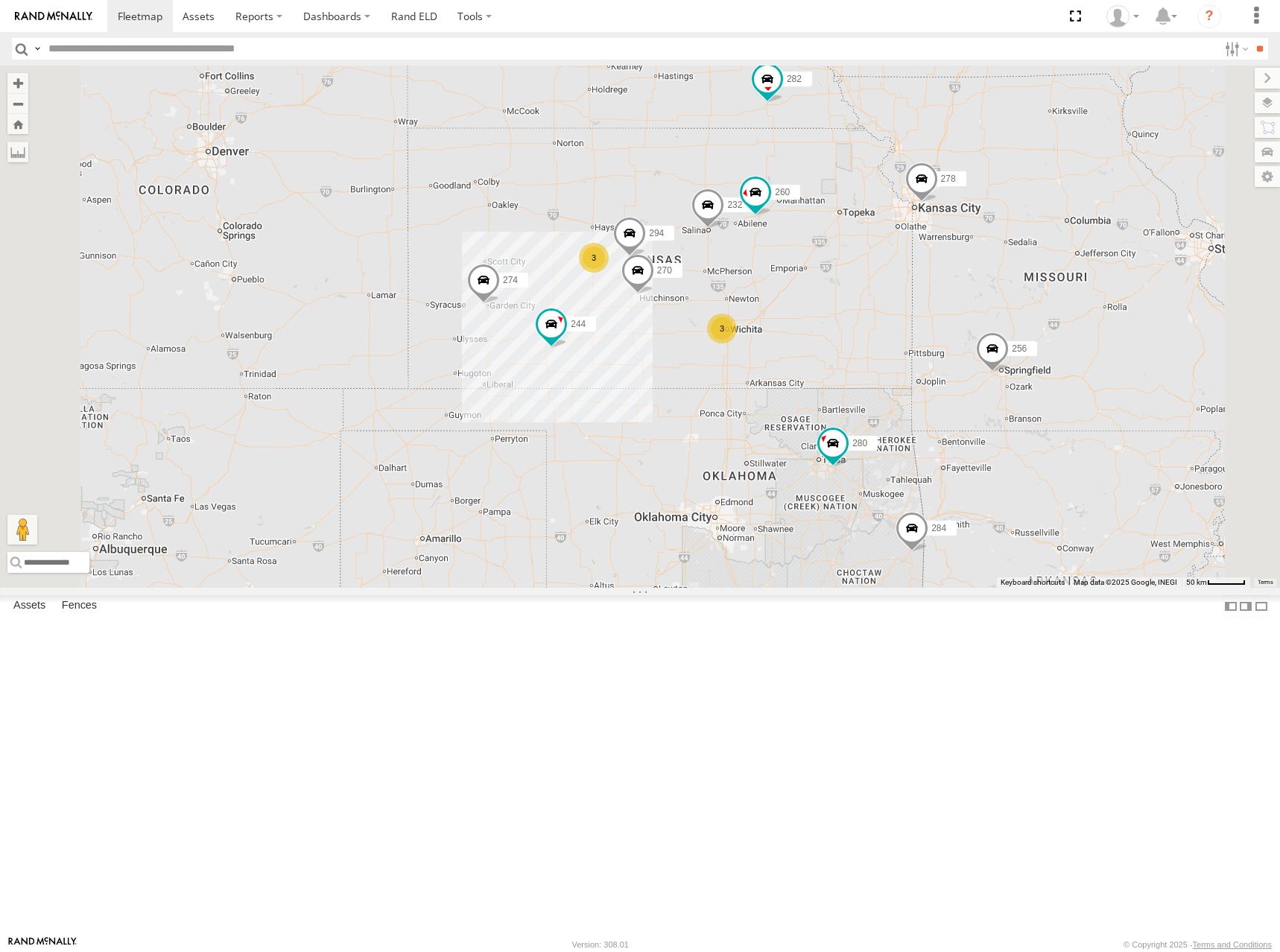
drag, startPoint x: 1123, startPoint y: 234, endPoint x: 1095, endPoint y: 299, distance: 70.8
click at [1095, 299] on div "264 274 244 272 280 256 232 304 284 282 266 278 260 270 294 3 3 2 3" at bounding box center [640, 326] width 1280 height 522
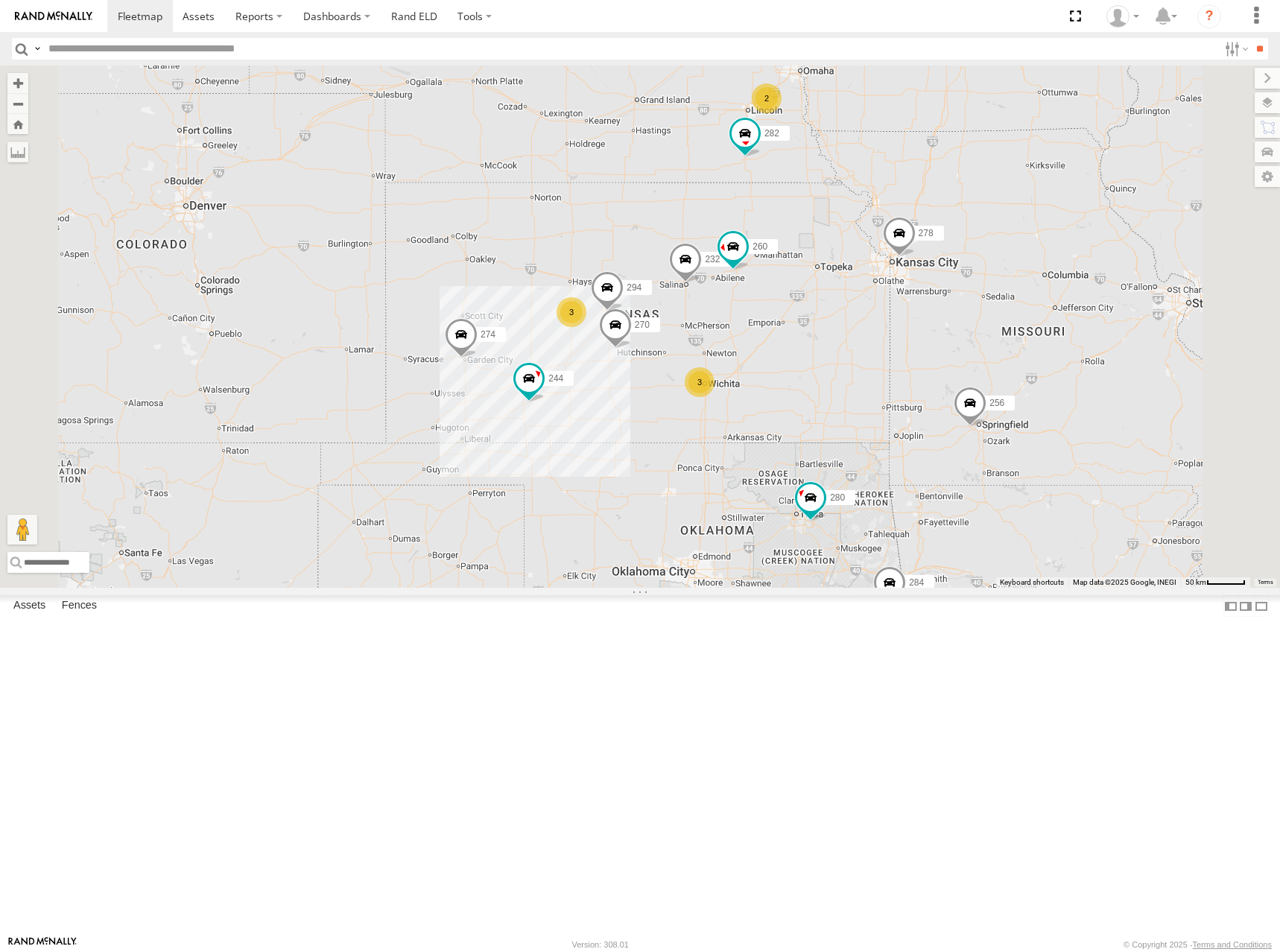
drag, startPoint x: 1068, startPoint y: 311, endPoint x: 1067, endPoint y: 334, distance: 23.0
click at [1067, 334] on div "264 274 244 272 280 256 232 304 284 282 266 278 260 270 294 3 3 2 3" at bounding box center [640, 326] width 1280 height 522
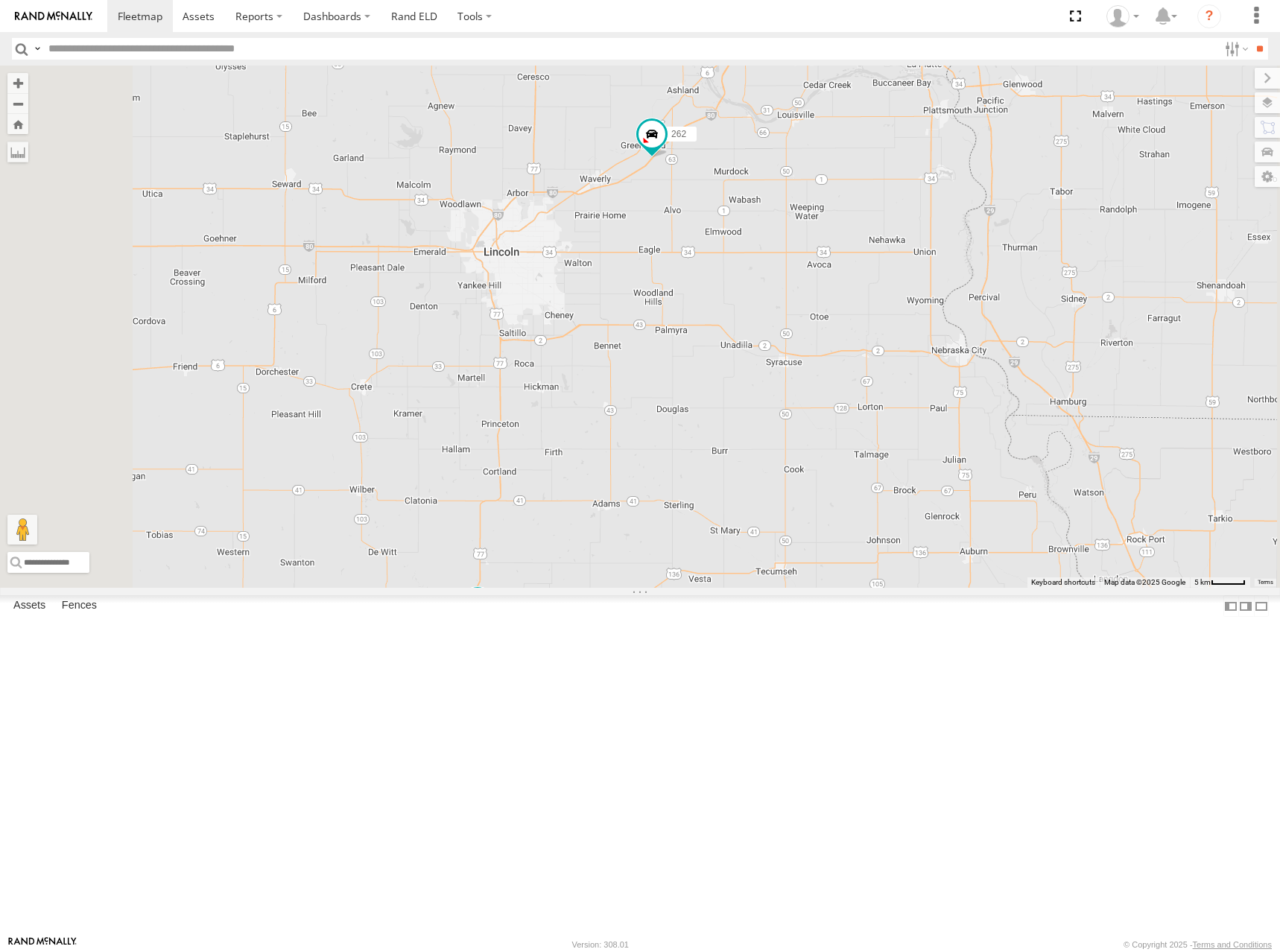
drag, startPoint x: 960, startPoint y: 300, endPoint x: 962, endPoint y: 324, distance: 24.1
click at [962, 324] on div "264 274 244 272 280 256 232 304 284 282 266 278 260 270 294 262 296" at bounding box center [640, 326] width 1280 height 522
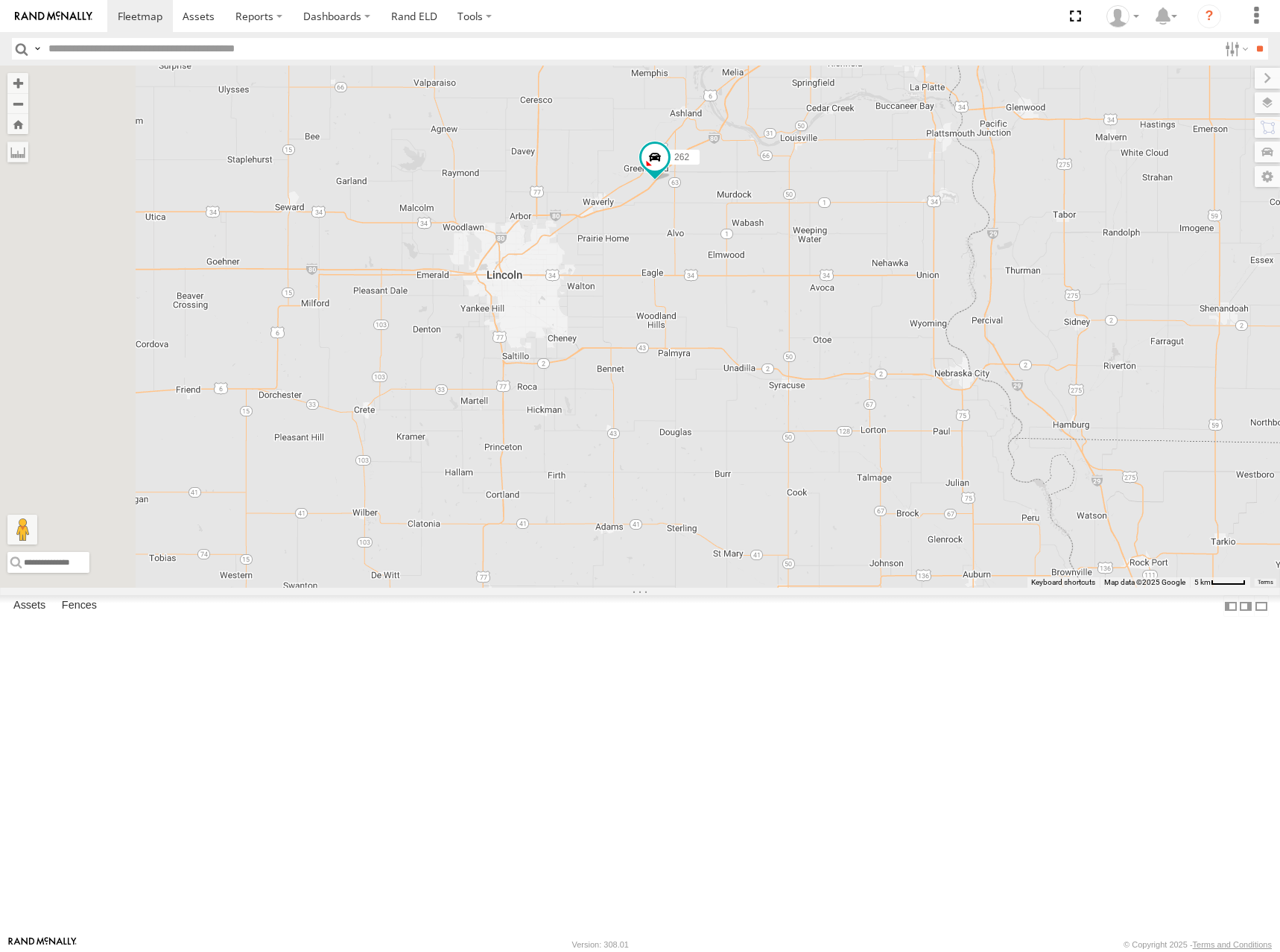
drag, startPoint x: 960, startPoint y: 309, endPoint x: 979, endPoint y: 303, distance: 19.9
click at [979, 303] on div "264 274 244 272 280 256 232 304 284 282 266 278 260 270 294 262 296" at bounding box center [640, 326] width 1280 height 522
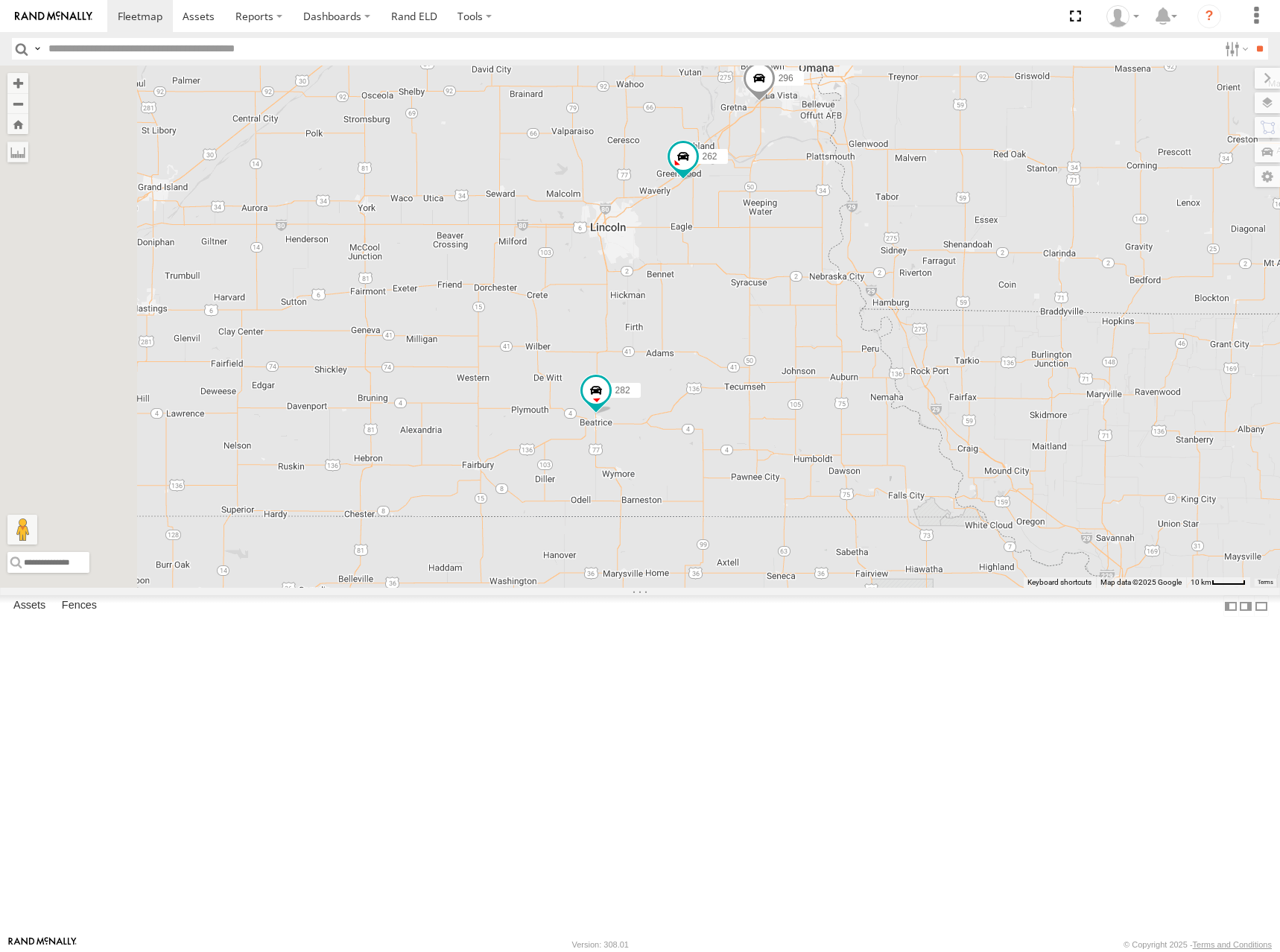
drag, startPoint x: 974, startPoint y: 323, endPoint x: 982, endPoint y: 350, distance: 28.2
click at [982, 350] on div "264 274 244 272 280 256 232 304 284 282 266 278 260 270 294 262 296" at bounding box center [640, 326] width 1280 height 522
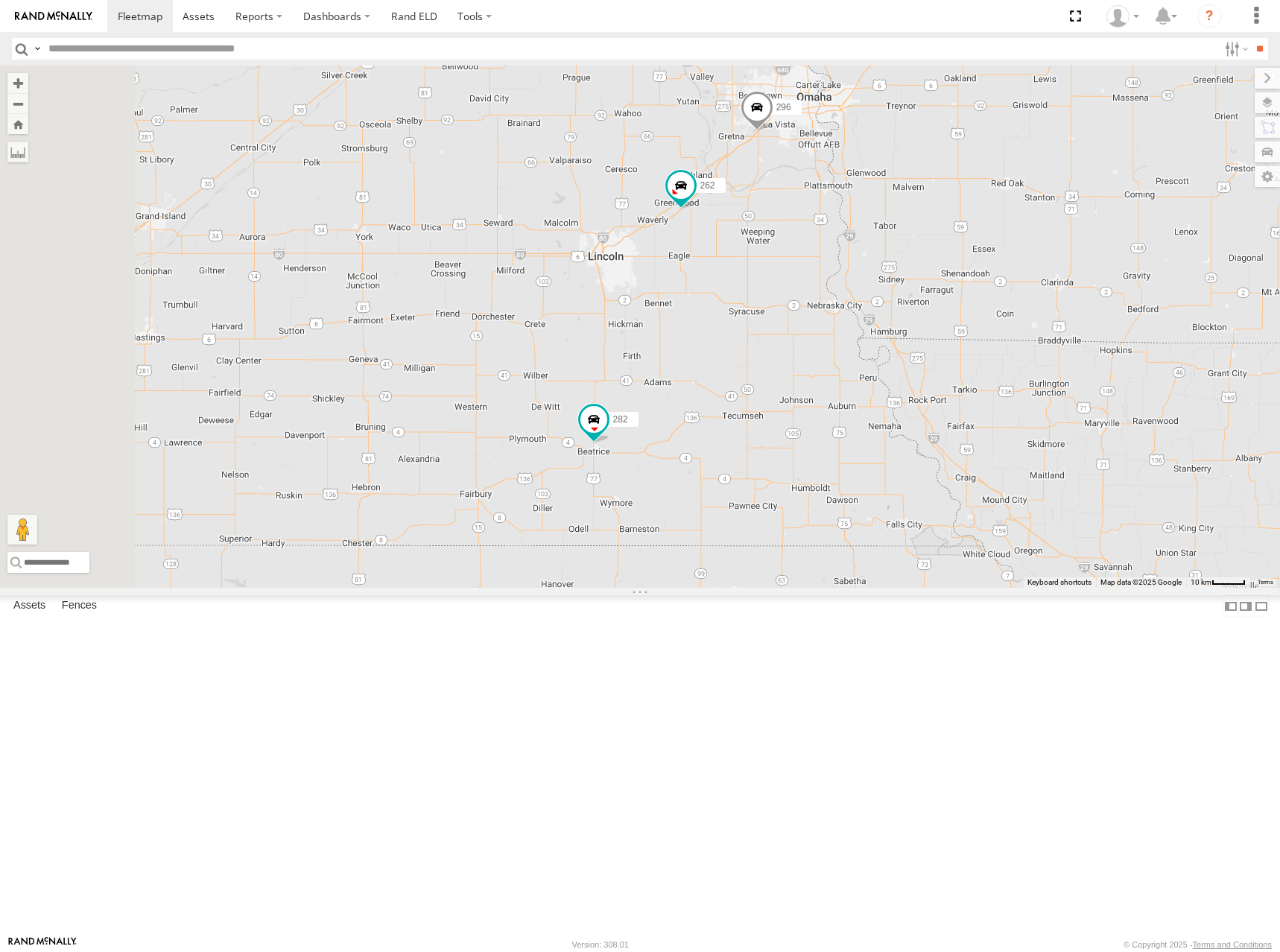
drag, startPoint x: 1090, startPoint y: 219, endPoint x: 1086, endPoint y: 258, distance: 39.2
click at [1086, 258] on div "264 274 244 272 280 256 232 304 284 282 266 278 260 270 294 262 296" at bounding box center [640, 326] width 1280 height 522
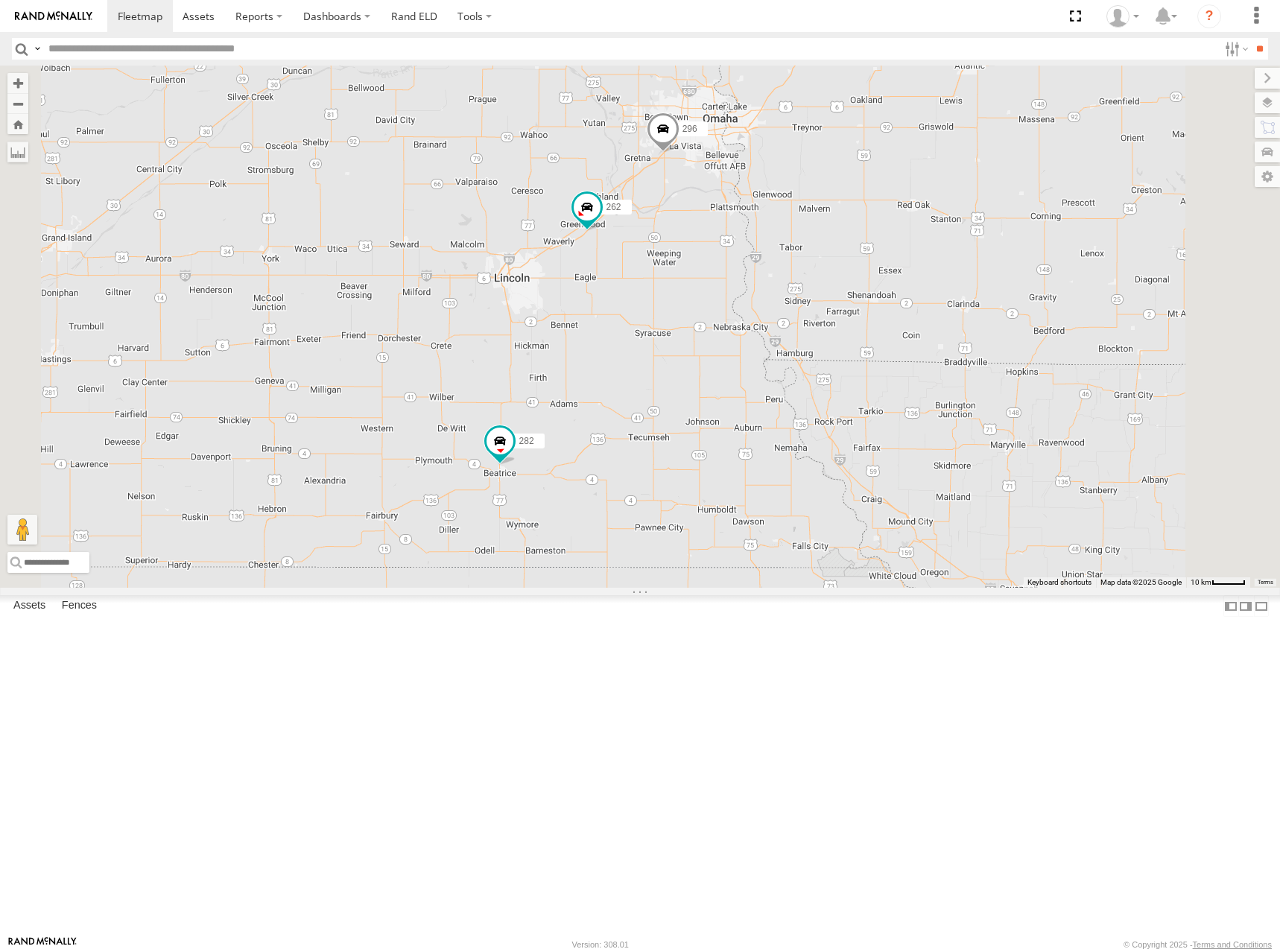
drag, startPoint x: 1035, startPoint y: 274, endPoint x: 952, endPoint y: 287, distance: 84.0
click at [952, 287] on div "264 274 244 272 280 256 232 304 284 282 266 278 260 270 294 262 296" at bounding box center [640, 326] width 1280 height 522
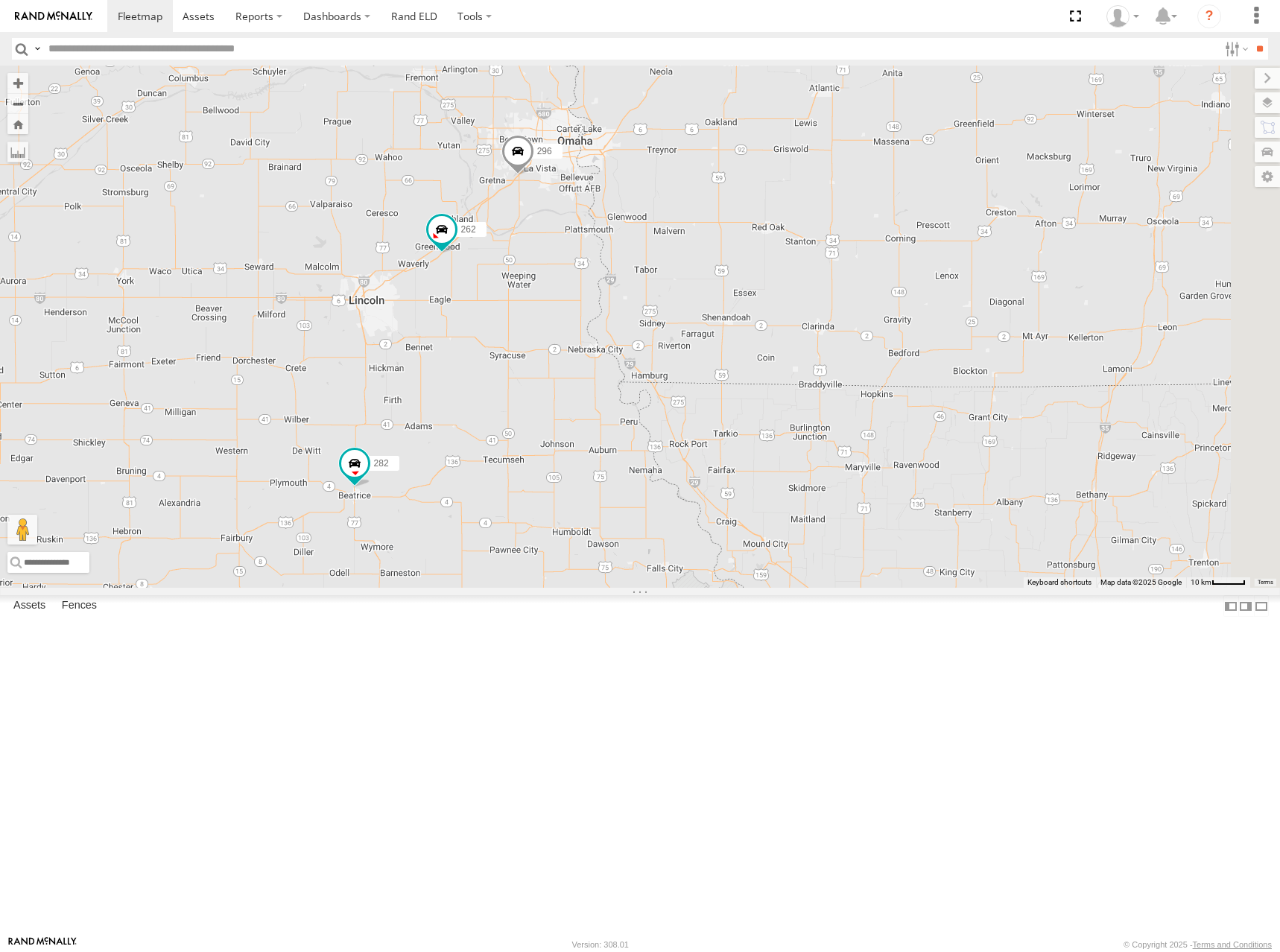
click at [916, 297] on div "264 274 244 272 280 256 232 304 284 282 266 278 260 270 294 262 296" at bounding box center [640, 326] width 1280 height 522
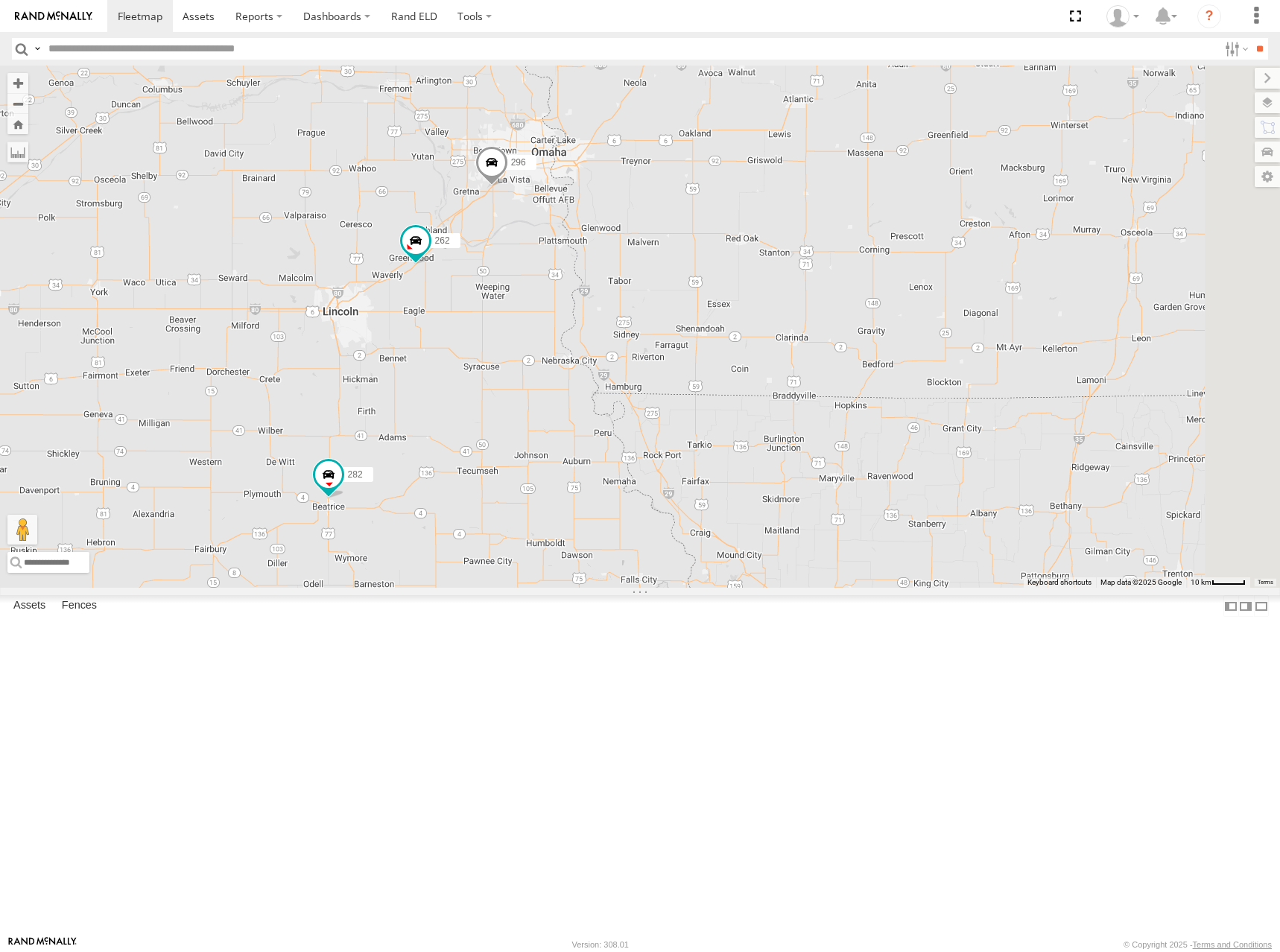
click at [1022, 274] on div "262 296 282" at bounding box center [640, 326] width 1280 height 522
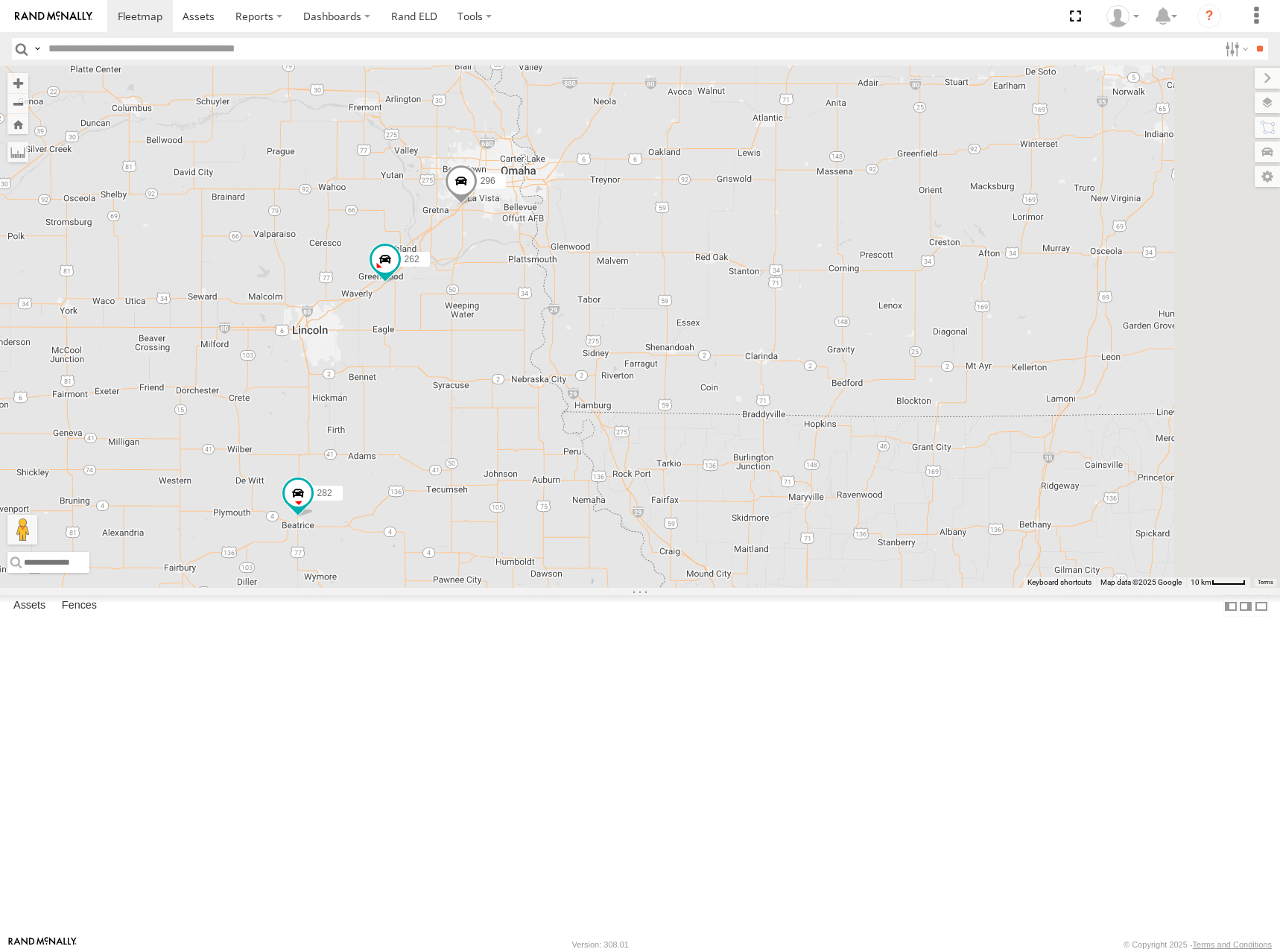
drag, startPoint x: 922, startPoint y: 281, endPoint x: 907, endPoint y: 316, distance: 38.1
click at [898, 318] on div "262 296 282" at bounding box center [640, 326] width 1280 height 522
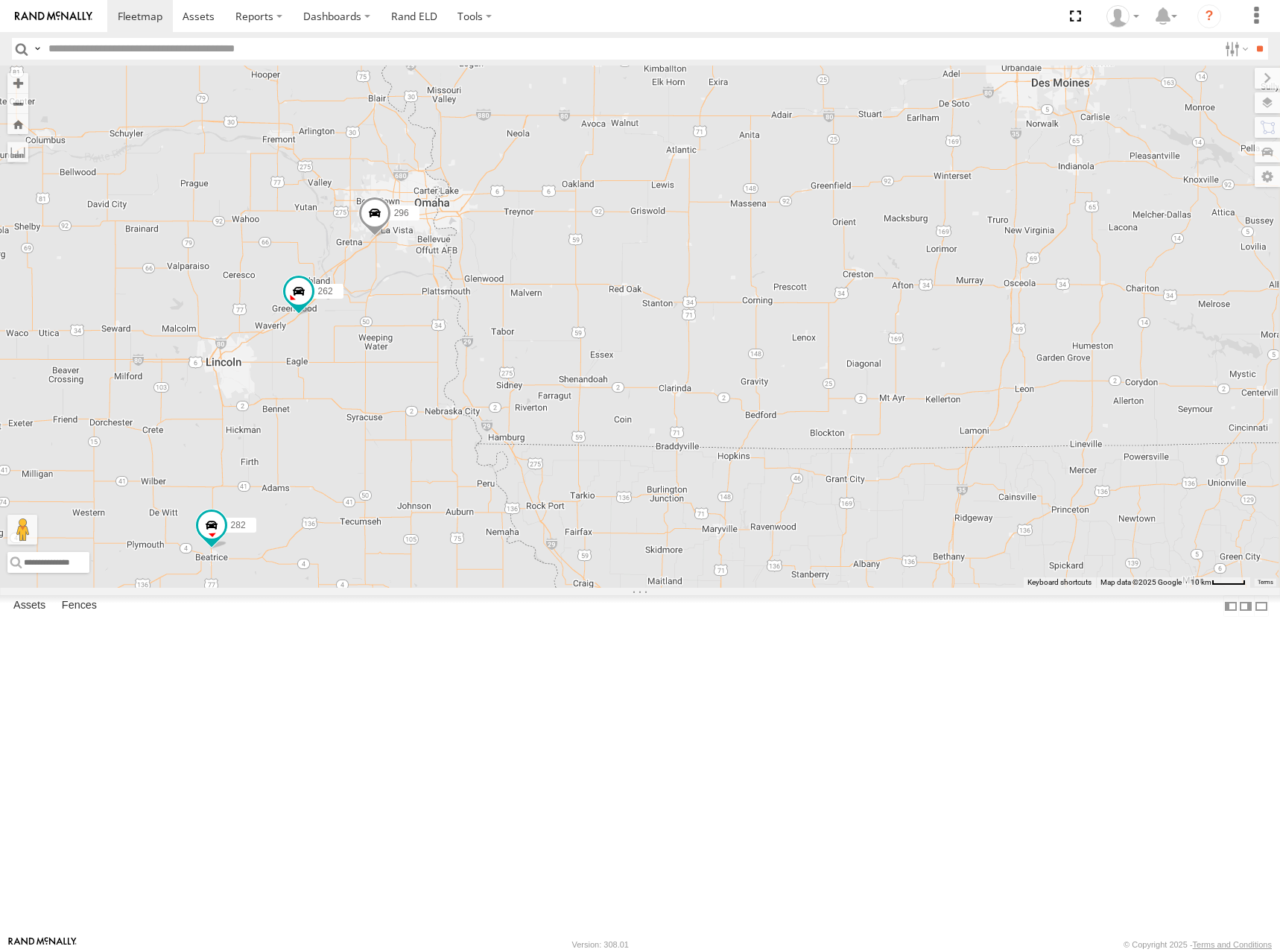
drag, startPoint x: 873, startPoint y: 327, endPoint x: 811, endPoint y: 344, distance: 64.3
click at [811, 344] on div "262 296 282" at bounding box center [640, 326] width 1280 height 522
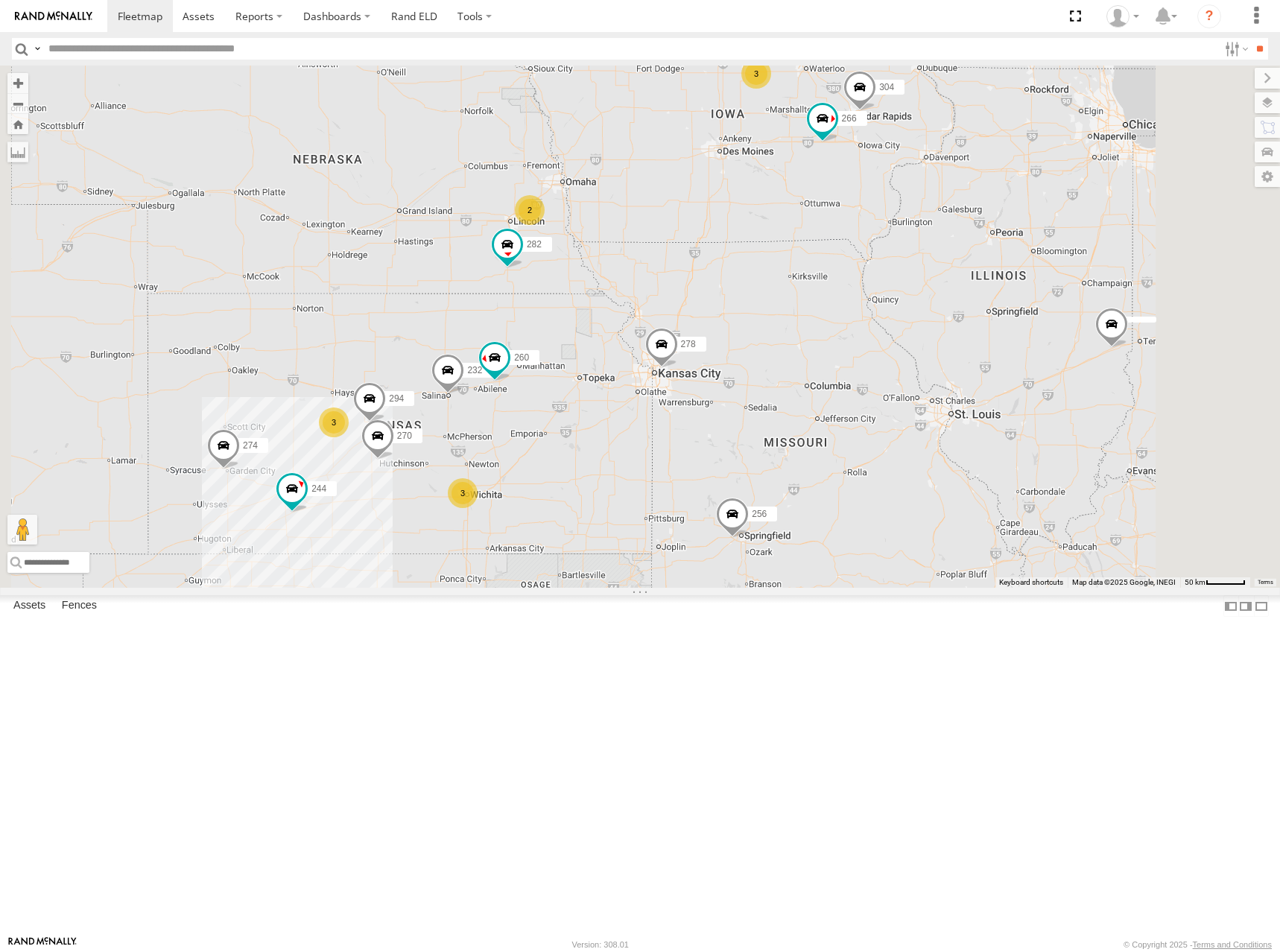
drag, startPoint x: 801, startPoint y: 349, endPoint x: 793, endPoint y: 349, distance: 8.0
click at [793, 349] on div "282 274 3 244 3 3 270 2 280 256 232 304 284 266 278 294 260" at bounding box center [640, 326] width 1280 height 522
drag, startPoint x: 881, startPoint y: 372, endPoint x: 924, endPoint y: 337, distance: 55.4
click at [880, 372] on div "282 274 3 244 3 3 270 2 280 256 232 304 284 266 278 294 260" at bounding box center [640, 326] width 1280 height 522
drag, startPoint x: 1033, startPoint y: 215, endPoint x: 1008, endPoint y: 246, distance: 39.8
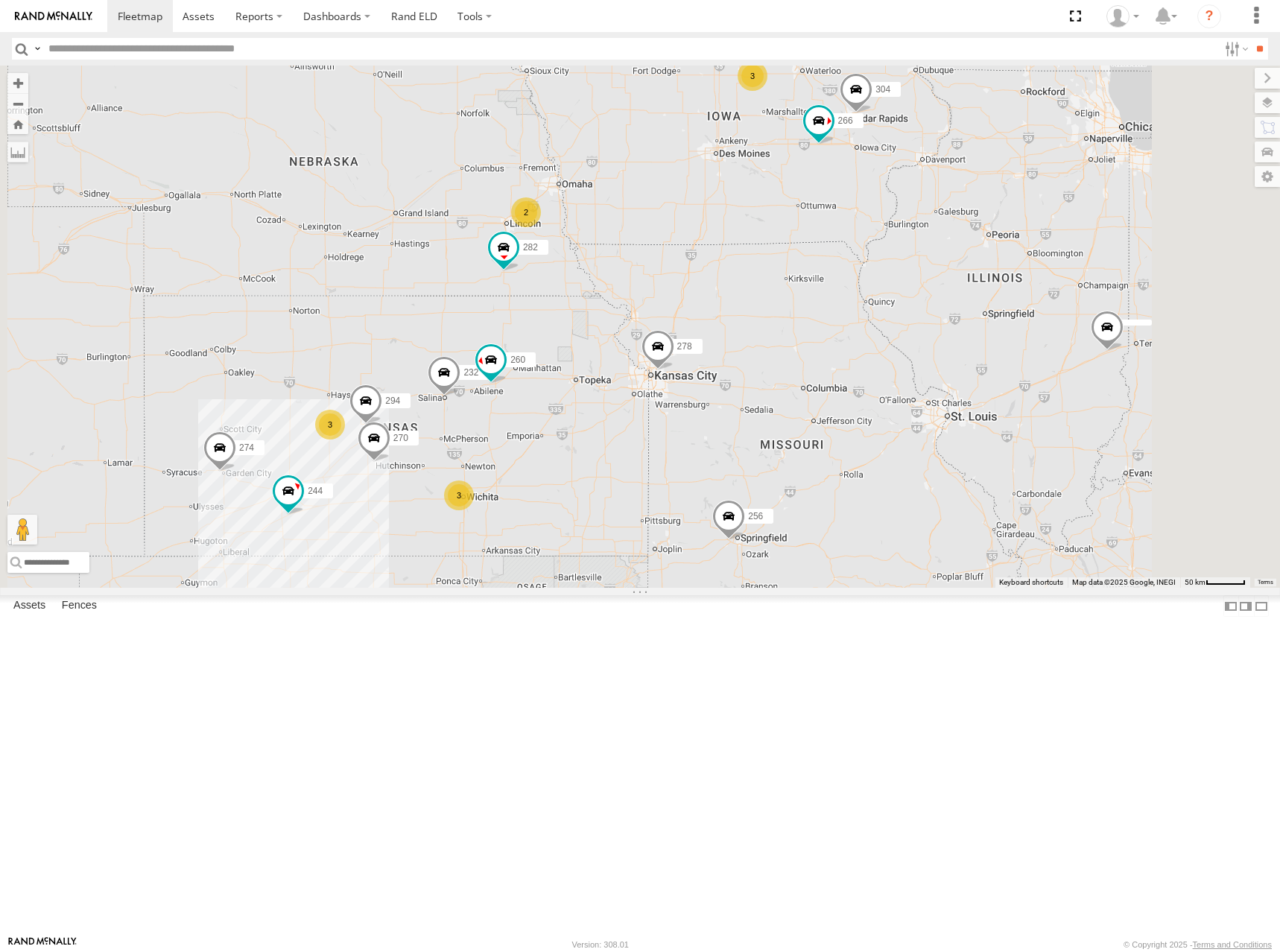
click at [1008, 246] on div "282 274 3 244 3 3 270 2 280 256 232 304 284 266 278 294 260" at bounding box center [640, 326] width 1280 height 522
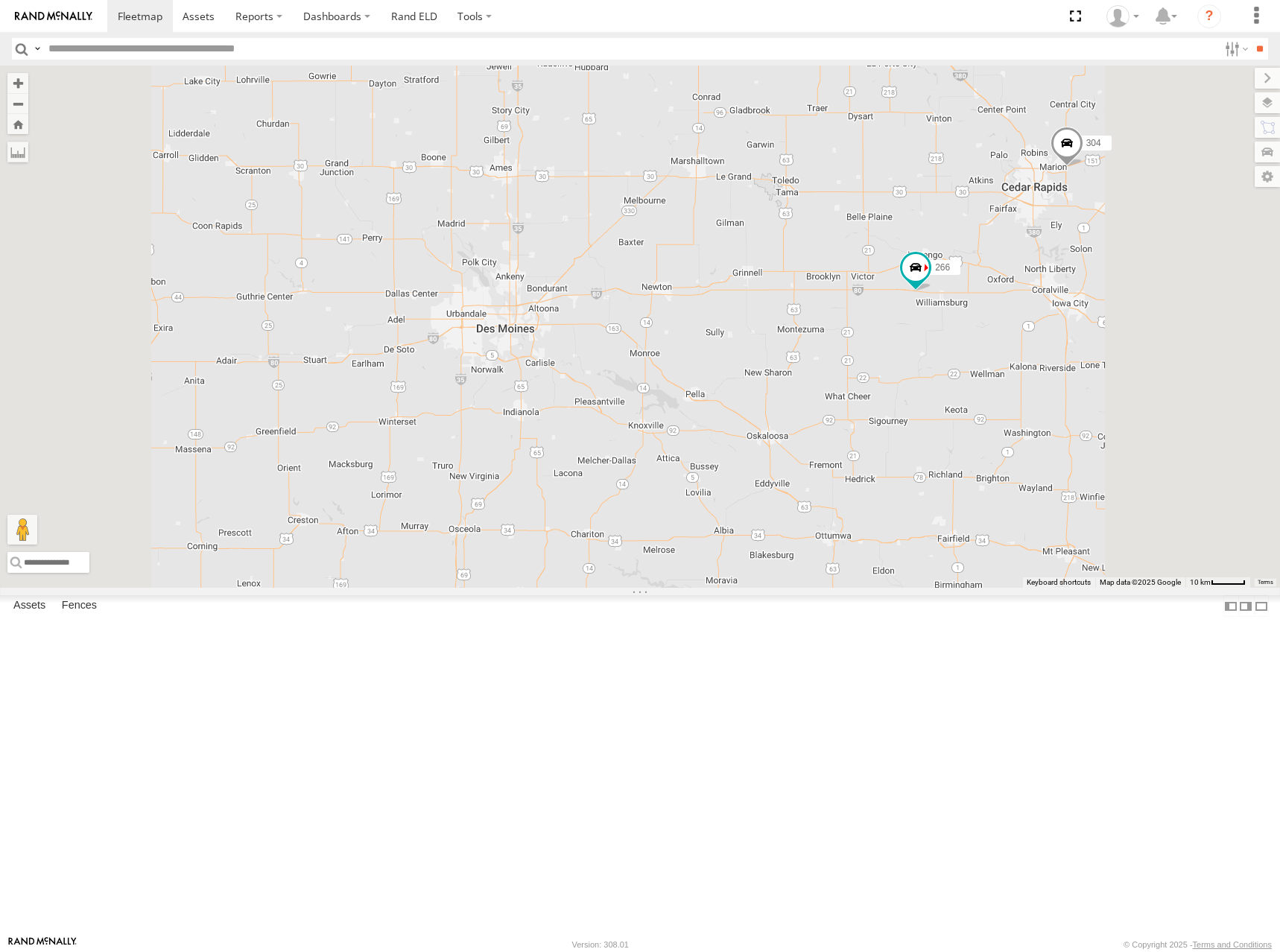
drag, startPoint x: 939, startPoint y: 226, endPoint x: 931, endPoint y: 276, distance: 50.6
click at [931, 276] on div "282 274 244 270 272 280 256 232 304 284 266 278 294 260 262 288 296 2" at bounding box center [640, 326] width 1280 height 522
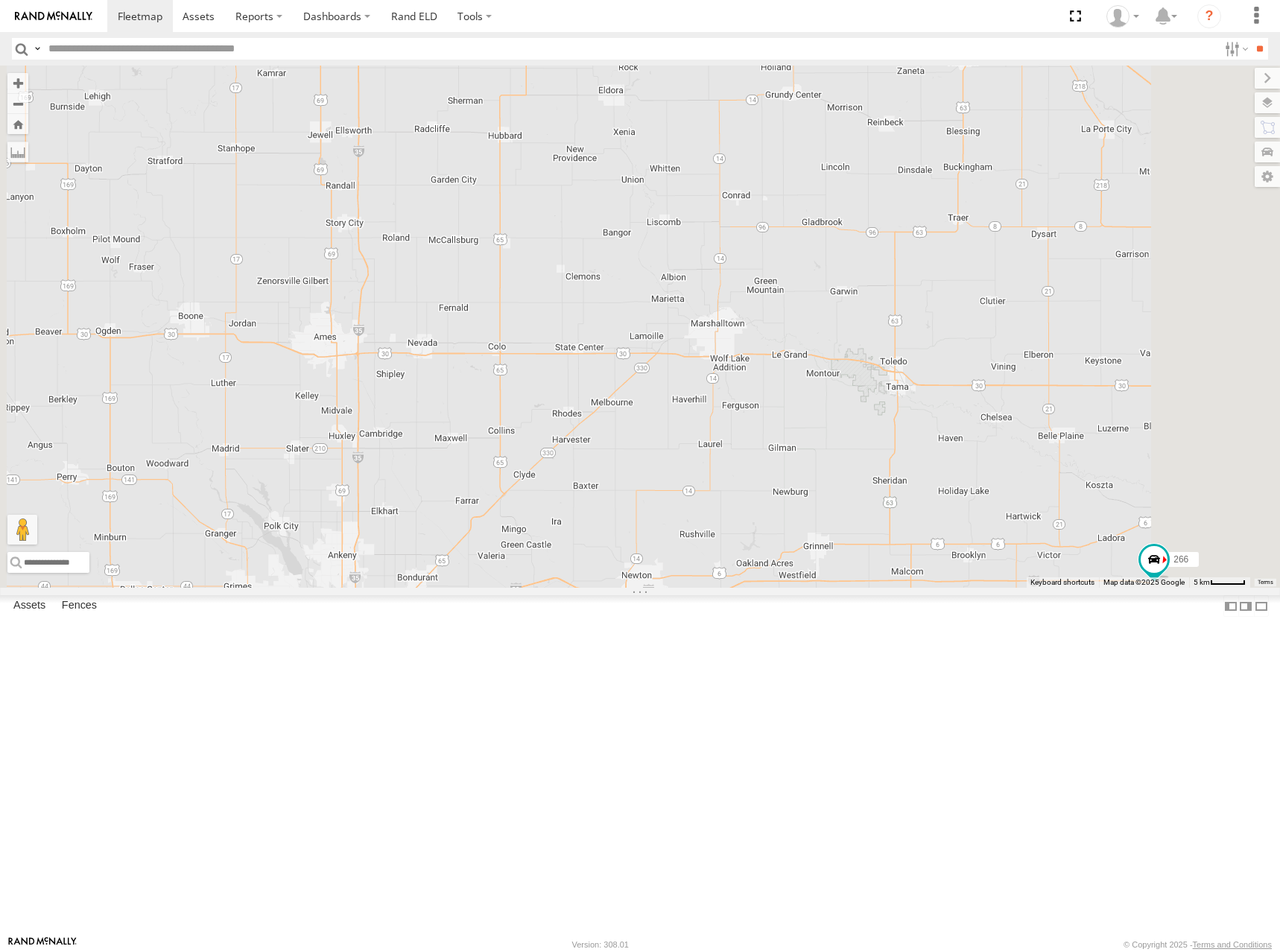
drag, startPoint x: 844, startPoint y: 219, endPoint x: 874, endPoint y: 281, distance: 68.9
click at [874, 281] on div "282 274 244 270 272 280 256 232 304 284 266 278 294 260 262 288 296 2" at bounding box center [640, 326] width 1280 height 522
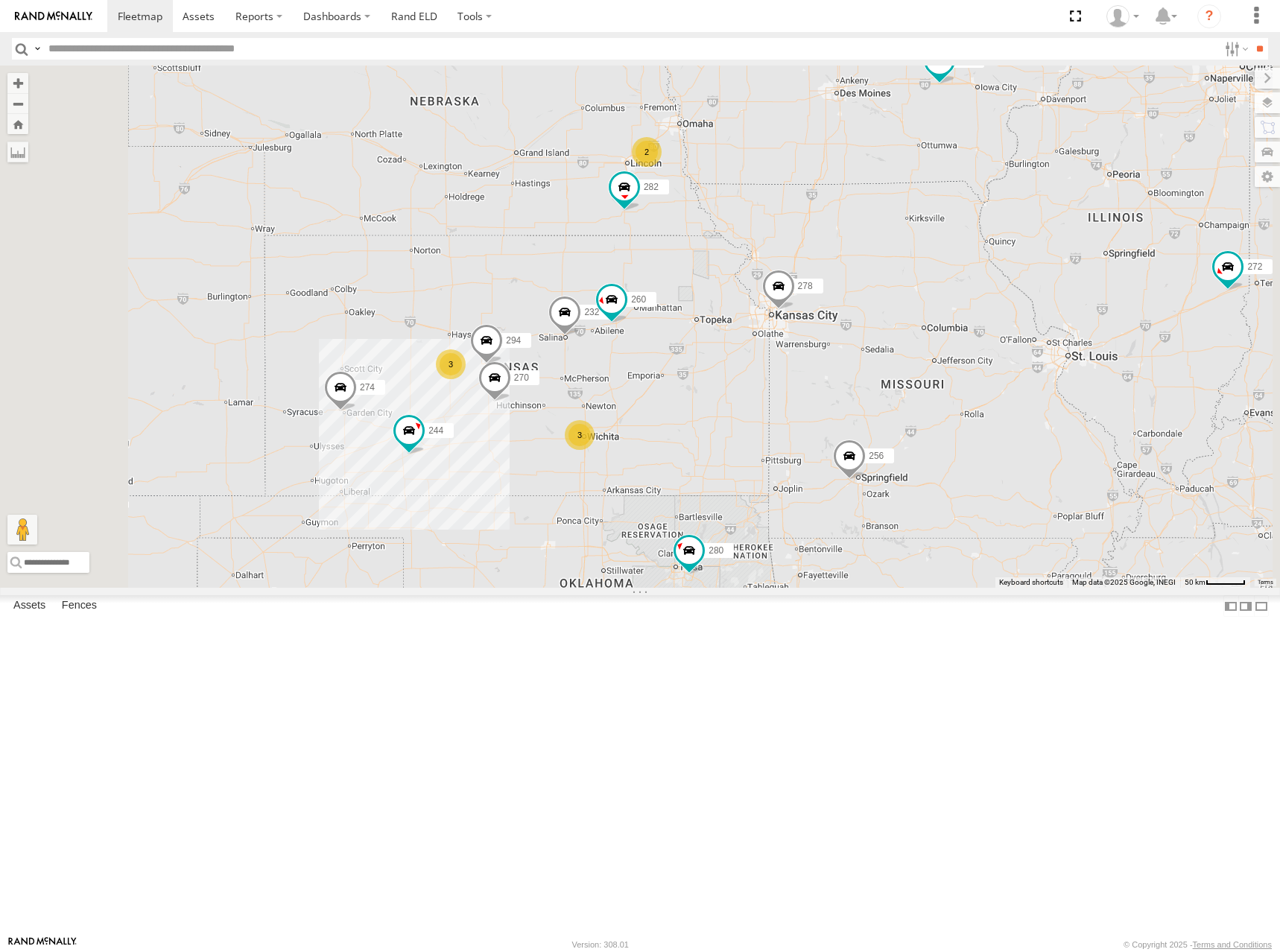
drag, startPoint x: 954, startPoint y: 303, endPoint x: 1032, endPoint y: 243, distance: 98.4
click at [1031, 238] on div "282 274 244 270 272 280 256 232 304 284 266 278 294 260 3 3 3 2" at bounding box center [640, 326] width 1280 height 522
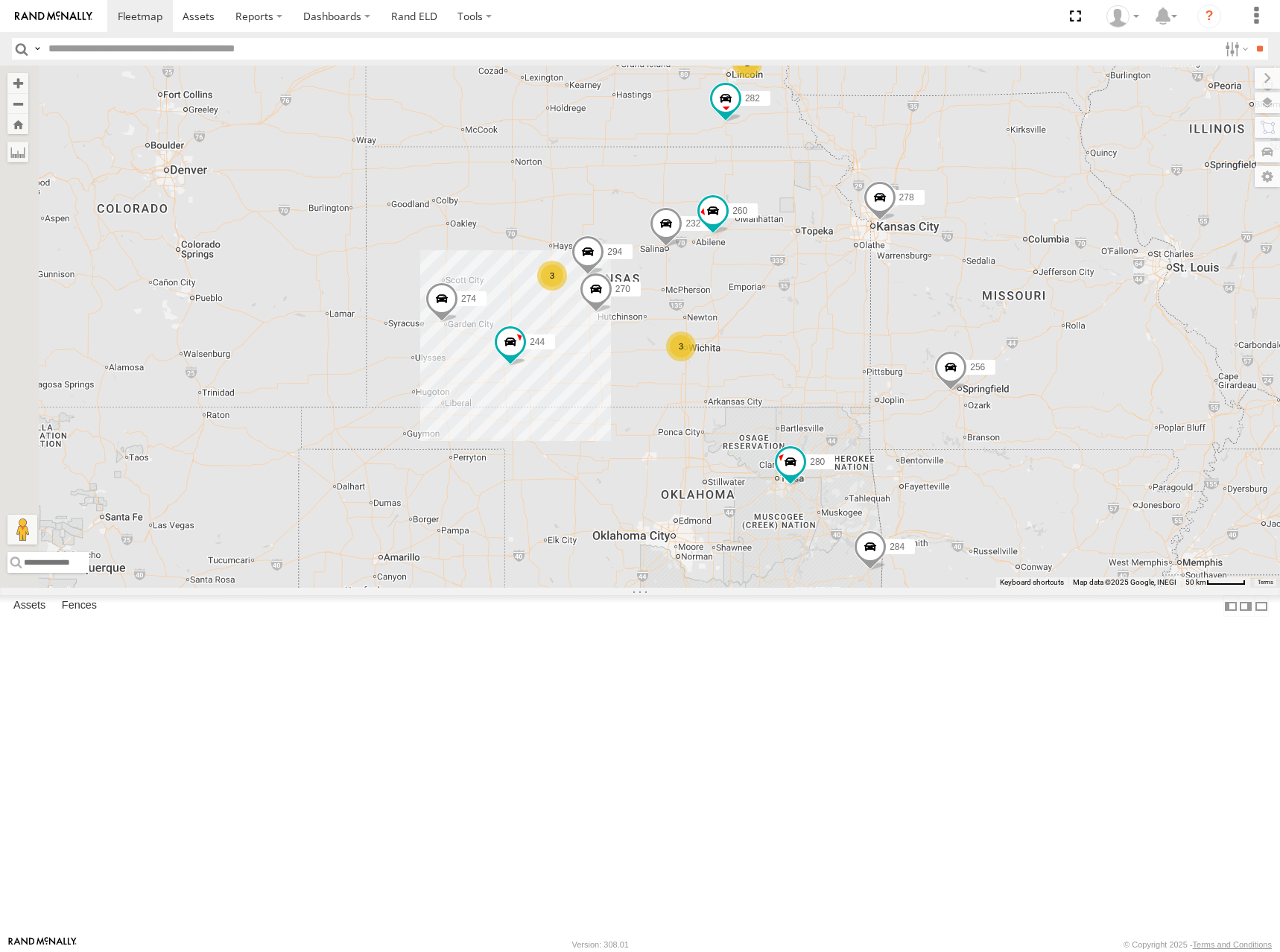
drag, startPoint x: 945, startPoint y: 384, endPoint x: 1014, endPoint y: 309, distance: 101.9
click at [1014, 309] on div "282 274 244 270 272 280 256 232 304 284 266 278 294 260 3 3 3 2" at bounding box center [640, 326] width 1280 height 522
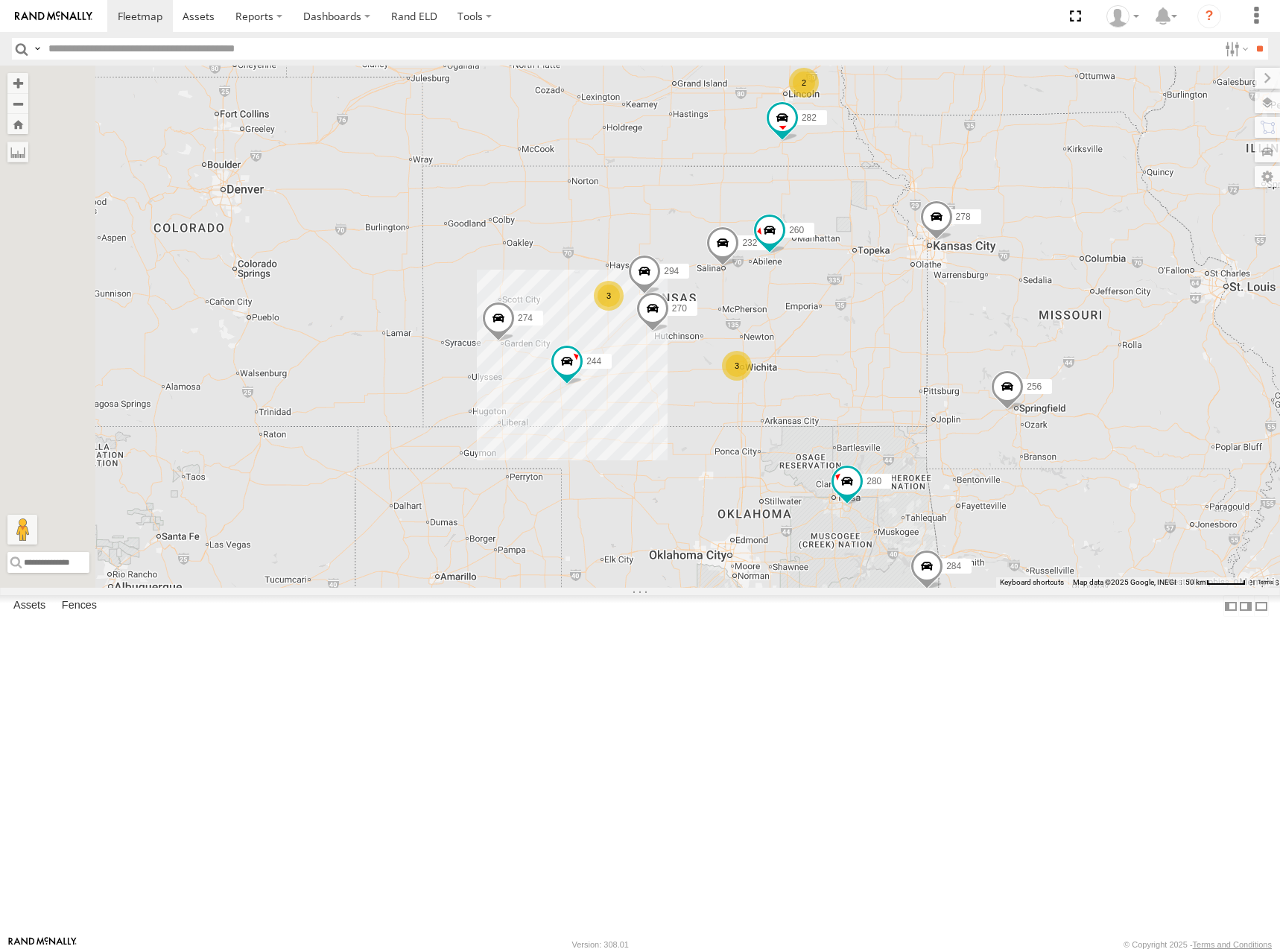
drag, startPoint x: 980, startPoint y: 333, endPoint x: 1036, endPoint y: 354, distance: 59.8
click at [1036, 354] on div "282 274 244 270 272 280 256 232 304 284 266 278 294 260 3 3 3 2" at bounding box center [640, 326] width 1280 height 522
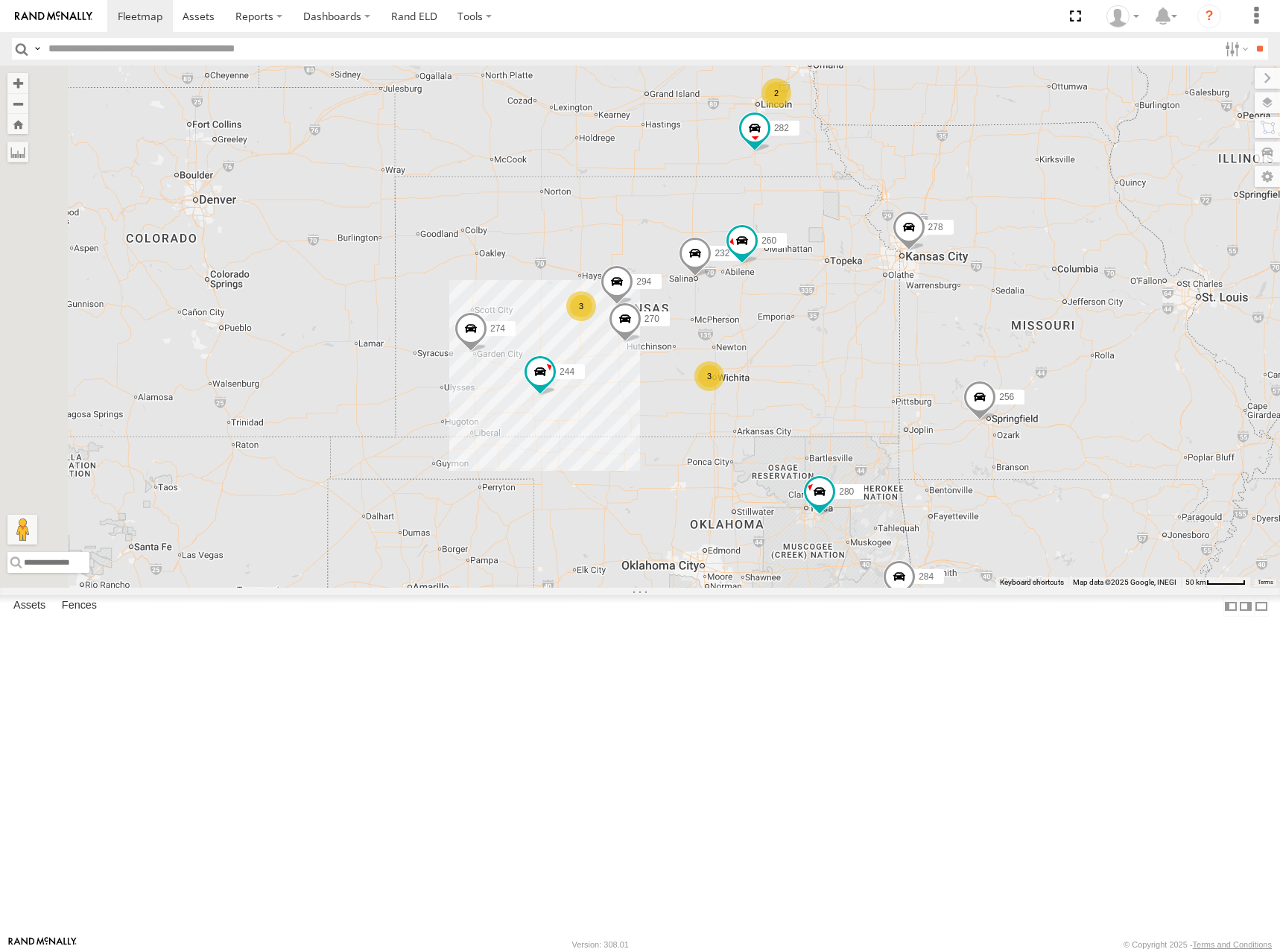
drag, startPoint x: 1094, startPoint y: 289, endPoint x: 1058, endPoint y: 296, distance: 36.7
click at [1058, 296] on div "282 274 244 270 272 280 256 232 304 284 266 278 294 260 3 3 3 2" at bounding box center [640, 326] width 1280 height 522
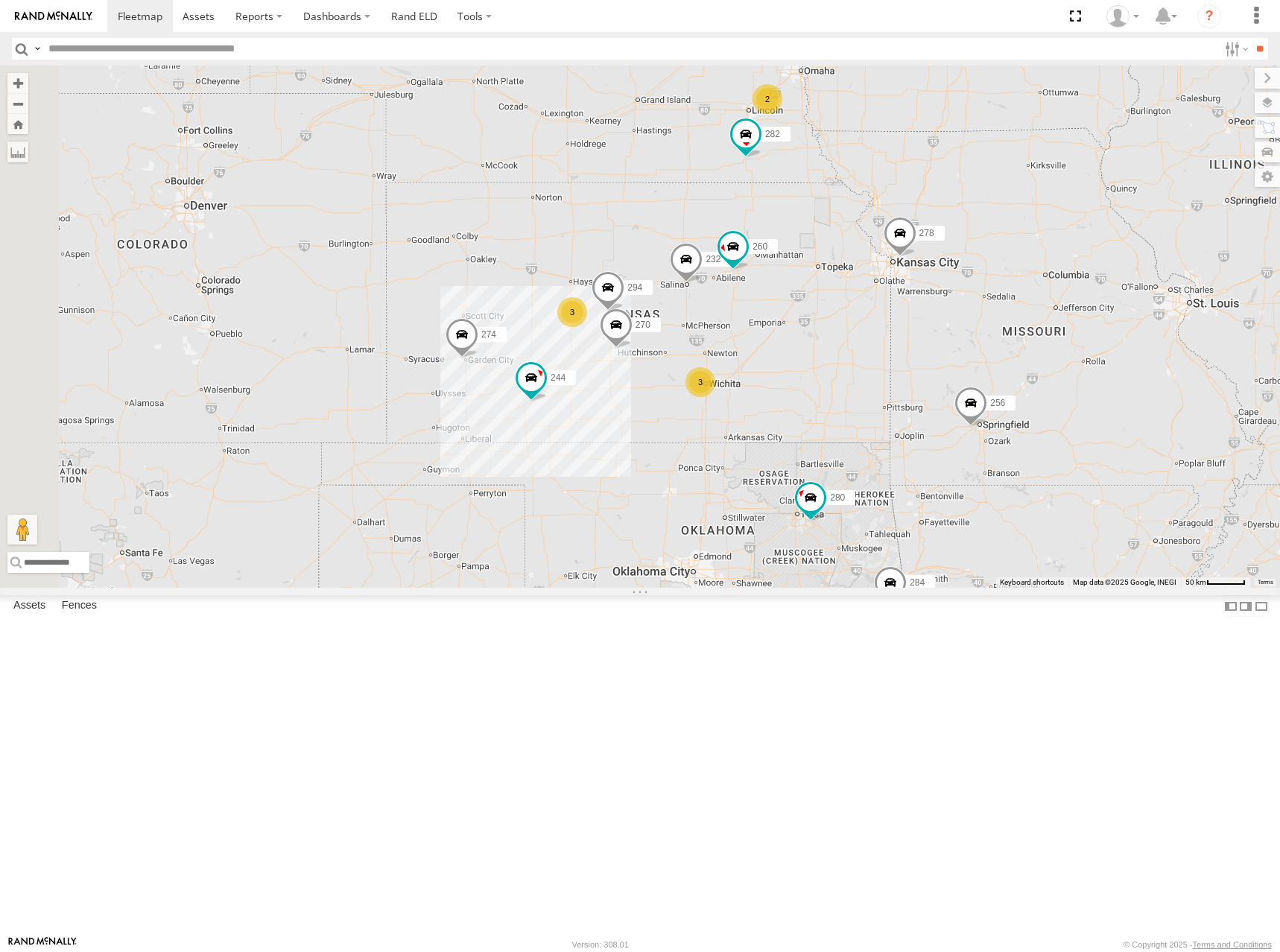
click at [1044, 309] on div "282 274 244 270 272 280 256 232 304 284 266 278 294 260 3 3 3 2" at bounding box center [640, 326] width 1280 height 522
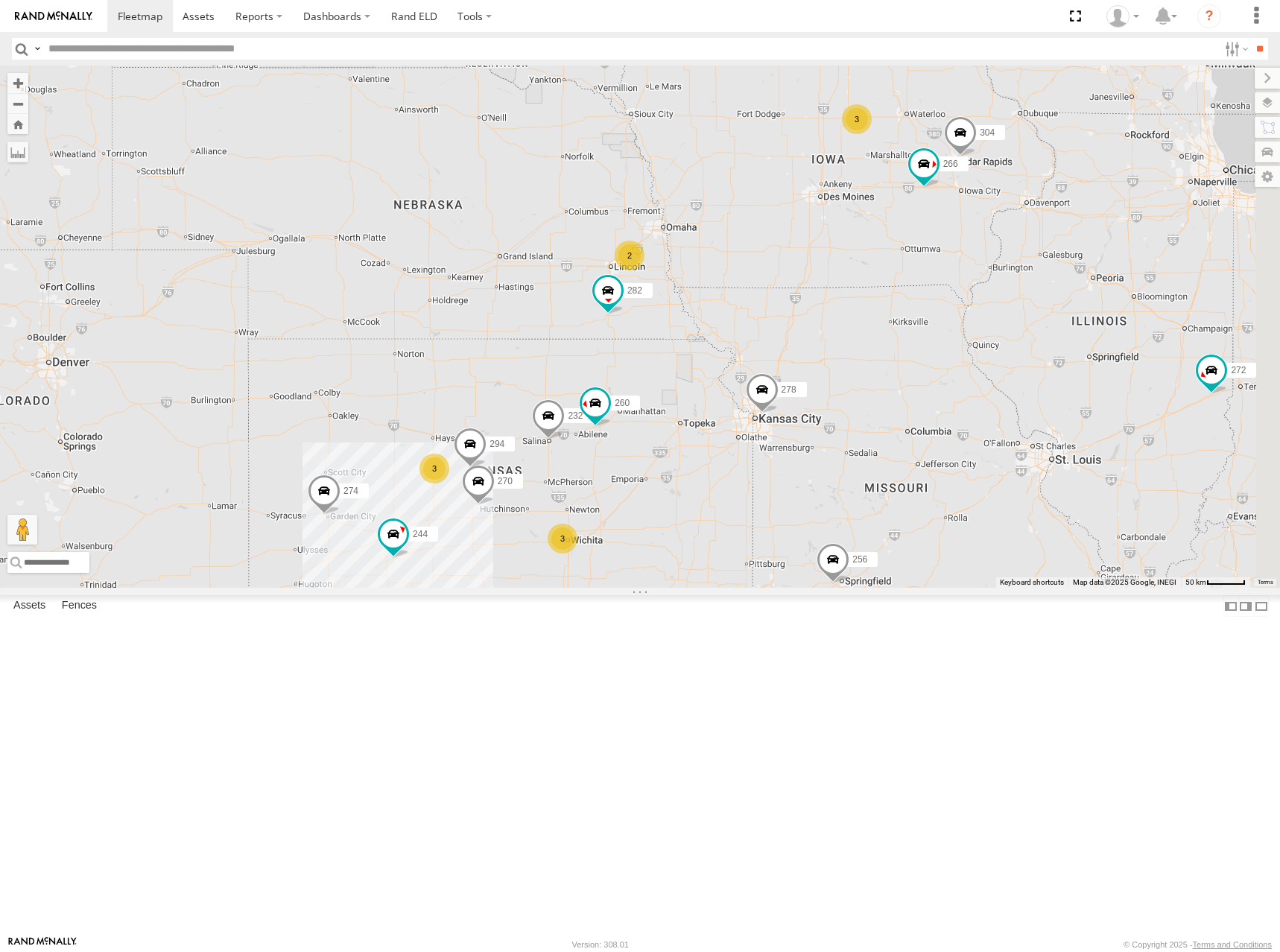
drag, startPoint x: 1031, startPoint y: 323, endPoint x: 896, endPoint y: 472, distance: 201.1
click at [895, 480] on div "282 274 244 270 272 280 256 232 304 284 266 278 294 260 3 3 3 2" at bounding box center [640, 326] width 1280 height 522
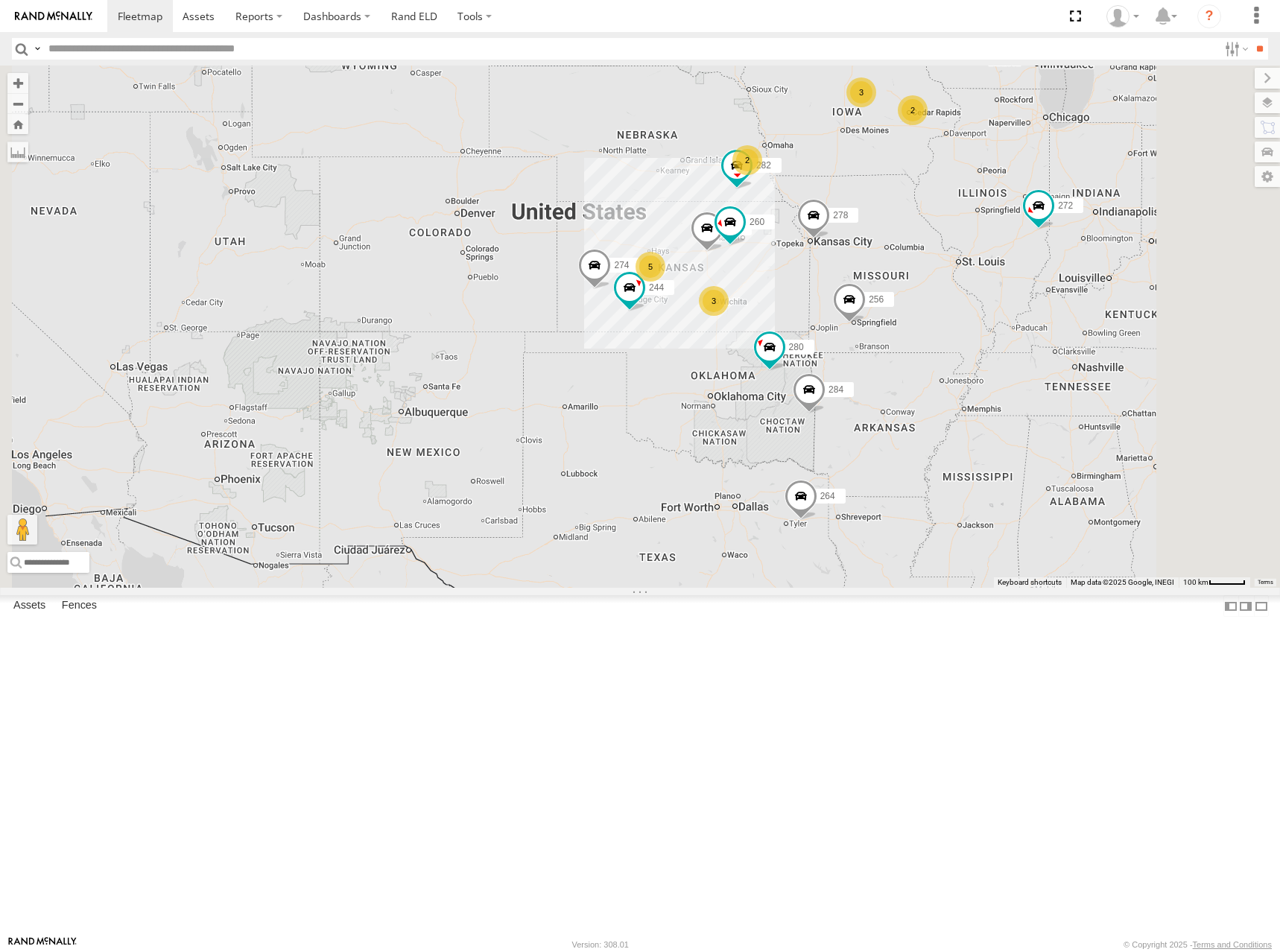
drag, startPoint x: 965, startPoint y: 385, endPoint x: 1048, endPoint y: 305, distance: 115.3
click at [1048, 305] on div "282 274 244 272 280 256 232 284 278 260 264 3 5 3 2 2" at bounding box center [640, 326] width 1280 height 522
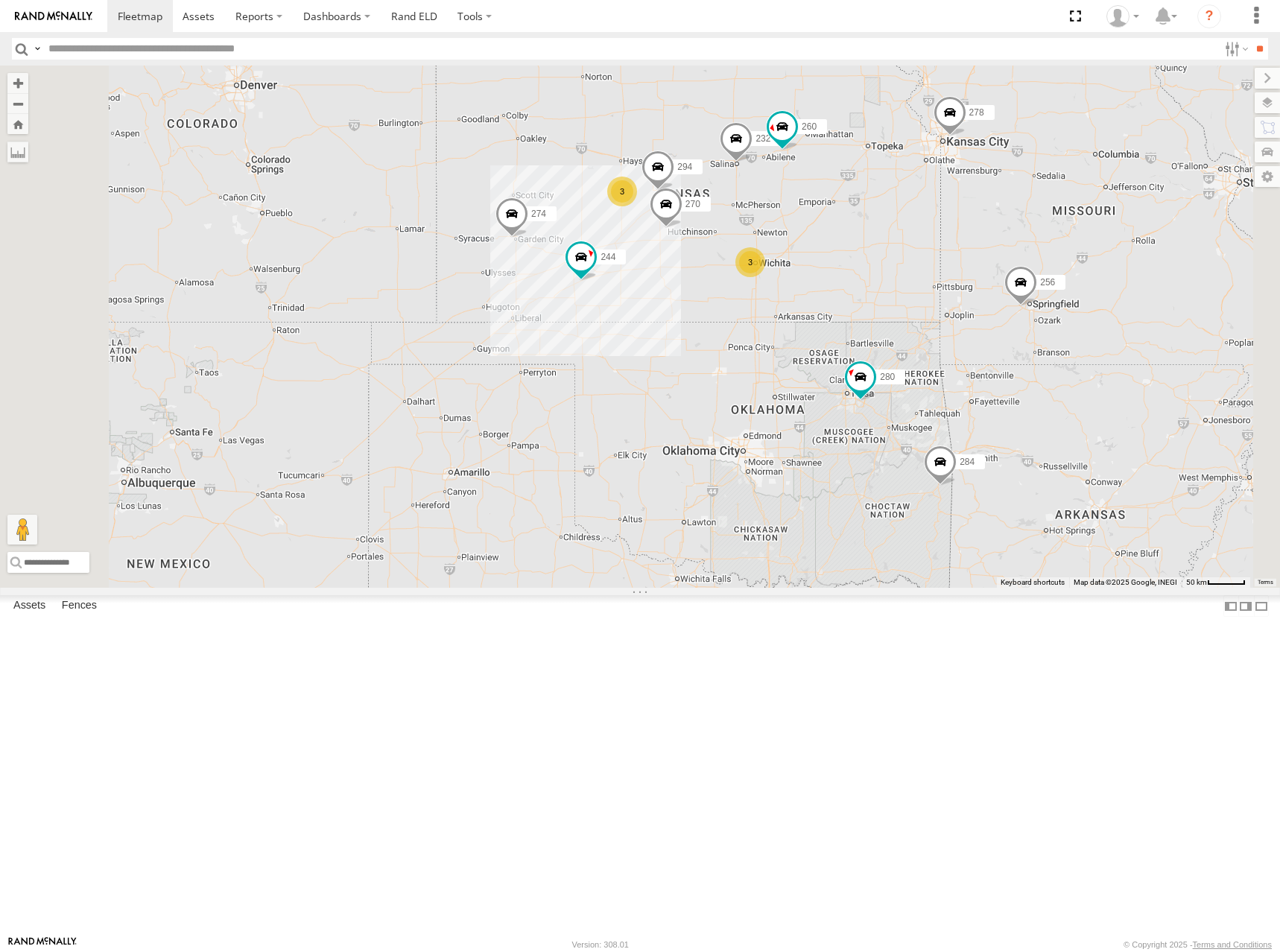
drag, startPoint x: 1014, startPoint y: 380, endPoint x: 1033, endPoint y: 364, distance: 24.8
click at [1033, 364] on div "282 274 244 272 280 256 232 284 278 260 264 3 3 270 2 294" at bounding box center [640, 326] width 1280 height 522
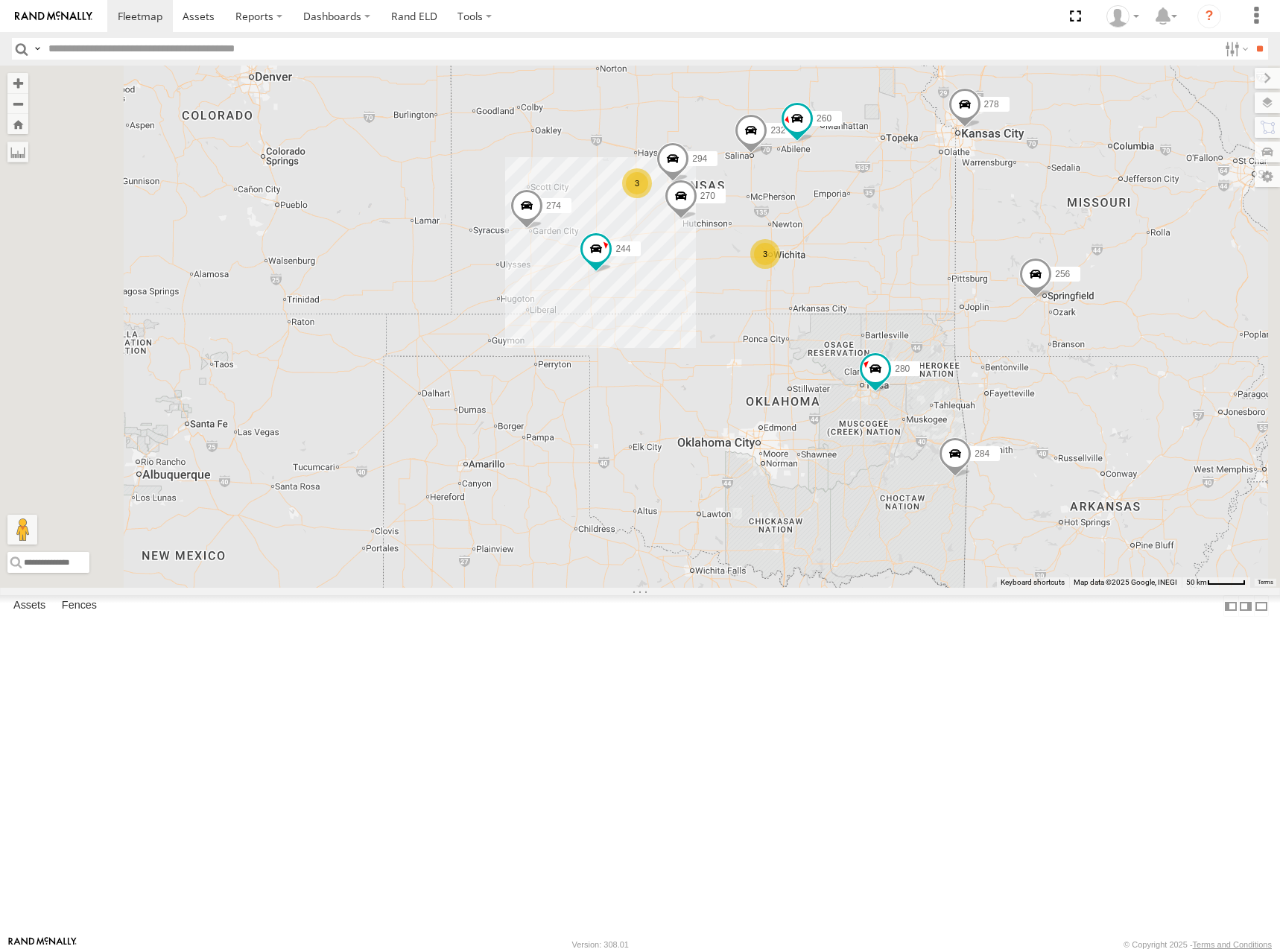
drag, startPoint x: 1082, startPoint y: 250, endPoint x: 1075, endPoint y: 261, distance: 13.0
click at [1075, 261] on div "282 274 244 272 280 256 232 284 278 260 264 3 3 270 2 294" at bounding box center [640, 326] width 1280 height 522
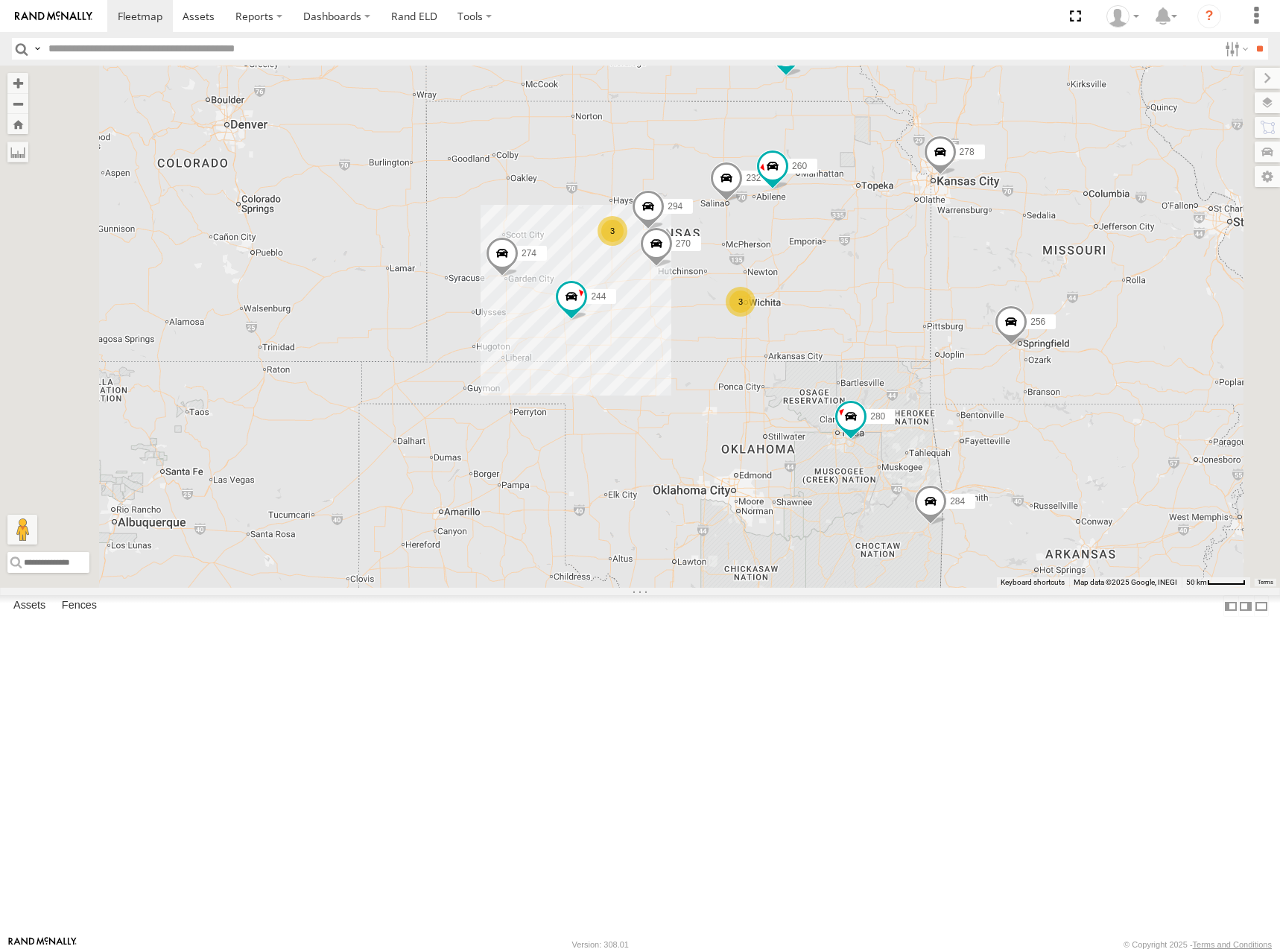
drag, startPoint x: 1074, startPoint y: 220, endPoint x: 1052, endPoint y: 263, distance: 48.3
click at [1052, 263] on div "282 274 244 272 280 256 232 284 278 260 264 3 3 270 2 294" at bounding box center [640, 326] width 1280 height 522
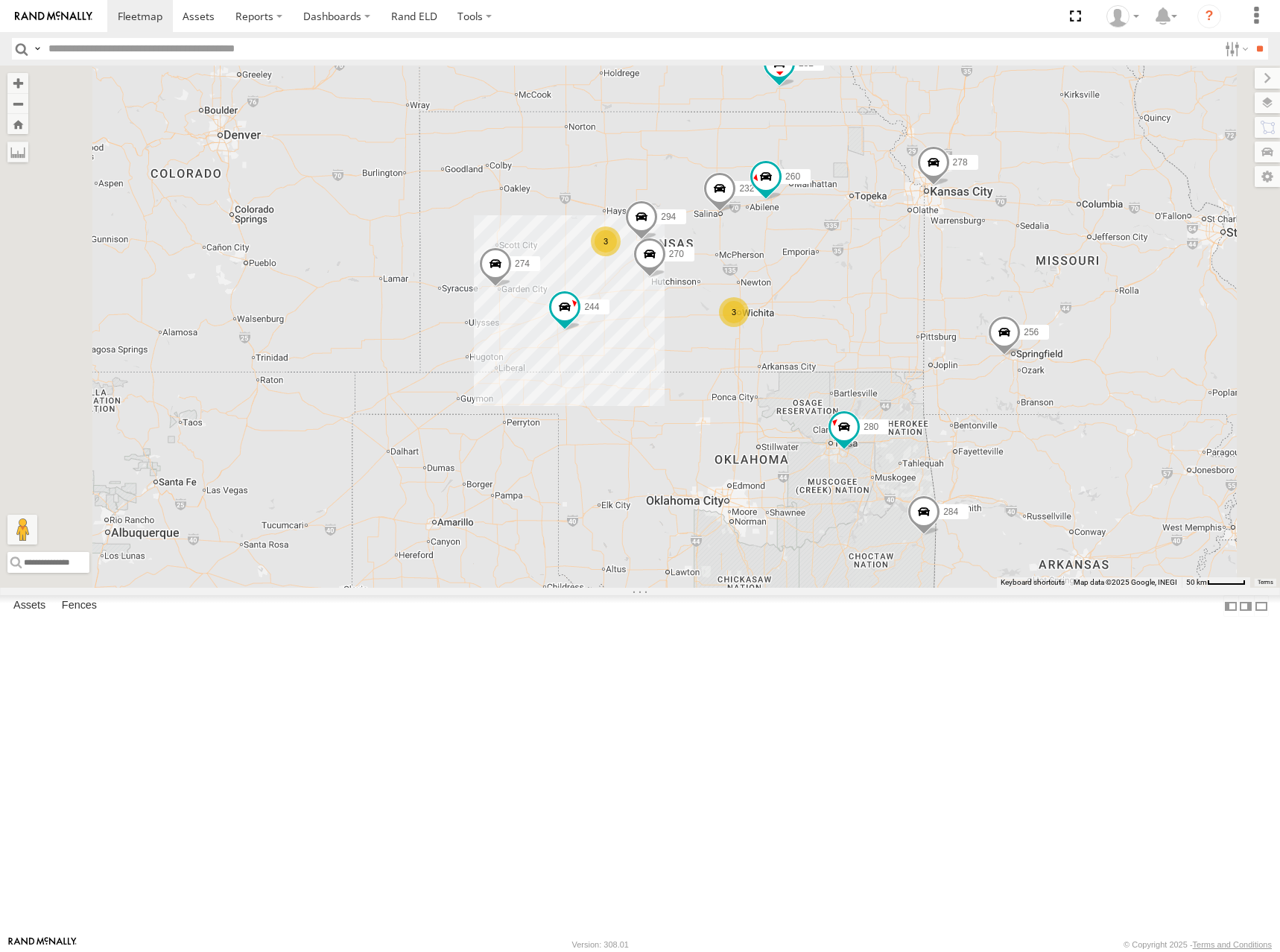
click at [1084, 260] on div "282 274 244 272 280 256 232 284 278 260 264 3 3 270 2 294 3" at bounding box center [640, 326] width 1280 height 522
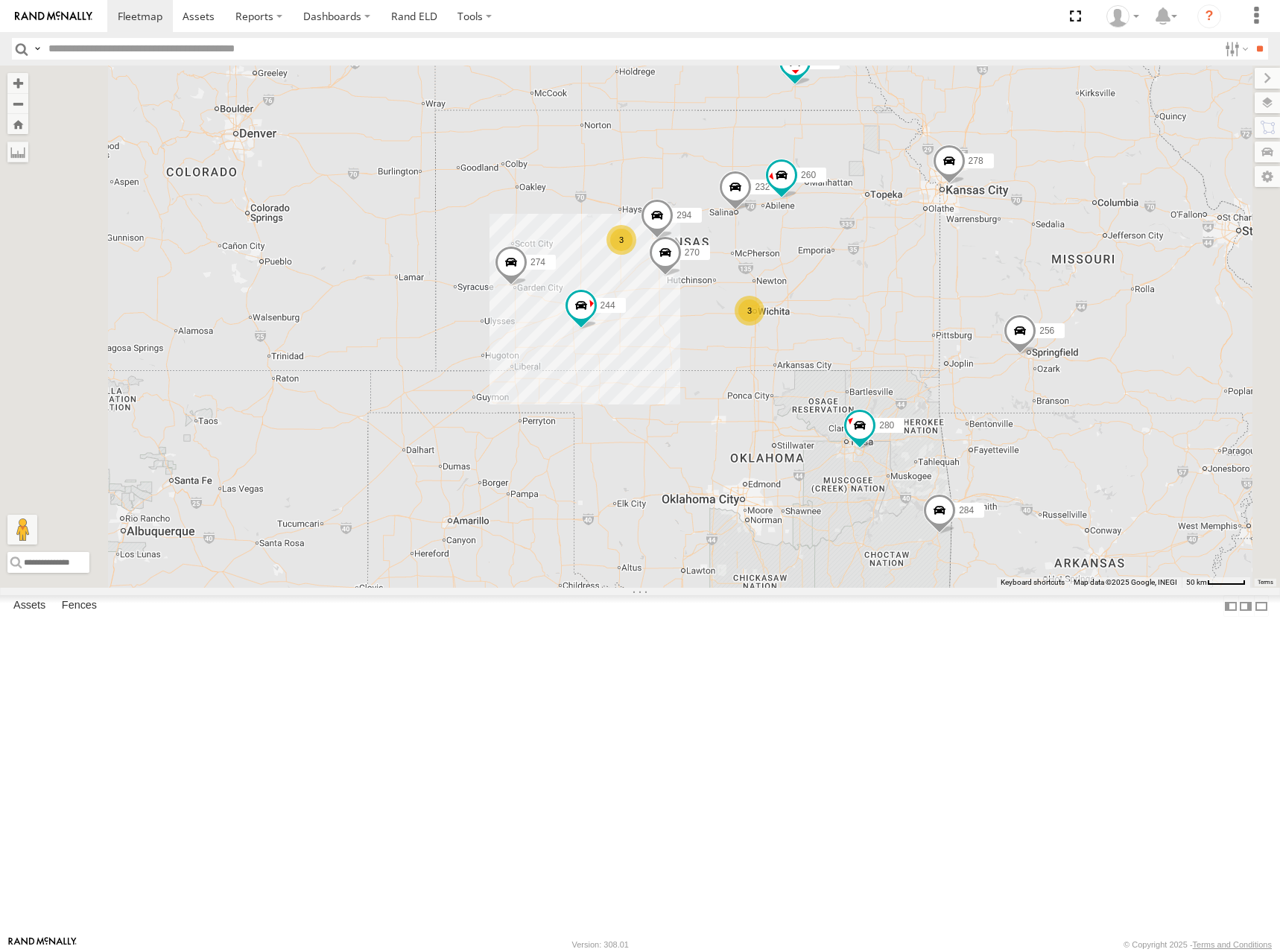
drag, startPoint x: 1069, startPoint y: 262, endPoint x: 1097, endPoint y: 248, distance: 31.3
click at [1097, 248] on div "282 274 244 272 280 256 232 284 278 260 264 3 3 270 2 266 294 3" at bounding box center [640, 326] width 1280 height 522
click at [1068, 291] on div "282 274 244 272 280 256 232 284 278 260 264 3 3 270 2 266 294 3" at bounding box center [640, 326] width 1280 height 522
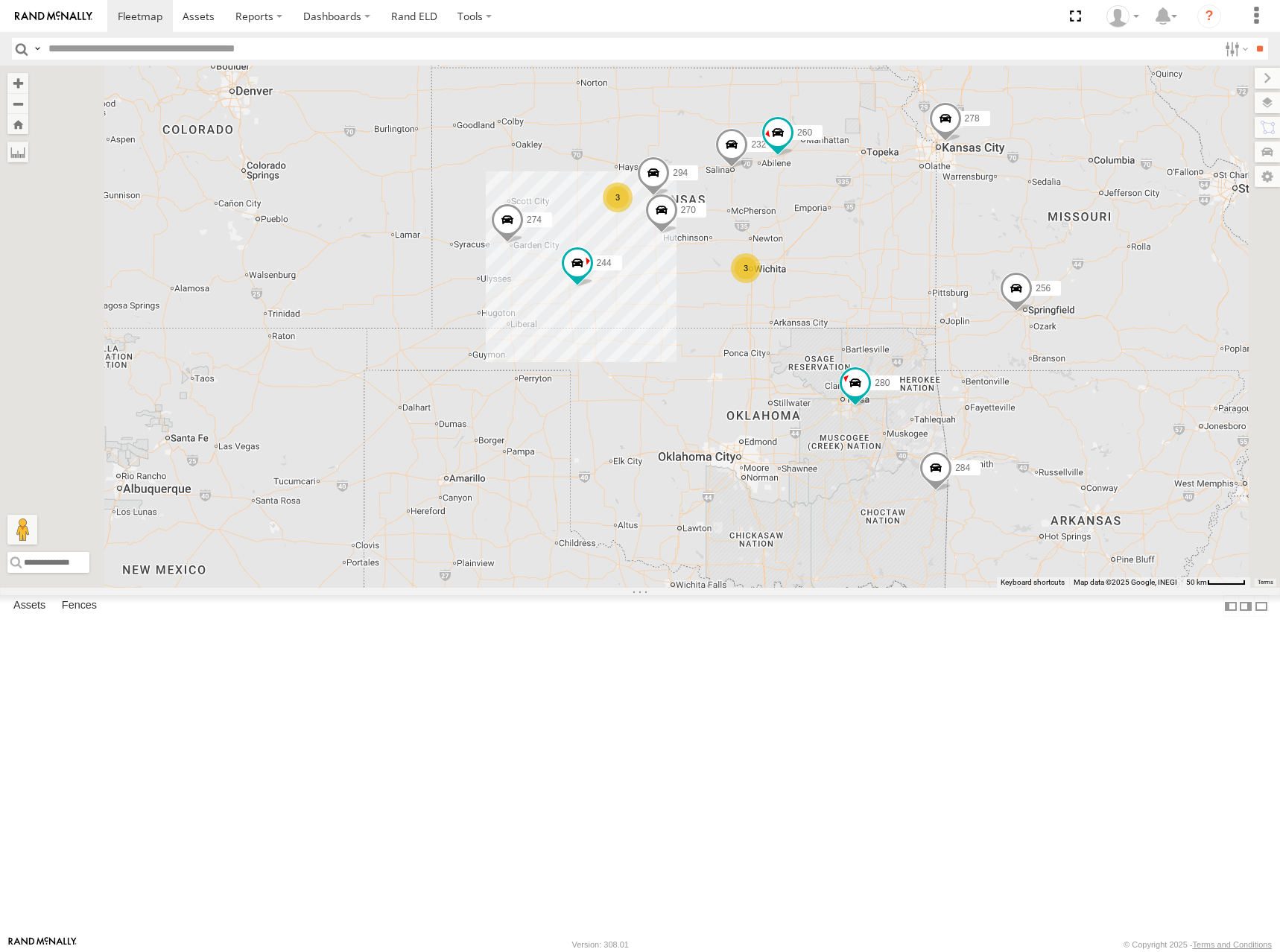
drag, startPoint x: 1067, startPoint y: 294, endPoint x: 1061, endPoint y: 257, distance: 37.5
click at [1061, 257] on div "282 274 244 272 280 256 232 284 278 260 264 3 3 270 2 266 294 3" at bounding box center [640, 326] width 1280 height 522
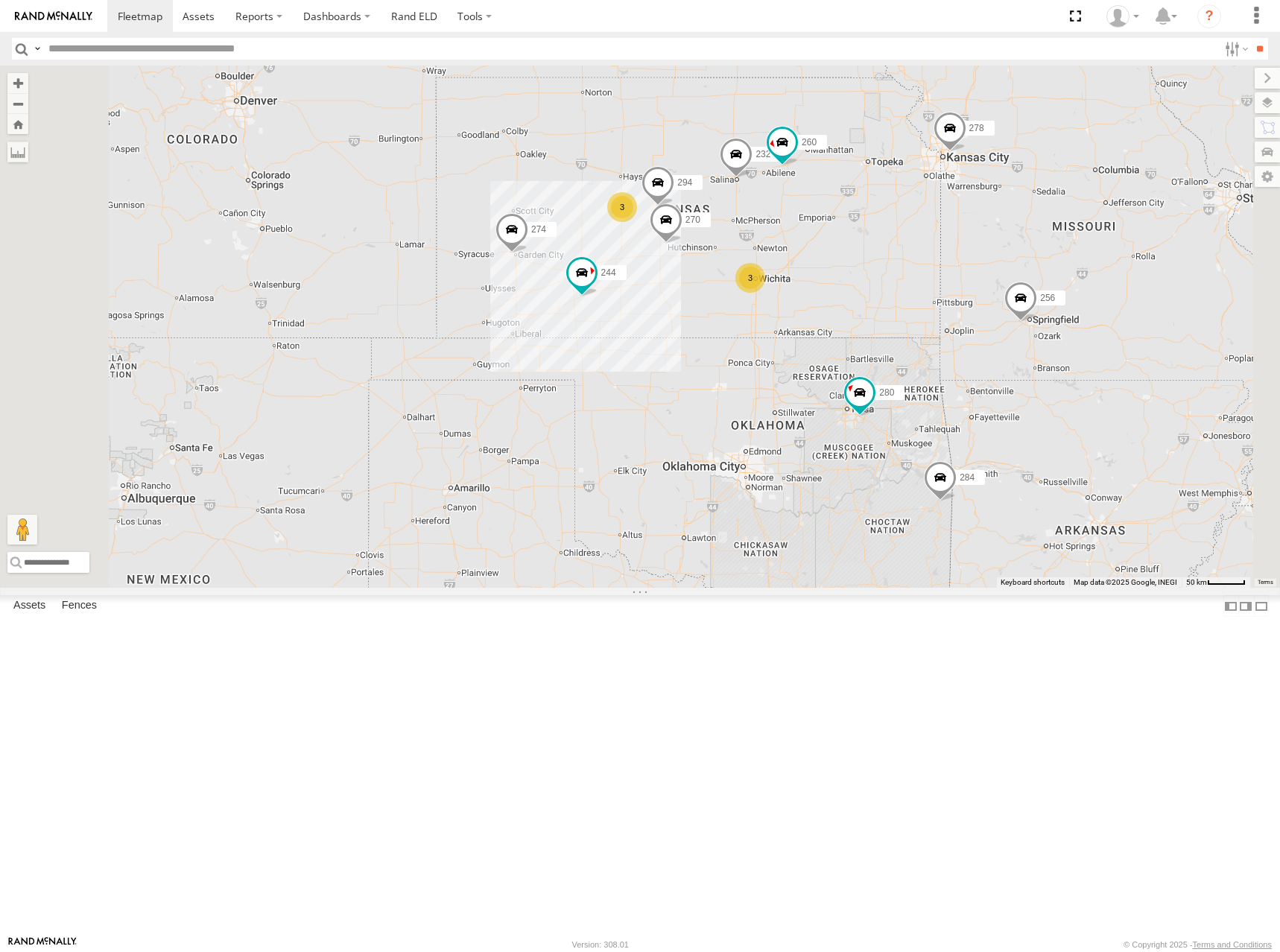
drag, startPoint x: 1057, startPoint y: 262, endPoint x: 1063, endPoint y: 270, distance: 10.0
click at [1063, 270] on div "282 274 244 272 280 256 232 284 278 260 264 3 3 270 2 266 294 3" at bounding box center [640, 326] width 1280 height 522
drag, startPoint x: 1053, startPoint y: 271, endPoint x: 1042, endPoint y: 270, distance: 11.0
click at [1042, 270] on div "282 274 244 272 280 256 232 284 278 260 264 3 3 270 2 266 294 3" at bounding box center [640, 326] width 1280 height 522
click at [1042, 273] on div "282 274 244 272 280 256 232 284 278 260 264 3 3 270 2 266 294 3" at bounding box center [640, 326] width 1280 height 522
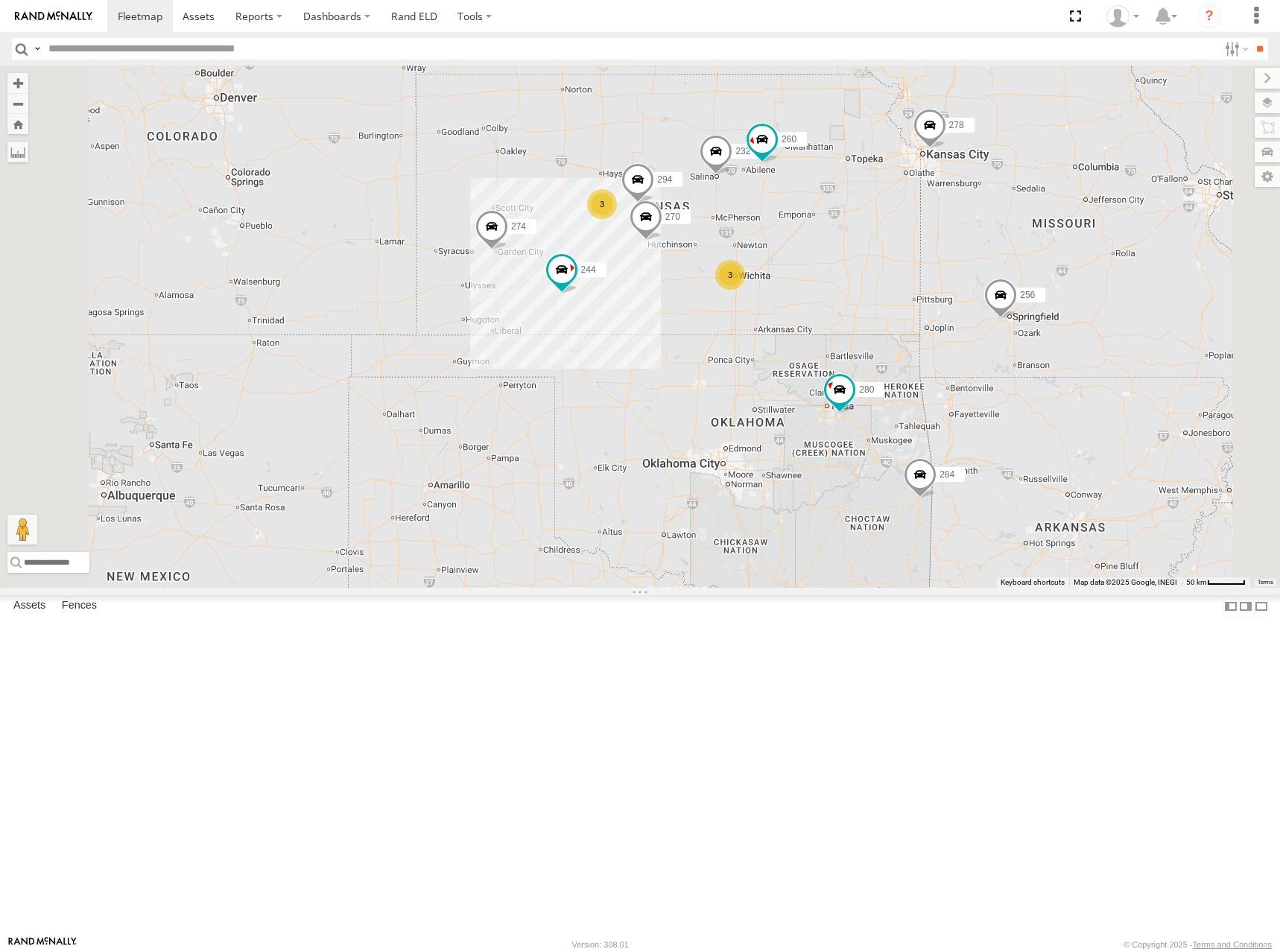
drag, startPoint x: 1019, startPoint y: 280, endPoint x: 1006, endPoint y: 275, distance: 13.9
click at [1006, 275] on div "282 274 244 272 280 256 232 284 278 260 264 3 3 270 2 266 294 3" at bounding box center [640, 326] width 1280 height 522
drag, startPoint x: 1010, startPoint y: 292, endPoint x: 1013, endPoint y: 307, distance: 15.3
click at [1013, 307] on div "282 274 244 272 280 256 232 284 278 260 264 3 3 270 2 266 294 3" at bounding box center [640, 326] width 1280 height 522
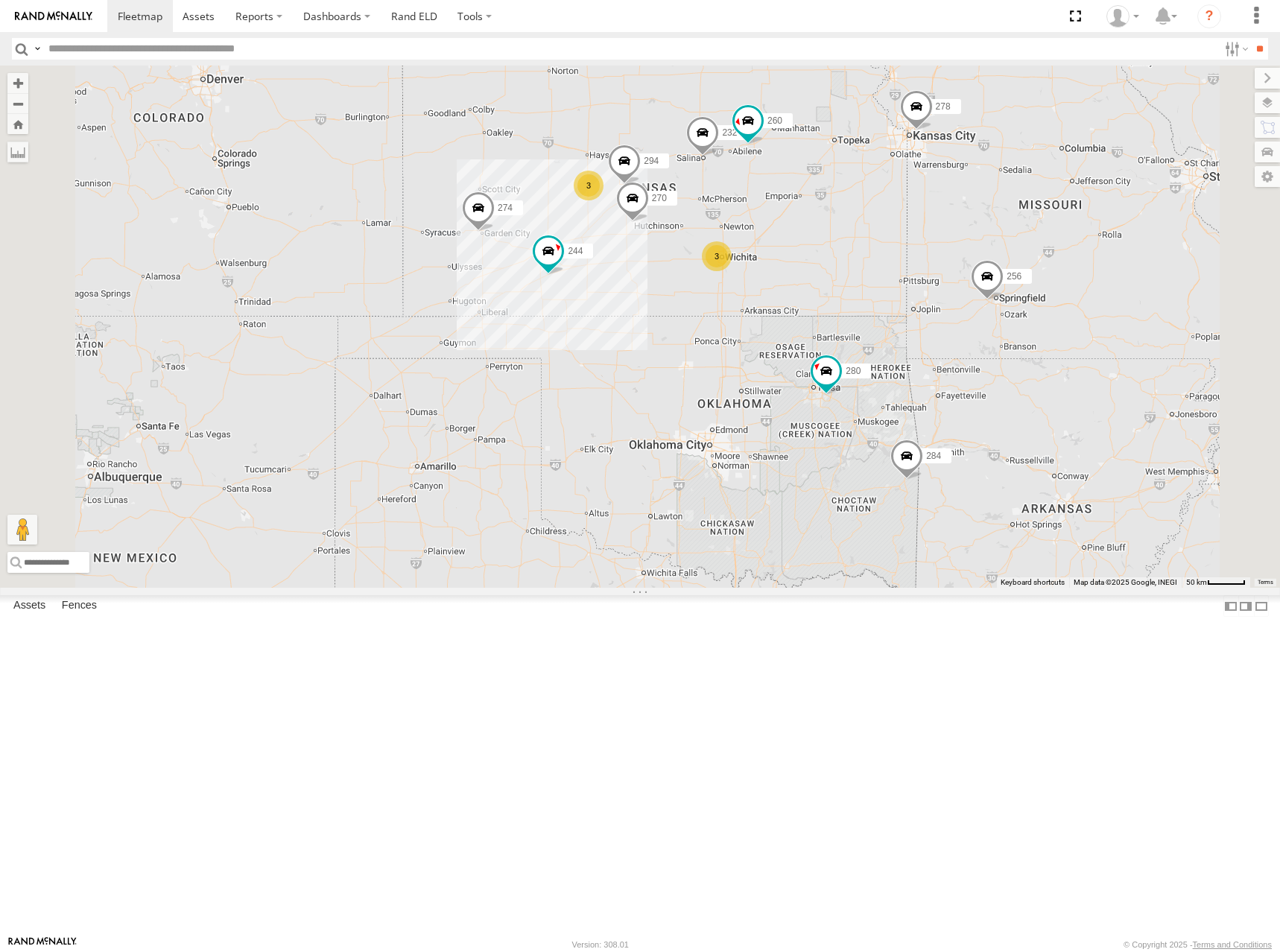
drag, startPoint x: 894, startPoint y: 293, endPoint x: 880, endPoint y: 259, distance: 36.8
click at [880, 259] on div "282 274 244 272 280 256 232 284 278 260 264 3 3 270 2 266 294 3" at bounding box center [640, 326] width 1280 height 522
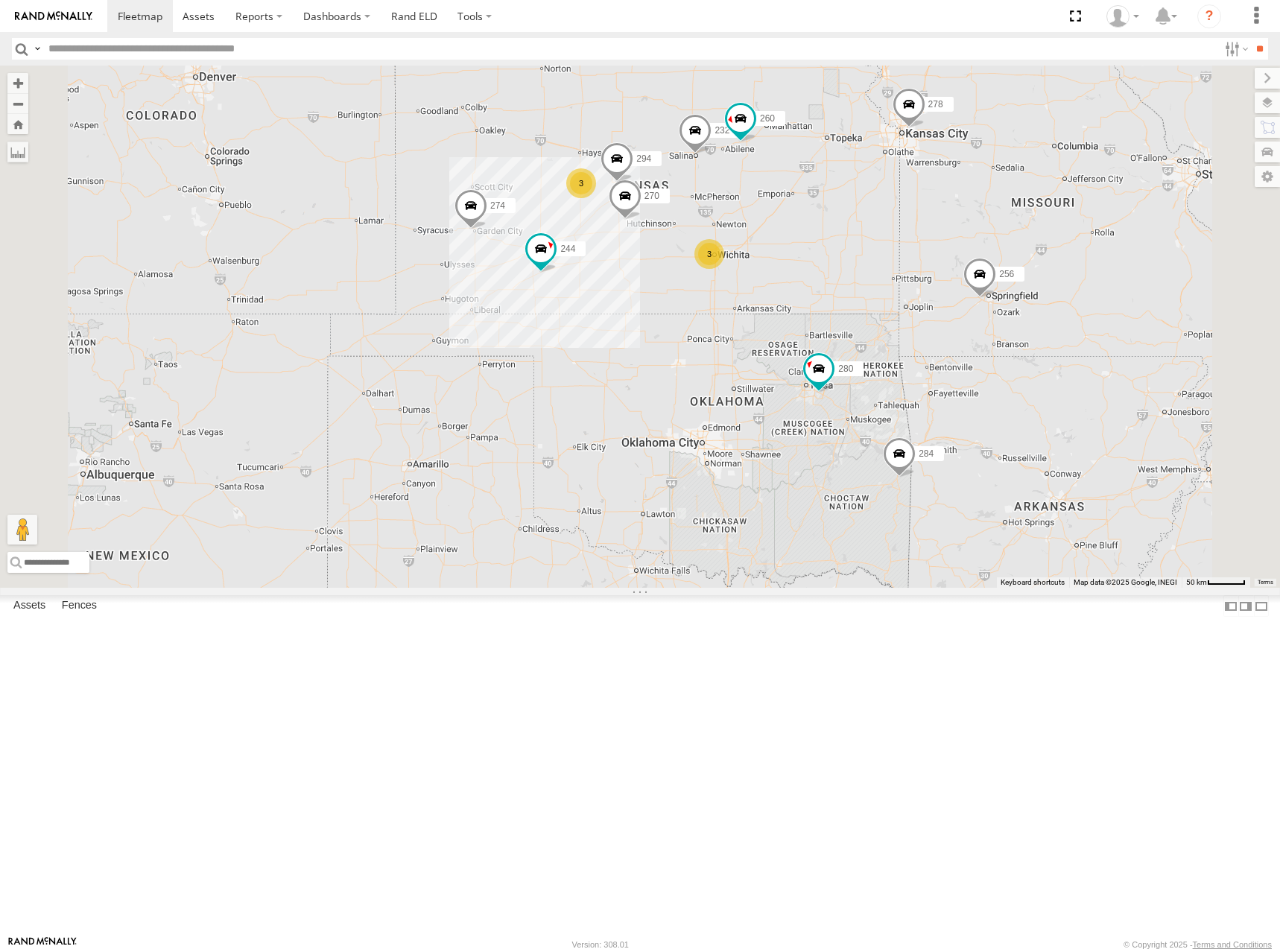
drag, startPoint x: 1028, startPoint y: 274, endPoint x: 1021, endPoint y: 276, distance: 7.3
click at [1021, 276] on div "282 274 244 272 280 256 232 284 278 260 264 3 3 270 2 266 294 3" at bounding box center [640, 326] width 1280 height 522
drag, startPoint x: 973, startPoint y: 353, endPoint x: 983, endPoint y: 350, distance: 10.4
click at [983, 350] on div "282 274 244 272 280 256 232 284 278 260 264 3 3 270 2 266 294 3" at bounding box center [640, 326] width 1280 height 522
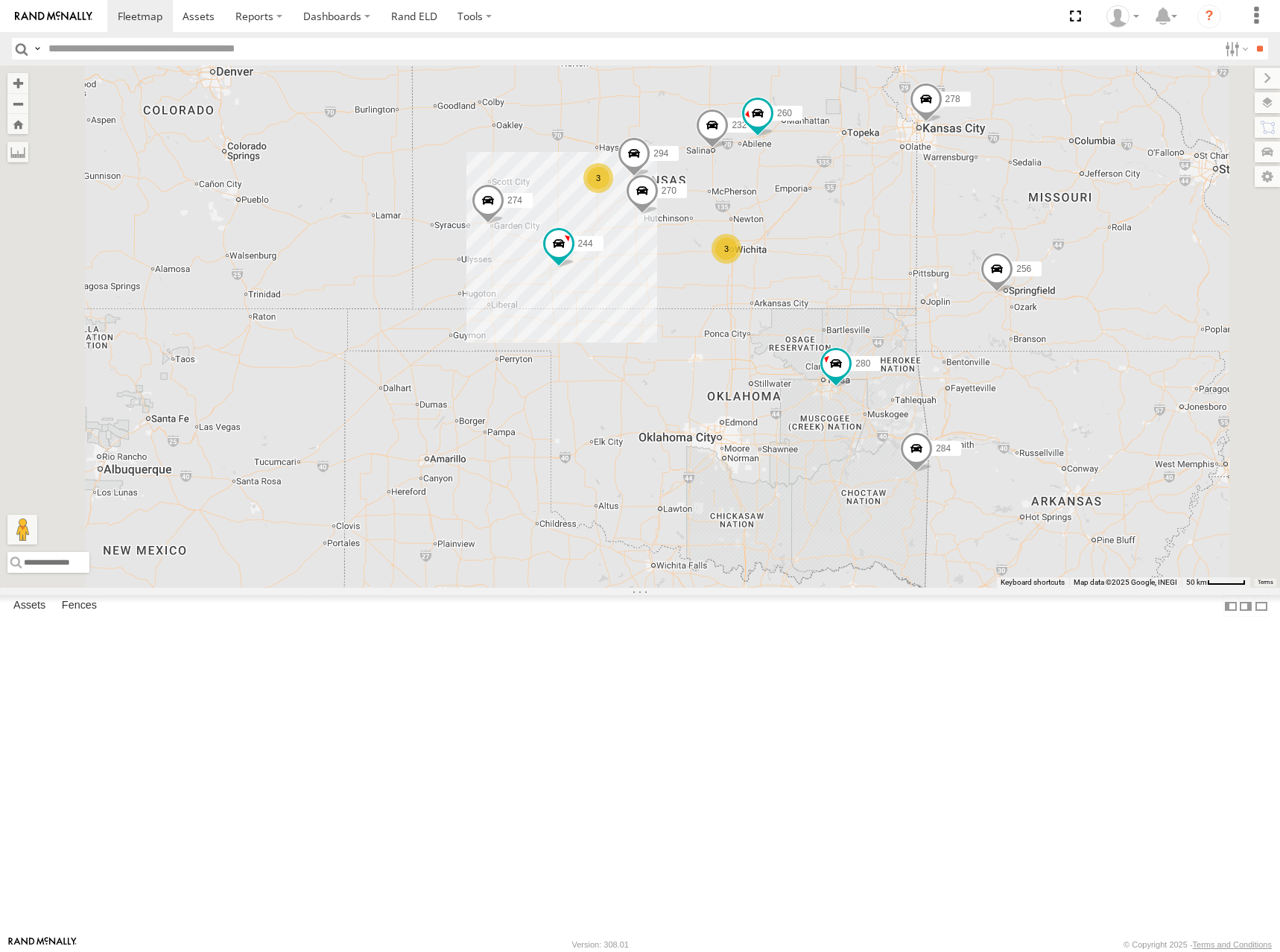
drag, startPoint x: 947, startPoint y: 353, endPoint x: 997, endPoint y: 350, distance: 50.1
click at [997, 350] on div "282 274 244 272 280 256 232 284 278 260 264 3 3 270 2 266 294 3" at bounding box center [640, 326] width 1280 height 522
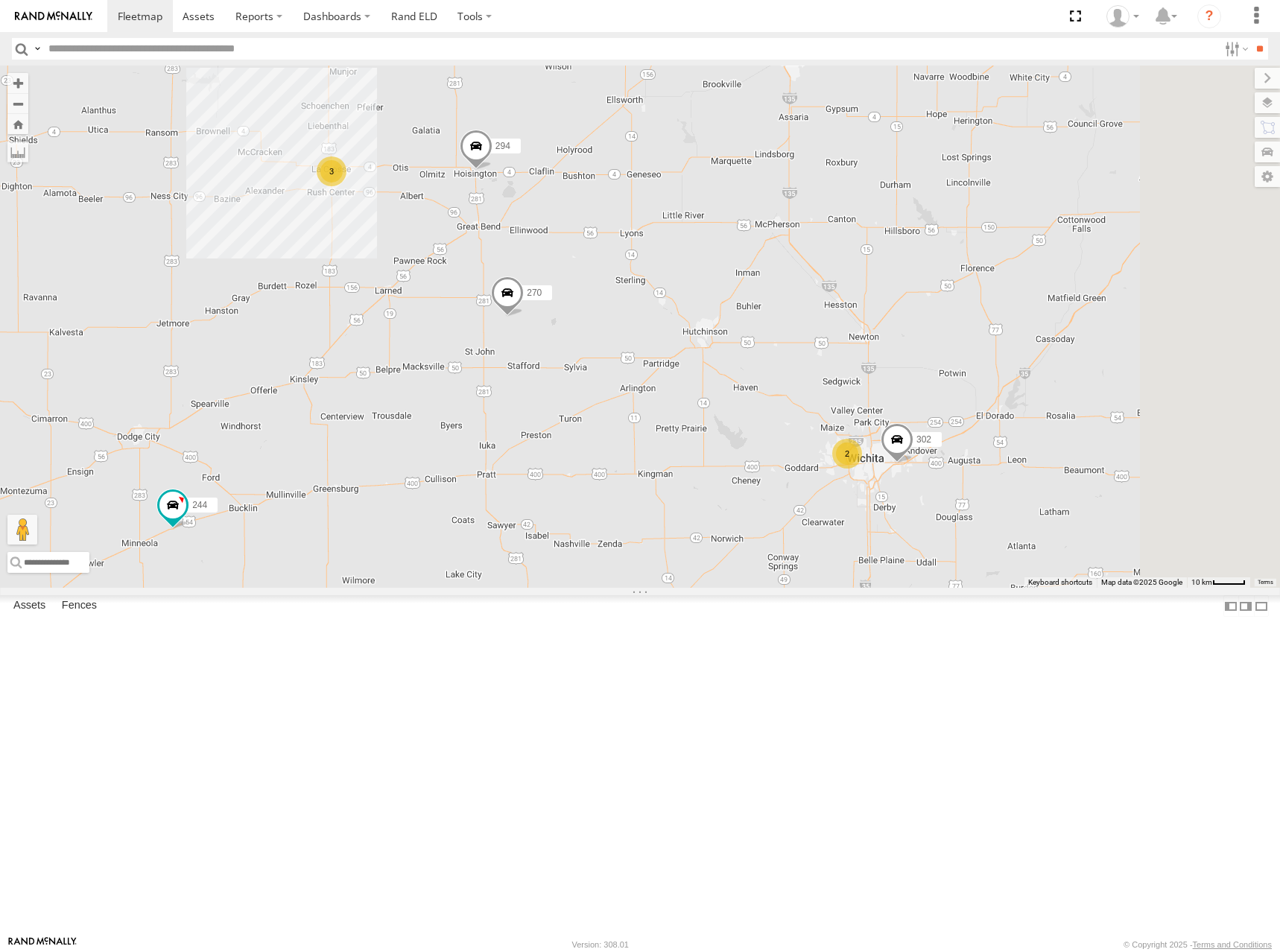
drag, startPoint x: 785, startPoint y: 388, endPoint x: 869, endPoint y: 382, distance: 84.2
click at [869, 382] on div "282 274 244 272 280 256 232 284 278 260 264 270 266 294 3 2 302" at bounding box center [640, 326] width 1280 height 522
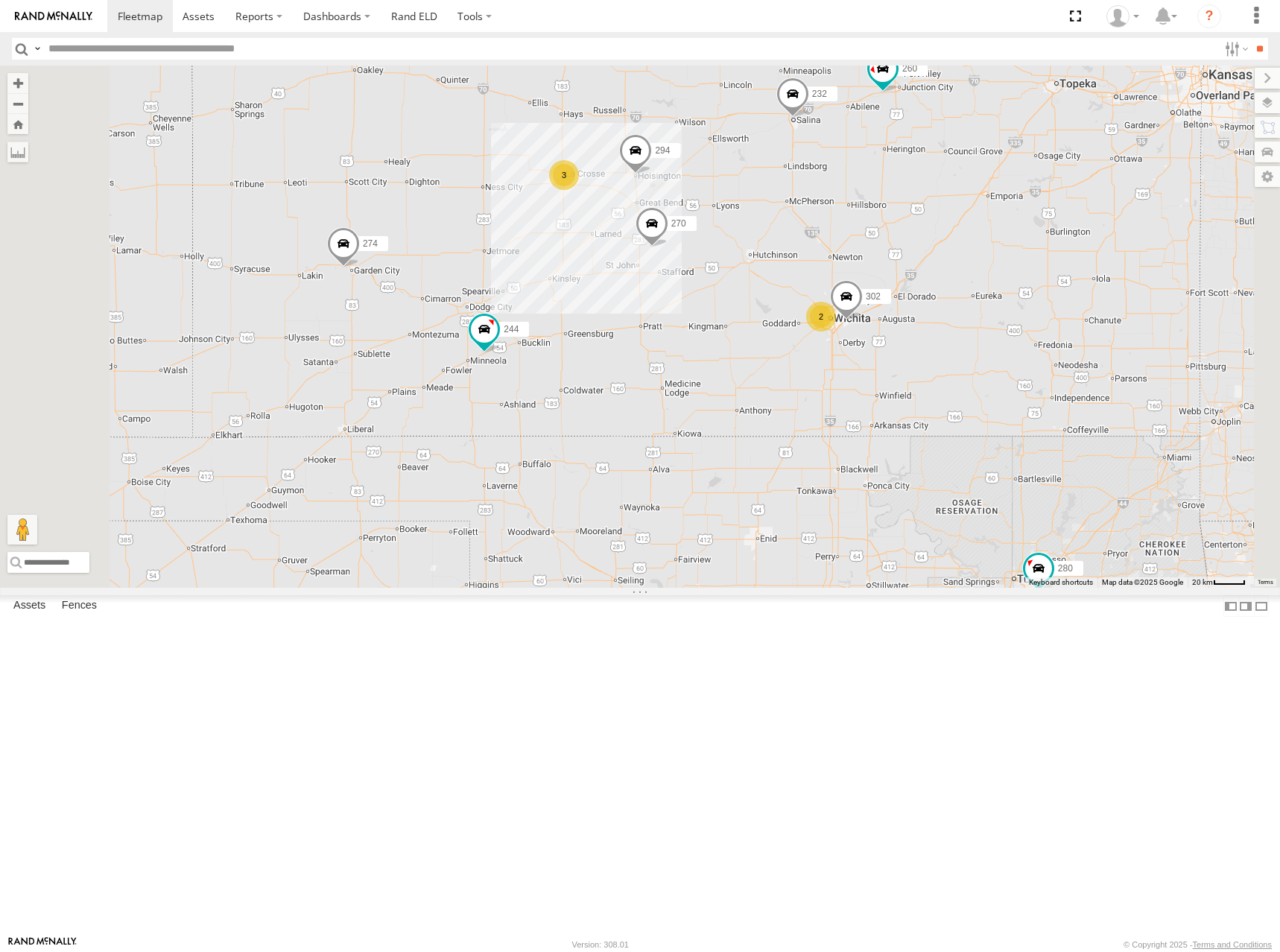
drag, startPoint x: 943, startPoint y: 420, endPoint x: 957, endPoint y: 401, distance: 23.6
click at [955, 401] on div "282 274 244 272 280 256 232 284 278 260 264 270 266 294 302 3 2" at bounding box center [640, 326] width 1280 height 522
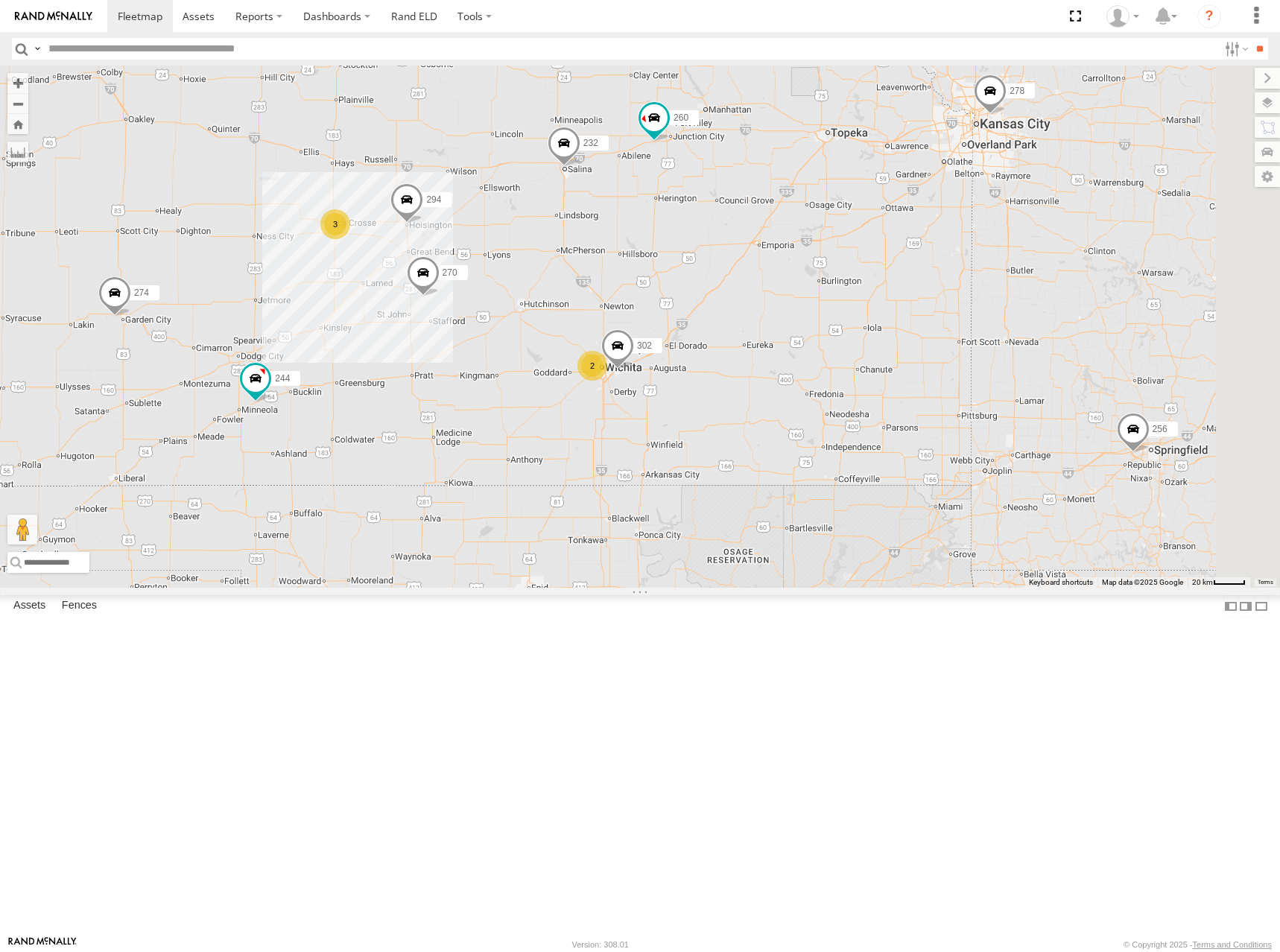
drag, startPoint x: 1020, startPoint y: 352, endPoint x: 781, endPoint y: 403, distance: 244.4
click at [781, 403] on div "282 274 244 272 280 256 232 284 278 260 264 270 266 294 302 3 2" at bounding box center [640, 326] width 1280 height 522
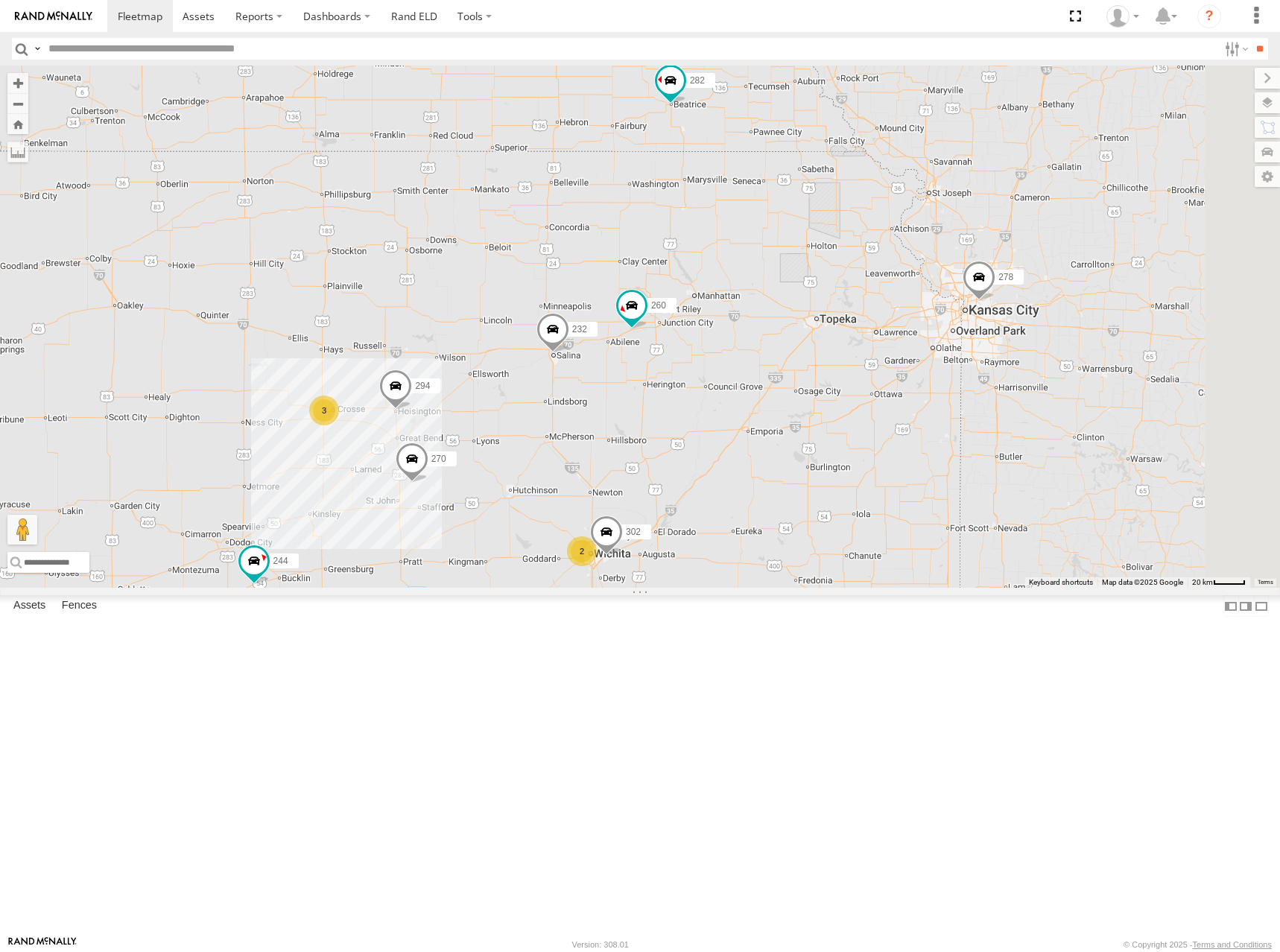
drag, startPoint x: 936, startPoint y: 323, endPoint x: 927, endPoint y: 573, distance: 250.2
click at [903, 588] on div "244 270 280 232 302 282 278 294 260 3 2" at bounding box center [640, 326] width 1280 height 522
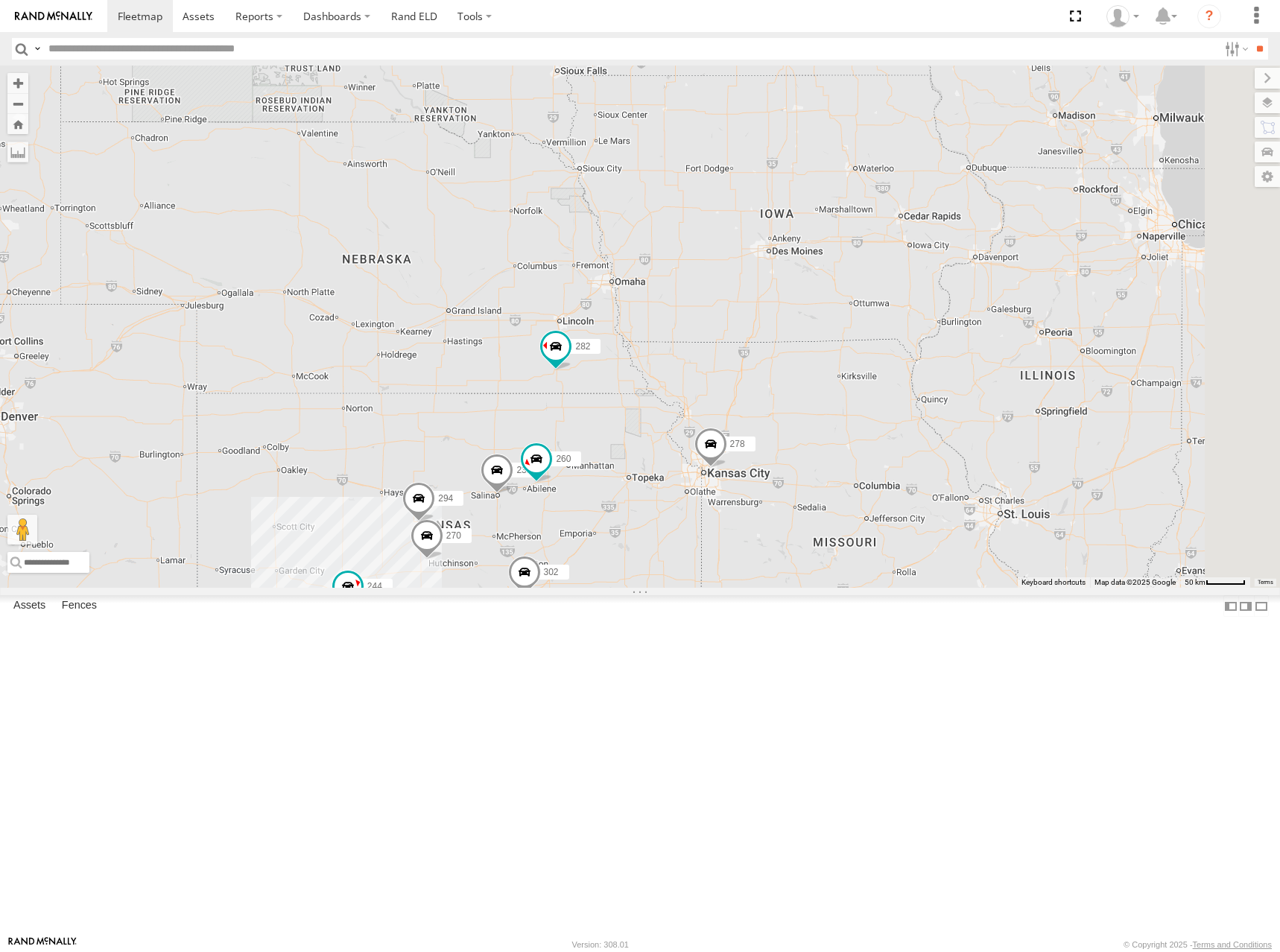
drag, startPoint x: 1025, startPoint y: 367, endPoint x: 882, endPoint y: 405, distance: 148.0
click at [882, 405] on div "244 270 280 232 302 282 278 294 260" at bounding box center [640, 326] width 1280 height 522
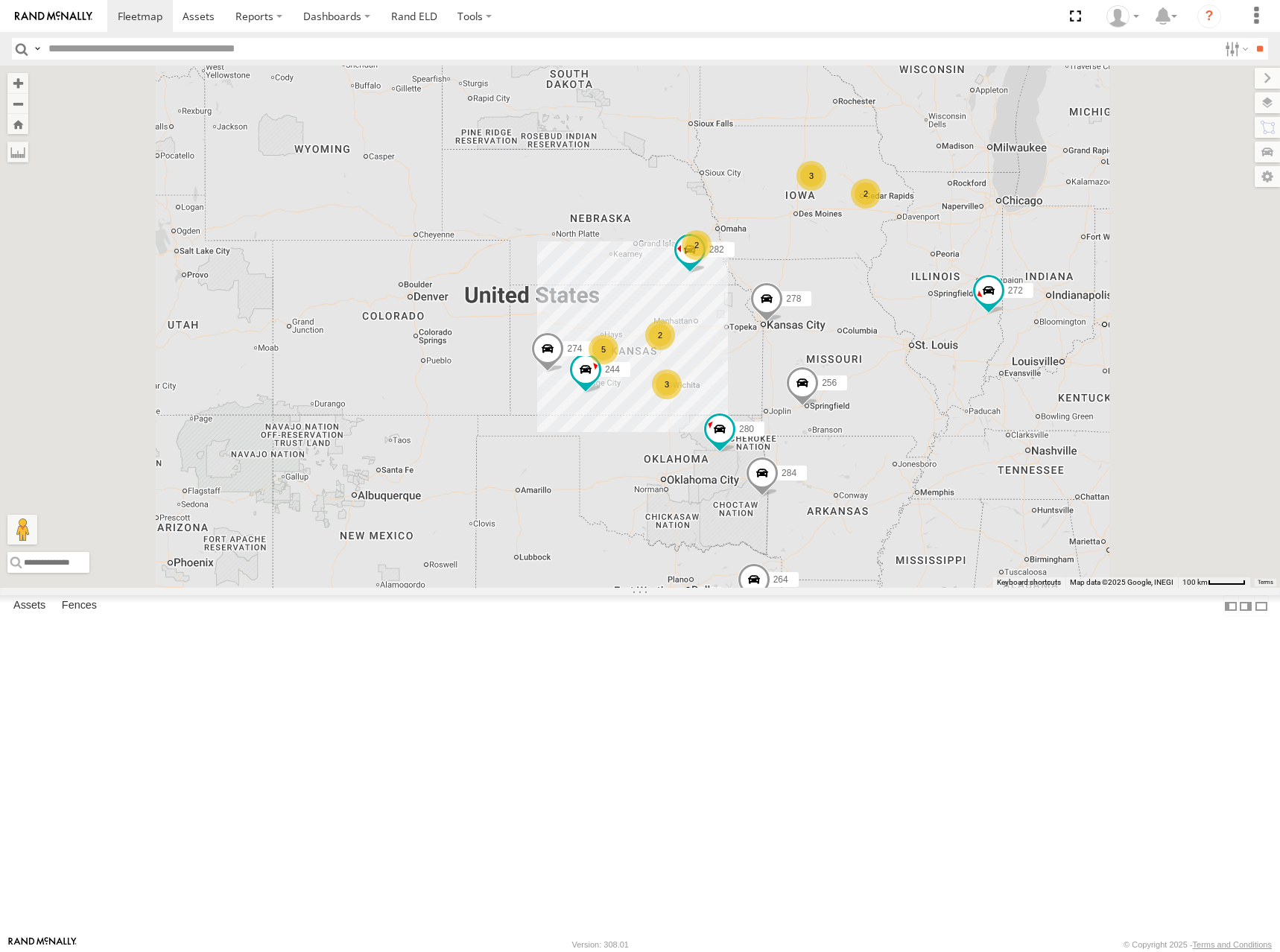
click at [982, 441] on div "244 280 282 278 274 256 3 5 3 2 272 2 2 284 264" at bounding box center [640, 326] width 1280 height 522
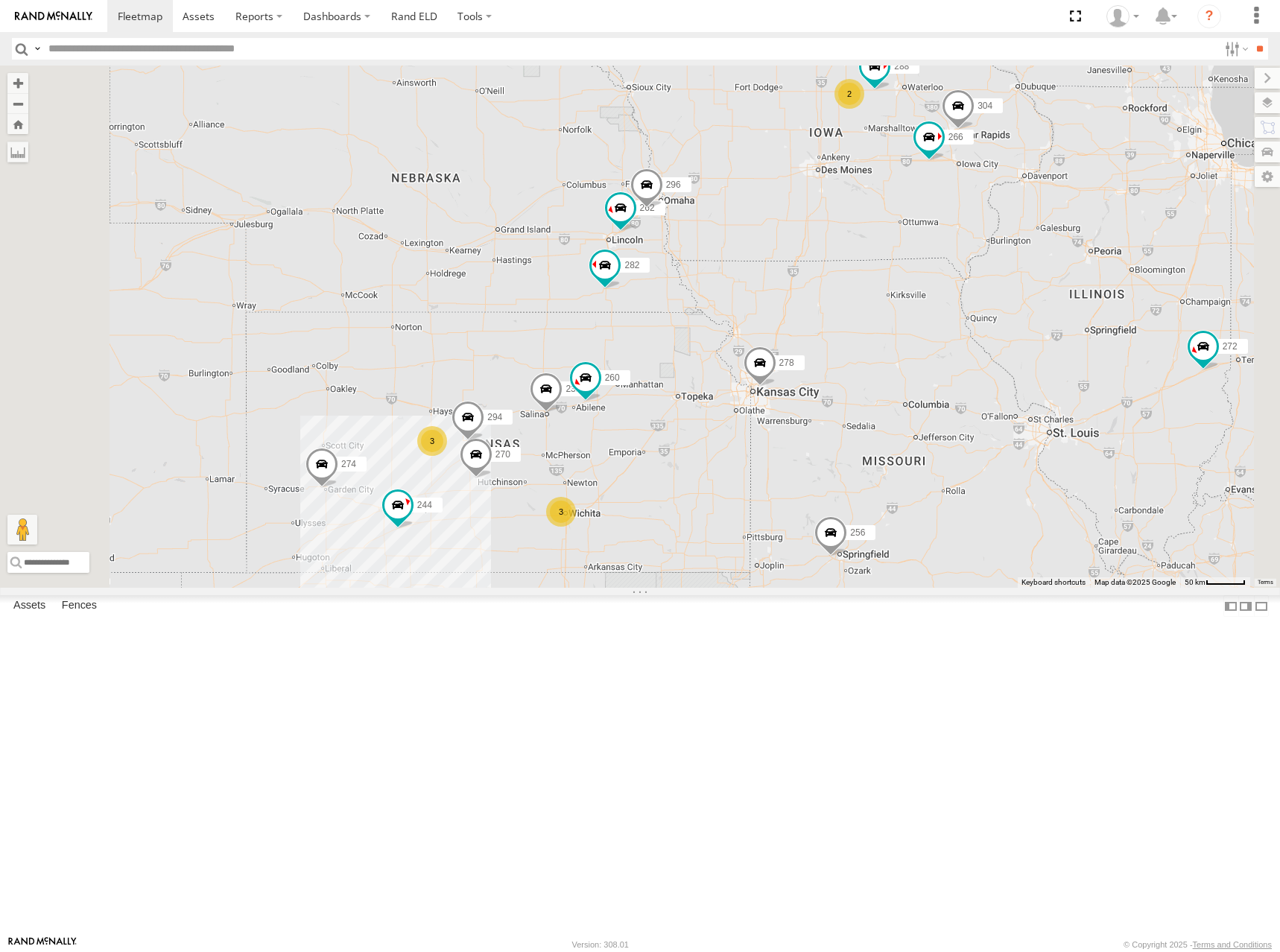
drag, startPoint x: 930, startPoint y: 388, endPoint x: 952, endPoint y: 353, distance: 41.3
click at [952, 353] on div "244 280 282 278 274 256 272 284 264 2 3 3 270 262 288 232 296 304 266 294 260" at bounding box center [640, 326] width 1280 height 522
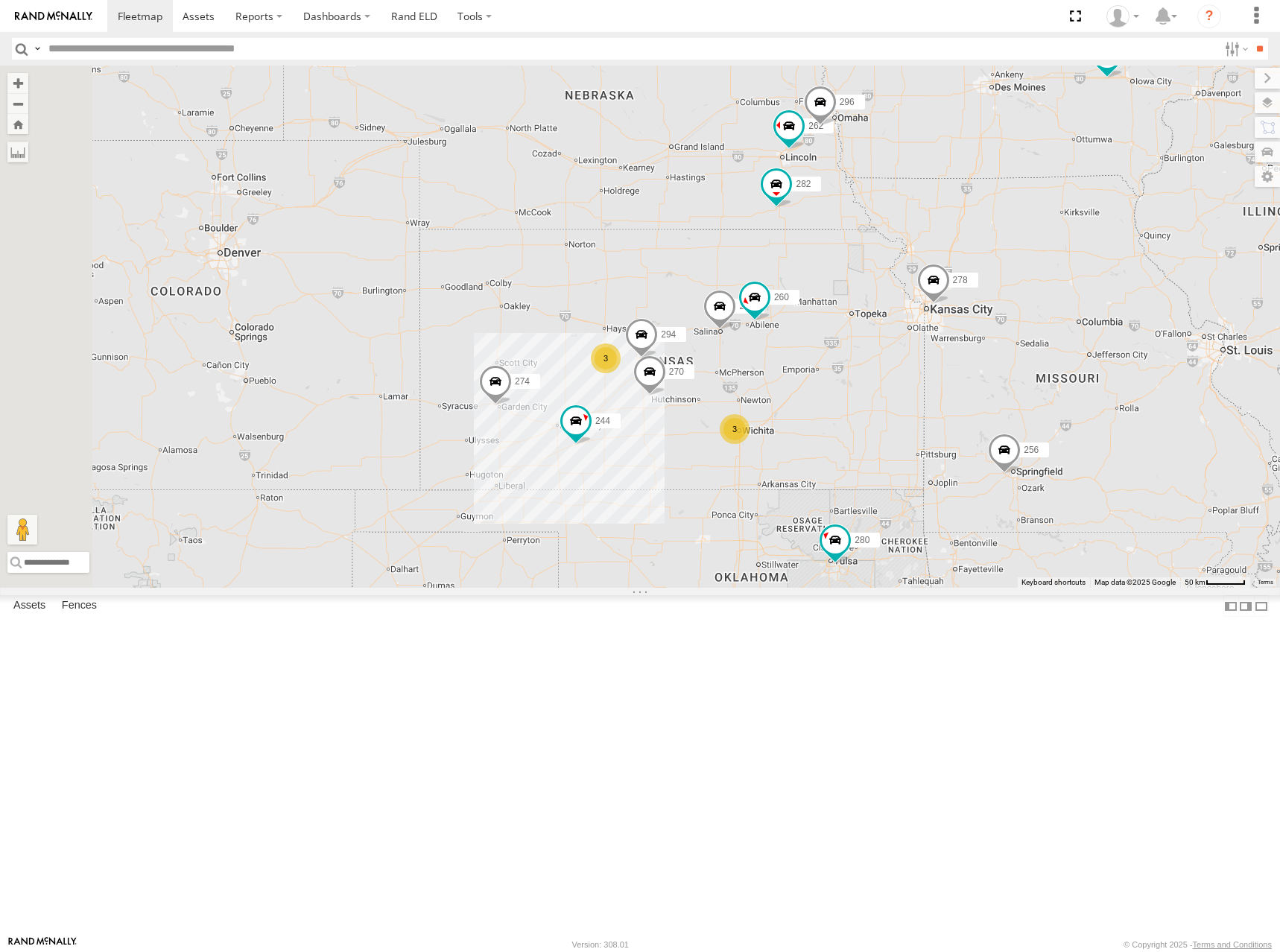
drag, startPoint x: 631, startPoint y: 402, endPoint x: 791, endPoint y: 362, distance: 164.9
click at [791, 362] on div "244 280 282 278 274 256 272 284 264 2 3 3 270 262 288 232 296 304 266 294 260" at bounding box center [640, 326] width 1280 height 522
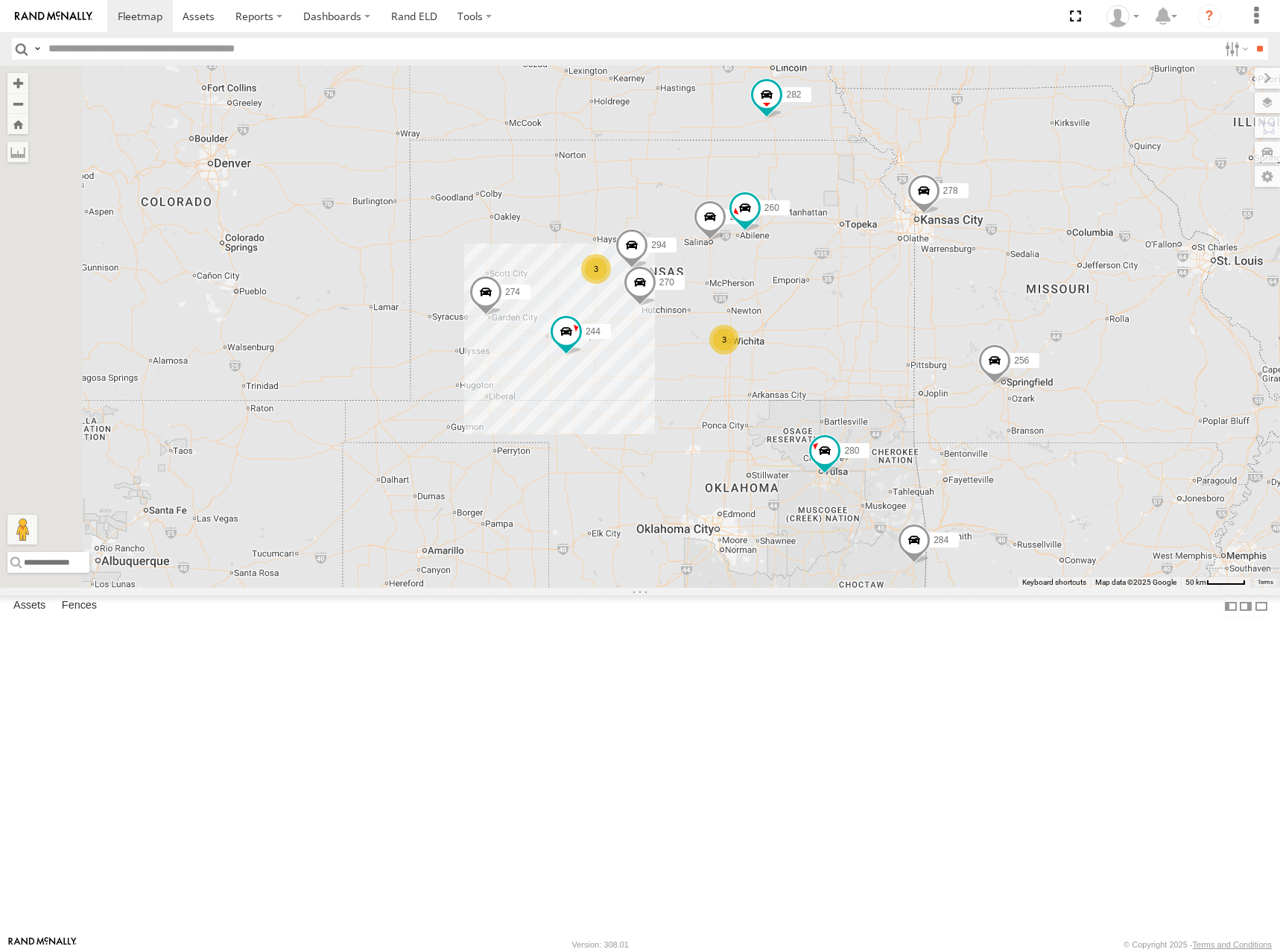
drag, startPoint x: 873, startPoint y: 344, endPoint x: 863, endPoint y: 265, distance: 79.6
click at [863, 265] on div "244 280 282 278 274 256 272 284 264 2 3 3 270 262 288 232 296 304 266 294 260" at bounding box center [640, 326] width 1280 height 522
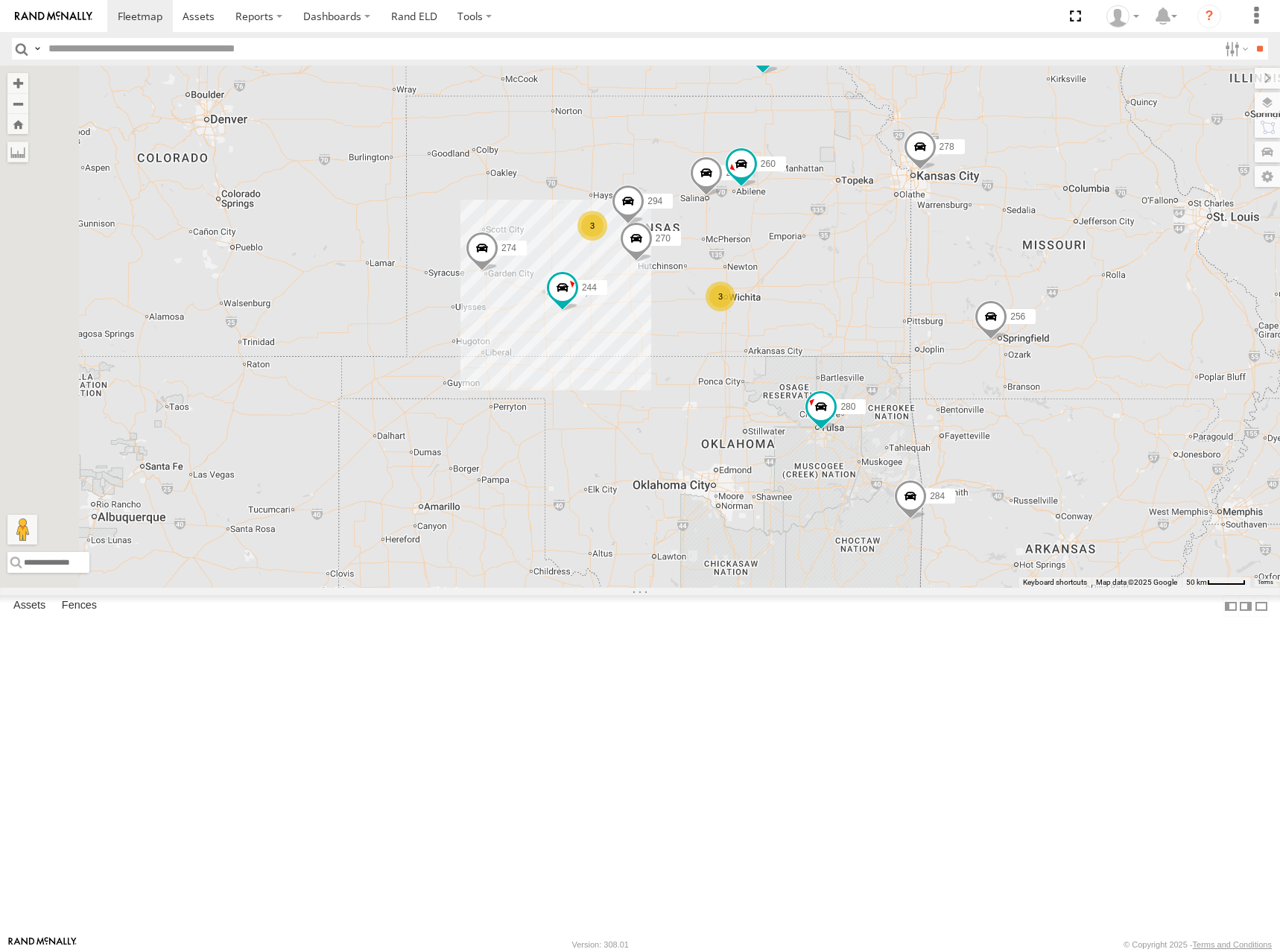
click at [989, 449] on div "244 280 282 278 274 256 272 284 264 2 3 3 270 262 288 232 296 304 266 294 260" at bounding box center [640, 326] width 1280 height 522
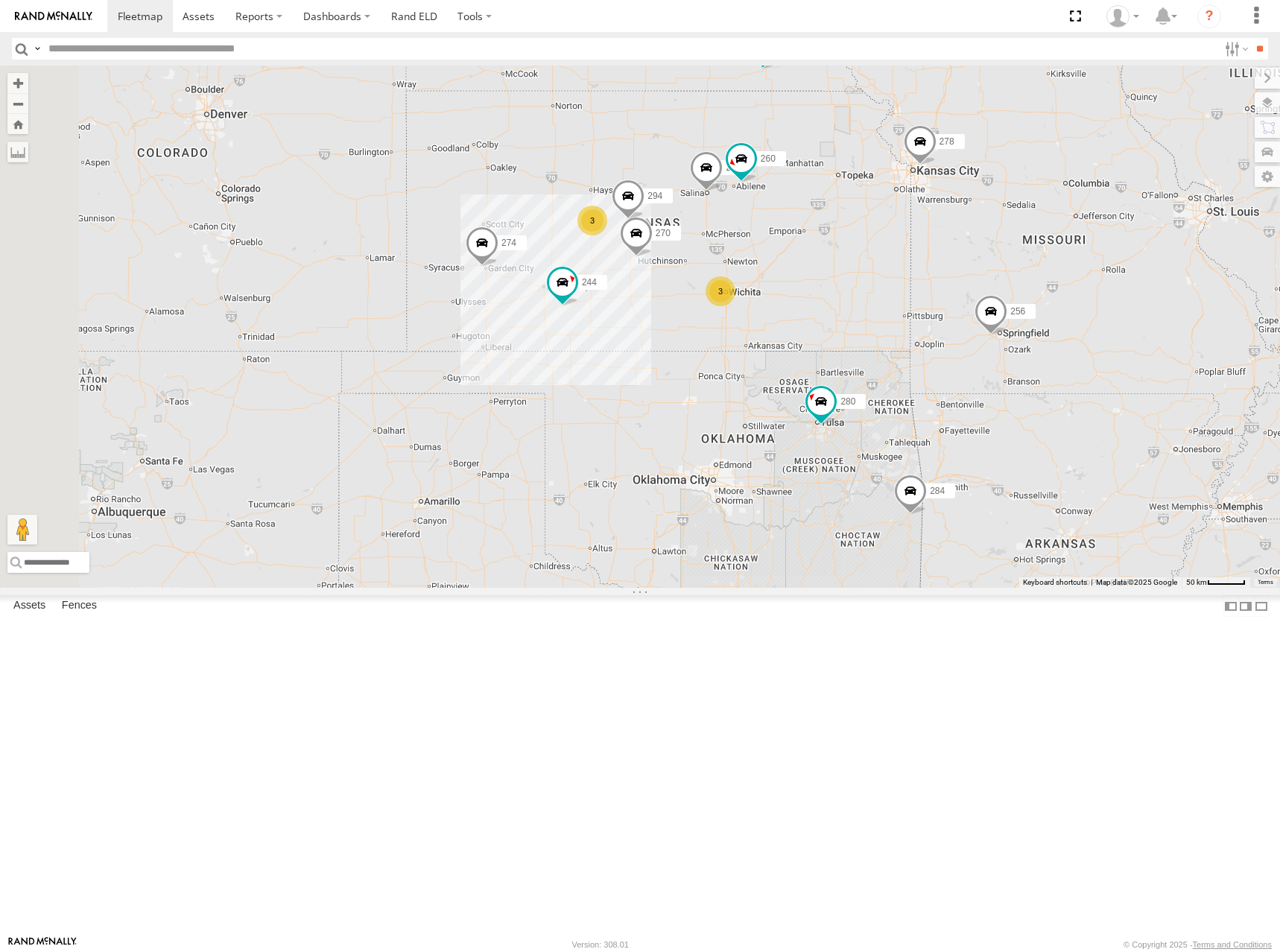
click at [986, 301] on div "244 280 282 278 274 256 272 284 264 2 3 3 270 262 288 232 296 304 266 294 260" at bounding box center [640, 326] width 1280 height 522
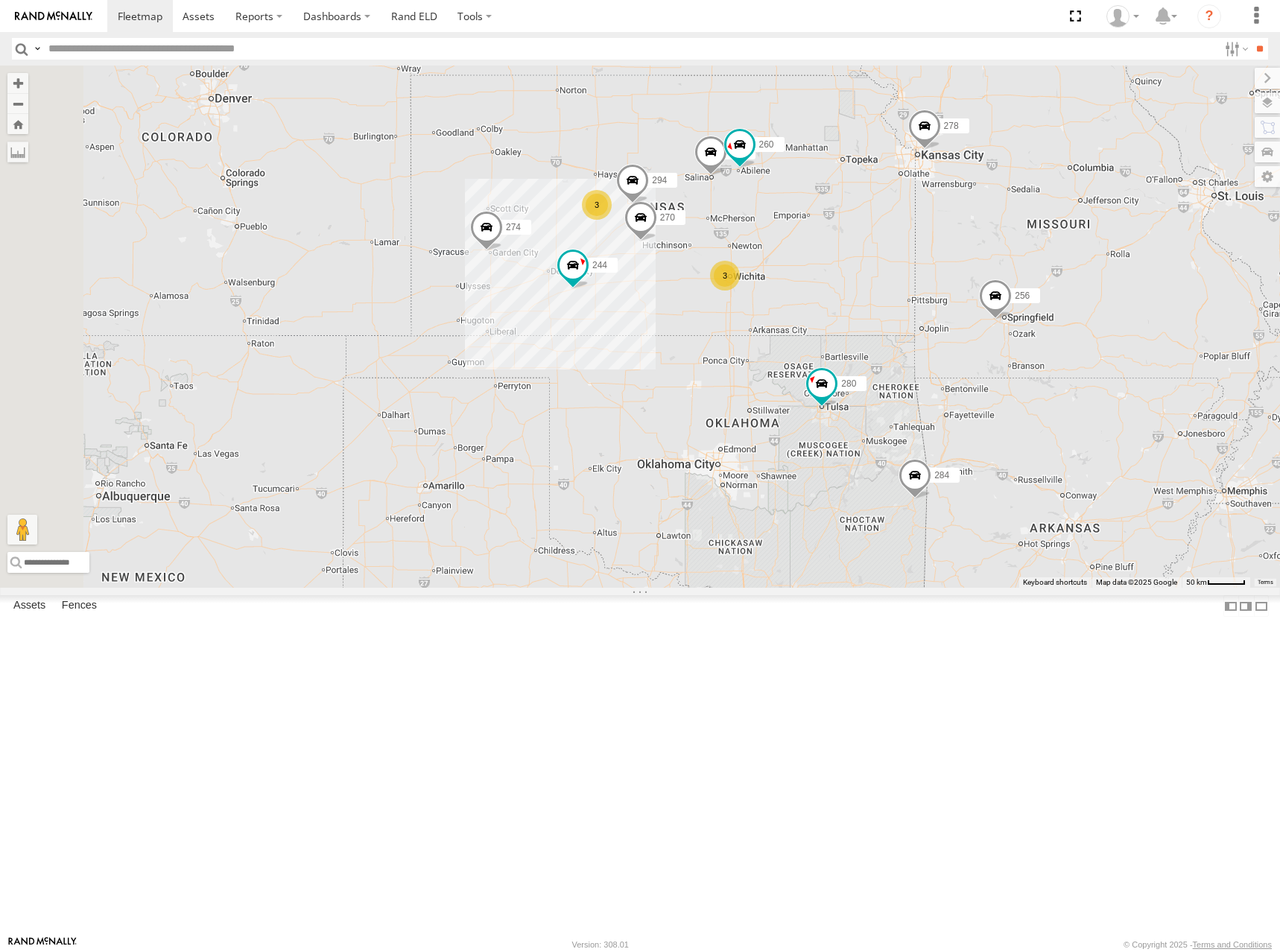
drag, startPoint x: 878, startPoint y: 285, endPoint x: 883, endPoint y: 266, distance: 19.6
click at [883, 266] on div "274 244 270 262 280 256 232 296 284 264 282 278 294 260 3 3" at bounding box center [640, 326] width 1280 height 522
click at [794, 285] on div "274 244 270 262 280 256 232 296 284 264 282 278 294 260 3 3" at bounding box center [640, 326] width 1280 height 522
click at [906, 287] on div "274 244 270 262 280 256 232 296 284 264 282 278 294 260 3 3" at bounding box center [640, 326] width 1280 height 522
click at [998, 283] on div "274 244 270 262 280 256 232 296 284 264 282 278 294 260 3 3" at bounding box center [640, 326] width 1280 height 522
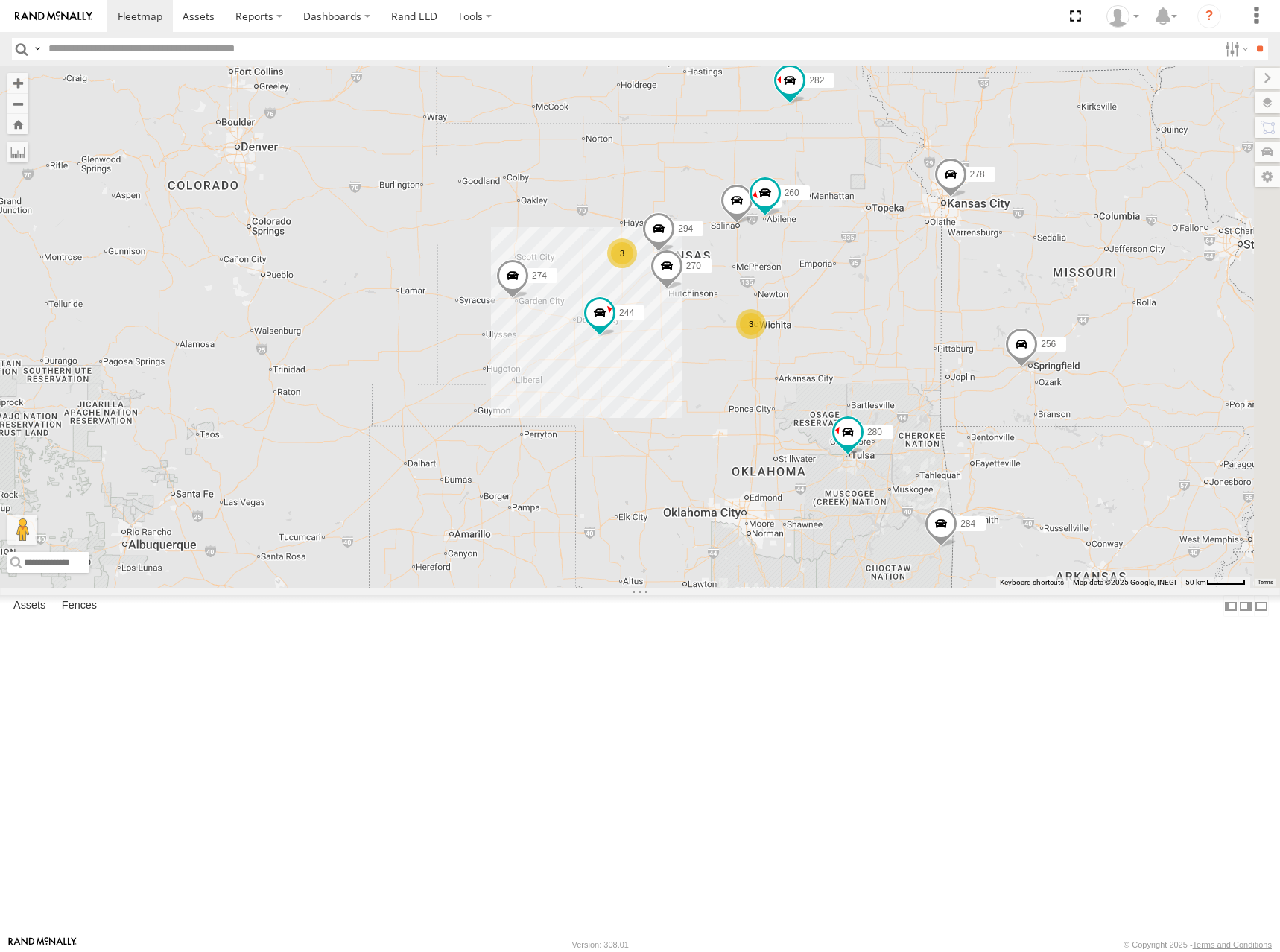
drag, startPoint x: 954, startPoint y: 333, endPoint x: 874, endPoint y: 316, distance: 81.8
click at [874, 316] on div "274 300 244 270 262 280 256 232 296 284 264 282 278 294 260 3 3" at bounding box center [640, 326] width 1280 height 522
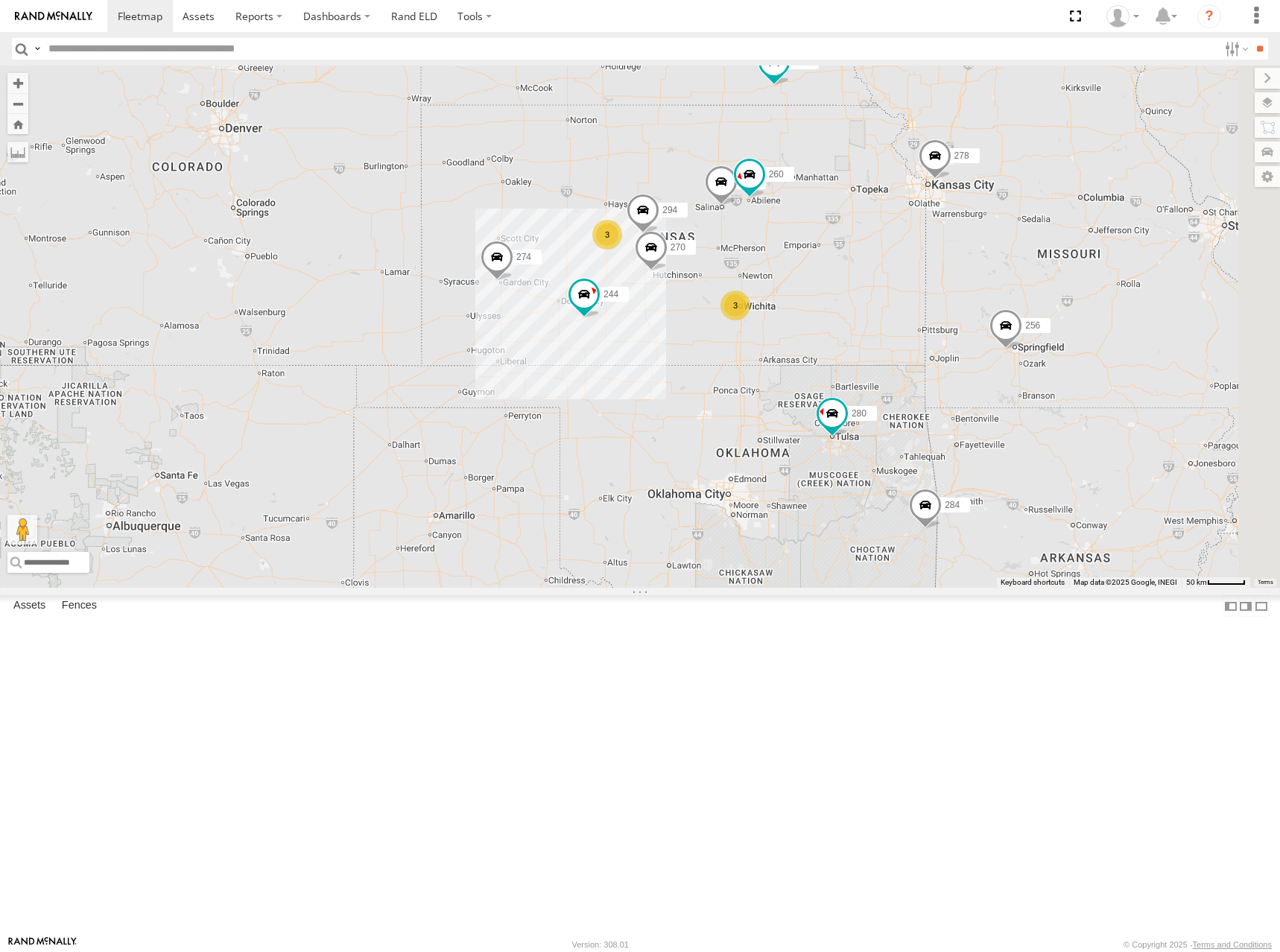
drag, startPoint x: 948, startPoint y: 305, endPoint x: 926, endPoint y: 279, distance: 34.1
click at [926, 279] on div "274 244 270 262 280 256 232 296 284 264 282 278 294 260 3 3 2 288" at bounding box center [640, 326] width 1280 height 522
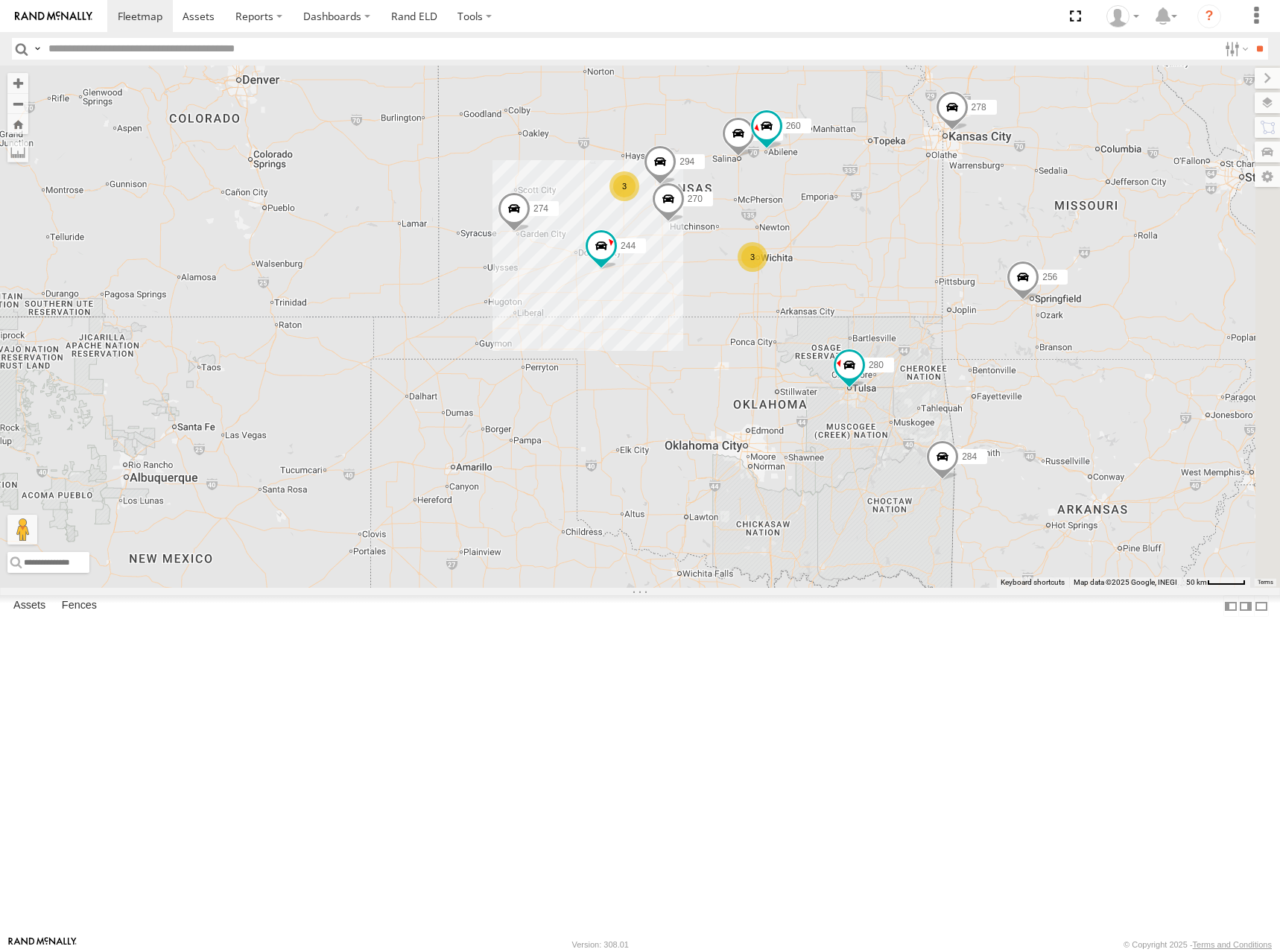
drag, startPoint x: 1038, startPoint y: 276, endPoint x: 1062, endPoint y: 245, distance: 39.2
click at [1062, 245] on div "274 244 270 262 280 256 232 296 284 264 282 278 294 260 3 3 2 288" at bounding box center [640, 326] width 1280 height 522
click at [912, 259] on div "274 244 270 262 280 256 232 296 284 264 282 278 294 260 3 3 2 288" at bounding box center [640, 326] width 1280 height 522
drag, startPoint x: 1037, startPoint y: 246, endPoint x: 1018, endPoint y: 257, distance: 22.0
click at [1018, 257] on div "274 244 270 262 280 256 232 296 284 264 282 278 294 260 3 3 2 288" at bounding box center [640, 326] width 1280 height 522
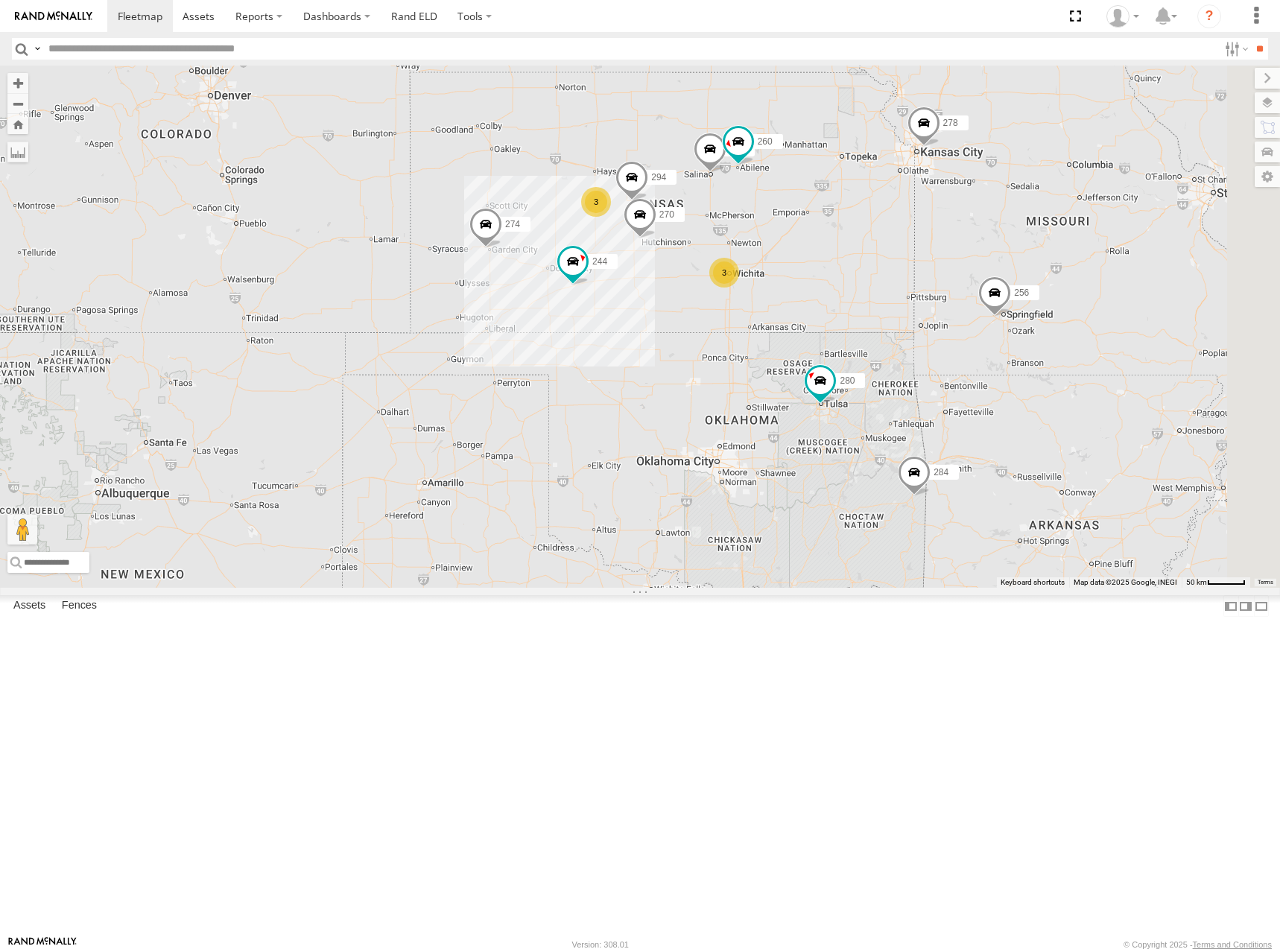
drag, startPoint x: 1005, startPoint y: 283, endPoint x: 992, endPoint y: 284, distance: 13.0
click at [992, 284] on div "274 244 270 262 280 256 232 296 284 264 282 278 294 260 3 3 2 288" at bounding box center [640, 326] width 1280 height 522
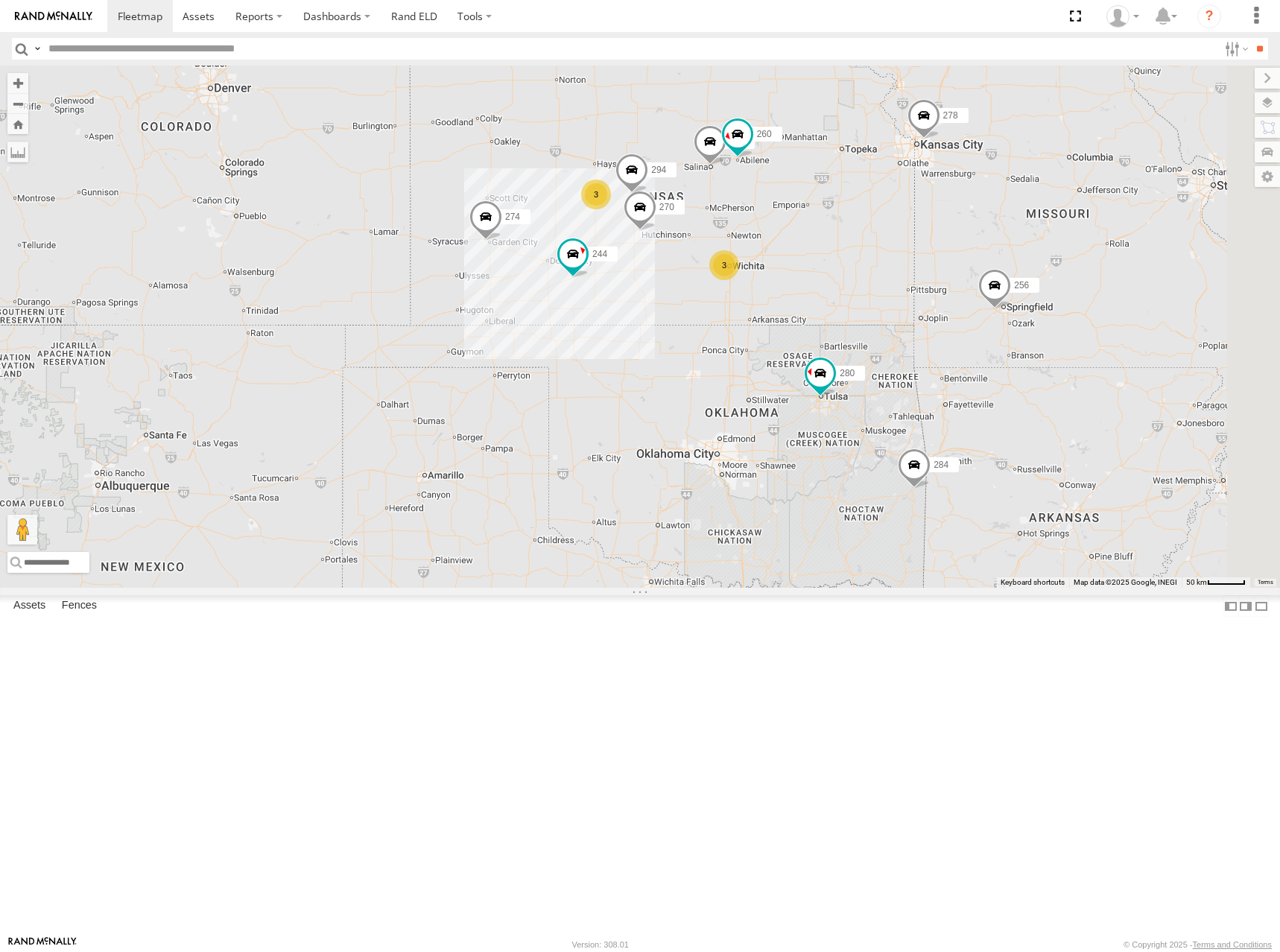
click at [964, 292] on div "274 244 270 262 280 256 232 296 284 264 282 278 294 260 3 3 2 288" at bounding box center [640, 326] width 1280 height 522
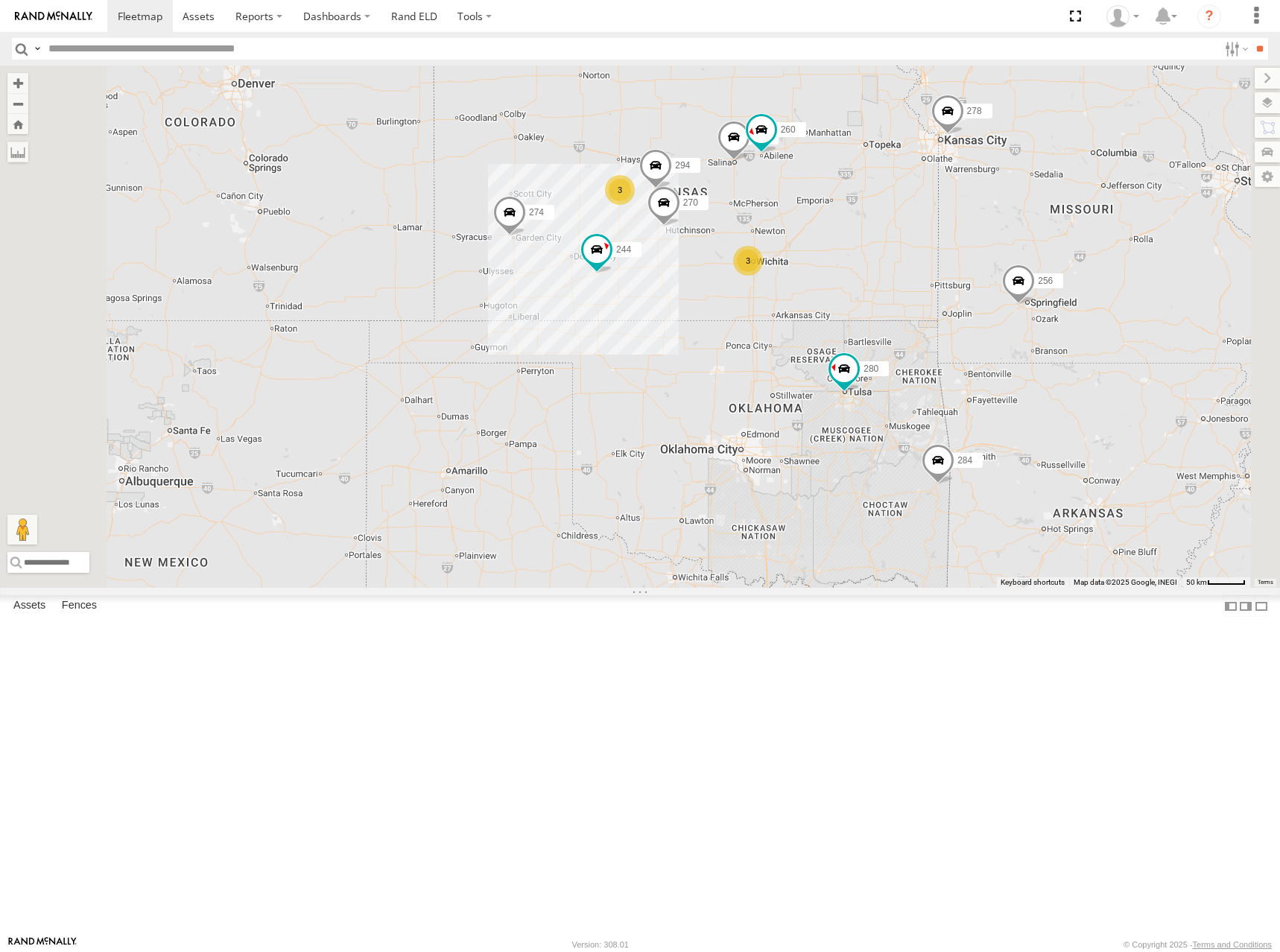
drag, startPoint x: 948, startPoint y: 367, endPoint x: 996, endPoint y: 365, distance: 48.0
click at [965, 366] on div "274 244 270 262 280 256 232 296 284 264 282 278 294 260 288 3 3" at bounding box center [640, 326] width 1280 height 522
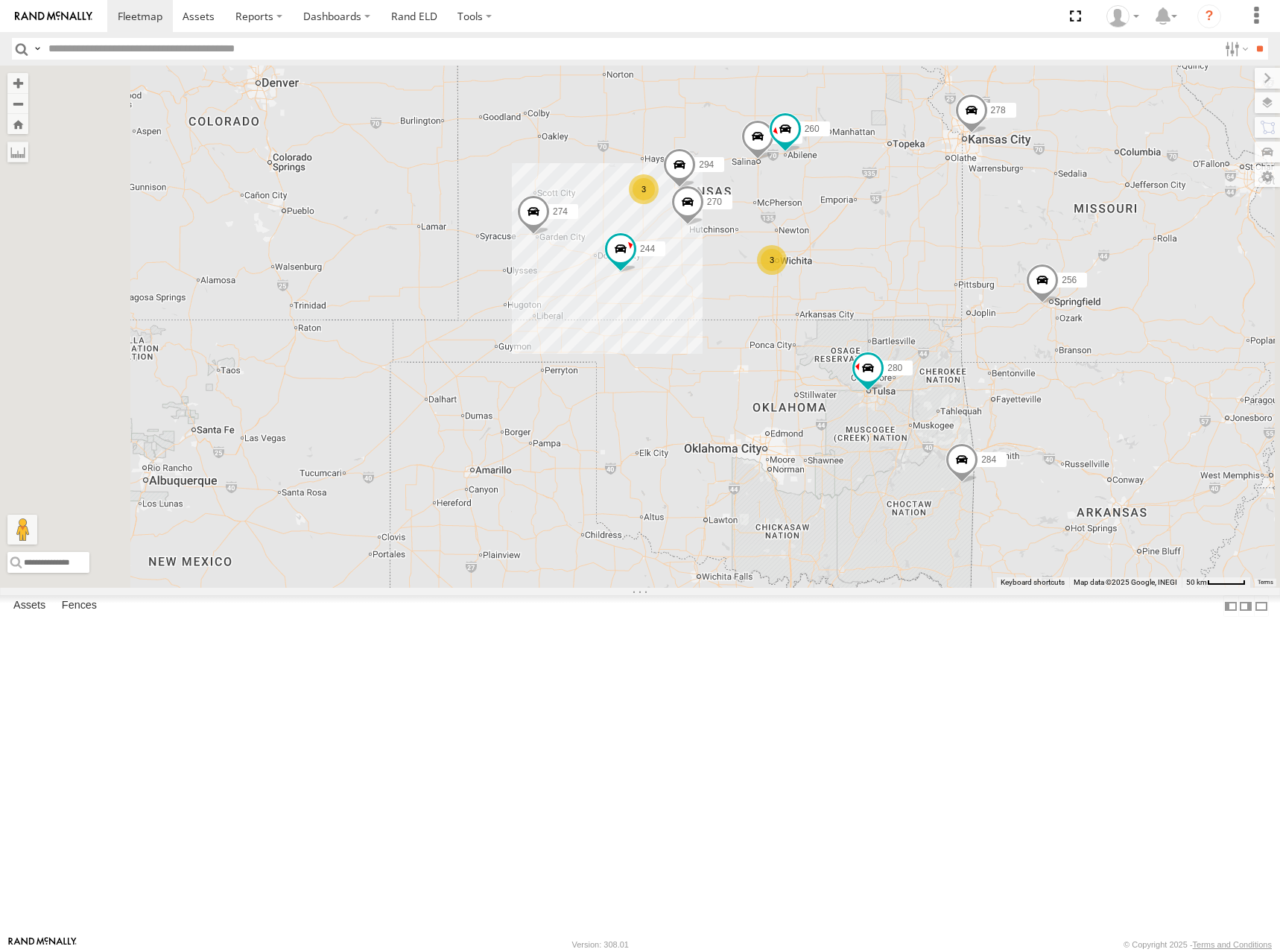
click at [1100, 253] on div "274 244 270 262 280 256 232 296 284 264 282 278 294 260 288 3 3" at bounding box center [640, 326] width 1280 height 522
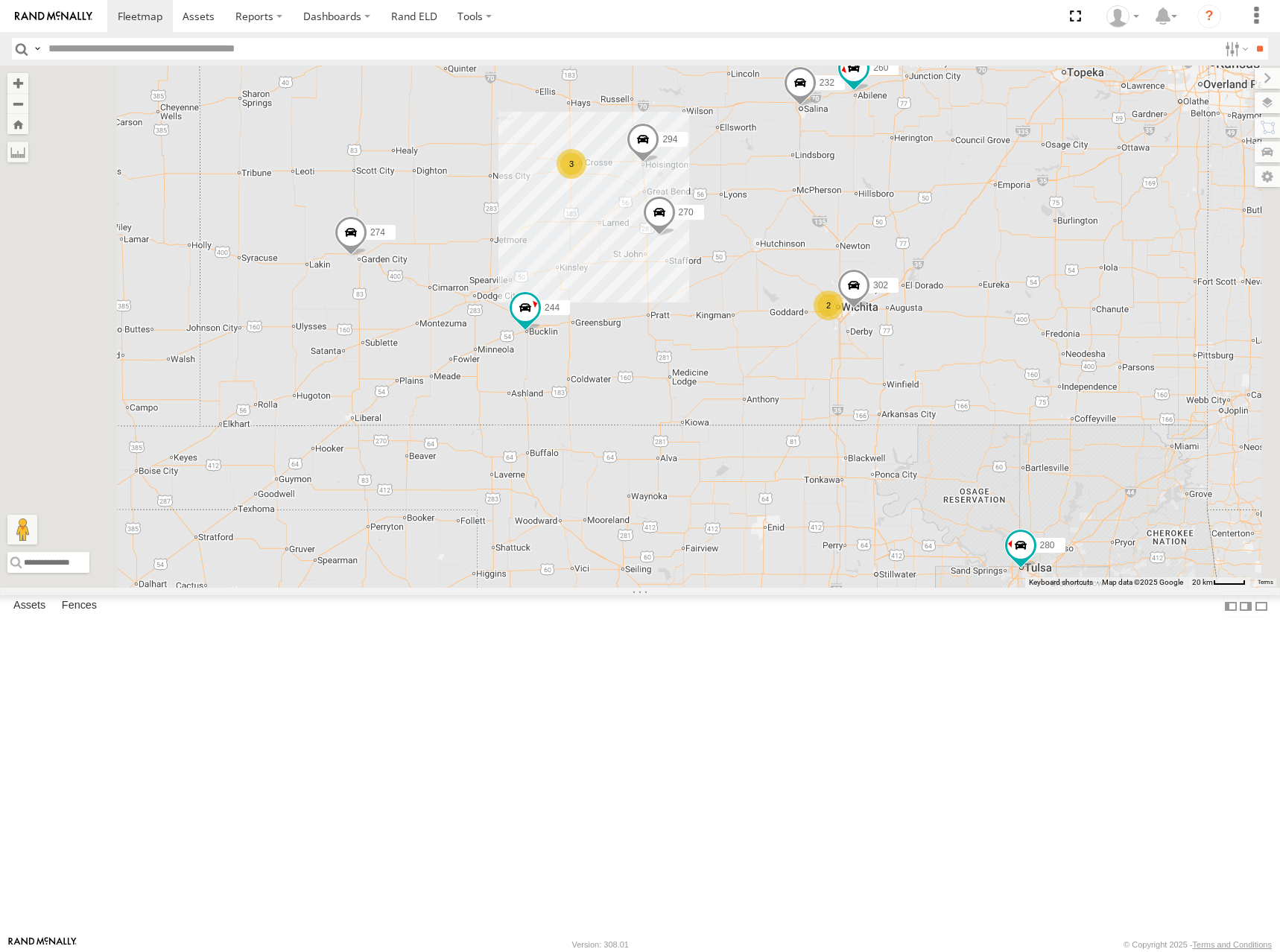
drag, startPoint x: 897, startPoint y: 423, endPoint x: 898, endPoint y: 436, distance: 13.0
click at [898, 436] on div "274 244 270 262 280 256 232 296 284 264 282 278 294 260 288 3 2 302" at bounding box center [640, 326] width 1280 height 522
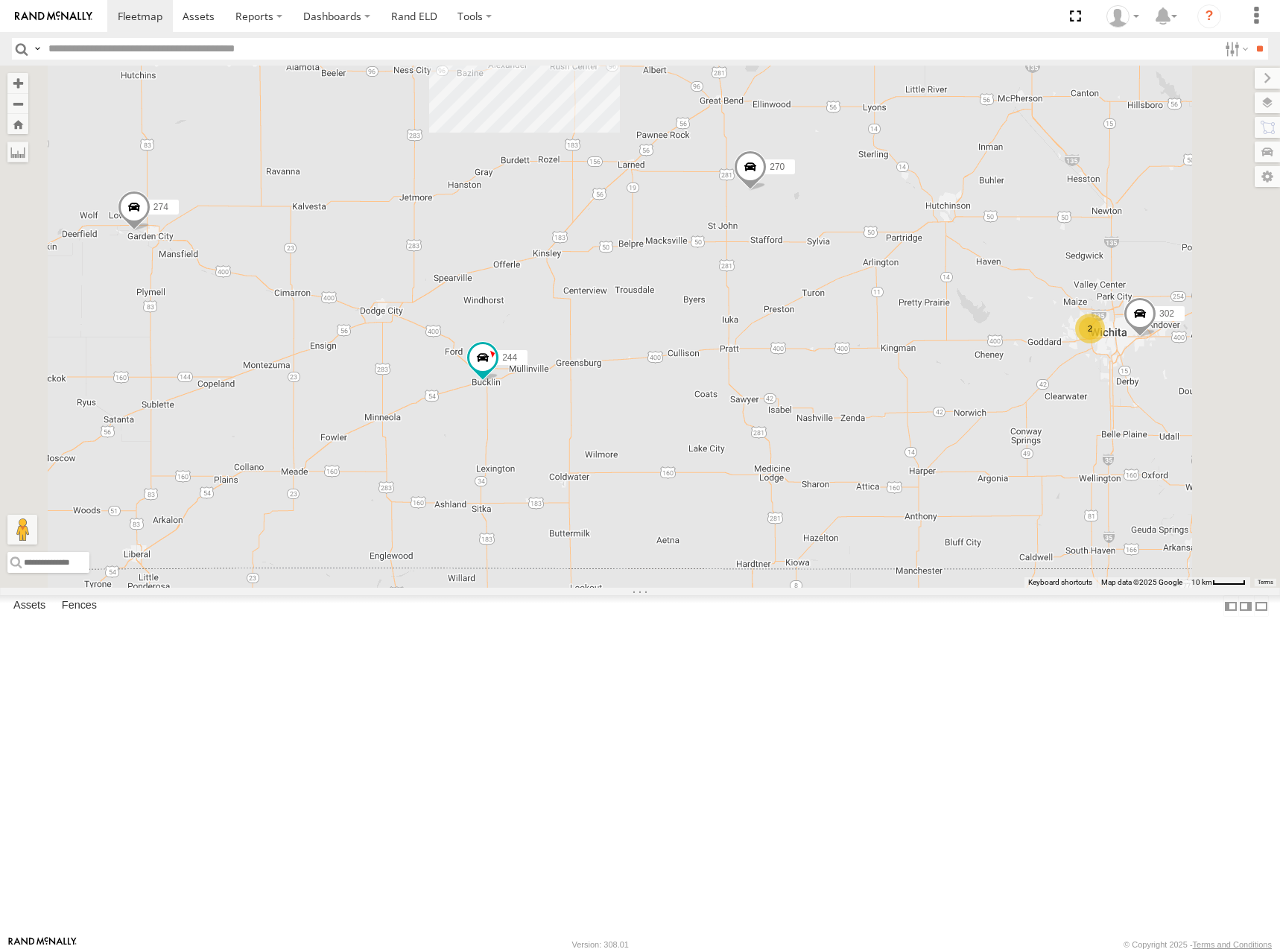
drag, startPoint x: 780, startPoint y: 452, endPoint x: 883, endPoint y: 448, distance: 103.1
click at [876, 448] on div "274 244 270 262 280 256 232 296 284 264 282 278 294 260 288 302 3 2" at bounding box center [640, 326] width 1280 height 522
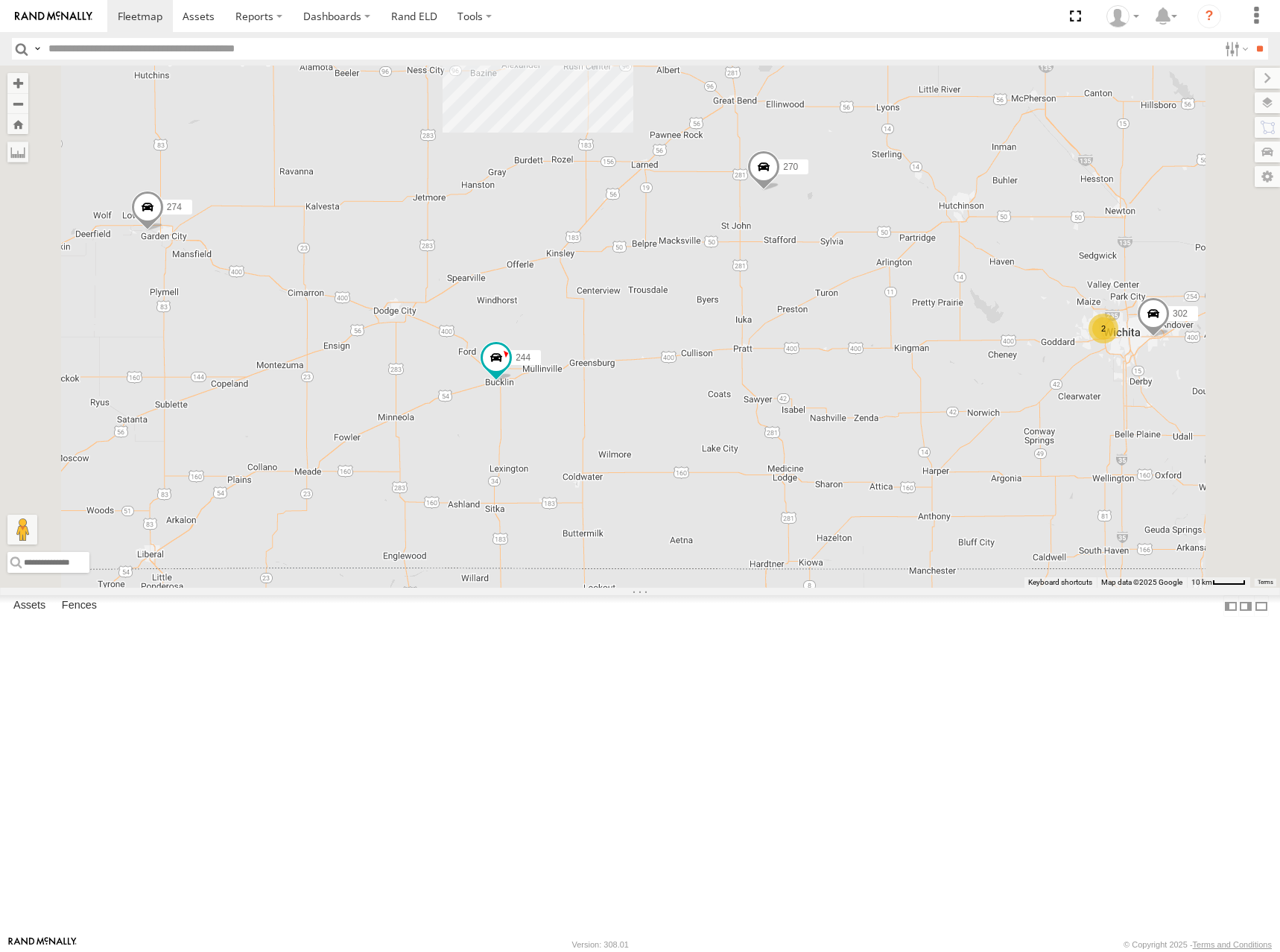
click at [838, 417] on div "274 244 270 262 280 256 232 296 284 264 282 278 294 260 288 302 3 2" at bounding box center [640, 326] width 1280 height 522
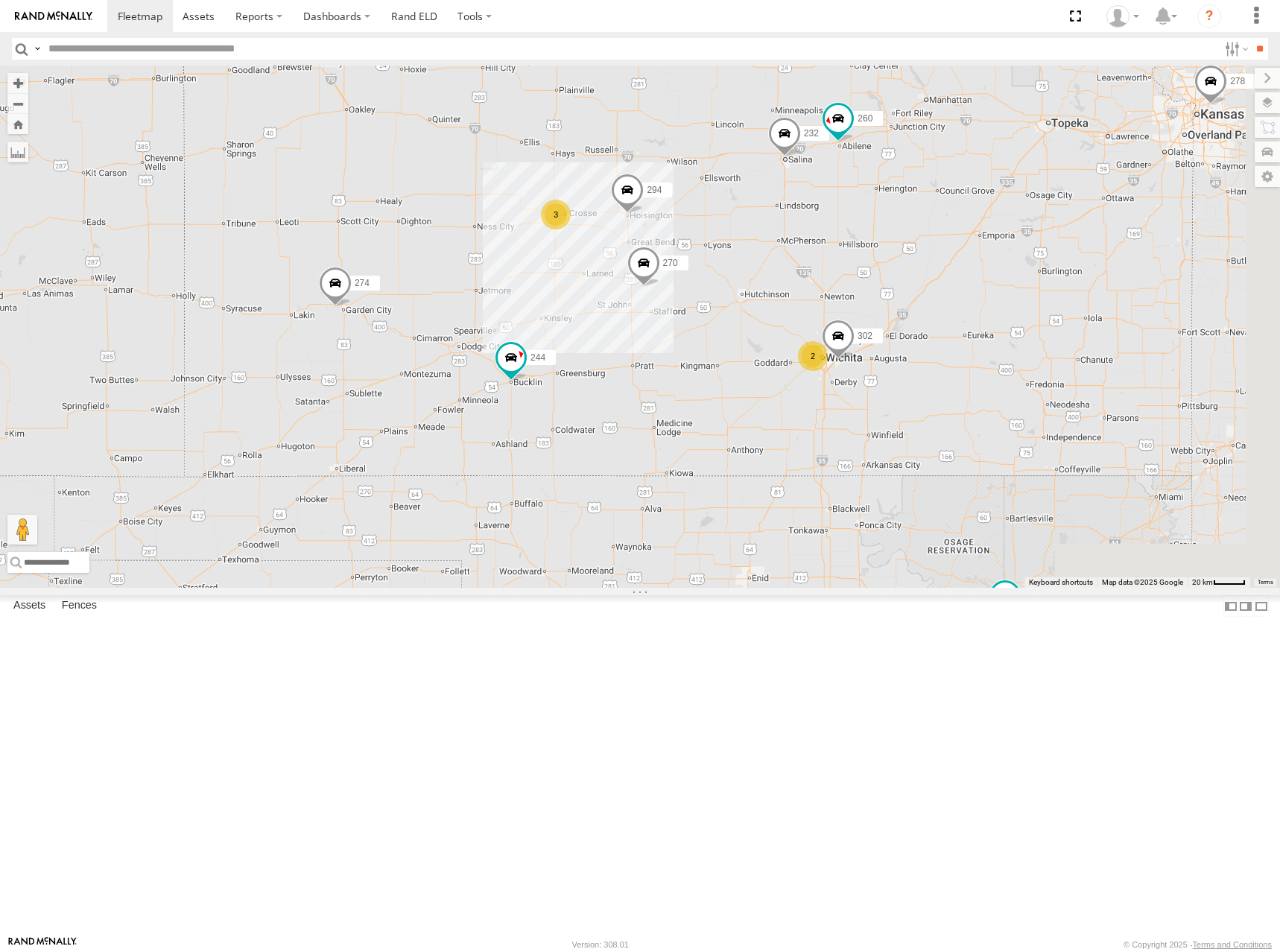
drag, startPoint x: 1093, startPoint y: 365, endPoint x: 955, endPoint y: 455, distance: 164.8
click at [955, 455] on div "274 244 270 262 280 256 232 296 284 264 282 278 294 260 288 302 3 2" at bounding box center [640, 326] width 1280 height 522
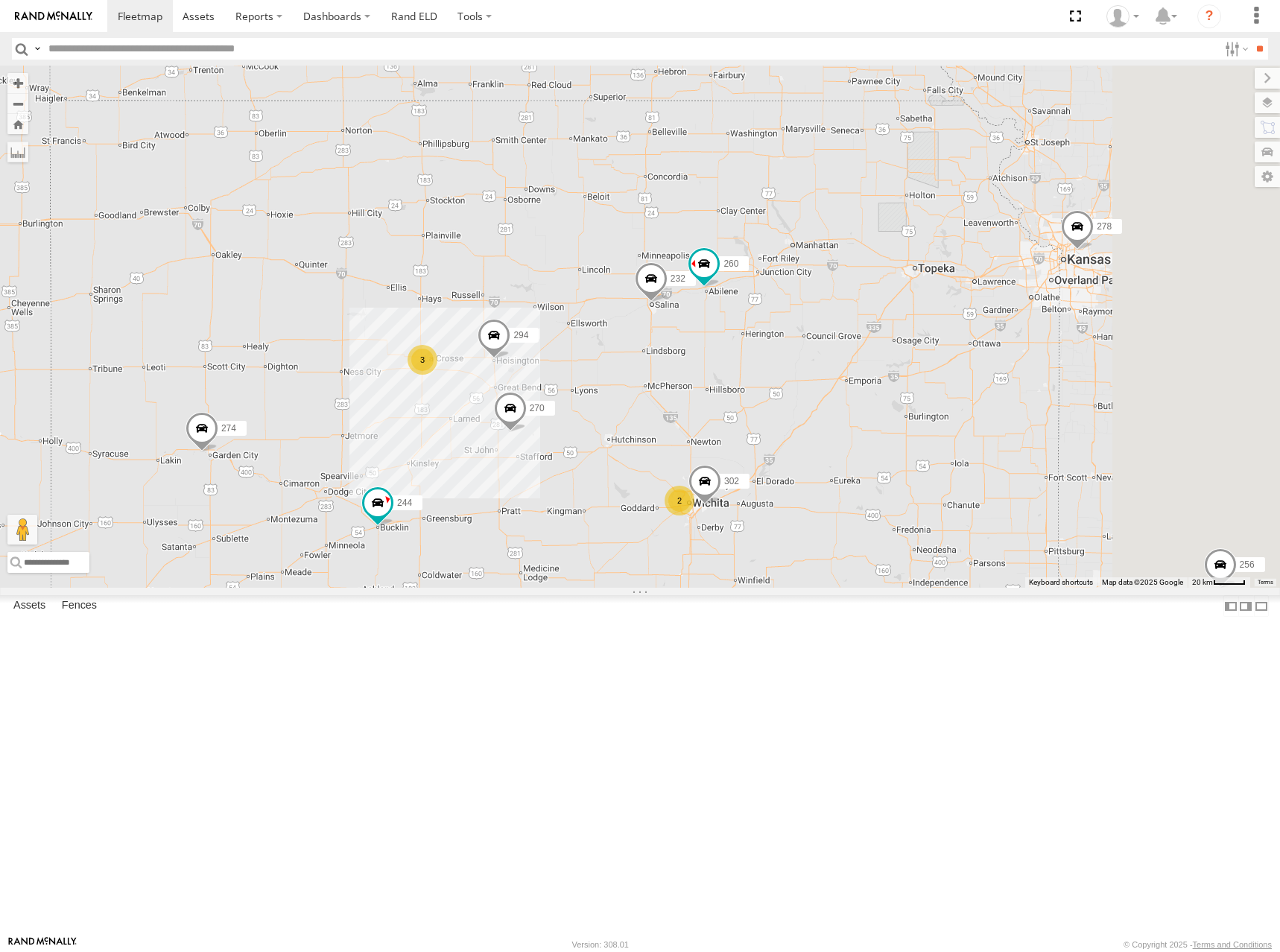
drag, startPoint x: 1027, startPoint y: 406, endPoint x: 967, endPoint y: 509, distance: 119.2
click at [967, 509] on div "274 244 270 262 280 256 232 296 284 264 282 278 294 260 288 302 3 2" at bounding box center [640, 326] width 1280 height 522
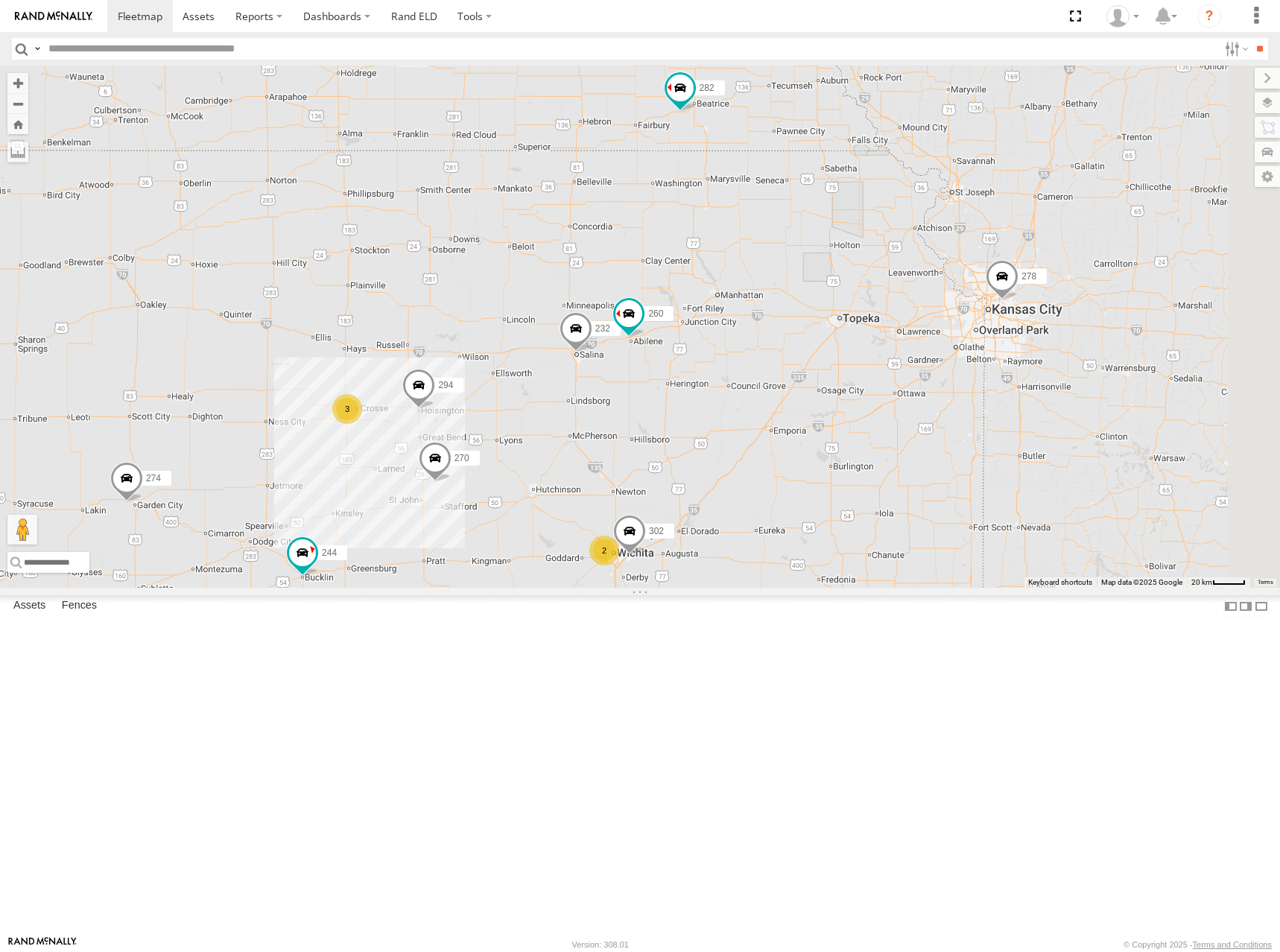
drag, startPoint x: 1034, startPoint y: 396, endPoint x: 961, endPoint y: 439, distance: 84.7
click at [961, 439] on div "274 244 270 262 280 256 232 296 284 264 282 278 294 260 288 302 3 2" at bounding box center [640, 326] width 1280 height 522
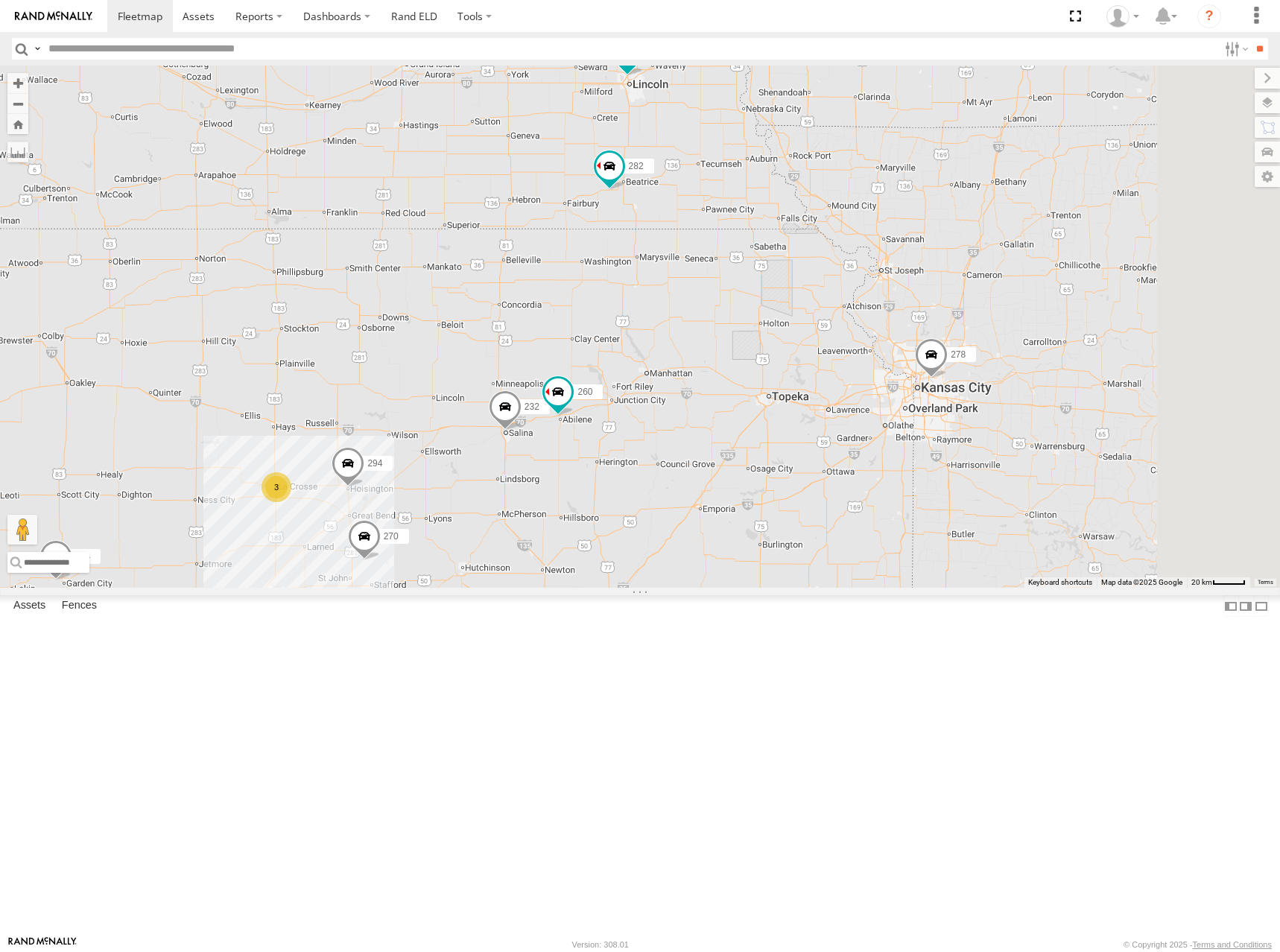
drag, startPoint x: 1071, startPoint y: 311, endPoint x: 933, endPoint y: 402, distance: 165.3
click at [933, 402] on div "274 244 270 262 280 256 232 296 284 264 282 278 294 260 288 302 3 2" at bounding box center [640, 326] width 1280 height 522
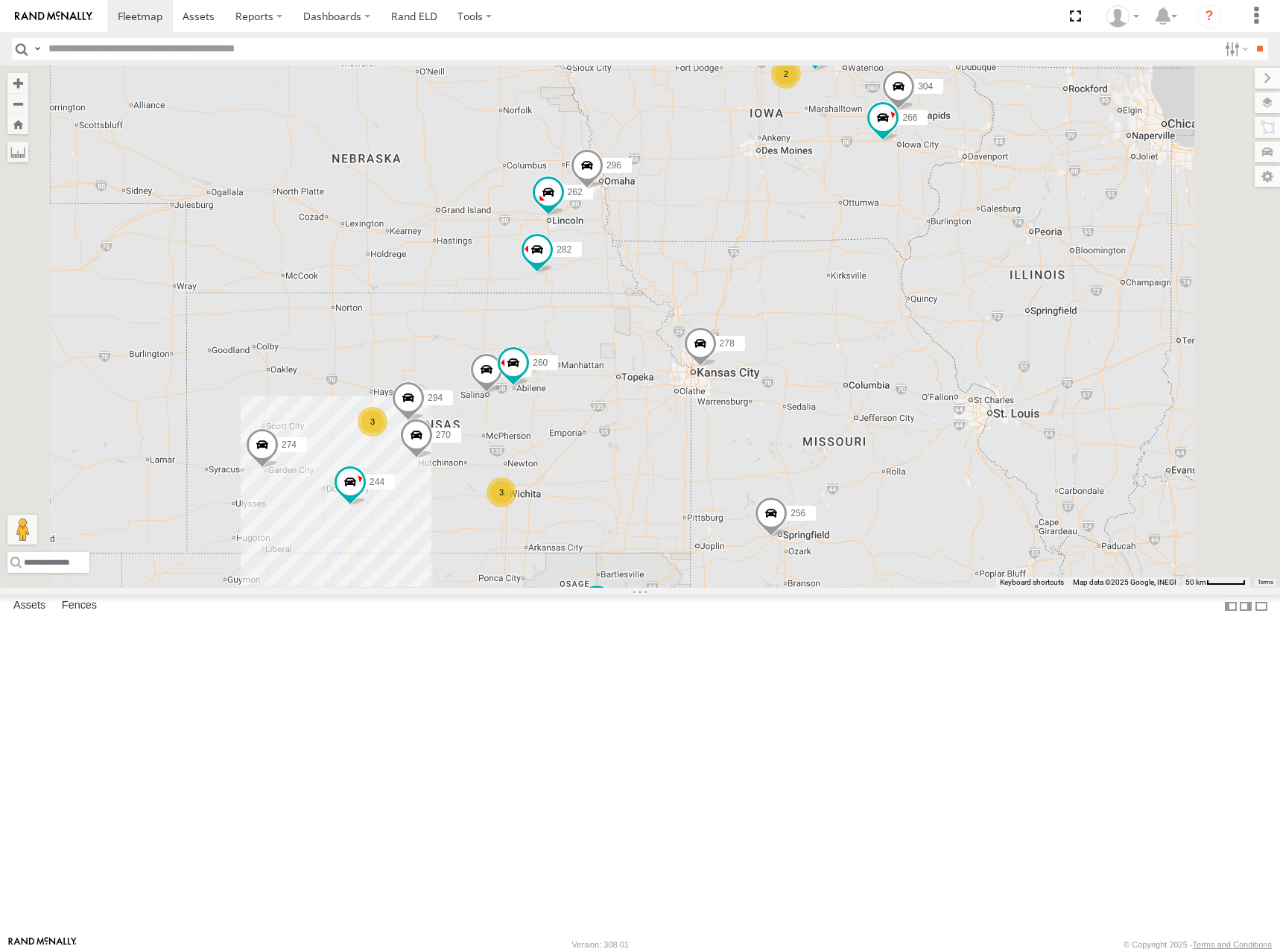
drag, startPoint x: 987, startPoint y: 363, endPoint x: 919, endPoint y: 388, distance: 72.4
click at [919, 388] on div "274 244 270 262 280 256 232 296 284 264 282 266 278 294 260 288 304 2 3 3" at bounding box center [640, 326] width 1280 height 522
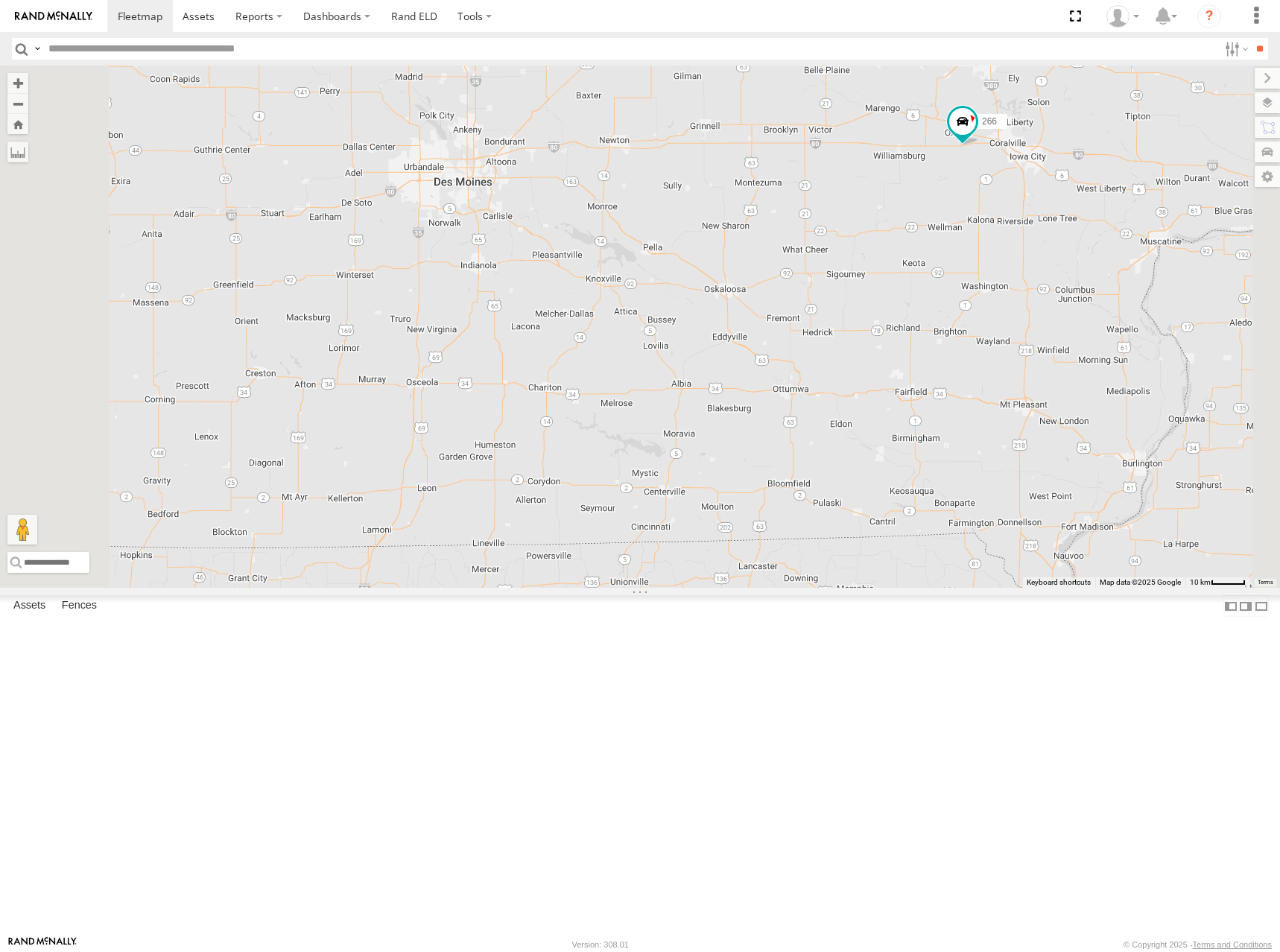
drag, startPoint x: 1024, startPoint y: 283, endPoint x: 990, endPoint y: 346, distance: 71.6
click at [990, 346] on div "274 244 270 262 280 256 232 296 284 264 282 266 278 294 260 288 304" at bounding box center [640, 326] width 1280 height 522
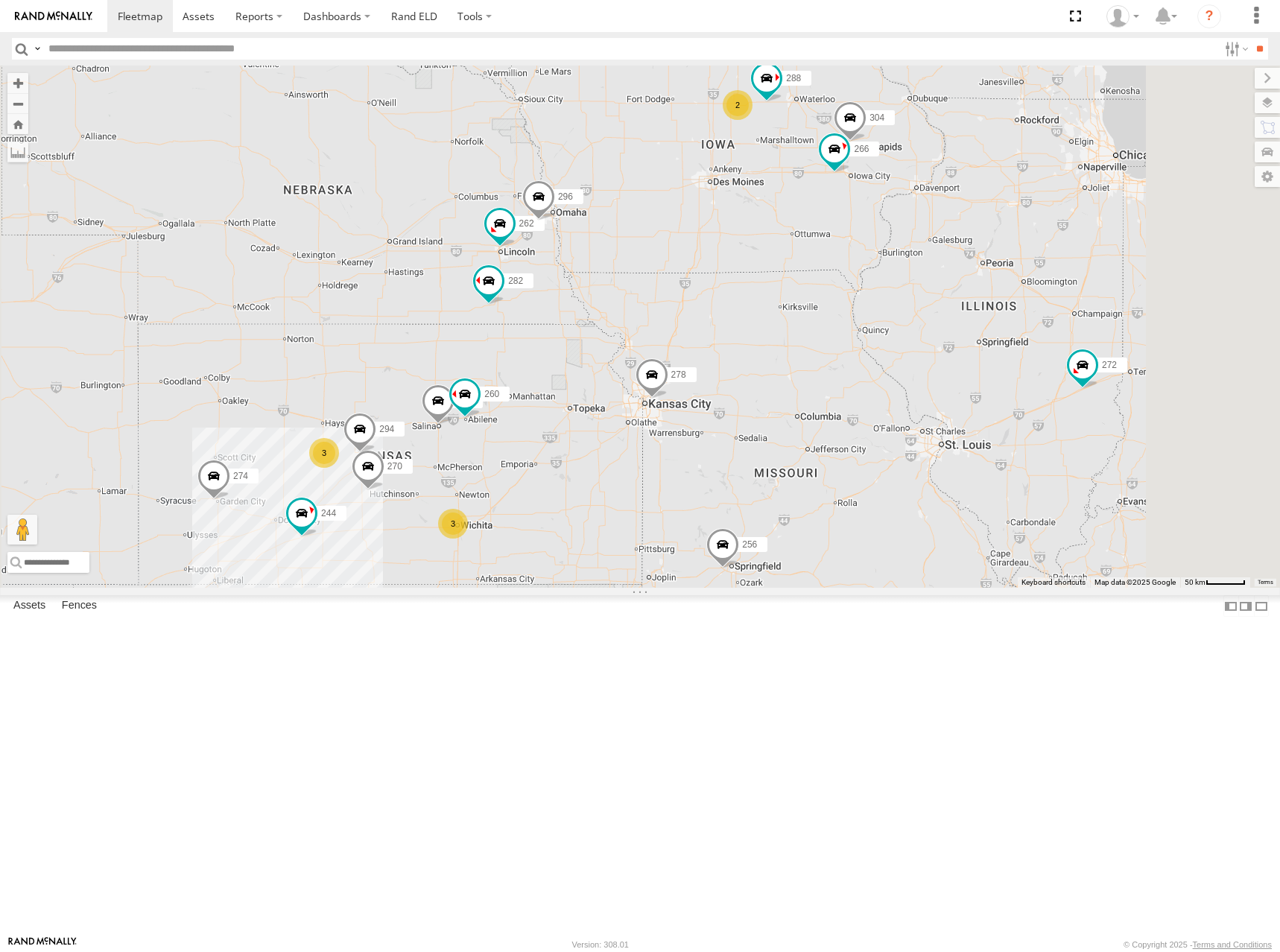
click at [928, 336] on div "274 244 270 262 280 256 232 296 284 264 282 266 278 294 260 288 304 2 3 3 272" at bounding box center [640, 326] width 1280 height 522
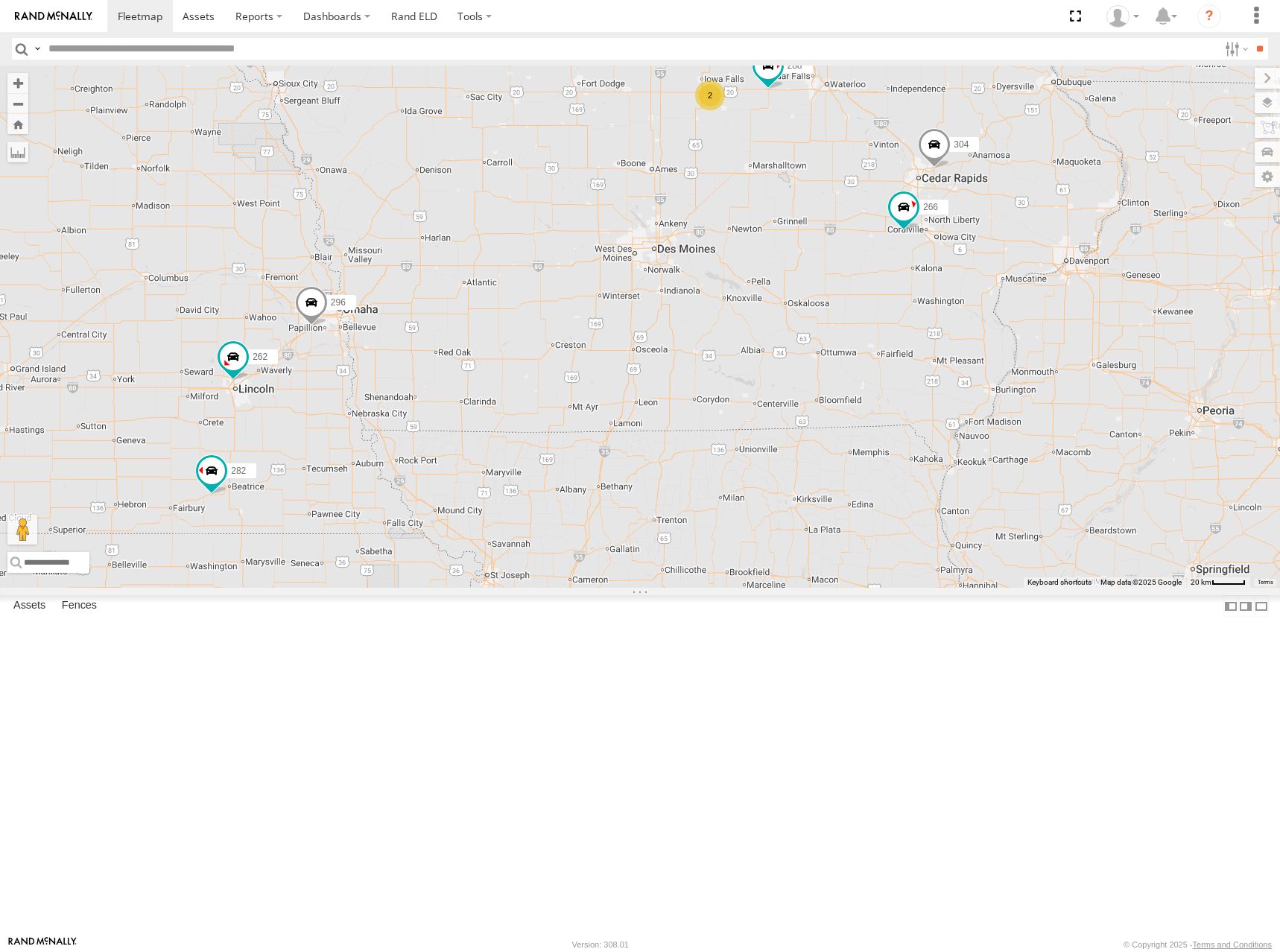
drag, startPoint x: 855, startPoint y: 308, endPoint x: 974, endPoint y: 344, distance: 124.3
click at [973, 344] on div "274 244 270 262 280 256 232 296 284 264 282 266 278 294 260 288 304 272 2" at bounding box center [640, 326] width 1280 height 522
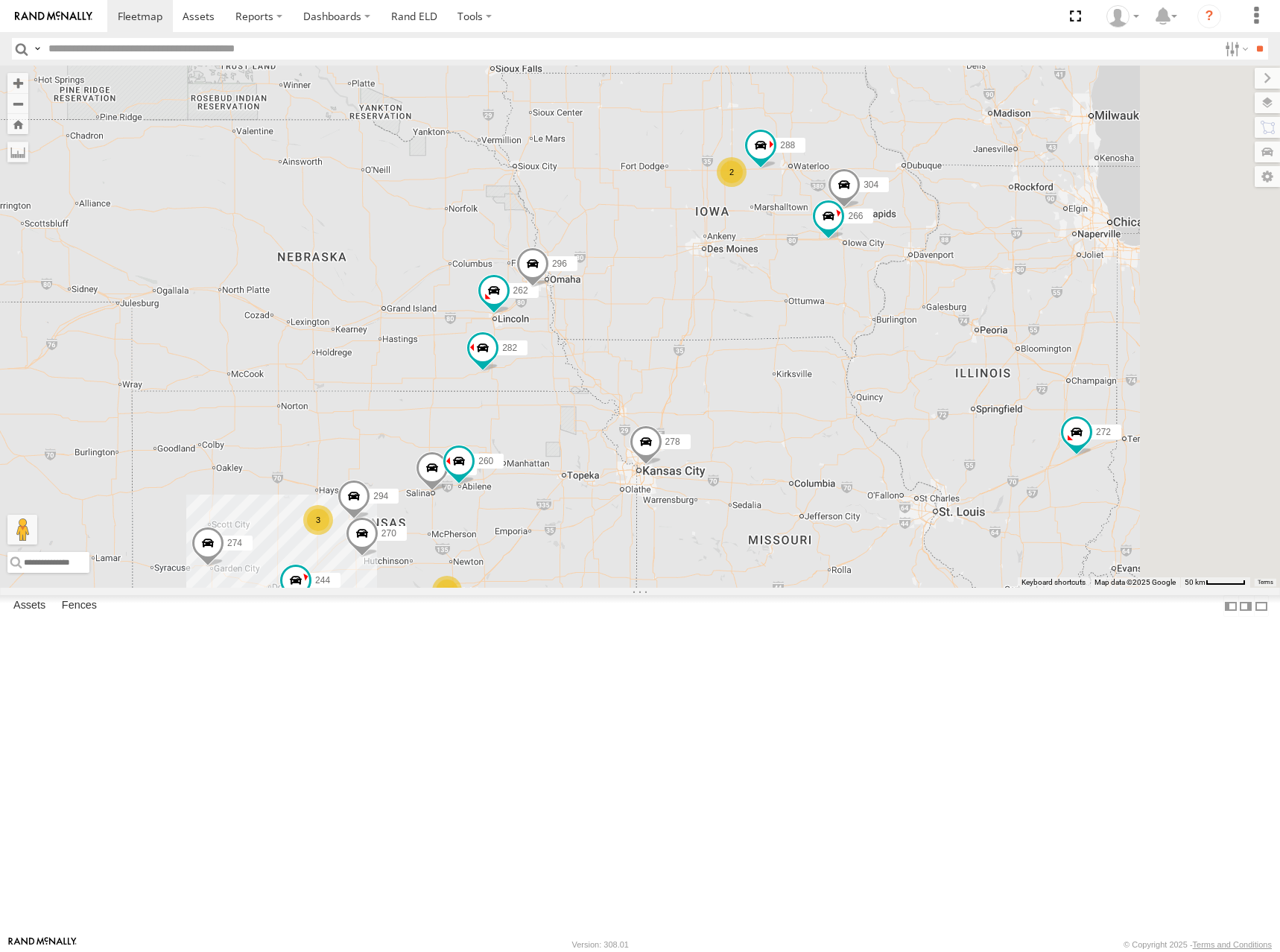
drag, startPoint x: 849, startPoint y: 537, endPoint x: 837, endPoint y: 559, distance: 25.1
click at [837, 559] on div "274 244 270 262 288 272 280 256 232 296 304 282 266 278 294 260 2 3 3" at bounding box center [640, 326] width 1280 height 522
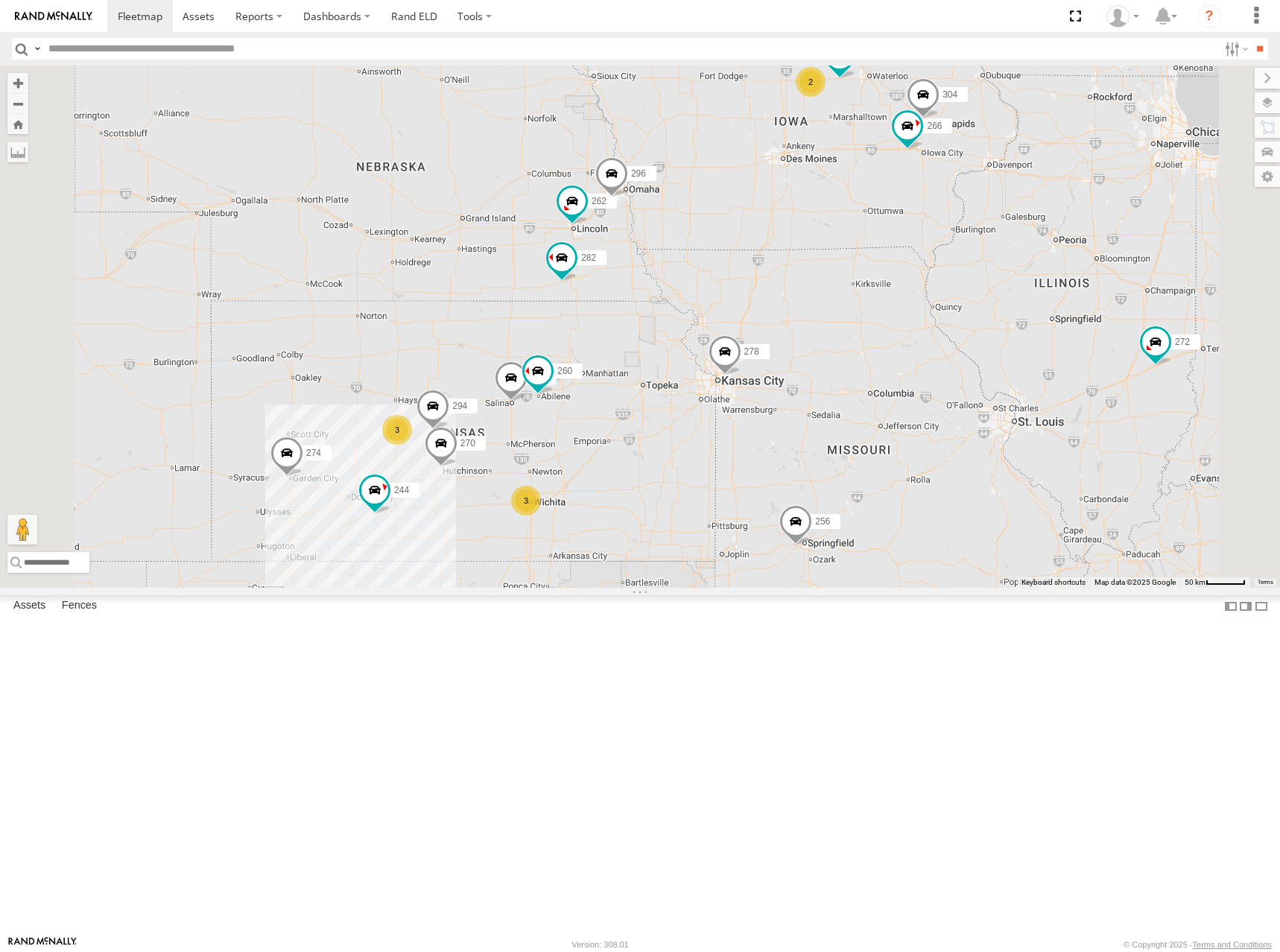
drag, startPoint x: 945, startPoint y: 416, endPoint x: 1007, endPoint y: 359, distance: 84.2
click at [1007, 359] on div "274 244 270 262 288 272 280 256 232 296 304 284 282 266 278 294 260 2 3 3" at bounding box center [640, 326] width 1280 height 522
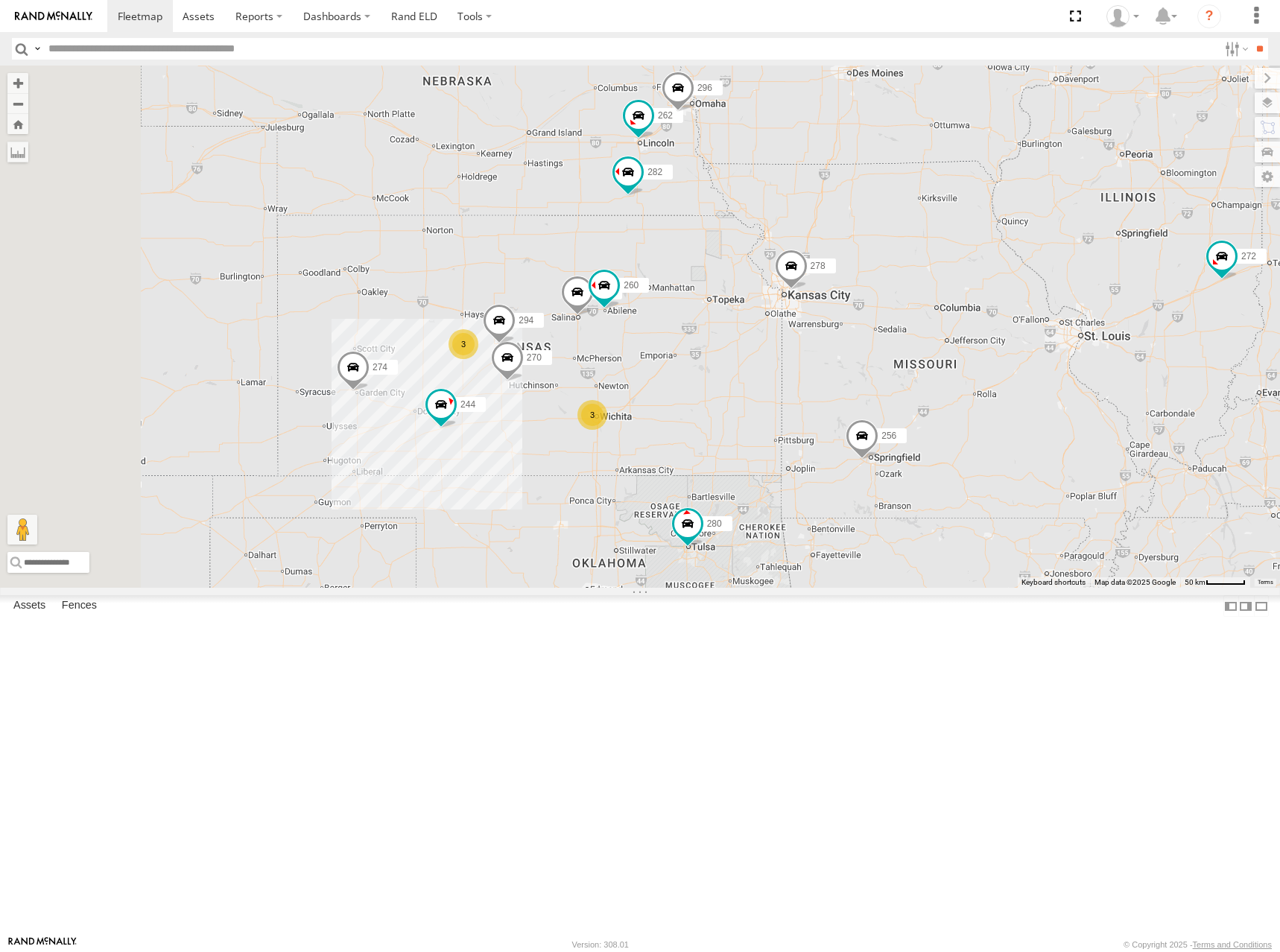
drag, startPoint x: 900, startPoint y: 472, endPoint x: 907, endPoint y: 460, distance: 13.9
click at [907, 460] on div "274 244 270 262 288 272 280 256 232 296 304 284 282 266 278 294 260 2 3 3" at bounding box center [640, 326] width 1280 height 522
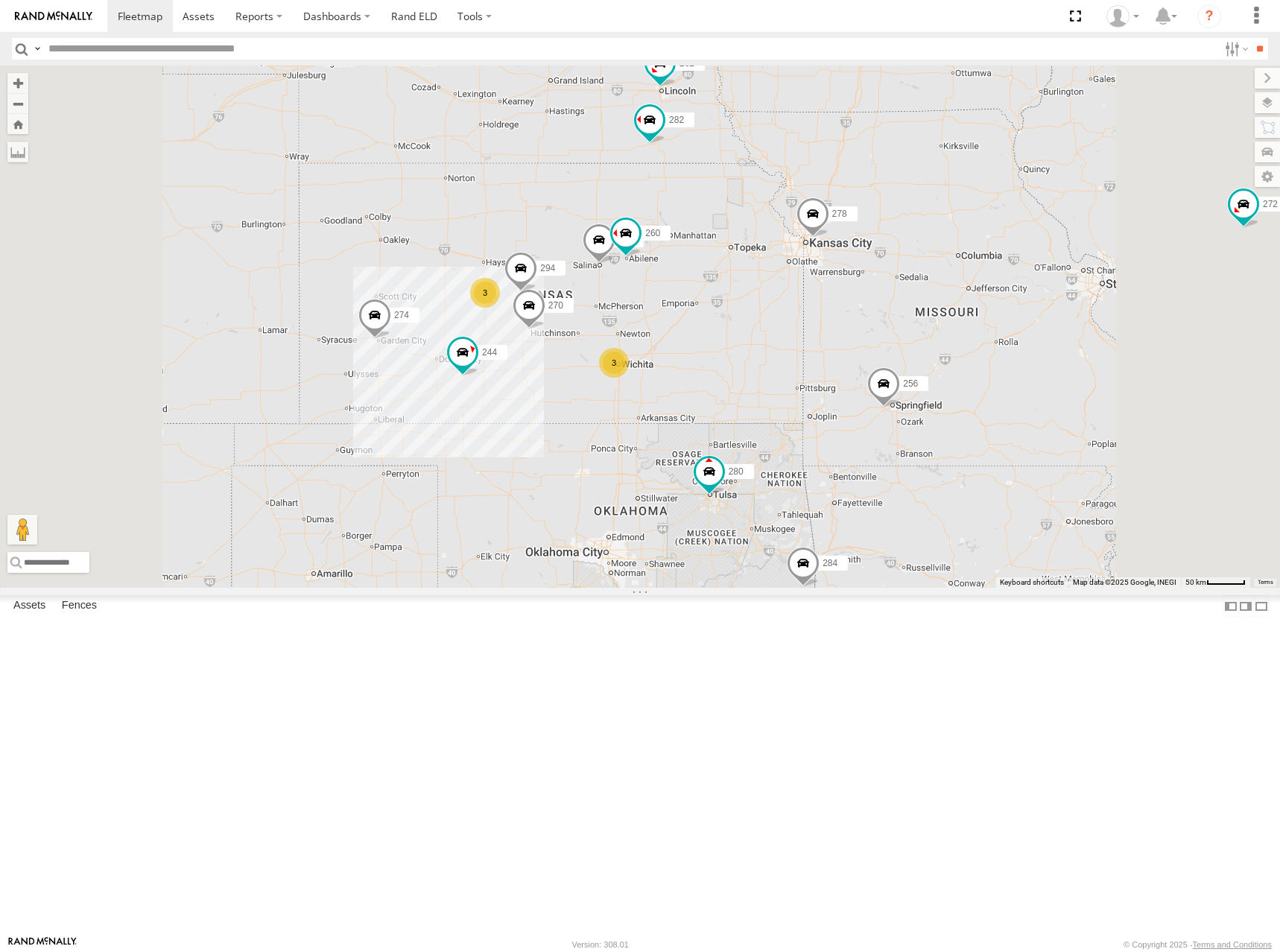
drag, startPoint x: 920, startPoint y: 493, endPoint x: 1053, endPoint y: 485, distance: 133.2
click at [1053, 485] on div "274 244 270 262 288 272 280 256 232 296 304 284 282 266 278 294 260 2 3 3" at bounding box center [640, 326] width 1280 height 522
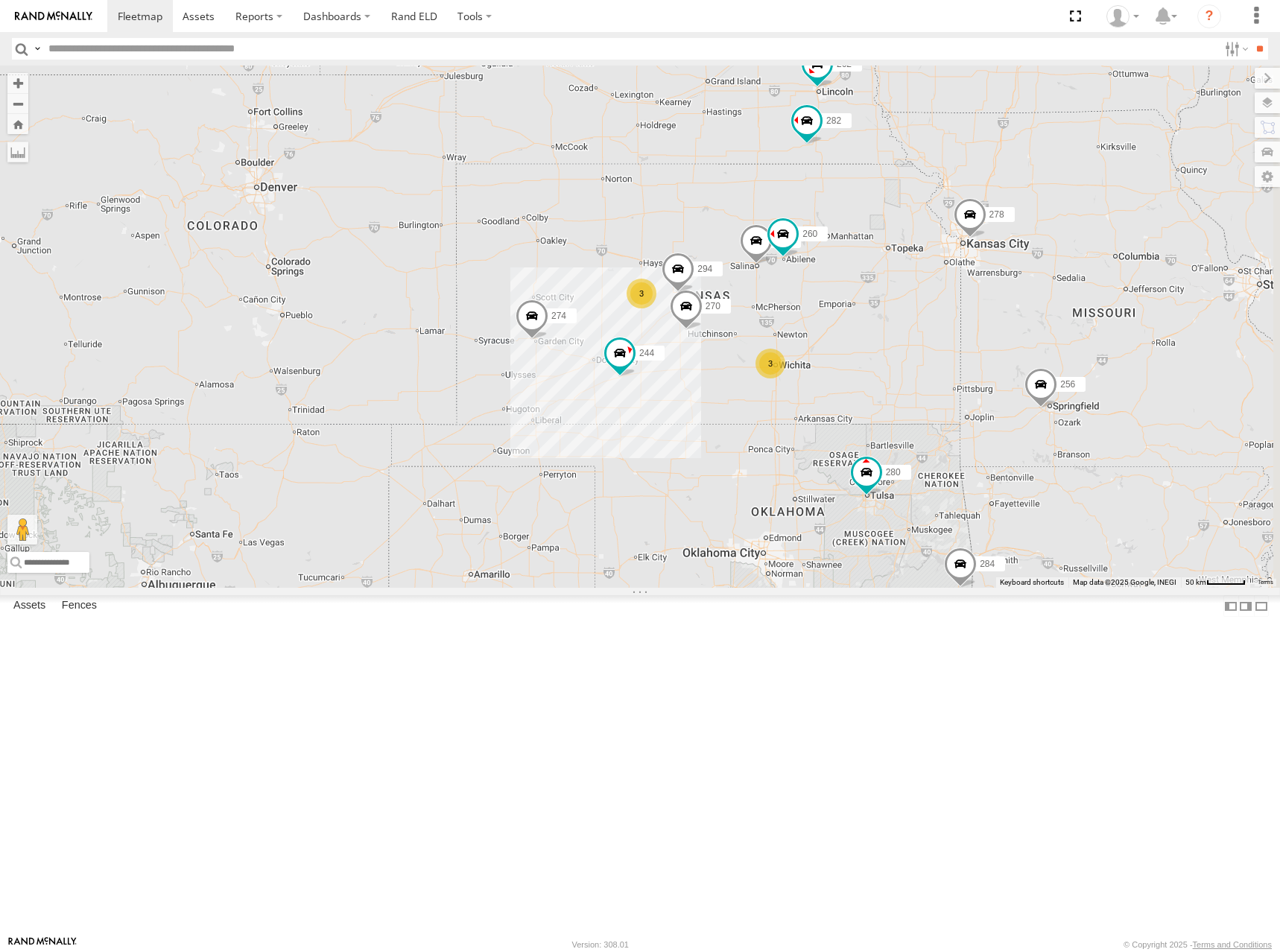
drag, startPoint x: 1119, startPoint y: 362, endPoint x: 1085, endPoint y: 372, distance: 35.4
click at [1085, 372] on div "274 244 270 262 288 272 280 256 232 296 304 284 282 266 278 294 260 2 3 3" at bounding box center [640, 326] width 1280 height 522
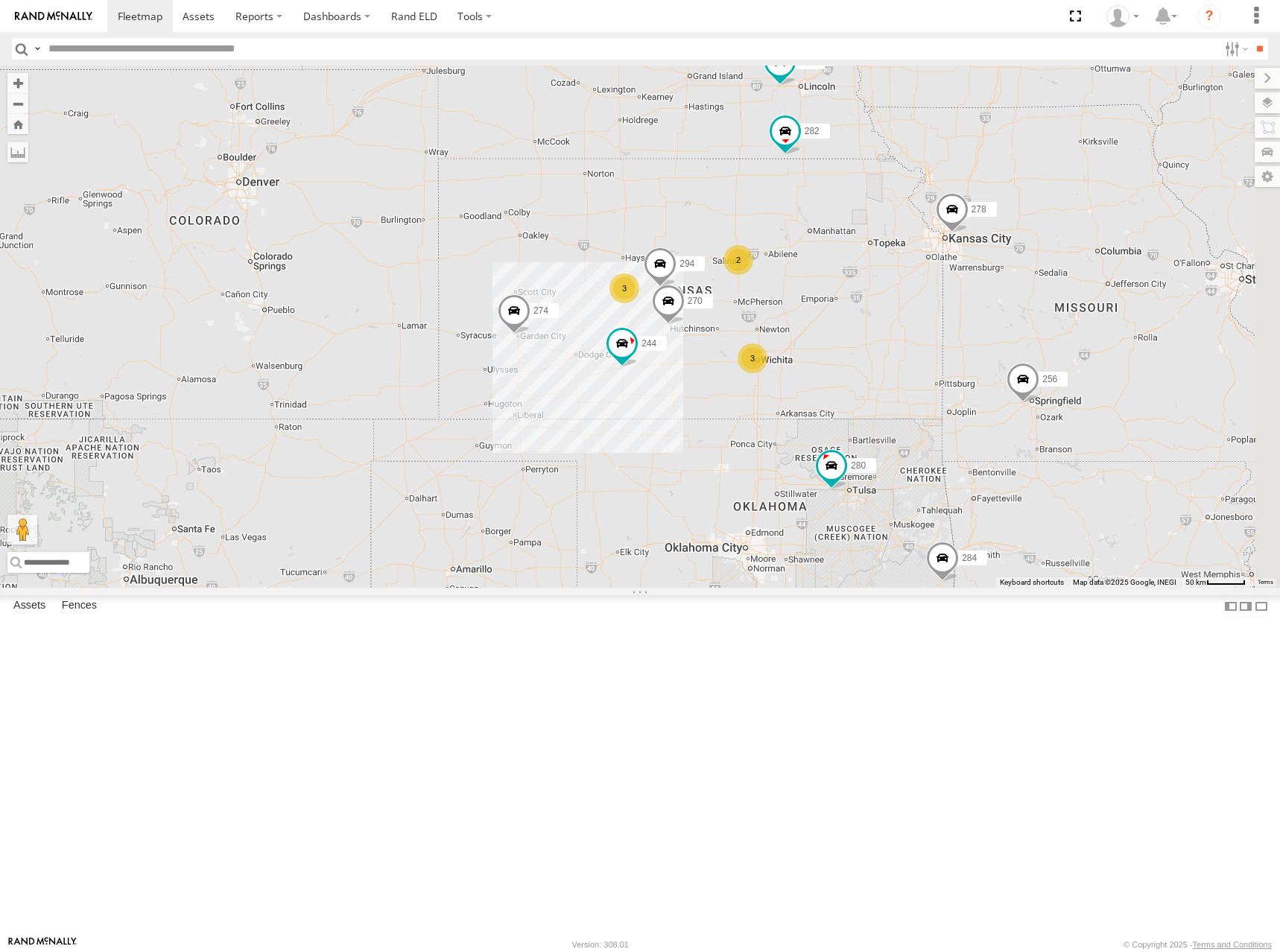
drag, startPoint x: 1094, startPoint y: 326, endPoint x: 1075, endPoint y: 318, distance: 20.6
click at [1075, 318] on div "274 300 244 270 262 292 280 256 296 284 282 278 294 3 3 2" at bounding box center [640, 326] width 1280 height 522
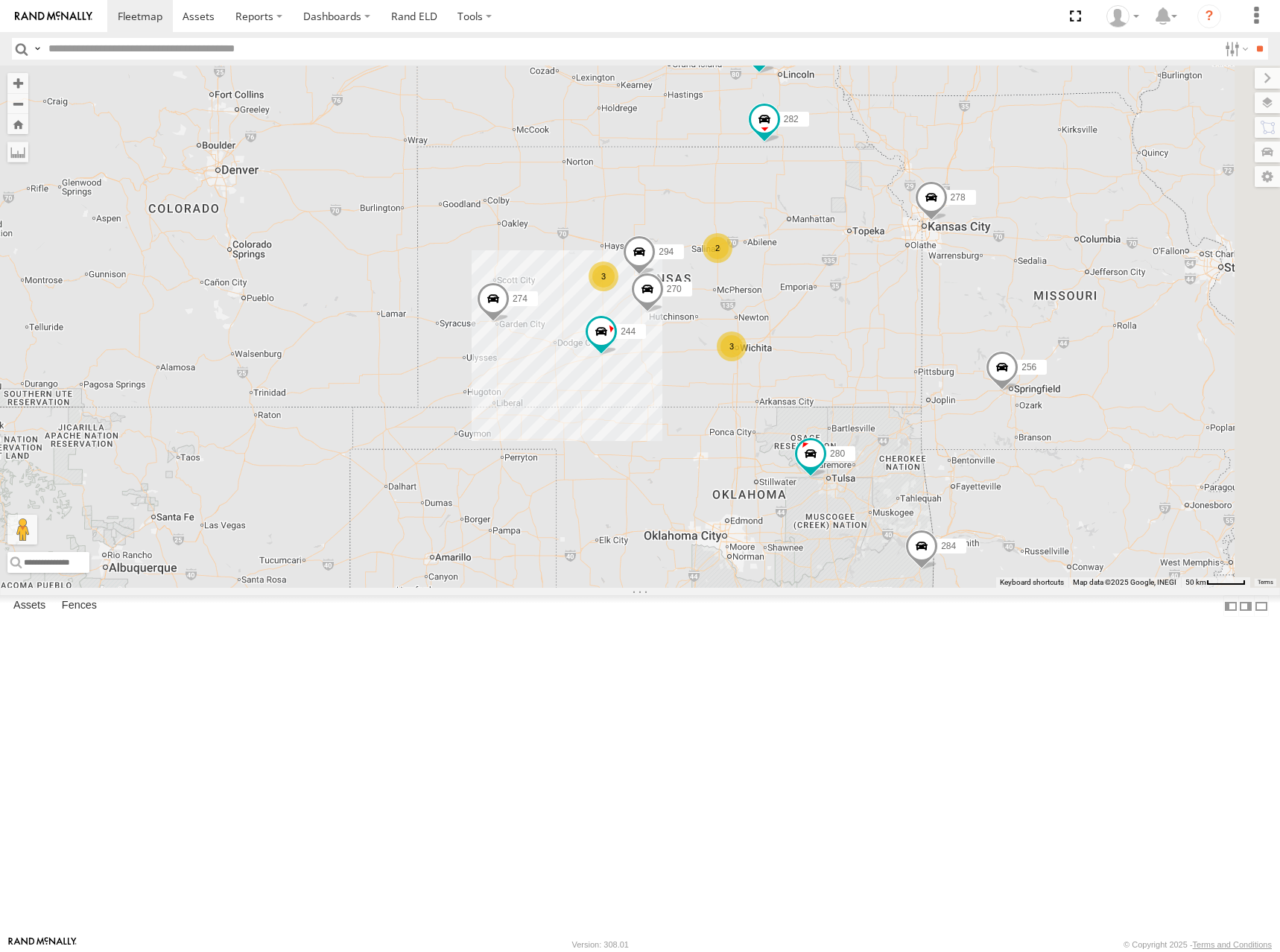
drag, startPoint x: 854, startPoint y: 353, endPoint x: 843, endPoint y: 323, distance: 32.0
click at [843, 323] on div "274 300 244 270 262 288 292 280 256 296 284 282 278 294 3 3 2" at bounding box center [640, 326] width 1280 height 522
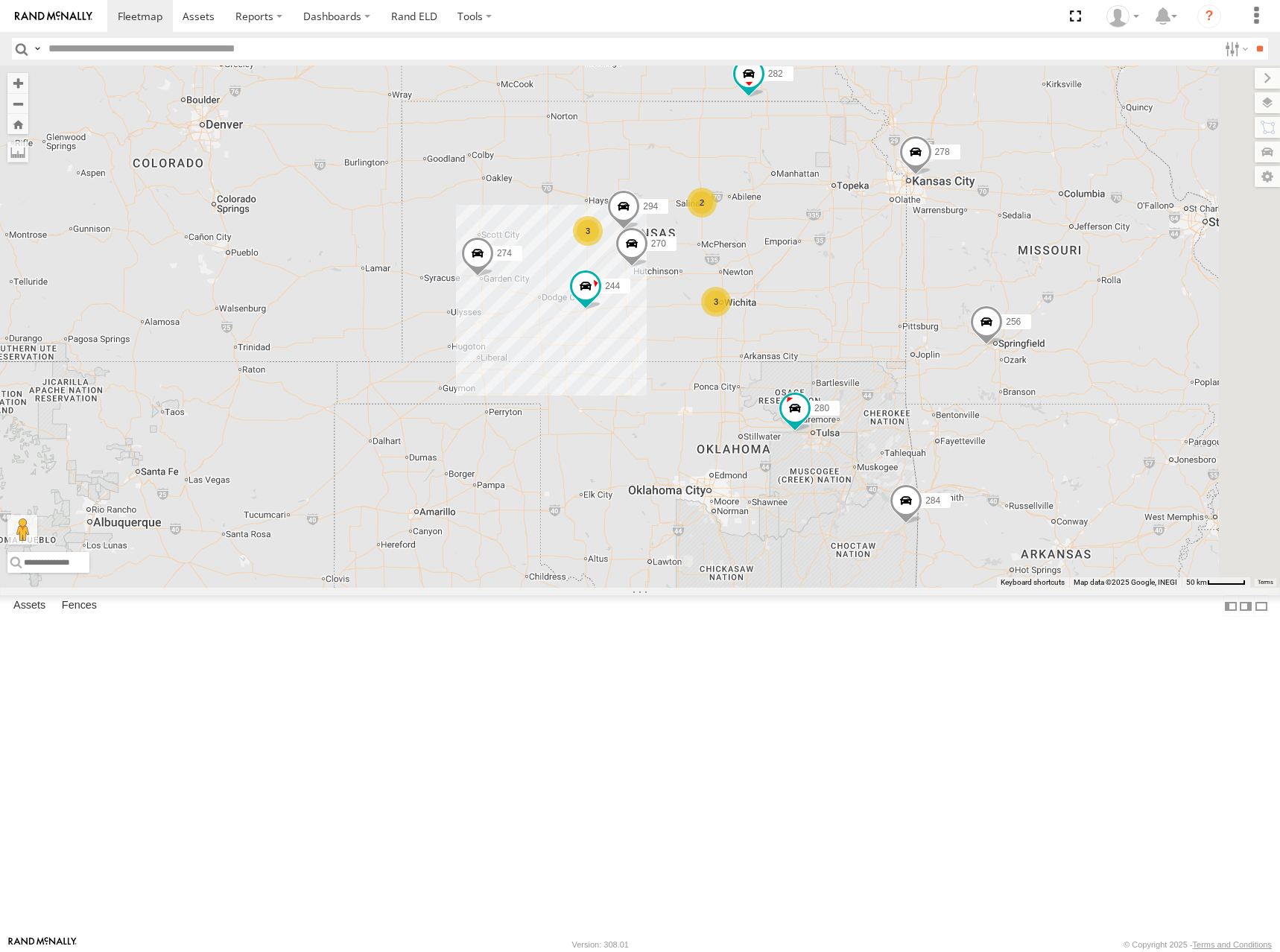
drag, startPoint x: 767, startPoint y: 283, endPoint x: 772, endPoint y: 256, distance: 27.5
click at [772, 256] on div "274 300 244 270 262 288 292 280 256 296 284 282 278 294 3 3 2 264" at bounding box center [640, 326] width 1280 height 522
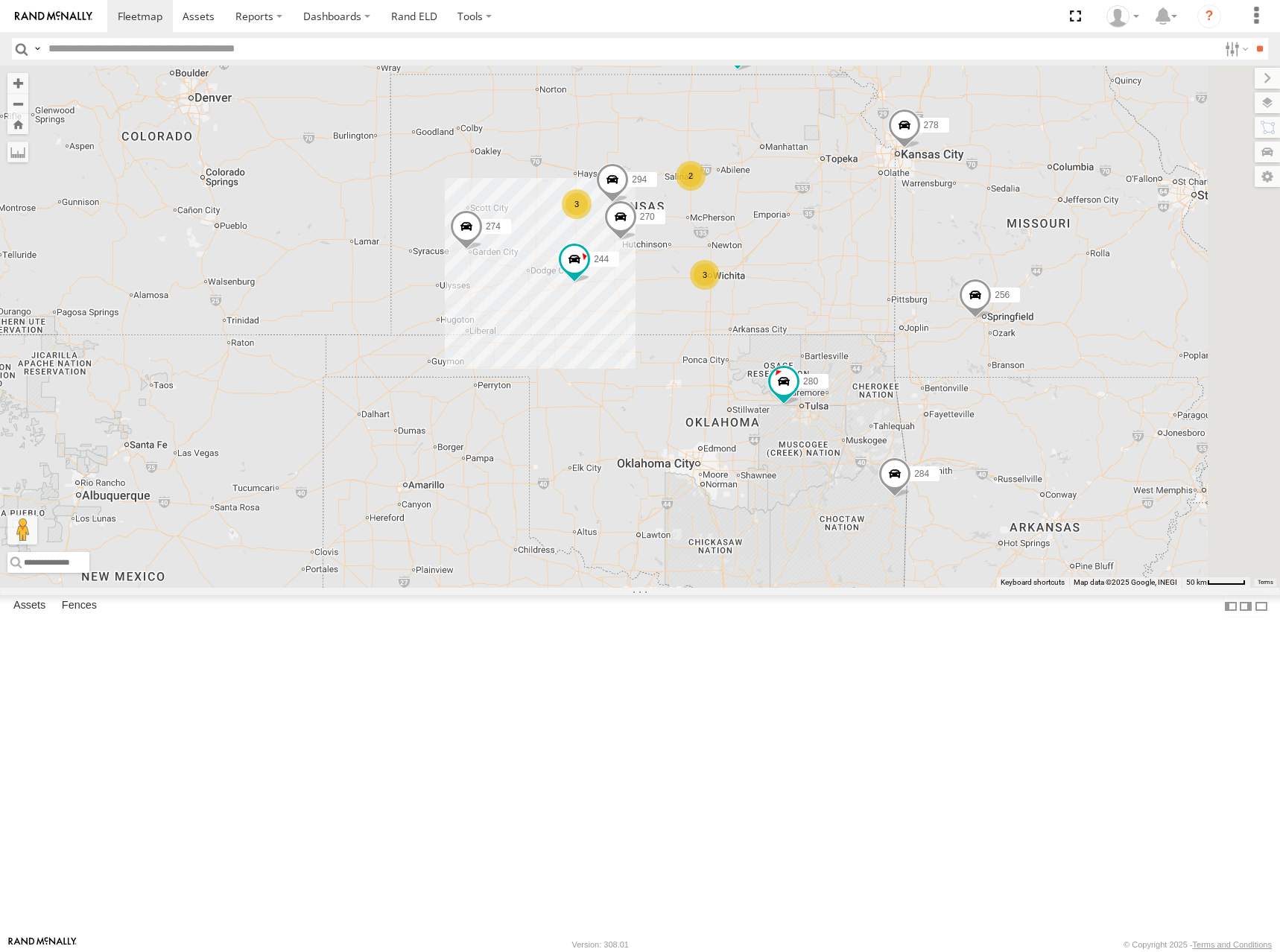
drag, startPoint x: 785, startPoint y: 252, endPoint x: 762, endPoint y: 263, distance: 25.5
click at [762, 263] on div "274 300 244 270 262 288 292 280 256 296 284 282 278 294 3 3 2 264" at bounding box center [640, 326] width 1280 height 522
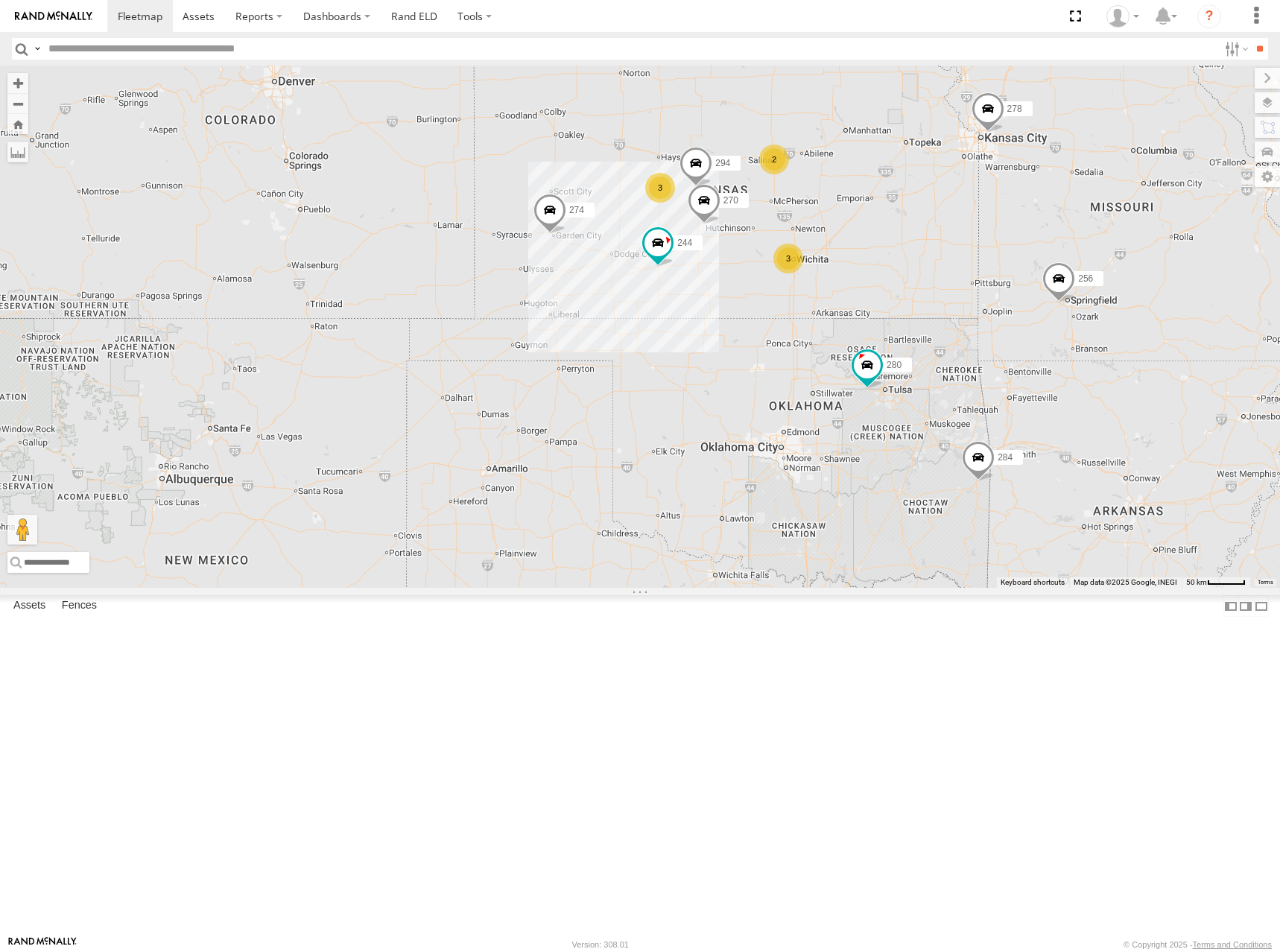
drag, startPoint x: 951, startPoint y: 292, endPoint x: 998, endPoint y: 283, distance: 47.9
click at [998, 283] on div "274 300 244 270 262 288 292 280 256 296 284 282 278 294 3 3 2 264" at bounding box center [640, 326] width 1280 height 522
click at [920, 270] on div "274 300 244 270 262 288 292 280 256 296 284 282 278 294 3 3 2 264" at bounding box center [640, 326] width 1280 height 522
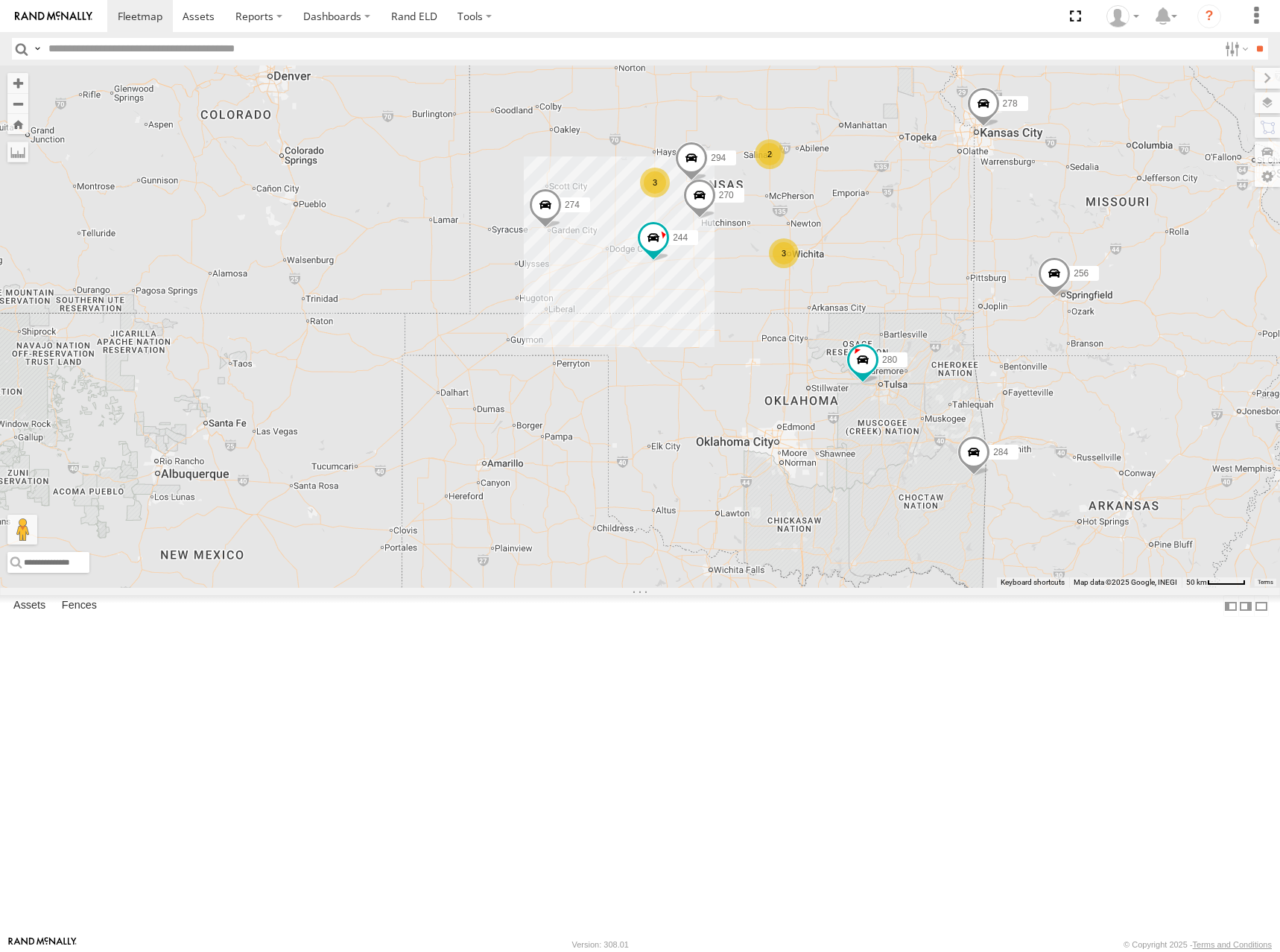
click at [1029, 283] on div "274 300 244 270 262 288 292 280 256 296 284 282 278 294 3 3 2 264" at bounding box center [640, 326] width 1280 height 522
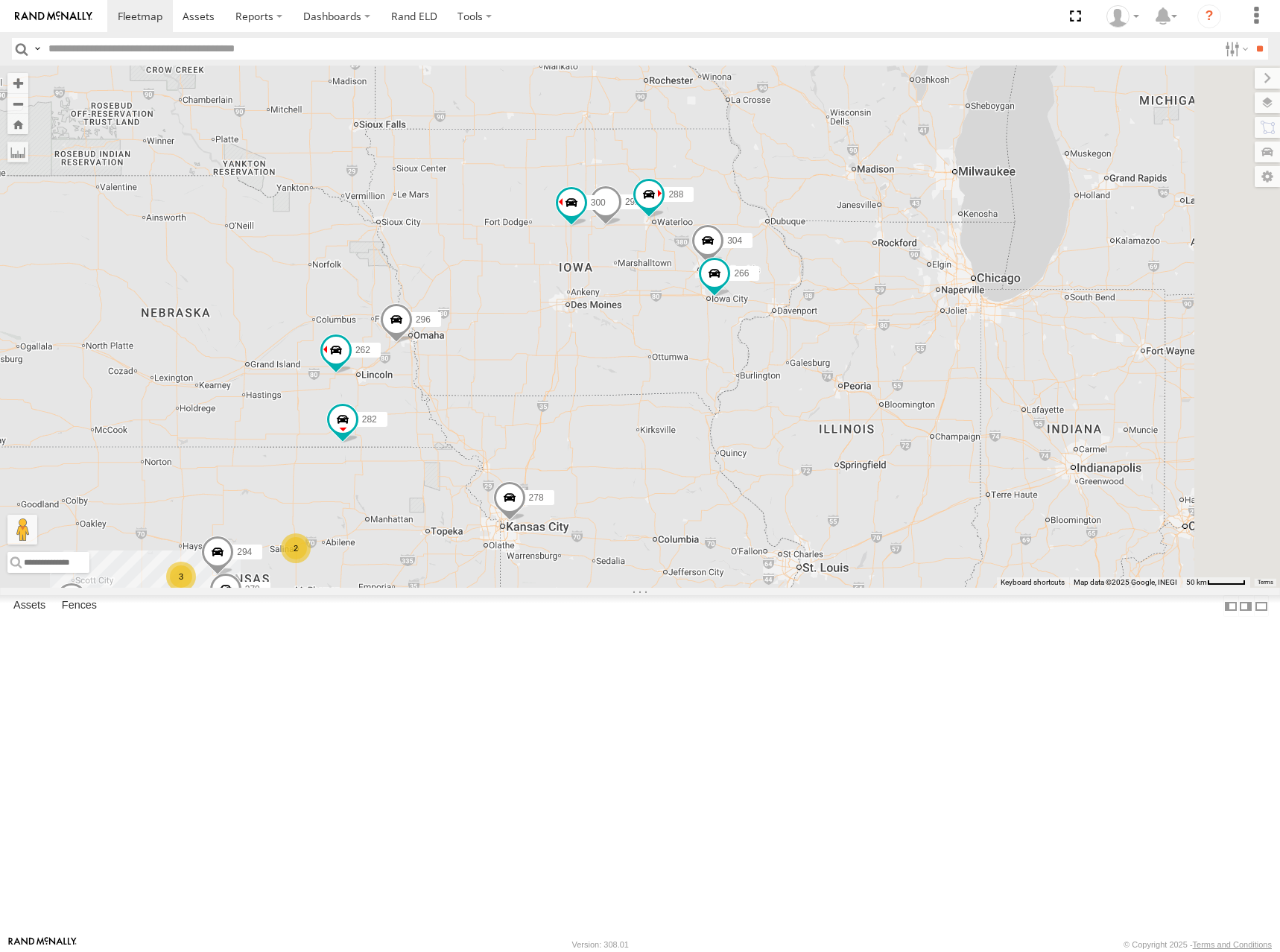
drag, startPoint x: 1188, startPoint y: 162, endPoint x: 710, endPoint y: 559, distance: 621.4
click at [710, 559] on div "274 300 244 270 262 288 292 280 256 296 284 282 278 294 3 3 2 264 304 266" at bounding box center [640, 326] width 1280 height 522
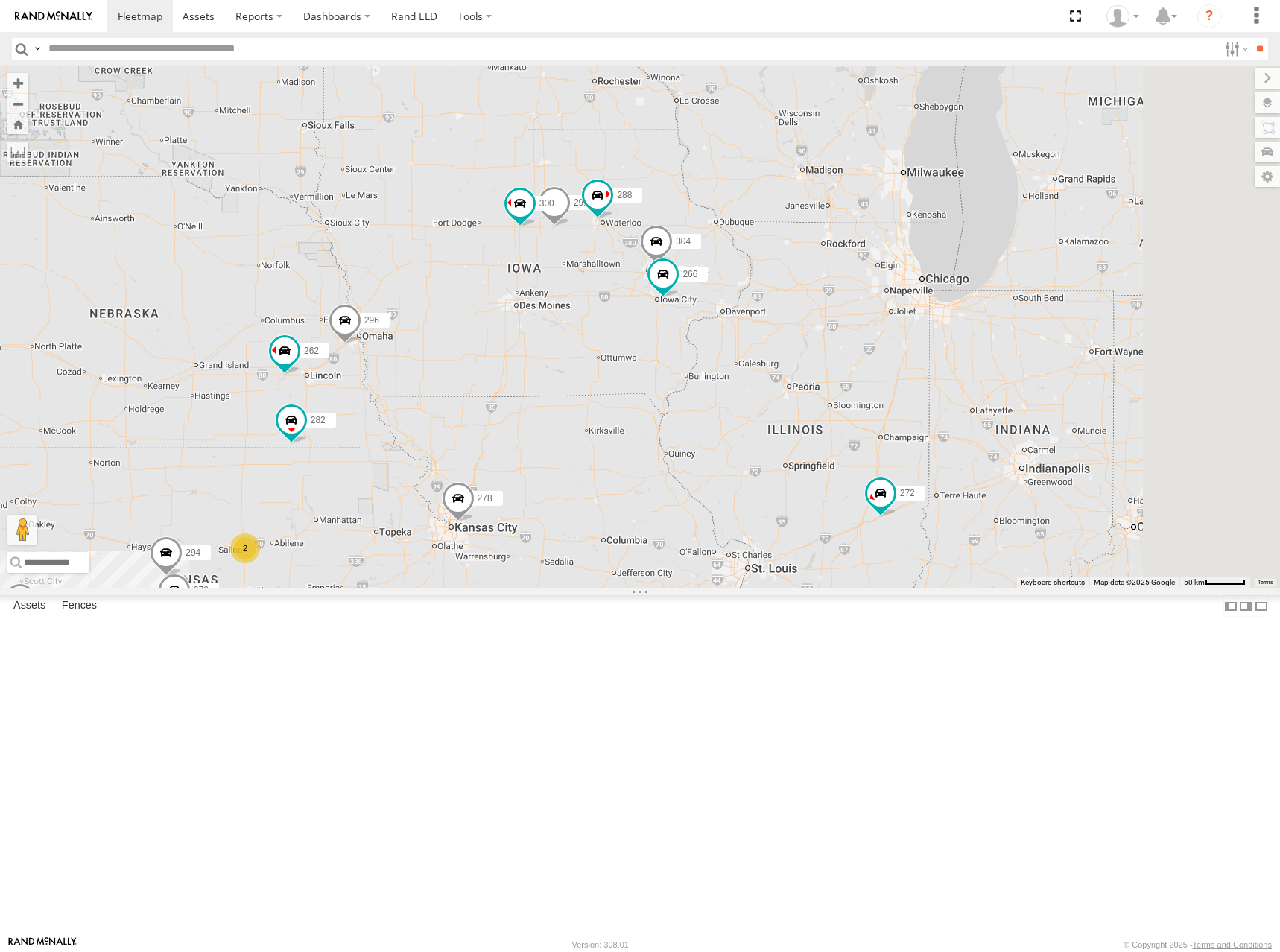
drag, startPoint x: 611, startPoint y: 487, endPoint x: 776, endPoint y: 387, distance: 192.9
click at [773, 388] on div "274 300 244 270 262 288 292 280 256 296 284 282 278 294 264 304 266 272 3 2" at bounding box center [640, 326] width 1280 height 522
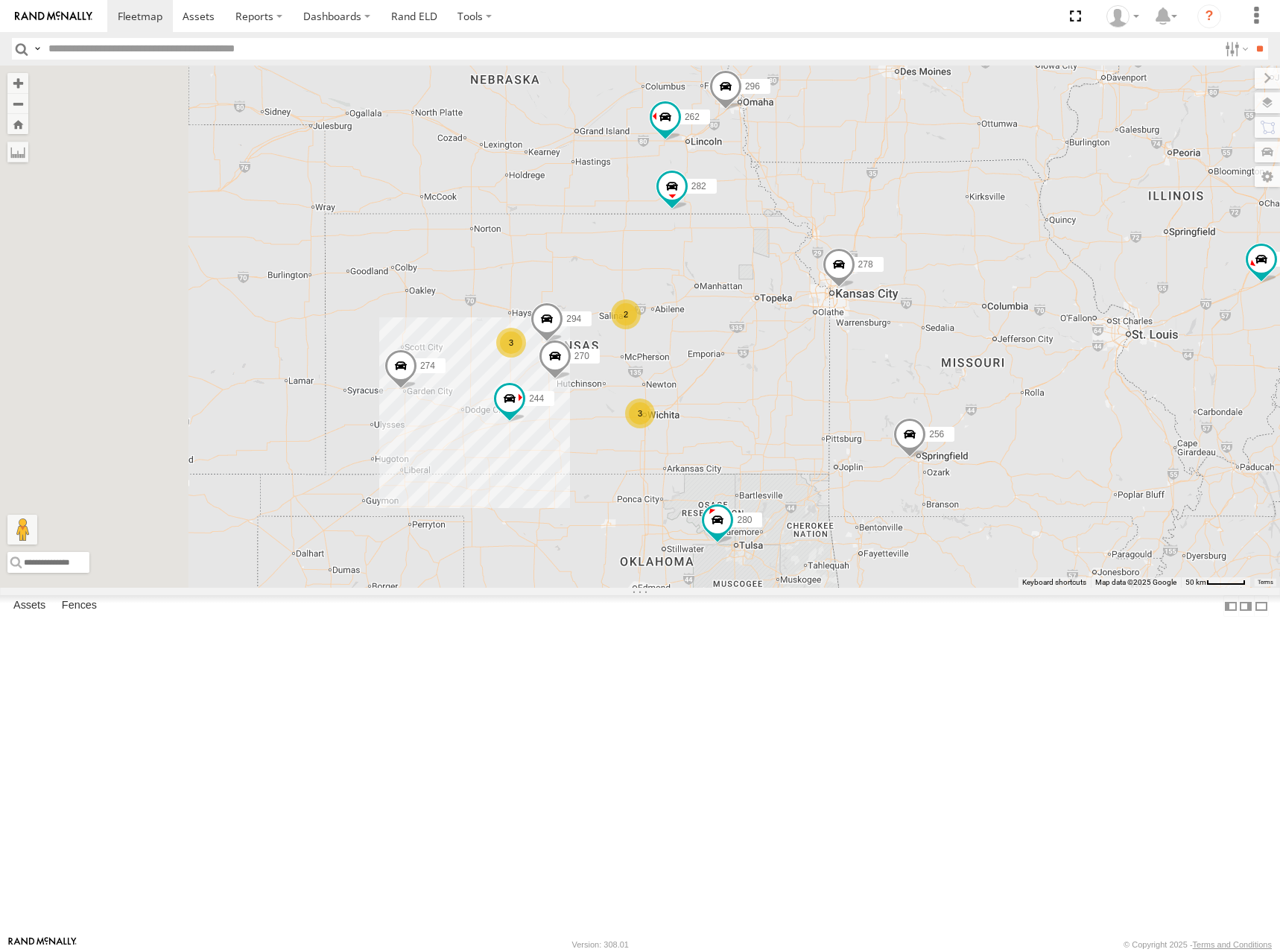
drag, startPoint x: 678, startPoint y: 481, endPoint x: 700, endPoint y: 422, distance: 63.0
click at [700, 422] on div "274 300 244 270 262 288 292 280 256 296 284 282 278 294 264 304 266 272 3 2 3" at bounding box center [640, 326] width 1280 height 522
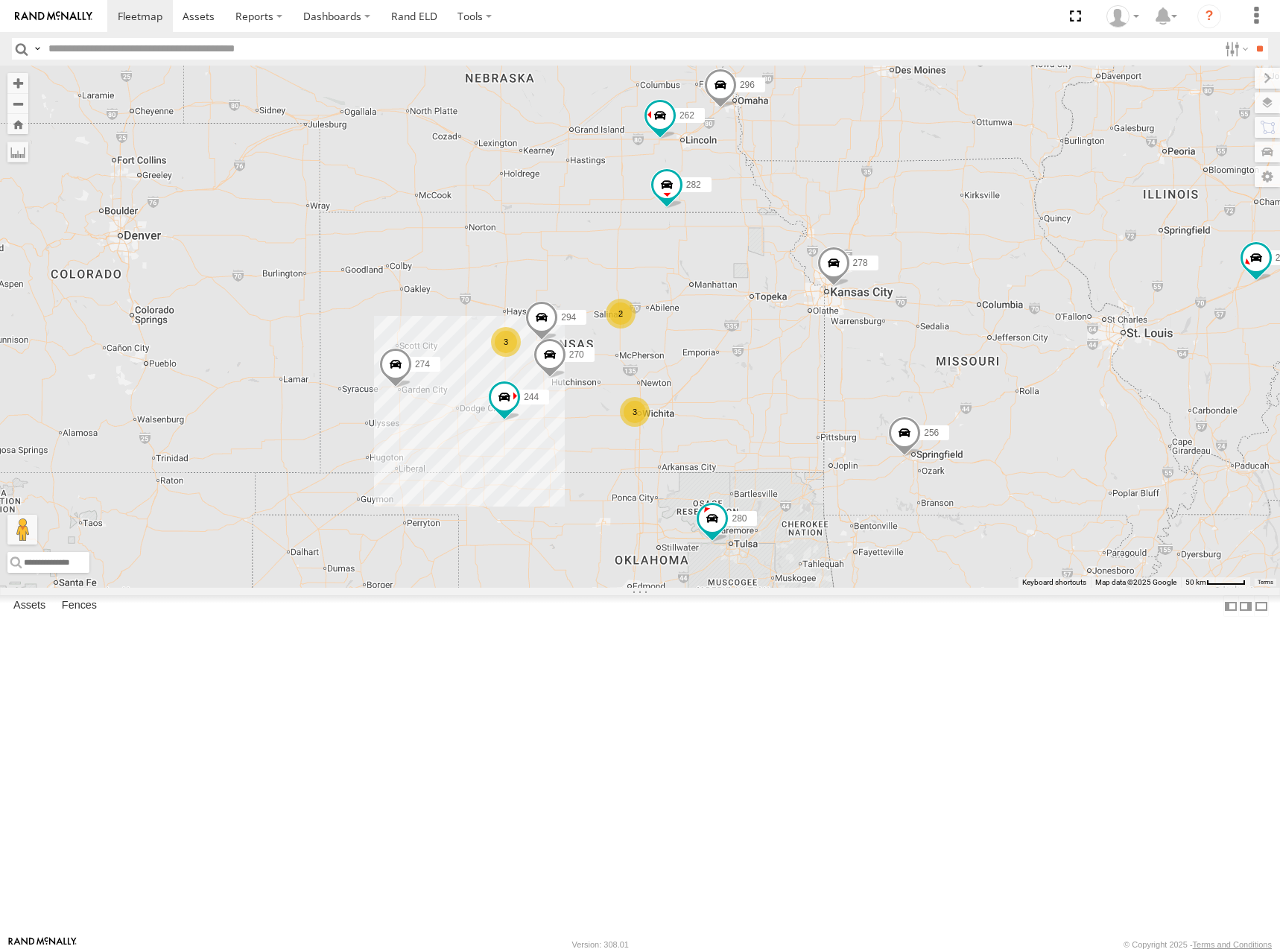
drag, startPoint x: 1090, startPoint y: 301, endPoint x: 1051, endPoint y: 309, distance: 39.8
click at [1057, 309] on div "274 300 244 270 262 288 292 280 256 296 284 282 278 294 264 304 266 272 3 2 3" at bounding box center [640, 326] width 1280 height 522
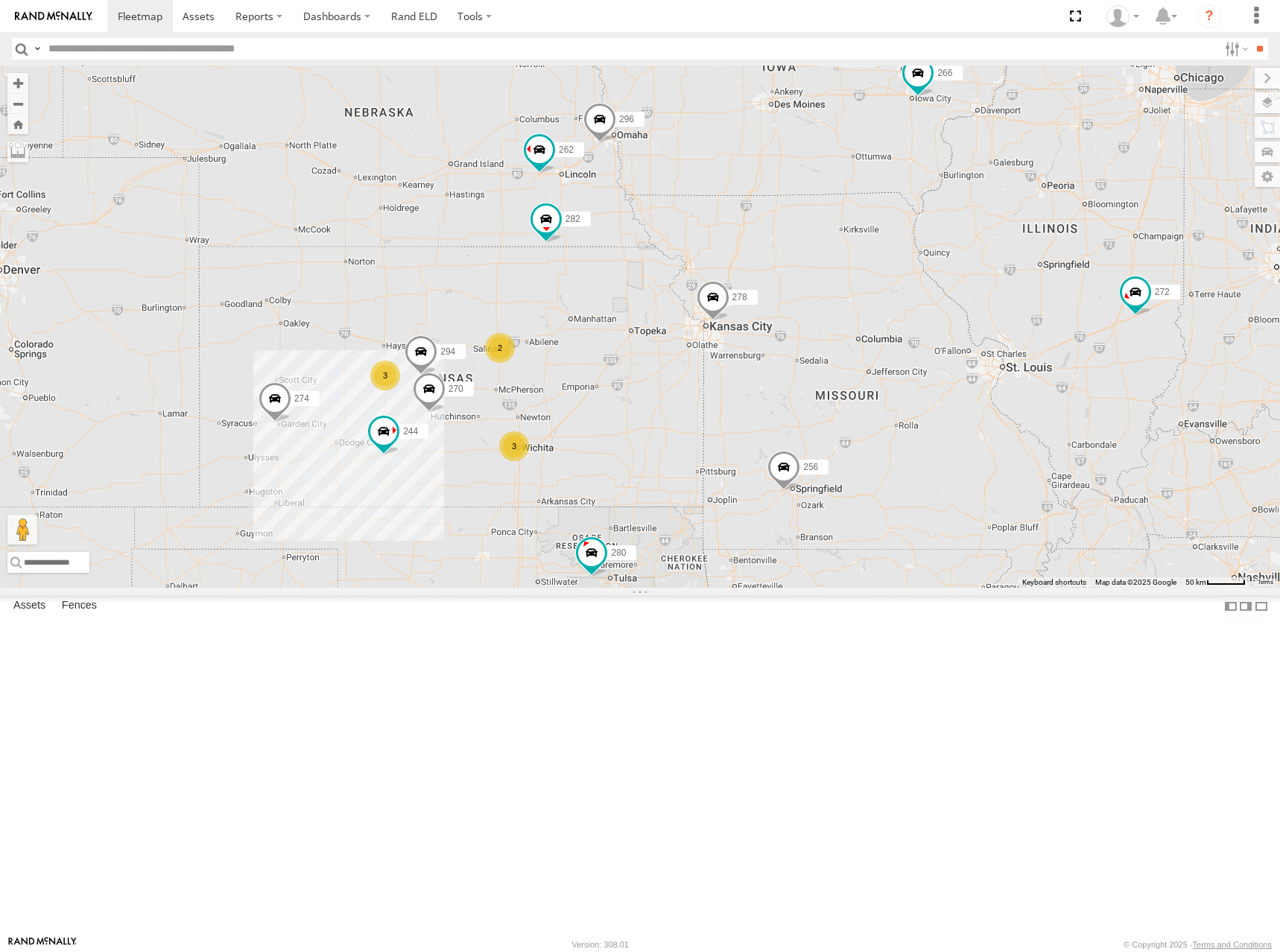
drag, startPoint x: 1030, startPoint y: 312, endPoint x: 941, endPoint y: 340, distance: 93.3
click at [941, 340] on div "274 300 244 270 262 288 292 280 256 296 284 282 278 294 264 304 266 272 3 2 3" at bounding box center [640, 326] width 1280 height 522
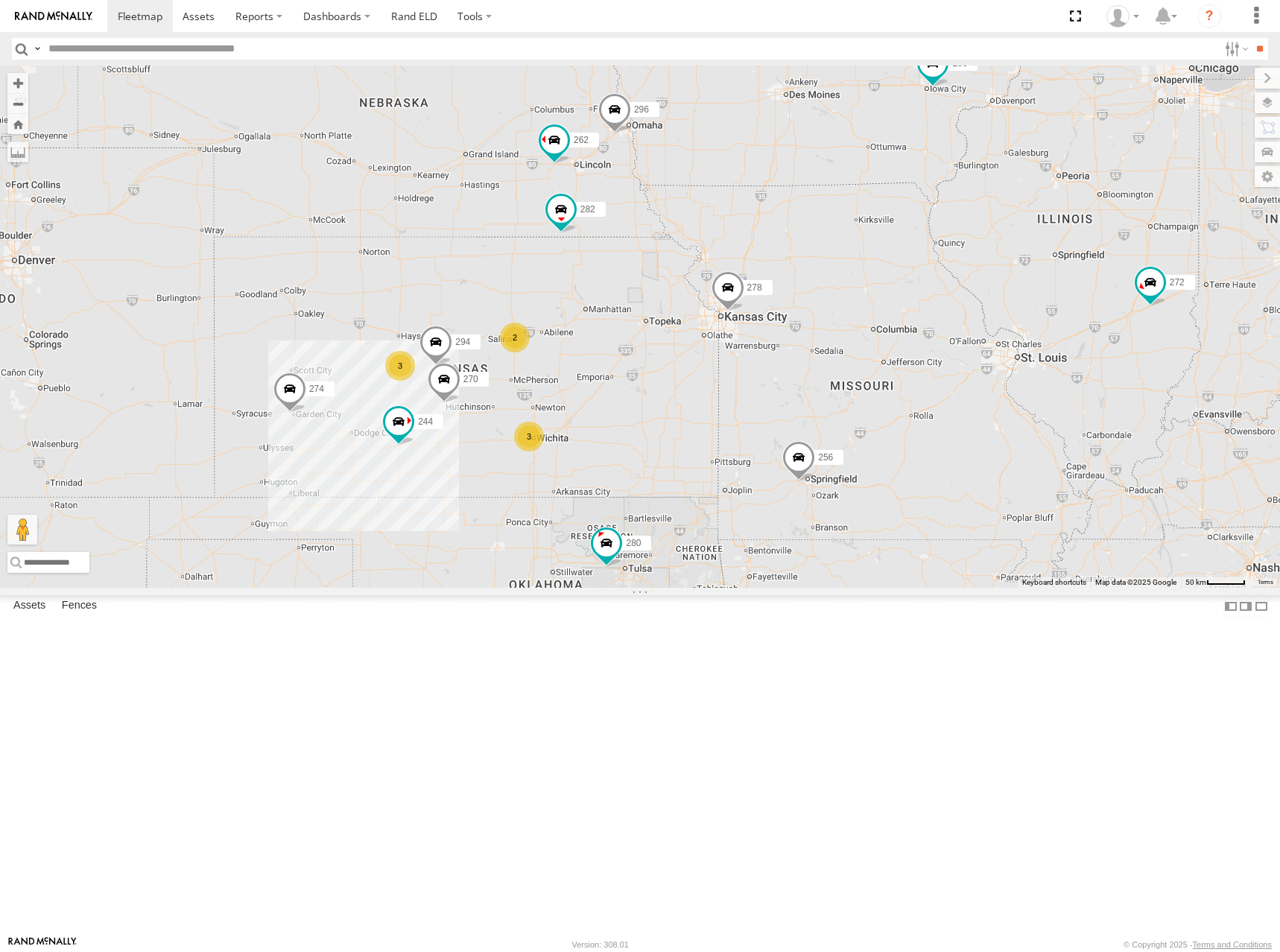
drag, startPoint x: 943, startPoint y: 336, endPoint x: 961, endPoint y: 326, distance: 20.6
click at [961, 326] on div "274 300 244 270 262 288 292 280 256 296 284 282 278 294 264 304 266 272 3 2 3" at bounding box center [640, 326] width 1280 height 522
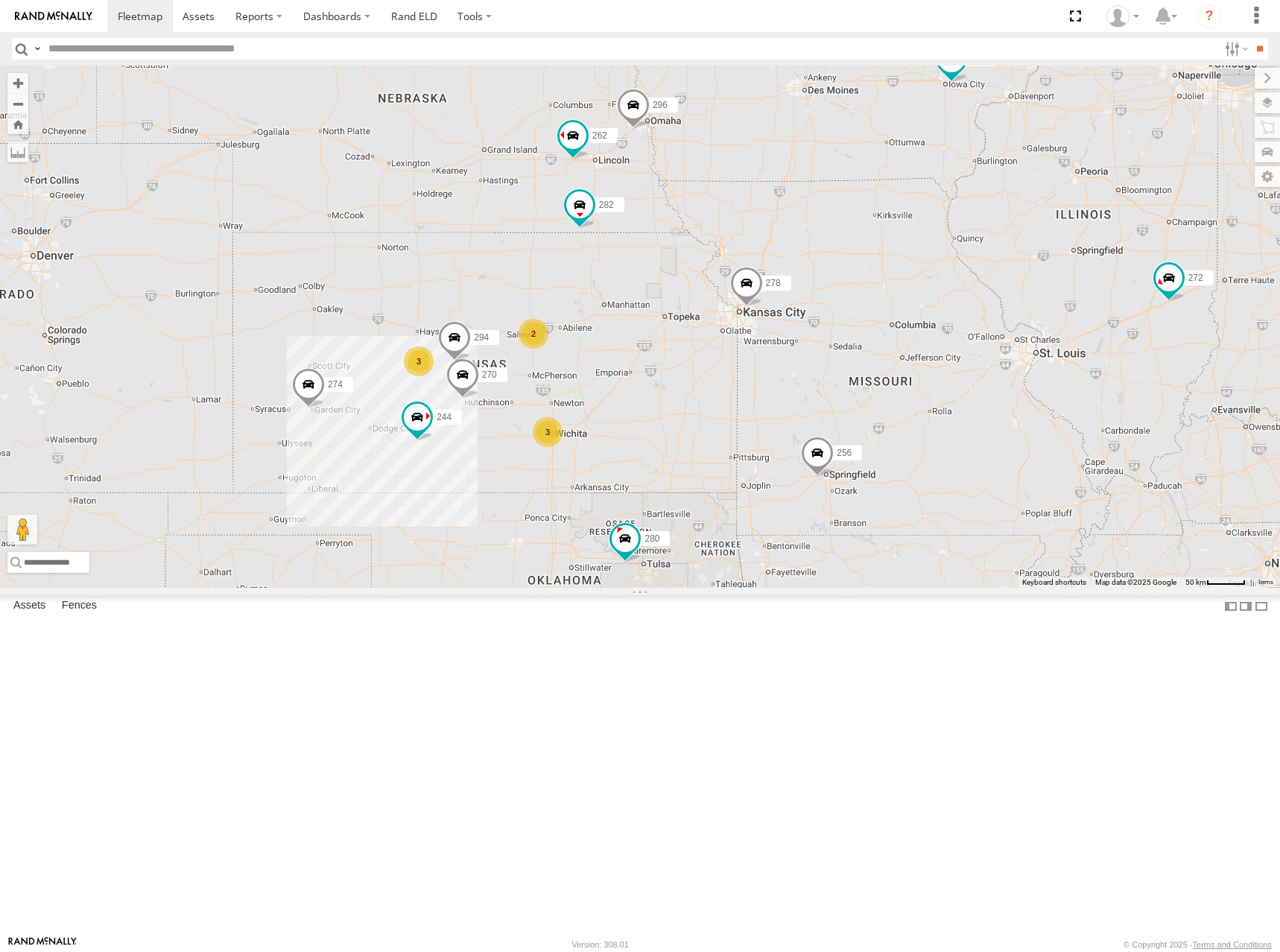
drag, startPoint x: 924, startPoint y: 318, endPoint x: 942, endPoint y: 318, distance: 18.0
click at [942, 318] on div "274 300 244 270 262 288 292 280 256 296 284 282 278 294 264 304 266 272 3 2 3" at bounding box center [640, 326] width 1280 height 522
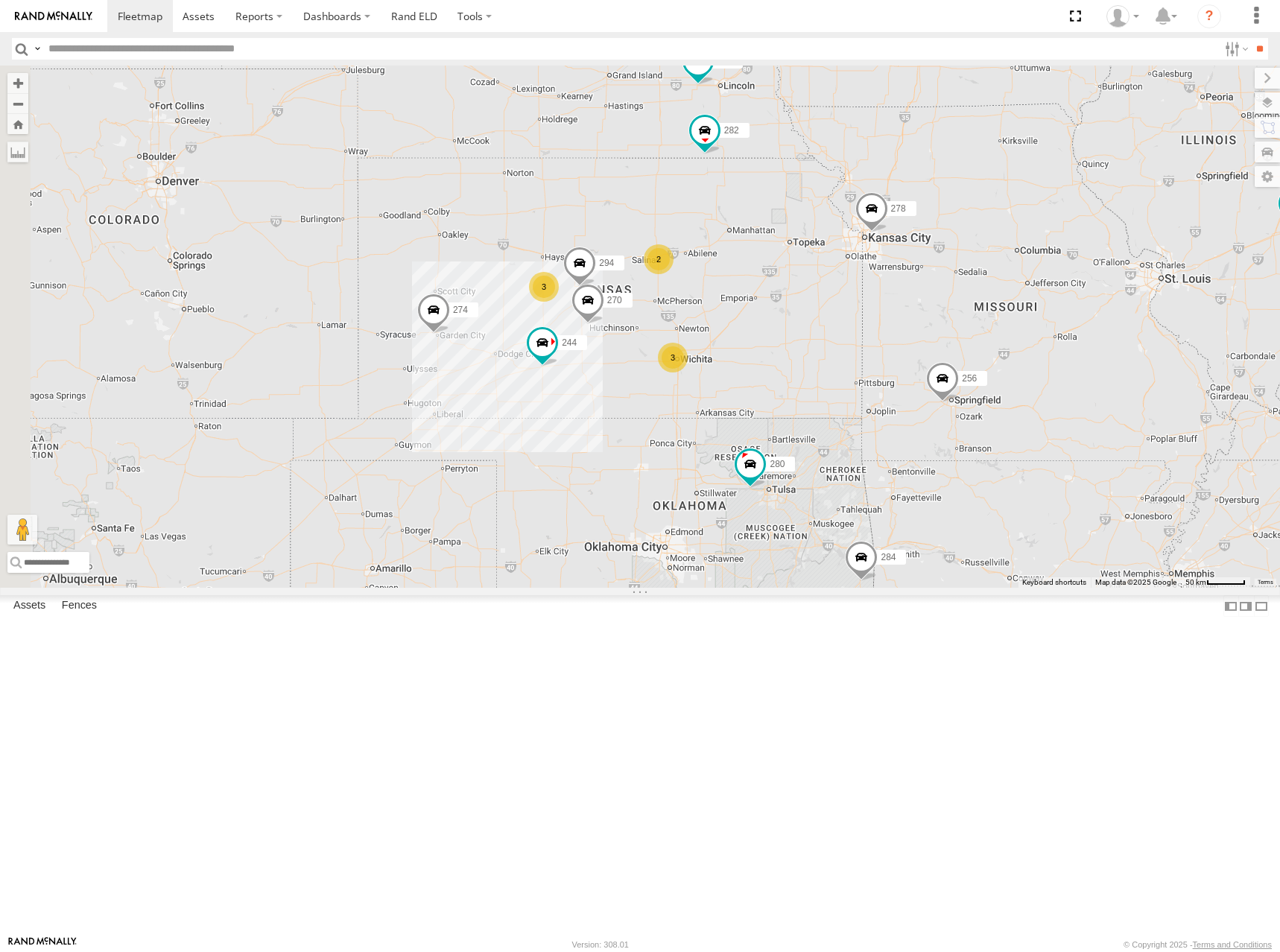
drag, startPoint x: 880, startPoint y: 386, endPoint x: 1007, endPoint y: 309, distance: 148.5
click at [1007, 309] on div "274 300 244 270 262 288 292 280 256 296 284 282 278 294 264 304 266 272 3 2 3" at bounding box center [640, 326] width 1280 height 522
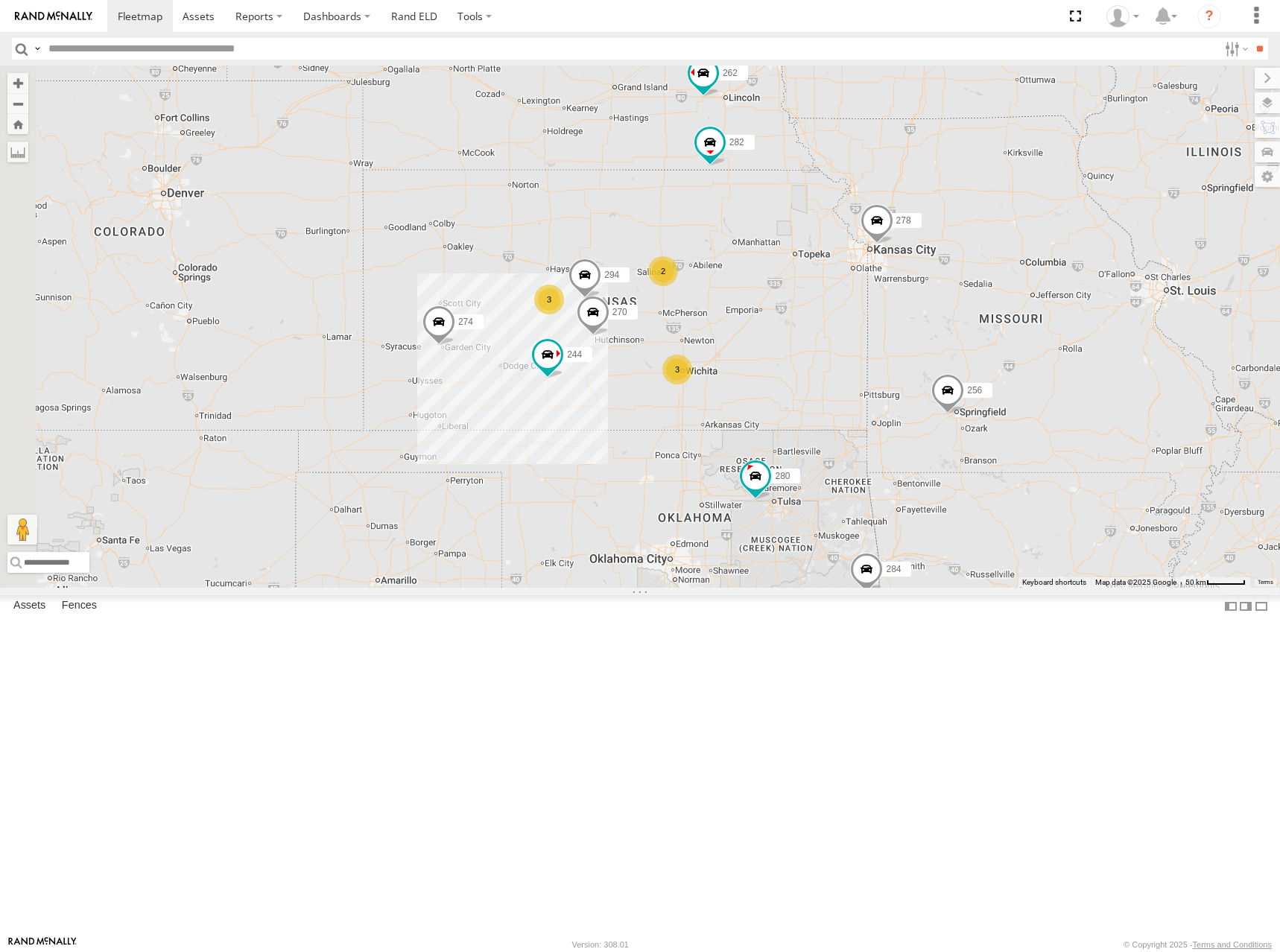
drag, startPoint x: 1024, startPoint y: 292, endPoint x: 1022, endPoint y: 305, distance: 13.2
click at [1030, 307] on div "274 300 244 270 262 288 292 280 256 296 284 282 278 294 264 304 266 272 3 2 3" at bounding box center [640, 326] width 1280 height 522
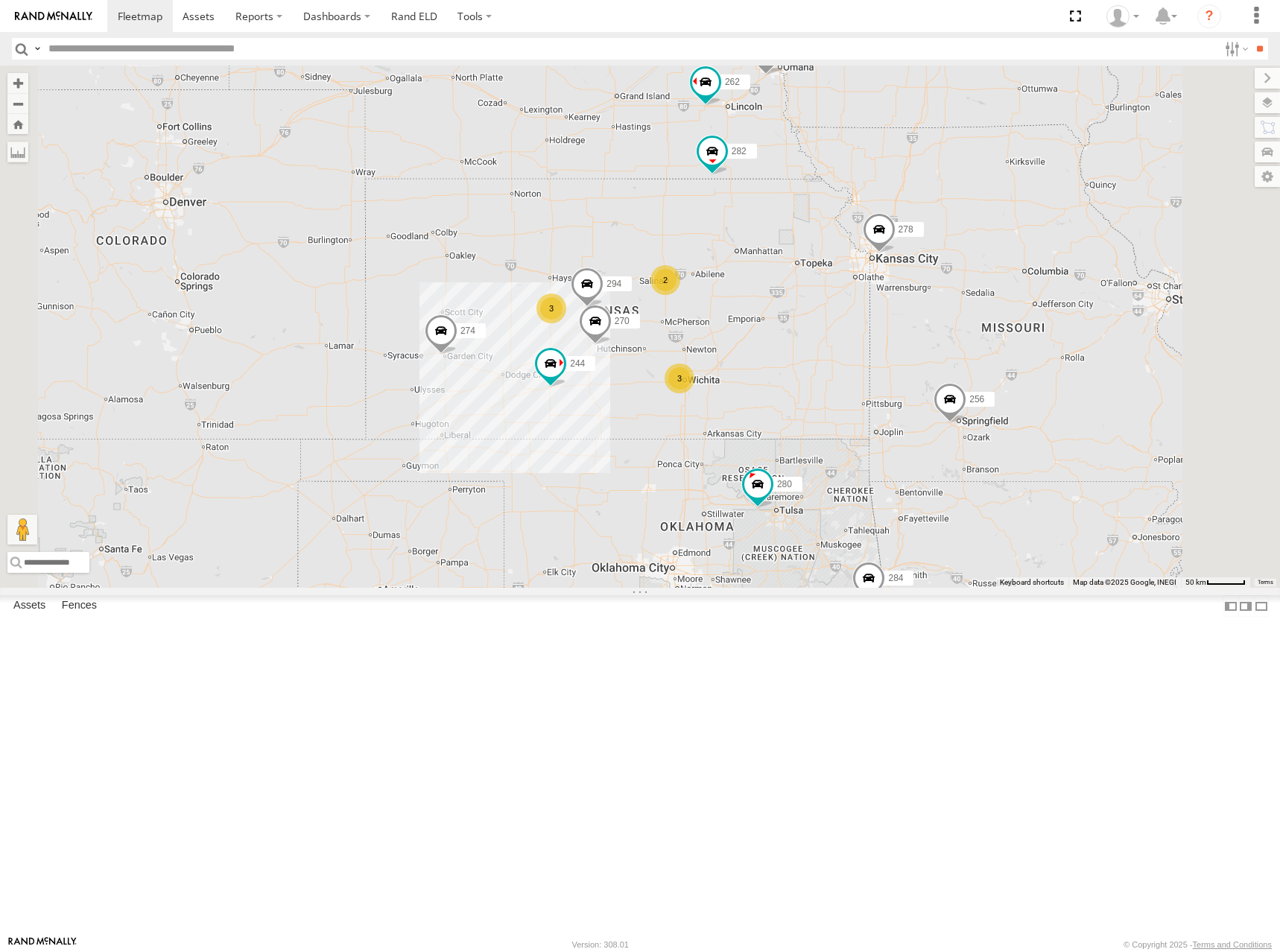
drag, startPoint x: 806, startPoint y: 261, endPoint x: 830, endPoint y: 287, distance: 35.4
click at [830, 287] on div "274 300 244 270 262 288 292 280 256 296 284 282 278 294 264 304 266 272 3 3 2" at bounding box center [640, 326] width 1280 height 522
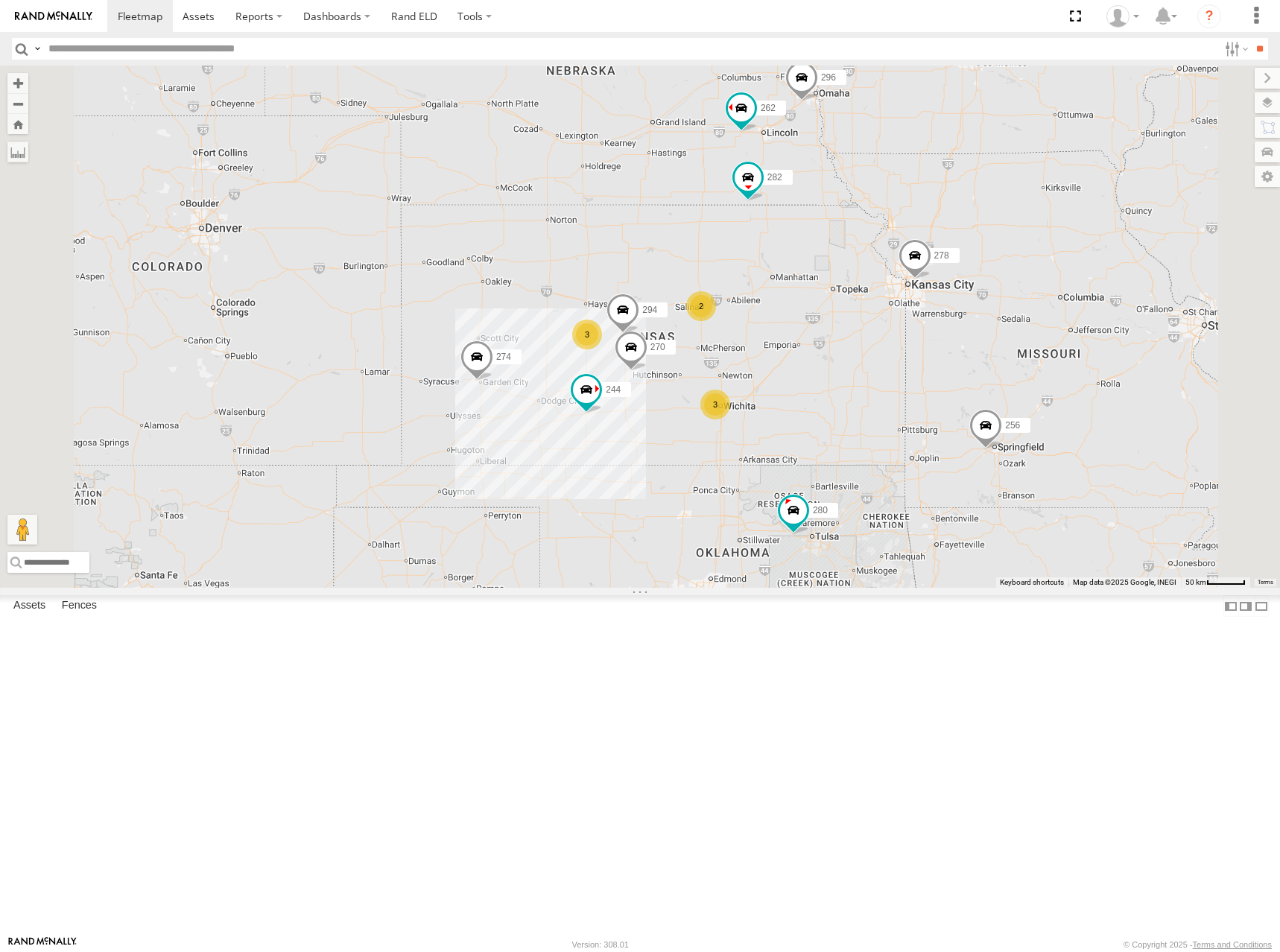
drag, startPoint x: 838, startPoint y: 277, endPoint x: 846, endPoint y: 283, distance: 10.0
click at [846, 283] on div "274 300 244 270 262 288 292 280 256 296 284 282 278 294 264 304 266 272 3 3 2" at bounding box center [640, 326] width 1280 height 522
drag, startPoint x: 893, startPoint y: 250, endPoint x: 890, endPoint y: 257, distance: 7.6
click at [890, 257] on div "274 300 244 270 262 288 292 280 256 296 284 282 278 294 264 304 266 272 3 3 2" at bounding box center [640, 326] width 1280 height 522
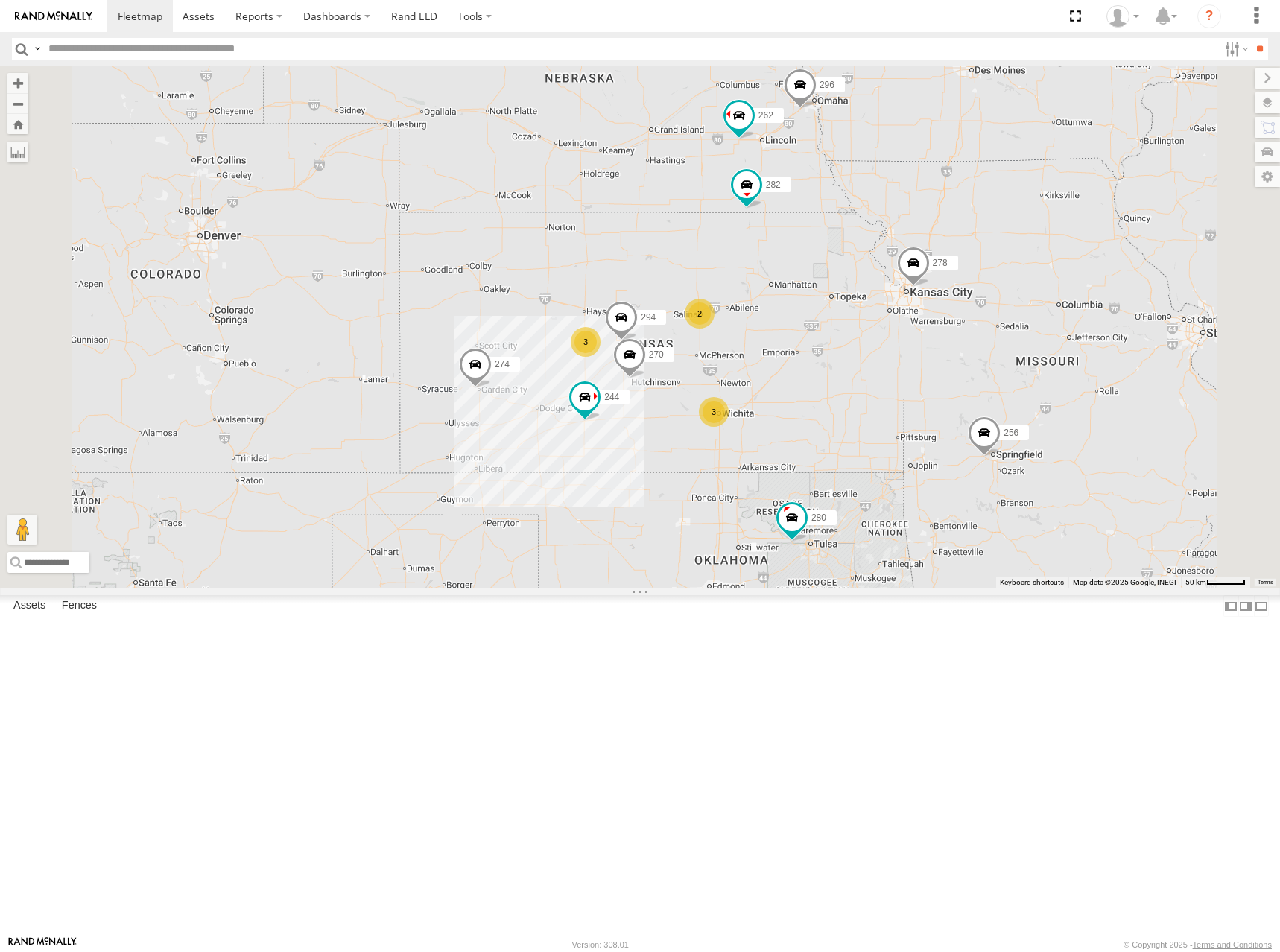
drag, startPoint x: 850, startPoint y: 307, endPoint x: 835, endPoint y: 250, distance: 58.9
click at [835, 250] on div "274 300 244 270 262 288 292 280 256 296 284 282 278 294 264 304 266 272 3 3 2" at bounding box center [640, 326] width 1280 height 522
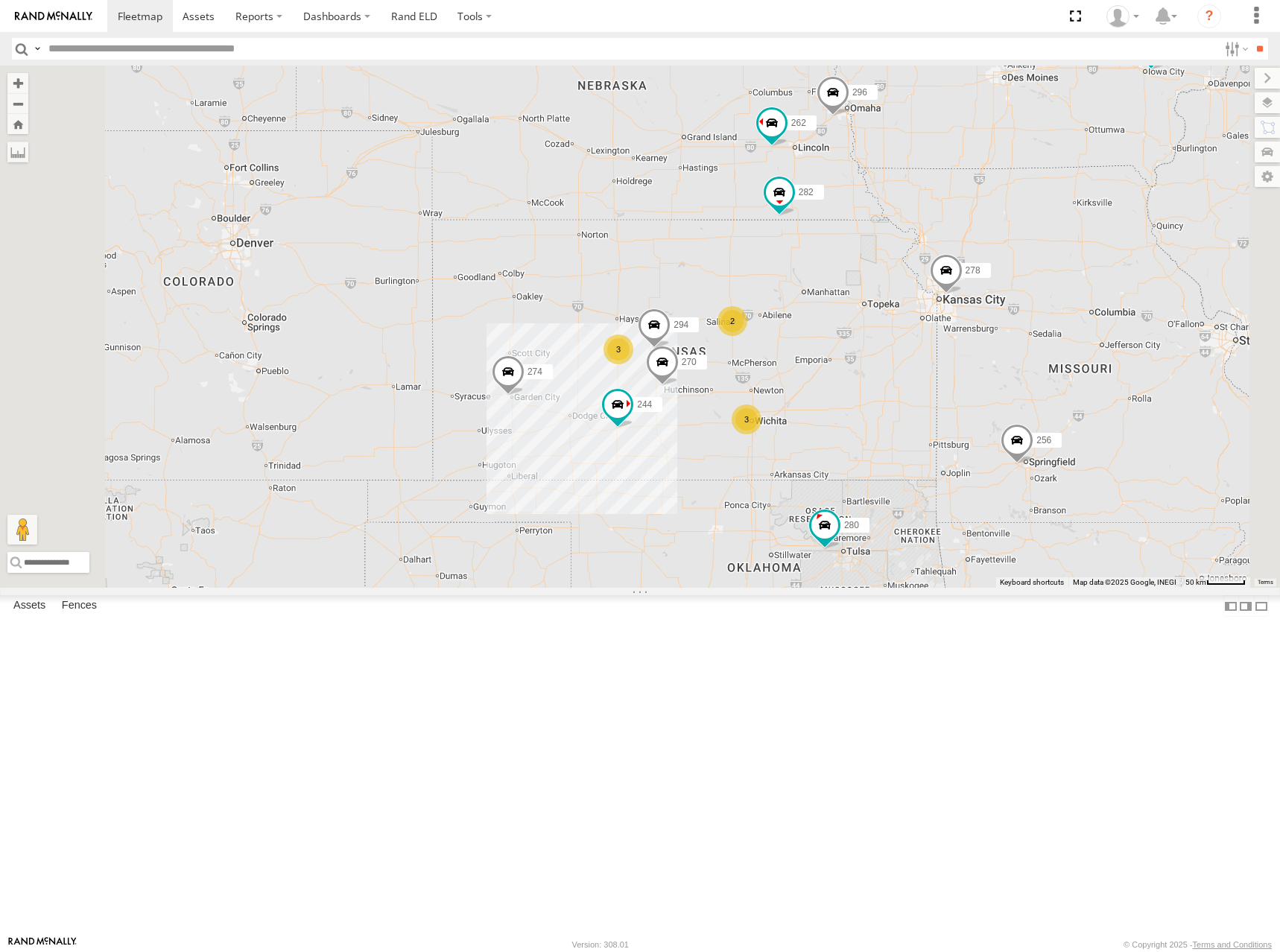
drag, startPoint x: 803, startPoint y: 144, endPoint x: 855, endPoint y: 217, distance: 89.6
click at [855, 217] on div "274 300 244 270 262 288 292 280 256 296 284 282 278 294 264 304 266 272 3 3 2" at bounding box center [640, 326] width 1280 height 522
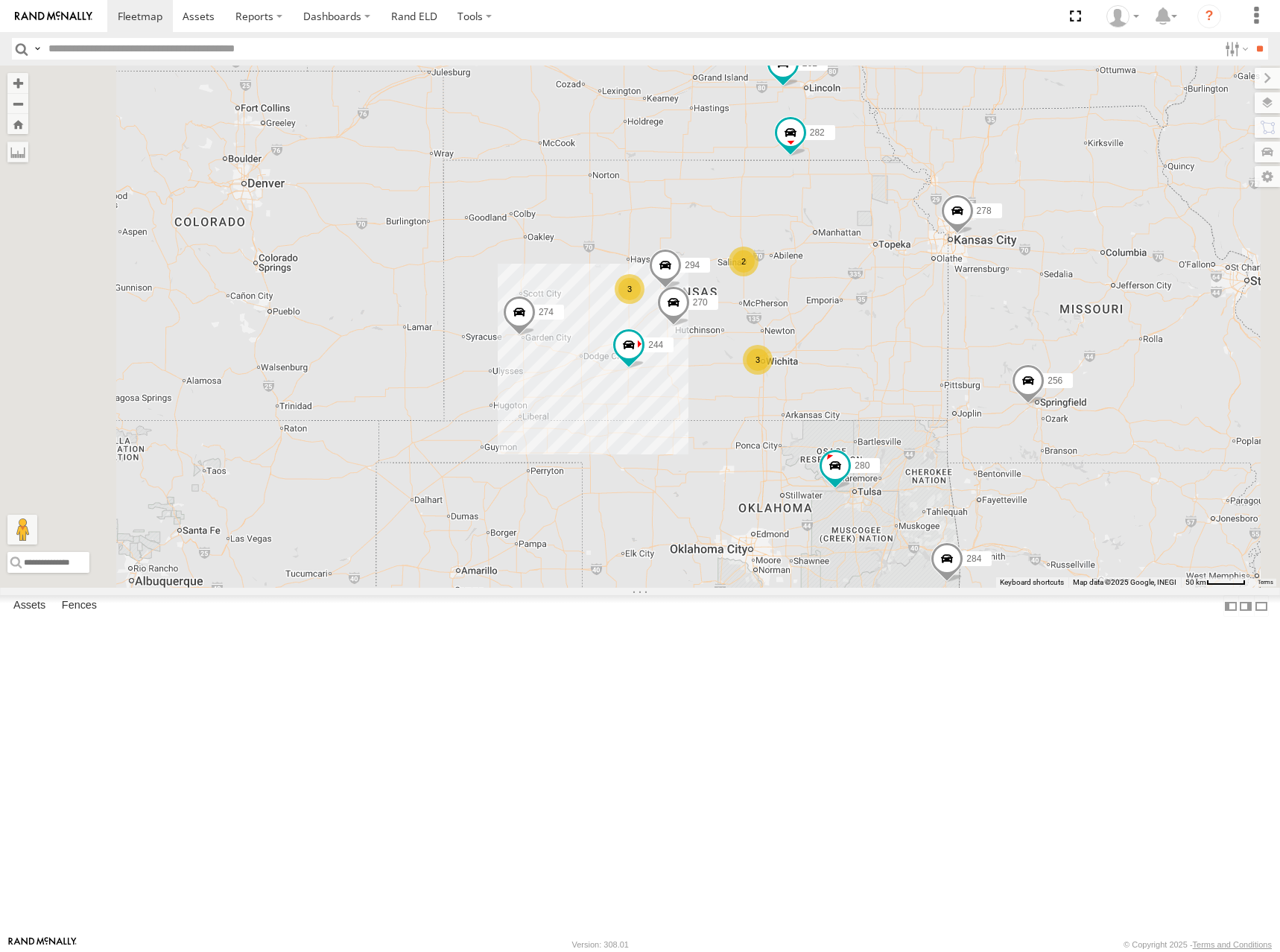
drag, startPoint x: 903, startPoint y: 389, endPoint x: 917, endPoint y: 349, distance: 42.4
click at [917, 349] on div "274 300 244 270 262 288 292 280 256 296 284 282 278 294 264 304 266 272 3 3 2" at bounding box center [640, 326] width 1280 height 522
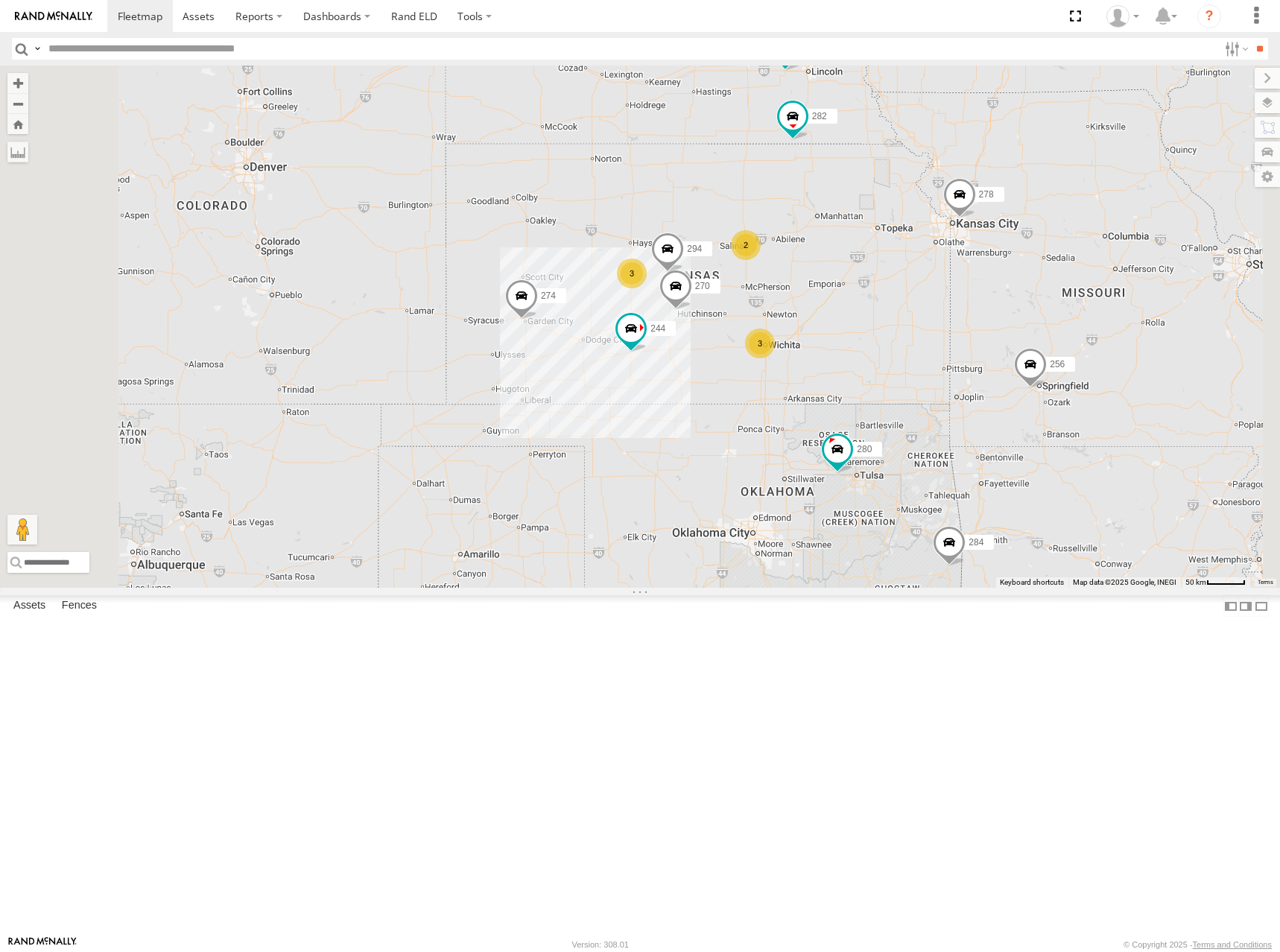
drag, startPoint x: 897, startPoint y: 366, endPoint x: 897, endPoint y: 340, distance: 26.0
click at [897, 340] on div "274 300 244 270 262 288 292 280 256 296 284 282 278 294 264 304 266 272 3 3 2" at bounding box center [640, 326] width 1280 height 522
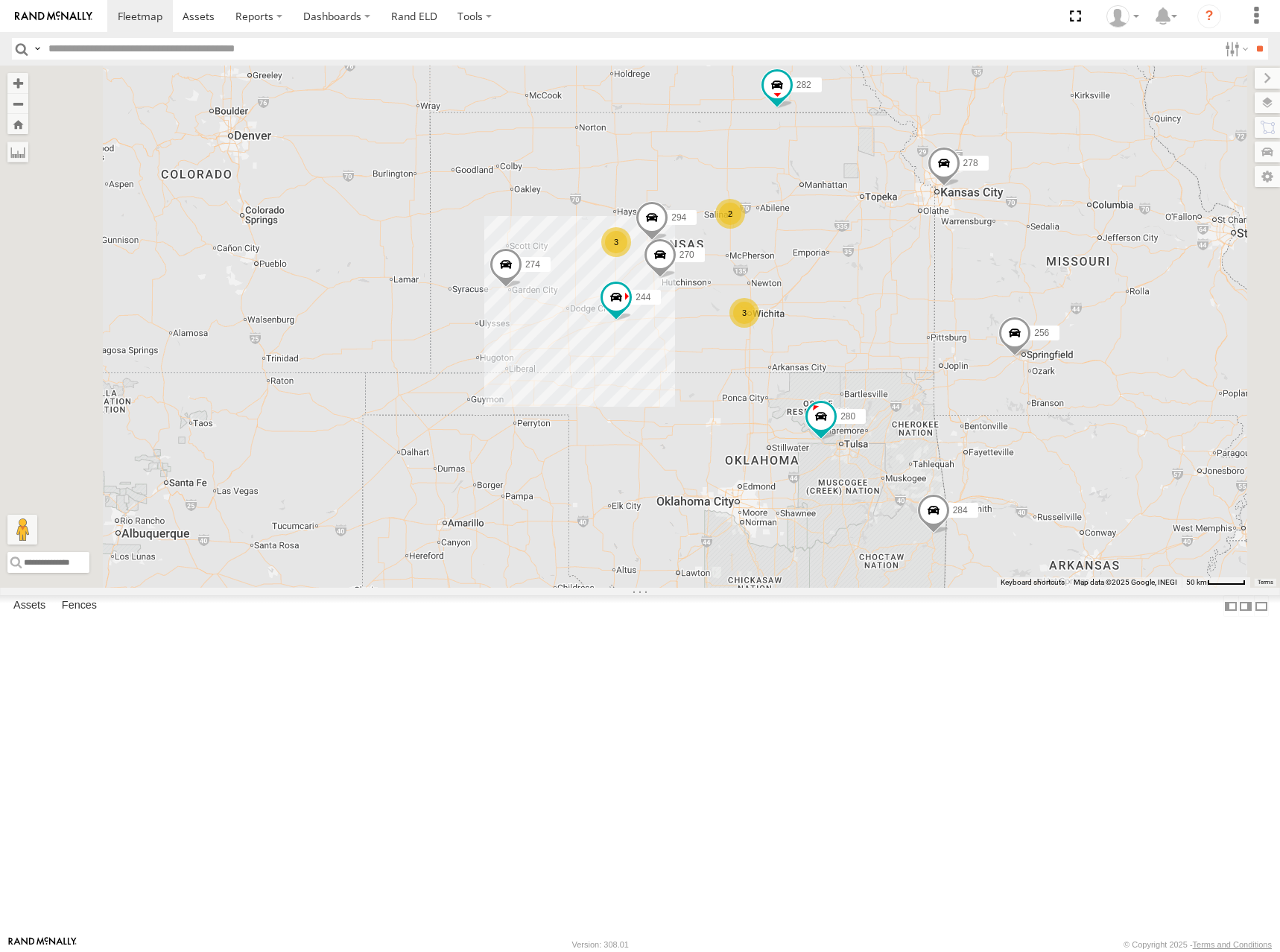
drag, startPoint x: 1042, startPoint y: 446, endPoint x: 1034, endPoint y: 437, distance: 12.0
click at [1034, 437] on div "274 300 244 270 262 288 292 280 256 296 284 282 278 294 264 304 266 272 3 3 2" at bounding box center [640, 326] width 1280 height 522
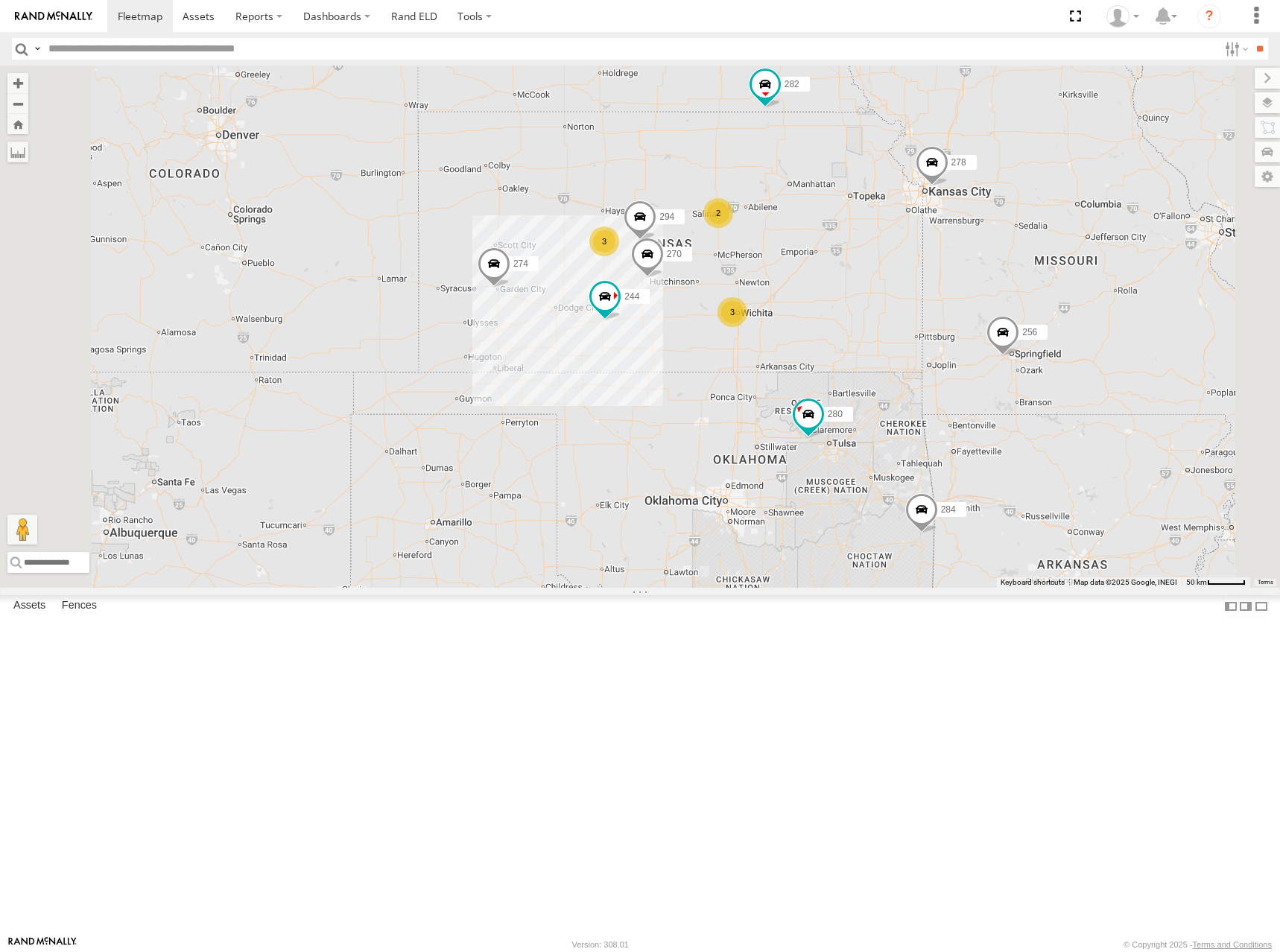
drag, startPoint x: 977, startPoint y: 336, endPoint x: 977, endPoint y: 347, distance: 11.0
click at [977, 347] on div "274 300 244 270 262 288 292 280 256 296 284 282 278 294 264 304 266 272 3 3 2" at bounding box center [640, 326] width 1280 height 522
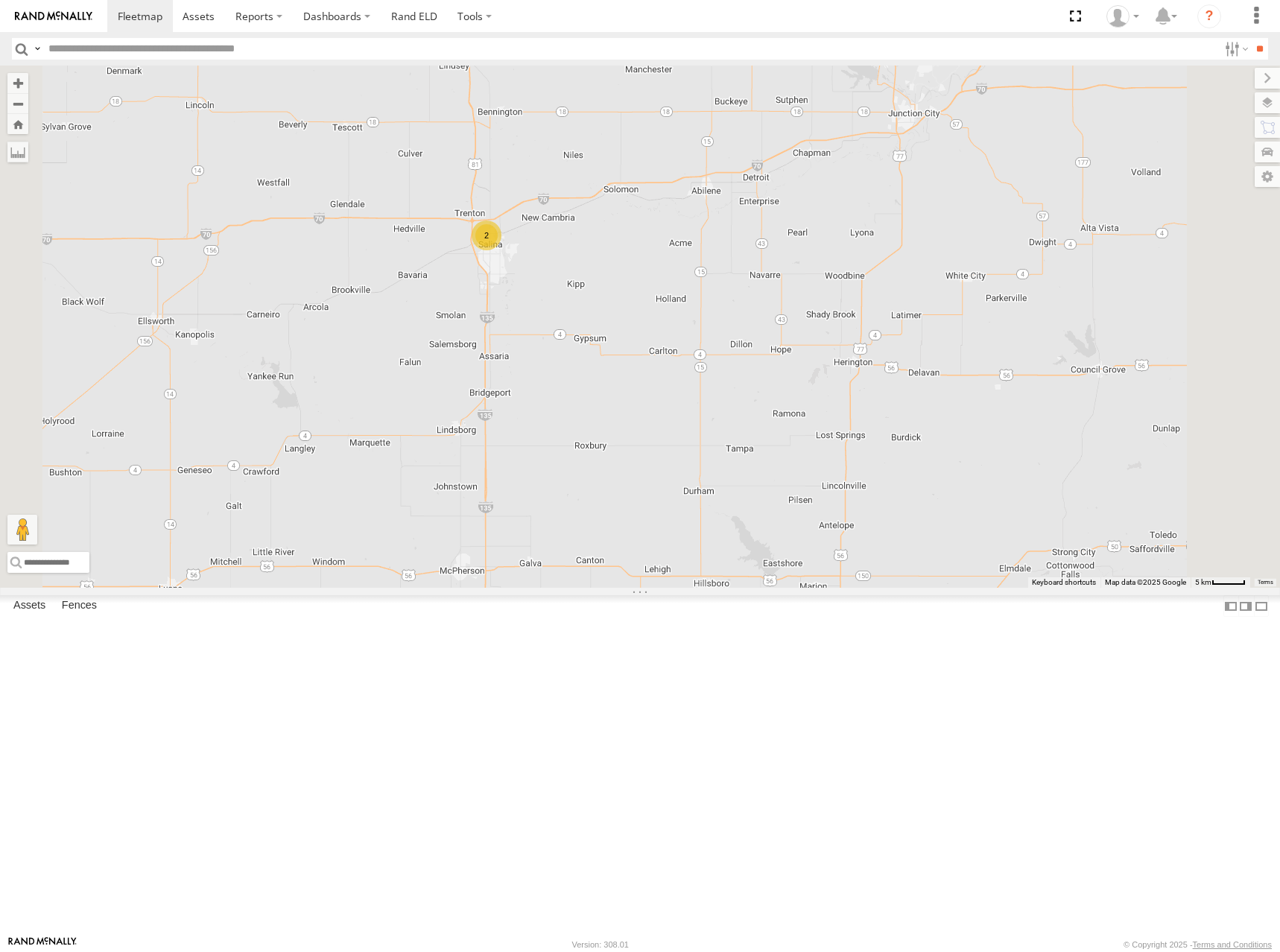
drag, startPoint x: 728, startPoint y: 427, endPoint x: 966, endPoint y: 405, distance: 239.0
click at [966, 405] on div "274 300 244 270 262 288 292 280 256 296 284 282 278 294 264 304 266 272 302 2" at bounding box center [640, 326] width 1280 height 522
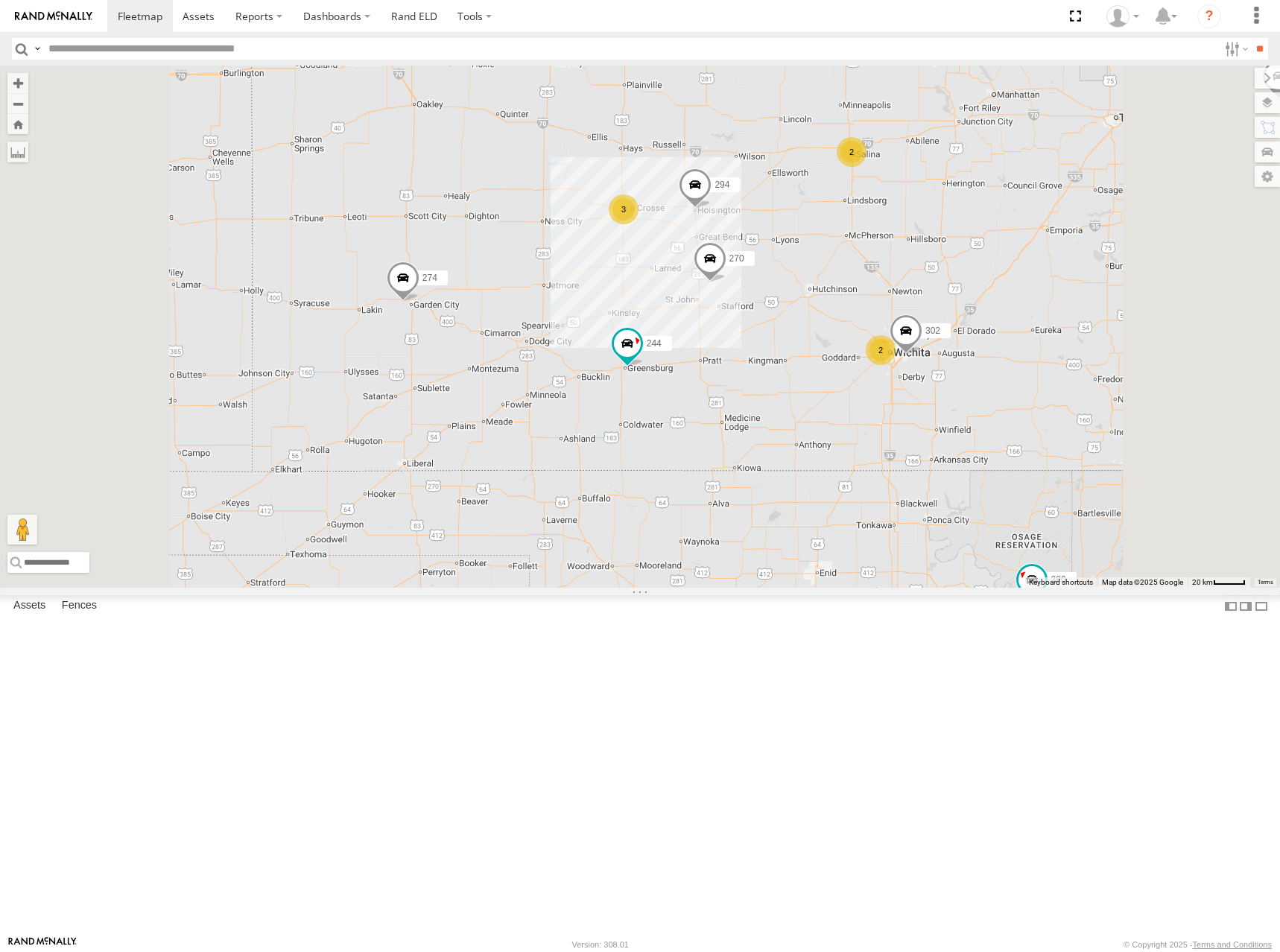
drag, startPoint x: 1018, startPoint y: 387, endPoint x: 1021, endPoint y: 367, distance: 20.2
click at [1021, 367] on div "274 300 244 270 262 288 292 280 256 296 284 282 278 294 264 304 266 272 302 3 2…" at bounding box center [640, 326] width 1280 height 522
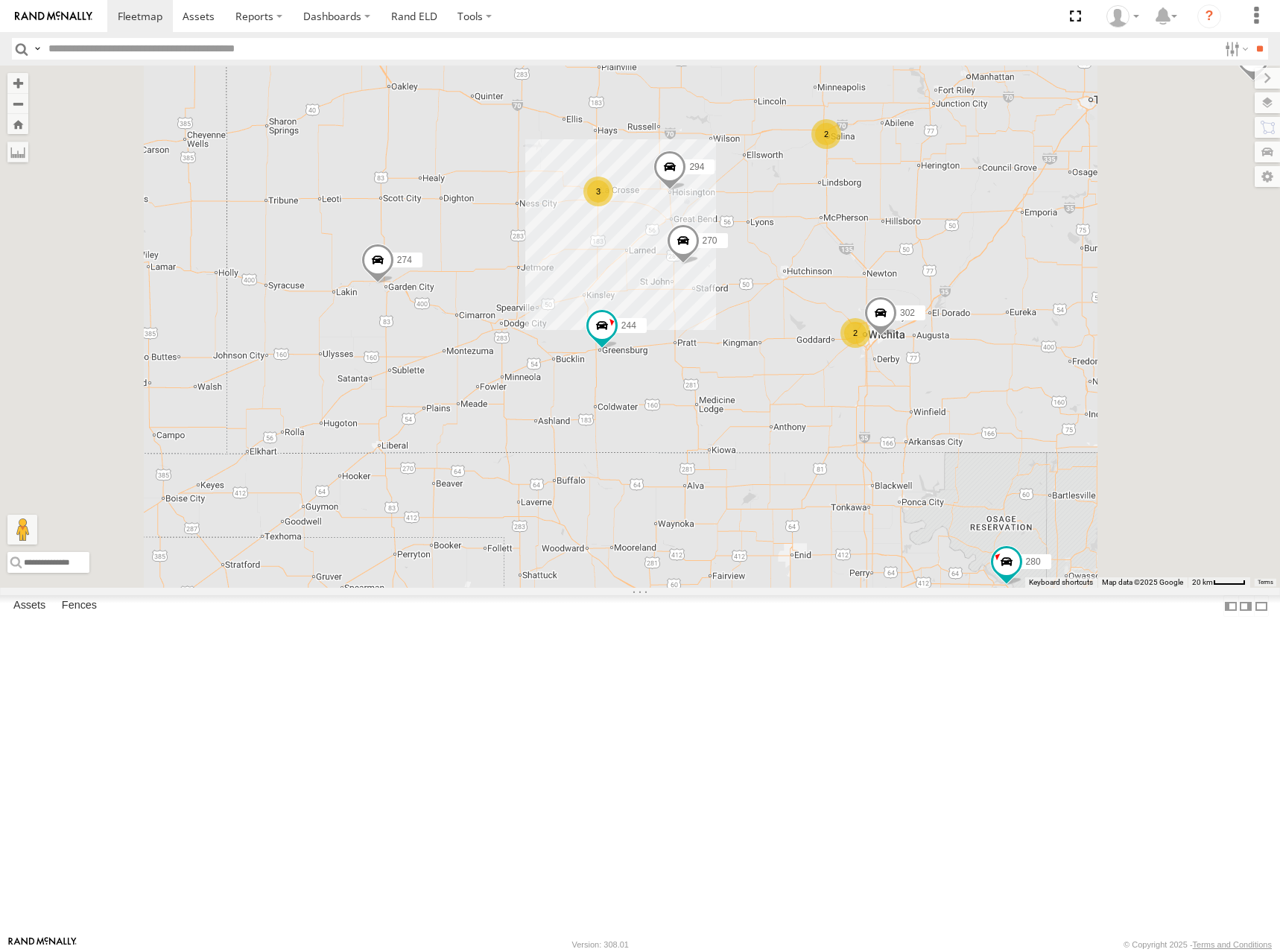
click at [991, 401] on div "274 300 244 270 262 288 292 280 256 296 284 282 278 294 264 304 266 272 302 3 2…" at bounding box center [640, 326] width 1280 height 522
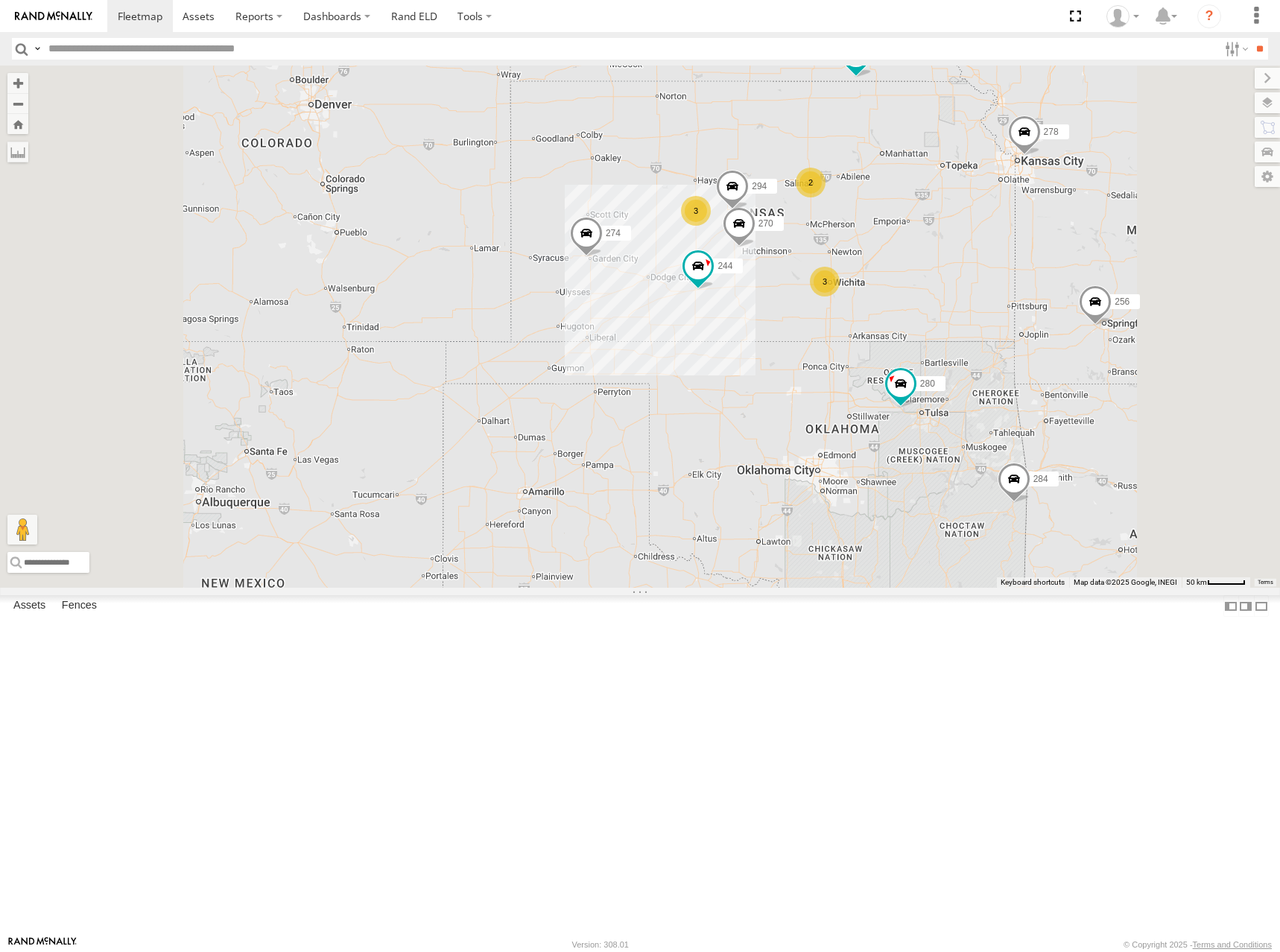
drag, startPoint x: 1071, startPoint y: 342, endPoint x: 1059, endPoint y: 341, distance: 12.0
click at [1059, 341] on div "274 300 244 270 262 288 292 280 256 296 284 282 278 294 264 304 266 272 3 3 2" at bounding box center [640, 326] width 1280 height 522
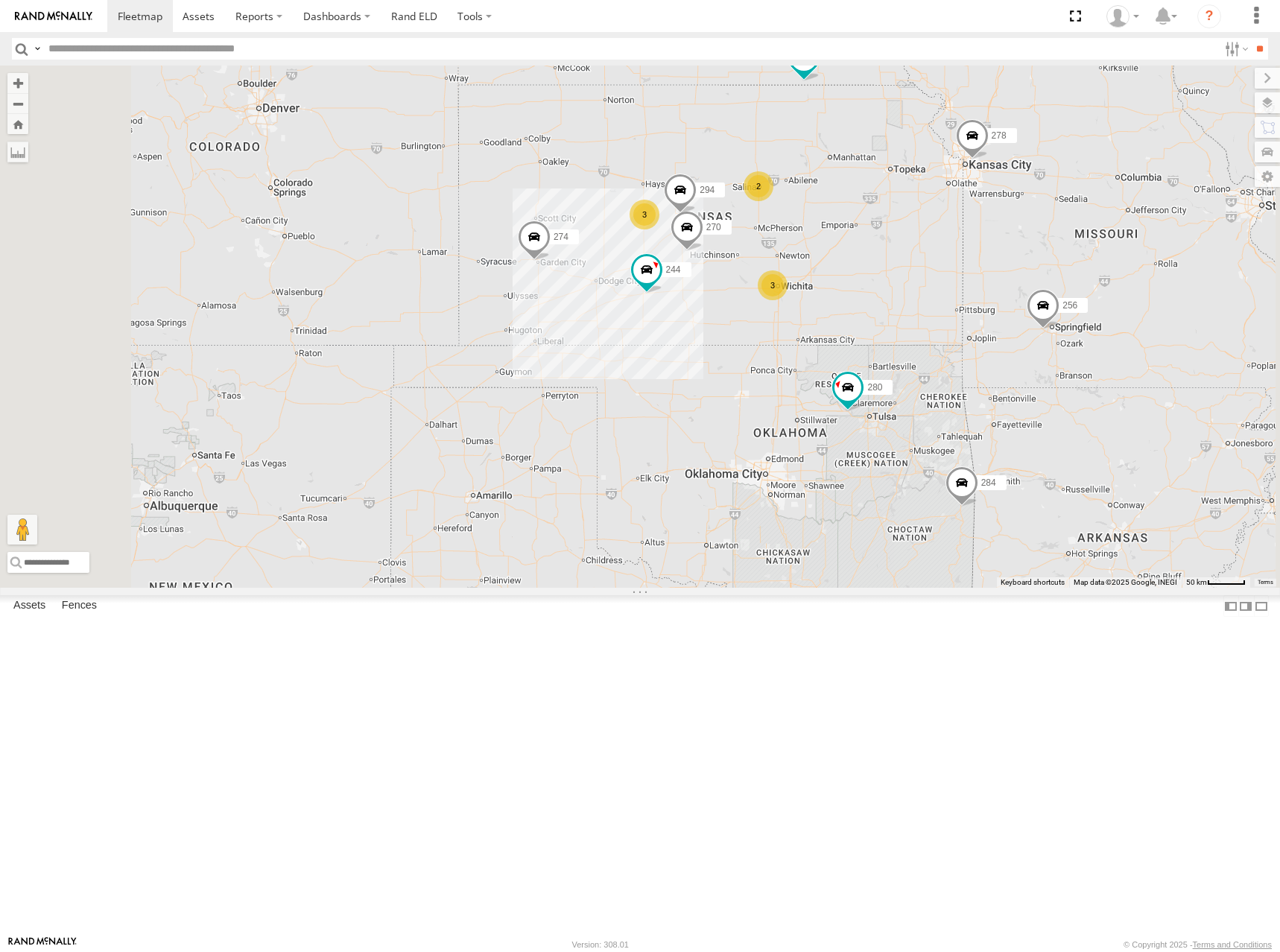
drag, startPoint x: 1082, startPoint y: 257, endPoint x: 1074, endPoint y: 266, distance: 12.0
click at [1074, 266] on div "274 300 244 270 262 288 292 280 256 296 284 282 278 294 264 304 266 272 3 3 2" at bounding box center [640, 326] width 1280 height 522
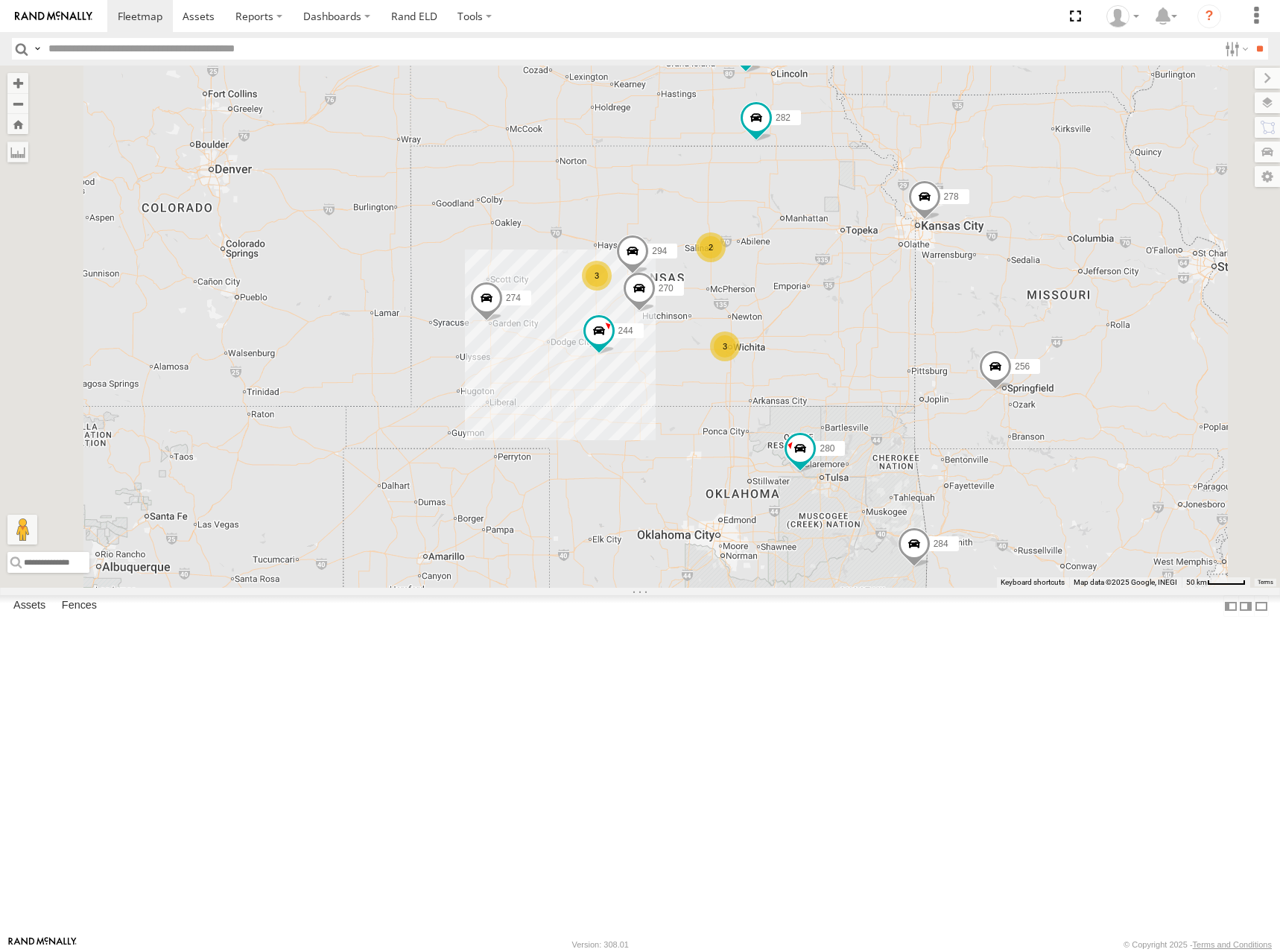
drag, startPoint x: 1080, startPoint y: 327, endPoint x: 1041, endPoint y: 379, distance: 65.0
click at [1041, 379] on div "274 300 244 270 262 288 292 280 256 296 284 282 278 294 264 304 266 272 3 3 2" at bounding box center [640, 326] width 1280 height 522
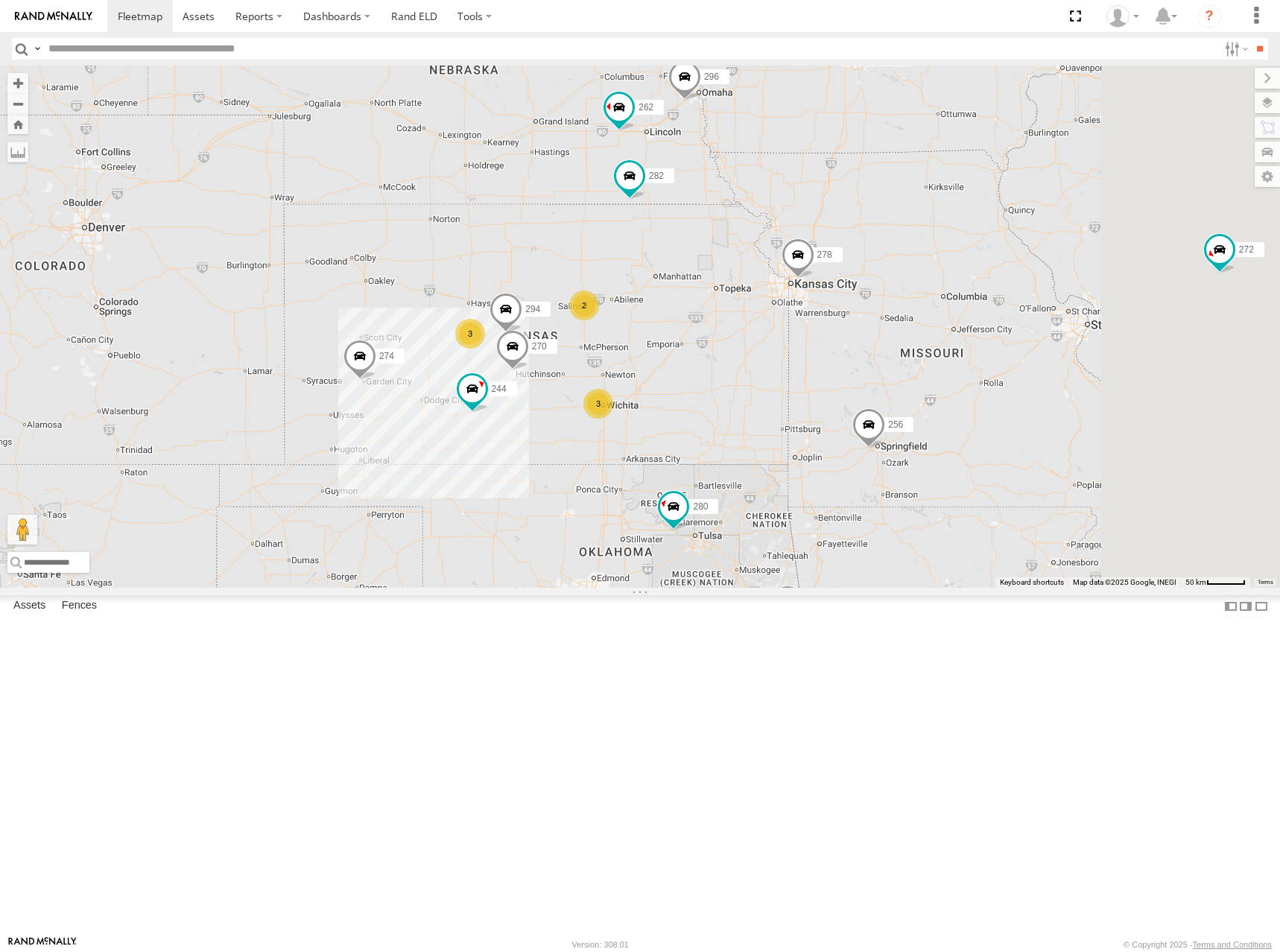
drag, startPoint x: 1035, startPoint y: 321, endPoint x: 955, endPoint y: 360, distance: 89.0
click at [955, 360] on div "274 300 244 270 262 288 292 280 256 296 284 282 278 294 264 304 266 272 3 3 2" at bounding box center [640, 326] width 1280 height 522
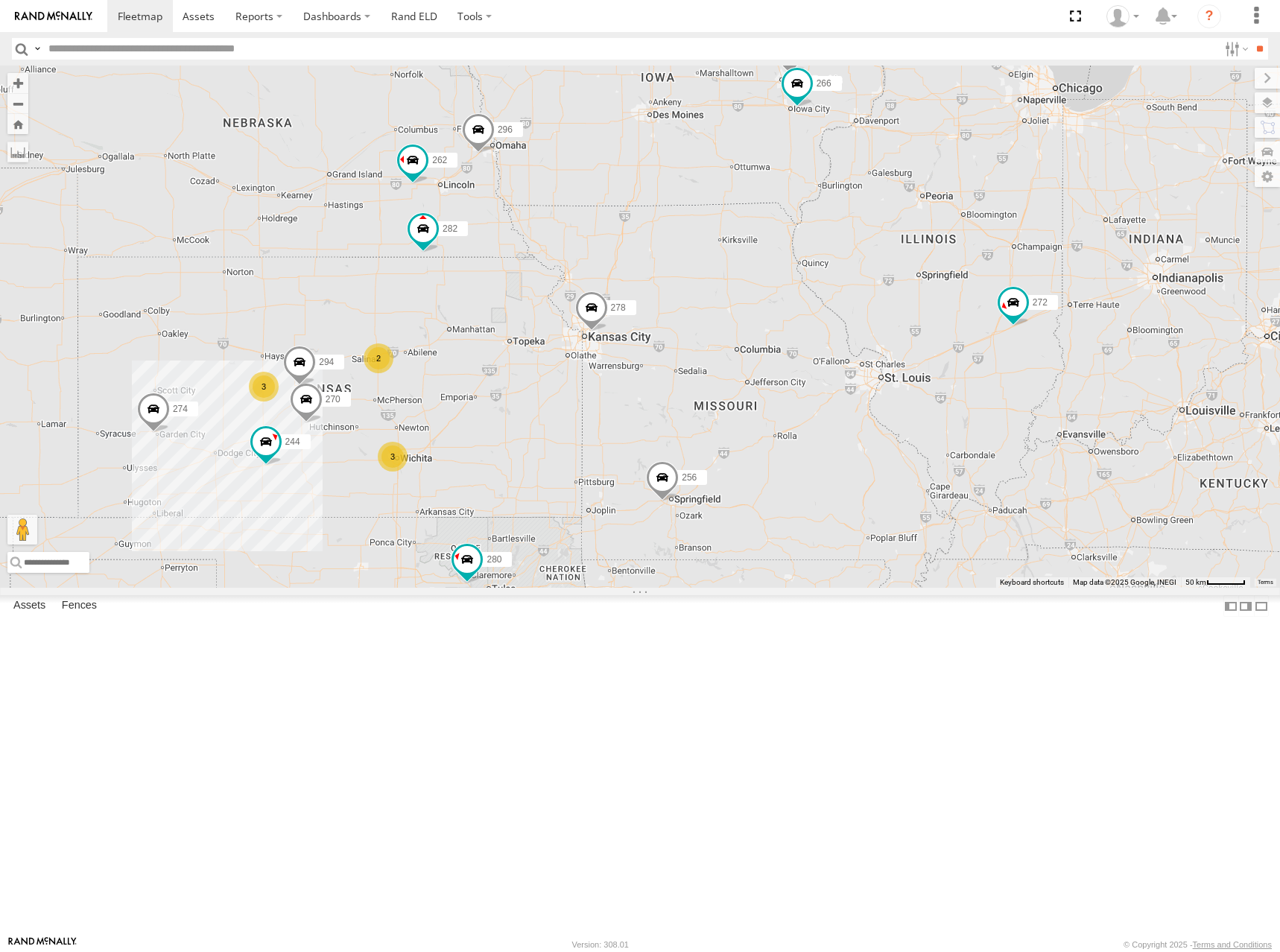
drag, startPoint x: 1095, startPoint y: 348, endPoint x: 888, endPoint y: 401, distance: 213.7
click at [888, 401] on div "274 300 244 270 262 288 292 280 256 296 284 282 278 294 264 304 266 272 3 3 2" at bounding box center [640, 326] width 1280 height 522
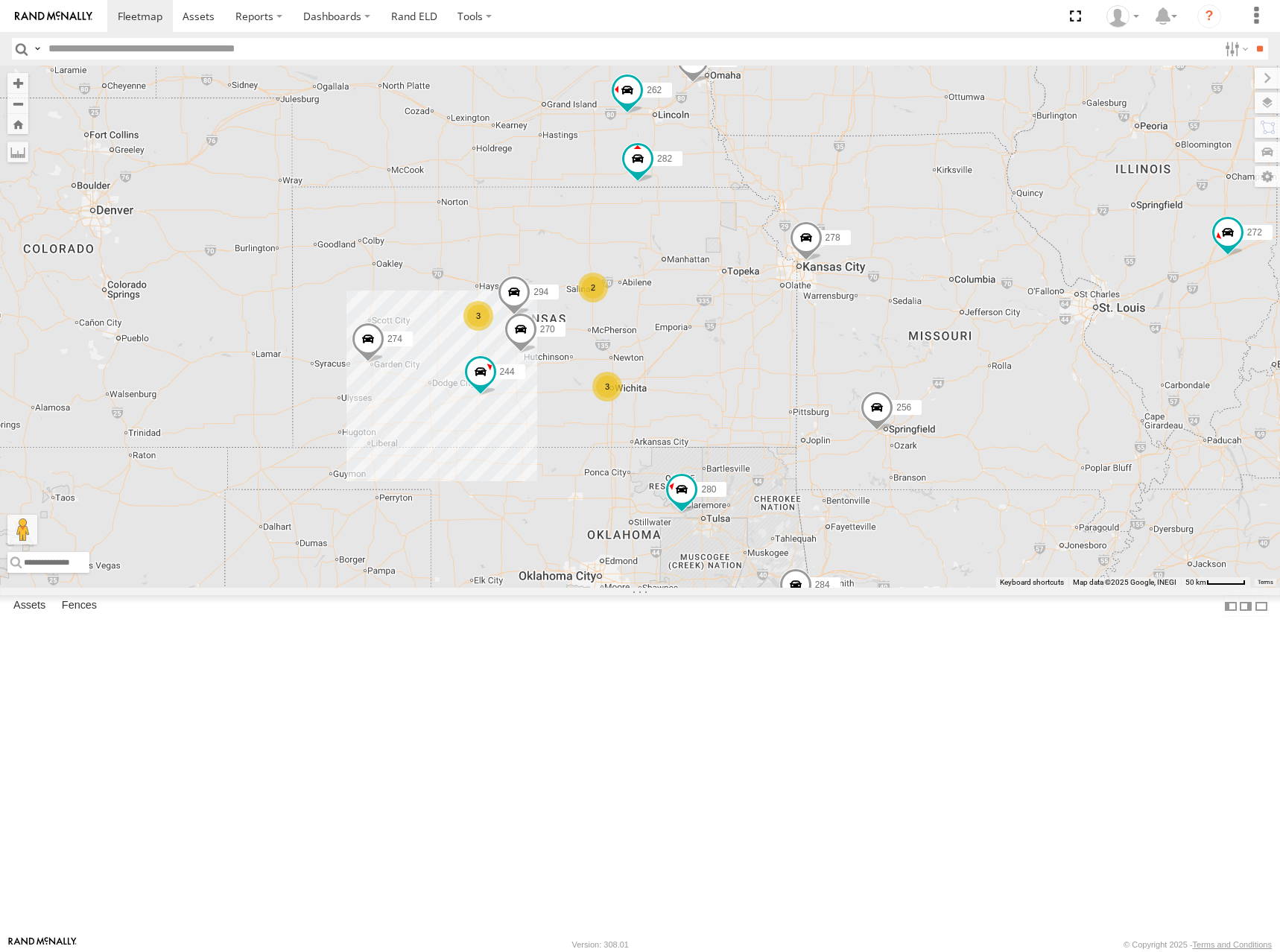
drag, startPoint x: 705, startPoint y: 434, endPoint x: 930, endPoint y: 353, distance: 239.1
click at [930, 353] on div "274 300 244 270 262 288 292 280 256 296 284 282 278 294 264 304 266 272 3 3 2" at bounding box center [640, 326] width 1280 height 522
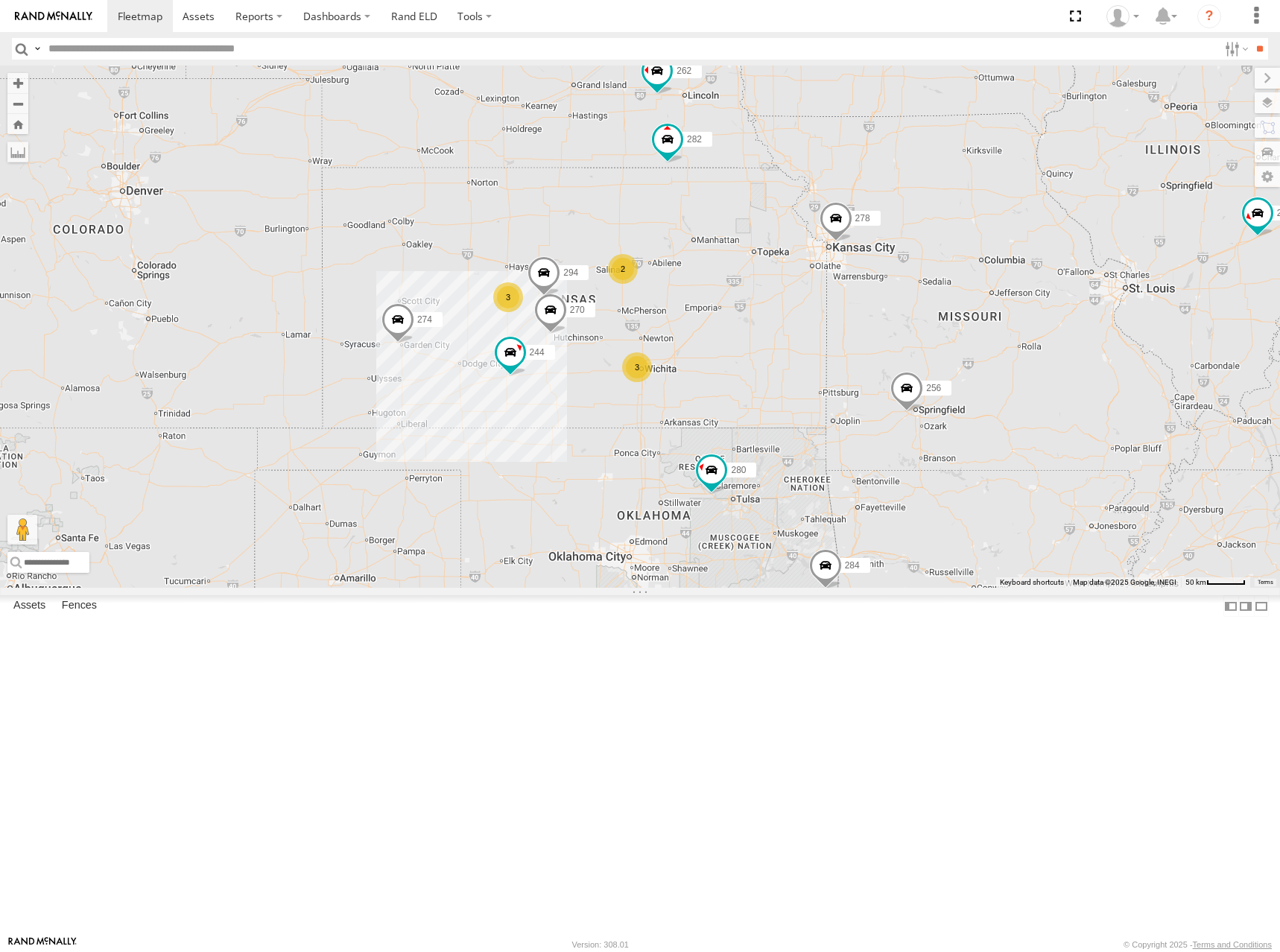
drag, startPoint x: 831, startPoint y: 401, endPoint x: 875, endPoint y: 384, distance: 47.2
click at [875, 384] on div "274 300 244 270 262 288 292 280 256 296 284 282 278 294 264 304 266 272 3 3 2" at bounding box center [640, 326] width 1280 height 522
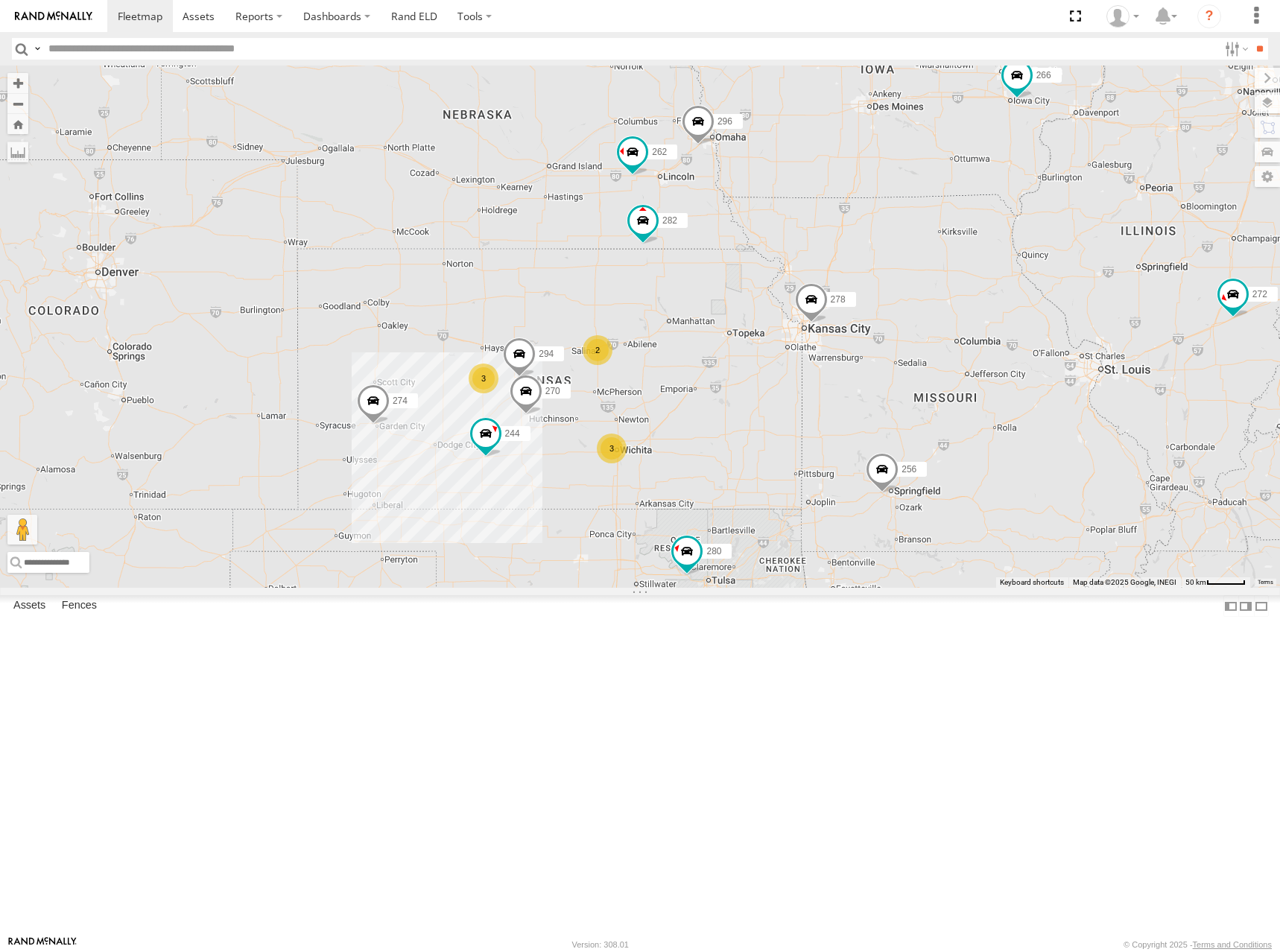
drag, startPoint x: 1146, startPoint y: 235, endPoint x: 1083, endPoint y: 329, distance: 113.2
click at [1077, 333] on div "274 300 244 270 262 288 292 280 256 296 284 282 278 294 264 304 266 272 3 3 2" at bounding box center [640, 326] width 1280 height 522
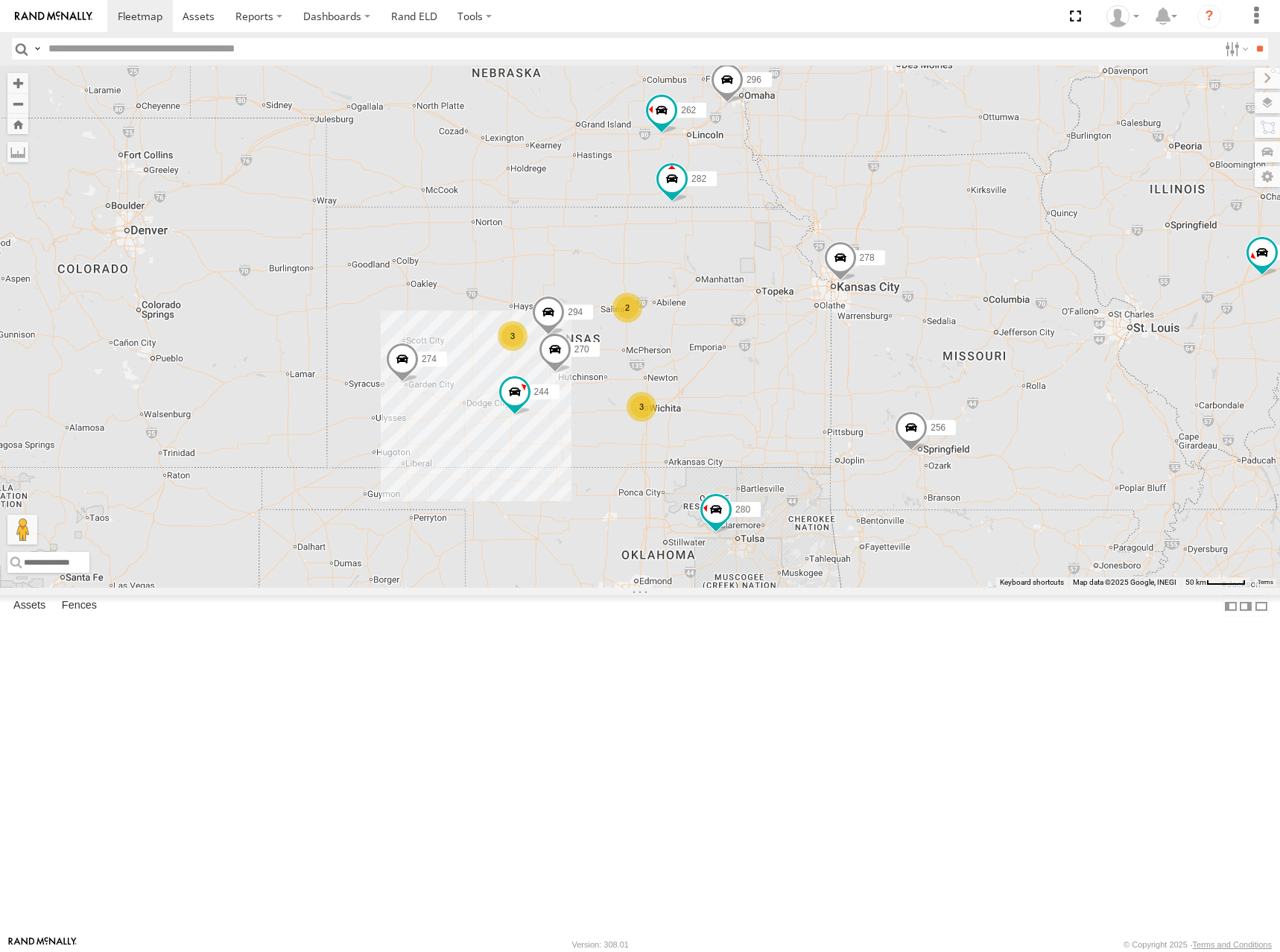
drag, startPoint x: 938, startPoint y: 423, endPoint x: 981, endPoint y: 379, distance: 61.5
click at [977, 380] on div "274 300 244 270 262 288 292 280 256 296 284 282 278 294 264 304 266 272 3 3 2" at bounding box center [640, 326] width 1280 height 522
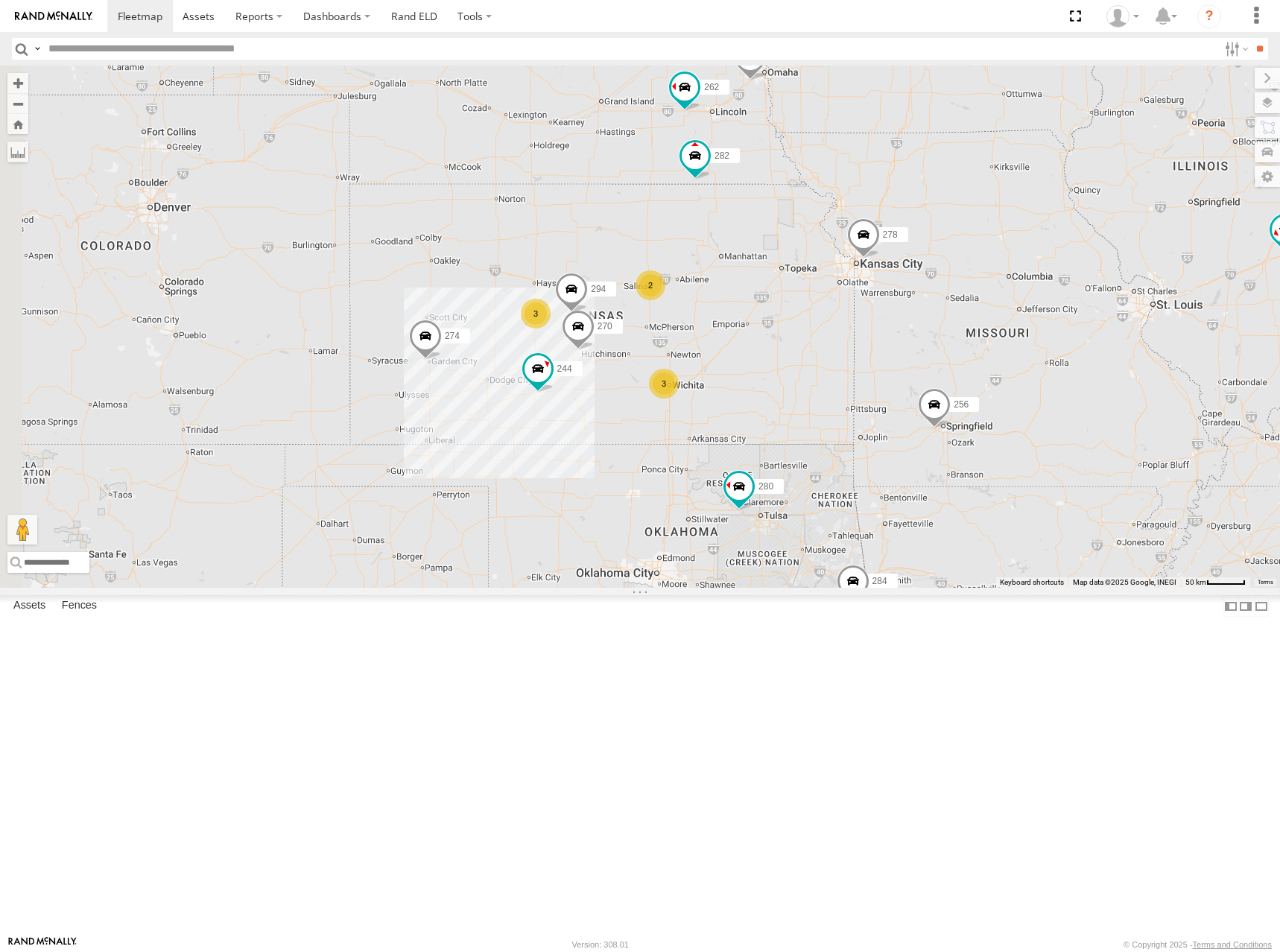
drag, startPoint x: 869, startPoint y: 433, endPoint x: 880, endPoint y: 415, distance: 21.1
click at [880, 415] on div "274 300 244 270 262 288 292 280 256 296 284 282 278 294 264 304 266 272 3 3 2" at bounding box center [640, 326] width 1280 height 522
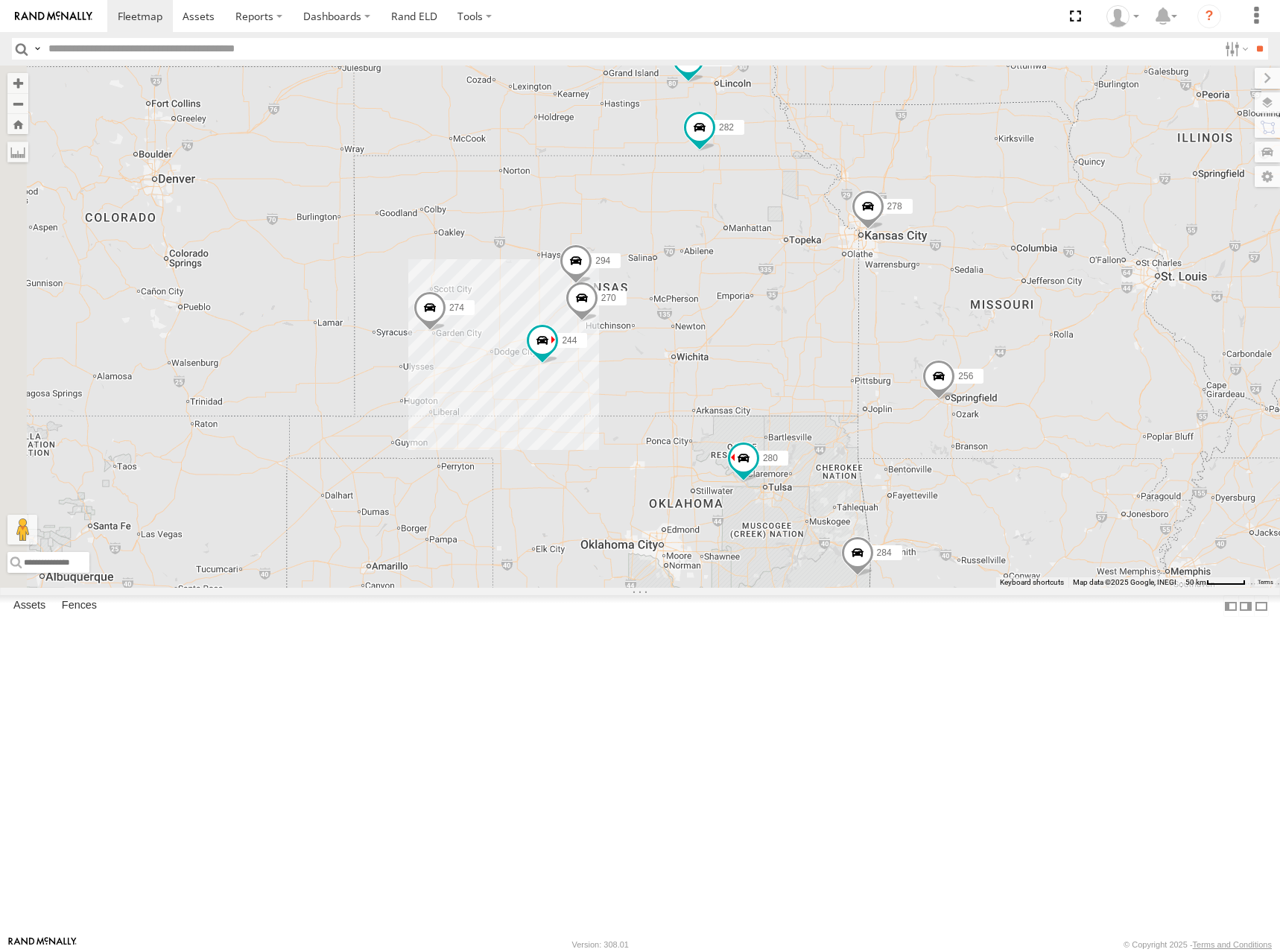
drag, startPoint x: 836, startPoint y: 381, endPoint x: 842, endPoint y: 346, distance: 35.5
click at [842, 346] on div "274 300 244 270 262 288 292 280 256 296 304 284 282 266 278 294" at bounding box center [640, 326] width 1280 height 522
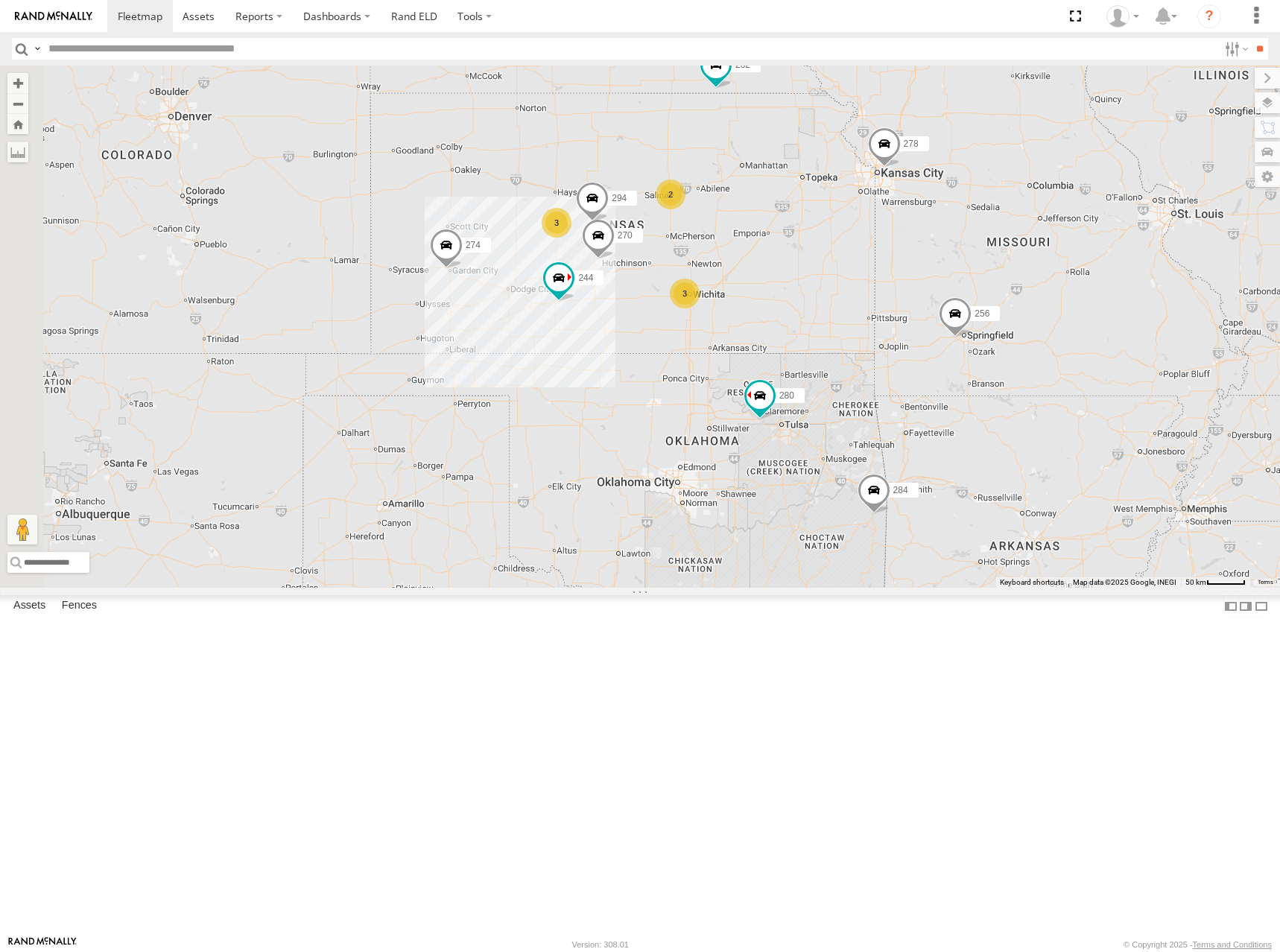
drag, startPoint x: 781, startPoint y: 362, endPoint x: 791, endPoint y: 307, distance: 55.9
click at [791, 307] on div "274 300 244 270 262 288 292 280 256 296 304 284 282 266 278 294 3 3 2 264" at bounding box center [640, 326] width 1280 height 522
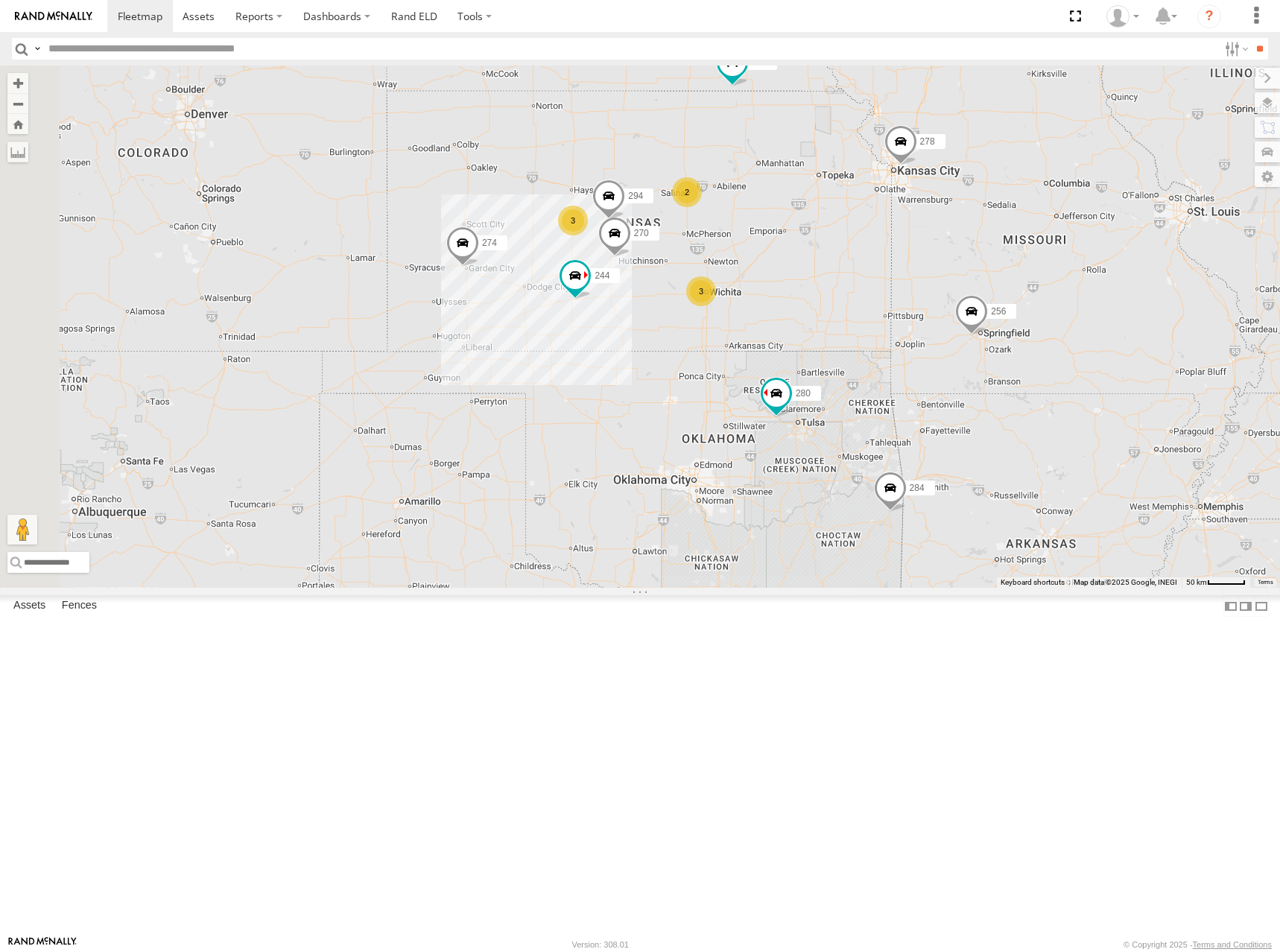
drag, startPoint x: 796, startPoint y: 291, endPoint x: 817, endPoint y: 291, distance: 21.0
click at [817, 291] on div "274 300 244 270 262 288 292 280 256 296 304 284 282 266 278 294 3 3 2 264" at bounding box center [640, 326] width 1280 height 522
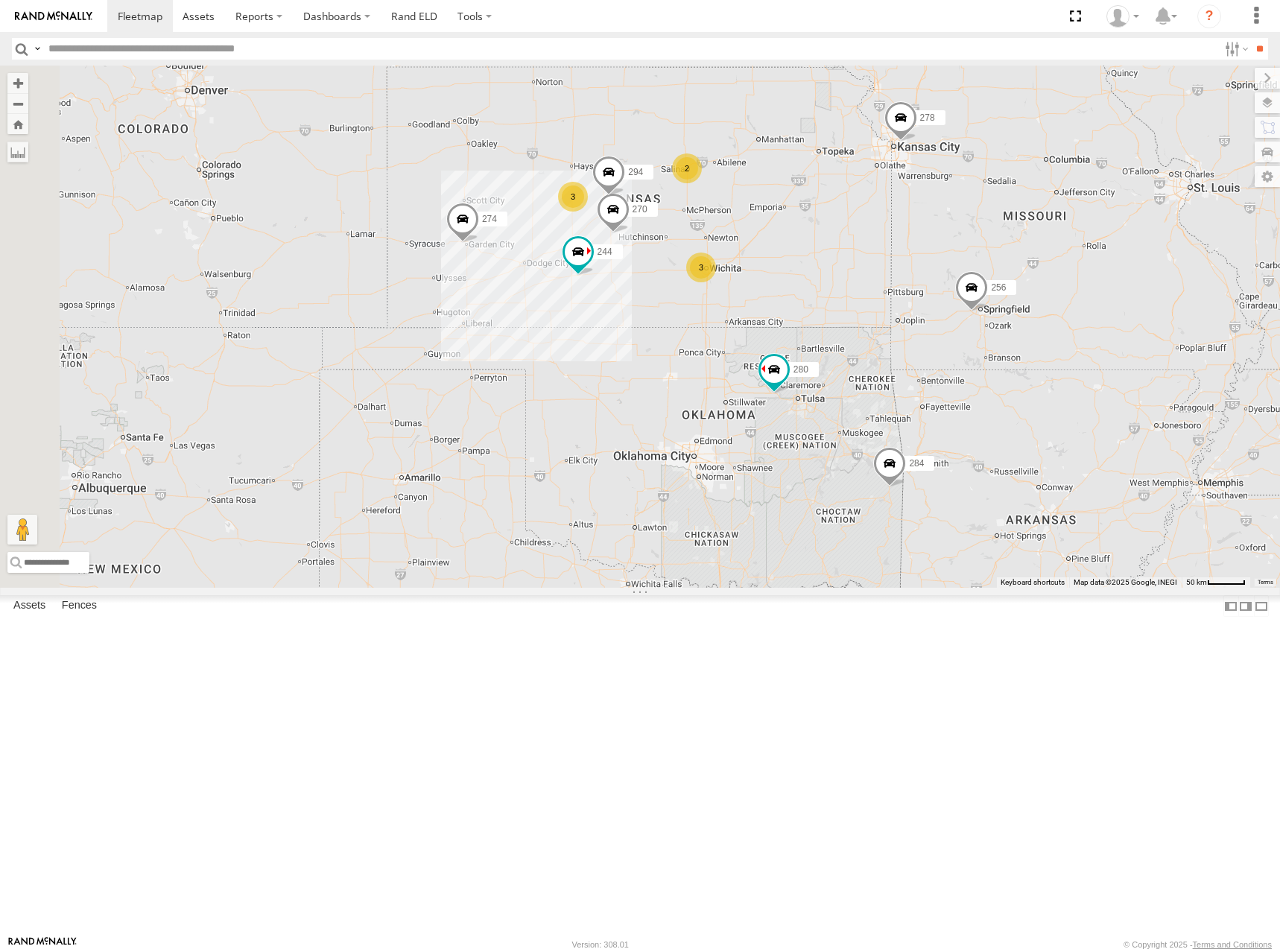
drag, startPoint x: 848, startPoint y: 327, endPoint x: 845, endPoint y: 309, distance: 18.2
click at [845, 309] on div "274 300 244 270 262 288 292 280 256 296 304 284 282 266 278 294 3 3 2 264" at bounding box center [640, 326] width 1280 height 522
click at [826, 248] on div "274 300 244 270 262 288 292 280 256 296 304 284 282 266 278 294 3 3 2 264" at bounding box center [640, 326] width 1280 height 522
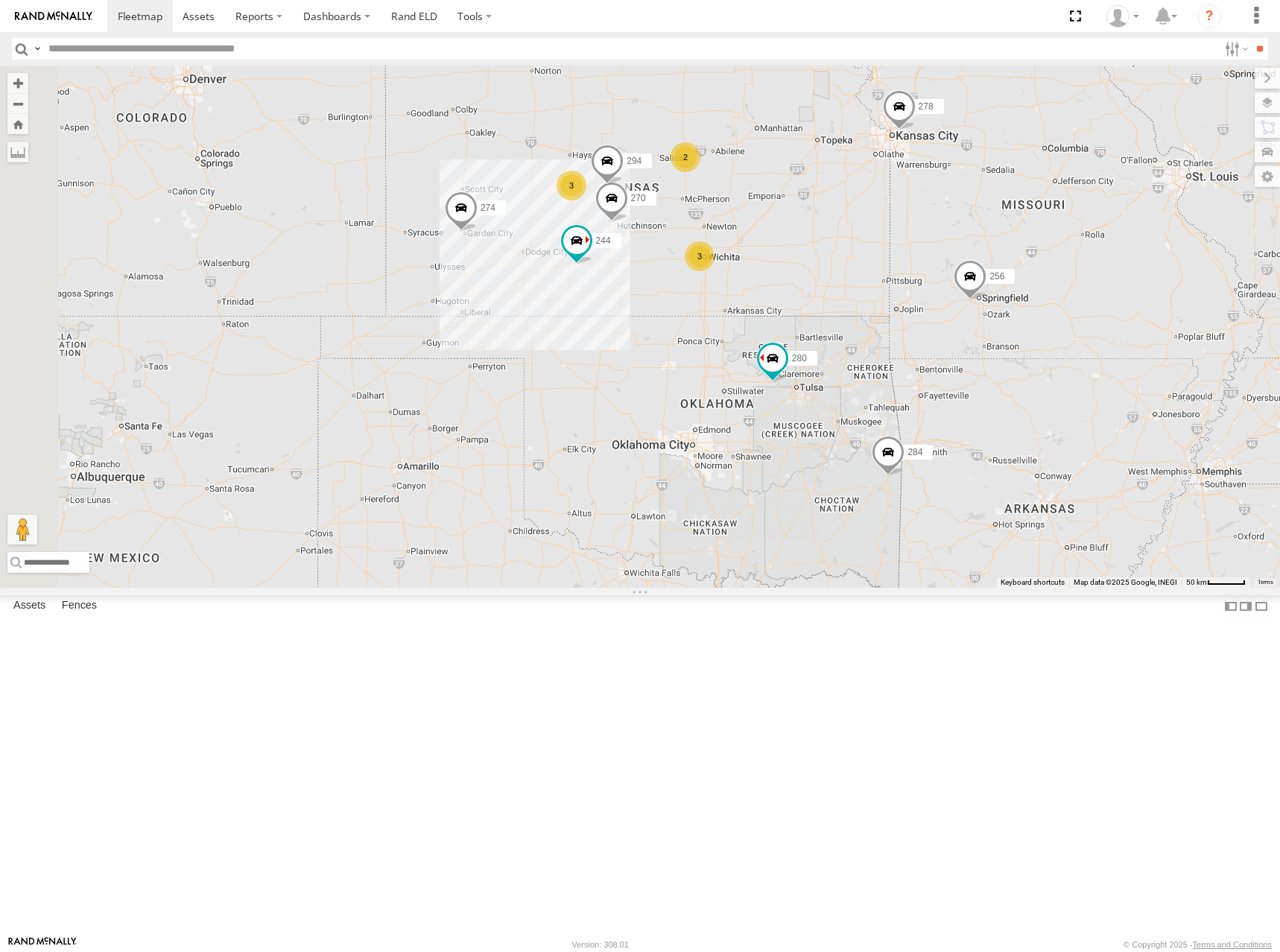
drag, startPoint x: 908, startPoint y: 277, endPoint x: 921, endPoint y: 292, distance: 19.8
click at [921, 292] on div "274 300 244 270 262 288 292 280 256 296 304 284 282 266 278 294 3 3 2 264" at bounding box center [640, 326] width 1280 height 522
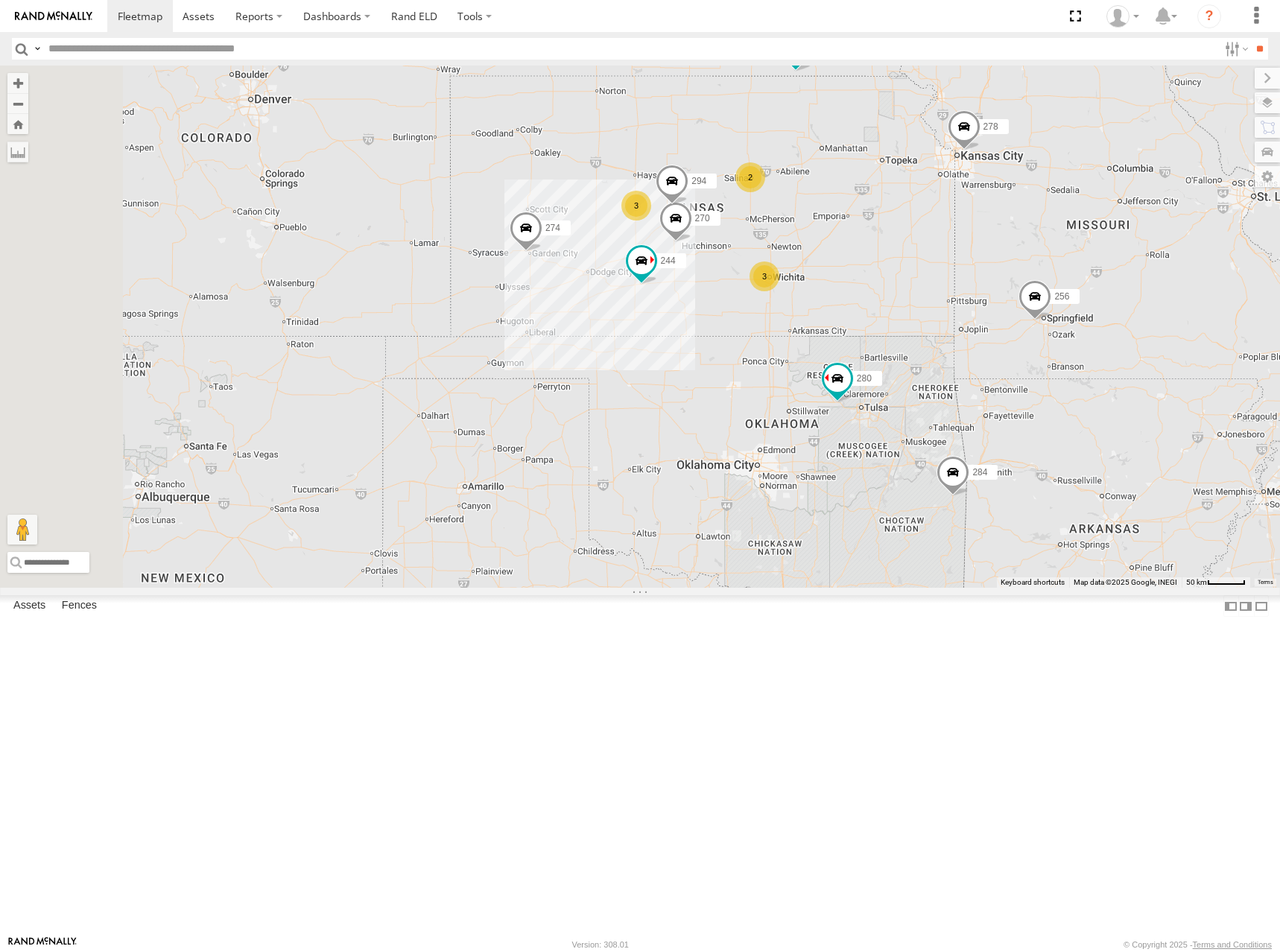
drag, startPoint x: 842, startPoint y: 255, endPoint x: 896, endPoint y: 261, distance: 54.3
click at [896, 261] on div "274 300 244 270 262 288 292 280 256 296 304 284 282 266 278 294 3 3 2 264" at bounding box center [640, 326] width 1280 height 522
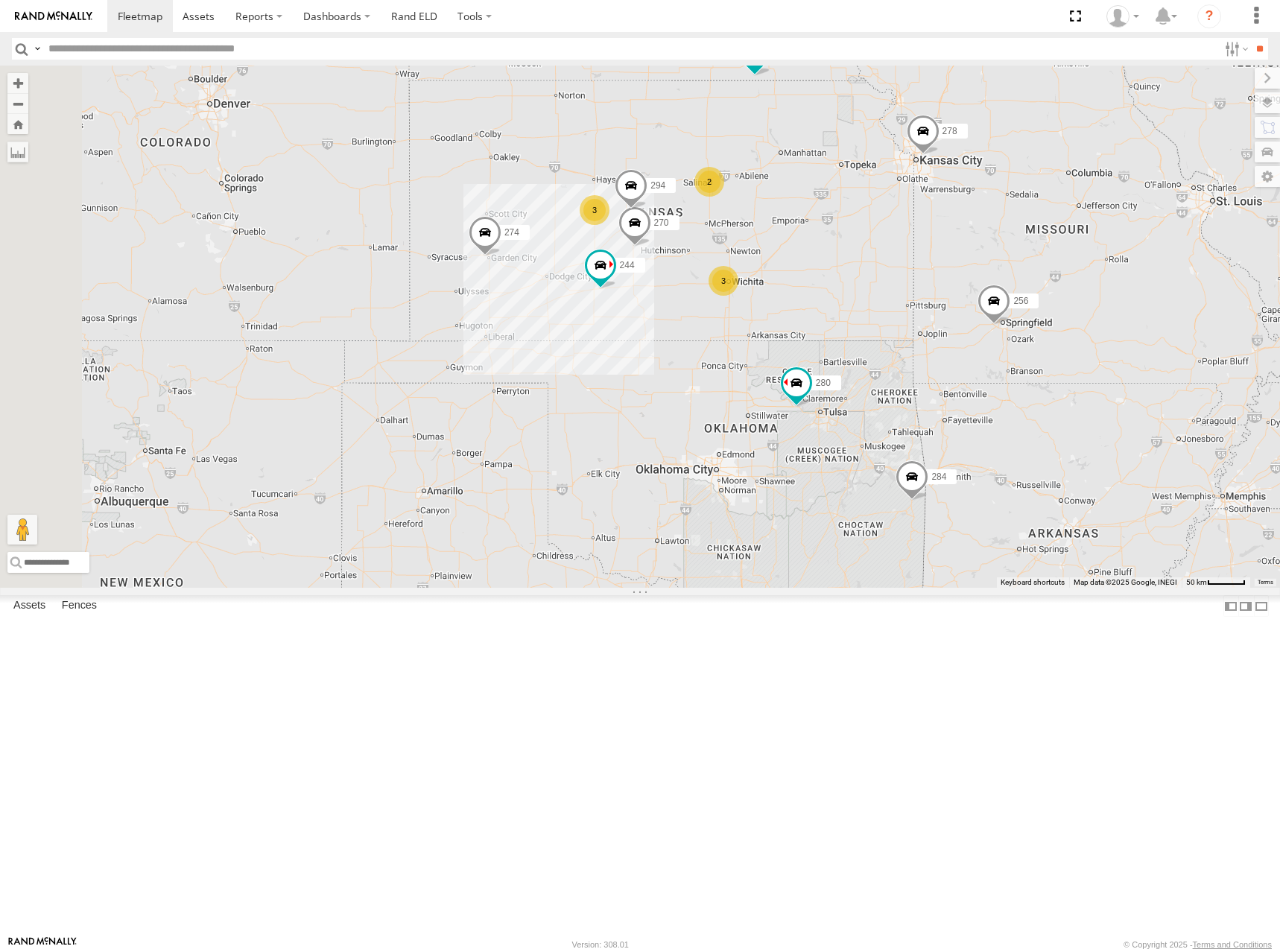
drag, startPoint x: 1084, startPoint y: 257, endPoint x: 1067, endPoint y: 273, distance: 23.3
click at [1067, 273] on div "274 300 244 270 262 288 292 280 256 296 304 284 282 266 278 294 3 3 2 264" at bounding box center [640, 326] width 1280 height 522
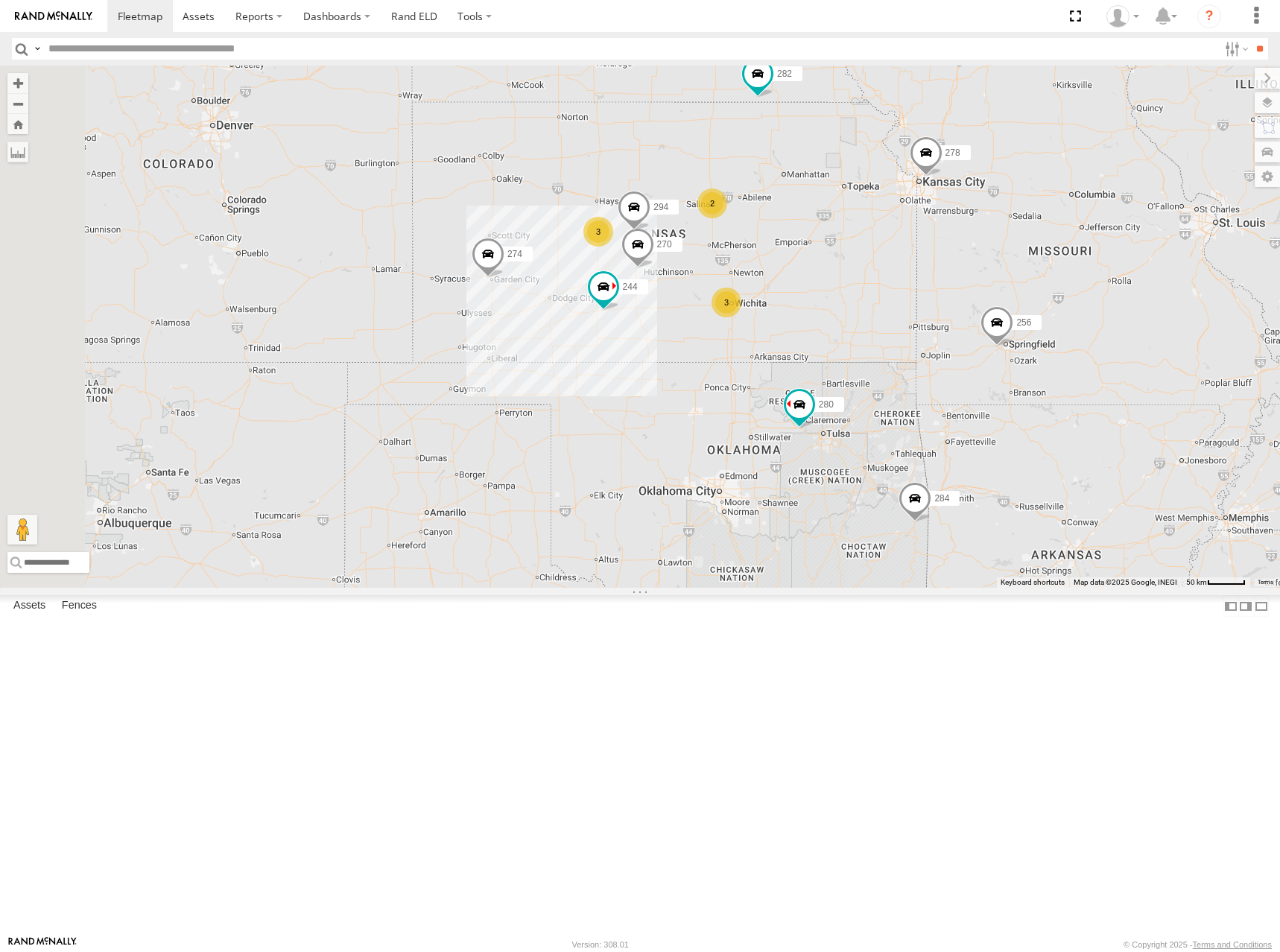
drag, startPoint x: 854, startPoint y: 296, endPoint x: 858, endPoint y: 309, distance: 13.6
click at [858, 309] on div "274 300 244 270 262 288 292 280 256 296 304 284 282 266 278 294 3 3 2 264" at bounding box center [640, 326] width 1280 height 522
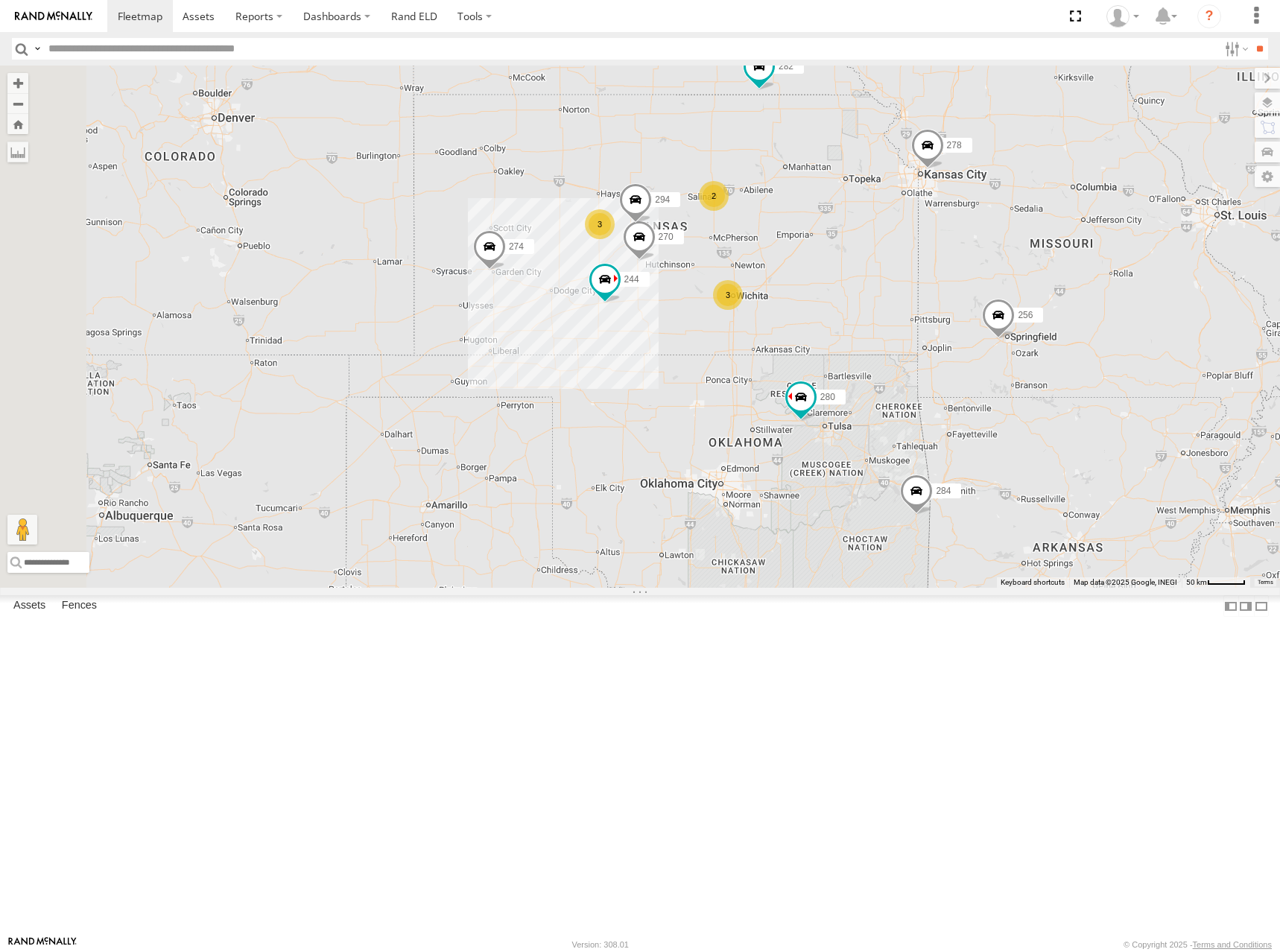
drag, startPoint x: 861, startPoint y: 303, endPoint x: 863, endPoint y: 295, distance: 8.2
click at [863, 295] on div "274 300 244 270 262 288 292 280 256 296 304 284 282 266 278 294 3 3 2 264" at bounding box center [640, 326] width 1280 height 522
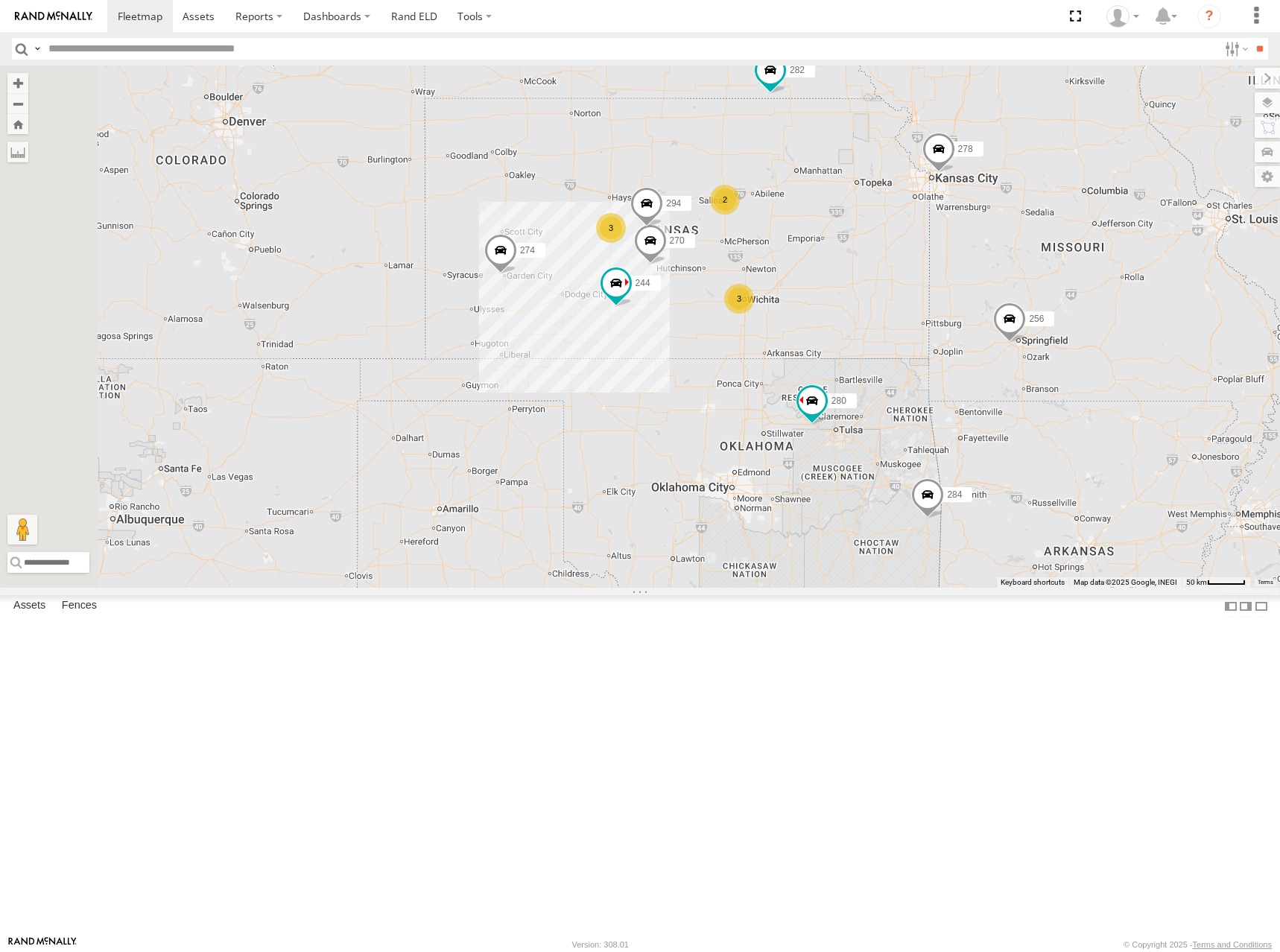
drag, startPoint x: 871, startPoint y: 289, endPoint x: 884, endPoint y: 293, distance: 13.6
click at [884, 293] on div "274 300 244 270 262 288 292 280 256 296 304 284 282 266 278 294 3 3 2 264" at bounding box center [640, 326] width 1280 height 522
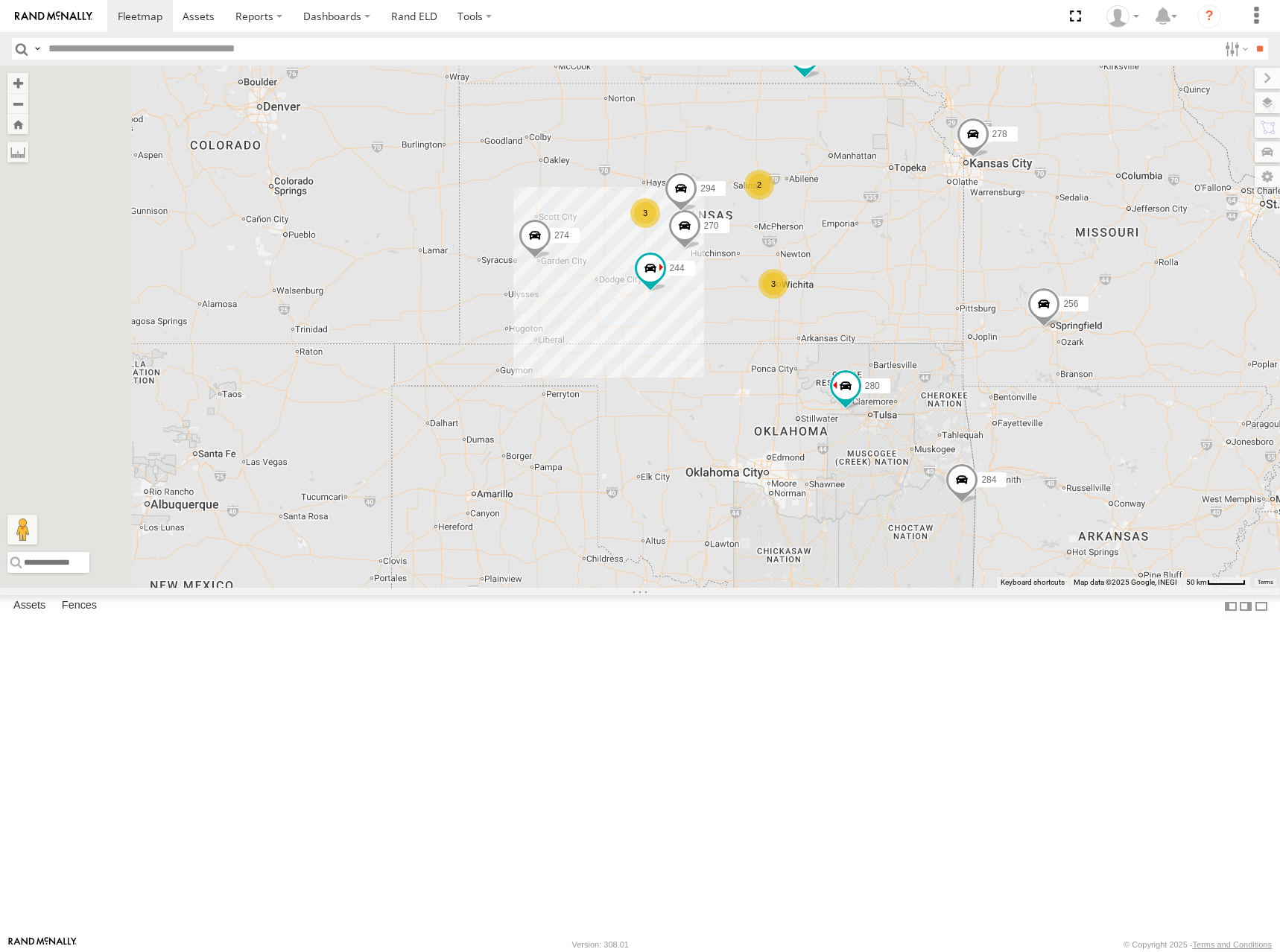
drag, startPoint x: 1012, startPoint y: 314, endPoint x: 1053, endPoint y: 298, distance: 44.0
click at [1053, 298] on div "274 300 244 270 262 288 292 280 256 296 304 284 282 266 278 294 3 3 2 264" at bounding box center [640, 326] width 1280 height 522
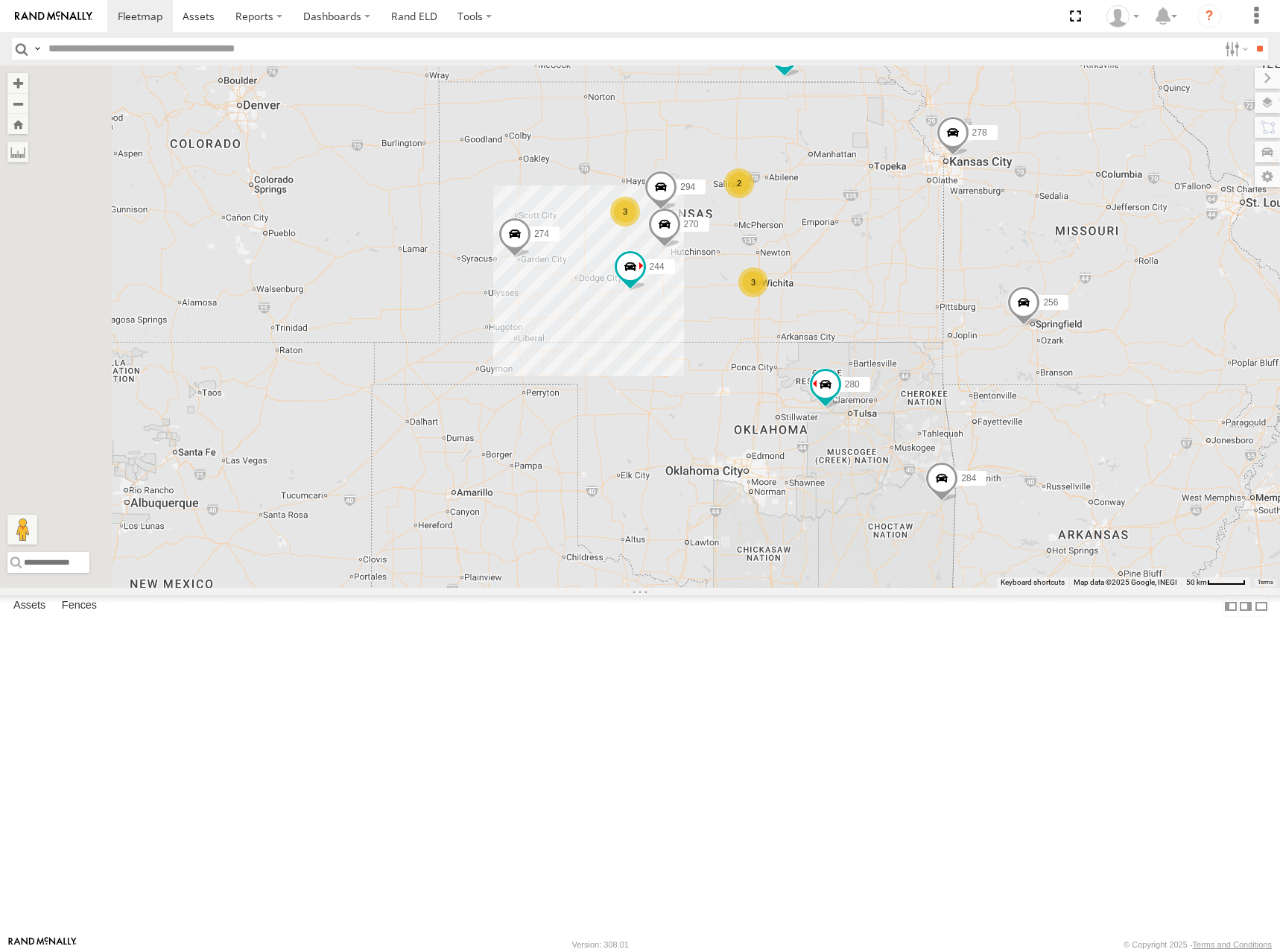
drag, startPoint x: 1046, startPoint y: 291, endPoint x: 1032, endPoint y: 289, distance: 14.1
click at [1032, 289] on div "274 300 244 270 262 288 292 280 256 296 304 284 282 266 278 294 3 3 2 264" at bounding box center [640, 326] width 1280 height 522
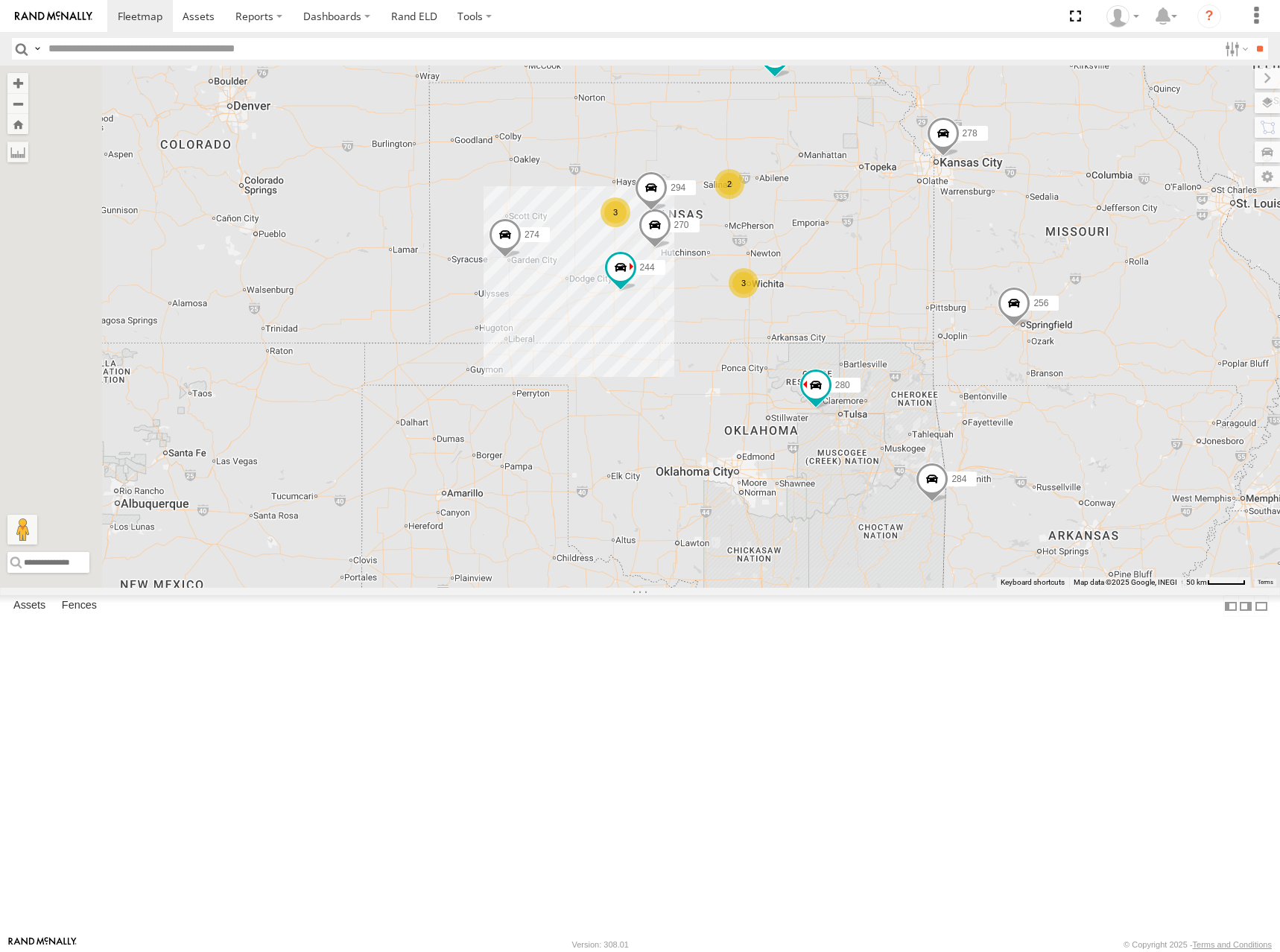
drag, startPoint x: 1062, startPoint y: 290, endPoint x: 1045, endPoint y: 290, distance: 17.0
click at [1045, 290] on div "274 300 244 270 262 288 292 280 256 296 304 284 282 266 278 294 3 3 2 264" at bounding box center [640, 326] width 1280 height 522
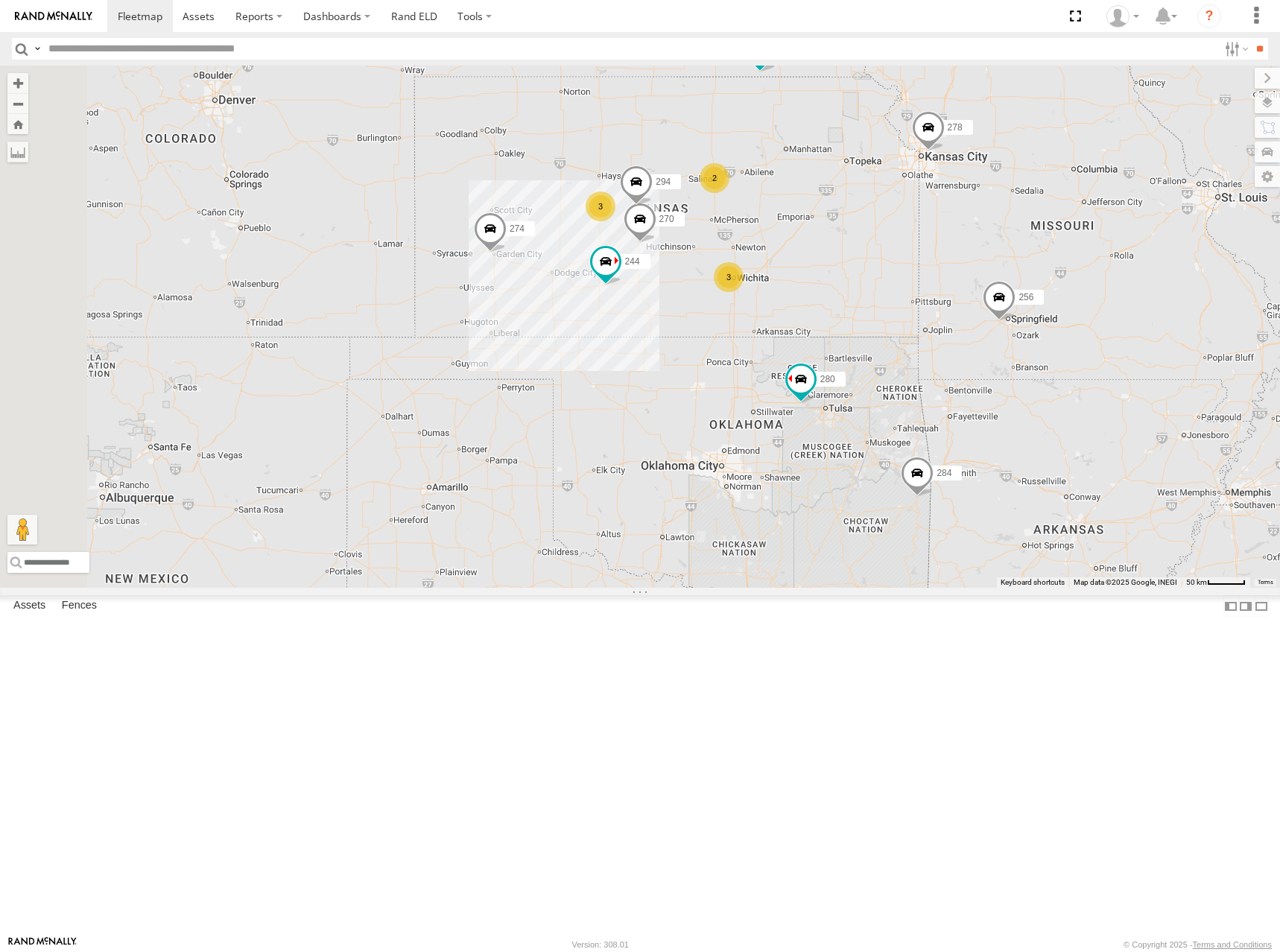
drag, startPoint x: 970, startPoint y: 324, endPoint x: 979, endPoint y: 311, distance: 15.8
click at [979, 311] on div "274 300 244 270 262 288 292 280 256 296 304 284 282 266 278 294 3 3 2 264" at bounding box center [640, 326] width 1280 height 522
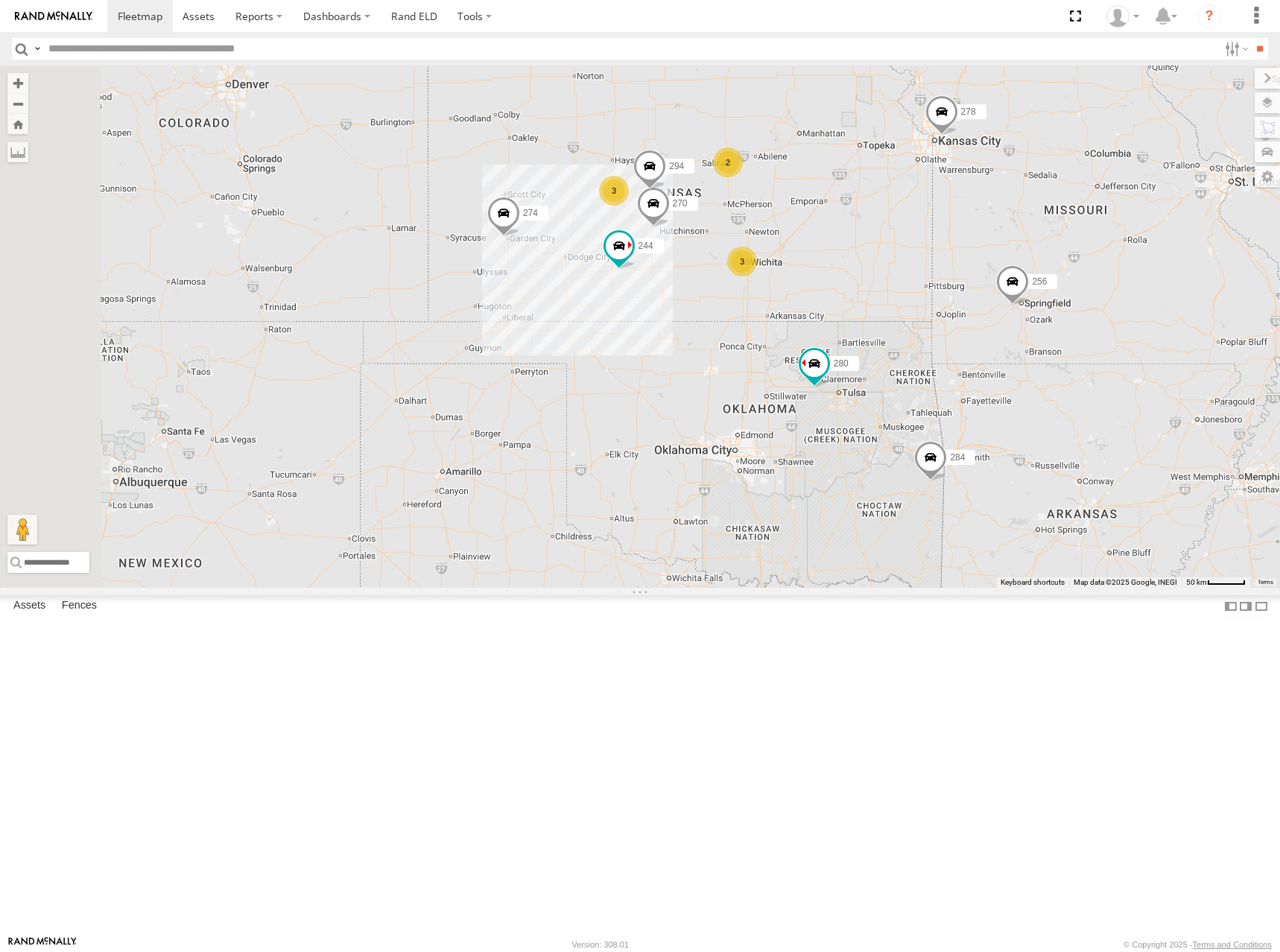
click at [990, 391] on div "274 300 244 270 262 288 292 280 256 296 304 284 282 266 278 294 3 3 2 264" at bounding box center [640, 326] width 1280 height 522
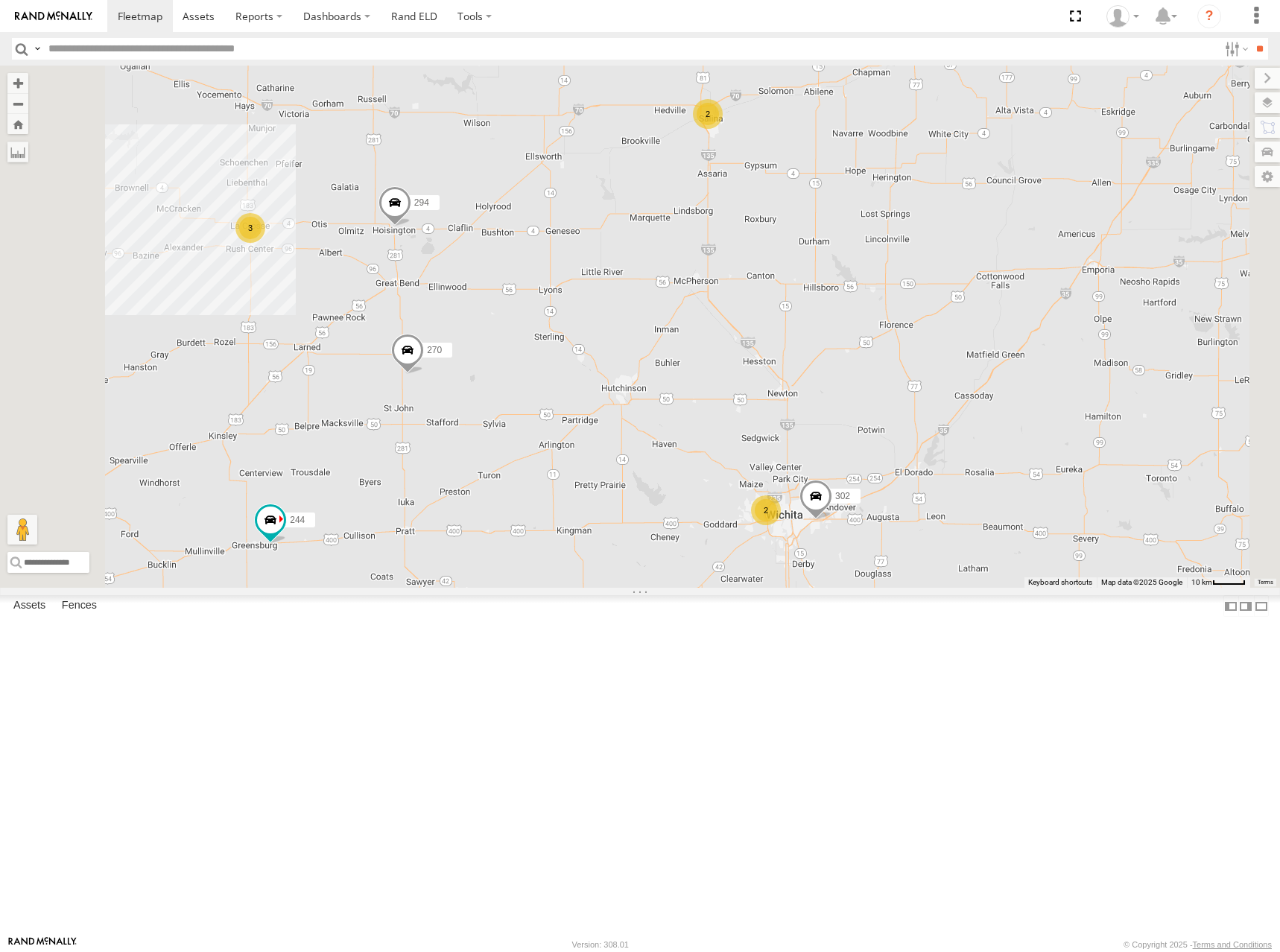
drag, startPoint x: 903, startPoint y: 302, endPoint x: 901, endPoint y: 370, distance: 68.0
click at [901, 370] on div "274 300 244 270 262 288 292 280 256 296 304 284 282 266 278 294 264 302 3 2 2" at bounding box center [640, 326] width 1280 height 522
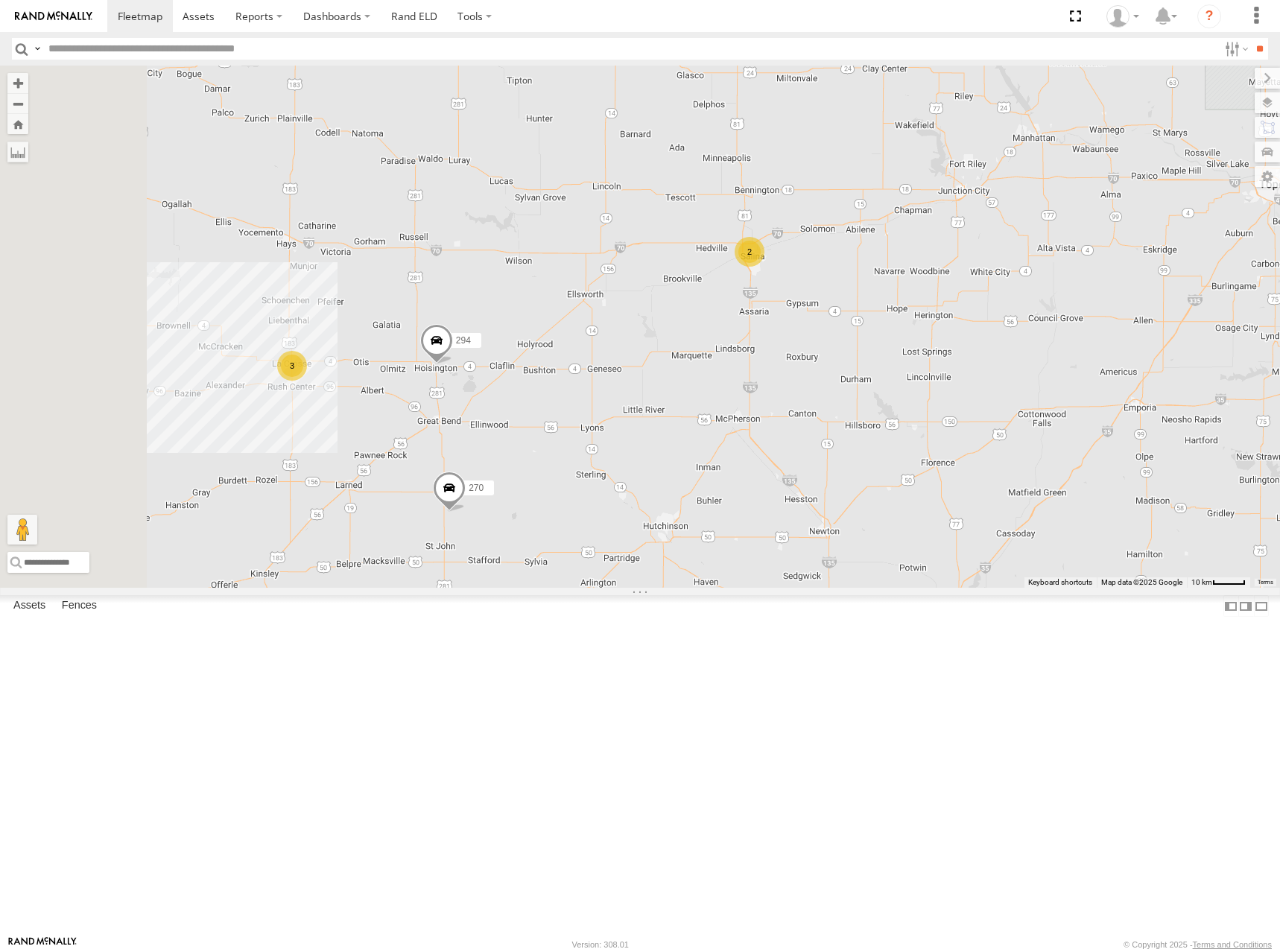
drag, startPoint x: 1001, startPoint y: 296, endPoint x: 1015, endPoint y: 434, distance: 138.7
click at [1015, 434] on div "274 300 244 270 262 288 292 280 256 296 304 284 282 266 278 294 264 302 3 2 2" at bounding box center [640, 326] width 1280 height 522
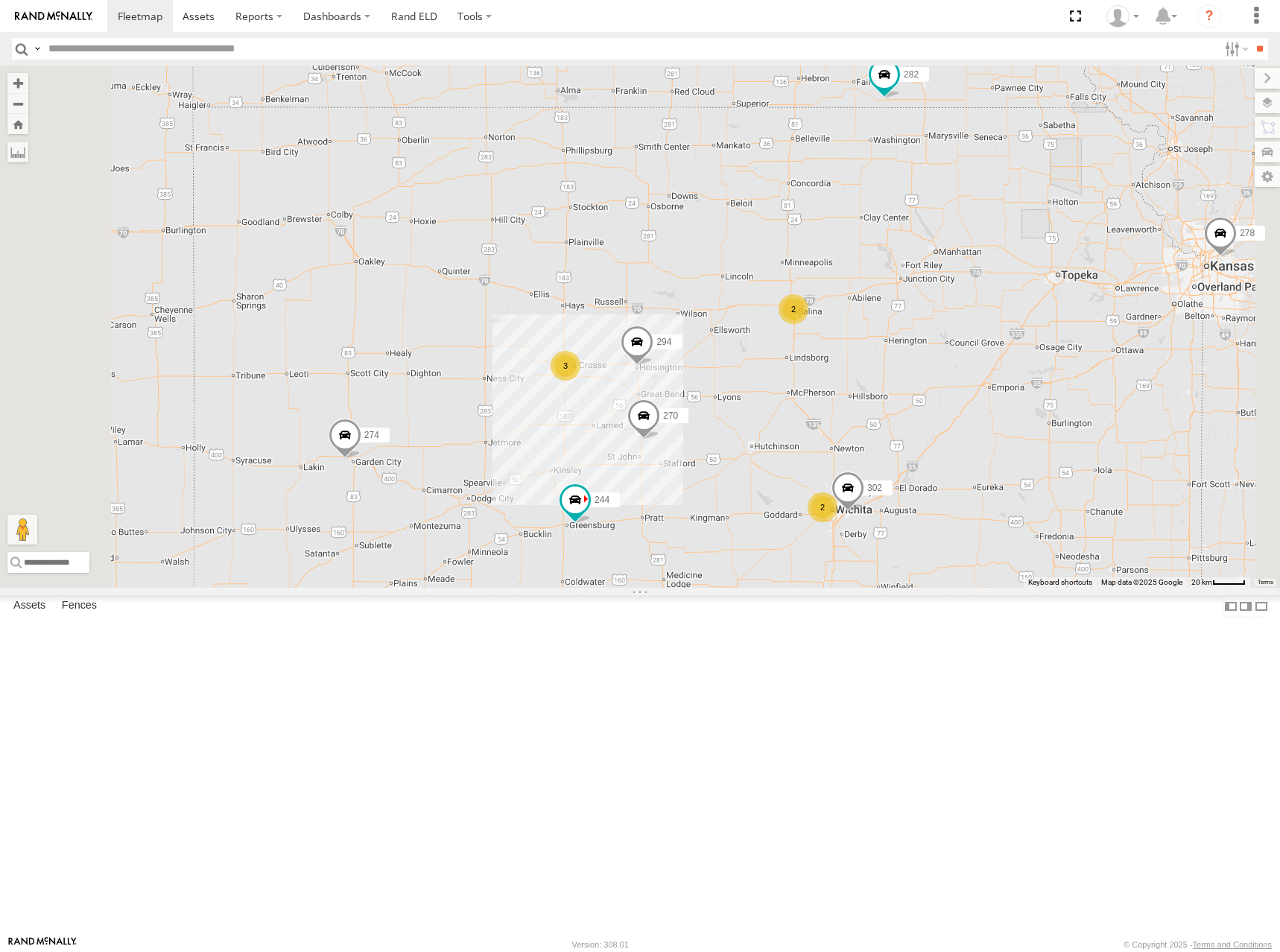
drag, startPoint x: 1090, startPoint y: 391, endPoint x: 1074, endPoint y: 351, distance: 43.1
click at [1074, 351] on div "274 300 244 270 262 288 292 280 256 296 304 284 282 266 278 294 264 302 3 2 2" at bounding box center [640, 326] width 1280 height 522
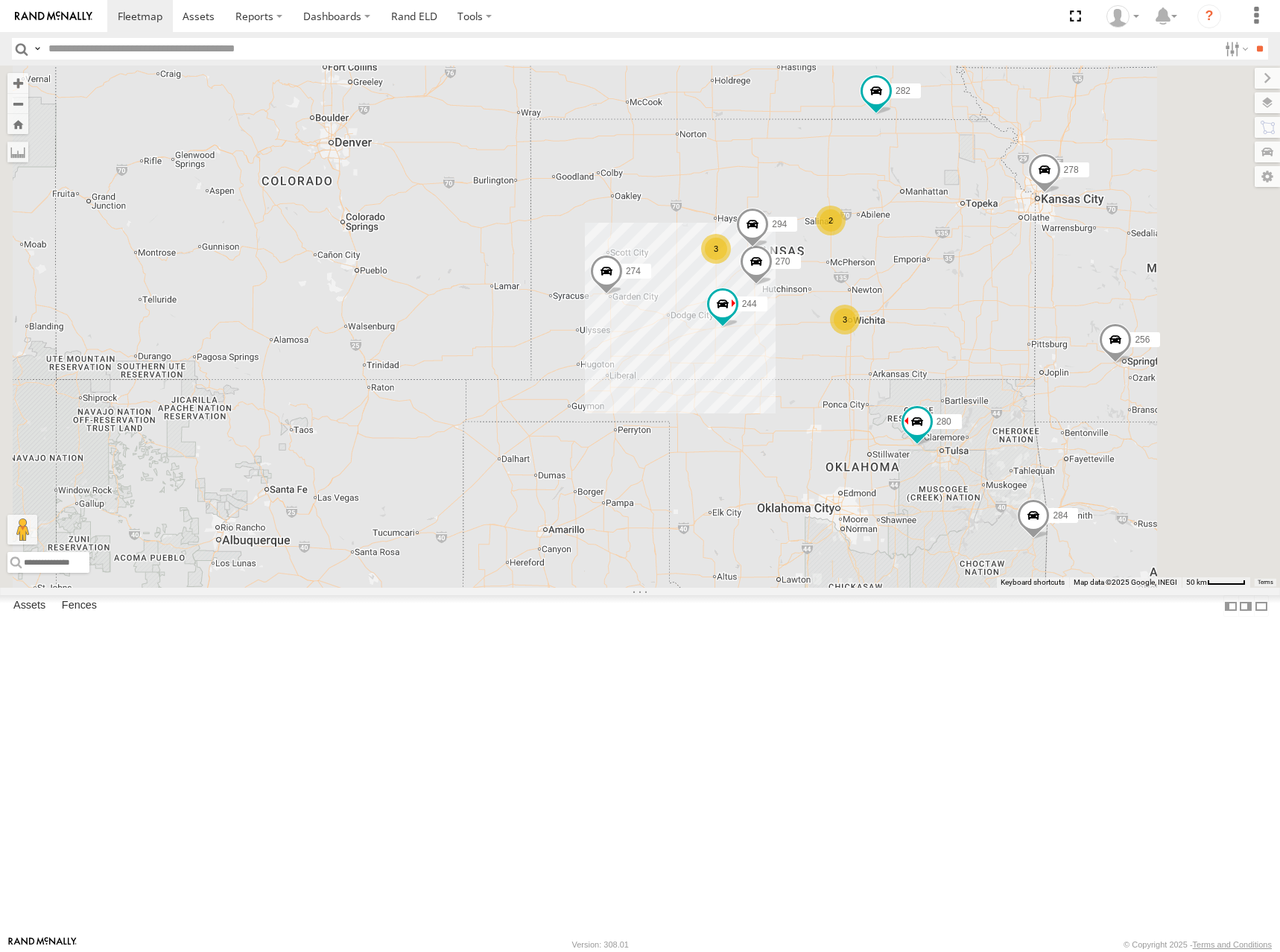
click at [1075, 347] on div "274 300 244 270 262 288 292 280 256 296 304 284 282 266 278 294 264 3 3 2" at bounding box center [640, 326] width 1280 height 522
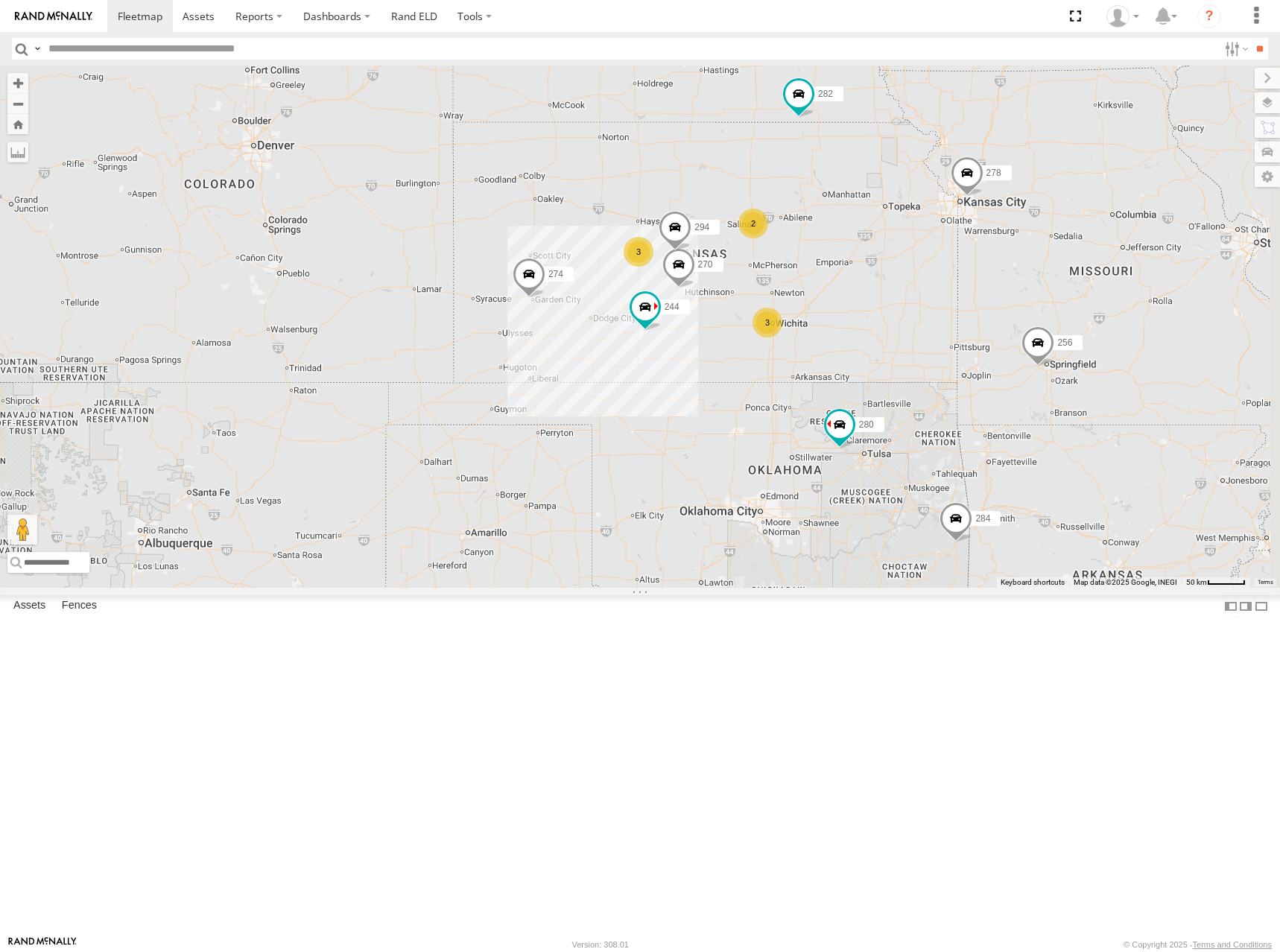
drag, startPoint x: 1093, startPoint y: 337, endPoint x: 1017, endPoint y: 340, distance: 76.1
click at [1017, 340] on div "274 300 244 270 262 288 292 280 256 296 304 284 282 266 278 294 264 3 3 2" at bounding box center [640, 326] width 1280 height 522
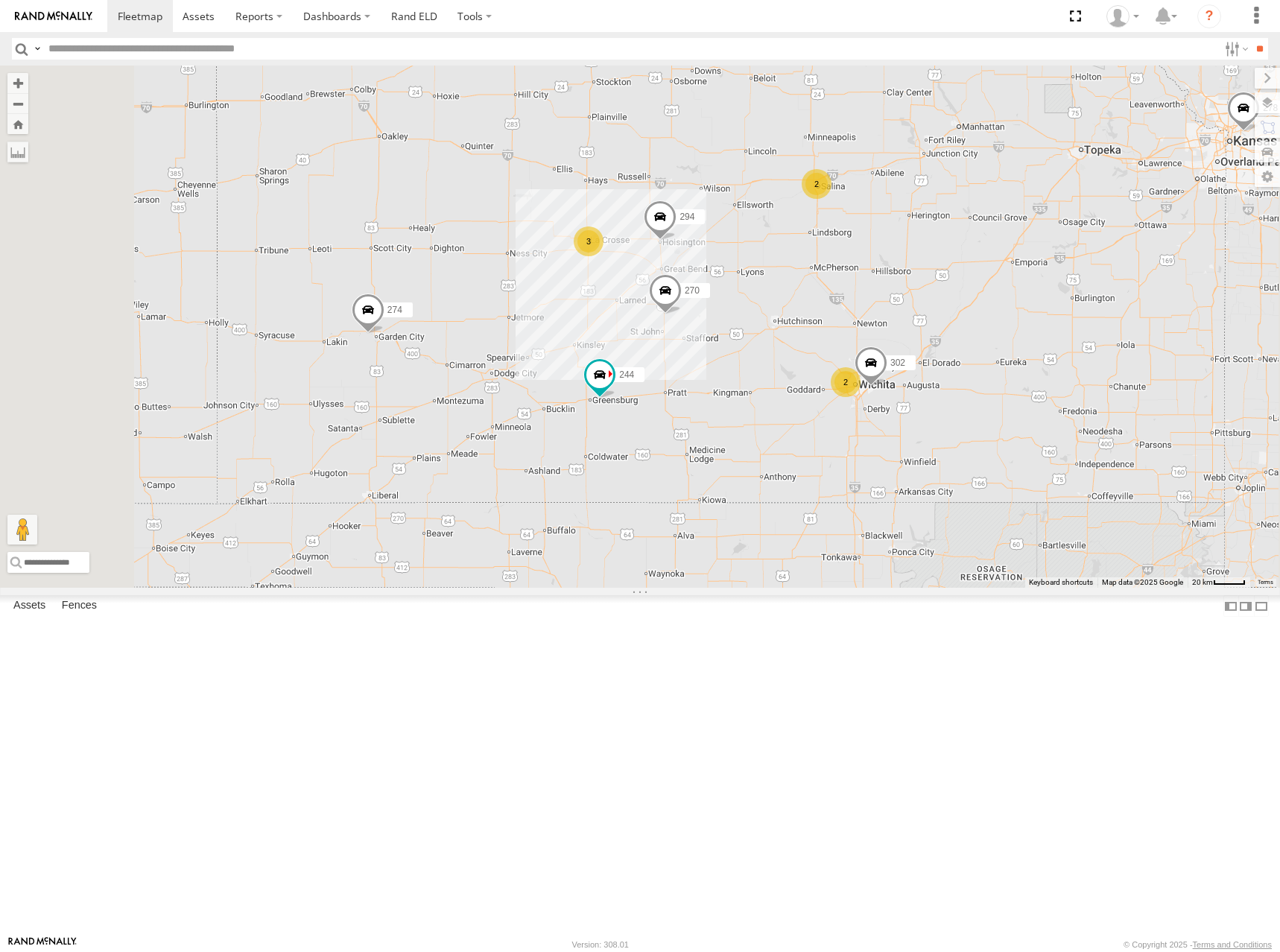
drag, startPoint x: 897, startPoint y: 318, endPoint x: 903, endPoint y: 313, distance: 7.8
click at [903, 314] on div "274 300 244 270 262 288 292 280 256 296 304 284 282 266 278 294 264 302 3 2 2" at bounding box center [640, 326] width 1280 height 522
drag, startPoint x: 917, startPoint y: 279, endPoint x: 917, endPoint y: 296, distance: 17.0
click at [917, 296] on div "274 300 244 270 262 288 292 280 256 296 304 284 282 266 278 294 264 302 3 2 2" at bounding box center [640, 326] width 1280 height 522
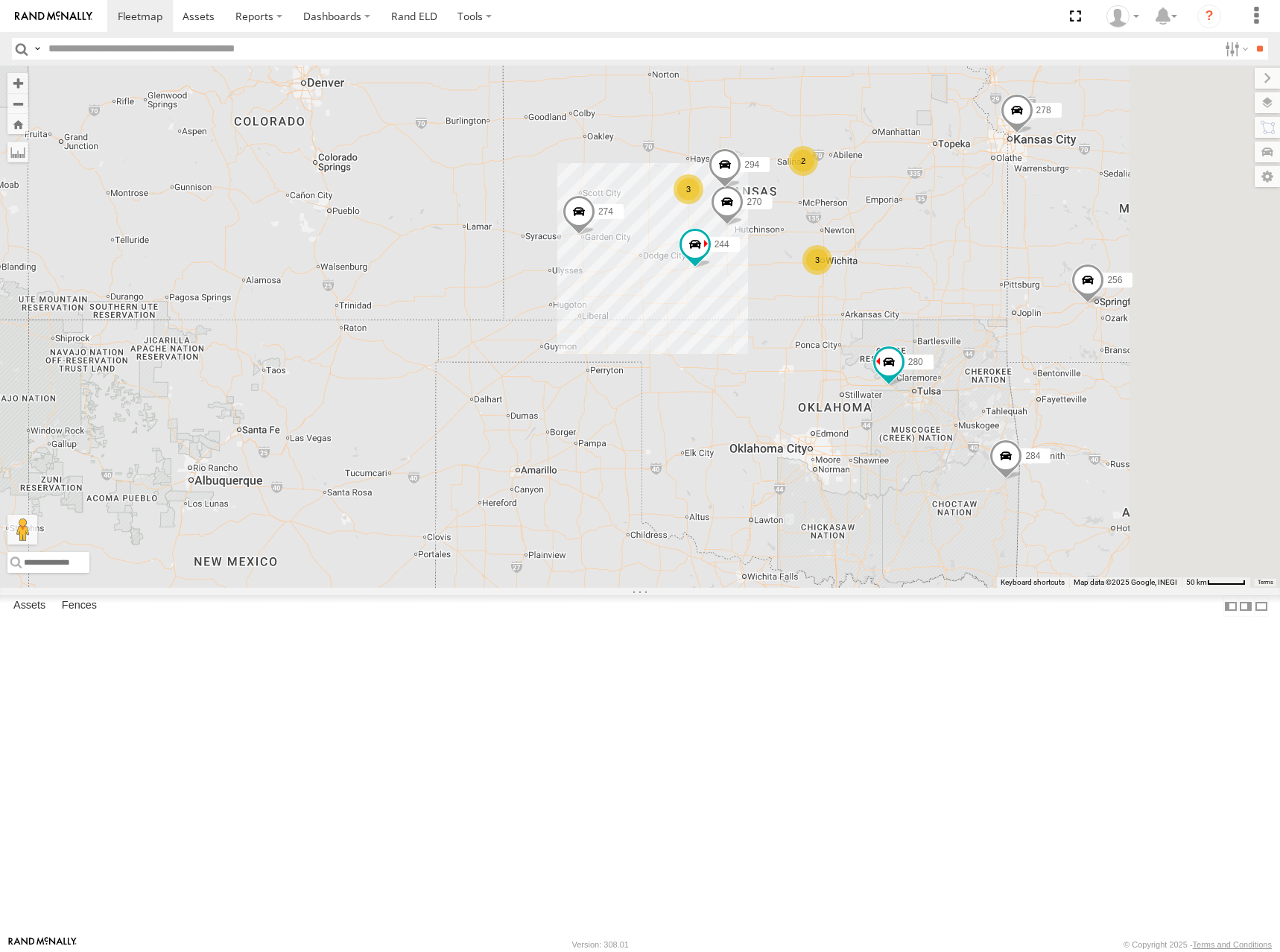
drag, startPoint x: 1136, startPoint y: 274, endPoint x: 1049, endPoint y: 286, distance: 87.8
click at [1049, 286] on div "274 300 244 270 262 288 292 280 256 296 304 284 282 266 278 294 264 3 3 2" at bounding box center [640, 326] width 1280 height 522
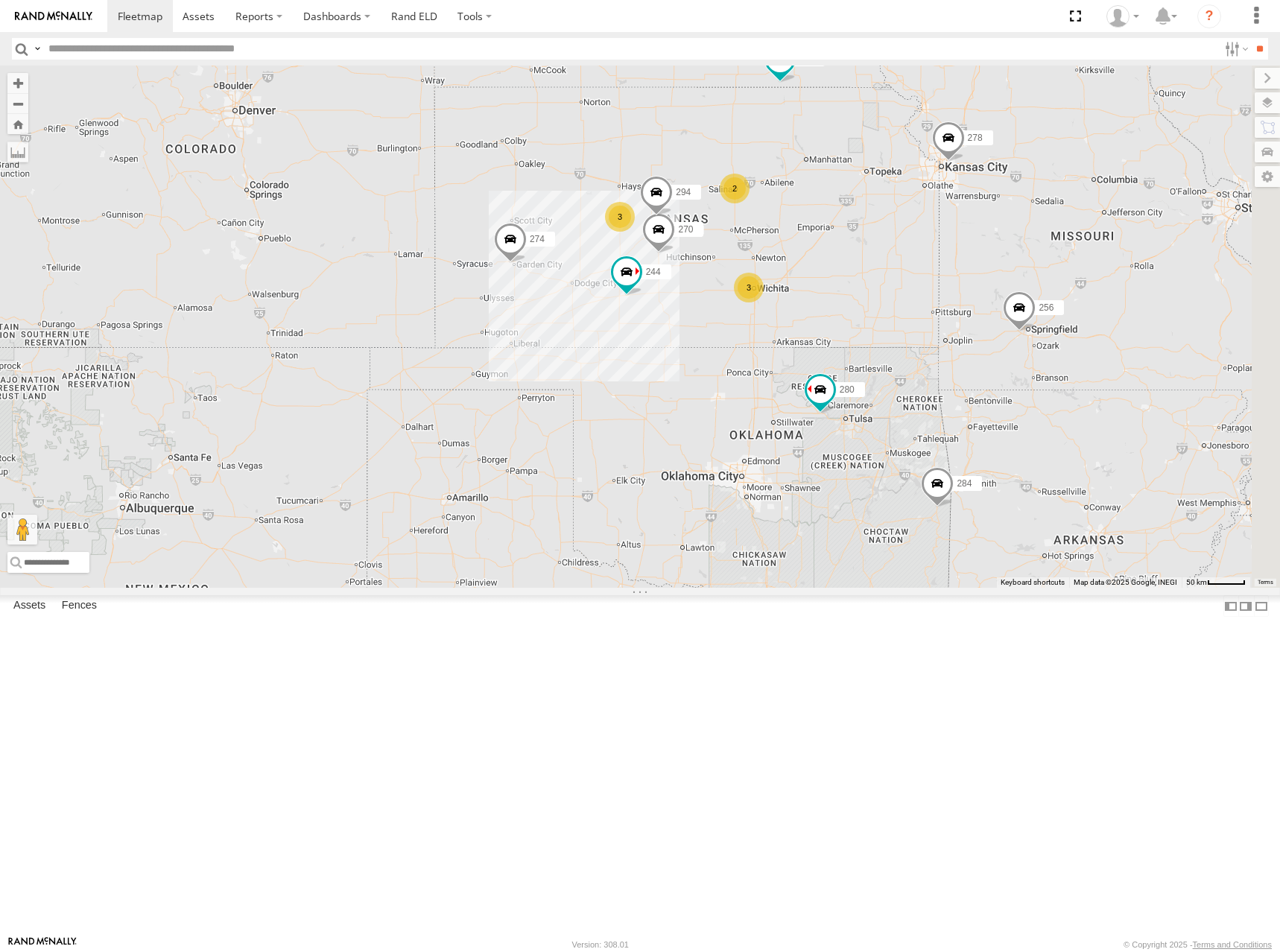
drag, startPoint x: 1124, startPoint y: 287, endPoint x: 1029, endPoint y: 323, distance: 101.6
click at [1055, 314] on div "274 300 244 270 262 288 292 280 256 296 304 284 282 266 278 294 264 3 3 2" at bounding box center [640, 326] width 1280 height 522
click at [1028, 325] on div "274 300 244 270 262 288 292 280 256 296 304 284 282 266 278 294 264 3 3 2" at bounding box center [640, 326] width 1280 height 522
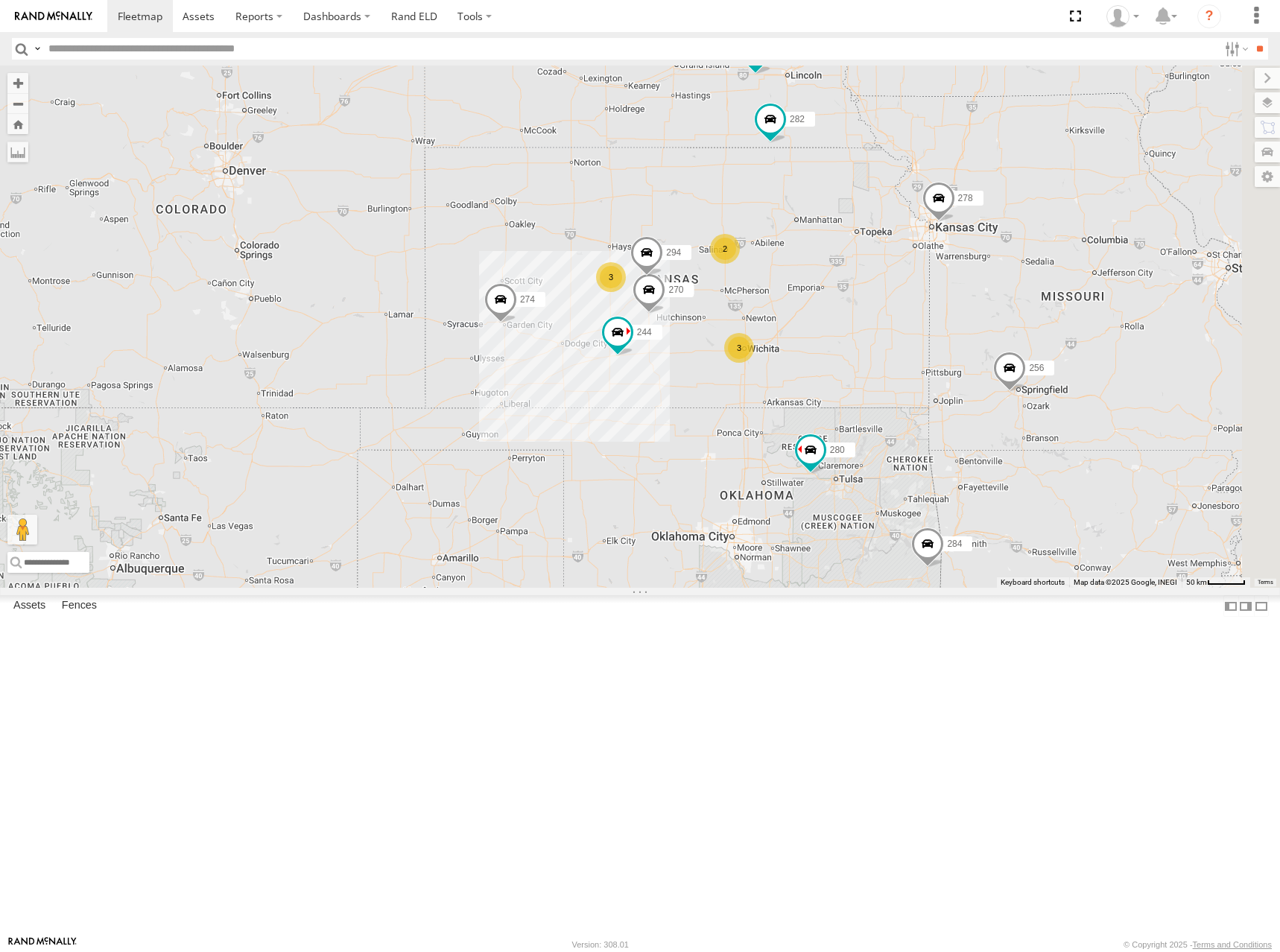
drag, startPoint x: 1089, startPoint y: 244, endPoint x: 1128, endPoint y: 275, distance: 49.8
click at [1078, 306] on div "274 300 244 270 262 288 292 280 256 296 304 284 282 266 278 294 264 3 3 2" at bounding box center [640, 326] width 1280 height 522
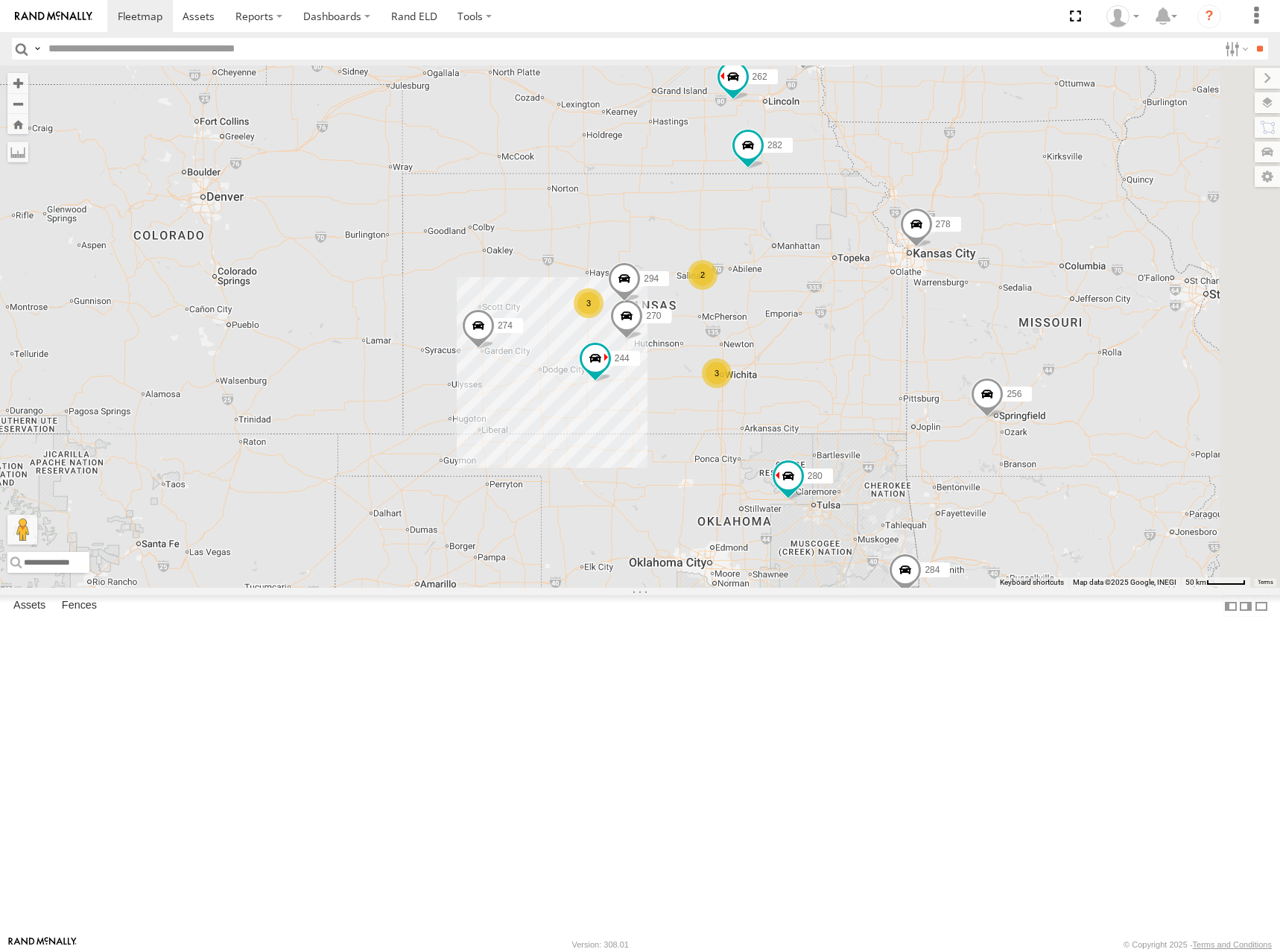
drag, startPoint x: 1012, startPoint y: 367, endPoint x: 984, endPoint y: 371, distance: 28.3
click at [995, 371] on div "274 300 244 270 262 288 292 280 256 296 304 284 282 266 278 294 264 3 3 2" at bounding box center [640, 326] width 1280 height 522
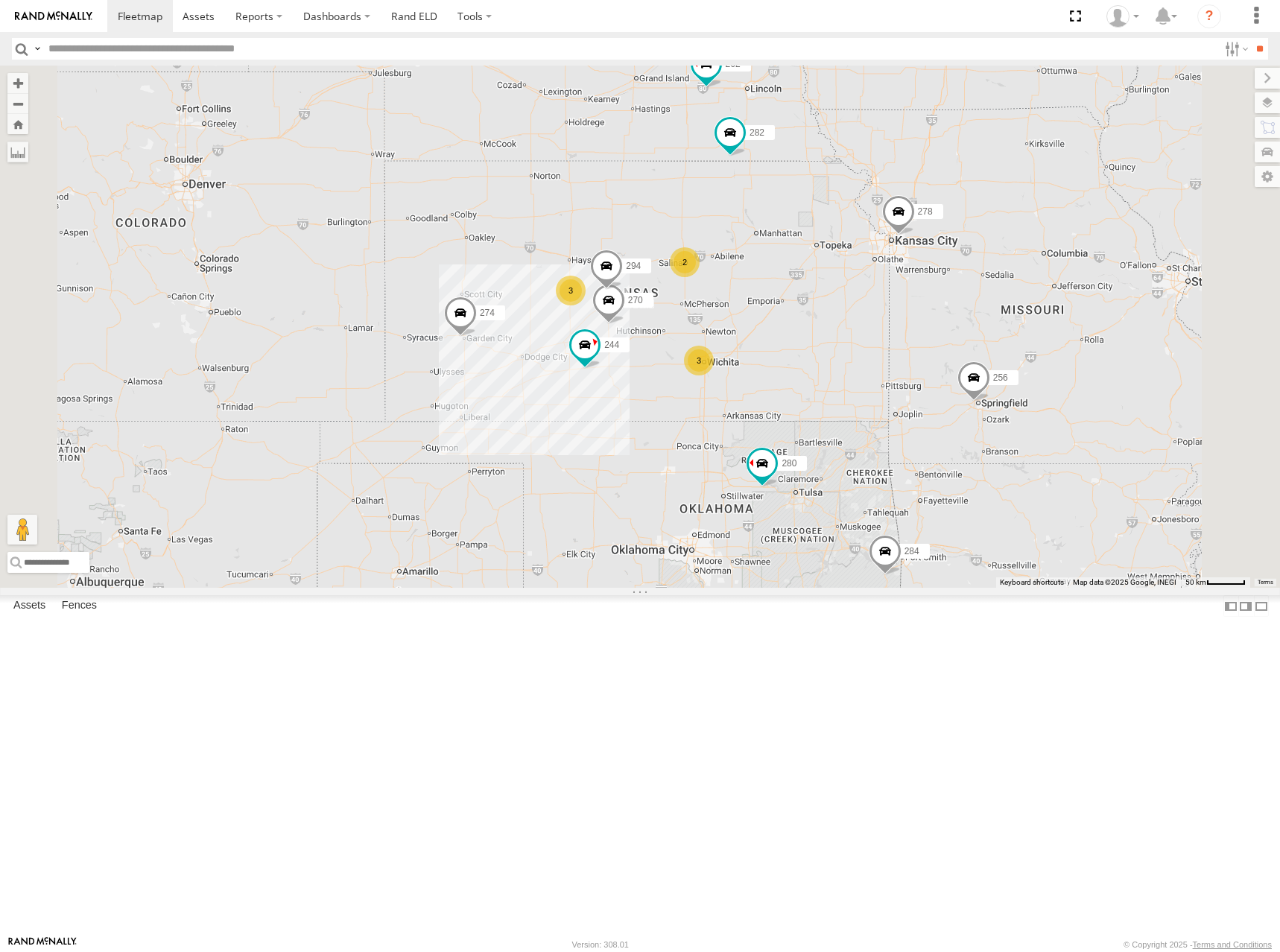
click at [726, 324] on div "274 300 244 270 262 288 292 280 256 296 284 282 278 294 3 3 2" at bounding box center [640, 326] width 1280 height 522
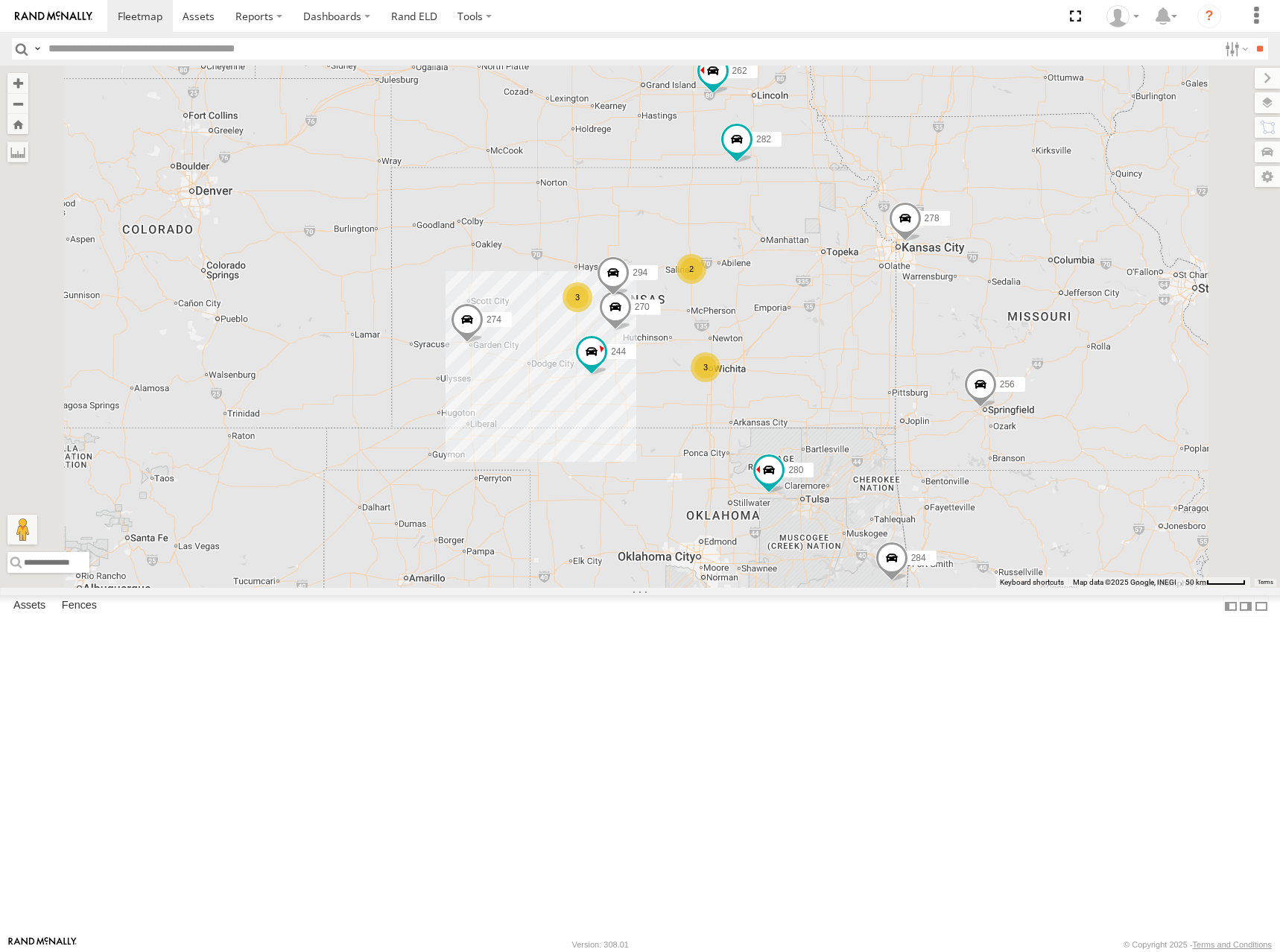
drag, startPoint x: 688, startPoint y: 335, endPoint x: 698, endPoint y: 346, distance: 14.9
click at [698, 346] on div "274 300 244 270 262 288 292 280 256 296 284 282 278 294 3 3 2" at bounding box center [640, 326] width 1280 height 522
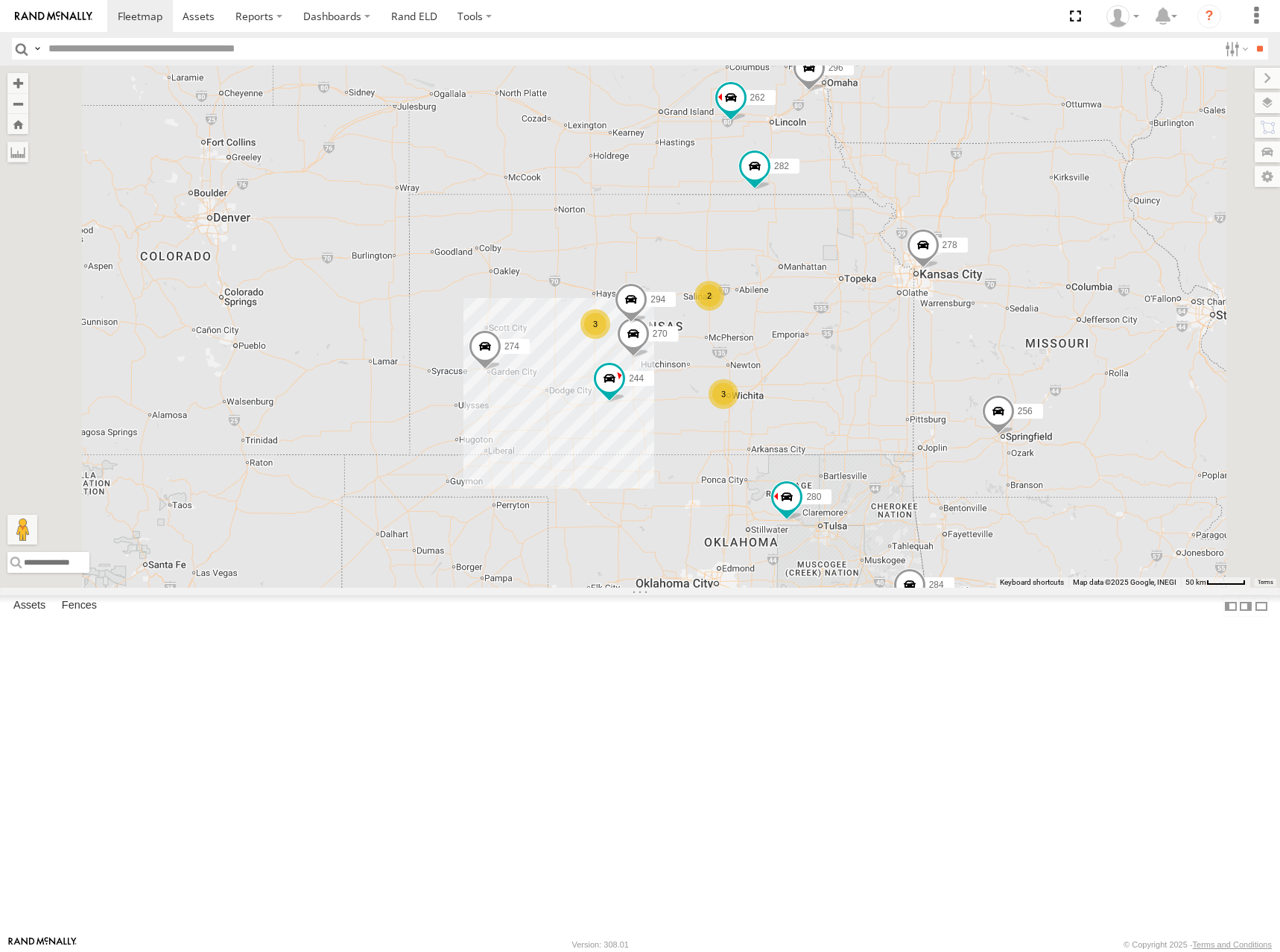
drag, startPoint x: 783, startPoint y: 284, endPoint x: 798, endPoint y: 303, distance: 24.2
click at [798, 303] on div "274 300 244 270 262 288 292 280 256 296 284 282 278 294 3 3 2" at bounding box center [640, 326] width 1280 height 522
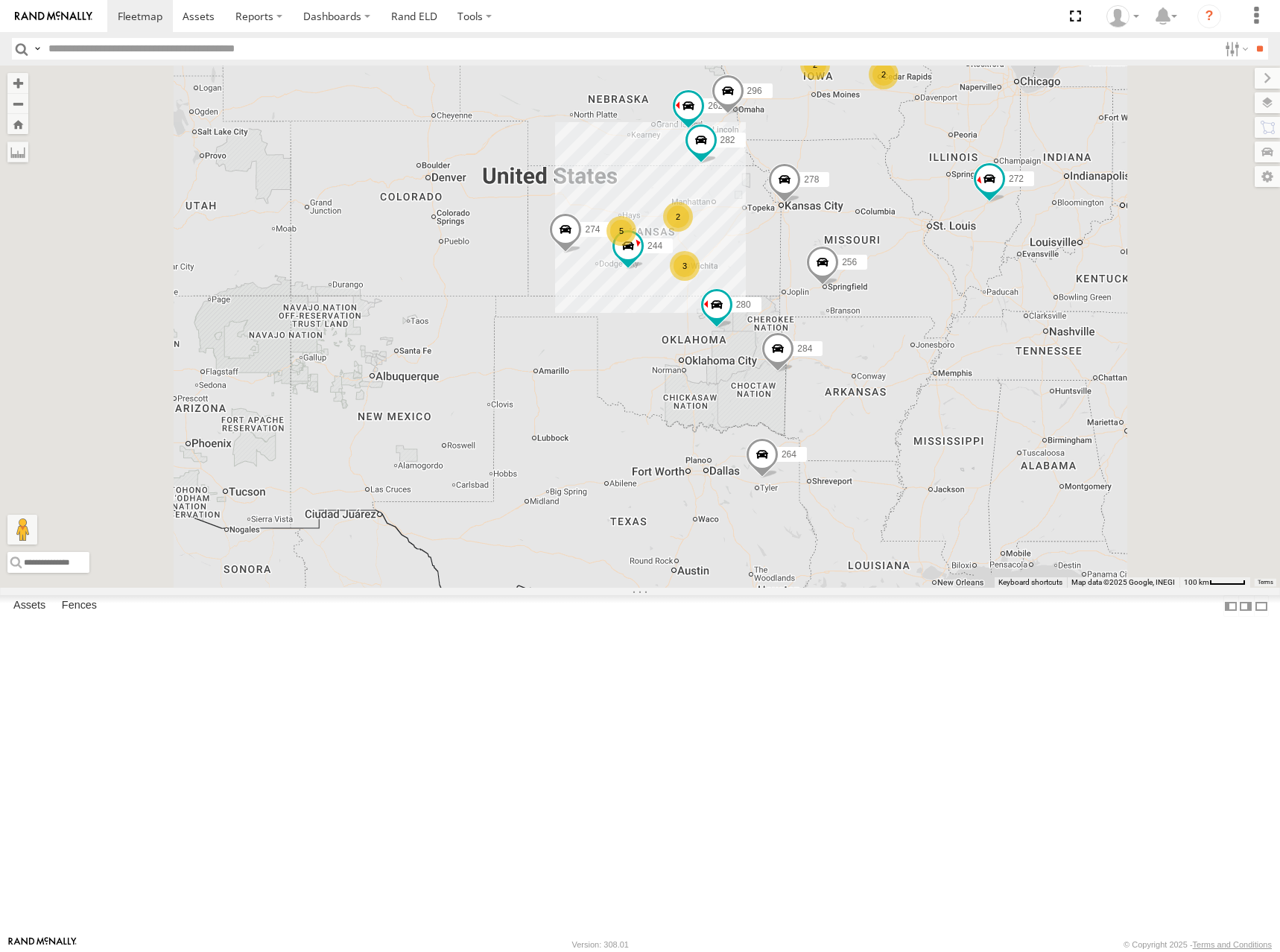
drag, startPoint x: 834, startPoint y: 353, endPoint x: 816, endPoint y: 342, distance: 21.1
click at [816, 342] on div "274 244 262 288 280 256 296 284 282 278 2 5 3 272 2 2 264" at bounding box center [640, 326] width 1280 height 522
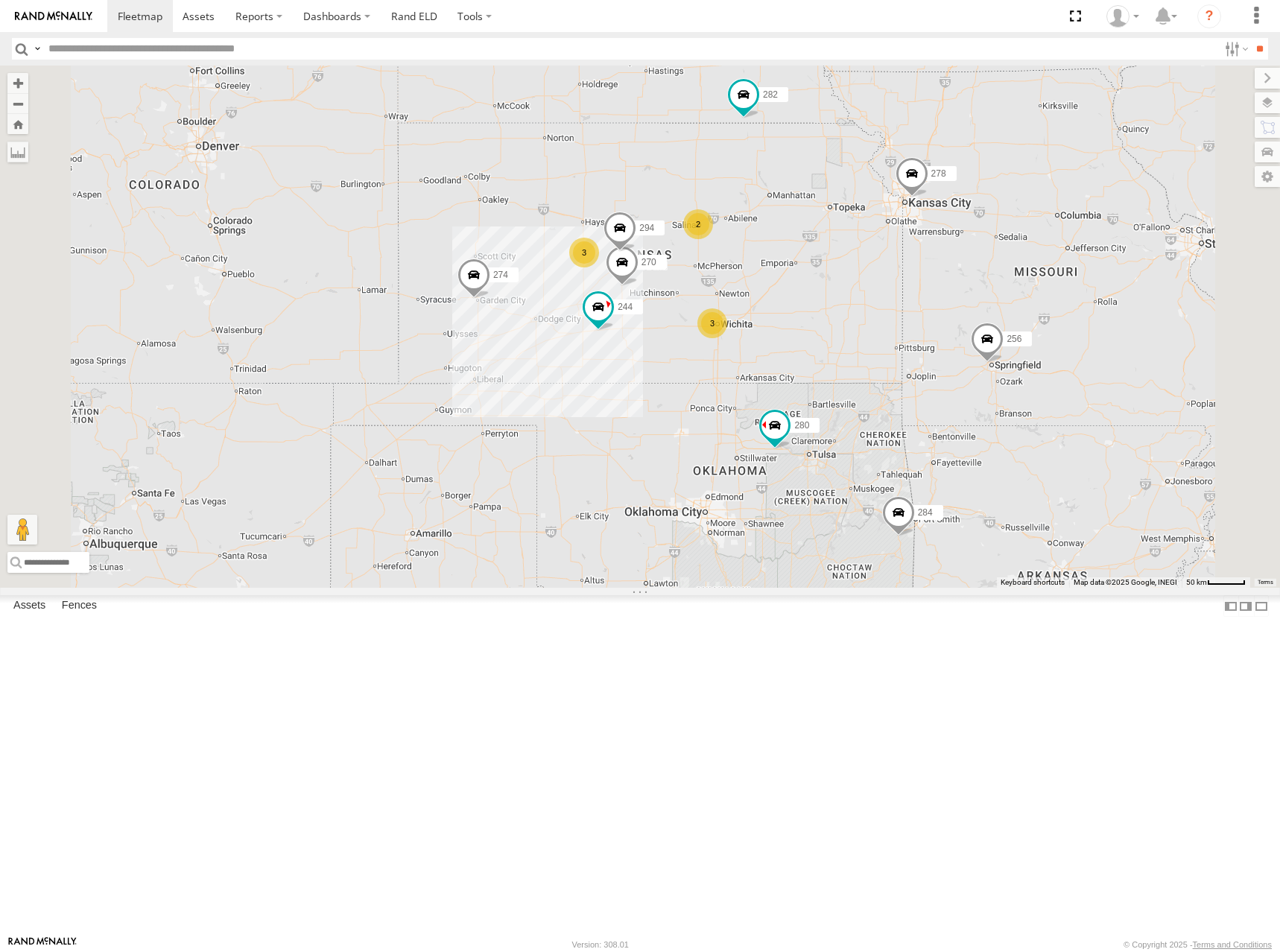
drag, startPoint x: 916, startPoint y: 325, endPoint x: 913, endPoint y: 335, distance: 10.4
click at [913, 335] on div "274 244 262 288 280 256 296 284 282 278 272 264 300 3 3 270 292 2 294" at bounding box center [640, 326] width 1280 height 522
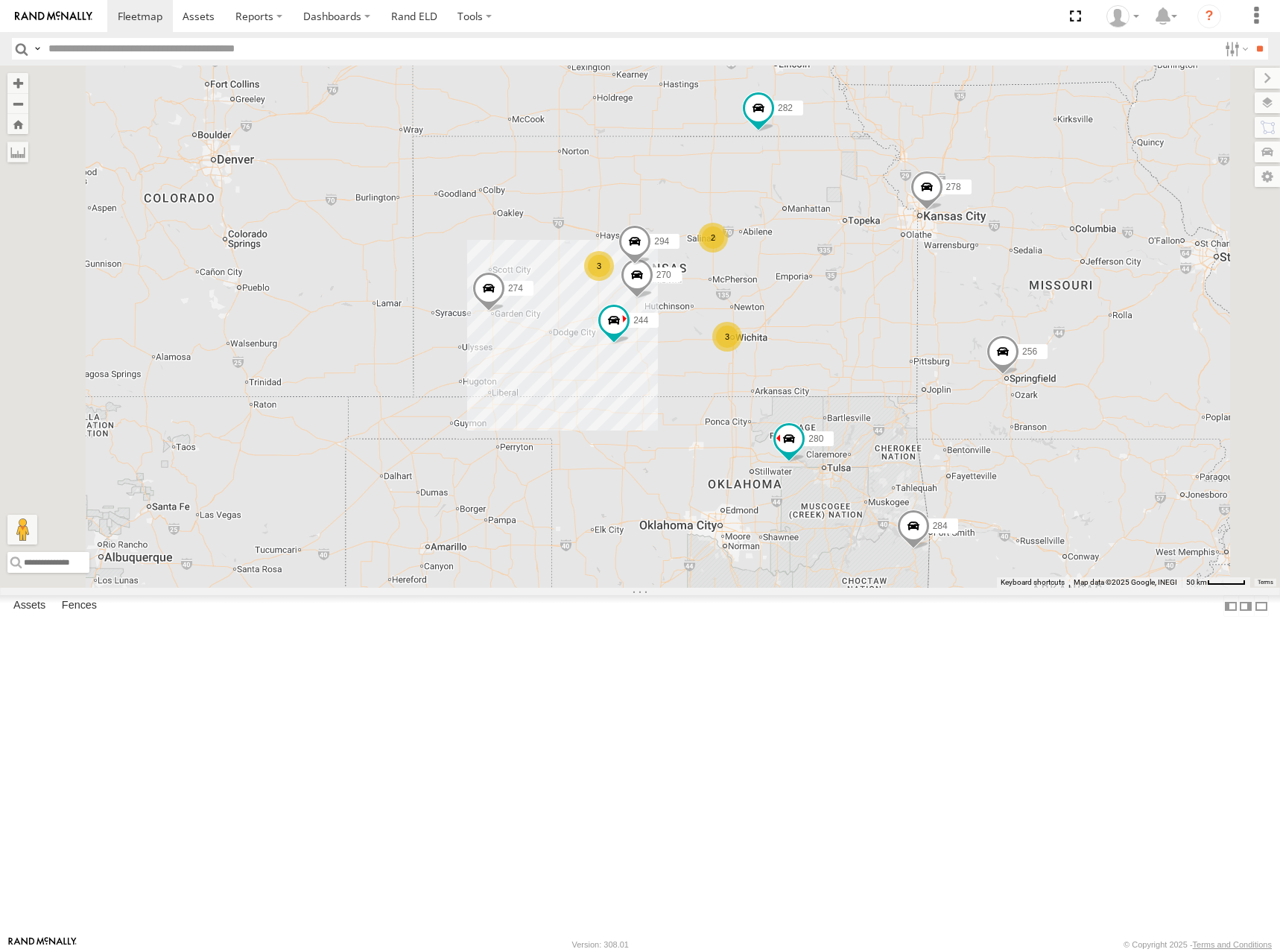
drag, startPoint x: 961, startPoint y: 344, endPoint x: 979, endPoint y: 349, distance: 18.7
click at [979, 349] on div "274 244 262 288 280 256 296 284 282 278 272 264 300 3 3 270 292 2 294" at bounding box center [640, 326] width 1280 height 522
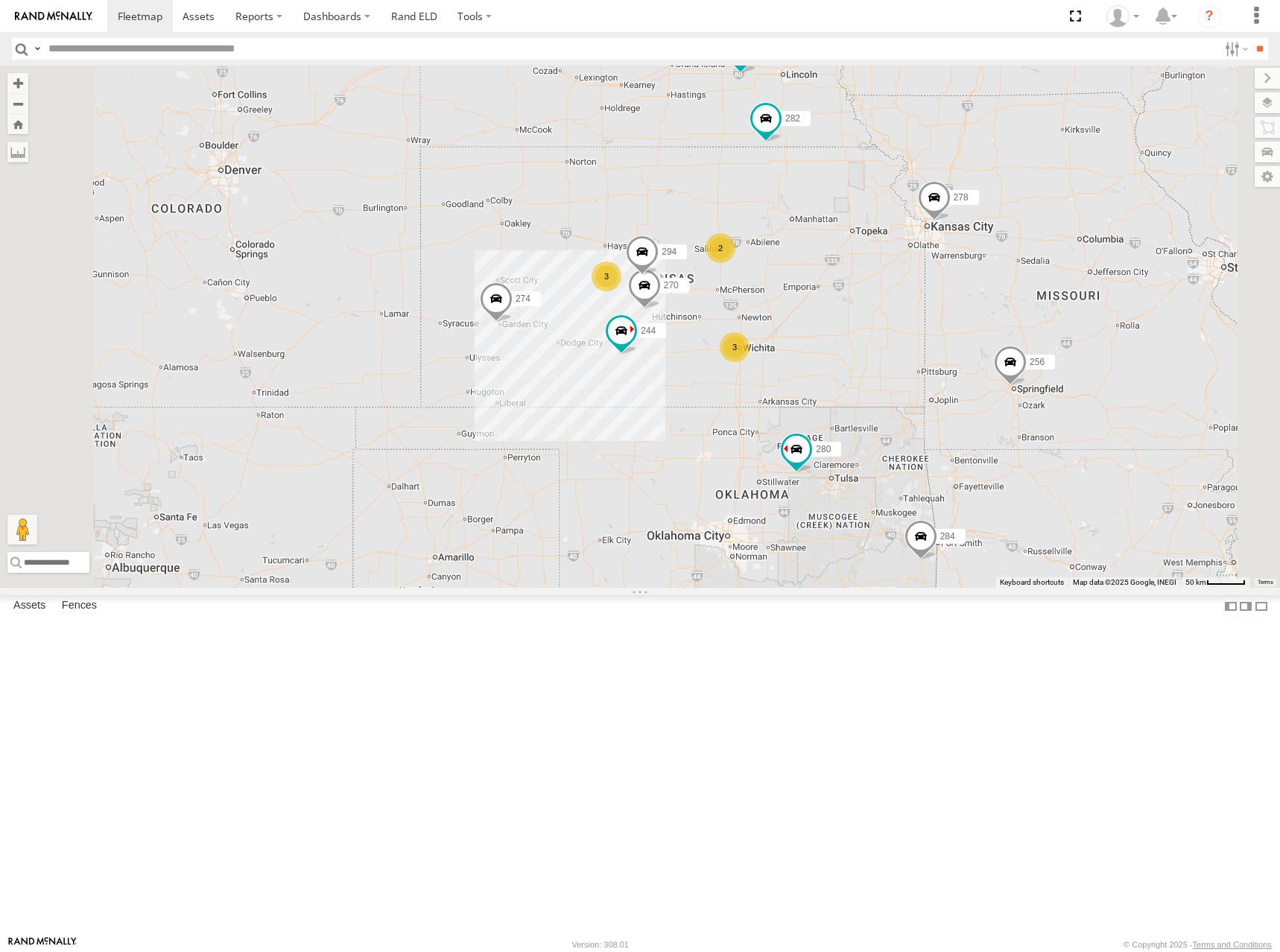
drag, startPoint x: 946, startPoint y: 335, endPoint x: 954, endPoint y: 345, distance: 12.8
click at [954, 345] on div "274 244 262 288 280 256 296 284 282 278 272 264 300 3 3 270 292 2 294" at bounding box center [640, 326] width 1280 height 522
drag, startPoint x: 1037, startPoint y: 344, endPoint x: 1025, endPoint y: 350, distance: 13.4
click at [1025, 350] on div "274 244 262 288 280 256 296 284 282 278 272 264 300 3 3 270 292 2 294" at bounding box center [640, 326] width 1280 height 522
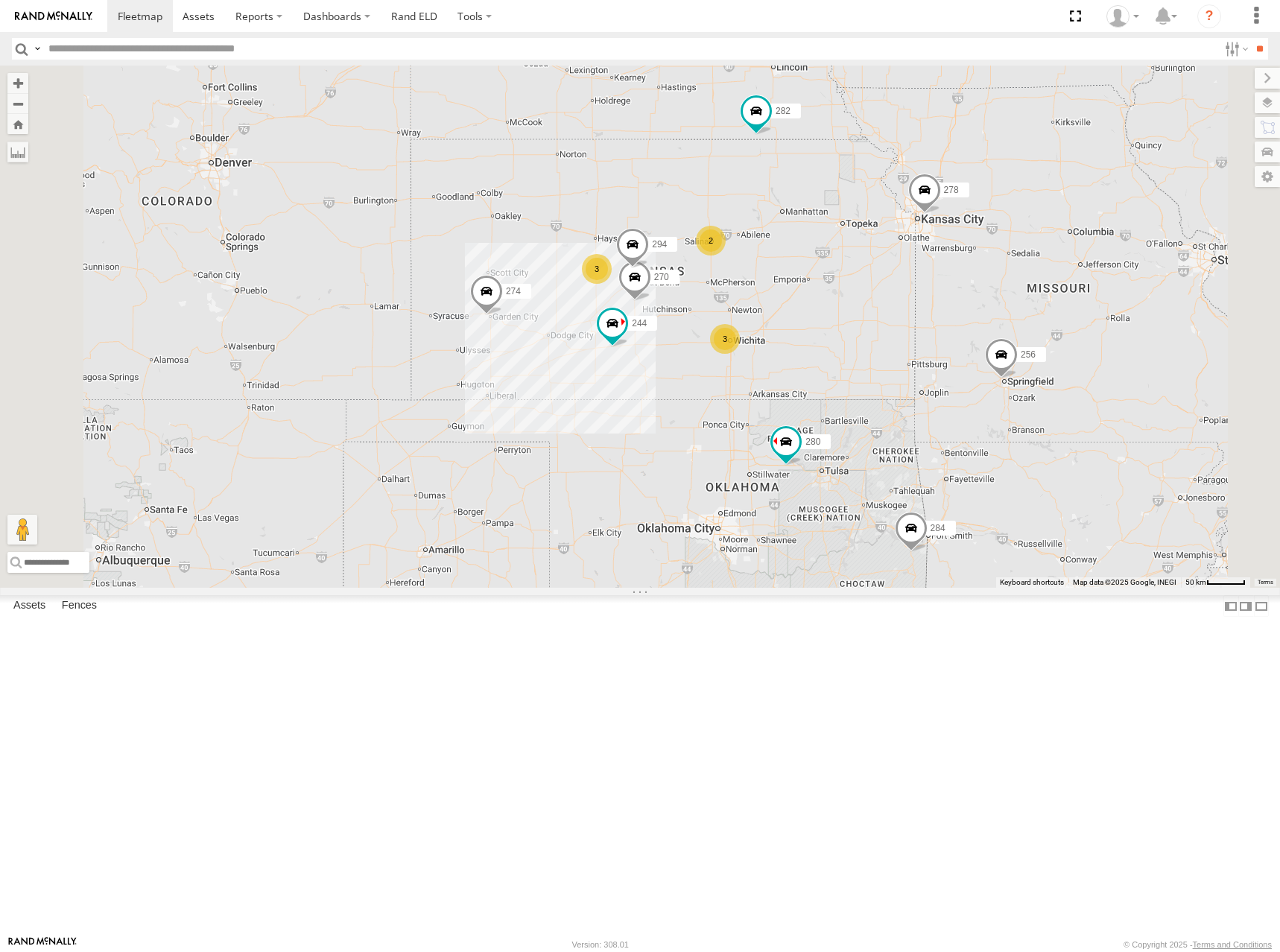
click at [834, 327] on div "274 300 244 270 262 288 292 280 256 296 284 282 278 294 3 3 2" at bounding box center [640, 326] width 1280 height 522
click at [792, 261] on div "274 300 244 270 262 288 292 280 256 296 284 282 278 294 3 3 2" at bounding box center [640, 326] width 1280 height 522
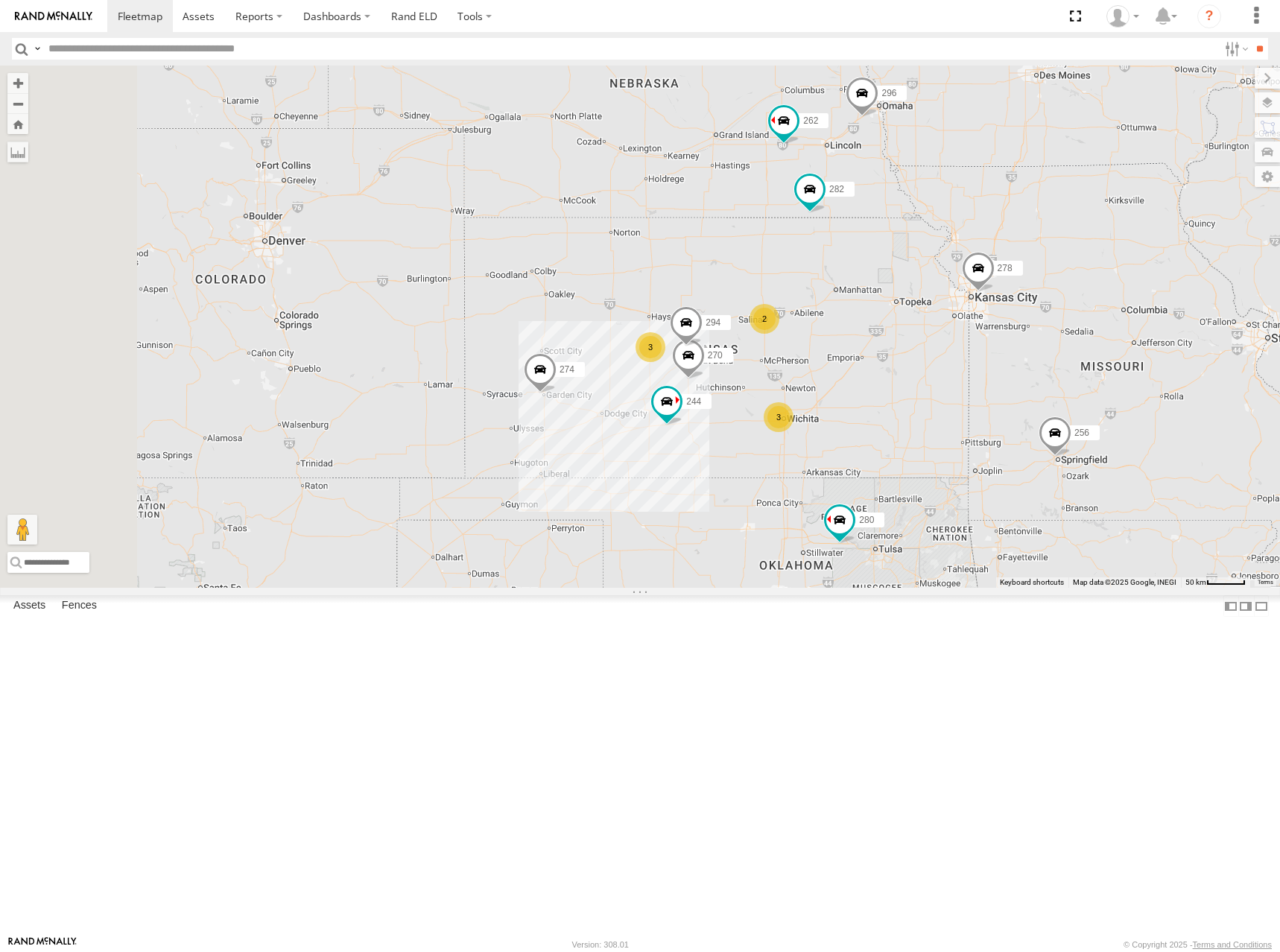
drag, startPoint x: 791, startPoint y: 252, endPoint x: 845, endPoint y: 326, distance: 91.6
click at [845, 326] on div "274 300 244 270 262 288 292 280 256 296 284 282 278 294 3 3 2" at bounding box center [640, 326] width 1280 height 522
click at [841, 309] on div "274 300 244 270 262 288 292 280 256 296 284 282 278 294 3 3 2" at bounding box center [640, 326] width 1280 height 522
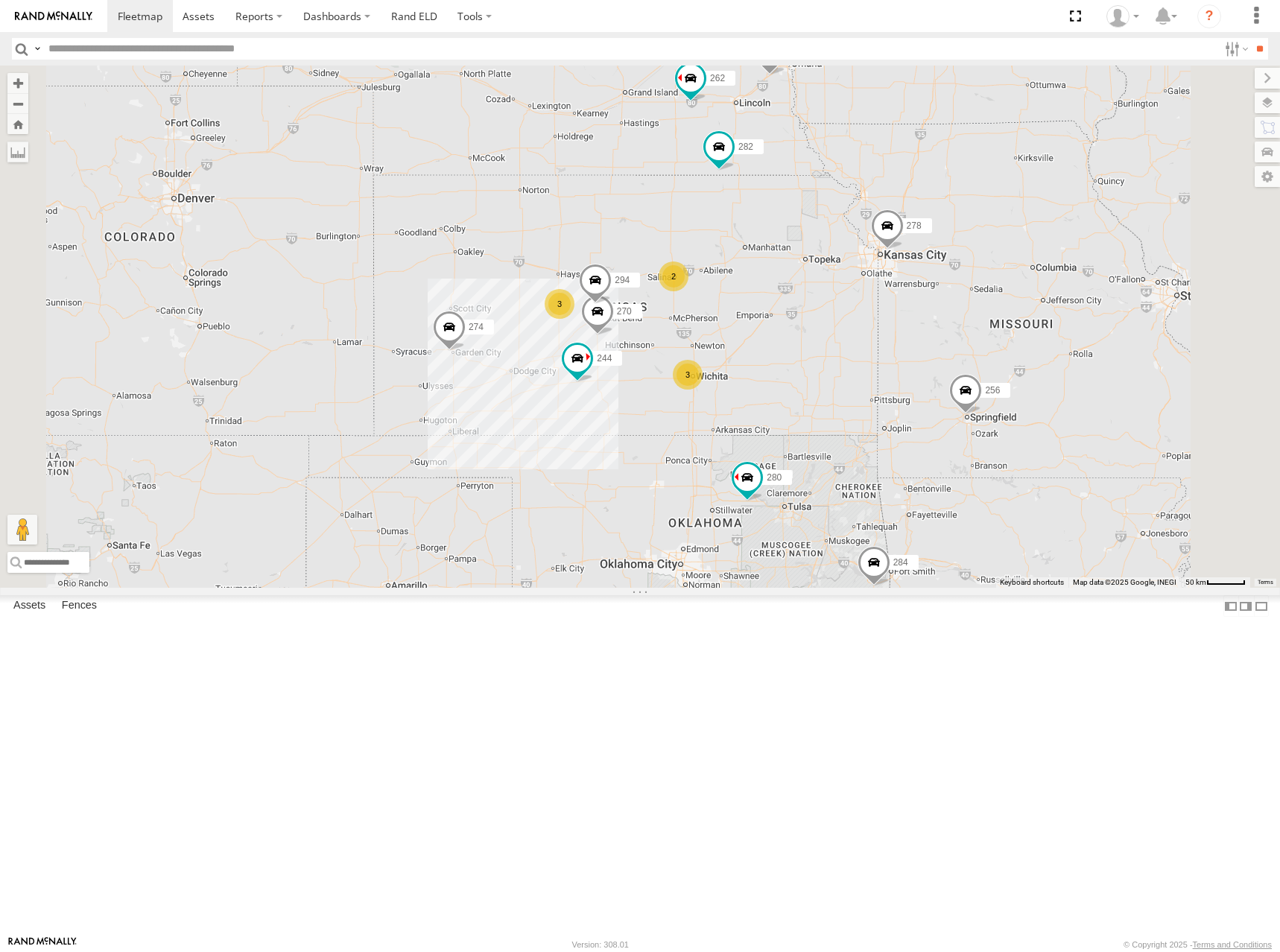
drag, startPoint x: 822, startPoint y: 334, endPoint x: 704, endPoint y: 343, distance: 118.3
click at [704, 343] on div "274 300 244 270 262 288 292 280 256 296 284 282 278 294 3 3 2" at bounding box center [640, 326] width 1280 height 522
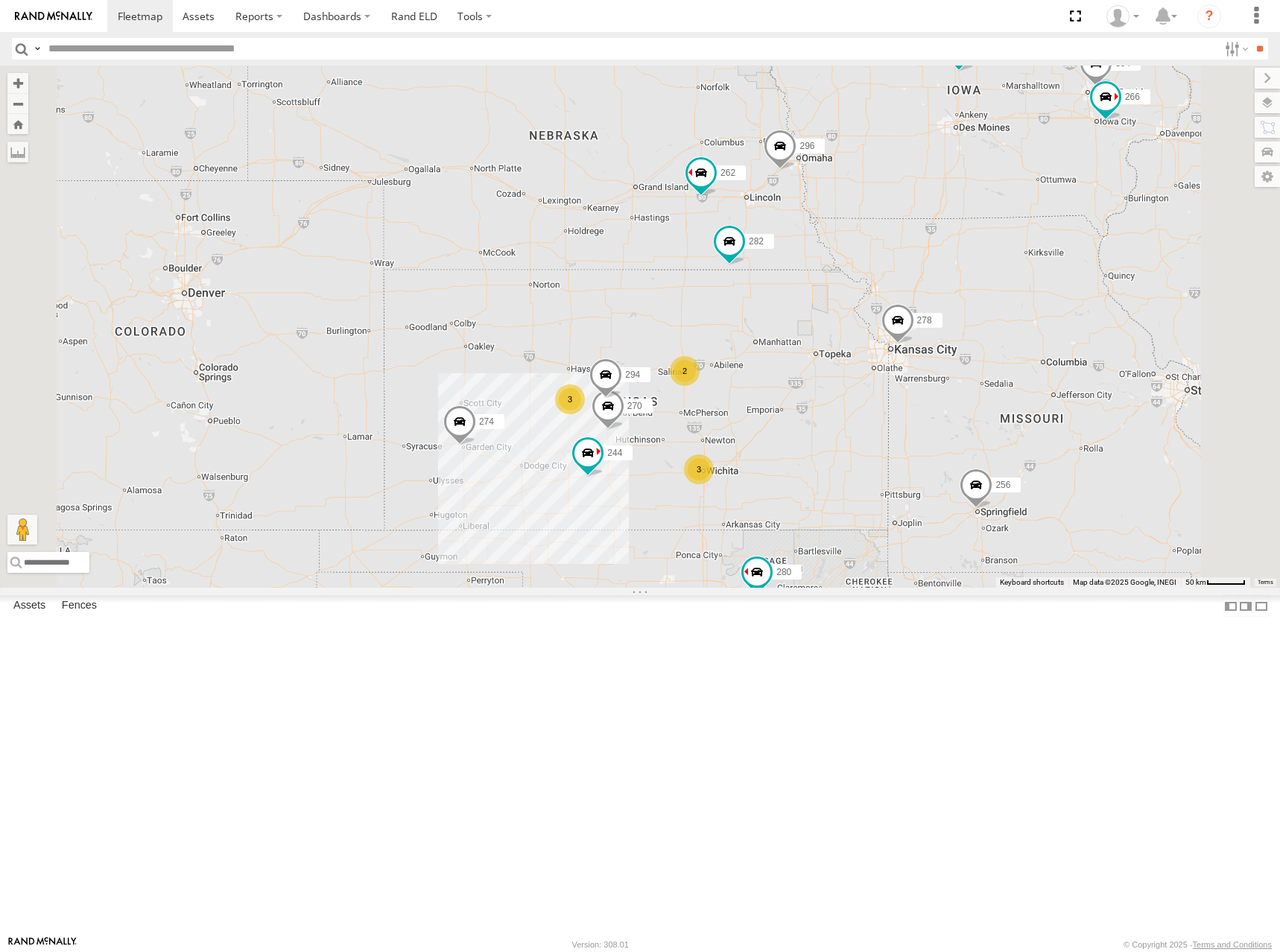
drag, startPoint x: 1082, startPoint y: 241, endPoint x: 1146, endPoint y: 292, distance: 81.8
click at [1146, 292] on div "274 300 244 270 262 288 292 280 256 296 284 282 278 294 3 3 2 304 266" at bounding box center [640, 326] width 1280 height 522
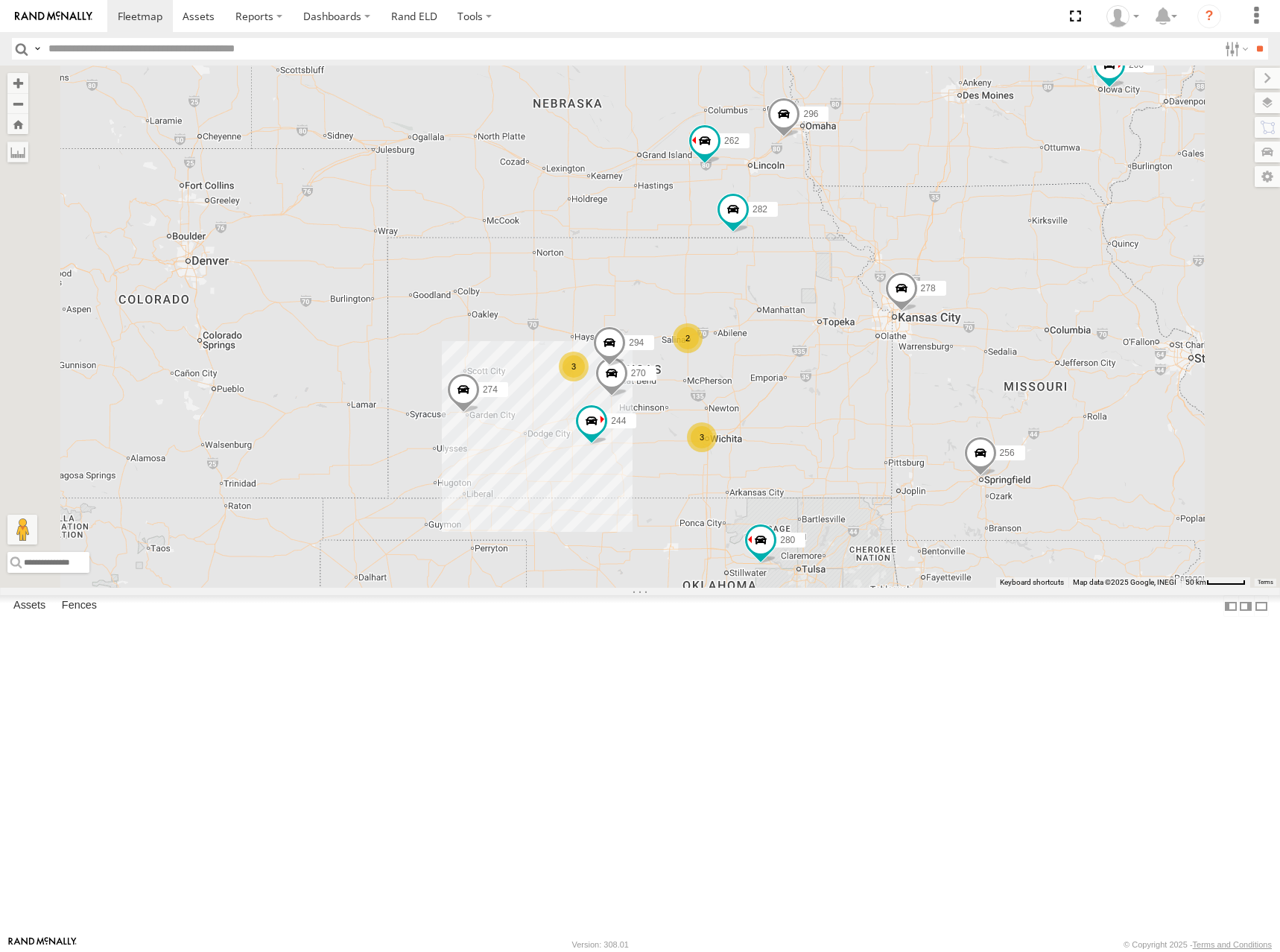
drag, startPoint x: 783, startPoint y: 352, endPoint x: 790, endPoint y: 344, distance: 10.6
click at [790, 344] on div "274 300 244 270 262 288 292 280 256 296 284 282 278 294 3 3 2 304 266" at bounding box center [640, 326] width 1280 height 522
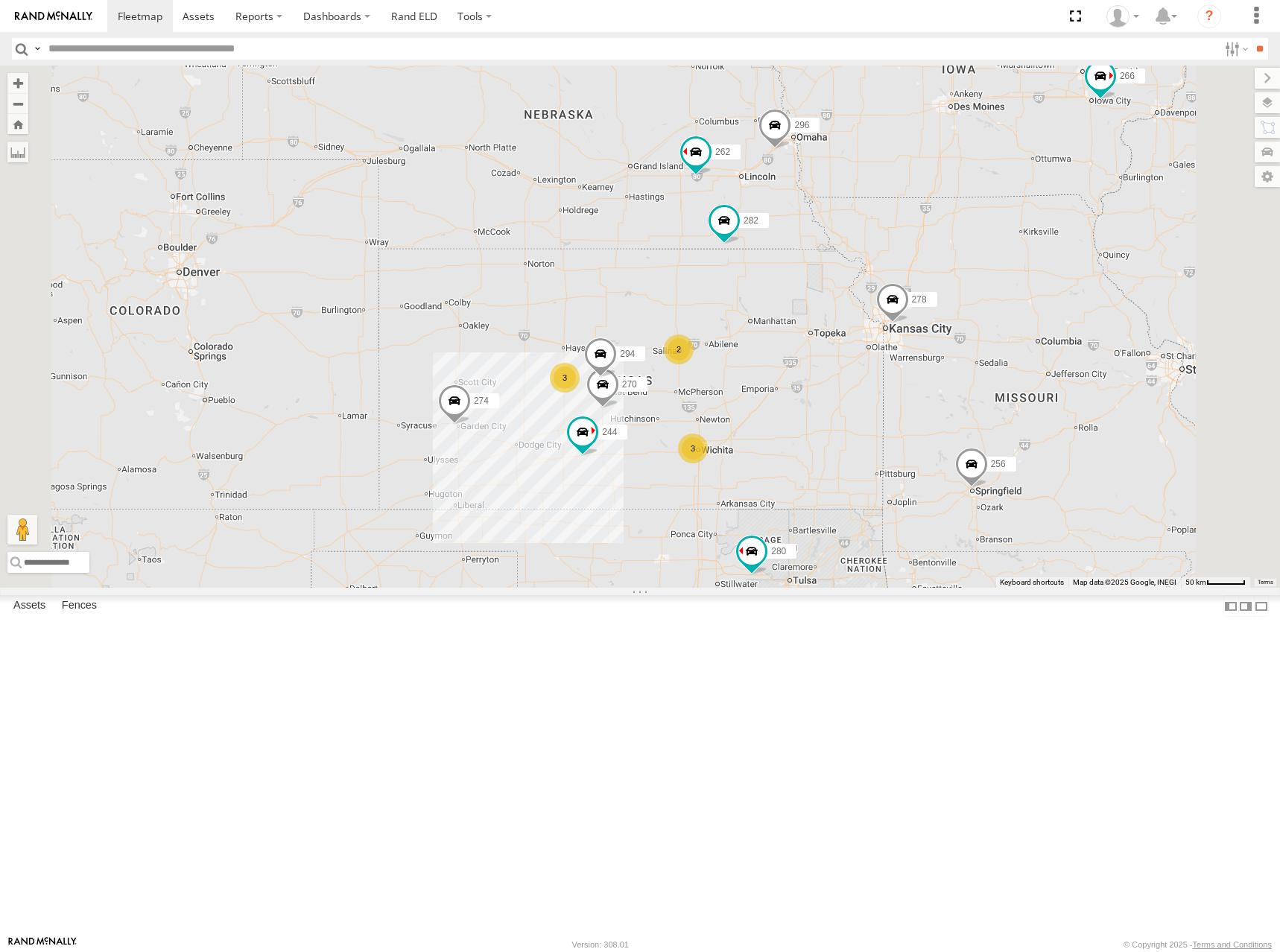
drag, startPoint x: 1135, startPoint y: 311, endPoint x: 1124, endPoint y: 318, distance: 13.0
click at [1124, 318] on div "274 300 244 270 262 288 292 280 256 296 284 282 278 294 3 3 2 304 266" at bounding box center [640, 326] width 1280 height 522
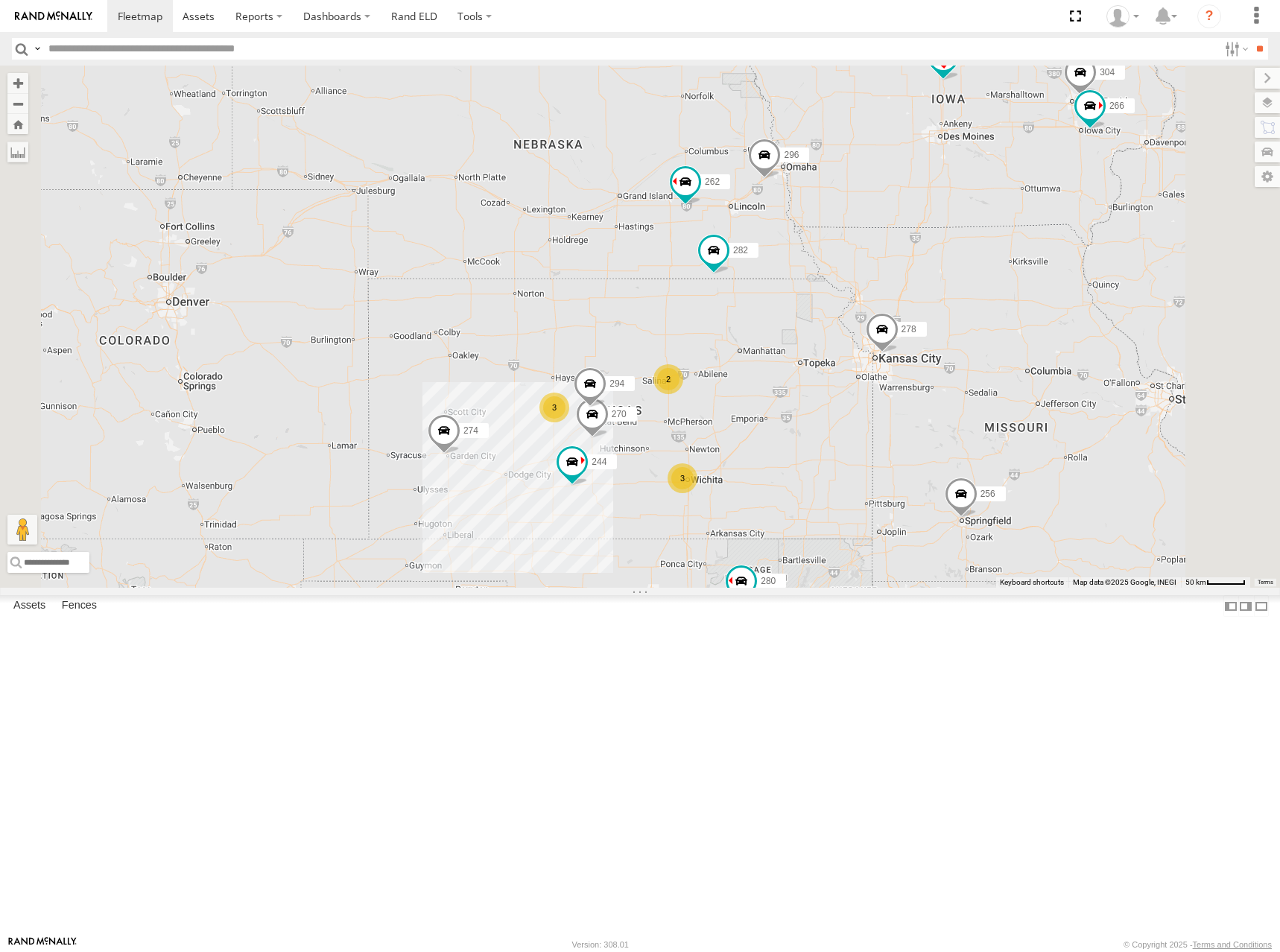
drag, startPoint x: 1195, startPoint y: 347, endPoint x: 1184, endPoint y: 375, distance: 30.1
click at [1184, 375] on div "274 300 244 270 262 288 292 280 256 296 284 282 278 294 3 3 2 304 266" at bounding box center [640, 326] width 1280 height 522
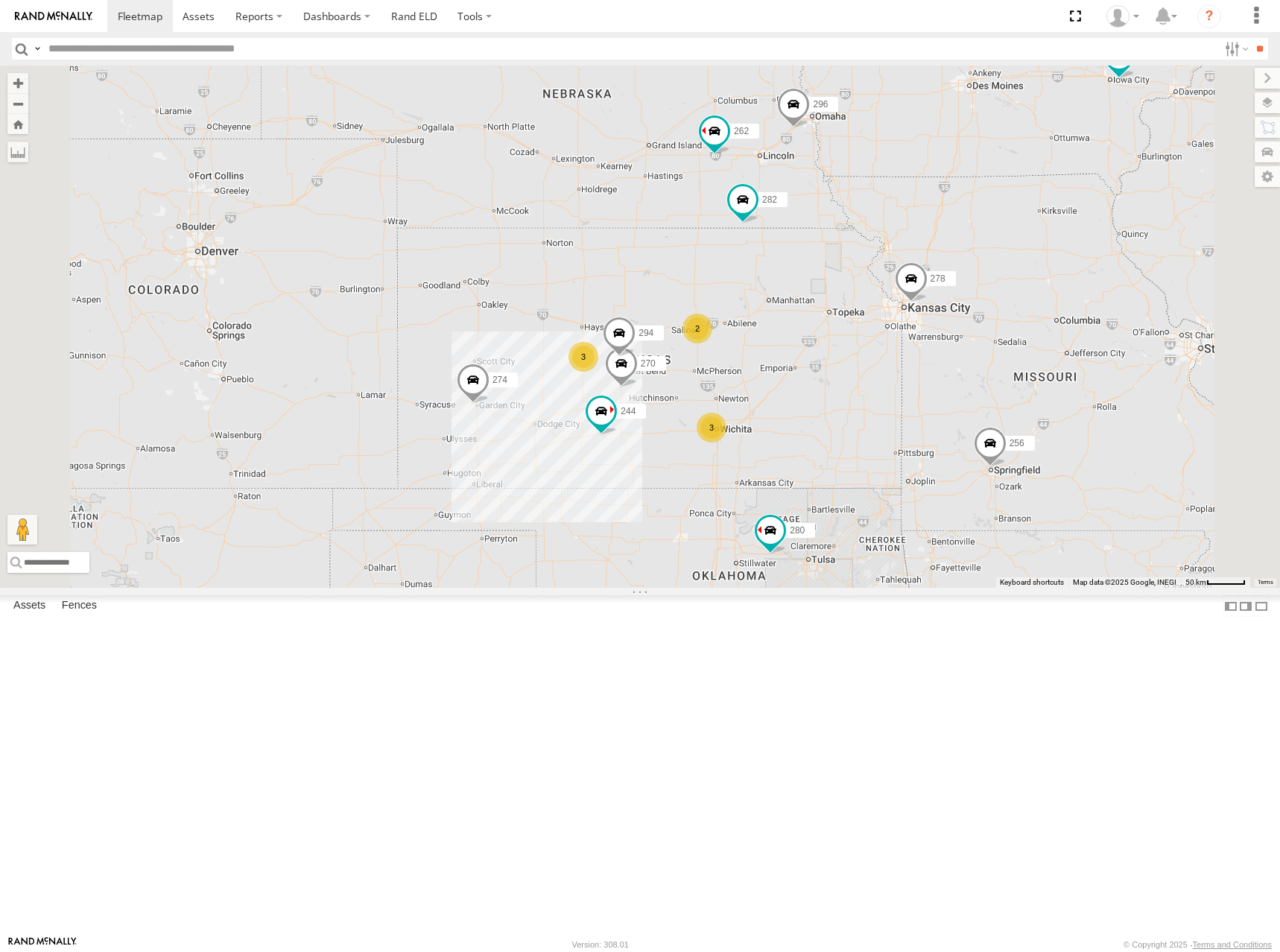
drag, startPoint x: 1080, startPoint y: 327, endPoint x: 1096, endPoint y: 290, distance: 40.3
click at [1096, 290] on div "274 300 244 270 262 288 292 280 256 296 284 282 278 294 3 3 2 304 266" at bounding box center [640, 326] width 1280 height 522
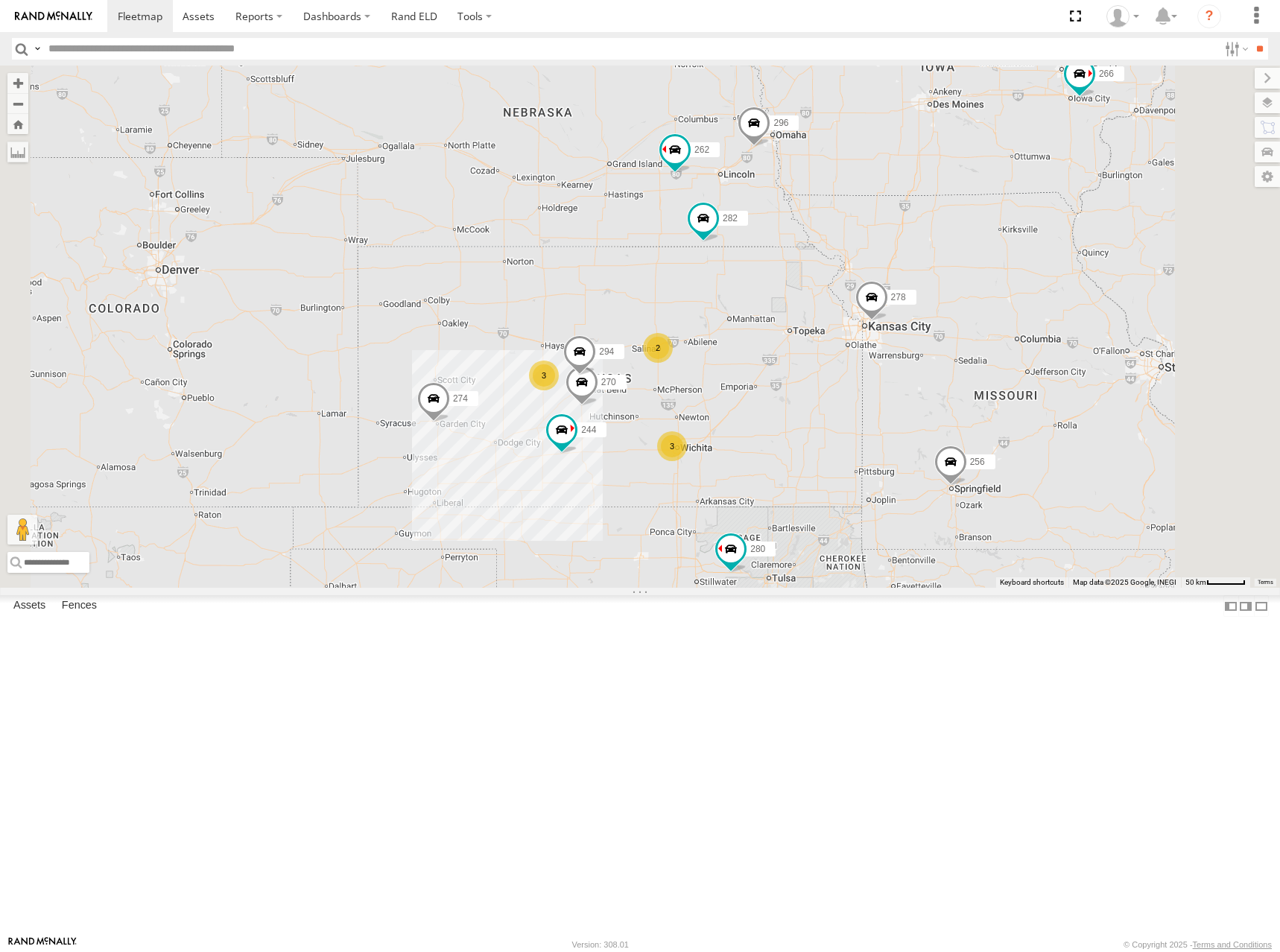
drag, startPoint x: 1077, startPoint y: 328, endPoint x: 1067, endPoint y: 336, distance: 12.8
click at [1067, 336] on div "274 300 244 270 262 288 292 280 256 296 284 282 278 294 3 3 2 304 266" at bounding box center [640, 326] width 1280 height 522
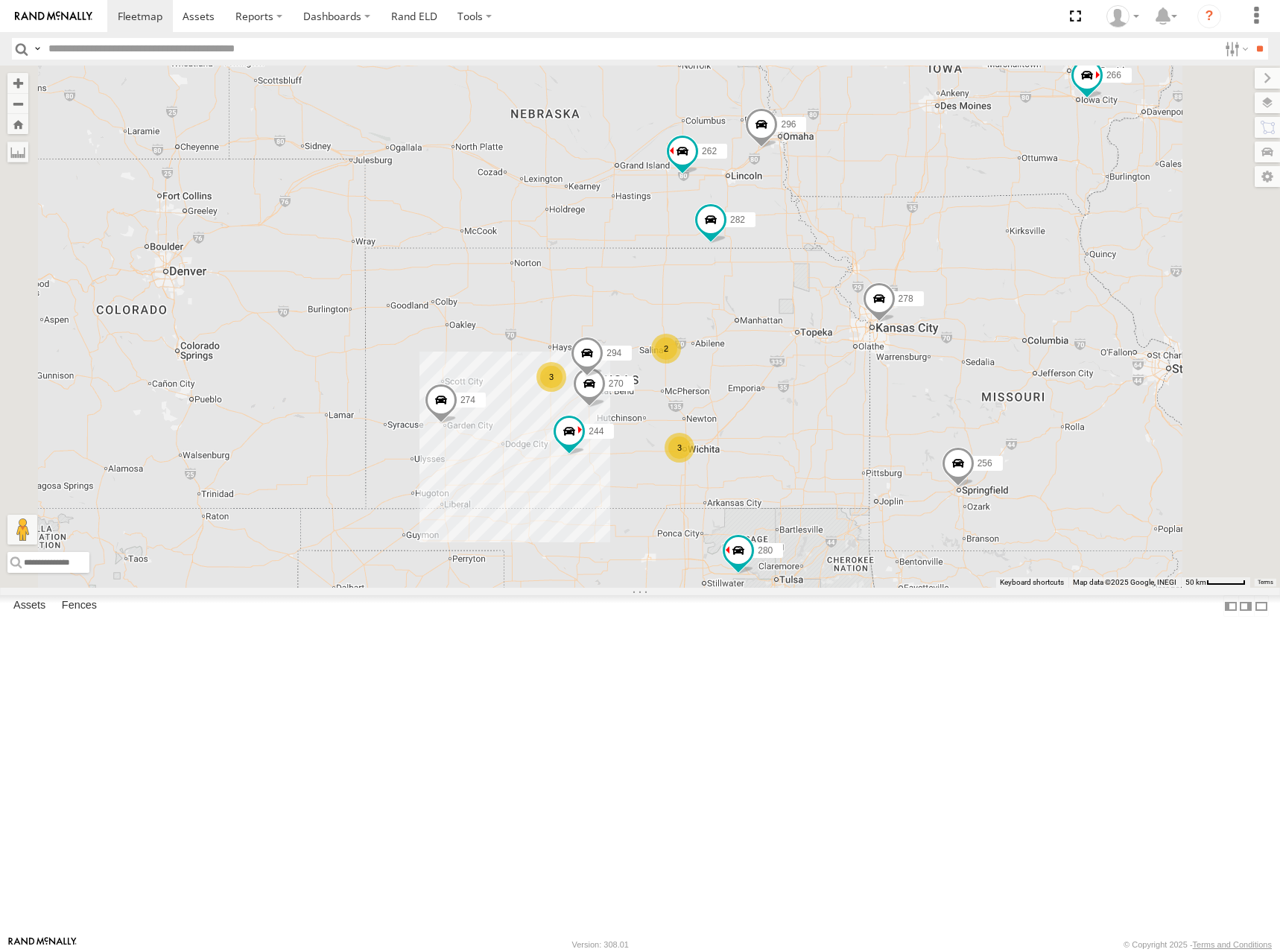
drag, startPoint x: 1036, startPoint y: 354, endPoint x: 1057, endPoint y: 348, distance: 21.8
click at [1057, 348] on div "274 300 244 270 262 288 292 280 256 296 284 282 278 294 3 3 2 304 266" at bounding box center [640, 326] width 1280 height 522
click at [1061, 322] on div "274 300 244 270 262 288 292 280 256 296 284 282 278 294 3 3 2 304 266" at bounding box center [640, 326] width 1280 height 522
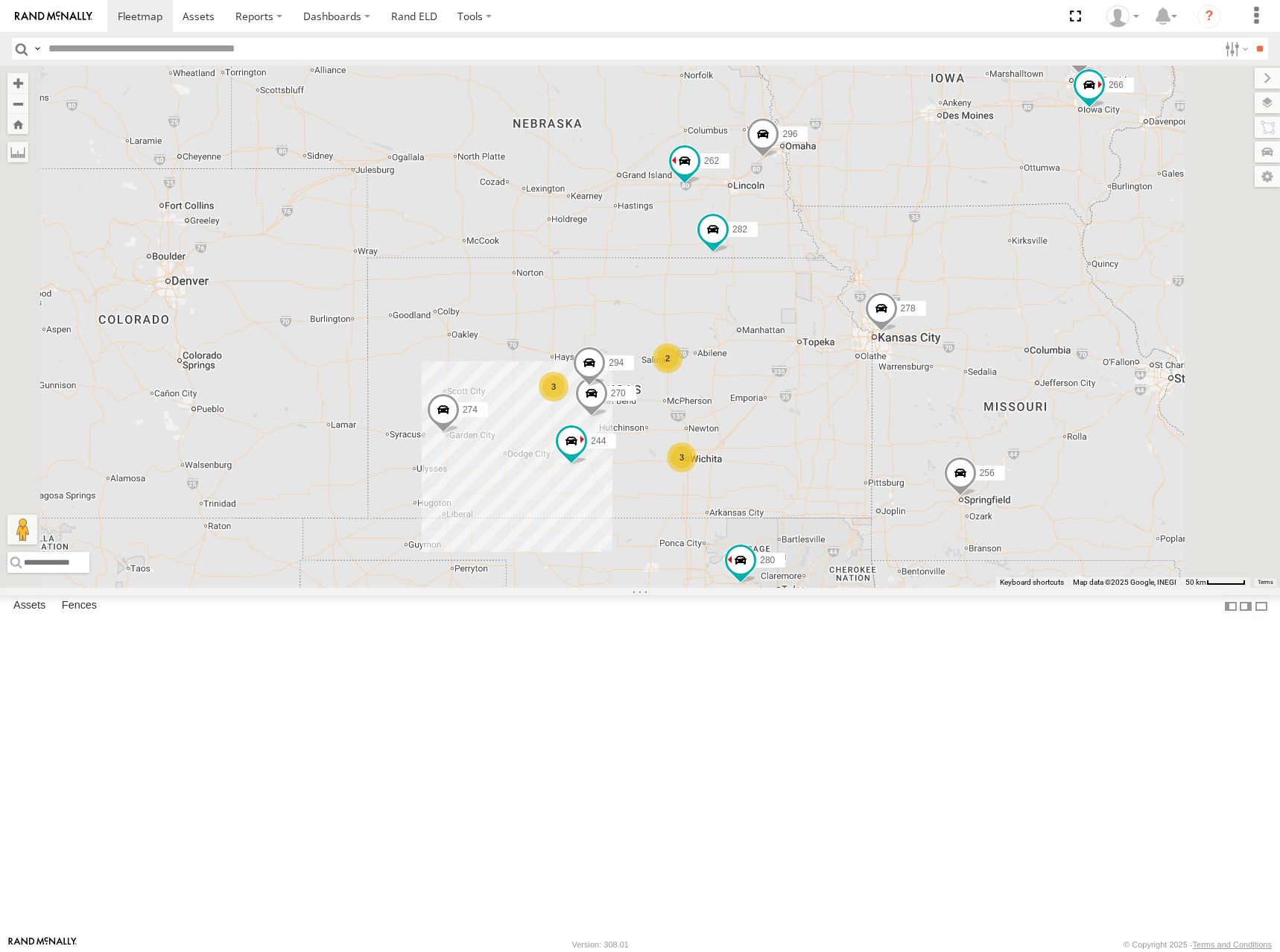
drag, startPoint x: 1053, startPoint y: 344, endPoint x: 1054, endPoint y: 353, distance: 9.1
click at [1054, 353] on div "274 300 244 270 262 288 292 280 256 296 284 282 278 294 3 3 2 304 266" at bounding box center [640, 326] width 1280 height 522
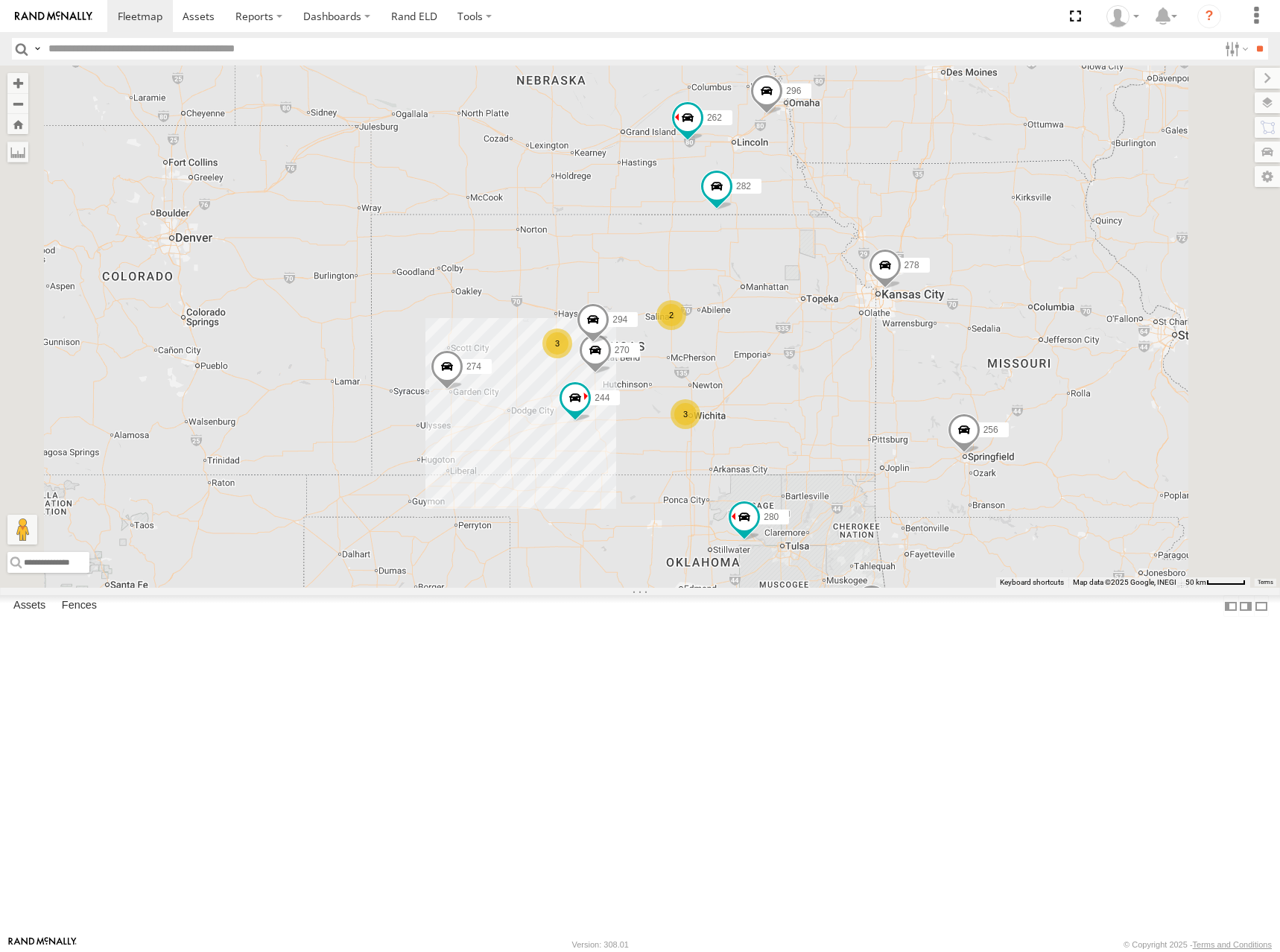
drag, startPoint x: 1053, startPoint y: 385, endPoint x: 1058, endPoint y: 327, distance: 58.2
click at [1058, 327] on div "274 300 244 270 262 288 292 280 256 296 284 282 278 294 3 3 2 304 266" at bounding box center [640, 326] width 1280 height 522
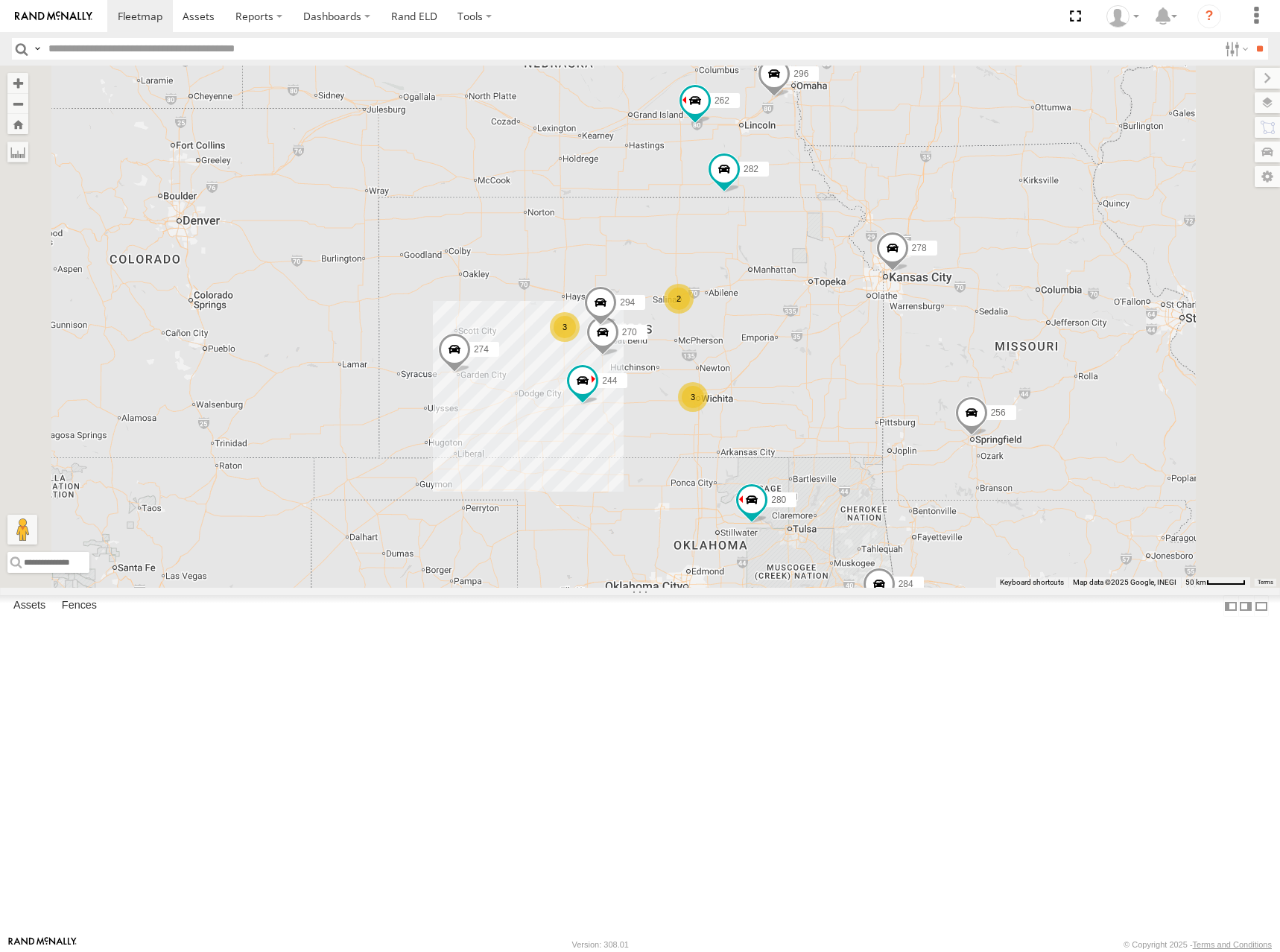
drag, startPoint x: 1026, startPoint y: 379, endPoint x: 1034, endPoint y: 358, distance: 22.5
click at [1034, 358] on div "274 300 244 270 262 288 292 280 256 296 284 282 278 294 3 3 2 304 266" at bounding box center [640, 326] width 1280 height 522
drag, startPoint x: 951, startPoint y: 410, endPoint x: 990, endPoint y: 360, distance: 63.4
click at [990, 360] on div "274 300 244 270 262 288 292 280 256 296 284 282 278 294 304 266 3 3 2" at bounding box center [640, 326] width 1280 height 522
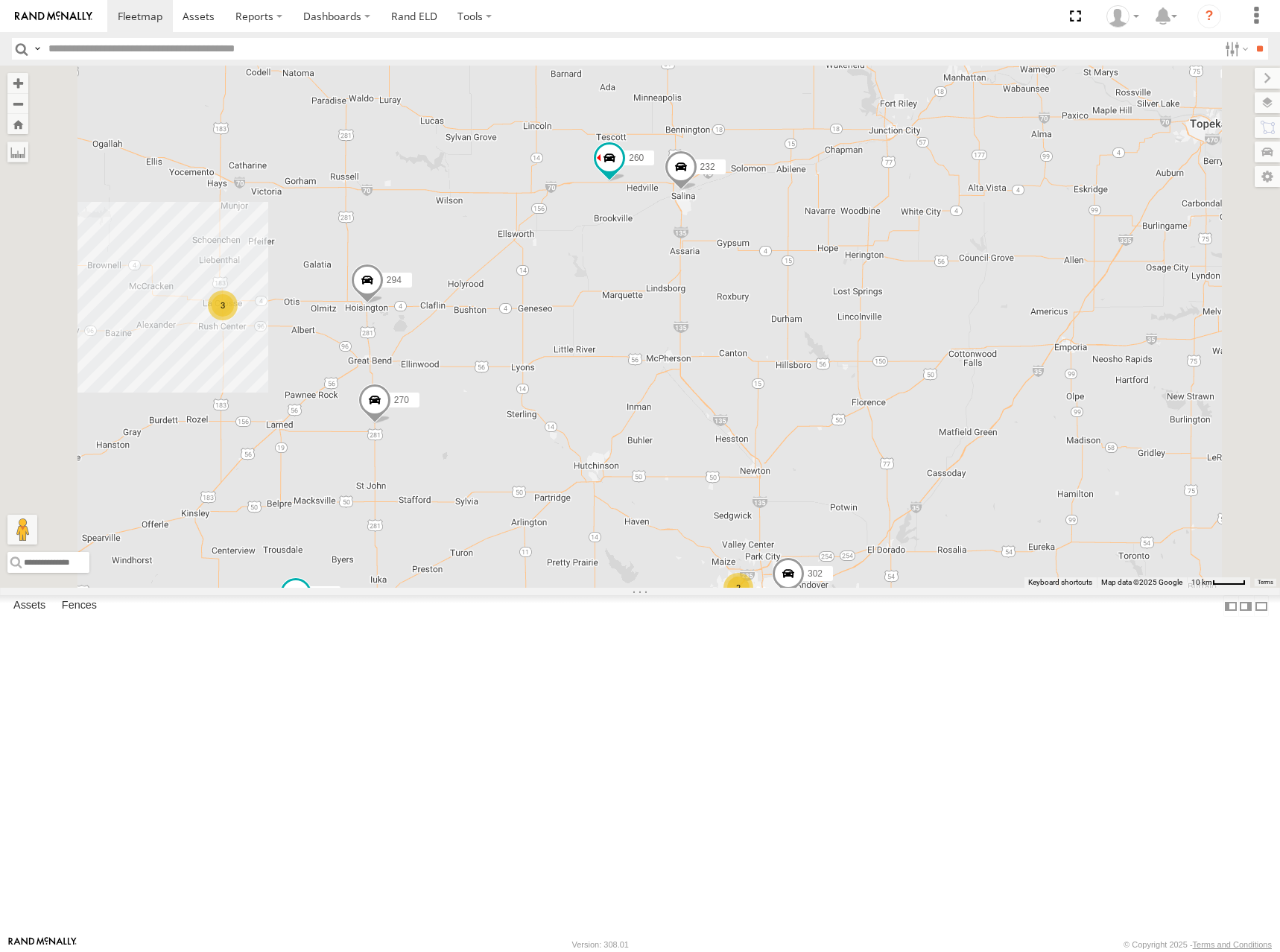
click at [968, 358] on div "274 300 244 270 262 288 292 280 256 296 284 264 282 278 294 304 266 3 2 232 302…" at bounding box center [640, 326] width 1280 height 522
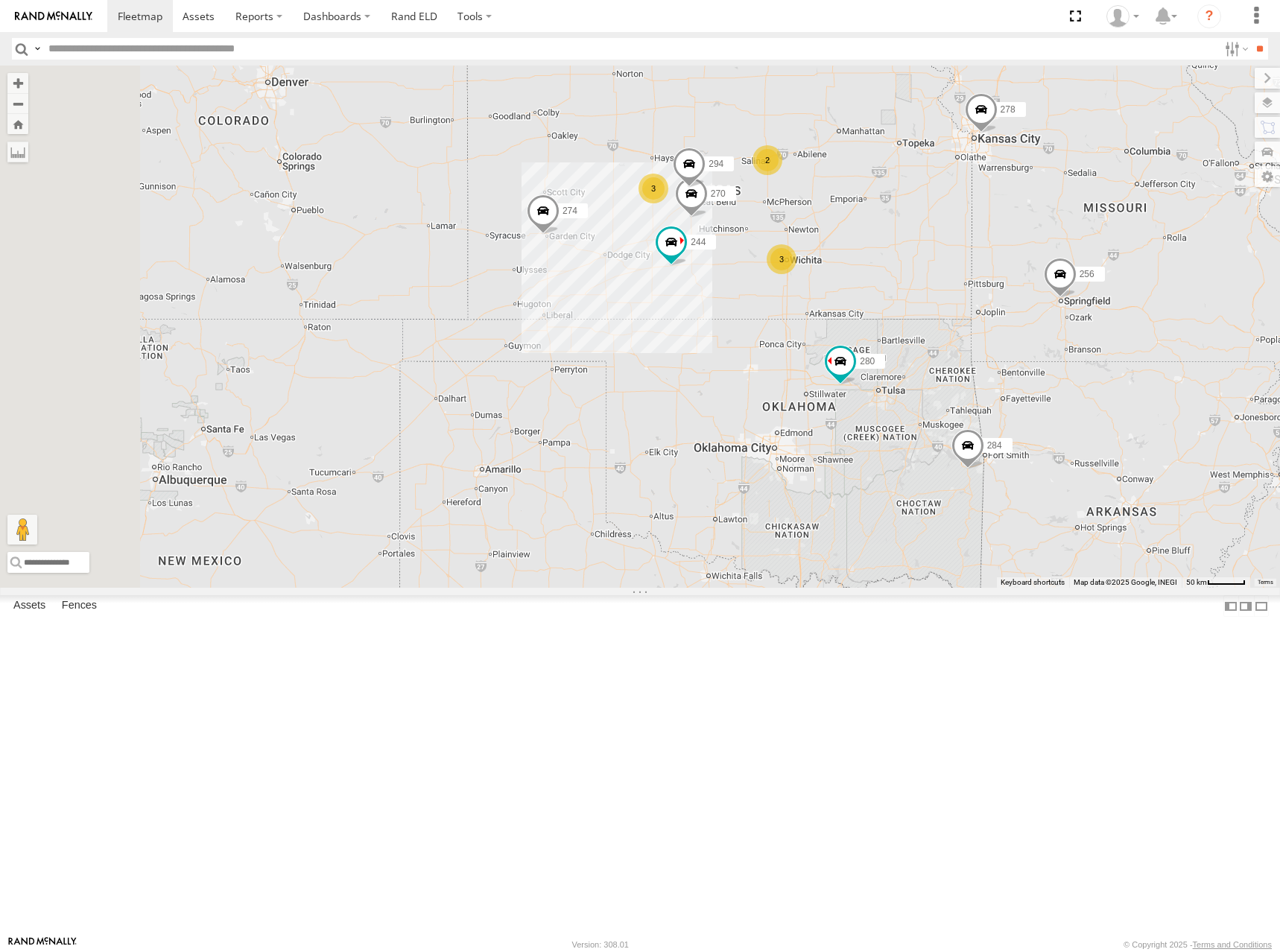
drag, startPoint x: 1027, startPoint y: 390, endPoint x: 1030, endPoint y: 357, distance: 33.1
click at [1030, 357] on div "274 300 244 270 262 288 292 280 256 296 284 264 282 278 294 304 266 3 3 2" at bounding box center [640, 326] width 1280 height 522
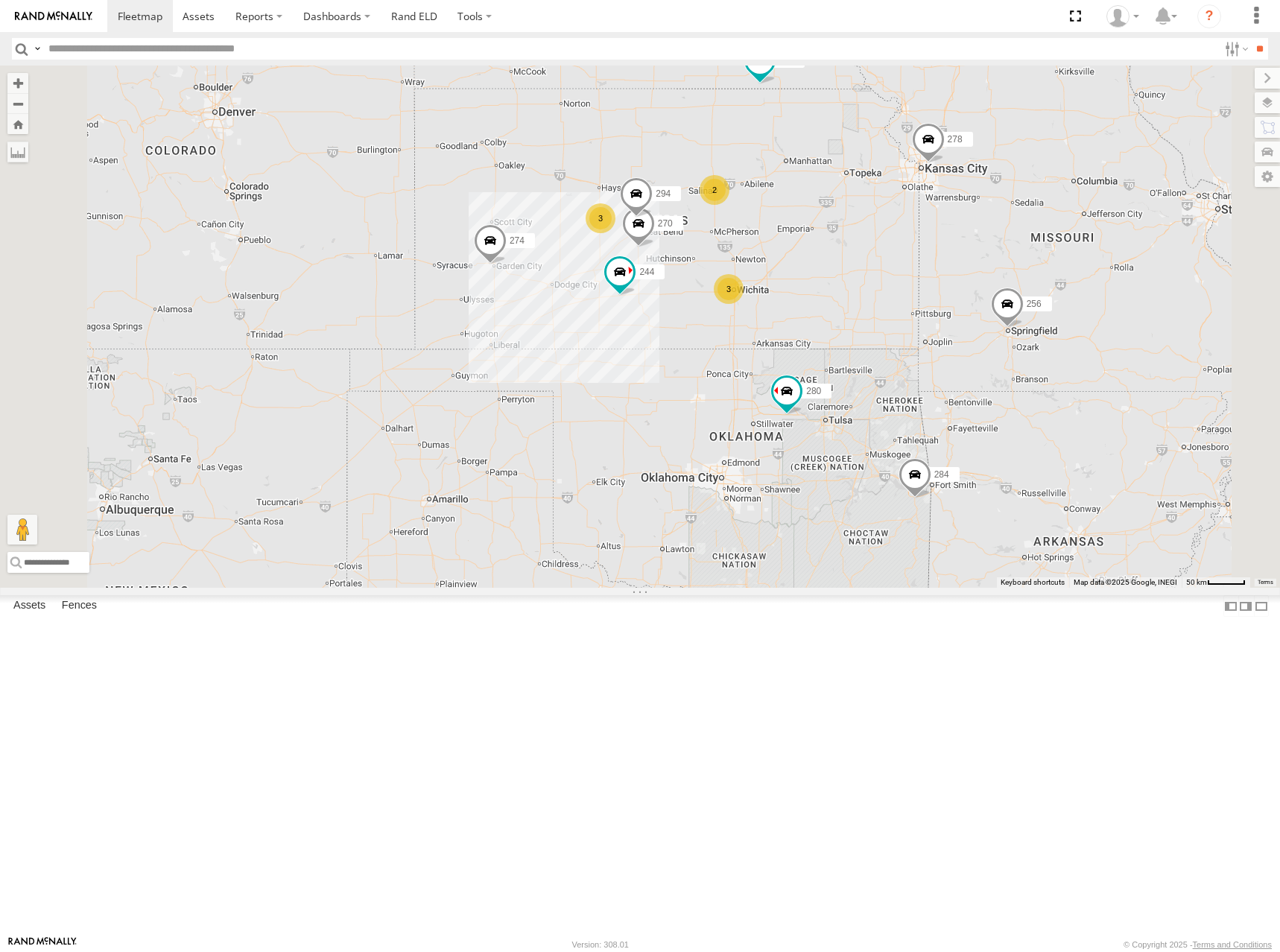
drag, startPoint x: 860, startPoint y: 269, endPoint x: 822, endPoint y: 287, distance: 42.0
click at [822, 287] on div "274 300 244 270 262 288 292 280 256 296 284 264 282 278 294 304 266 3 3 2" at bounding box center [640, 326] width 1280 height 522
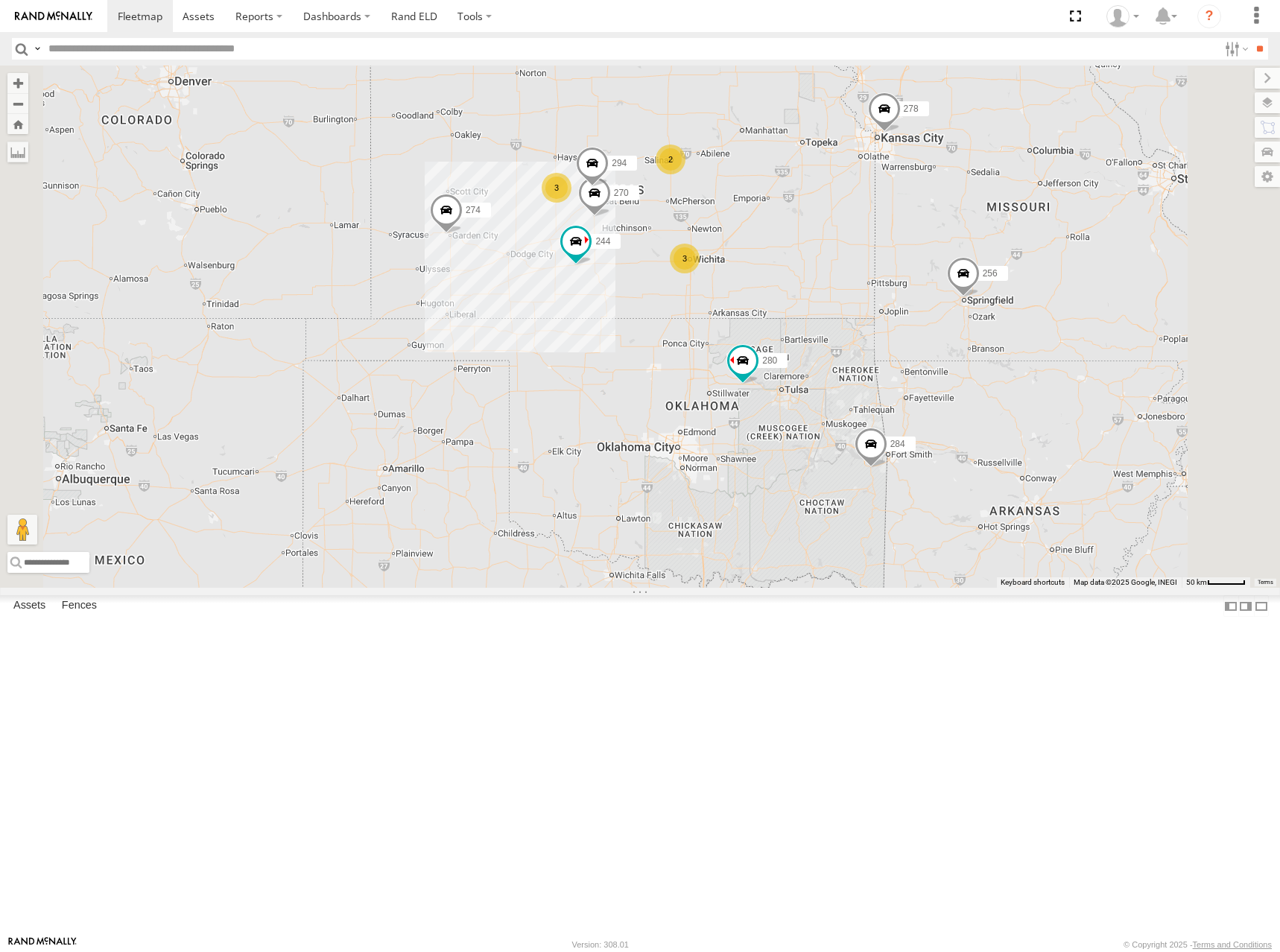
drag, startPoint x: 888, startPoint y: 297, endPoint x: 844, endPoint y: 265, distance: 54.4
click at [844, 265] on div "274 300 244 270 262 288 292 280 256 296 284 264 282 278 294 304 266 3 3 2" at bounding box center [640, 326] width 1280 height 522
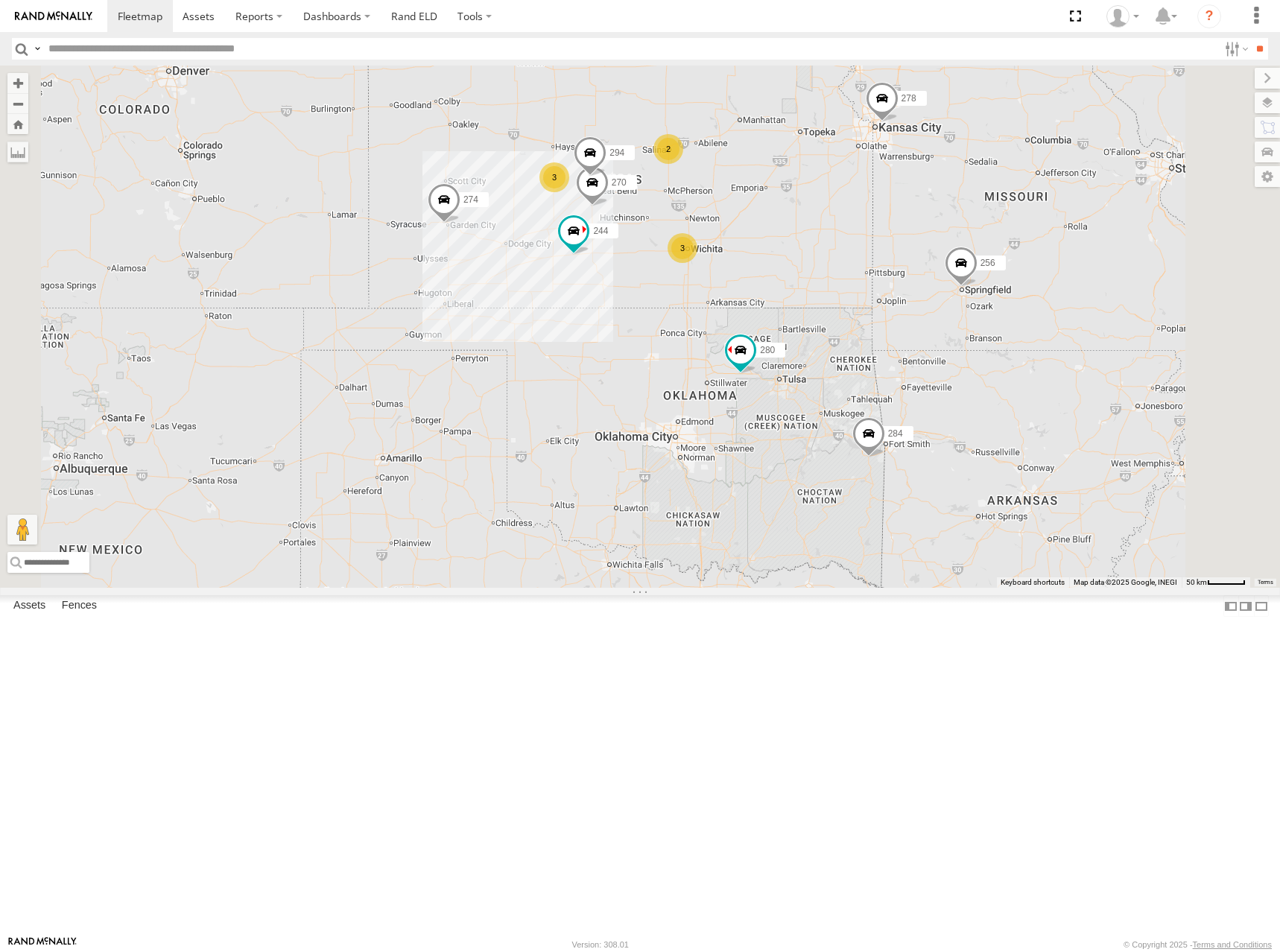
drag, startPoint x: 849, startPoint y: 281, endPoint x: 847, endPoint y: 273, distance: 8.2
click at [847, 273] on div "274 300 244 270 262 288 292 280 256 296 284 264 282 278 294 304 266 3 3 2" at bounding box center [640, 326] width 1280 height 522
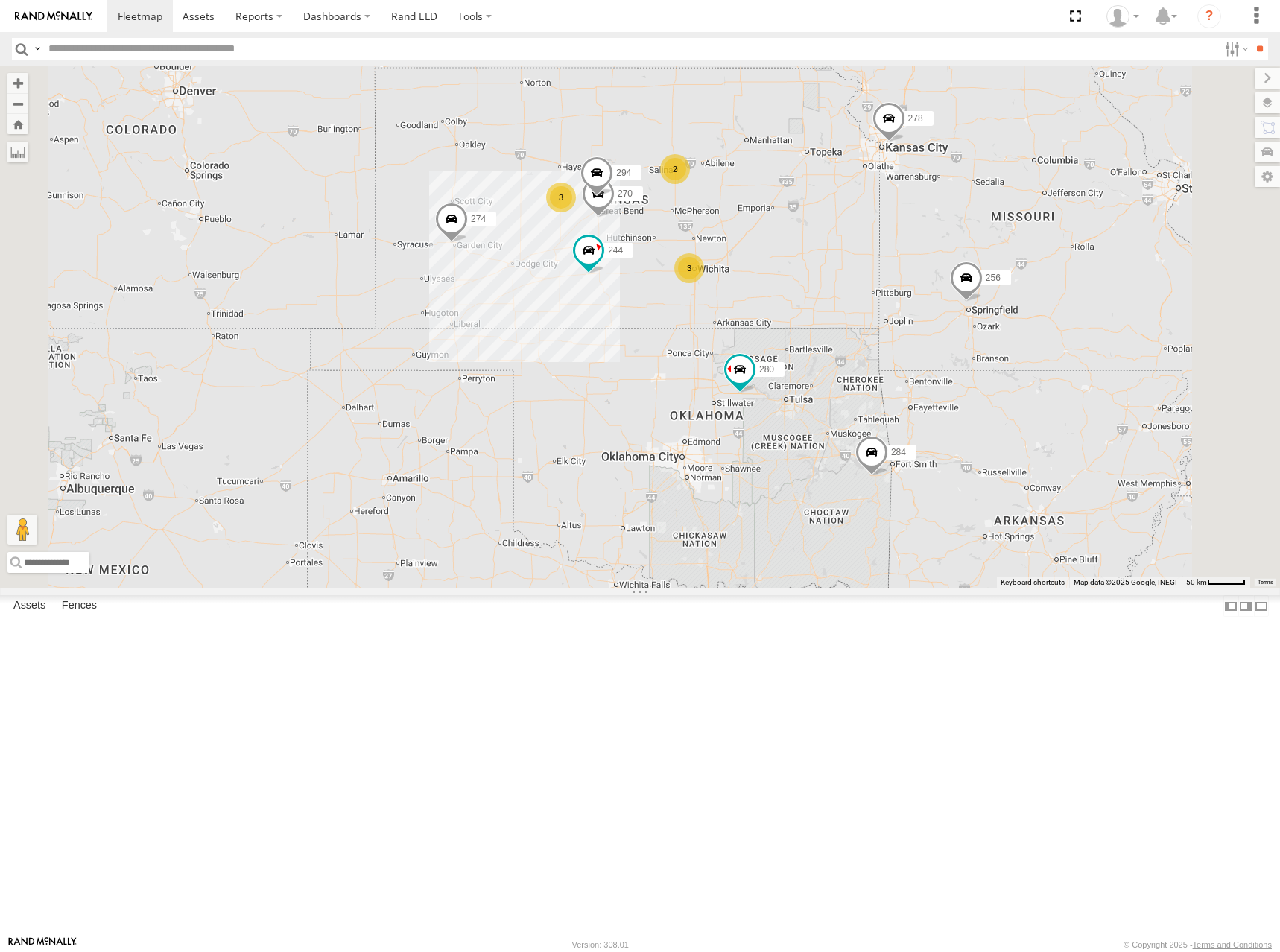
drag, startPoint x: 956, startPoint y: 208, endPoint x: 966, endPoint y: 241, distance: 34.5
click at [966, 241] on div "274 244 270 262 280 256 296 284 264 282 278 294 3 3 2" at bounding box center [640, 326] width 1280 height 522
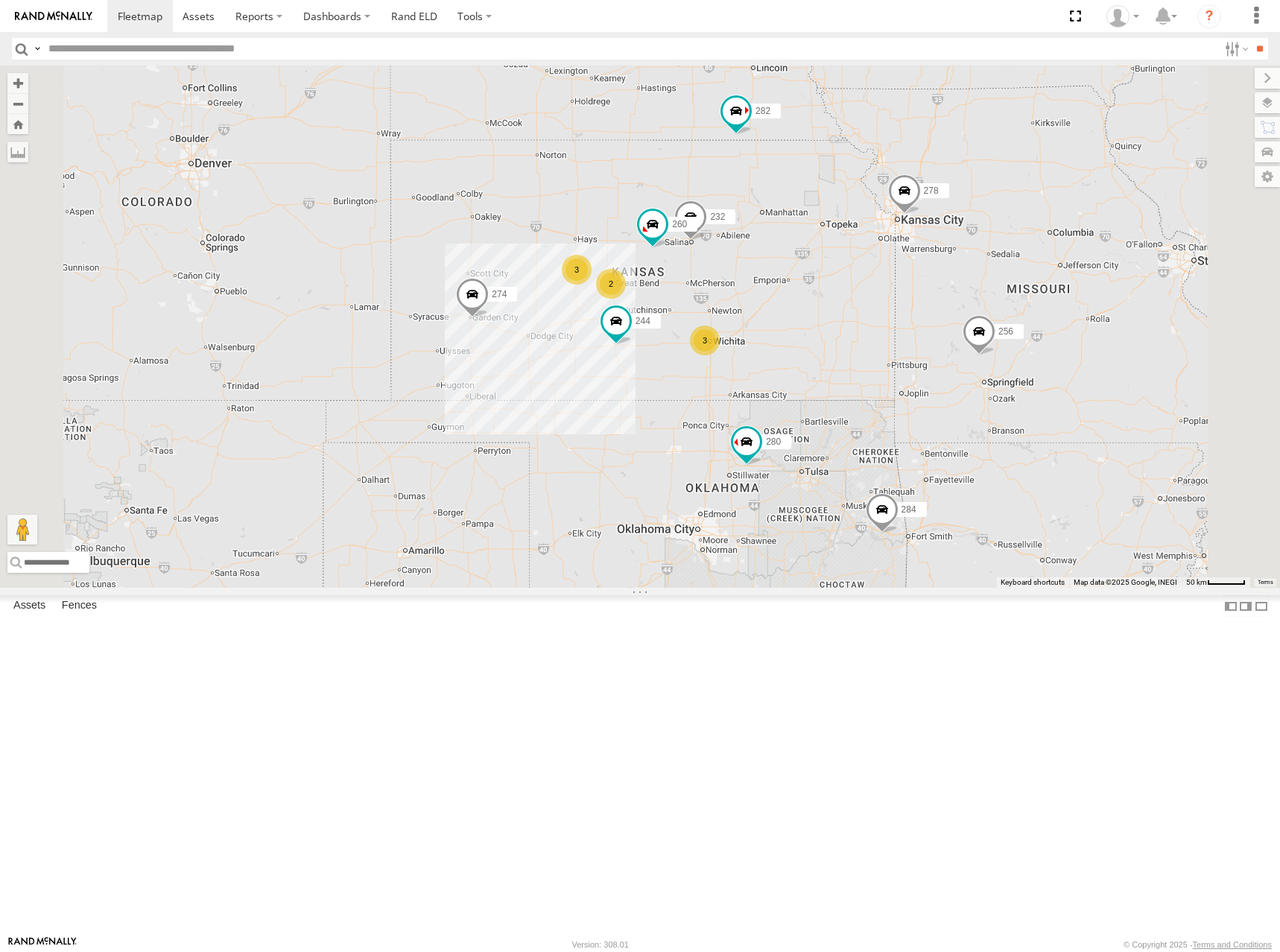
drag, startPoint x: 1001, startPoint y: 237, endPoint x: 1012, endPoint y: 297, distance: 61.0
click at [1012, 297] on div "274 300 244 262 280 256 232 296 284 264 282 278 260 3 3 2" at bounding box center [640, 326] width 1280 height 522
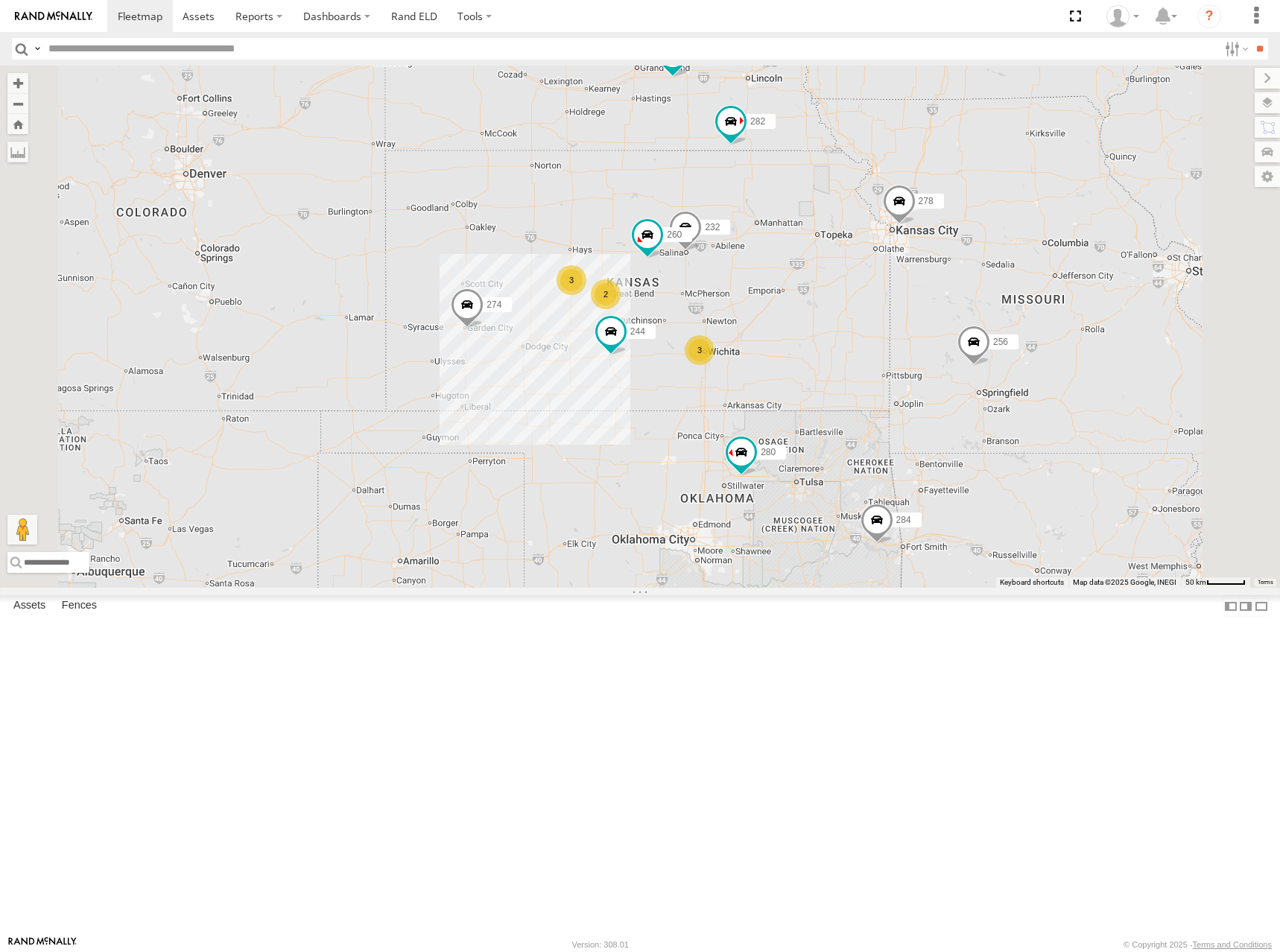
drag, startPoint x: 1009, startPoint y: 293, endPoint x: 1001, endPoint y: 306, distance: 15.3
click at [1001, 306] on div "274 300 244 262 280 256 232 296 284 264 282 278 260 3 3 2 288 292" at bounding box center [640, 326] width 1280 height 522
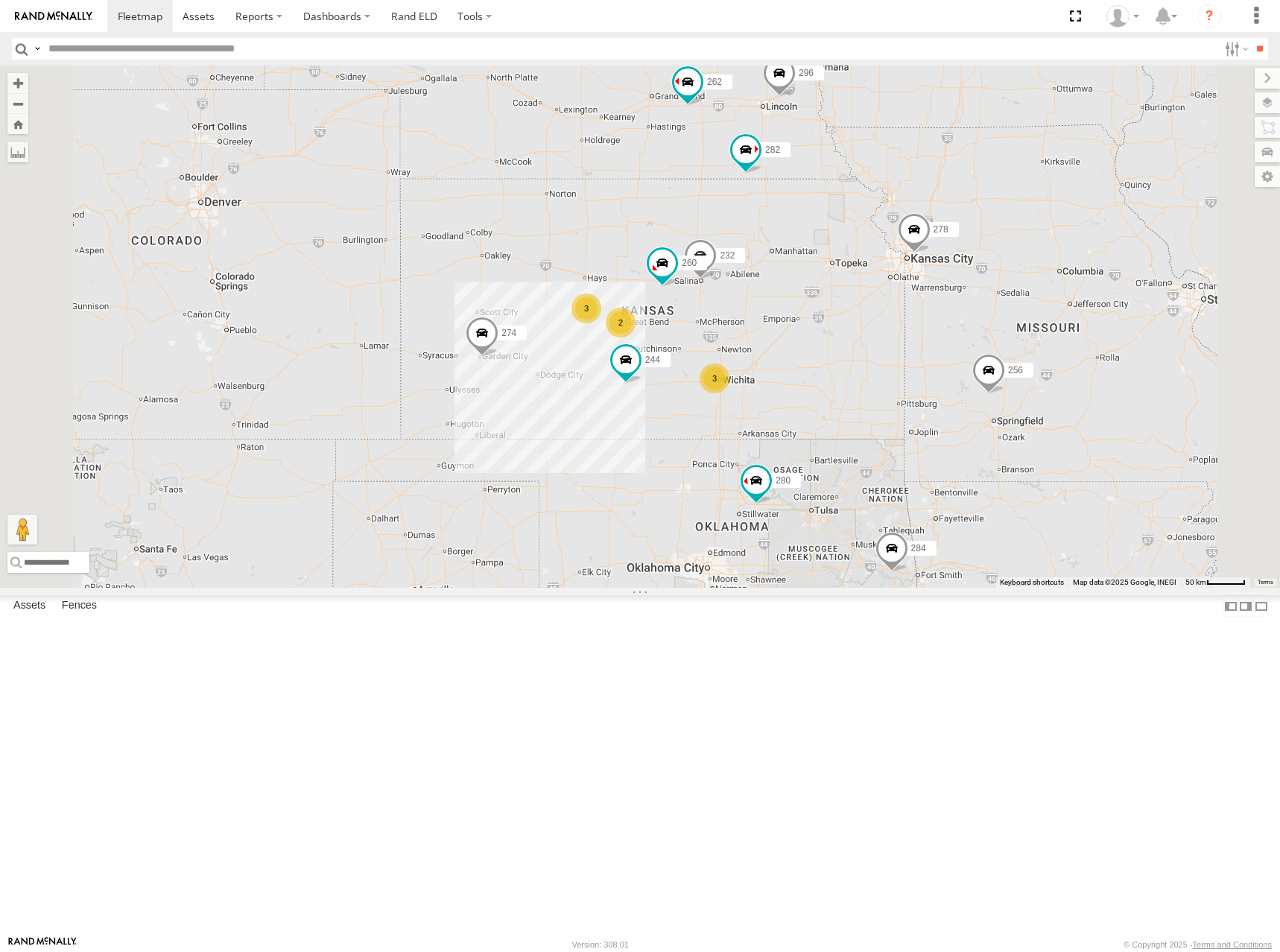
drag, startPoint x: 1025, startPoint y: 268, endPoint x: 1020, endPoint y: 294, distance: 26.5
click at [1020, 294] on div "274 300 244 262 280 256 232 296 284 264 282 278 260 288 292 3 3 2" at bounding box center [640, 326] width 1280 height 522
click at [1007, 287] on div "274 300 244 262 280 256 232 296 284 264 282 278 260 288 292 3 3 2" at bounding box center [640, 326] width 1280 height 522
drag, startPoint x: 986, startPoint y: 305, endPoint x: 994, endPoint y: 303, distance: 8.2
click at [994, 303] on div "274 300 244 262 280 256 232 296 284 264 282 278 260 288 292 3 3 2" at bounding box center [640, 326] width 1280 height 522
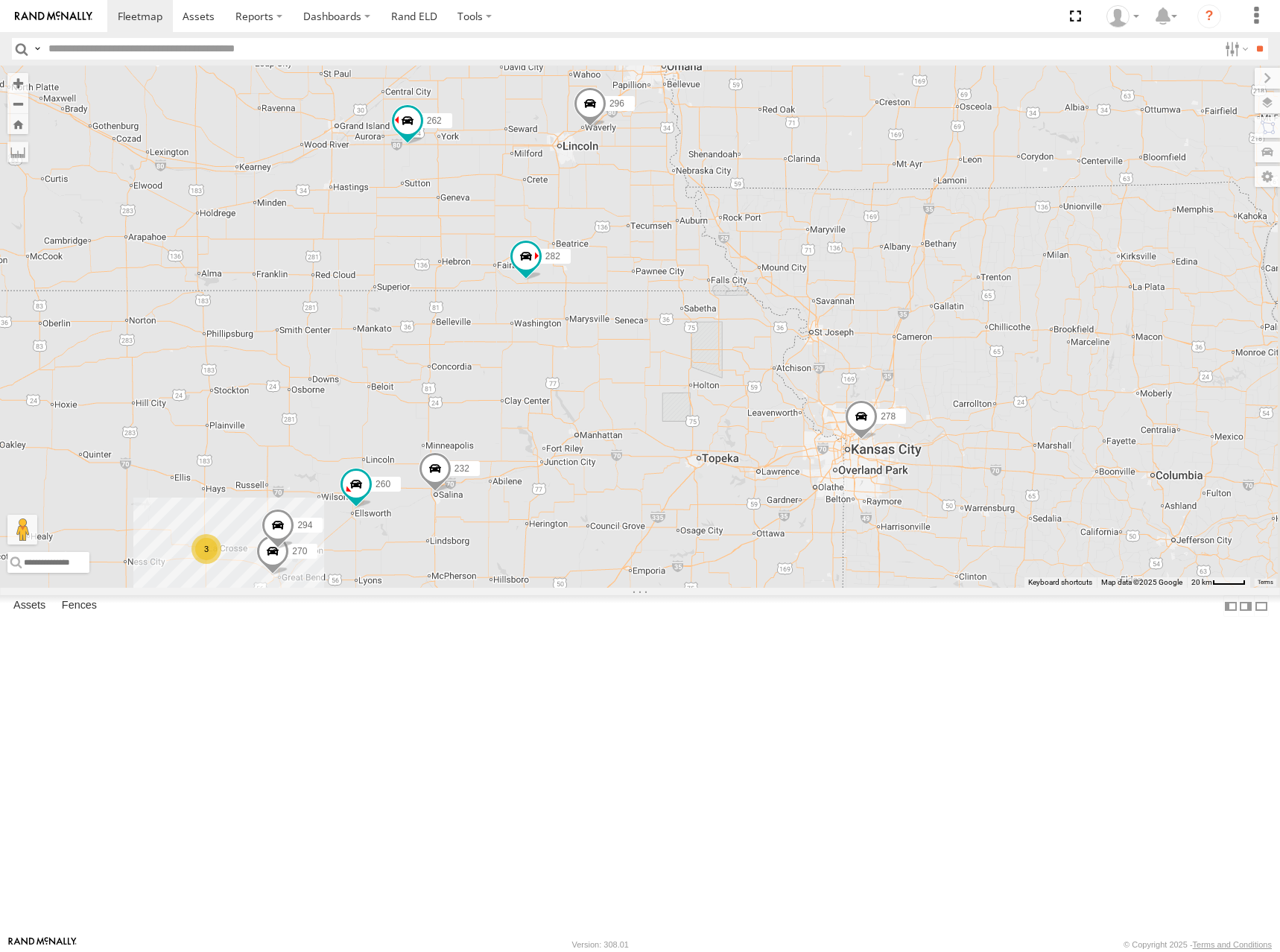
drag, startPoint x: 1092, startPoint y: 283, endPoint x: 870, endPoint y: 340, distance: 229.2
click at [870, 340] on div "274 300 244 262 280 256 232 296 284 264 282 278 260 288 292 3 2 270 302 294" at bounding box center [640, 326] width 1280 height 522
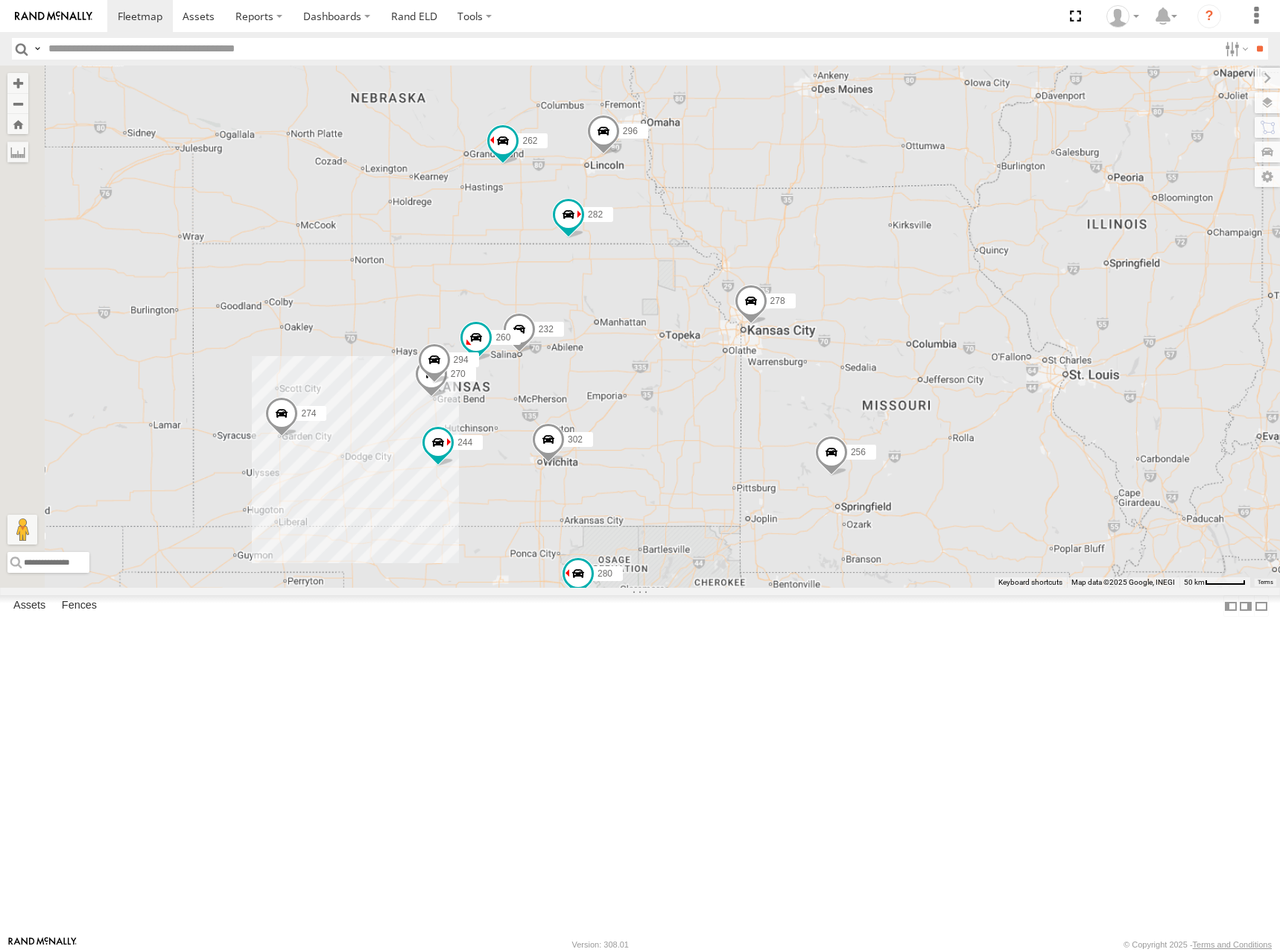
drag, startPoint x: 1043, startPoint y: 298, endPoint x: 863, endPoint y: 340, distance: 184.8
click at [863, 340] on div "274 300 244 262 280 256 232 296 304 284 264 282 278 260 288 292 270 302 294" at bounding box center [640, 326] width 1280 height 522
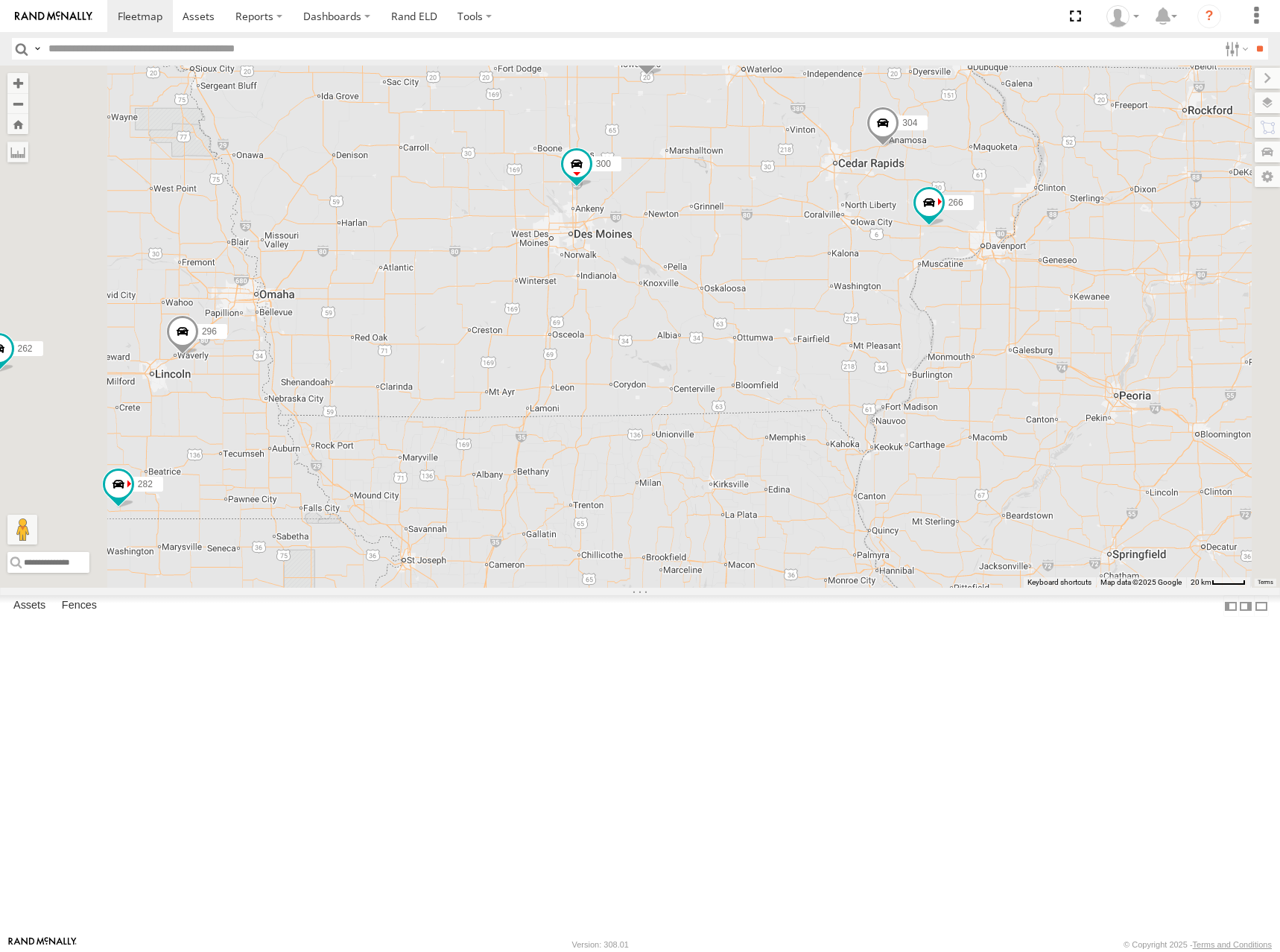
drag, startPoint x: 947, startPoint y: 265, endPoint x: 949, endPoint y: 283, distance: 18.1
click at [949, 283] on div "274 300 244 262 280 256 232 296 304 284 264 282 278 260 288 292 272 266" at bounding box center [640, 326] width 1280 height 522
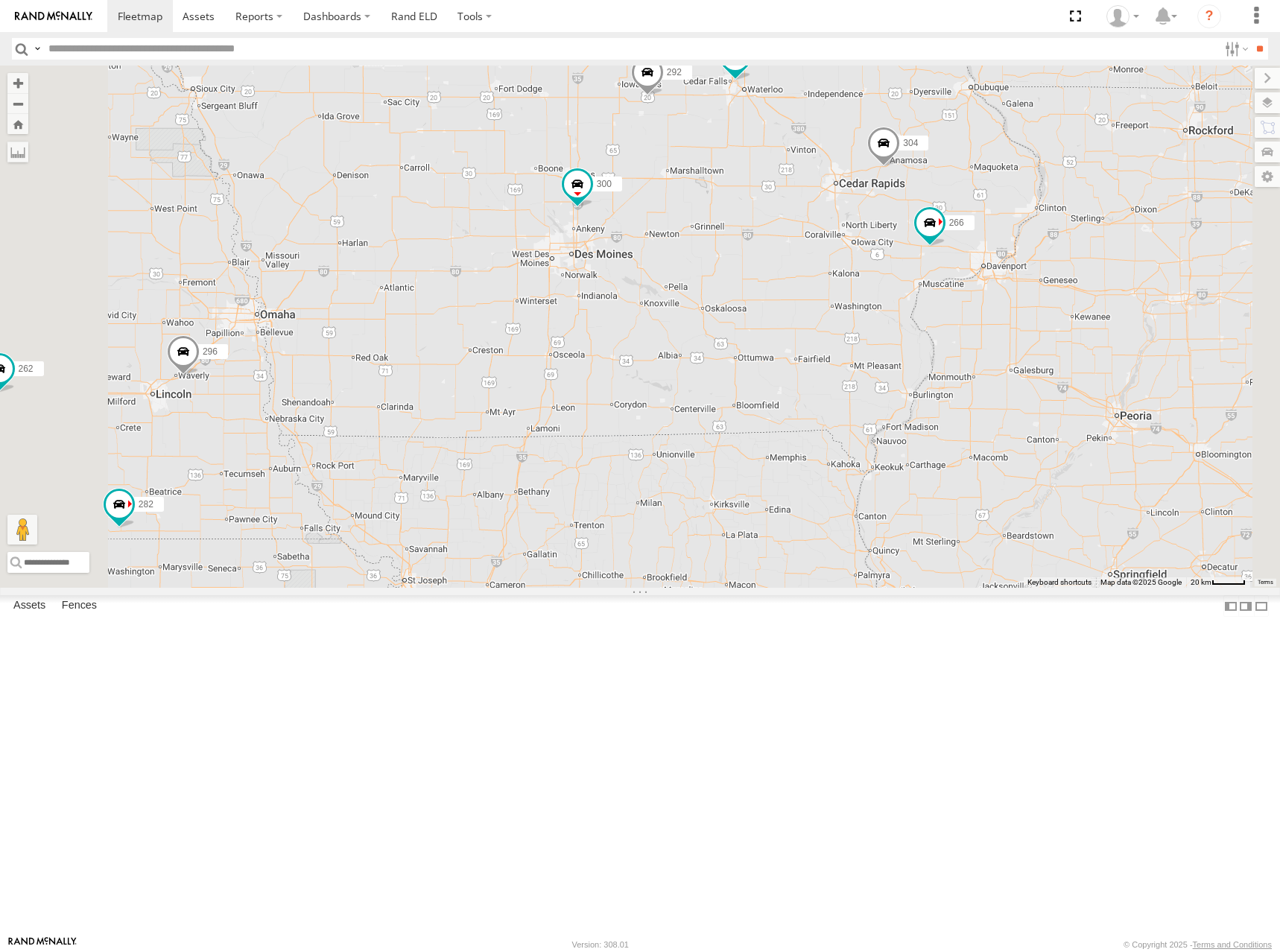
drag, startPoint x: 949, startPoint y: 283, endPoint x: 950, endPoint y: 306, distance: 23.0
click at [950, 306] on div "274 300 244 262 280 256 232 296 304 284 264 282 278 260 288 292 272 266" at bounding box center [640, 326] width 1280 height 522
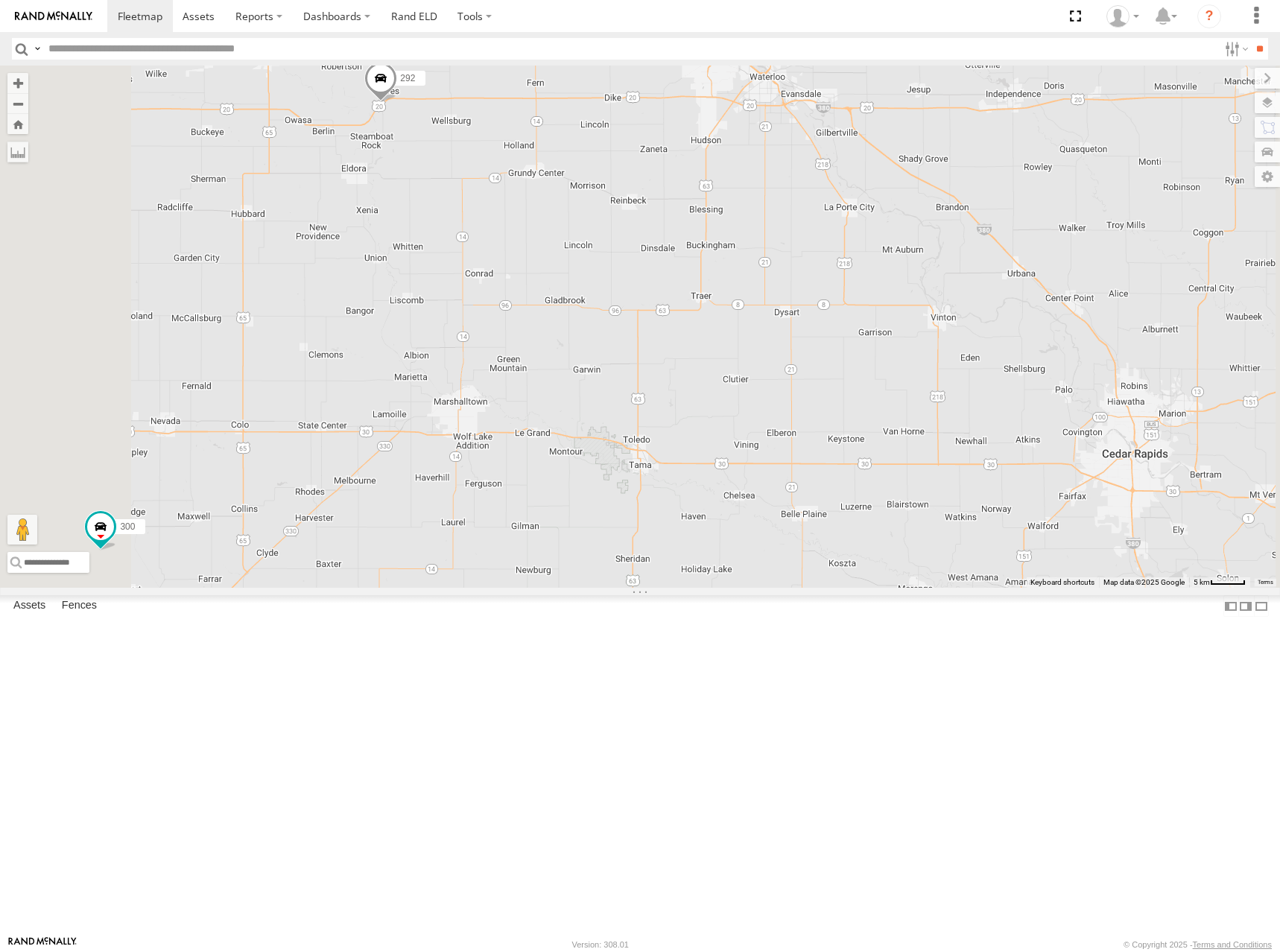
drag, startPoint x: 908, startPoint y: 280, endPoint x: 913, endPoint y: 309, distance: 29.4
click at [913, 309] on div "274 300 244 262 280 256 232 296 304 284 264 282 278 260 288 292 272 266" at bounding box center [640, 326] width 1280 height 522
click at [903, 298] on div "274 300 244 262 280 256 232 296 304 284 264 282 278 260 288 292 272 266" at bounding box center [640, 326] width 1280 height 522
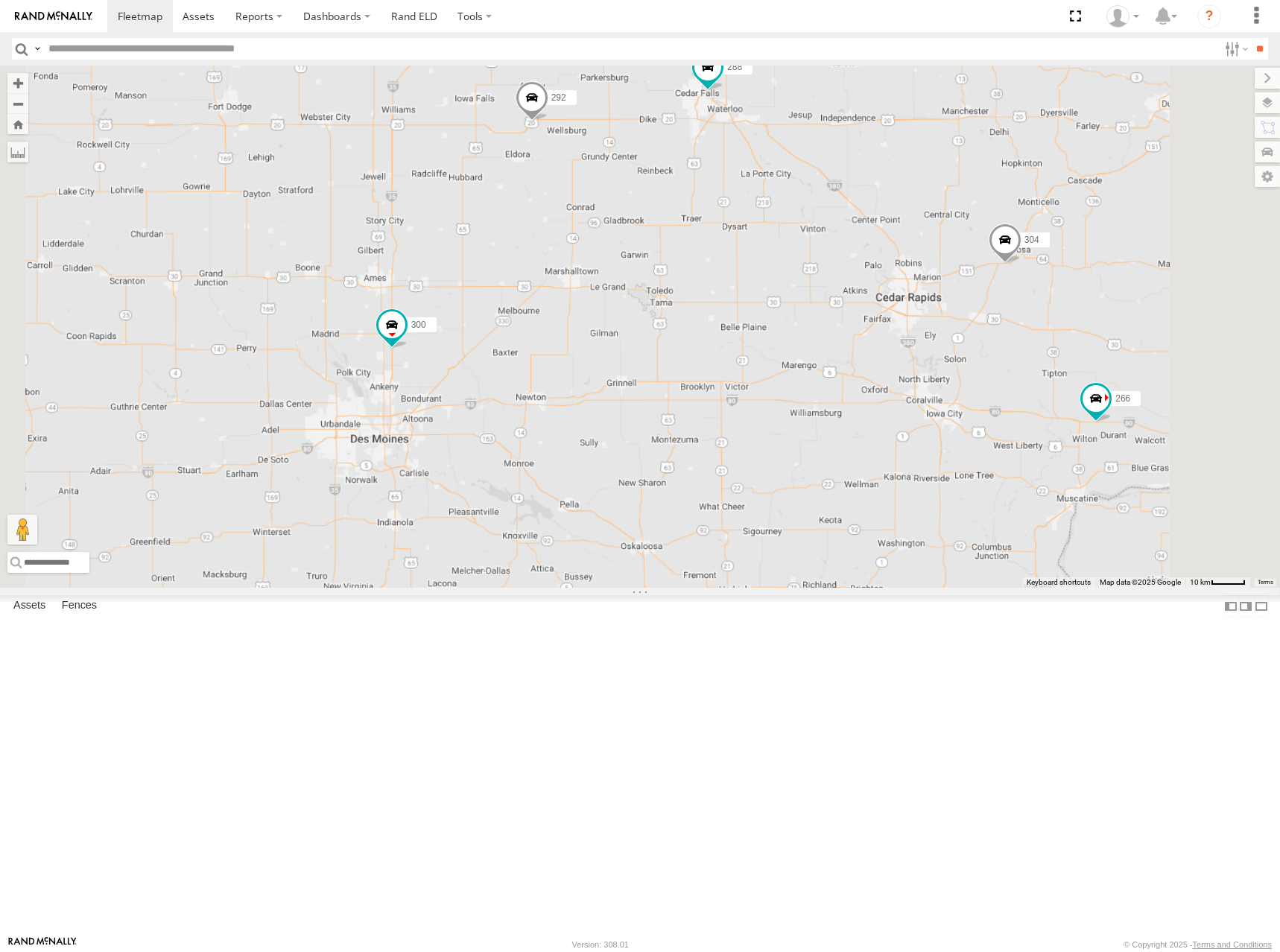
drag, startPoint x: 833, startPoint y: 309, endPoint x: 868, endPoint y: 291, distance: 39.4
click at [868, 291] on div "274 300 244 262 280 256 232 296 304 284 264 282 278 260 288 292 272 266" at bounding box center [640, 326] width 1280 height 522
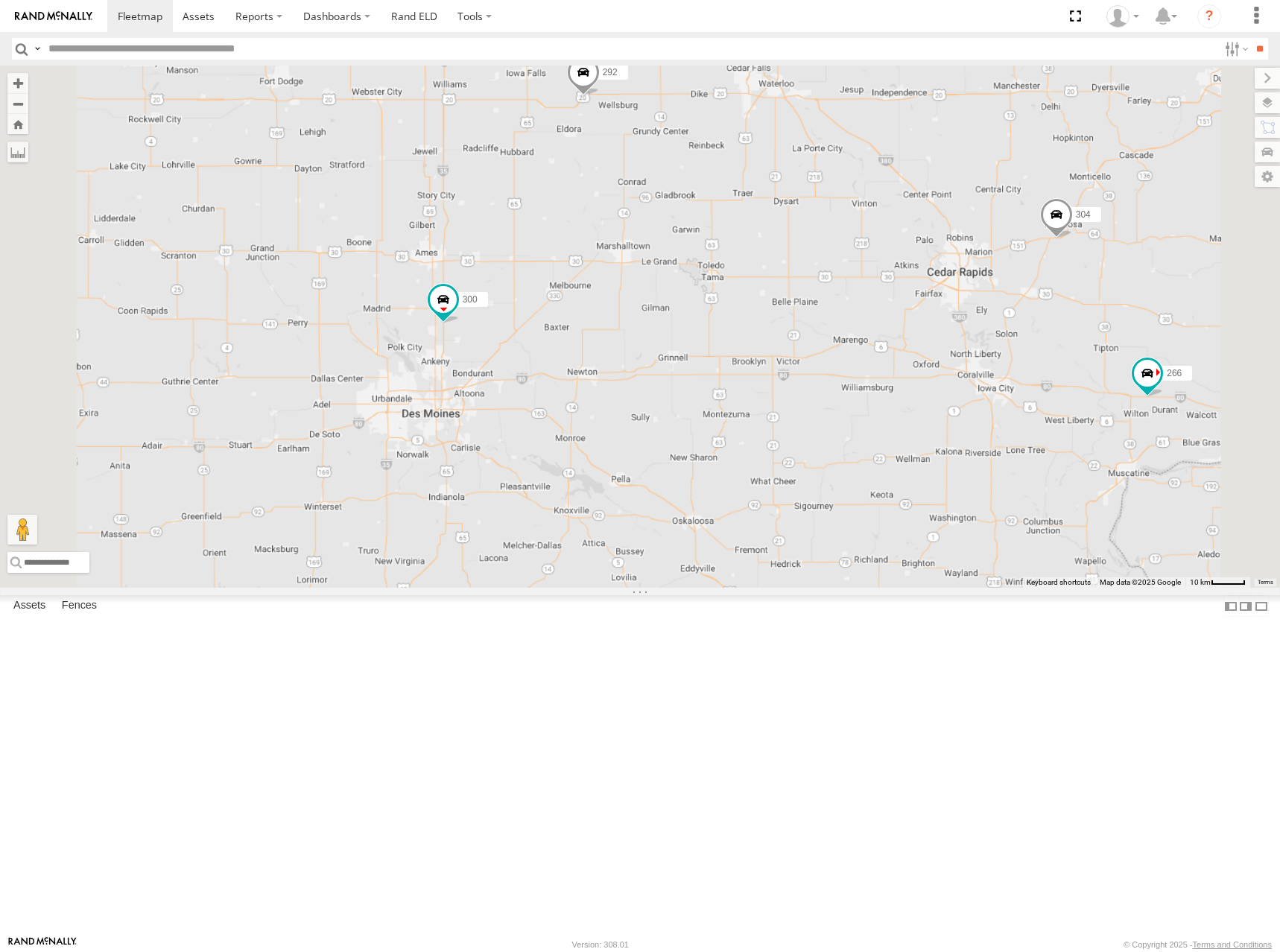
drag, startPoint x: 869, startPoint y: 300, endPoint x: 878, endPoint y: 295, distance: 10.3
click at [878, 295] on div "274 300 244 262 280 256 232 296 304 284 264 282 278 260 288 292 272 266" at bounding box center [640, 326] width 1280 height 522
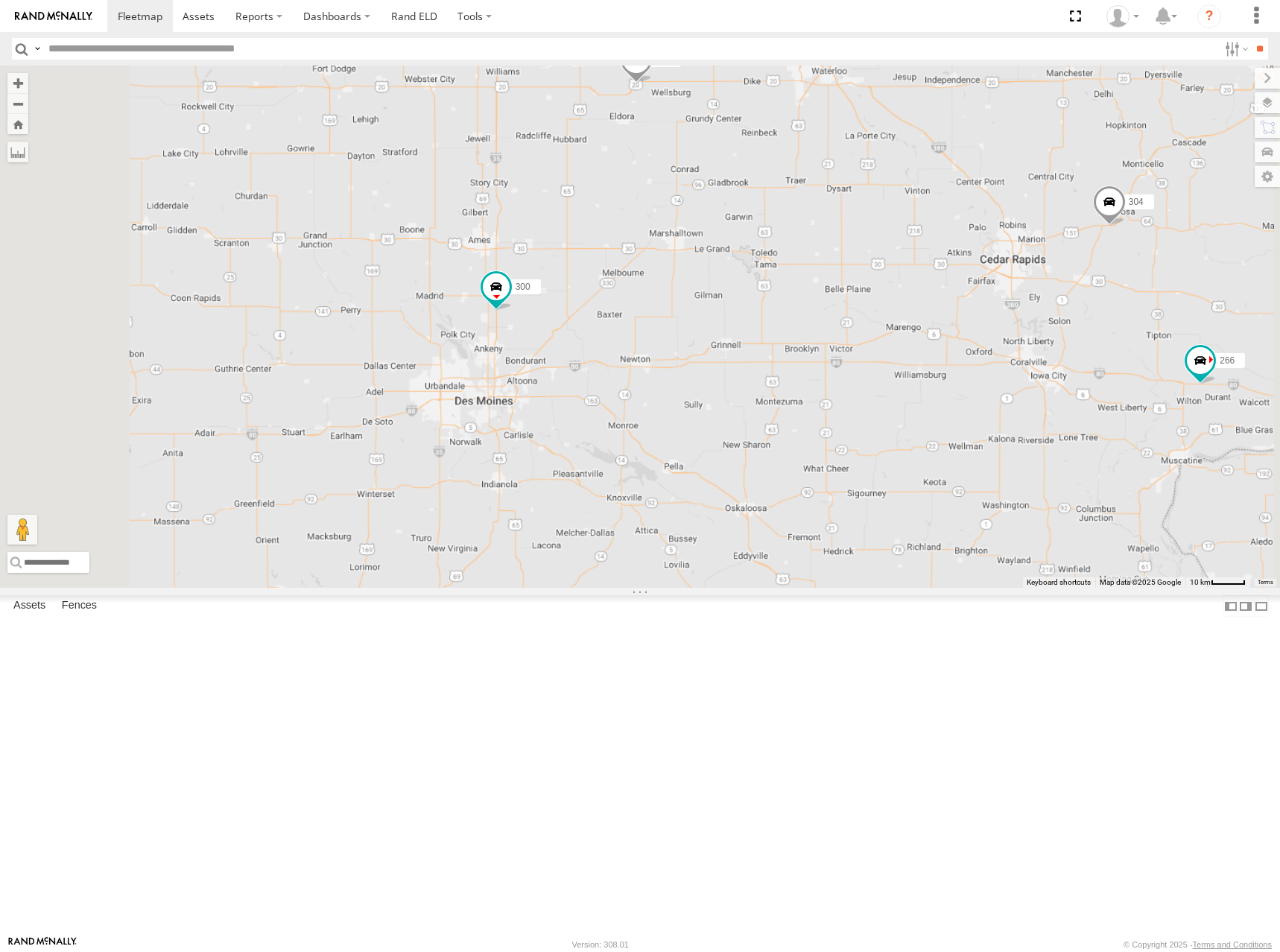
drag, startPoint x: 877, startPoint y: 296, endPoint x: 922, endPoint y: 290, distance: 45.4
click at [922, 290] on div "274 300 244 262 280 256 232 296 304 284 264 282 278 260 288 292 272 266" at bounding box center [640, 326] width 1280 height 522
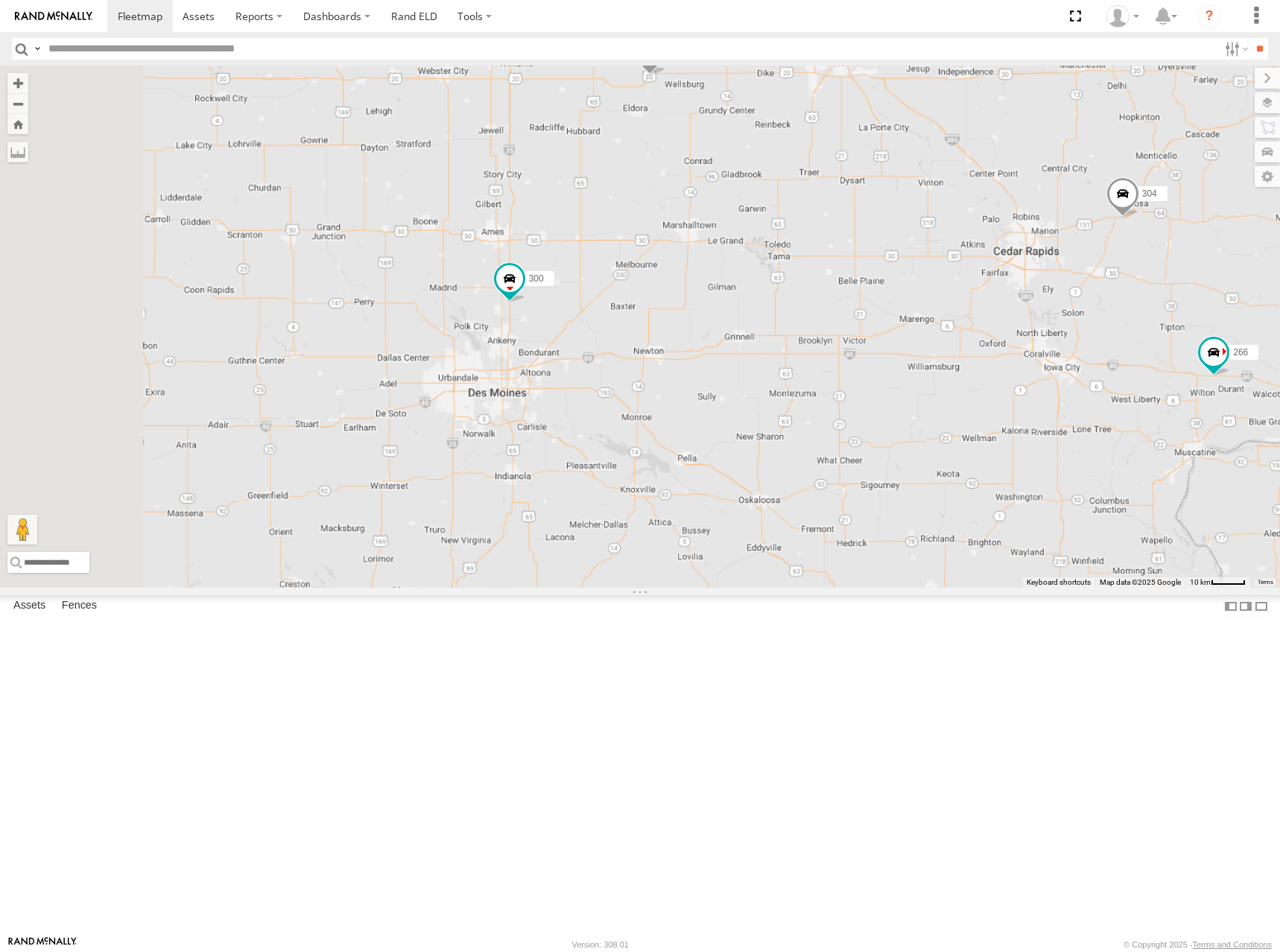
drag, startPoint x: 924, startPoint y: 302, endPoint x: 939, endPoint y: 288, distance: 20.5
click at [939, 288] on div "274 300 244 262 280 256 232 296 304 284 264 282 278 260 288 292 272 266" at bounding box center [640, 326] width 1280 height 522
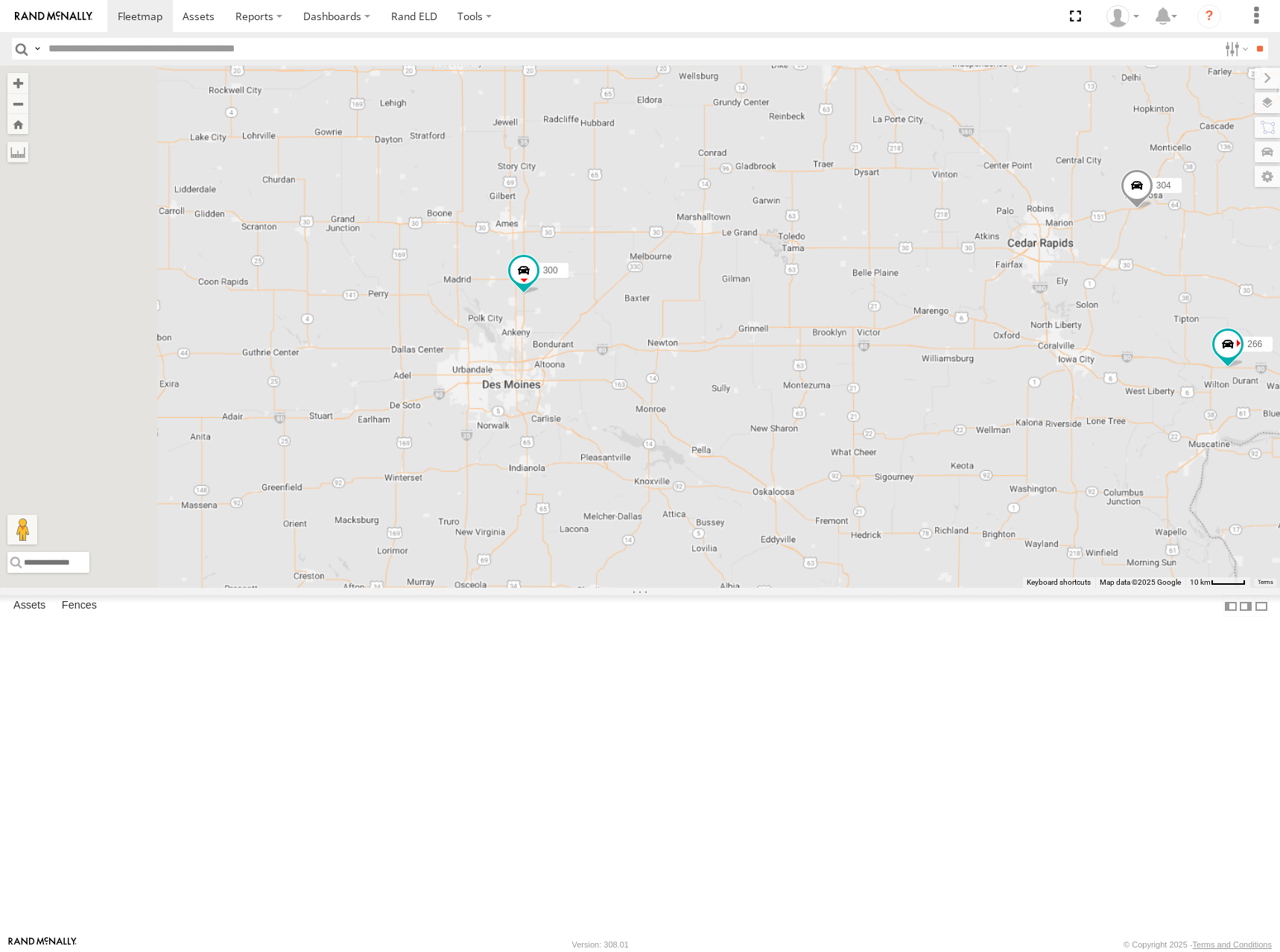
drag, startPoint x: 945, startPoint y: 304, endPoint x: 961, endPoint y: 298, distance: 17.1
click at [961, 298] on div "274 300 244 262 280 256 232 296 304 284 264 282 278 260 288 292 272 266" at bounding box center [640, 326] width 1280 height 522
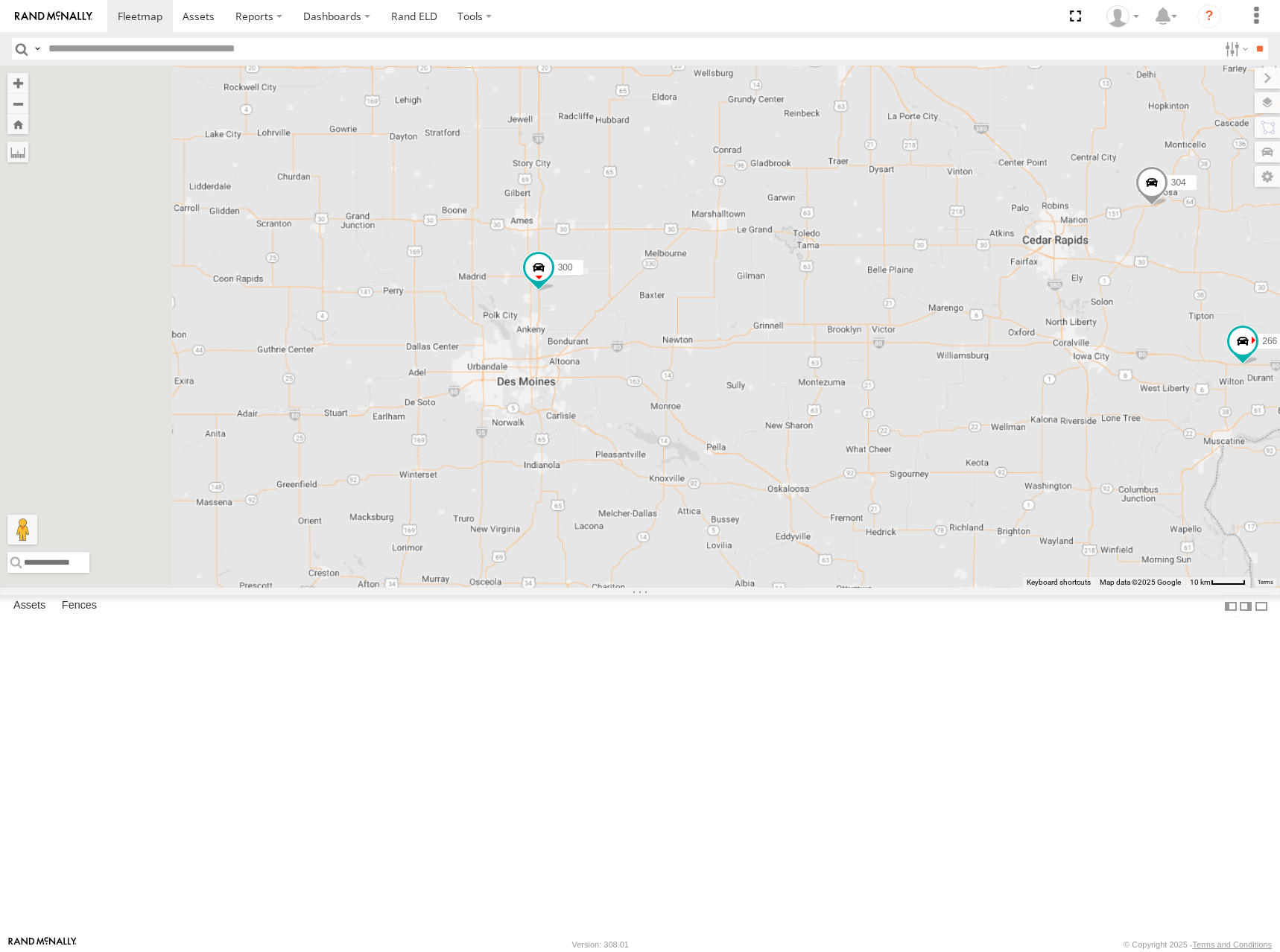
drag, startPoint x: 960, startPoint y: 305, endPoint x: 981, endPoint y: 289, distance: 26.4
click at [981, 289] on div "274 300 244 262 280 256 232 296 304 284 264 282 278 260 288 292 272 266" at bounding box center [640, 326] width 1280 height 522
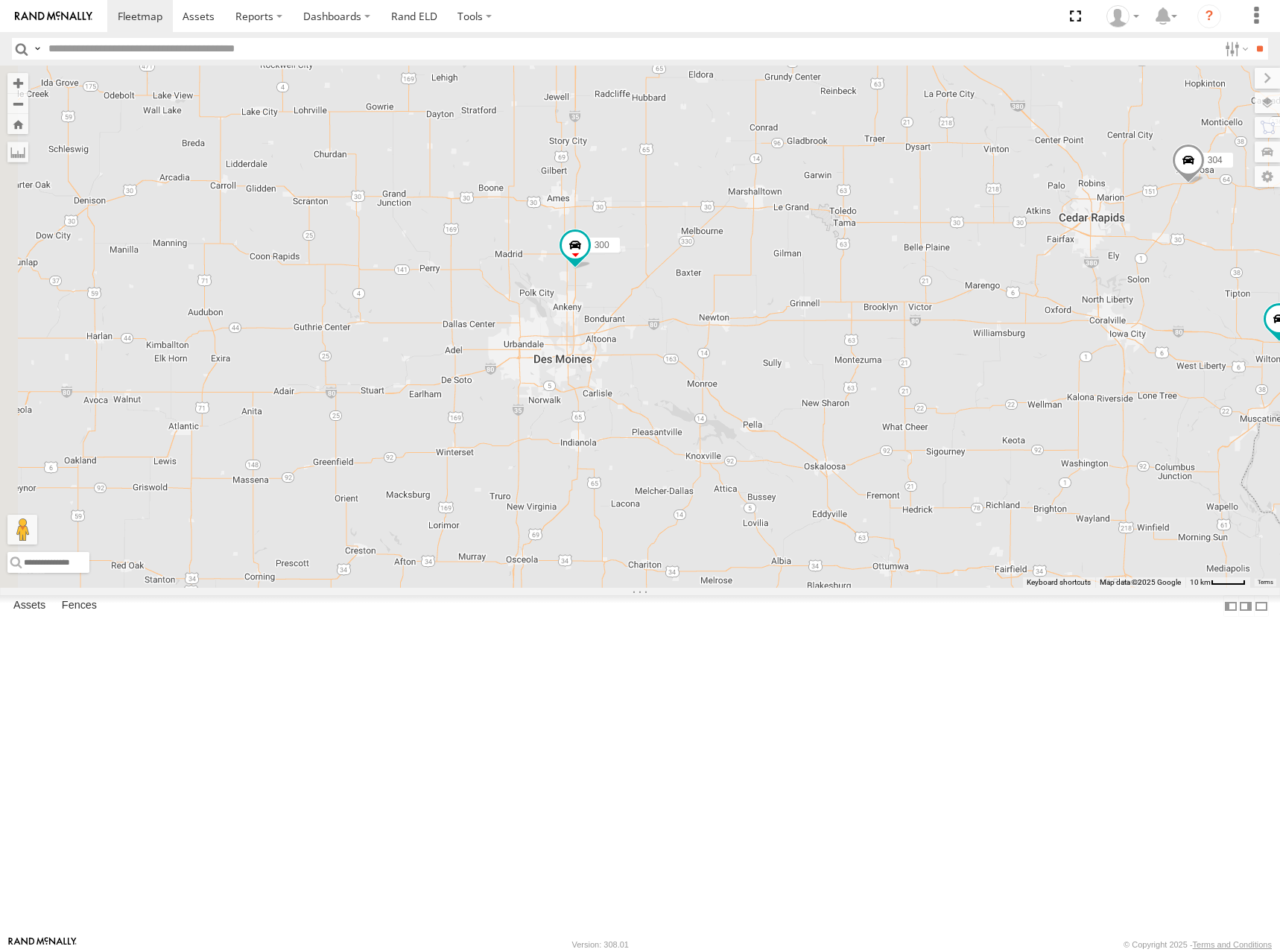
drag, startPoint x: 980, startPoint y: 288, endPoint x: 990, endPoint y: 283, distance: 11.2
click at [990, 283] on div "274 300 244 262 280 256 232 296 304 284 264 282 278 260 288 292 272 266" at bounding box center [640, 326] width 1280 height 522
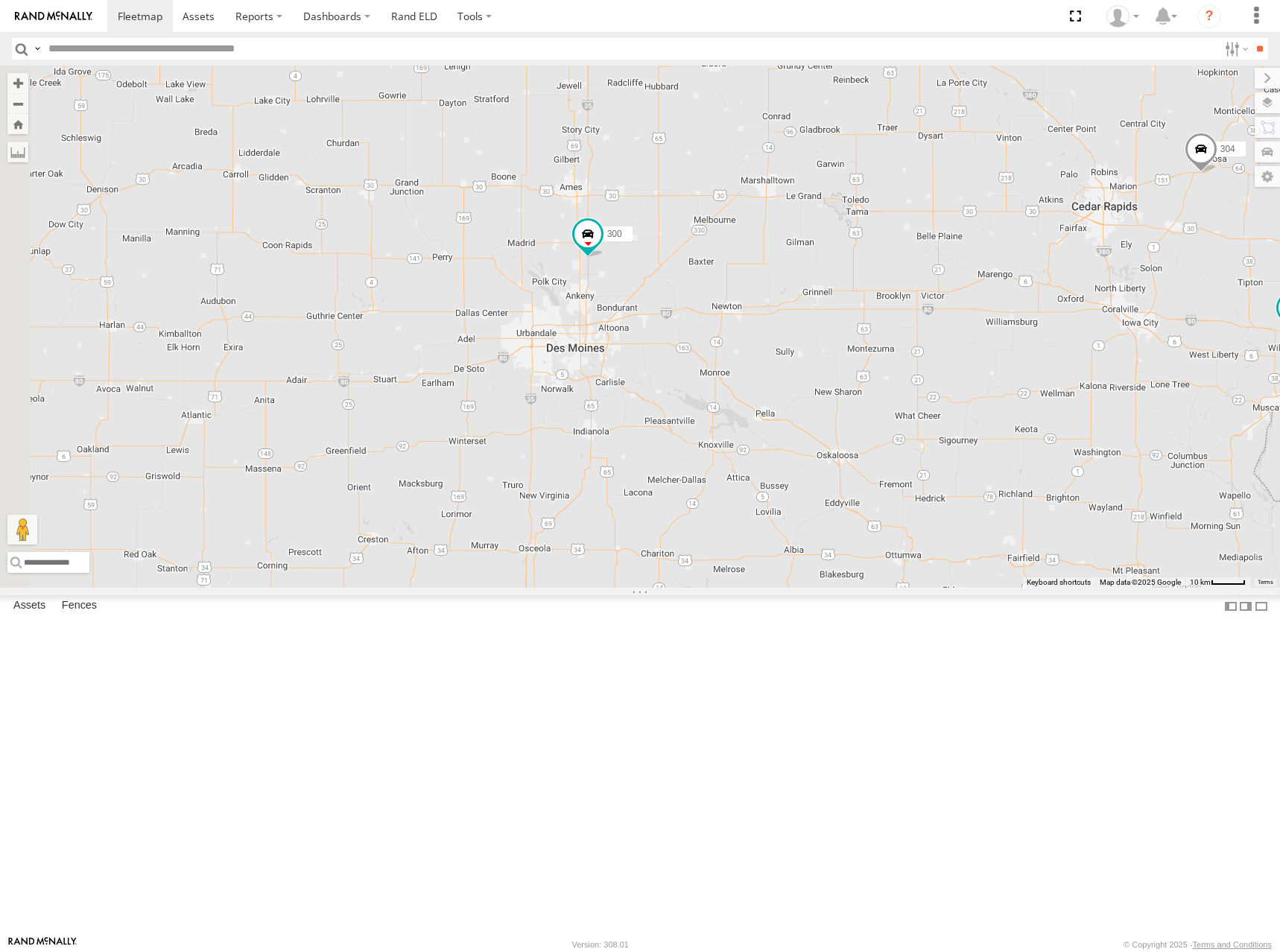
drag, startPoint x: 974, startPoint y: 272, endPoint x: 983, endPoint y: 262, distance: 13.5
click at [983, 262] on div "274 300 244 262 280 256 232 296 304 284 264 282 278 260 288 292 272 266" at bounding box center [640, 326] width 1280 height 522
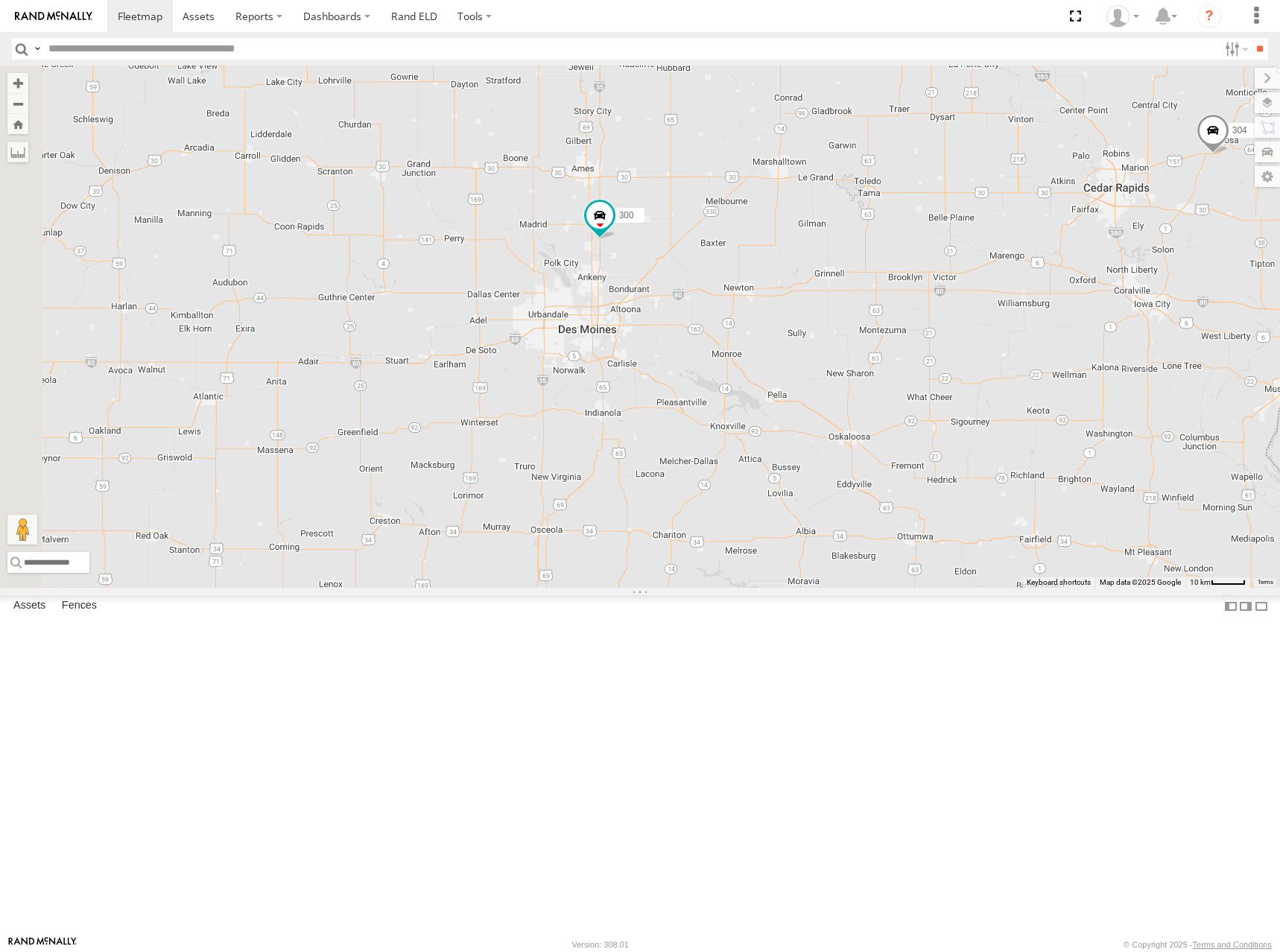
drag, startPoint x: 984, startPoint y: 261, endPoint x: 994, endPoint y: 247, distance: 17.2
click at [994, 247] on div "274 300 244 262 280 256 232 296 304 284 264 282 278 260 288 292 272 266" at bounding box center [640, 326] width 1280 height 522
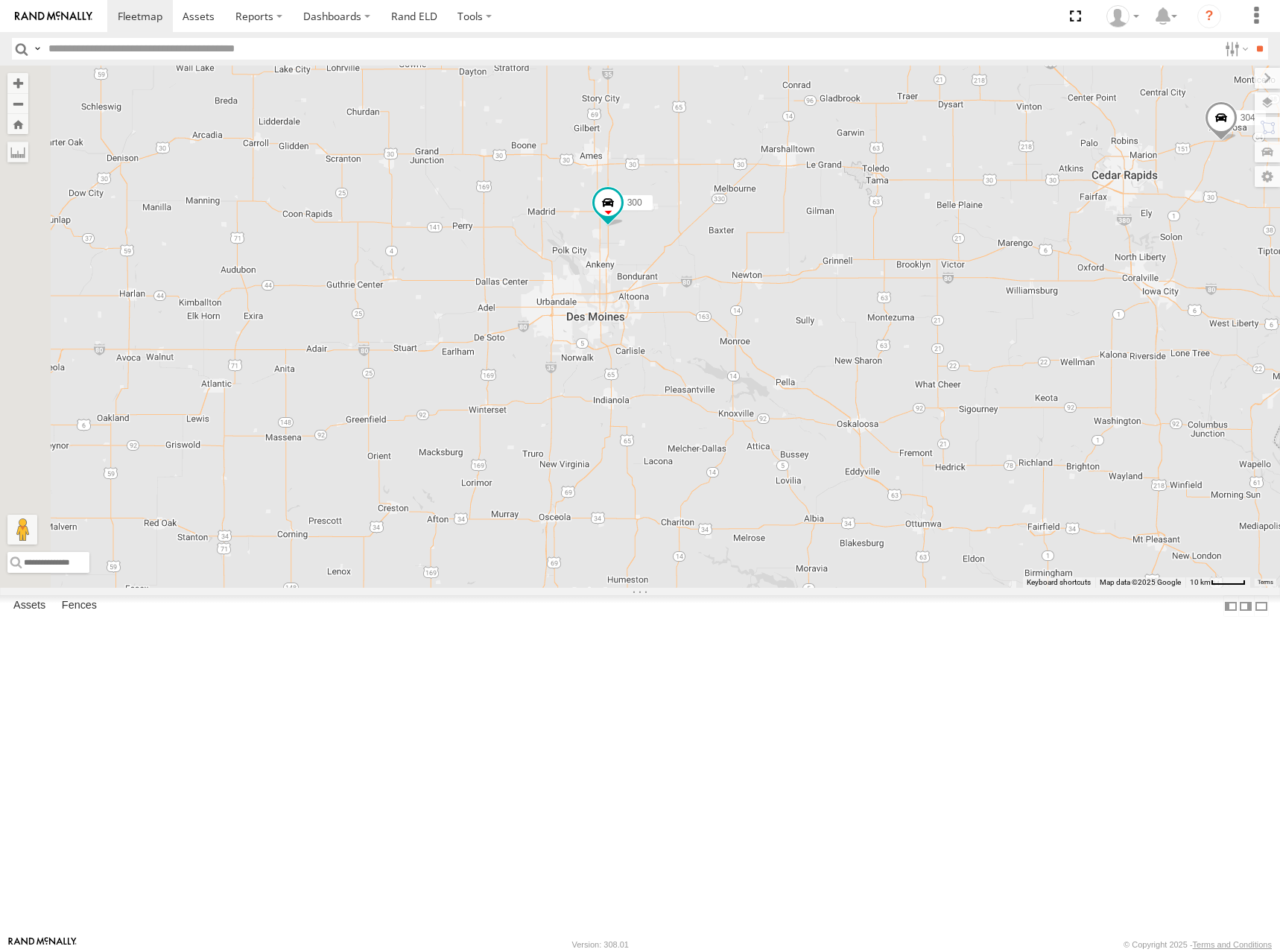
drag, startPoint x: 978, startPoint y: 268, endPoint x: 987, endPoint y: 253, distance: 17.5
click at [987, 253] on div "274 300 244 262 280 256 232 296 304 284 264 282 278 260 288 292 272 266" at bounding box center [640, 326] width 1280 height 522
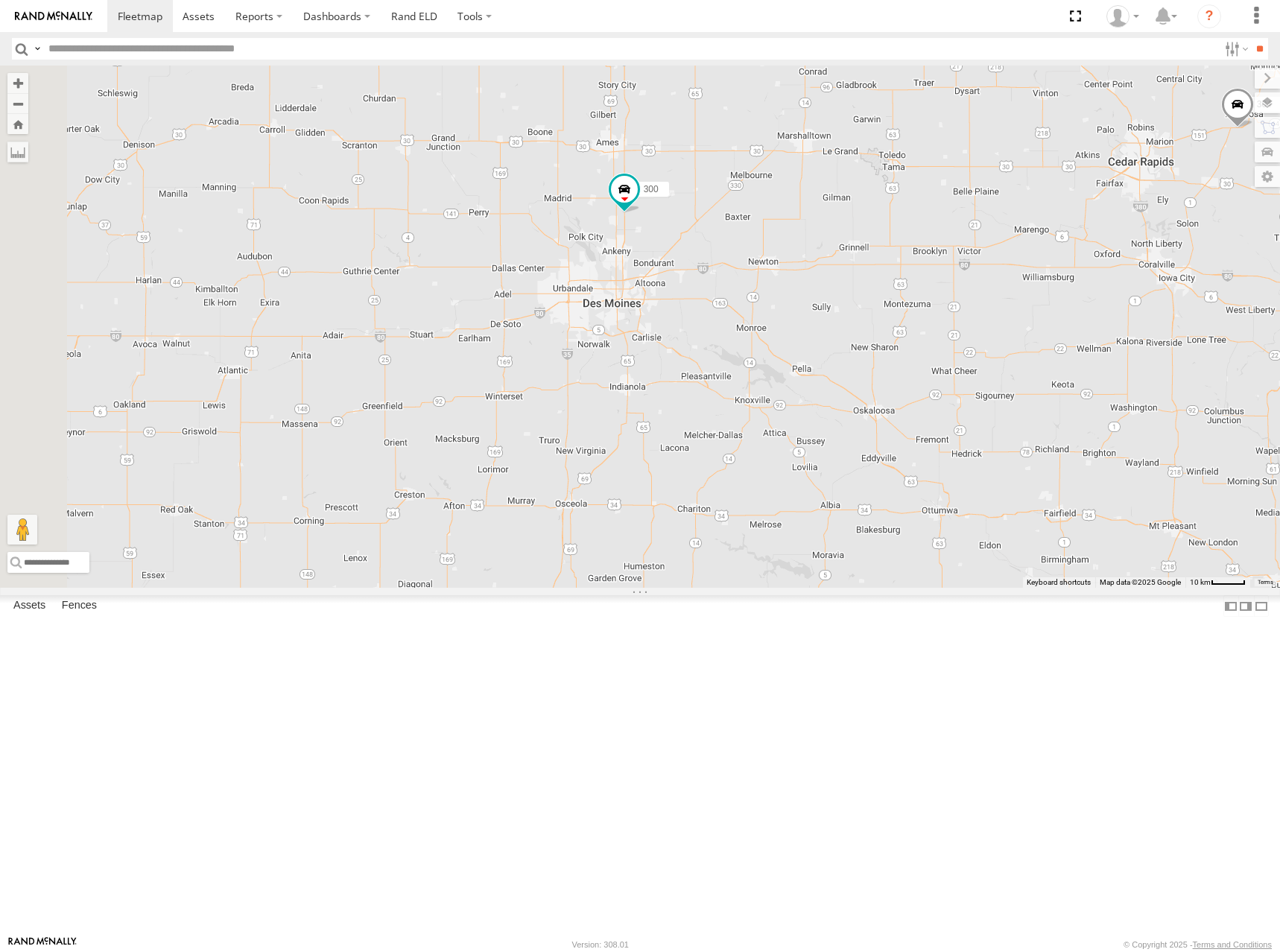
drag, startPoint x: 837, startPoint y: 313, endPoint x: 852, endPoint y: 299, distance: 20.5
click at [852, 299] on div "274 300 244 262 280 256 232 296 304 284 264 282 278 260 288 292 272 266" at bounding box center [640, 326] width 1280 height 522
drag, startPoint x: 813, startPoint y: 320, endPoint x: 813, endPoint y: 305, distance: 15.0
click at [813, 305] on div "274 300 244 262 280 256 232 296 304 284 264 282 278 260 288 292 272 266" at bounding box center [640, 326] width 1280 height 522
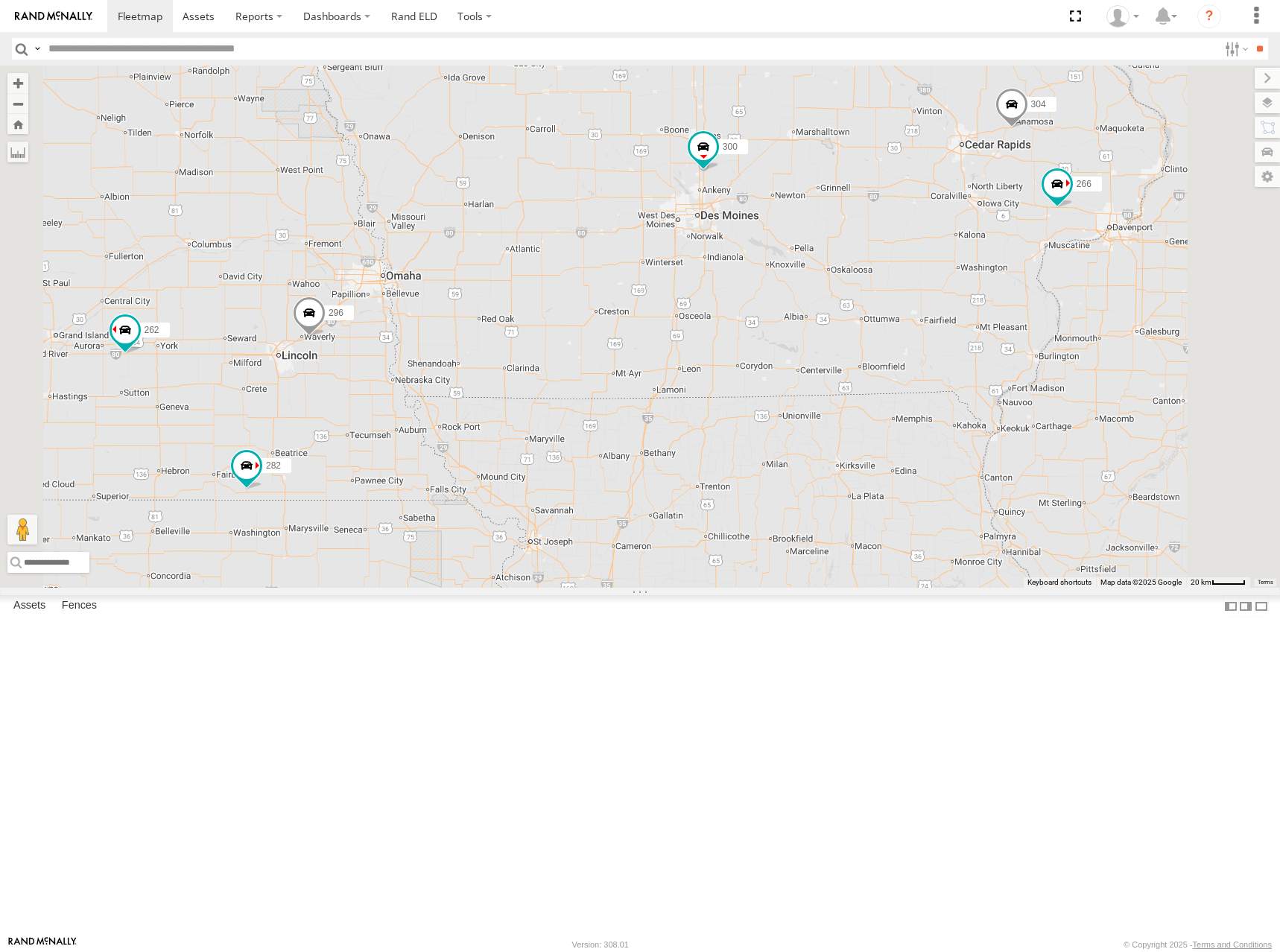
drag, startPoint x: 838, startPoint y: 283, endPoint x: 929, endPoint y: 283, distance: 91.0
click at [925, 283] on div "274 300 244 262 280 256 232 296 304 284 264 282 278 260 288 292 272 266" at bounding box center [640, 326] width 1280 height 522
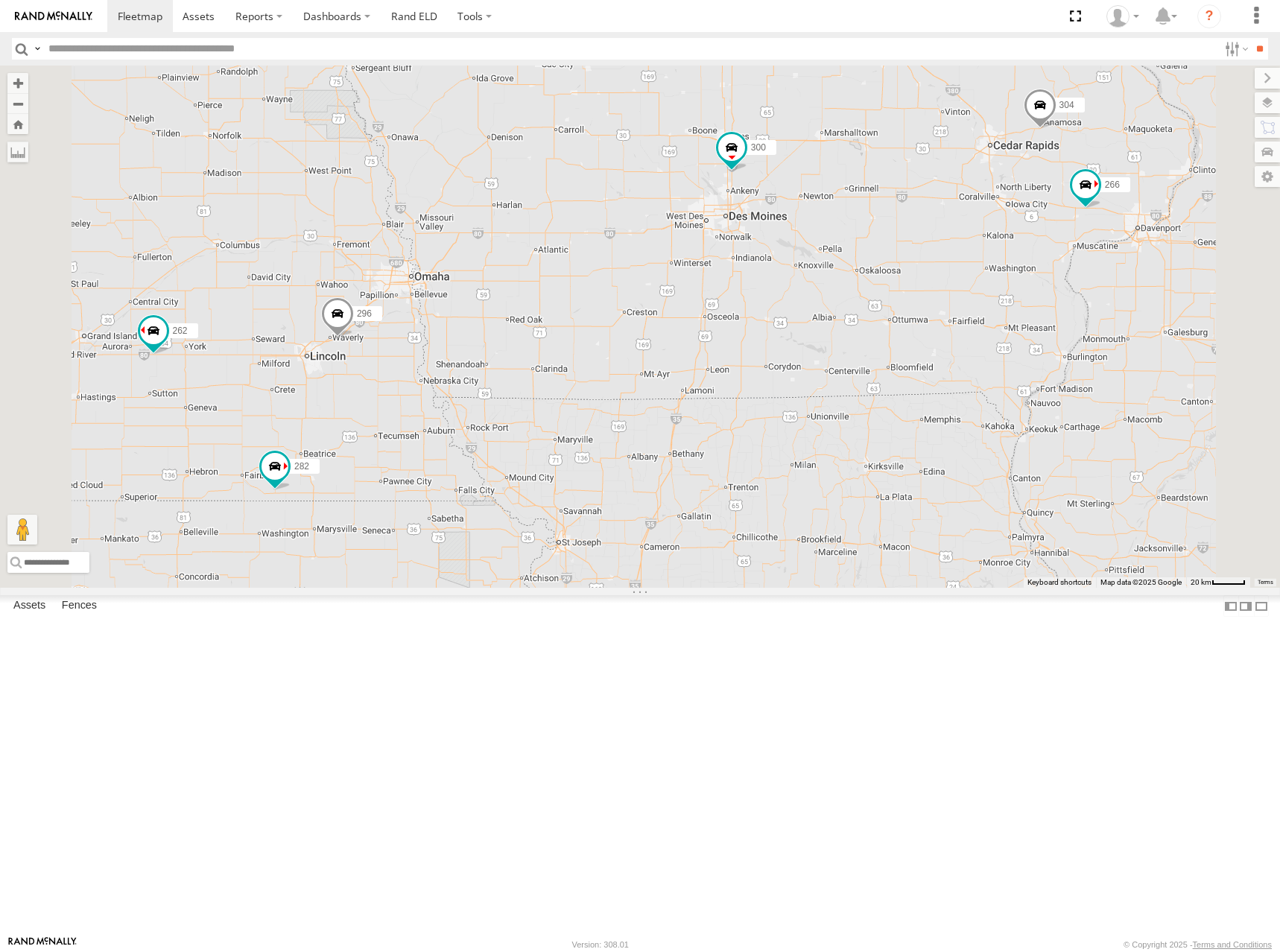
drag, startPoint x: 922, startPoint y: 279, endPoint x: 911, endPoint y: 288, distance: 14.2
click at [911, 288] on div "274 300 244 262 280 256 232 296 304 284 264 282 278 260 288 292 272 266" at bounding box center [640, 326] width 1280 height 522
drag, startPoint x: 988, startPoint y: 292, endPoint x: 990, endPoint y: 281, distance: 11.2
click at [990, 281] on div "274 300 244 262 280 256 232 296 304 284 264 282 278 260 288 292 272 266" at bounding box center [640, 326] width 1280 height 522
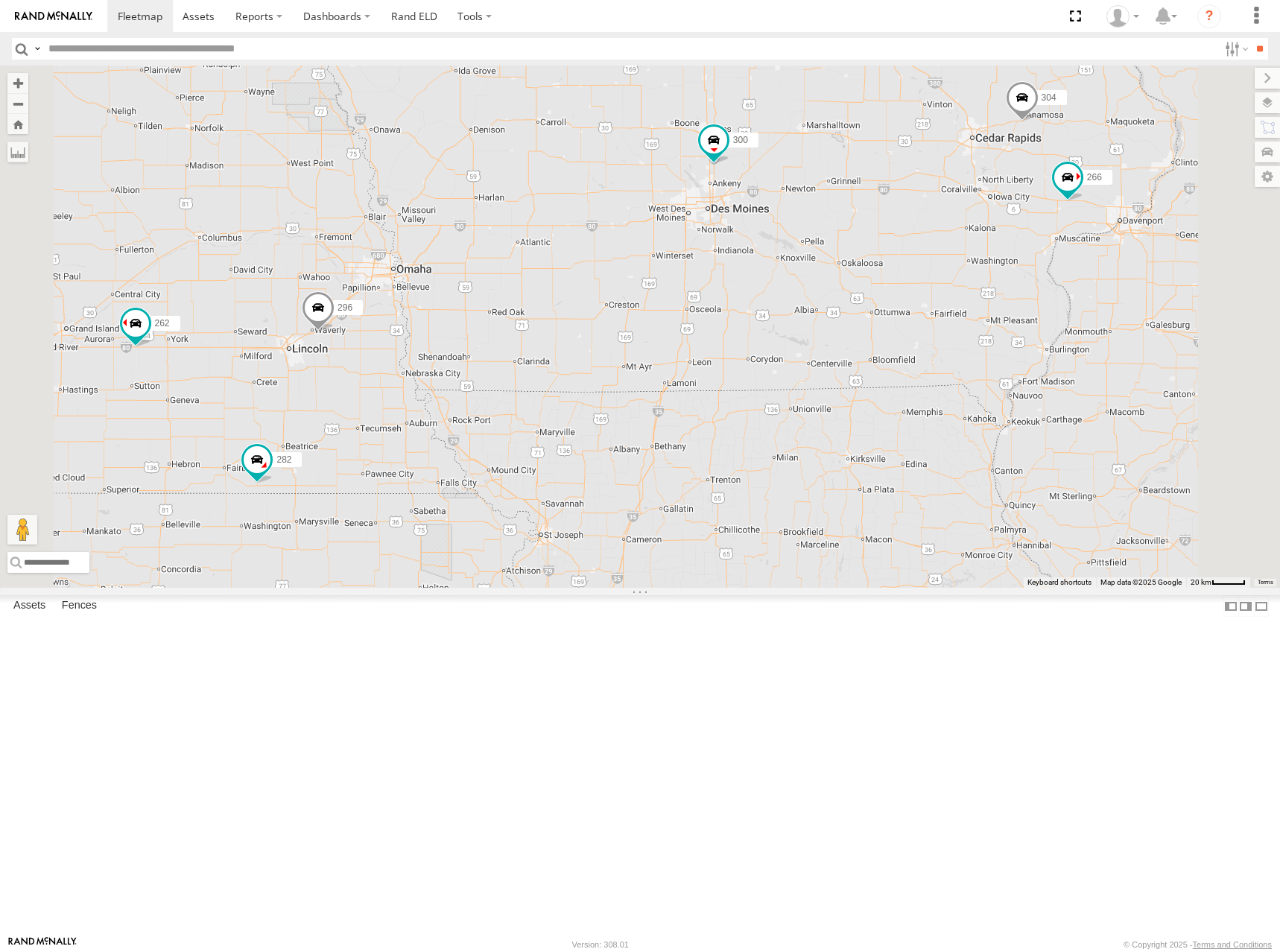
drag, startPoint x: 991, startPoint y: 280, endPoint x: 981, endPoint y: 272, distance: 12.8
click at [981, 272] on div "274 300 244 262 280 256 232 296 304 284 264 282 278 260 288 292 272 266" at bounding box center [640, 326] width 1280 height 522
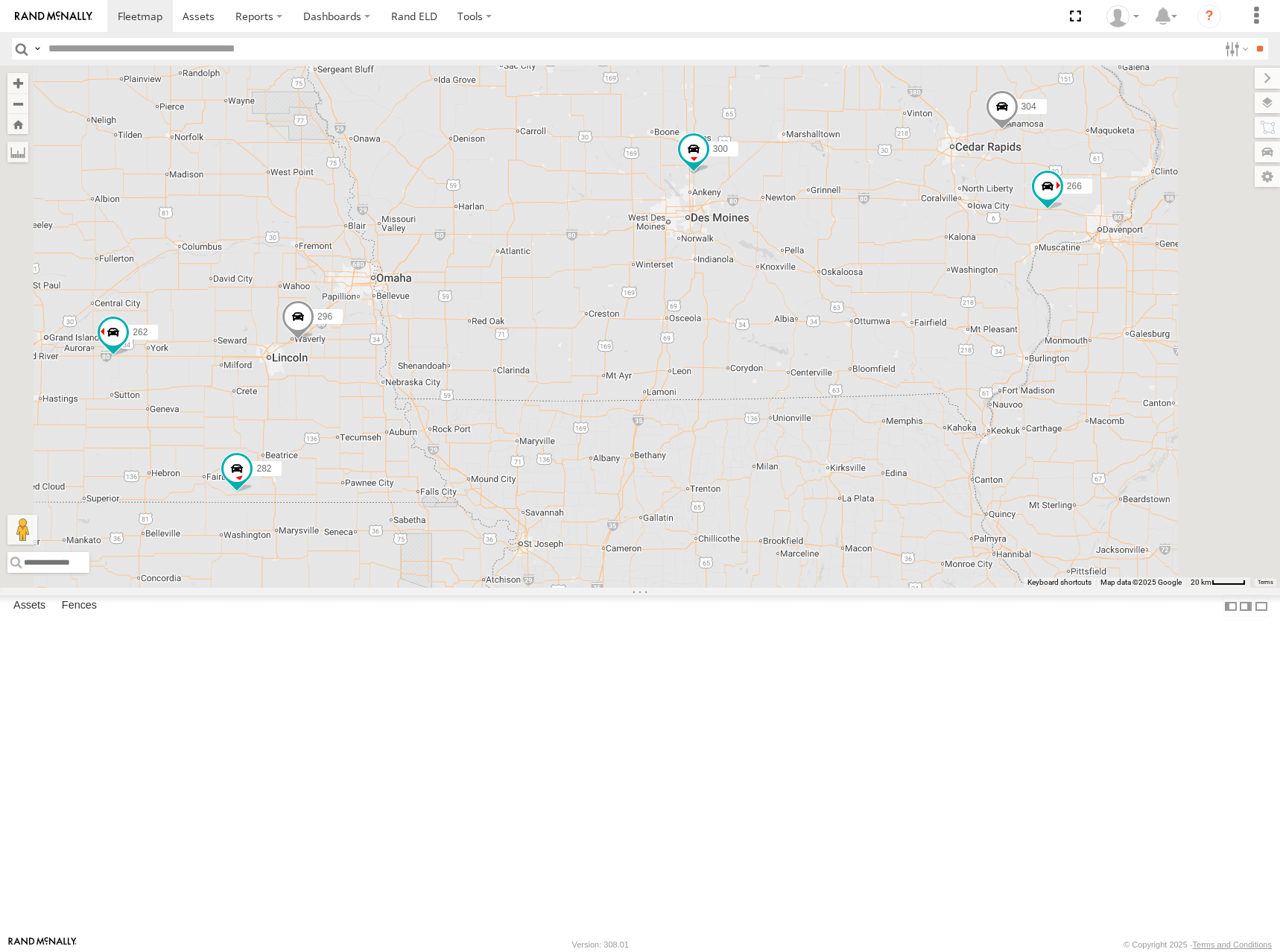
drag, startPoint x: 987, startPoint y: 274, endPoint x: 965, endPoint y: 283, distance: 23.8
click at [965, 283] on div "274 300 244 262 280 256 232 296 304 284 264 282 278 260 288 292 272 266" at bounding box center [640, 326] width 1280 height 522
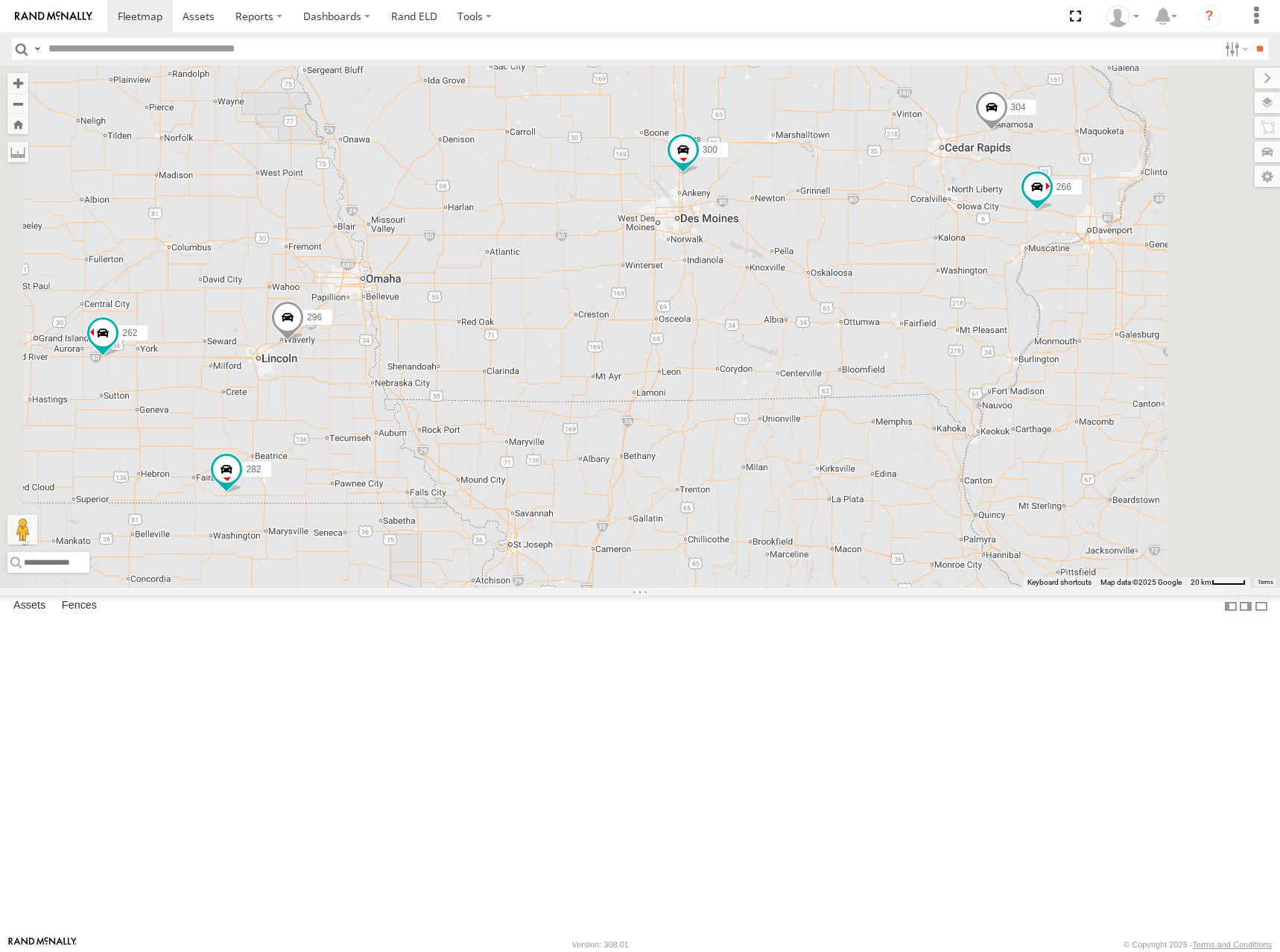
drag, startPoint x: 964, startPoint y: 273, endPoint x: 955, endPoint y: 274, distance: 9.1
click at [955, 274] on div "274 300 244 262 280 256 232 296 304 284 264 282 278 260 288 292 272 266" at bounding box center [640, 326] width 1280 height 522
click at [963, 269] on div "274 300 244 262 280 256 232 296 304 284 264 282 278 260 288 292 272 266" at bounding box center [640, 326] width 1280 height 522
click at [960, 270] on div "274 300 244 262 280 256 232 296 304 284 264 282 278 260 288 292 272 266" at bounding box center [640, 326] width 1280 height 522
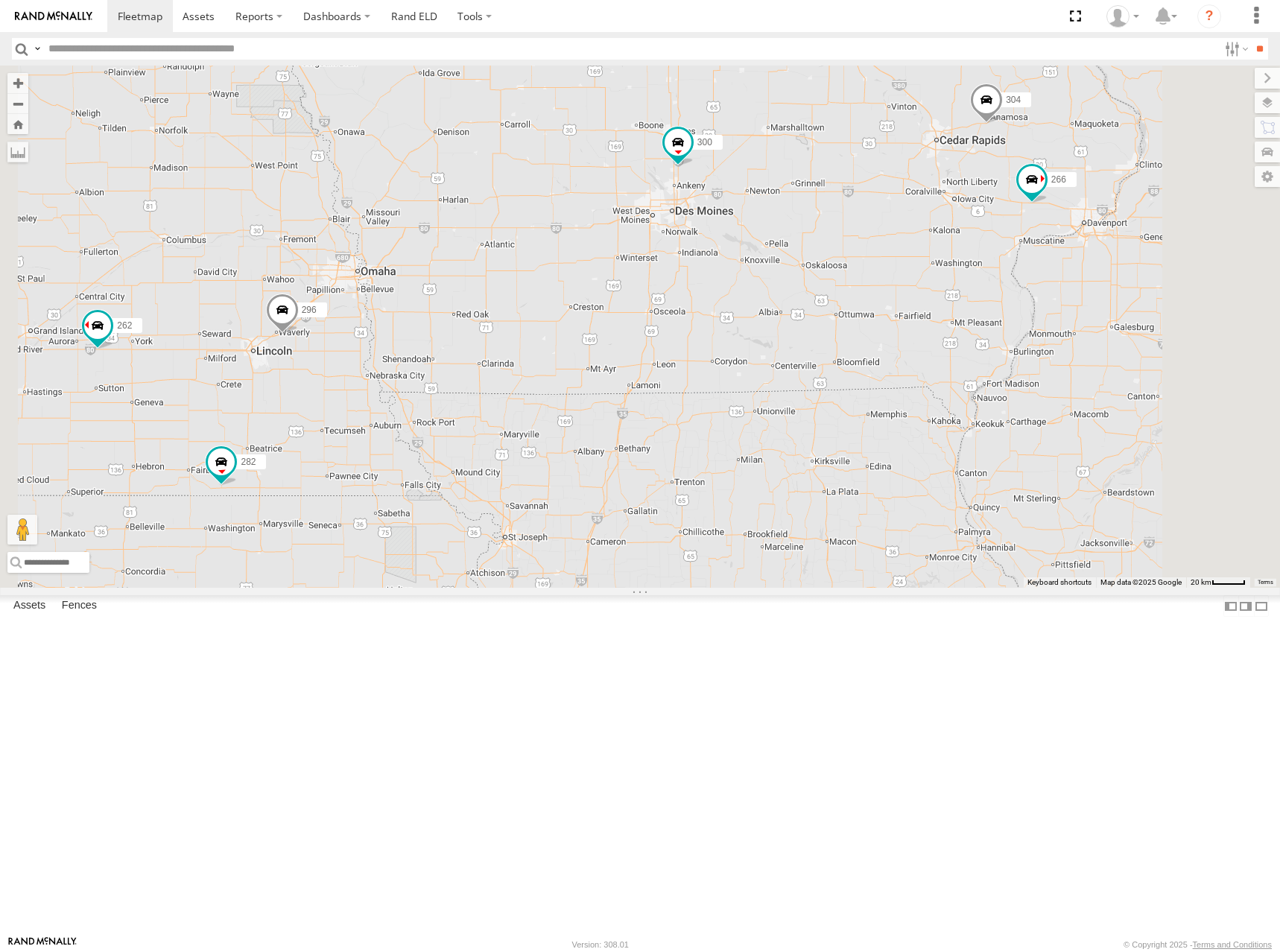
drag, startPoint x: 970, startPoint y: 286, endPoint x: 969, endPoint y: 278, distance: 8.1
click at [969, 278] on div "274 300 244 262 280 256 232 296 304 284 264 282 278 260 288 292 272 266" at bounding box center [640, 326] width 1280 height 522
drag, startPoint x: 972, startPoint y: 270, endPoint x: 963, endPoint y: 270, distance: 9.0
click at [963, 270] on div "274 300 244 262 280 256 232 296 304 284 264 282 278 260 288 292 272 266" at bounding box center [640, 326] width 1280 height 522
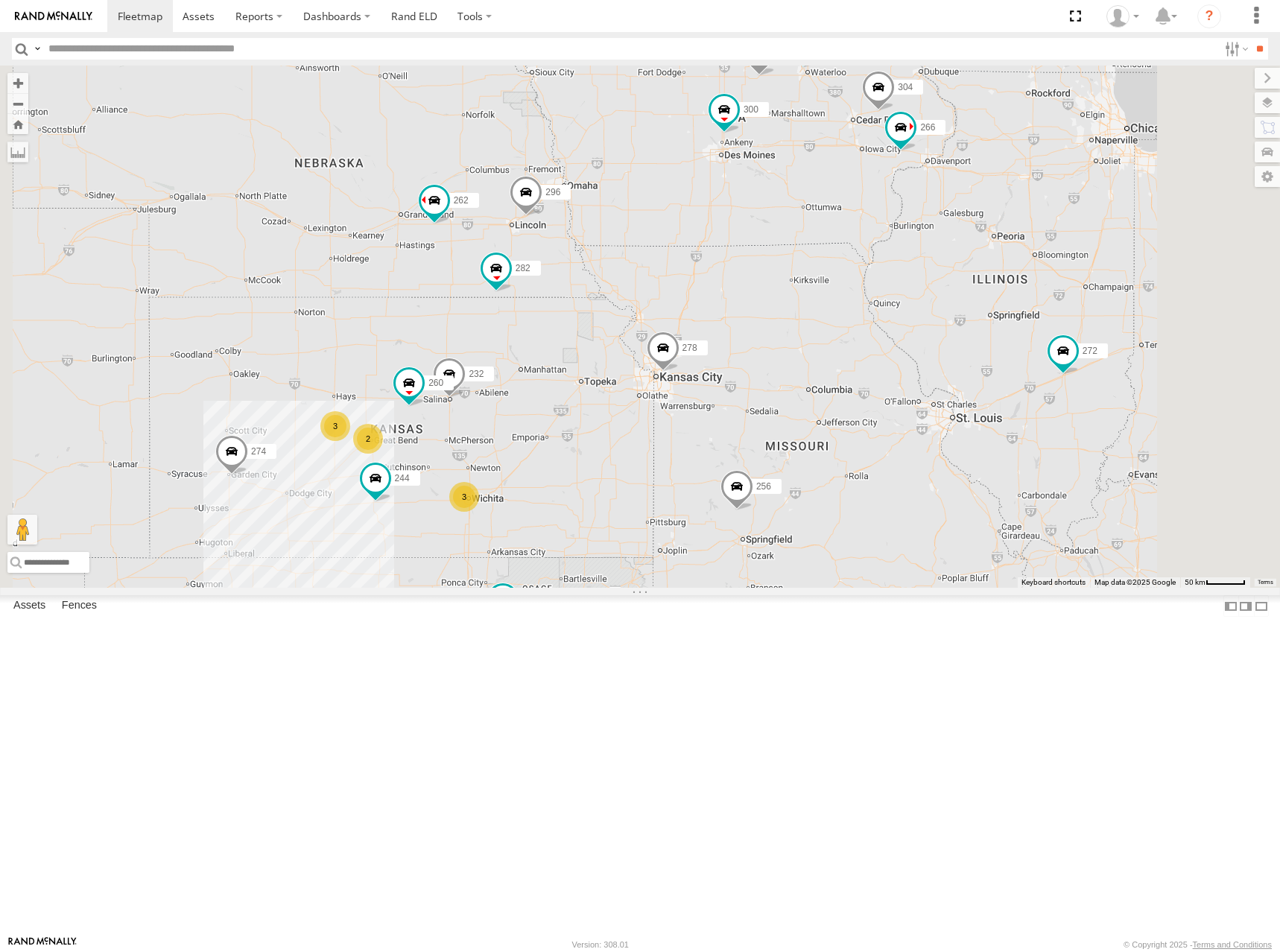
click at [974, 282] on div "274 300 244 262 280 256 232 296 304 284 264 282 278 260 288 292 272 266 3 3 2" at bounding box center [640, 326] width 1280 height 522
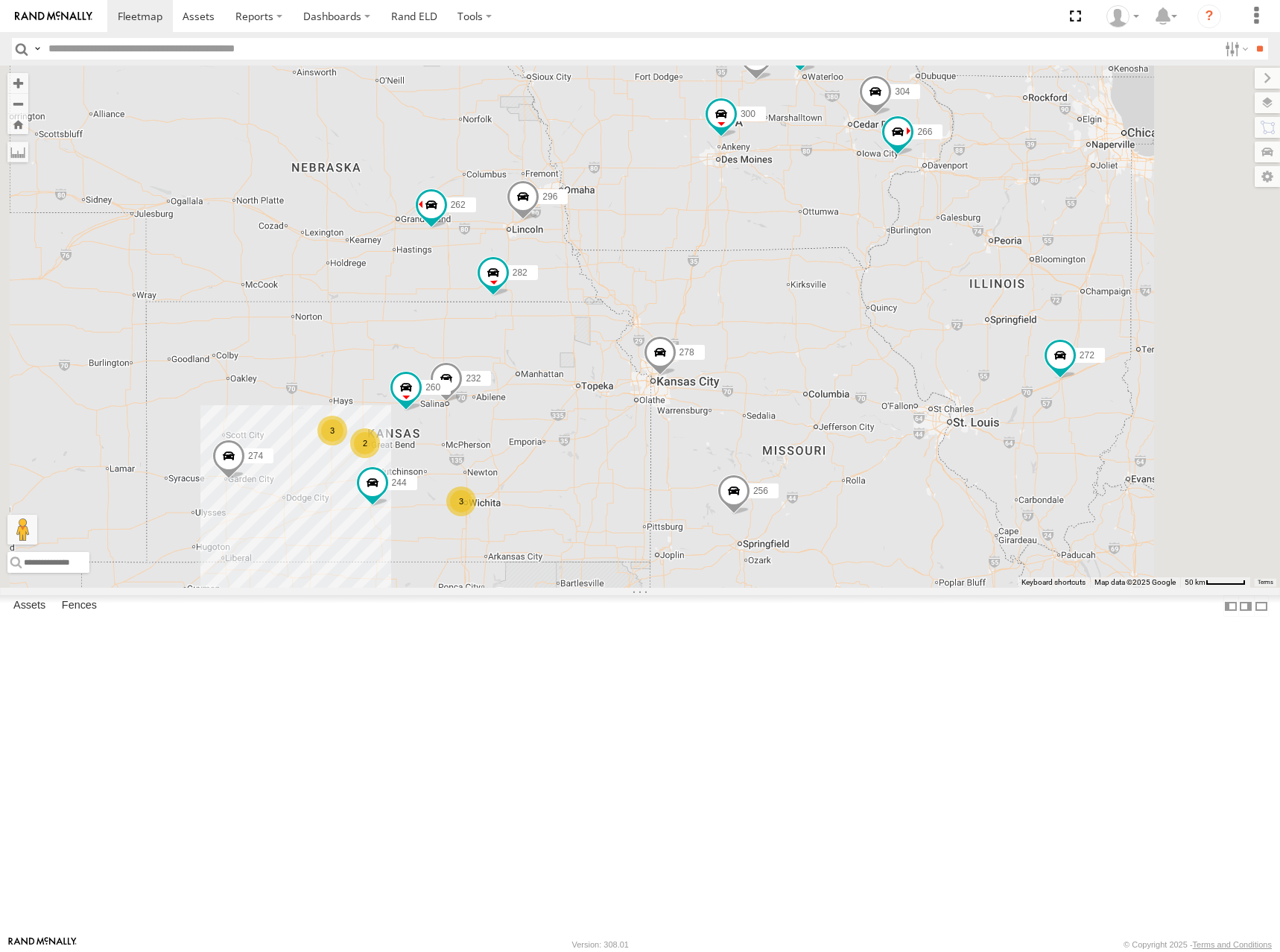
click at [973, 284] on div "274 300 244 262 280 256 232 296 304 284 264 282 278 260 288 292 272 266 3 3 2" at bounding box center [640, 326] width 1280 height 522
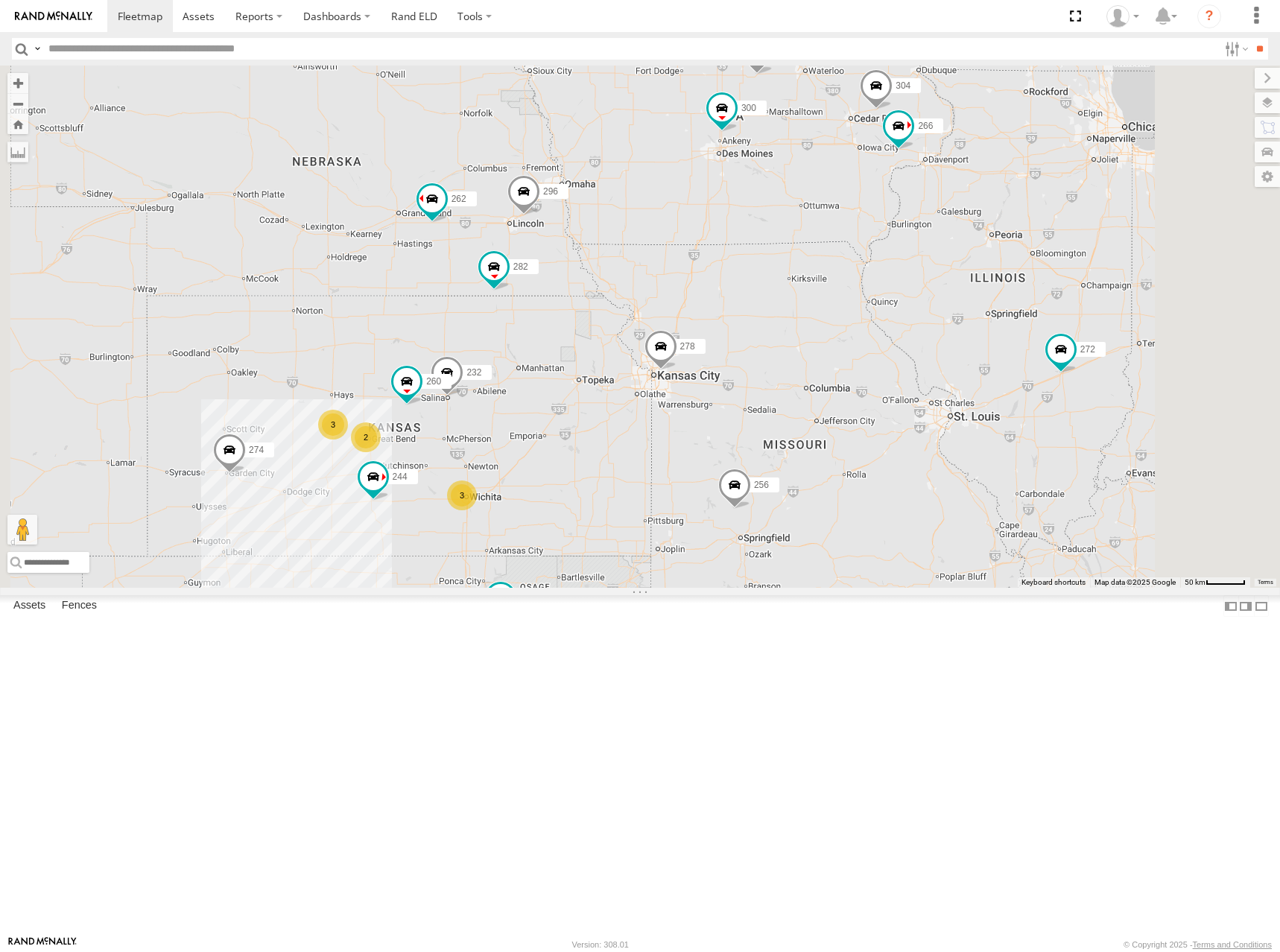
click at [979, 296] on div "274 300 244 262 280 256 232 296 304 284 264 282 278 260 288 292 272 266 3 3 2" at bounding box center [640, 326] width 1280 height 522
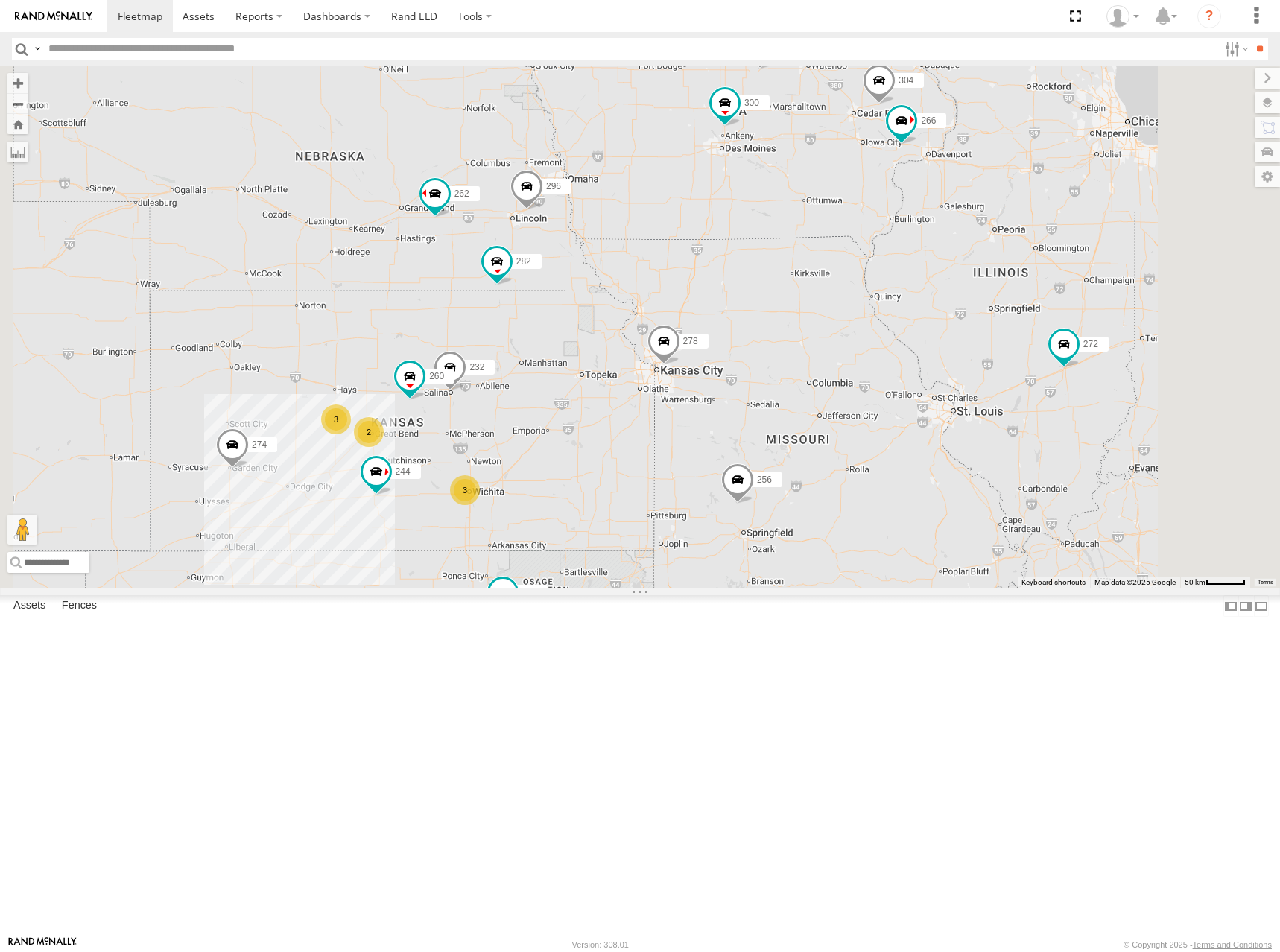
drag, startPoint x: 979, startPoint y: 309, endPoint x: 983, endPoint y: 301, distance: 8.9
click at [983, 301] on div "274 300 244 262 280 256 232 296 304 284 264 282 278 260 288 292 272 266 3 3 2" at bounding box center [640, 326] width 1280 height 522
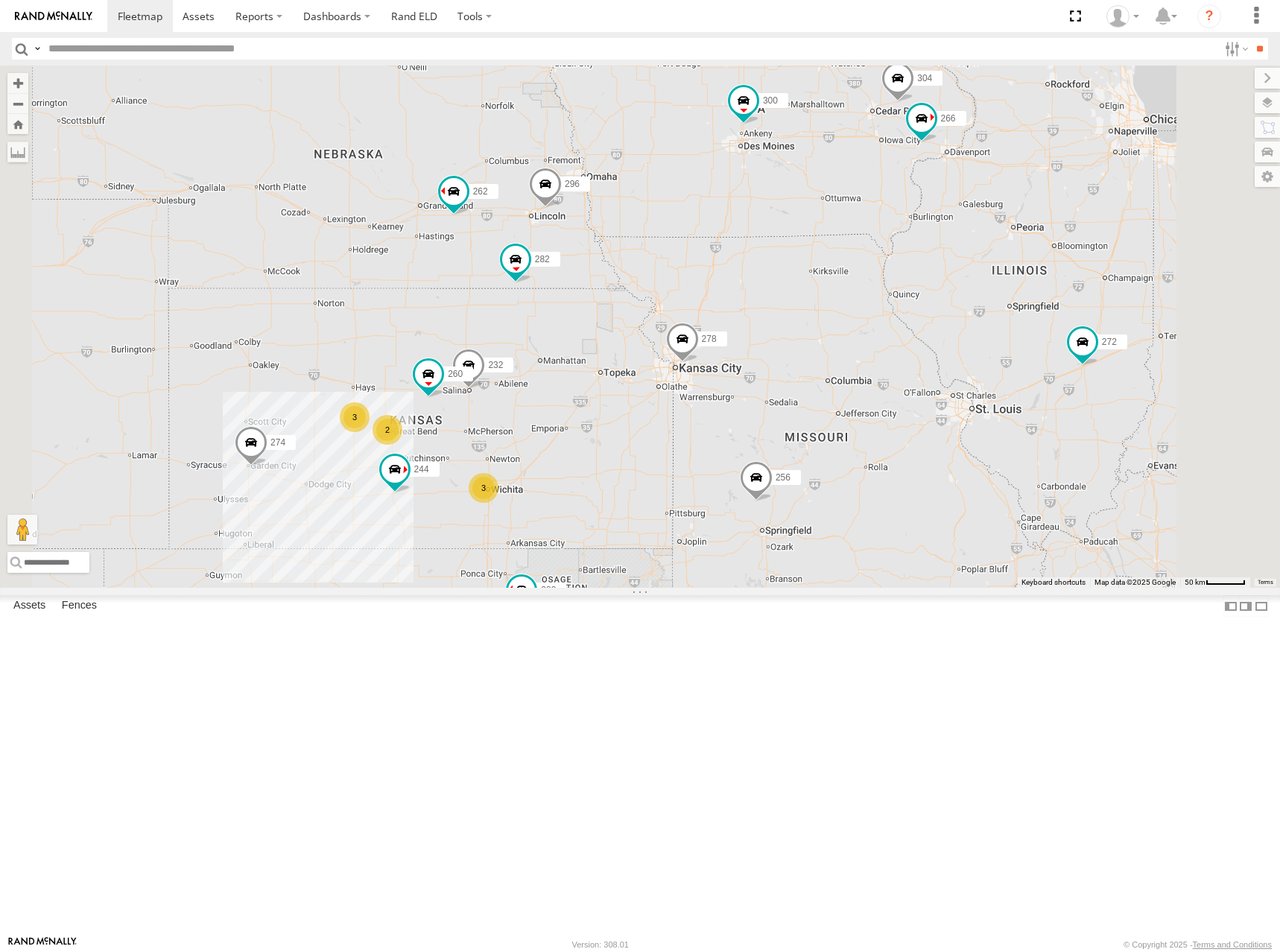
drag, startPoint x: 982, startPoint y: 310, endPoint x: 1003, endPoint y: 308, distance: 21.1
click at [1003, 308] on div "274 300 244 262 280 256 232 296 304 284 264 282 278 260 288 292 272 266 3 3 2" at bounding box center [640, 326] width 1280 height 522
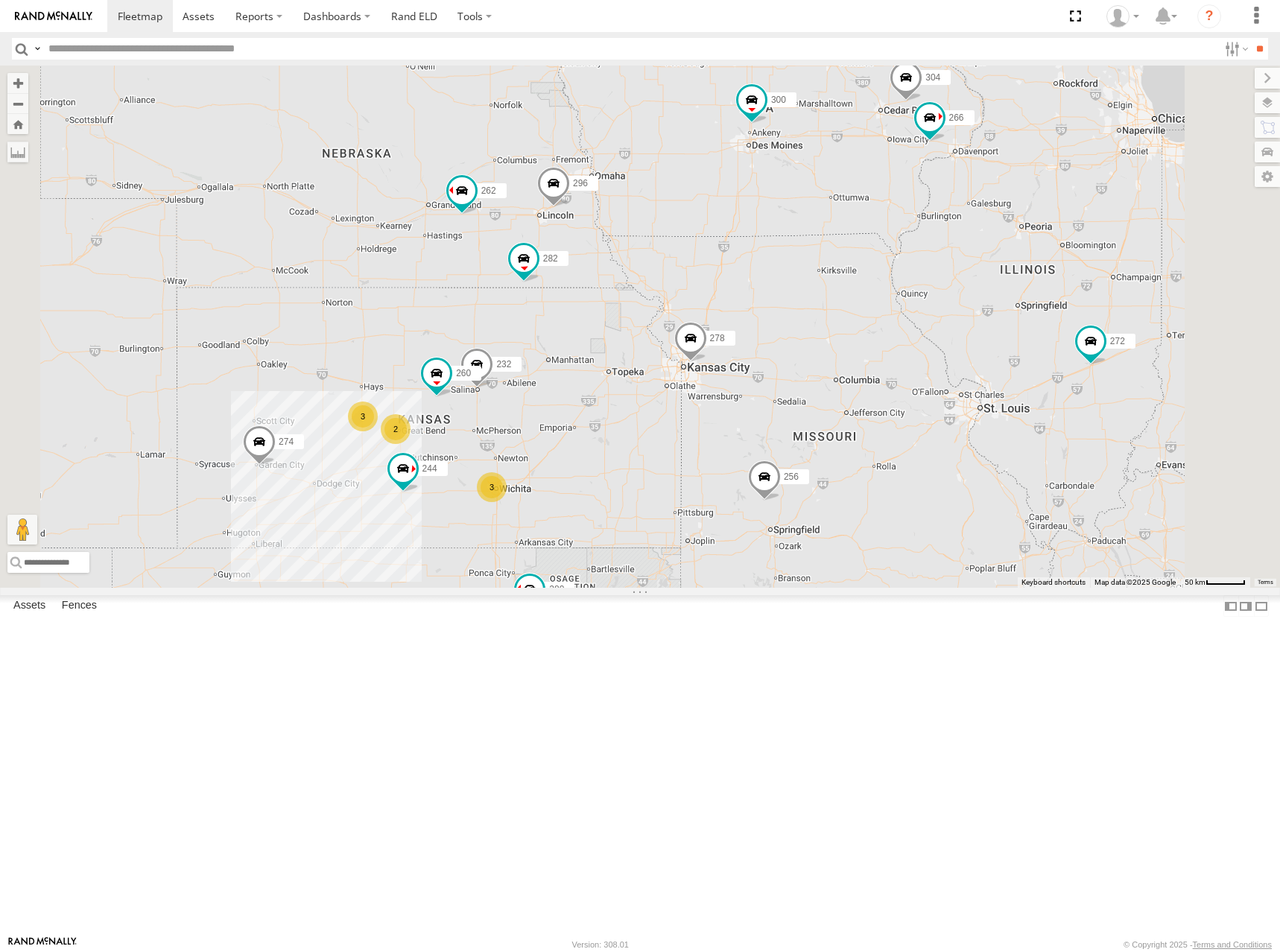
drag, startPoint x: 983, startPoint y: 322, endPoint x: 994, endPoint y: 321, distance: 11.0
click at [994, 321] on div "274 300 244 262 280 256 232 296 304 284 264 282 278 260 288 292 272 266 3 3 2" at bounding box center [640, 326] width 1280 height 522
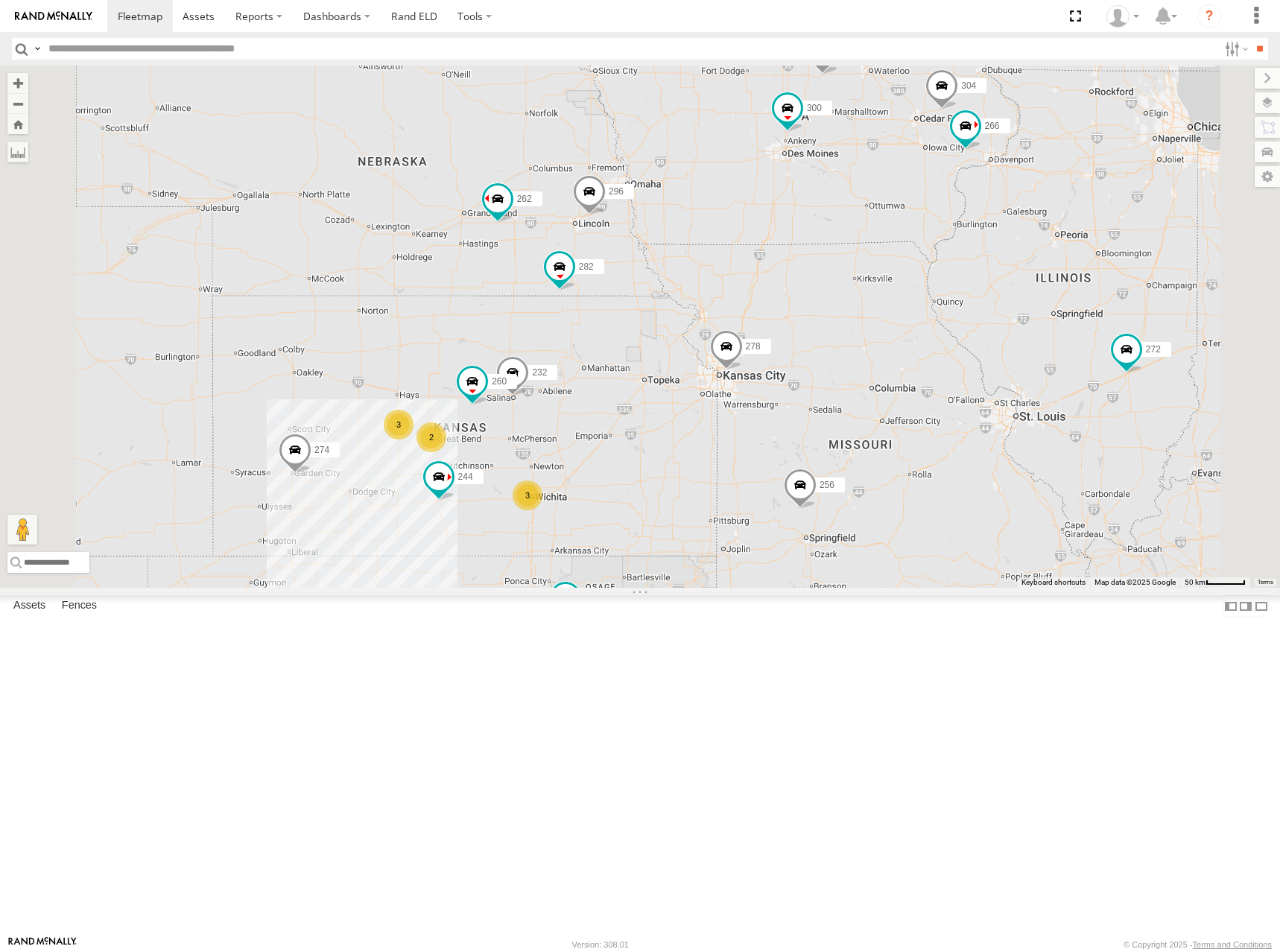
drag, startPoint x: 1009, startPoint y: 327, endPoint x: 1029, endPoint y: 332, distance: 20.6
click at [1029, 332] on div "274 300 244 262 280 256 232 296 304 284 264 282 278 260 288 292 272 266 3 3 2" at bounding box center [640, 326] width 1280 height 522
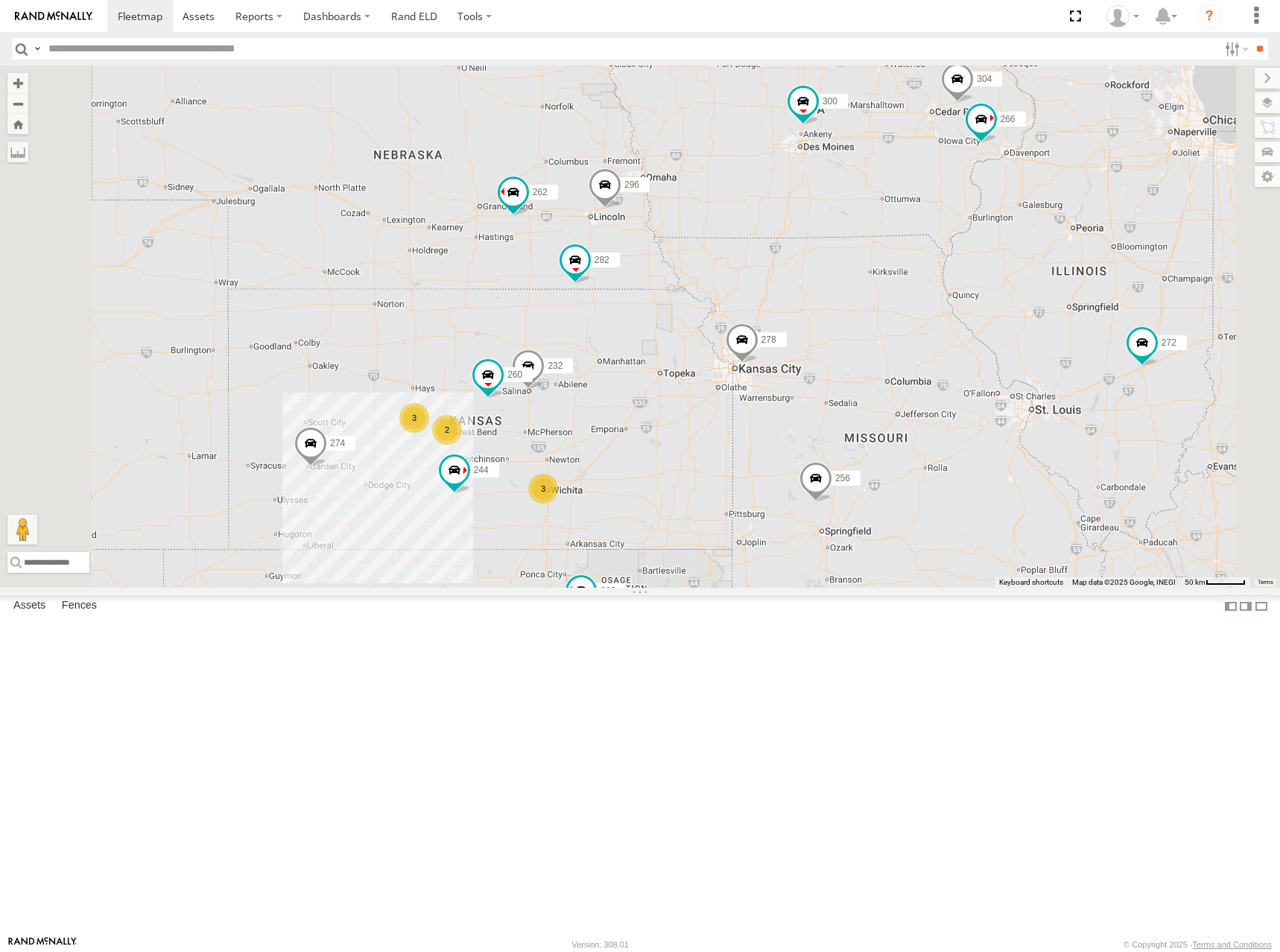
drag, startPoint x: 1005, startPoint y: 338, endPoint x: 1023, endPoint y: 330, distance: 19.7
click at [1023, 330] on div "274 300 244 262 280 256 232 296 304 284 264 282 278 260 288 292 272 266 3 3 2" at bounding box center [640, 326] width 1280 height 522
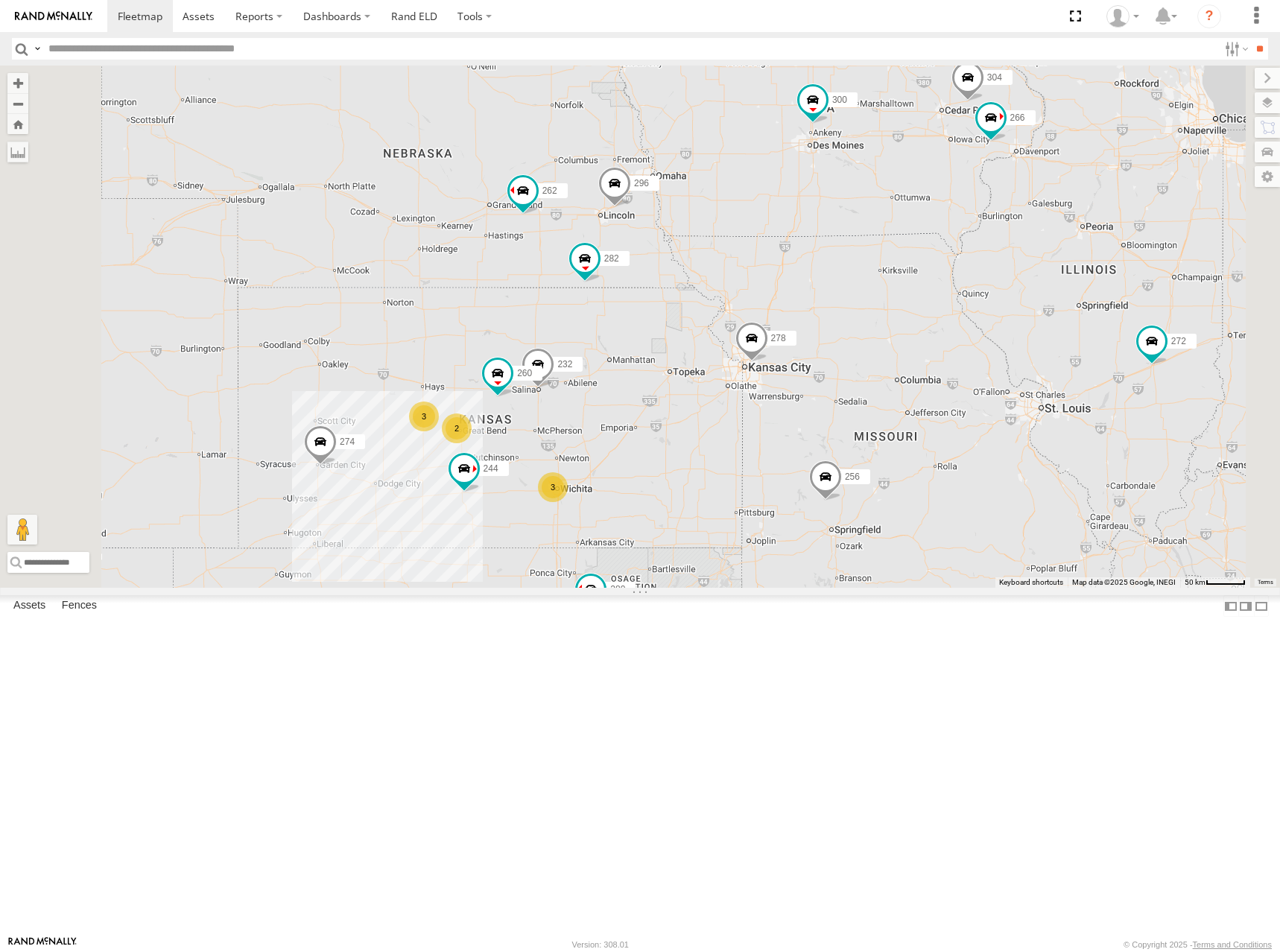
drag, startPoint x: 1018, startPoint y: 331, endPoint x: 1030, endPoint y: 329, distance: 12.2
click at [1030, 329] on div "274 300 244 262 280 256 232 296 304 284 264 282 278 260 288 292 272 266 3 3 2" at bounding box center [640, 326] width 1280 height 522
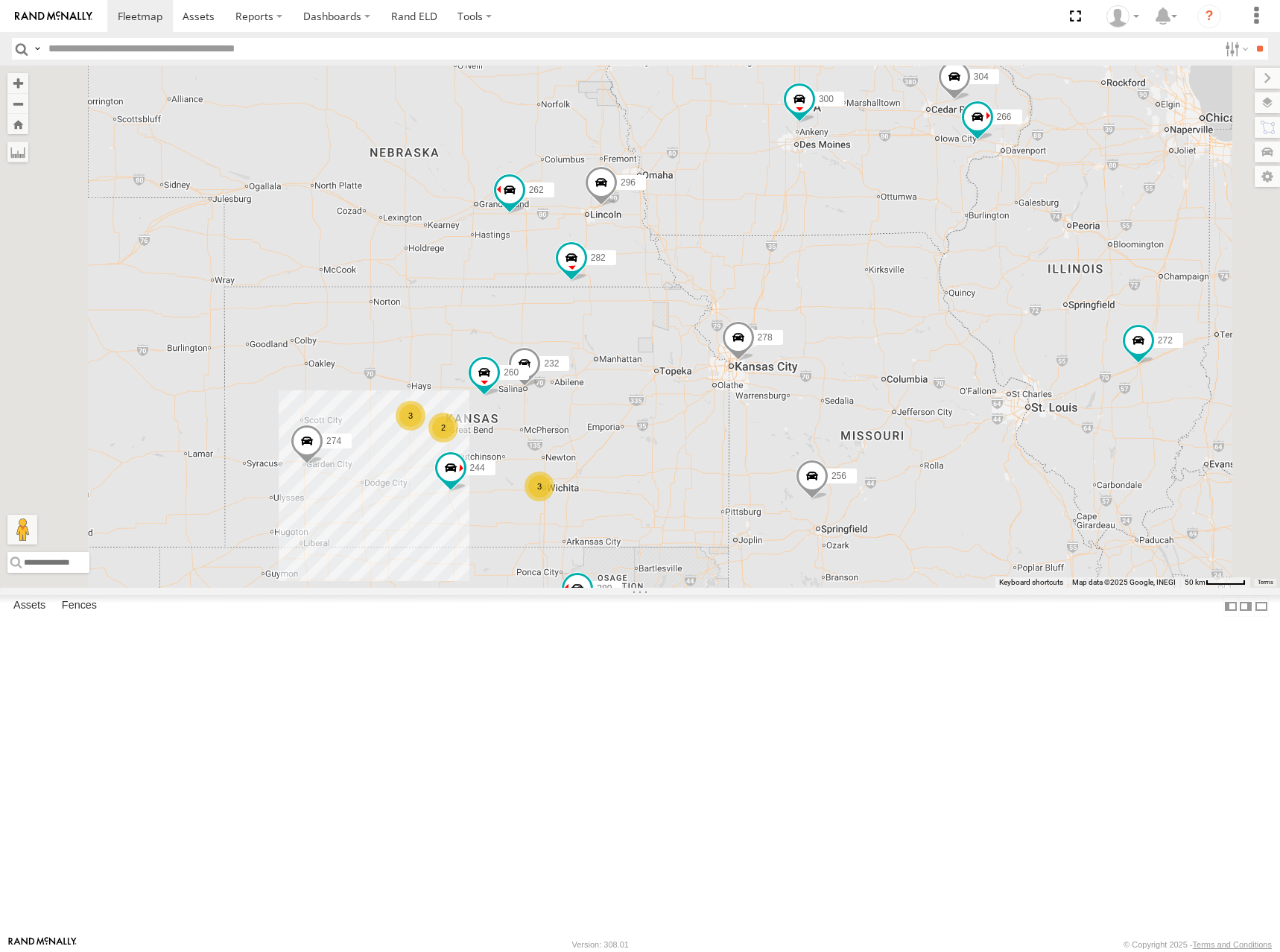
click at [1026, 327] on div "274 300 244 262 280 256 232 296 304 284 264 282 278 260 288 292 272 266 3 3 2" at bounding box center [640, 326] width 1280 height 522
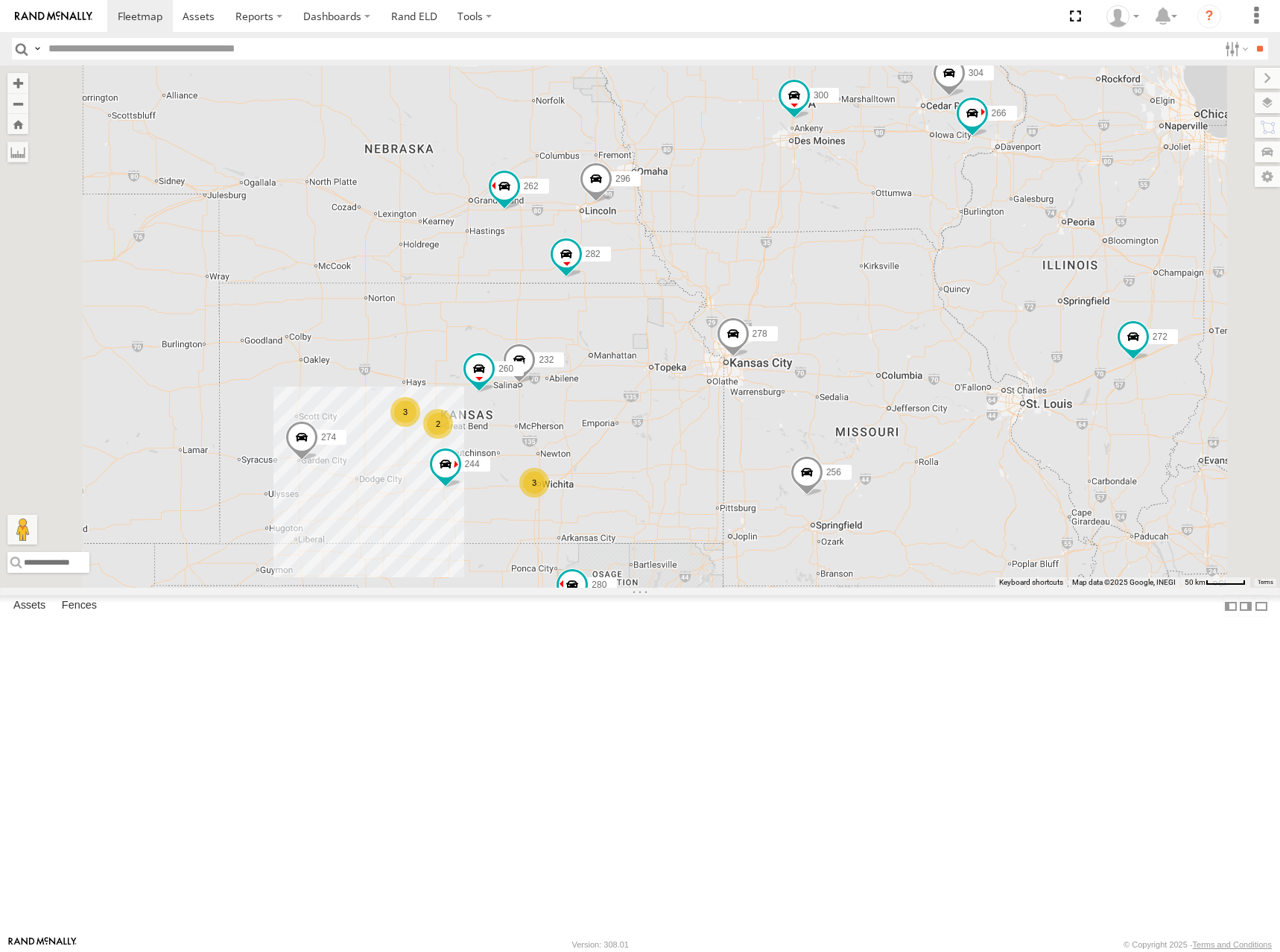
drag, startPoint x: 1025, startPoint y: 325, endPoint x: 1019, endPoint y: 319, distance: 8.5
click at [1019, 319] on div "274 300 244 262 280 256 232 296 304 284 264 282 278 260 288 292 272 266 3 3 2" at bounding box center [640, 326] width 1280 height 522
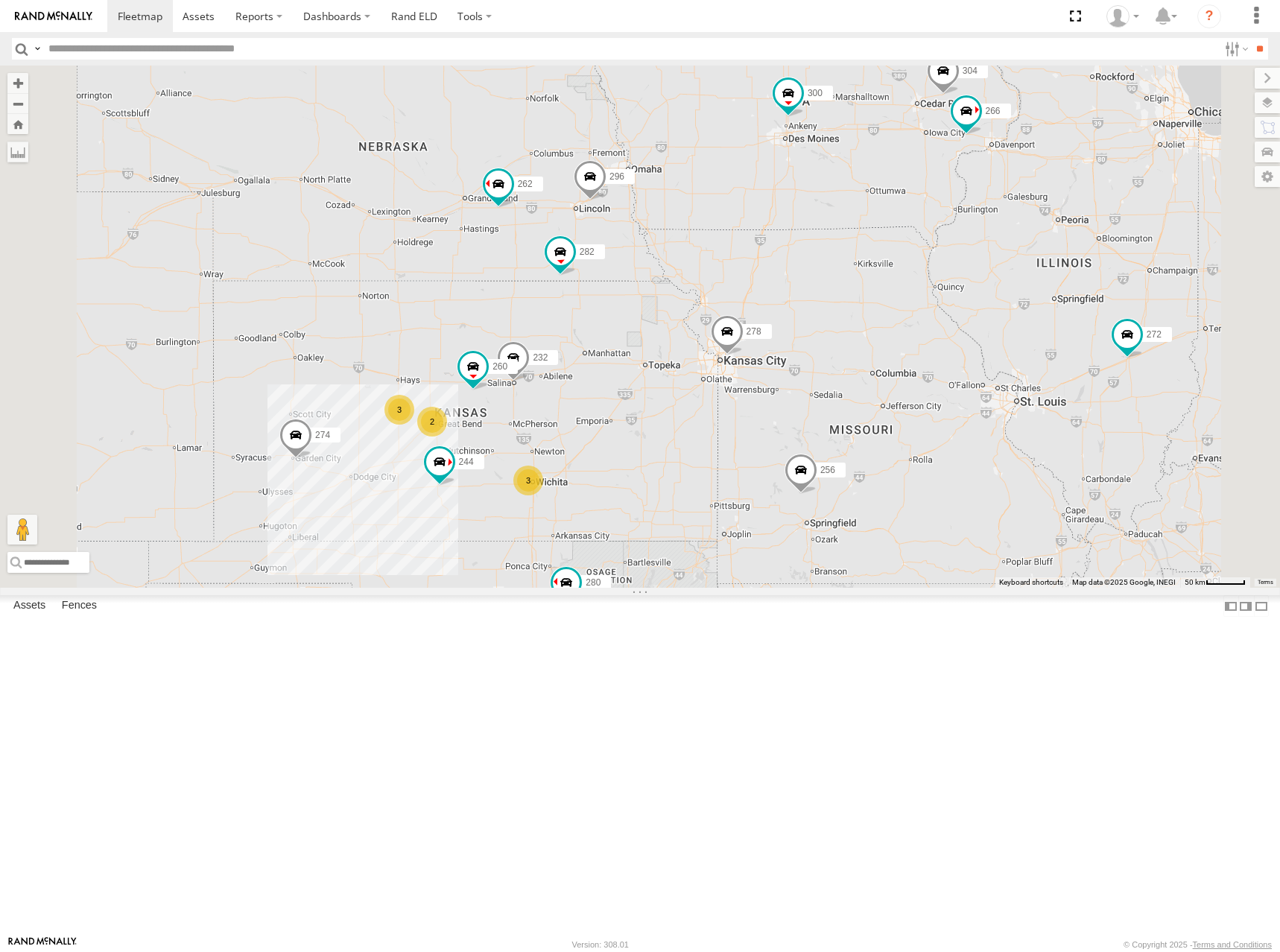
click at [1010, 323] on div "274 300 244 262 280 256 232 296 304 284 264 282 278 260 288 292 272 266 3 3 2" at bounding box center [640, 326] width 1280 height 522
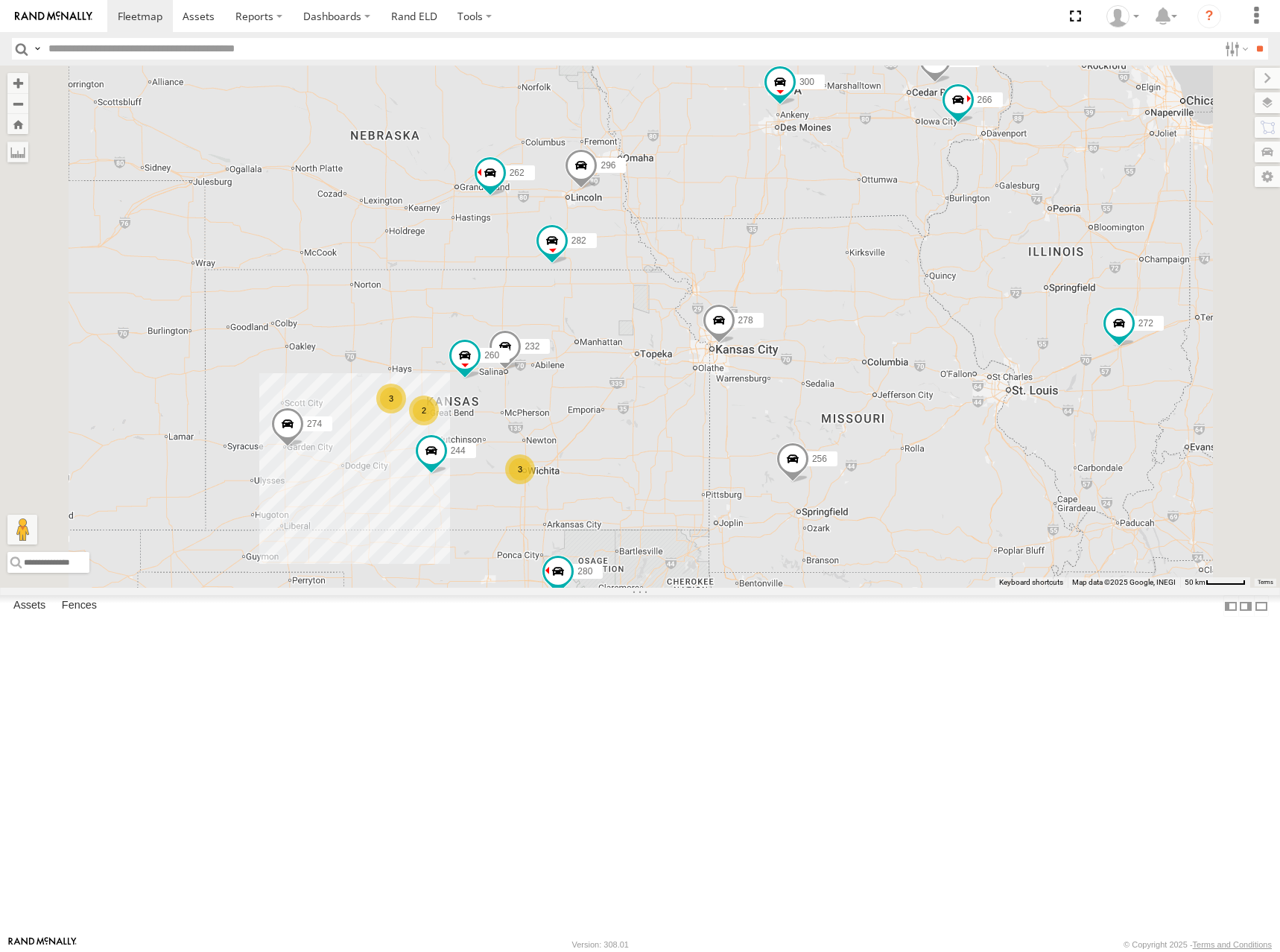
drag, startPoint x: 1004, startPoint y: 331, endPoint x: 994, endPoint y: 318, distance: 16.4
click at [994, 318] on div "274 300 244 262 280 256 232 296 304 284 264 282 278 260 288 292 272 266 3 3 2" at bounding box center [640, 326] width 1280 height 522
click at [1016, 290] on div "274 300 244 262 280 256 232 296 304 284 264 282 278 260 288 292 272 266 3 3 2" at bounding box center [640, 326] width 1280 height 522
